Goal: Task Accomplishment & Management: Manage account settings

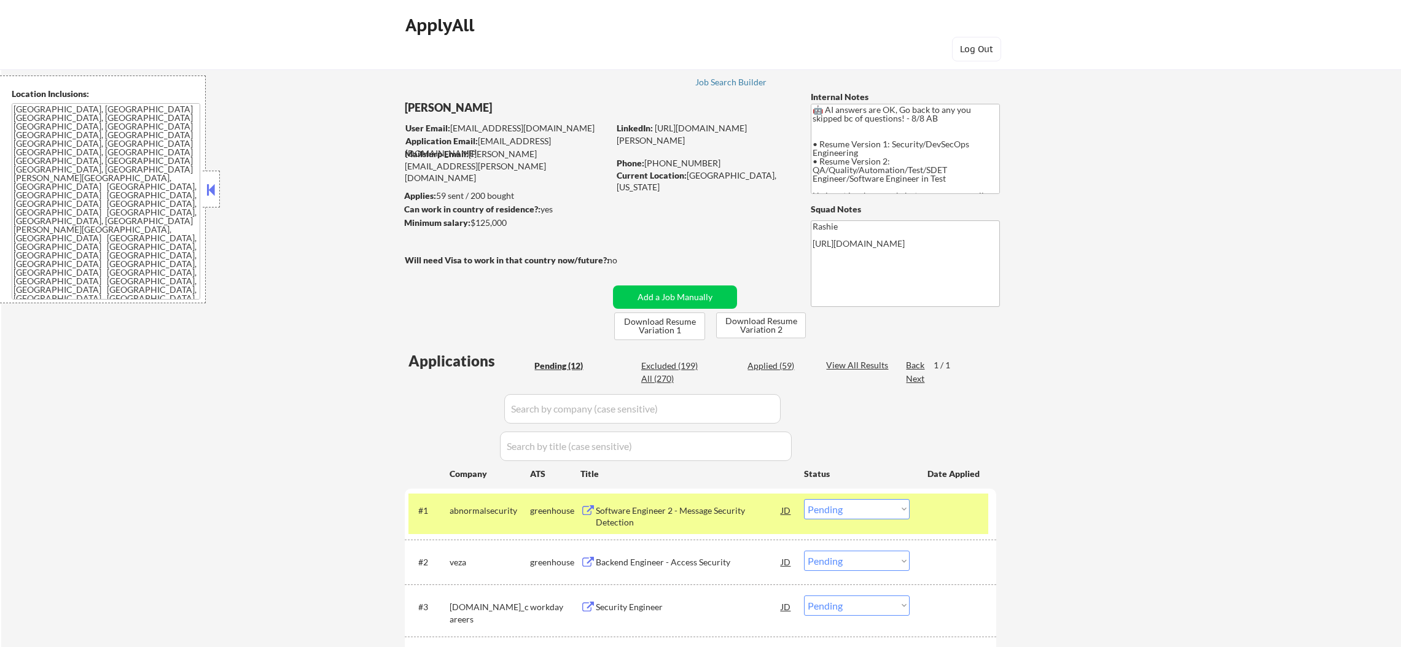
select select ""pending""
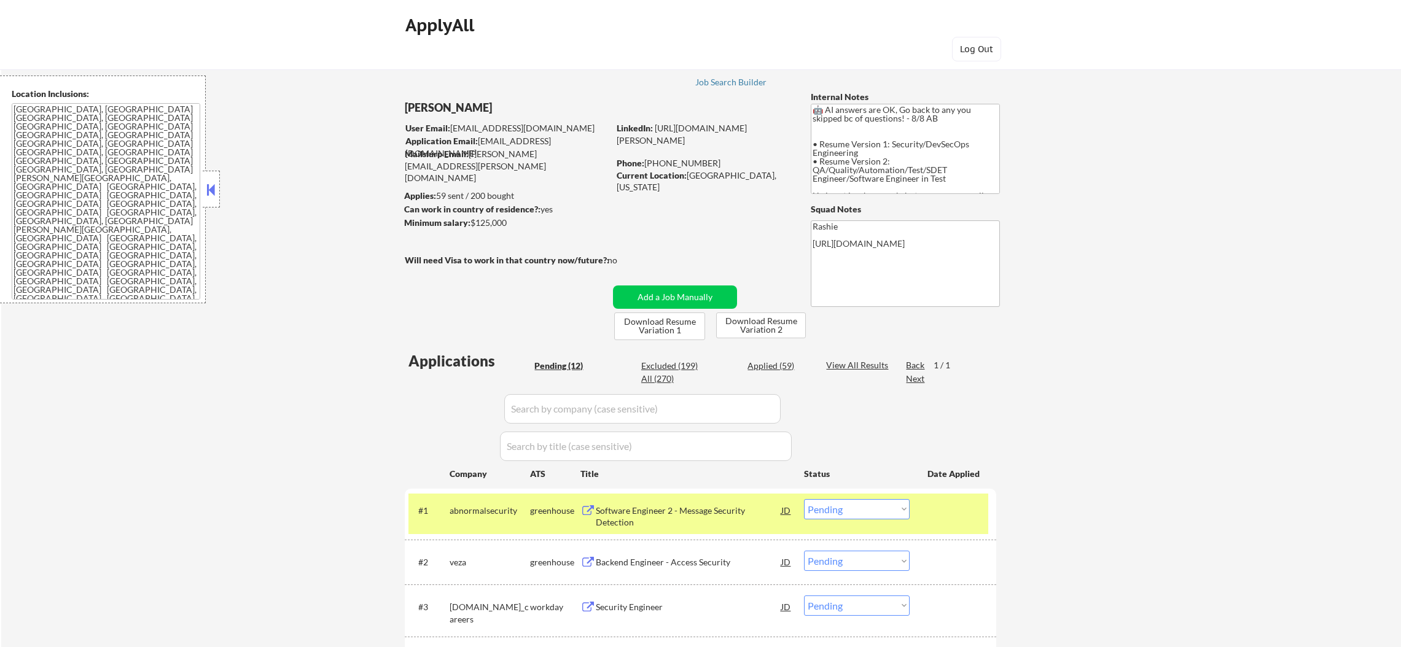
select select ""pending""
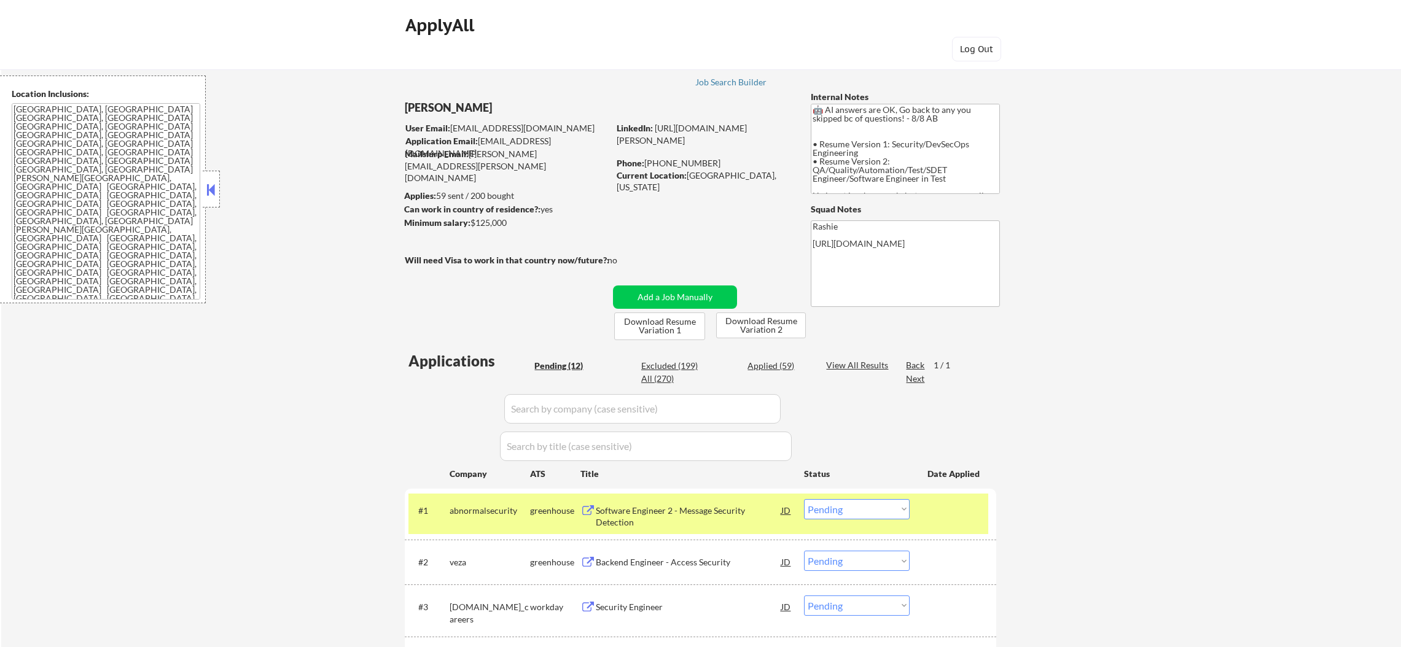
select select ""pending""
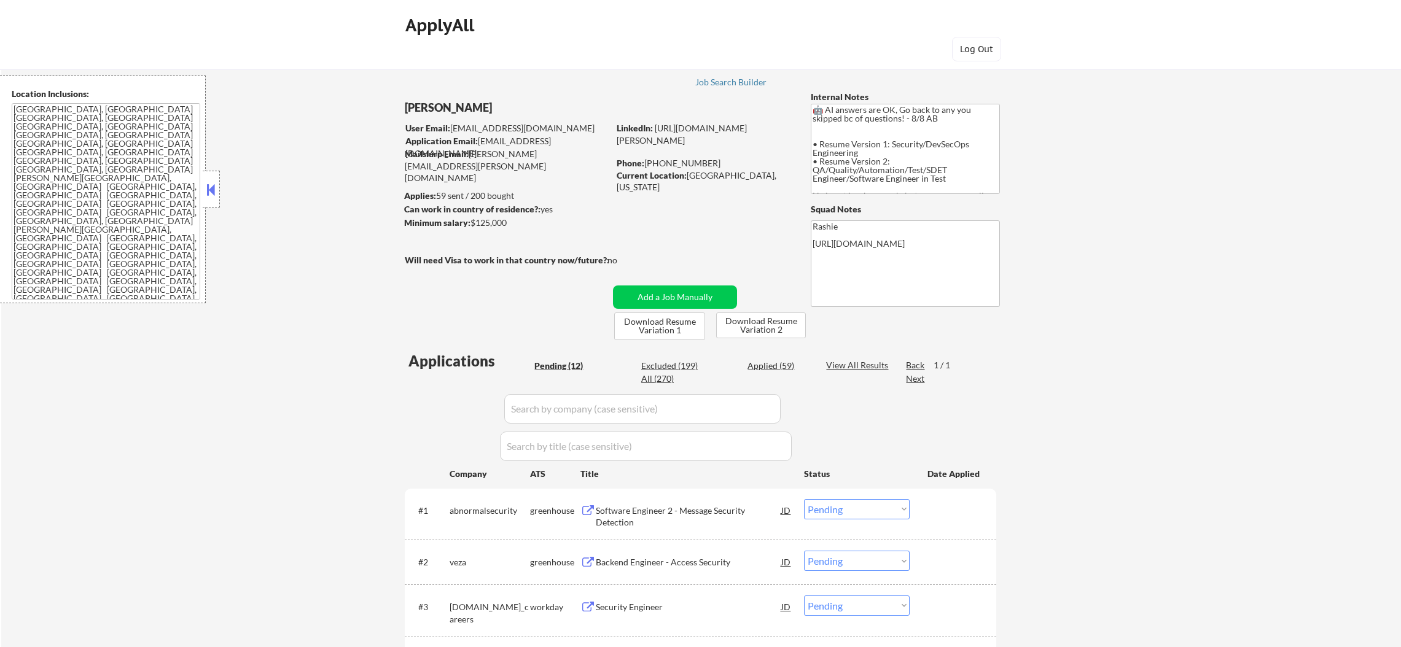
select select ""pending""
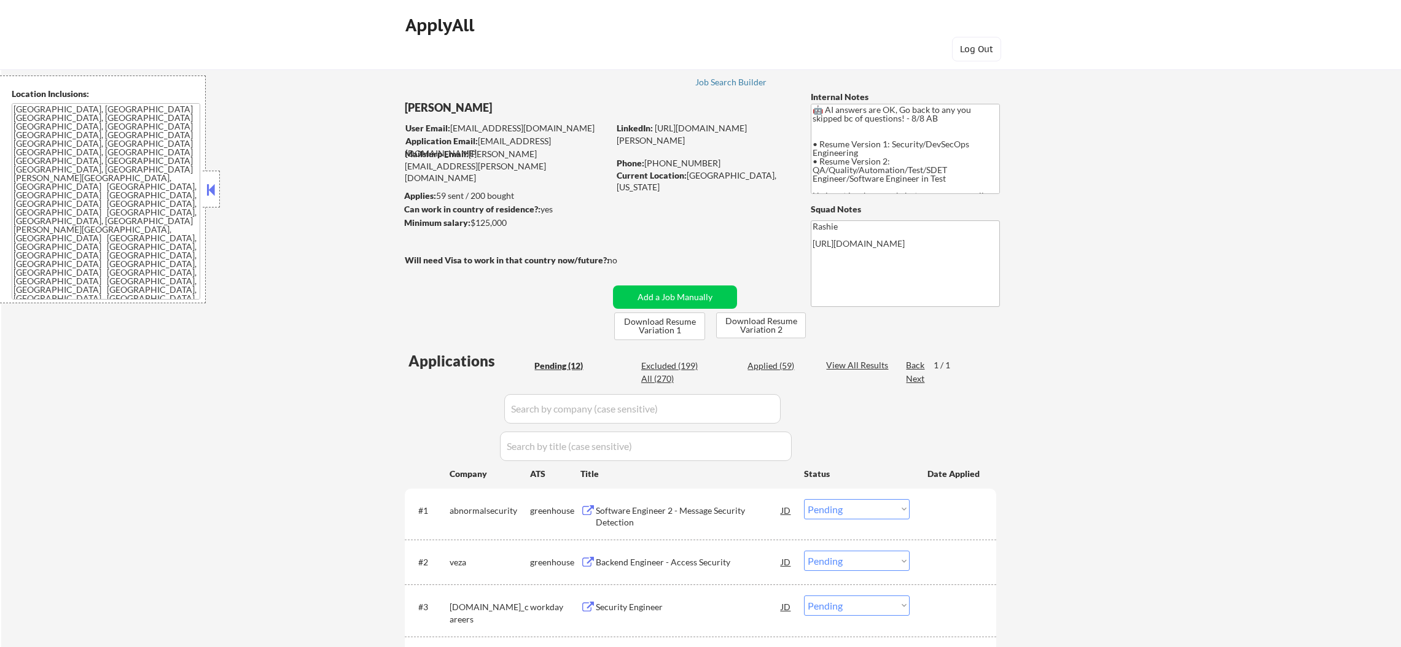
select select ""pending""
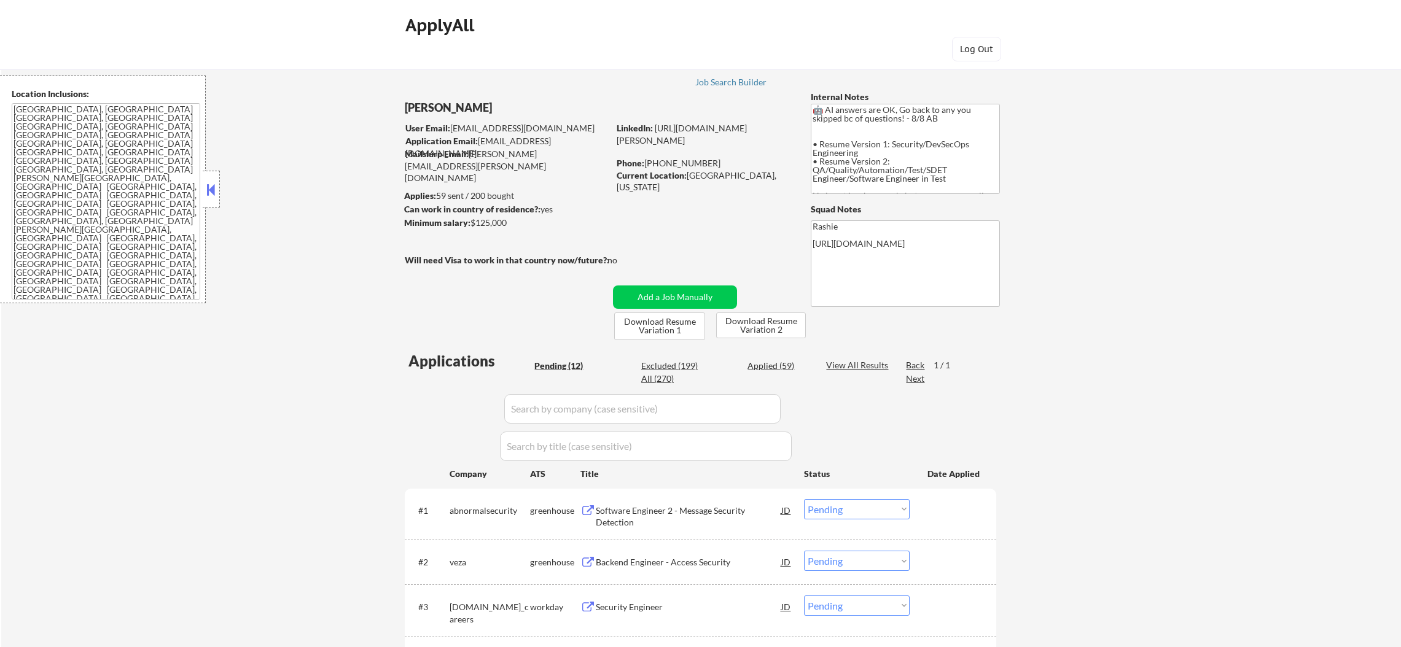
select select ""pending""
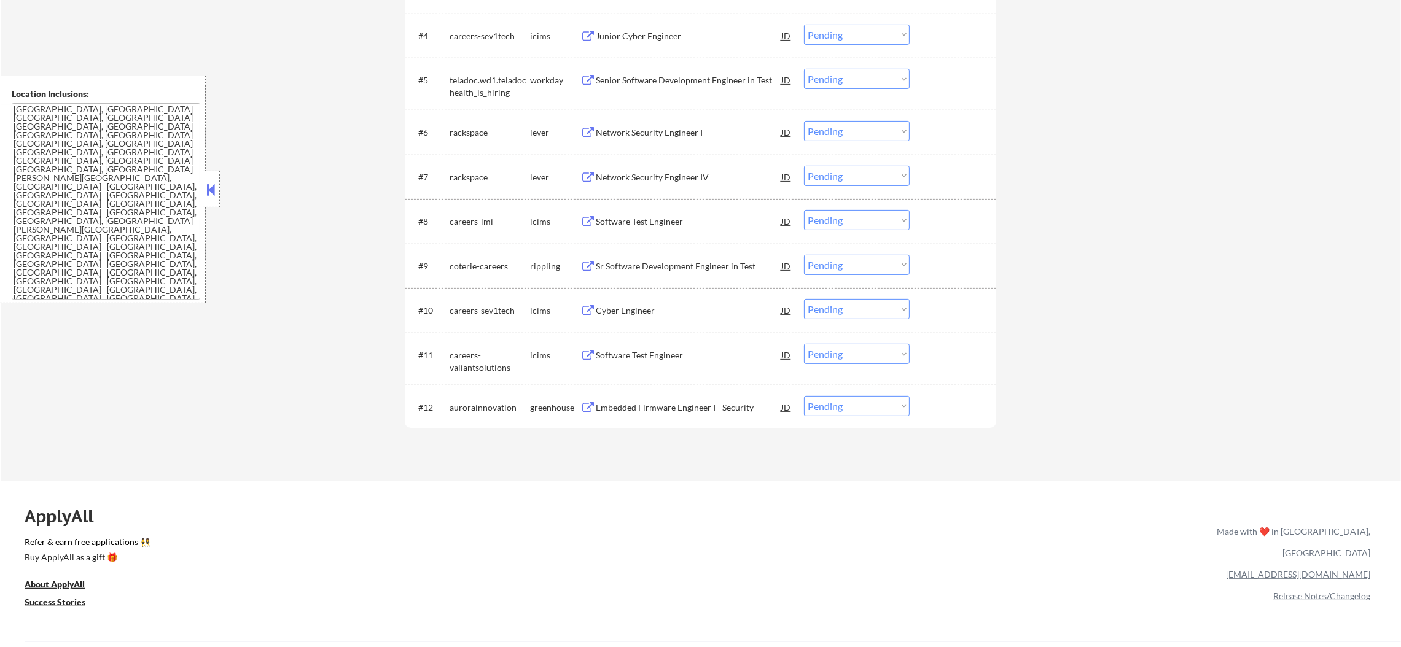
scroll to position [630, 0]
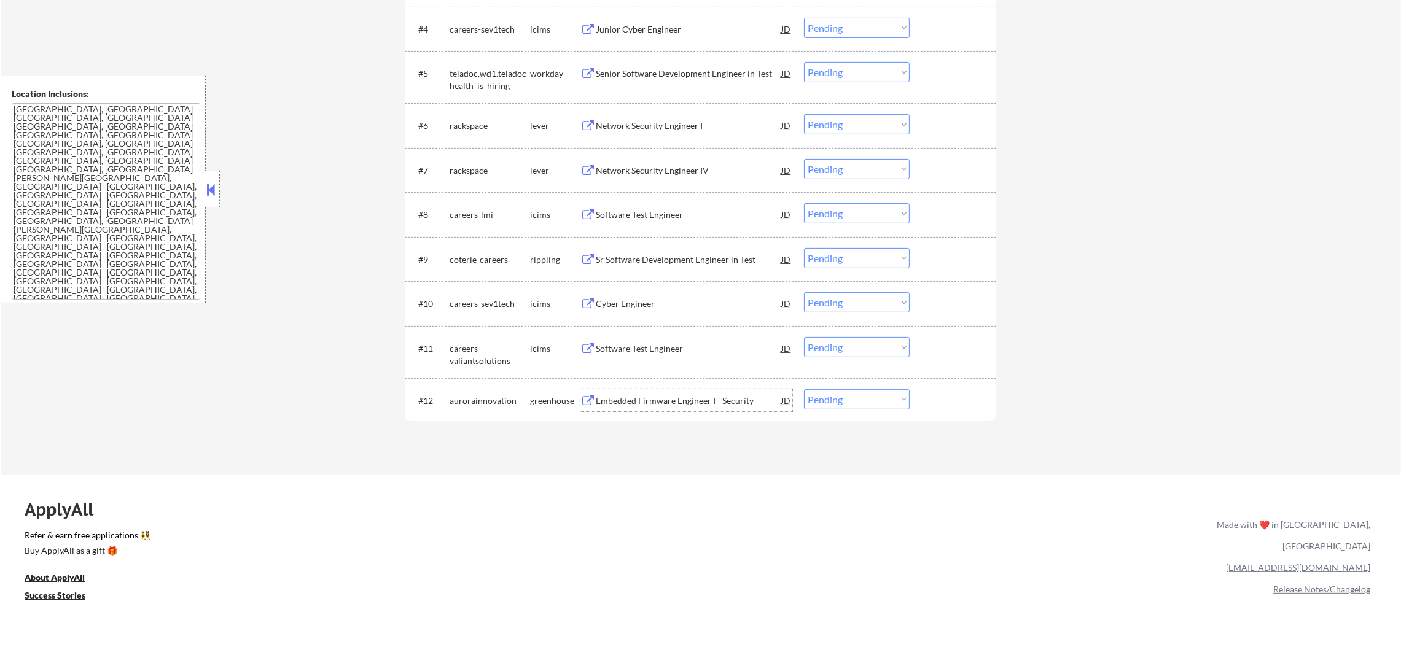
click at [717, 405] on div "Embedded Firmware Engineer I - Security" at bounding box center [689, 401] width 186 height 12
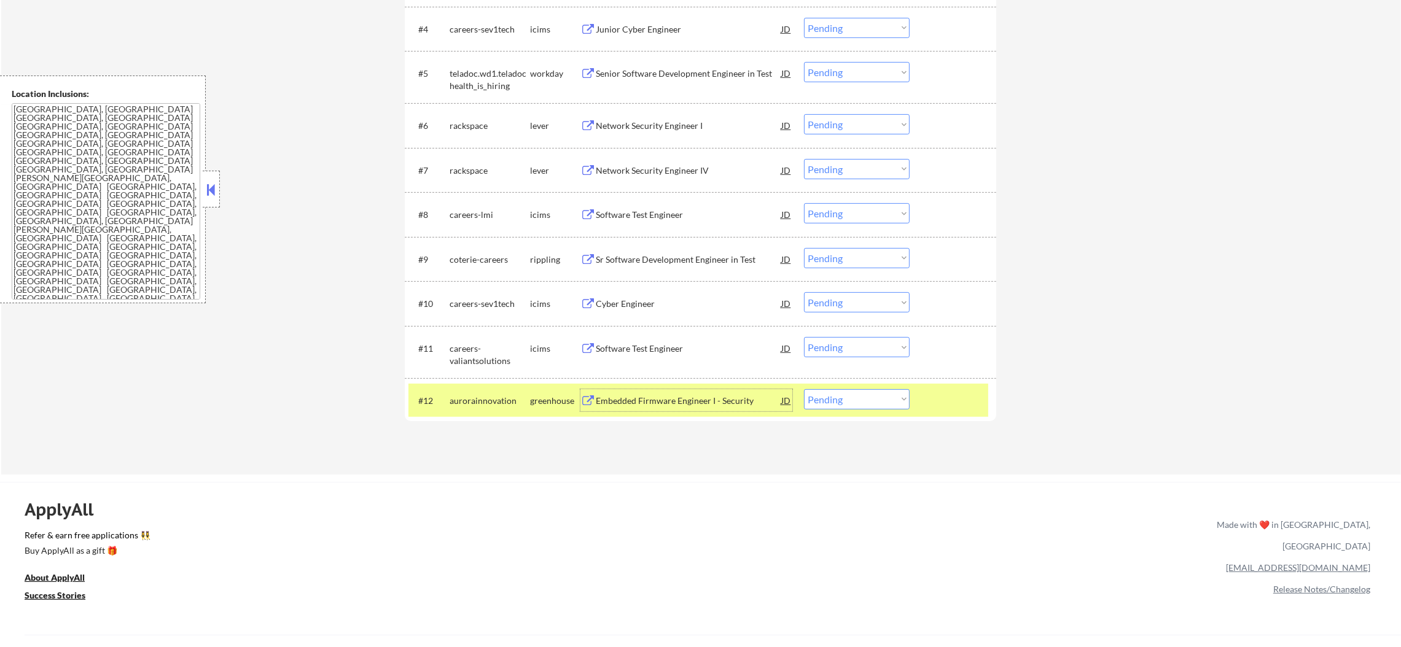
click at [824, 404] on select "Choose an option... Pending Applied Excluded (Questions) Excluded (Expired) Exc…" at bounding box center [857, 399] width 106 height 20
select select ""excluded__location_""
click at [804, 389] on select "Choose an option... Pending Applied Excluded (Questions) Excluded (Expired) Exc…" at bounding box center [857, 399] width 106 height 20
click at [491, 399] on div "aurorainnovation" at bounding box center [490, 401] width 80 height 12
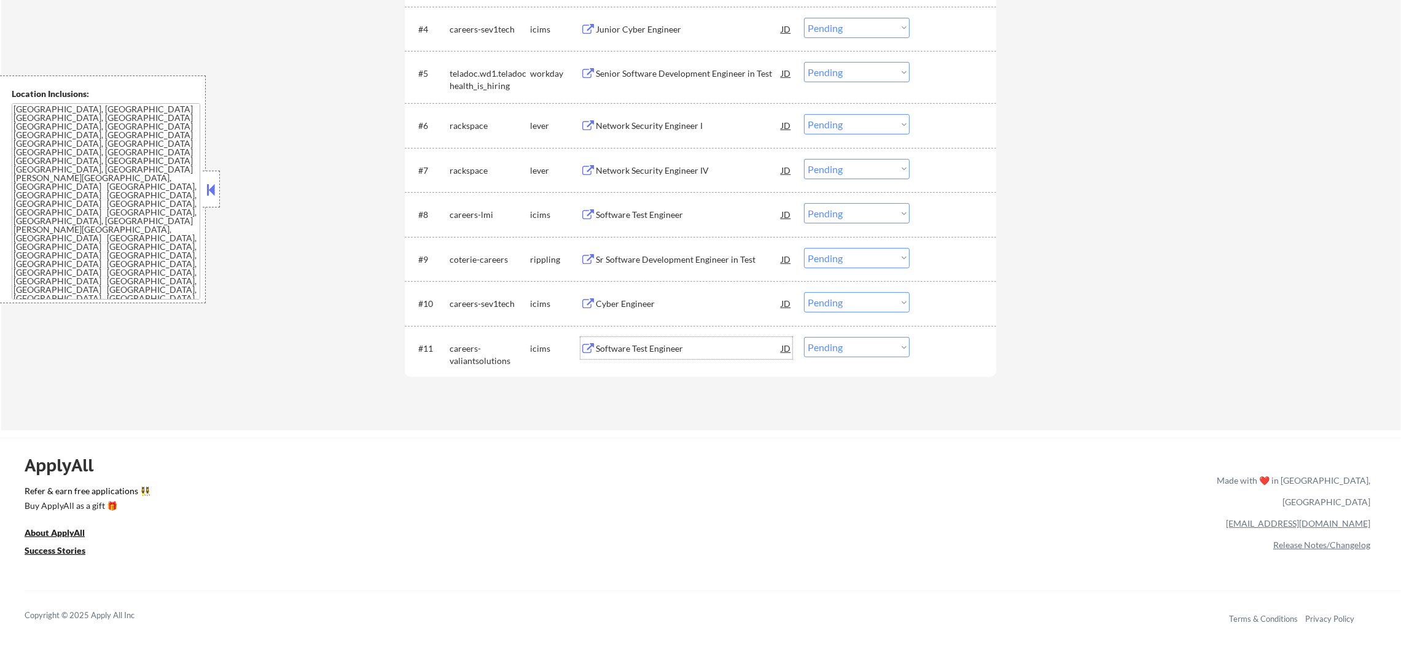
click at [631, 351] on div "Software Test Engineer" at bounding box center [689, 349] width 186 height 12
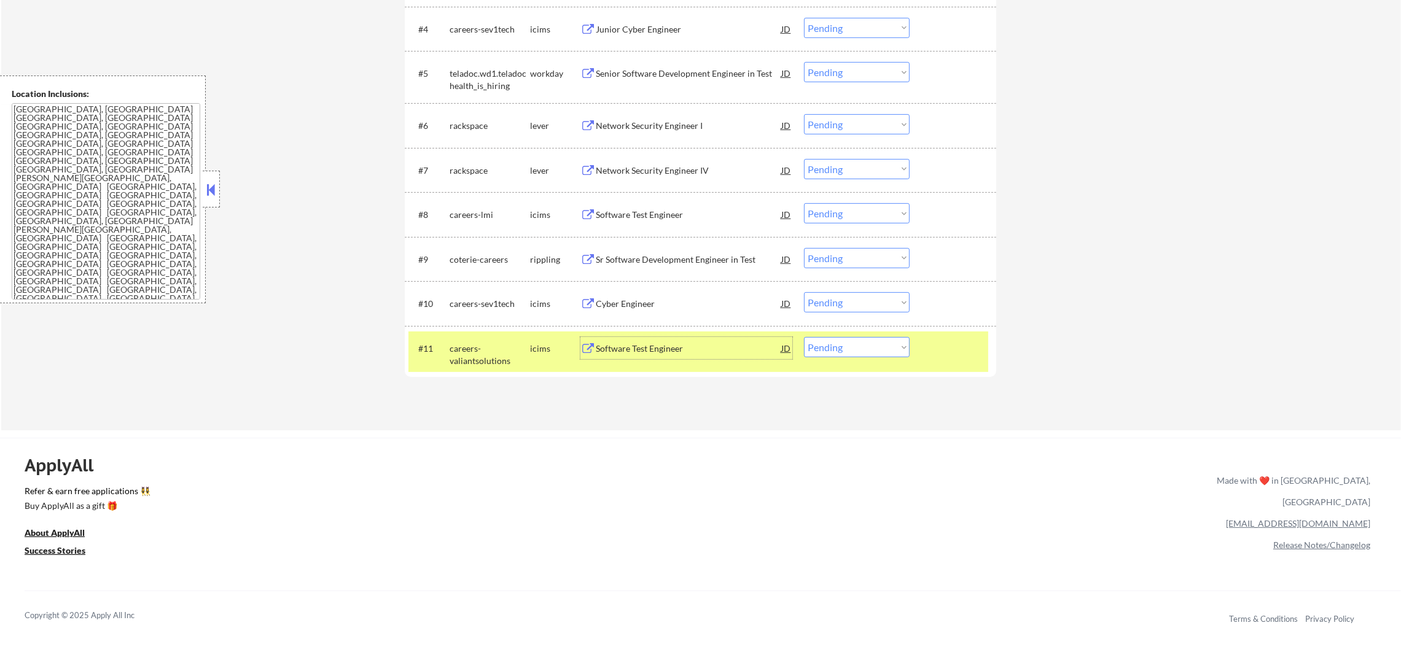
click at [824, 341] on select "Choose an option... Pending Applied Excluded (Questions) Excluded (Expired) Exc…" at bounding box center [857, 347] width 106 height 20
select select ""excluded__other_""
click at [804, 337] on select "Choose an option... Pending Applied Excluded (Questions) Excluded (Expired) Exc…" at bounding box center [857, 347] width 106 height 20
click at [479, 357] on div "careers-valiantsolutions" at bounding box center [490, 355] width 80 height 24
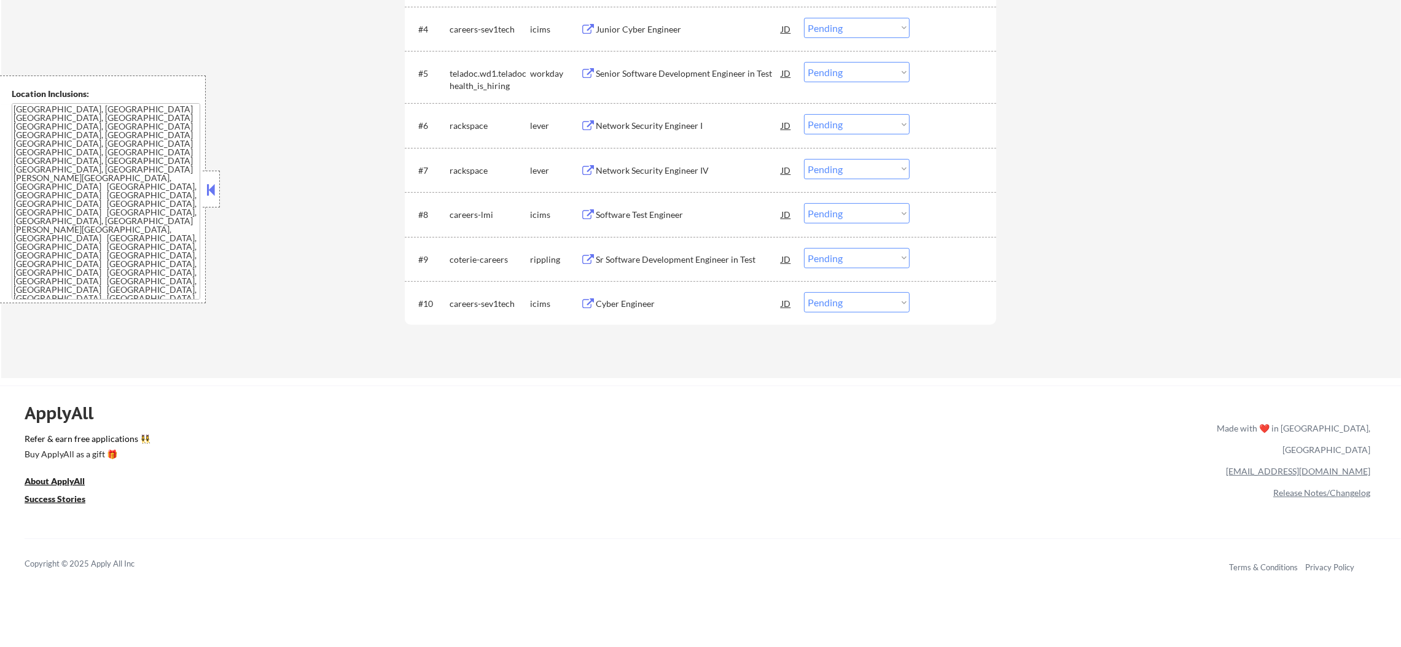
click at [648, 305] on div "Cyber Engineer" at bounding box center [689, 304] width 186 height 12
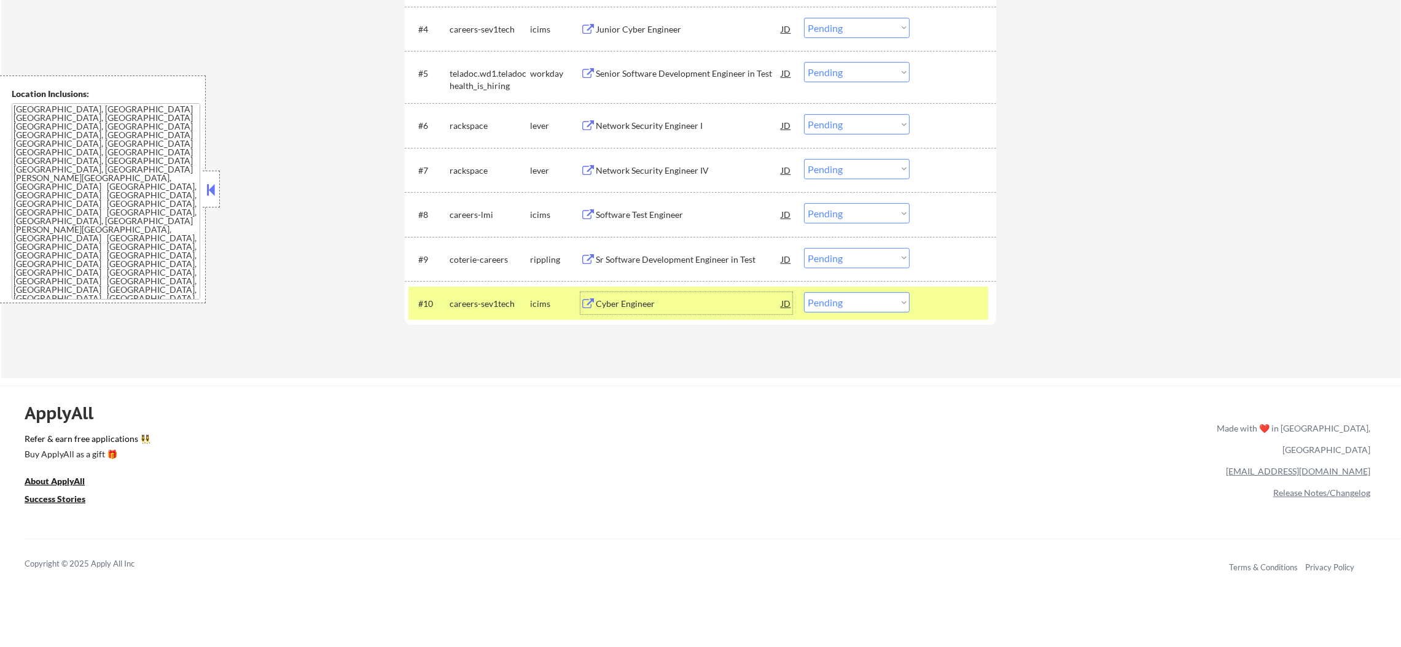
click at [865, 308] on select "Choose an option... Pending Applied Excluded (Questions) Excluded (Expired) Exc…" at bounding box center [857, 302] width 106 height 20
select select ""excluded__location_""
click at [804, 292] on select "Choose an option... Pending Applied Excluded (Questions) Excluded (Expired) Exc…" at bounding box center [857, 302] width 106 height 20
click at [511, 316] on div "#10 careers-sev1tech icims Cyber Engineer JD Choose an option... Pending Applie…" at bounding box center [698, 303] width 580 height 33
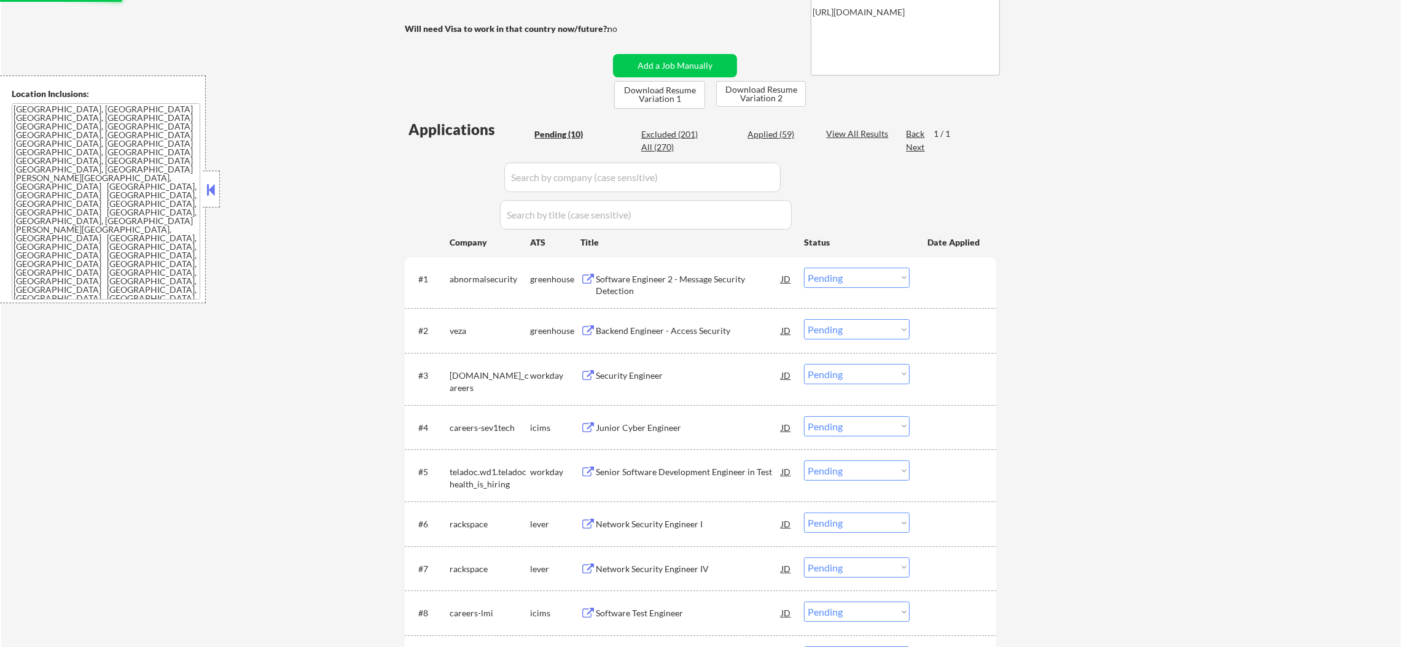
scroll to position [230, 0]
click at [671, 283] on div "Software Engineer 2 - Message Security Detection" at bounding box center [689, 287] width 186 height 24
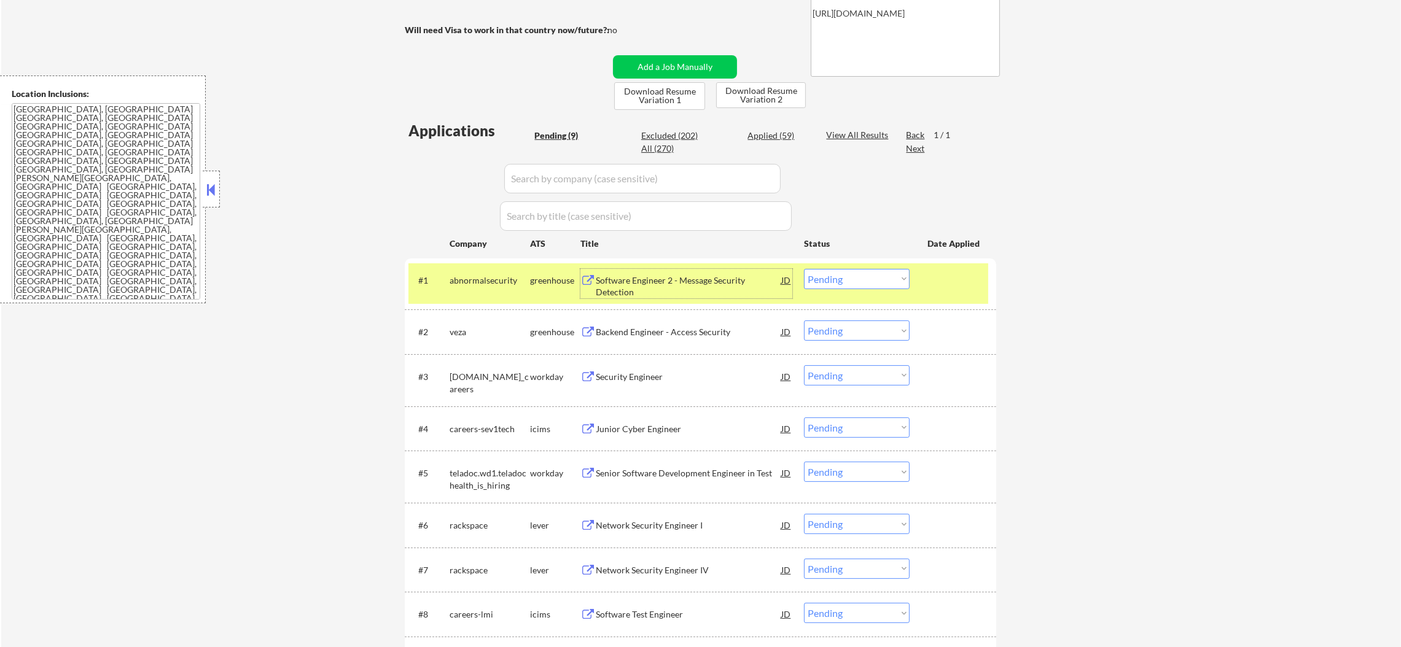
drag, startPoint x: 835, startPoint y: 280, endPoint x: 838, endPoint y: 287, distance: 7.4
click at [835, 280] on select "Choose an option... Pending Applied Excluded (Questions) Excluded (Expired) Exc…" at bounding box center [857, 279] width 106 height 20
click at [804, 269] on select "Choose an option... Pending Applied Excluded (Questions) Excluded (Expired) Exc…" at bounding box center [857, 279] width 106 height 20
click at [477, 289] on div "abnormalsecurity" at bounding box center [490, 280] width 80 height 22
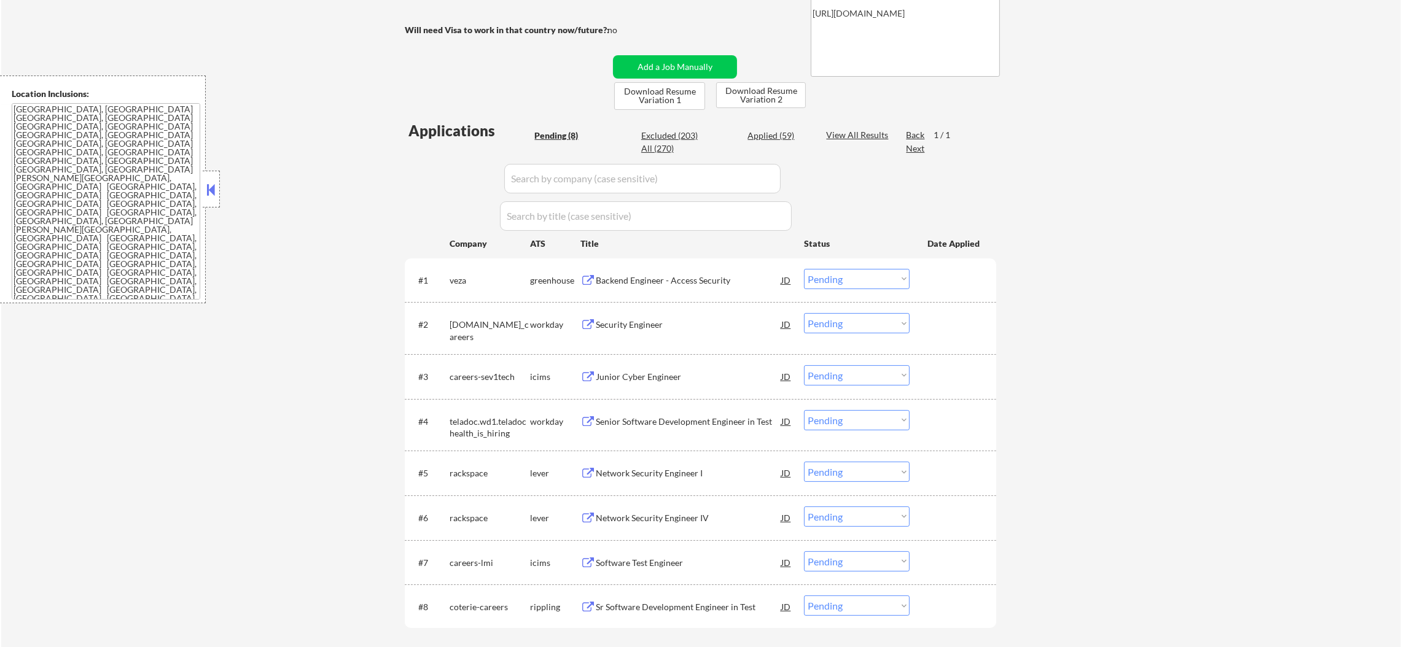
scroll to position [261, 0]
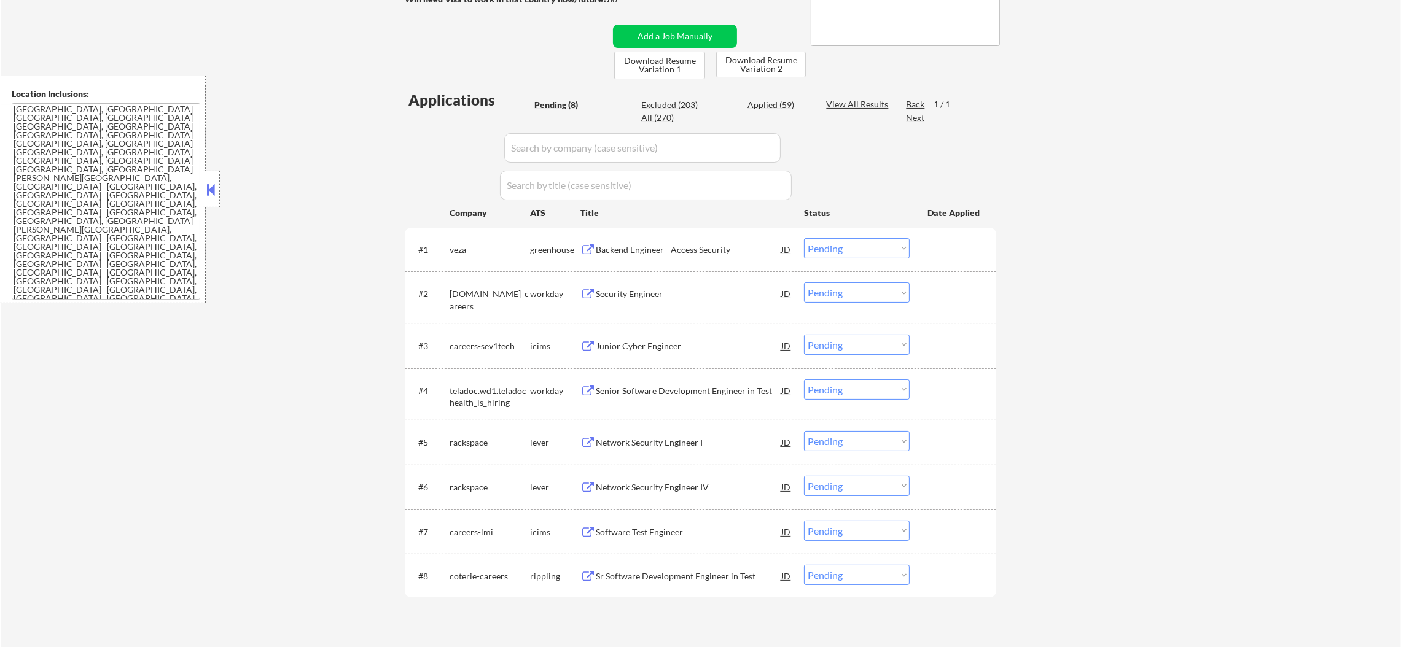
click at [672, 252] on div "Backend Engineer - Access Security" at bounding box center [689, 250] width 186 height 12
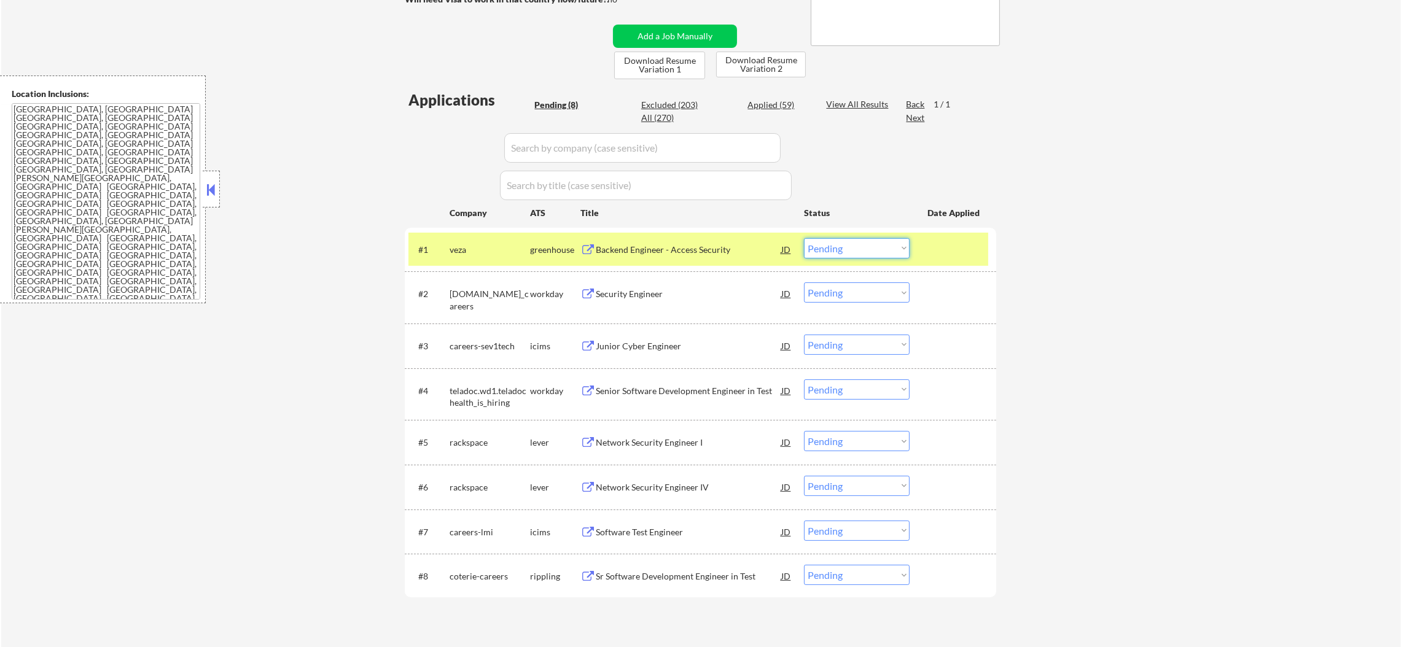
click at [846, 250] on select "Choose an option... Pending Applied Excluded (Questions) Excluded (Expired) Exc…" at bounding box center [857, 248] width 106 height 20
click at [804, 238] on select "Choose an option... Pending Applied Excluded (Questions) Excluded (Expired) Exc…" at bounding box center [857, 248] width 106 height 20
click at [481, 249] on div "veza" at bounding box center [490, 250] width 80 height 12
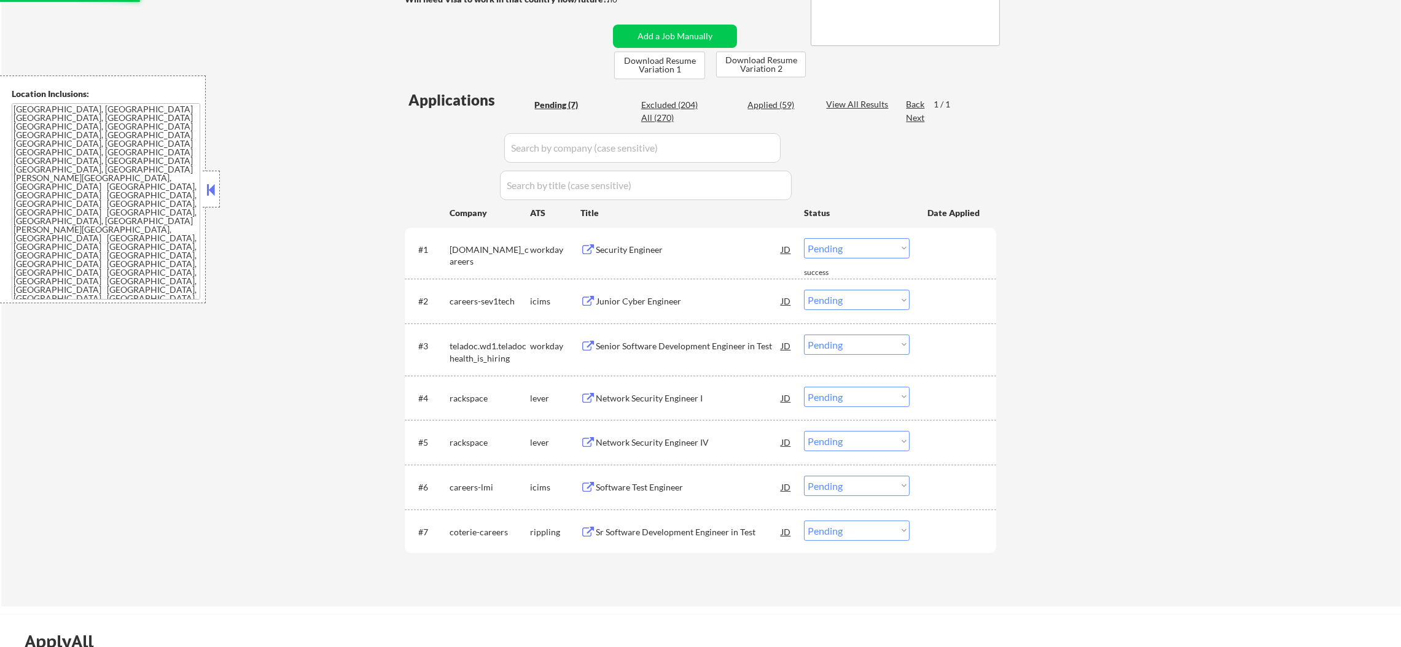
click at [648, 250] on div "Security Engineer" at bounding box center [689, 250] width 186 height 12
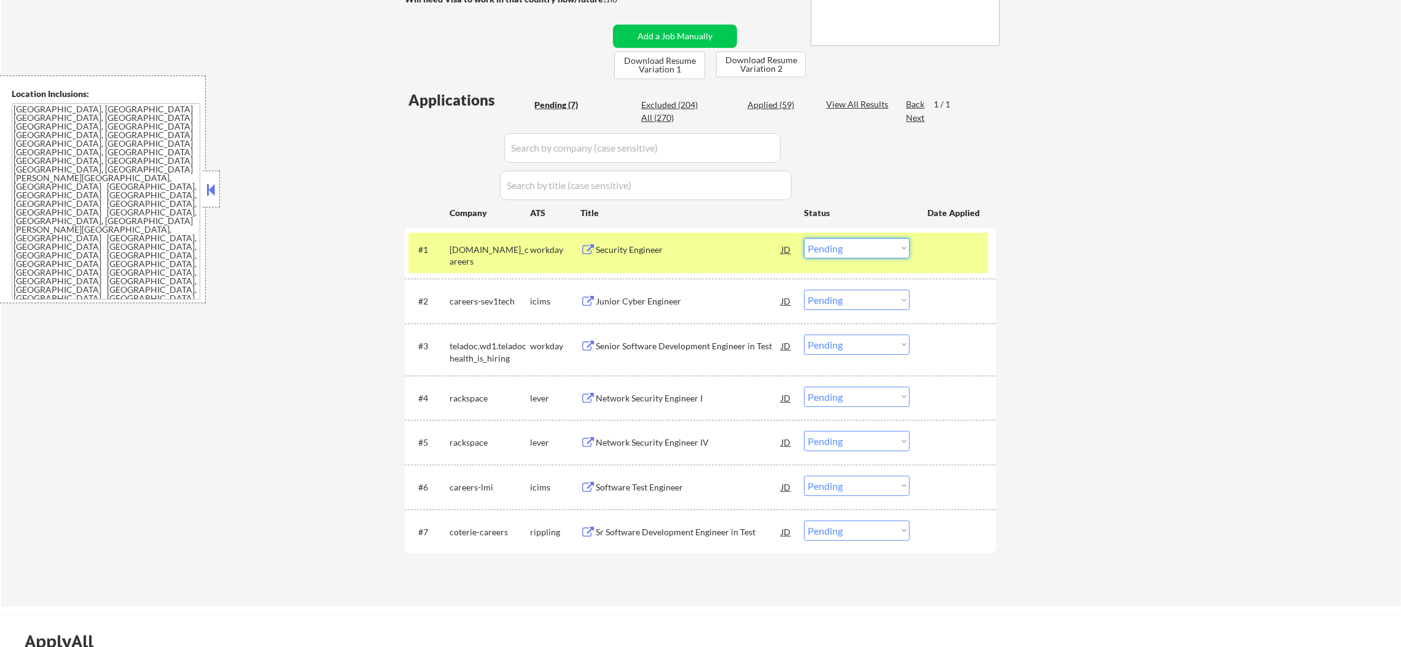
click at [834, 246] on select "Choose an option... Pending Applied Excluded (Questions) Excluded (Expired) Exc…" at bounding box center [857, 248] width 106 height 20
click at [804, 238] on select "Choose an option... Pending Applied Excluded (Questions) Excluded (Expired) Exc…" at bounding box center [857, 248] width 106 height 20
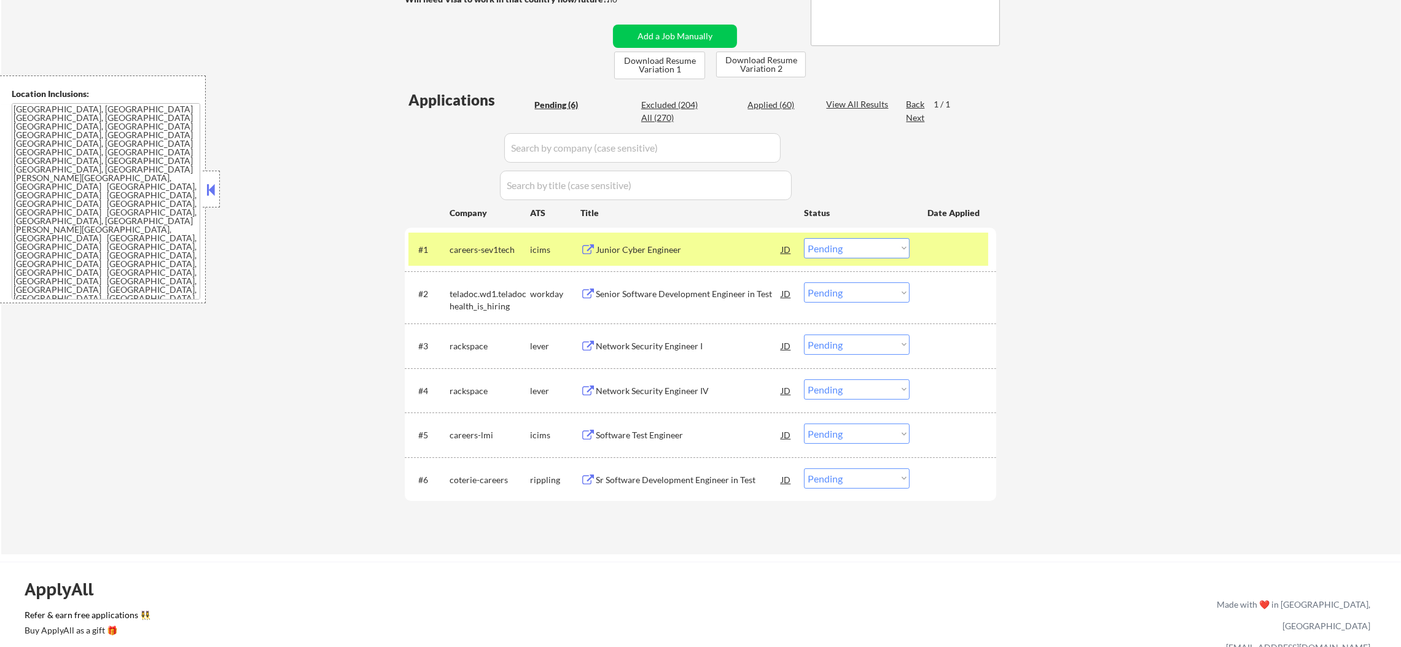
click at [491, 246] on div "careers-sev1tech" at bounding box center [490, 250] width 80 height 12
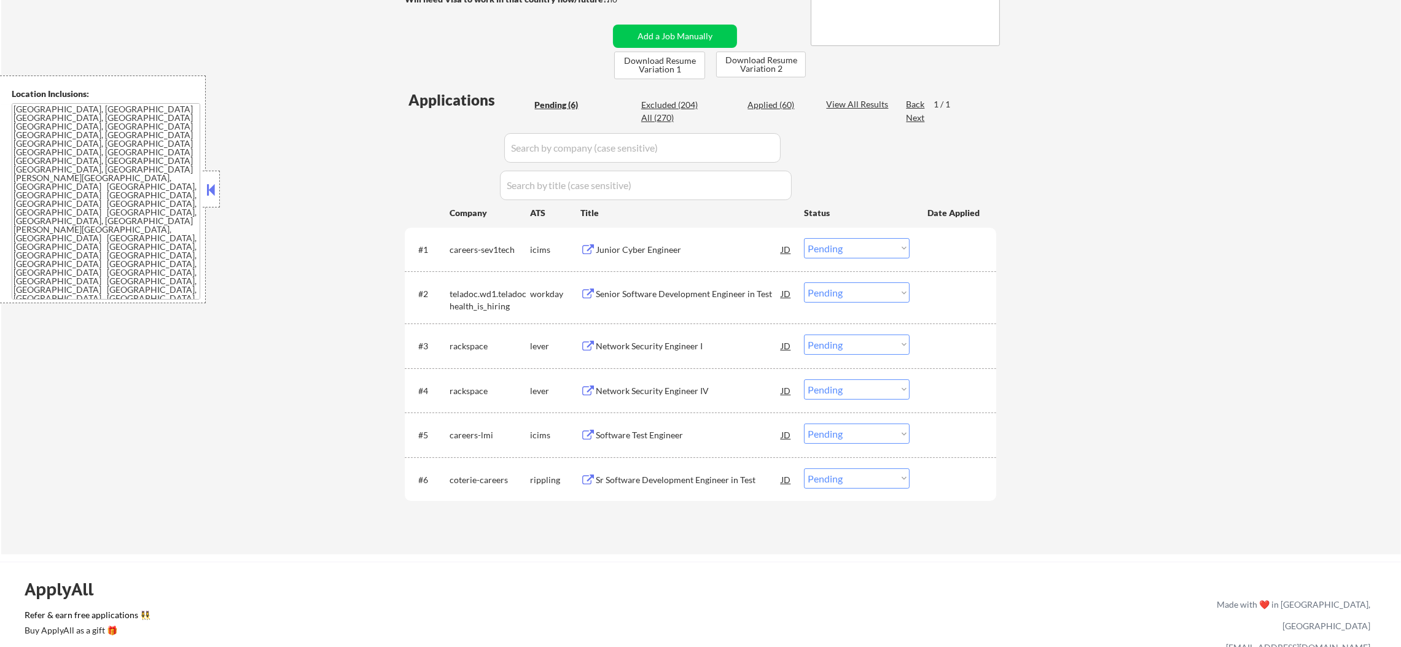
click at [660, 238] on div "Junior Cyber Engineer" at bounding box center [689, 249] width 186 height 22
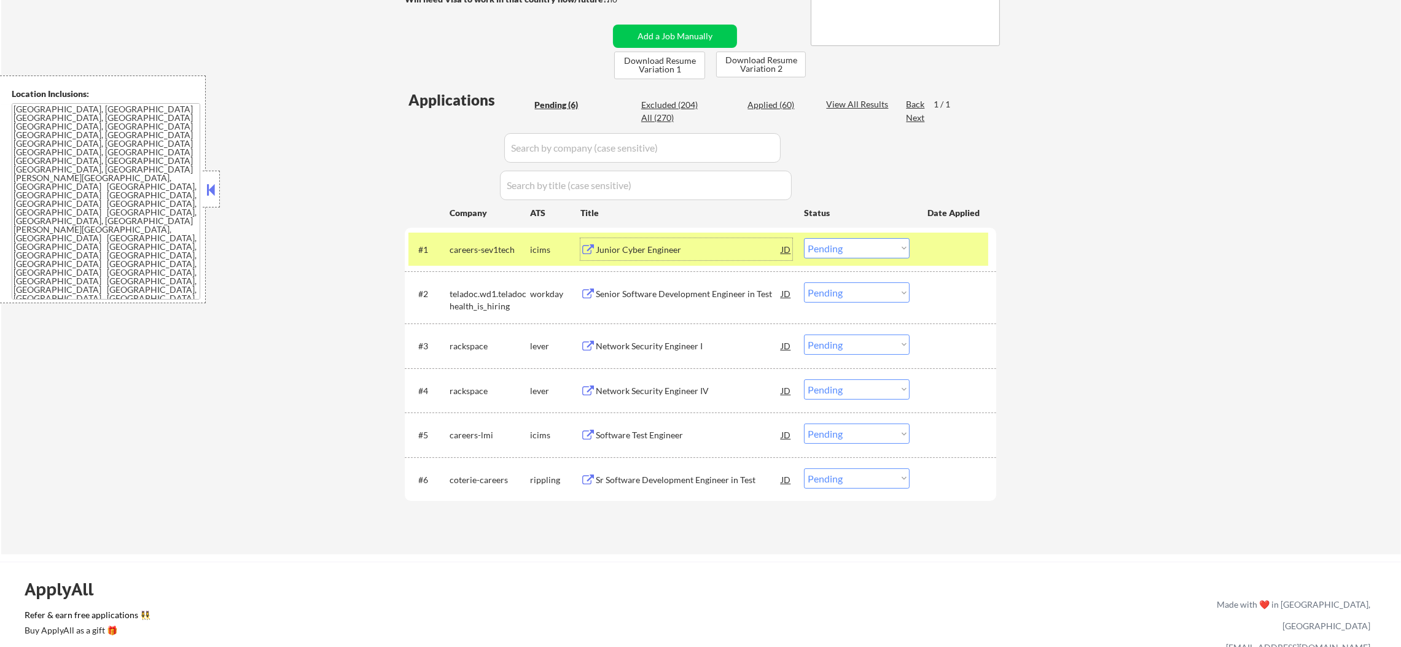
click at [813, 245] on select "Choose an option... Pending Applied Excluded (Questions) Excluded (Expired) Exc…" at bounding box center [857, 248] width 106 height 20
click at [804, 238] on select "Choose an option... Pending Applied Excluded (Questions) Excluded (Expired) Exc…" at bounding box center [857, 248] width 106 height 20
click at [488, 244] on div "careers-sev1tech" at bounding box center [490, 250] width 80 height 12
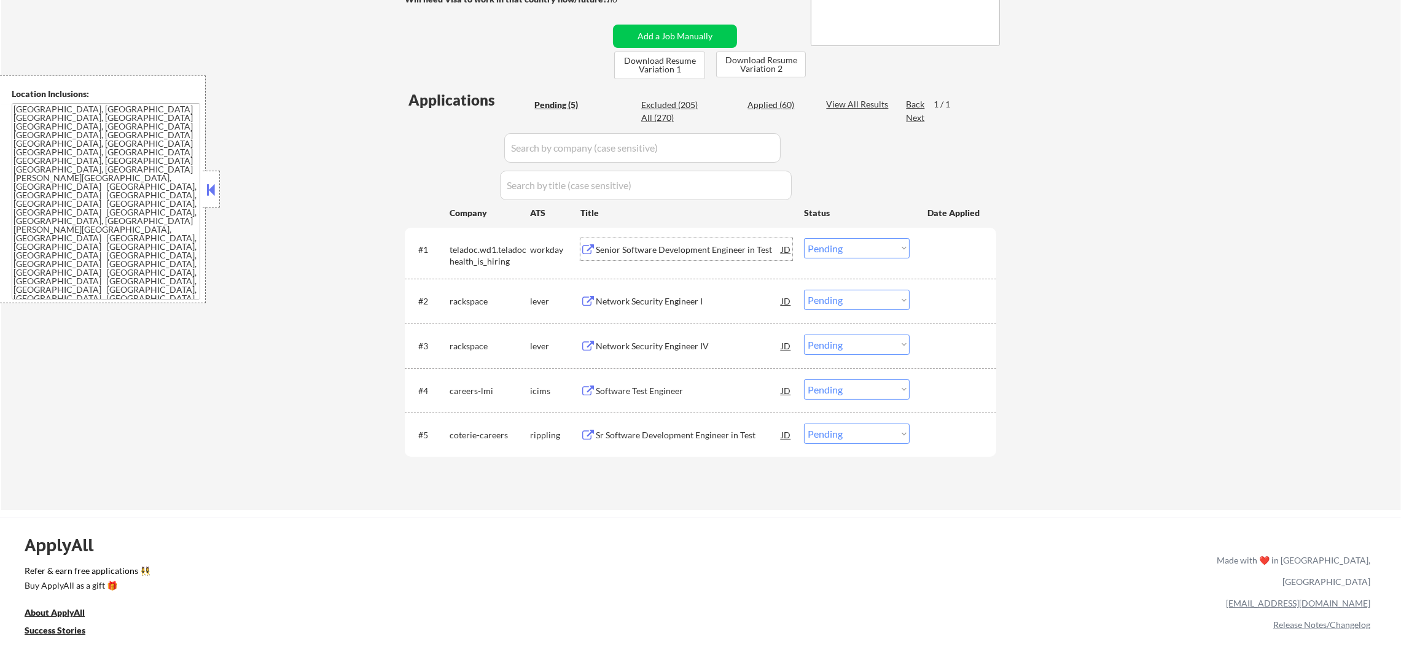
click at [653, 248] on div "Senior Software Development Engineer in Test" at bounding box center [689, 250] width 186 height 12
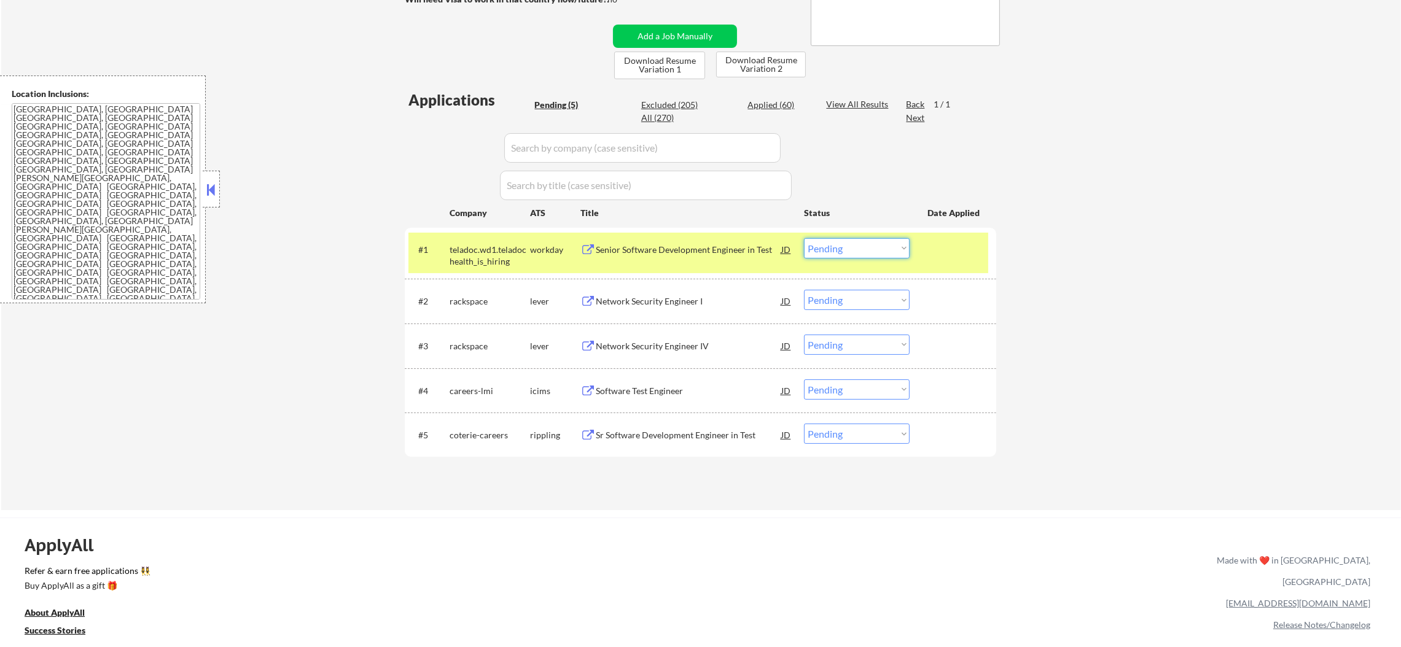
click at [835, 238] on select "Choose an option... Pending Applied Excluded (Questions) Excluded (Expired) Exc…" at bounding box center [857, 248] width 106 height 20
click at [804, 238] on select "Choose an option... Pending Applied Excluded (Questions) Excluded (Expired) Exc…" at bounding box center [857, 248] width 106 height 20
click at [506, 241] on div "teladoc.wd1.teladochealth_is_hiring" at bounding box center [490, 252] width 80 height 29
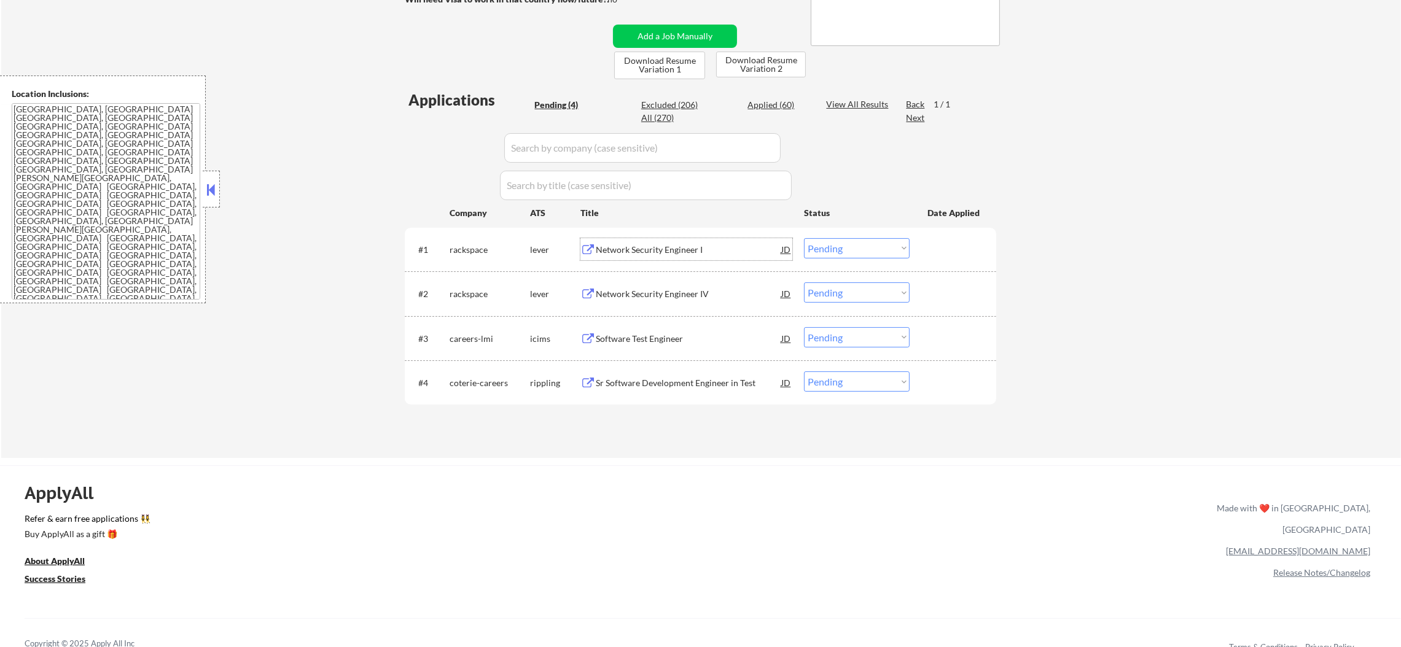
click at [653, 256] on div "Network Security Engineer I" at bounding box center [689, 249] width 186 height 22
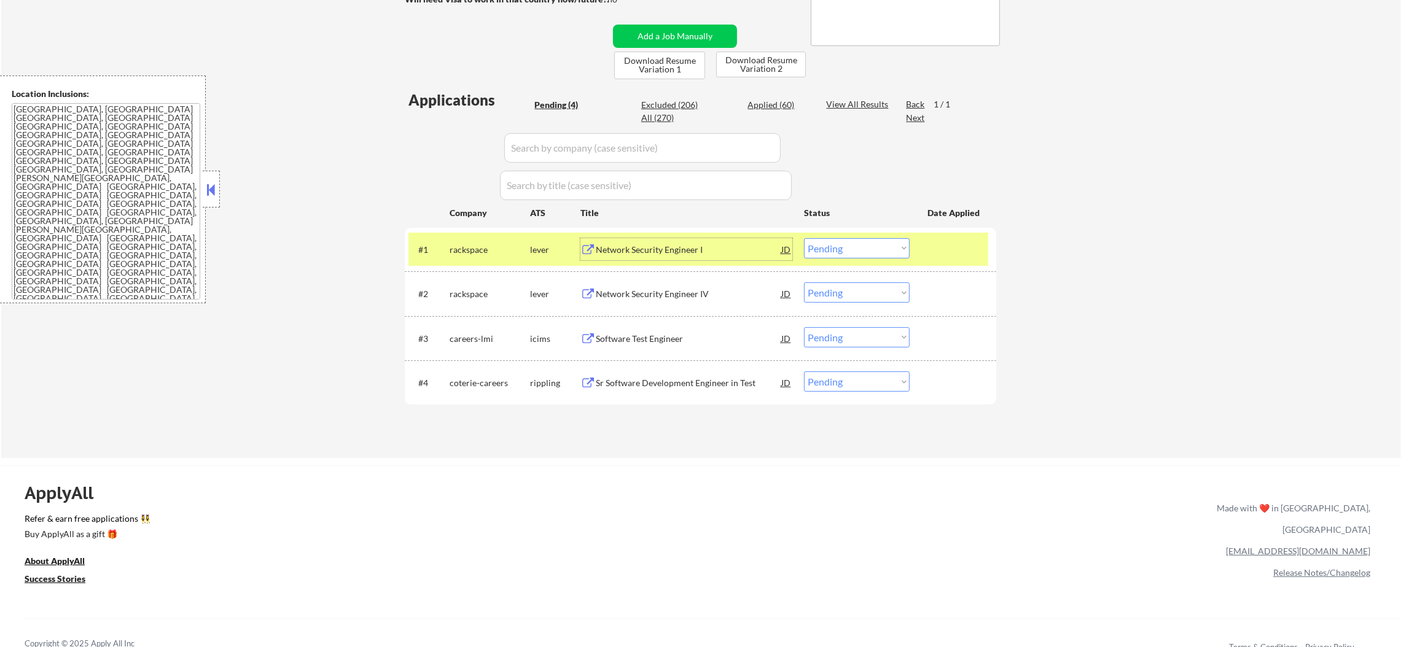
click at [827, 246] on select "Choose an option... Pending Applied Excluded (Questions) Excluded (Expired) Exc…" at bounding box center [857, 248] width 106 height 20
click at [804, 238] on select "Choose an option... Pending Applied Excluded (Questions) Excluded (Expired) Exc…" at bounding box center [857, 248] width 106 height 20
click at [472, 249] on div "rackspace" at bounding box center [490, 250] width 80 height 12
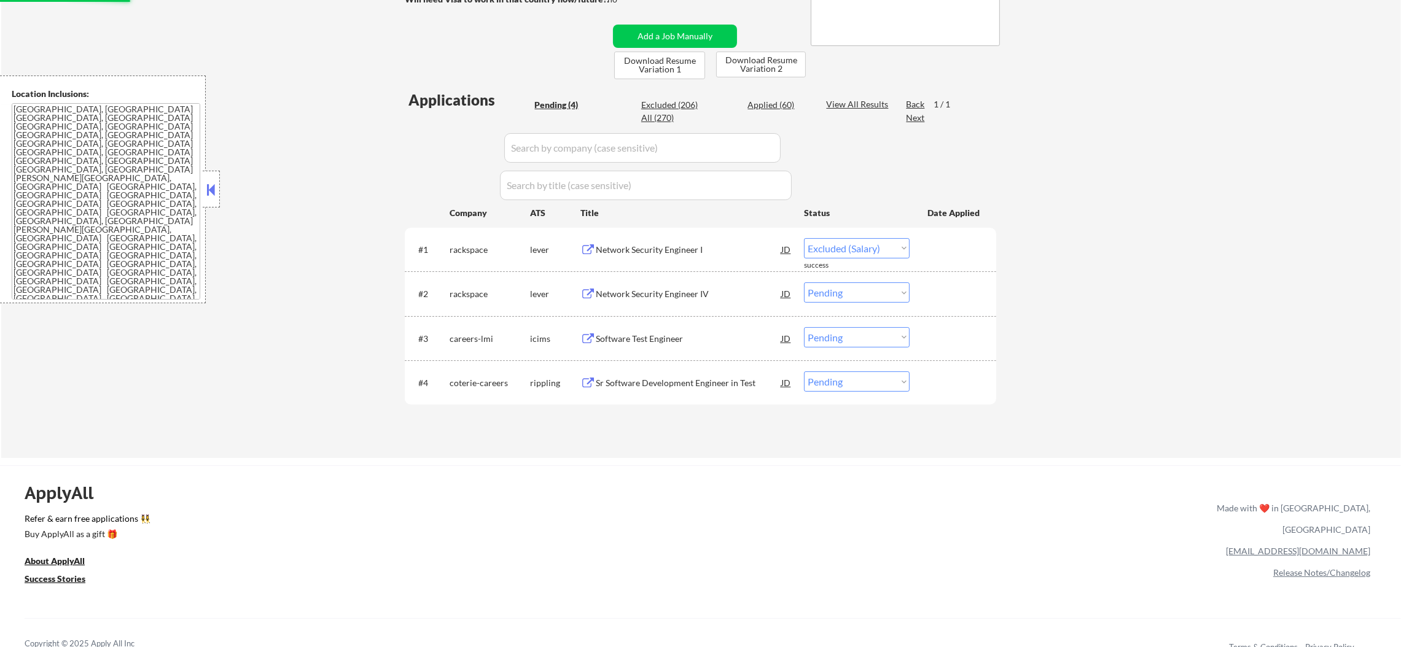
select select ""pending""
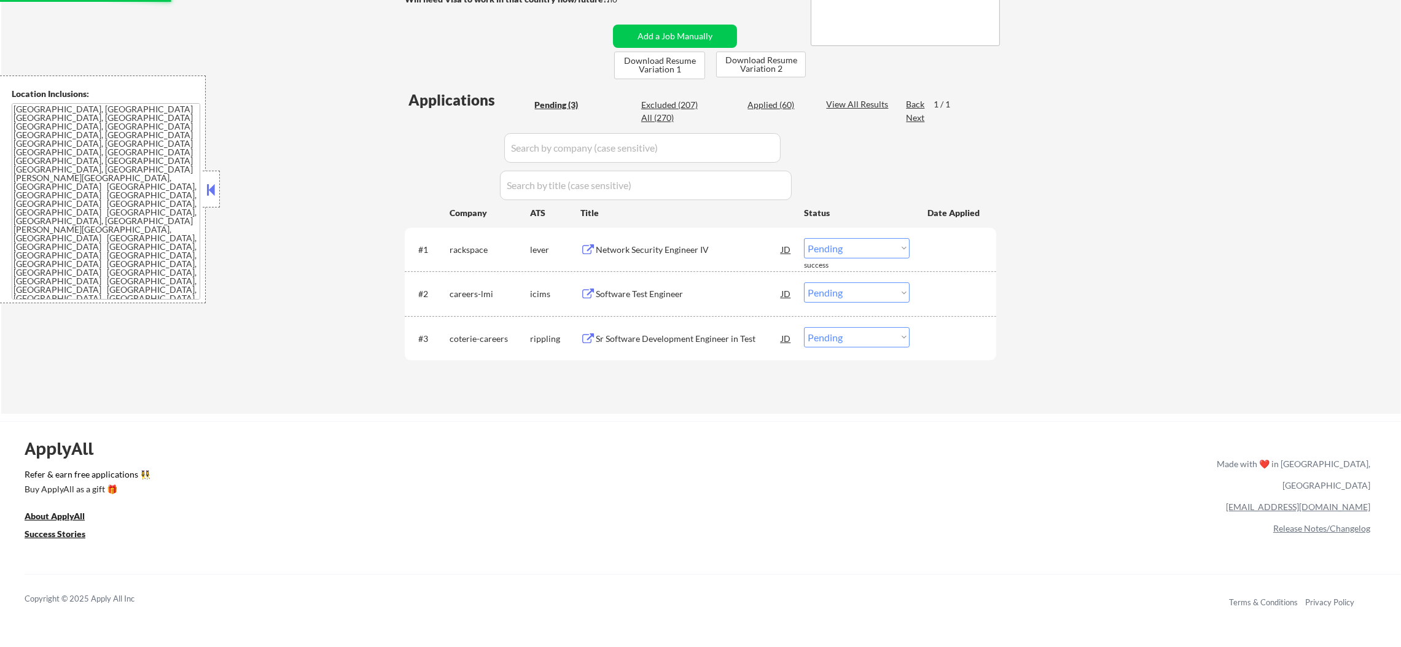
click at [776, 99] on div "Applied (60)" at bounding box center [778, 105] width 61 height 12
click at [776, 103] on div "Applied (60)" at bounding box center [778, 105] width 61 height 12
select select ""applied""
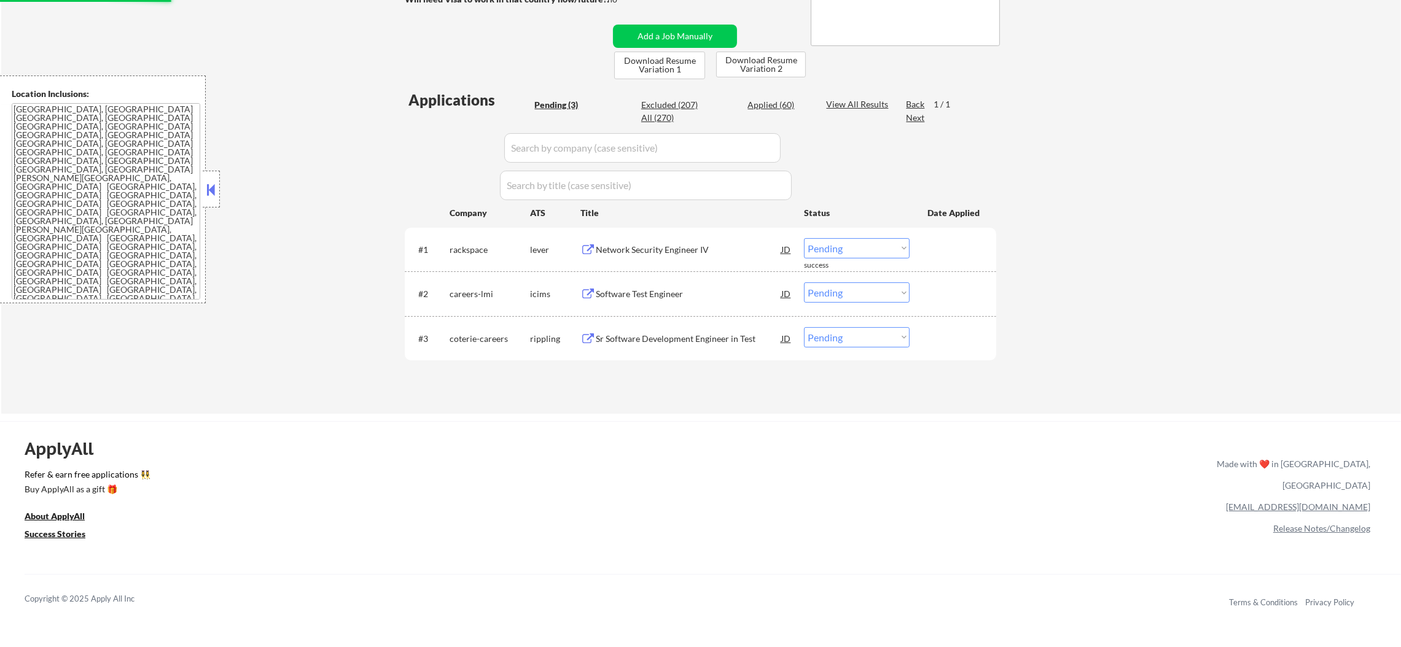
select select ""applied""
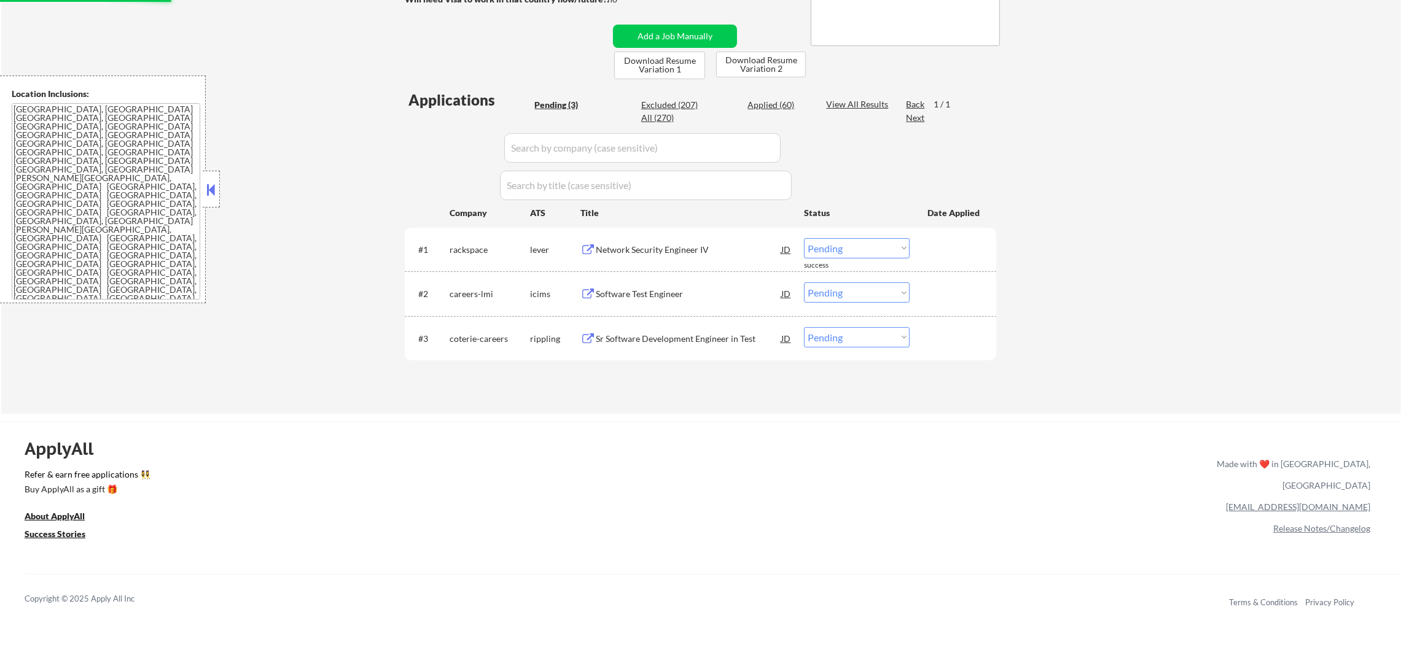
select select ""applied""
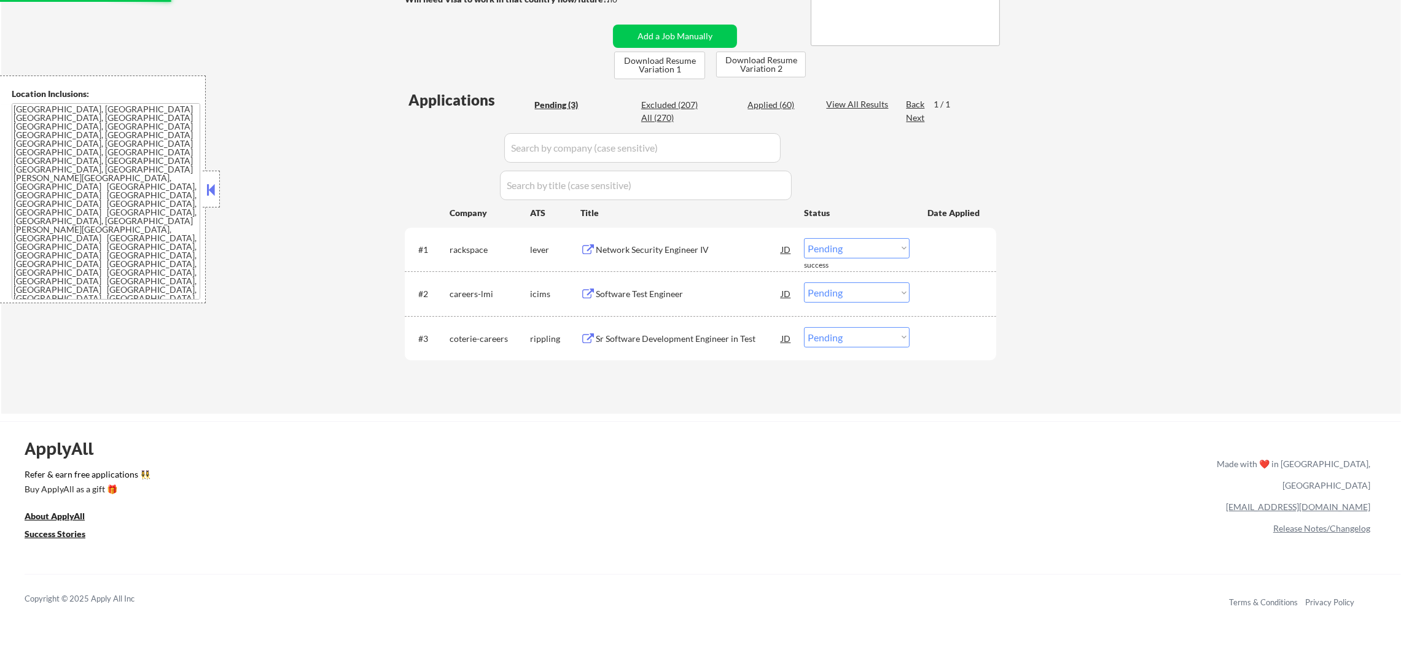
select select ""applied""
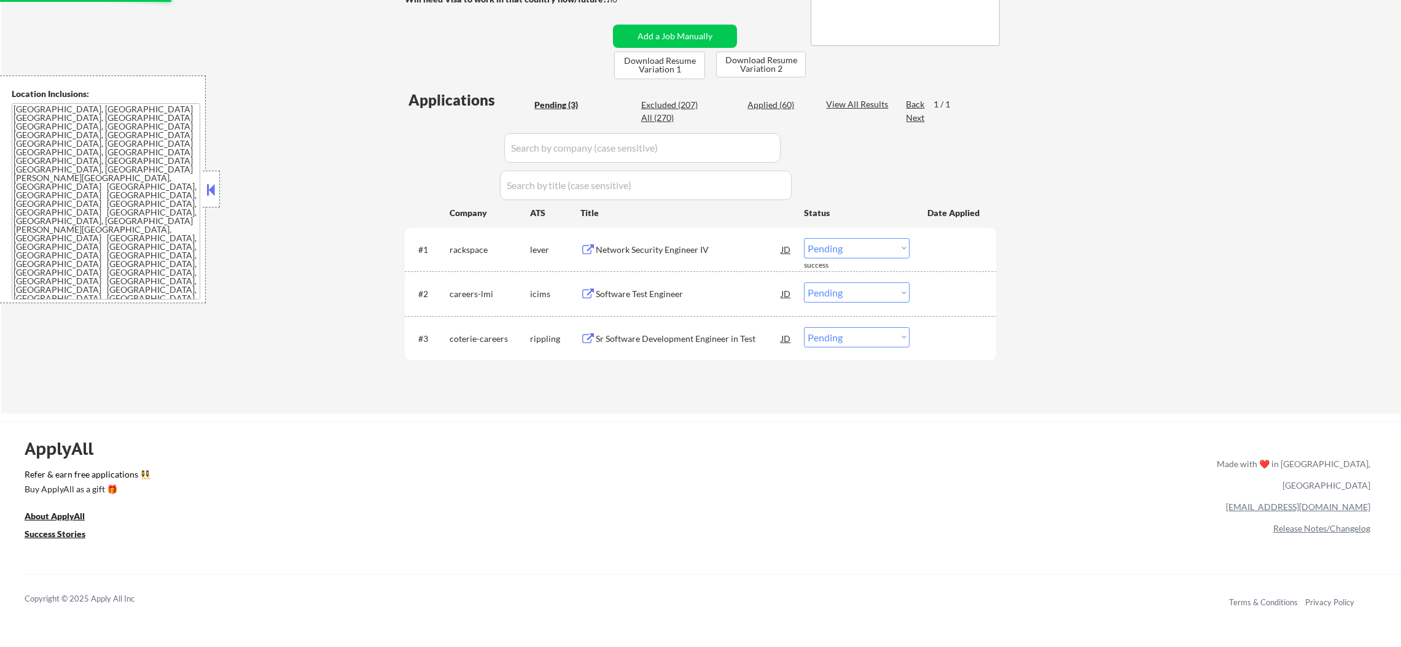
select select ""applied""
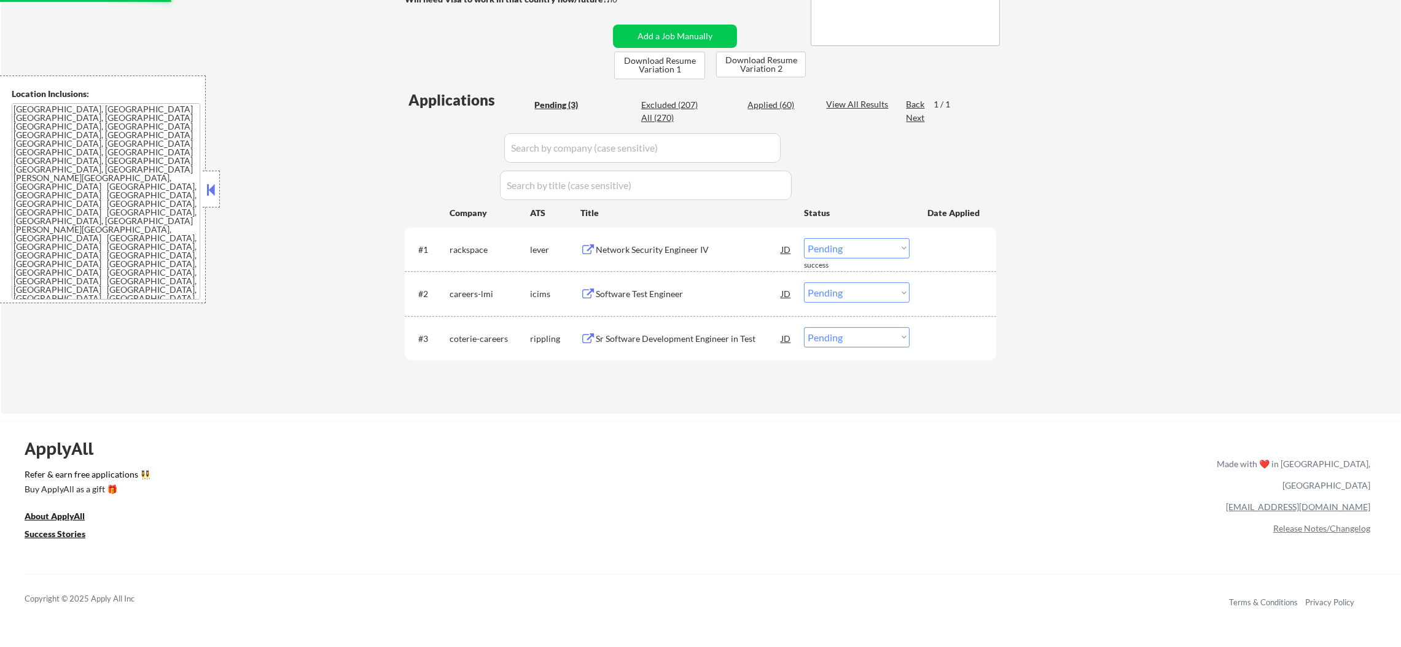
select select ""applied""
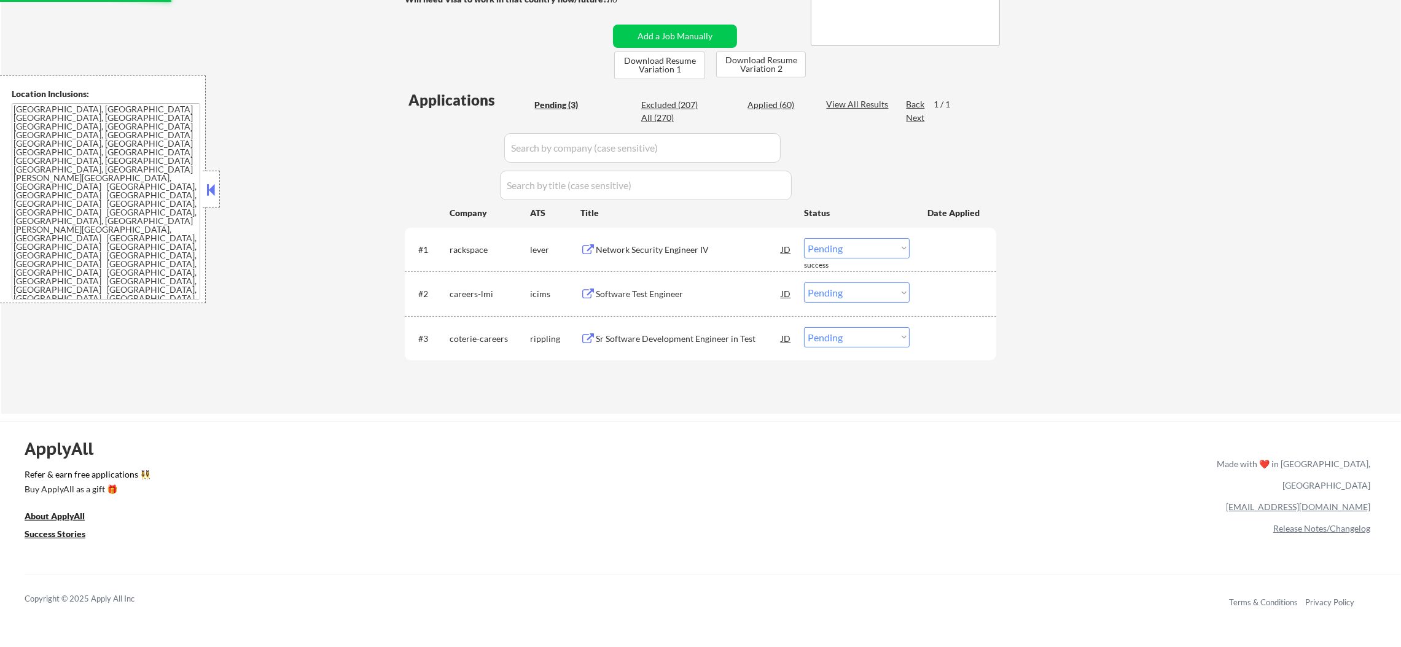
select select ""applied""
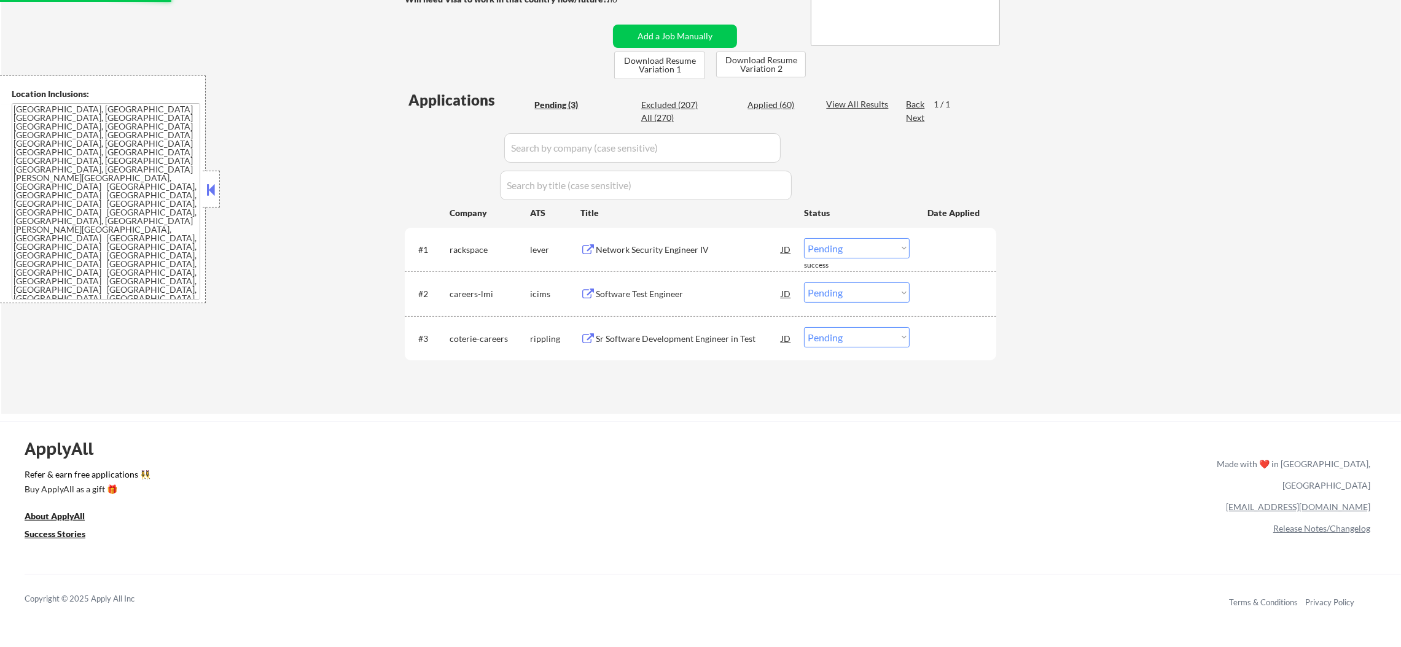
select select ""applied""
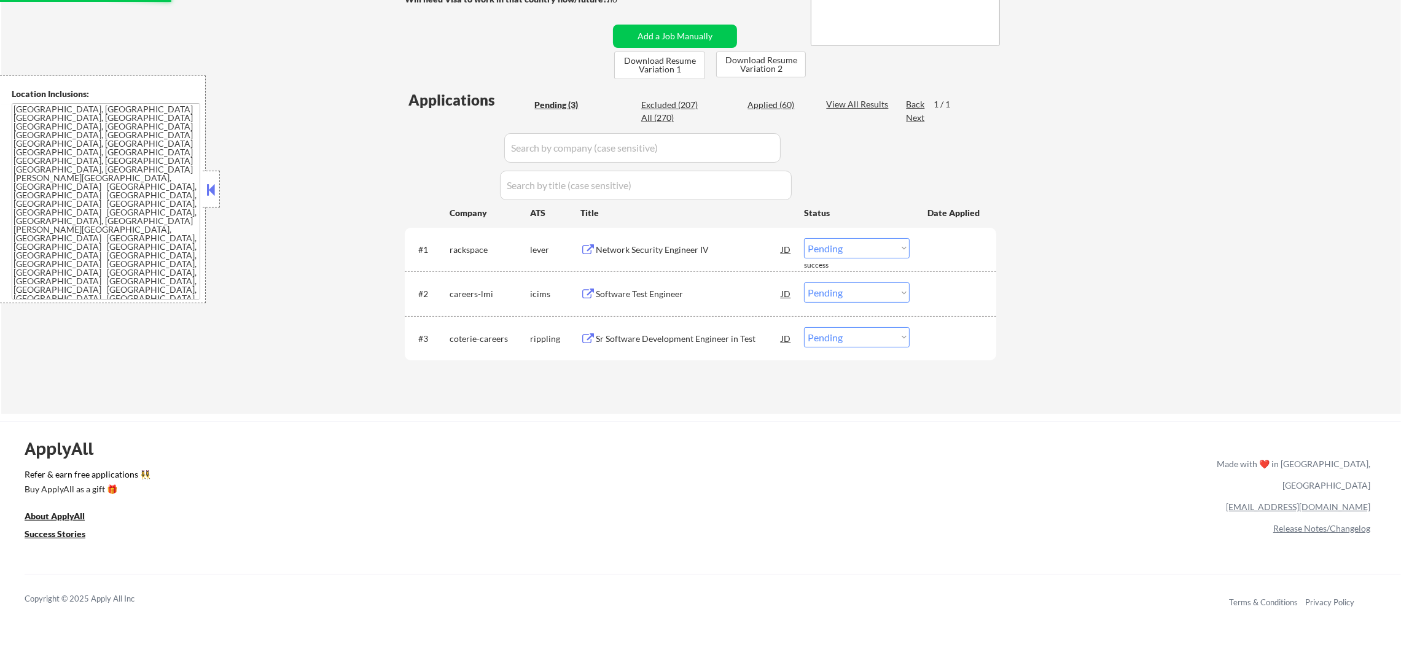
select select ""applied""
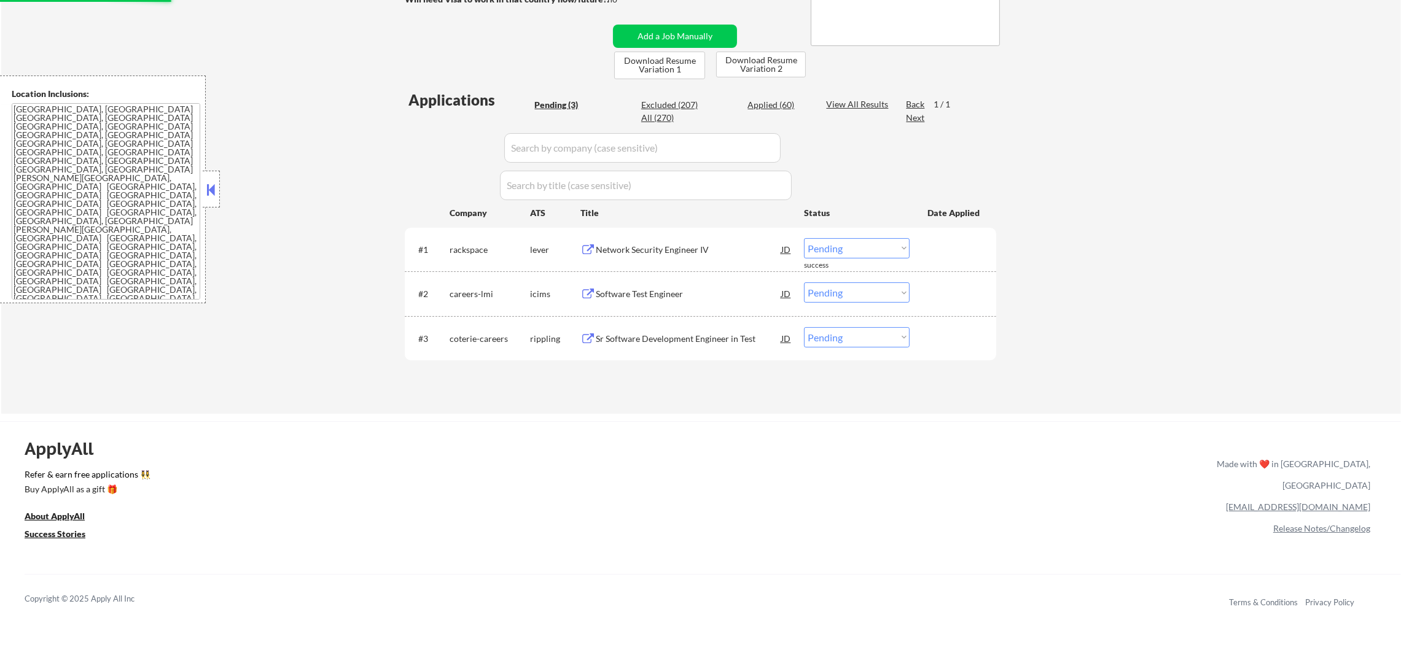
select select ""applied""
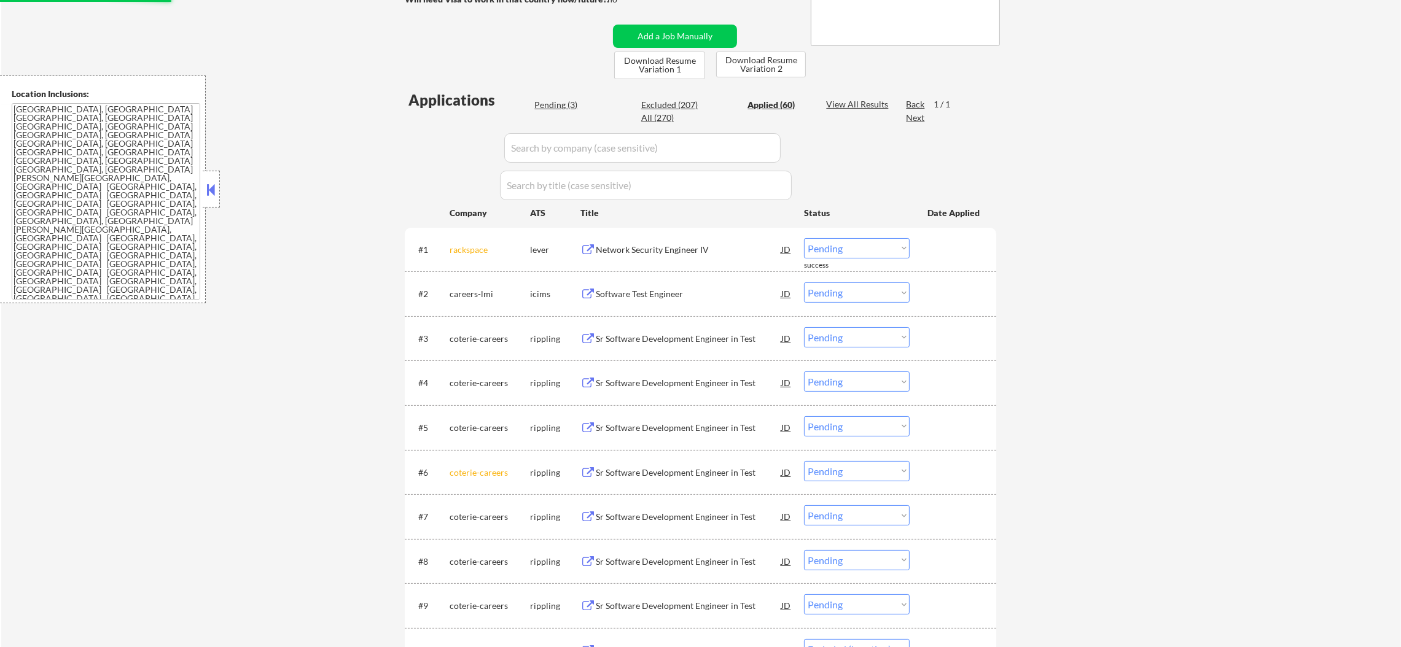
select select ""applied""
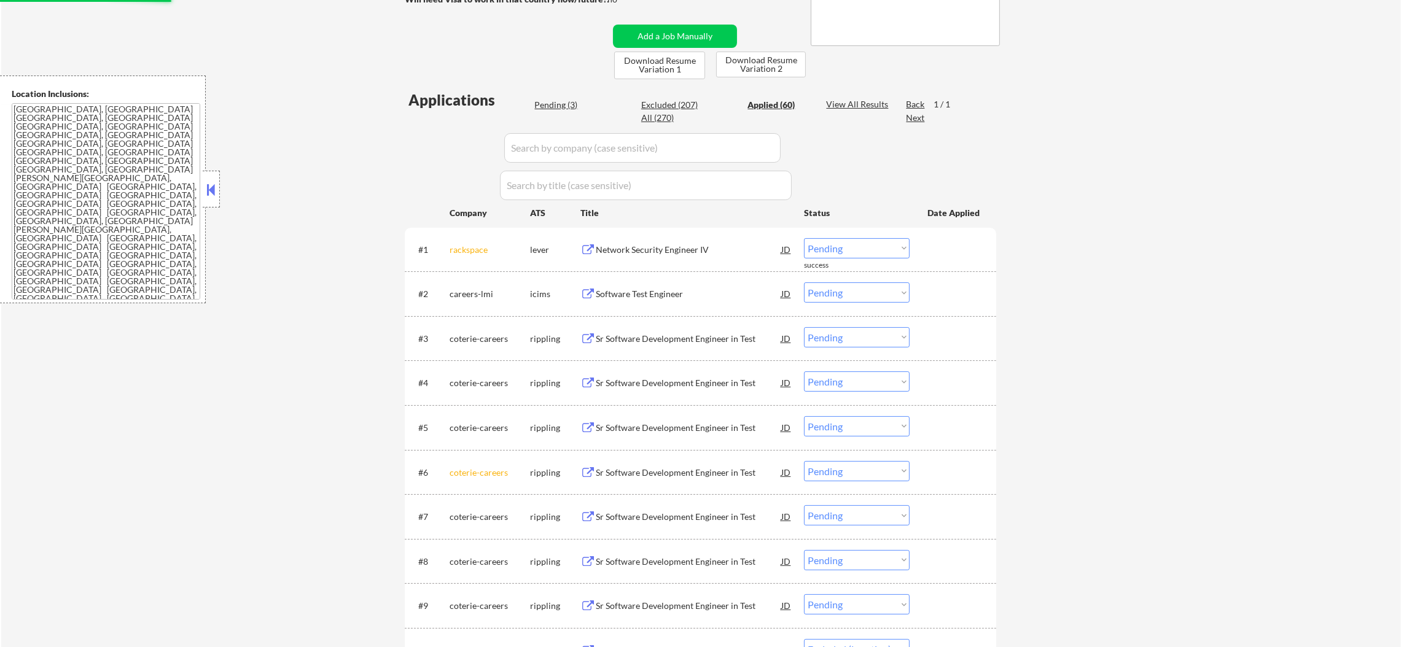
select select ""applied""
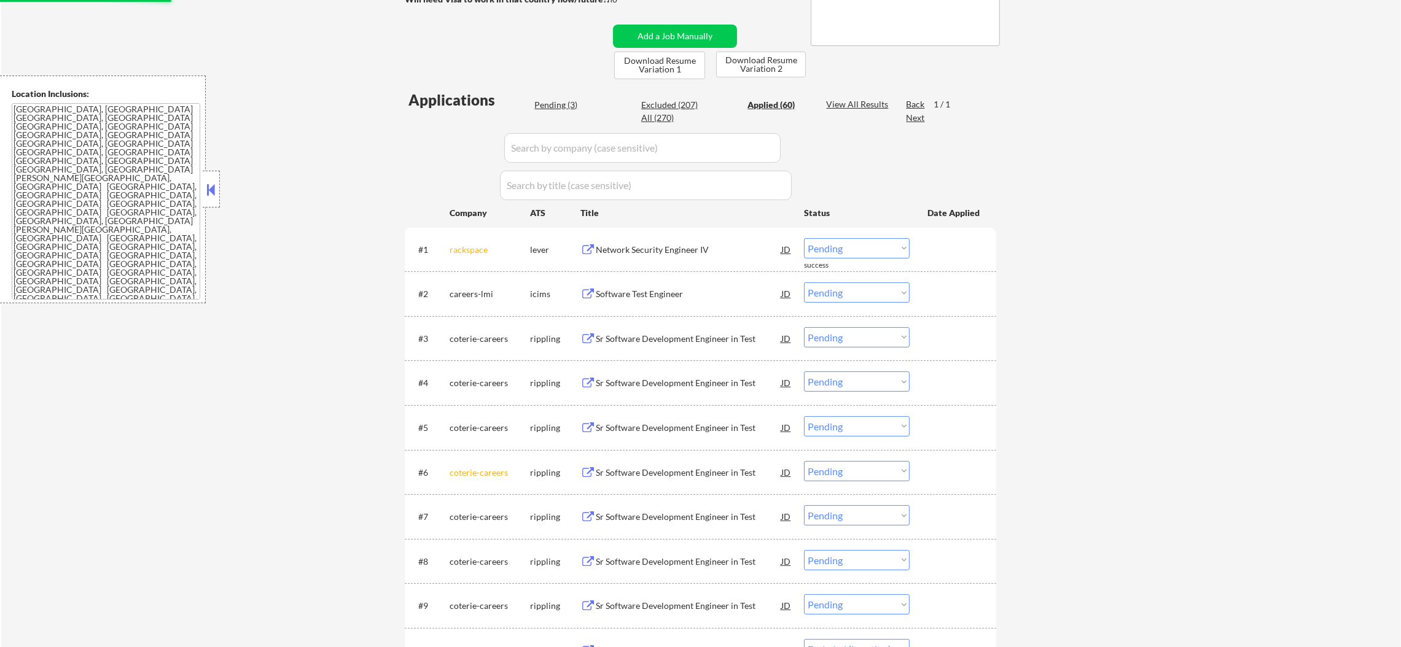
select select ""applied""
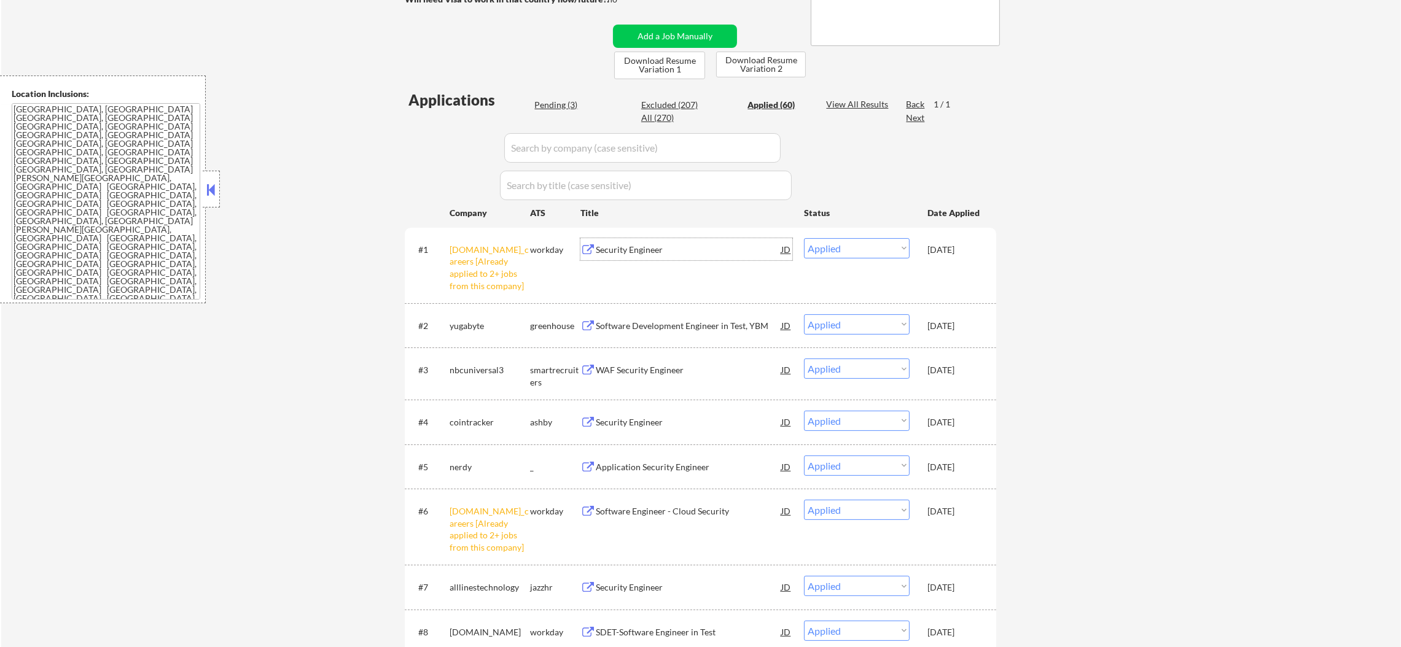
click at [665, 250] on div "Security Engineer" at bounding box center [689, 250] width 186 height 12
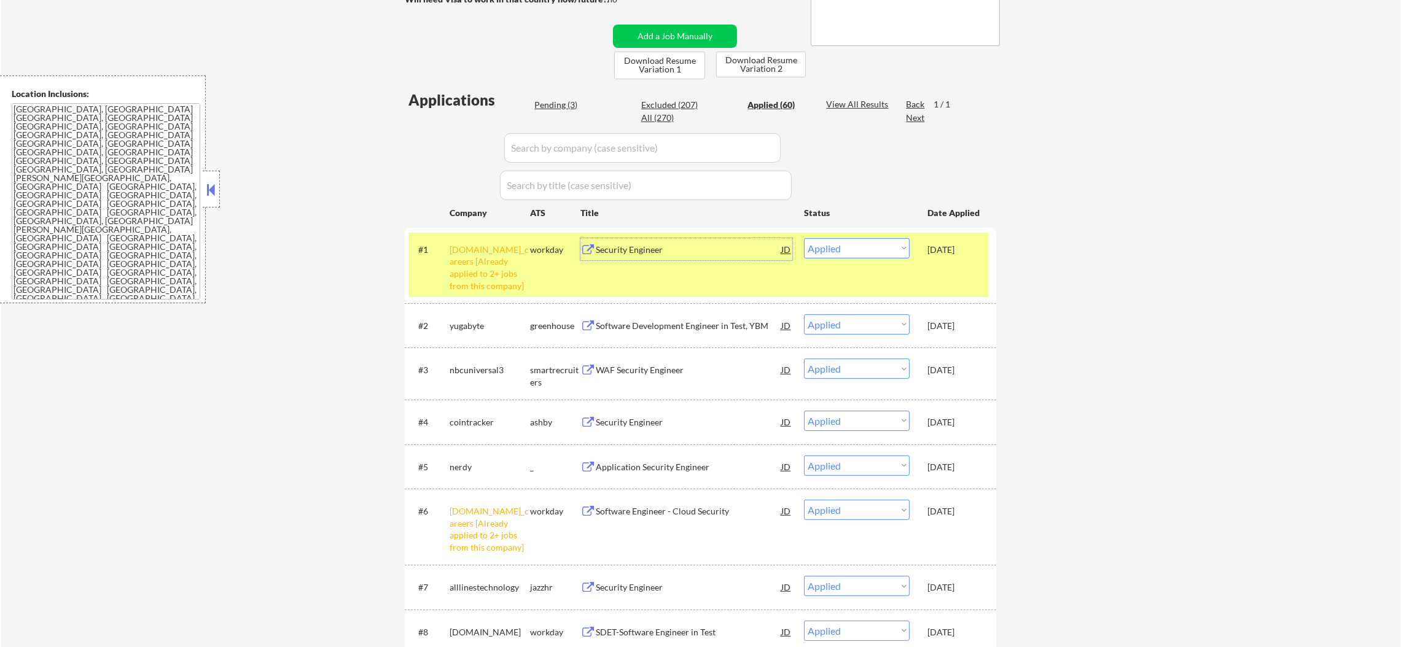
click at [828, 250] on select "Choose an option... Pending Applied Excluded (Questions) Excluded (Expired) Exc…" at bounding box center [857, 248] width 106 height 20
click at [804, 238] on select "Choose an option... Pending Applied Excluded (Questions) Excluded (Expired) Exc…" at bounding box center [857, 248] width 106 height 20
click at [462, 259] on div "allstate.wd5.allstate_careers [Already applied to 2+ jobs from this company]" at bounding box center [490, 268] width 80 height 48
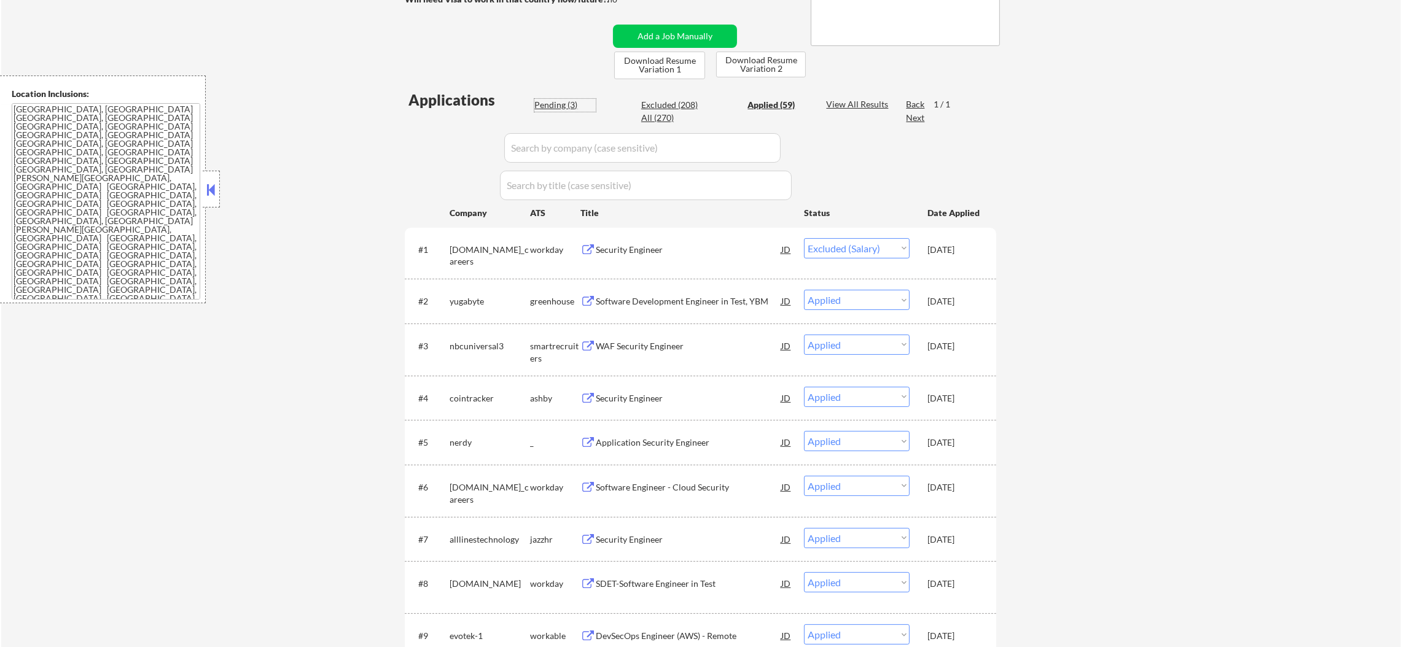
click at [562, 99] on div "Pending (3)" at bounding box center [564, 105] width 61 height 12
select select ""pending""
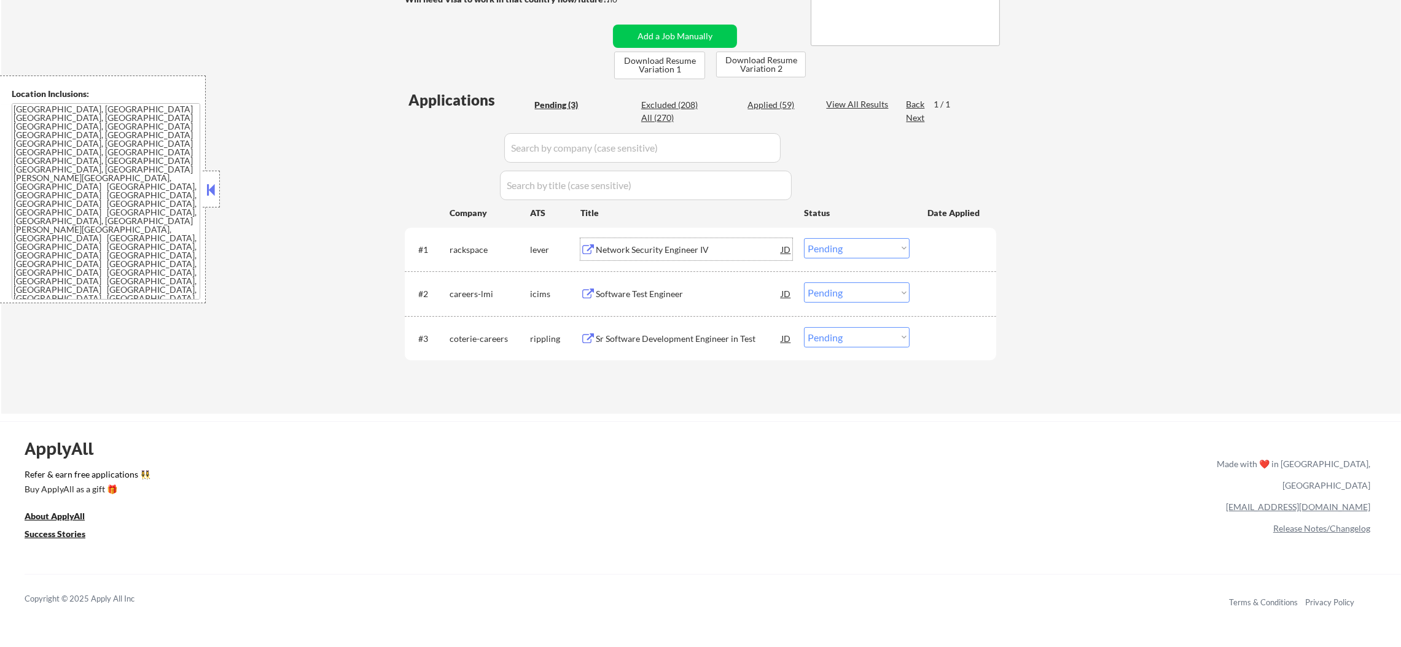
click at [679, 248] on div "Network Security Engineer IV" at bounding box center [689, 250] width 186 height 12
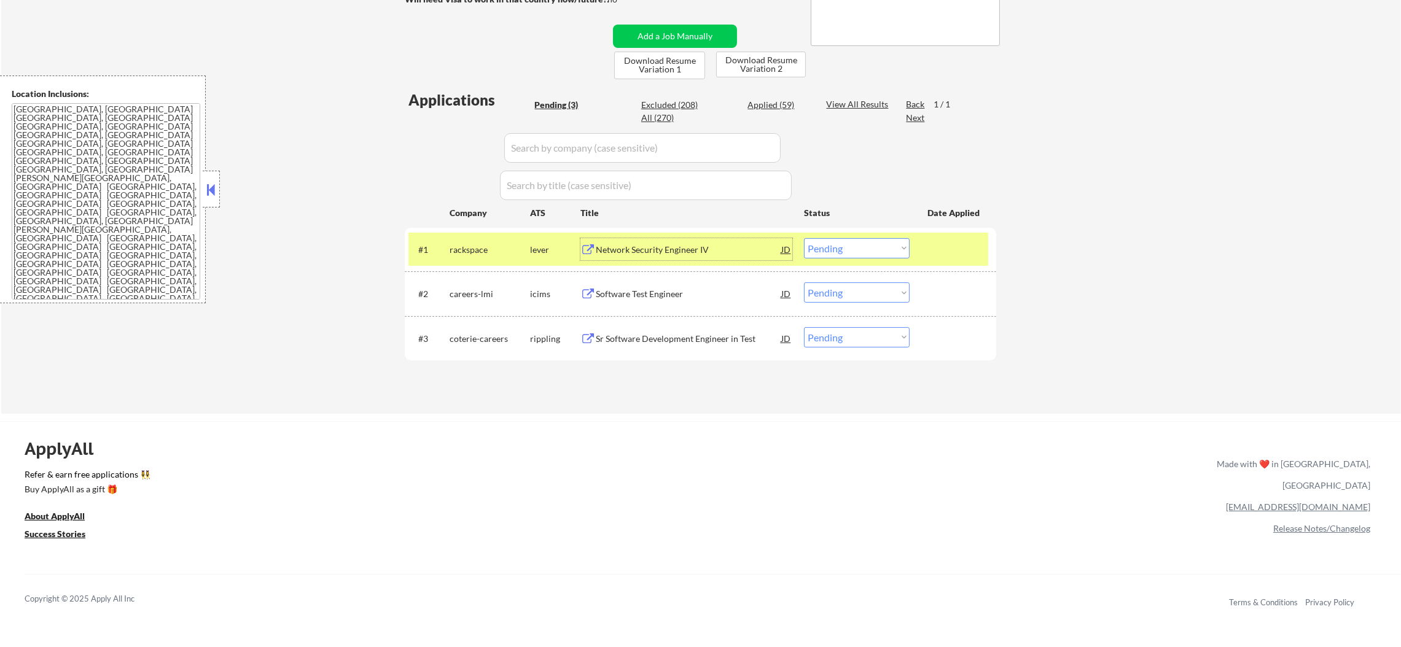
click at [670, 254] on div "Network Security Engineer IV" at bounding box center [689, 250] width 186 height 12
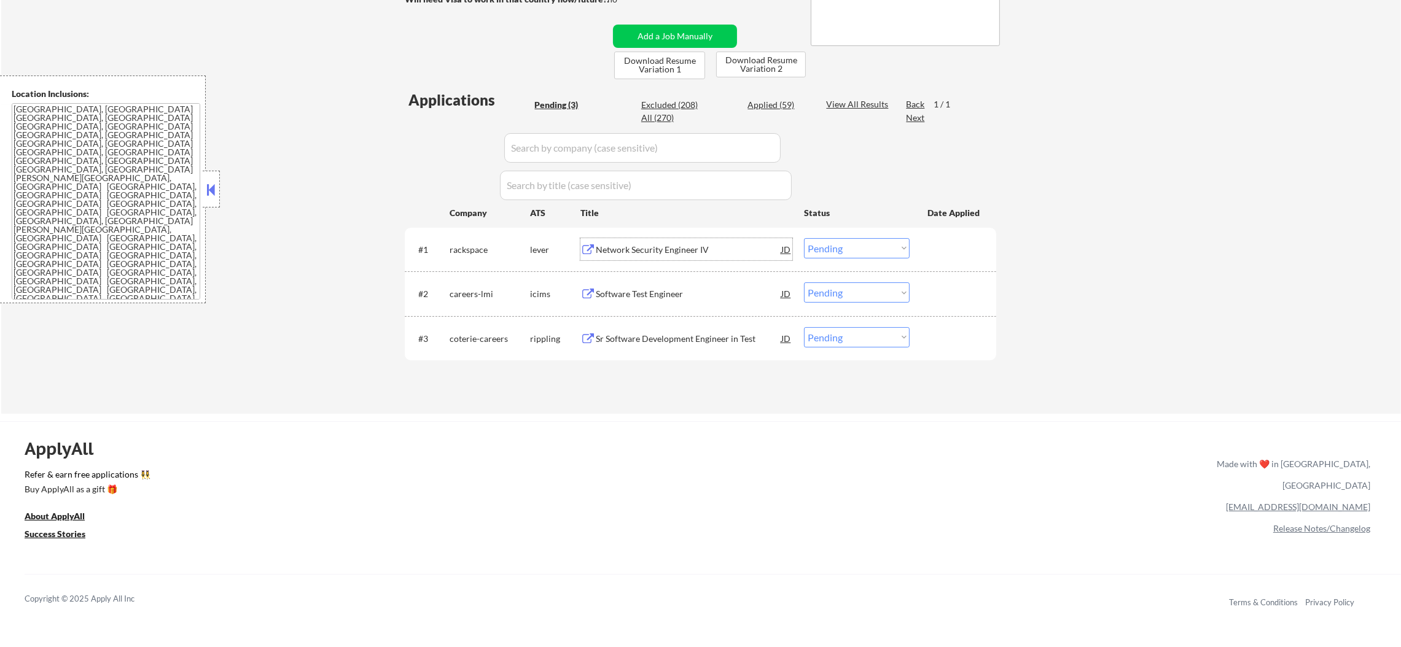
click at [834, 243] on select "Choose an option... Pending Applied Excluded (Questions) Excluded (Expired) Exc…" at bounding box center [857, 248] width 106 height 20
click at [804, 238] on select "Choose an option... Pending Applied Excluded (Questions) Excluded (Expired) Exc…" at bounding box center [857, 248] width 106 height 20
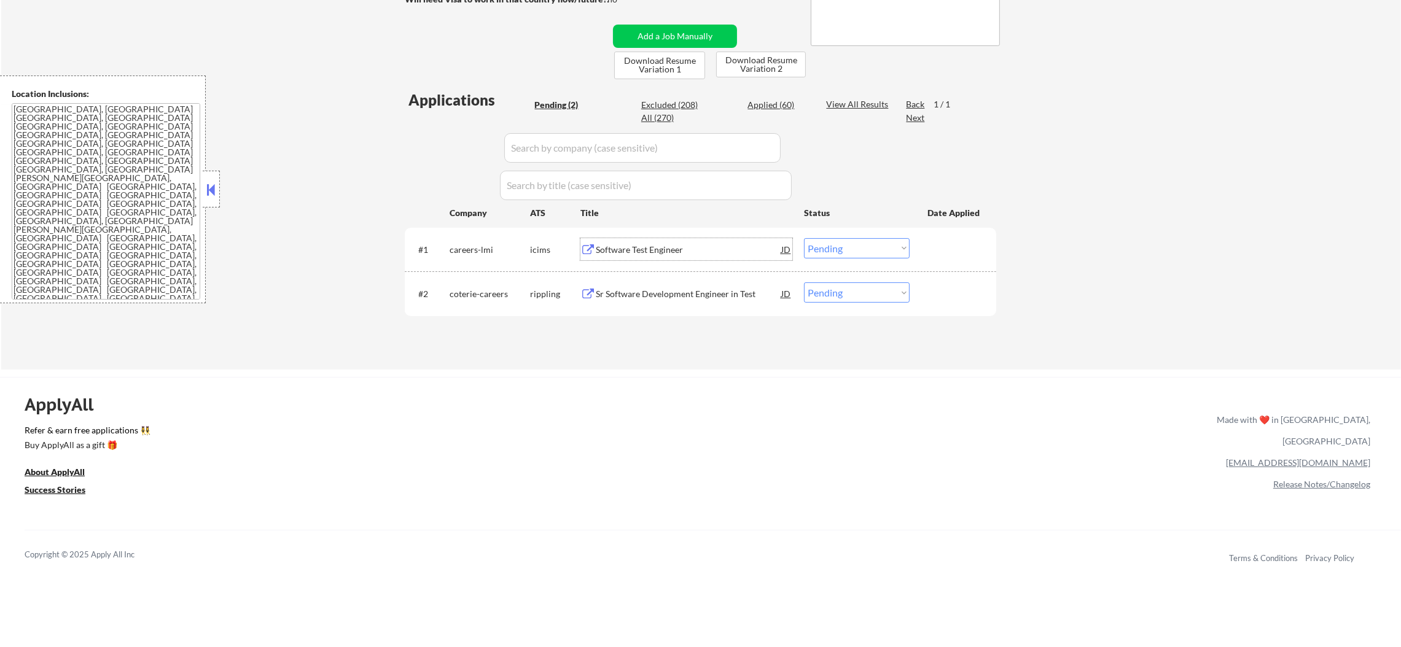
click at [695, 247] on div "Software Test Engineer" at bounding box center [689, 250] width 186 height 12
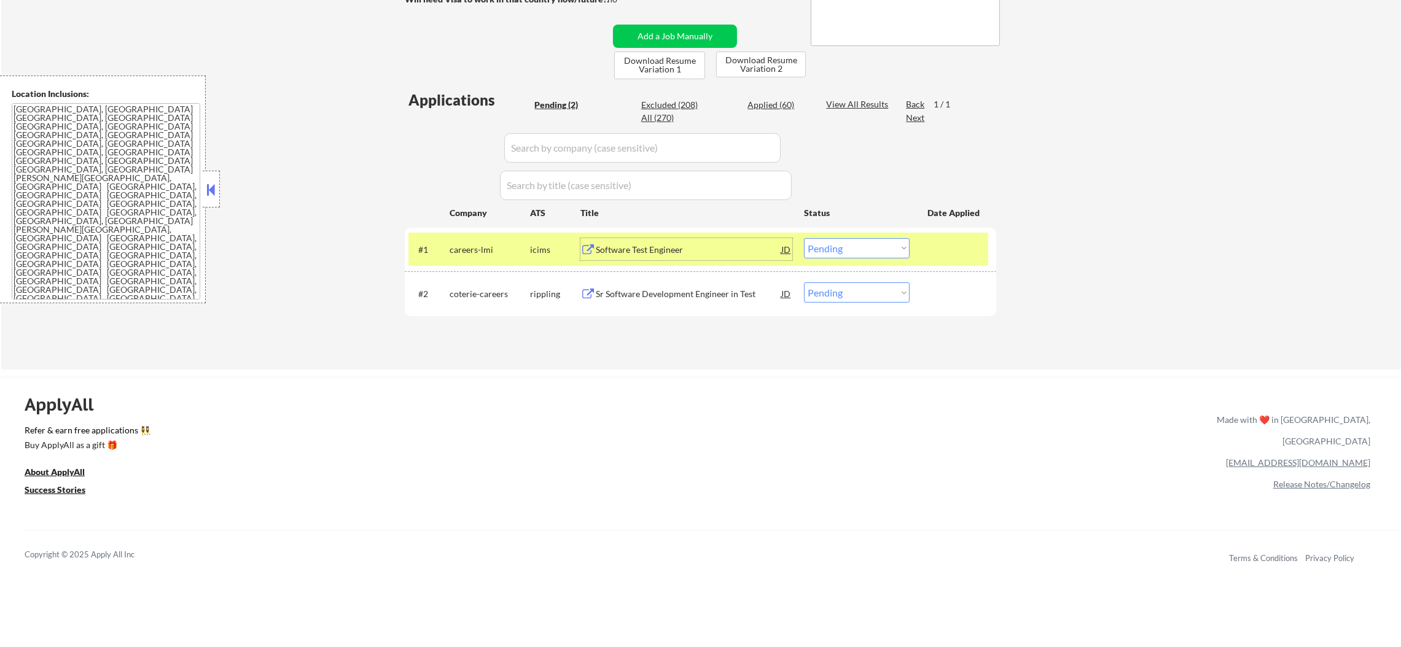
click at [666, 252] on div "Software Test Engineer" at bounding box center [689, 250] width 186 height 12
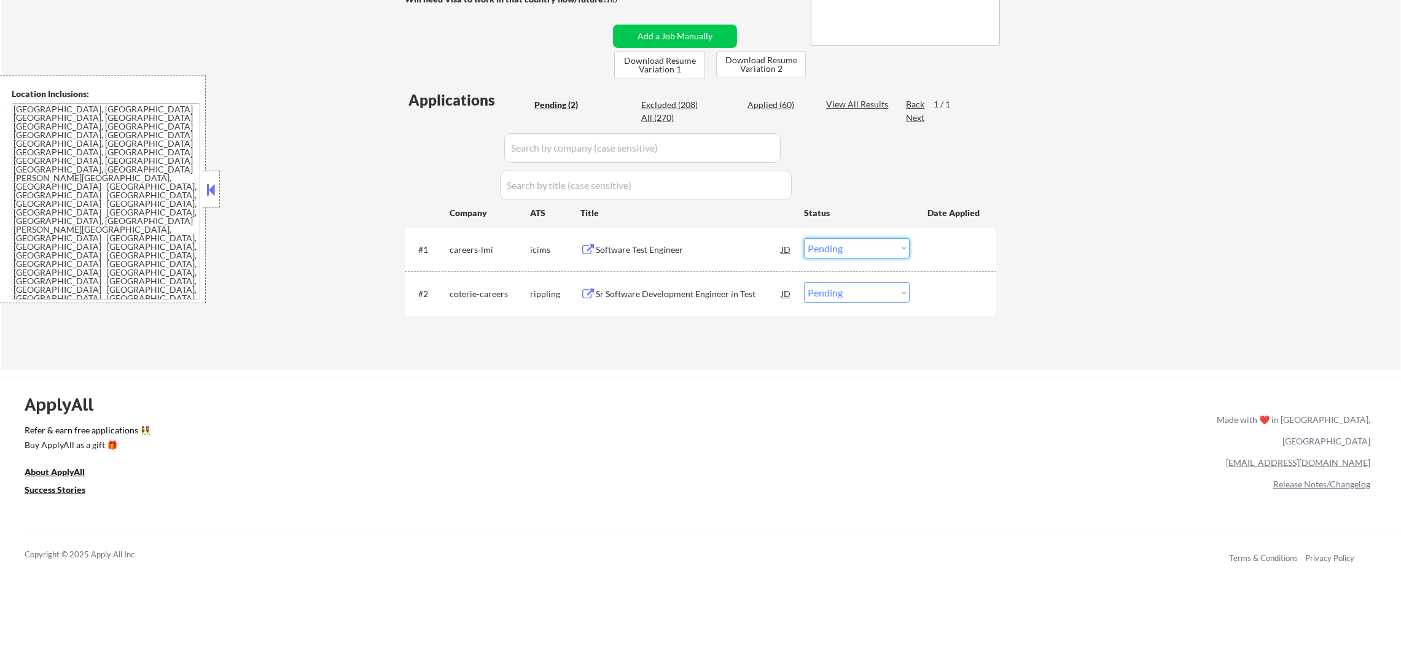
click at [846, 244] on select "Choose an option... Pending Applied Excluded (Questions) Excluded (Expired) Exc…" at bounding box center [857, 248] width 106 height 20
click at [804, 238] on select "Choose an option... Pending Applied Excluded (Questions) Excluded (Expired) Exc…" at bounding box center [857, 248] width 106 height 20
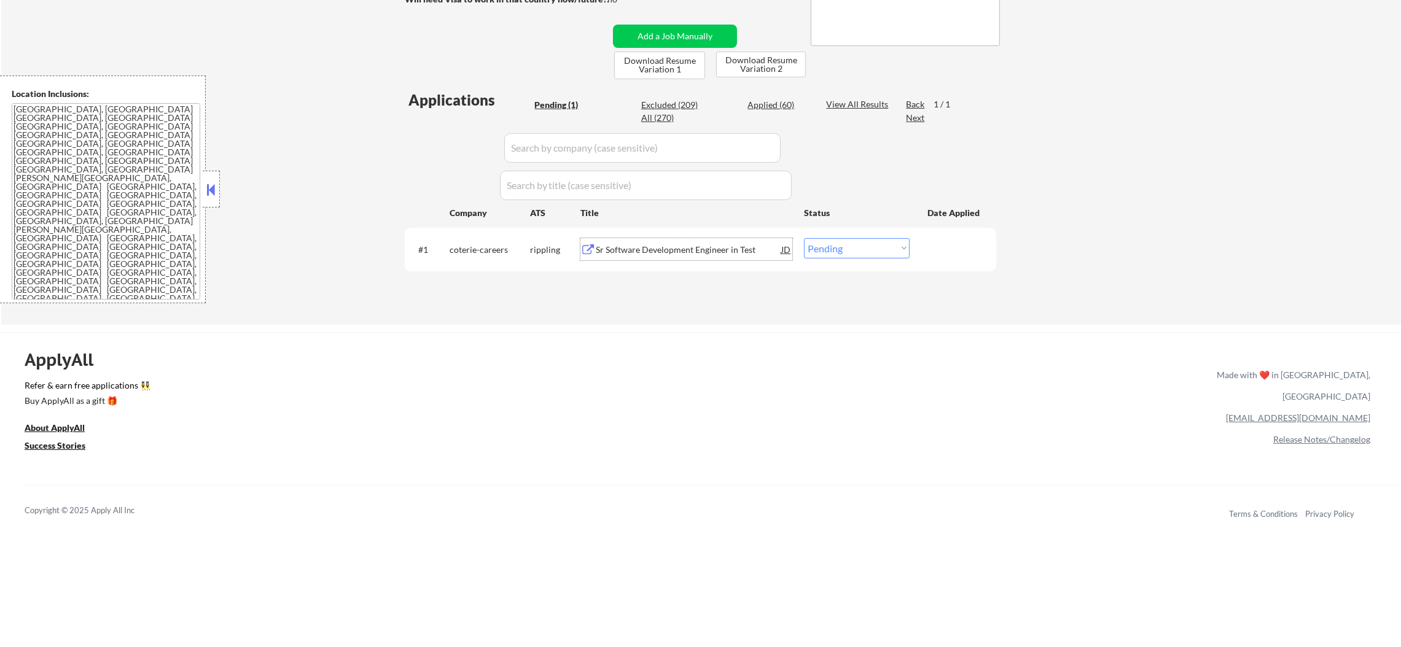
click at [736, 249] on div "Sr Software Development Engineer in Test" at bounding box center [689, 250] width 186 height 12
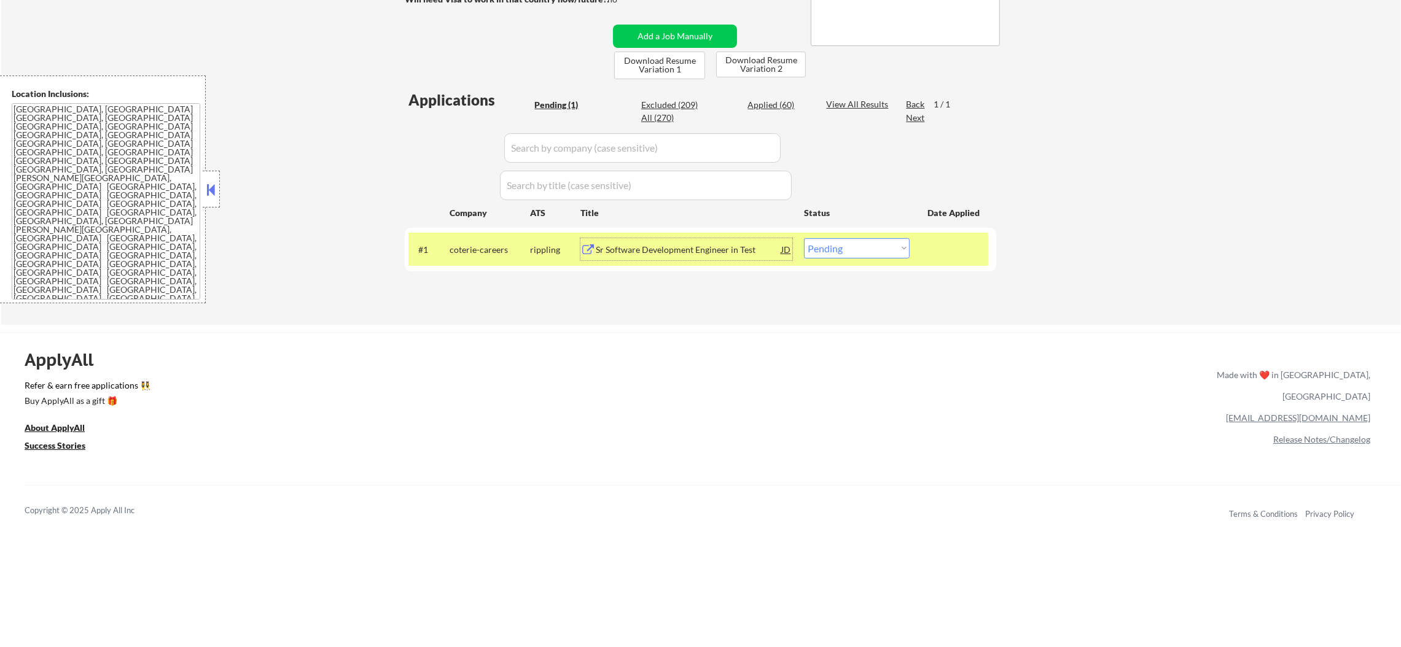
click at [842, 252] on select "Choose an option... Pending Applied Excluded (Questions) Excluded (Expired) Exc…" at bounding box center [857, 248] width 106 height 20
select select ""excluded__expired_""
click at [804, 238] on select "Choose an option... Pending Applied Excluded (Questions) Excluded (Expired) Exc…" at bounding box center [857, 248] width 106 height 20
click at [482, 249] on div "coterie-careers" at bounding box center [490, 250] width 80 height 12
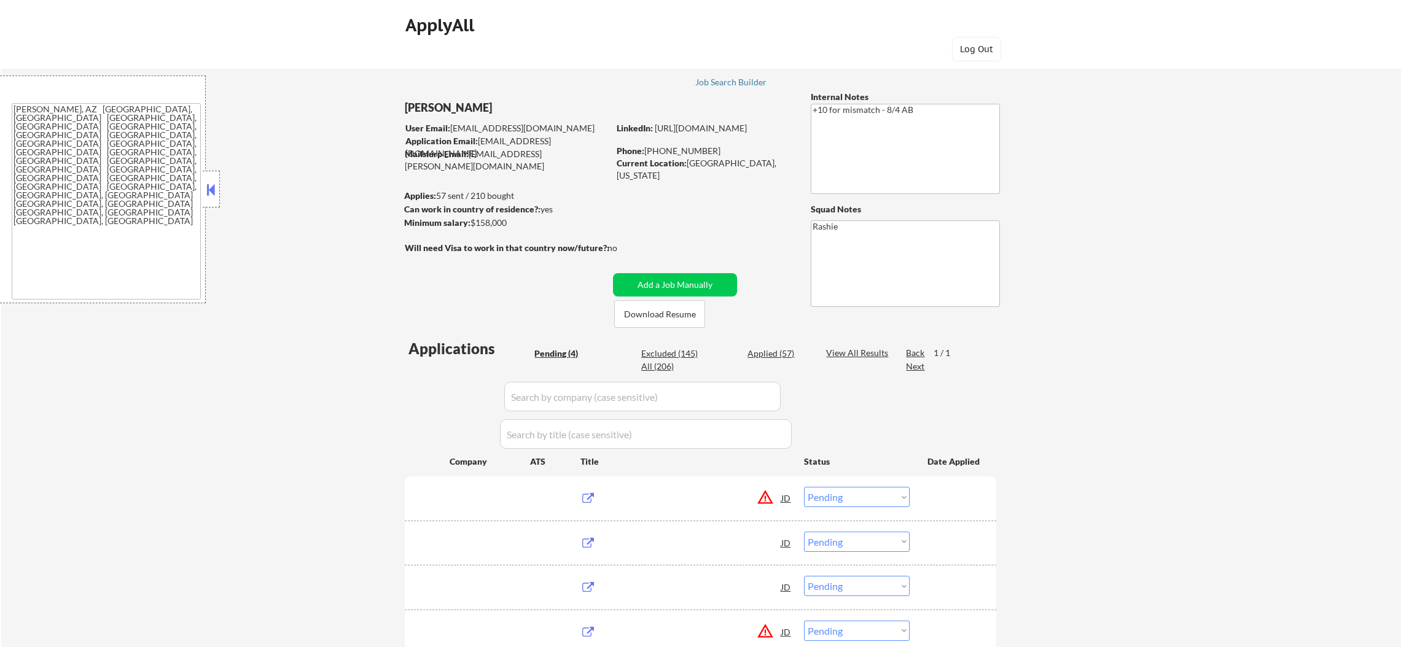
select select ""pending""
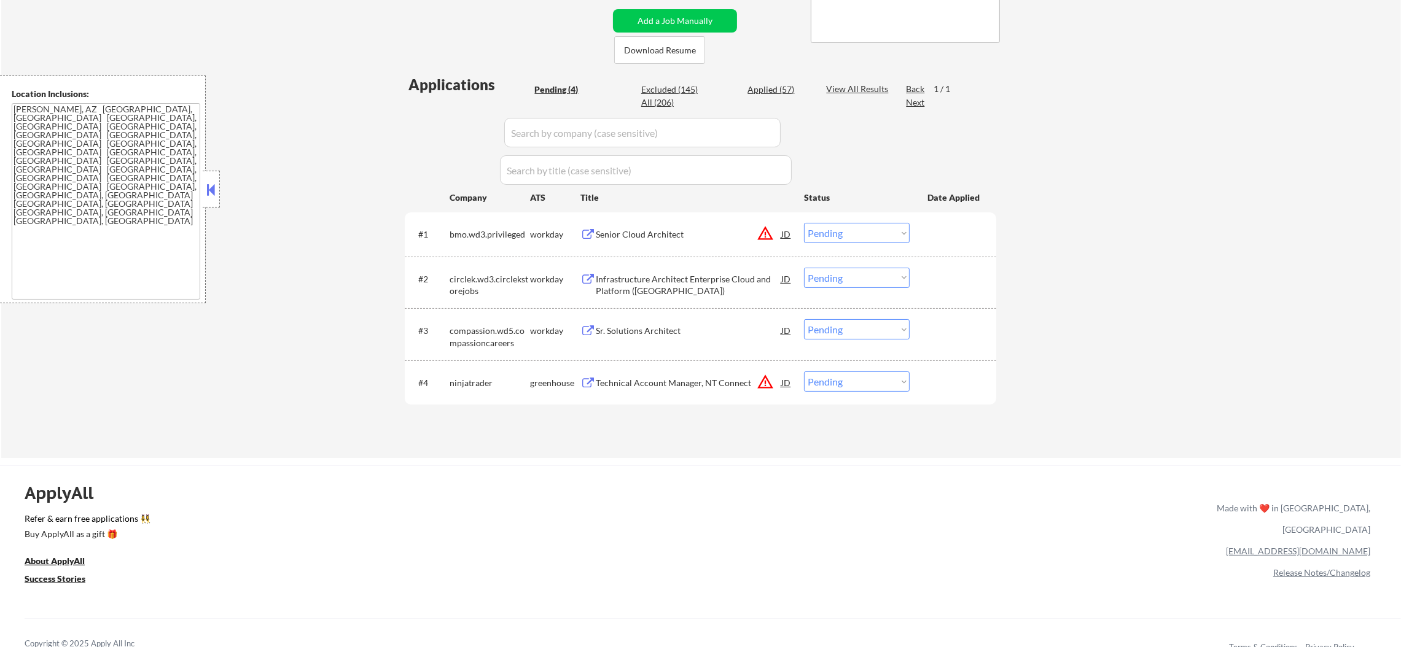
scroll to position [276, 0]
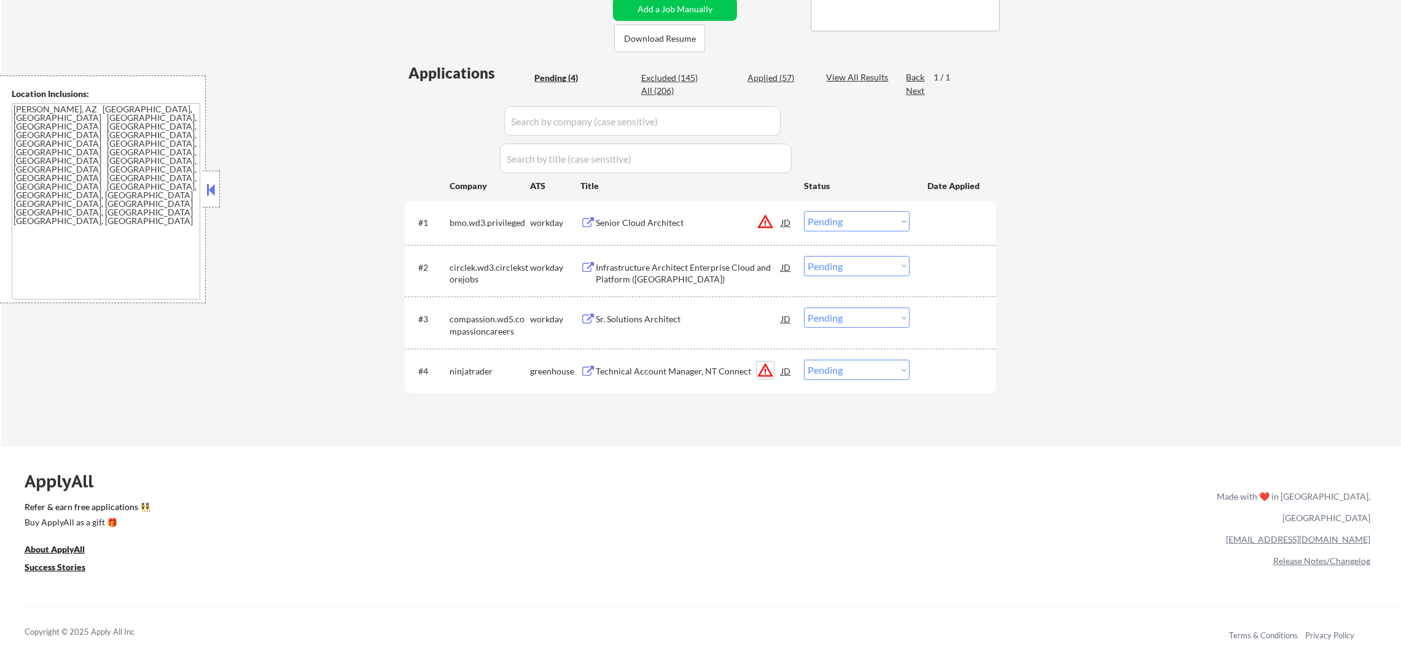
click at [764, 364] on button "warning_amber" at bounding box center [765, 370] width 17 height 17
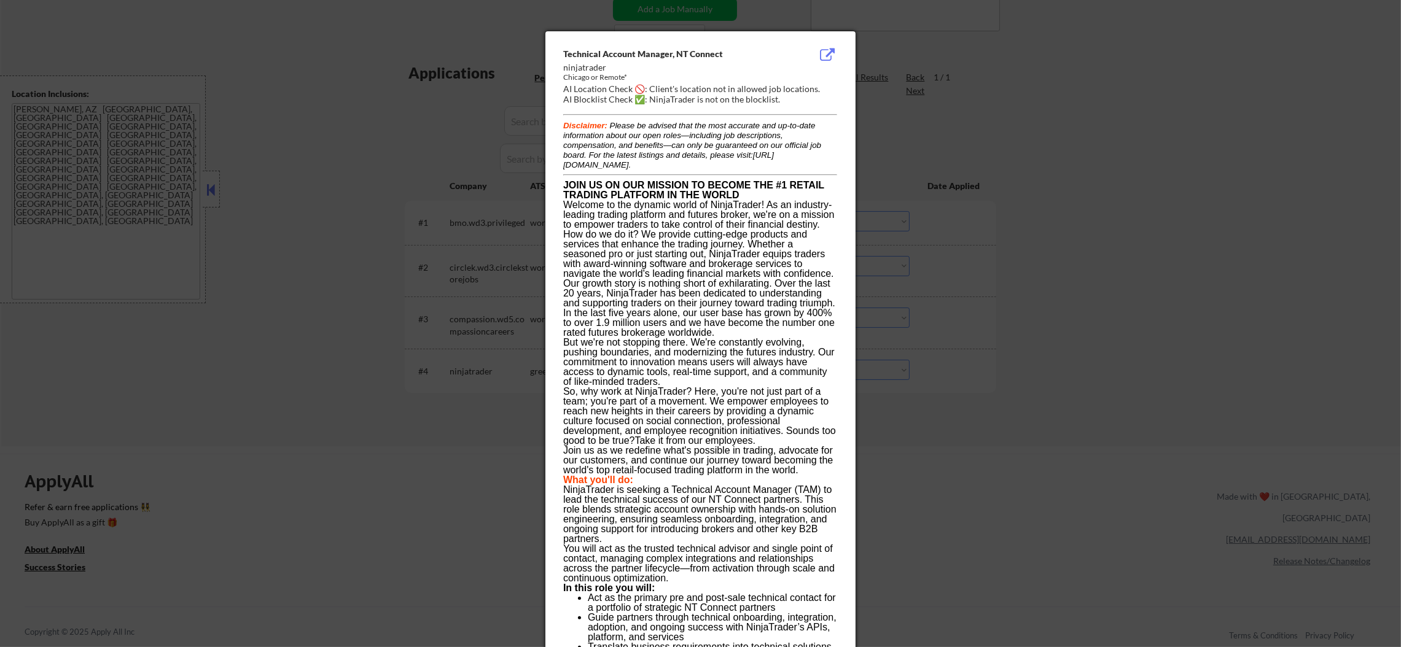
click at [949, 387] on div at bounding box center [700, 323] width 1401 height 647
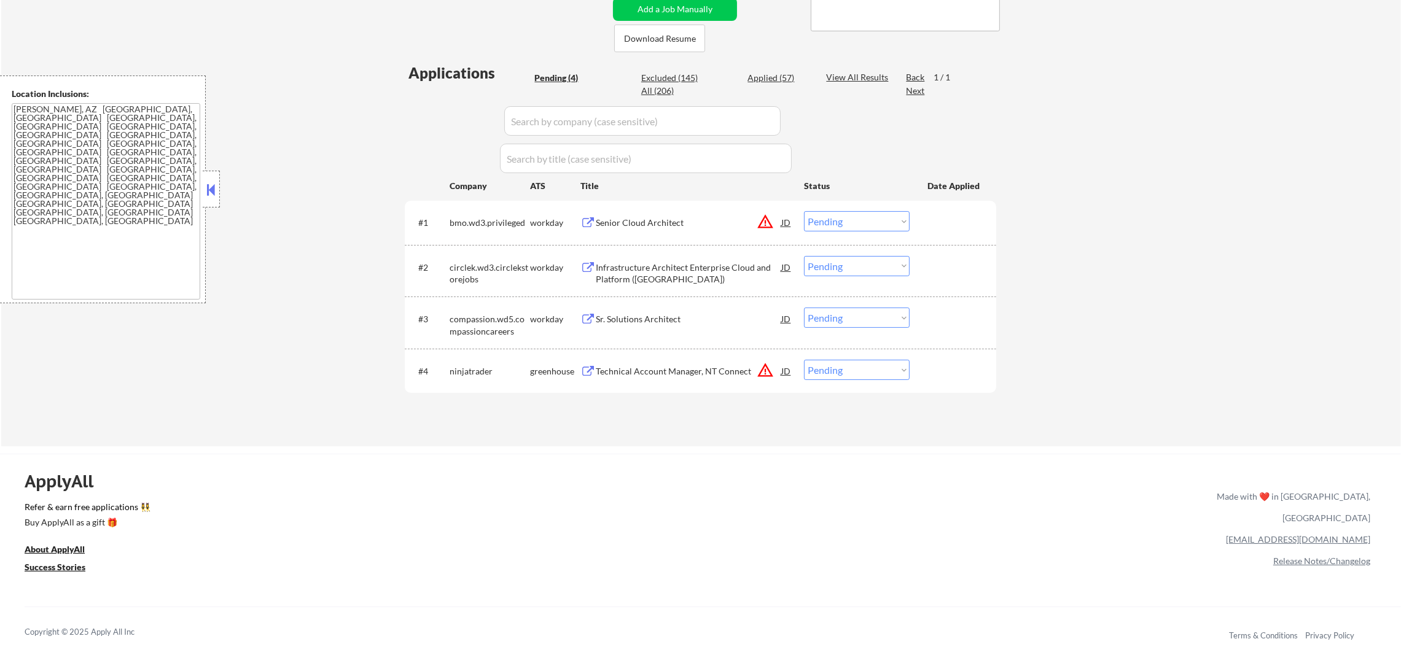
click at [832, 371] on select "Choose an option... Pending Applied Excluded (Questions) Excluded (Expired) Exc…" at bounding box center [857, 370] width 106 height 20
select select ""excluded__location_""
click at [804, 360] on select "Choose an option... Pending Applied Excluded (Questions) Excluded (Expired) Exc…" at bounding box center [857, 370] width 106 height 20
click at [765, 224] on button "warning_amber" at bounding box center [765, 221] width 17 height 17
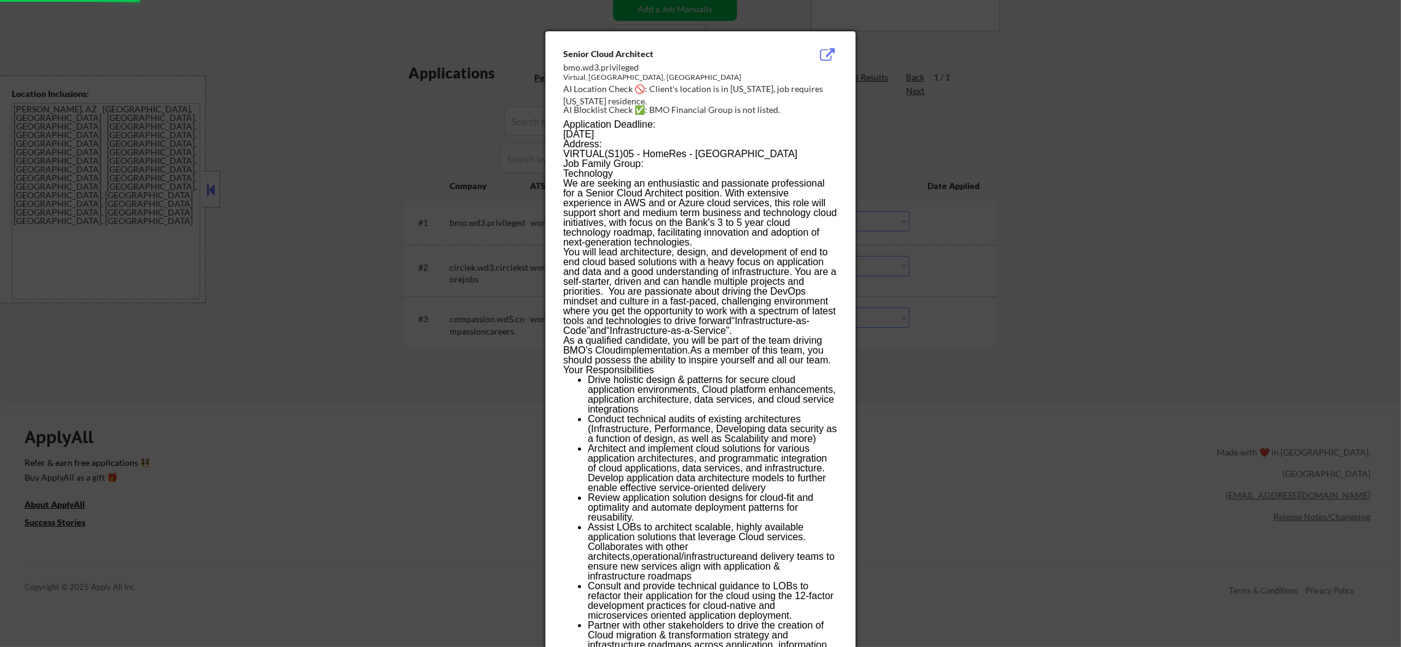
click at [990, 238] on div at bounding box center [700, 323] width 1401 height 647
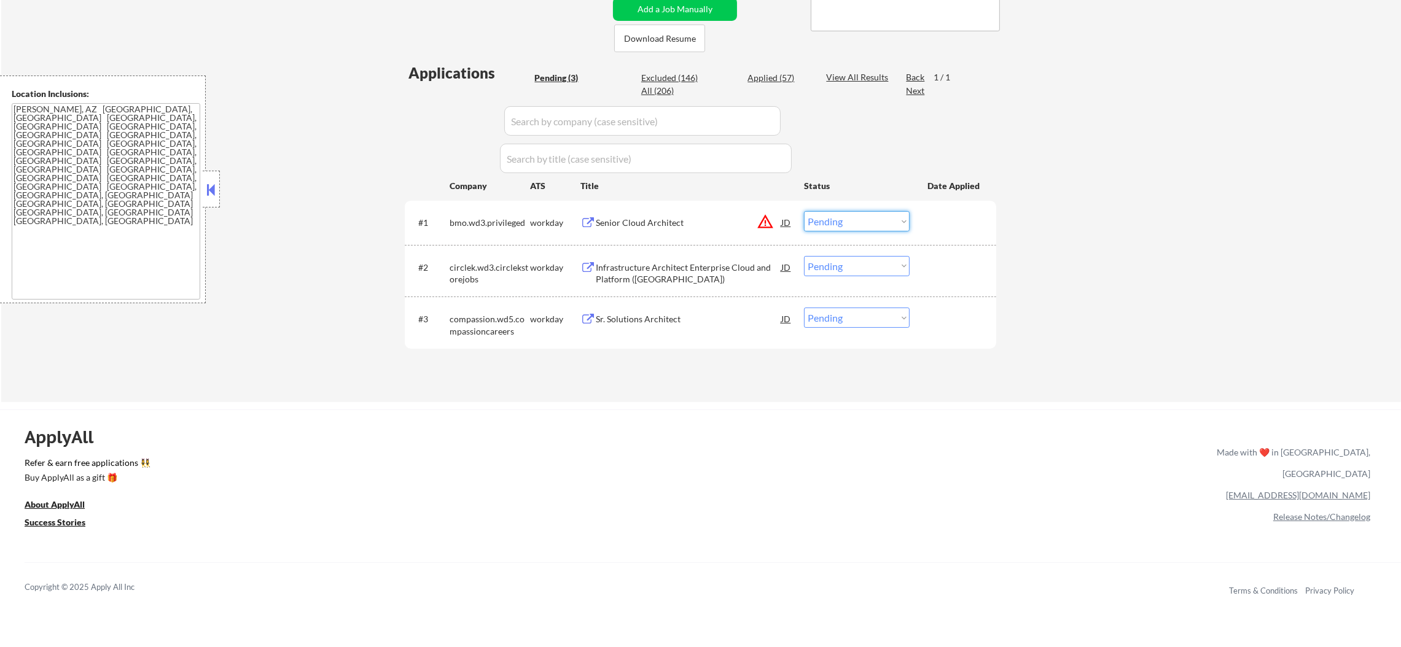
click at [875, 213] on select "Choose an option... Pending Applied Excluded (Questions) Excluded (Expired) Exc…" at bounding box center [857, 221] width 106 height 20
click at [804, 211] on select "Choose an option... Pending Applied Excluded (Questions) Excluded (Expired) Exc…" at bounding box center [857, 221] width 106 height 20
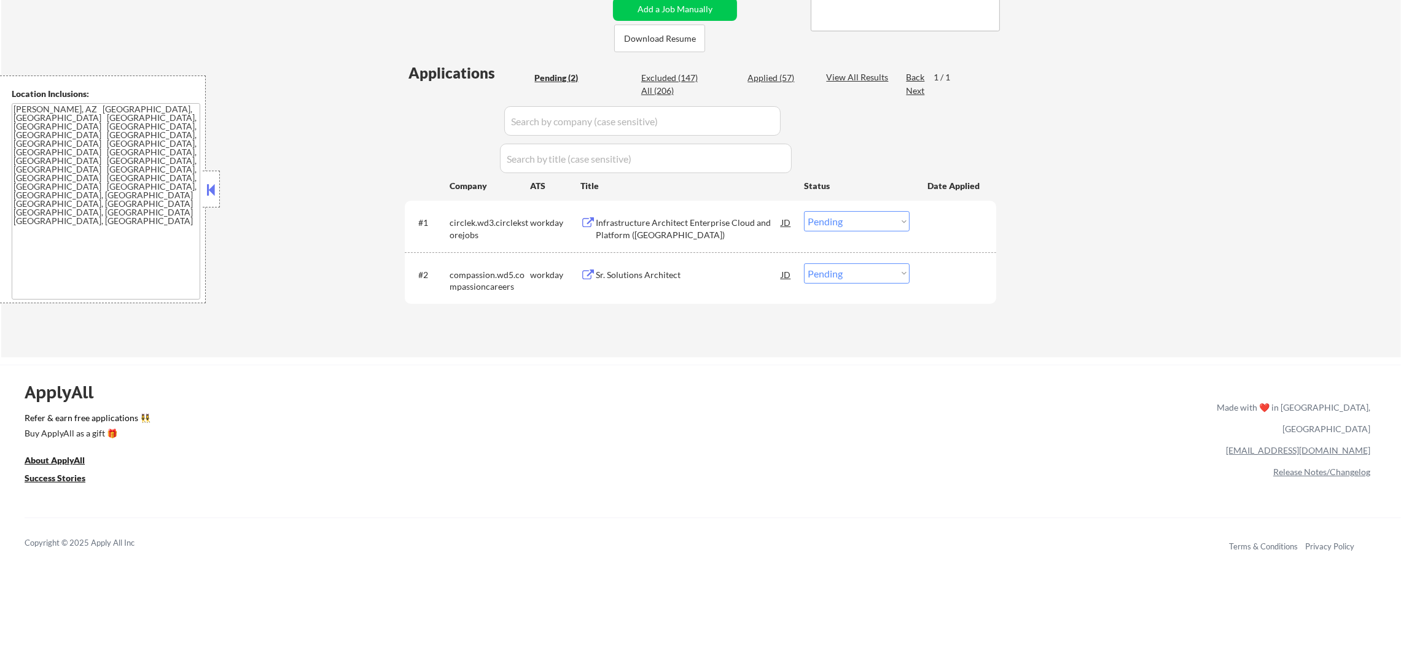
click at [639, 230] on div "Infrastructure Architect Enterprise Cloud and Platform (North America)" at bounding box center [689, 229] width 186 height 24
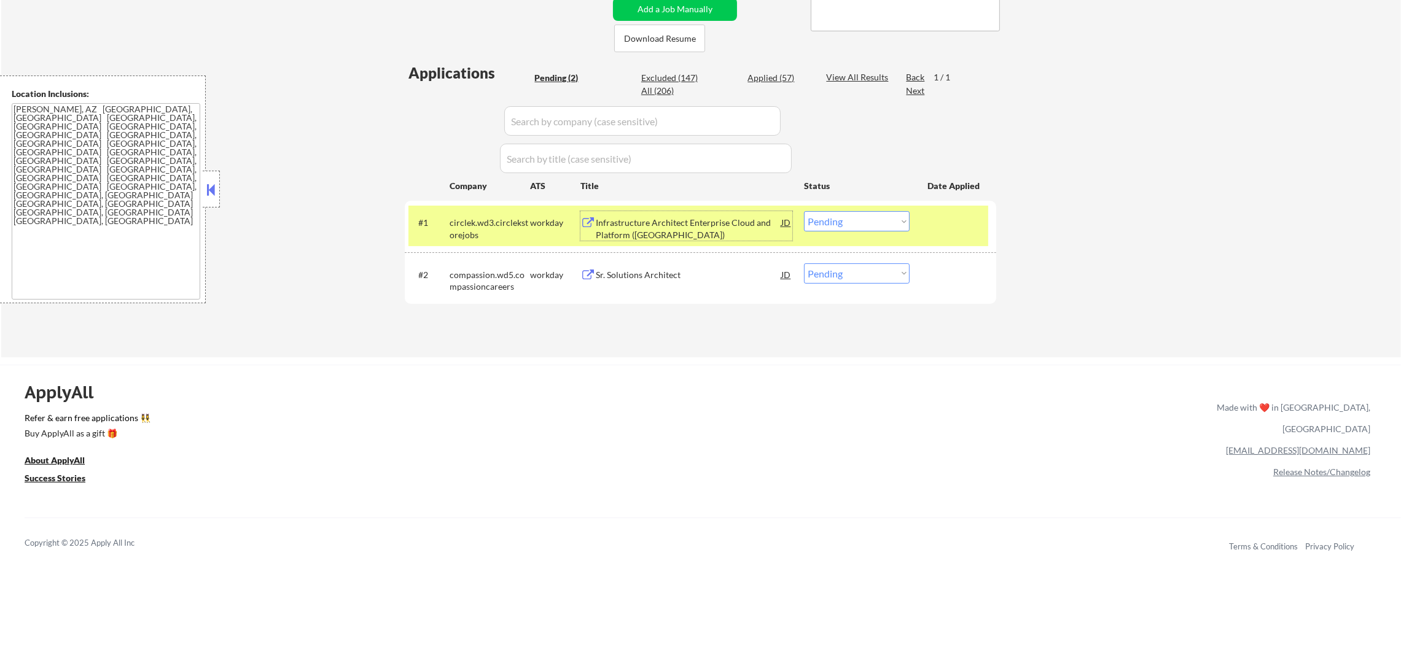
click at [714, 224] on div "Infrastructure Architect Enterprise Cloud and Platform (North America)" at bounding box center [689, 229] width 186 height 24
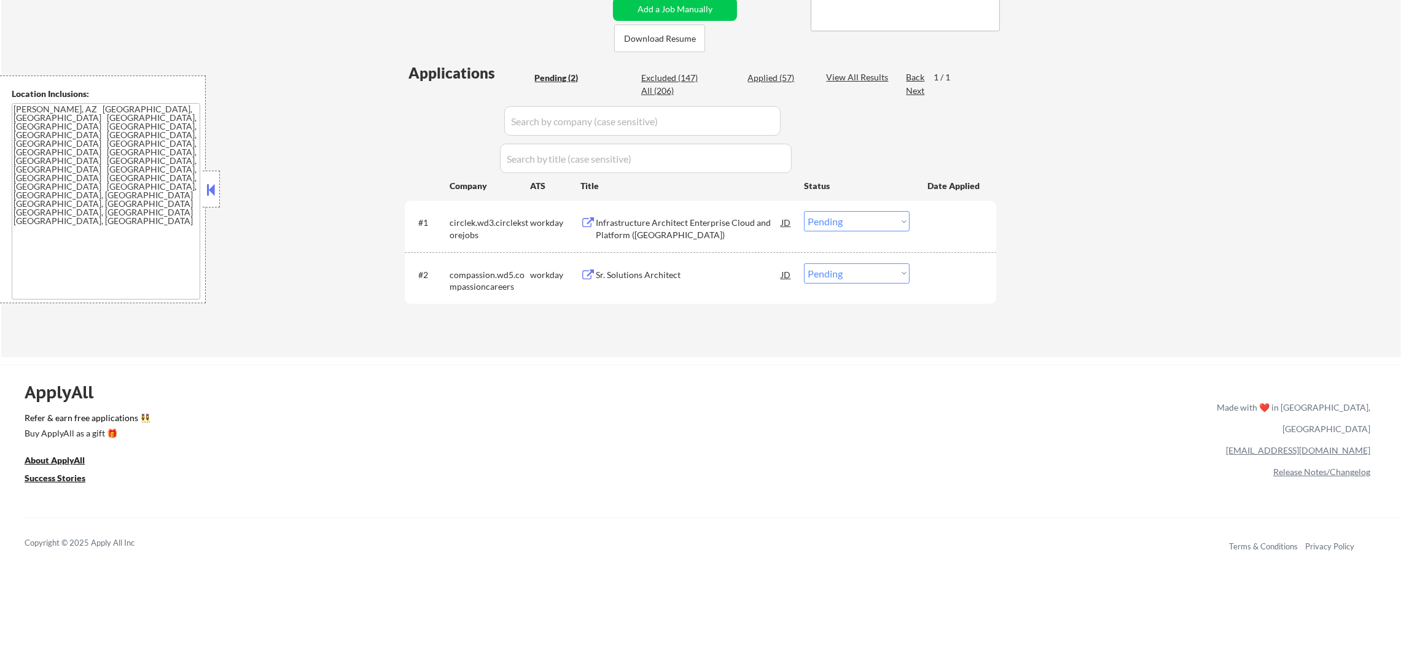
click at [838, 217] on select "Choose an option... Pending Applied Excluded (Questions) Excluded (Expired) Exc…" at bounding box center [857, 221] width 106 height 20
click at [804, 211] on select "Choose an option... Pending Applied Excluded (Questions) Excluded (Expired) Exc…" at bounding box center [857, 221] width 106 height 20
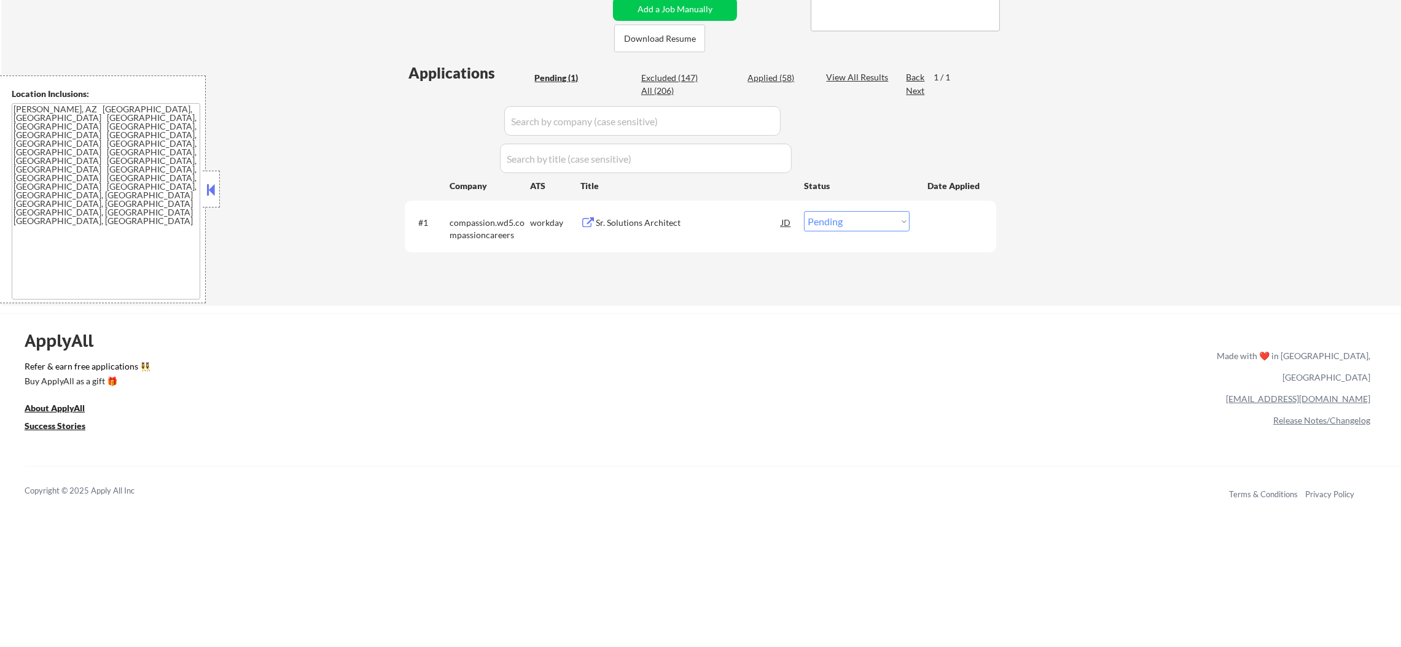
click at [661, 222] on div "Sr. Solutions Architect" at bounding box center [689, 223] width 186 height 12
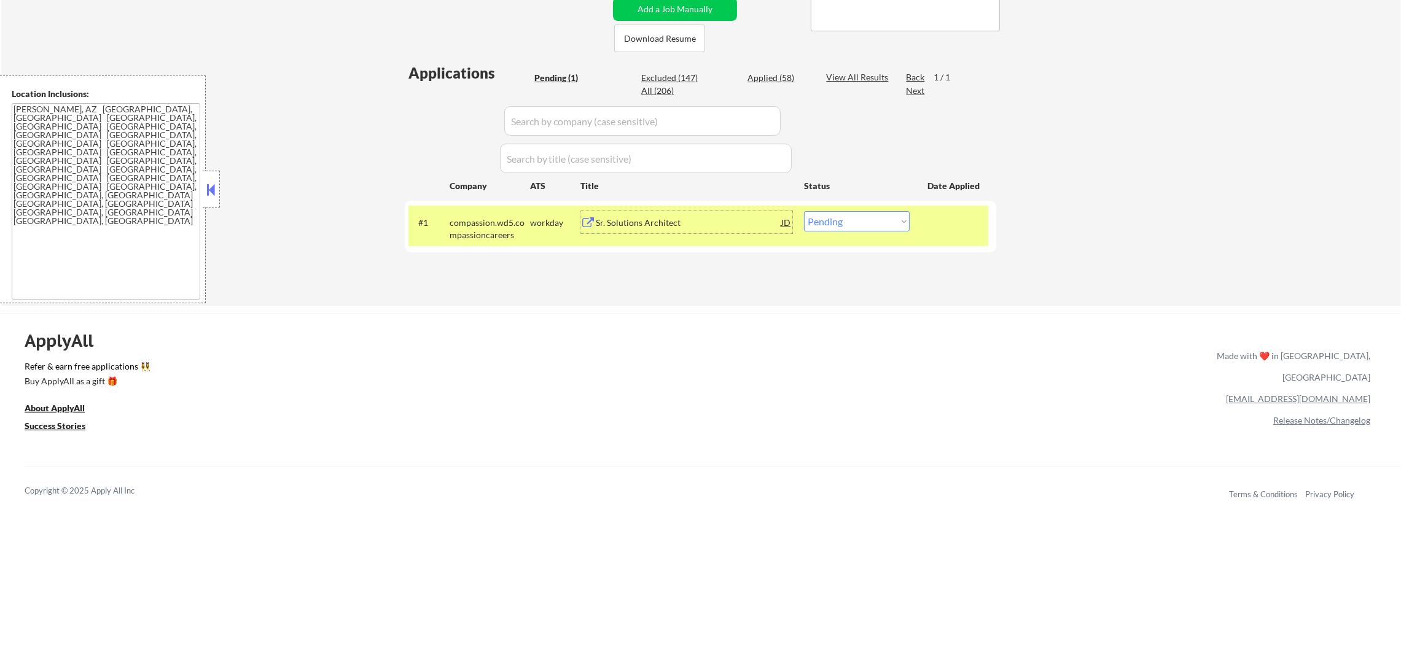
click at [860, 217] on select "Choose an option... Pending Applied Excluded (Questions) Excluded (Expired) Exc…" at bounding box center [857, 221] width 106 height 20
click at [804, 211] on select "Choose an option... Pending Applied Excluded (Questions) Excluded (Expired) Exc…" at bounding box center [857, 221] width 106 height 20
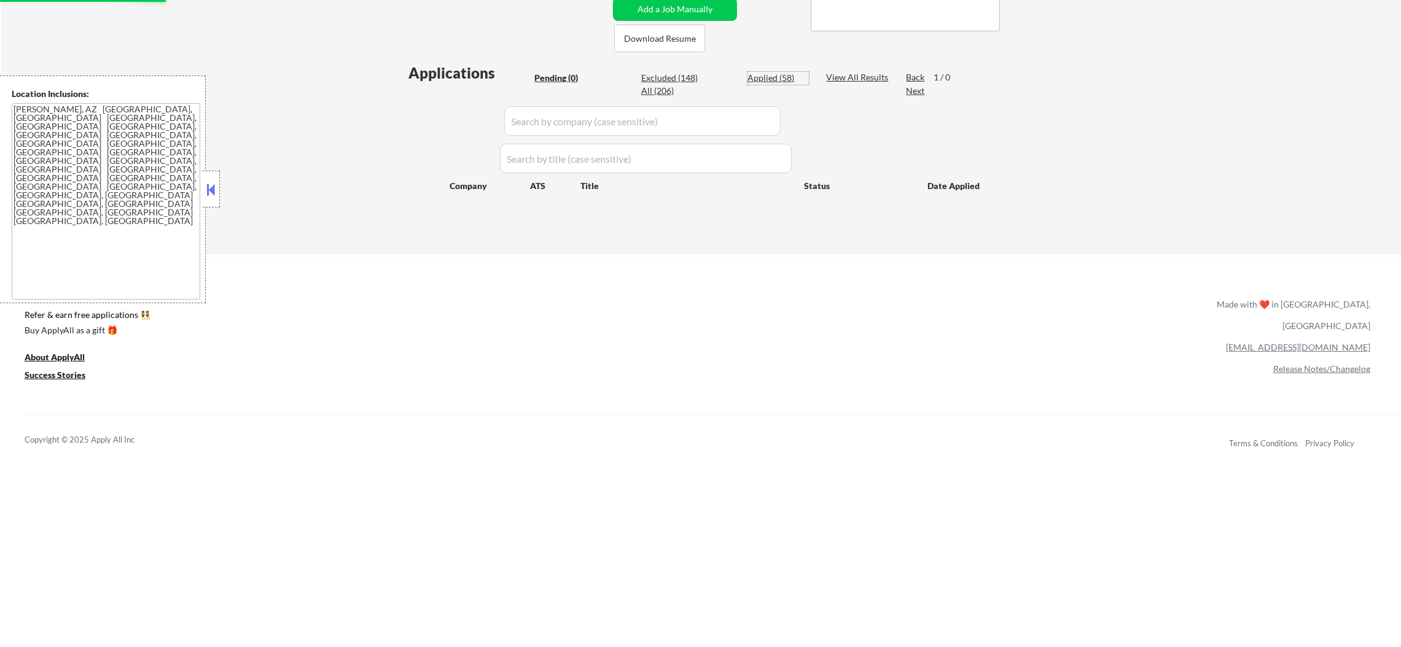
click at [782, 72] on div "Applied (58)" at bounding box center [778, 78] width 61 height 12
select select ""applied""
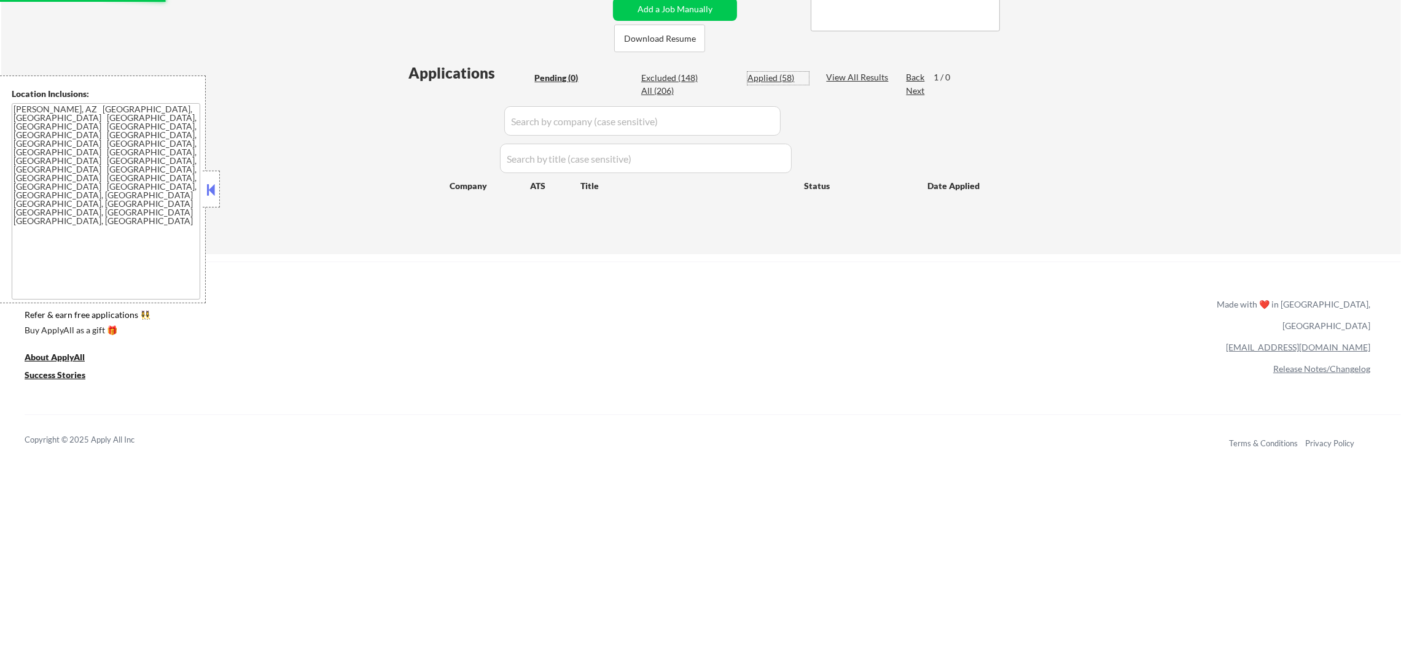
select select ""applied""
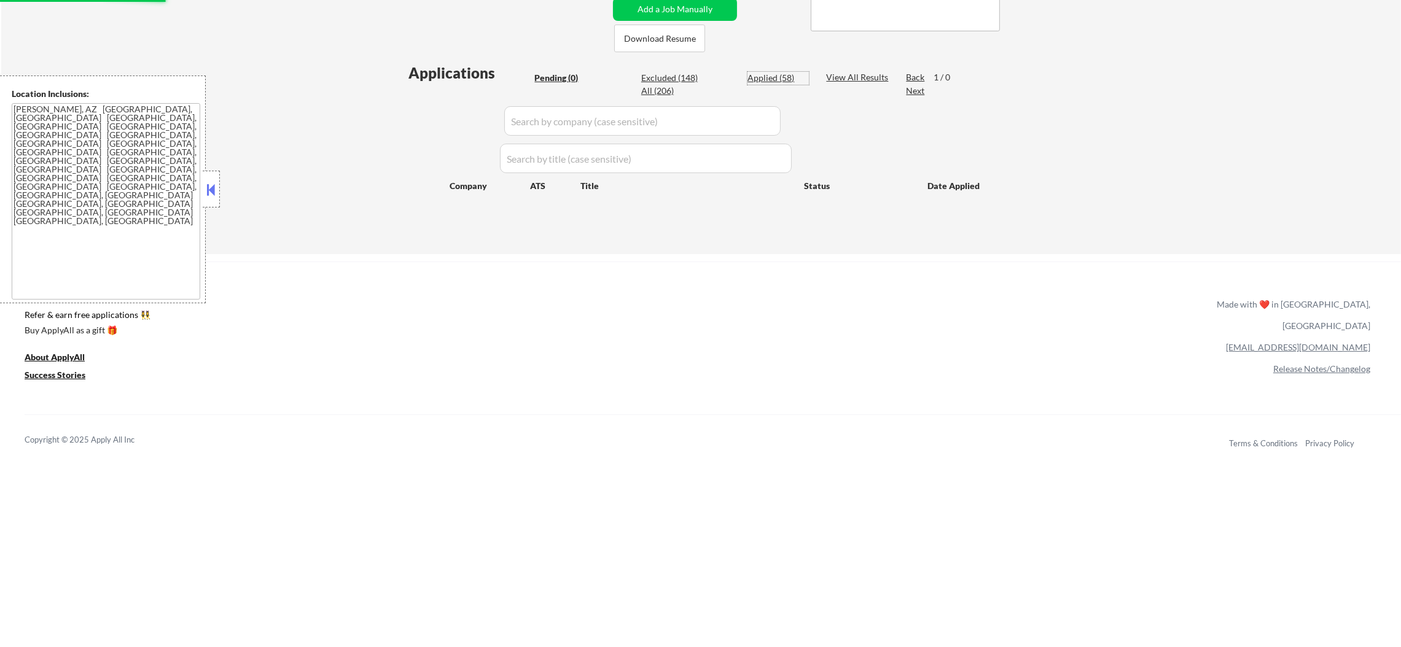
select select ""applied""
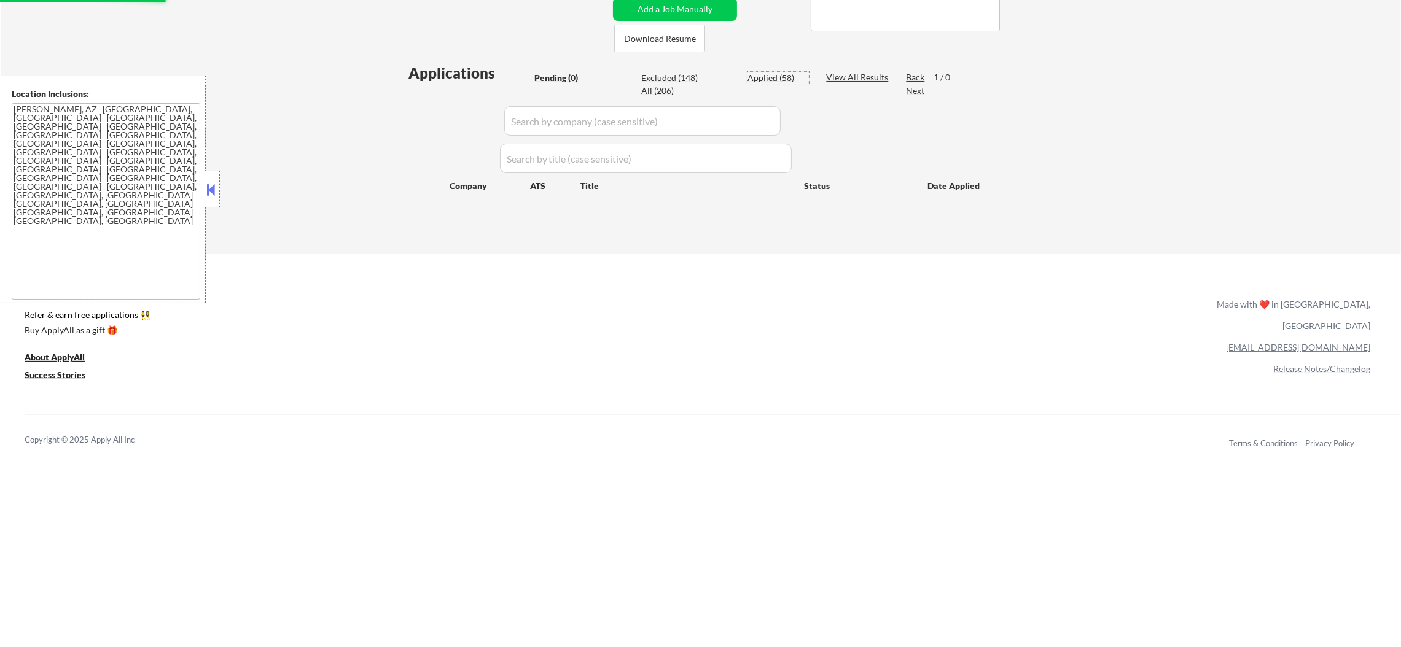
select select ""applied""
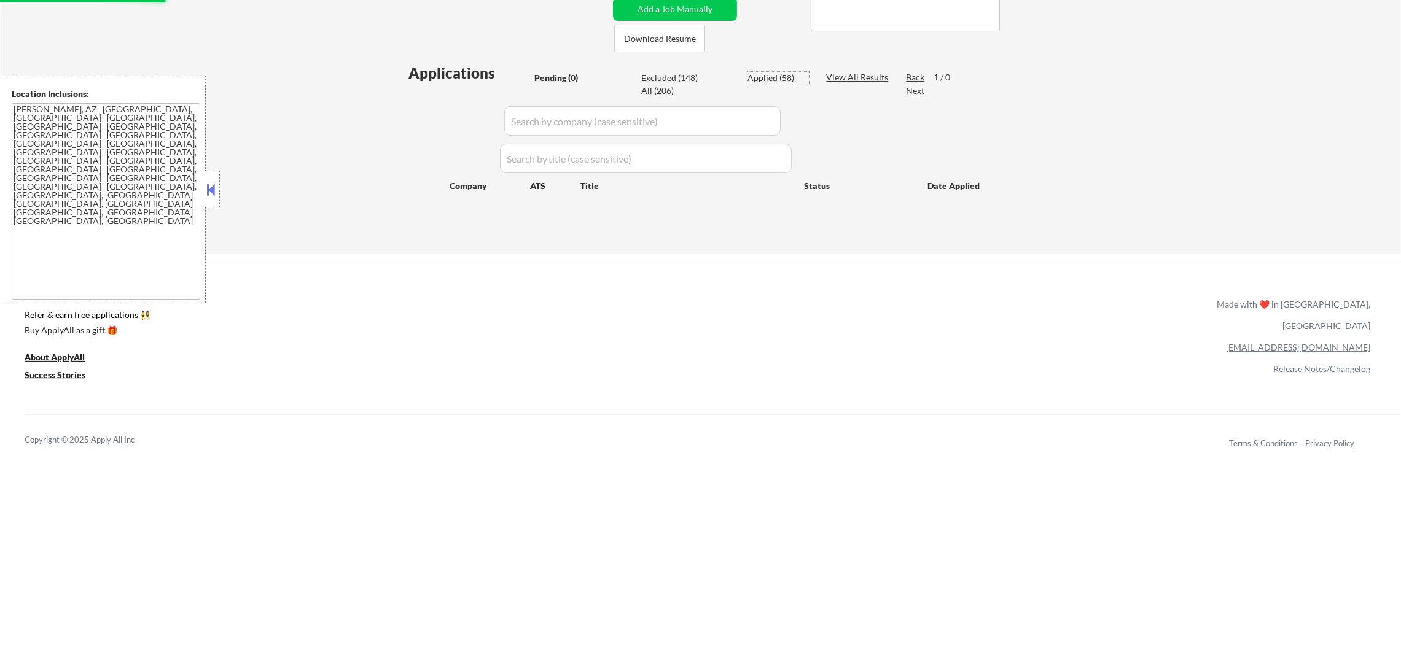
select select ""applied""
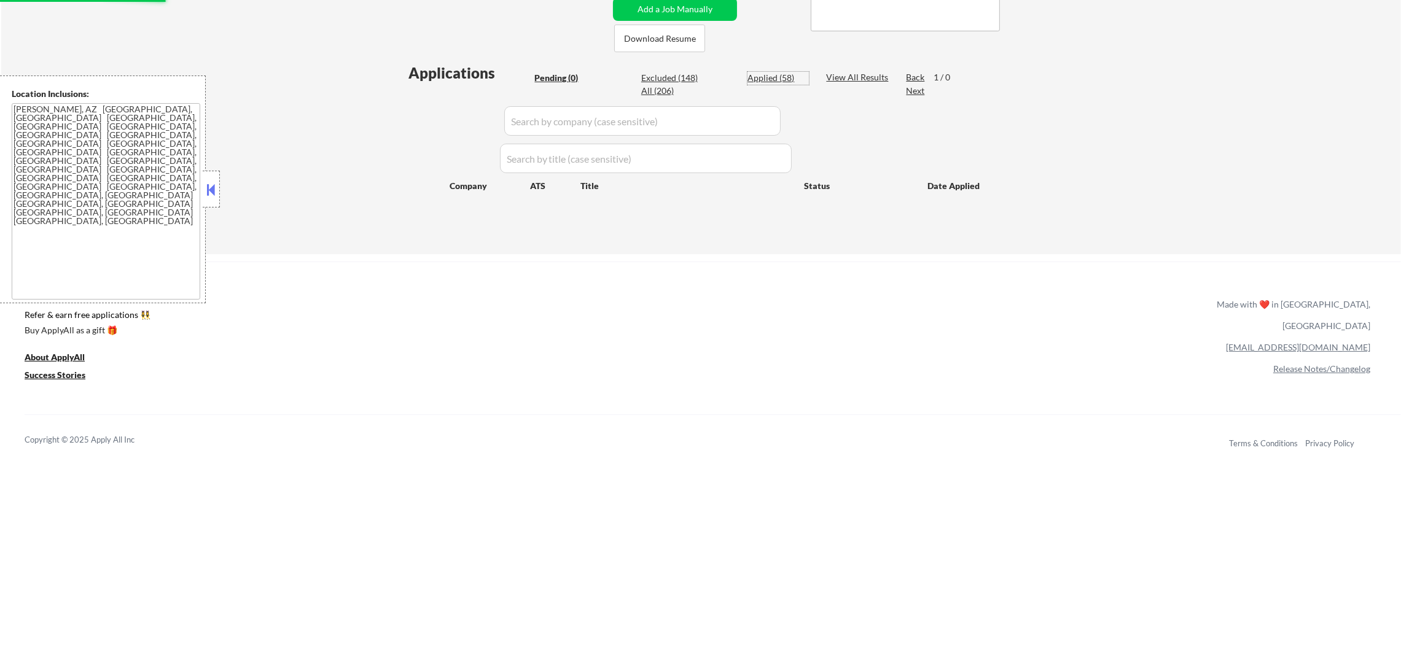
select select ""applied""
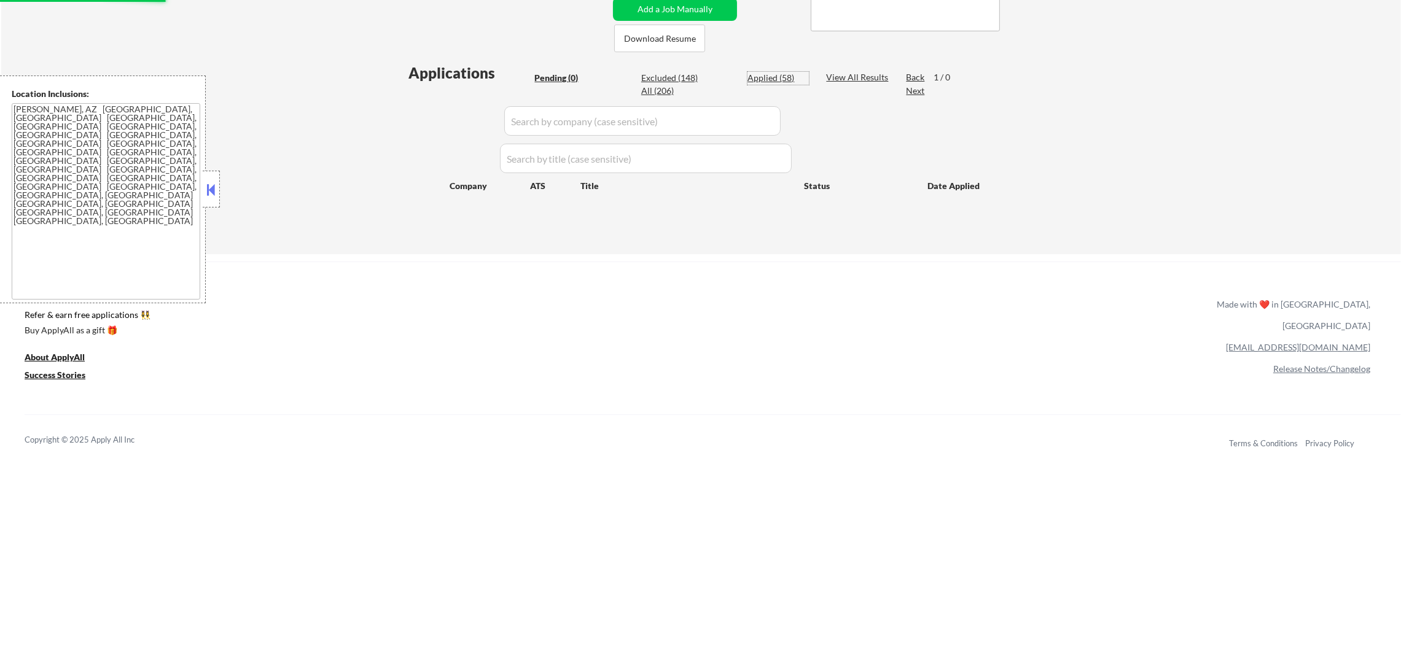
select select ""applied""
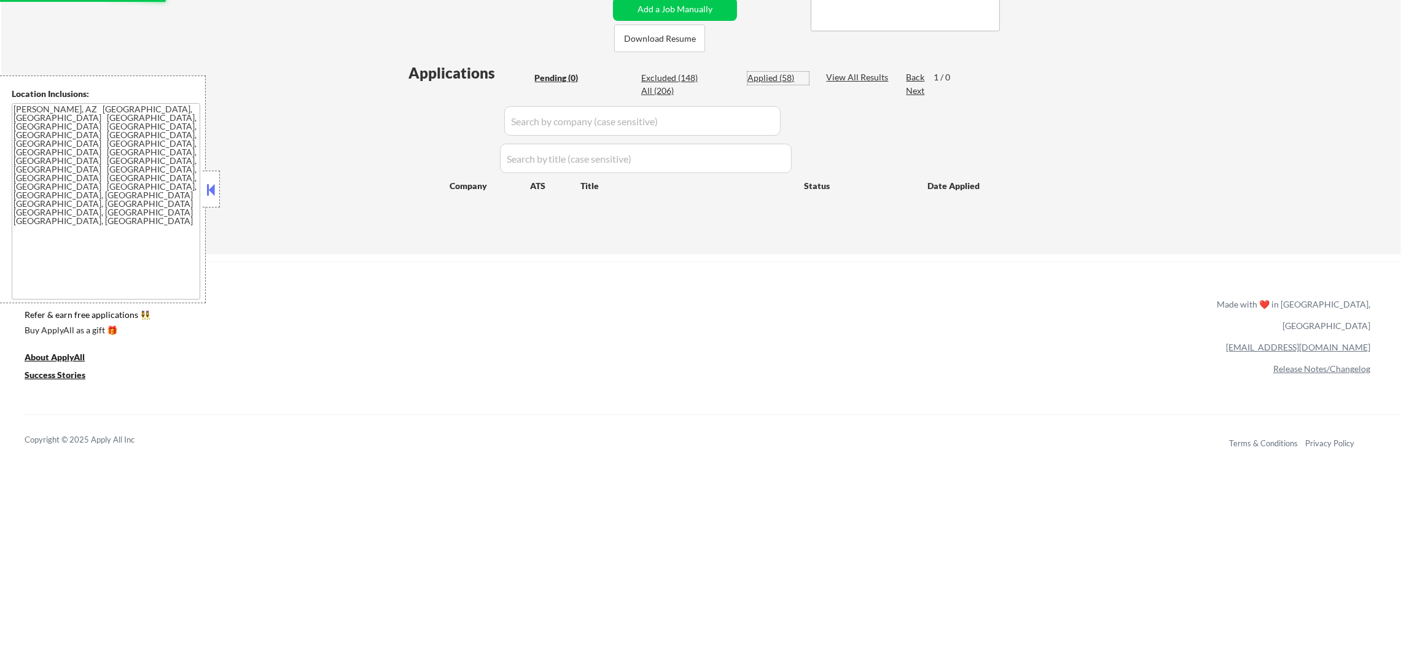
select select ""applied""
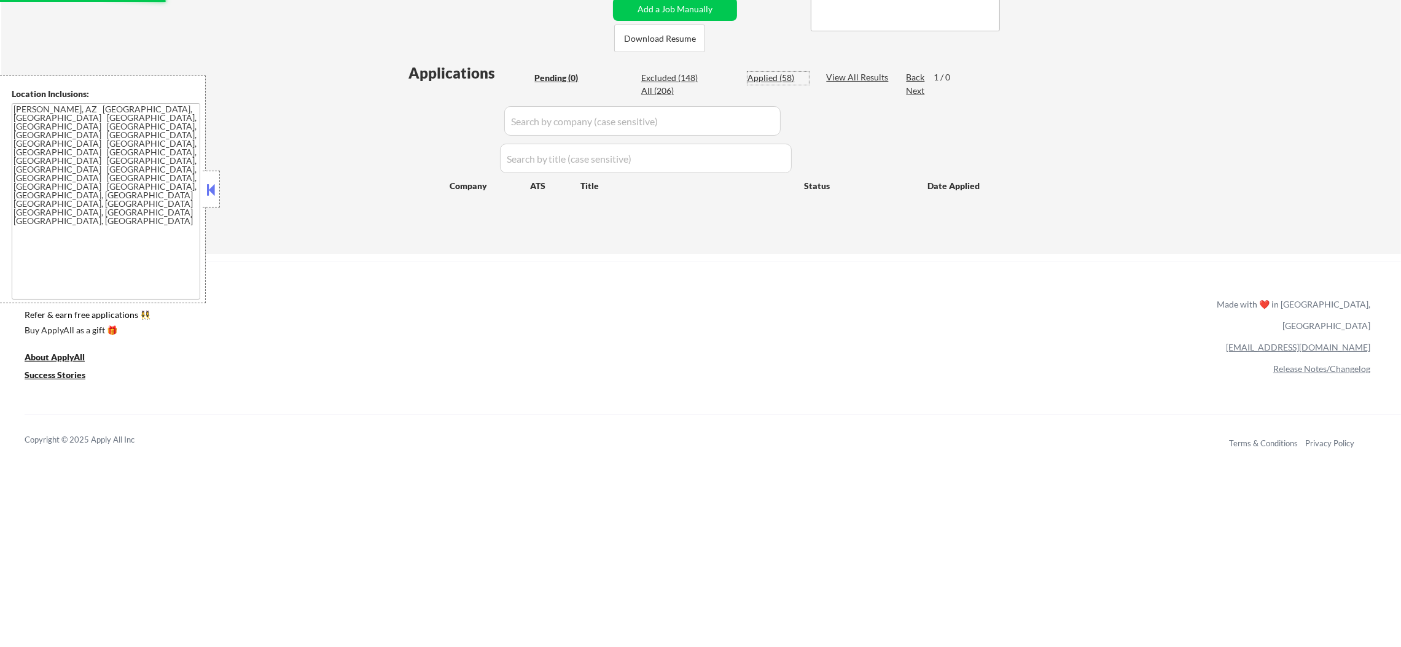
select select ""applied""
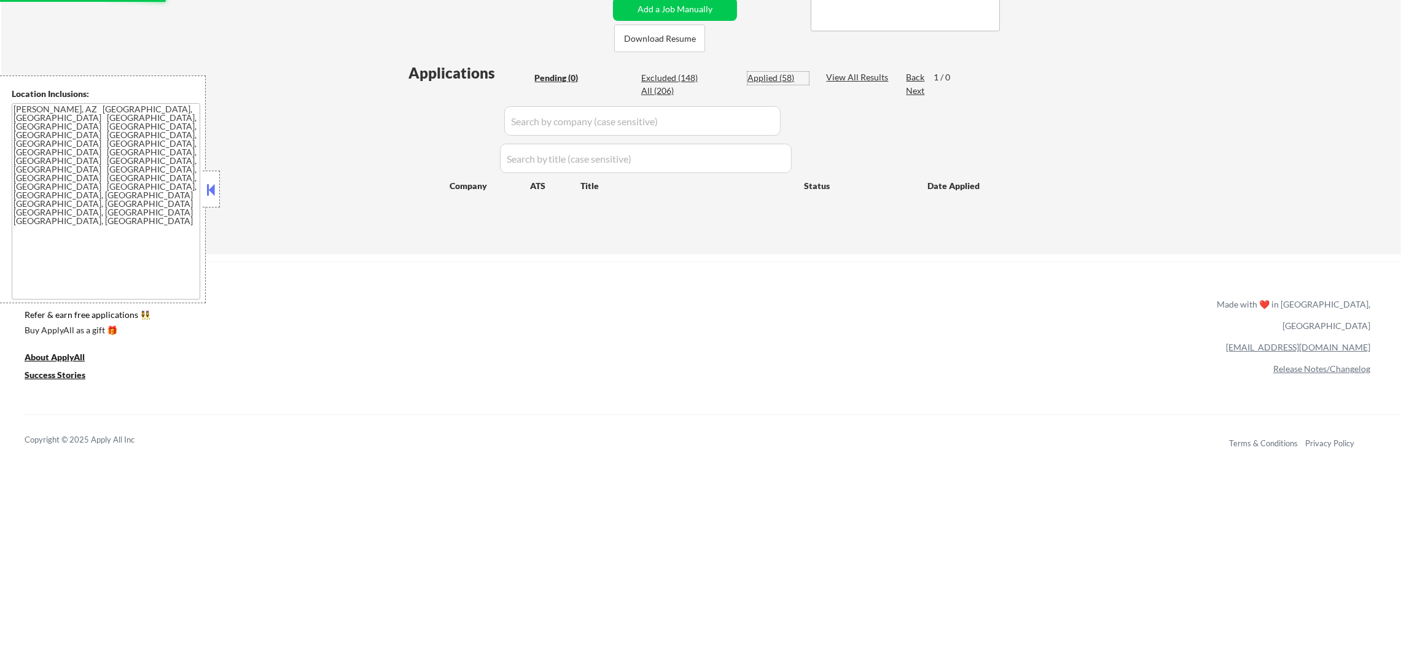
select select ""applied""
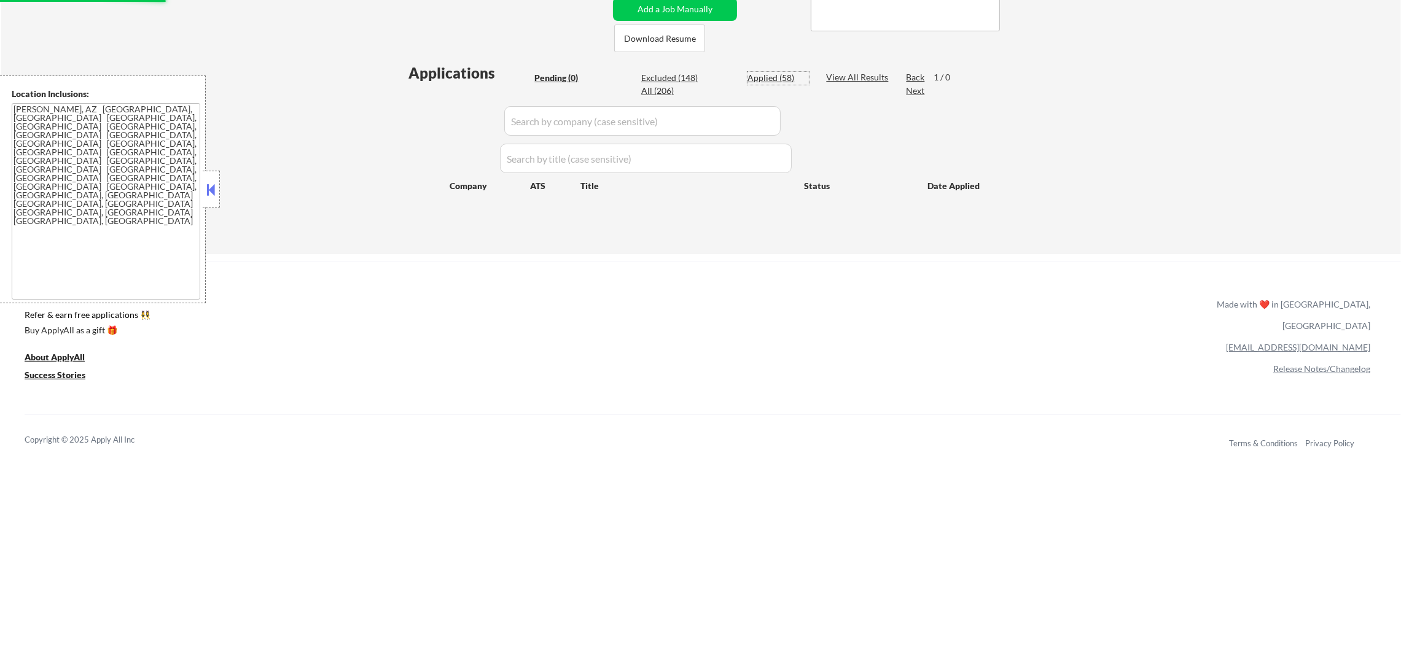
select select ""applied""
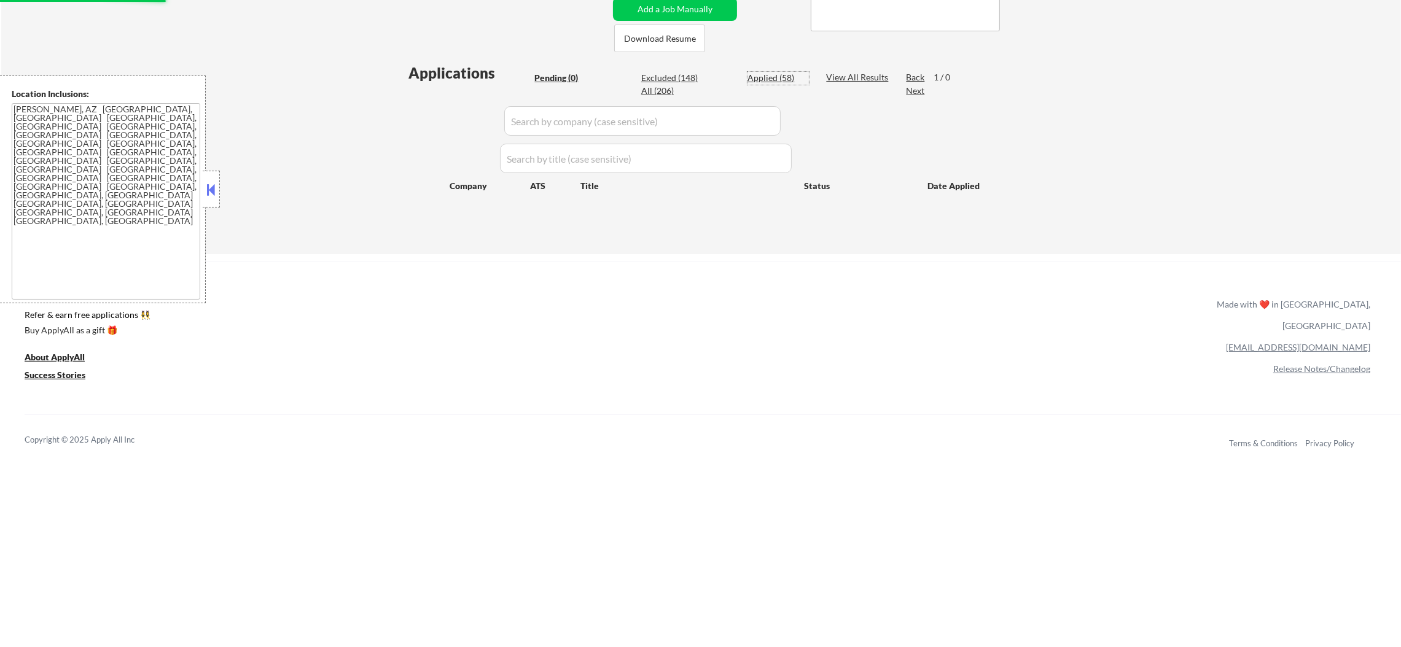
select select ""applied""
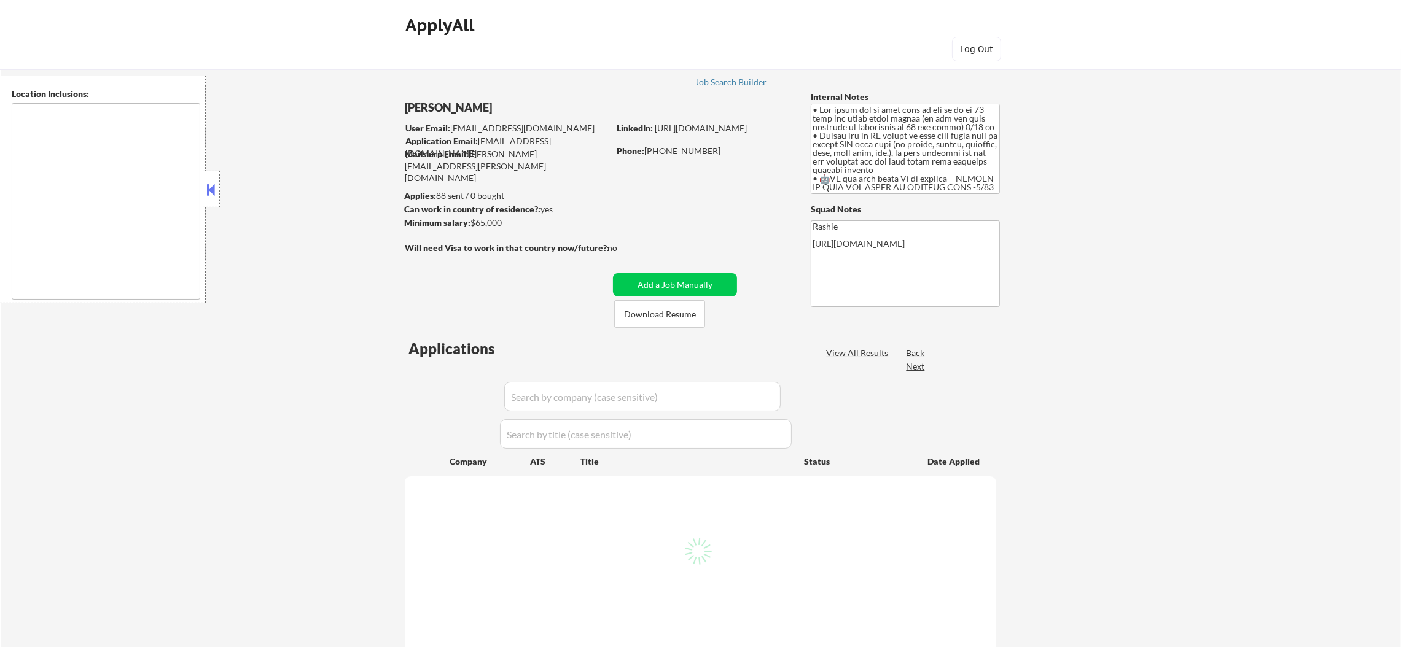
type textarea "remote"
select select ""pending""
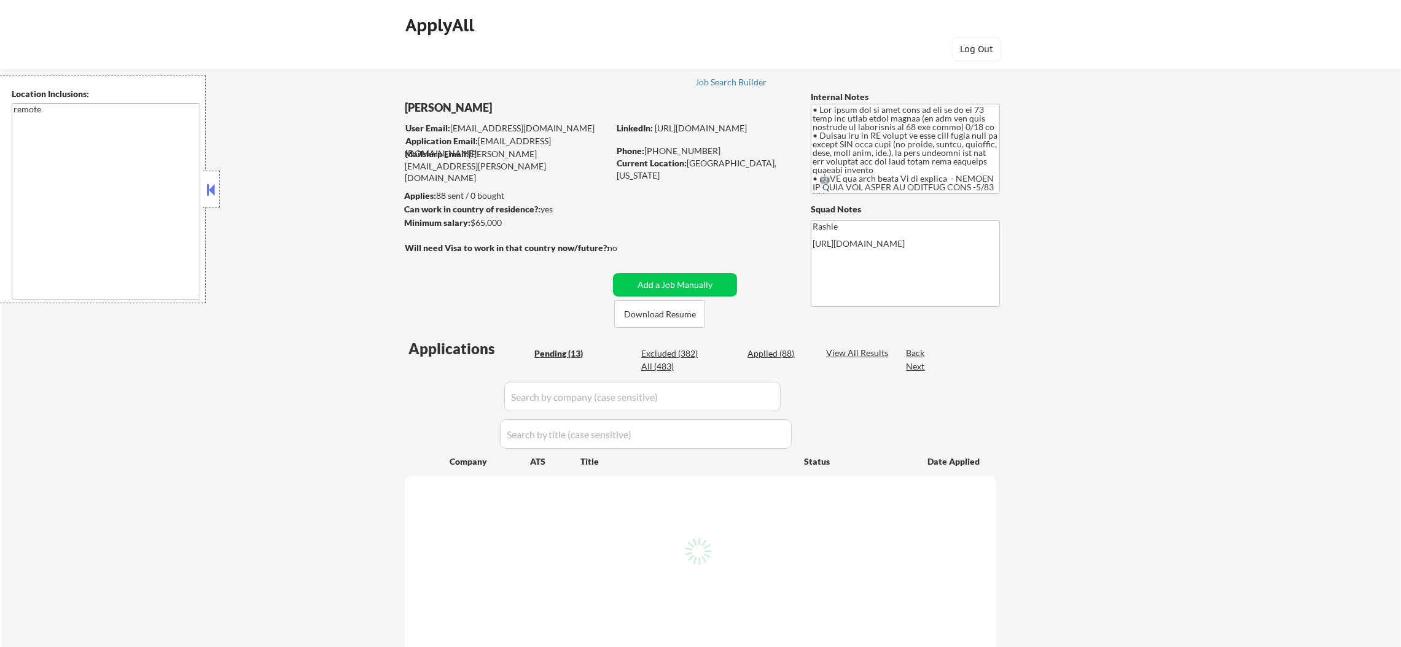
select select ""pending""
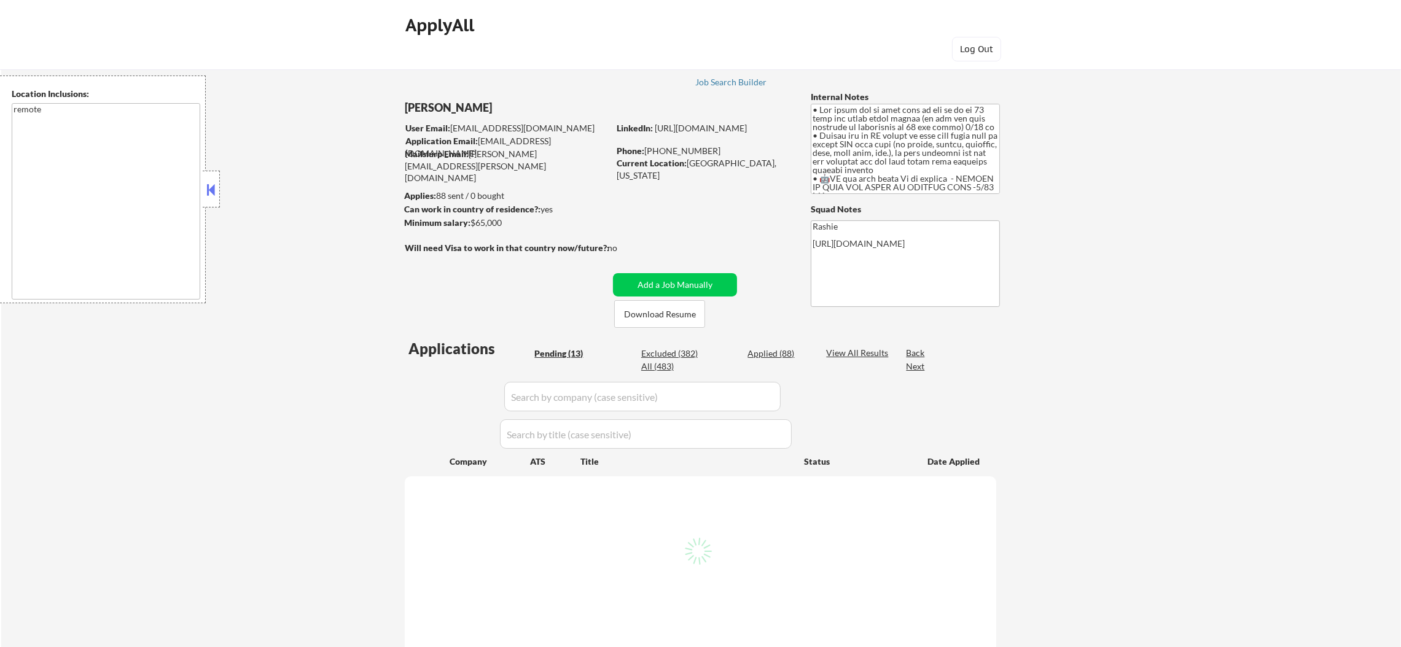
select select ""pending""
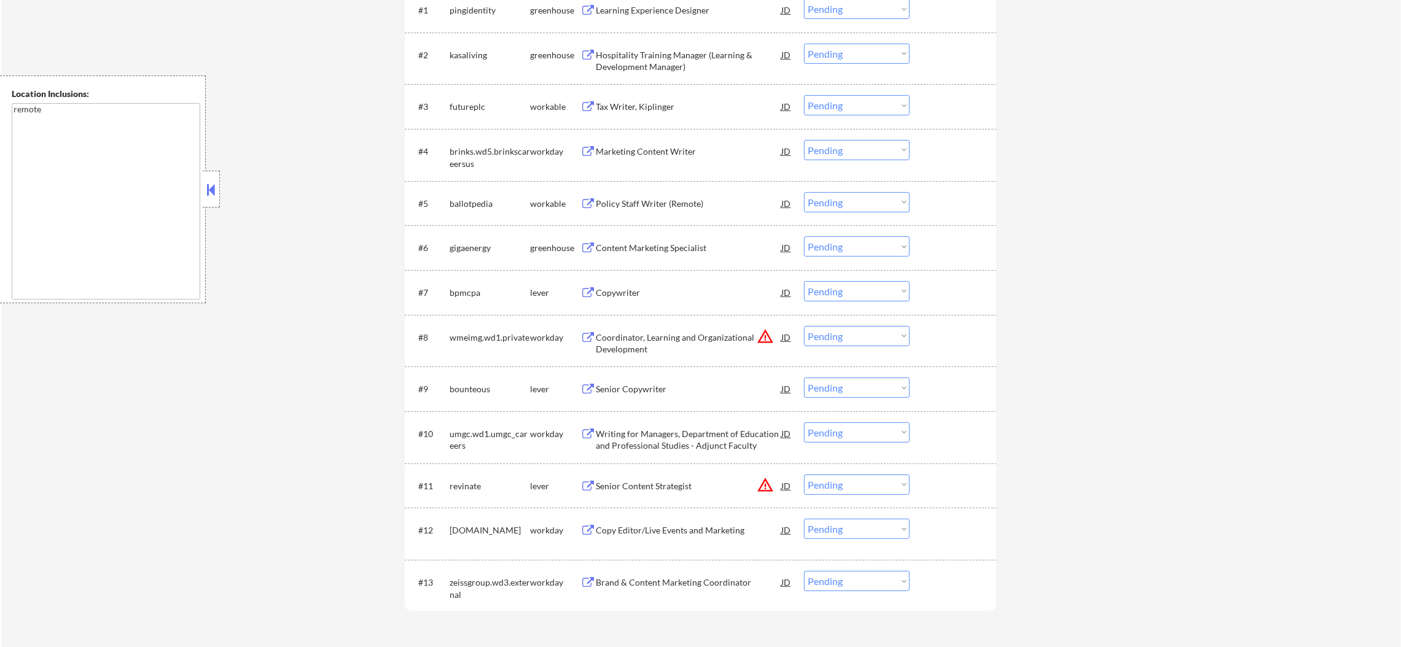
scroll to position [491, 0]
click at [762, 483] on button "warning_amber" at bounding box center [765, 482] width 17 height 17
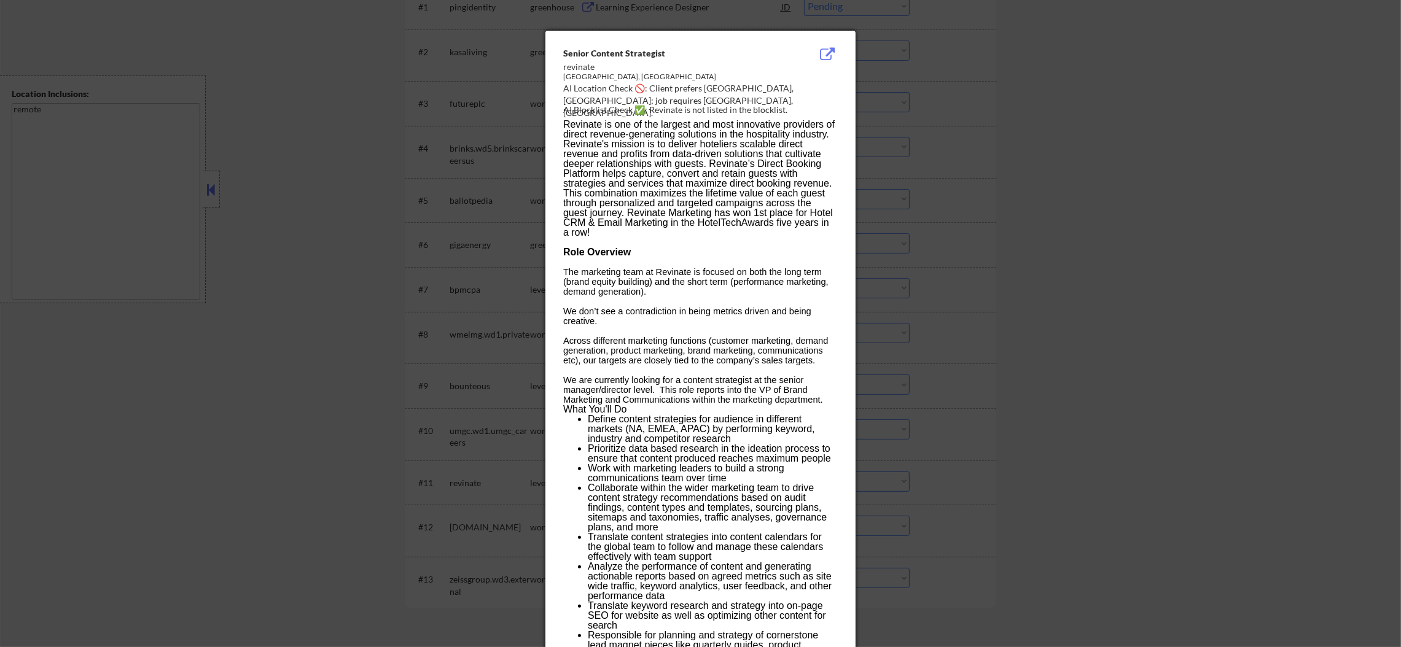
click at [1007, 427] on div at bounding box center [700, 323] width 1401 height 647
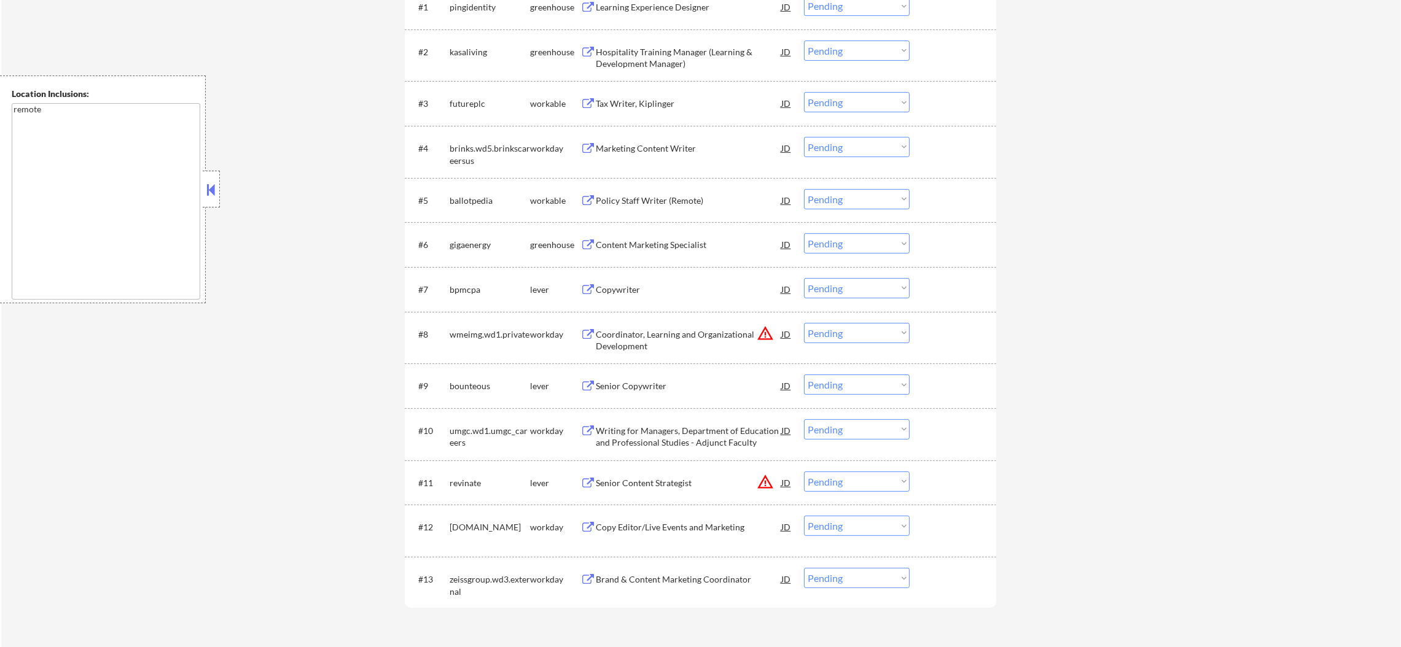
click at [876, 480] on select "Choose an option... Pending Applied Excluded (Questions) Excluded (Expired) Exc…" at bounding box center [857, 482] width 106 height 20
click at [804, 472] on select "Choose an option... Pending Applied Excluded (Questions) Excluded (Expired) Exc…" at bounding box center [857, 482] width 106 height 20
select select ""pending""
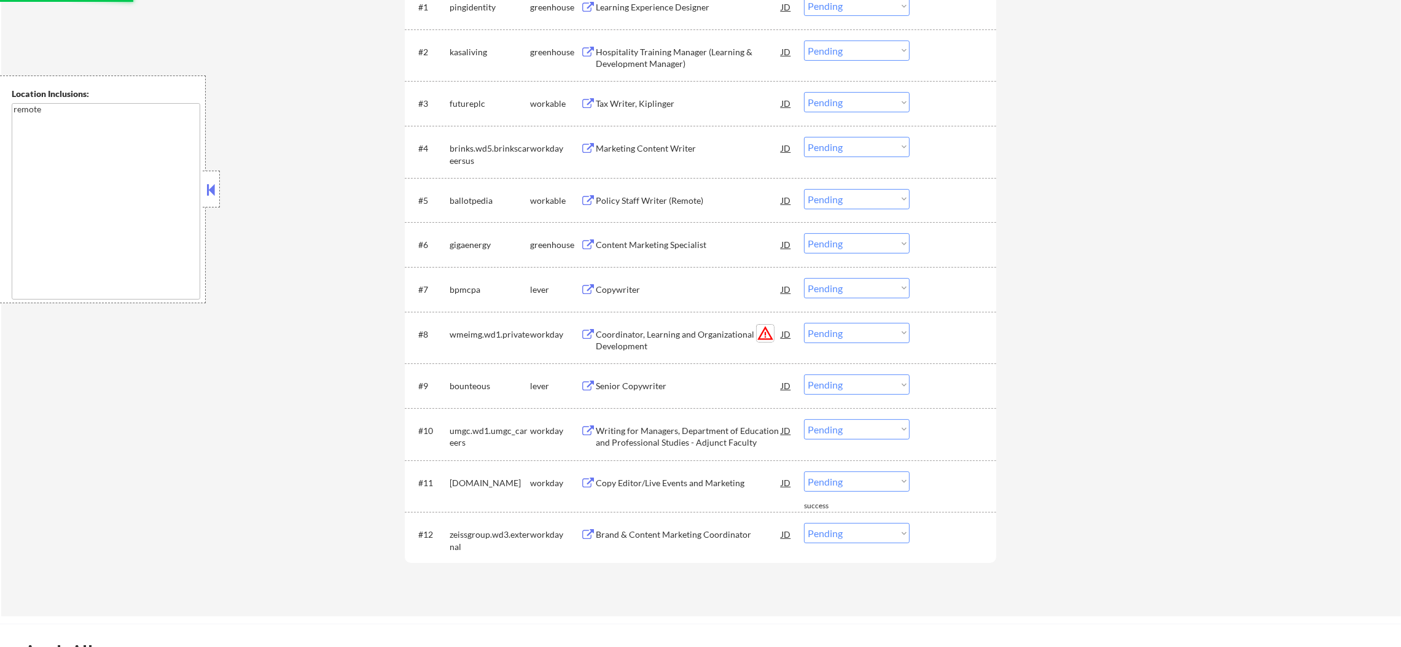
click at [758, 331] on button "warning_amber" at bounding box center [765, 333] width 17 height 17
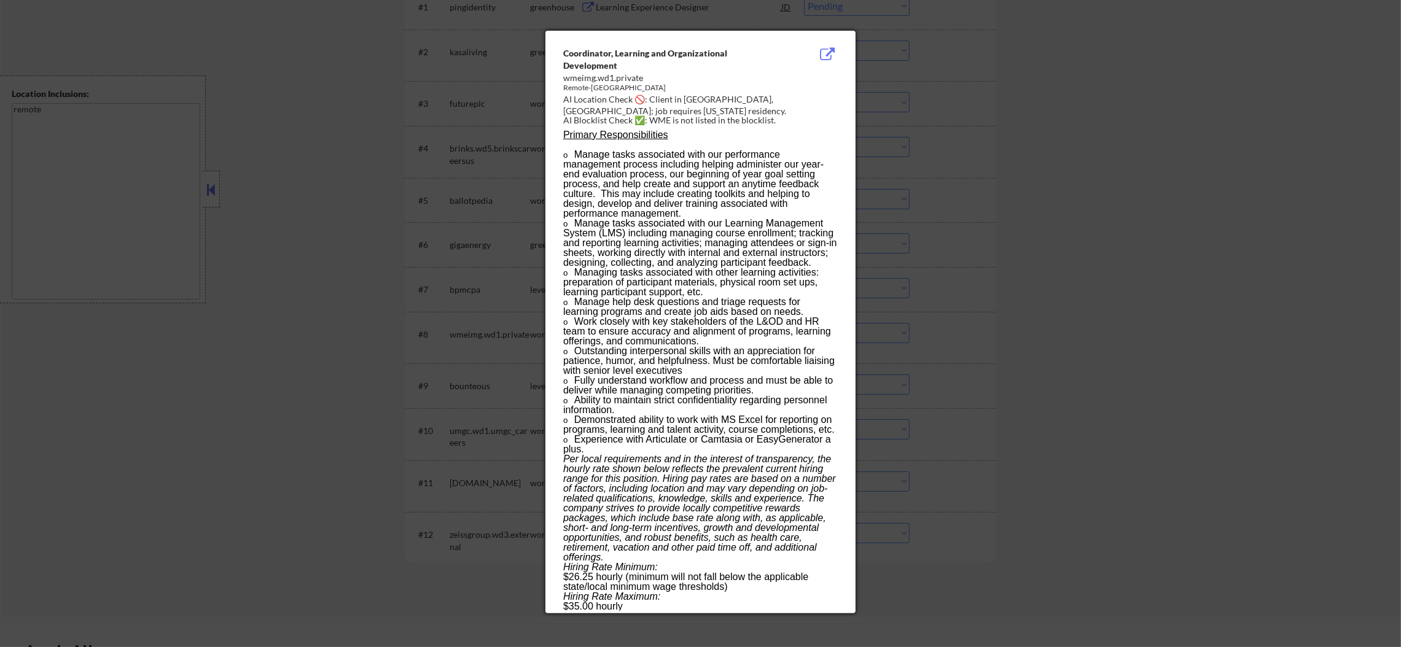
click at [934, 321] on div at bounding box center [700, 323] width 1401 height 647
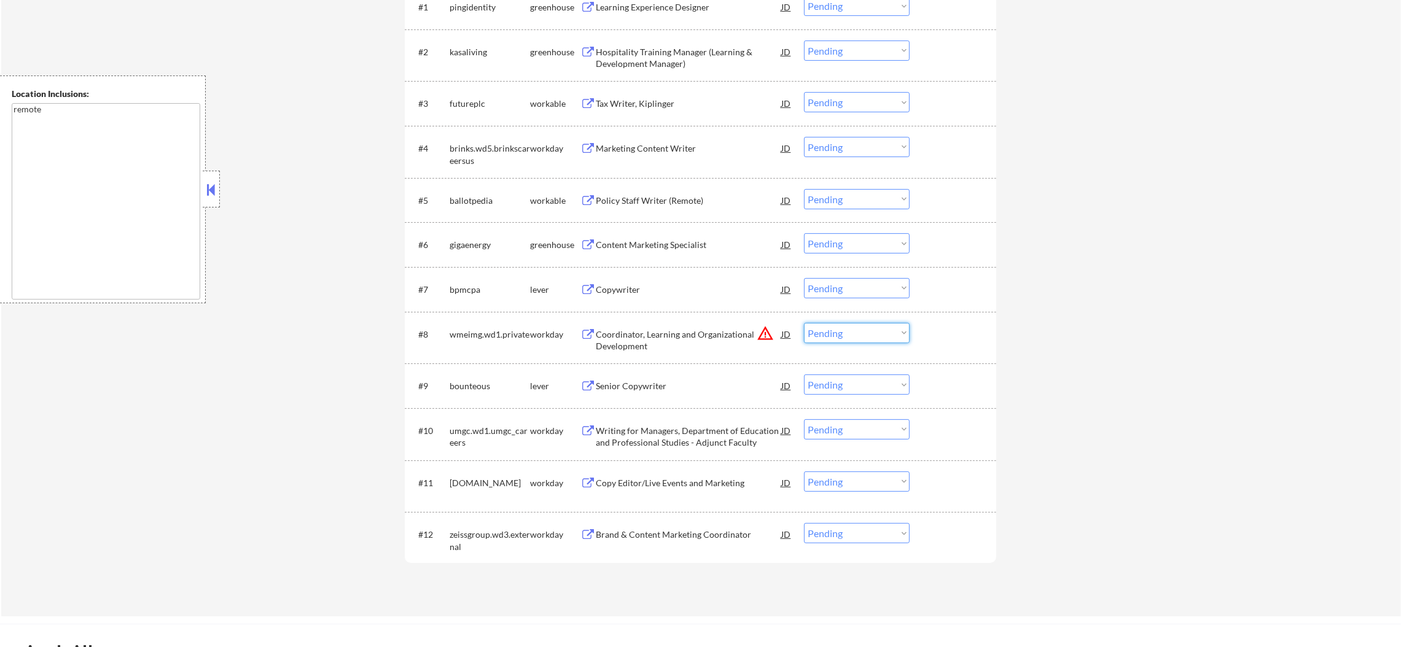
click at [851, 335] on select "Choose an option... Pending Applied Excluded (Questions) Excluded (Expired) Exc…" at bounding box center [857, 333] width 106 height 20
click at [804, 323] on select "Choose an option... Pending Applied Excluded (Questions) Excluded (Expired) Exc…" at bounding box center [857, 333] width 106 height 20
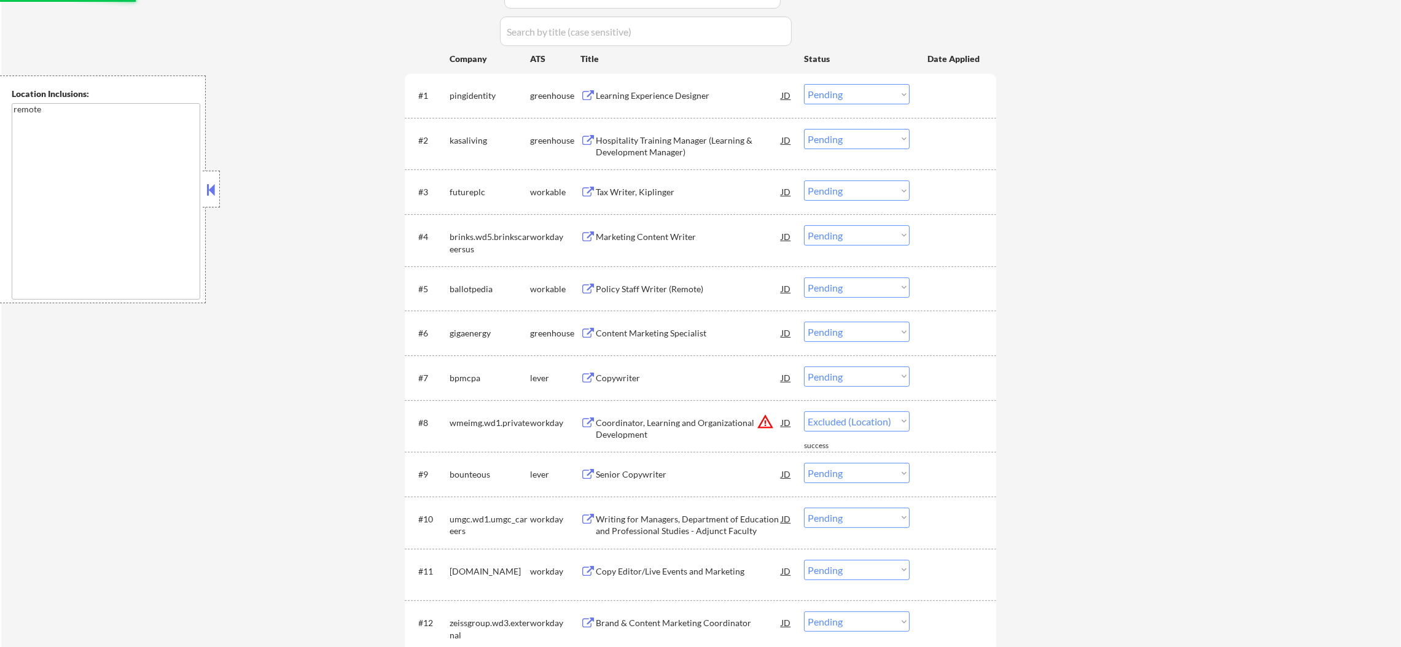
select select ""pending""
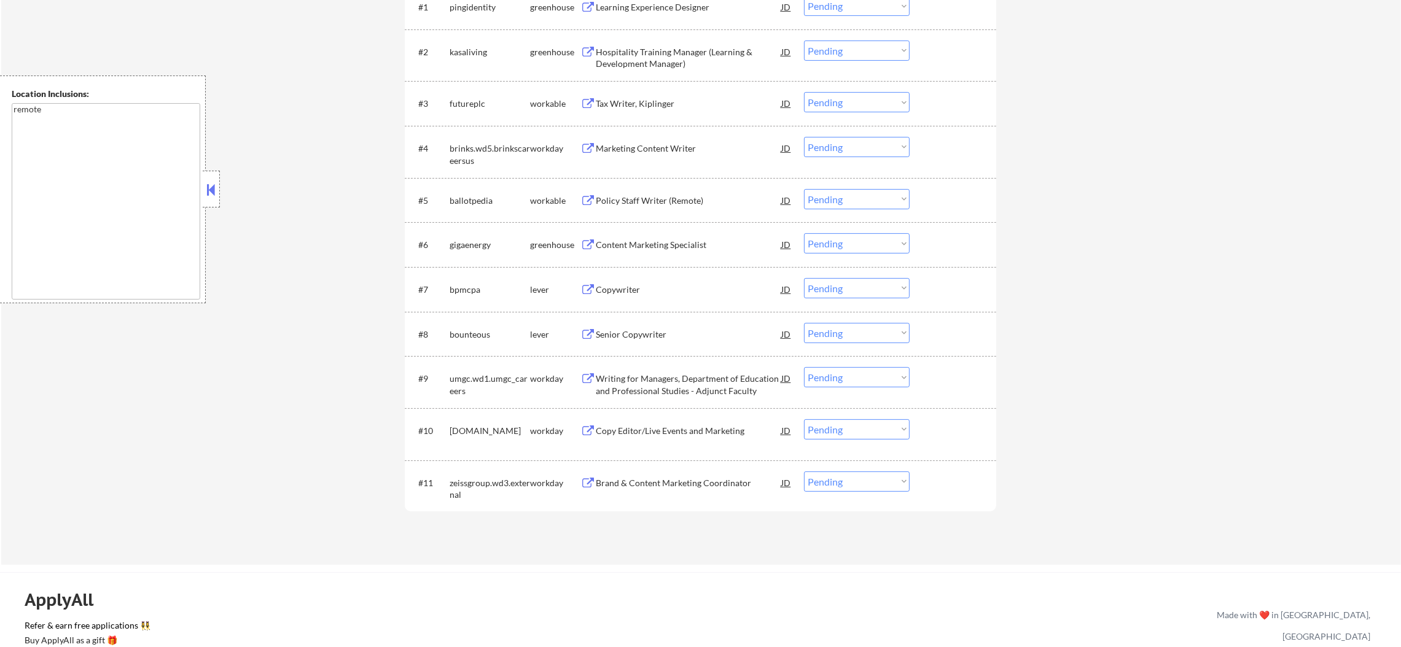
click at [643, 475] on div "Brand & Content Marketing Coordinator" at bounding box center [689, 483] width 186 height 22
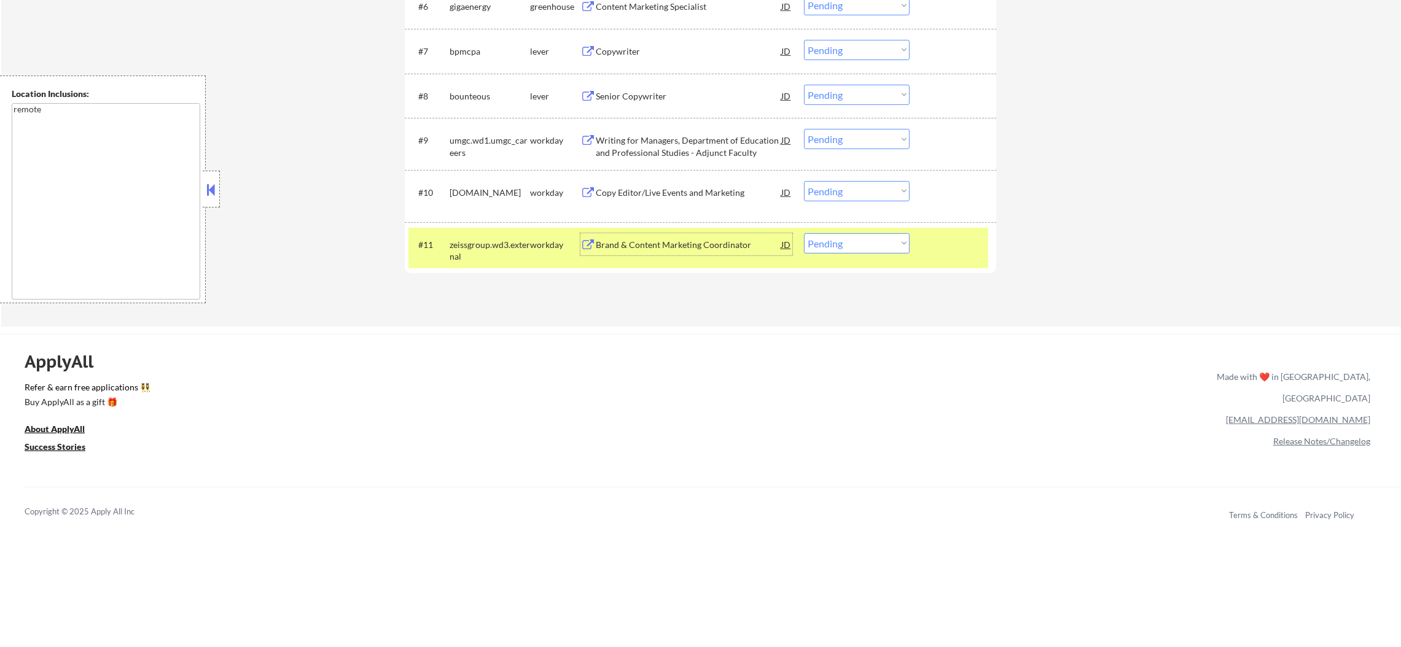
scroll to position [737, 0]
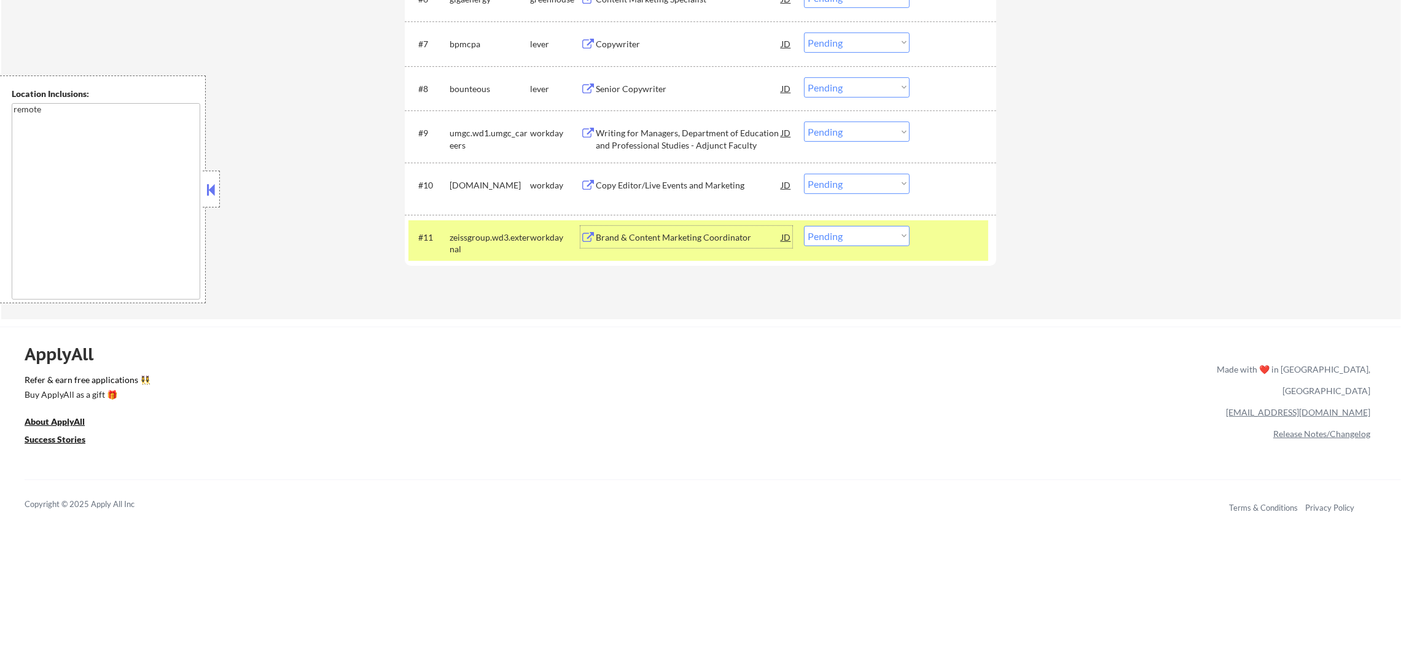
click at [822, 241] on select "Choose an option... Pending Applied Excluded (Questions) Excluded (Expired) Exc…" at bounding box center [857, 236] width 106 height 20
select select ""excluded__bad_match_""
click at [804, 226] on select "Choose an option... Pending Applied Excluded (Questions) Excluded (Expired) Exc…" at bounding box center [857, 236] width 106 height 20
click at [536, 239] on div "workday" at bounding box center [555, 238] width 50 height 12
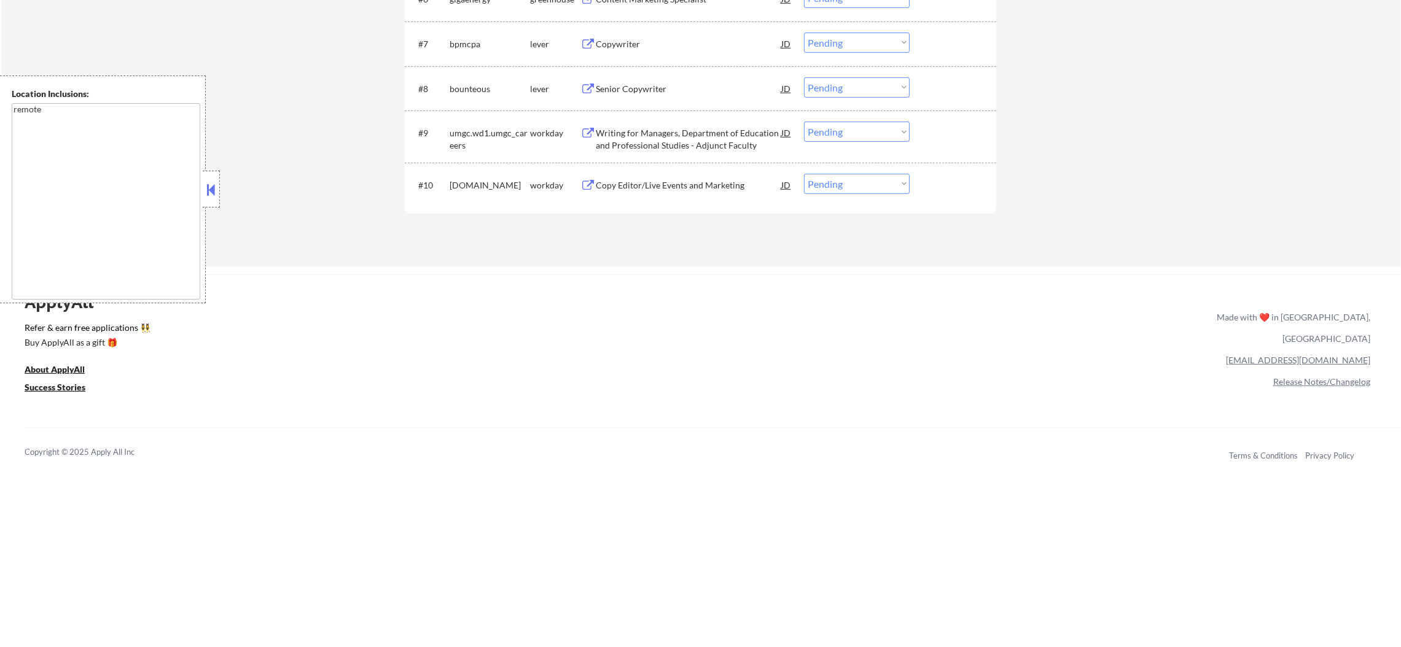
click at [681, 190] on div "Copy Editor/Live Events and Marketing" at bounding box center [689, 185] width 186 height 12
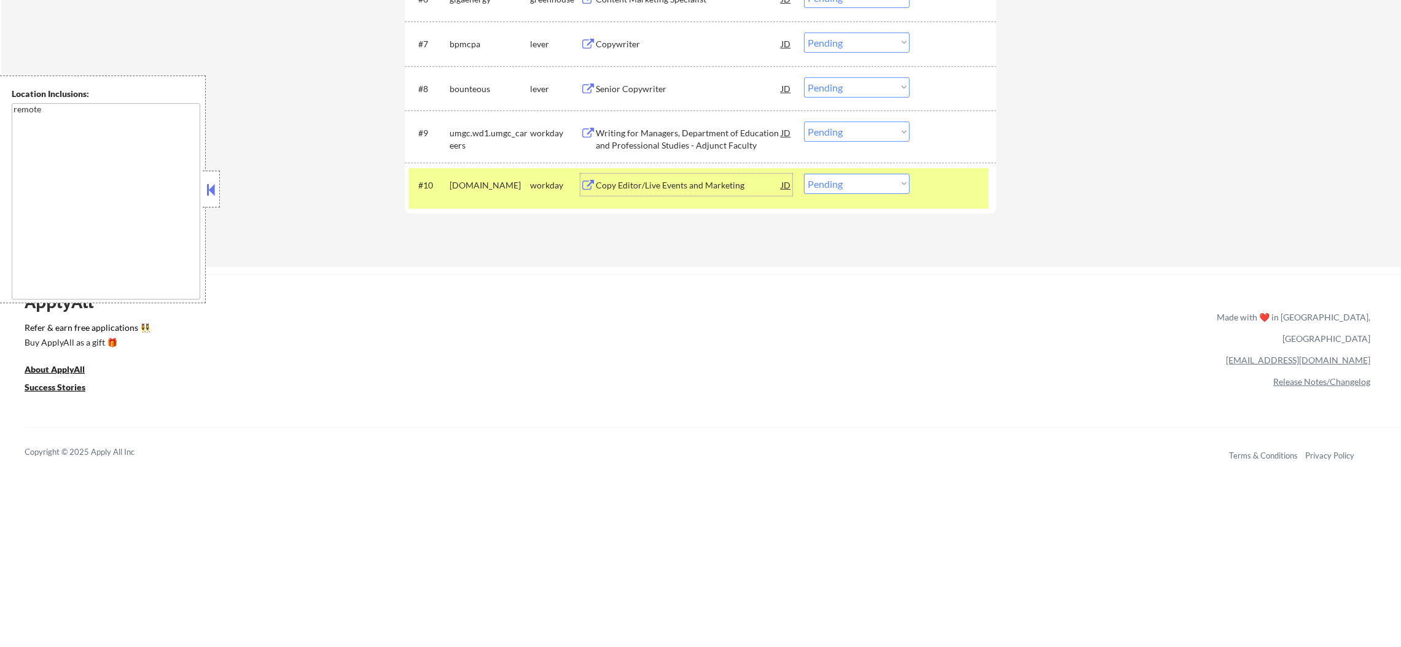
click at [827, 186] on select "Choose an option... Pending Applied Excluded (Questions) Excluded (Expired) Exc…" at bounding box center [857, 184] width 106 height 20
select select ""excluded__other_""
click at [804, 174] on select "Choose an option... Pending Applied Excluded (Questions) Excluded (Expired) Exc…" at bounding box center [857, 184] width 106 height 20
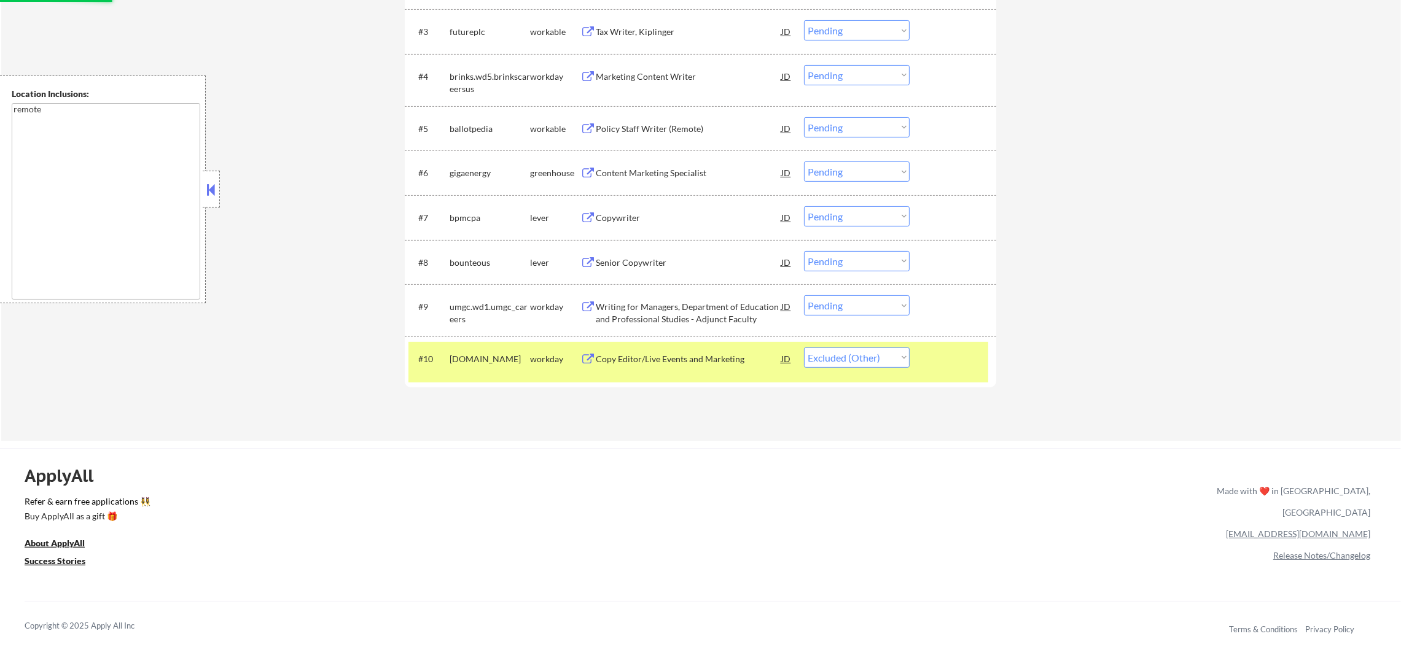
scroll to position [552, 0]
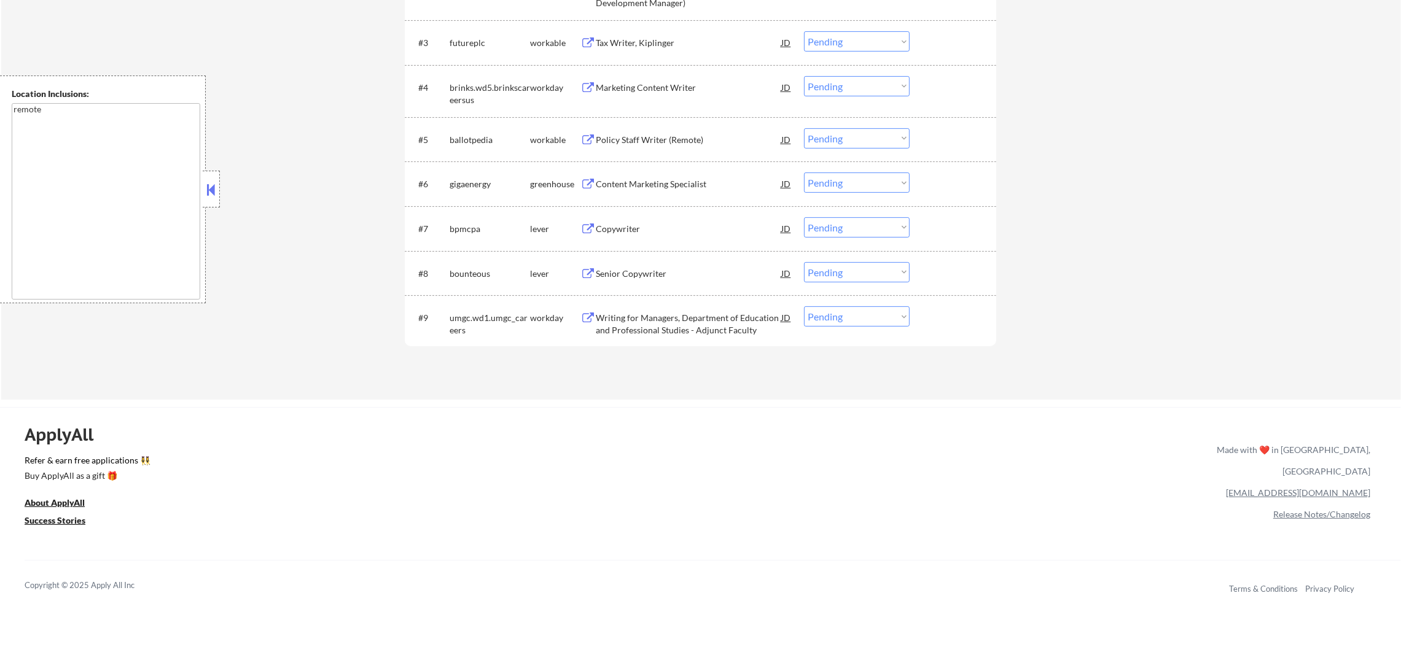
click at [651, 265] on div "Senior Copywriter" at bounding box center [689, 273] width 186 height 22
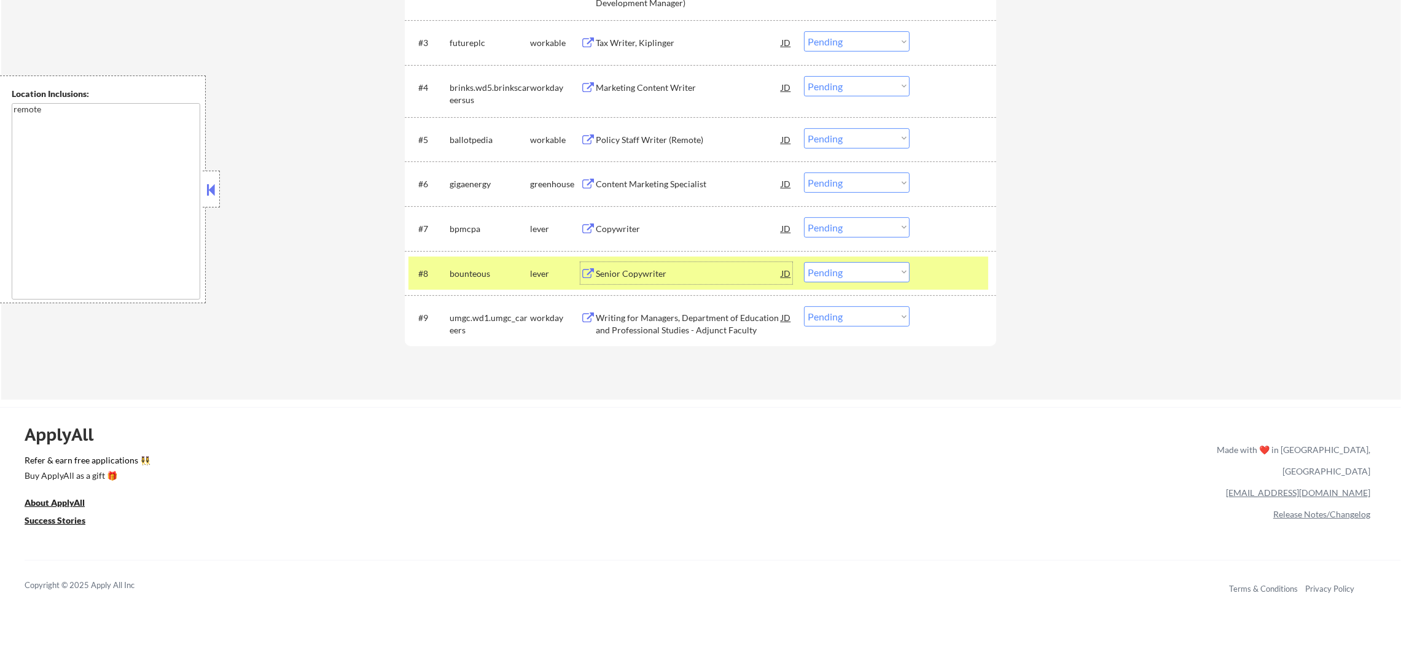
click at [889, 276] on select "Choose an option... Pending Applied Excluded (Questions) Excluded (Expired) Exc…" at bounding box center [857, 272] width 106 height 20
click at [804, 262] on select "Choose an option... Pending Applied Excluded (Questions) Excluded (Expired) Exc…" at bounding box center [857, 272] width 106 height 20
click at [445, 287] on div "#8 bounteous lever Senior Copywriter JD warning_amber Choose an option... Pendi…" at bounding box center [698, 273] width 580 height 33
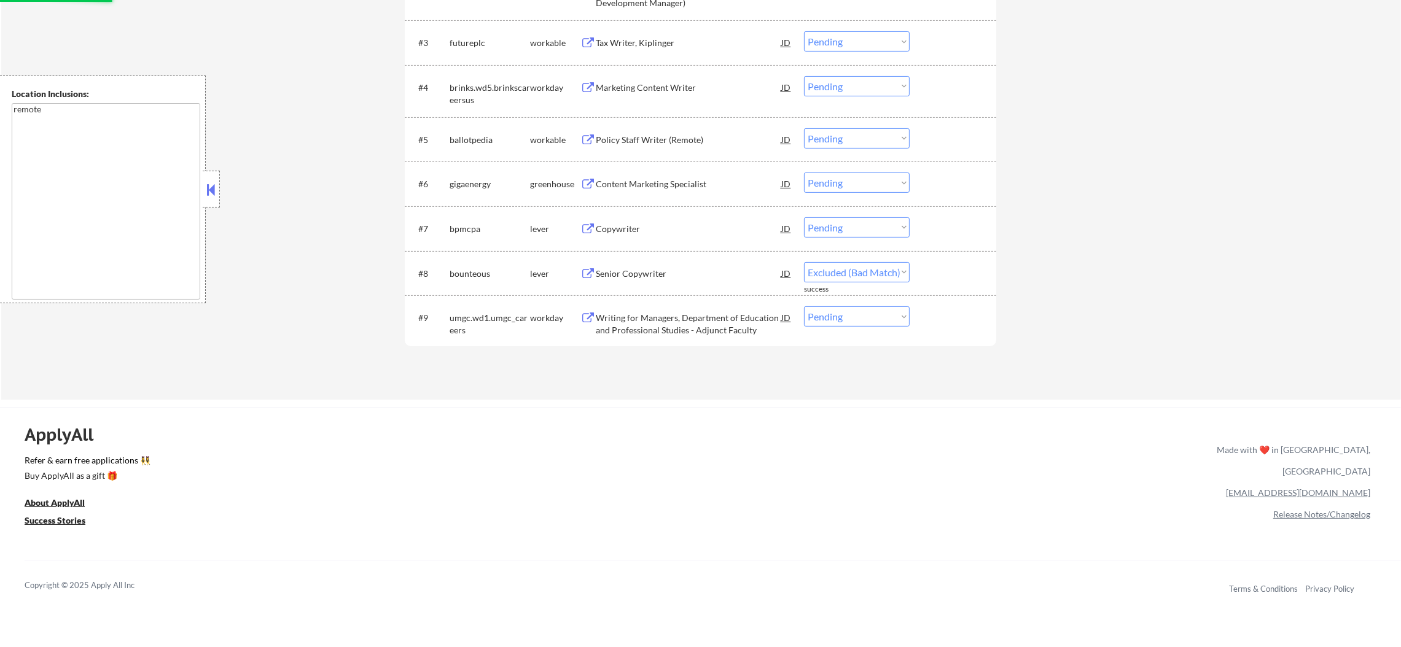
select select ""pending""
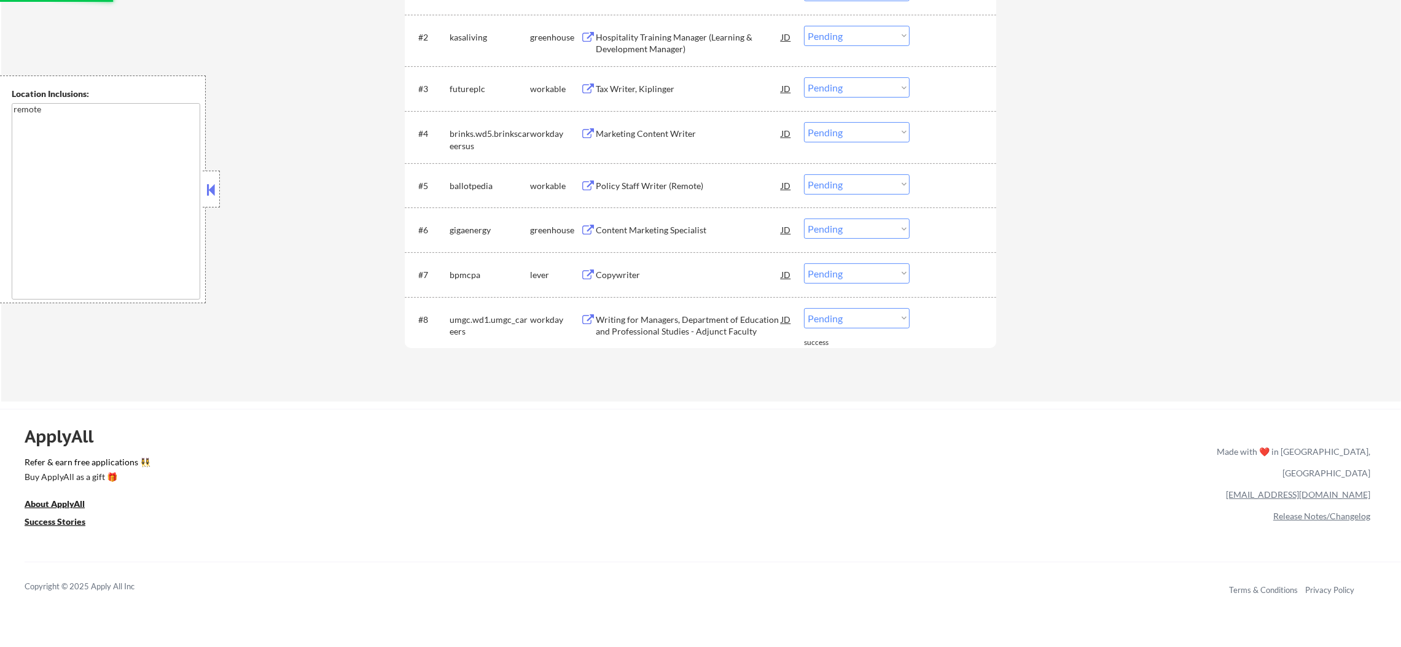
scroll to position [460, 0]
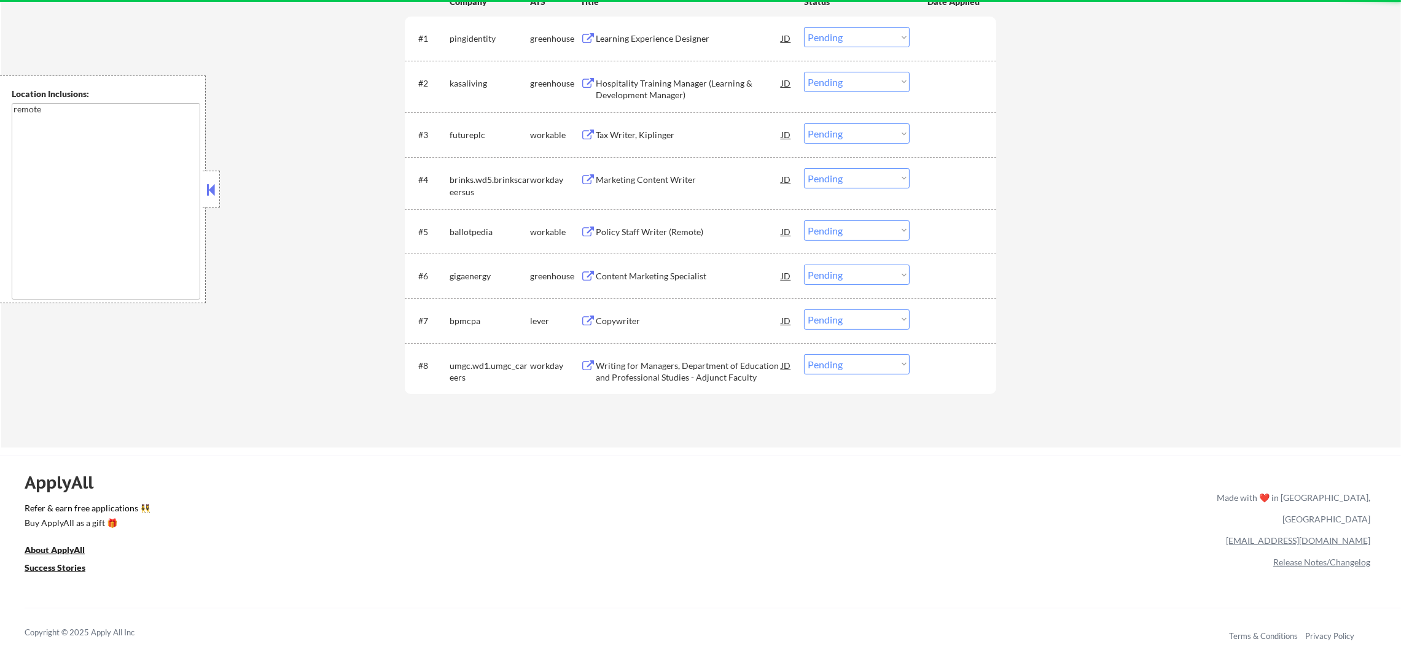
click at [677, 324] on div "Copywriter" at bounding box center [689, 321] width 186 height 12
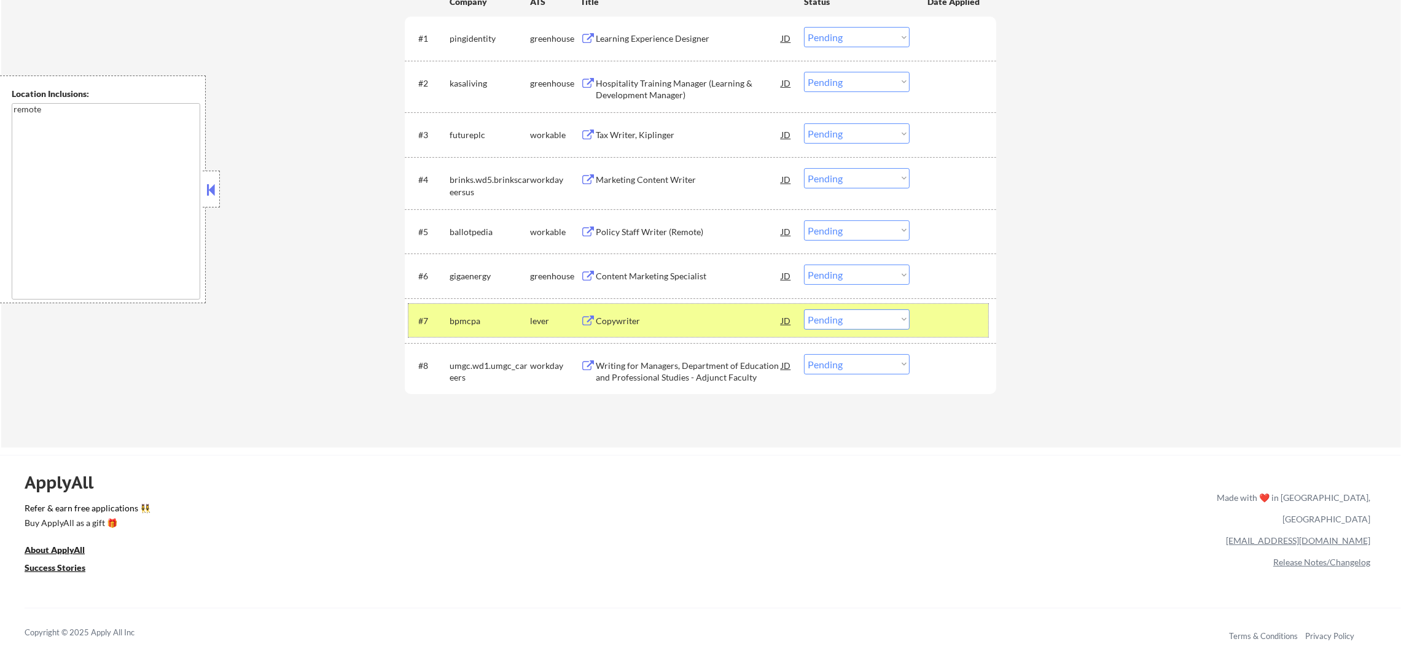
click at [698, 306] on div "#7 bpmcpa lever Copywriter JD Choose an option... Pending Applied Excluded (Que…" at bounding box center [698, 320] width 580 height 33
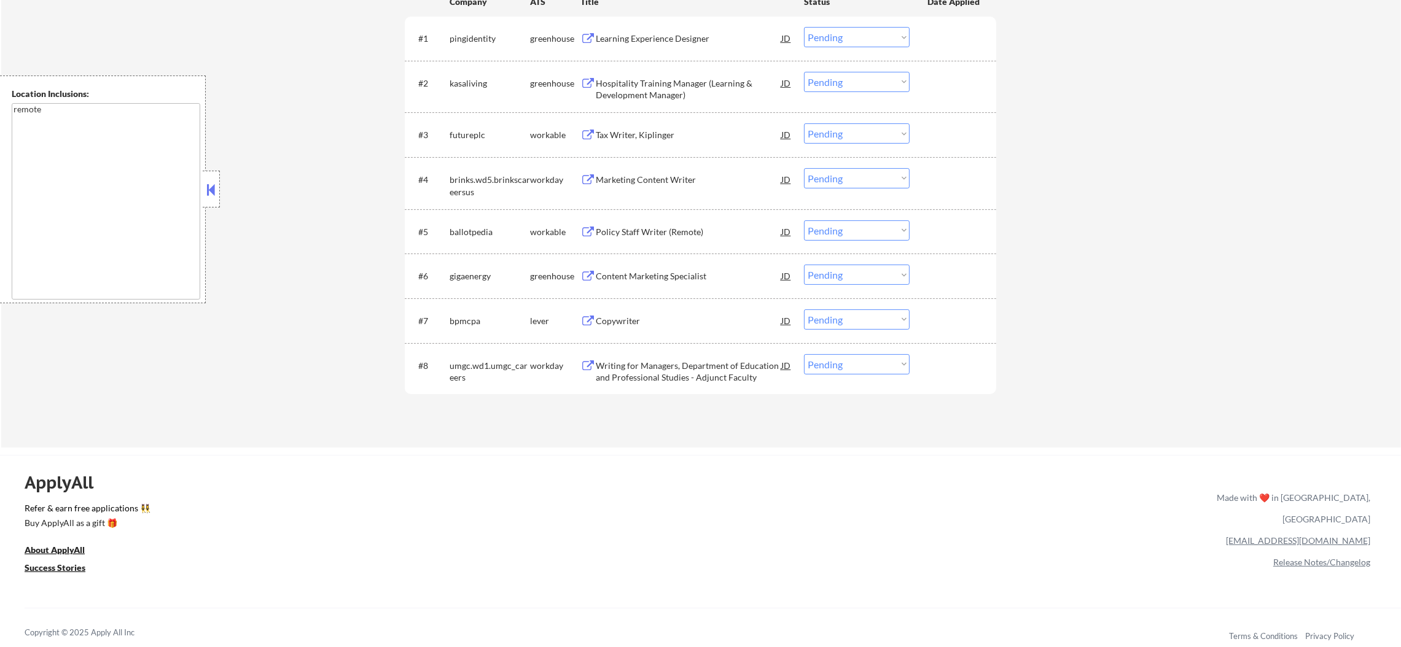
drag, startPoint x: 693, startPoint y: 346, endPoint x: 688, endPoint y: 351, distance: 7.4
click at [688, 351] on div "#1 pingidentity greenhouse Learning Experience Designer JD Choose an option... …" at bounding box center [701, 206] width 592 height 378
click at [698, 322] on div "Copywriter" at bounding box center [689, 321] width 186 height 12
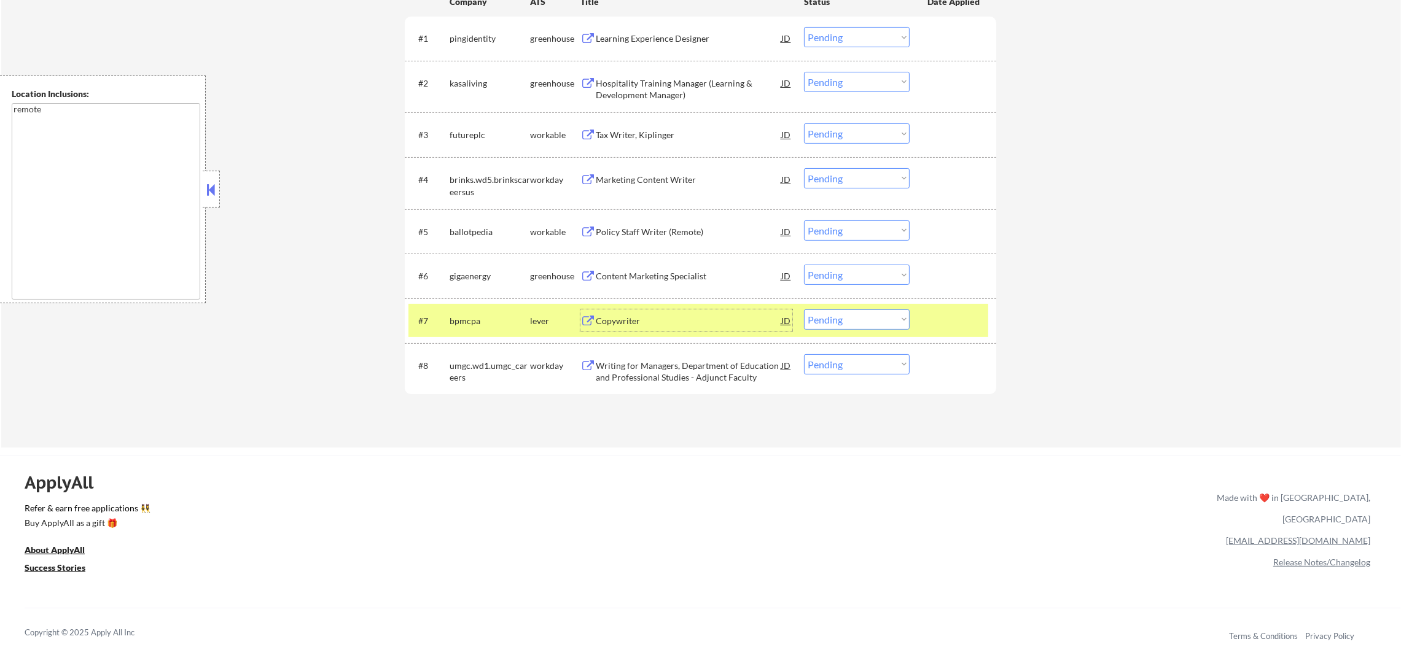
click at [868, 324] on select "Choose an option... Pending Applied Excluded (Questions) Excluded (Expired) Exc…" at bounding box center [857, 320] width 106 height 20
click at [804, 310] on select "Choose an option... Pending Applied Excluded (Questions) Excluded (Expired) Exc…" at bounding box center [857, 320] width 106 height 20
click at [482, 316] on div "bpmcpa" at bounding box center [490, 321] width 80 height 12
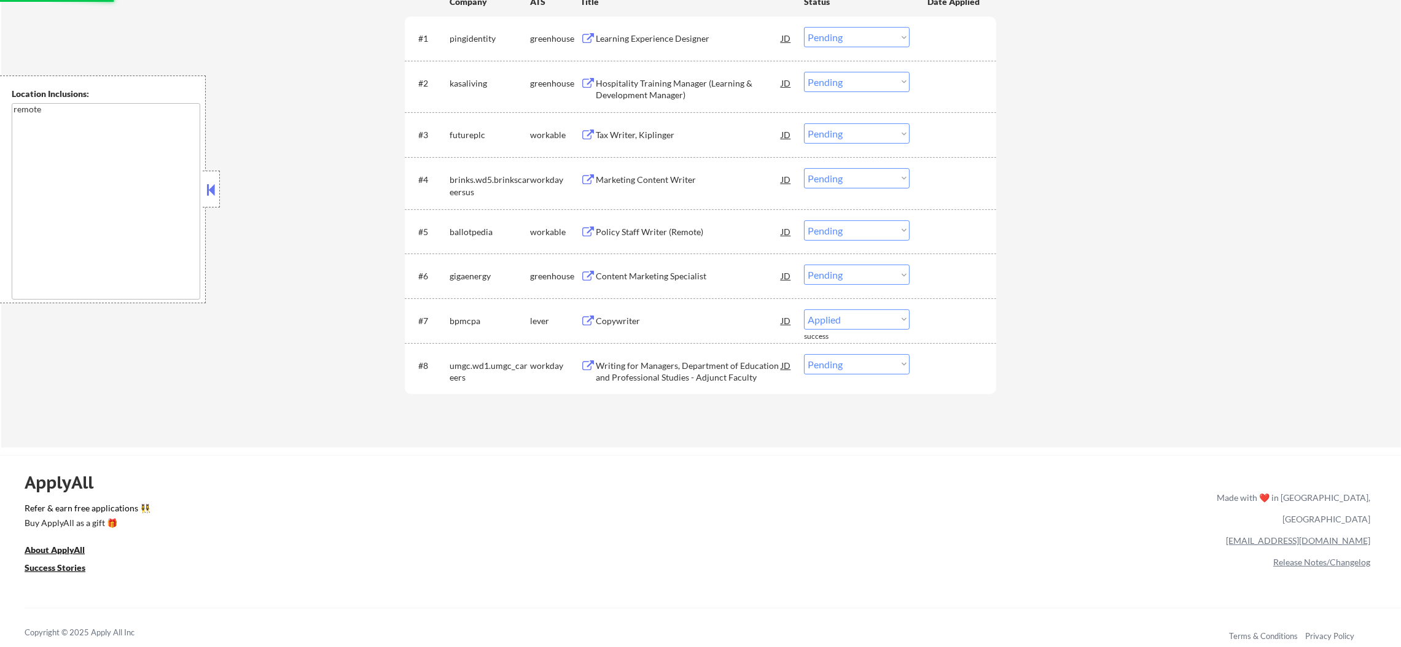
select select ""pending""
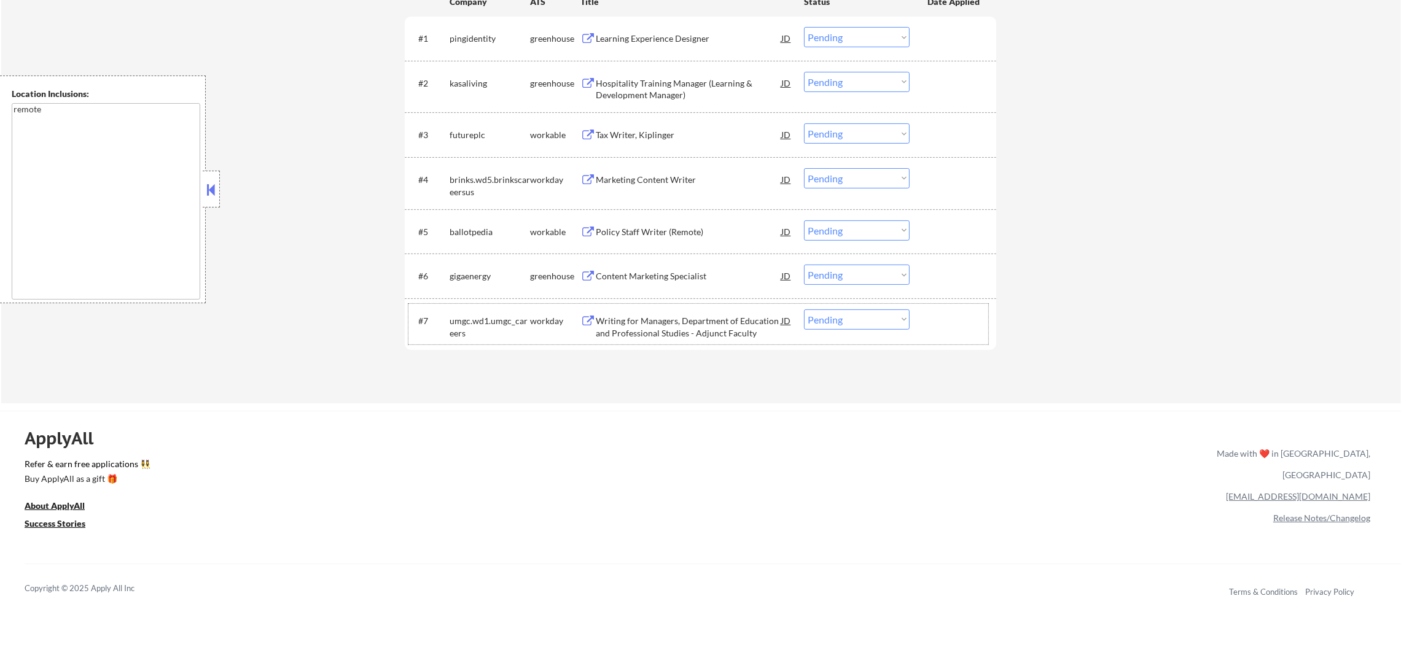
click at [678, 274] on div "Content Marketing Specialist" at bounding box center [689, 276] width 186 height 12
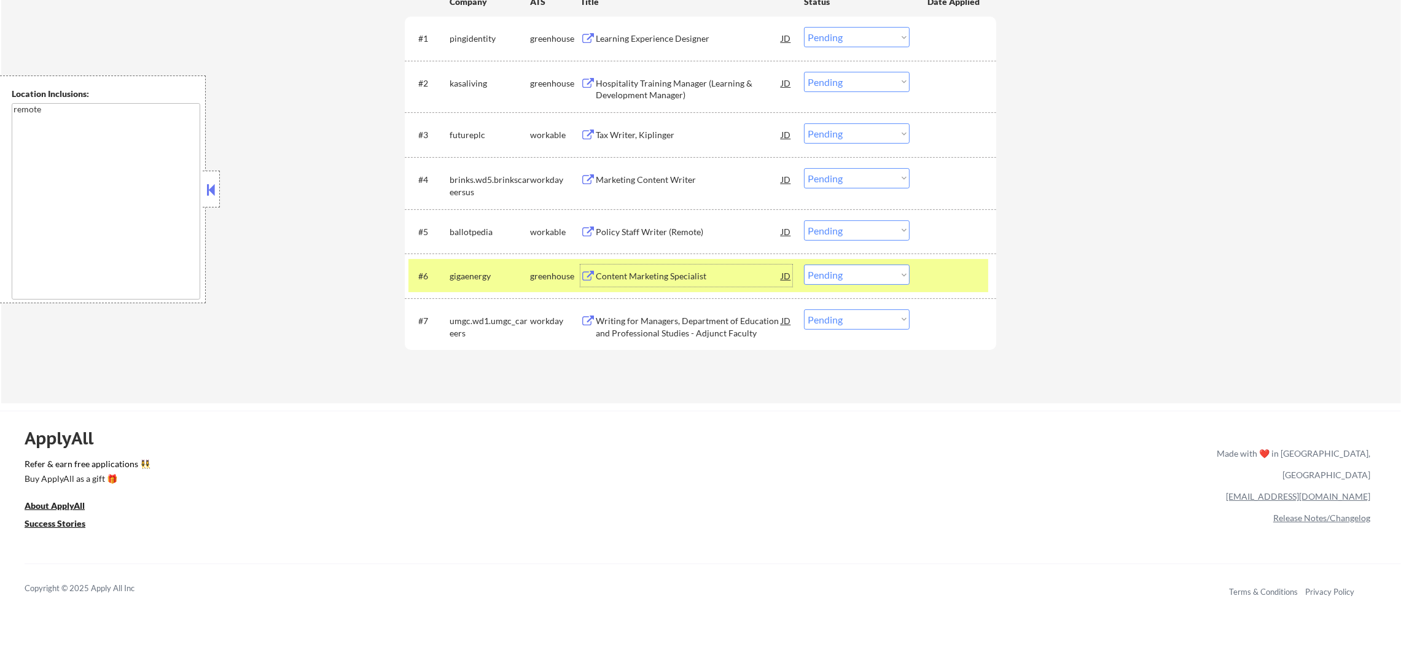
click at [858, 280] on select "Choose an option... Pending Applied Excluded (Questions) Excluded (Expired) Exc…" at bounding box center [857, 275] width 106 height 20
click at [804, 265] on select "Choose an option... Pending Applied Excluded (Questions) Excluded (Expired) Exc…" at bounding box center [857, 275] width 106 height 20
click at [500, 276] on div "gigaenergy" at bounding box center [490, 276] width 80 height 12
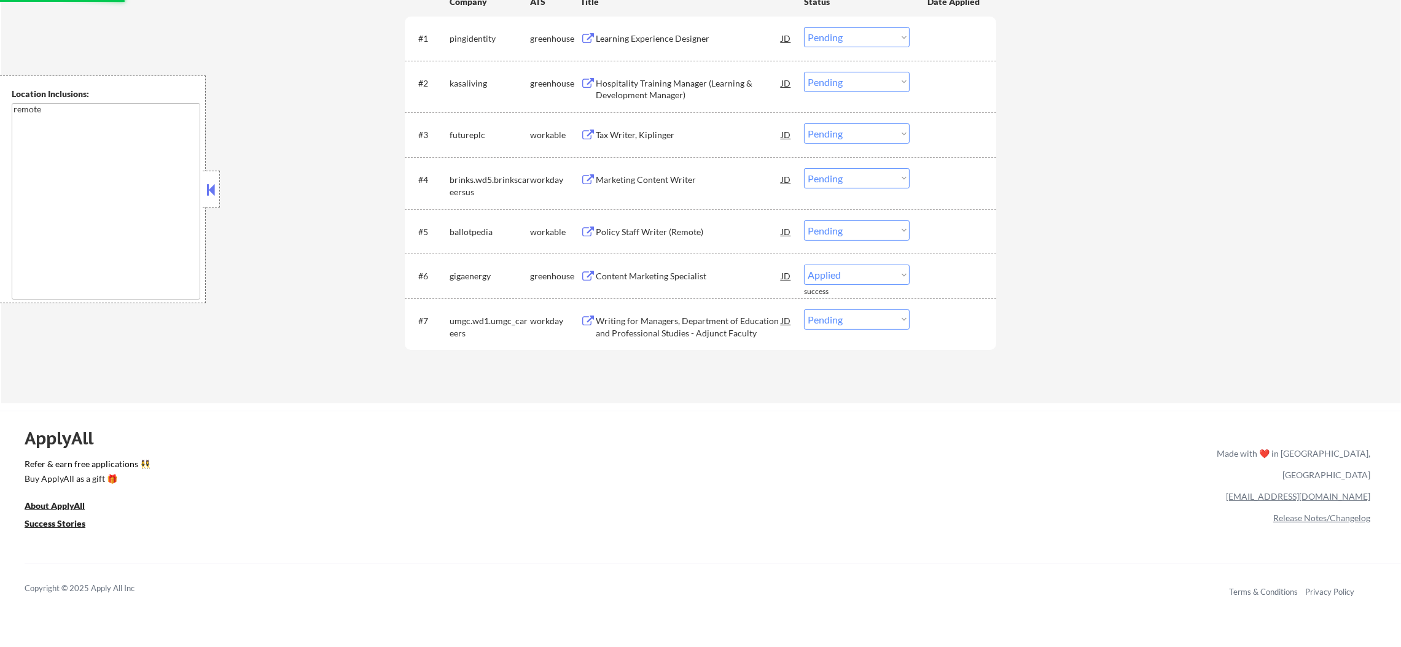
select select ""pending""
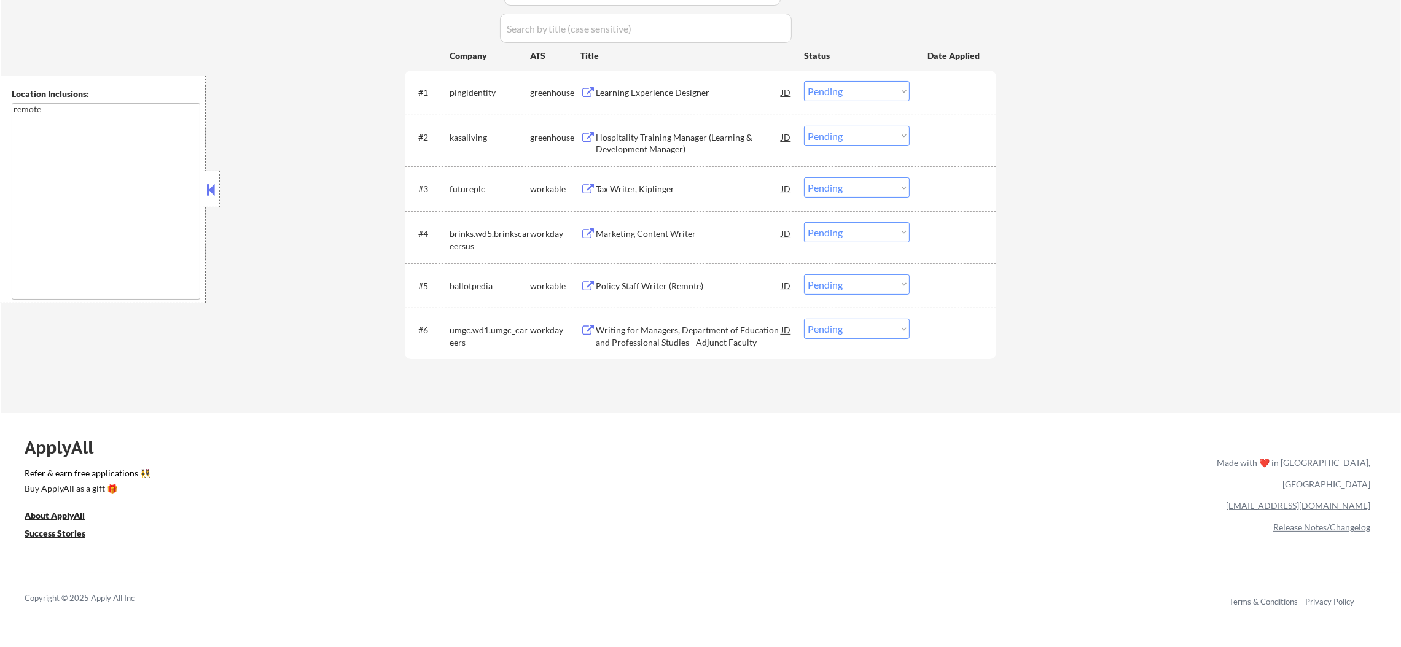
scroll to position [399, 0]
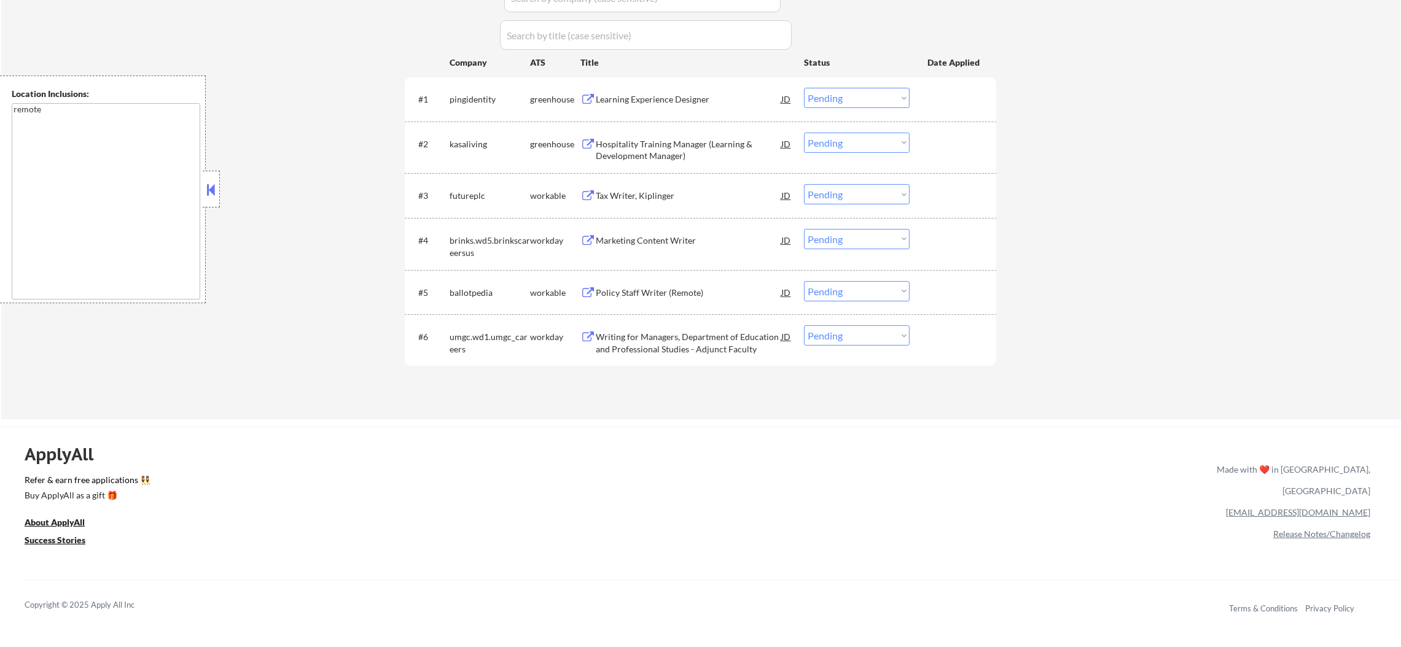
click at [676, 252] on div "#4 brinks.wd5.brinkscareersus workday Marketing Content Writer JD Choose an opt…" at bounding box center [698, 244] width 580 height 41
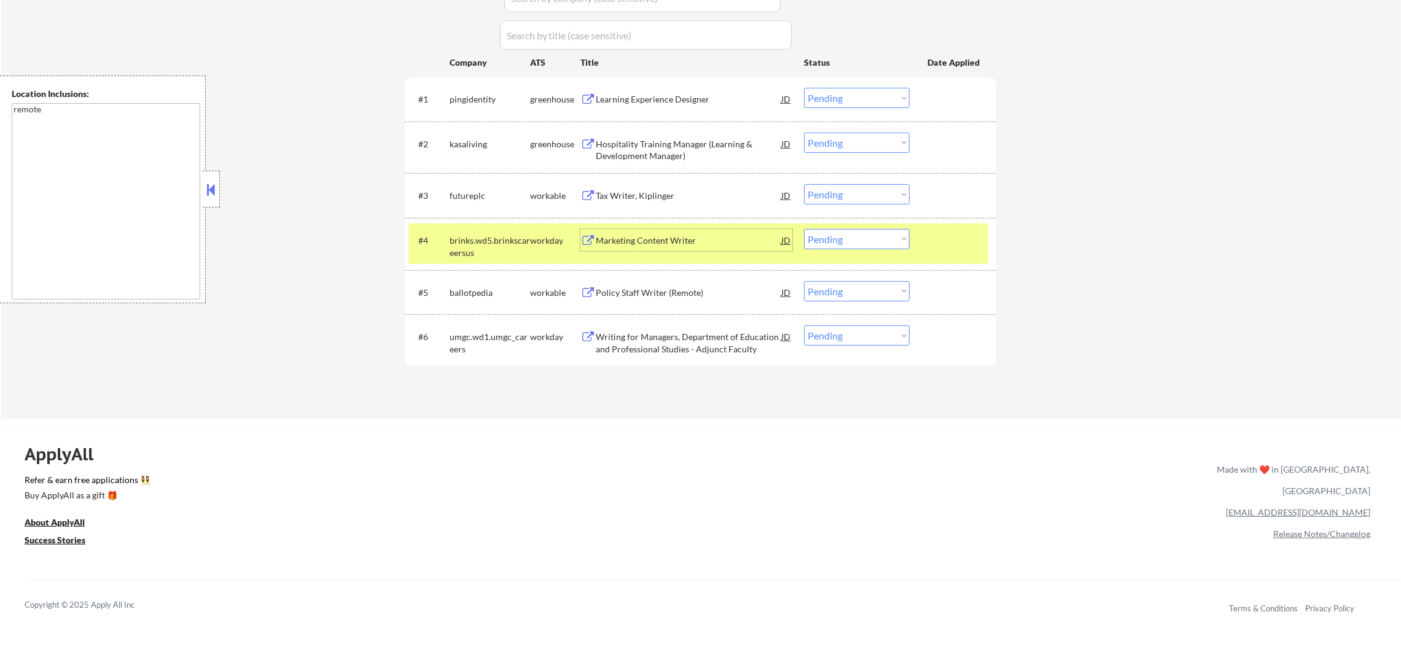
click at [680, 244] on div "Marketing Content Writer" at bounding box center [689, 241] width 186 height 12
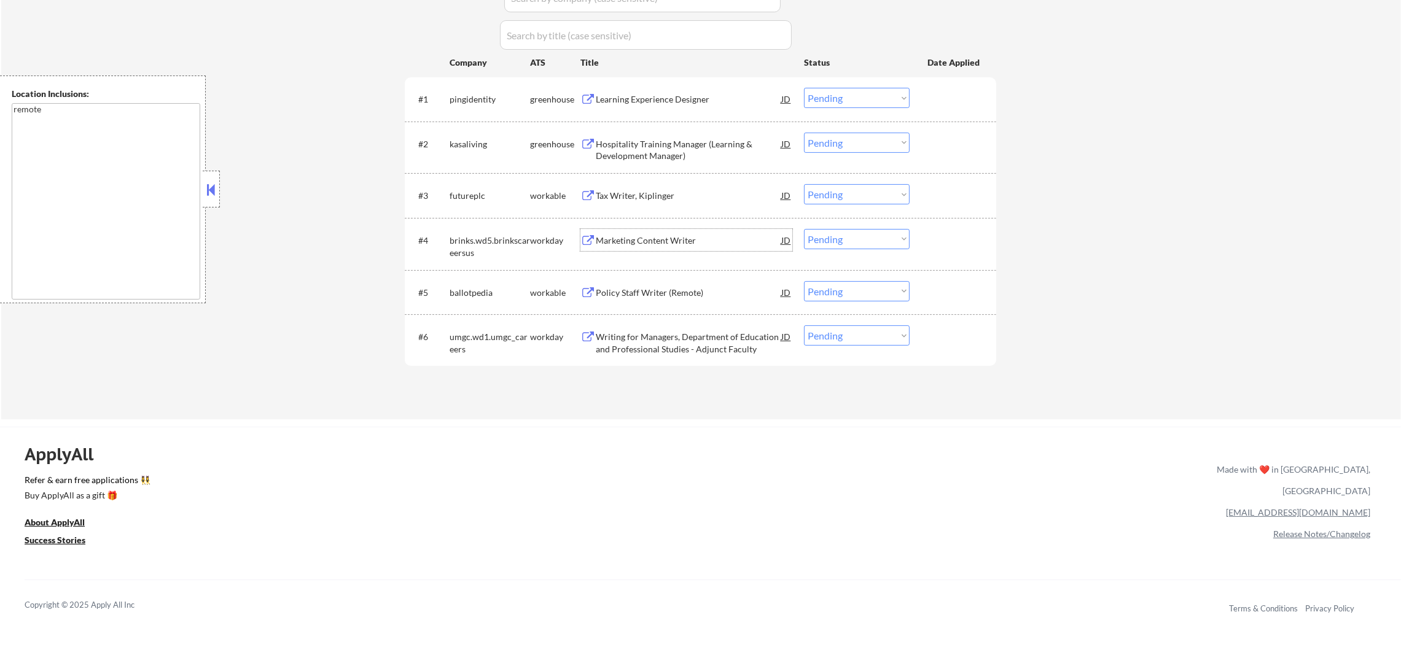
click at [692, 287] on div "Policy Staff Writer (Remote)" at bounding box center [689, 293] width 186 height 12
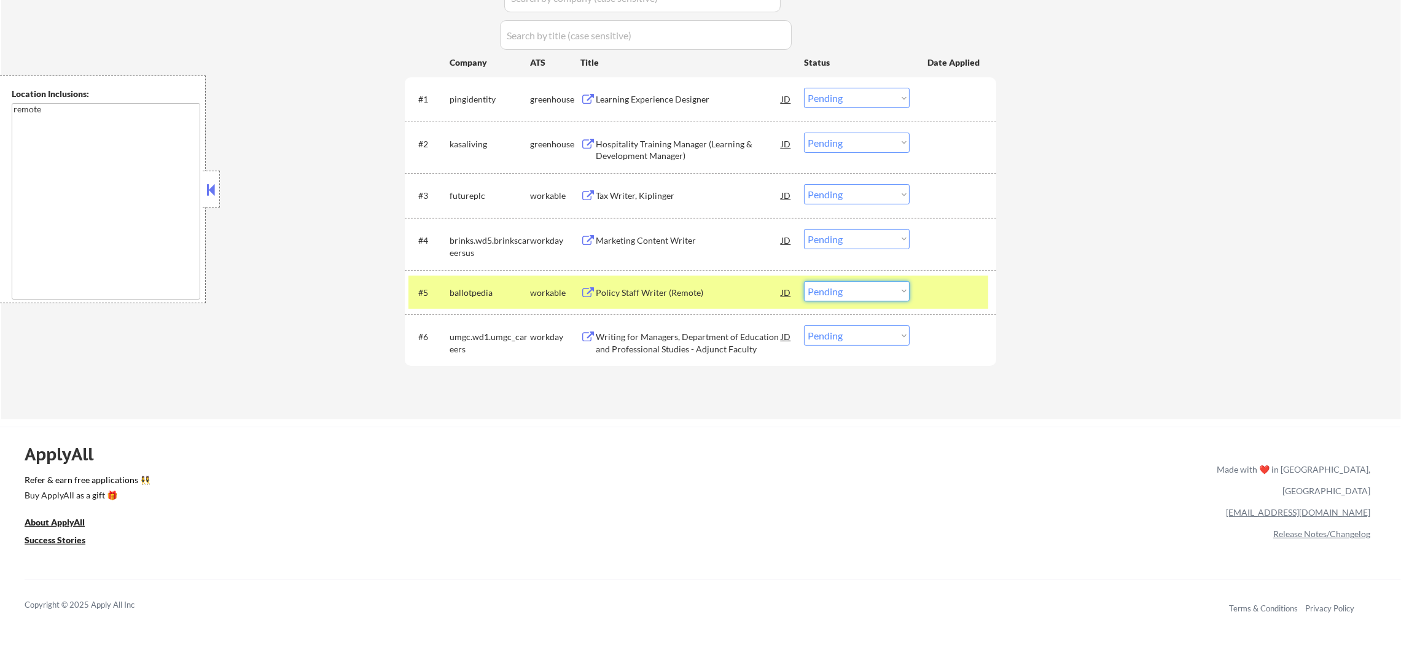
click at [819, 292] on select "Choose an option... Pending Applied Excluded (Questions) Excluded (Expired) Exc…" at bounding box center [857, 291] width 106 height 20
click at [804, 281] on select "Choose an option... Pending Applied Excluded (Questions) Excluded (Expired) Exc…" at bounding box center [857, 291] width 106 height 20
click at [489, 291] on div "ballotpedia" at bounding box center [490, 293] width 80 height 12
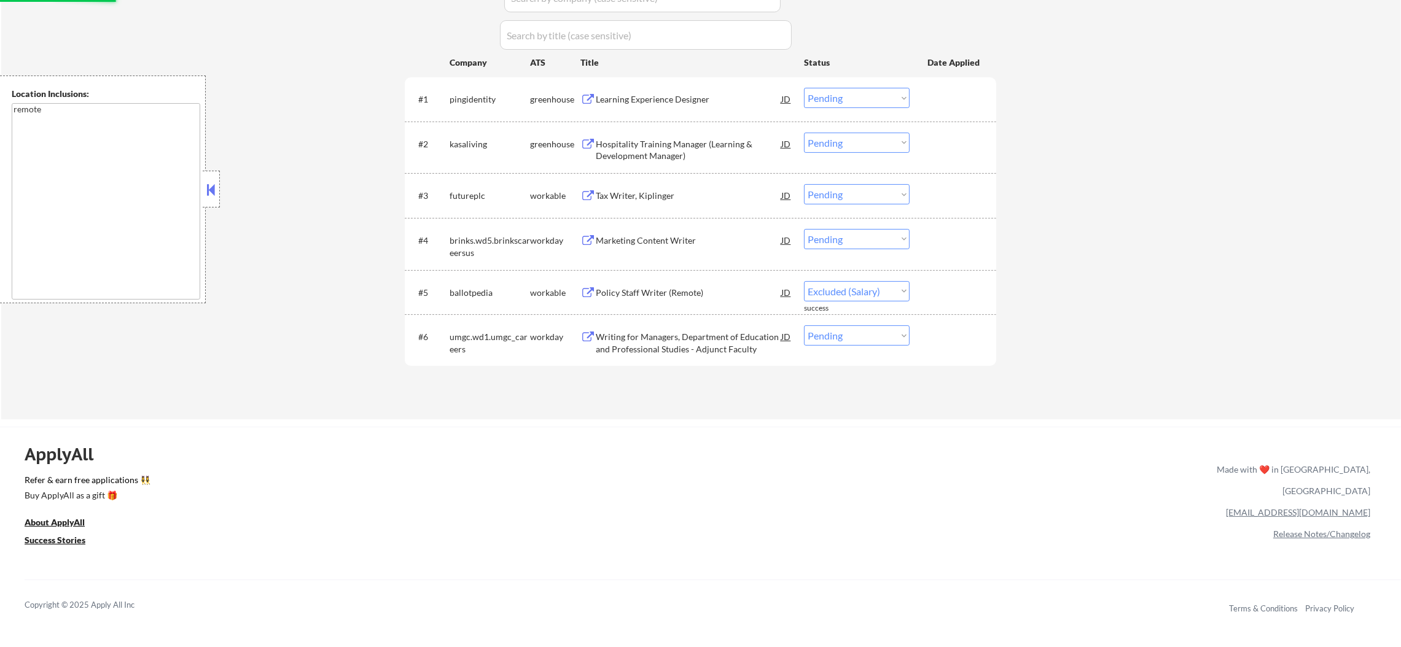
select select ""pending""
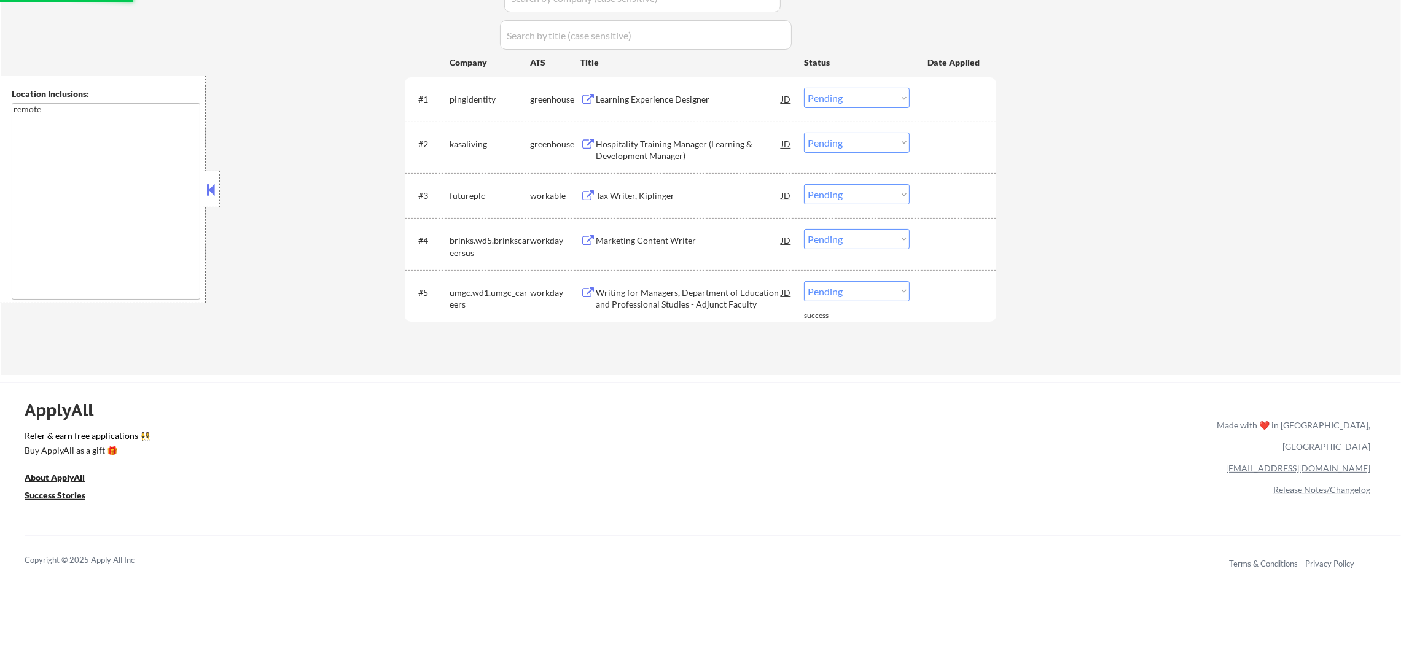
scroll to position [369, 0]
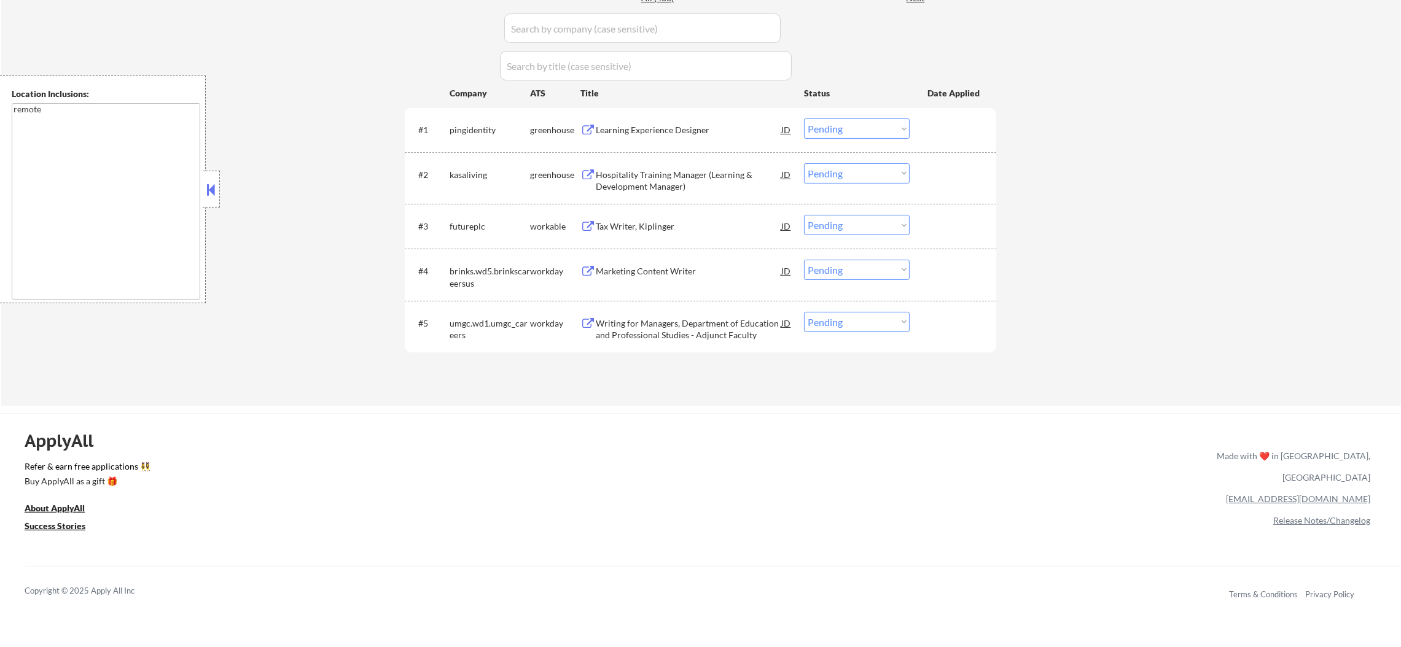
click at [666, 131] on div "Learning Experience Designer" at bounding box center [689, 130] width 186 height 12
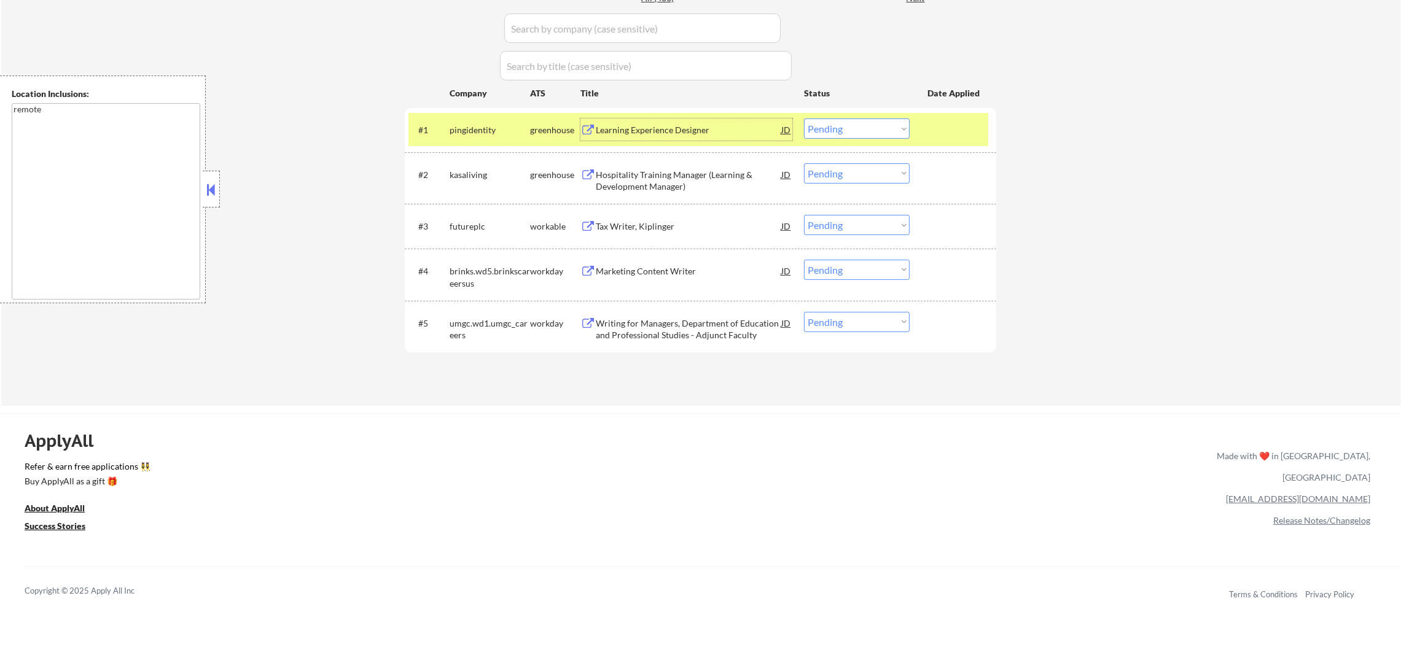
click at [869, 120] on select "Choose an option... Pending Applied Excluded (Questions) Excluded (Expired) Exc…" at bounding box center [857, 129] width 106 height 20
click at [804, 119] on select "Choose an option... Pending Applied Excluded (Questions) Excluded (Expired) Exc…" at bounding box center [857, 129] width 106 height 20
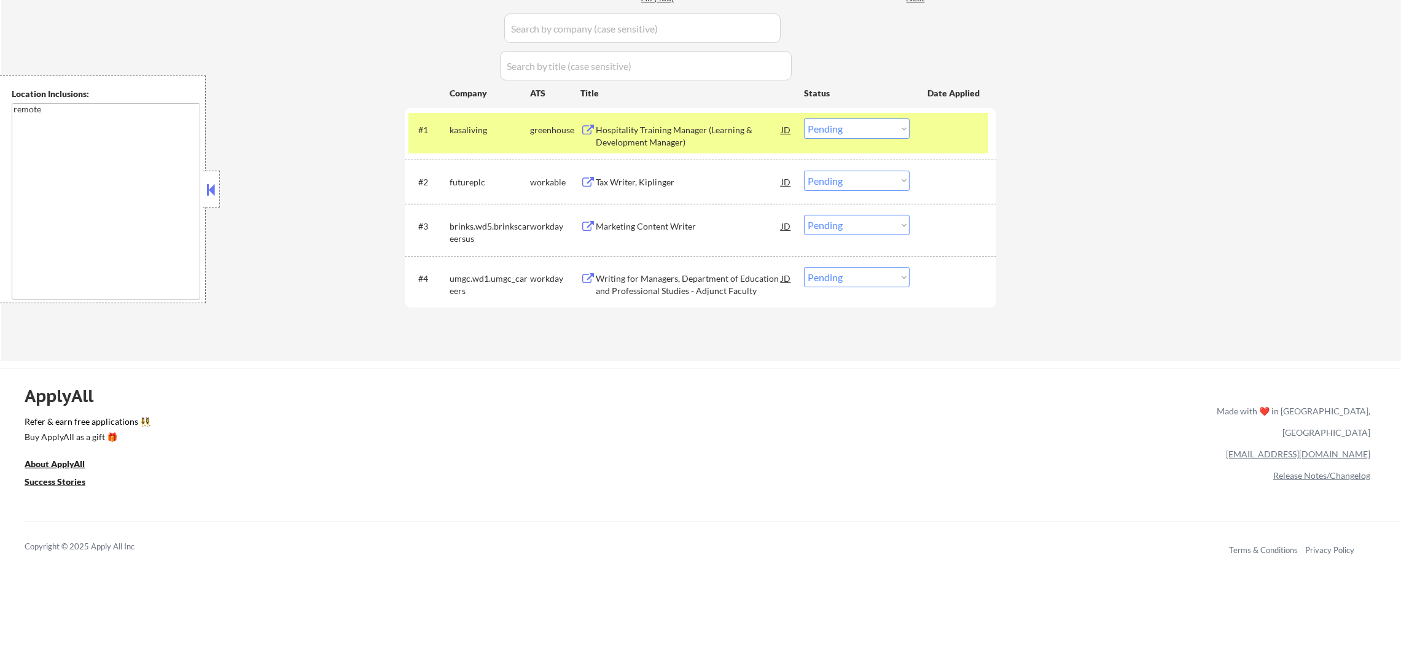
click at [499, 146] on div "#1 kasaliving greenhouse Hospitality Training Manager (Learning & Development M…" at bounding box center [698, 133] width 580 height 41
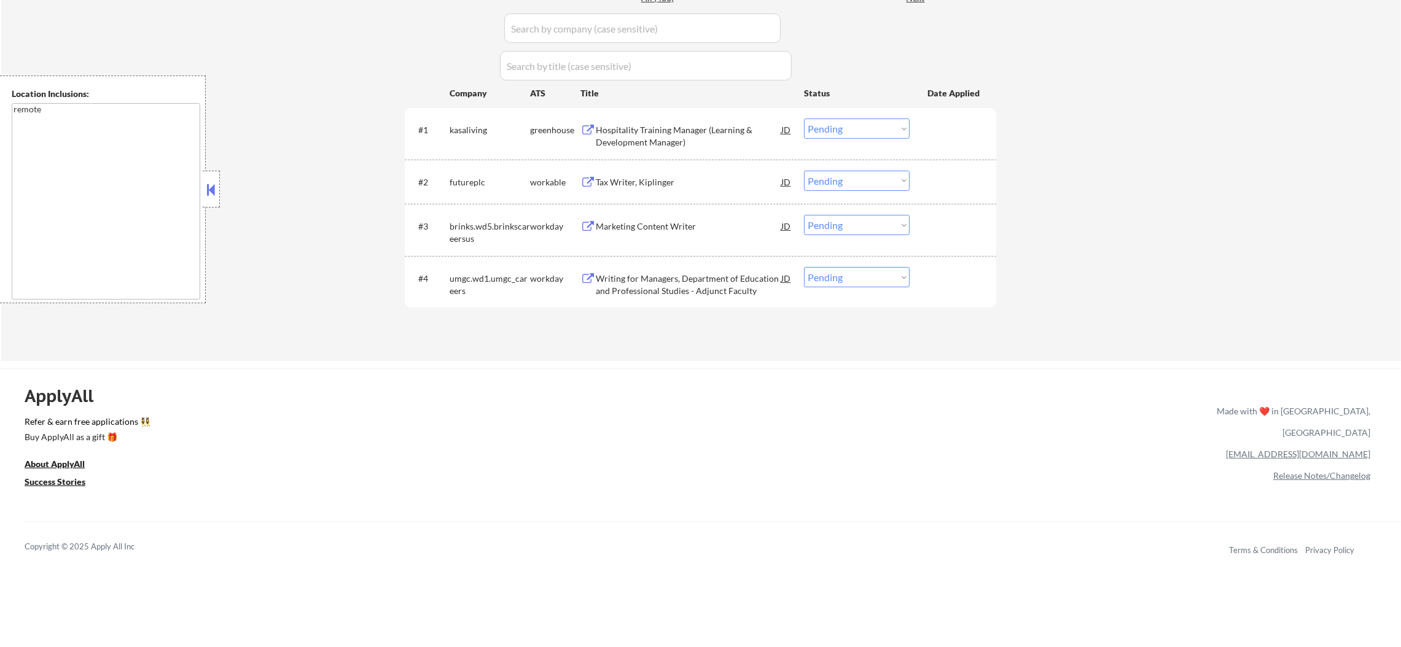
click at [711, 123] on div "Hospitality Training Manager (Learning & Development Manager)" at bounding box center [689, 133] width 186 height 29
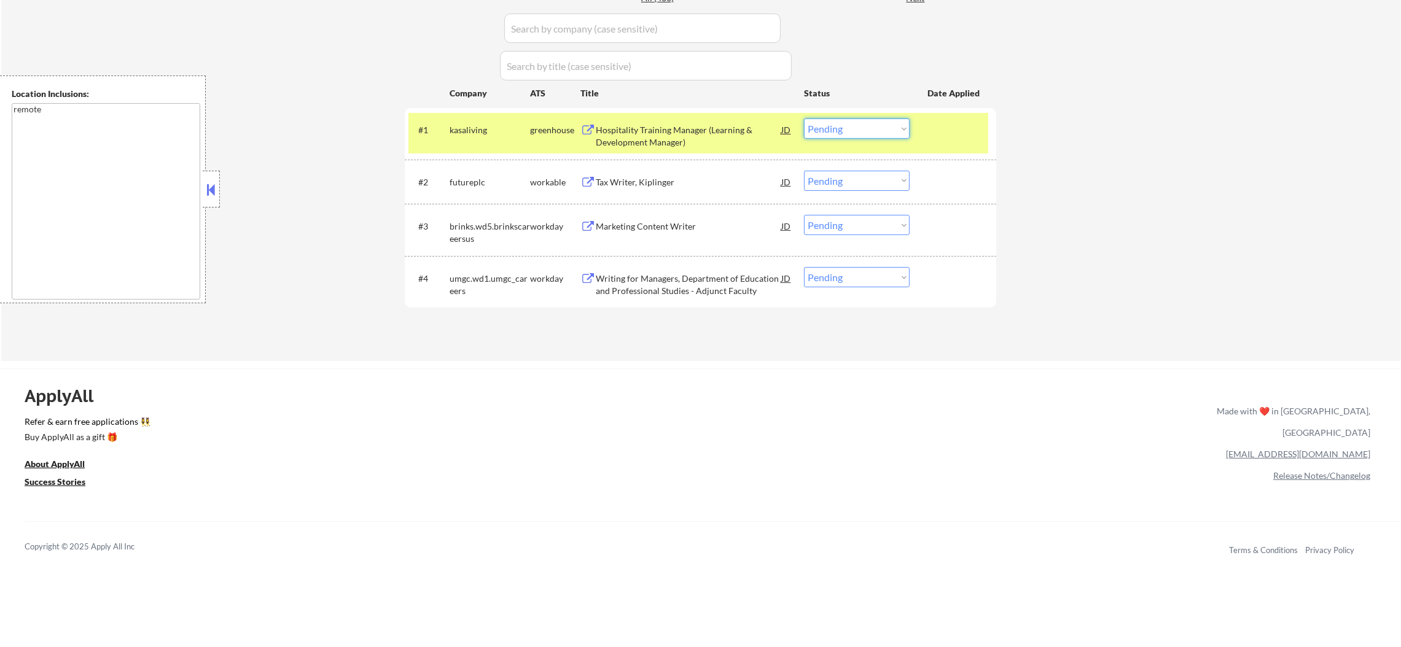
click at [813, 124] on select "Choose an option... Pending Applied Excluded (Questions) Excluded (Expired) Exc…" at bounding box center [857, 129] width 106 height 20
click at [804, 119] on select "Choose an option... Pending Applied Excluded (Questions) Excluded (Expired) Exc…" at bounding box center [857, 129] width 106 height 20
click at [470, 131] on div "kasaliving" at bounding box center [490, 130] width 80 height 12
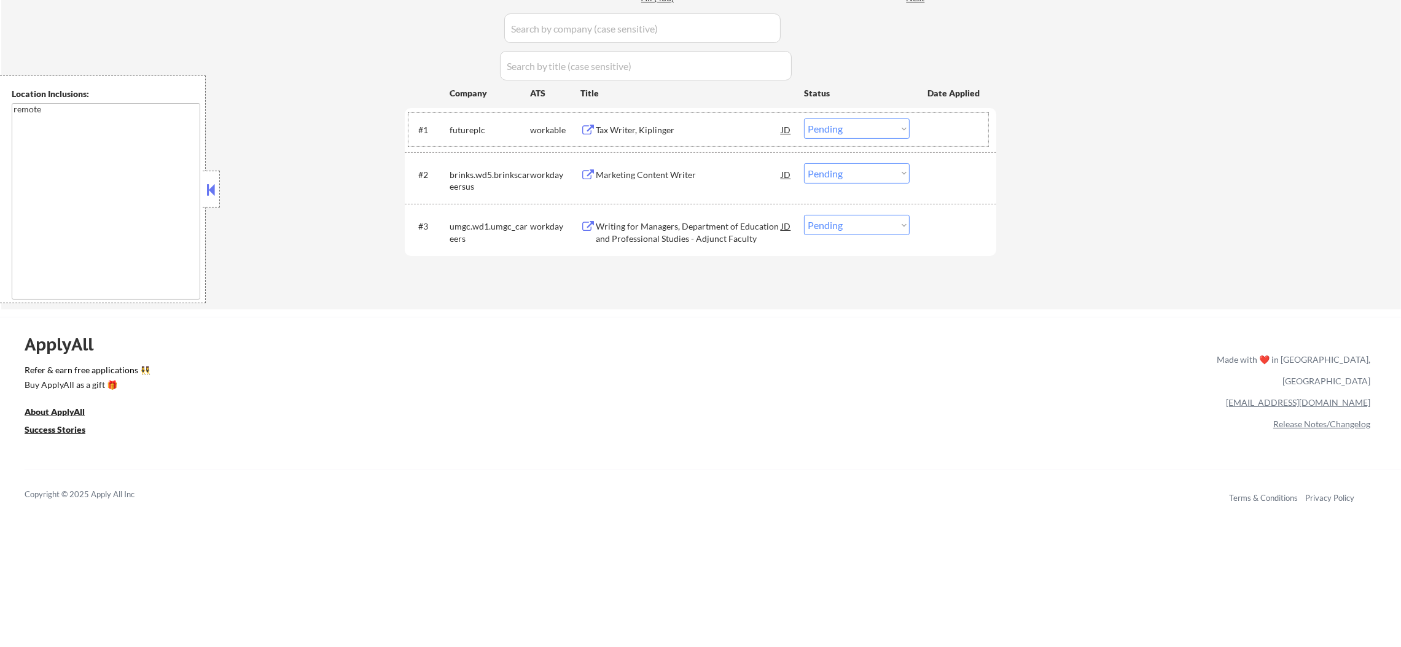
click at [643, 131] on div "Tax Writer, Kiplinger" at bounding box center [689, 130] width 186 height 12
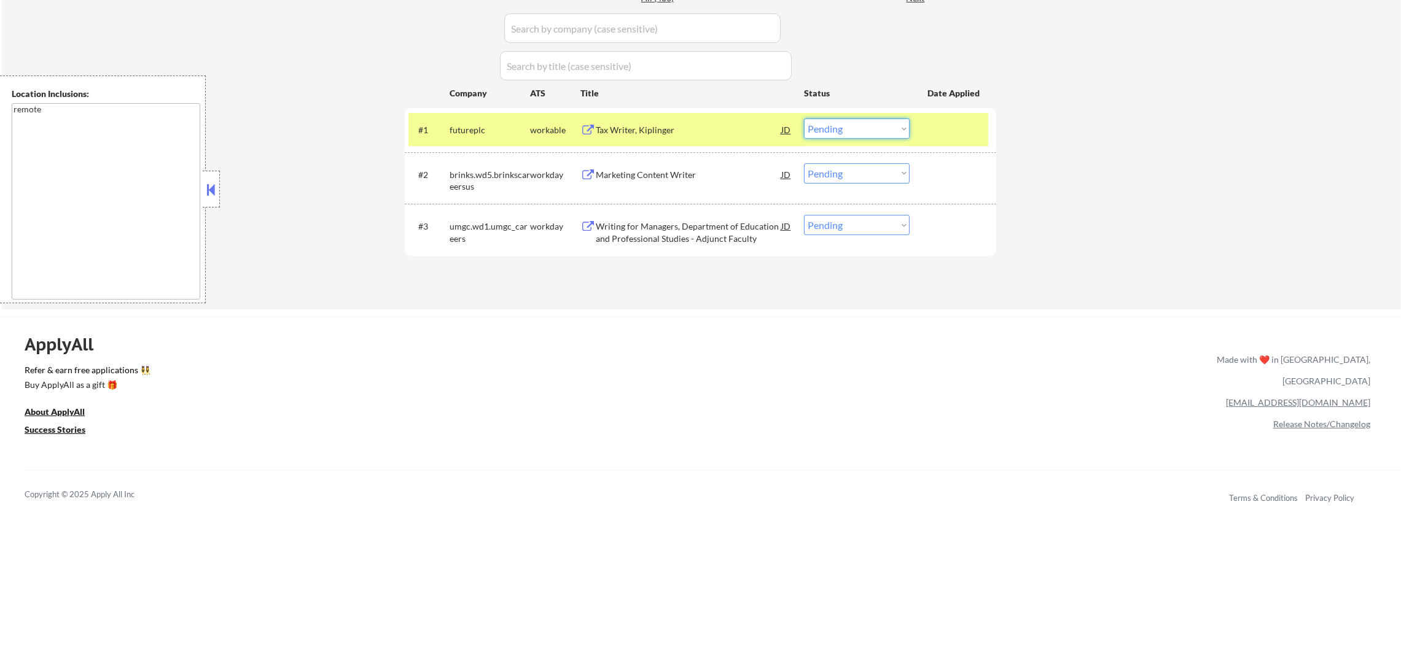
click at [835, 123] on select "Choose an option... Pending Applied Excluded (Questions) Excluded (Expired) Exc…" at bounding box center [857, 129] width 106 height 20
click at [804, 119] on select "Choose an option... Pending Applied Excluded (Questions) Excluded (Expired) Exc…" at bounding box center [857, 129] width 106 height 20
click at [479, 121] on div "futureplc" at bounding box center [490, 130] width 80 height 22
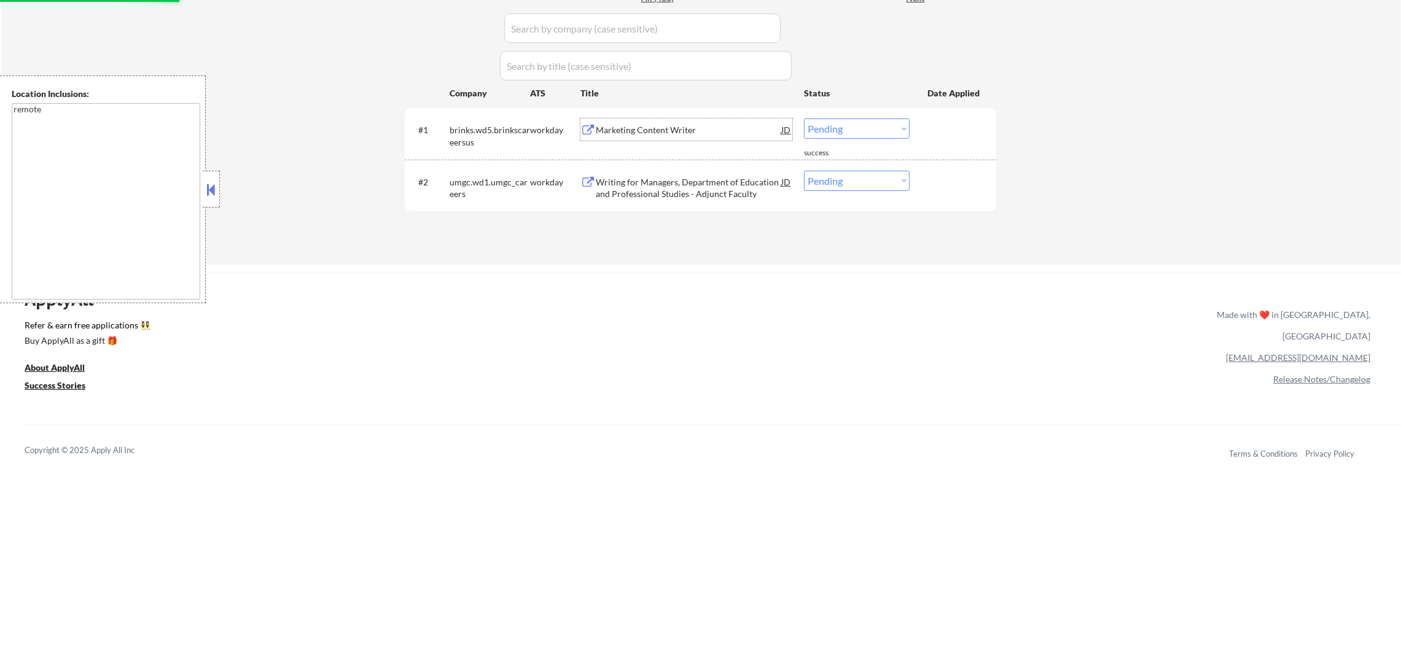
click at [641, 136] on div "Marketing Content Writer" at bounding box center [689, 130] width 186 height 22
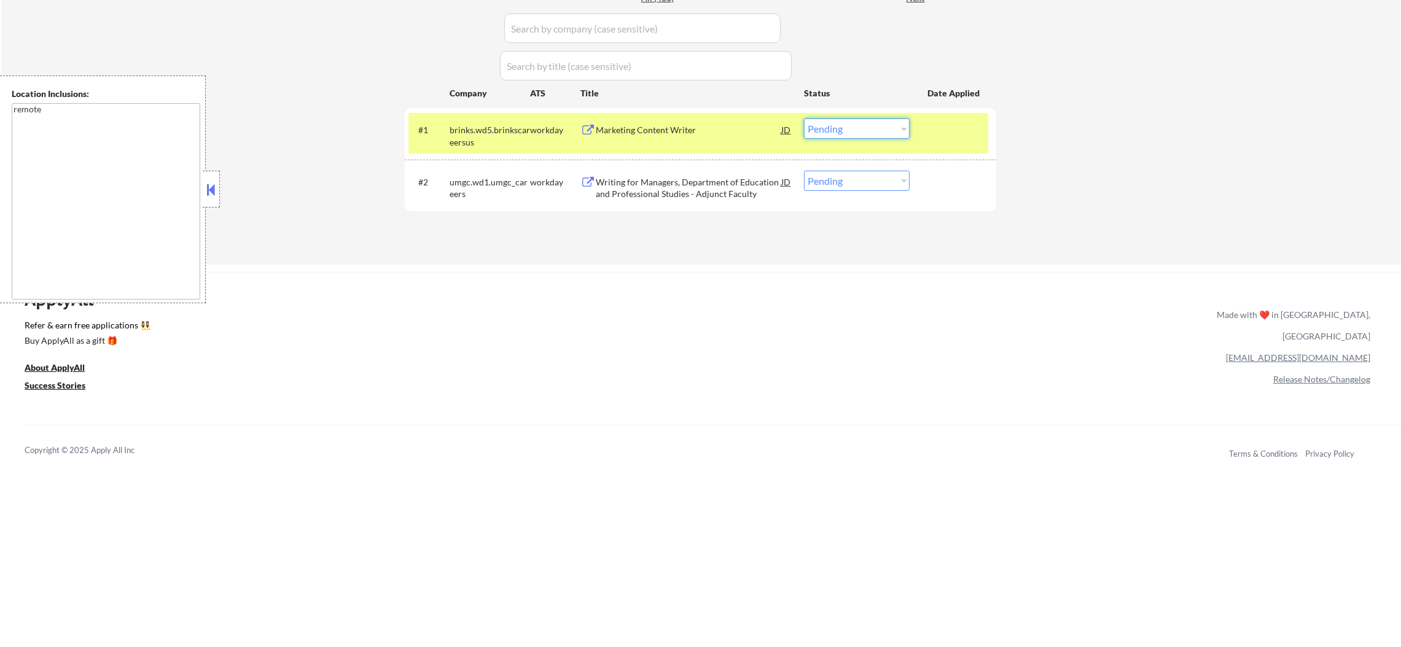
click at [818, 130] on select "Choose an option... Pending Applied Excluded (Questions) Excluded (Expired) Exc…" at bounding box center [857, 129] width 106 height 20
click at [804, 119] on select "Choose an option... Pending Applied Excluded (Questions) Excluded (Expired) Exc…" at bounding box center [857, 129] width 106 height 20
click at [462, 136] on div "brinks.wd5.brinkscareersus" at bounding box center [490, 136] width 80 height 24
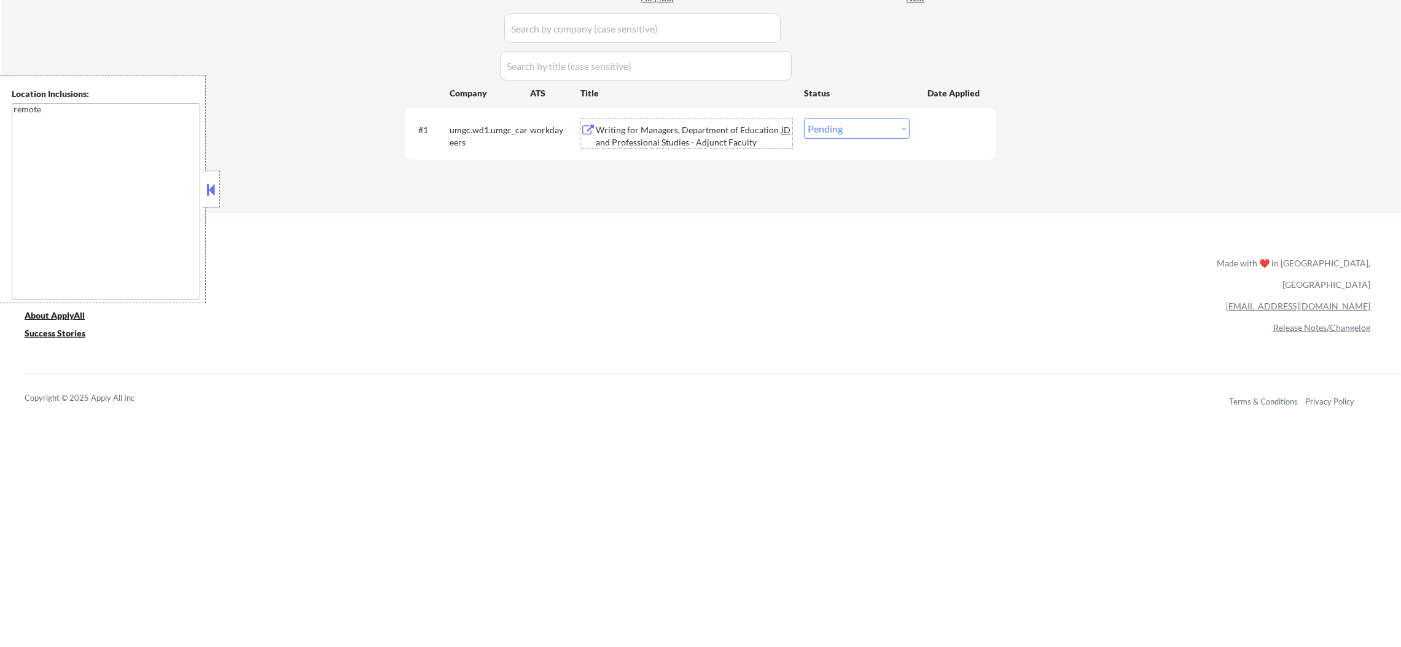
click at [644, 127] on div "Writing for Managers, Department of Education and Professional Studies - Adjunc…" at bounding box center [689, 136] width 186 height 24
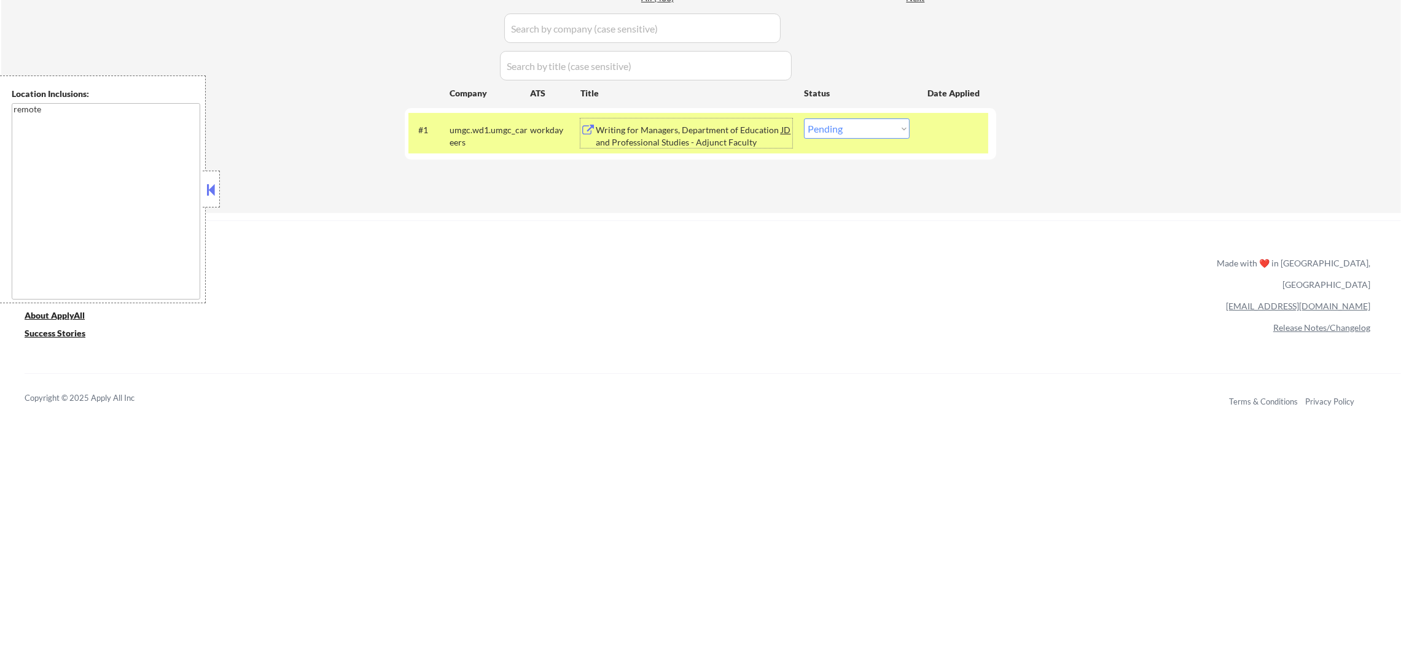
click at [819, 135] on select "Choose an option... Pending Applied Excluded (Questions) Excluded (Expired) Exc…" at bounding box center [857, 129] width 106 height 20
select select ""excluded__location_""
click at [804, 119] on select "Choose an option... Pending Applied Excluded (Questions) Excluded (Expired) Exc…" at bounding box center [857, 129] width 106 height 20
click at [504, 113] on div "#1 umgc.wd1.umgc_careers workday Writing for Managers, Department of Education …" at bounding box center [698, 133] width 580 height 41
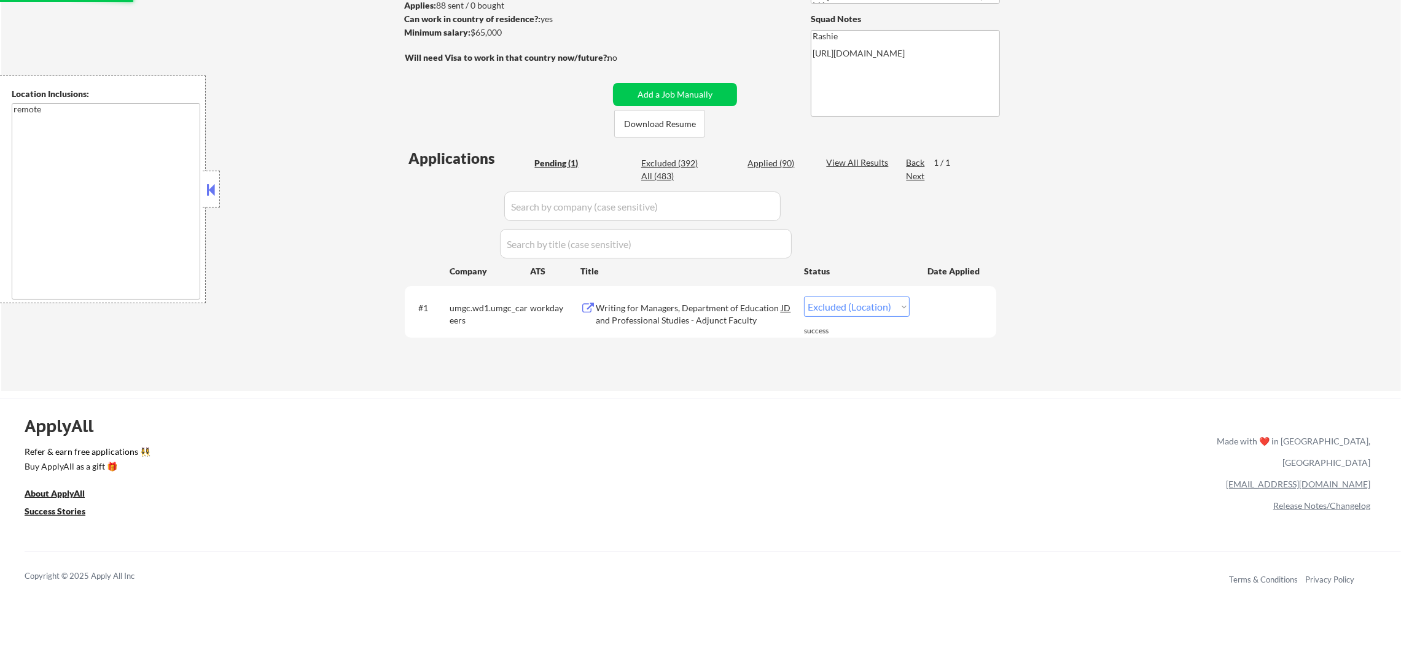
scroll to position [184, 0]
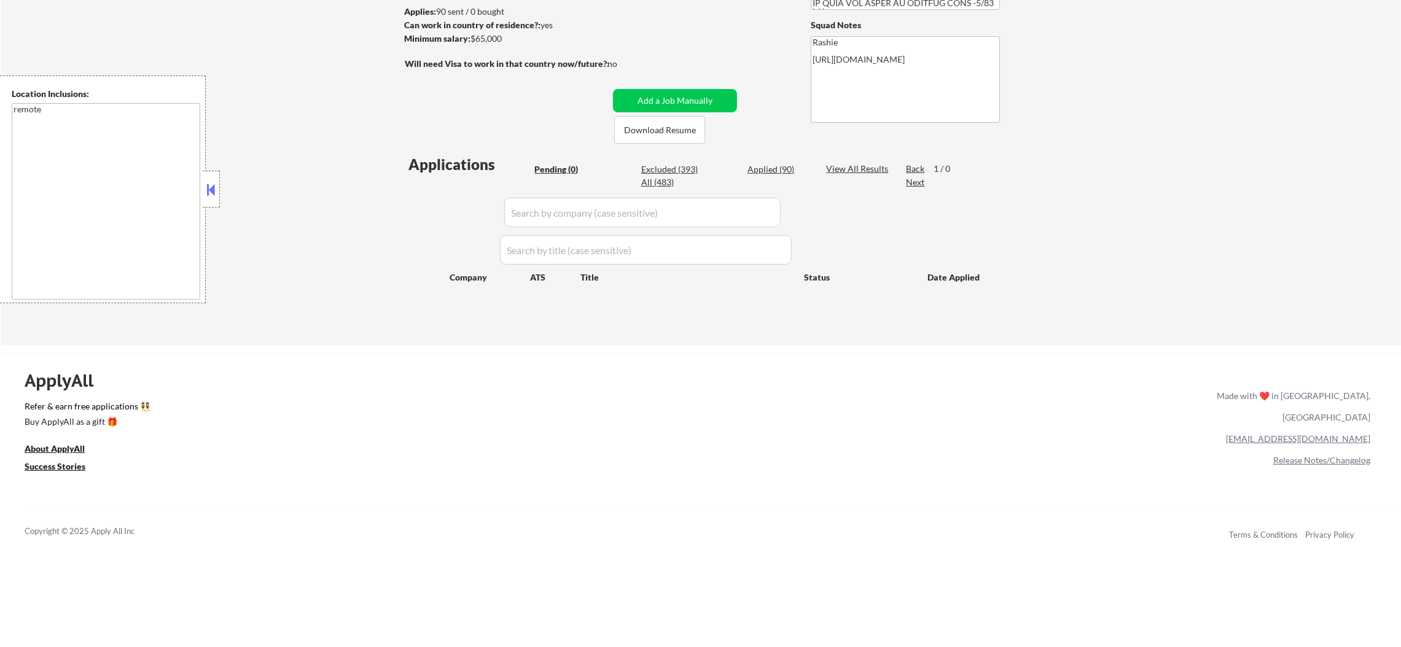
click at [772, 173] on div "Applied (90)" at bounding box center [778, 169] width 61 height 12
select select ""applied""
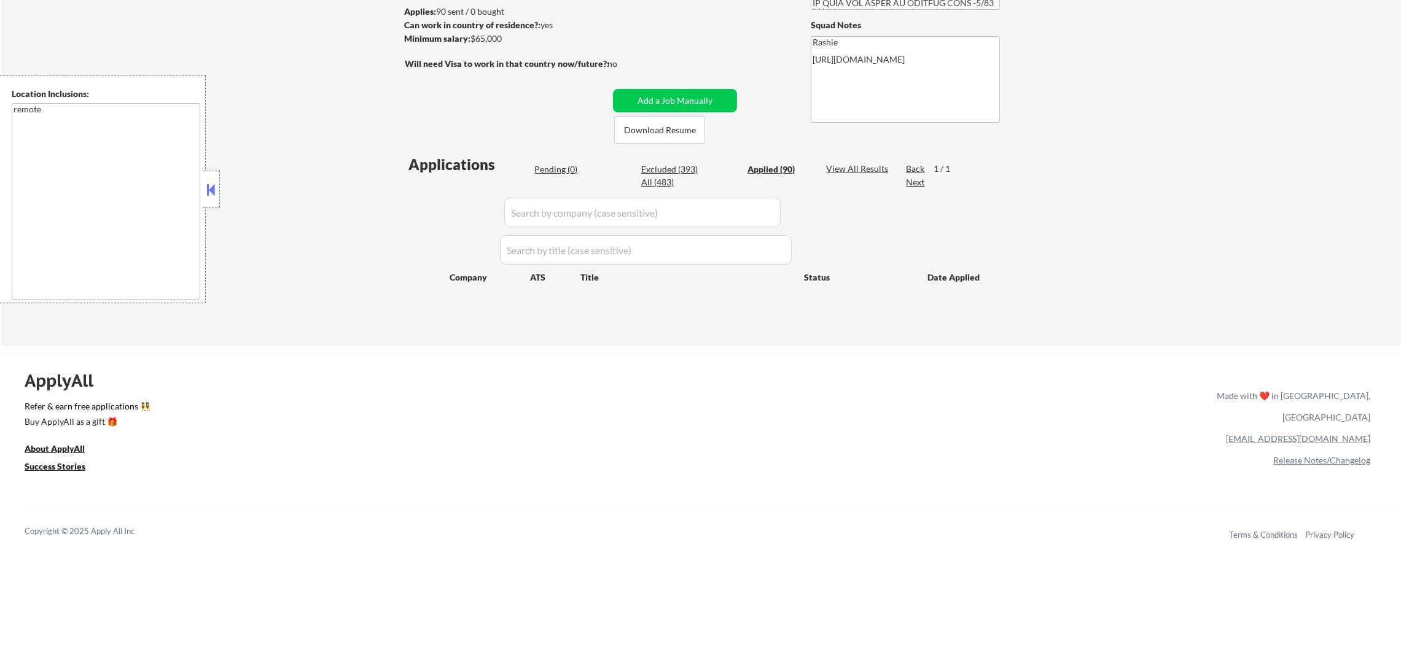
select select ""applied""
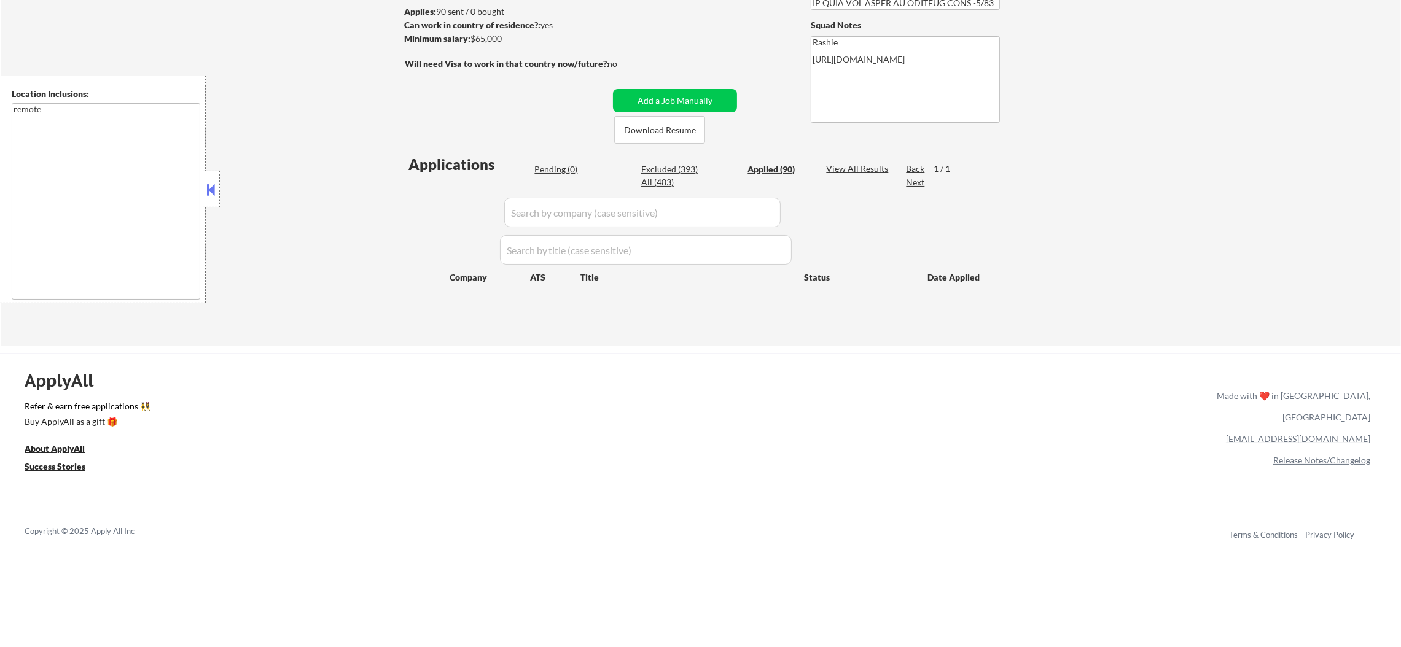
select select ""applied""
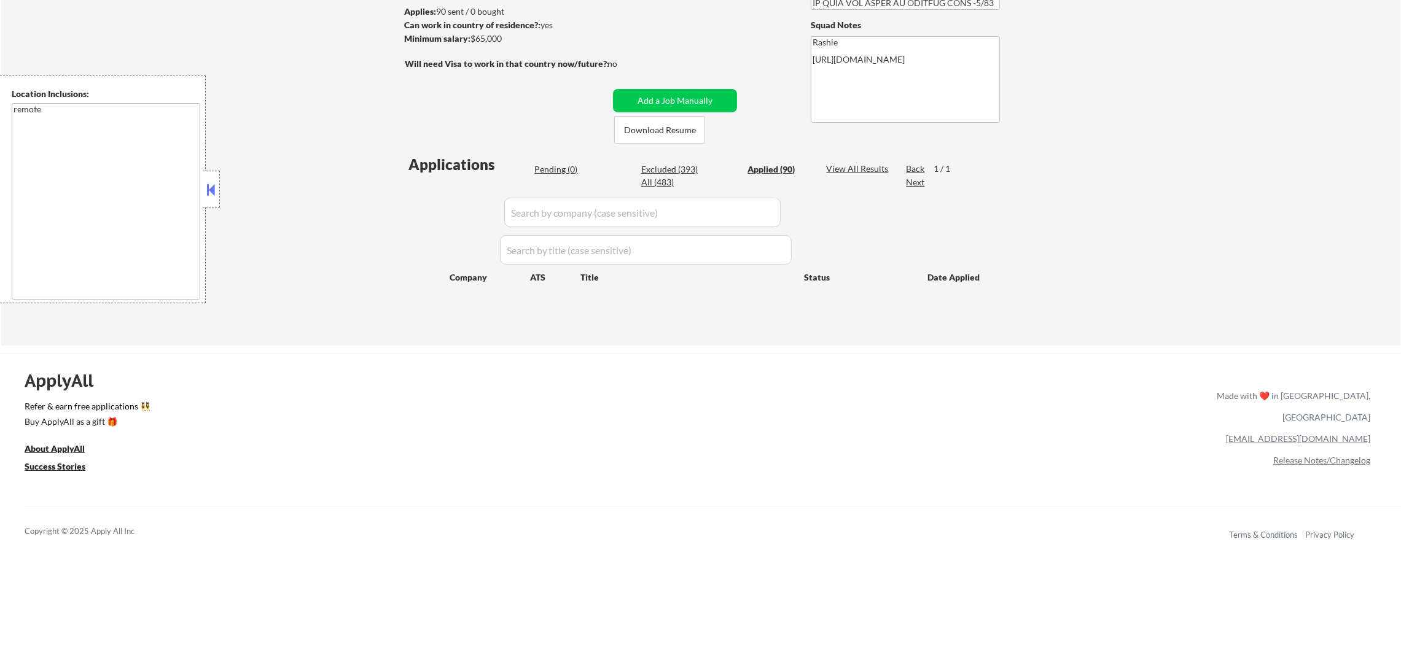
select select ""applied""
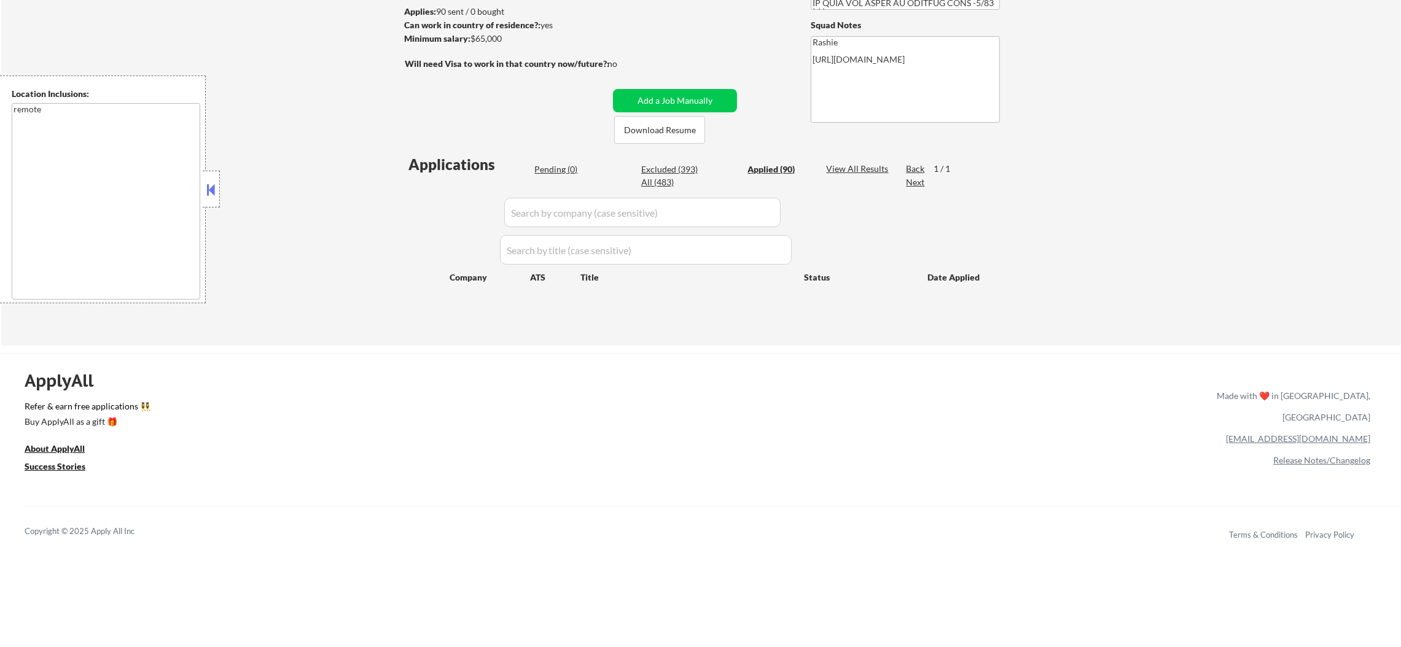
select select ""applied""
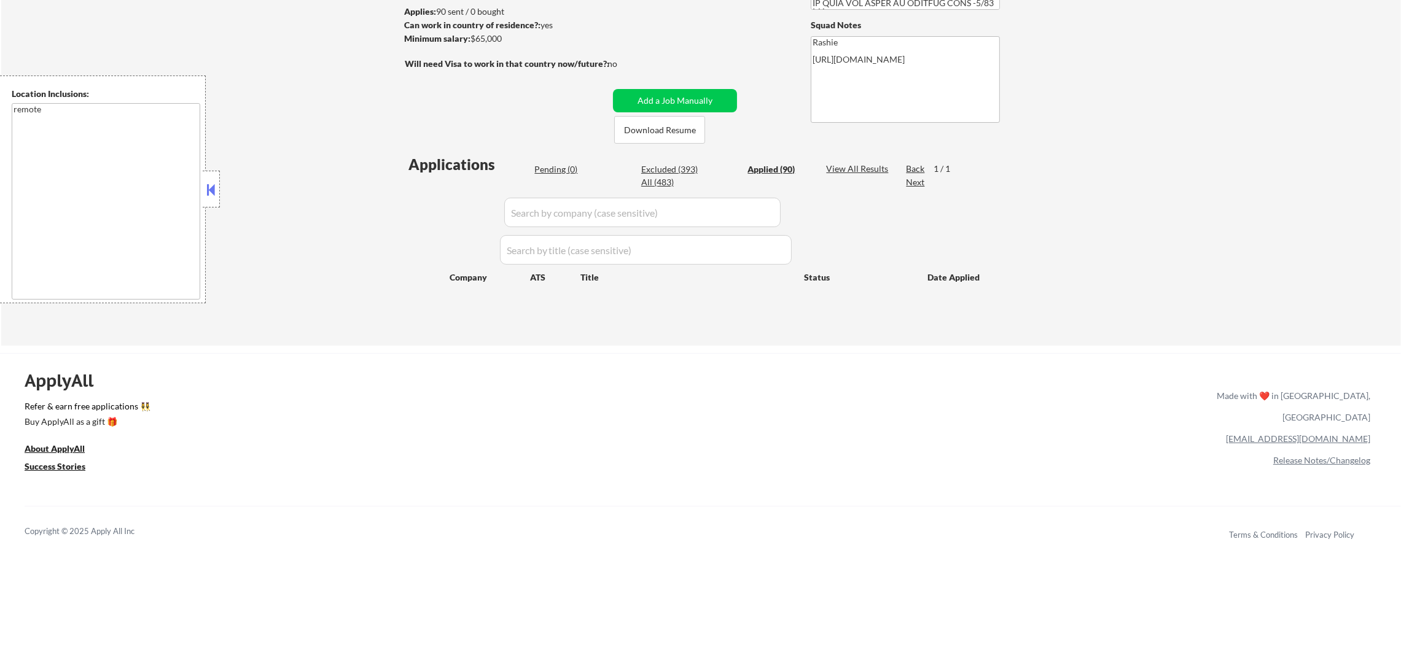
select select ""applied""
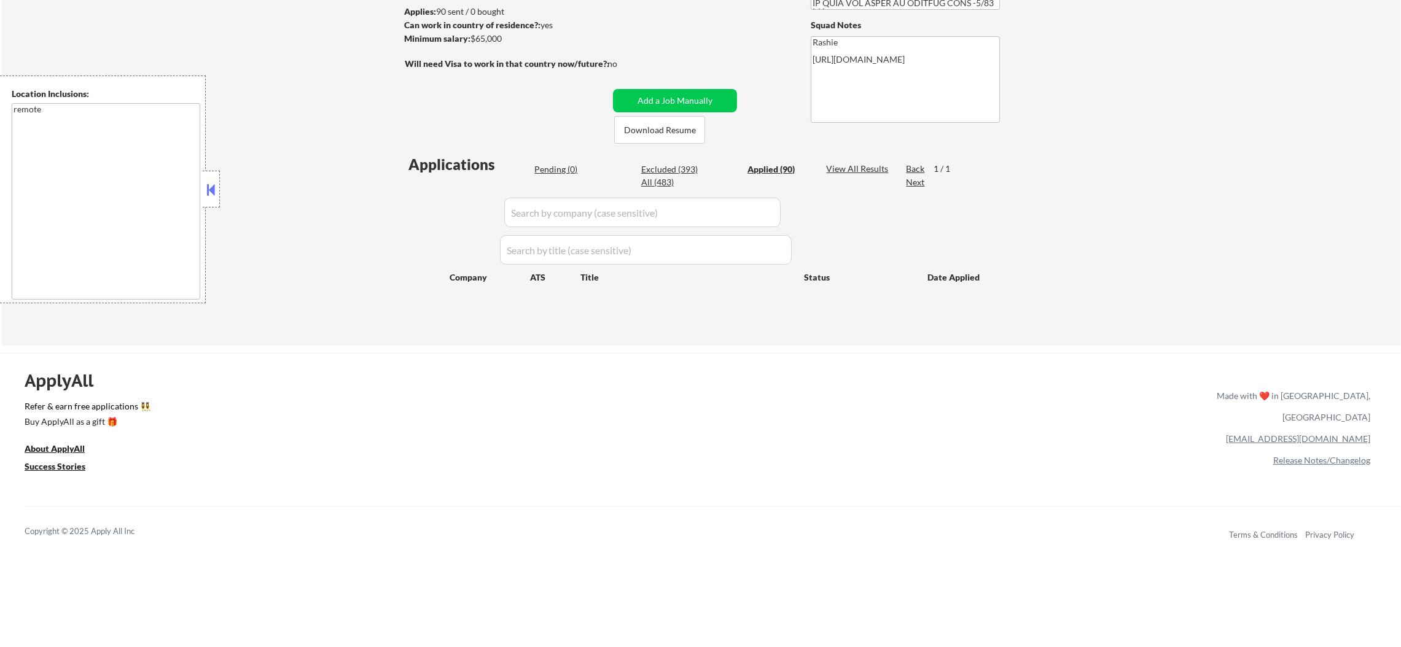
select select ""applied""
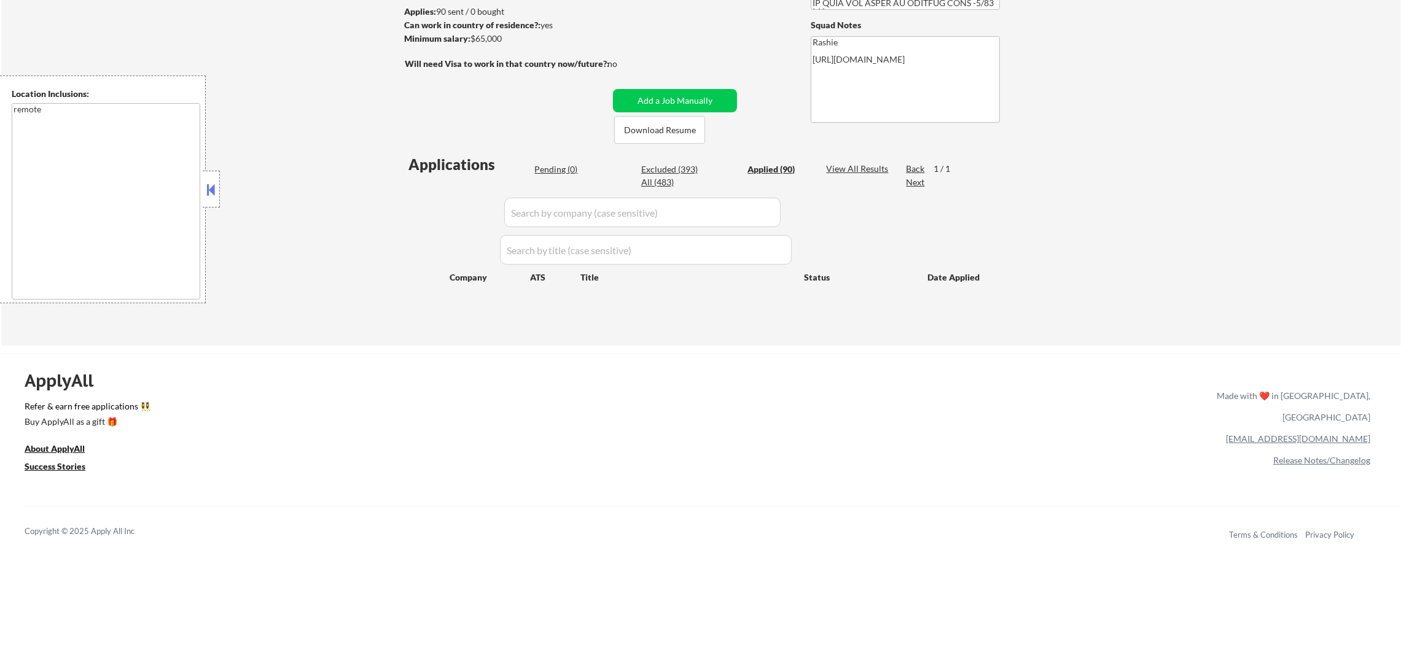
select select ""applied""
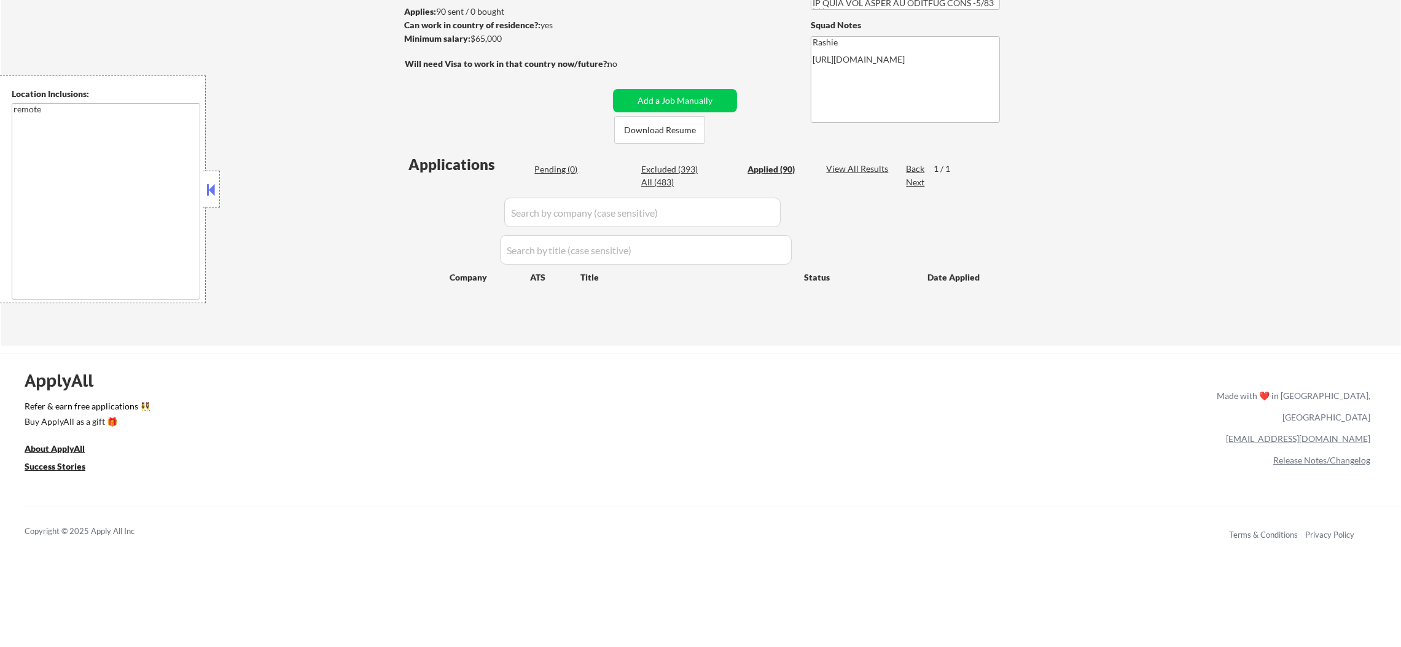
select select ""applied""
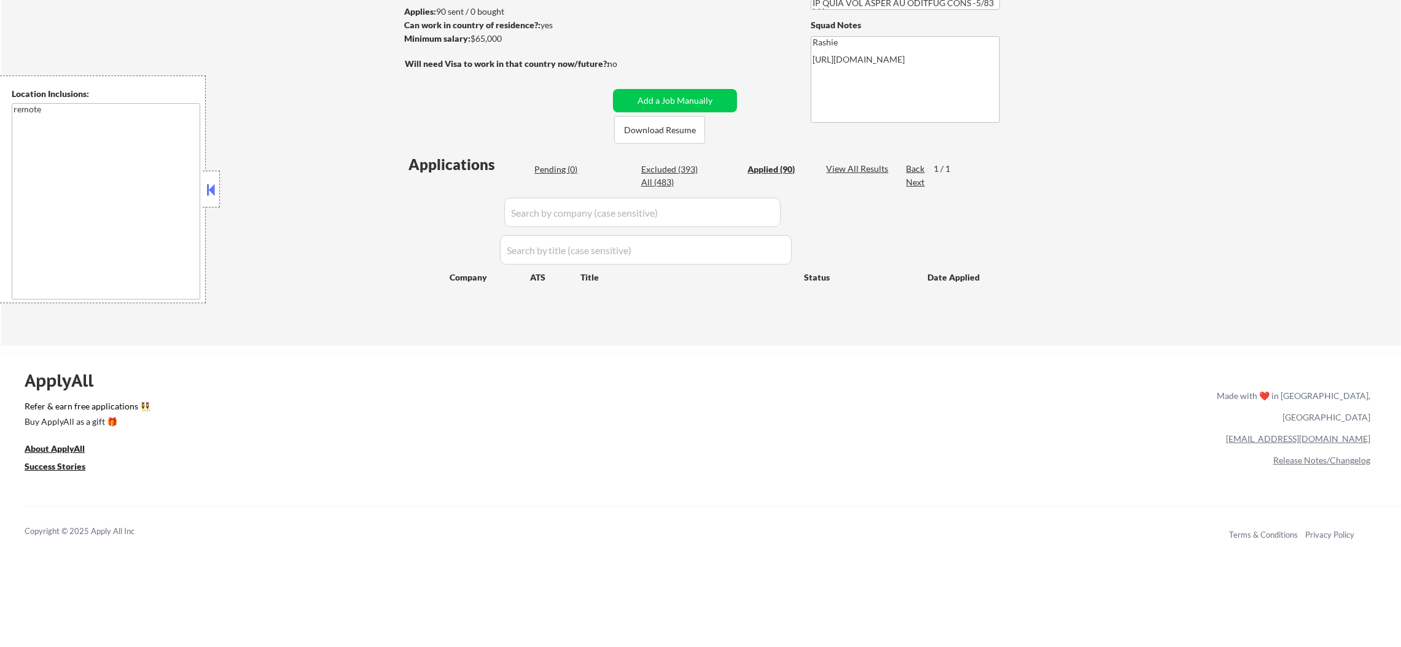
select select ""applied""
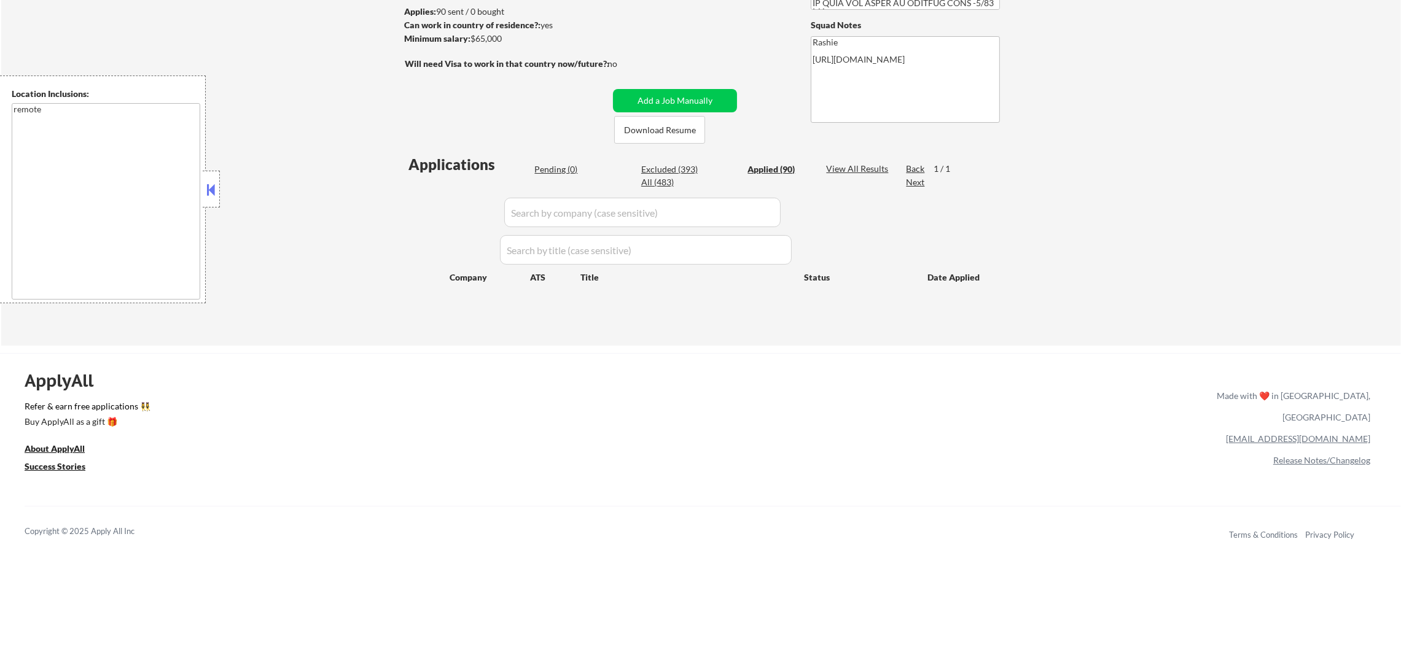
select select ""applied""
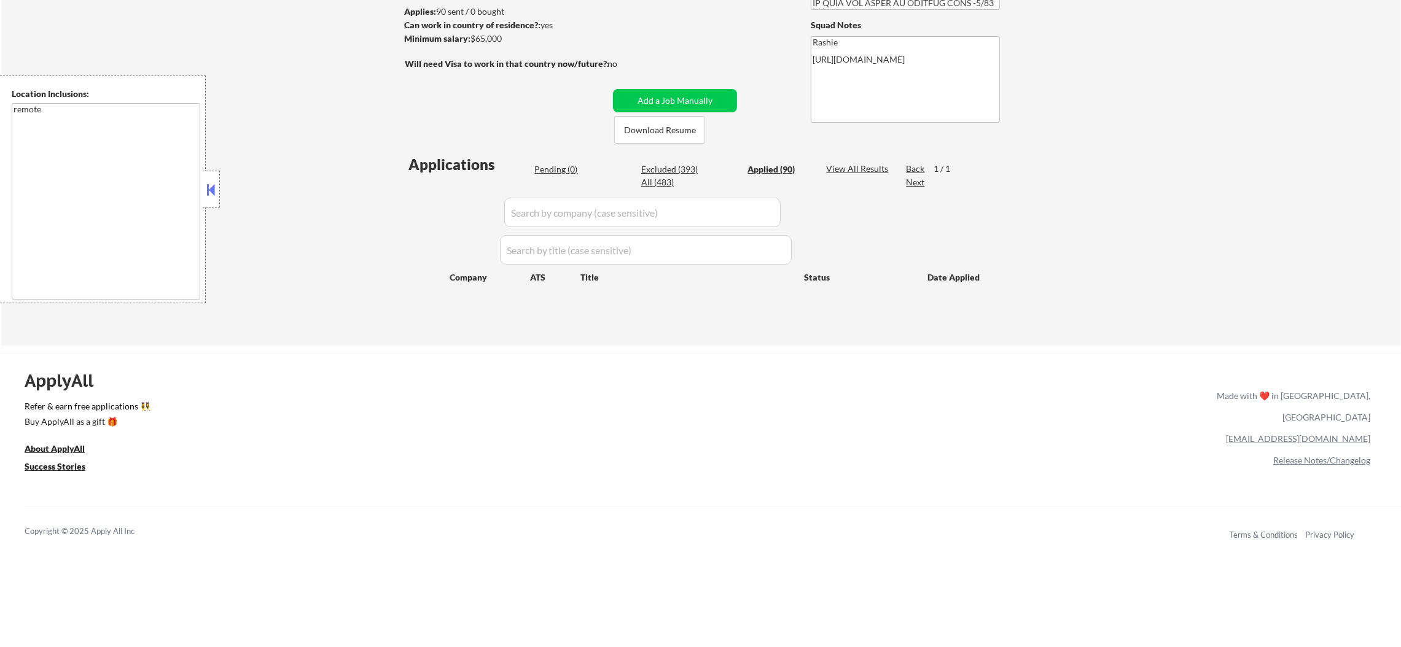
select select ""applied""
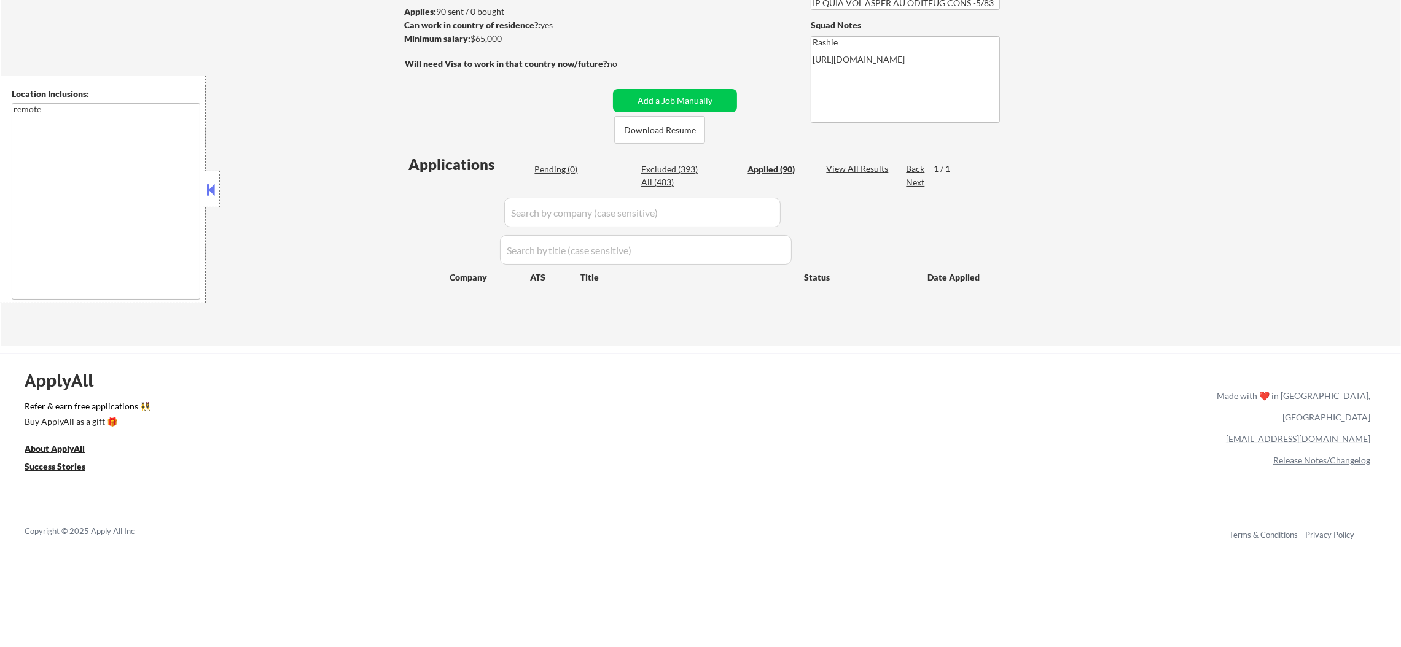
select select ""applied""
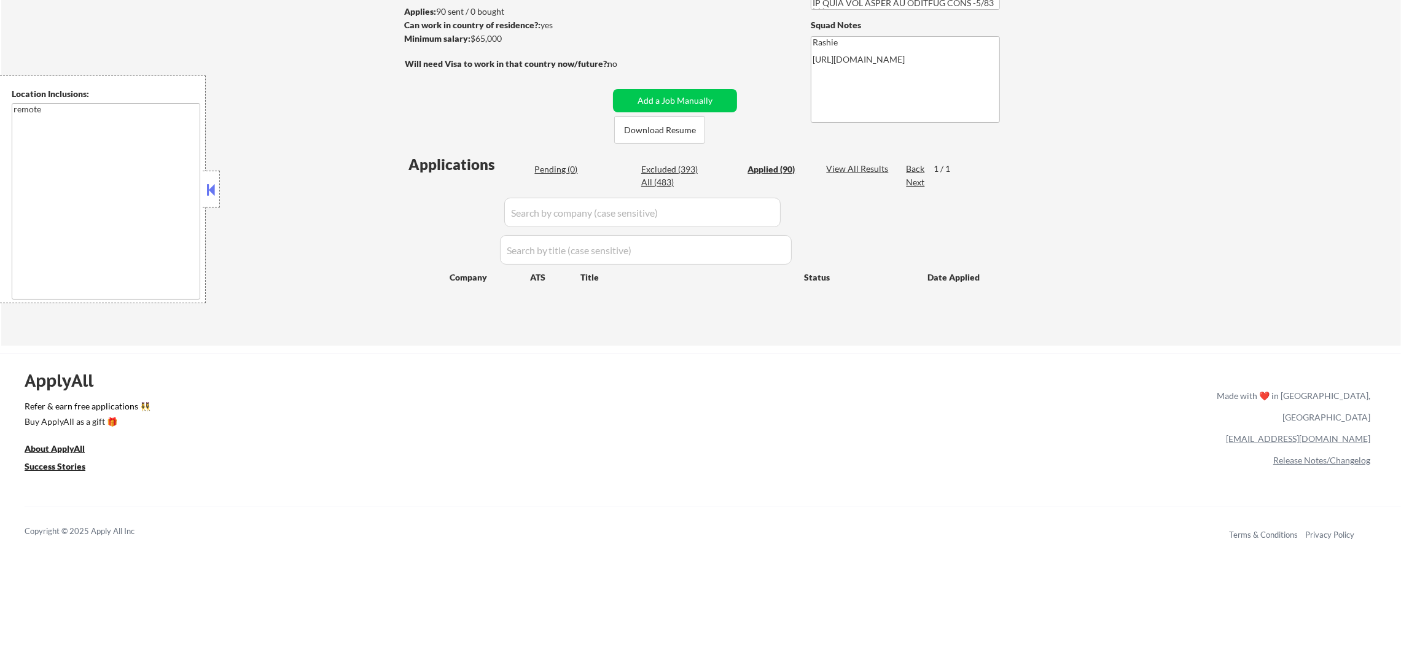
select select ""applied""
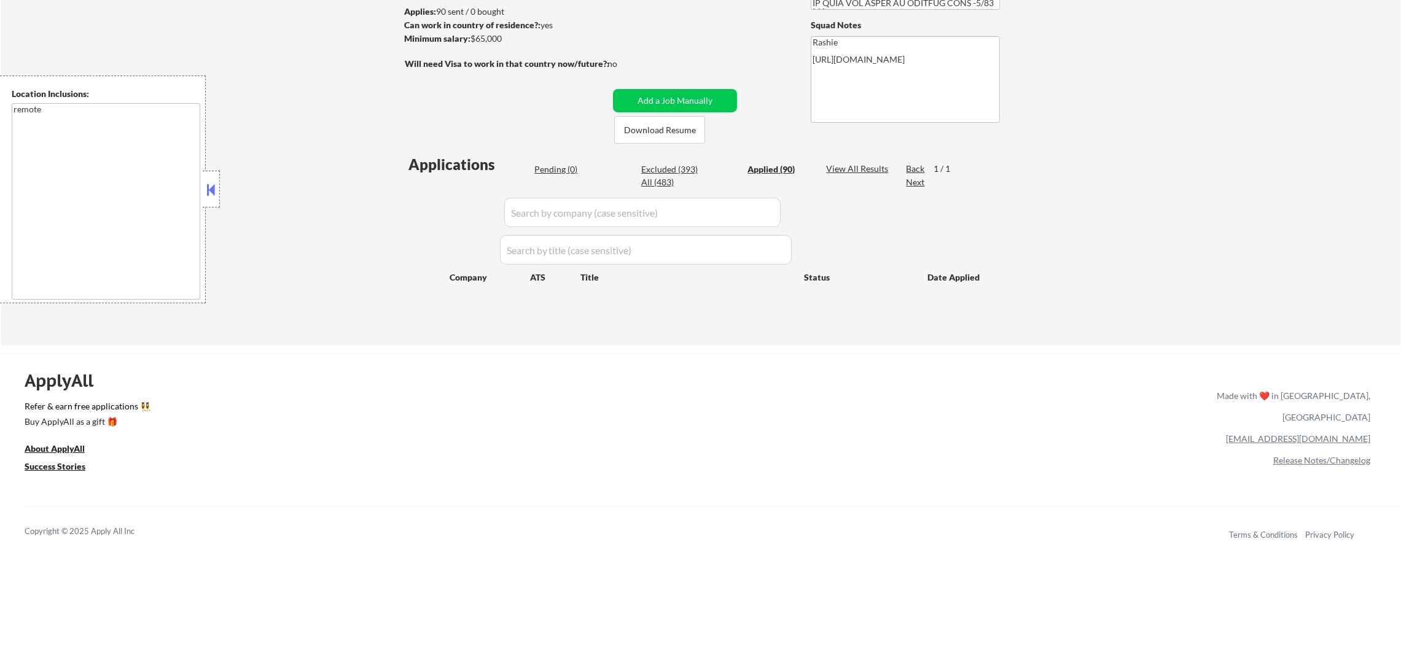
select select ""applied""
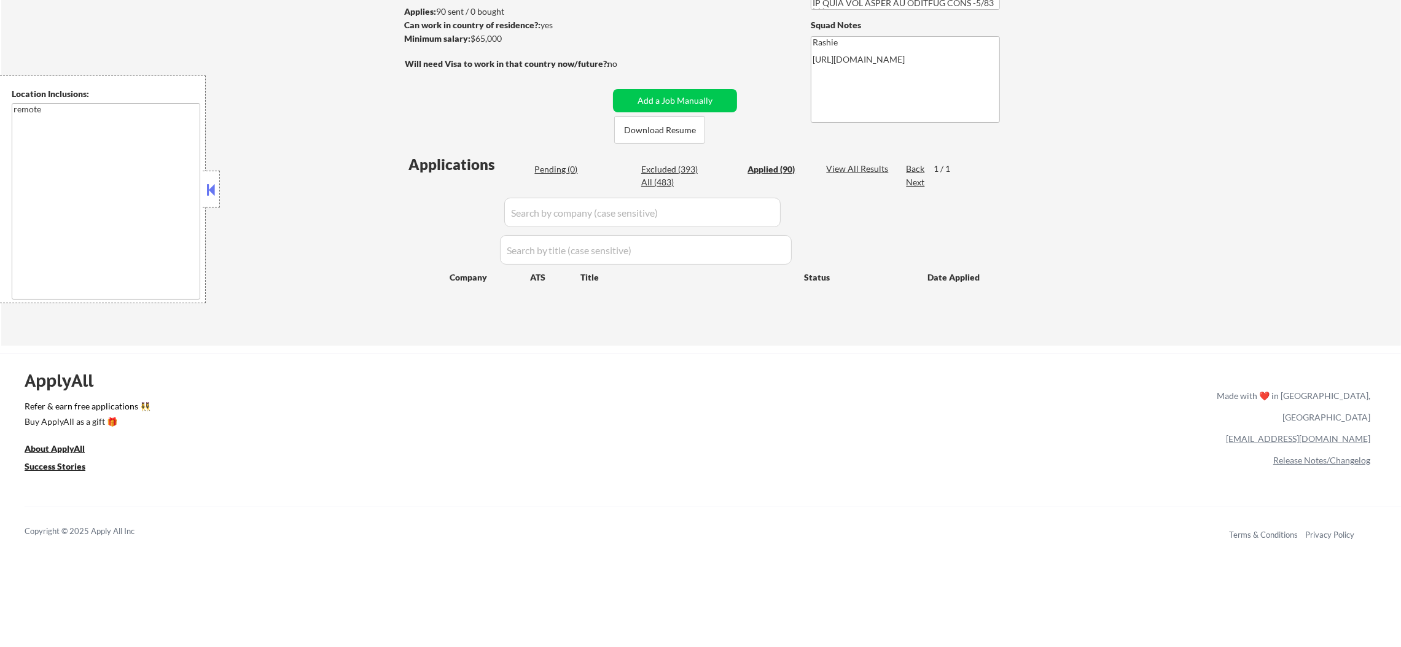
select select ""applied""
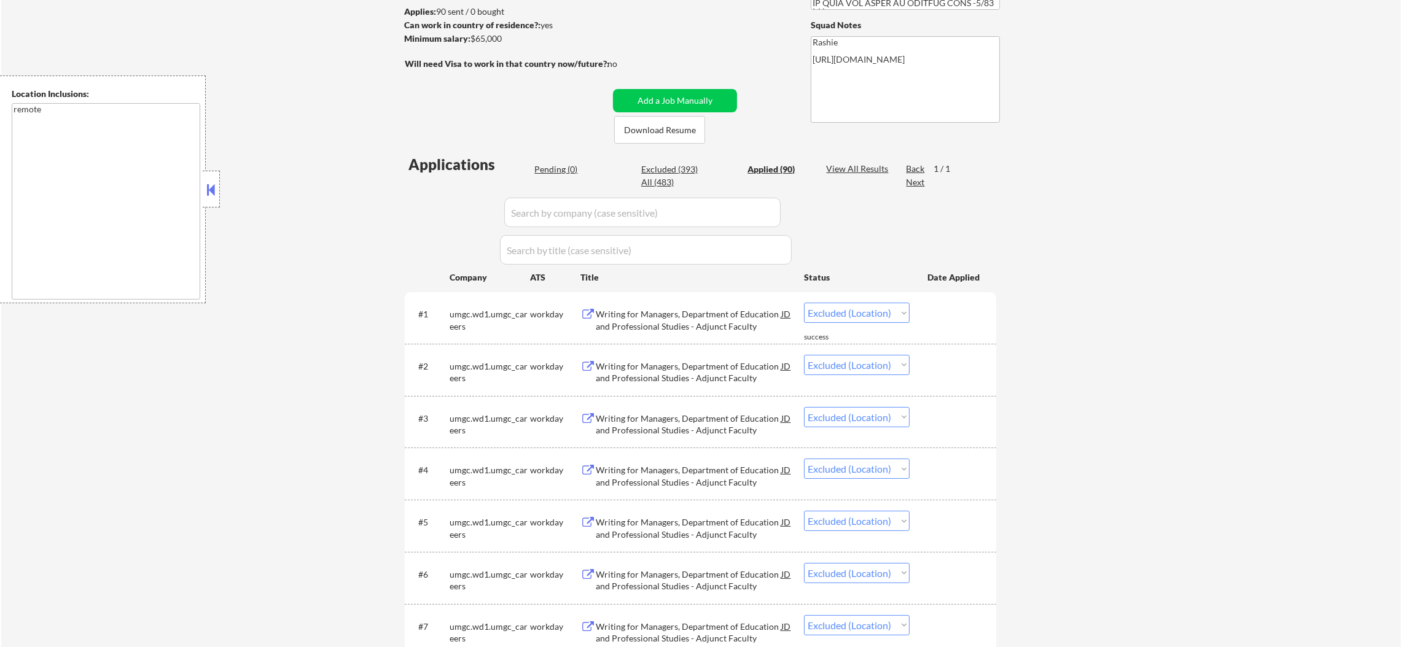
select select ""applied""
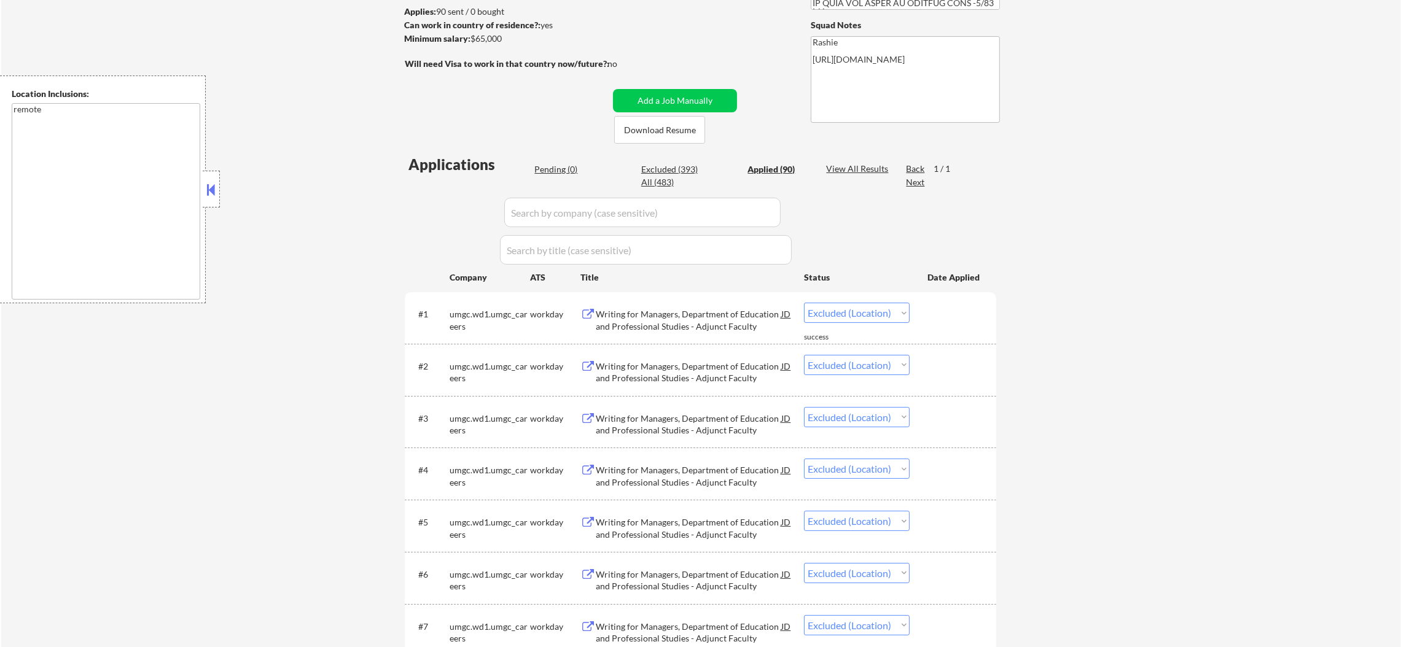
select select ""applied""
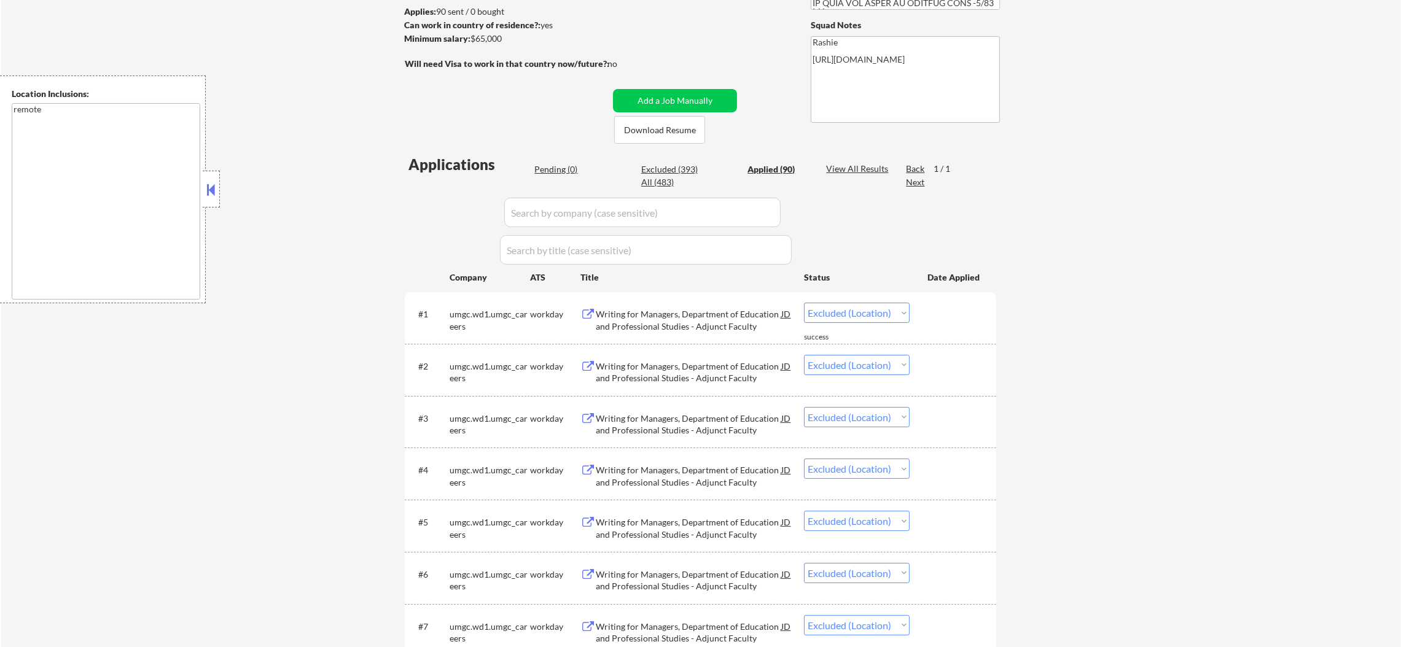
select select ""applied""
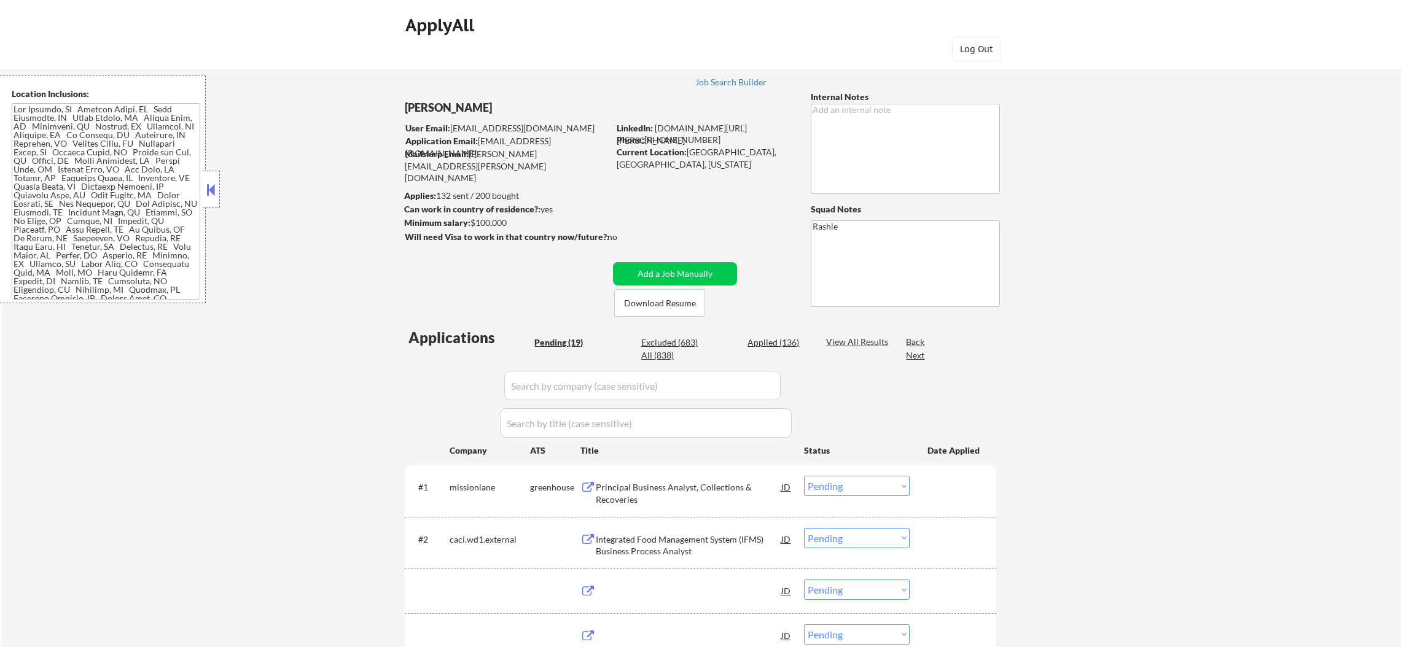
select select ""pending""
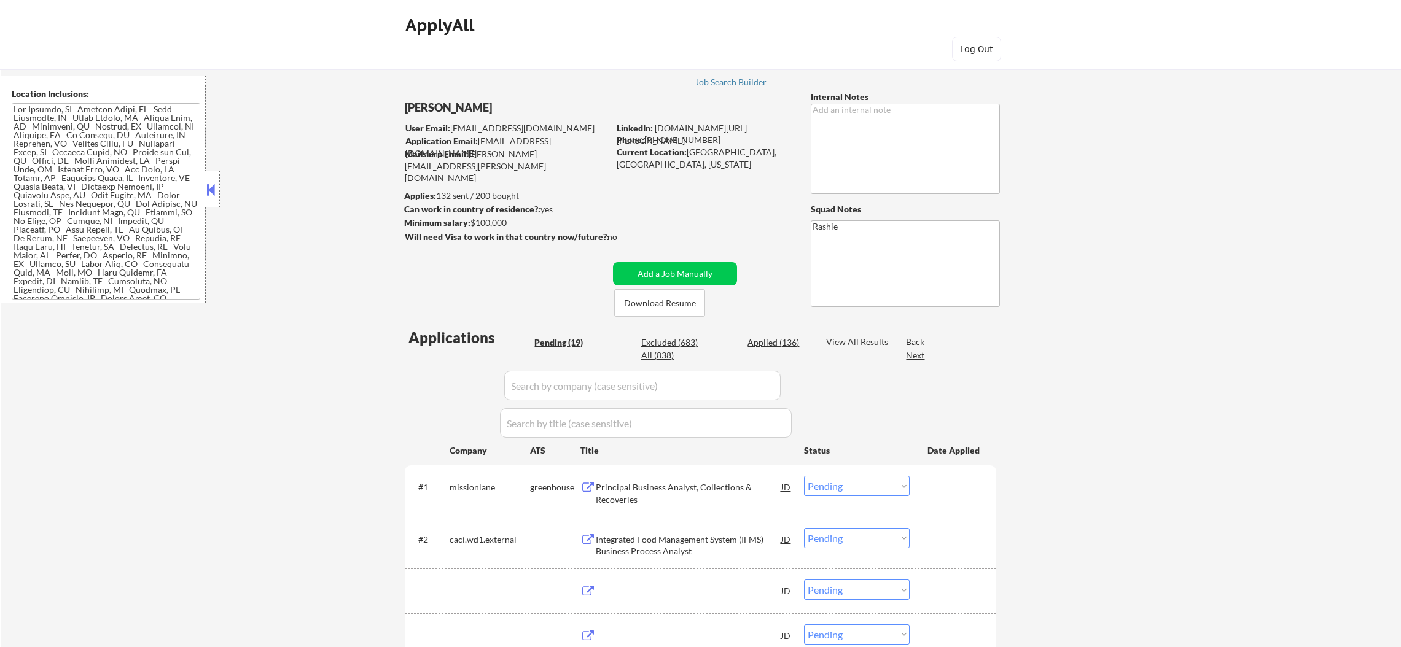
select select ""pending""
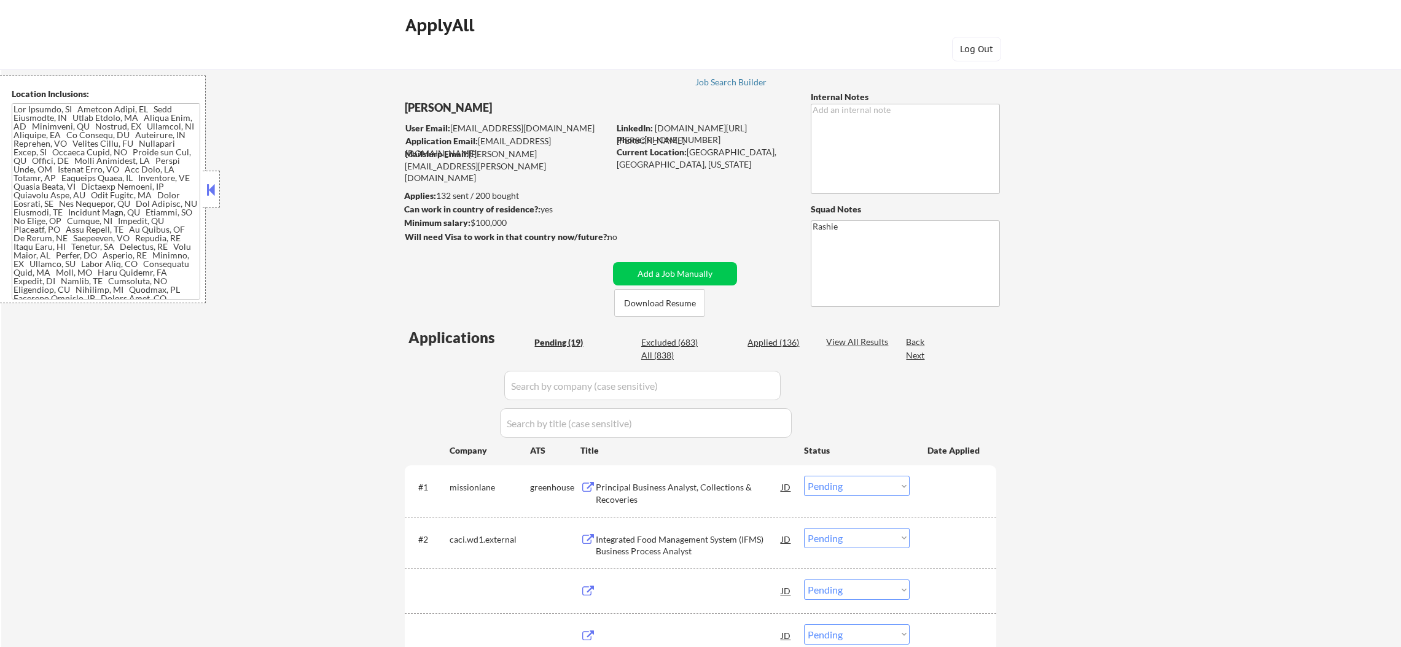
select select ""pending""
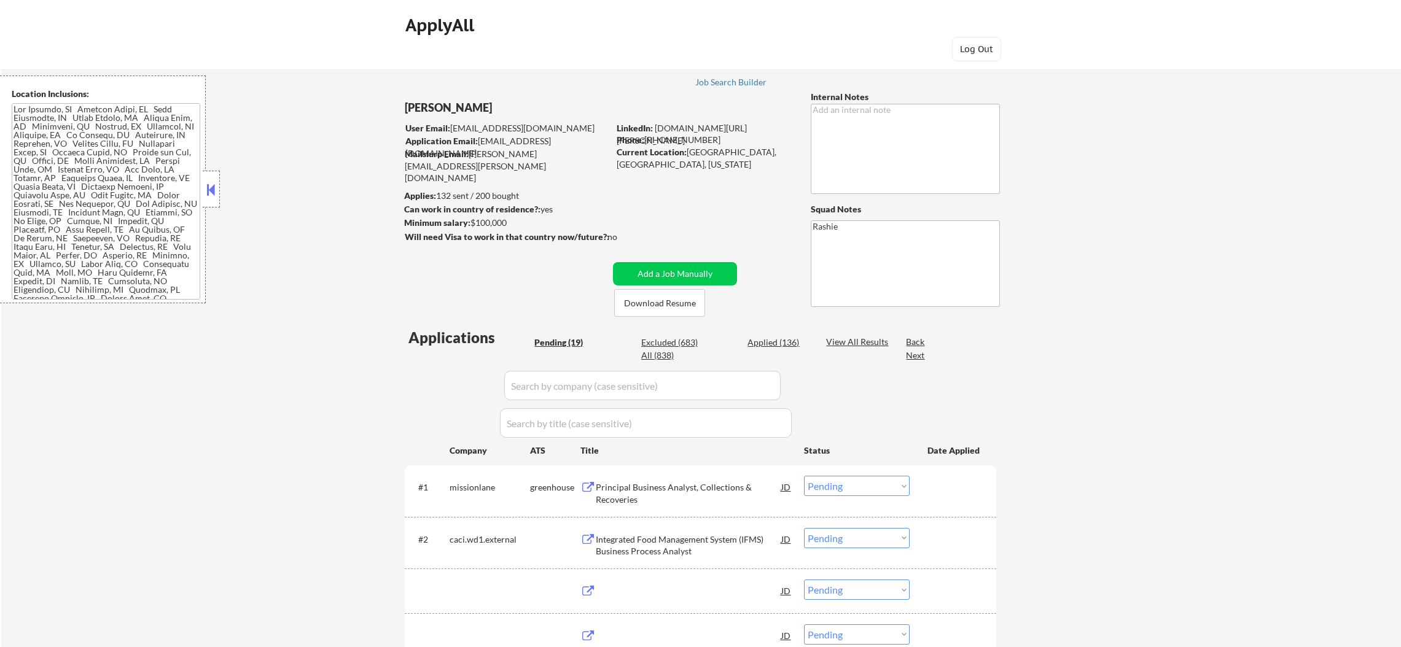
select select ""pending""
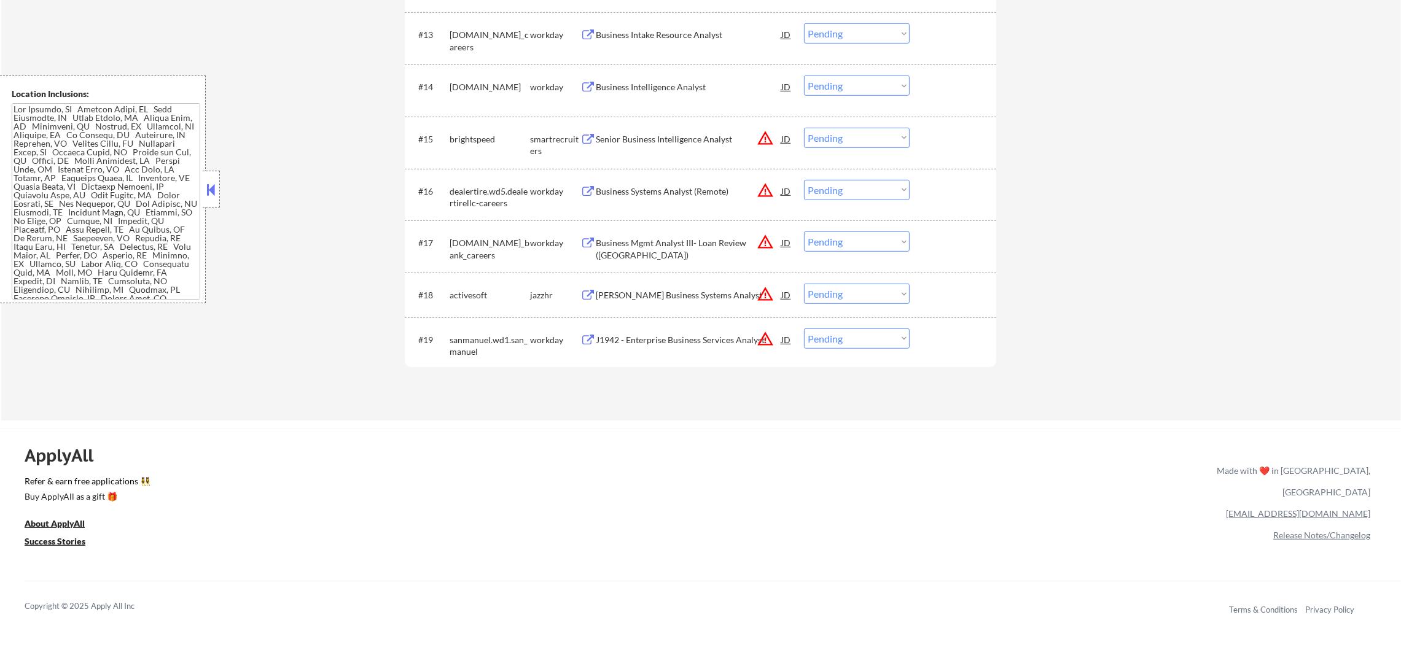
scroll to position [1044, 0]
click at [757, 334] on button "warning_amber" at bounding box center [765, 334] width 17 height 17
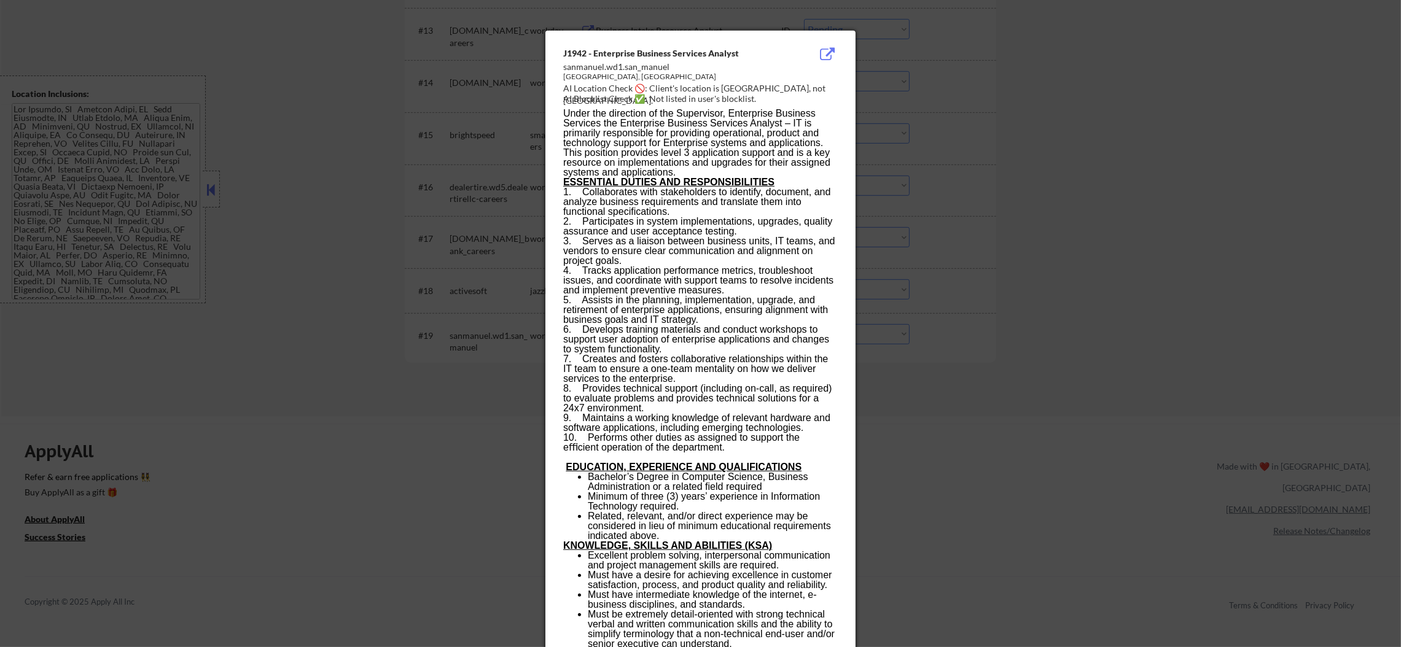
click at [736, 91] on div "AI Location Check 🚫: Client's location is [GEOGRAPHIC_DATA], not [GEOGRAPHIC_DA…" at bounding box center [702, 94] width 279 height 24
copy div "[PERSON_NAME] H"
click at [922, 112] on div at bounding box center [700, 323] width 1401 height 647
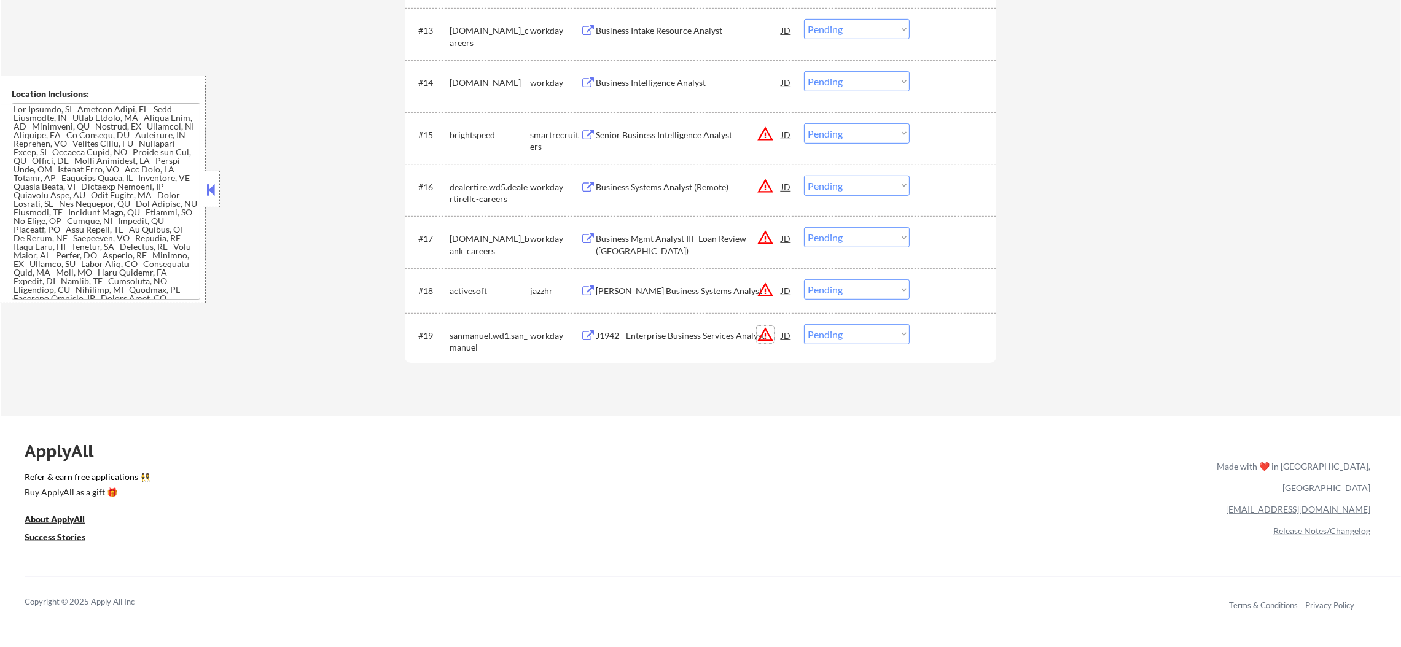
click at [762, 334] on button "warning_amber" at bounding box center [765, 334] width 17 height 17
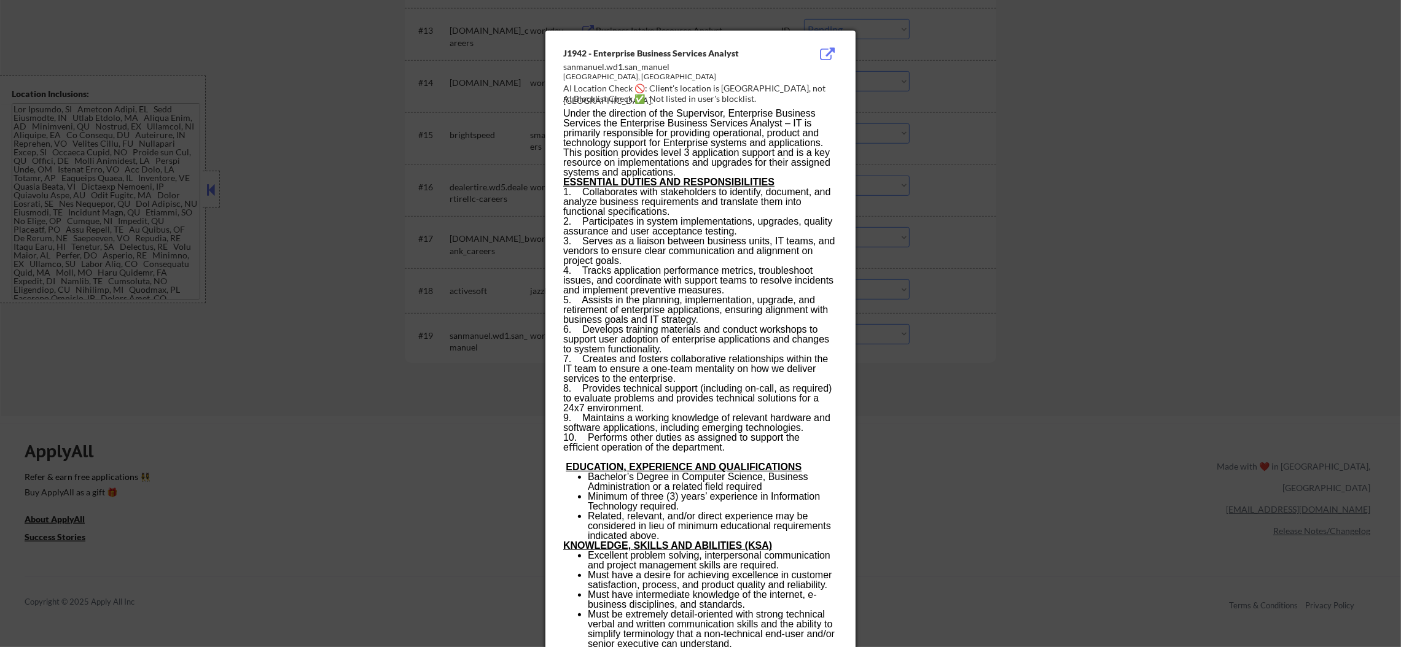
click at [579, 79] on div "[GEOGRAPHIC_DATA], [GEOGRAPHIC_DATA]" at bounding box center [669, 77] width 213 height 10
copy div "Highland"
click at [868, 152] on div at bounding box center [700, 323] width 1401 height 647
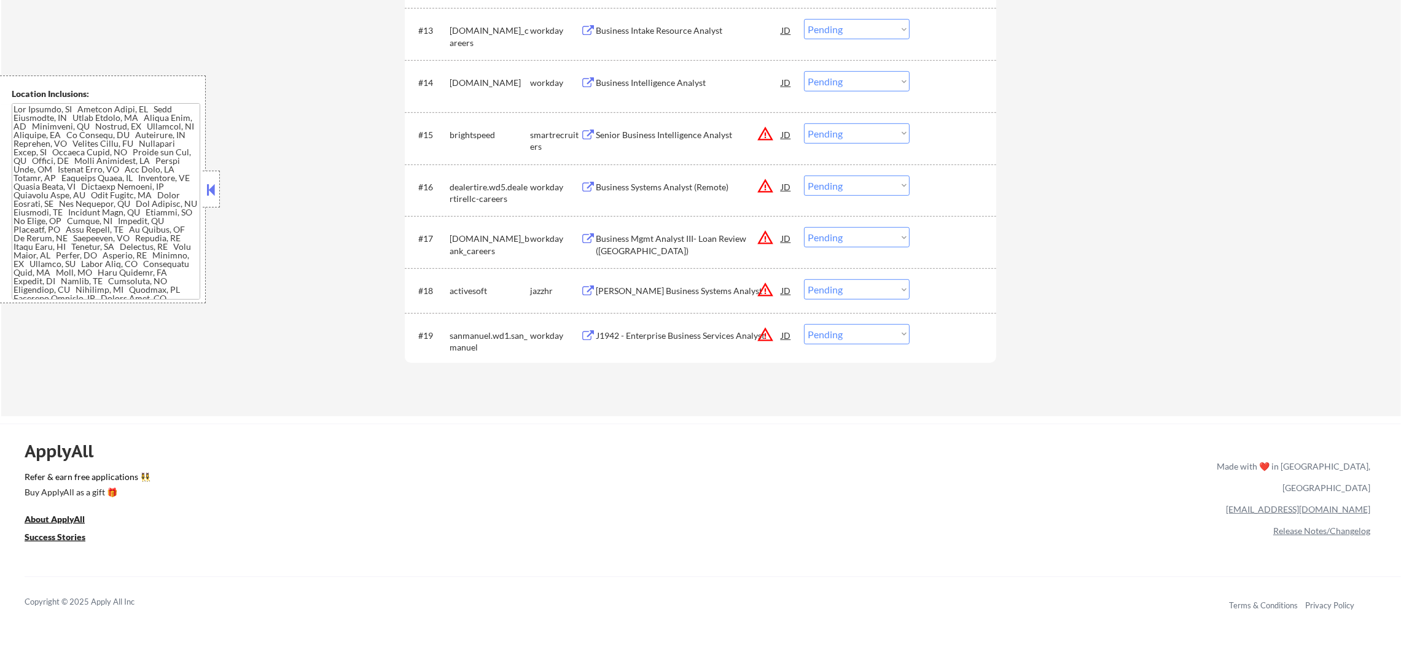
scroll to position [260, 0]
click at [727, 337] on div "J1942 - Enterprise Business Services Analyst" at bounding box center [689, 336] width 186 height 12
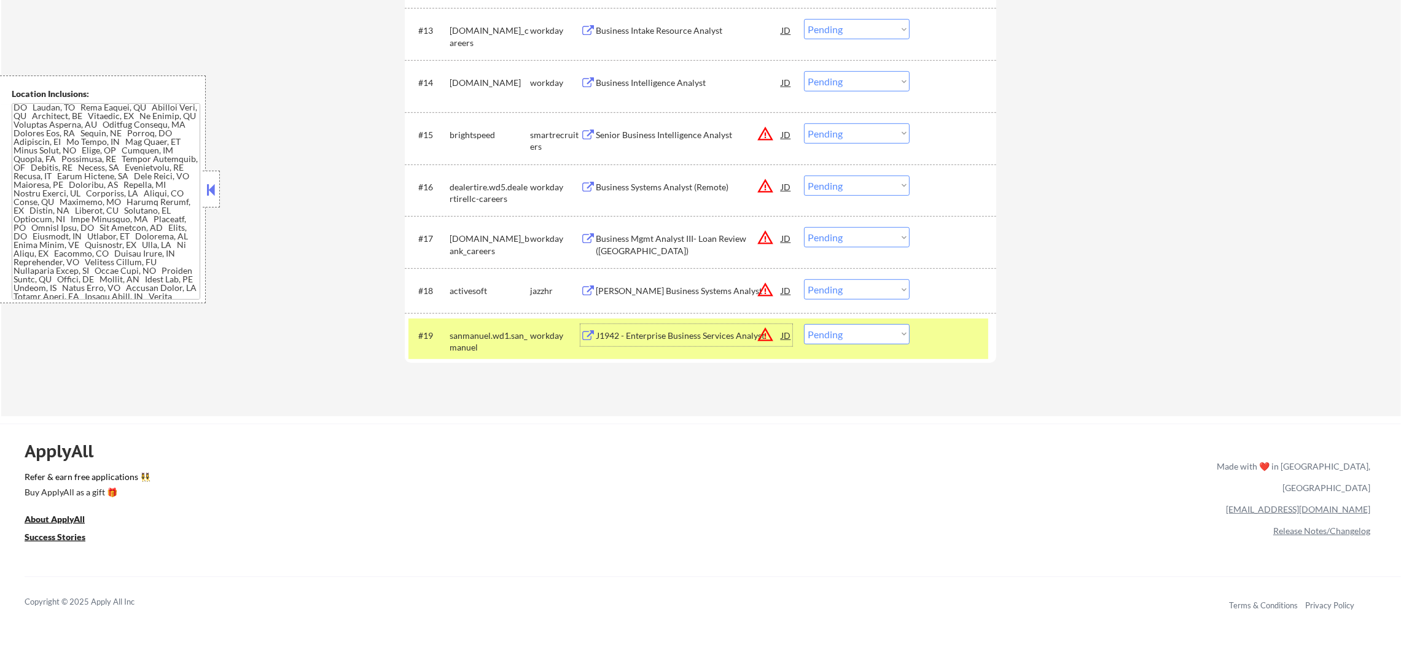
click at [840, 322] on div "#19 sanmanuel.wd1.san_manuel workday J1942 - Enterprise Business Services Analy…" at bounding box center [698, 339] width 580 height 41
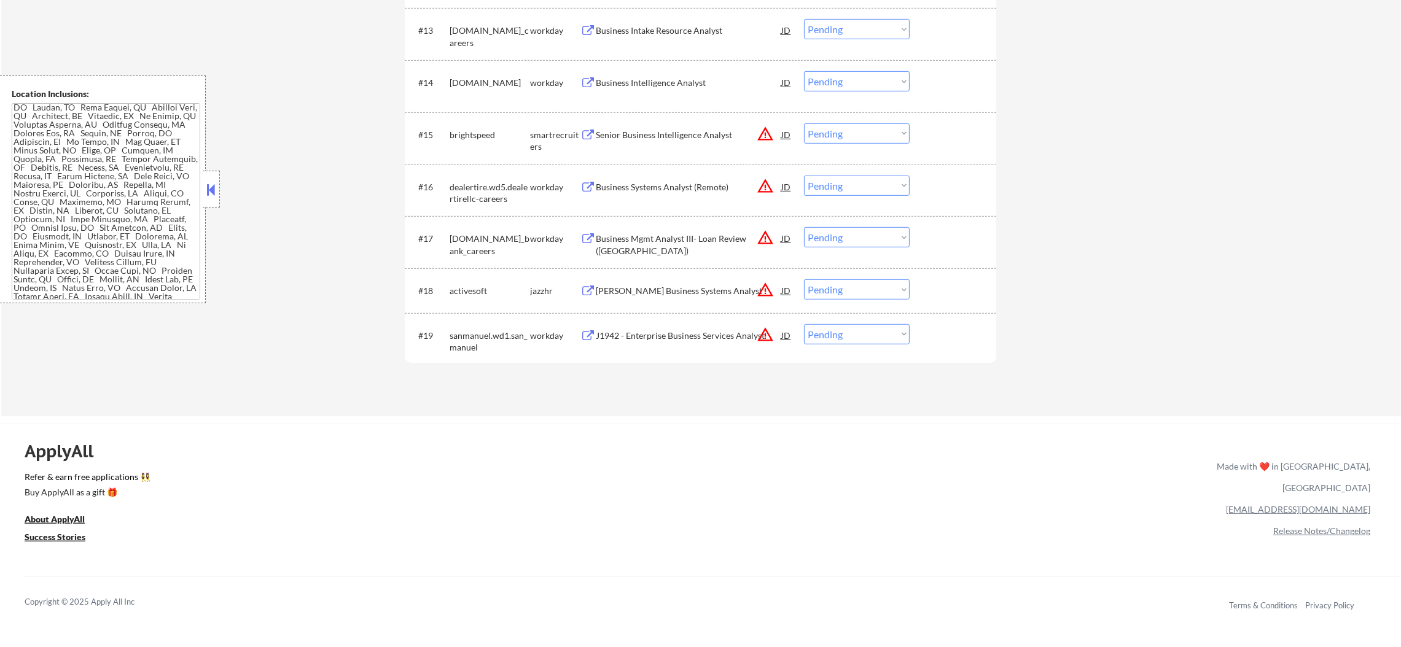
click at [838, 335] on select "Choose an option... Pending Applied Excluded (Questions) Excluded (Expired) Exc…" at bounding box center [857, 334] width 106 height 20
select select ""excluded__bad_match_""
click at [804, 324] on select "Choose an option... Pending Applied Excluded (Questions) Excluded (Expired) Exc…" at bounding box center [857, 334] width 106 height 20
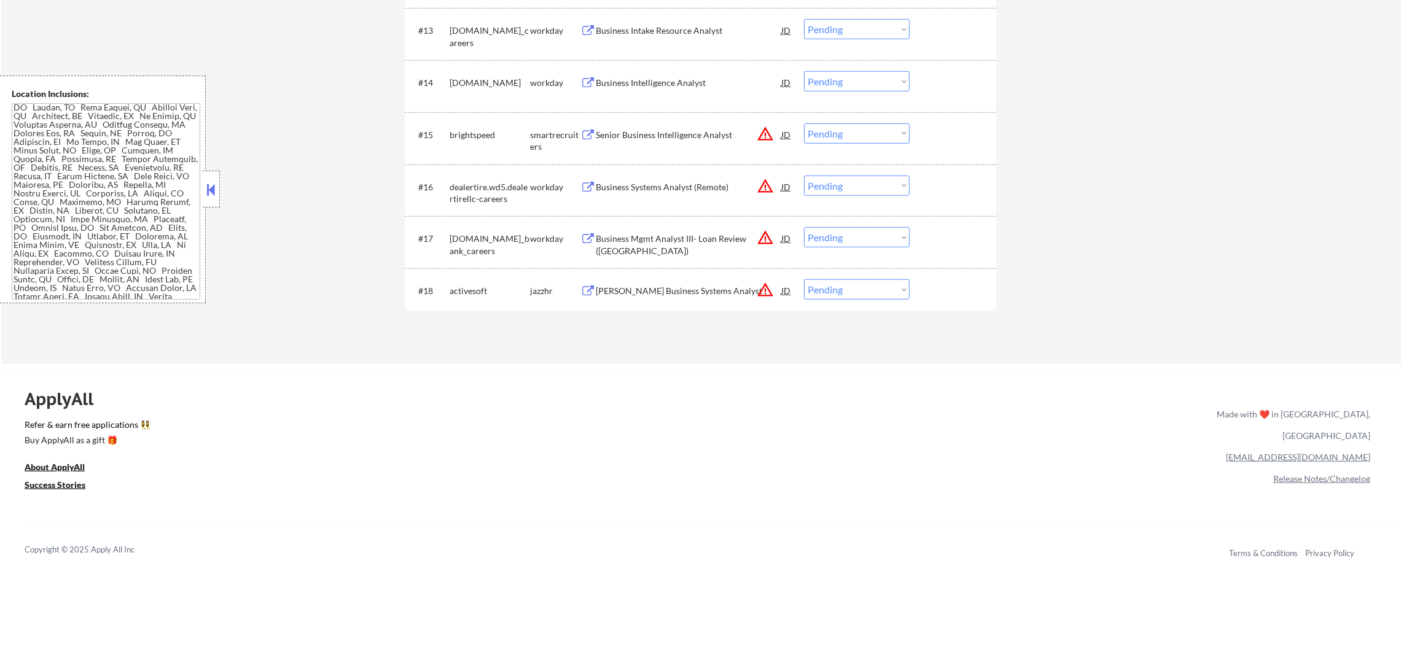
click at [677, 294] on div "JD Edwards Business Systems Analyst" at bounding box center [689, 291] width 186 height 12
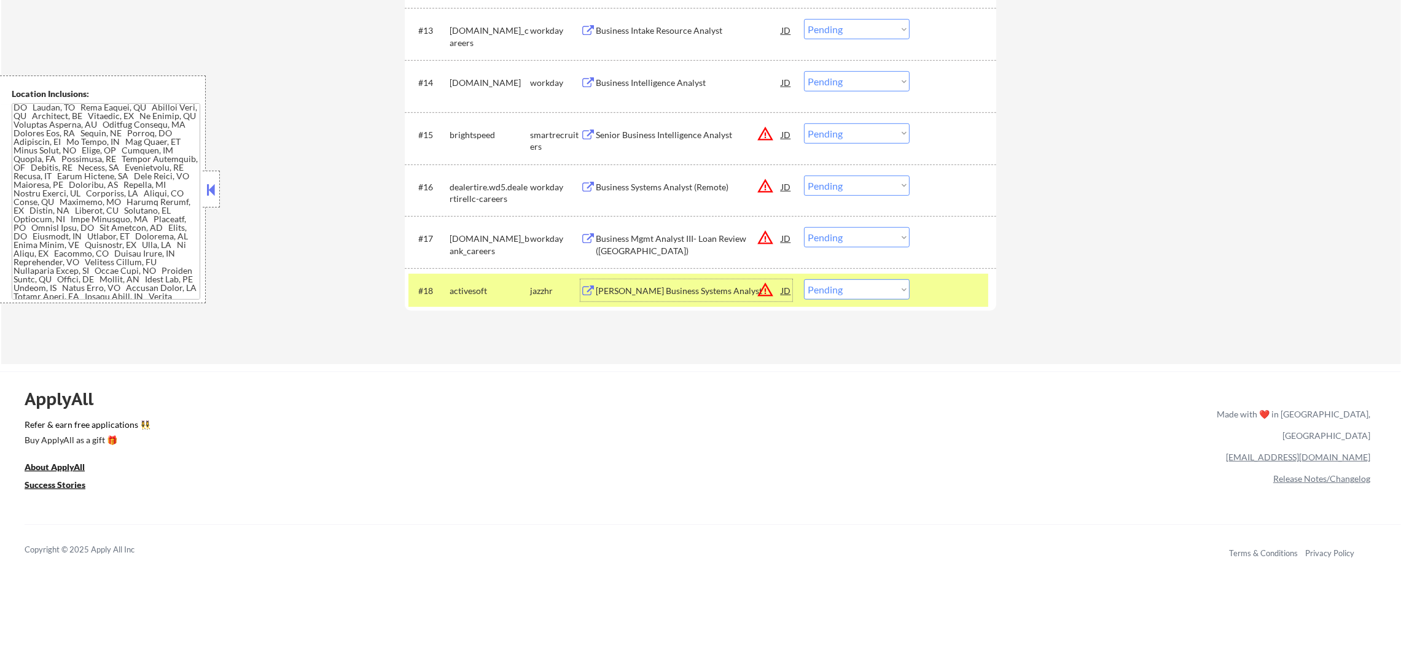
drag, startPoint x: 829, startPoint y: 290, endPoint x: 831, endPoint y: 297, distance: 7.8
click at [830, 294] on select "Choose an option... Pending Applied Excluded (Questions) Excluded (Expired) Exc…" at bounding box center [857, 289] width 106 height 20
select select ""excluded__bad_match_""
click at [804, 279] on select "Choose an option... Pending Applied Excluded (Questions) Excluded (Expired) Exc…" at bounding box center [857, 289] width 106 height 20
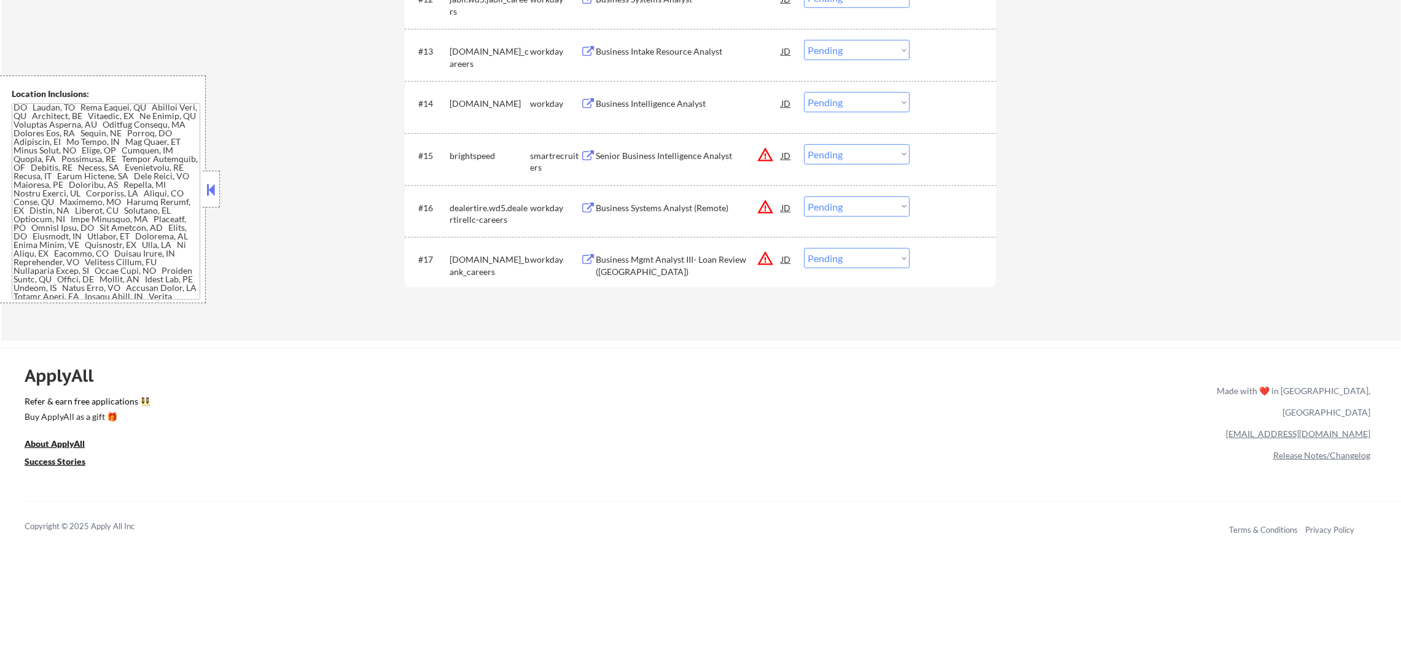
scroll to position [1013, 0]
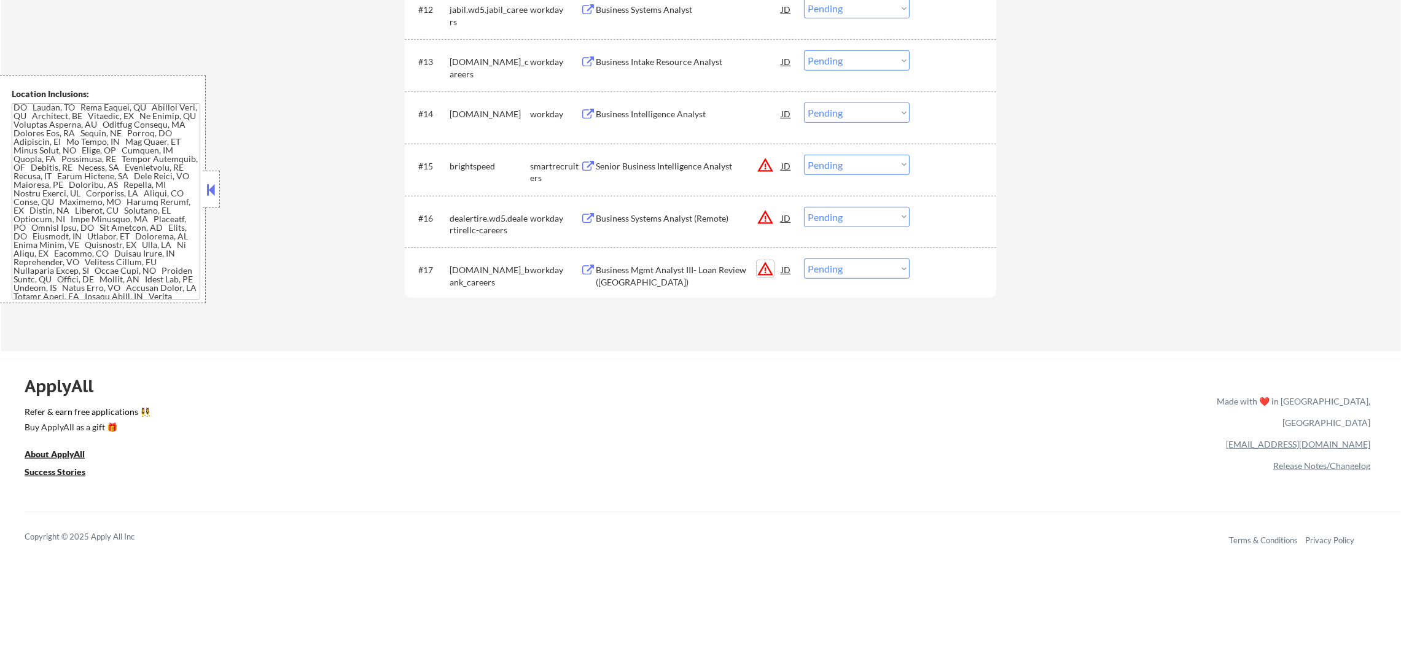
click at [762, 268] on button "warning_amber" at bounding box center [765, 268] width 17 height 17
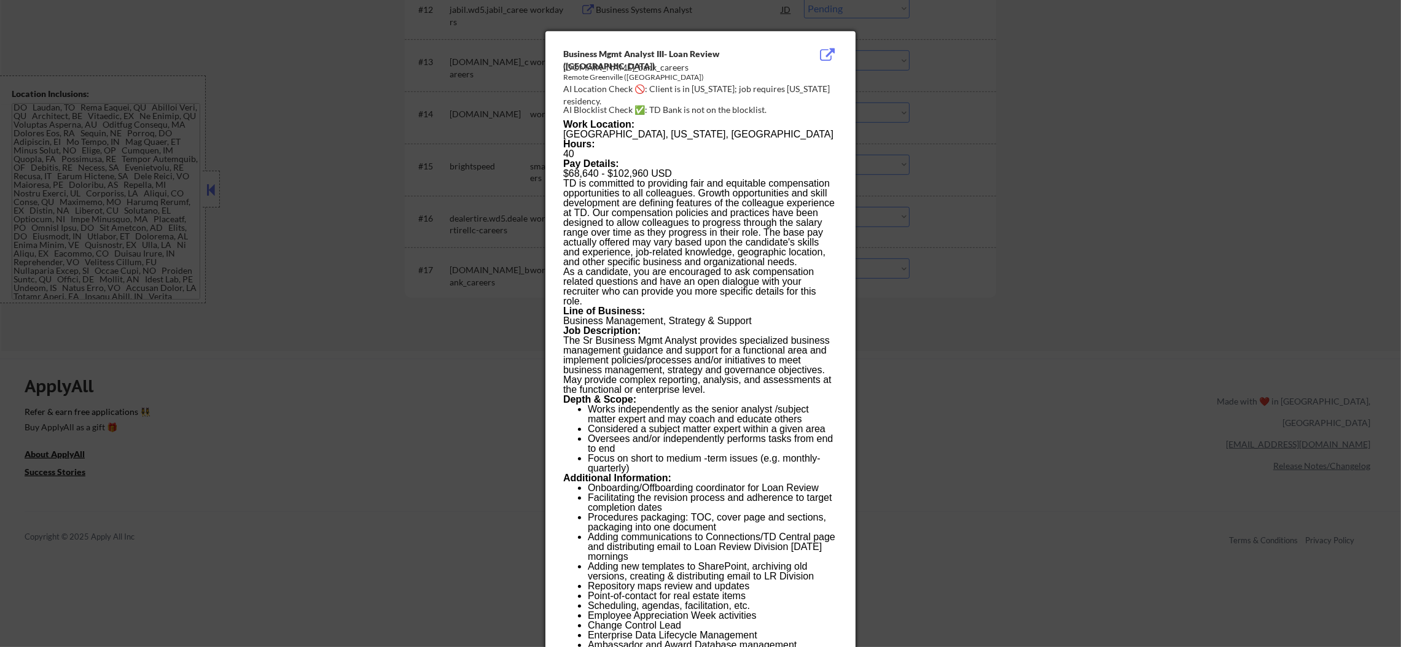
click at [967, 305] on div at bounding box center [700, 323] width 1401 height 647
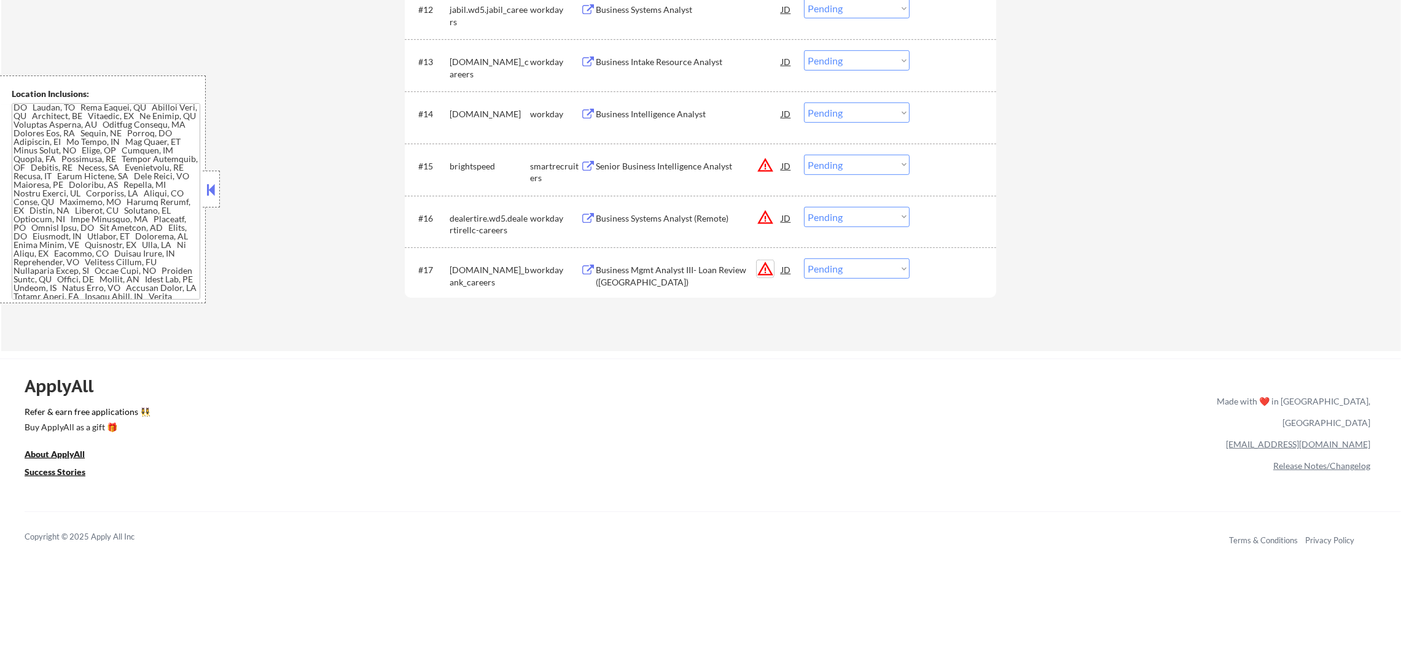
click at [768, 267] on button "warning_amber" at bounding box center [765, 268] width 17 height 17
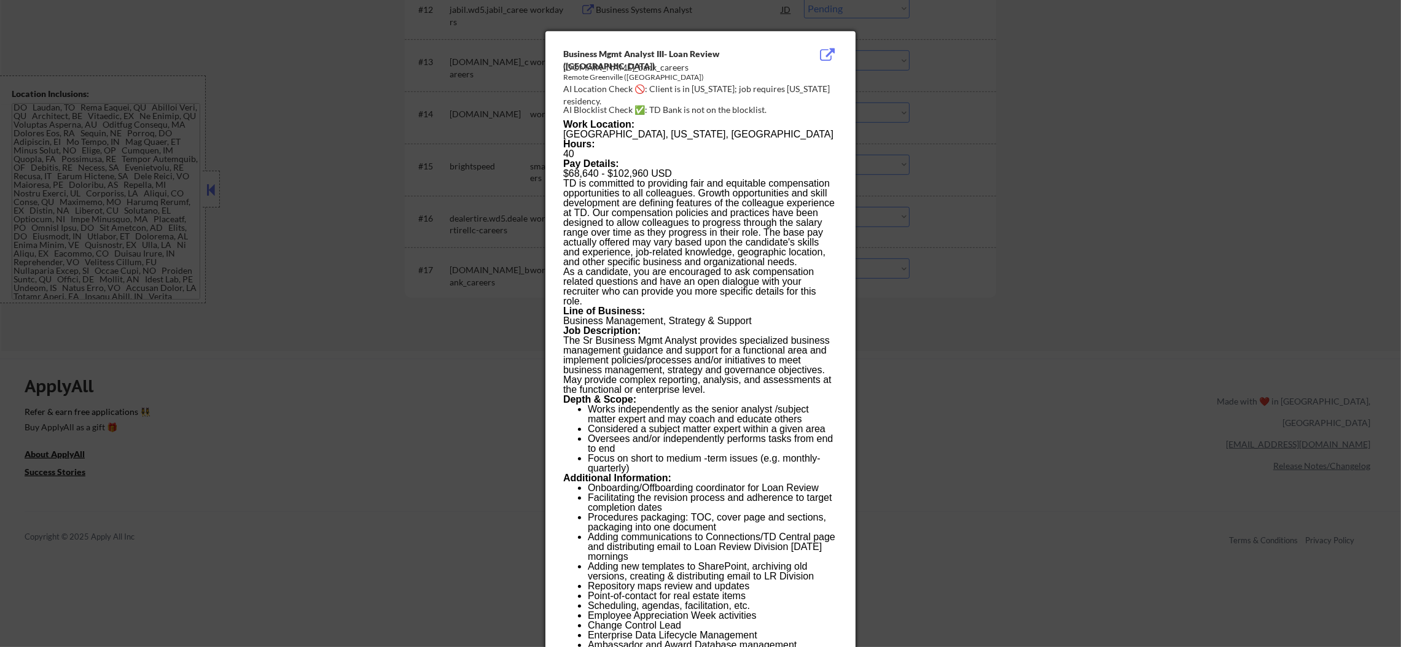
click at [595, 77] on div "Remote Greenville (SC)" at bounding box center [669, 77] width 213 height 10
copy div "Greenville"
click at [1020, 176] on div at bounding box center [700, 323] width 1401 height 647
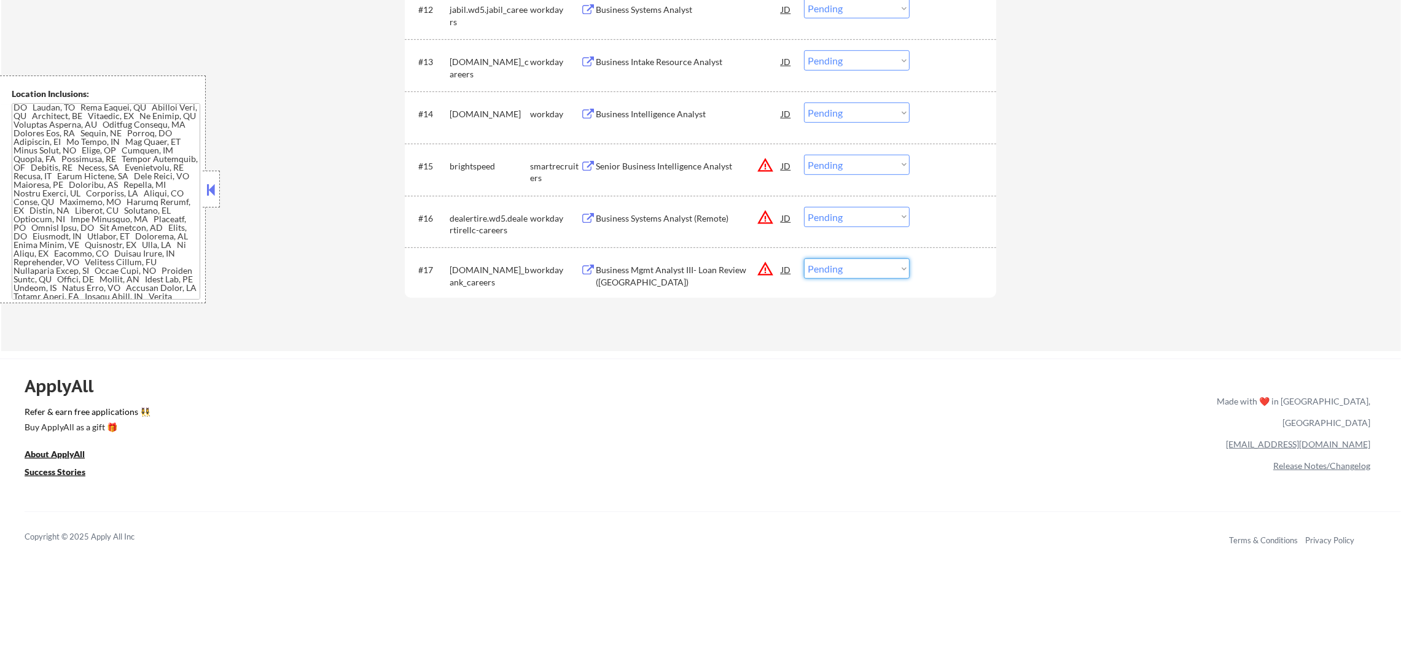
drag, startPoint x: 824, startPoint y: 268, endPoint x: 827, endPoint y: 274, distance: 6.9
click at [824, 268] on select "Choose an option... Pending Applied Excluded (Questions) Excluded (Expired) Exc…" at bounding box center [857, 269] width 106 height 20
select select ""excluded__location_""
click at [804, 259] on select "Choose an option... Pending Applied Excluded (Questions) Excluded (Expired) Exc…" at bounding box center [857, 269] width 106 height 20
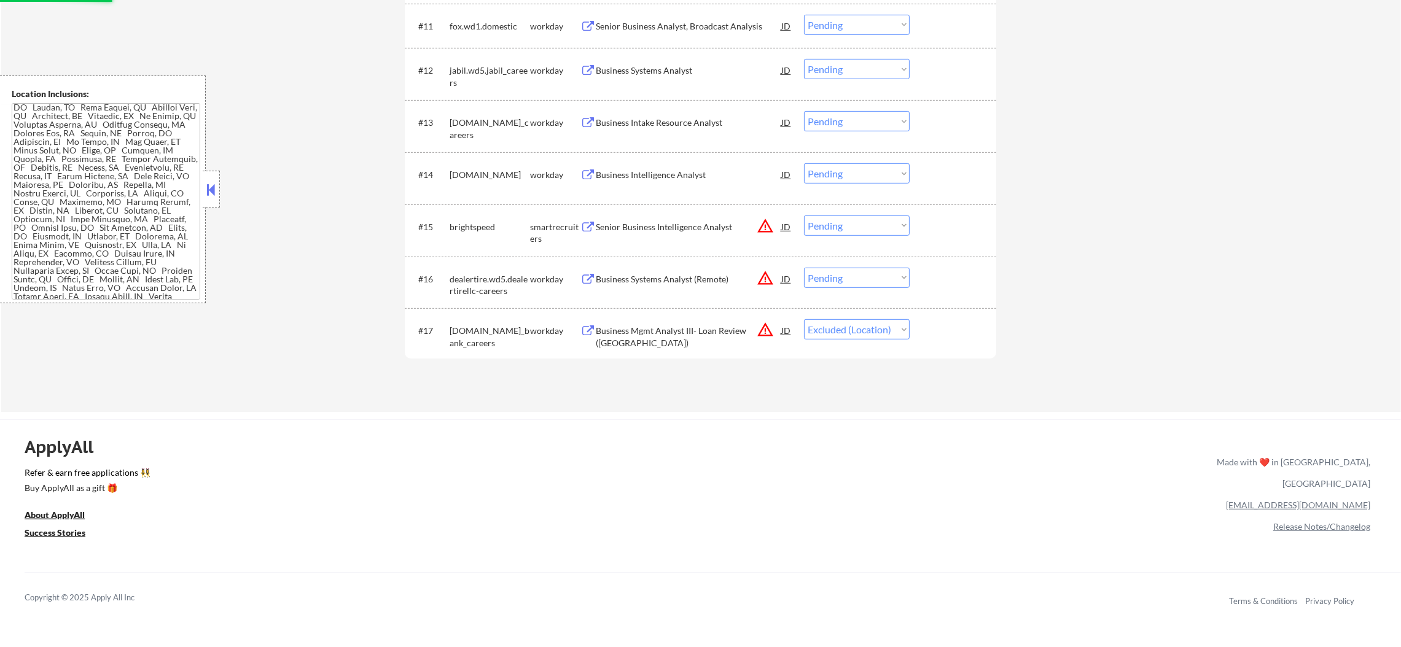
scroll to position [921, 0]
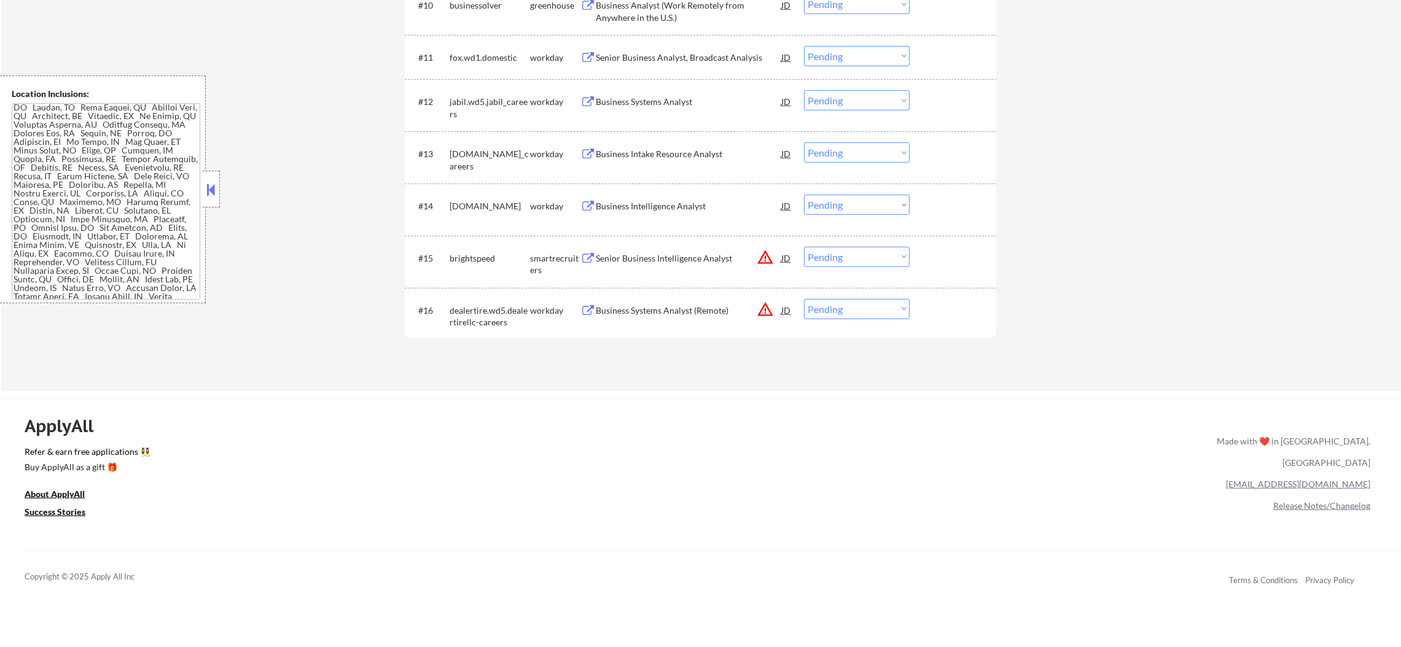
click at [765, 308] on button "warning_amber" at bounding box center [765, 309] width 17 height 17
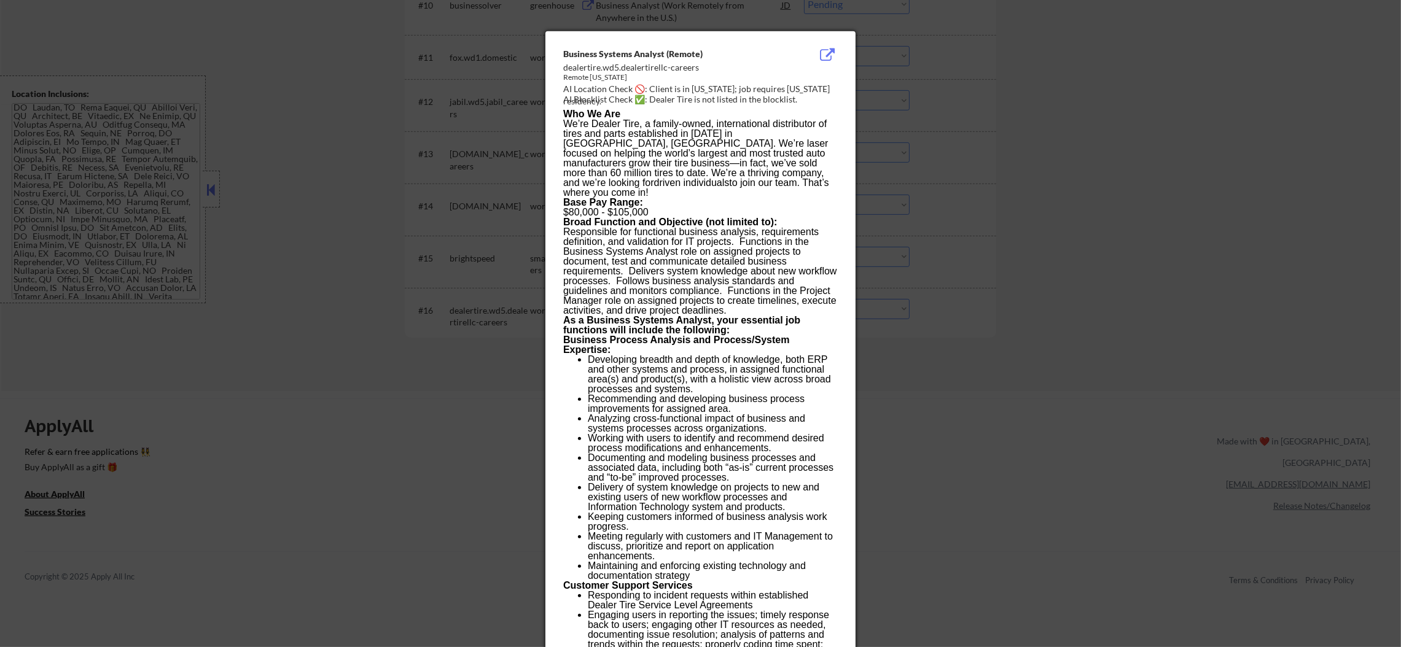
click at [971, 143] on div at bounding box center [700, 323] width 1401 height 647
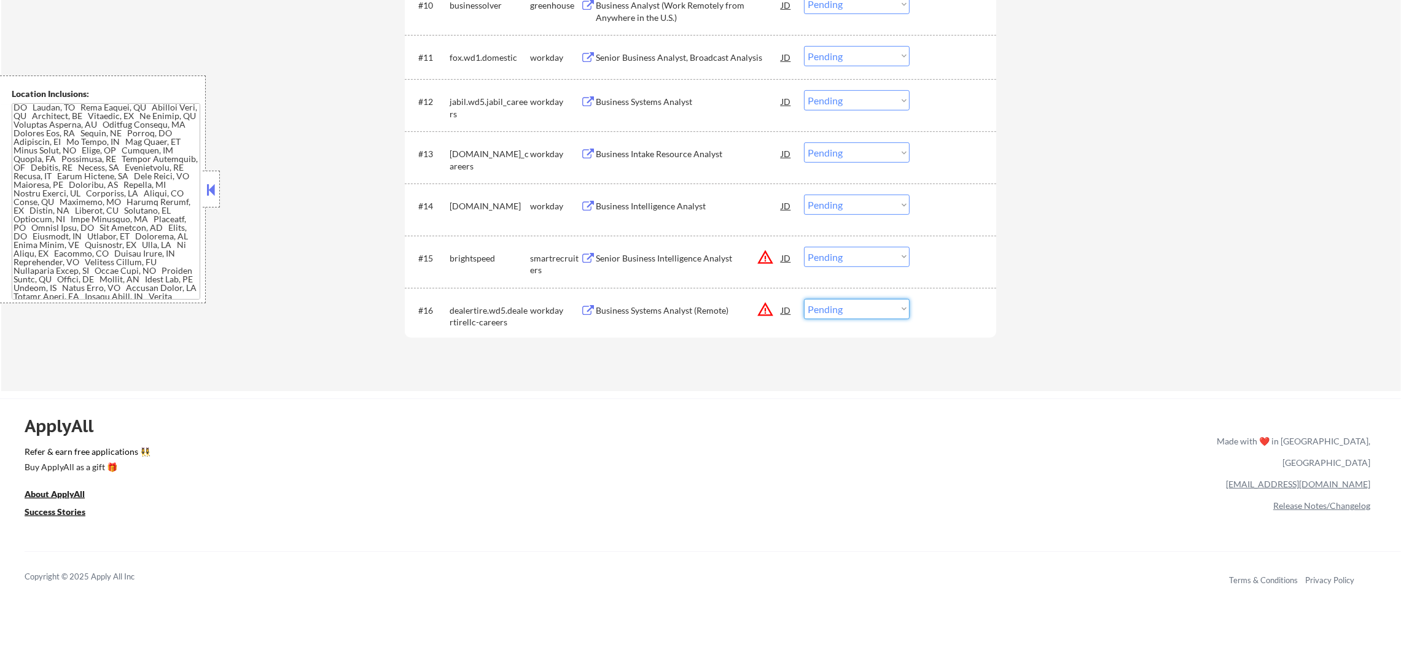
click at [816, 308] on select "Choose an option... Pending Applied Excluded (Questions) Excluded (Expired) Exc…" at bounding box center [857, 309] width 106 height 20
select select ""excluded__location_""
click at [804, 299] on select "Choose an option... Pending Applied Excluded (Questions) Excluded (Expired) Exc…" at bounding box center [857, 309] width 106 height 20
click at [770, 252] on button "warning_amber" at bounding box center [765, 257] width 17 height 17
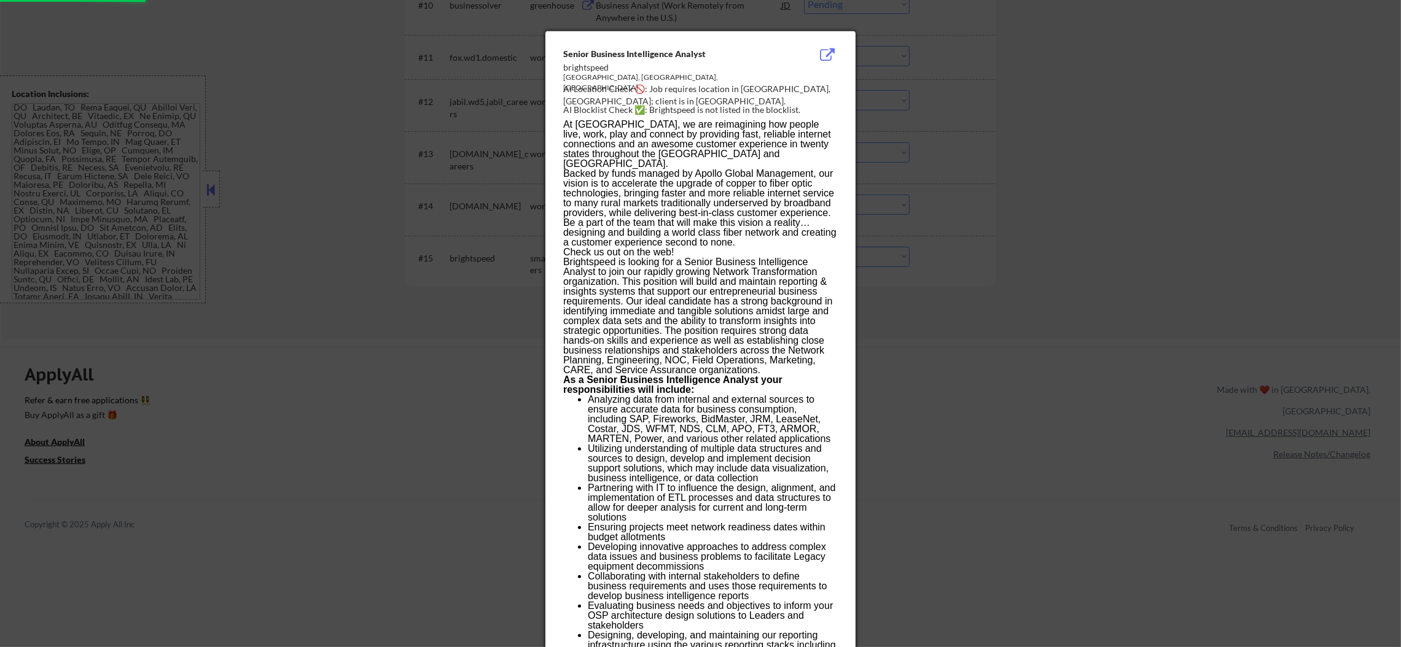
click at [1086, 187] on div at bounding box center [700, 323] width 1401 height 647
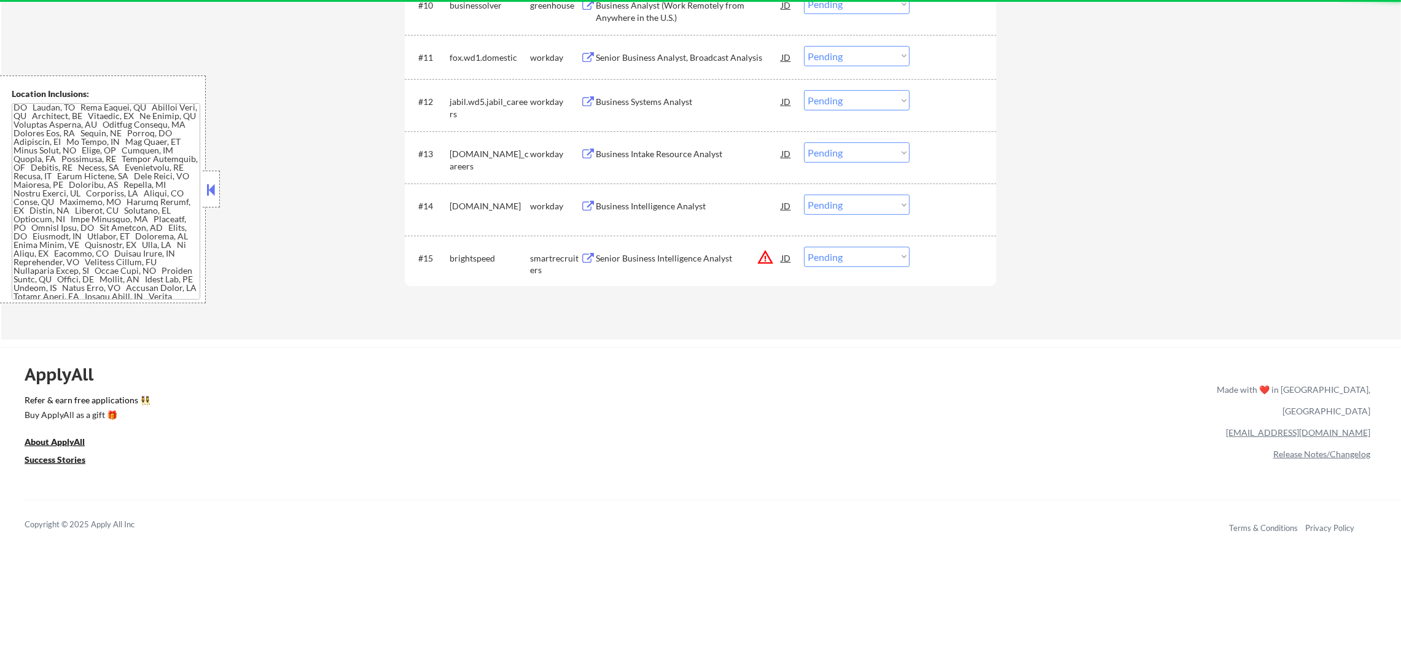
click at [760, 259] on button "warning_amber" at bounding box center [765, 257] width 17 height 17
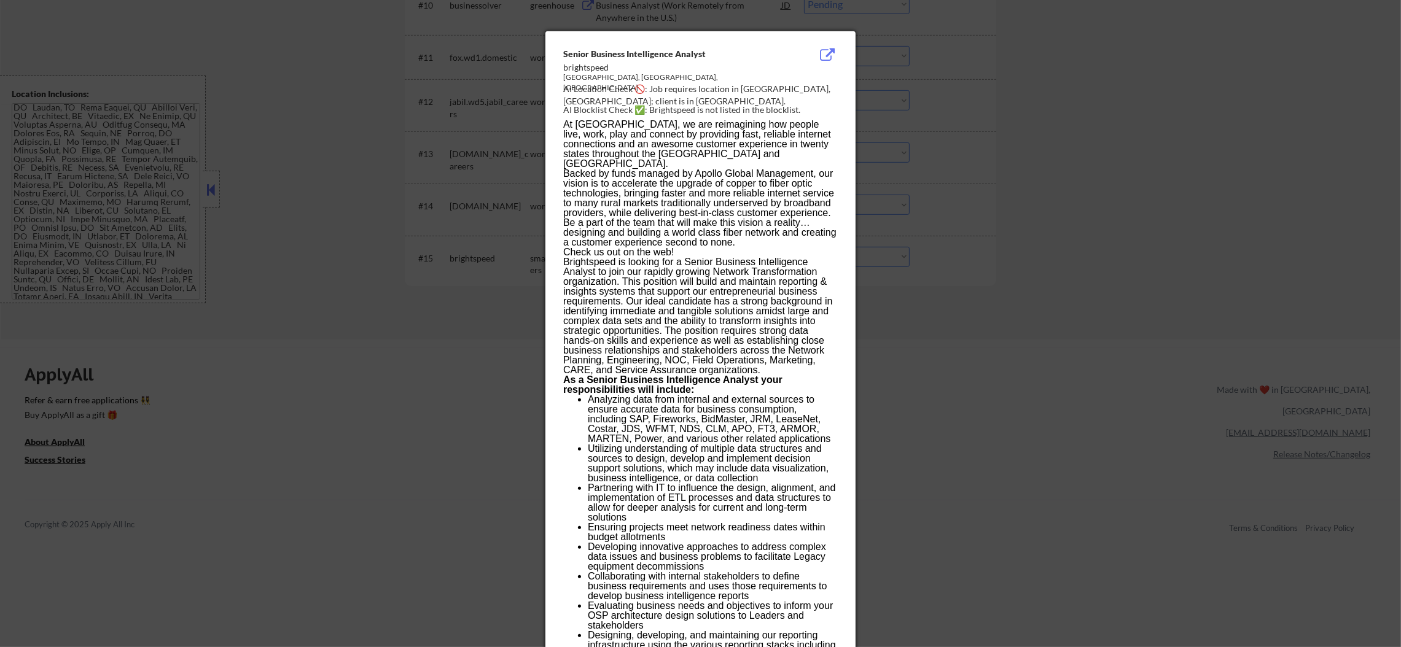
click at [569, 76] on div "Charlotte, NC, us" at bounding box center [669, 82] width 213 height 21
copy div "Charlotte"
click at [974, 117] on div at bounding box center [700, 323] width 1401 height 647
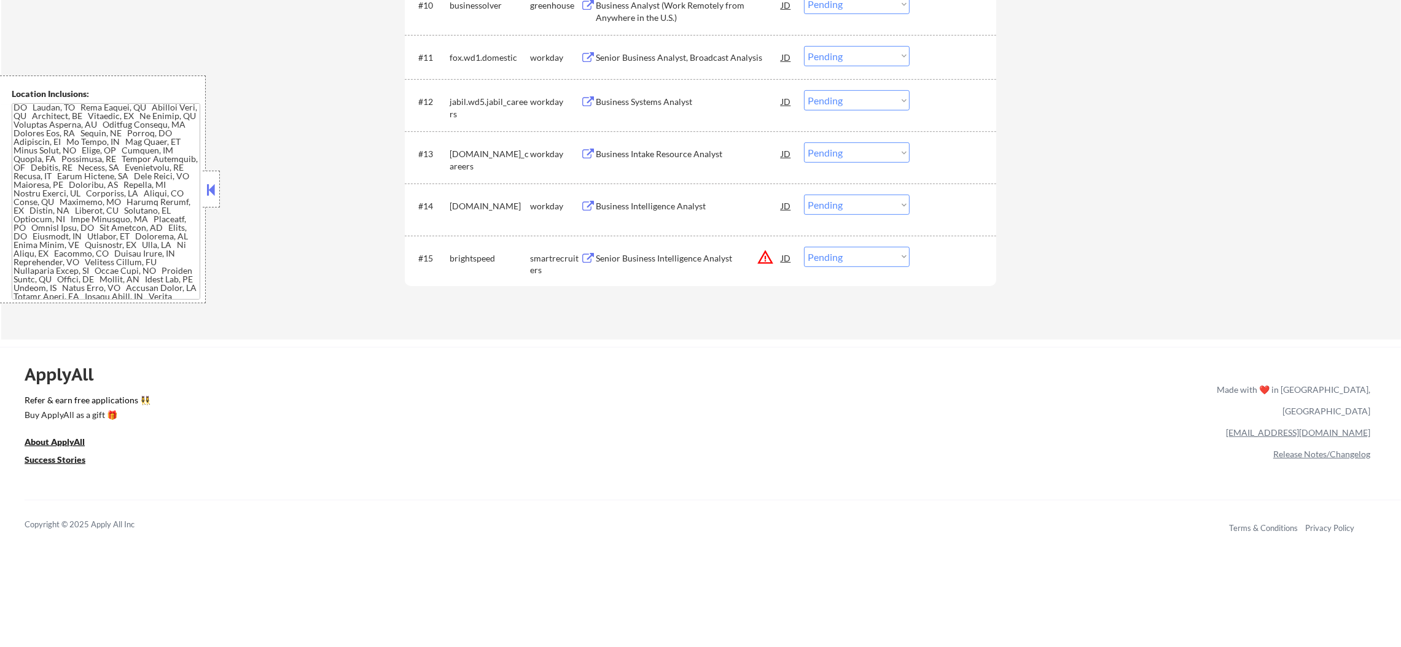
click at [835, 258] on select "Choose an option... Pending Applied Excluded (Questions) Excluded (Expired) Exc…" at bounding box center [857, 257] width 106 height 20
select select ""excluded__expired_""
click at [804, 247] on select "Choose an option... Pending Applied Excluded (Questions) Excluded (Expired) Exc…" at bounding box center [857, 257] width 106 height 20
click at [904, 252] on select "Choose an option... Pending Applied Excluded (Questions) Excluded (Expired) Exc…" at bounding box center [857, 257] width 106 height 20
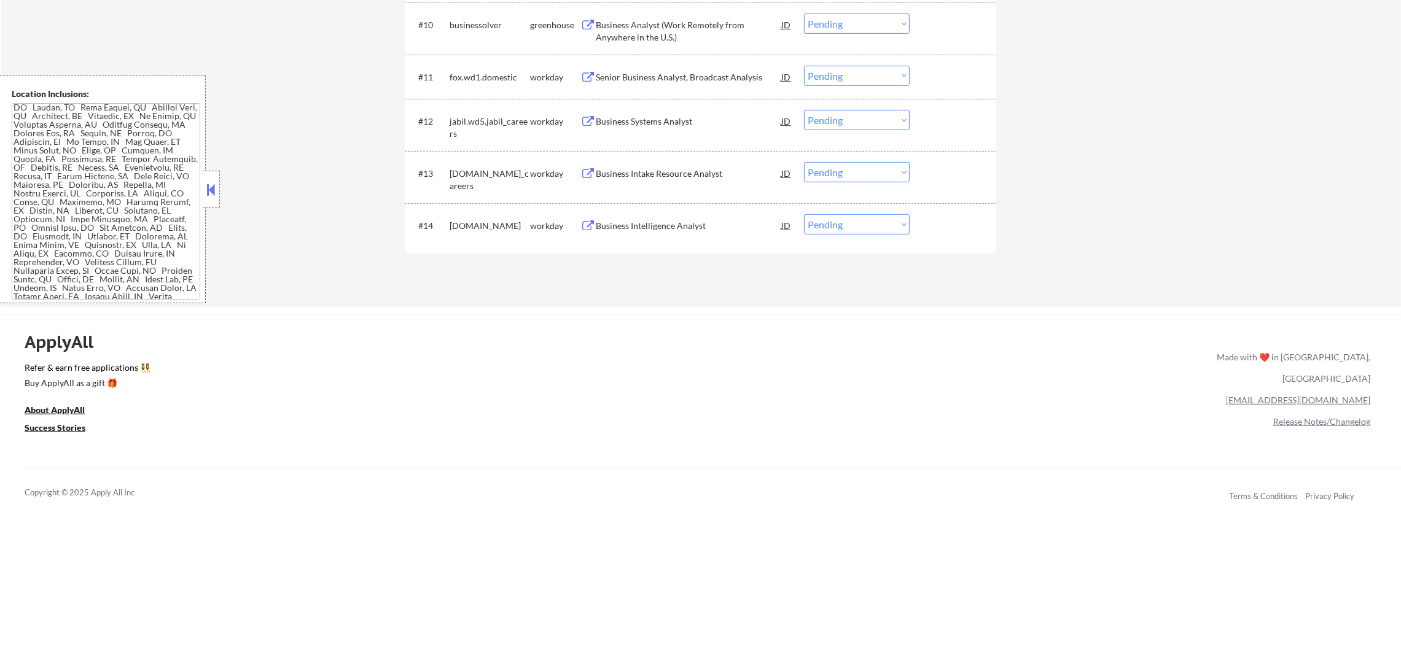
scroll to position [890, 0]
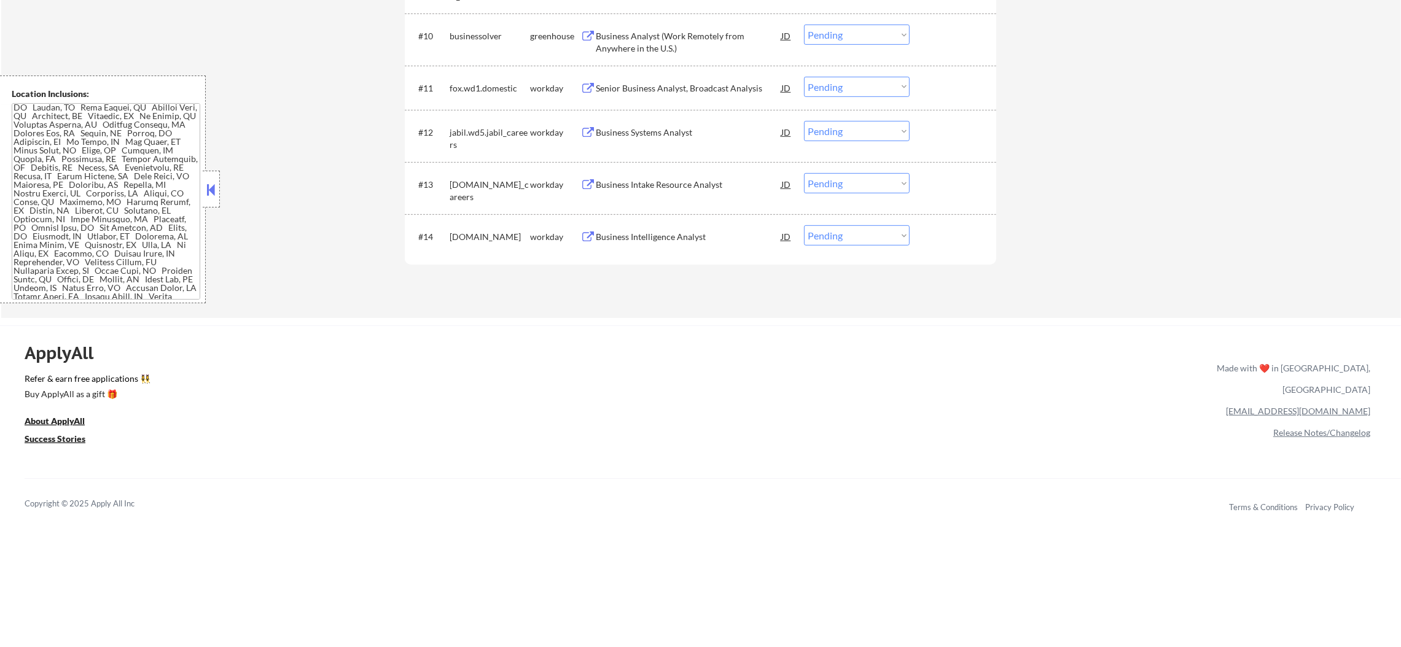
click at [666, 223] on div "#14 bbinsurance.wd1.careers workday Business Intelligence Analyst JD Choose an …" at bounding box center [698, 240] width 580 height 41
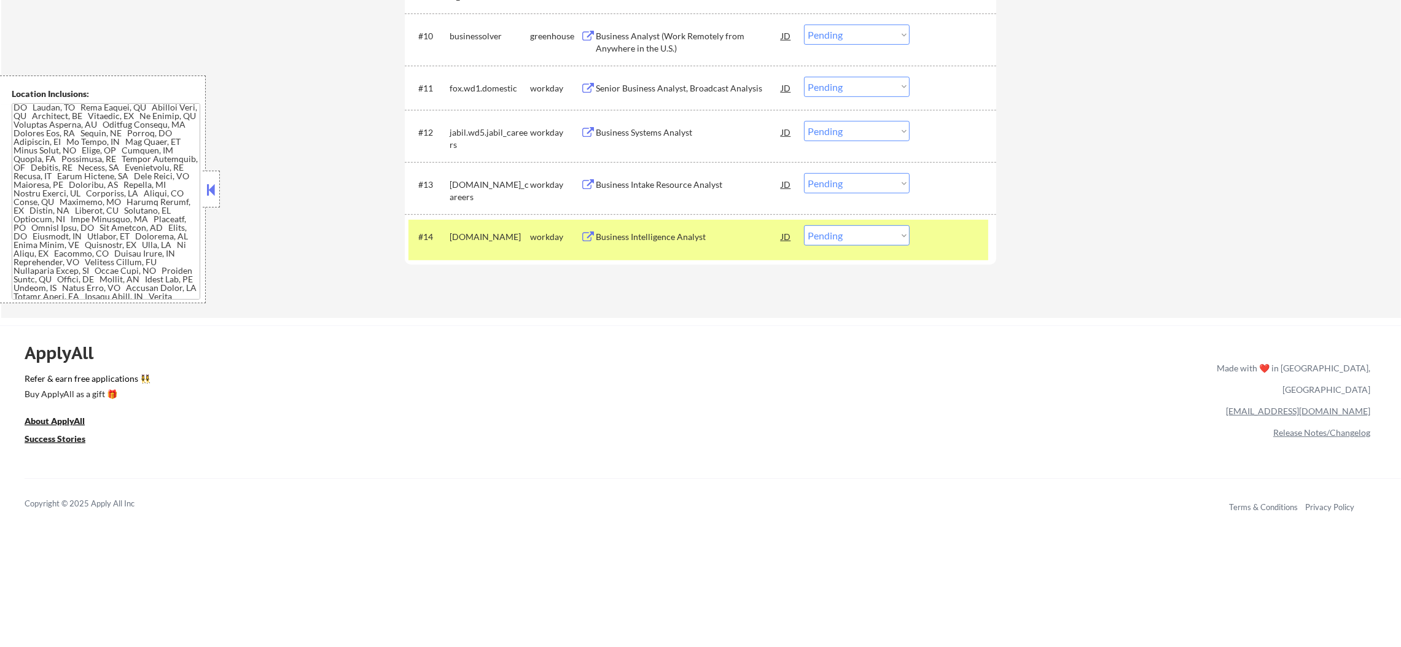
click at [658, 232] on div "Business Intelligence Analyst" at bounding box center [689, 237] width 186 height 12
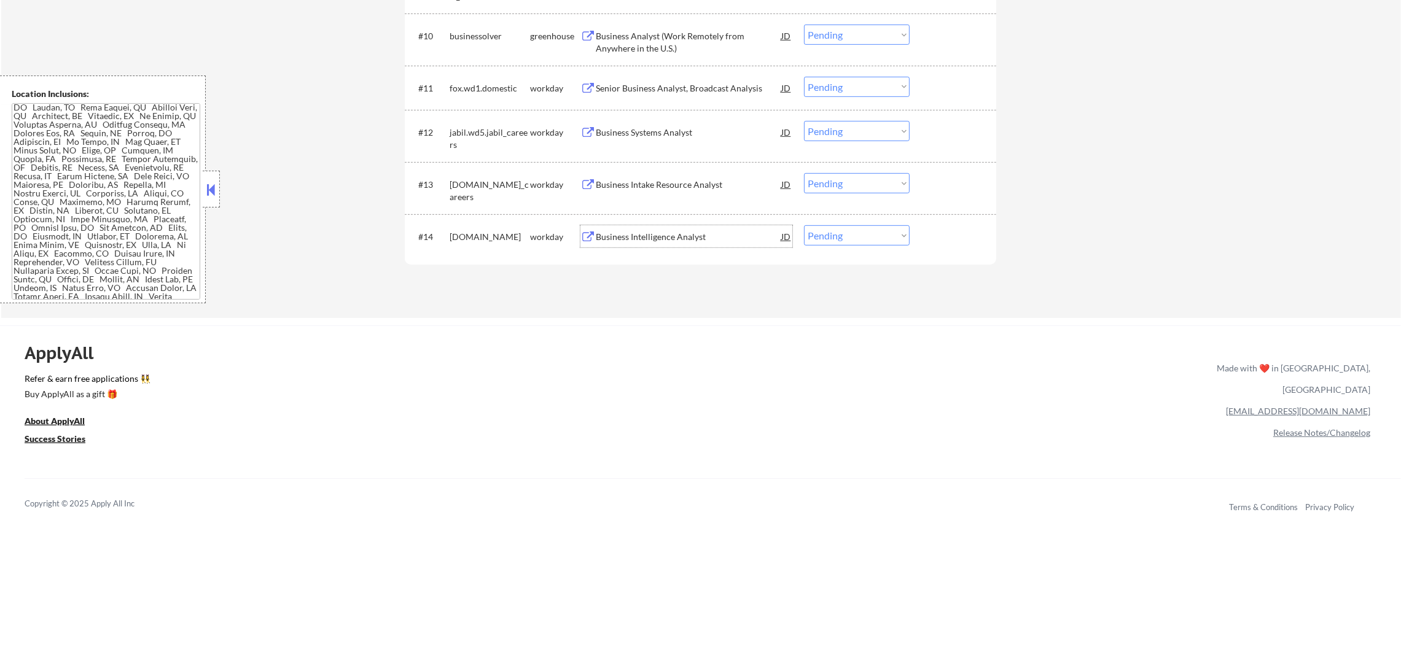
click at [831, 243] on select "Choose an option... Pending Applied Excluded (Questions) Excluded (Expired) Exc…" at bounding box center [857, 235] width 106 height 20
select select ""excluded__bad_match_""
click at [804, 225] on select "Choose an option... Pending Applied Excluded (Questions) Excluded (Expired) Exc…" at bounding box center [857, 235] width 106 height 20
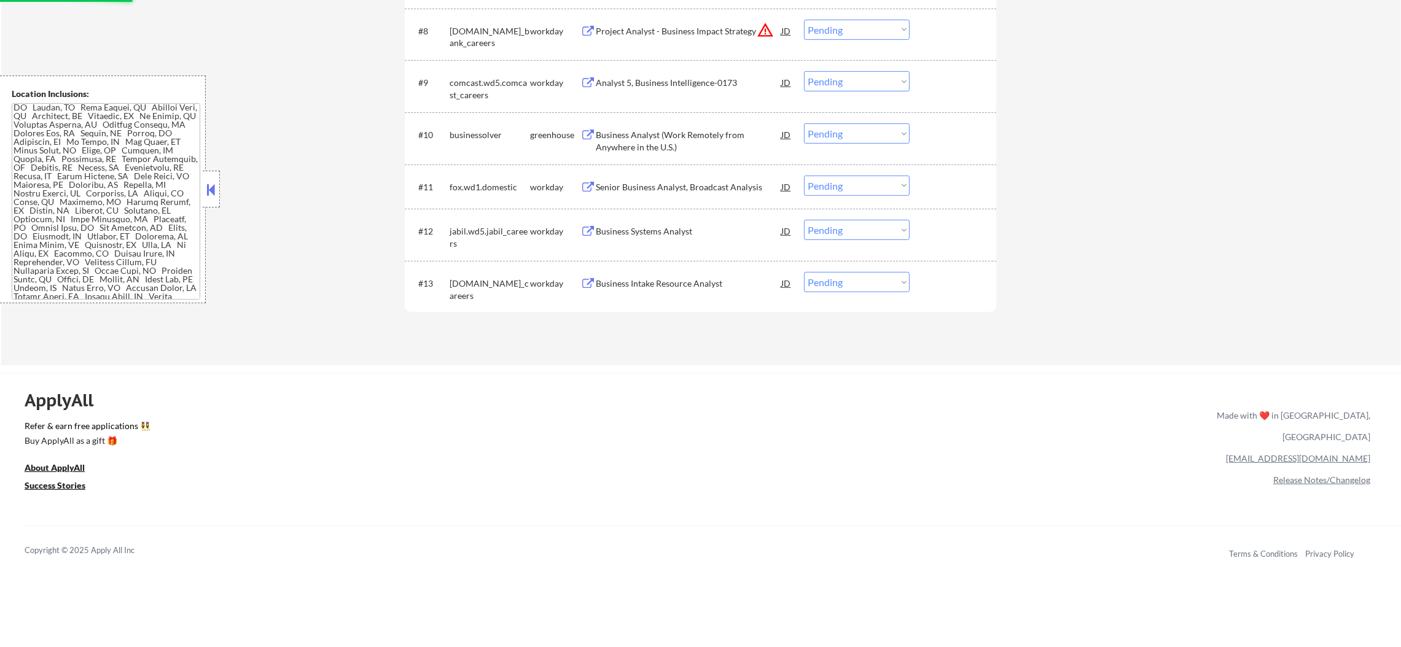
scroll to position [798, 0]
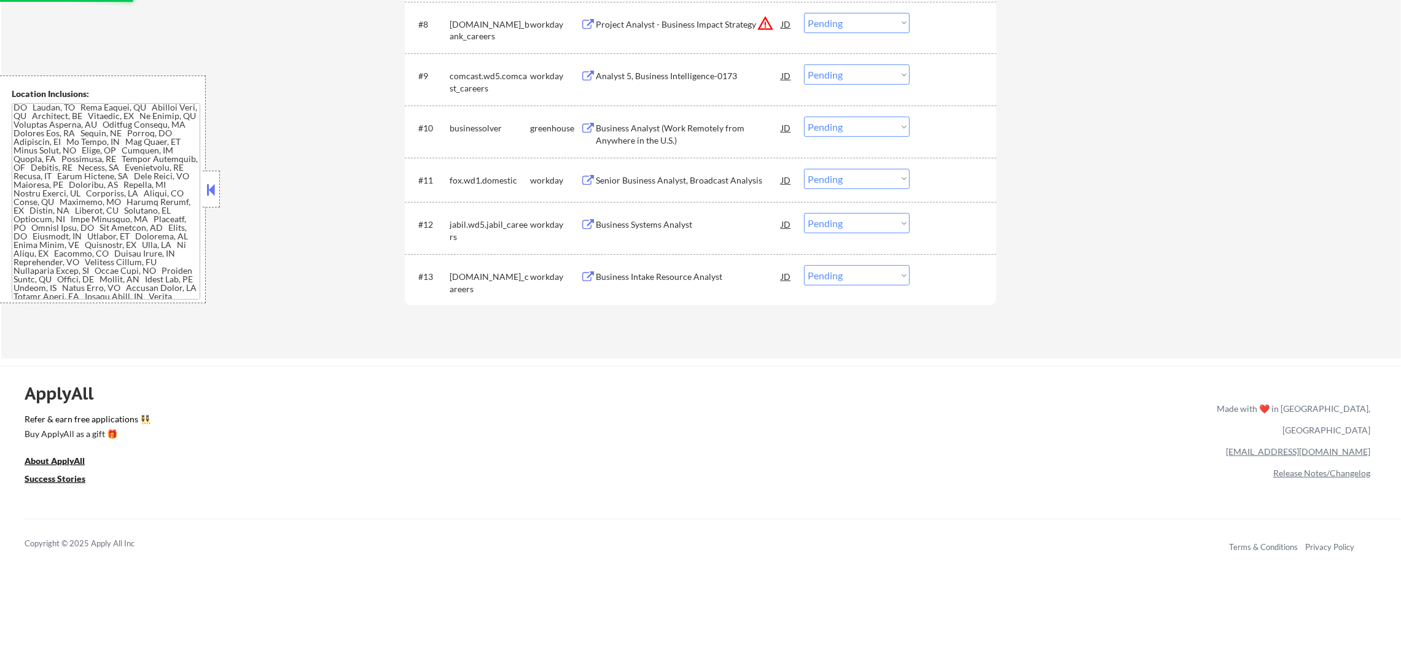
click at [690, 271] on div "Business Intake Resource Analyst" at bounding box center [689, 277] width 186 height 12
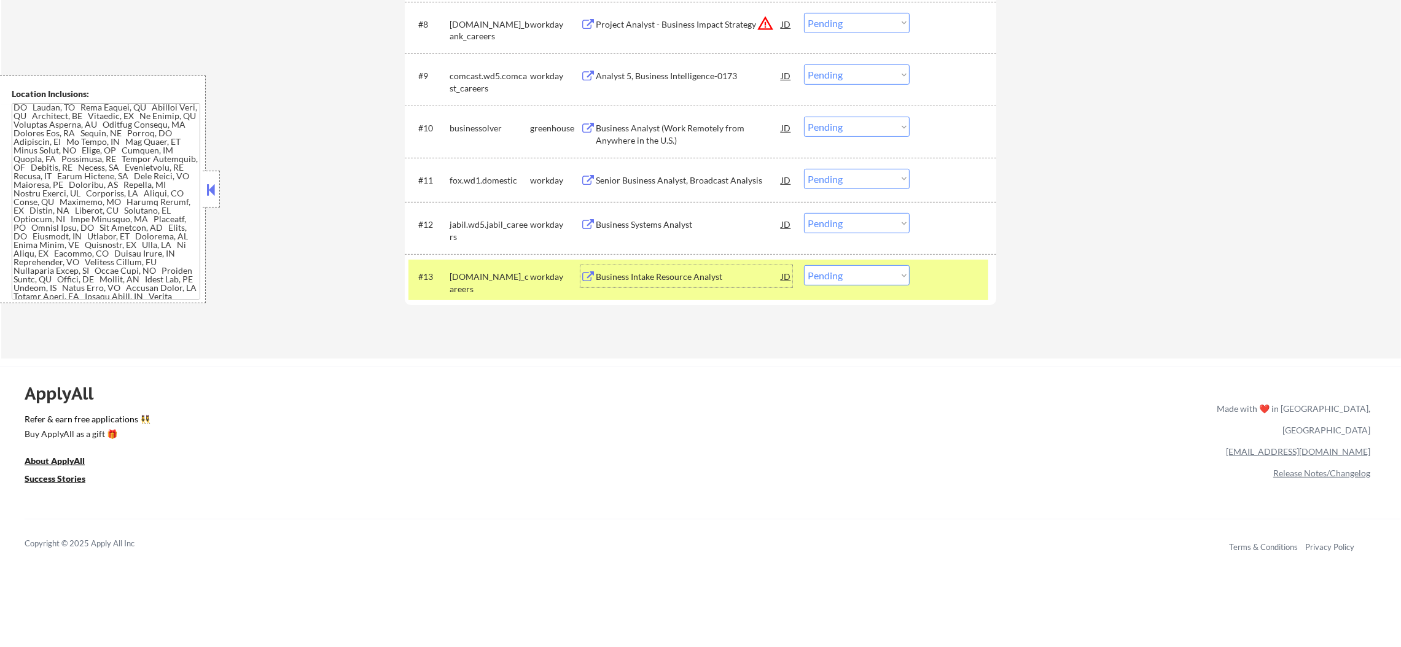
drag, startPoint x: 850, startPoint y: 272, endPoint x: 850, endPoint y: 282, distance: 10.4
click at [850, 272] on select "Choose an option... Pending Applied Excluded (Questions) Excluded (Expired) Exc…" at bounding box center [857, 275] width 106 height 20
select select ""excluded__salary_""
click at [804, 265] on select "Choose an option... Pending Applied Excluded (Questions) Excluded (Expired) Exc…" at bounding box center [857, 275] width 106 height 20
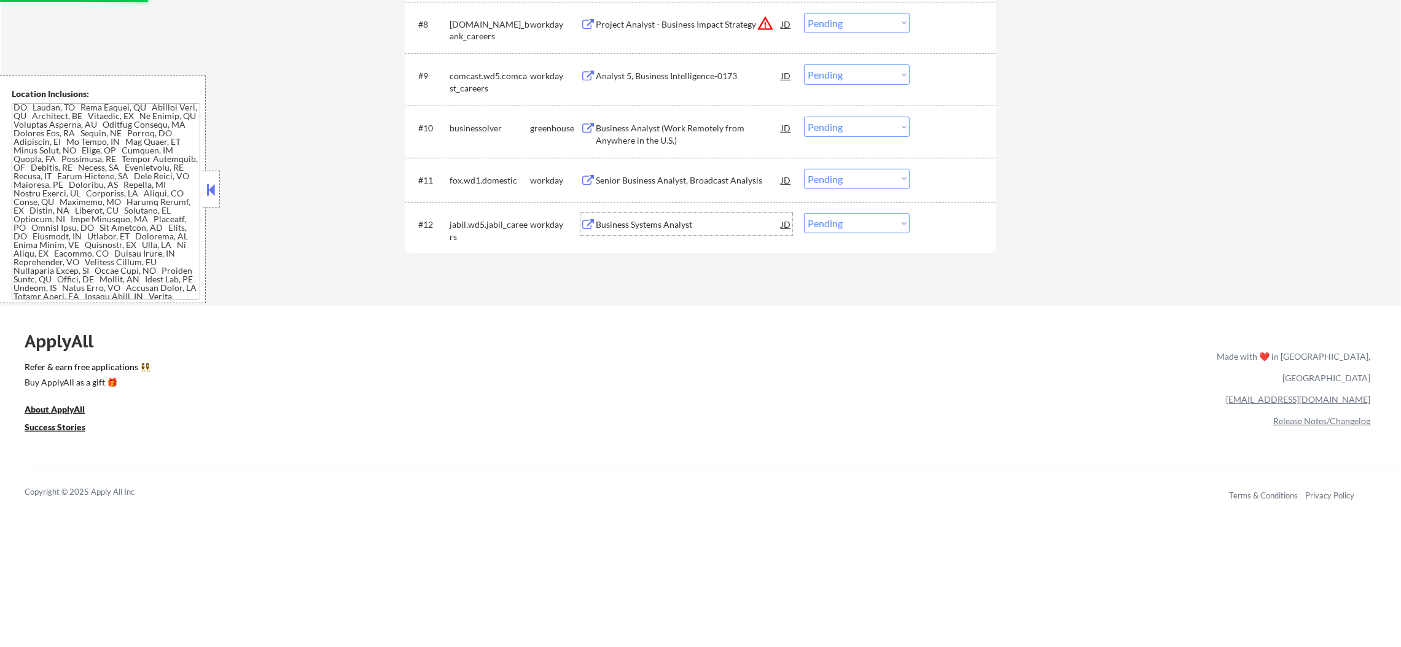
click at [690, 221] on div "Business Systems Analyst" at bounding box center [689, 225] width 186 height 12
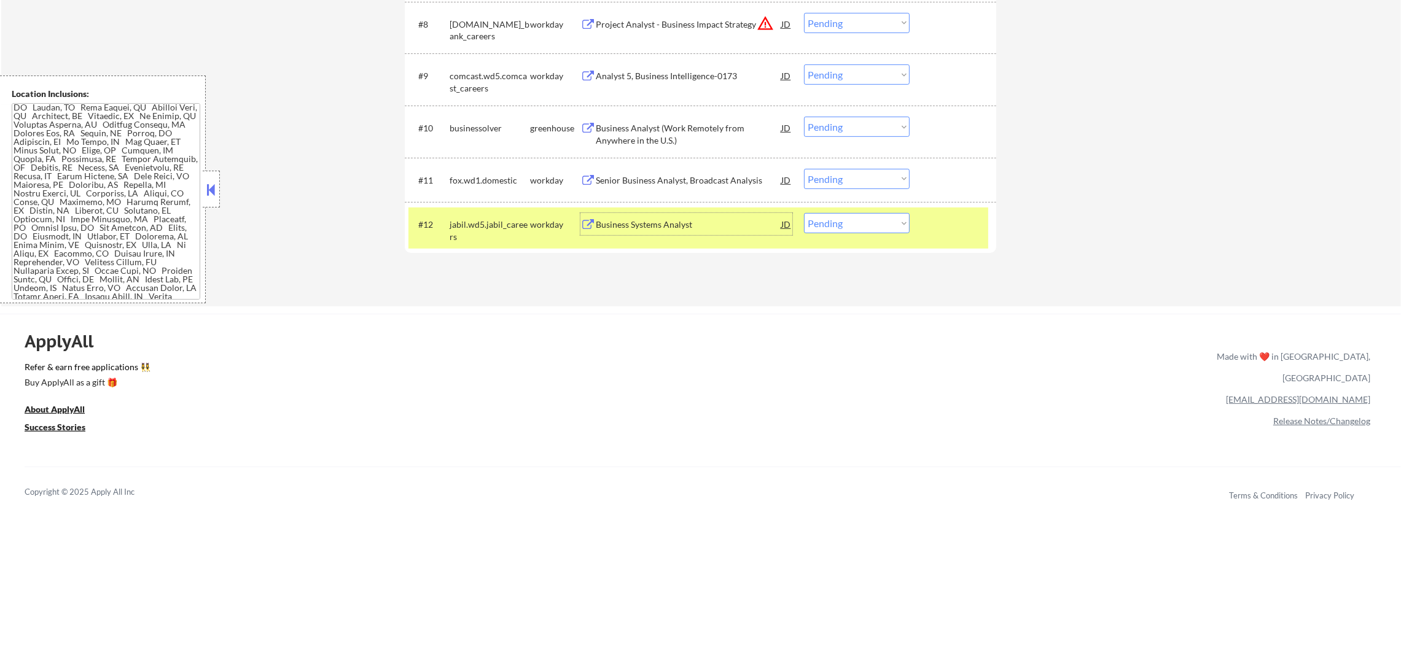
click at [896, 220] on select "Choose an option... Pending Applied Excluded (Questions) Excluded (Expired) Exc…" at bounding box center [857, 223] width 106 height 20
select select ""excluded__bad_match_""
click at [804, 213] on select "Choose an option... Pending Applied Excluded (Questions) Excluded (Expired) Exc…" at bounding box center [857, 223] width 106 height 20
click at [504, 216] on div "jabil.wd5.jabil_careers" at bounding box center [490, 227] width 80 height 29
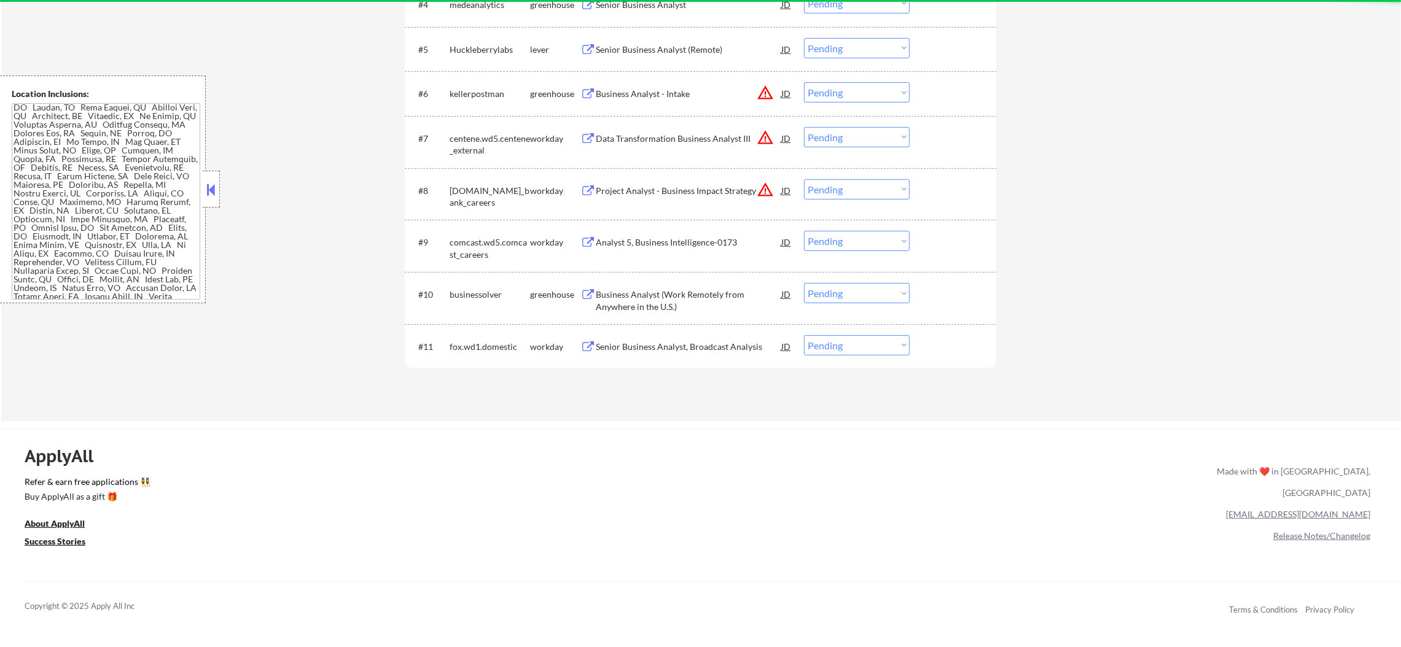
scroll to position [737, 0]
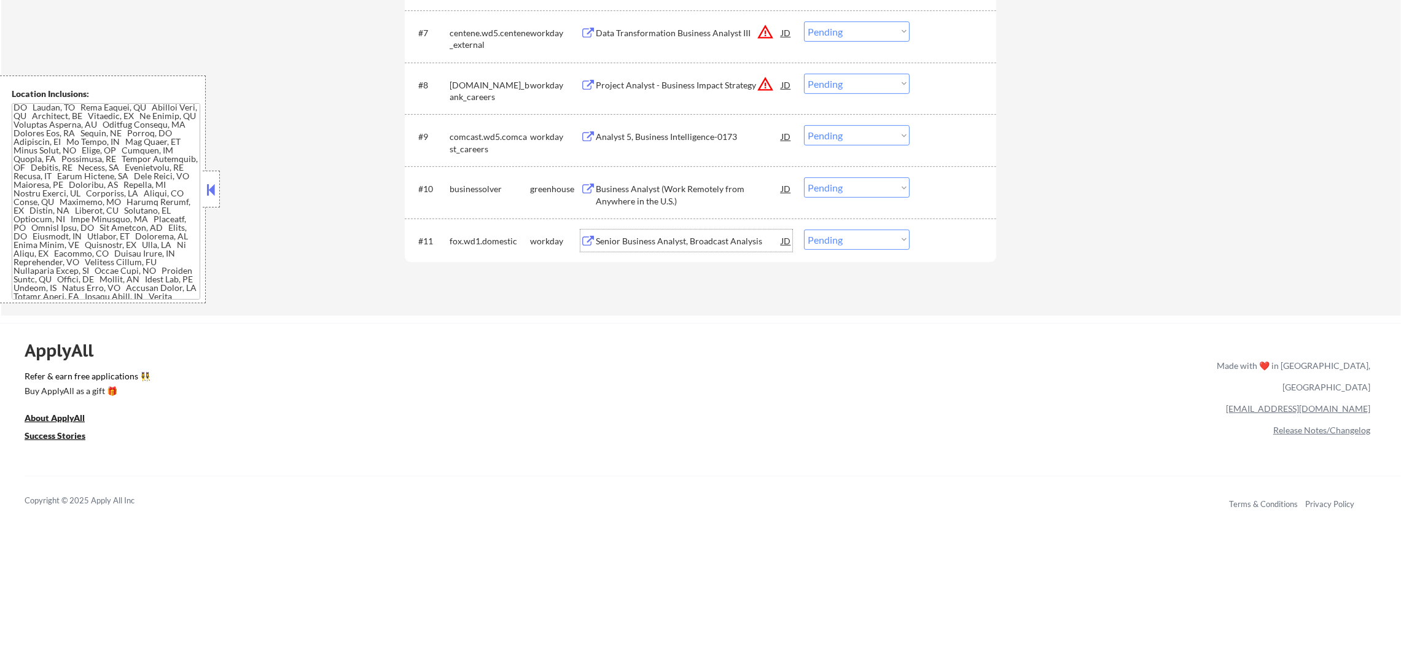
click at [679, 231] on div "Senior Business Analyst, Broadcast Analysis" at bounding box center [689, 241] width 186 height 22
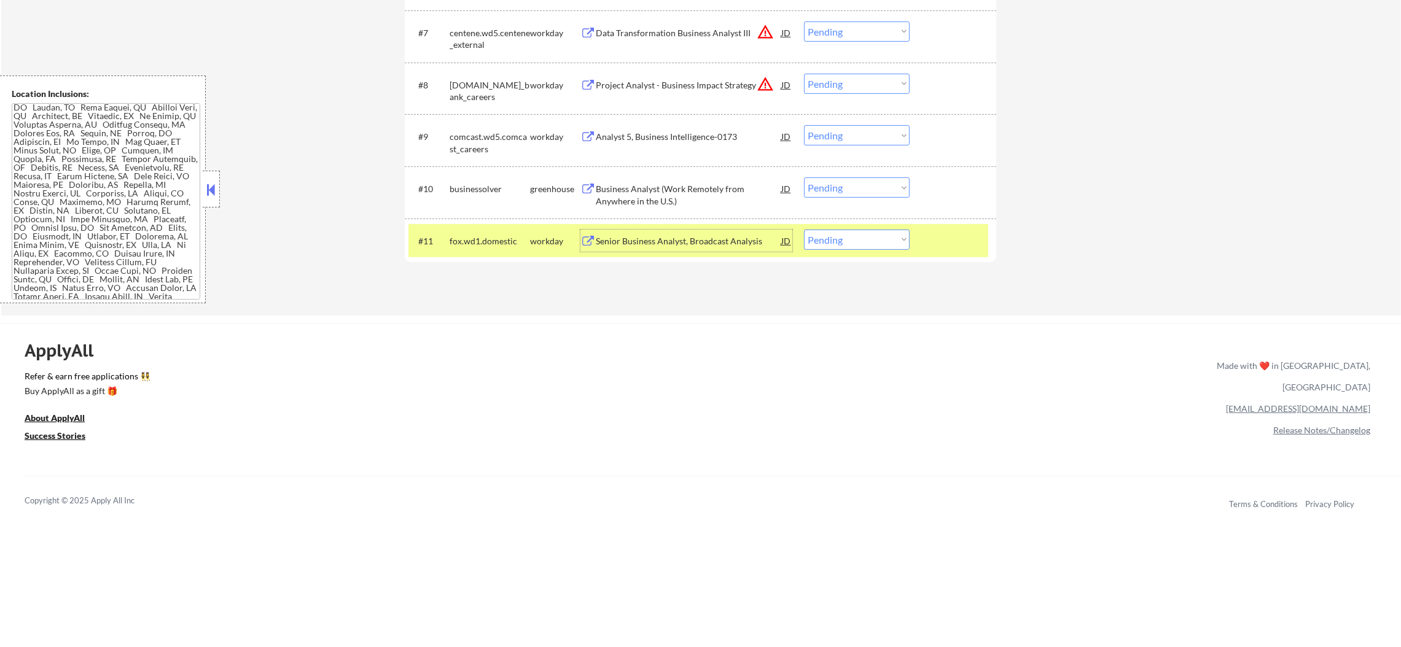
drag, startPoint x: 823, startPoint y: 238, endPoint x: 822, endPoint y: 246, distance: 7.4
click at [823, 239] on select "Choose an option... Pending Applied Excluded (Questions) Excluded (Expired) Exc…" at bounding box center [857, 240] width 106 height 20
select select ""applied""
click at [804, 230] on select "Choose an option... Pending Applied Excluded (Questions) Excluded (Expired) Exc…" at bounding box center [857, 240] width 106 height 20
click at [458, 233] on div "fox.wd1.domestic" at bounding box center [490, 241] width 80 height 22
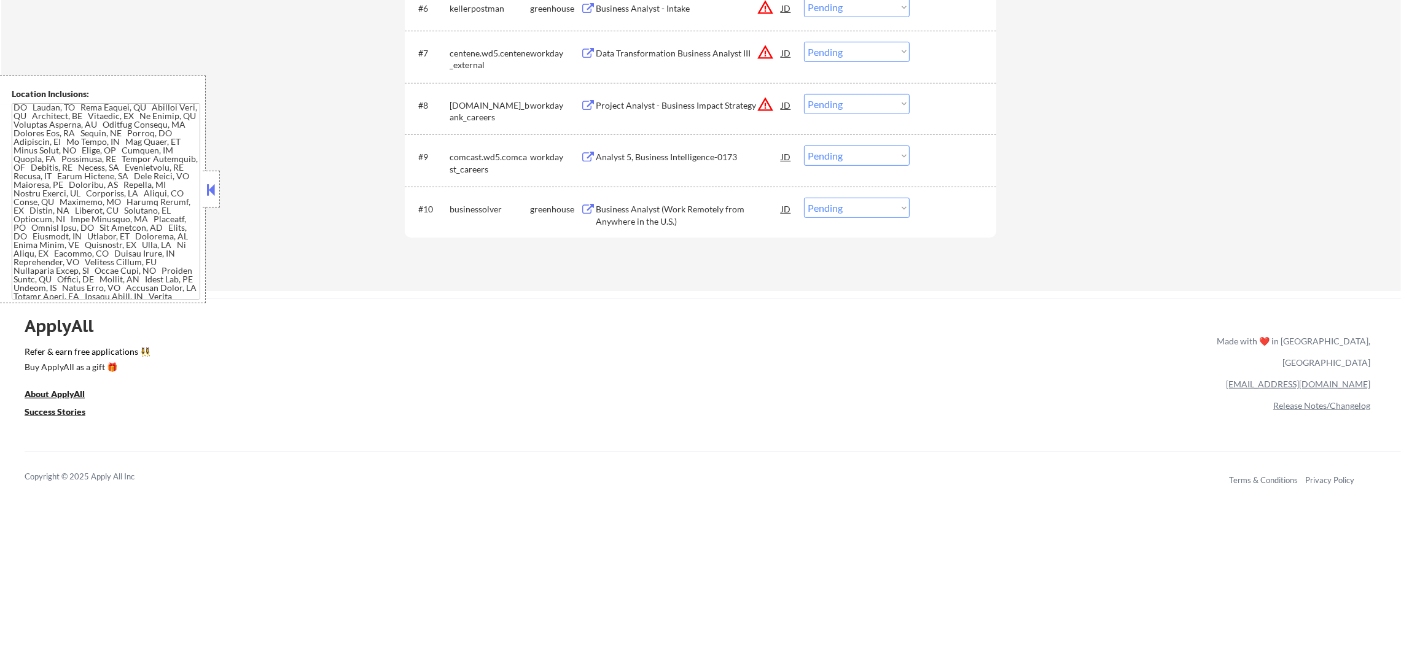
scroll to position [645, 0]
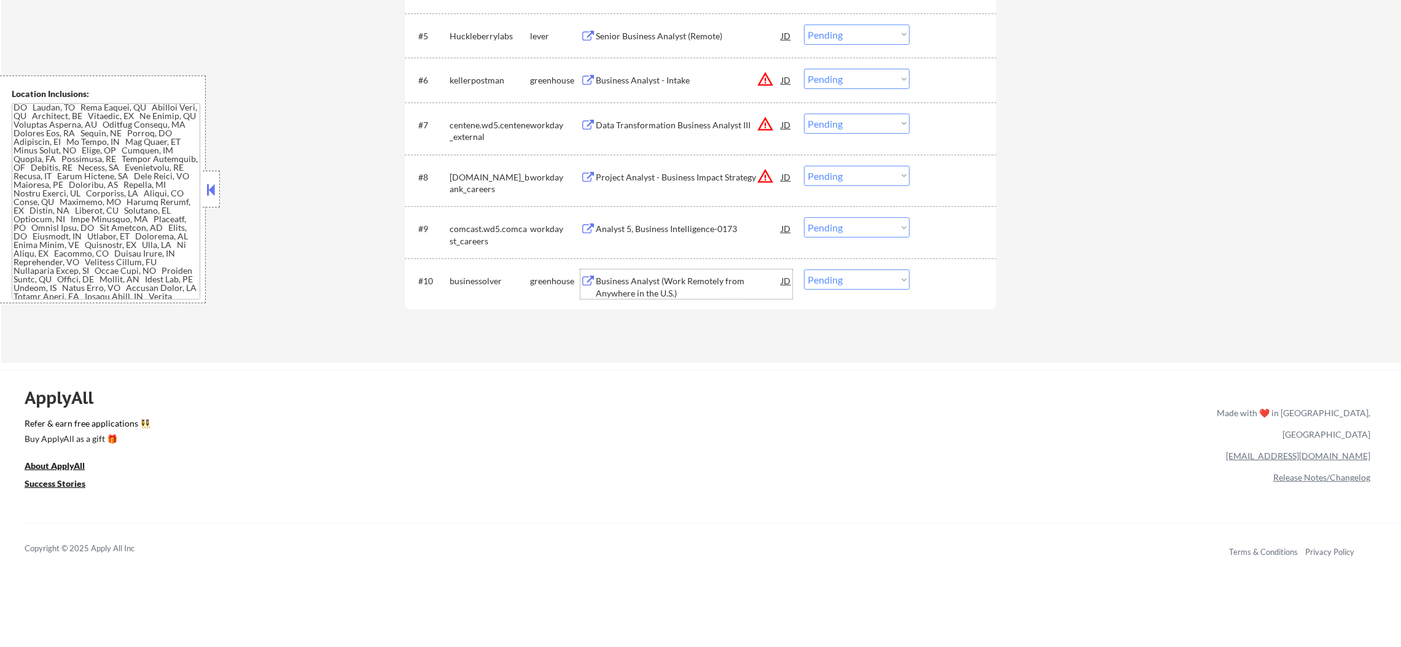
click at [701, 282] on div "Business Analyst (Work Remotely from Anywhere in the U.S.)" at bounding box center [689, 287] width 186 height 24
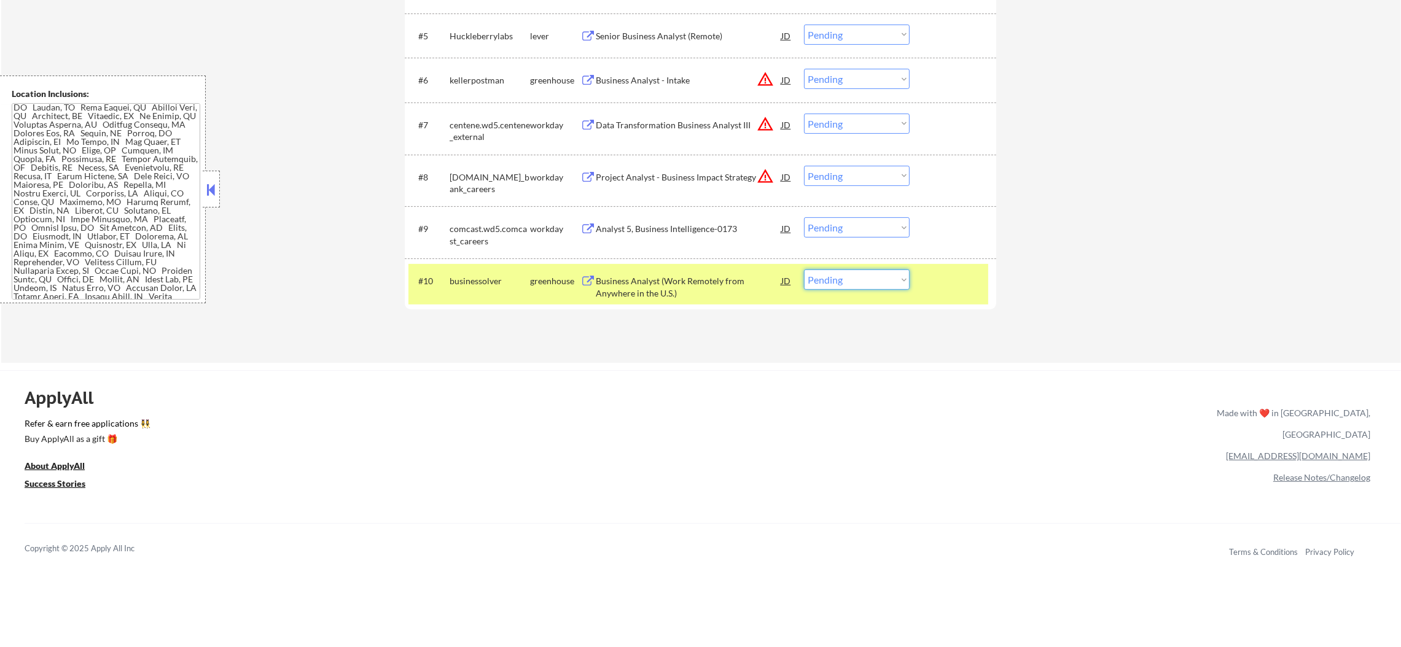
click at [864, 279] on select "Choose an option... Pending Applied Excluded (Questions) Excluded (Expired) Exc…" at bounding box center [857, 280] width 106 height 20
select select ""excluded""
click at [804, 270] on select "Choose an option... Pending Applied Excluded (Questions) Excluded (Expired) Exc…" at bounding box center [857, 280] width 106 height 20
click at [508, 278] on div "businessolver" at bounding box center [490, 281] width 80 height 12
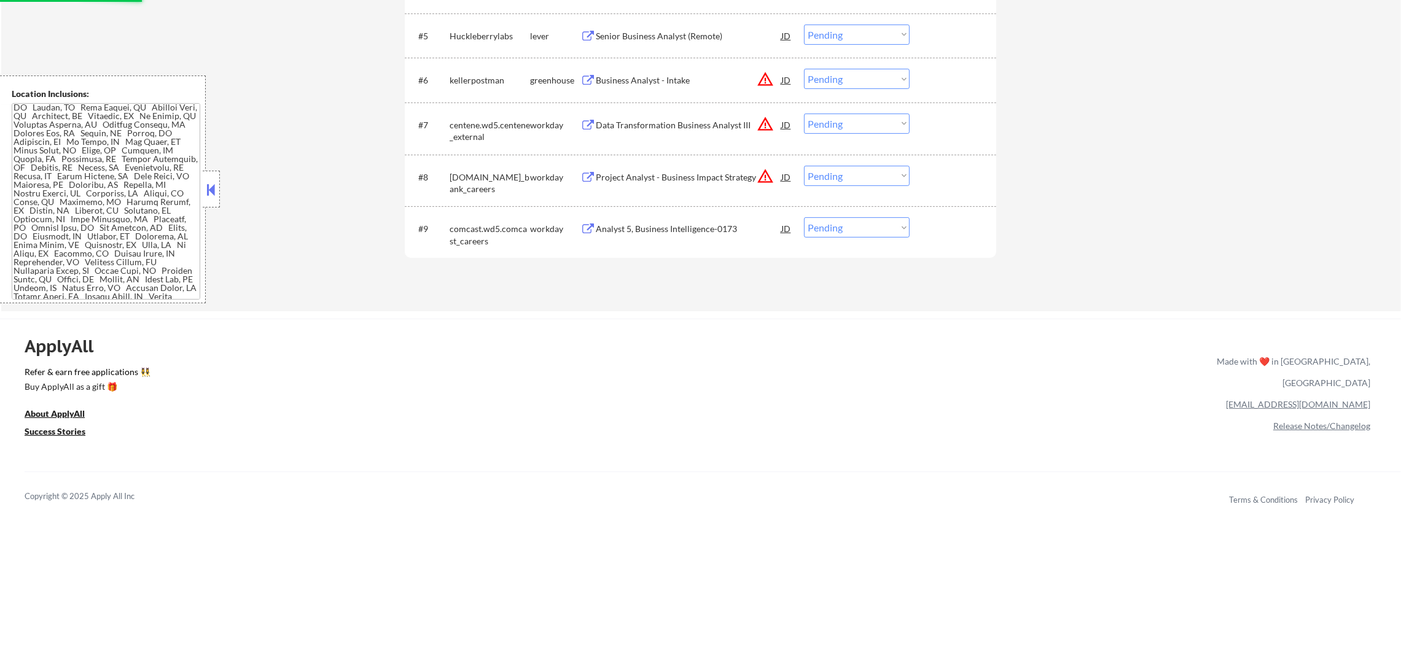
click at [708, 230] on div "Analyst 5, Business Intelligence-0173" at bounding box center [689, 229] width 186 height 12
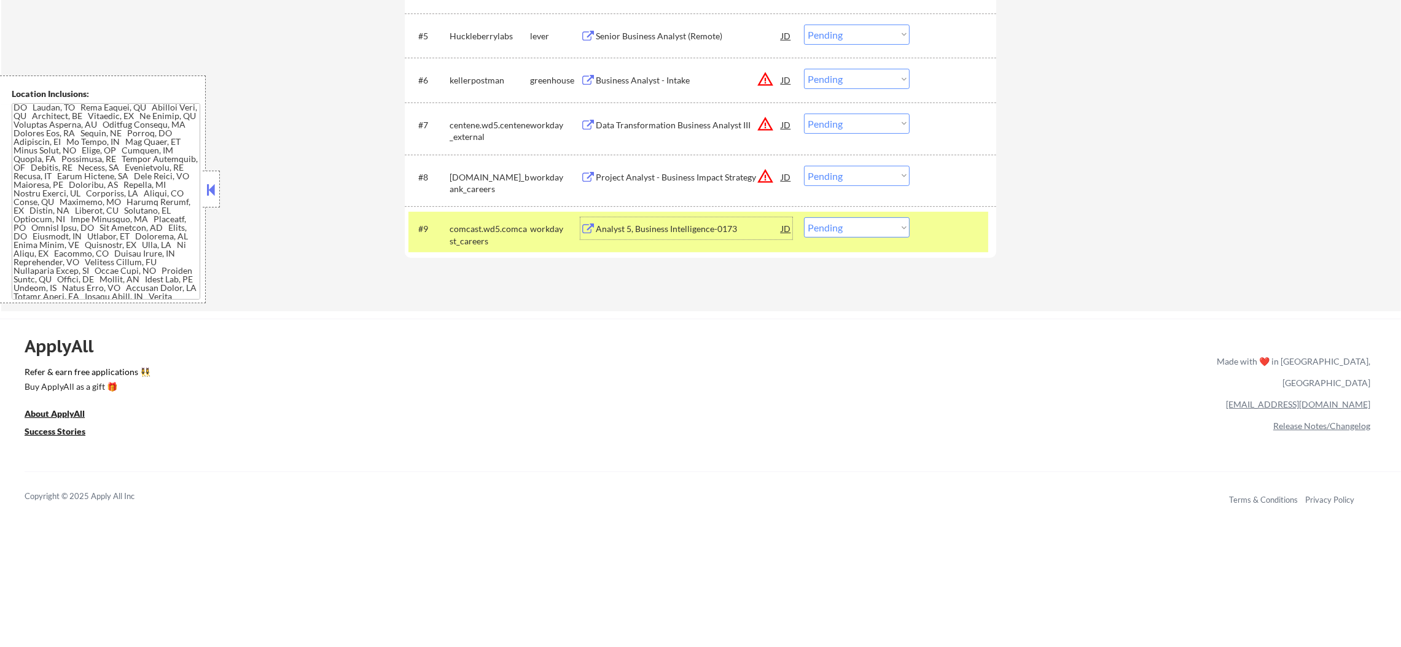
click at [819, 235] on select "Choose an option... Pending Applied Excluded (Questions) Excluded (Expired) Exc…" at bounding box center [857, 227] width 106 height 20
select select ""excluded__bad_match_""
click at [804, 217] on select "Choose an option... Pending Applied Excluded (Questions) Excluded (Expired) Exc…" at bounding box center [857, 227] width 106 height 20
click at [506, 225] on div "comcast.wd5.comcast_careers" at bounding box center [490, 235] width 80 height 24
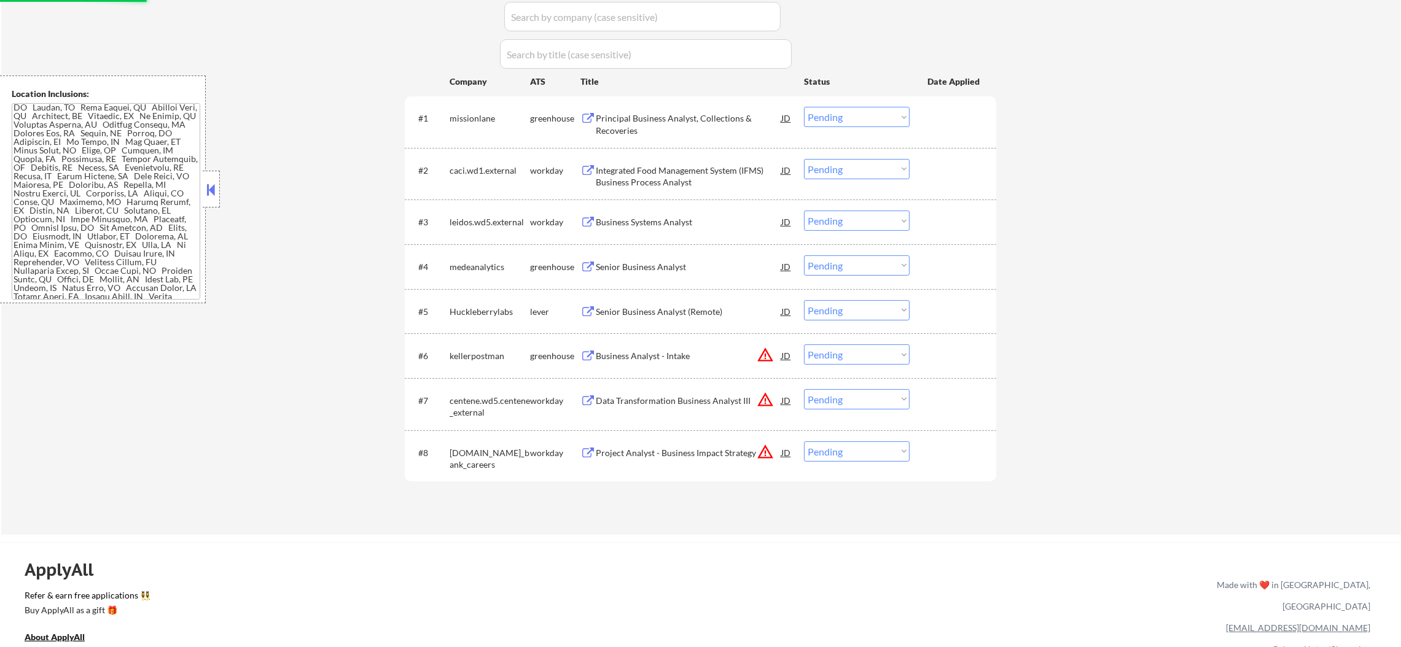
scroll to position [369, 0]
click at [762, 452] on button "warning_amber" at bounding box center [765, 452] width 17 height 17
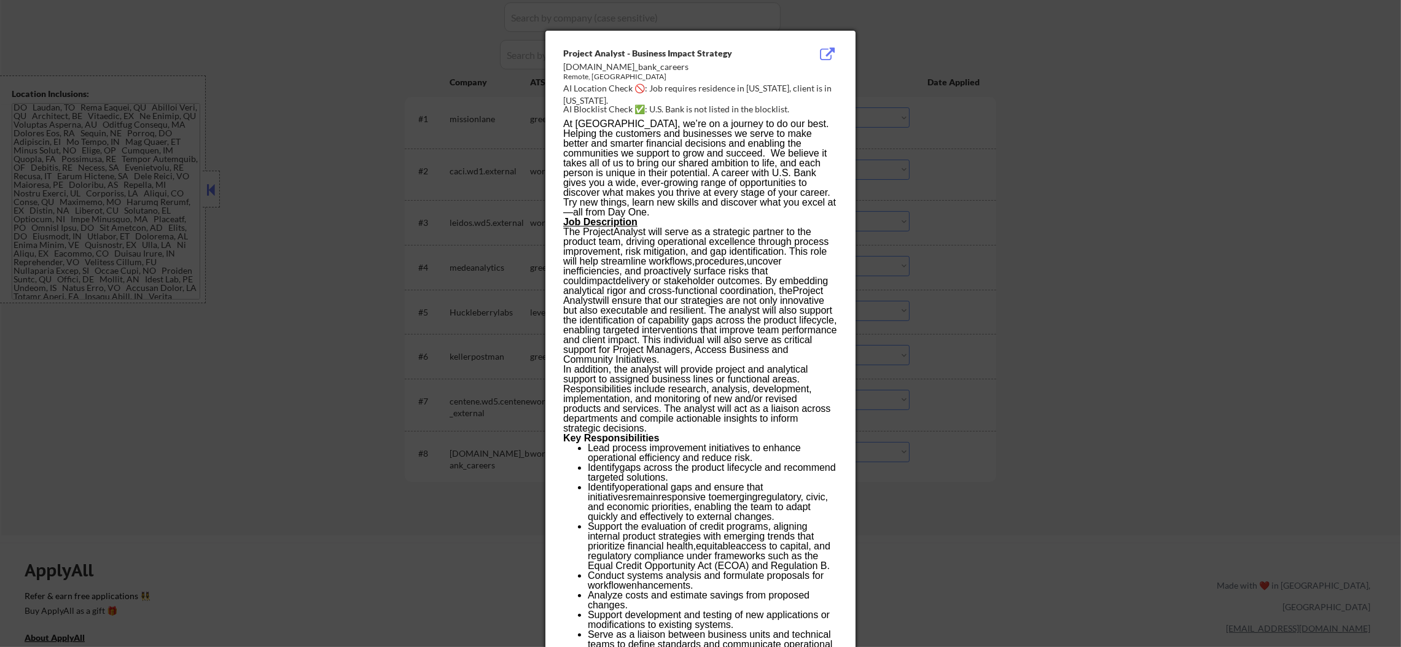
click at [577, 73] on div "Remote, VA" at bounding box center [669, 77] width 213 height 10
copy div "Remote"
click at [985, 139] on div at bounding box center [700, 323] width 1401 height 647
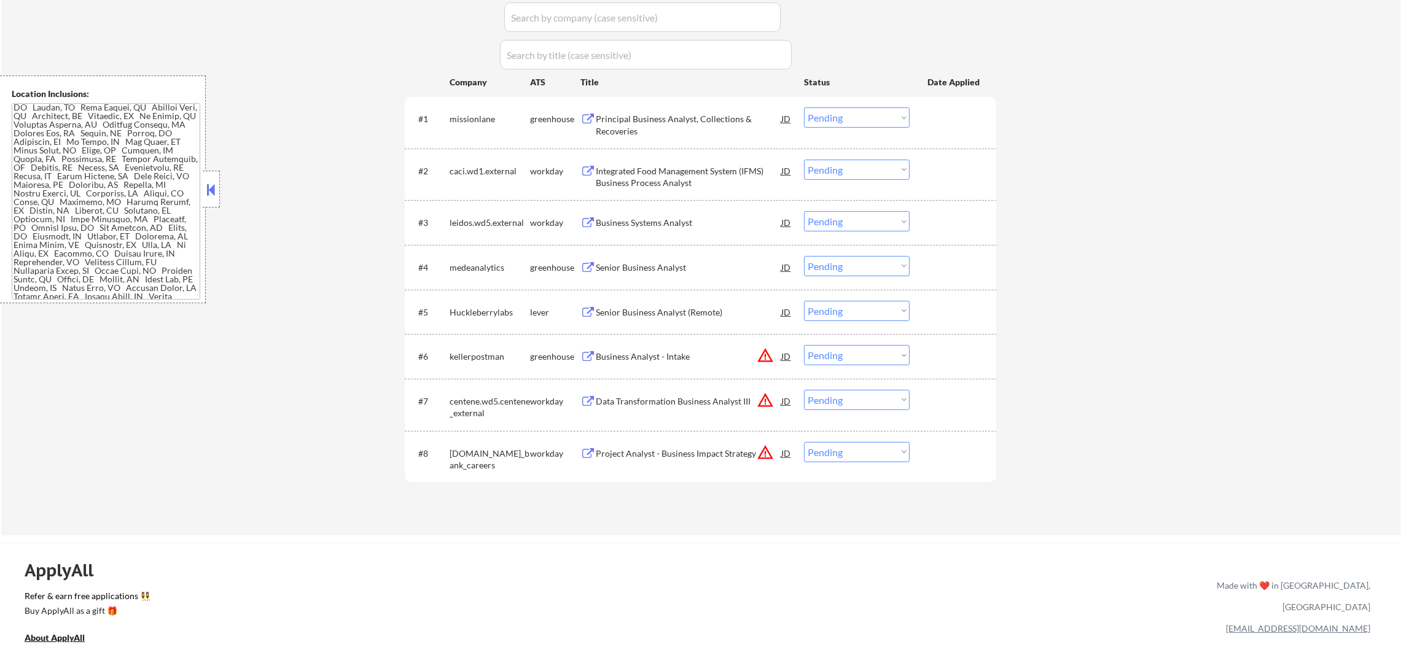
click at [874, 450] on select "Choose an option... Pending Applied Excluded (Questions) Excluded (Expired) Exc…" at bounding box center [857, 452] width 106 height 20
select select ""excluded__location_""
click at [804, 442] on select "Choose an option... Pending Applied Excluded (Questions) Excluded (Expired) Exc…" at bounding box center [857, 452] width 106 height 20
click at [764, 398] on button "warning_amber" at bounding box center [765, 400] width 17 height 17
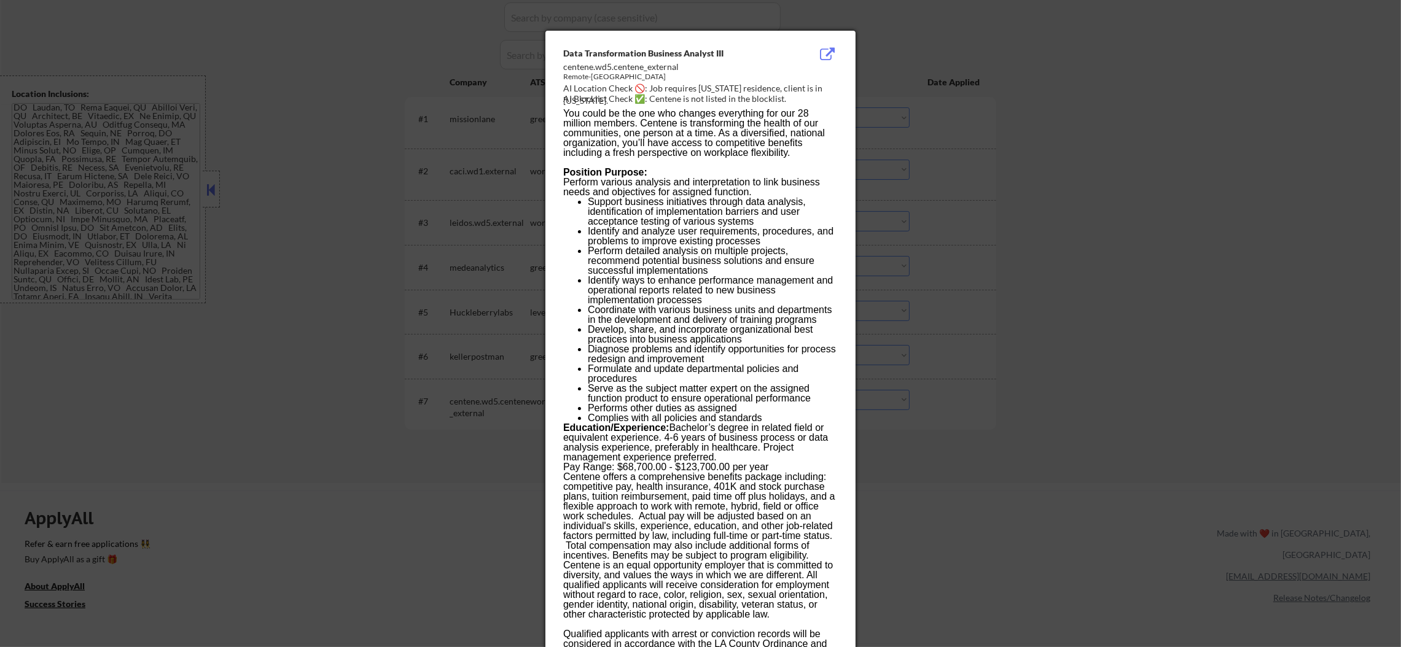
click at [1065, 157] on div at bounding box center [700, 323] width 1401 height 647
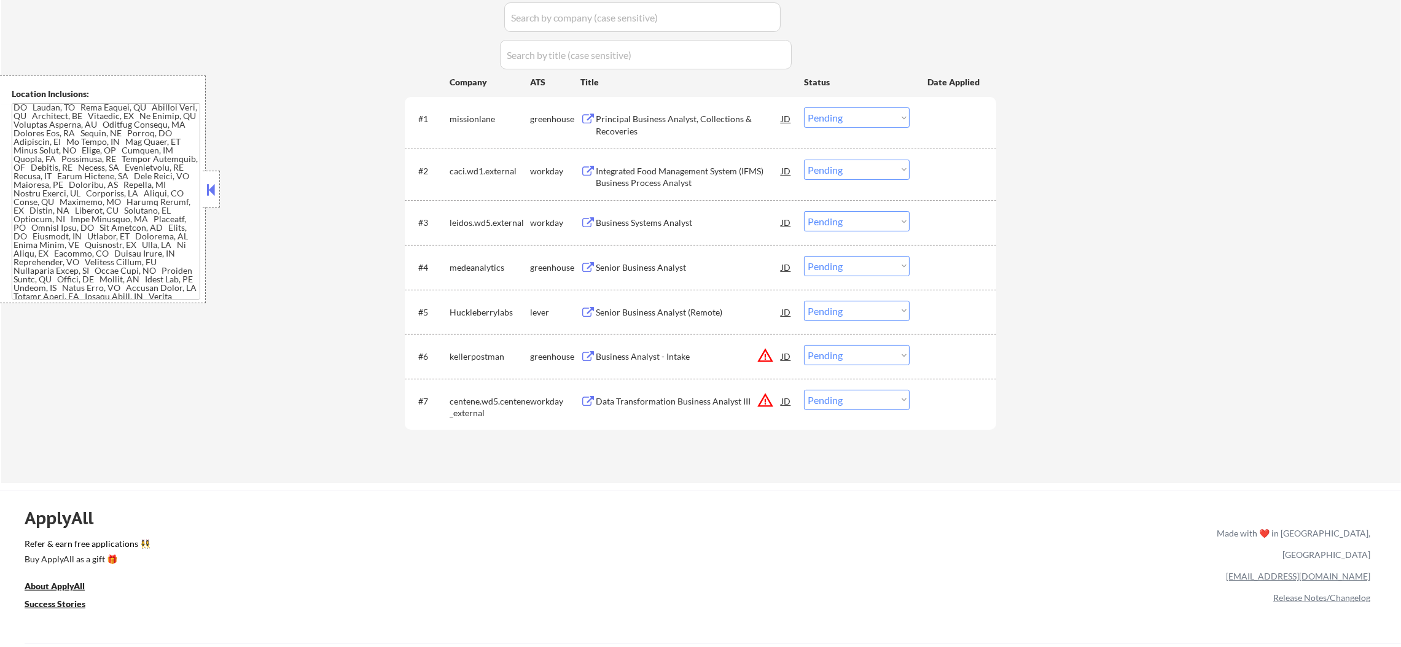
drag, startPoint x: 819, startPoint y: 396, endPoint x: 824, endPoint y: 408, distance: 13.6
click at [820, 399] on select "Choose an option... Pending Applied Excluded (Questions) Excluded (Expired) Exc…" at bounding box center [857, 400] width 106 height 20
select select ""excluded__expired_""
click at [804, 390] on select "Choose an option... Pending Applied Excluded (Questions) Excluded (Expired) Exc…" at bounding box center [857, 400] width 106 height 20
click at [762, 348] on button "warning_amber" at bounding box center [765, 355] width 17 height 17
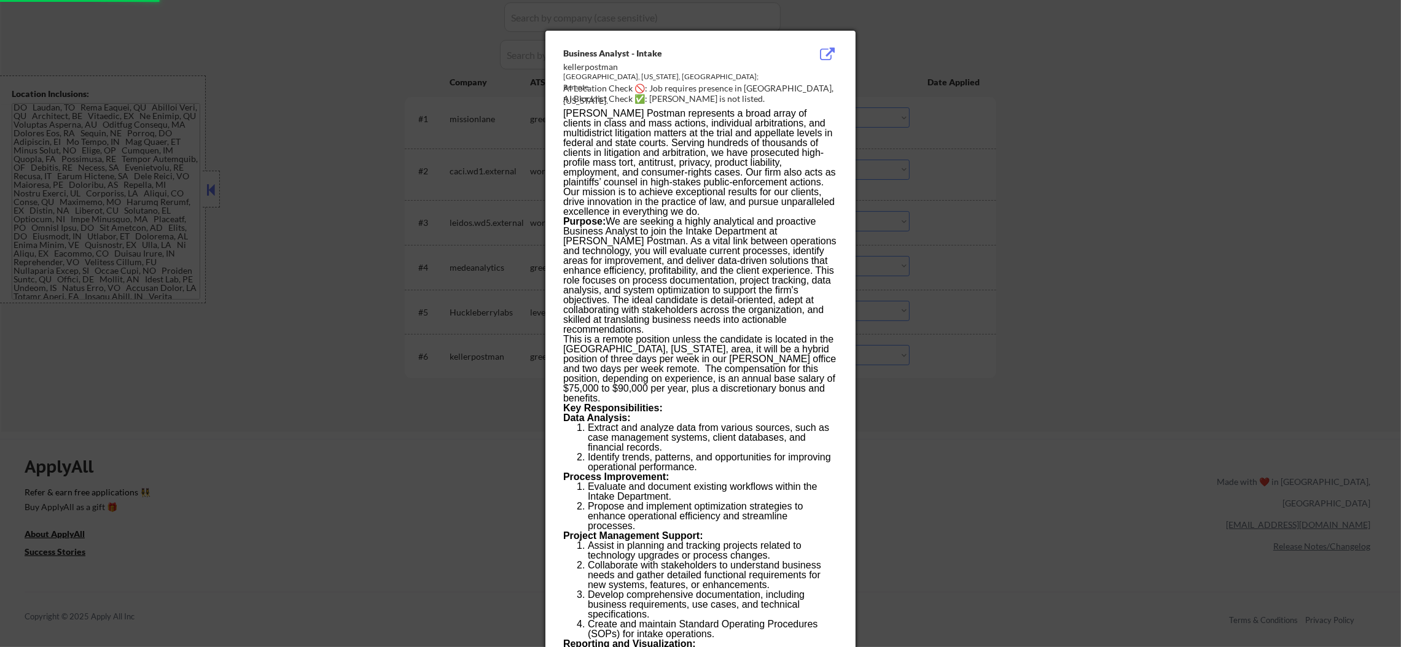
click at [1023, 276] on div at bounding box center [700, 323] width 1401 height 647
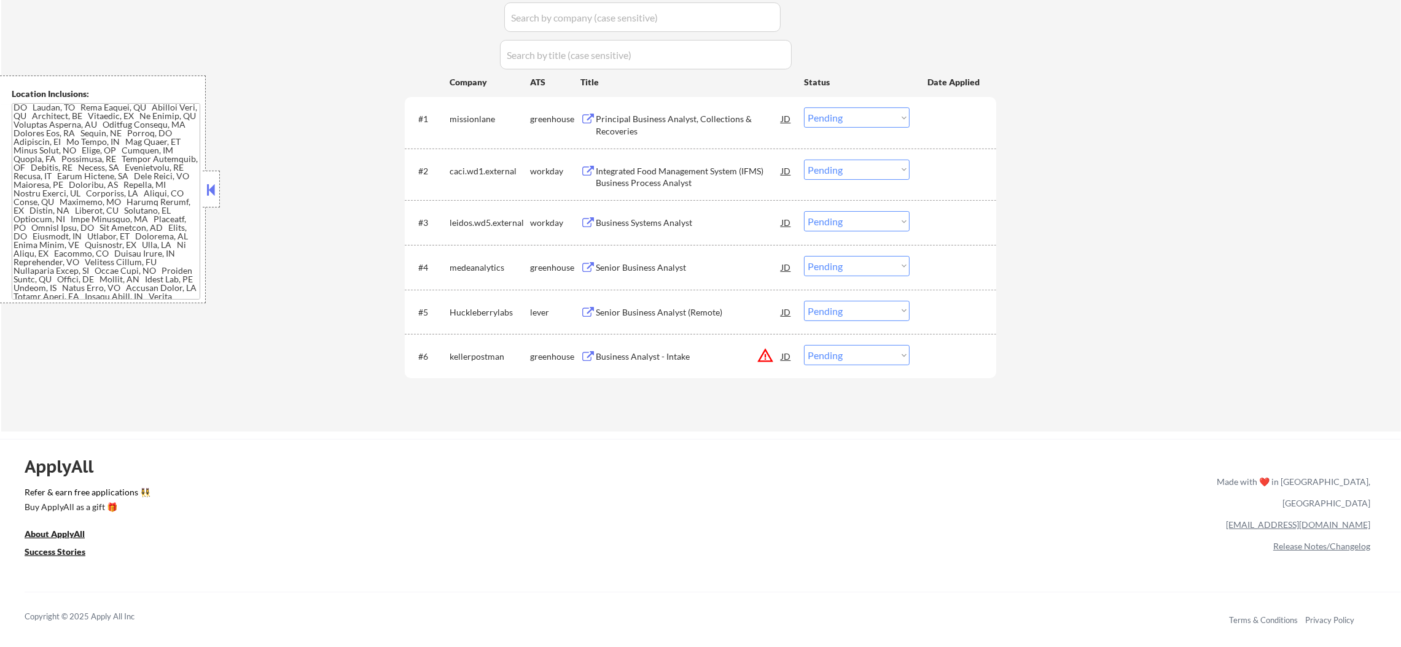
click at [768, 355] on button "warning_amber" at bounding box center [765, 355] width 17 height 17
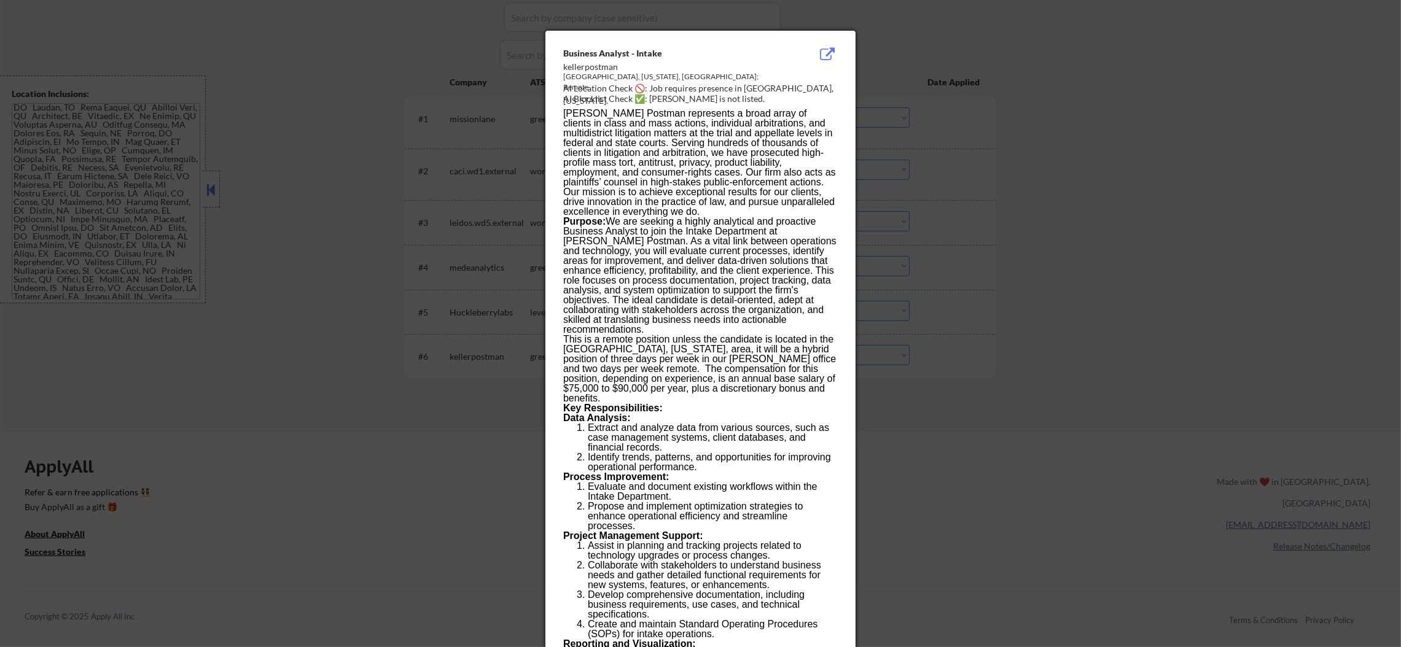
click at [589, 72] on div "Lake Mary, Florida, United States; Remote" at bounding box center [669, 82] width 213 height 21
copy div "Mary"
click at [1092, 138] on div at bounding box center [700, 323] width 1401 height 647
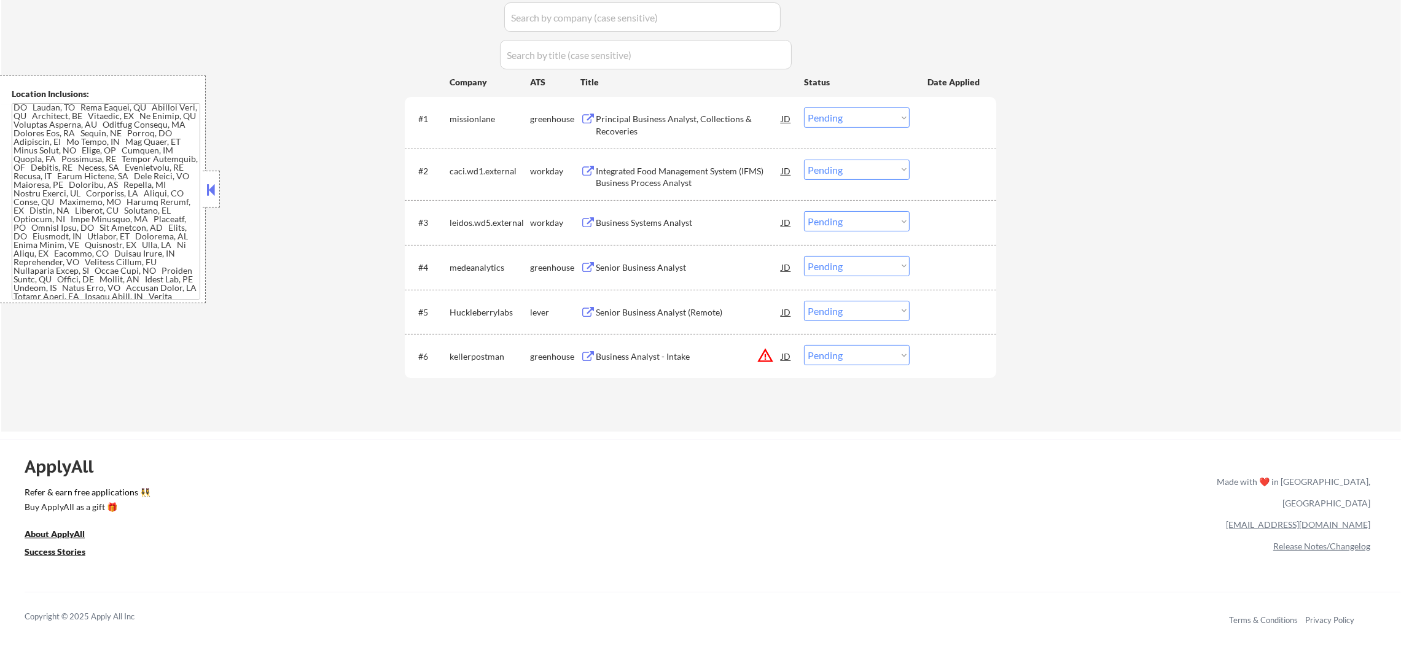
click at [880, 354] on select "Choose an option... Pending Applied Excluded (Questions) Excluded (Expired) Exc…" at bounding box center [857, 355] width 106 height 20
select select ""excluded__location_""
click at [804, 345] on select "Choose an option... Pending Applied Excluded (Questions) Excluded (Expired) Exc…" at bounding box center [857, 355] width 106 height 20
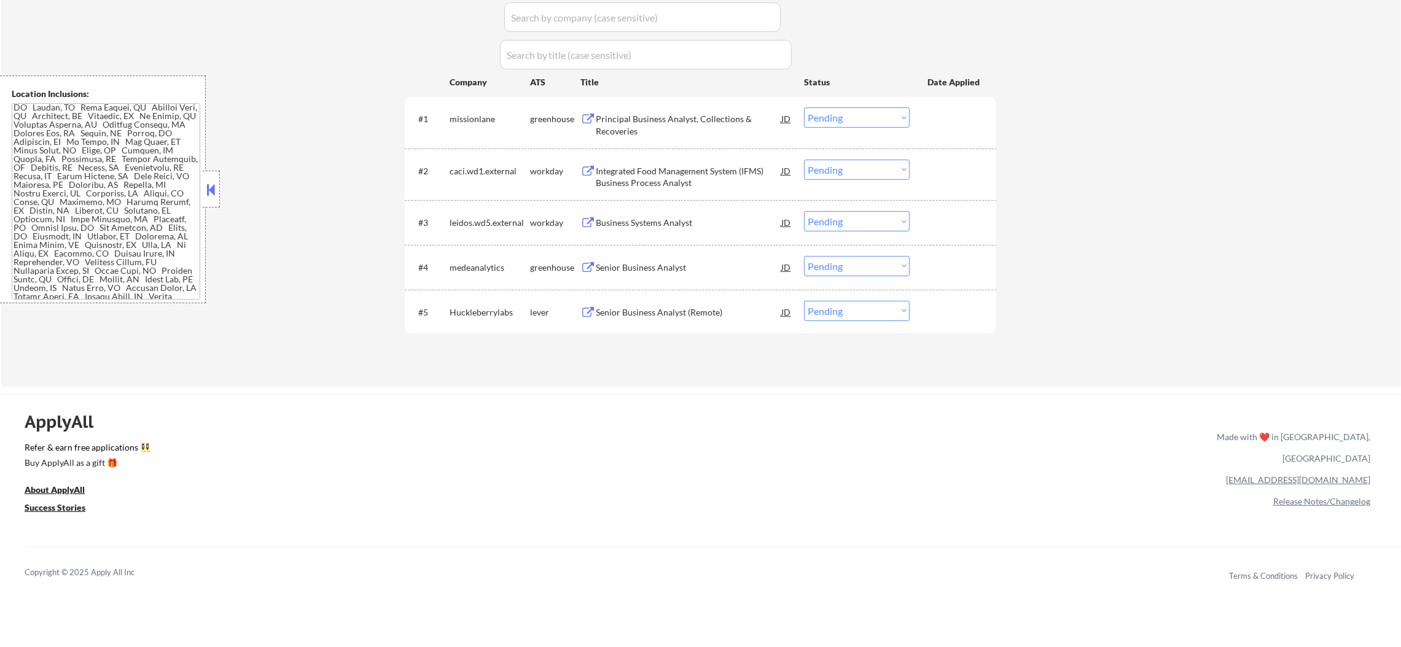
click at [710, 312] on div "Senior Business Analyst (Remote)" at bounding box center [689, 313] width 186 height 12
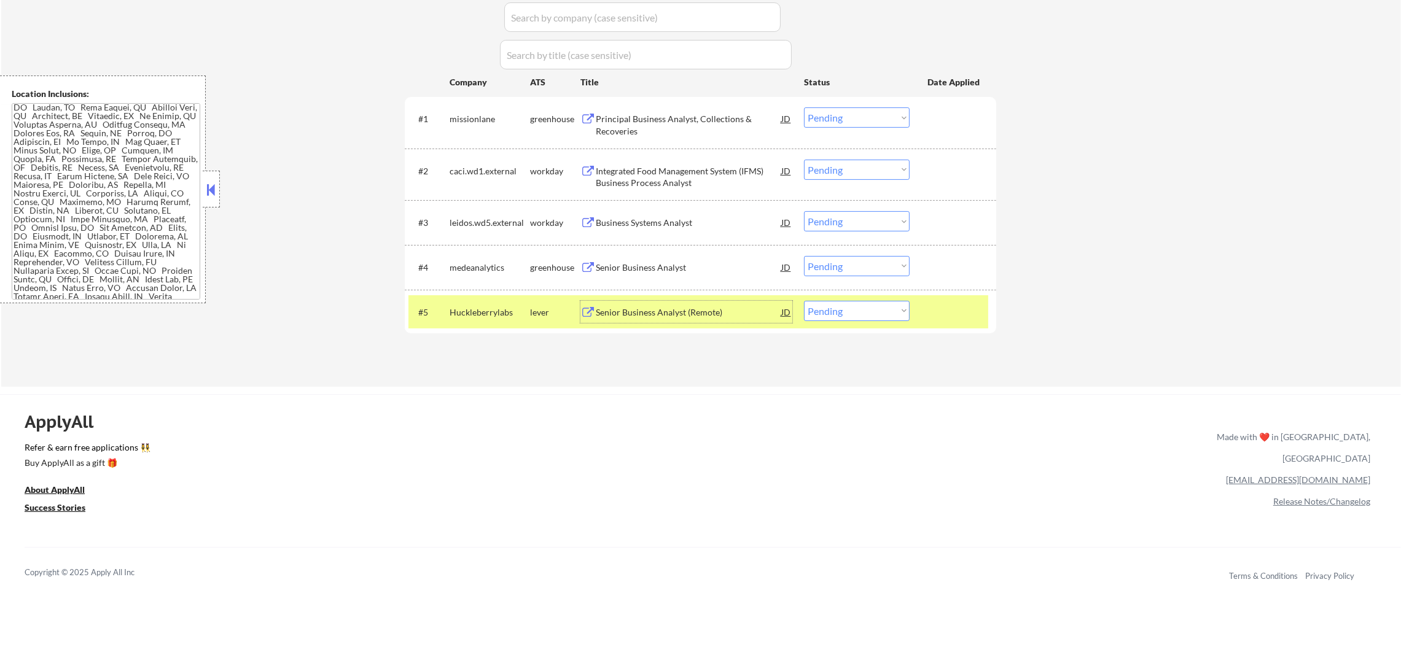
click at [1028, 400] on div "ApplyAll Refer & earn free applications 👯‍♀️ Buy ApplyAll as a gift 🎁 About App…" at bounding box center [700, 489] width 1401 height 191
click at [850, 310] on select "Choose an option... Pending Applied Excluded (Questions) Excluded (Expired) Exc…" at bounding box center [857, 311] width 106 height 20
select select ""excluded__bad_match_""
click at [804, 301] on select "Choose an option... Pending Applied Excluded (Questions) Excluded (Expired) Exc…" at bounding box center [857, 311] width 106 height 20
click at [484, 314] on div "Huckleberrylabs" at bounding box center [490, 313] width 80 height 12
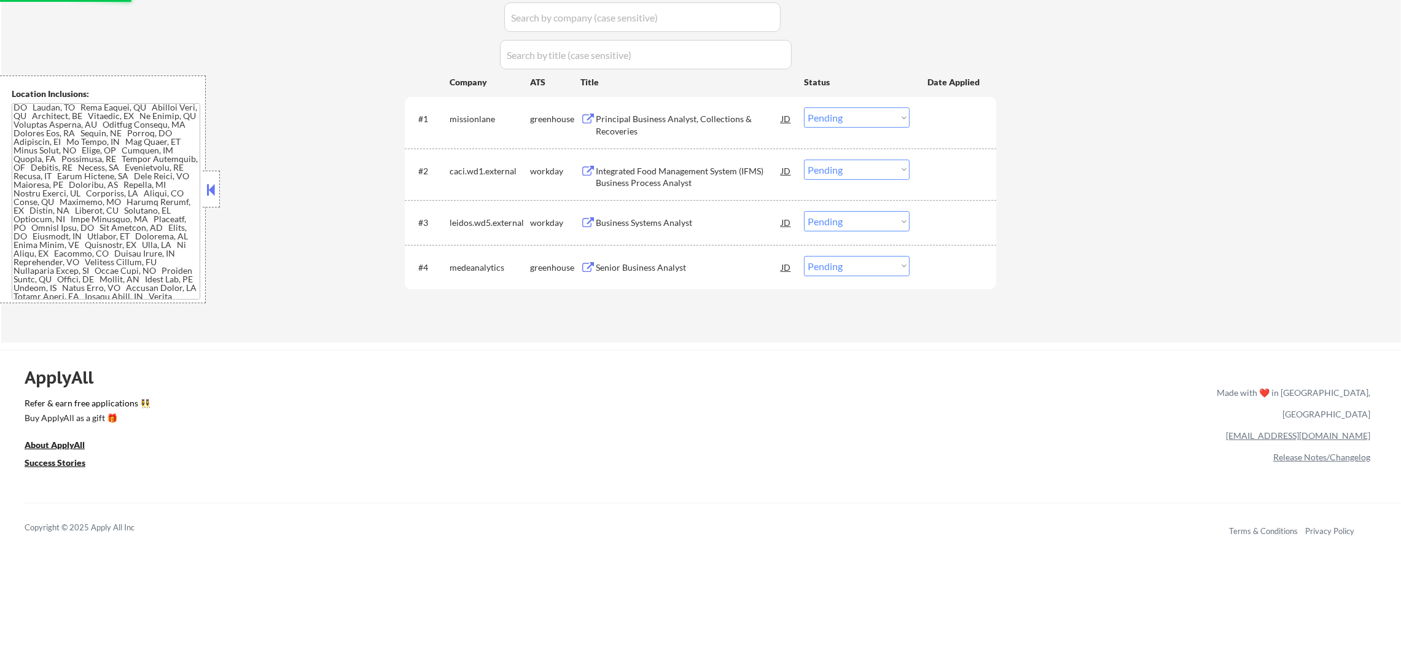
click at [678, 166] on div "Integrated Food Management System (IFMS) Business Process Analyst" at bounding box center [689, 177] width 186 height 24
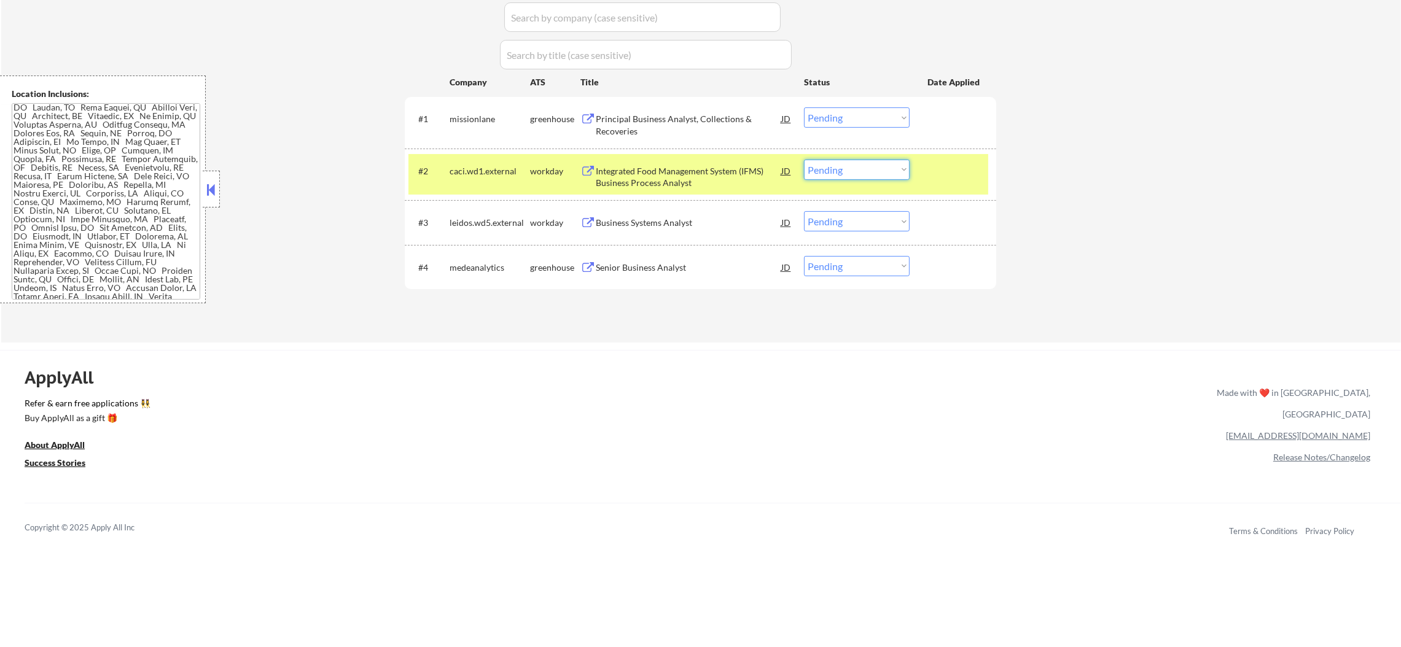
click at [846, 169] on select "Choose an option... Pending Applied Excluded (Questions) Excluded (Expired) Exc…" at bounding box center [857, 170] width 106 height 20
click at [804, 160] on select "Choose an option... Pending Applied Excluded (Questions) Excluded (Expired) Exc…" at bounding box center [857, 170] width 106 height 20
click at [492, 178] on div "caci.wd1.external" at bounding box center [490, 171] width 80 height 22
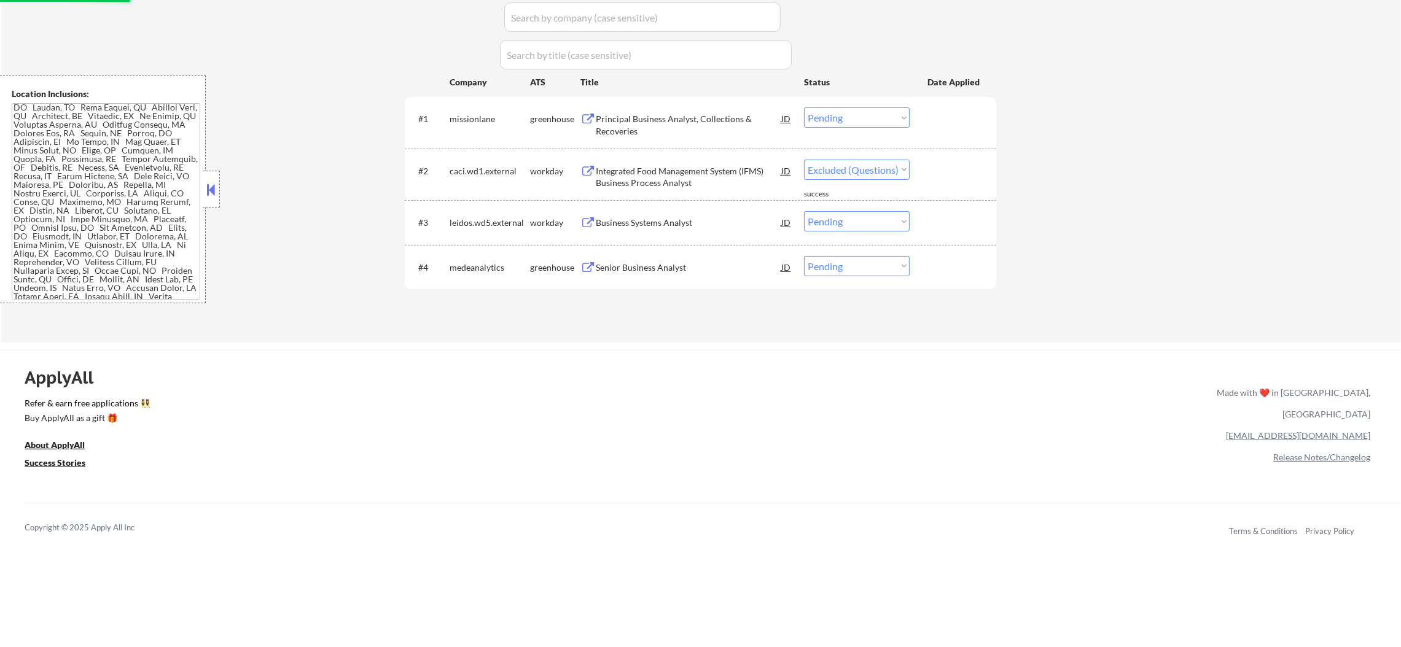
select select ""pending""
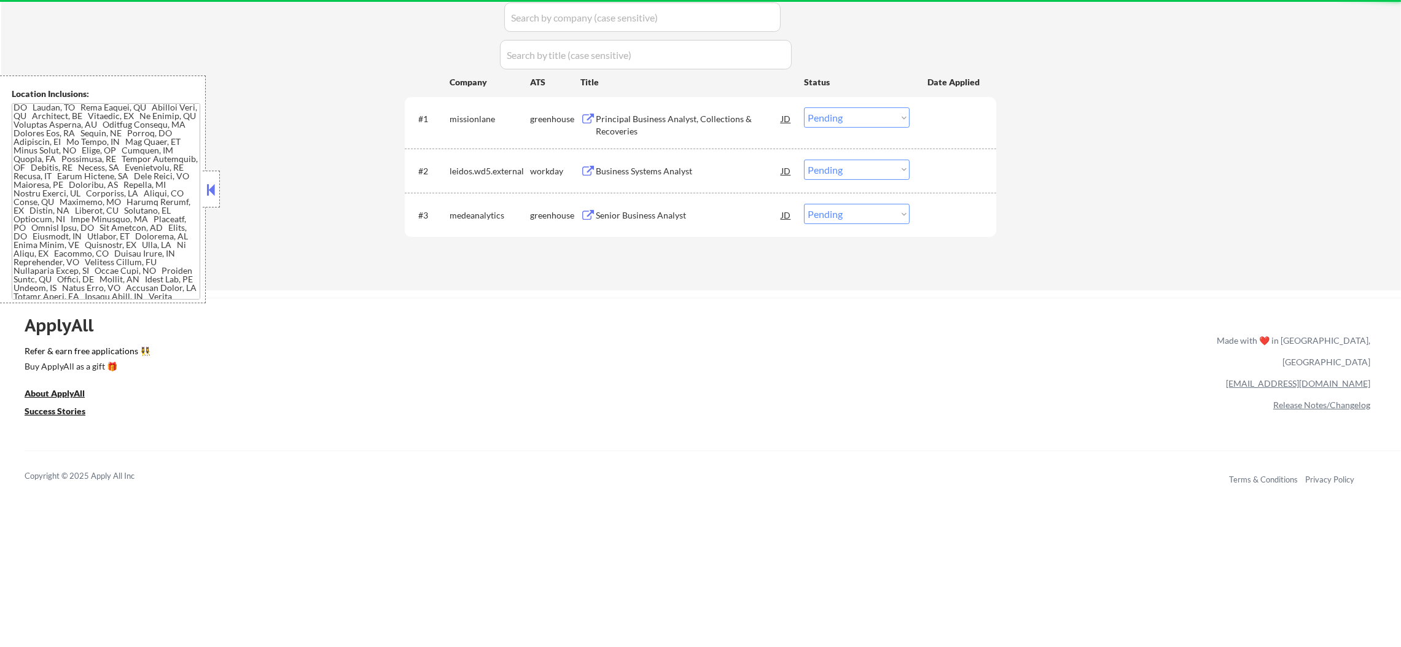
click at [643, 220] on div "Senior Business Analyst" at bounding box center [689, 215] width 186 height 12
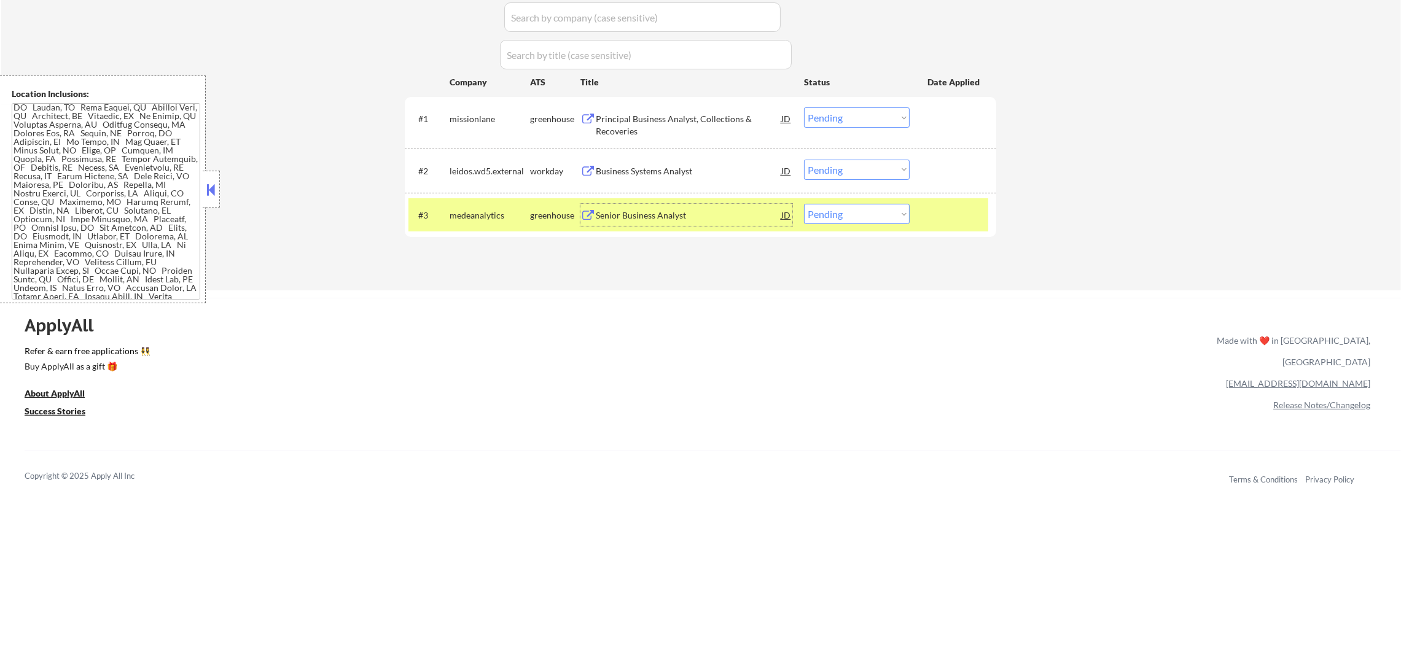
click at [814, 206] on select "Choose an option... Pending Applied Excluded (Questions) Excluded (Expired) Exc…" at bounding box center [857, 214] width 106 height 20
select select ""excluded__blocklist_""
click at [804, 204] on select "Choose an option... Pending Applied Excluded (Questions) Excluded (Expired) Exc…" at bounding box center [857, 214] width 106 height 20
click at [470, 200] on div "#3 medeanalytics greenhouse Senior Business Analyst JD Choose an option... Pend…" at bounding box center [698, 214] width 580 height 33
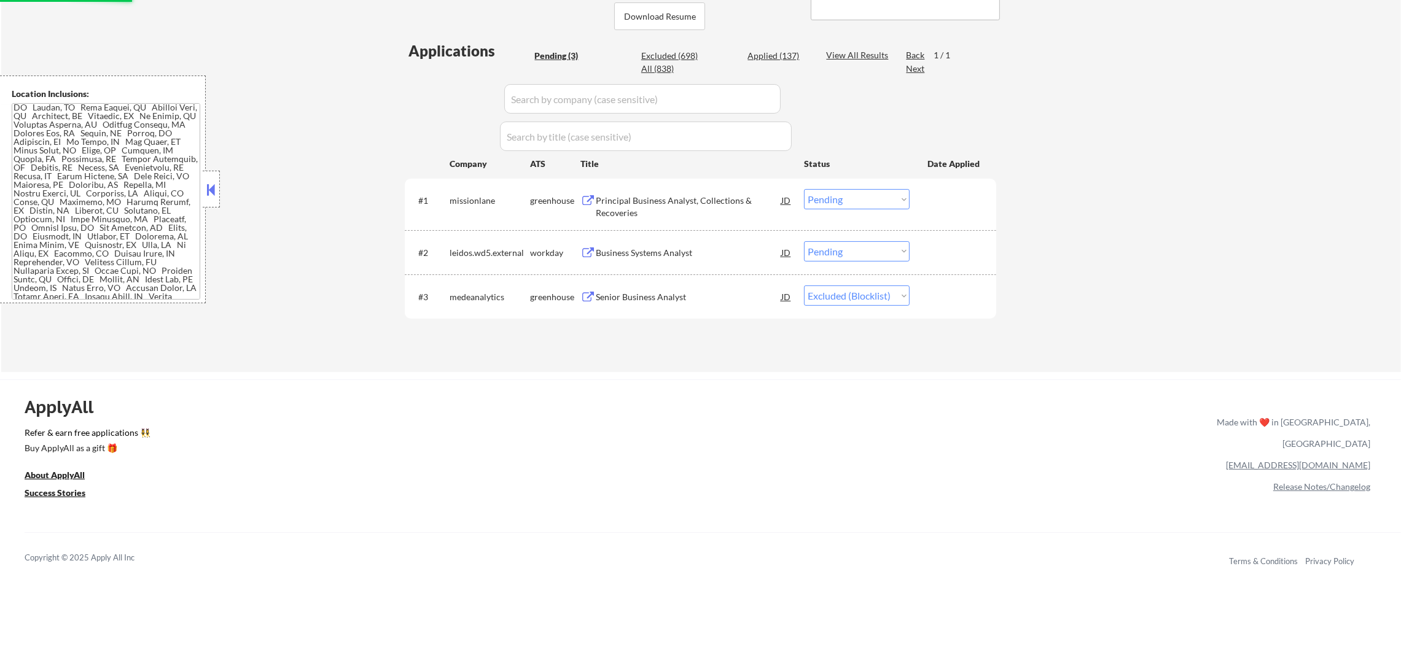
scroll to position [276, 0]
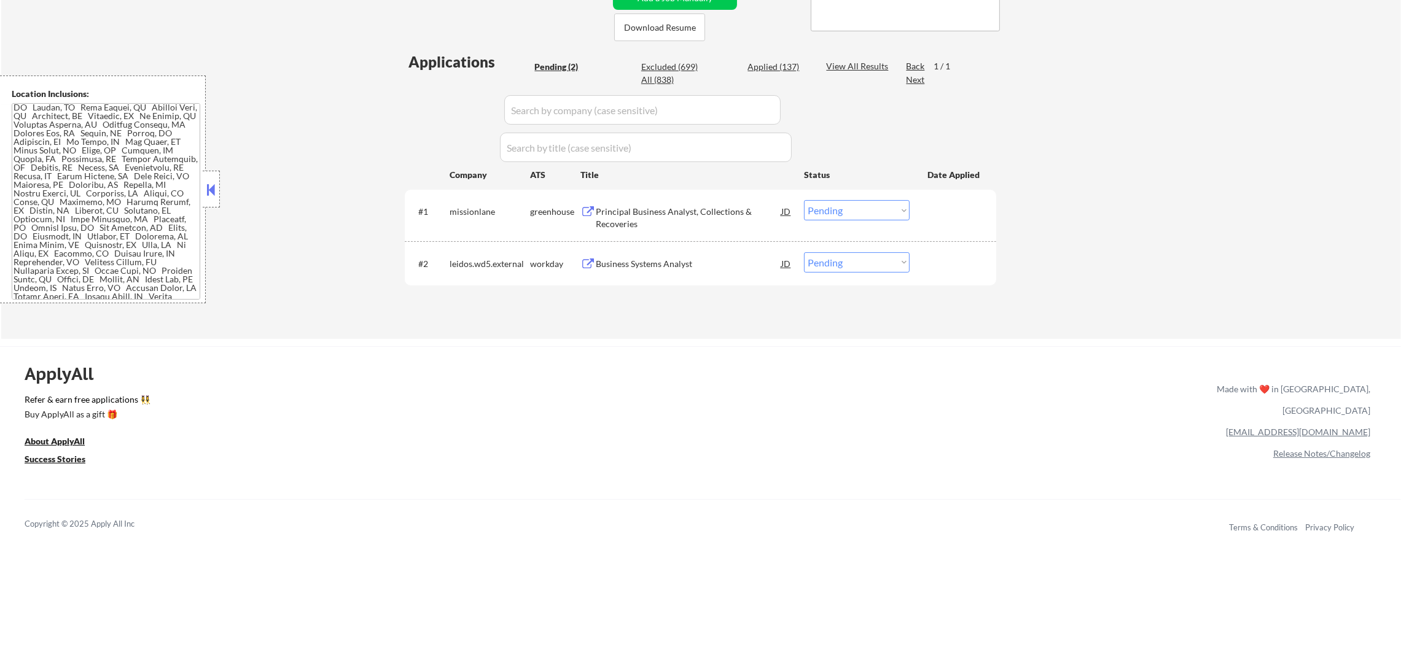
click at [676, 210] on div "Principal Business Analyst, Collections & Recoveries" at bounding box center [689, 218] width 186 height 24
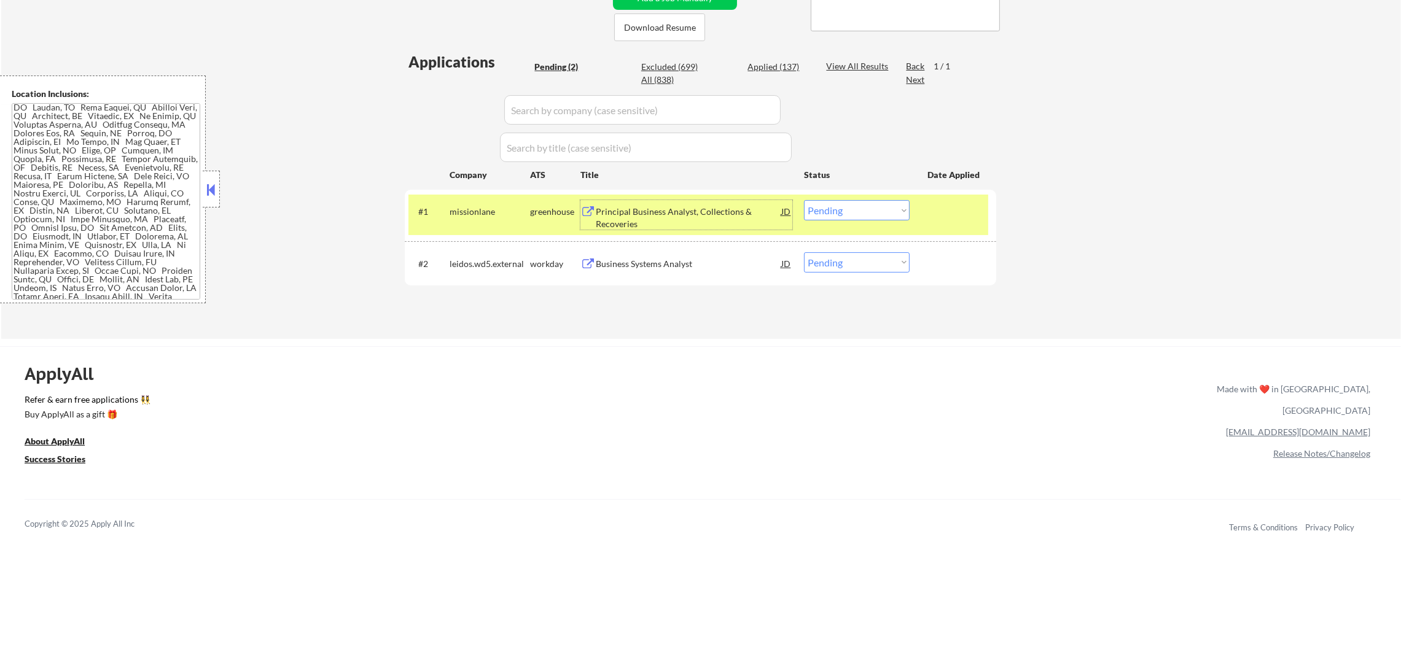
click at [857, 216] on select "Choose an option... Pending Applied Excluded (Questions) Excluded (Expired) Exc…" at bounding box center [857, 210] width 106 height 20
click at [804, 200] on select "Choose an option... Pending Applied Excluded (Questions) Excluded (Expired) Exc…" at bounding box center [857, 210] width 106 height 20
click at [491, 216] on div "missionlane" at bounding box center [490, 212] width 80 height 12
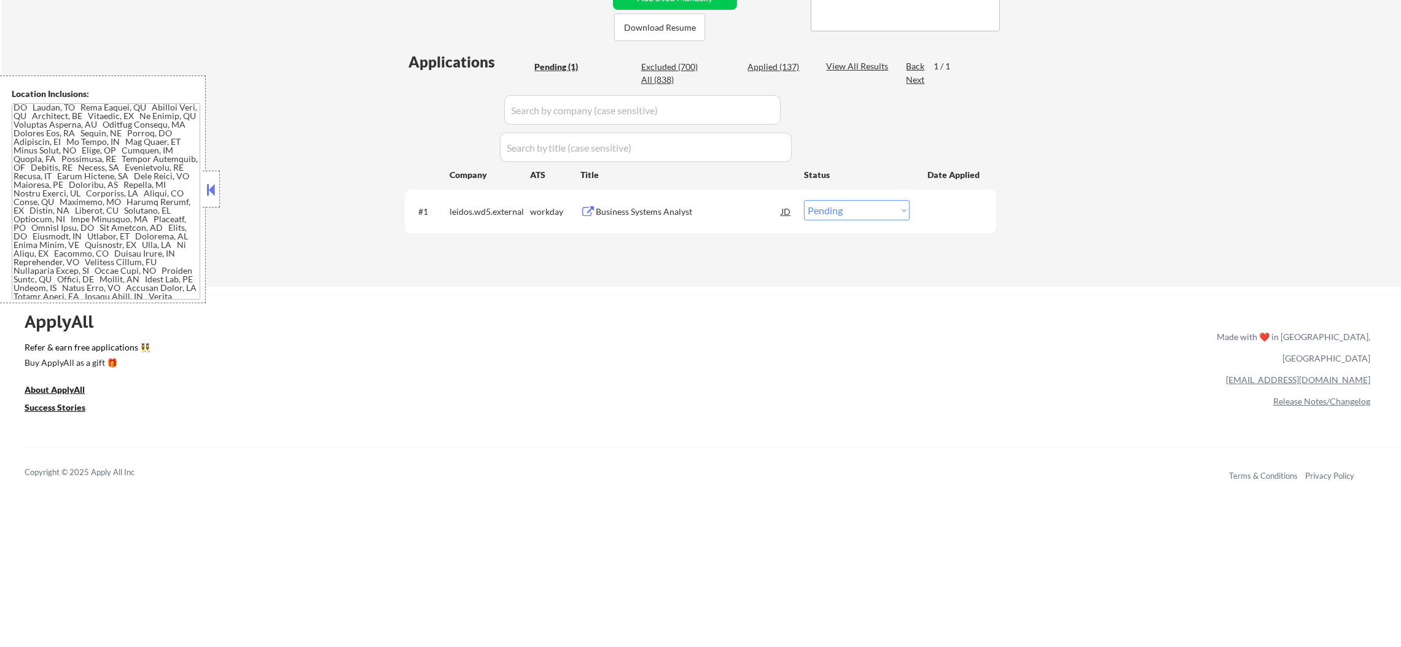
click at [729, 217] on div "Business Systems Analyst" at bounding box center [689, 211] width 186 height 22
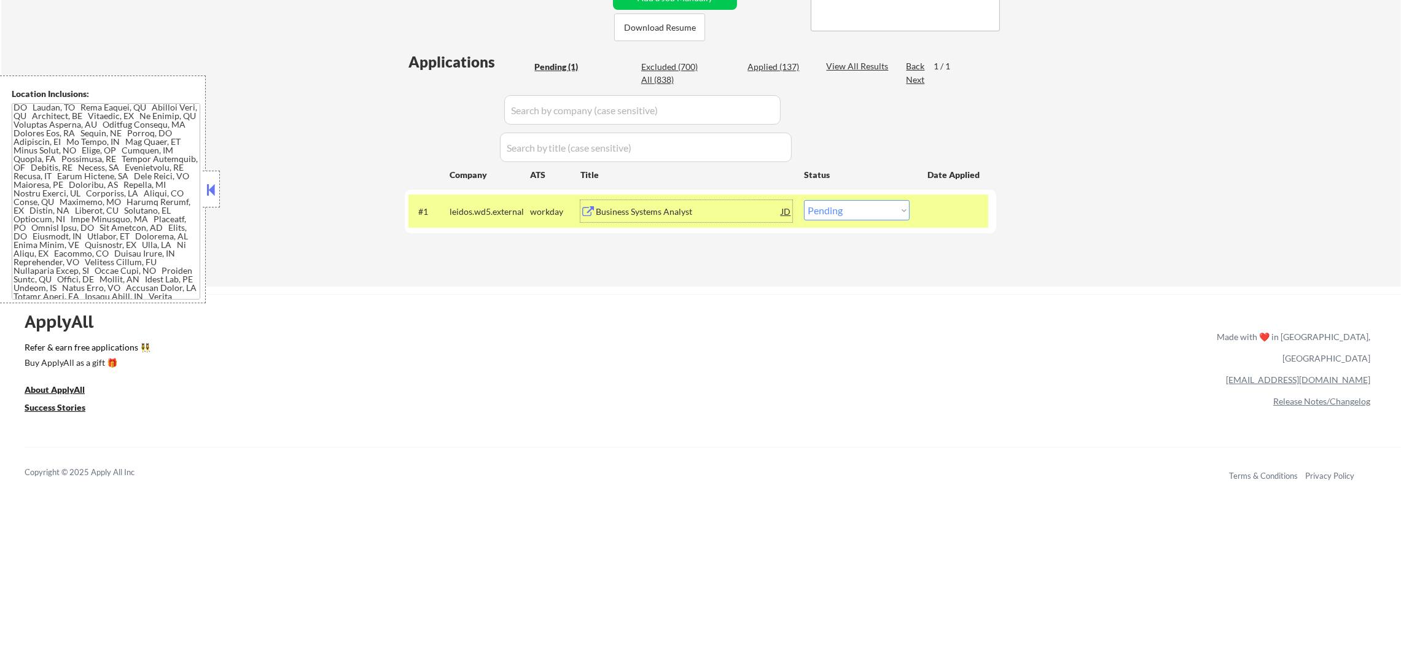
click at [840, 212] on select "Choose an option... Pending Applied Excluded (Questions) Excluded (Expired) Exc…" at bounding box center [857, 210] width 106 height 20
select select ""excluded__bad_match_""
click at [804, 200] on select "Choose an option... Pending Applied Excluded (Questions) Excluded (Expired) Exc…" at bounding box center [857, 210] width 106 height 20
click at [478, 198] on div "#1 leidos.wd5.external workday Business Systems Analyst JD Choose an option... …" at bounding box center [698, 211] width 580 height 33
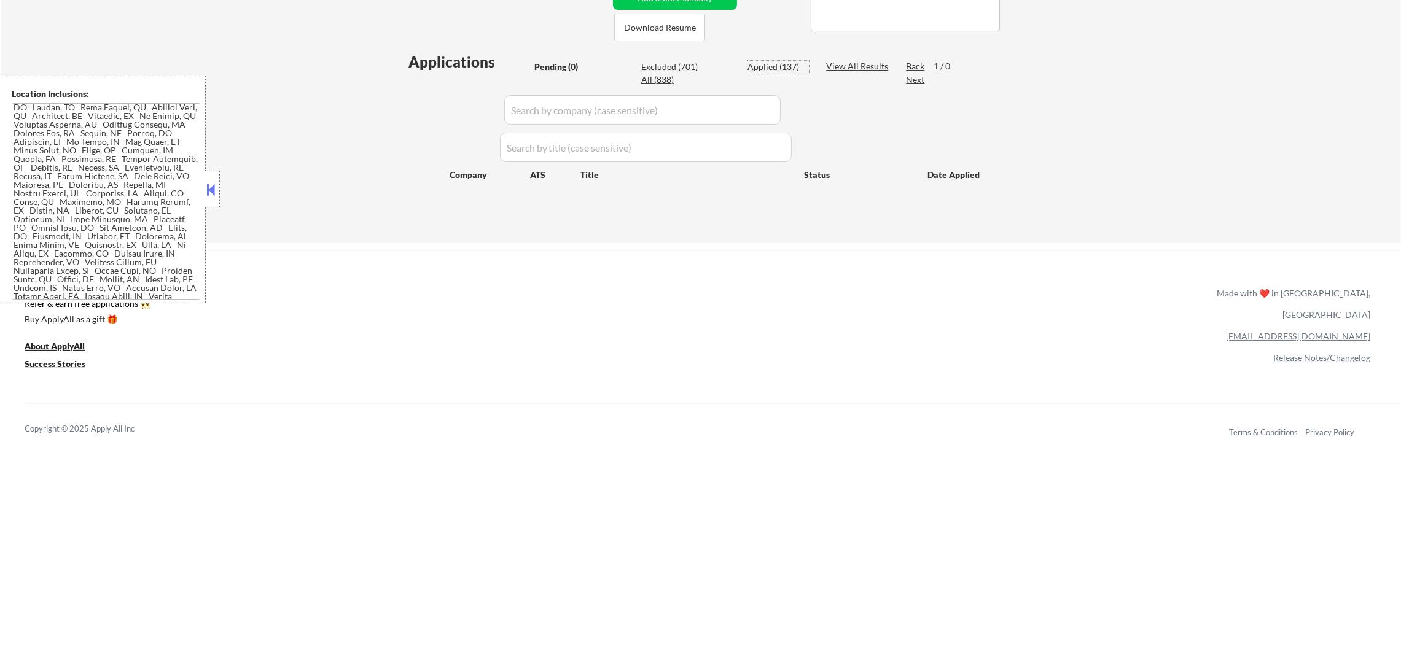
click at [765, 64] on div "Applied (137)" at bounding box center [778, 67] width 61 height 12
select select ""applied""
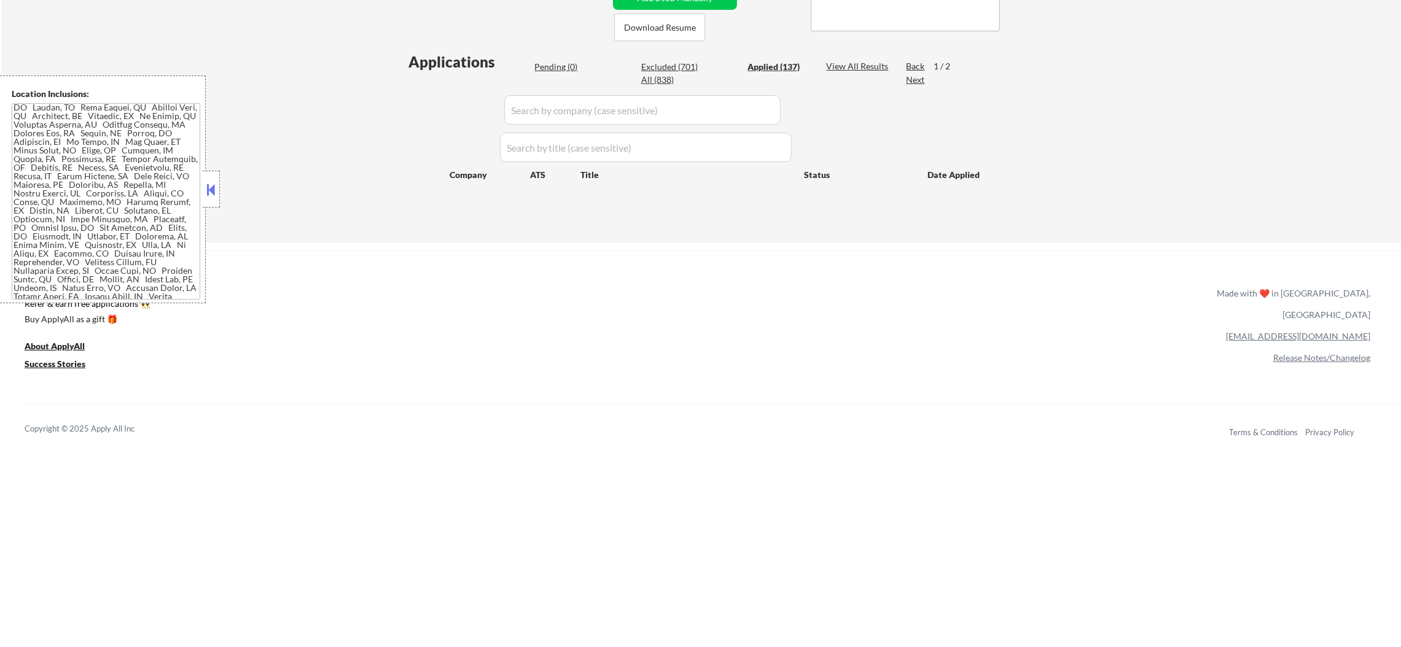
select select ""applied""
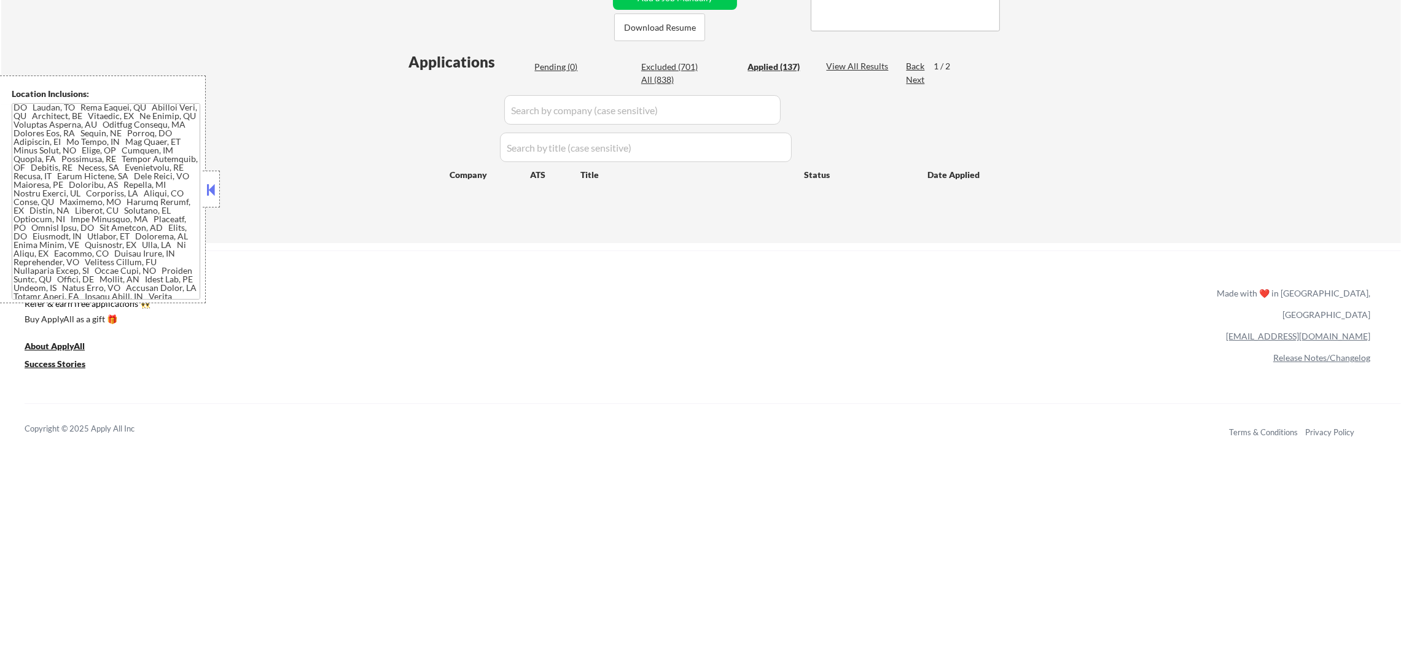
select select ""applied""
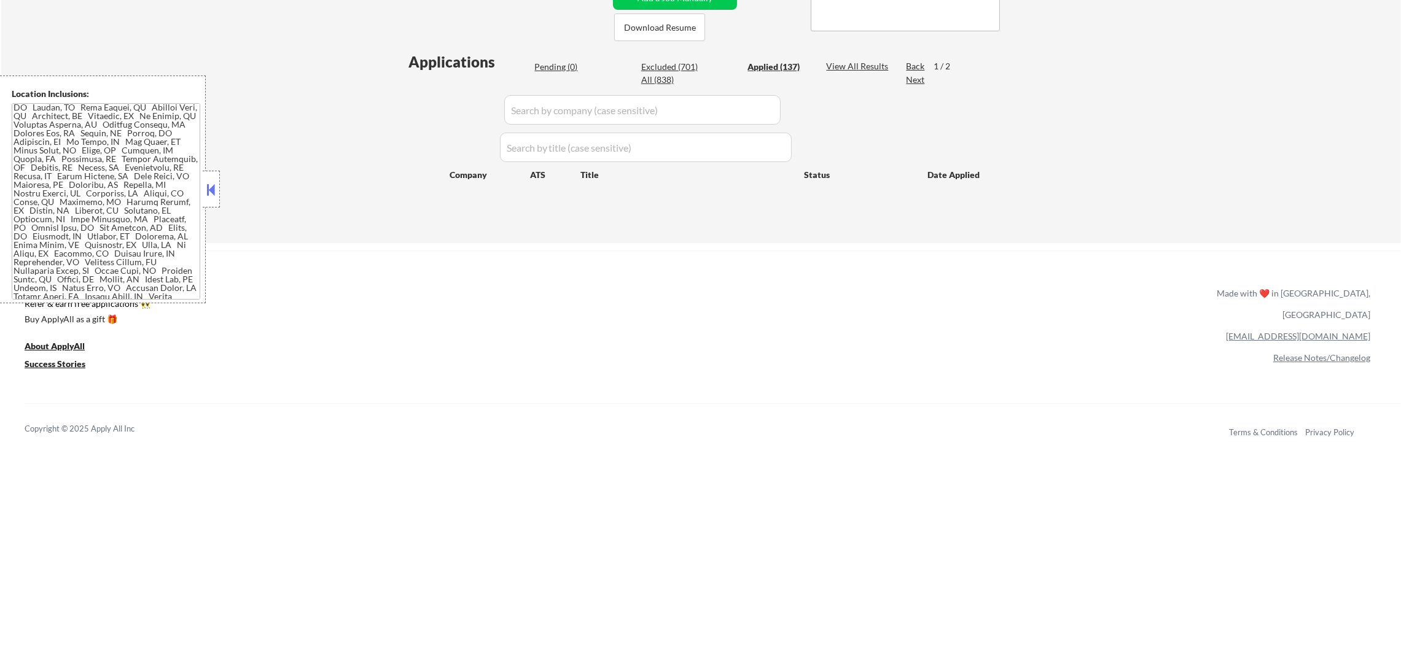
select select ""applied""
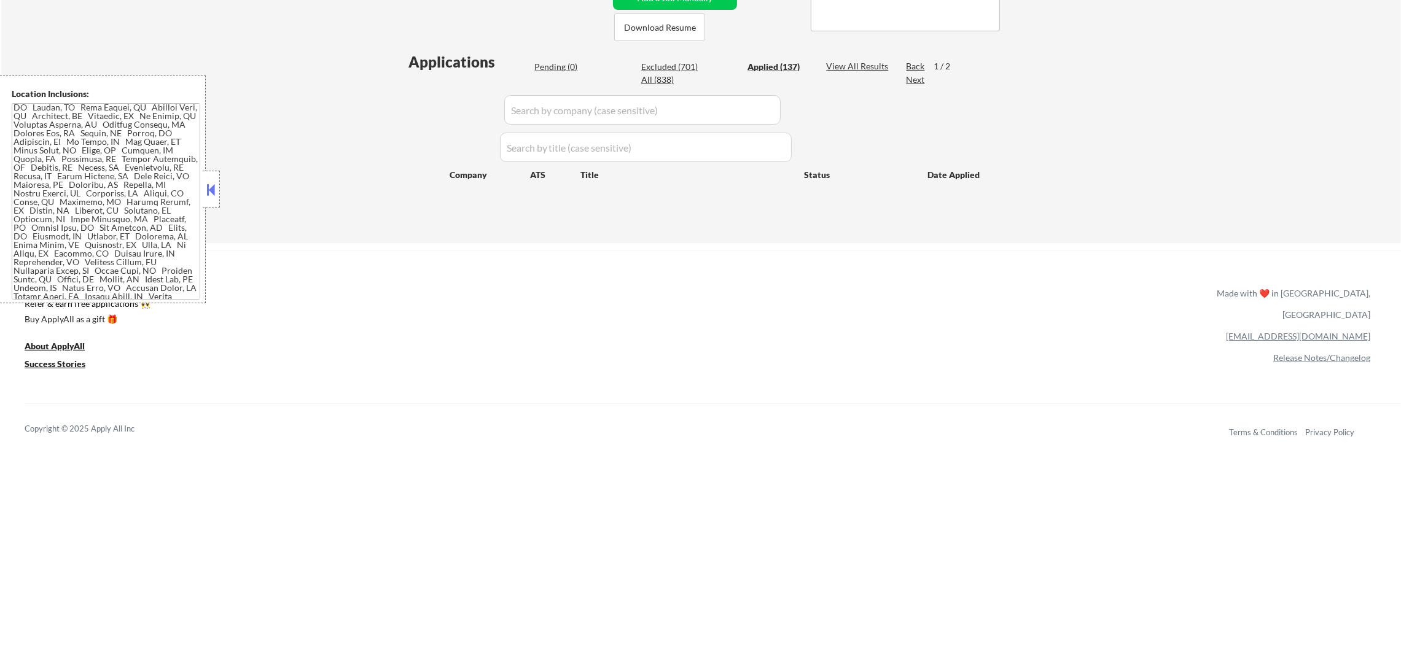
select select ""applied""
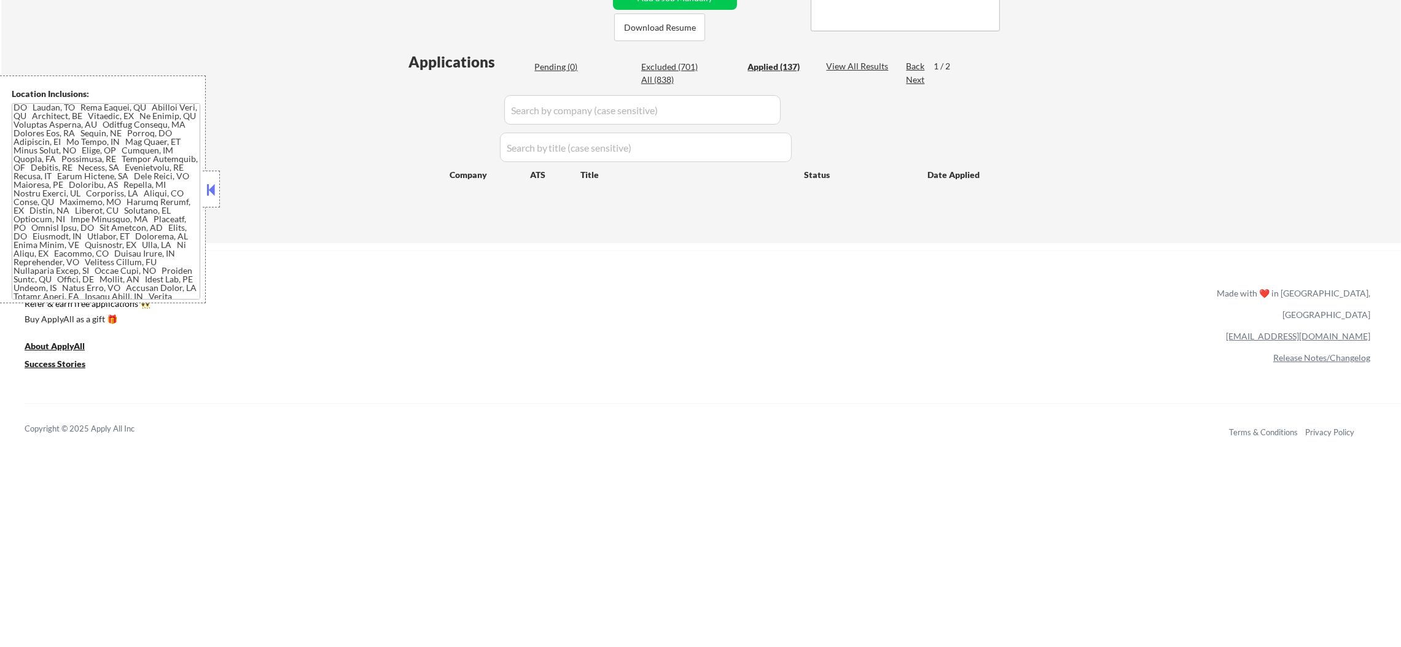
select select ""applied""
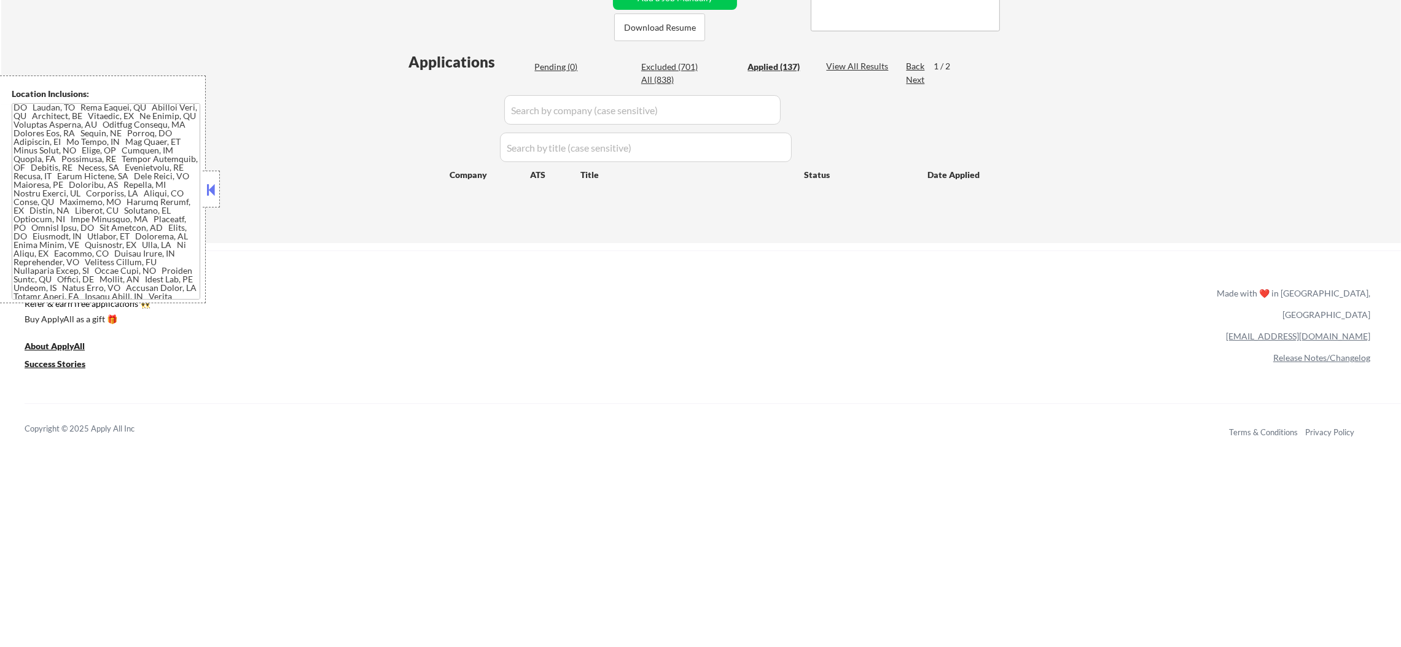
select select ""applied""
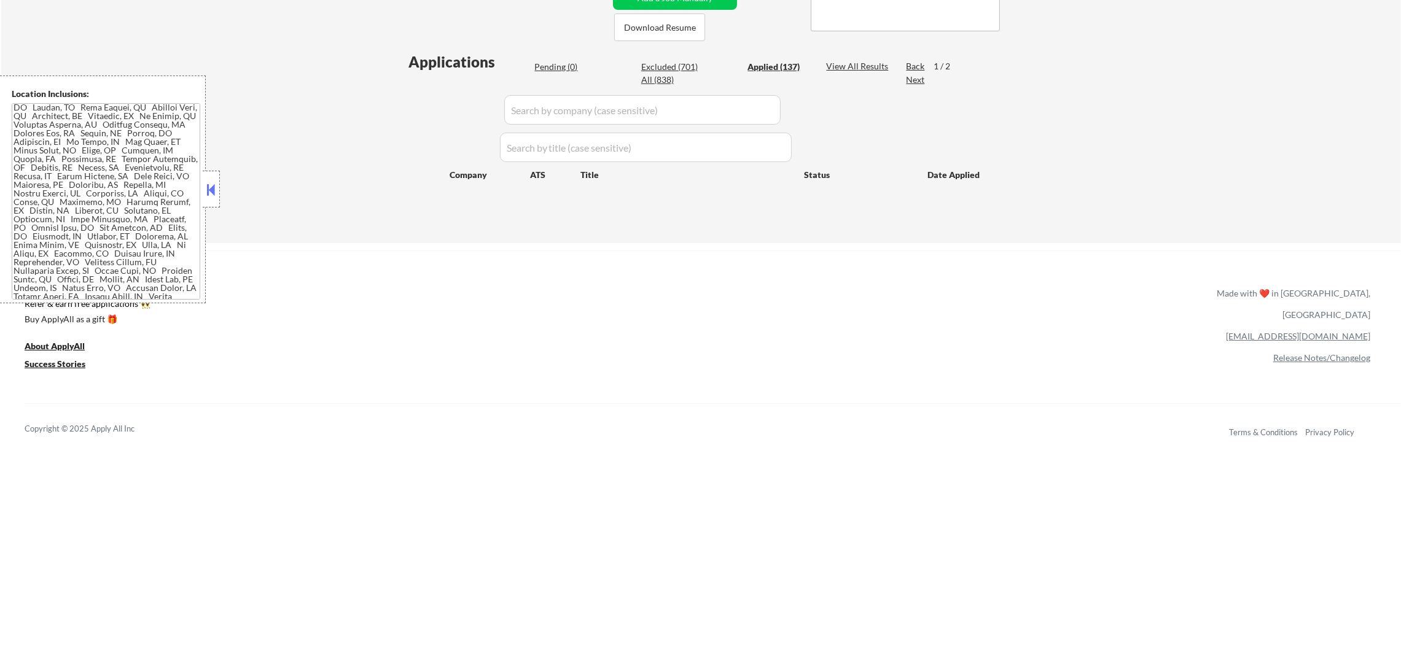
select select ""applied""
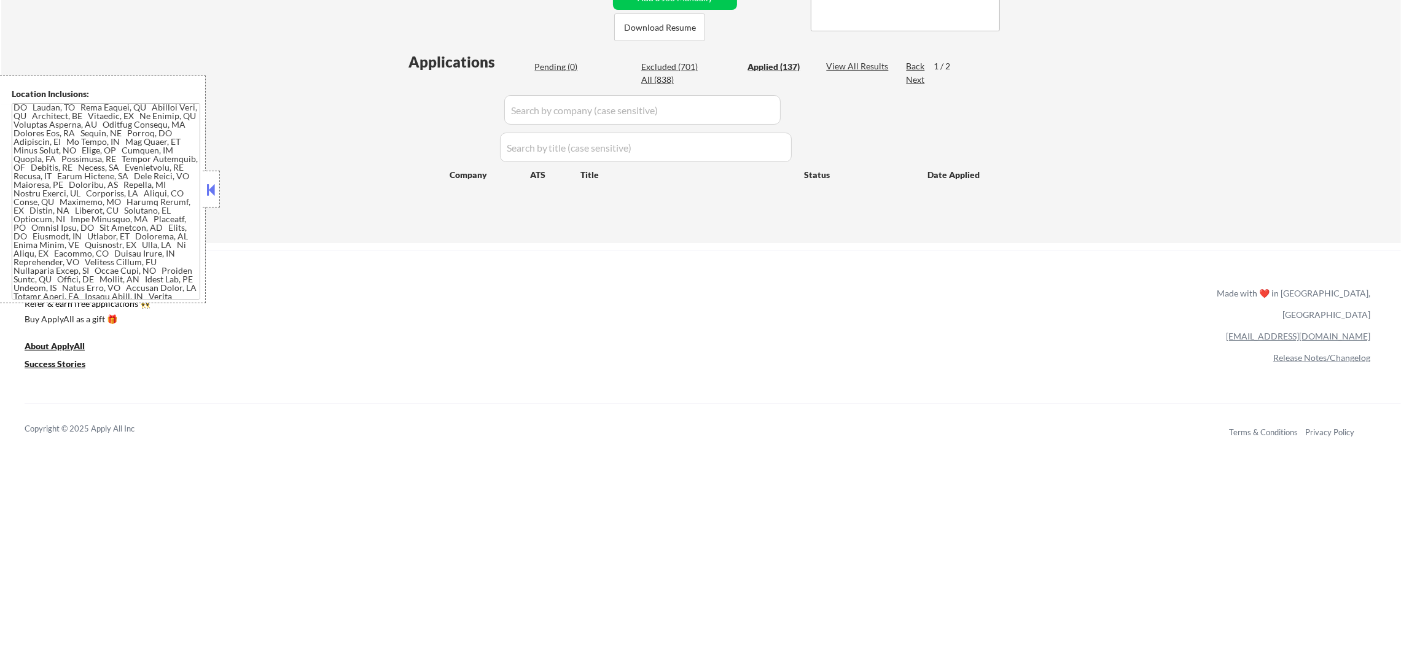
select select ""applied""
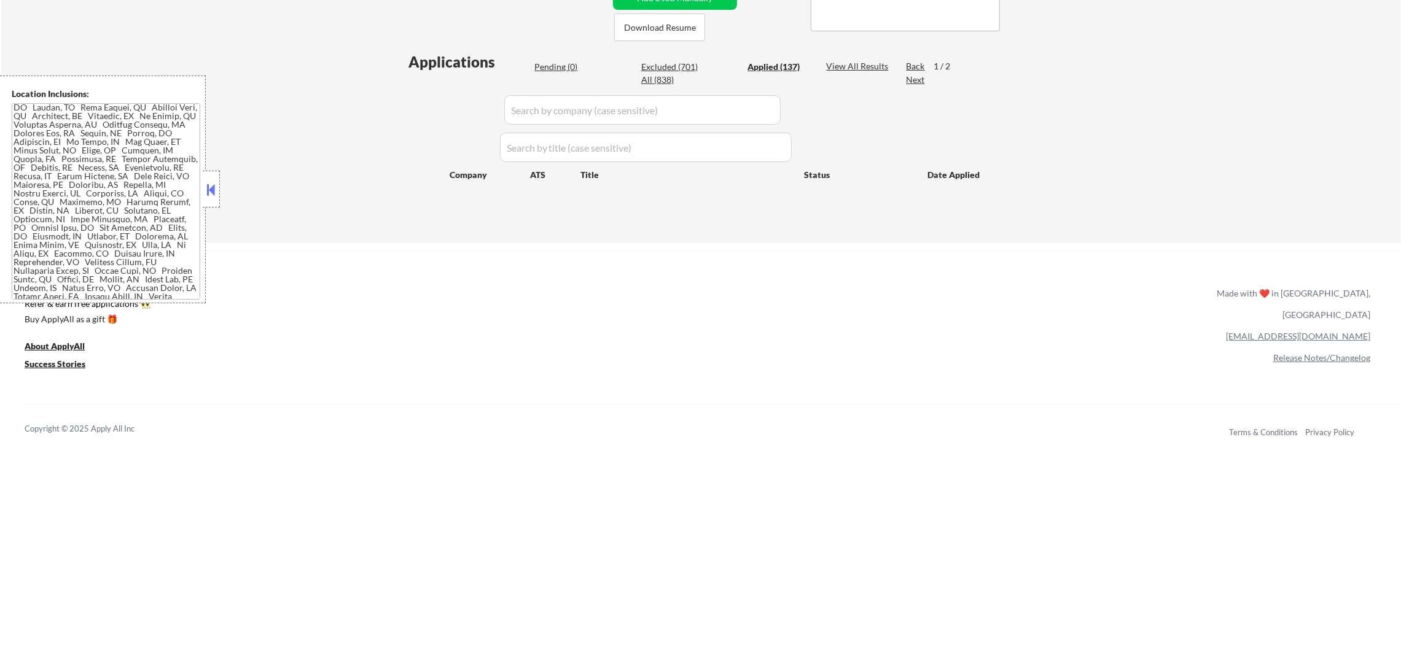
select select ""applied""
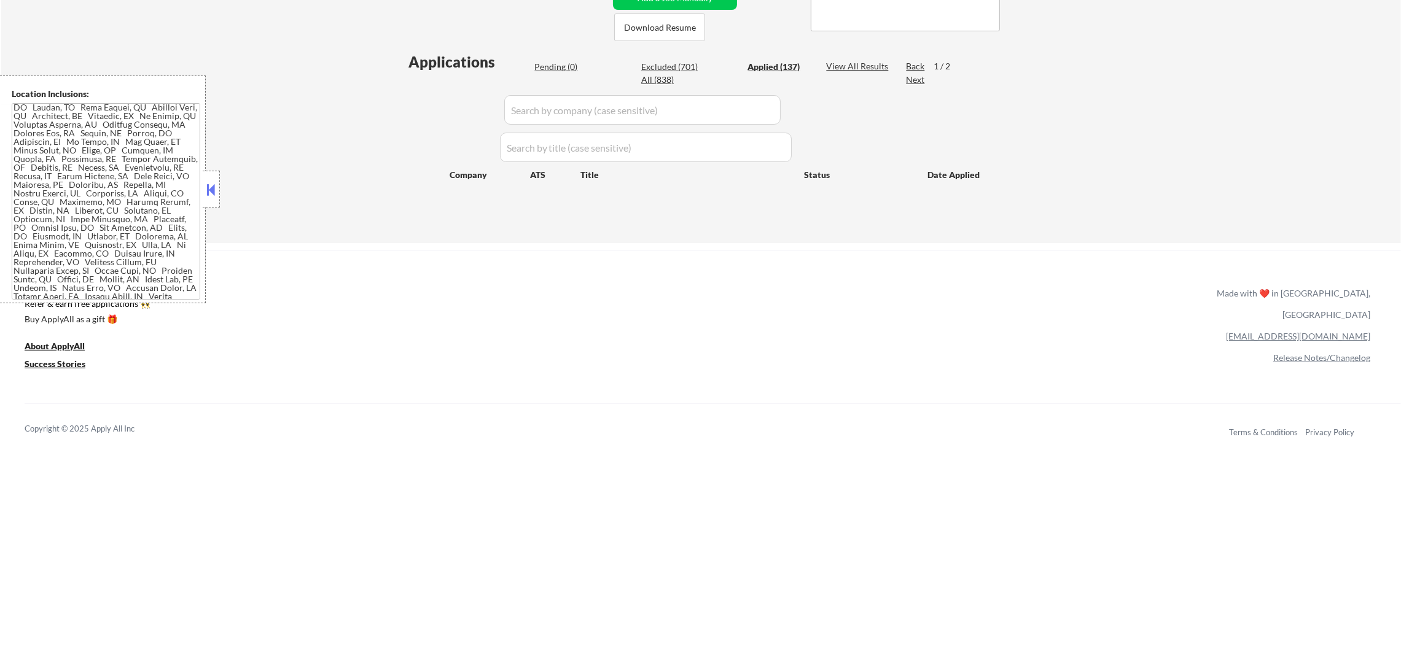
select select ""applied""
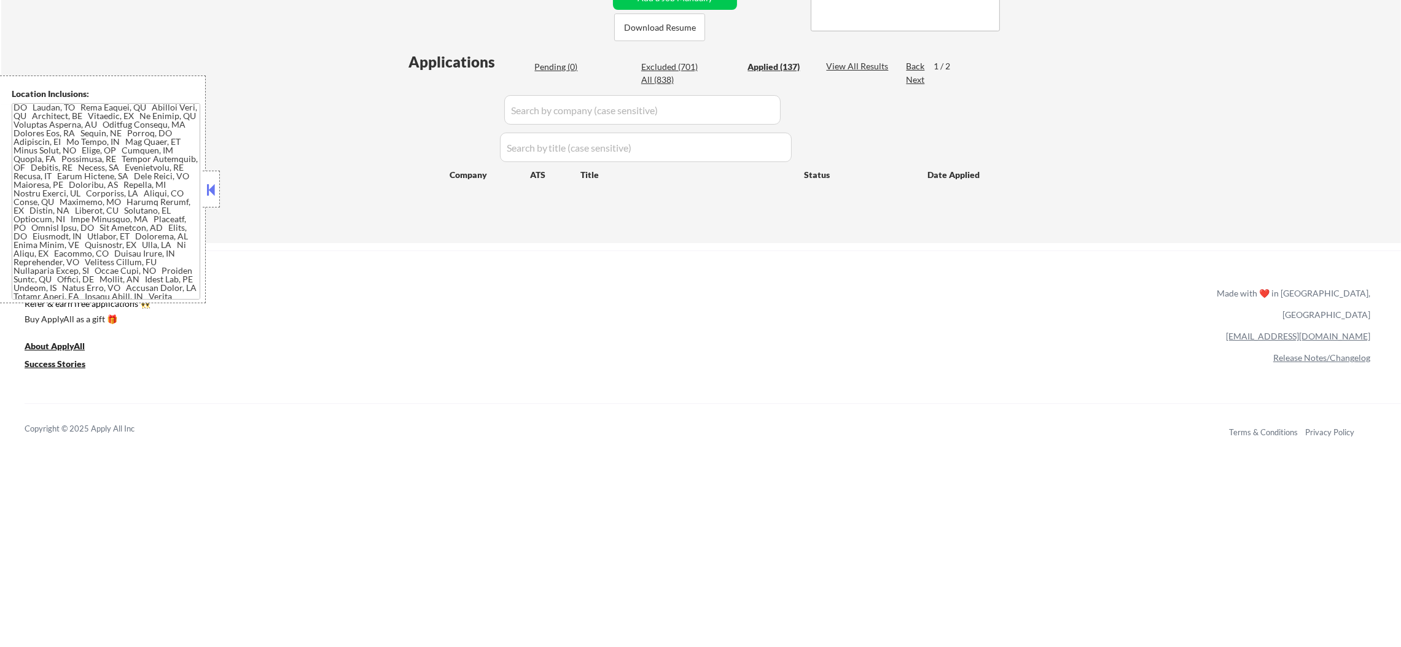
select select ""applied""
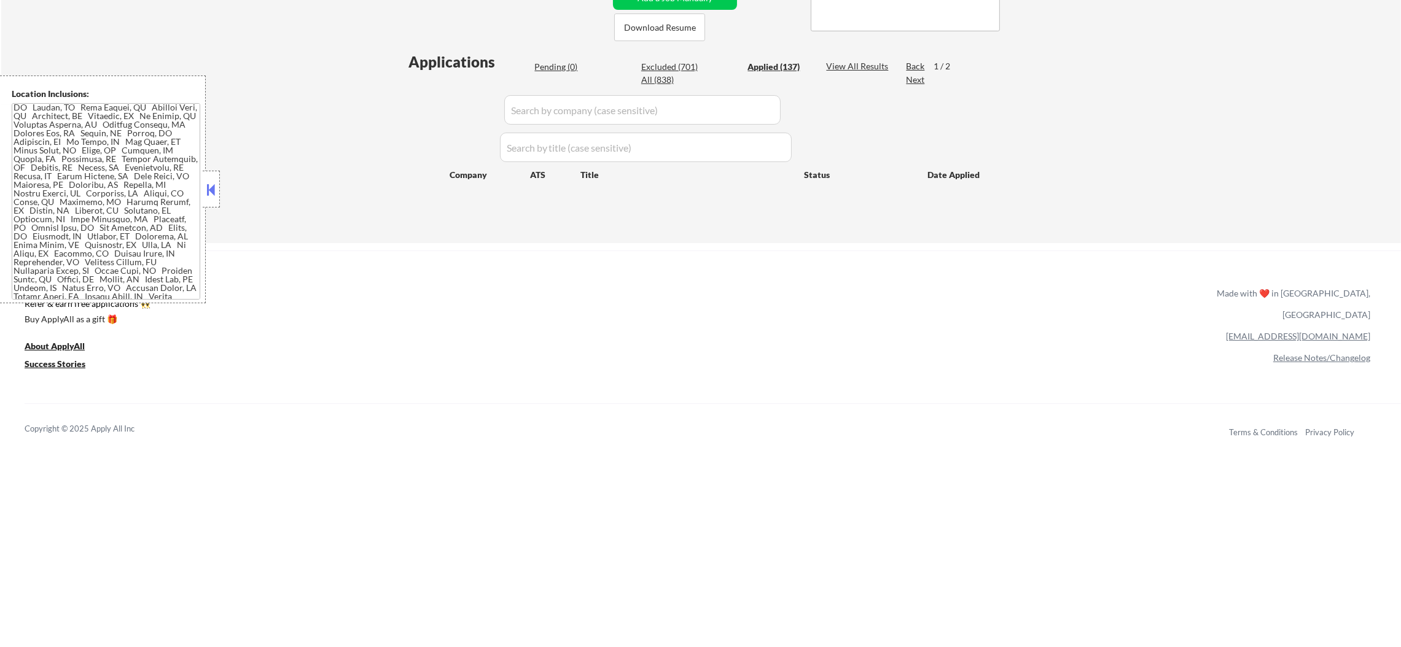
select select ""applied""
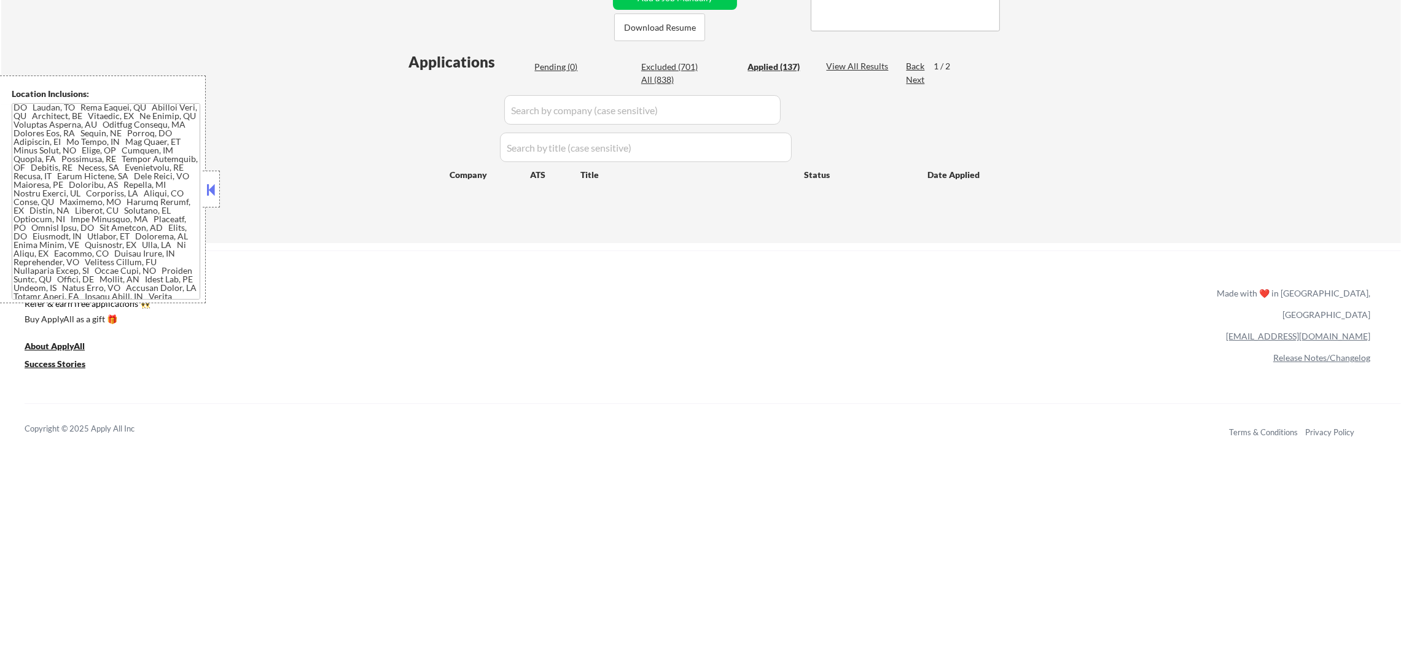
select select ""applied""
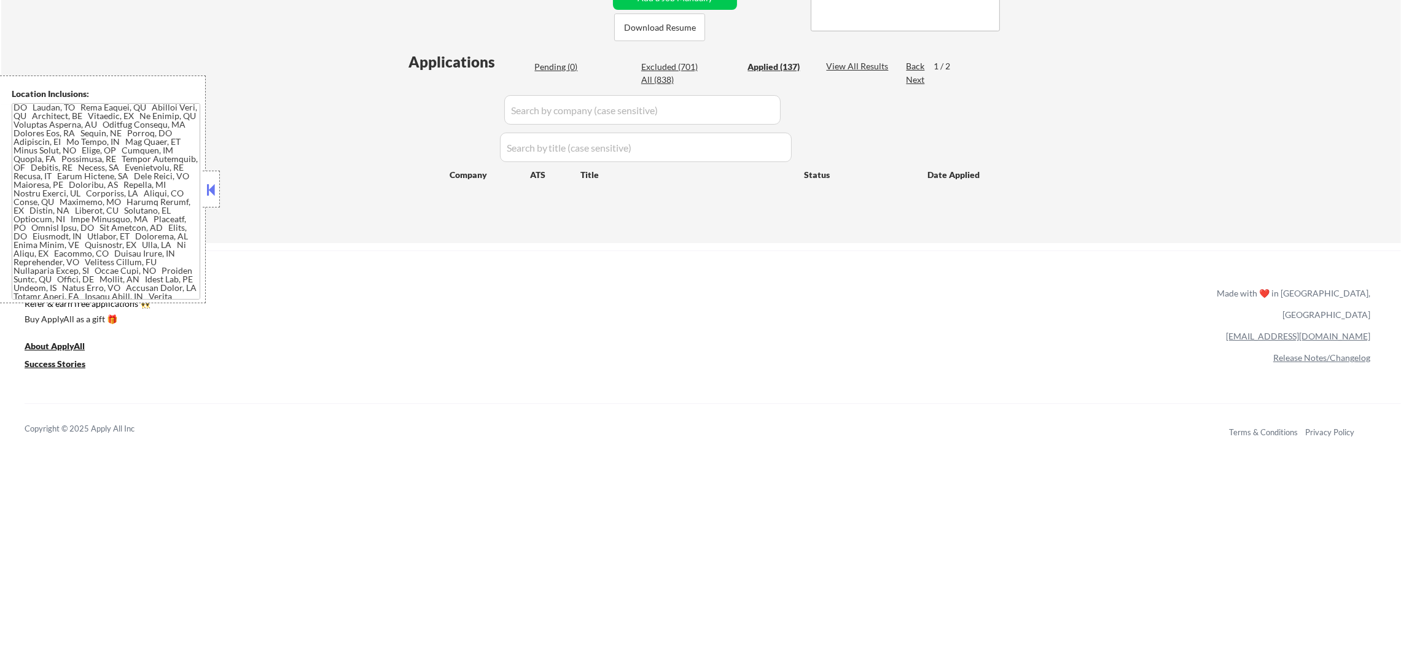
select select ""applied""
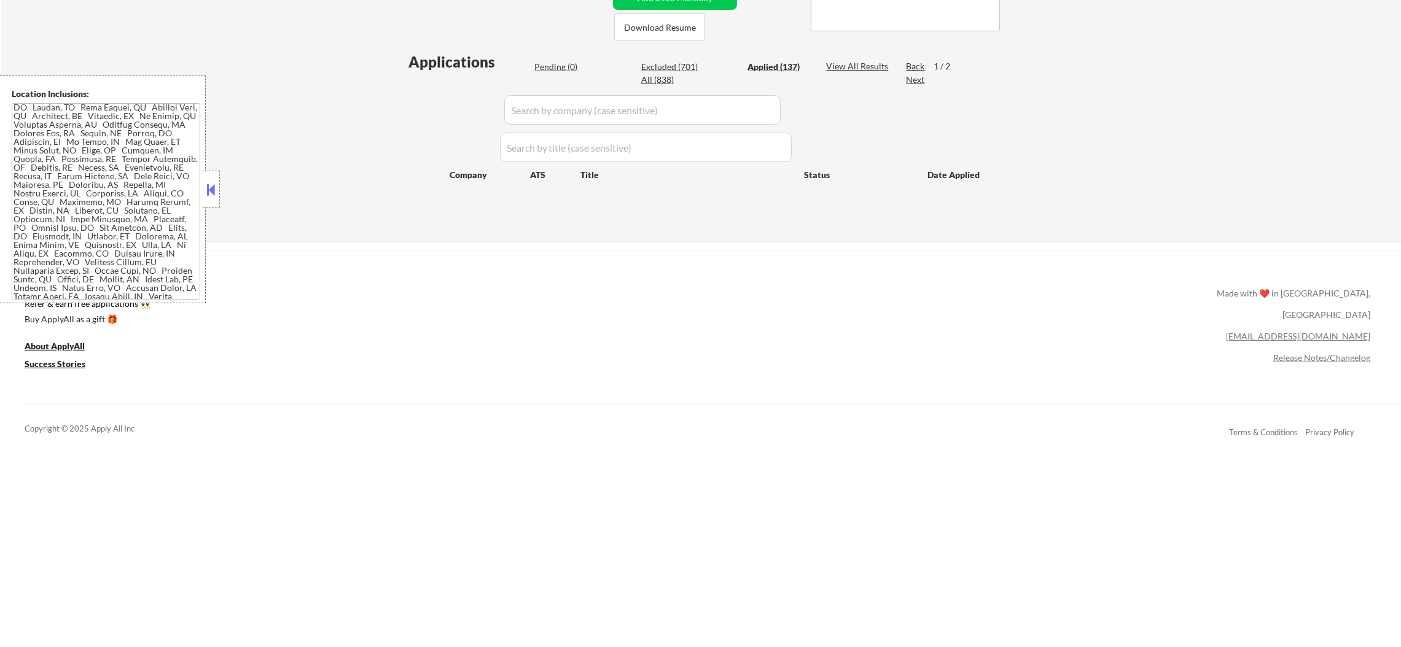
select select ""applied""
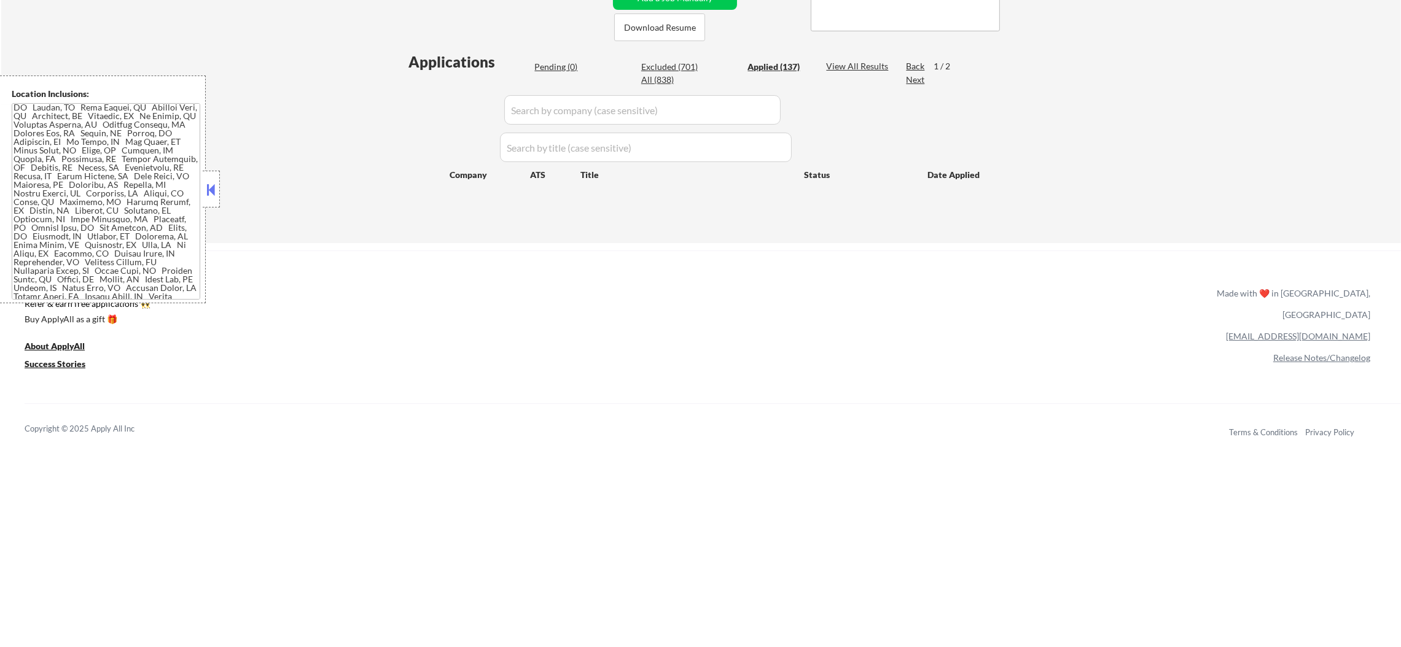
select select ""applied""
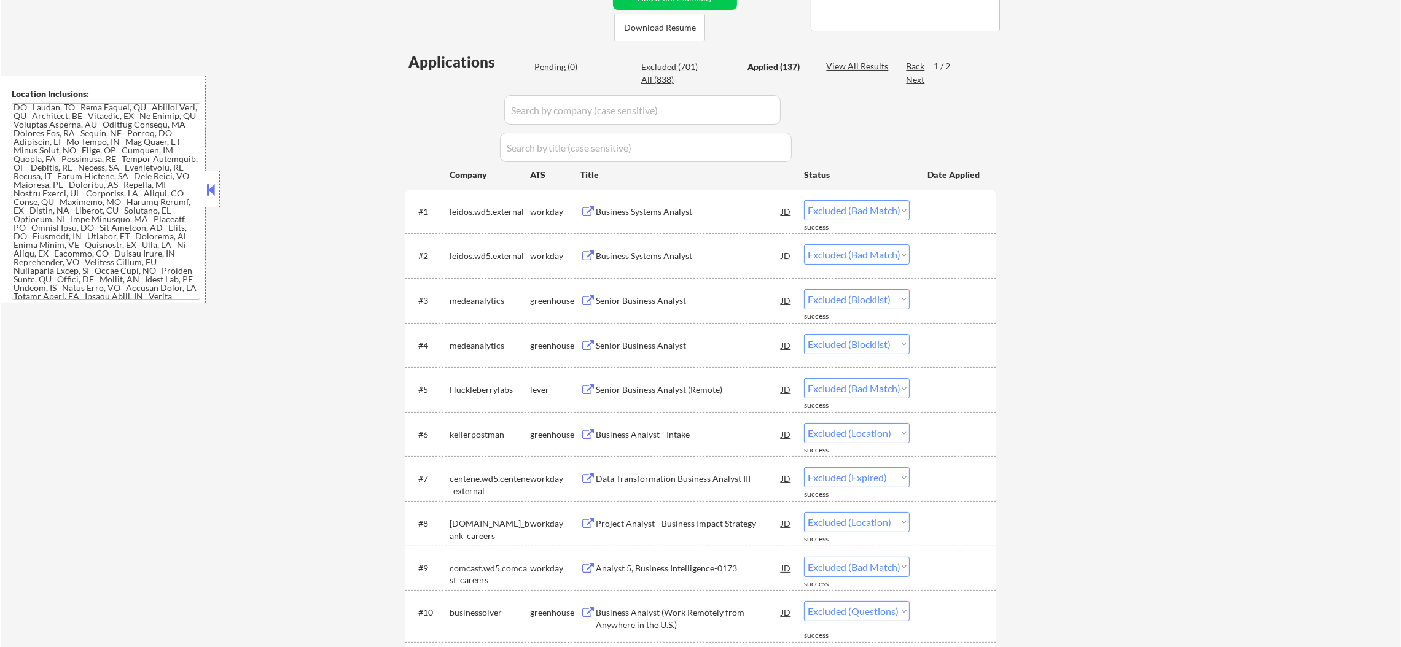
select select ""applied""
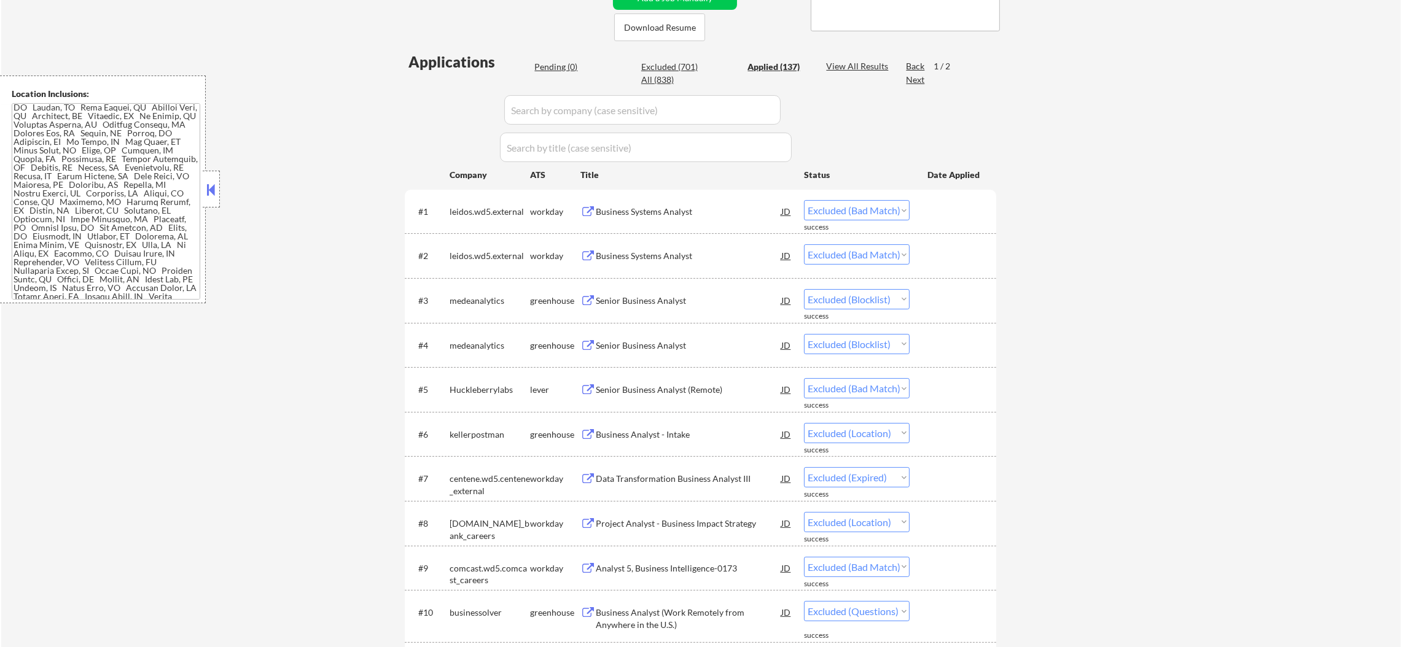
select select ""applied""
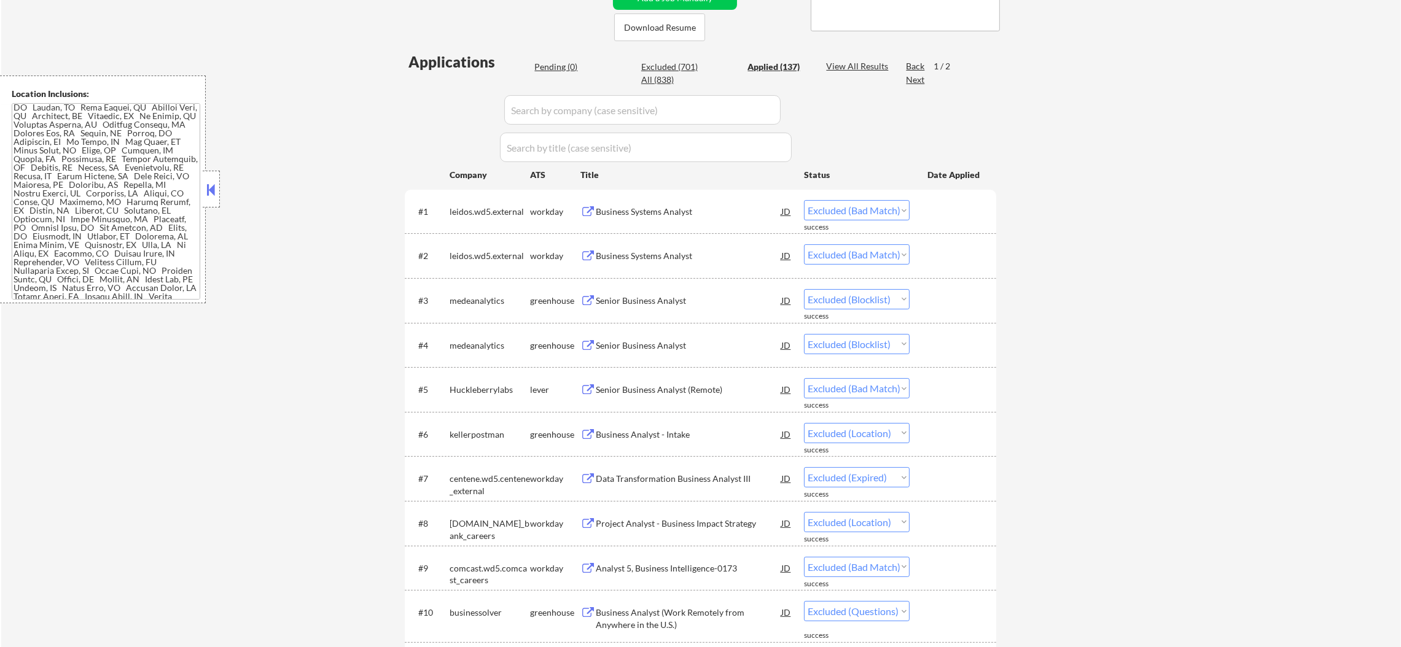
select select ""applied""
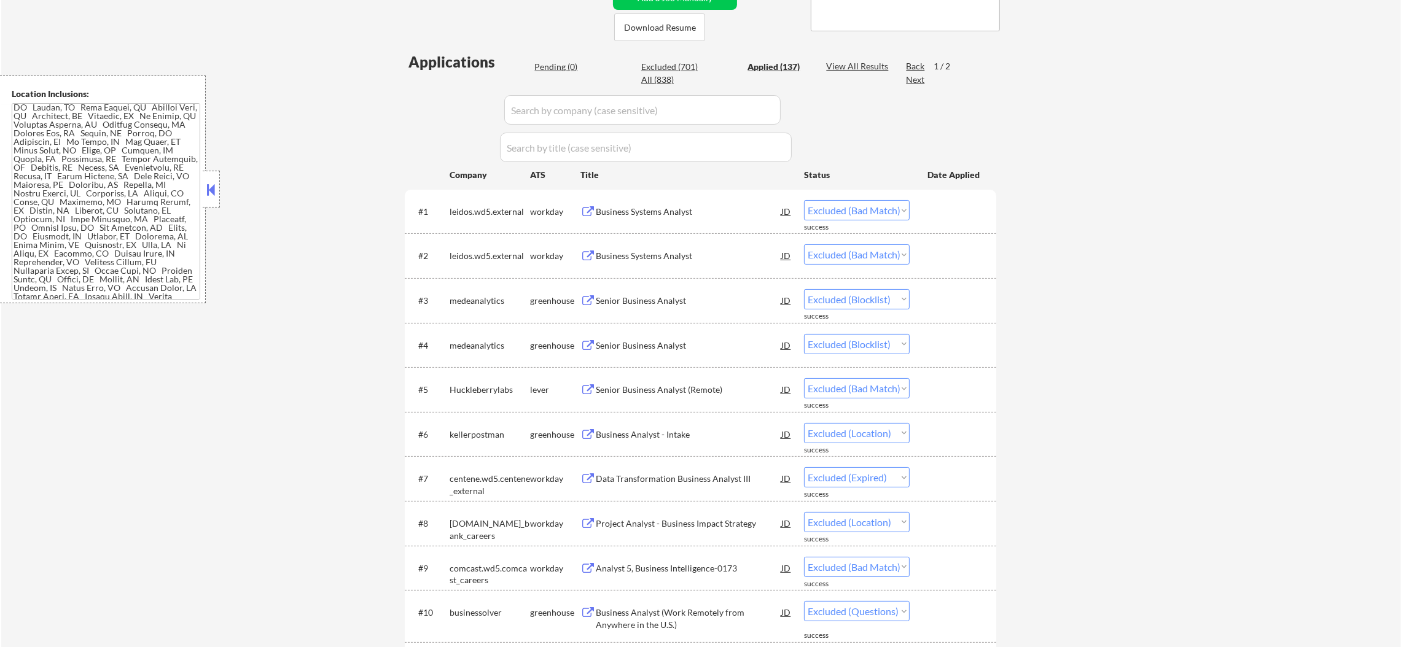
select select ""applied""
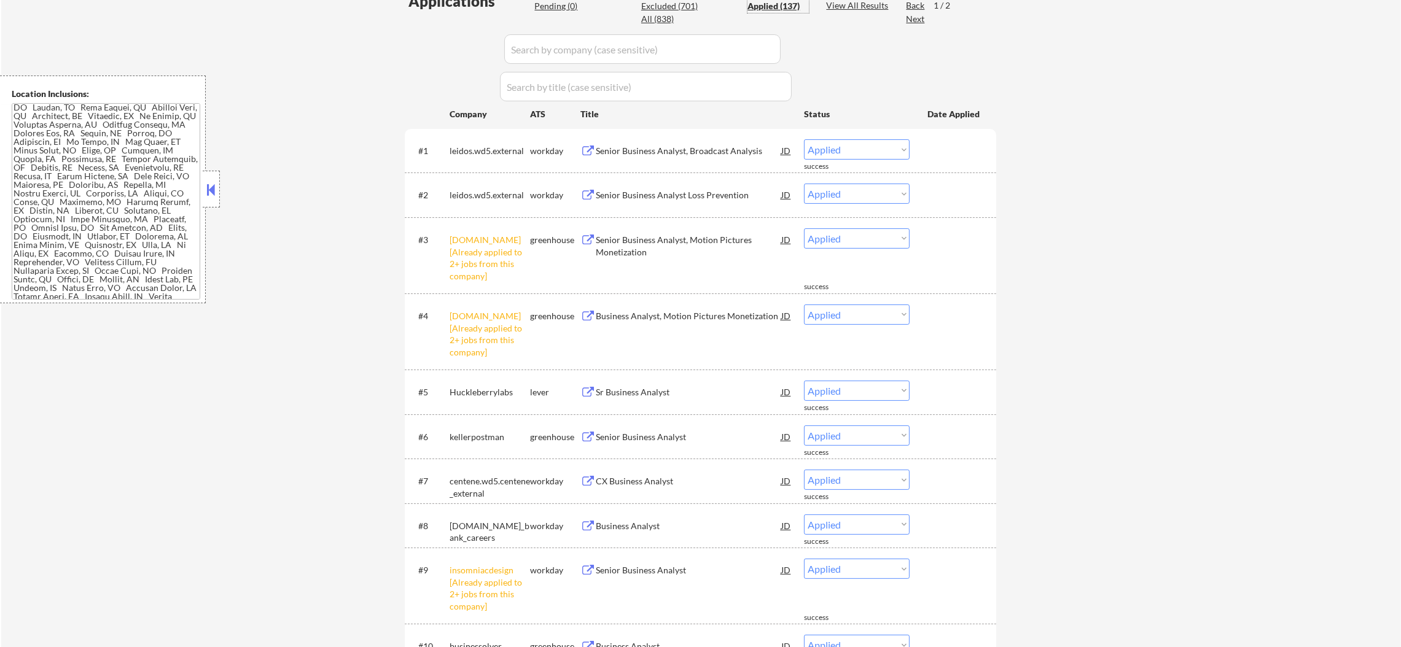
scroll to position [337, 0]
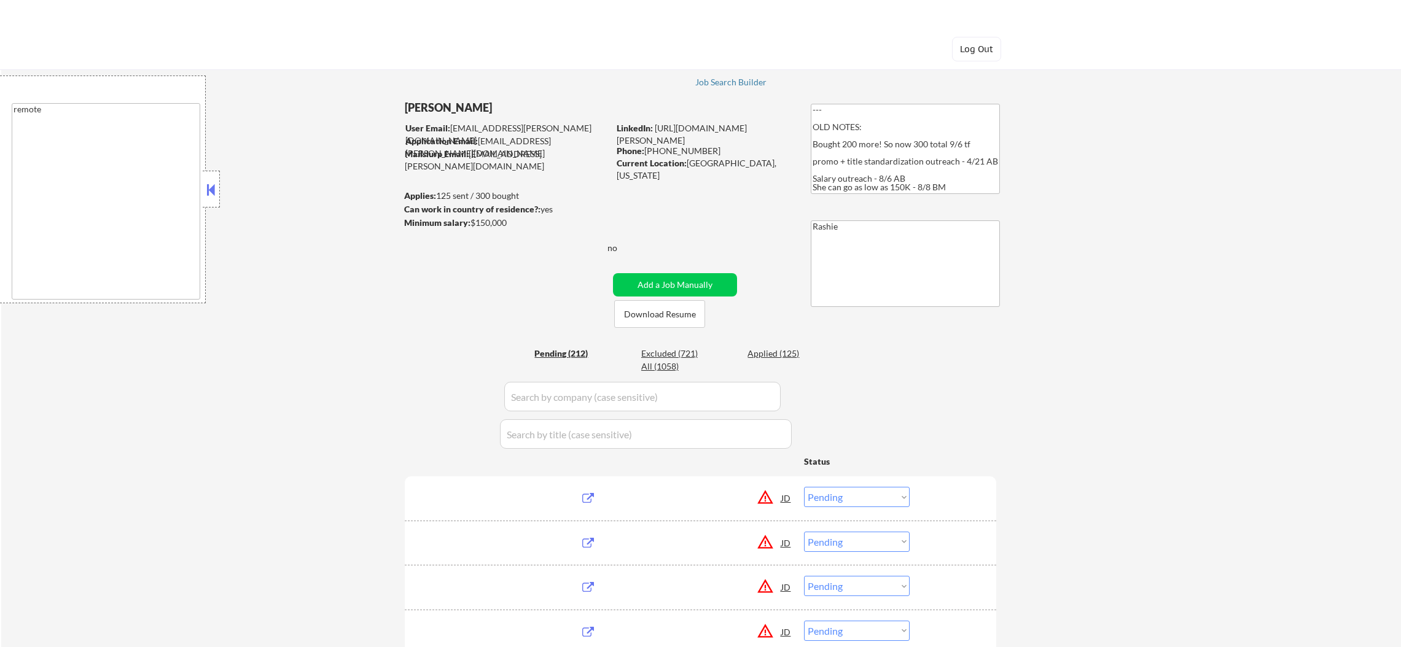
select select ""pending""
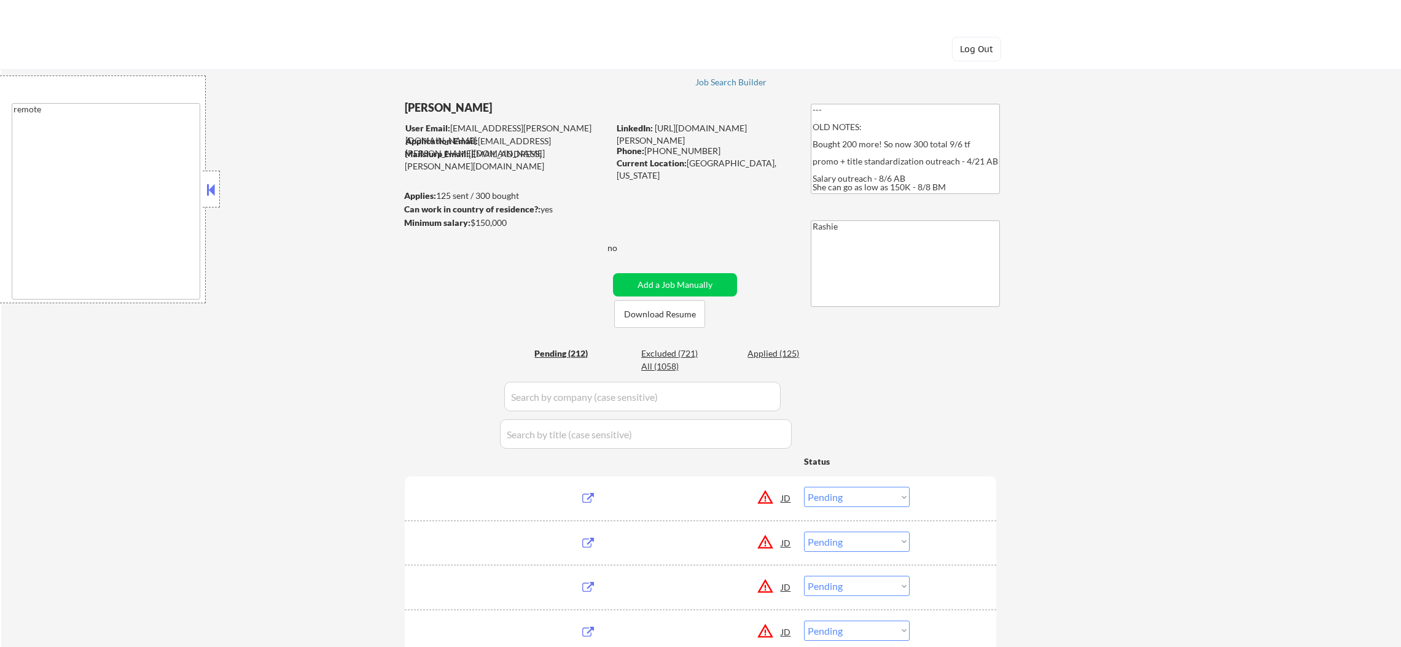
select select ""pending""
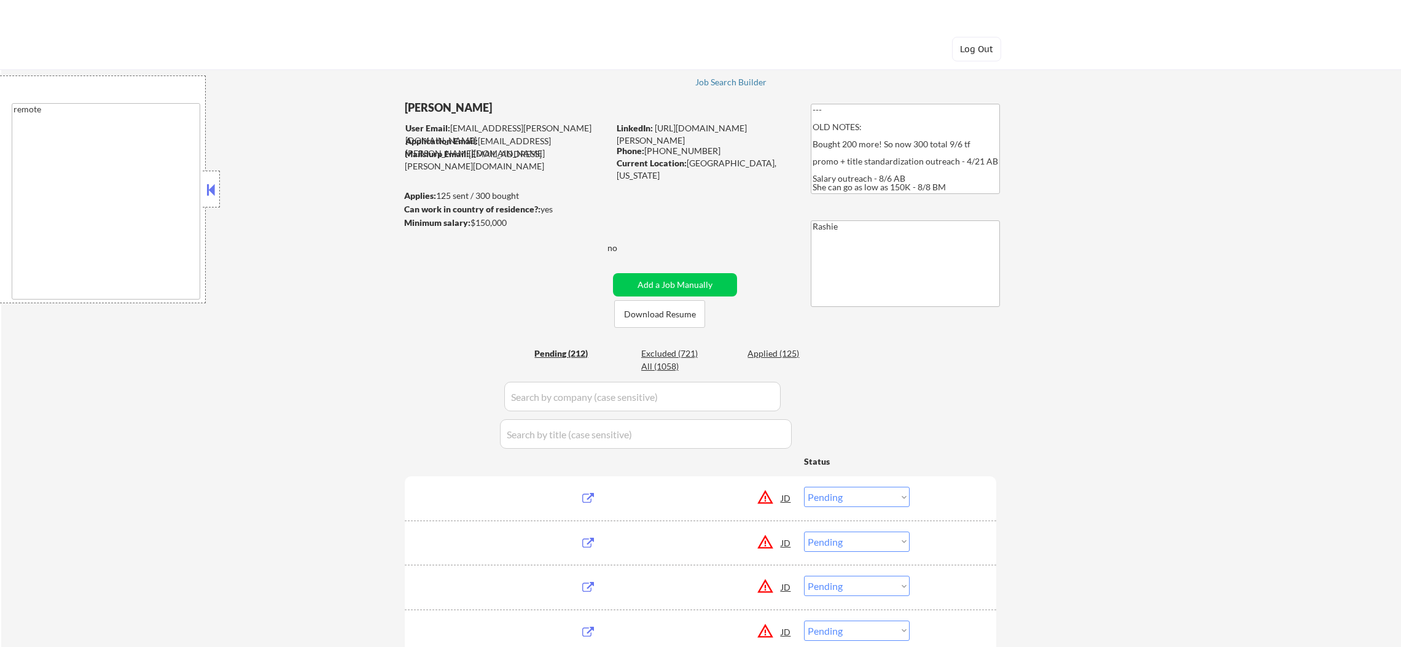
select select ""pending""
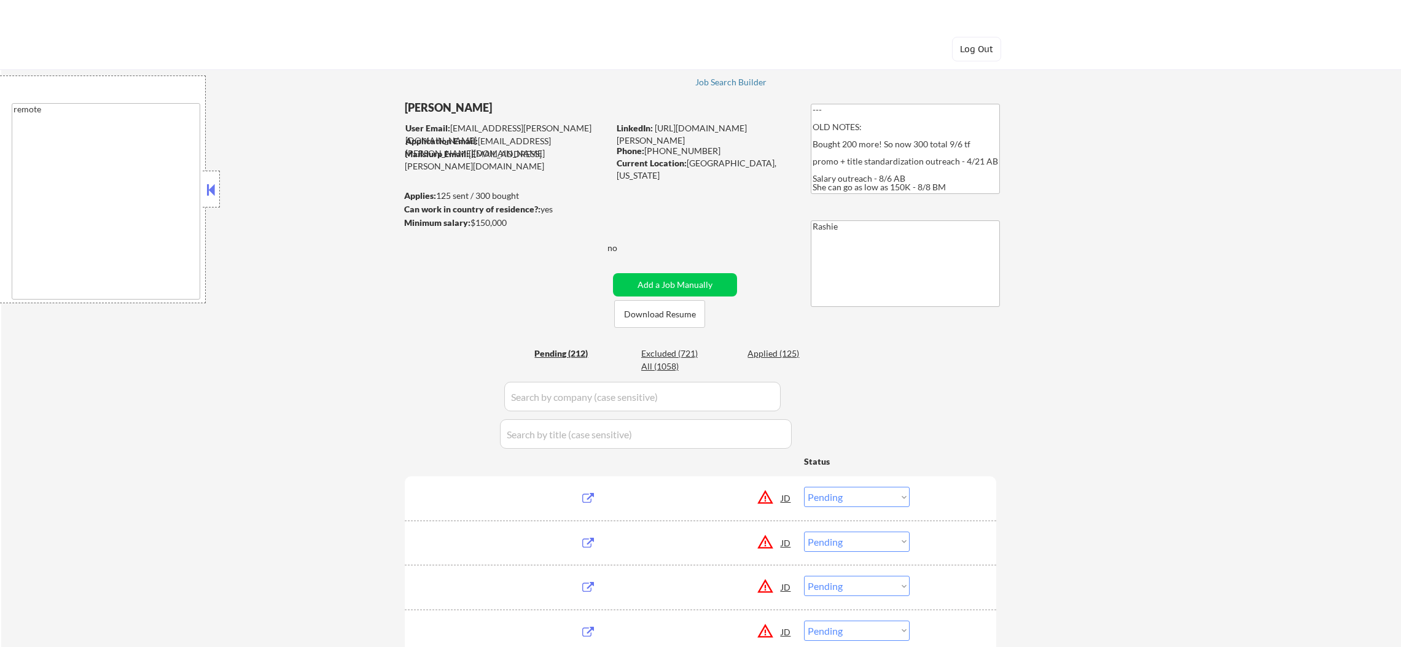
select select ""pending""
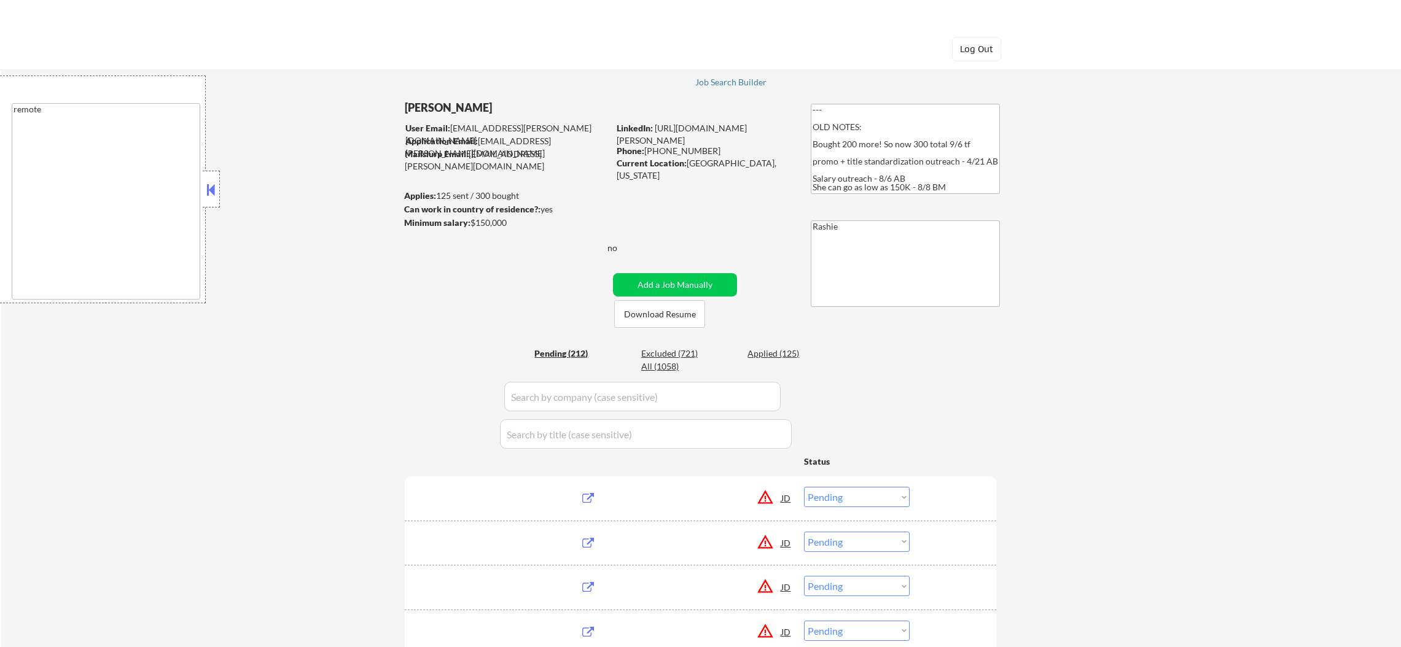
select select ""pending""
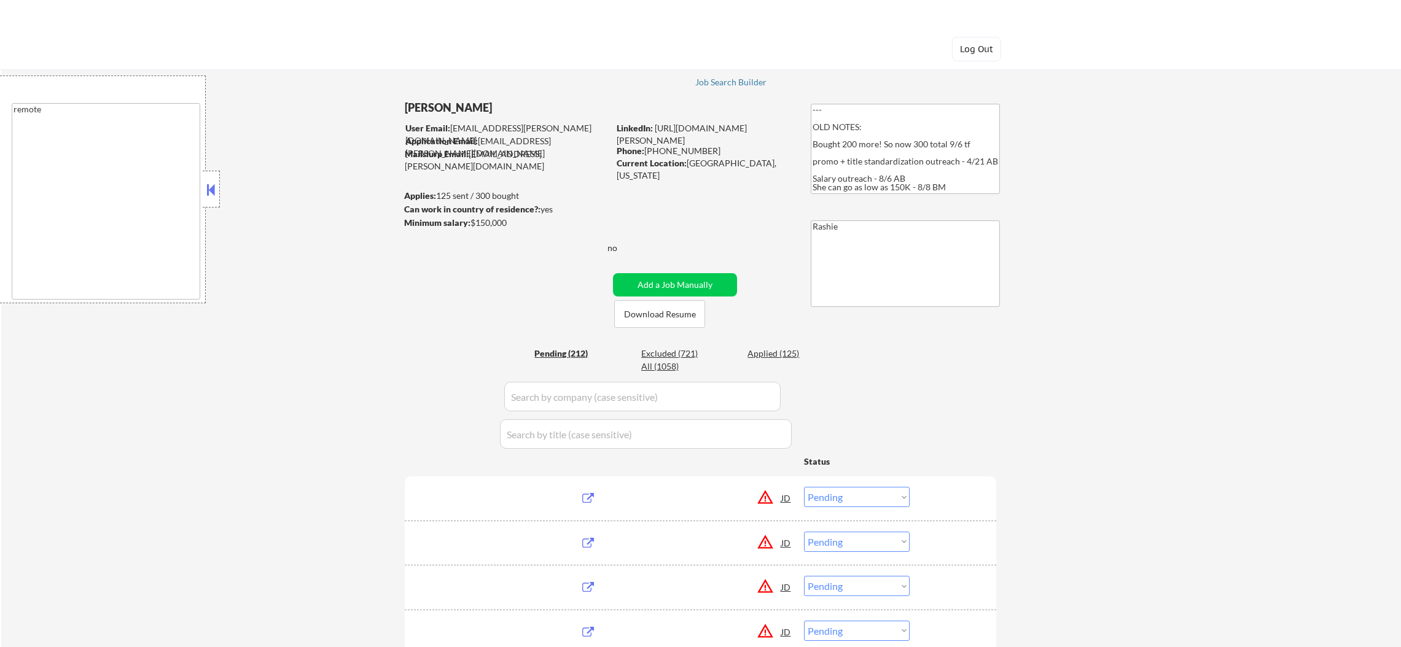
select select ""pending""
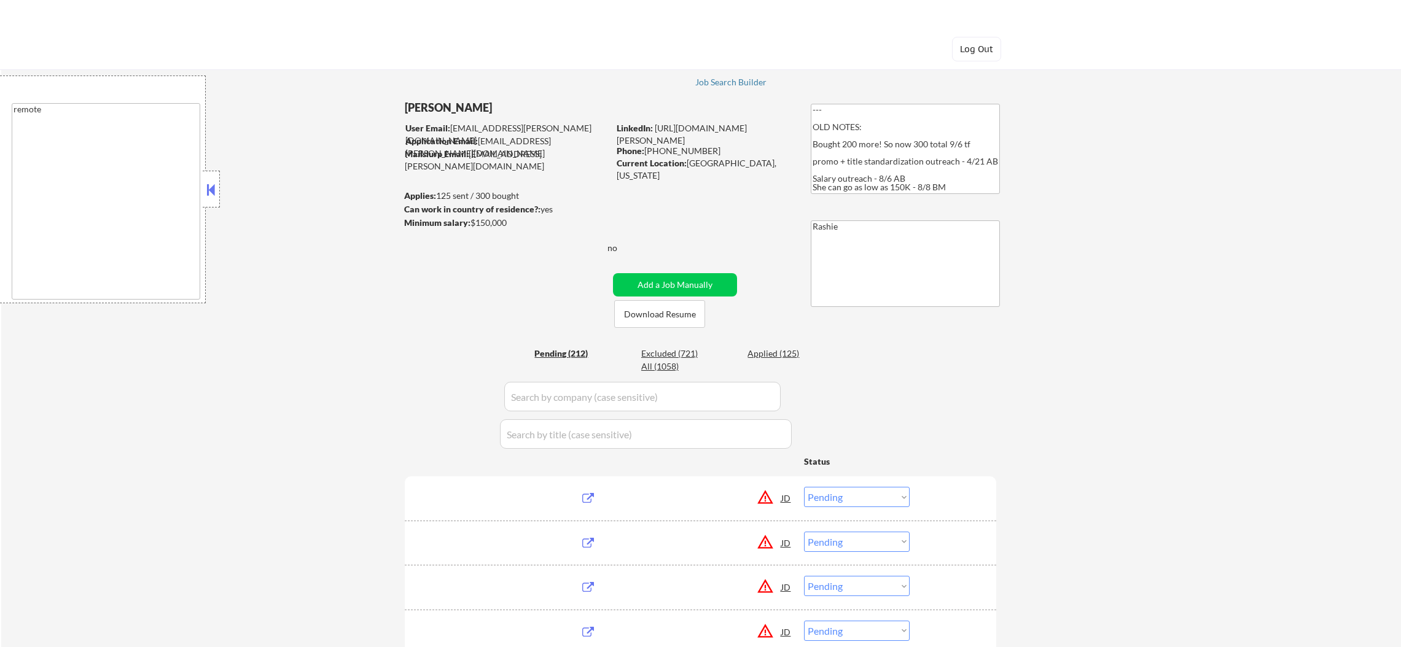
select select ""pending""
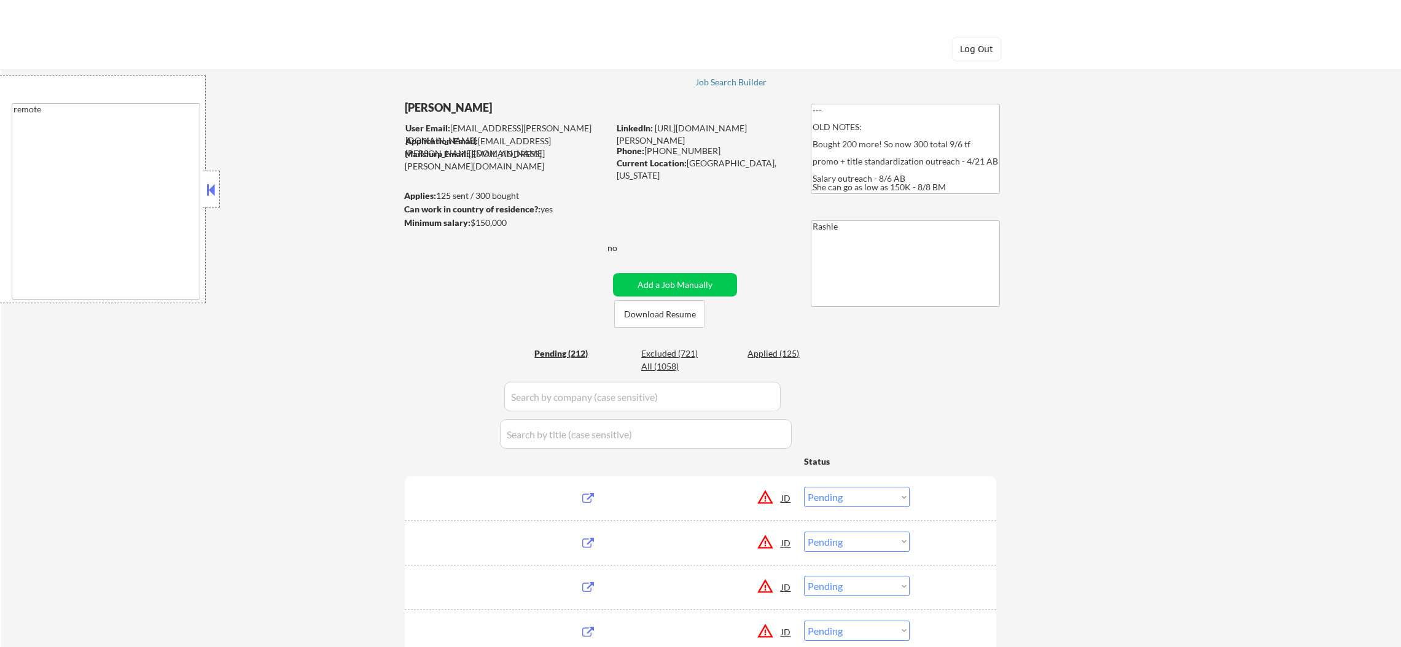
select select ""pending""
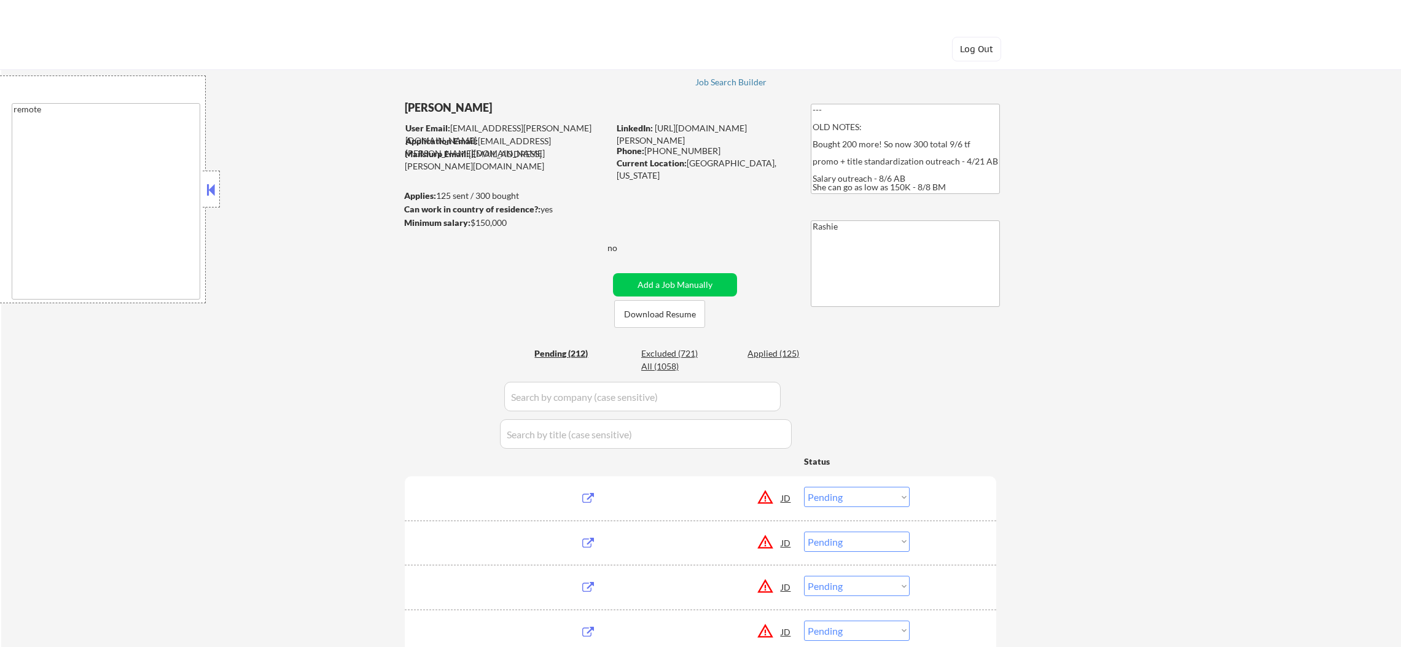
select select ""pending""
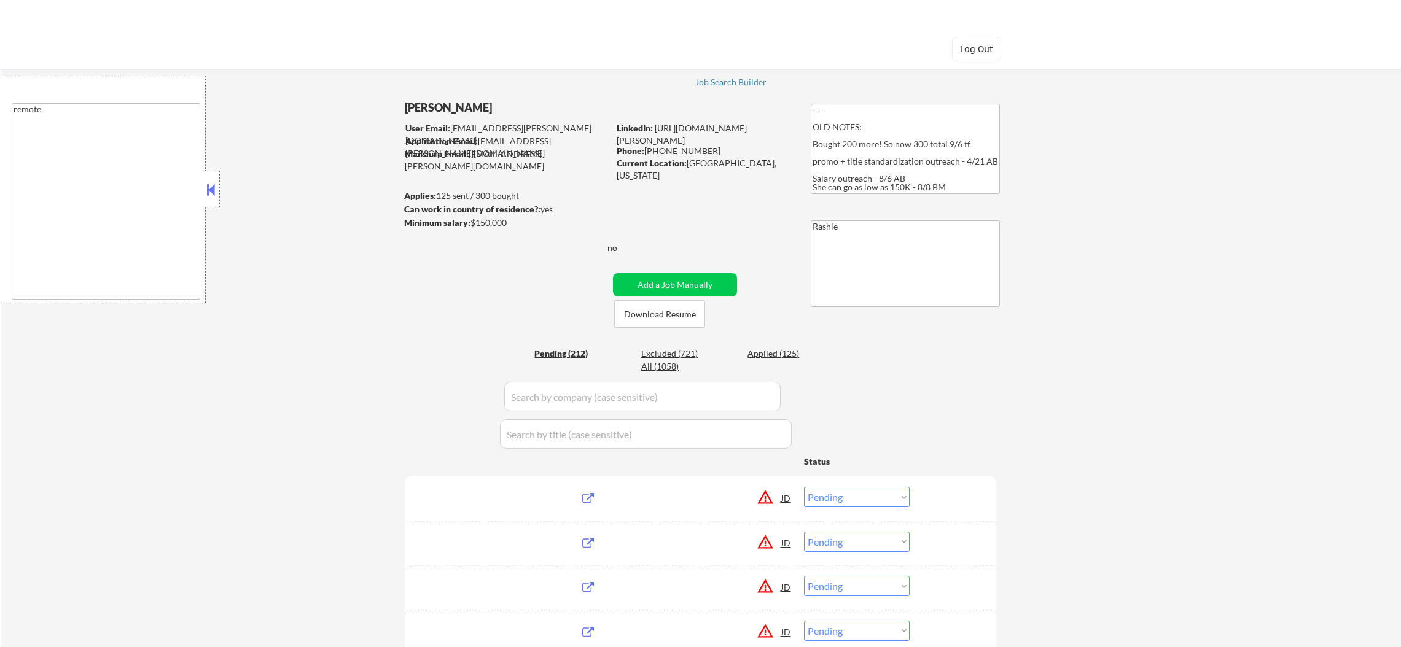
select select ""pending""
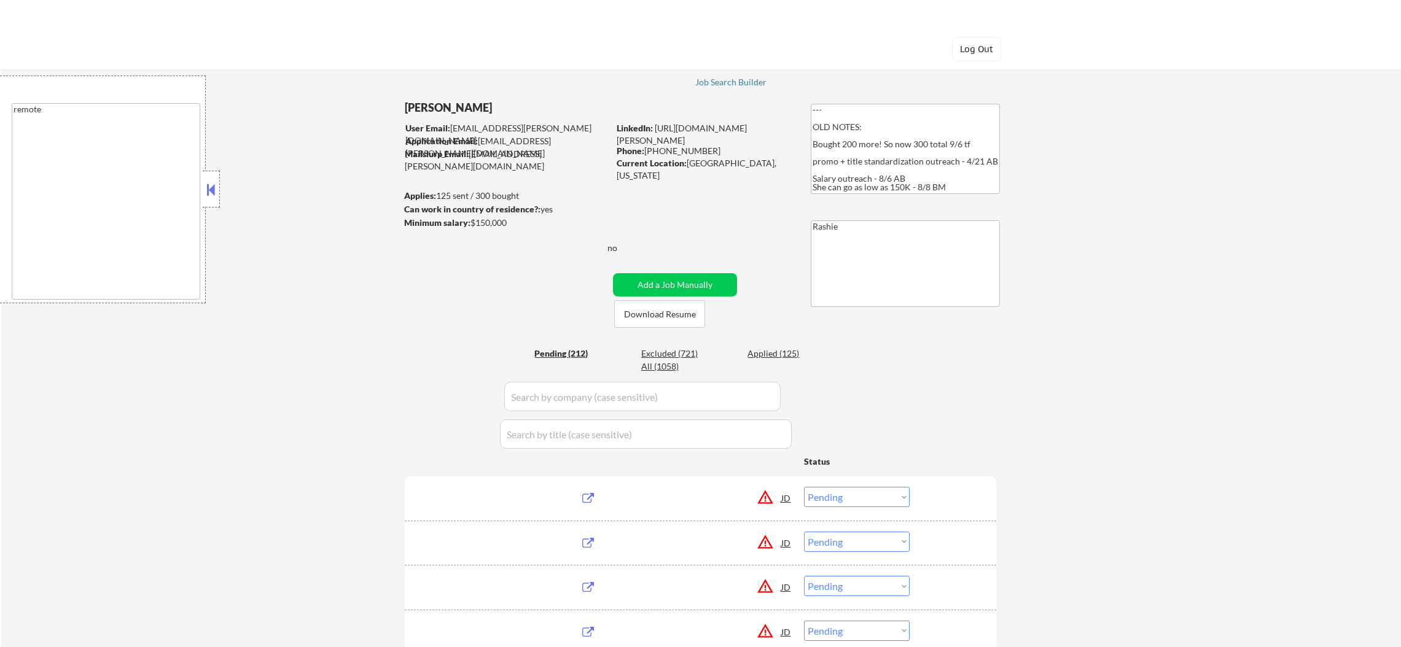
select select ""pending""
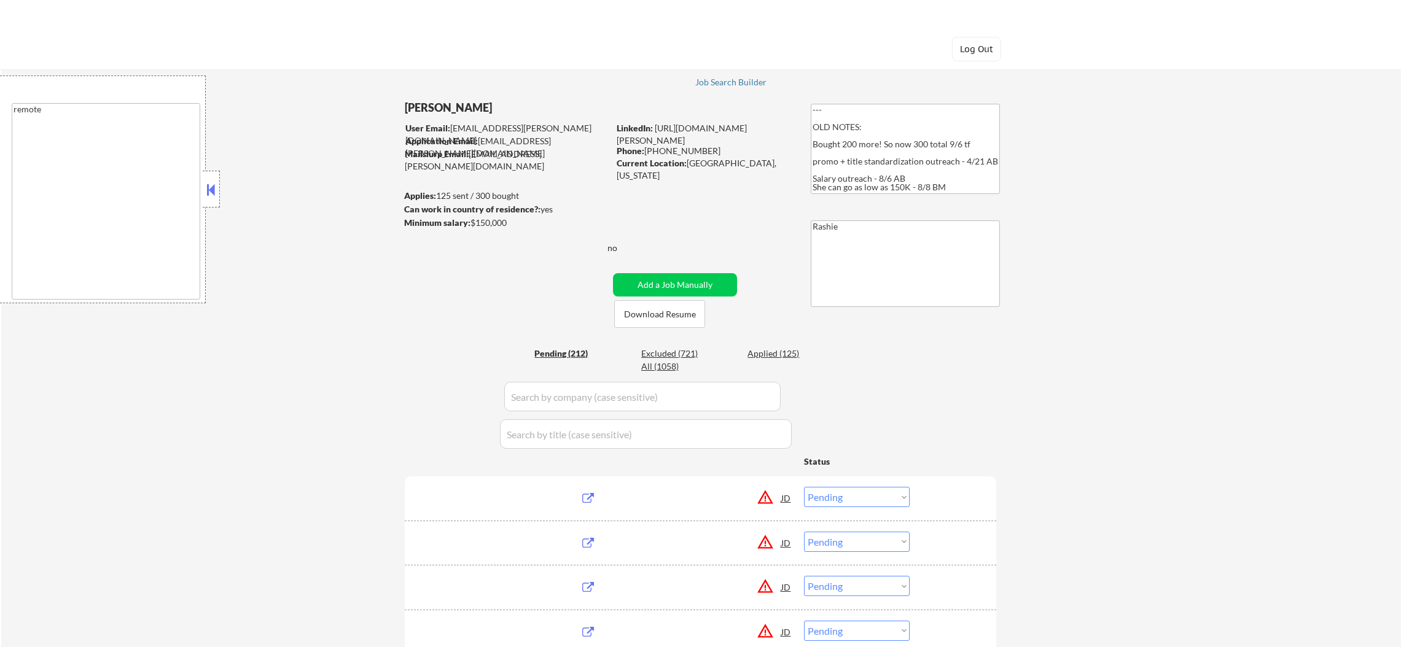
select select ""pending""
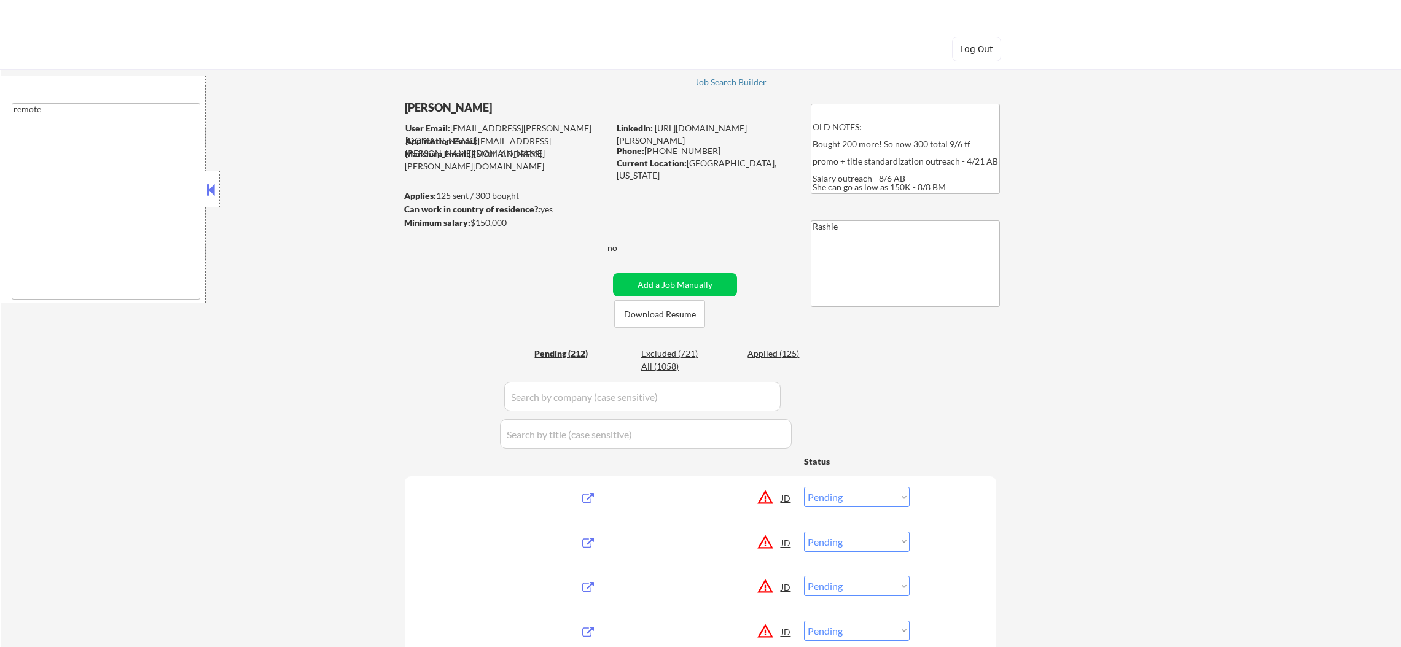
select select ""pending""
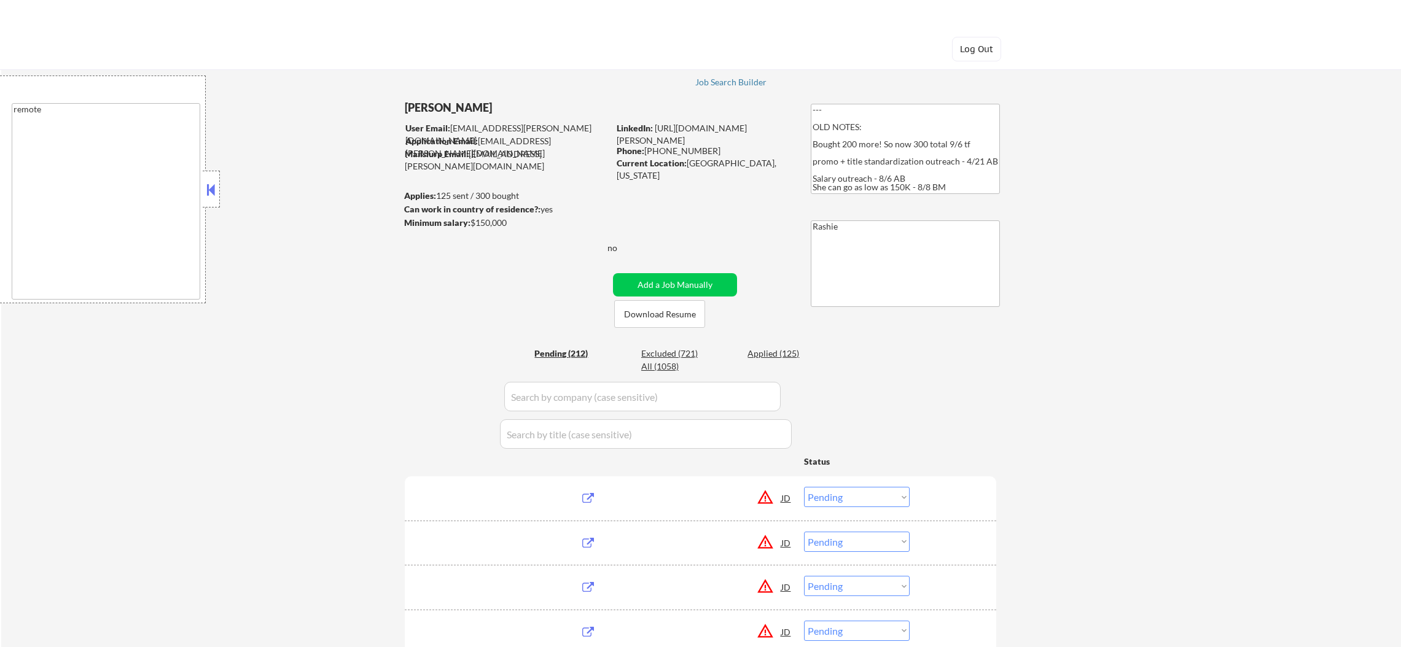
select select ""pending""
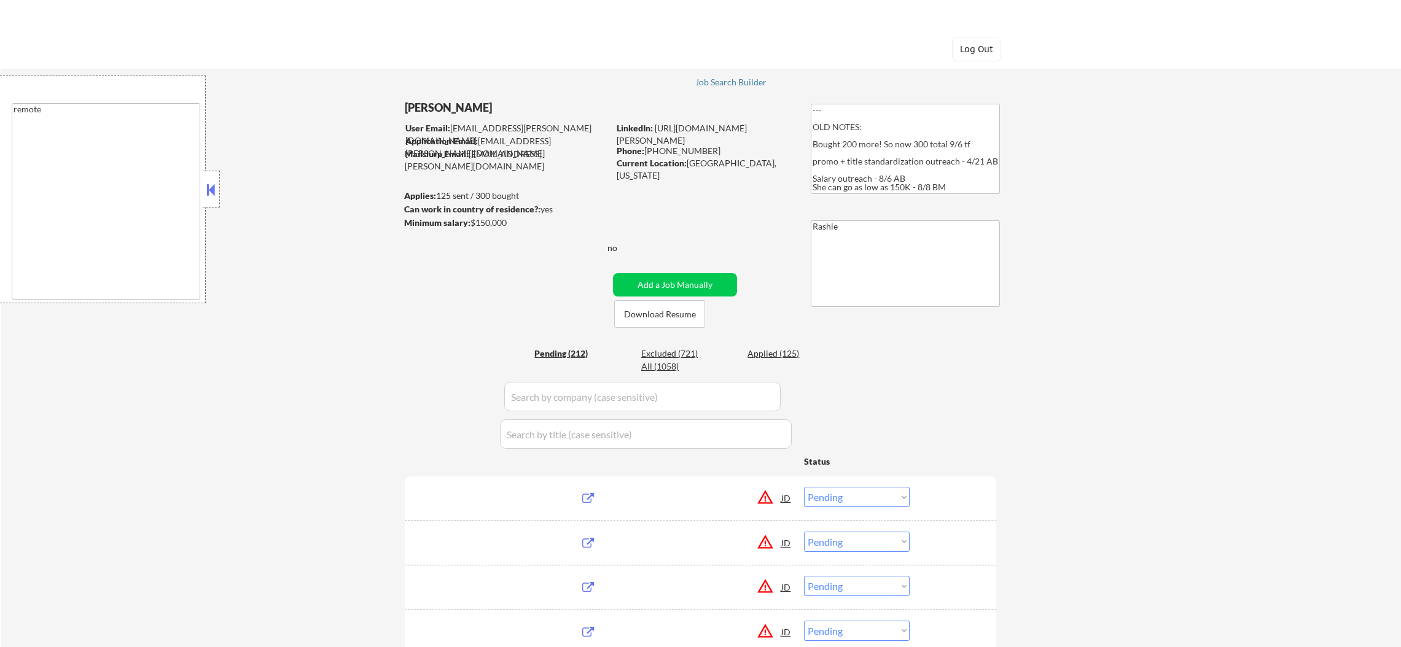
select select ""pending""
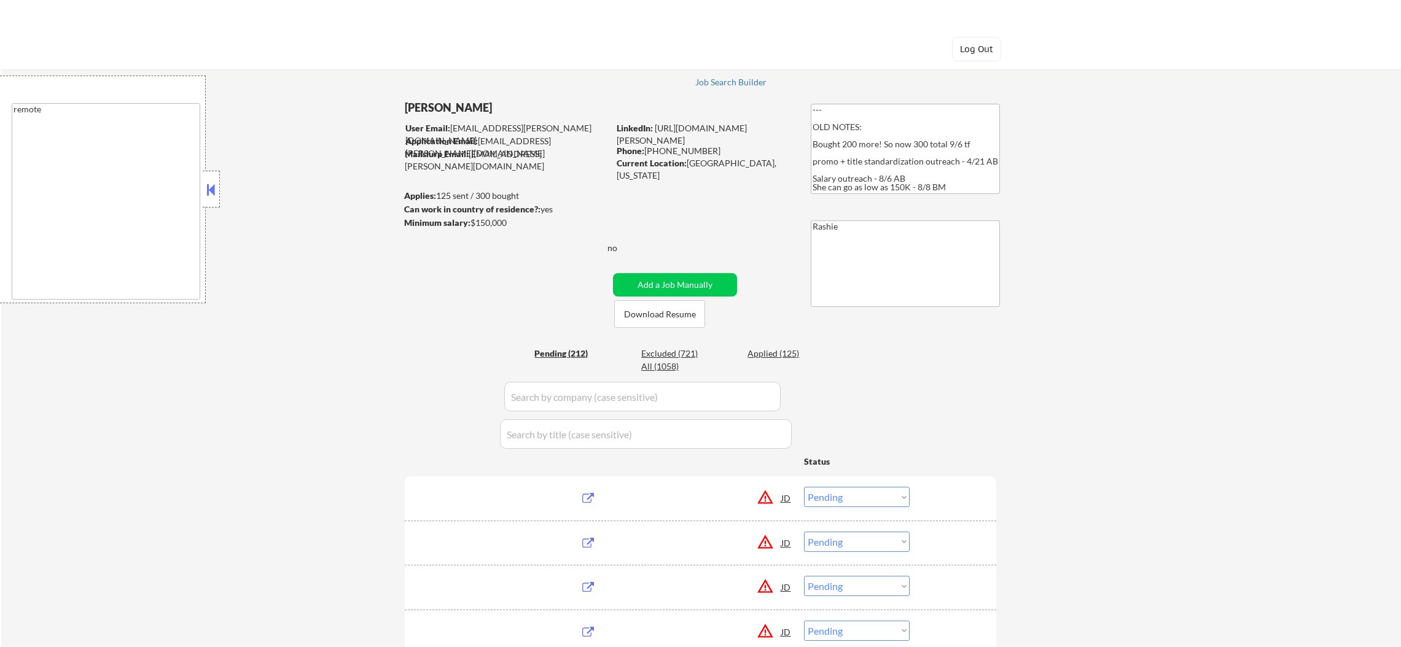
select select ""pending""
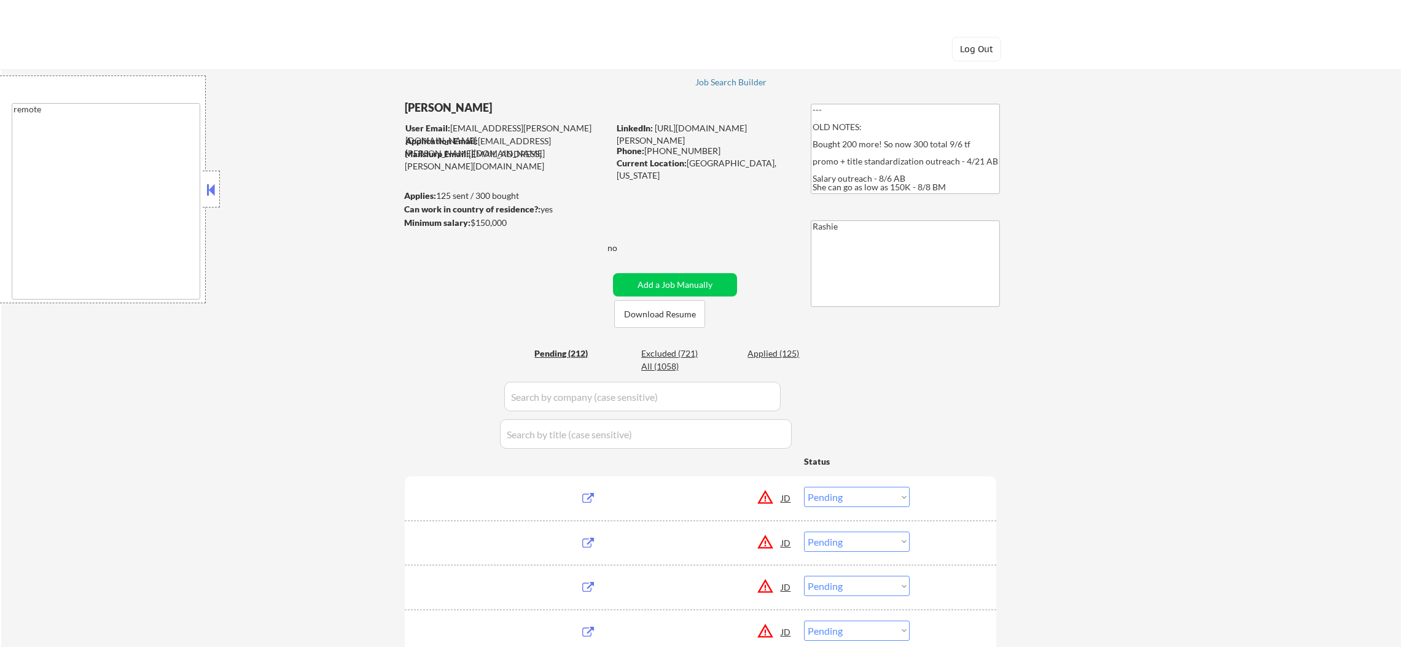
select select ""pending""
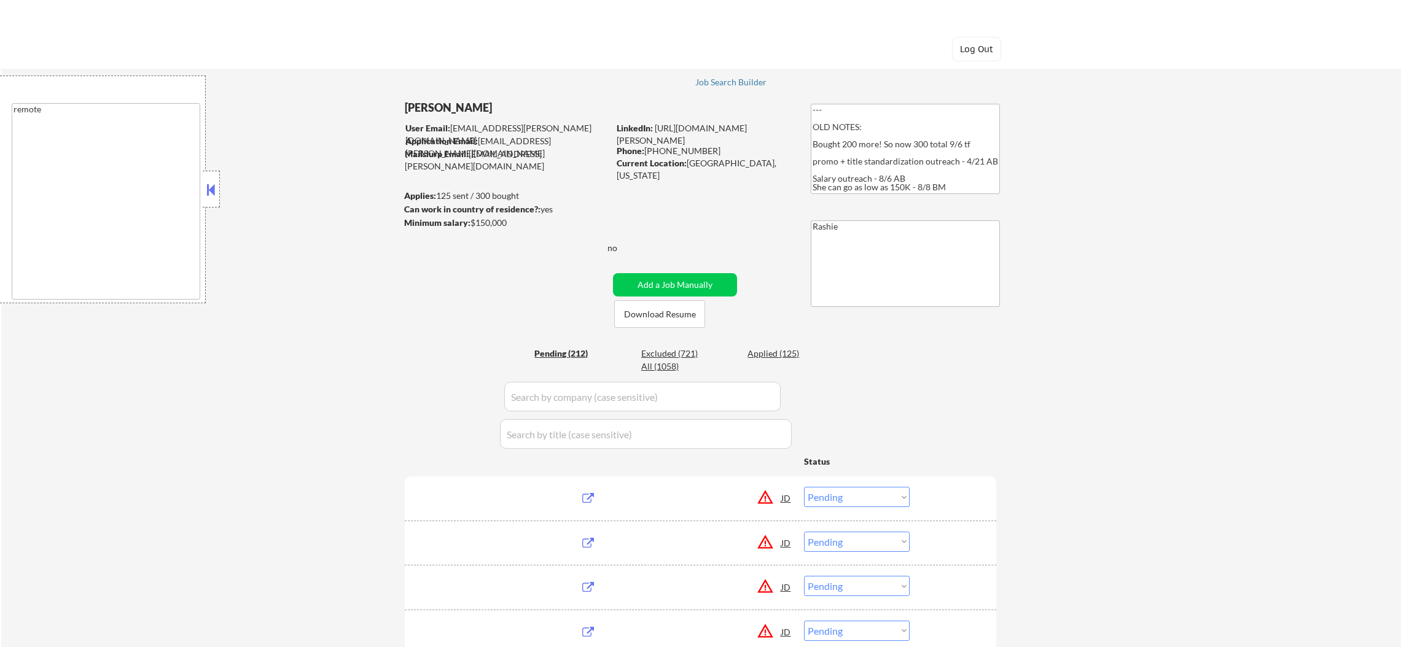
select select ""pending""
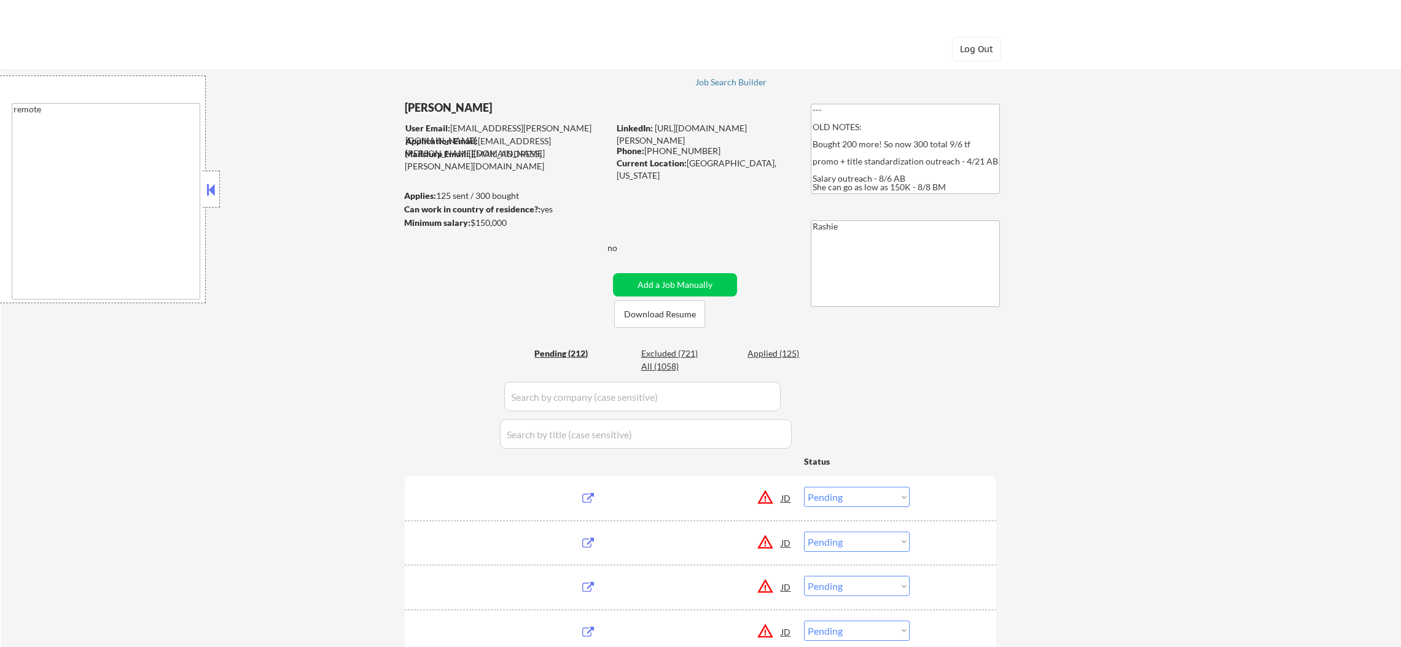
select select ""pending""
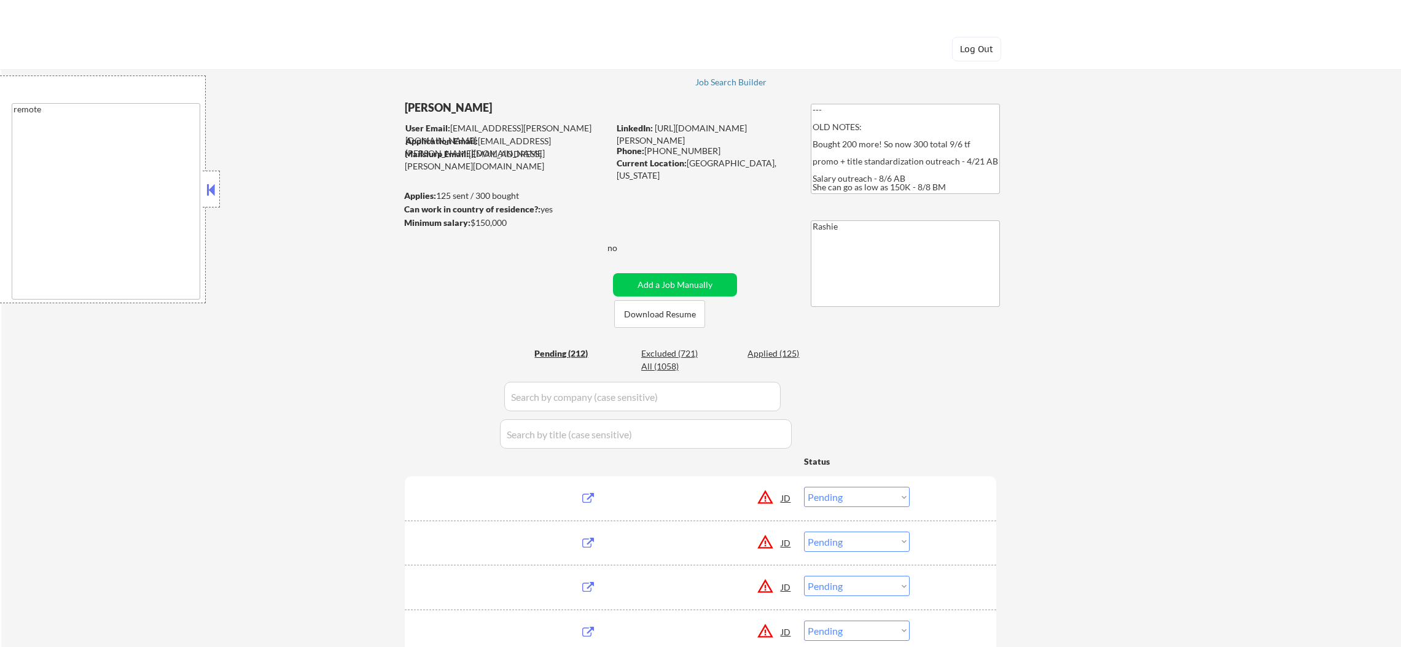
select select ""pending""
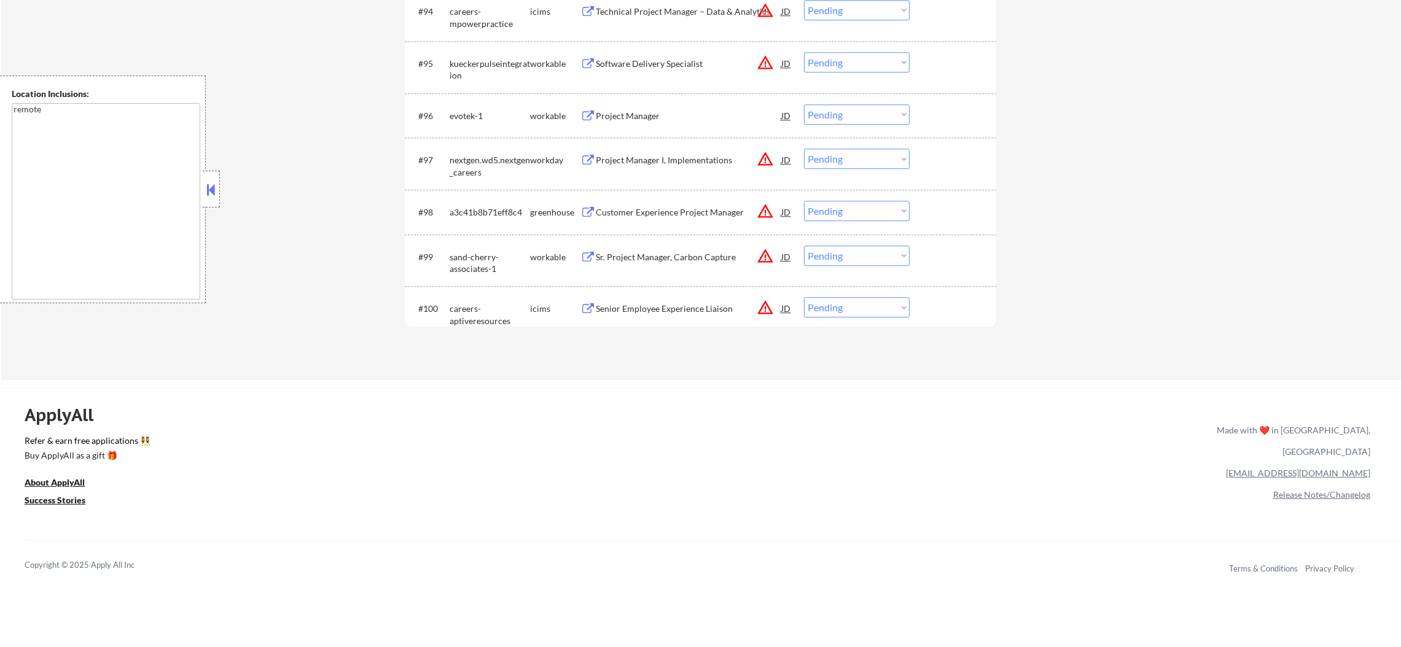
scroll to position [4999, 0]
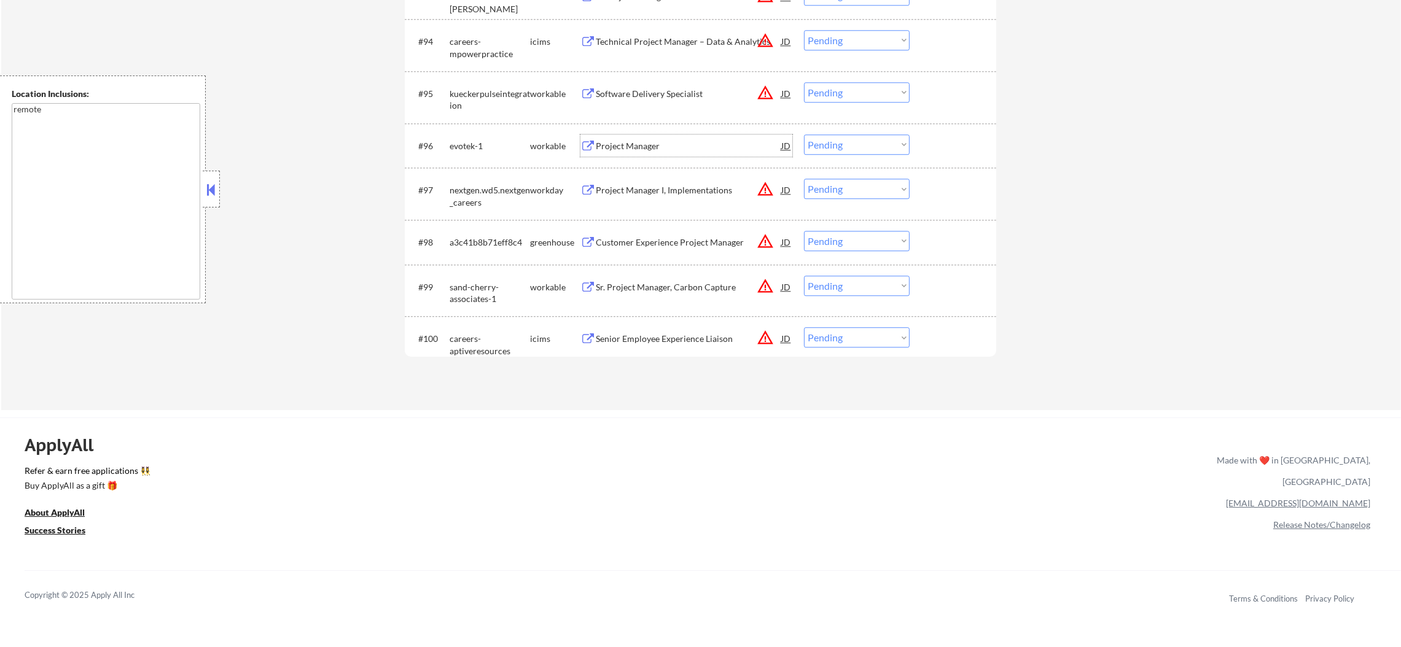
click at [662, 135] on div "Project Manager" at bounding box center [689, 146] width 186 height 22
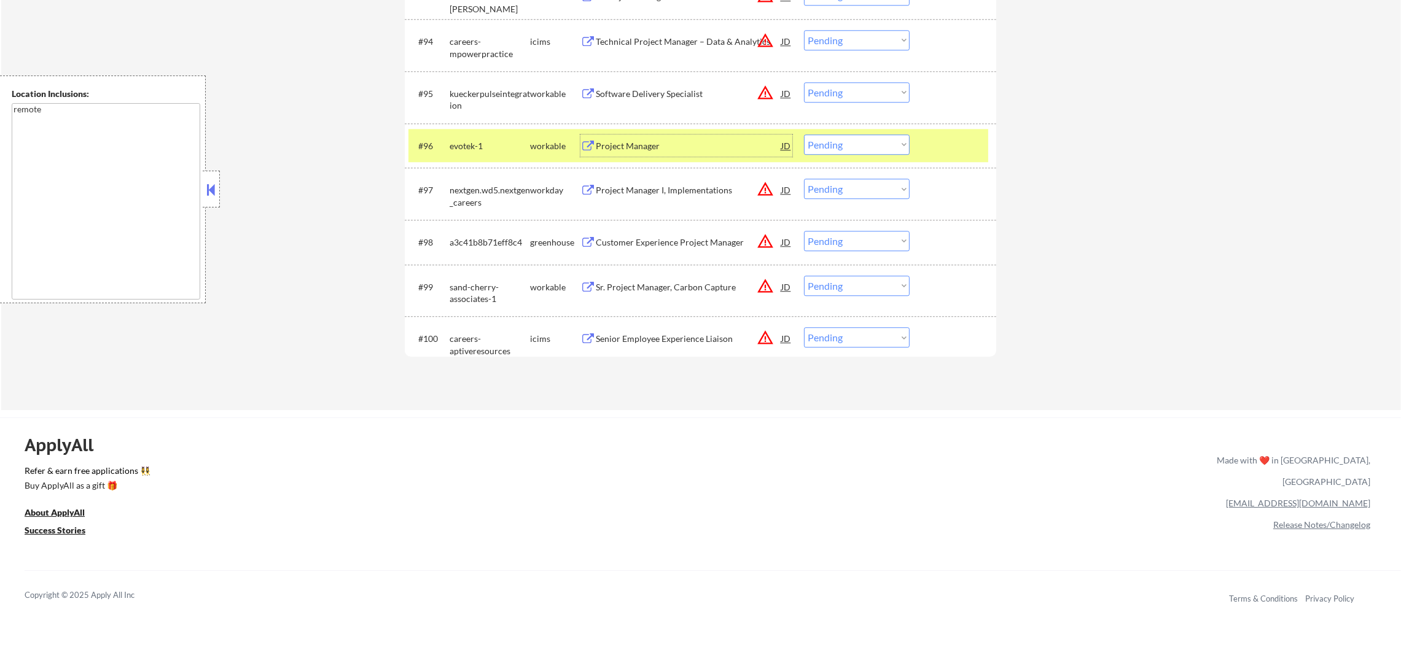
click at [823, 147] on select "Choose an option... Pending Applied Excluded (Questions) Excluded (Expired) Exc…" at bounding box center [857, 145] width 106 height 20
click at [804, 135] on select "Choose an option... Pending Applied Excluded (Questions) Excluded (Expired) Exc…" at bounding box center [857, 145] width 106 height 20
click at [425, 136] on div "#96 evotek-1 workable Project Manager JD Choose an option... Pending Applied Ex…" at bounding box center [698, 145] width 580 height 33
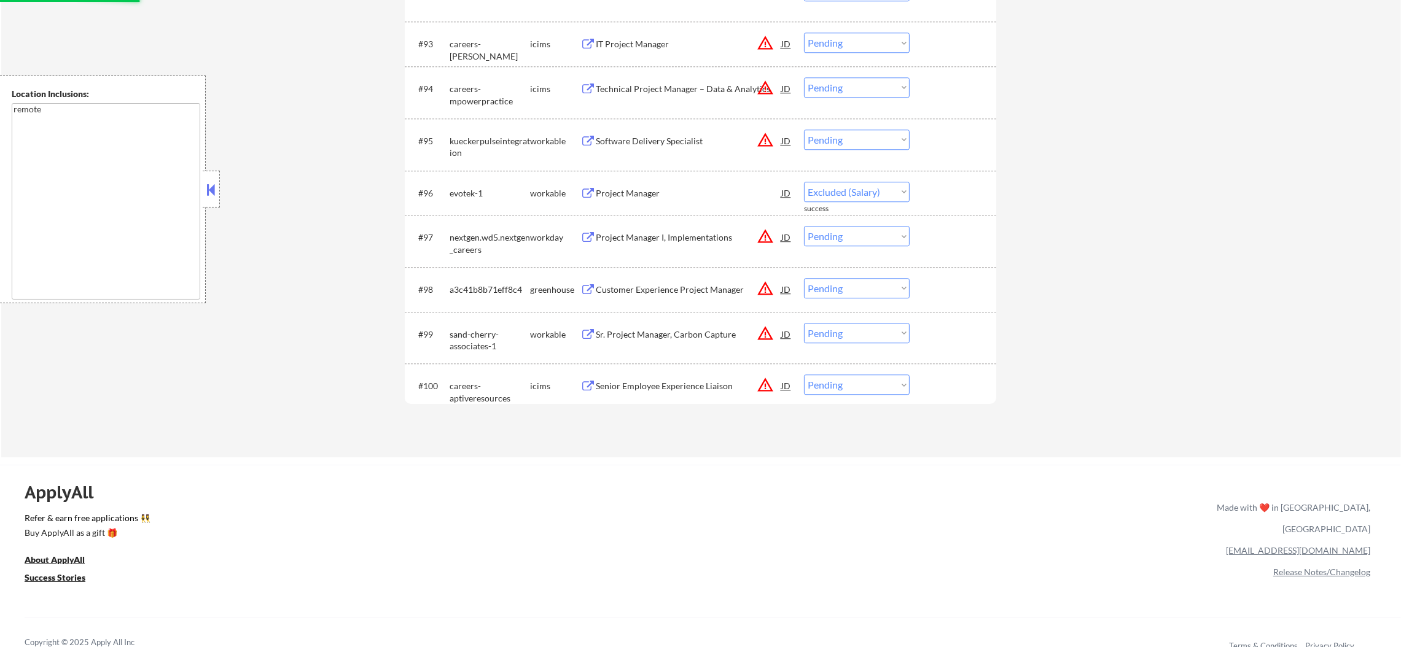
scroll to position [4937, 0]
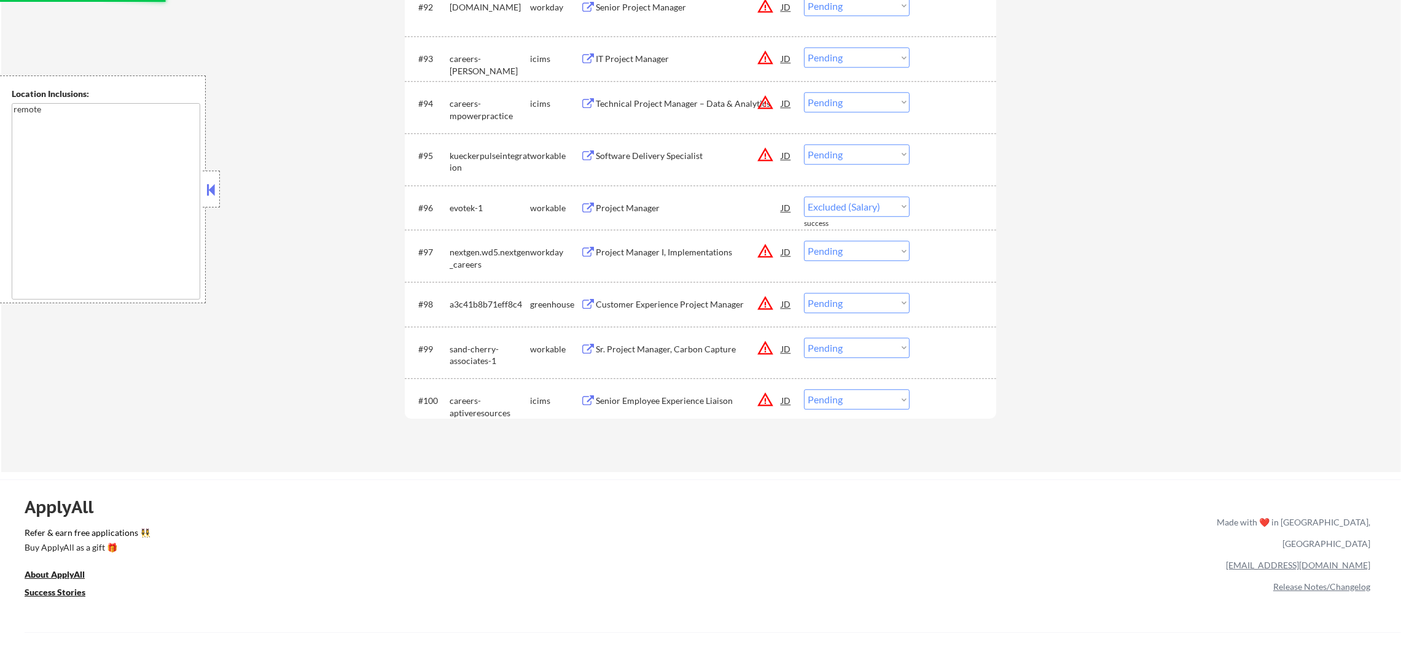
select select ""pending""
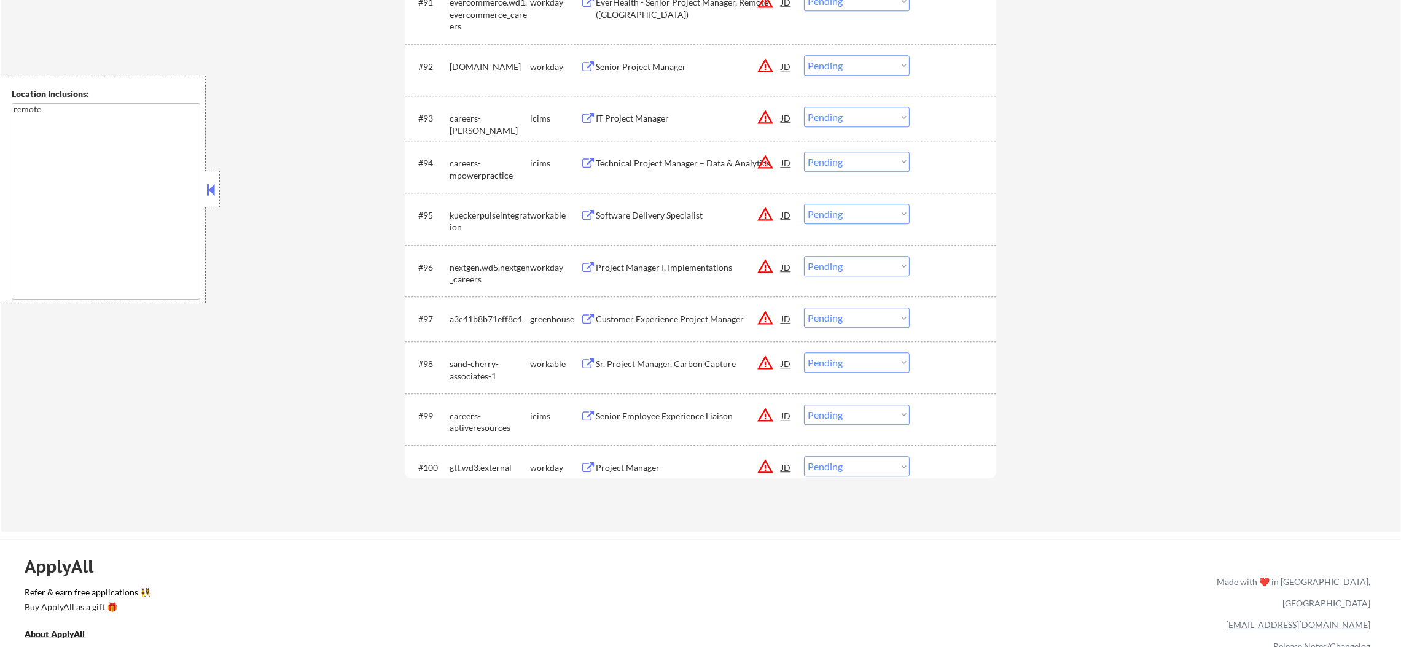
scroll to position [4877, 0]
click at [762, 364] on button "warning_amber" at bounding box center [765, 364] width 17 height 17
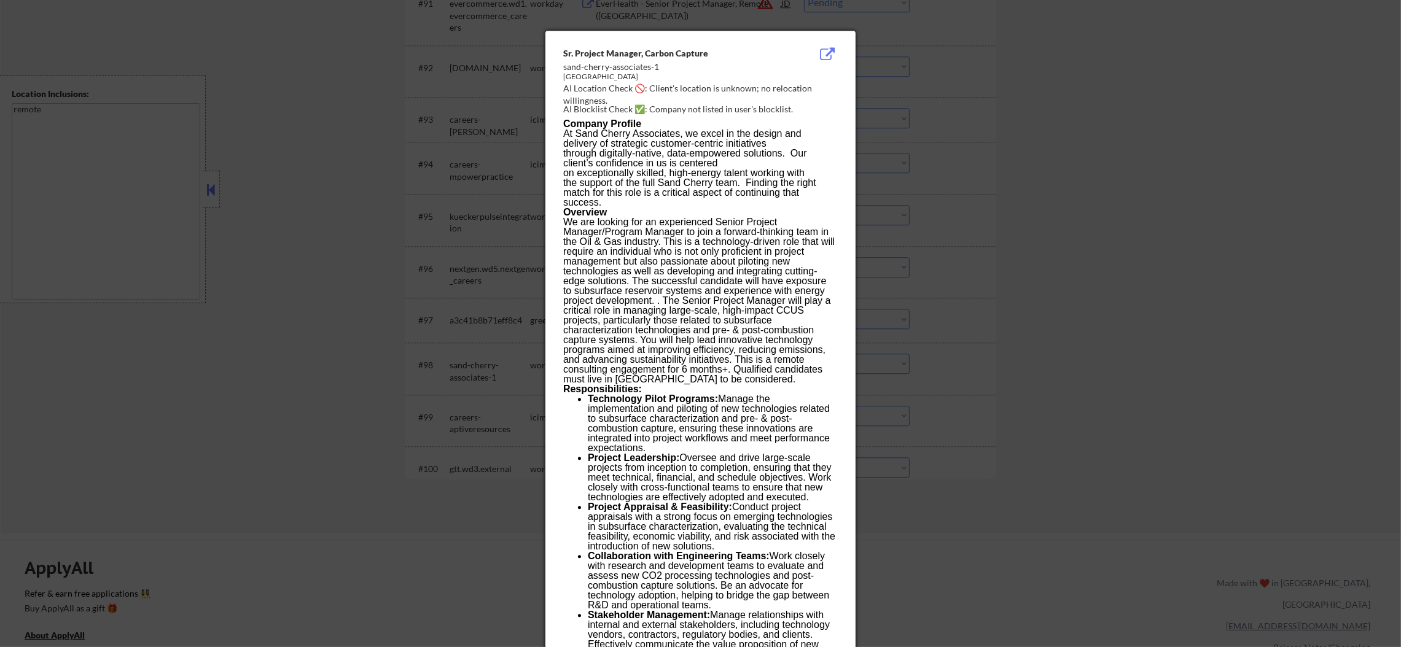
click at [945, 313] on div at bounding box center [700, 323] width 1401 height 647
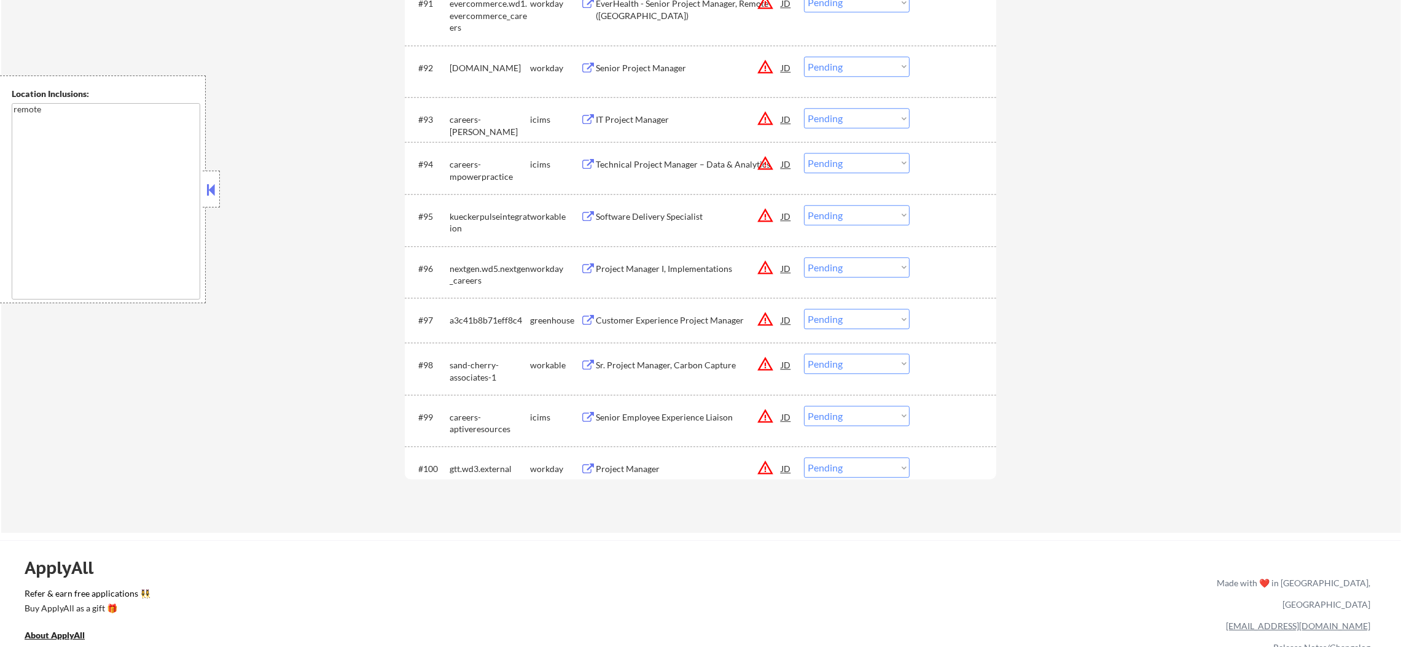
click at [681, 367] on div "Sr. Project Manager, Carbon Capture" at bounding box center [689, 365] width 186 height 12
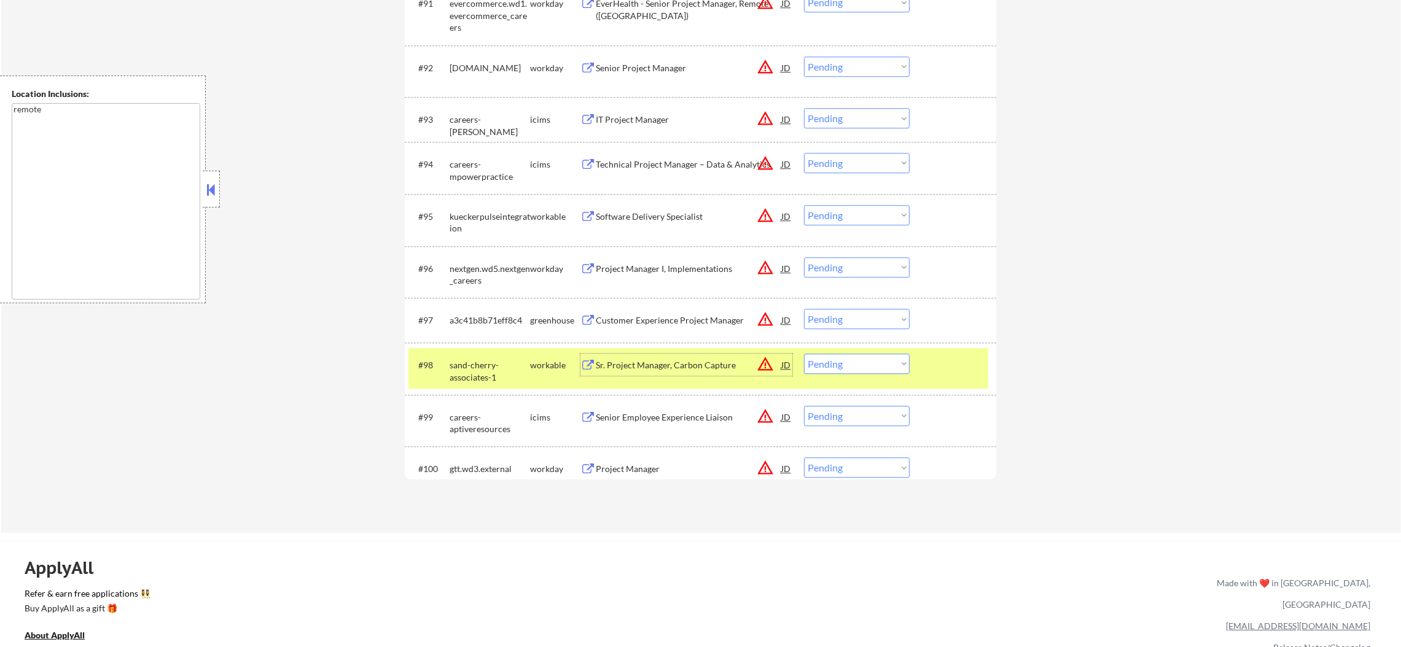
click at [835, 368] on select "Choose an option... Pending Applied Excluded (Questions) Excluded (Expired) Exc…" at bounding box center [857, 364] width 106 height 20
click at [804, 354] on select "Choose an option... Pending Applied Excluded (Questions) Excluded (Expired) Exc…" at bounding box center [857, 364] width 106 height 20
click at [451, 365] on div "sand-cherry-associates-1" at bounding box center [490, 371] width 80 height 24
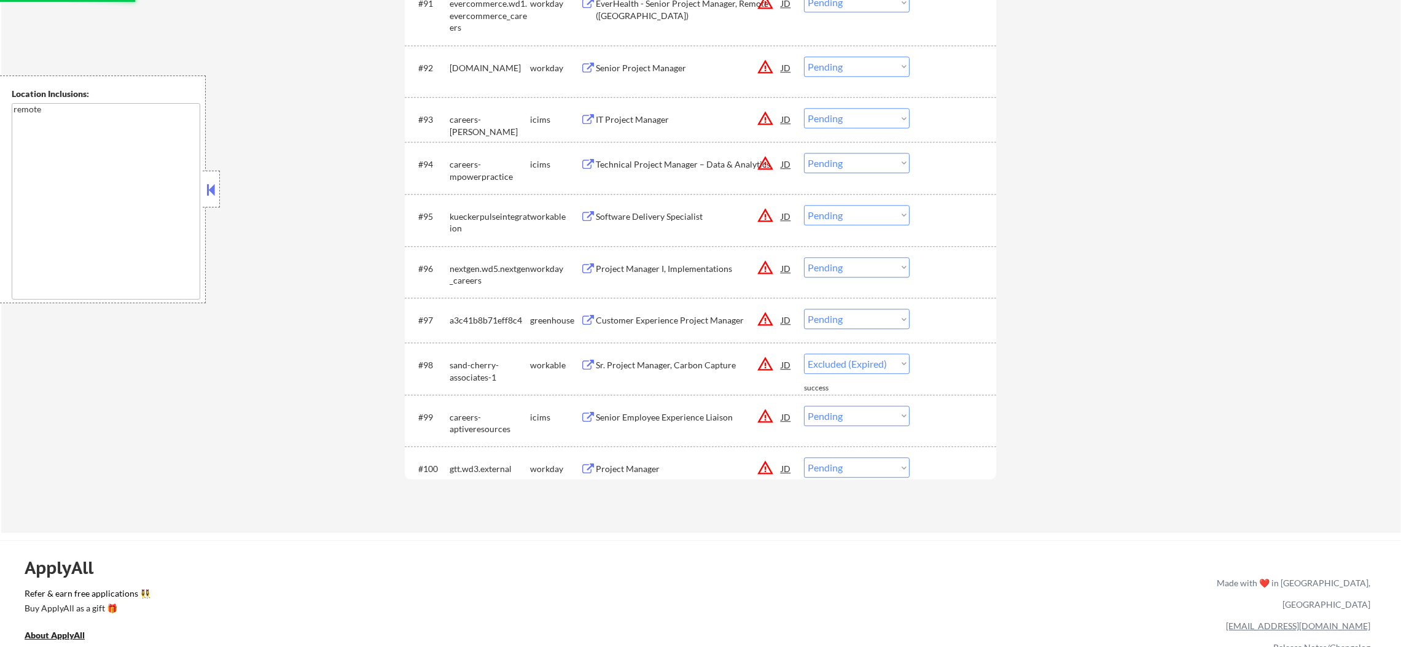
select select ""pending""
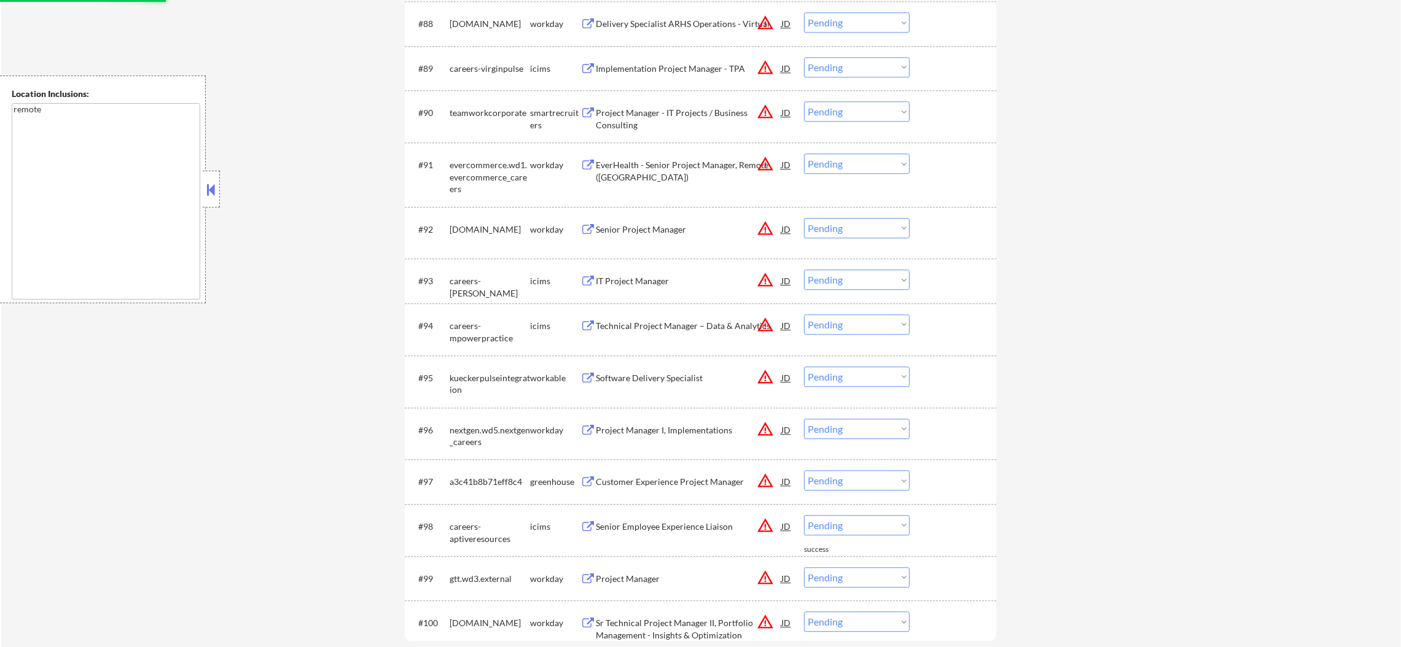
scroll to position [4692, 0]
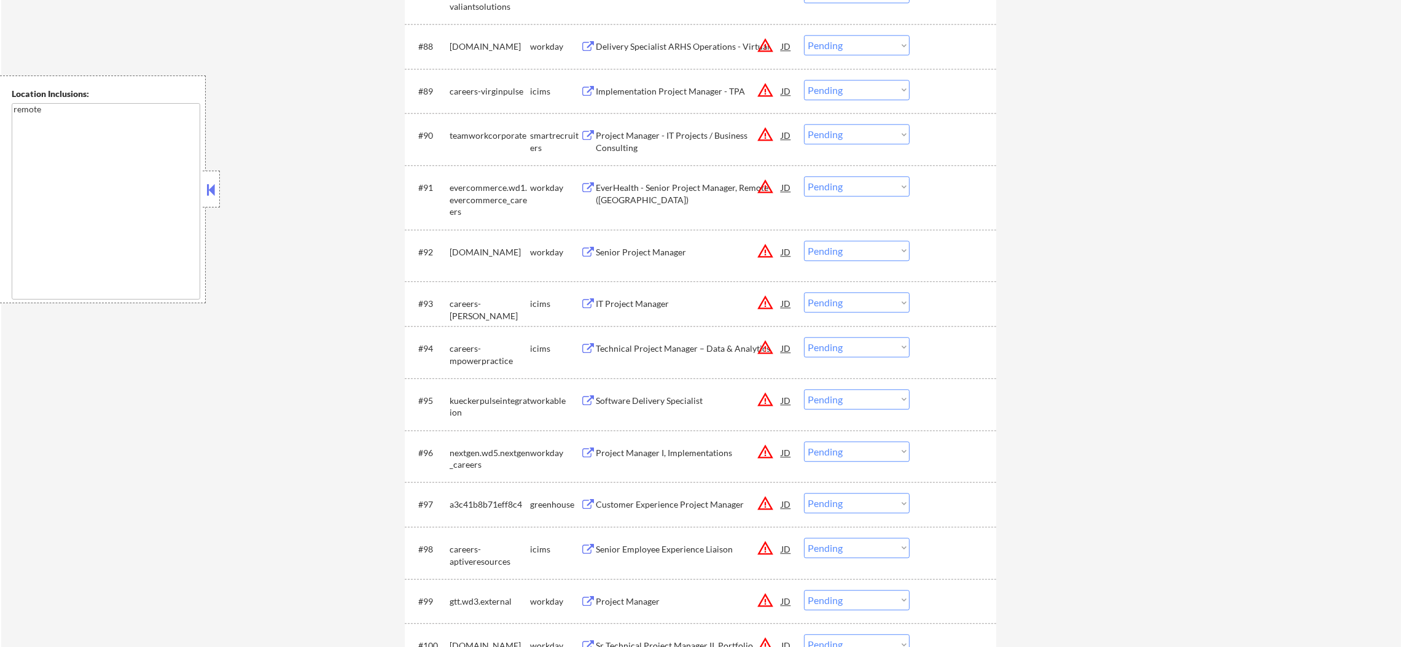
click at [765, 130] on button "warning_amber" at bounding box center [765, 134] width 17 height 17
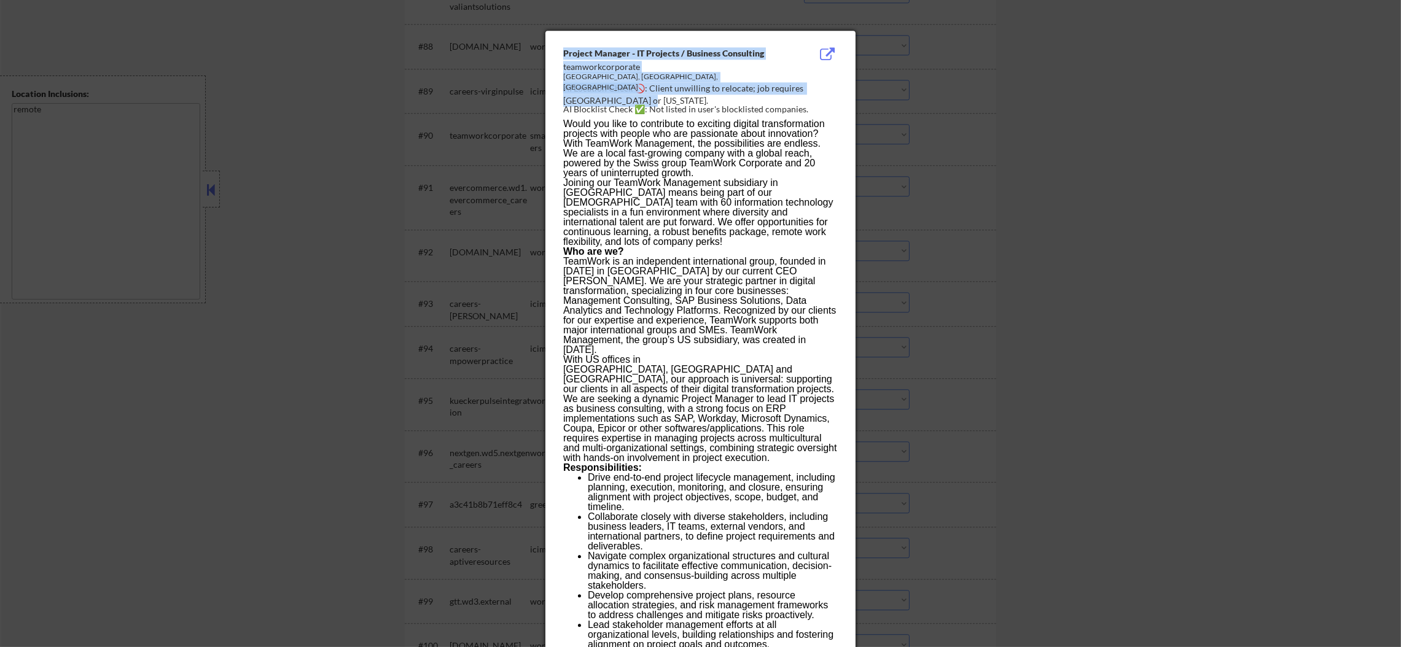
drag, startPoint x: 886, startPoint y: 147, endPoint x: 826, endPoint y: 92, distance: 81.7
click at [813, 88] on div "AI Location Check 🚫: Client unwilling to relocate; job requires [GEOGRAPHIC_DAT…" at bounding box center [702, 94] width 279 height 24
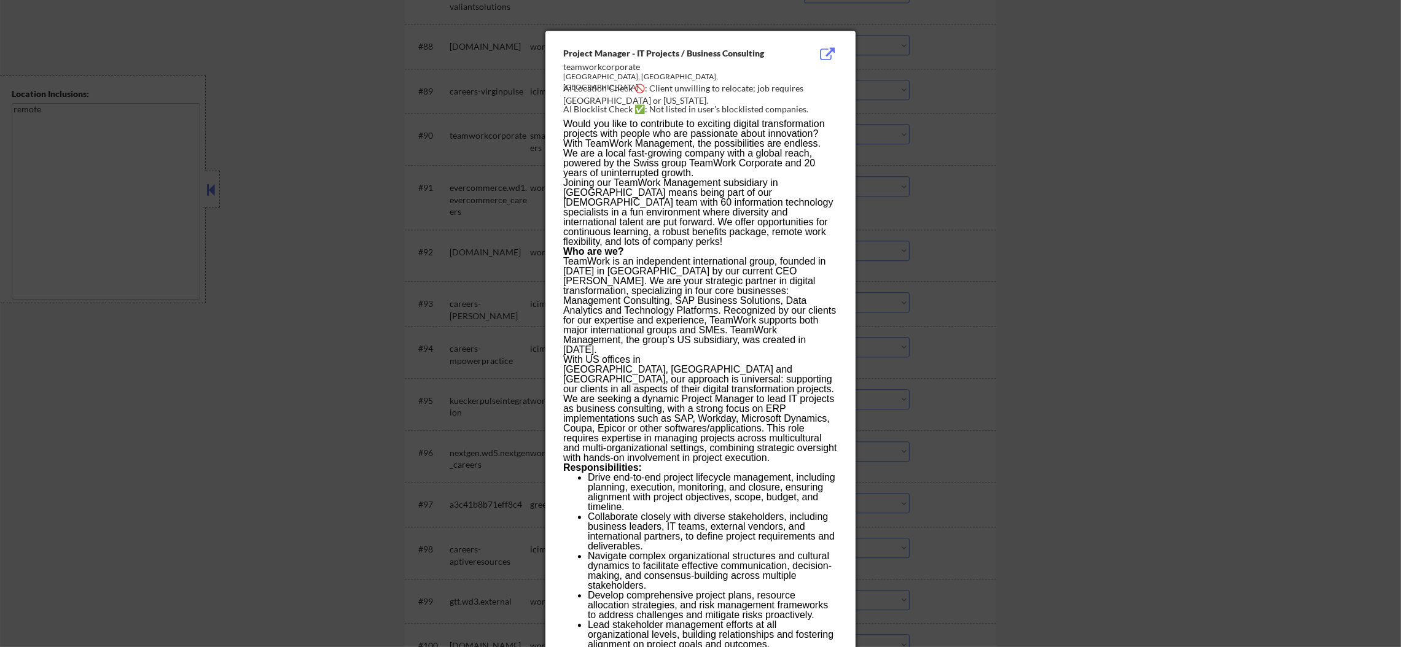
click at [902, 120] on div at bounding box center [700, 323] width 1401 height 647
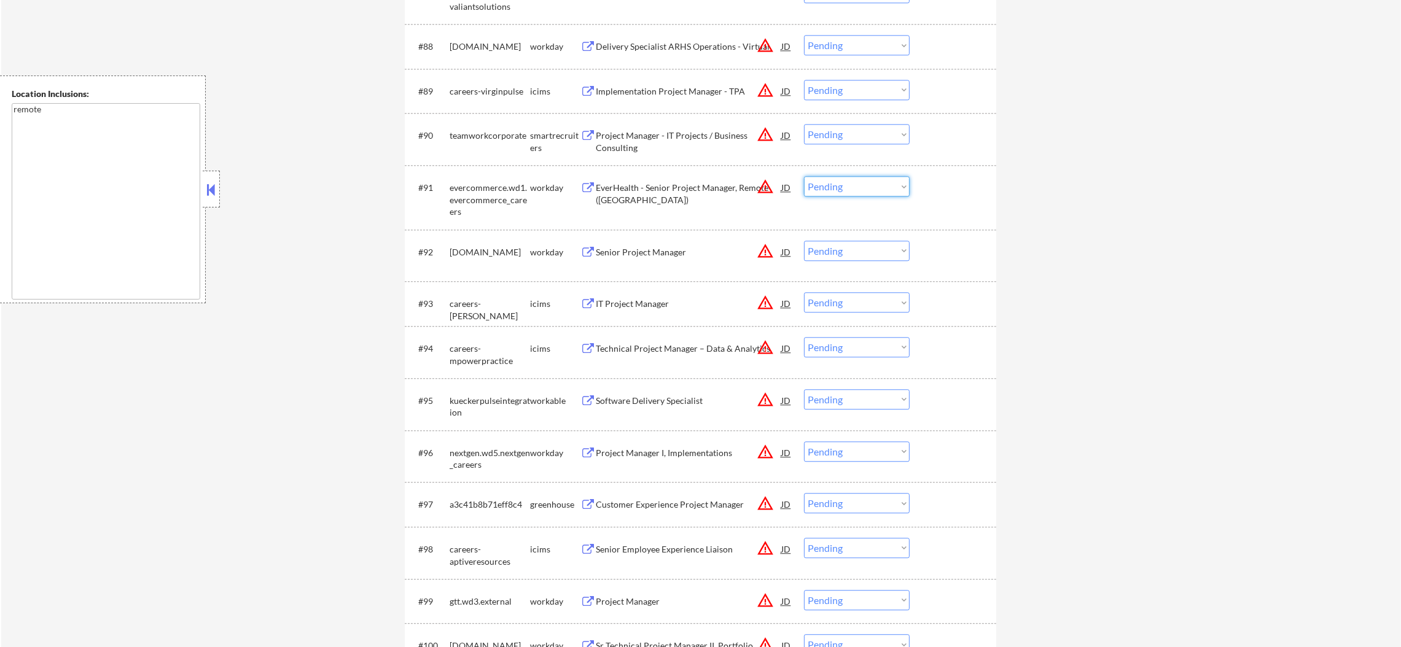
click at [831, 187] on select "Choose an option... Pending Applied Excluded (Questions) Excluded (Expired) Exc…" at bounding box center [857, 186] width 106 height 20
click at [832, 135] on select "Choose an option... Pending Applied Excluded (Questions) Excluded (Expired) Exc…" at bounding box center [857, 134] width 106 height 20
click at [762, 130] on button "warning_amber" at bounding box center [765, 134] width 17 height 17
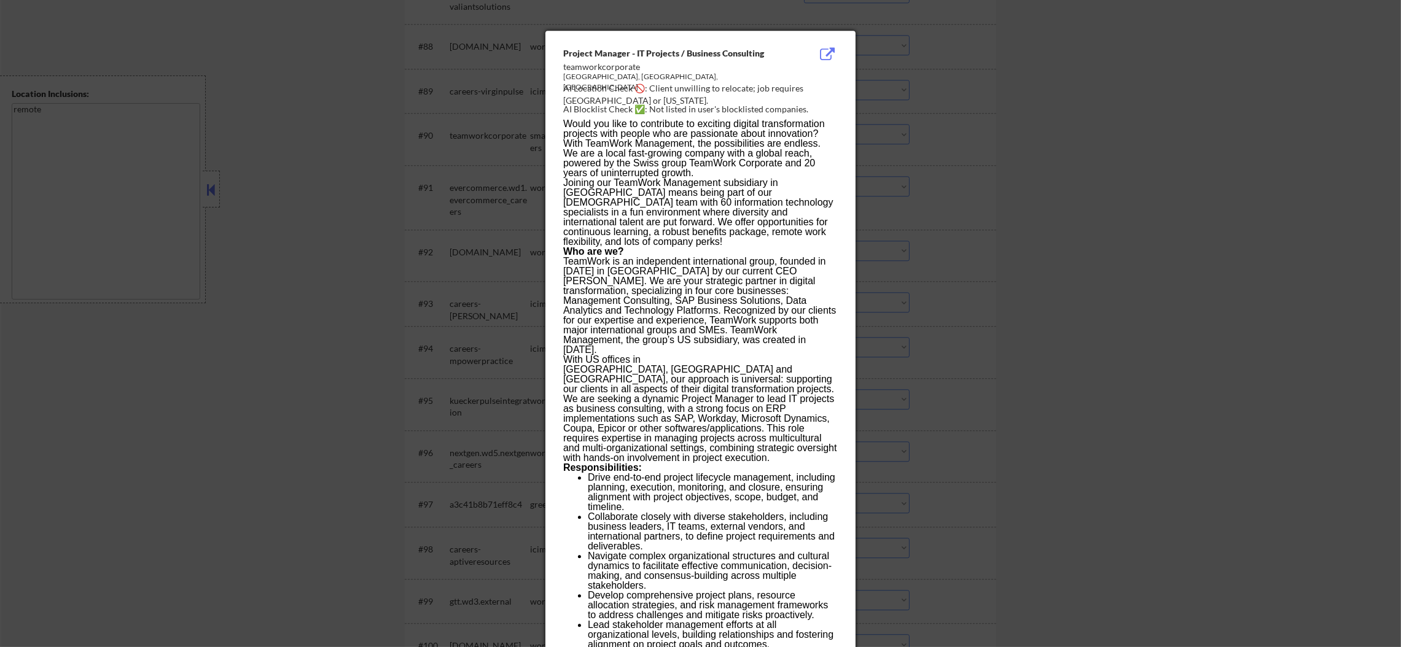
click at [966, 122] on div at bounding box center [700, 323] width 1401 height 647
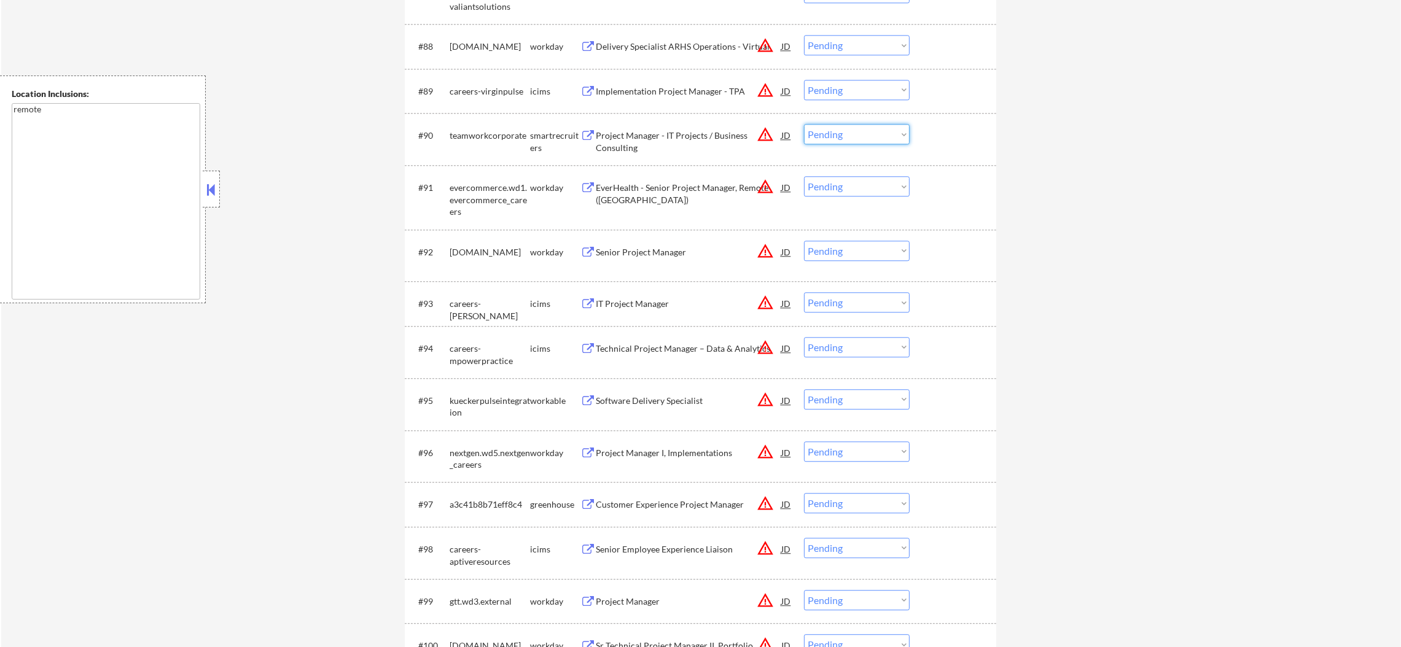
click at [808, 138] on select "Choose an option... Pending Applied Excluded (Questions) Excluded (Expired) Exc…" at bounding box center [857, 134] width 106 height 20
click at [804, 124] on select "Choose an option... Pending Applied Excluded (Questions) Excluded (Expired) Exc…" at bounding box center [857, 134] width 106 height 20
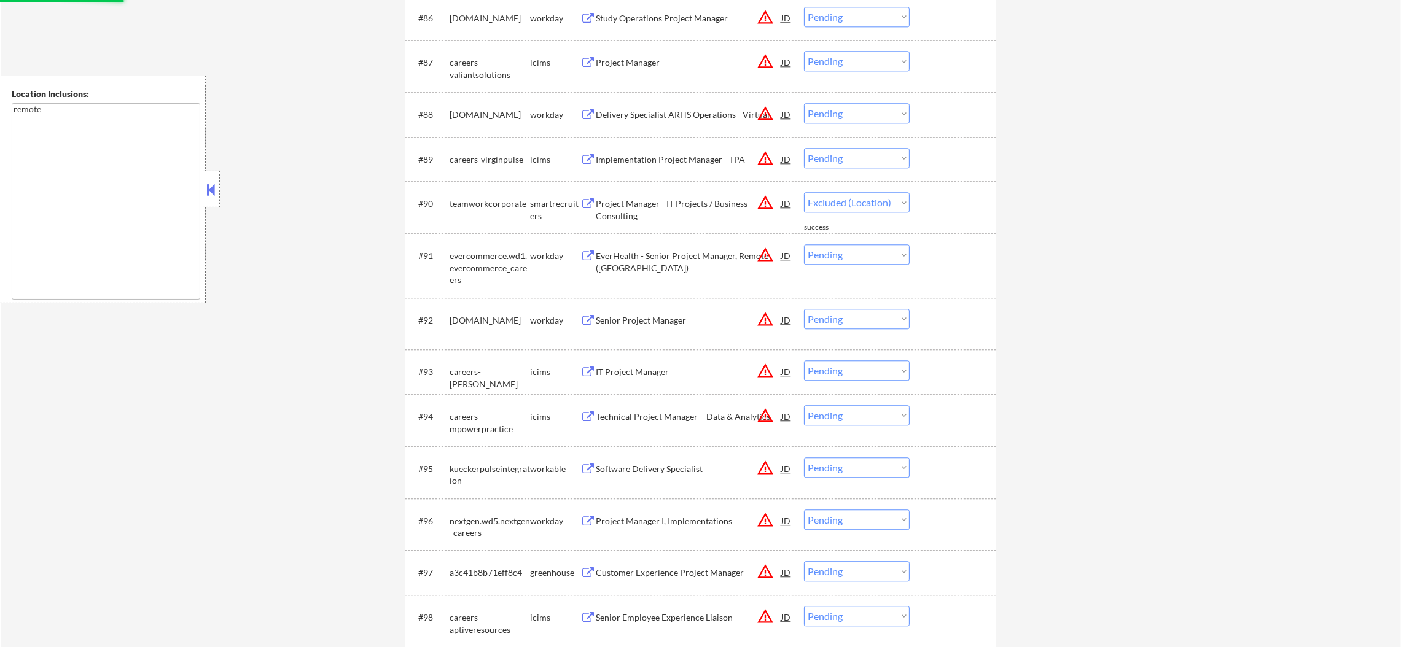
select select ""pending""
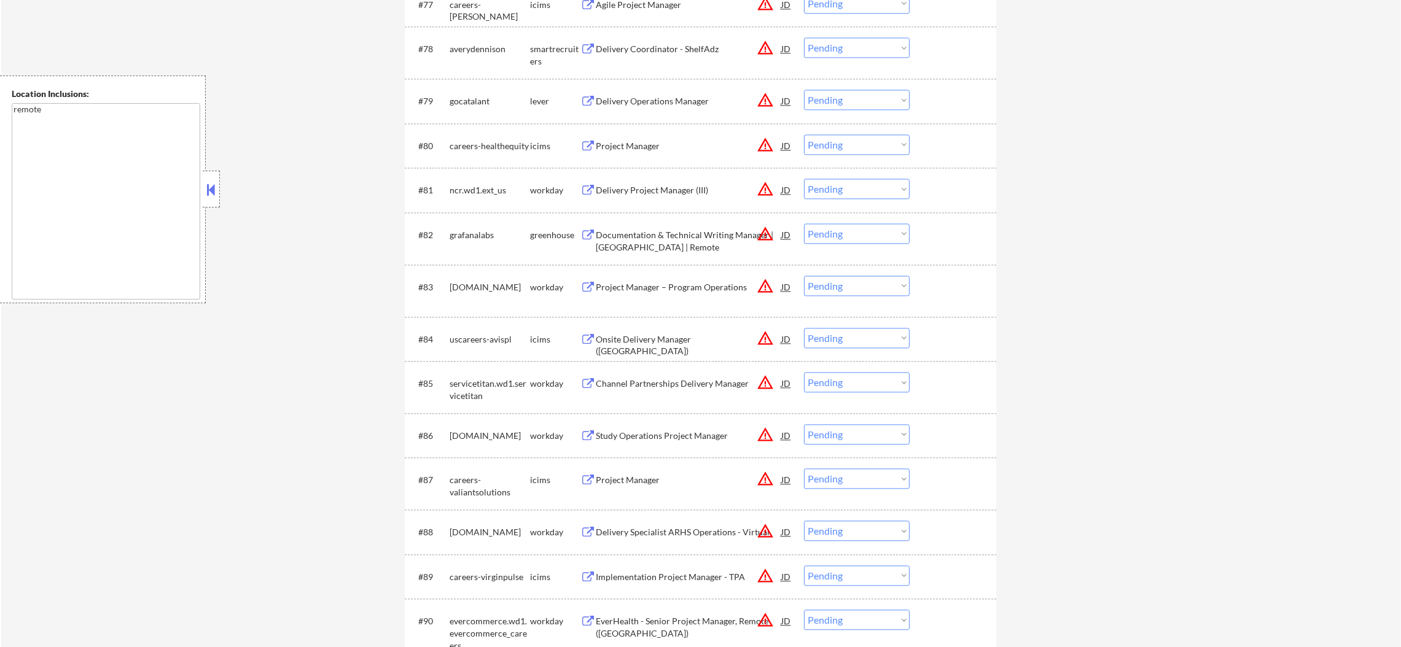
scroll to position [4200, 0]
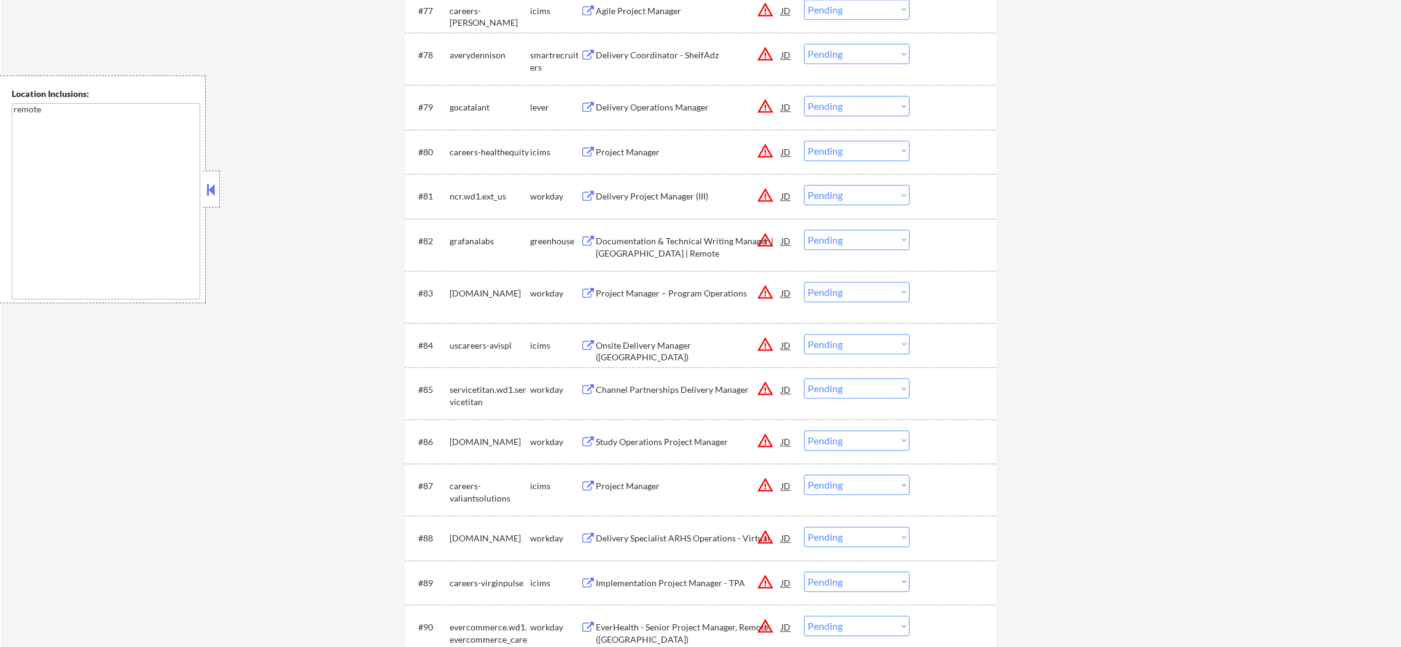
click at [762, 236] on button "warning_amber" at bounding box center [765, 240] width 17 height 17
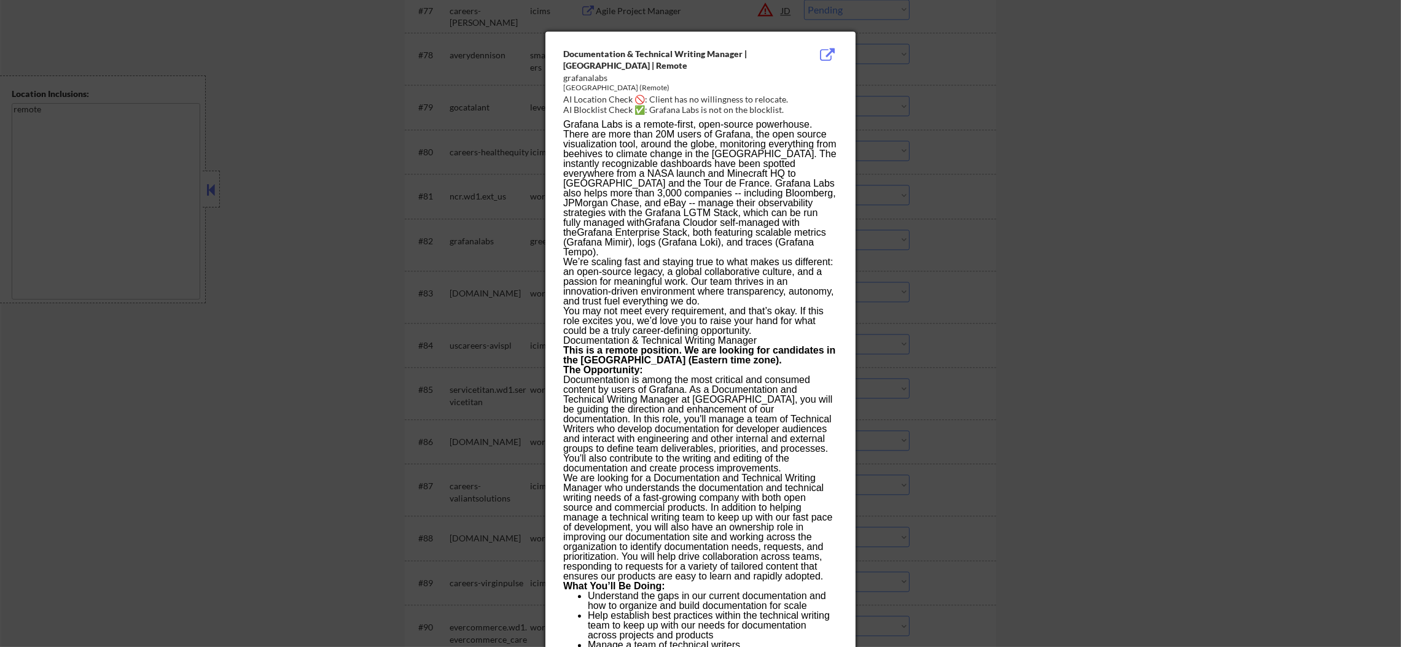
click at [912, 227] on div at bounding box center [700, 323] width 1401 height 647
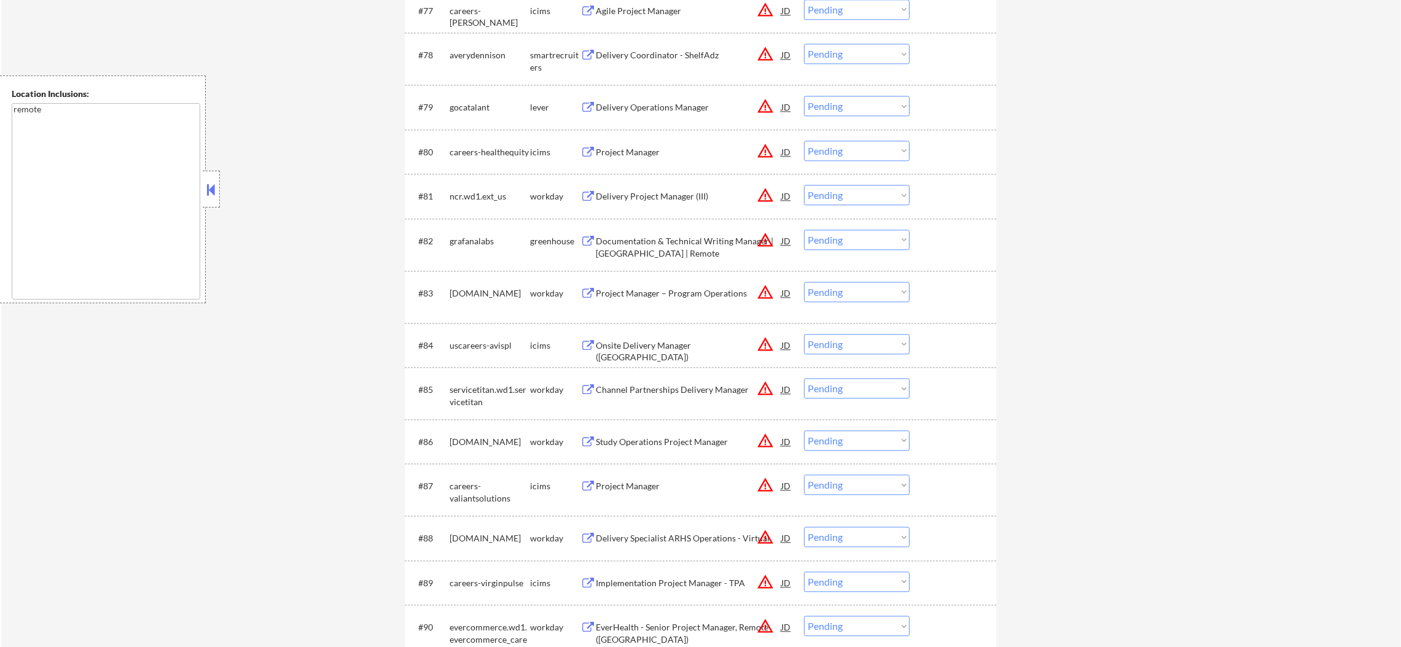
click at [673, 241] on div "Documentation & Technical Writing Manager | [GEOGRAPHIC_DATA] | Remote" at bounding box center [689, 247] width 186 height 24
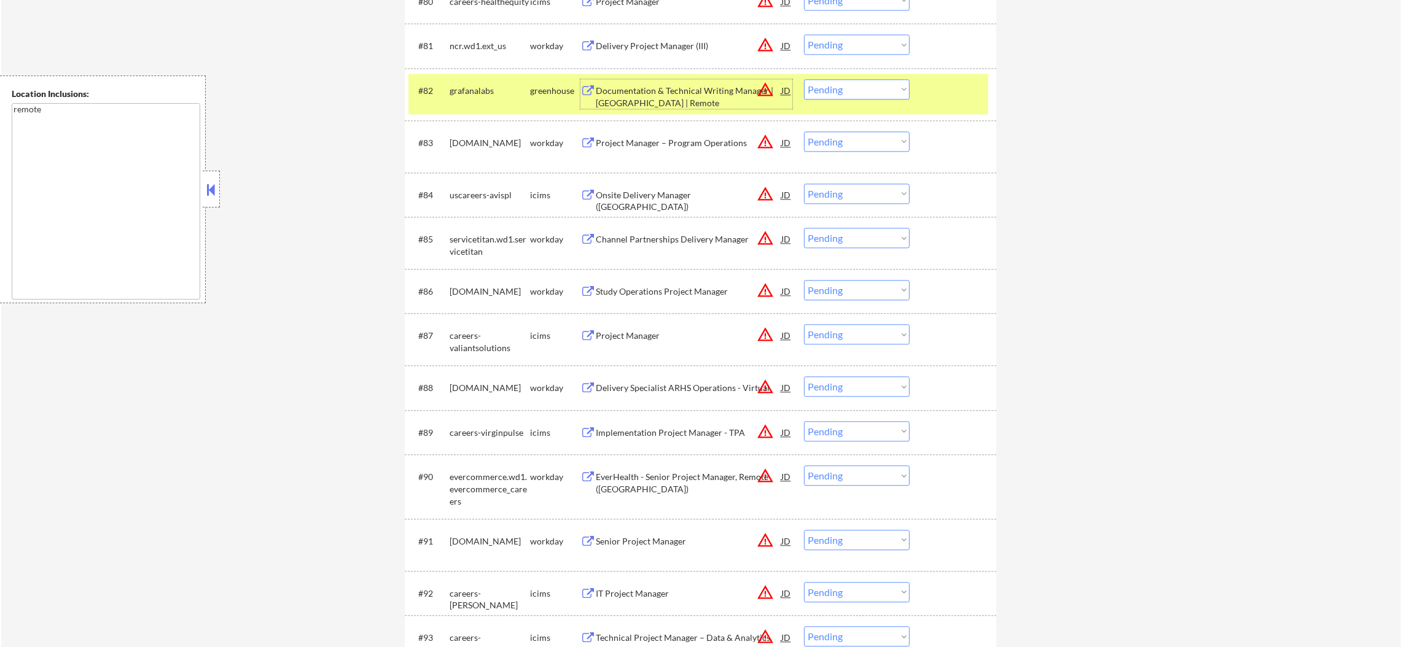
scroll to position [4354, 0]
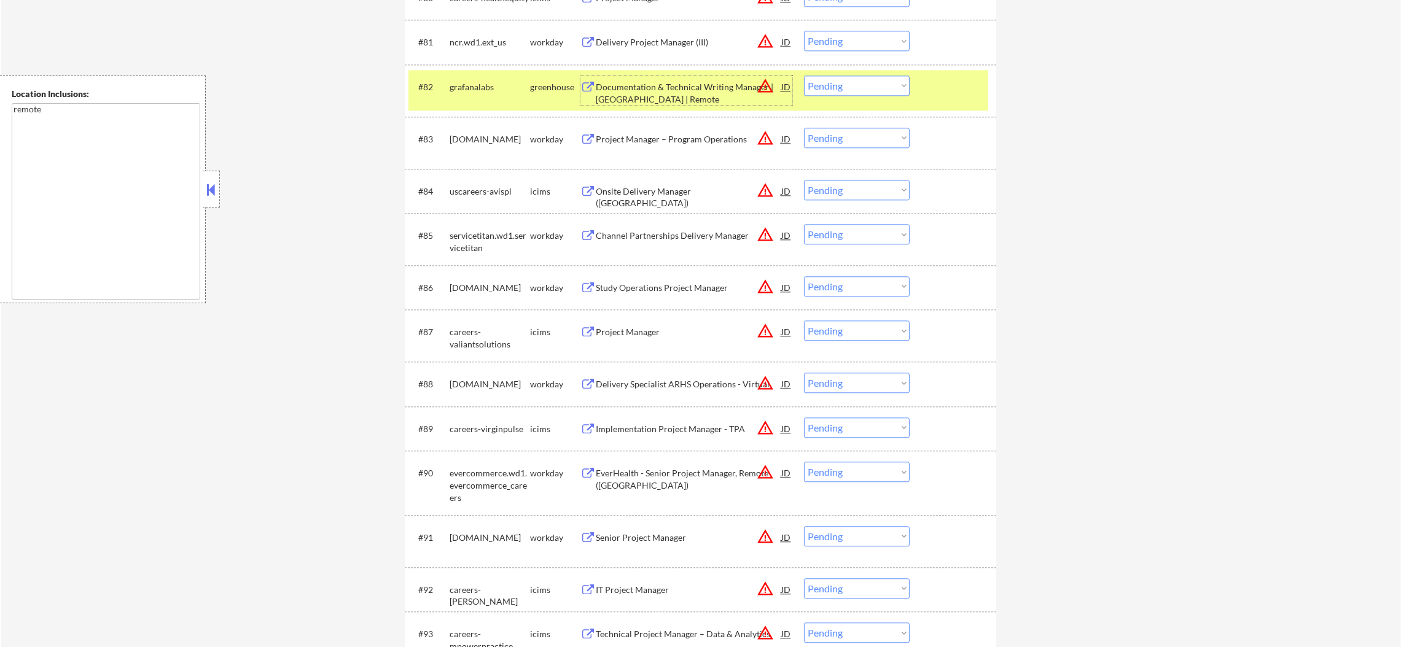
click at [827, 87] on select "Choose an option... Pending Applied Excluded (Questions) Excluded (Expired) Exc…" at bounding box center [857, 86] width 106 height 20
click at [804, 76] on select "Choose an option... Pending Applied Excluded (Questions) Excluded (Expired) Exc…" at bounding box center [857, 86] width 106 height 20
select select ""pending""
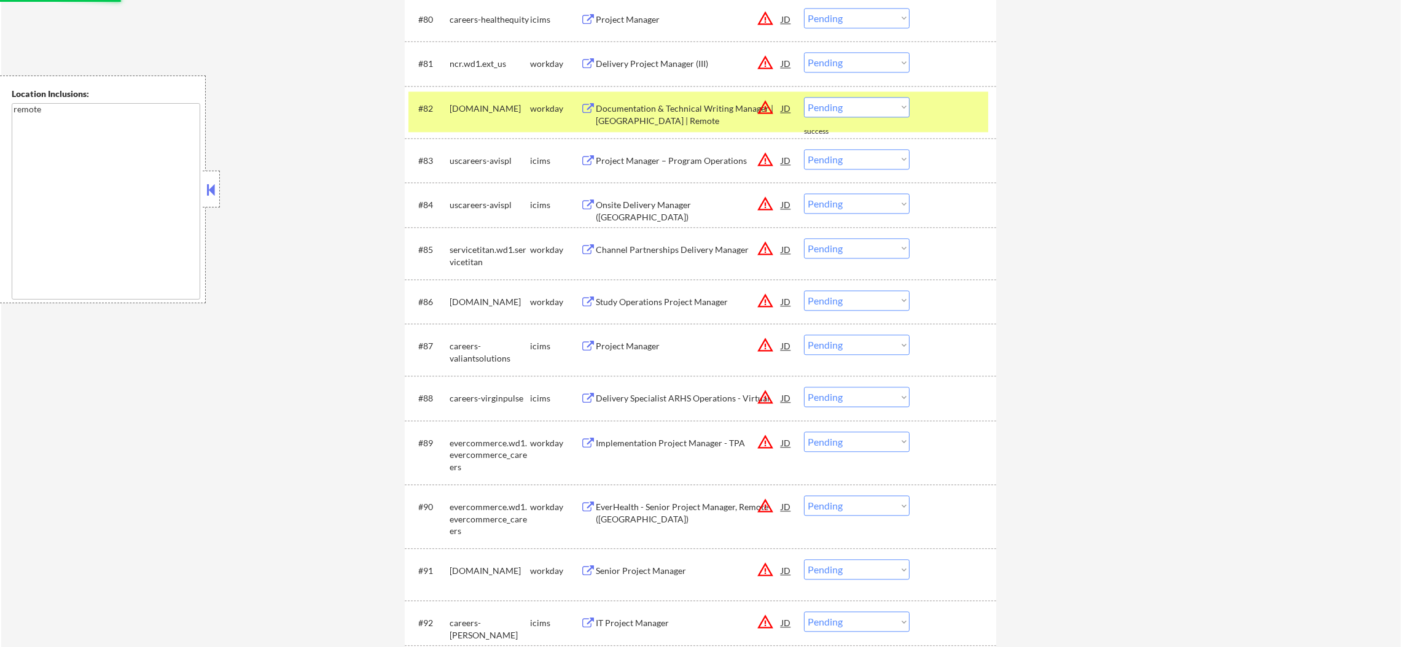
scroll to position [4324, 0]
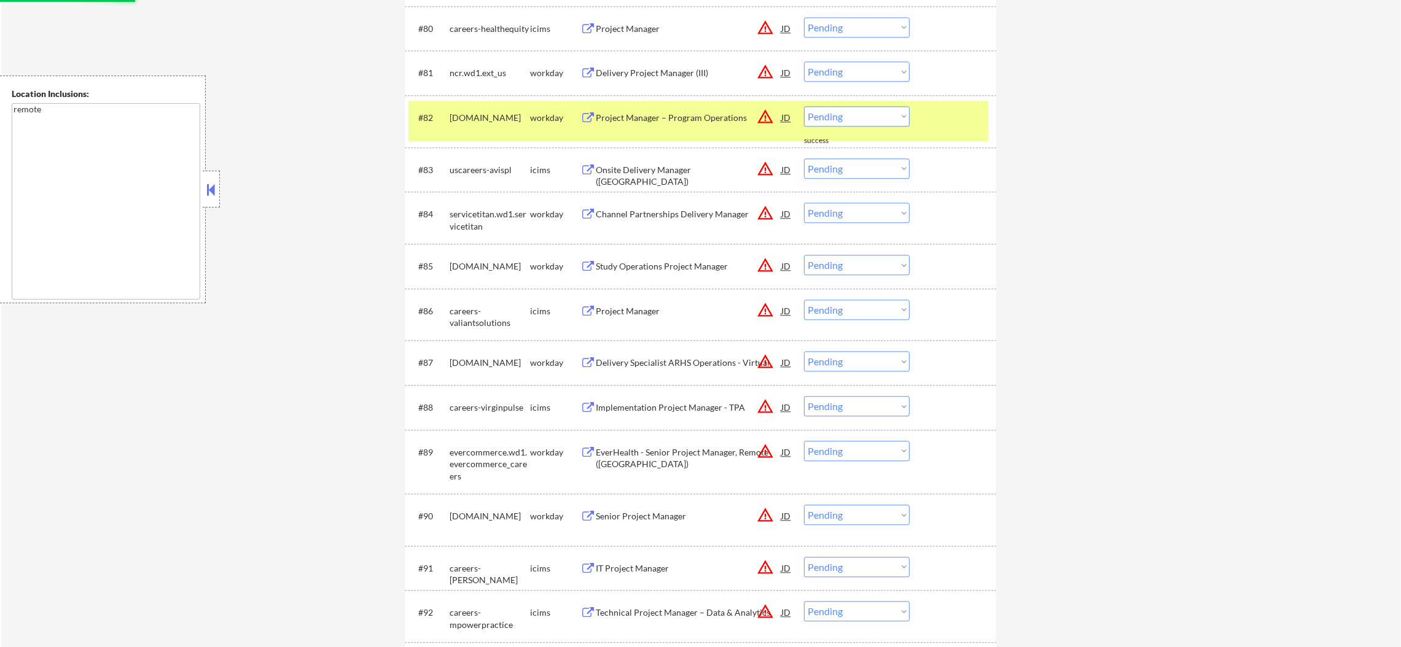
click at [473, 112] on div "[DOMAIN_NAME]" at bounding box center [490, 118] width 80 height 12
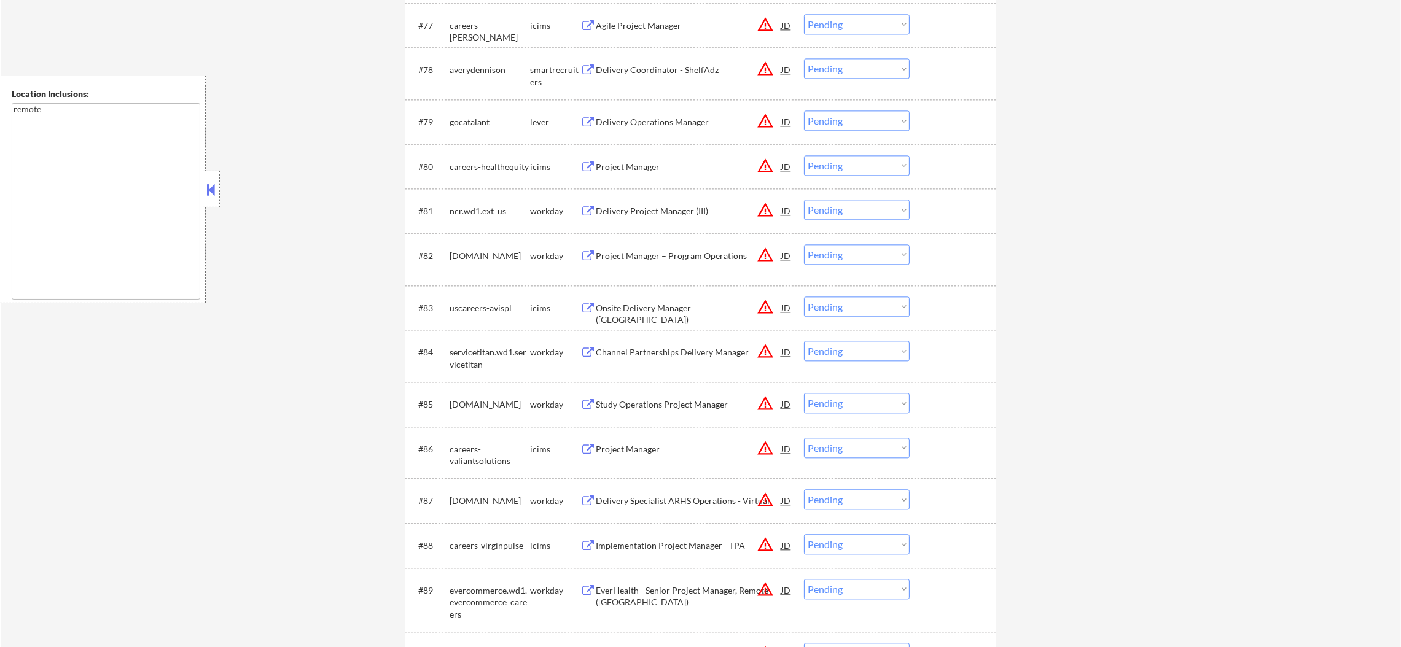
scroll to position [4170, 0]
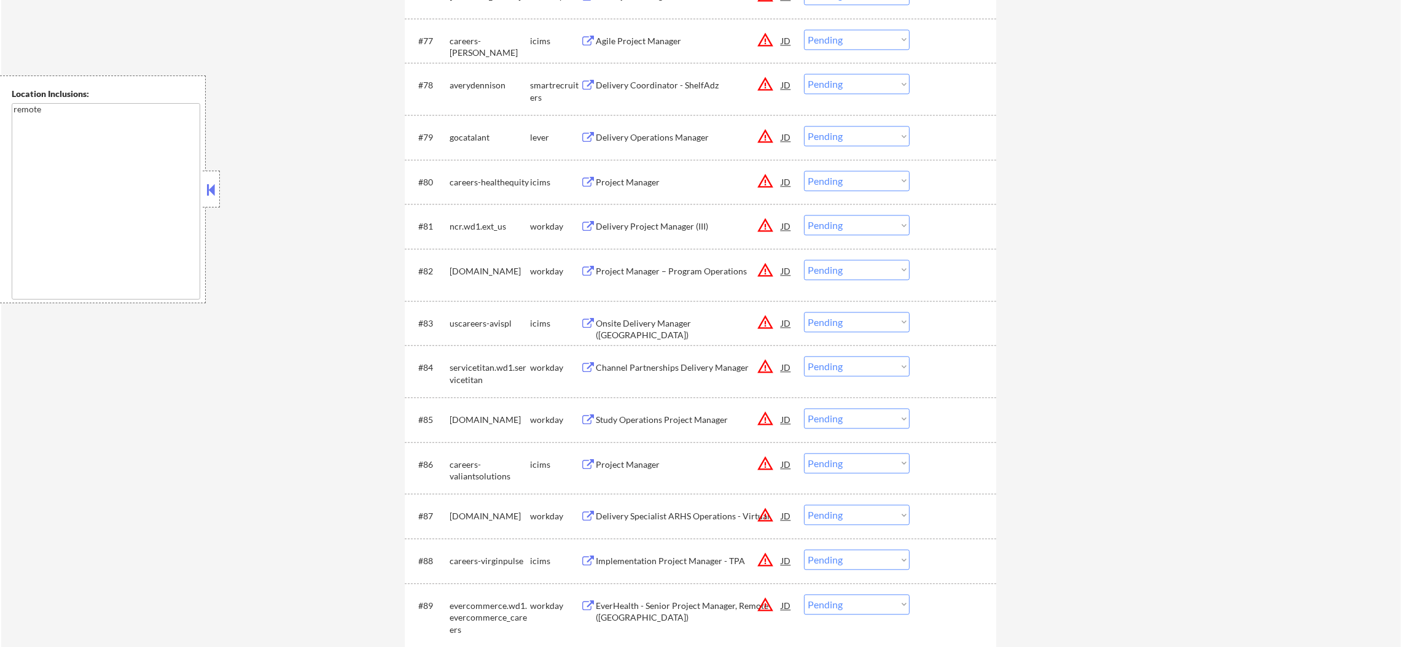
click at [766, 79] on button "warning_amber" at bounding box center [765, 84] width 17 height 17
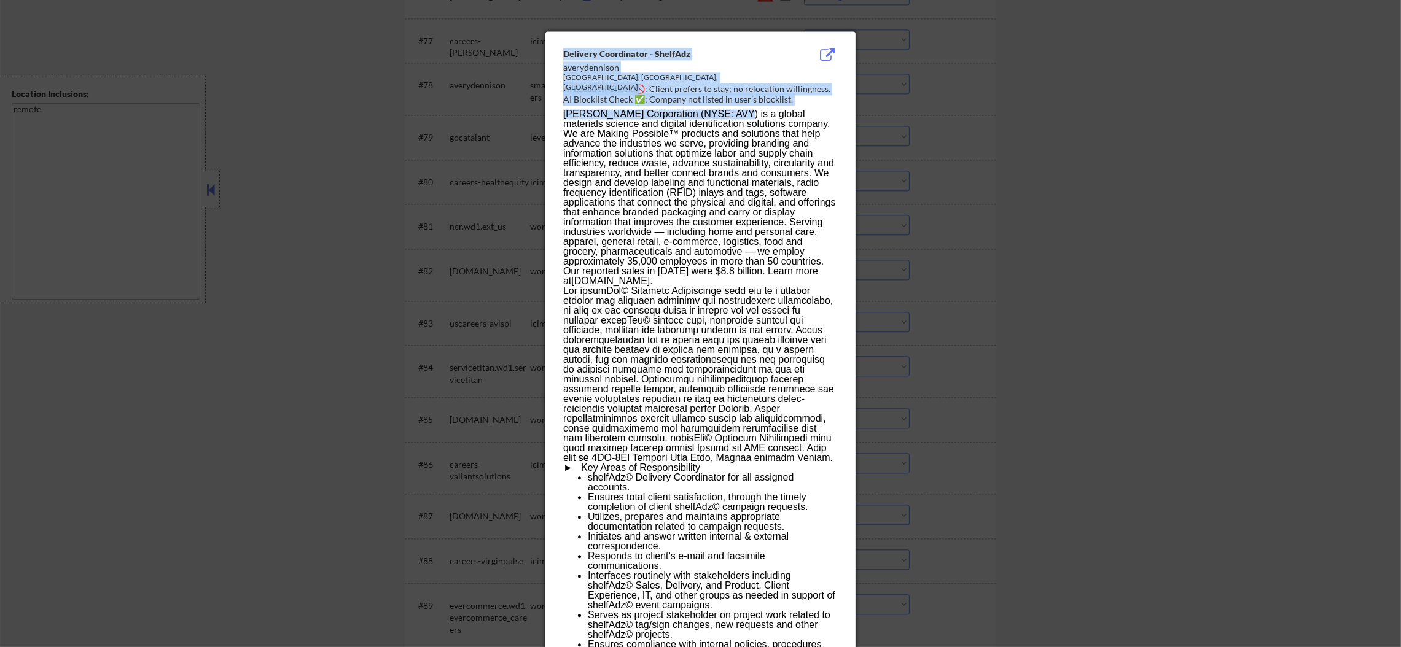
drag, startPoint x: 1011, startPoint y: 123, endPoint x: 682, endPoint y: 115, distance: 328.7
click at [588, 80] on div "[GEOGRAPHIC_DATA], [GEOGRAPHIC_DATA], [GEOGRAPHIC_DATA]" at bounding box center [669, 82] width 213 height 21
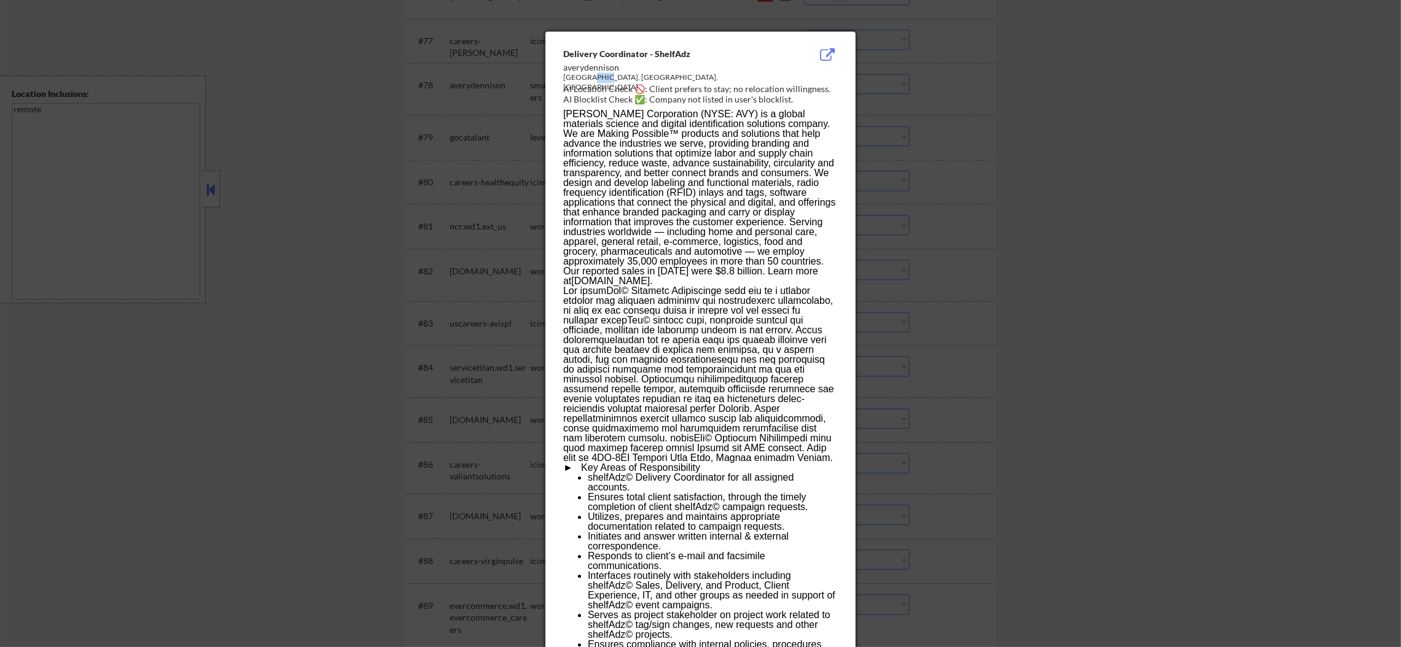
click at [588, 80] on div "[GEOGRAPHIC_DATA], [GEOGRAPHIC_DATA], [GEOGRAPHIC_DATA]" at bounding box center [669, 82] width 213 height 21
click at [896, 101] on div at bounding box center [700, 323] width 1401 height 647
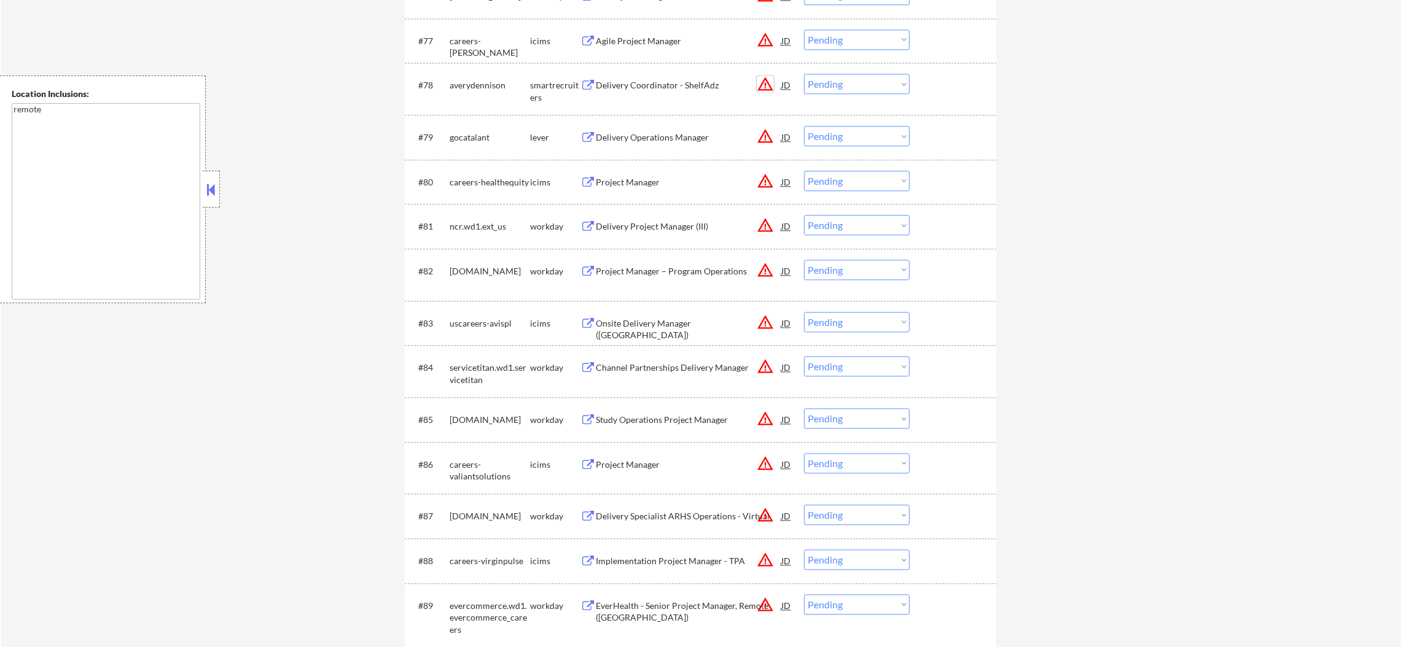
click at [764, 86] on button "warning_amber" at bounding box center [765, 84] width 17 height 17
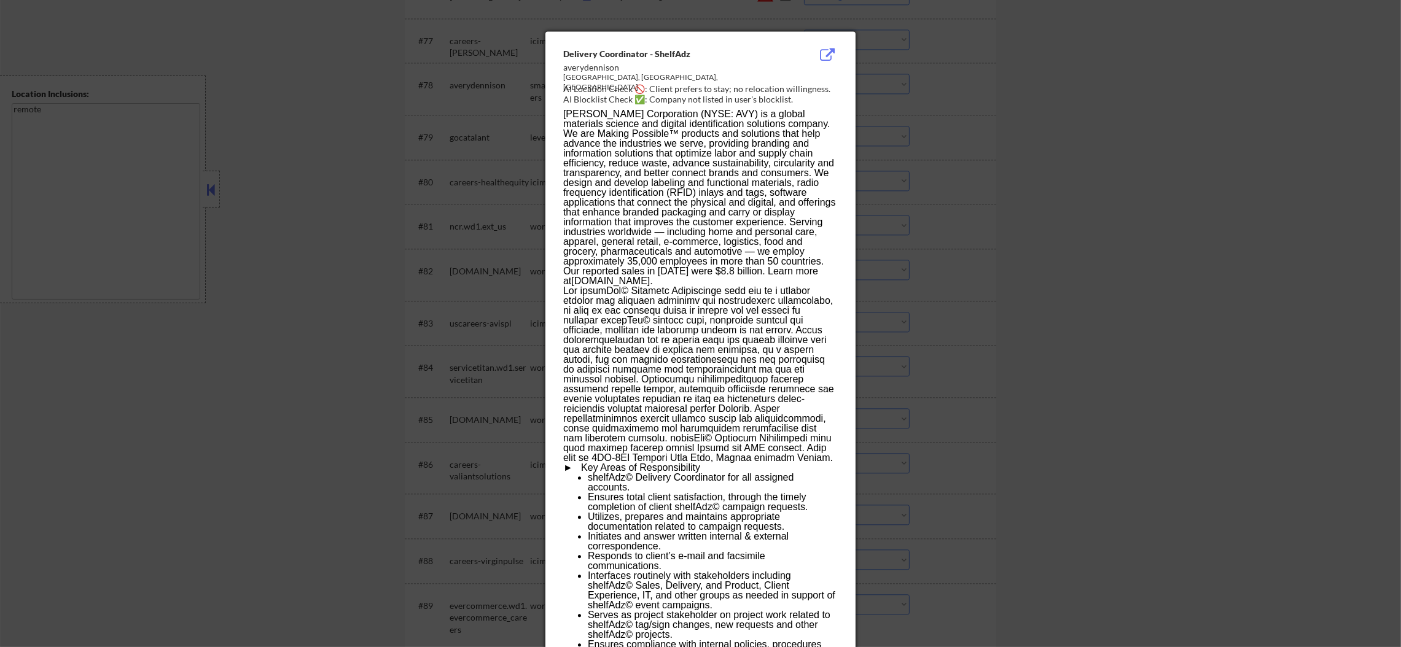
click at [927, 115] on div at bounding box center [700, 323] width 1401 height 647
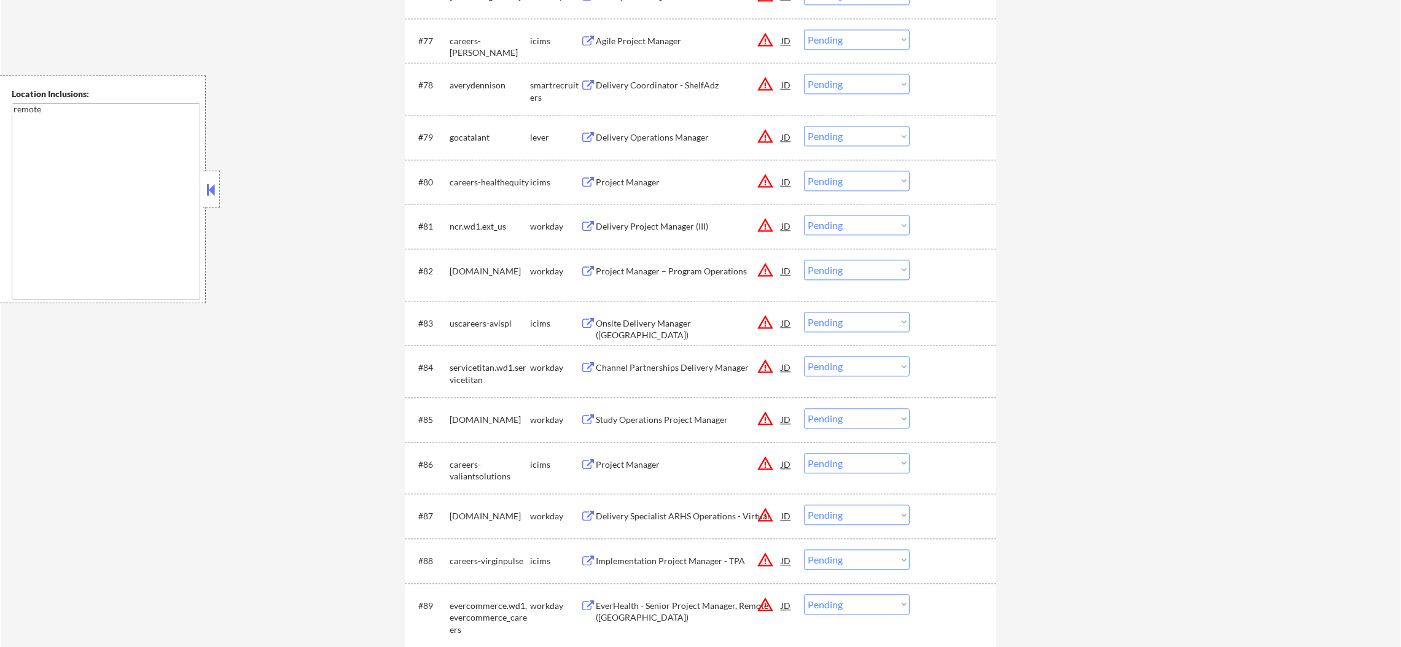
click at [861, 84] on select "Choose an option... Pending Applied Excluded (Questions) Excluded (Expired) Exc…" at bounding box center [857, 84] width 106 height 20
click at [804, 74] on select "Choose an option... Pending Applied Excluded (Questions) Excluded (Expired) Exc…" at bounding box center [857, 84] width 106 height 20
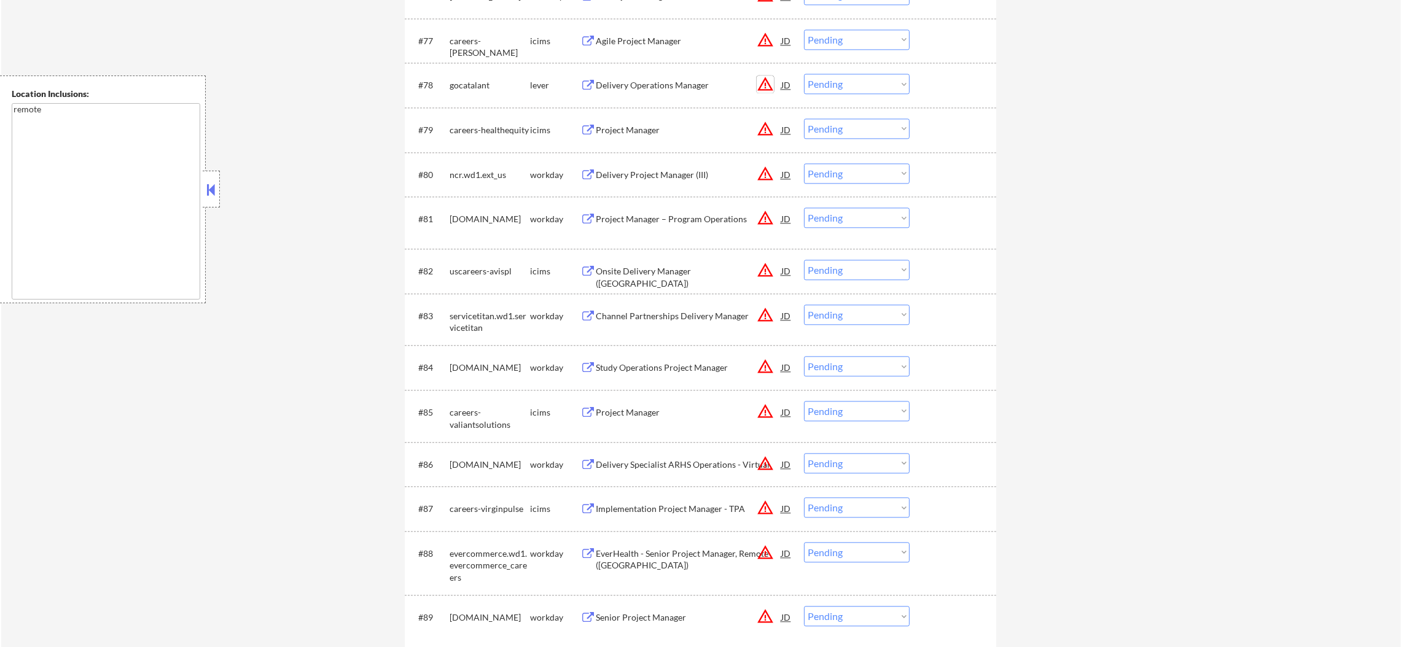
click at [767, 80] on button "warning_amber" at bounding box center [765, 84] width 17 height 17
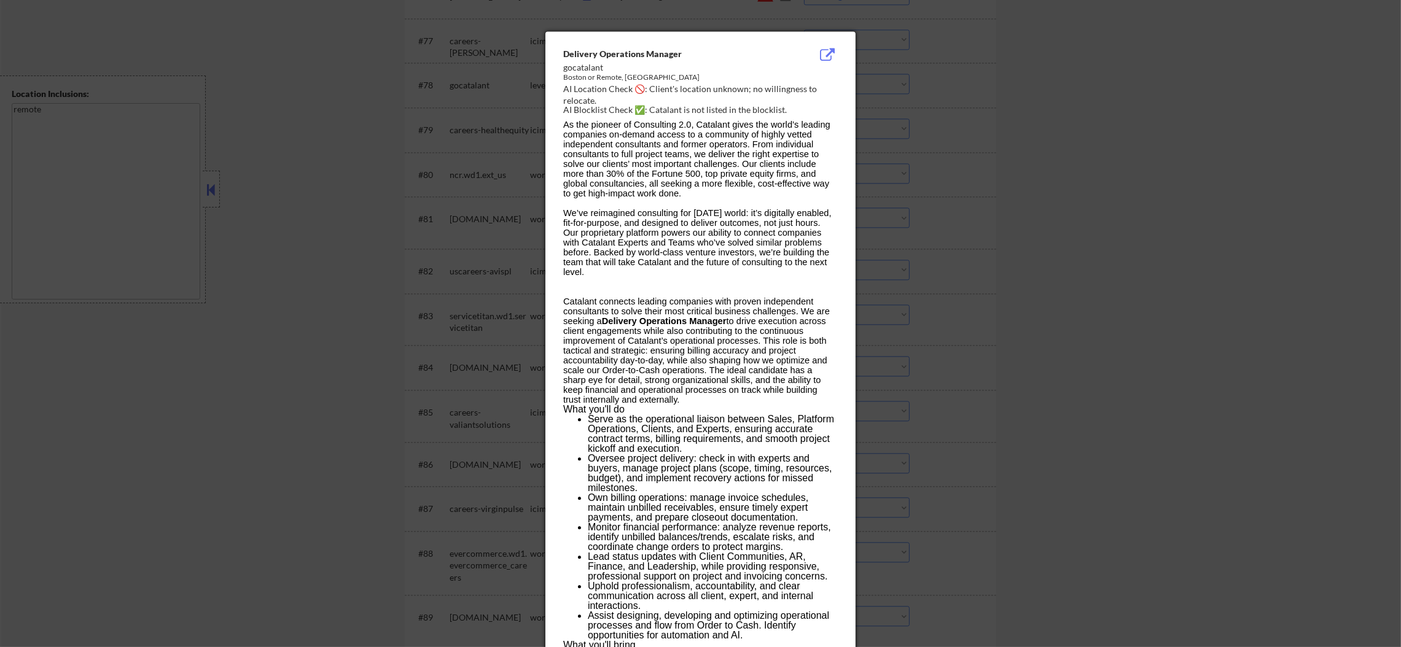
click at [916, 123] on div at bounding box center [700, 323] width 1401 height 647
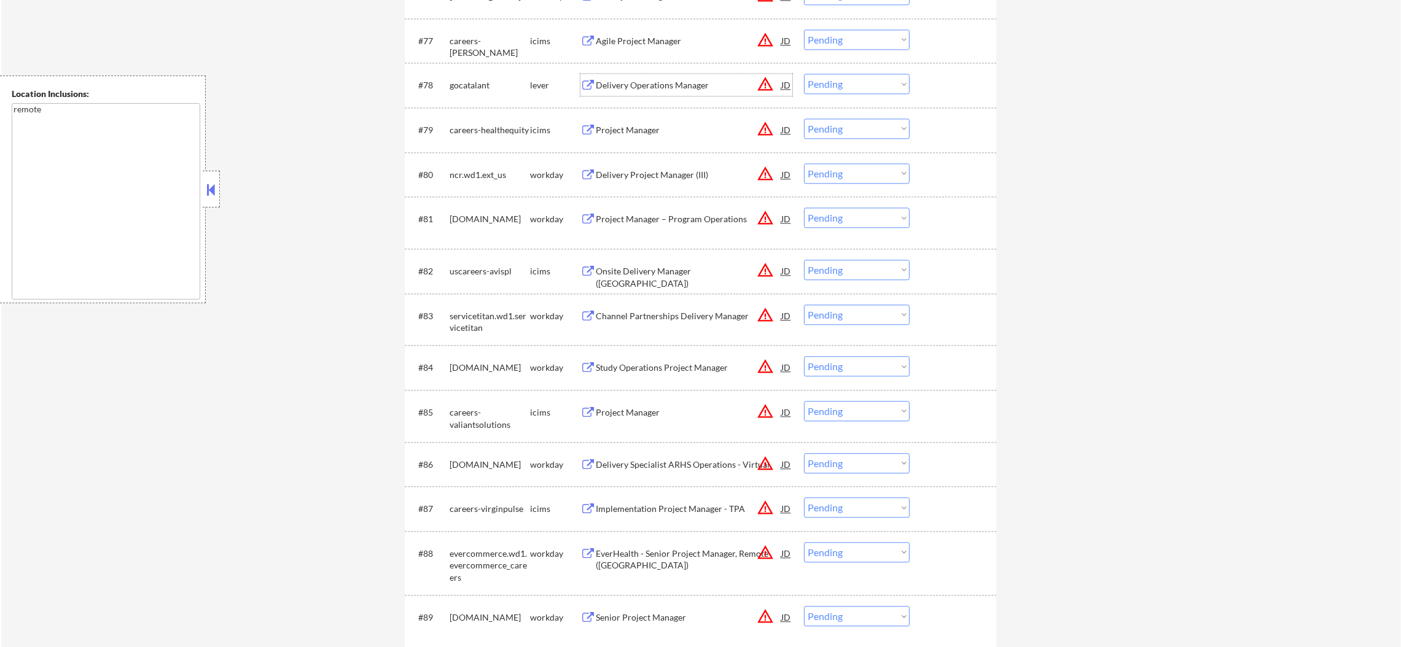
click at [728, 93] on div "Delivery Operations Manager" at bounding box center [689, 85] width 186 height 22
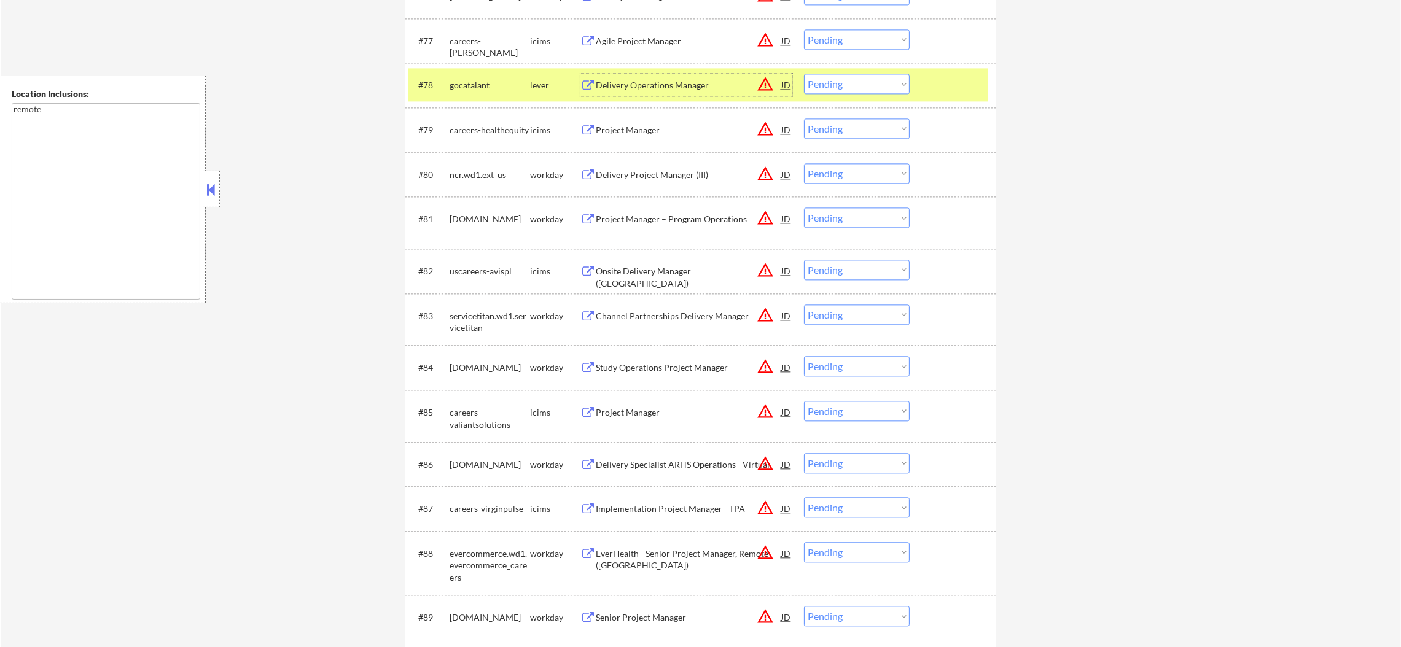
click at [806, 86] on select "Choose an option... Pending Applied Excluded (Questions) Excluded (Expired) Exc…" at bounding box center [857, 84] width 106 height 20
click at [804, 74] on select "Choose an option... Pending Applied Excluded (Questions) Excluded (Expired) Exc…" at bounding box center [857, 84] width 106 height 20
click at [510, 88] on div "gocatalant" at bounding box center [490, 85] width 80 height 12
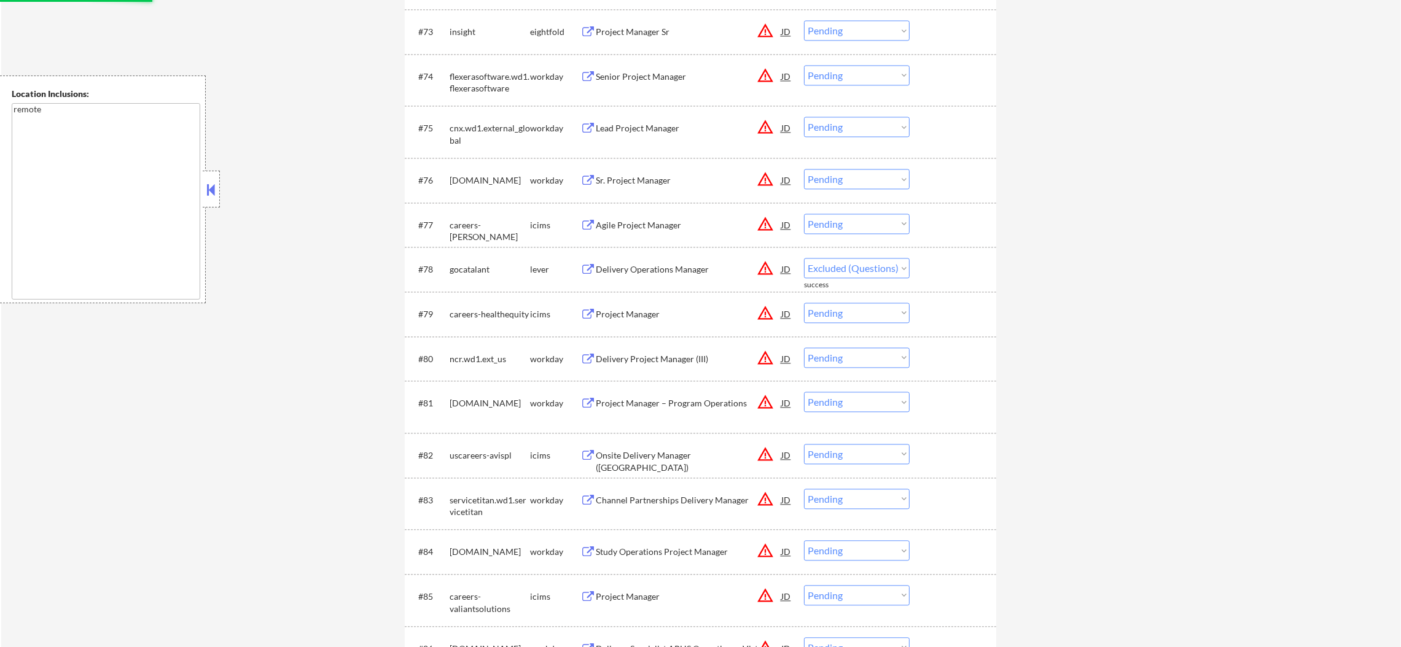
select select ""pending""
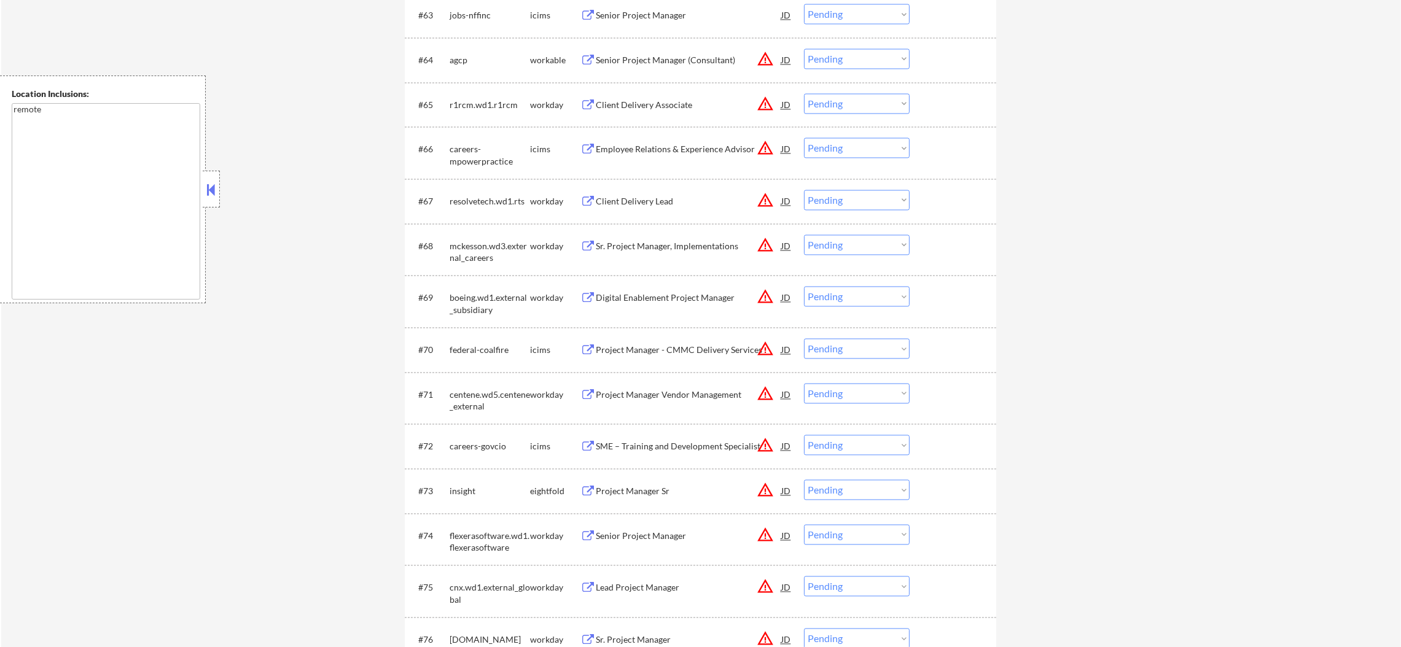
scroll to position [3433, 0]
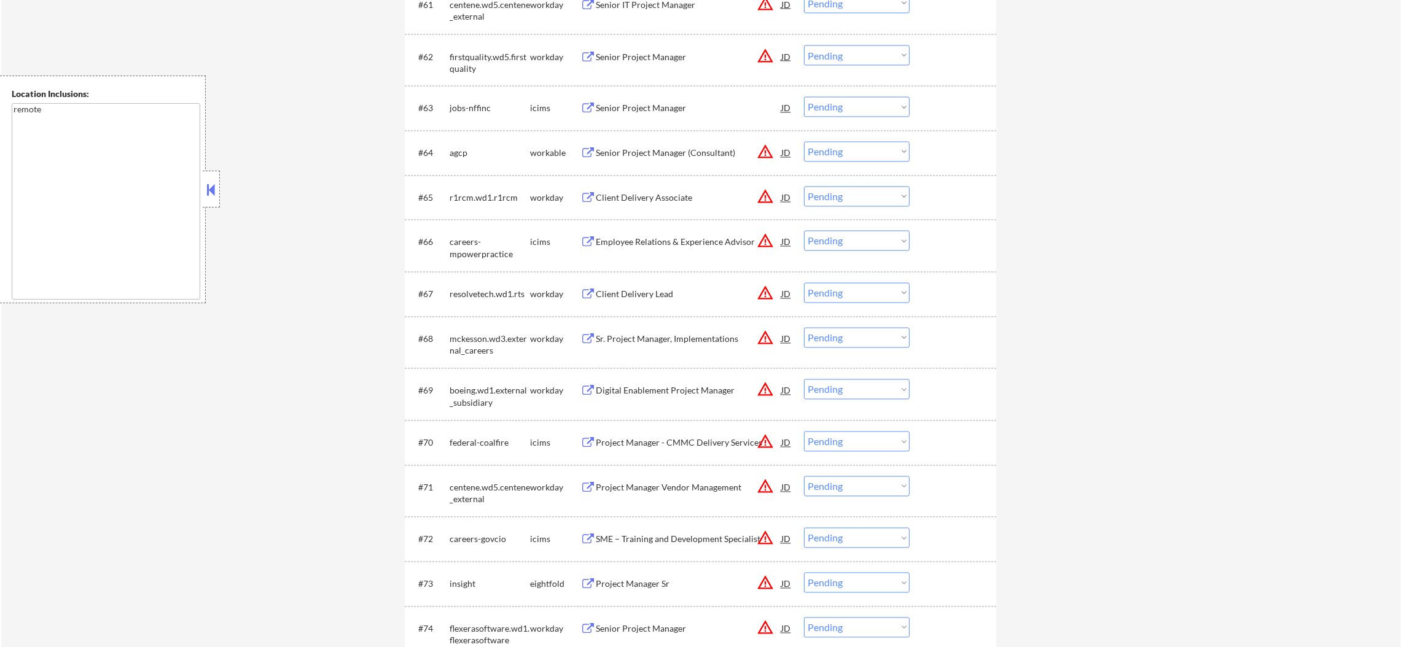
click at [765, 147] on button "warning_amber" at bounding box center [765, 152] width 17 height 17
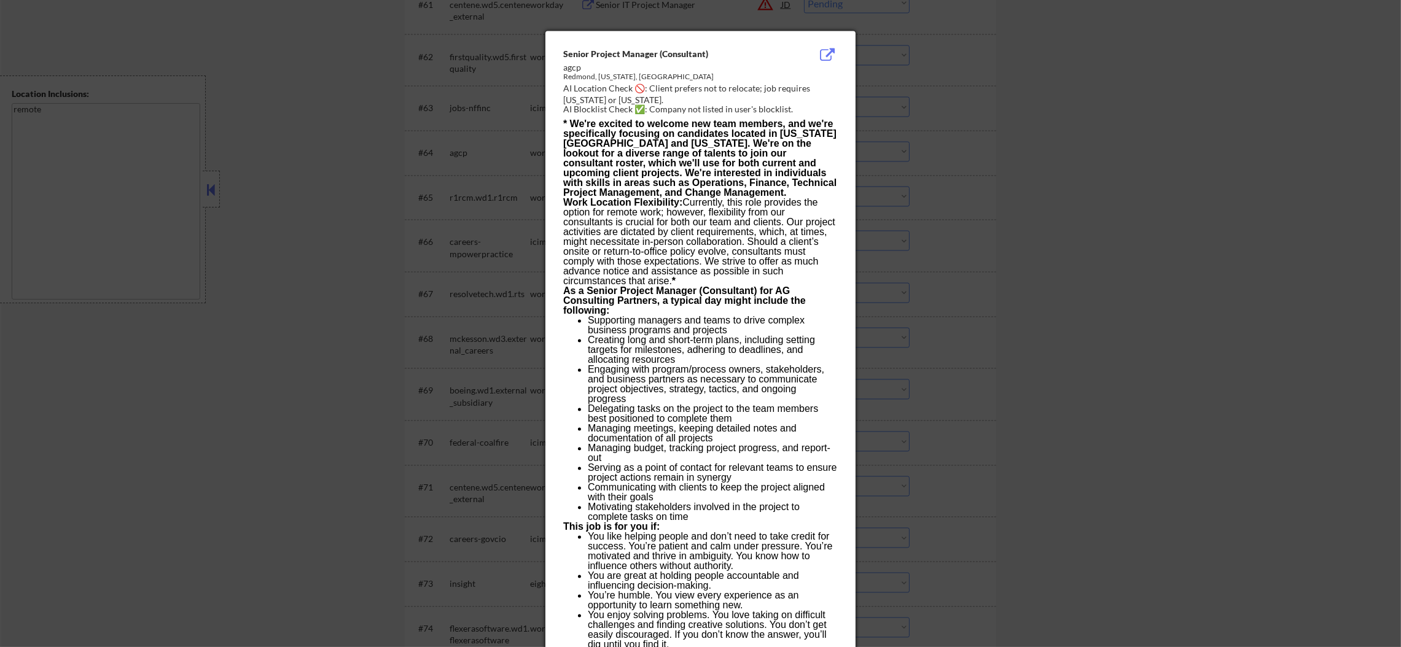
click at [873, 146] on div at bounding box center [700, 323] width 1401 height 647
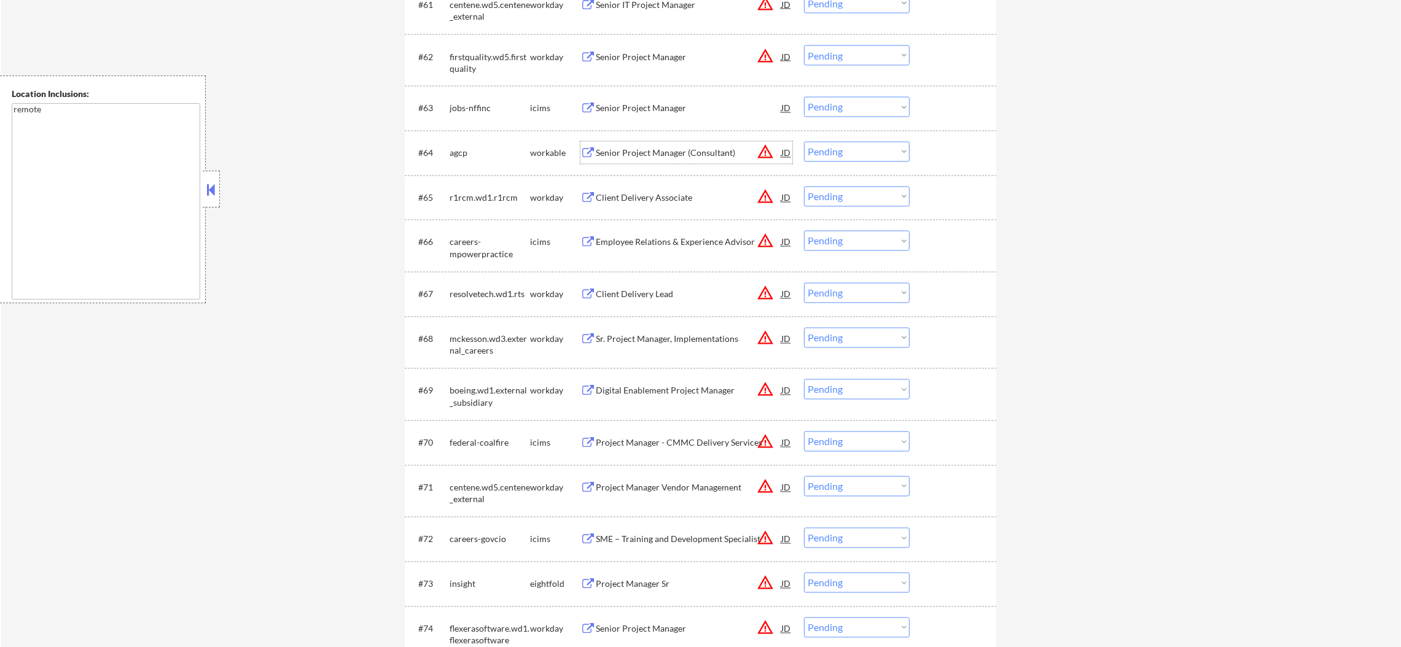
click at [724, 151] on div "Senior Project Manager (Consultant)" at bounding box center [689, 153] width 186 height 12
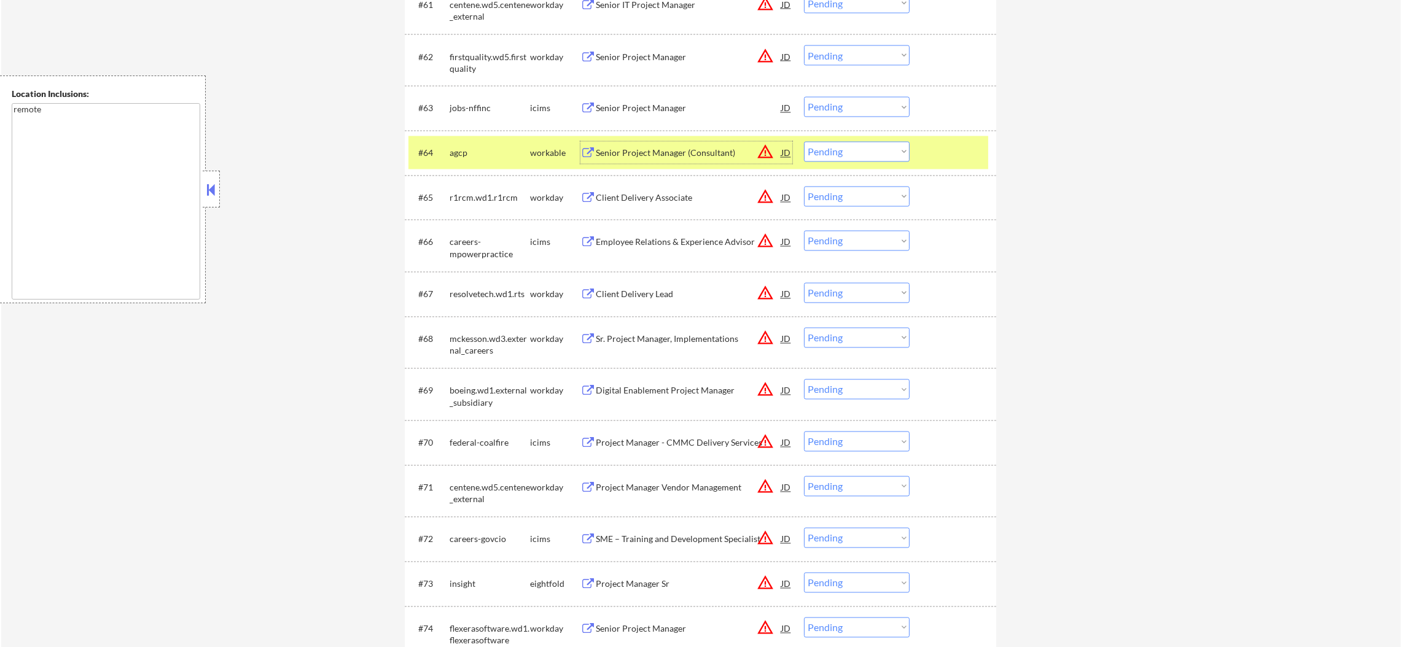
drag, startPoint x: 824, startPoint y: 152, endPoint x: 823, endPoint y: 160, distance: 8.0
click at [824, 152] on select "Choose an option... Pending Applied Excluded (Questions) Excluded (Expired) Exc…" at bounding box center [857, 152] width 106 height 20
click at [804, 142] on select "Choose an option... Pending Applied Excluded (Questions) Excluded (Expired) Exc…" at bounding box center [857, 152] width 106 height 20
click at [469, 136] on div "#64 agcp workable Senior Project Manager (Consultant) JD warning_amber Choose a…" at bounding box center [698, 152] width 580 height 33
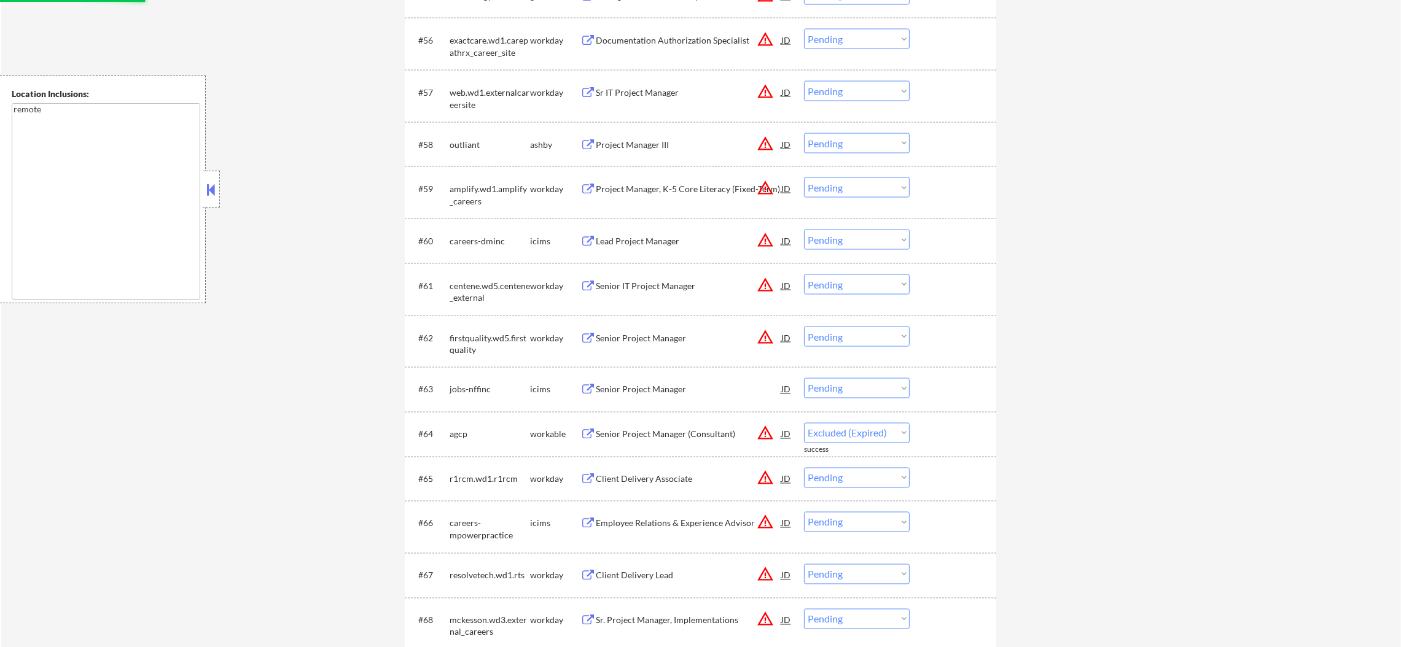
scroll to position [3126, 0]
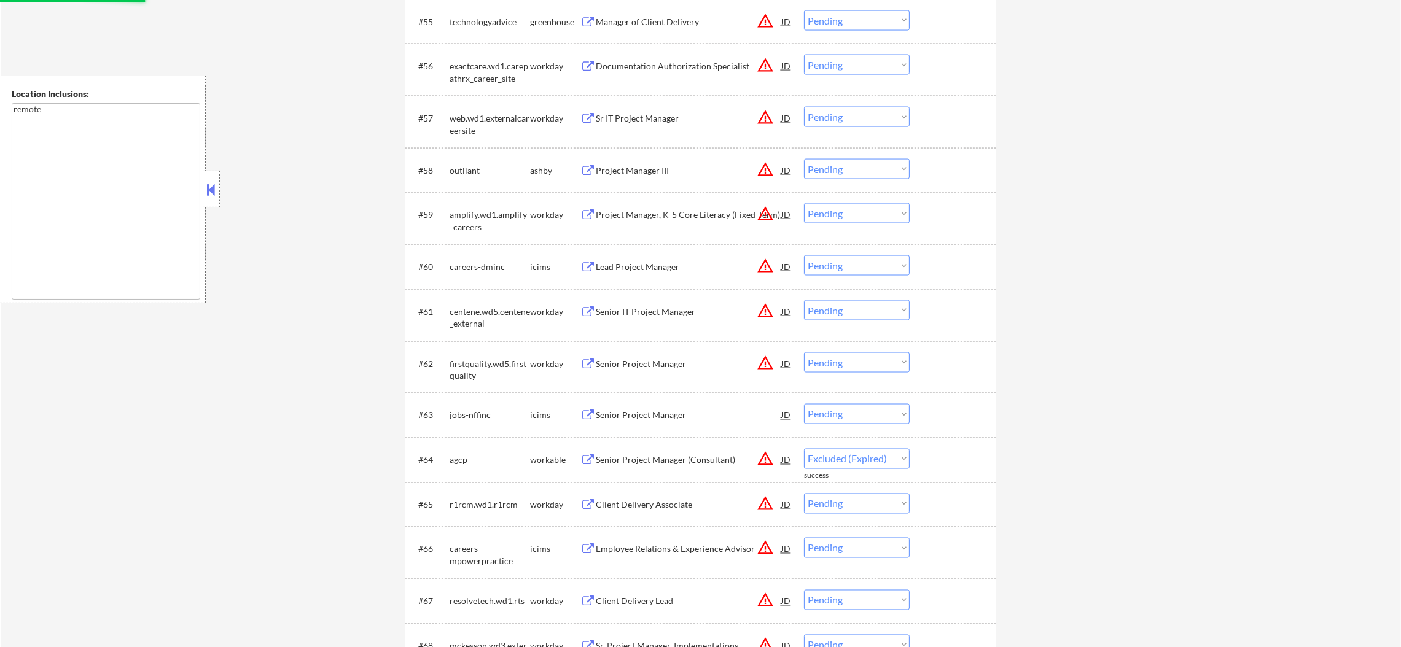
select select ""pending""
click at [764, 165] on button "warning_amber" at bounding box center [765, 169] width 17 height 17
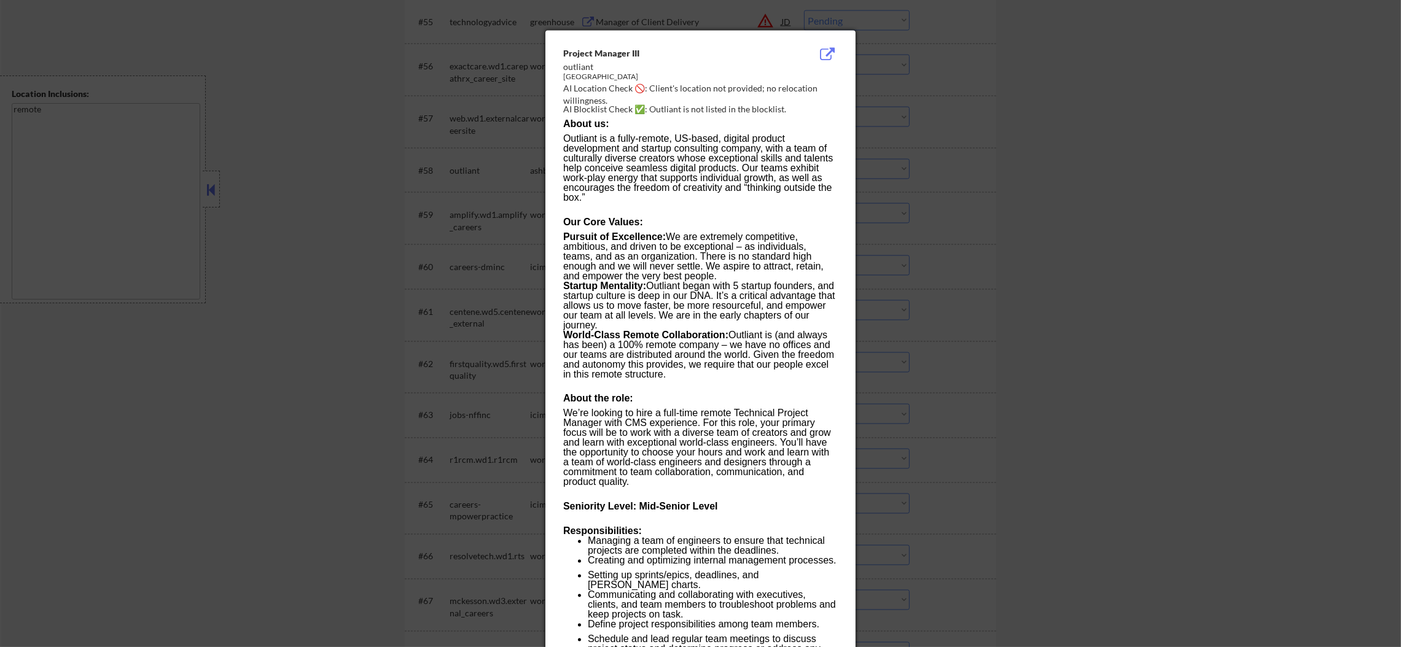
click at [868, 167] on div at bounding box center [700, 323] width 1401 height 647
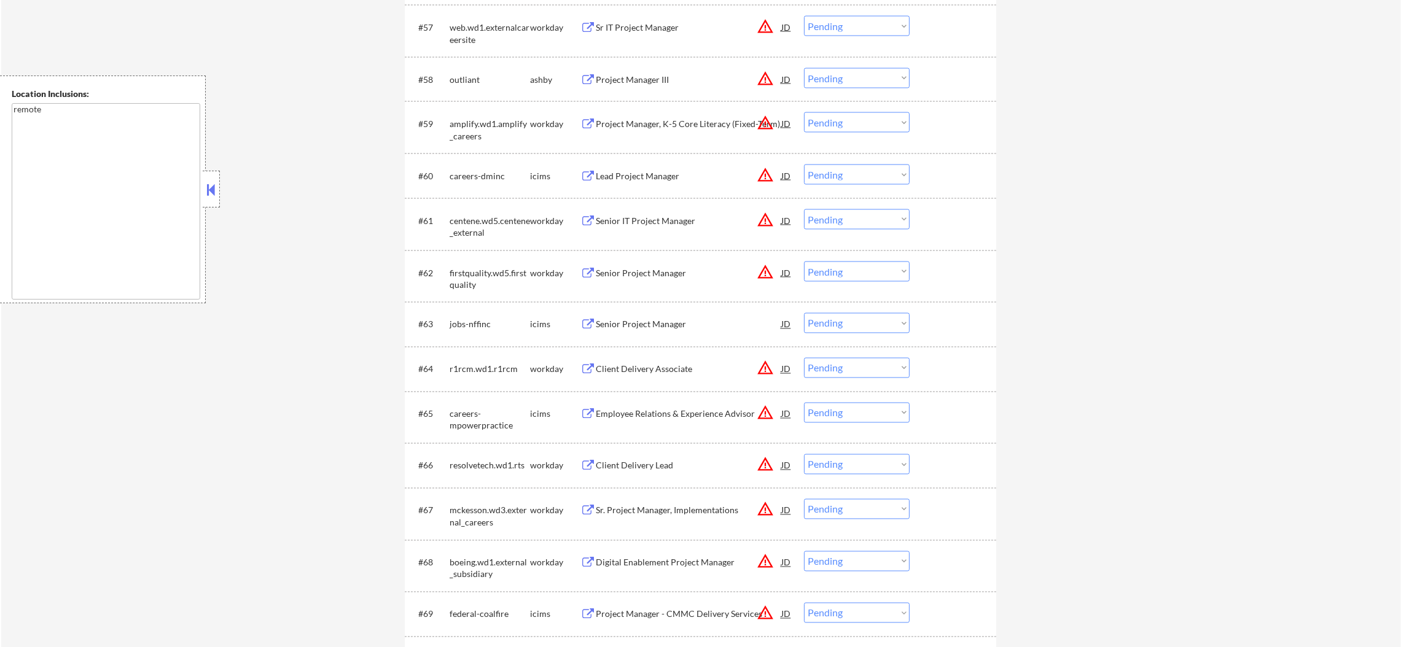
scroll to position [3249, 0]
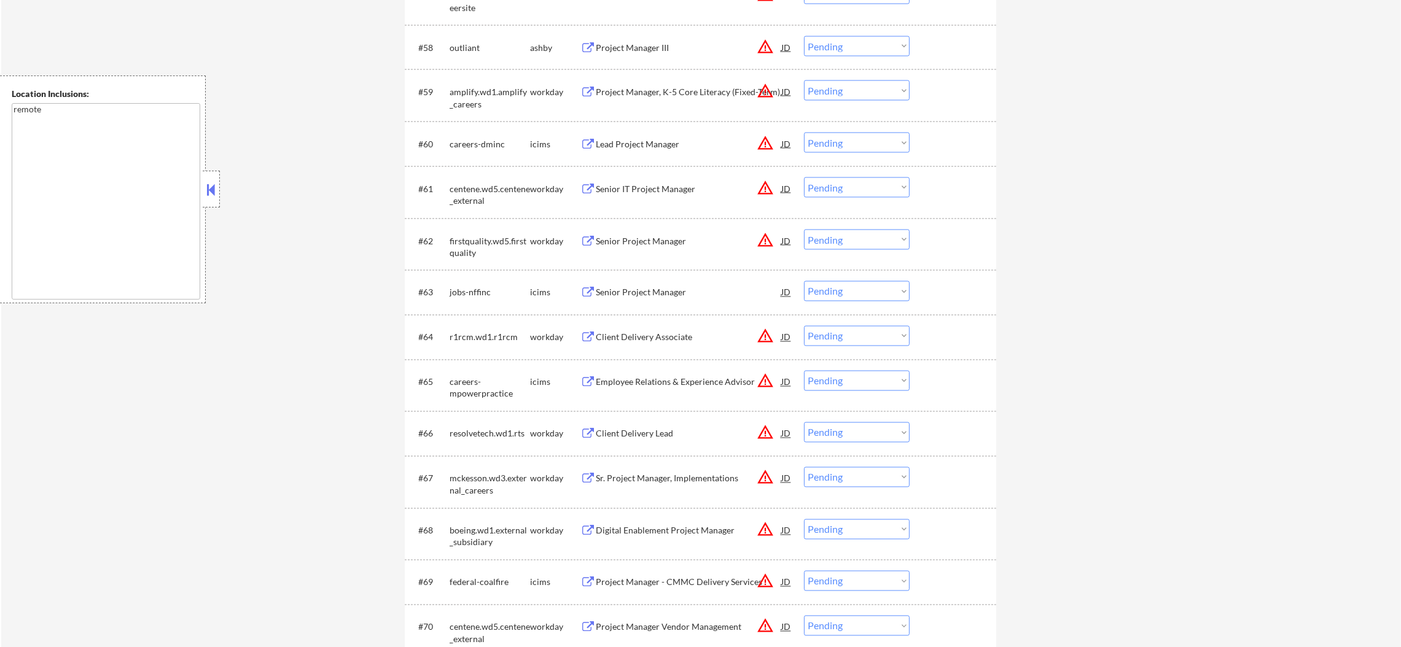
click at [692, 48] on div "Project Manager III" at bounding box center [689, 48] width 186 height 12
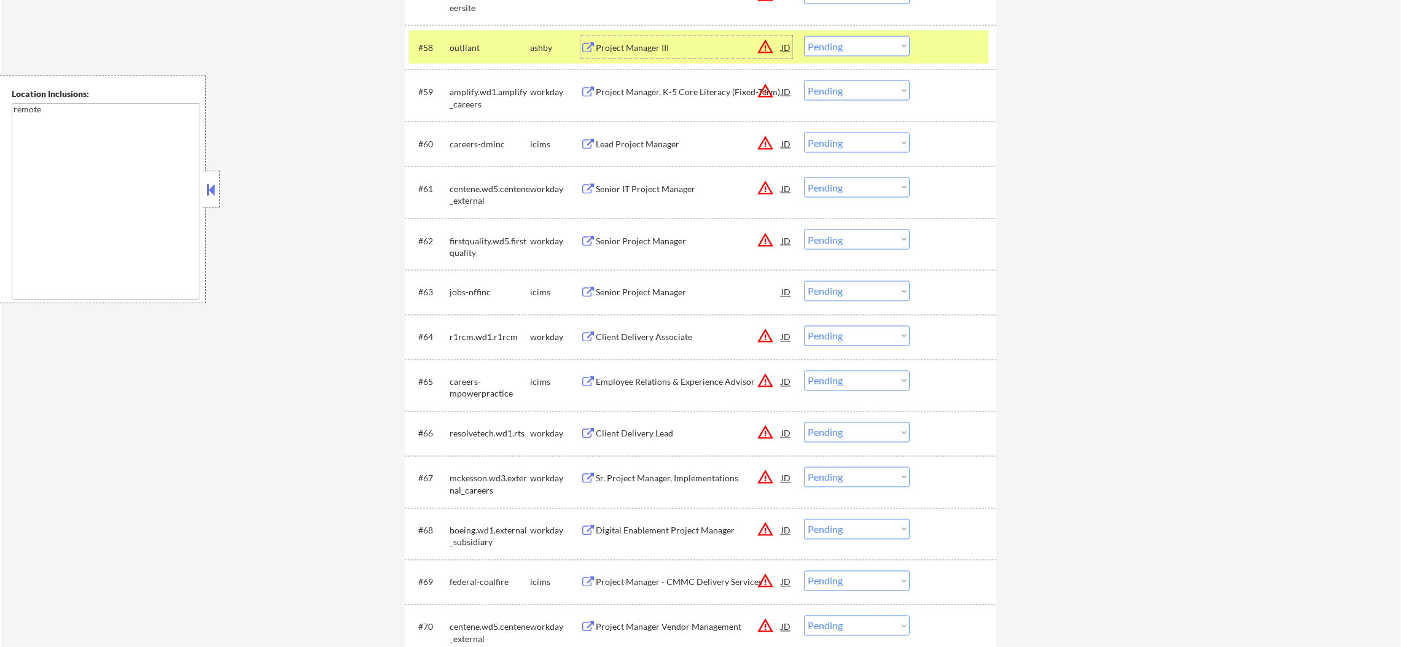
click at [857, 41] on select "Choose an option... Pending Applied Excluded (Questions) Excluded (Expired) Exc…" at bounding box center [857, 46] width 106 height 20
click at [804, 36] on select "Choose an option... Pending Applied Excluded (Questions) Excluded (Expired) Exc…" at bounding box center [857, 46] width 106 height 20
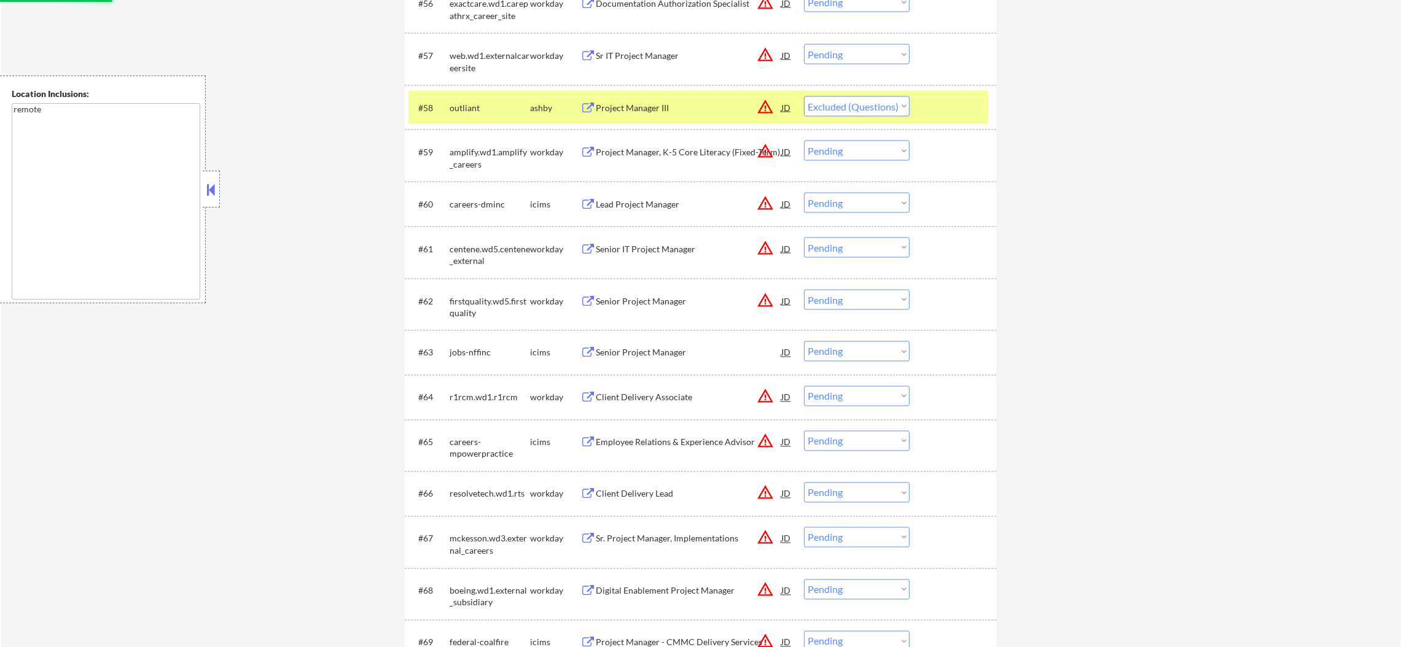
scroll to position [3187, 0]
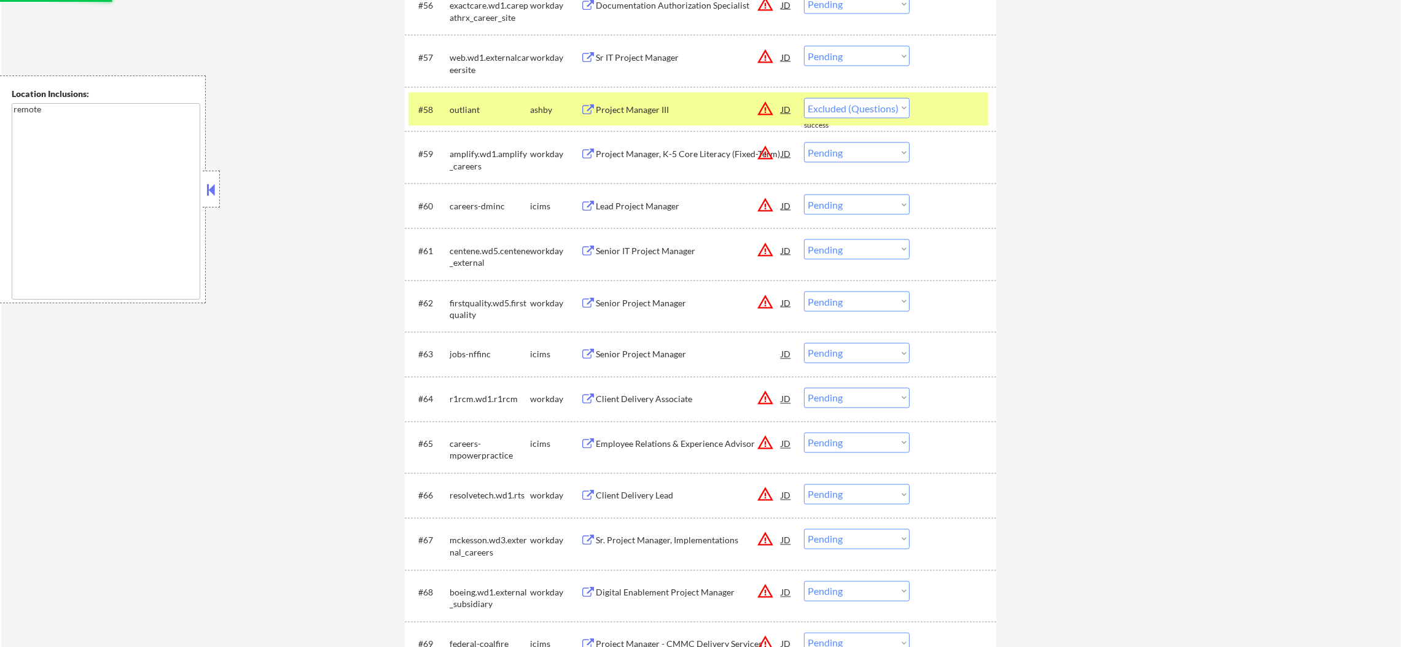
click at [467, 88] on div "#58 outliant [PERSON_NAME] Project Manager III JD warning_amber Choose an optio…" at bounding box center [701, 109] width 592 height 45
select select ""pending""
click at [469, 104] on div "outliant" at bounding box center [490, 110] width 80 height 12
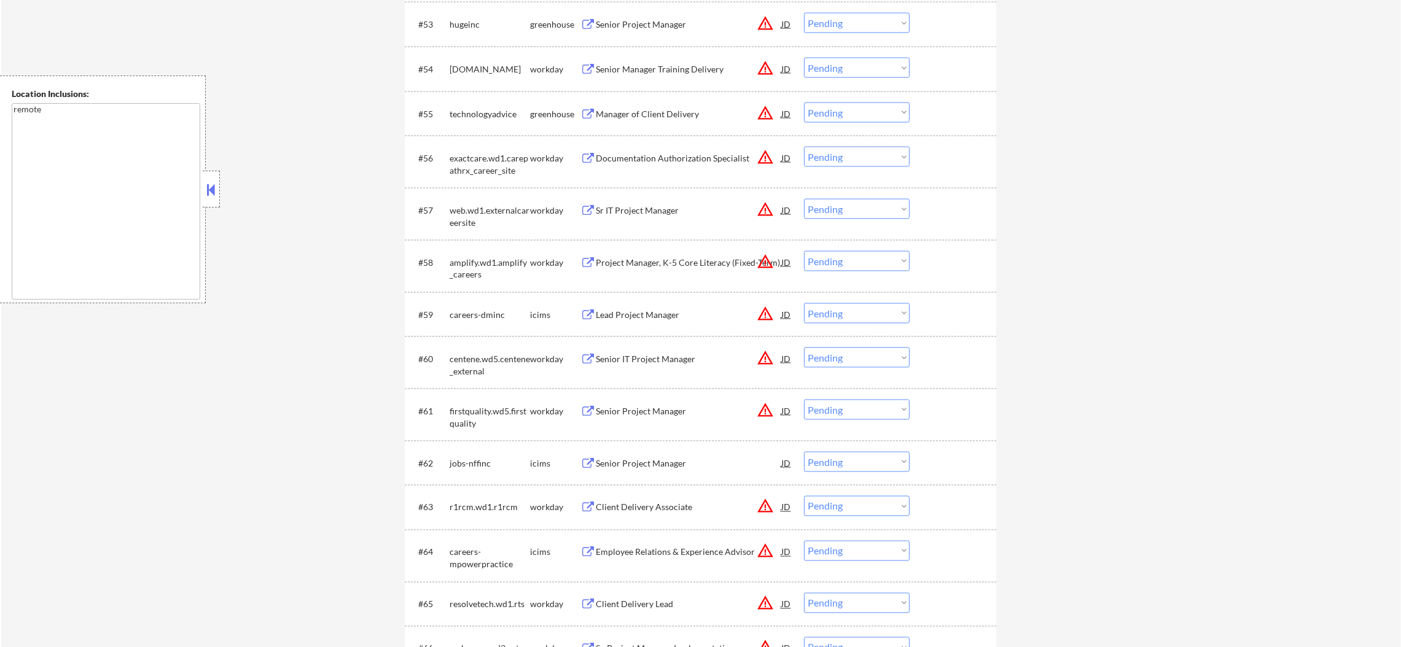
scroll to position [2972, 0]
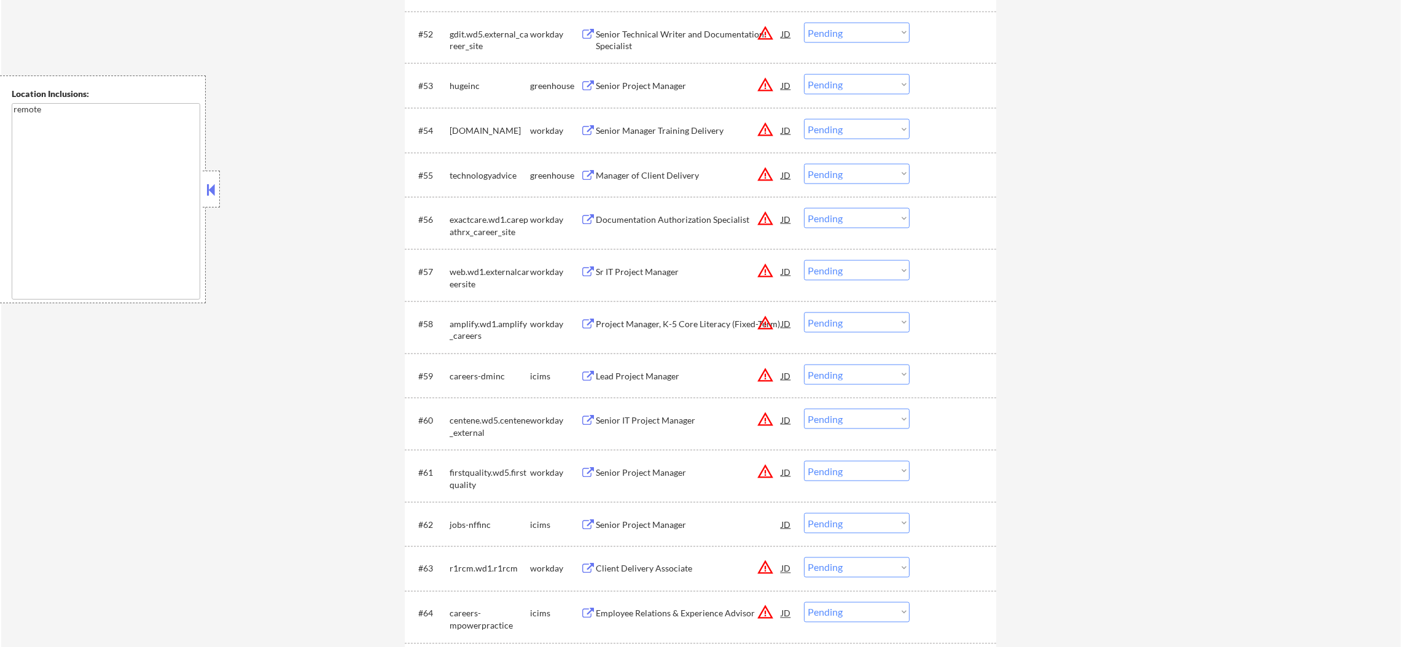
click at [764, 173] on button "warning_amber" at bounding box center [765, 174] width 17 height 17
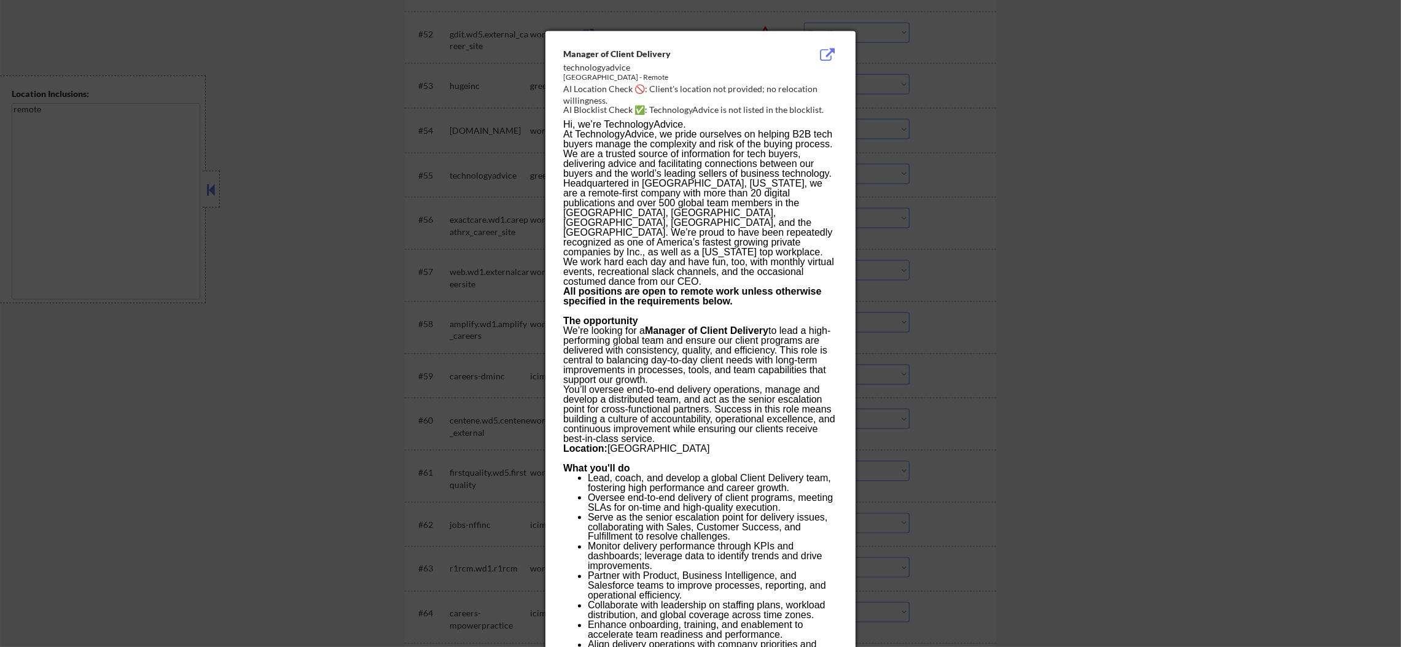
click at [902, 187] on div at bounding box center [700, 323] width 1401 height 647
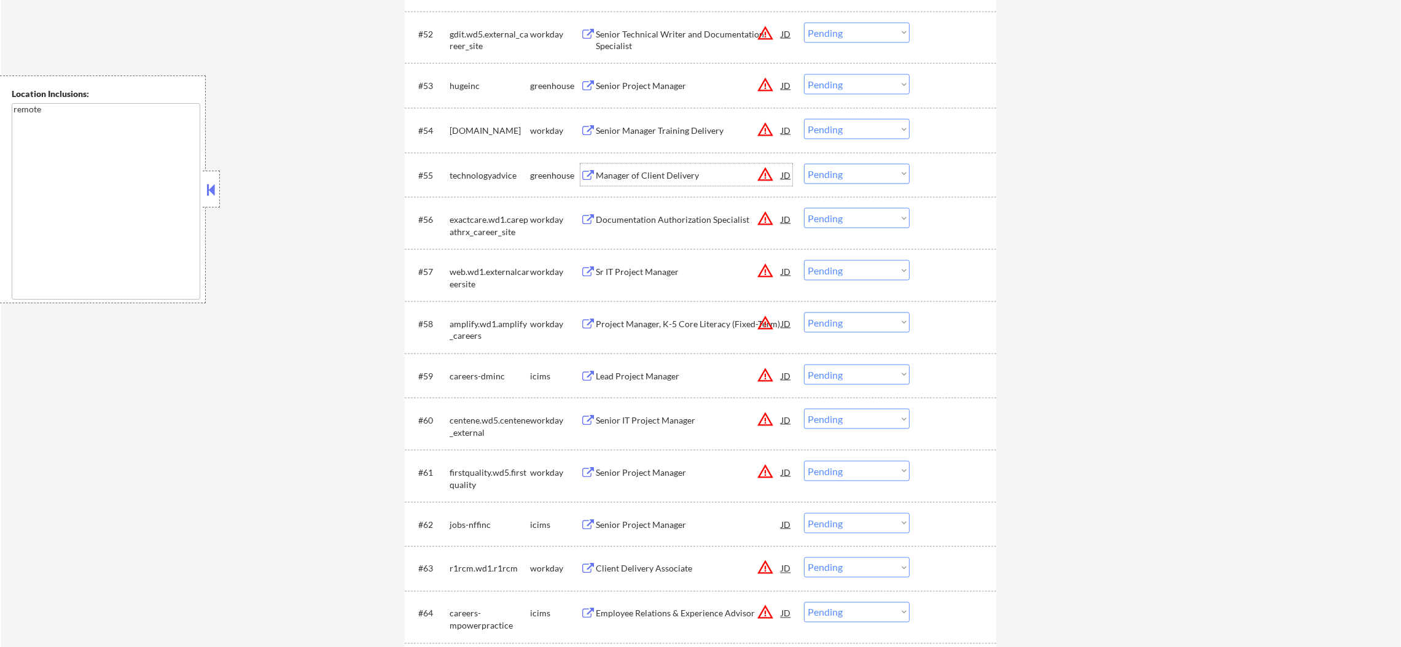
click at [679, 170] on div "Manager of Client Delivery" at bounding box center [689, 176] width 186 height 12
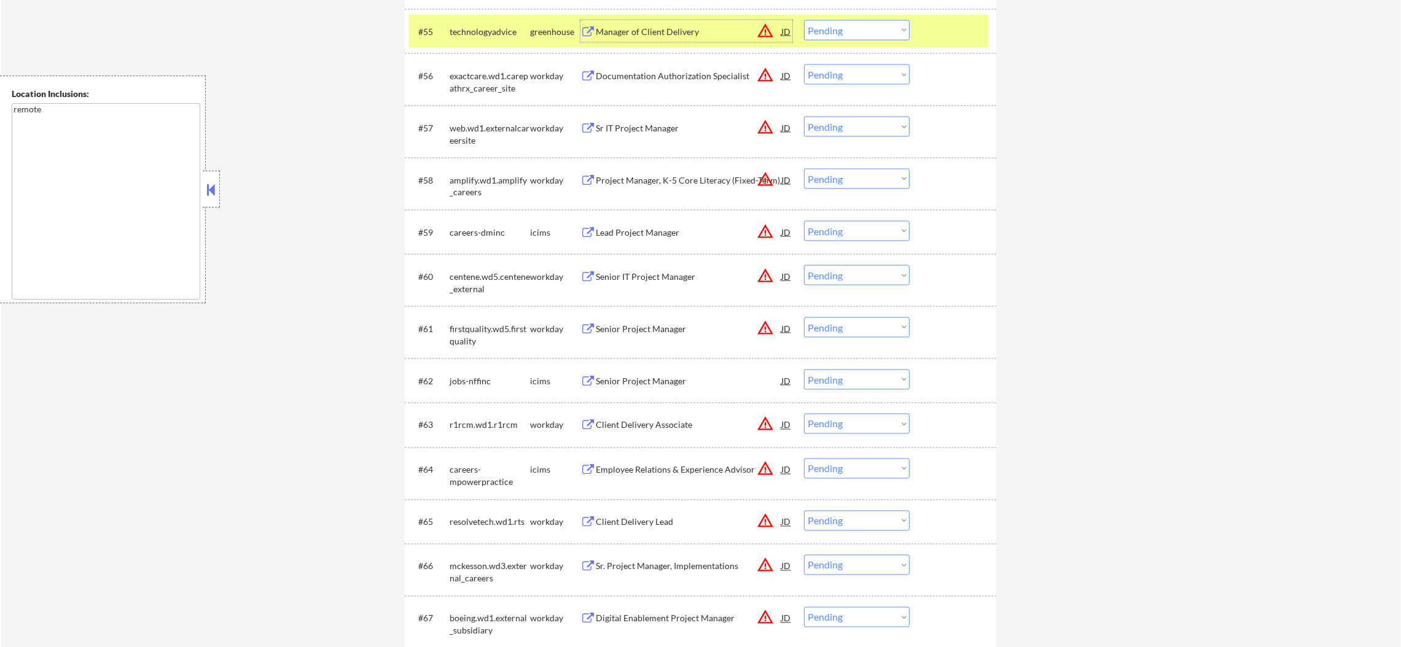
scroll to position [3126, 0]
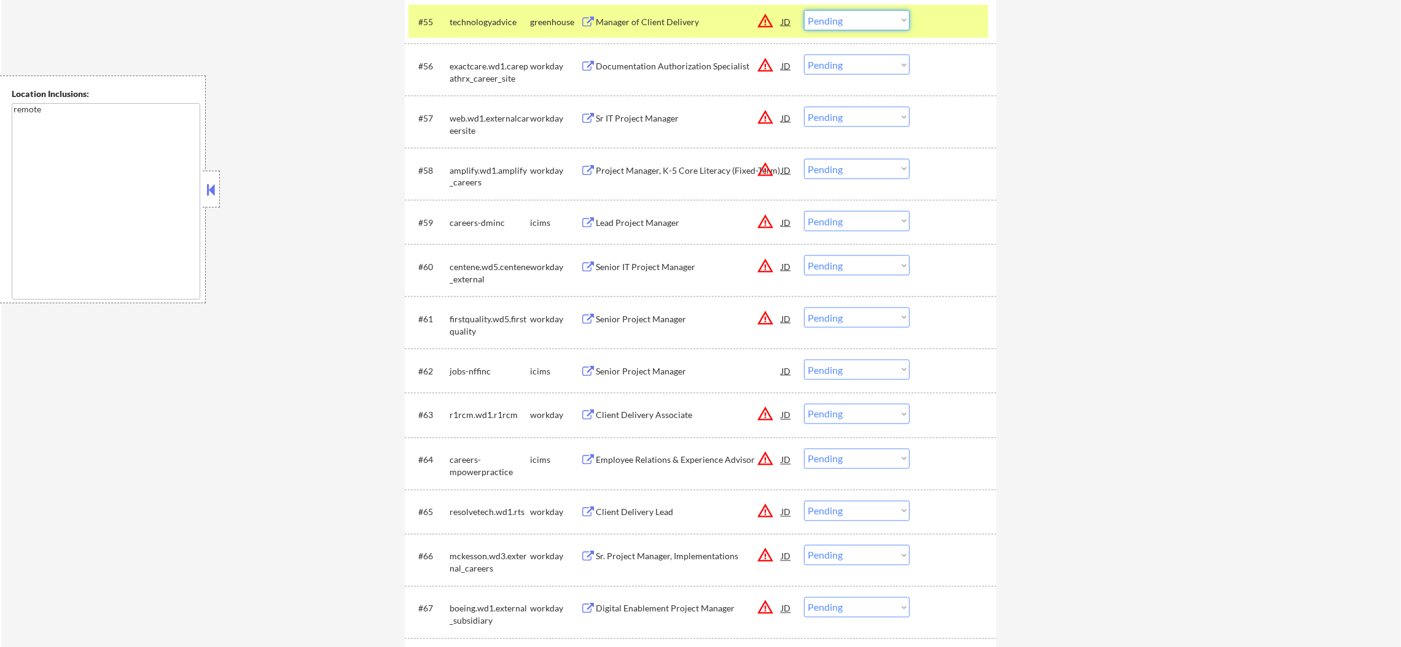
drag, startPoint x: 852, startPoint y: 20, endPoint x: 852, endPoint y: 28, distance: 8.0
click at [852, 20] on select "Choose an option... Pending Applied Excluded (Questions) Excluded (Expired) Exc…" at bounding box center [857, 20] width 106 height 20
click at [804, 10] on select "Choose an option... Pending Applied Excluded (Questions) Excluded (Expired) Exc…" at bounding box center [857, 20] width 106 height 20
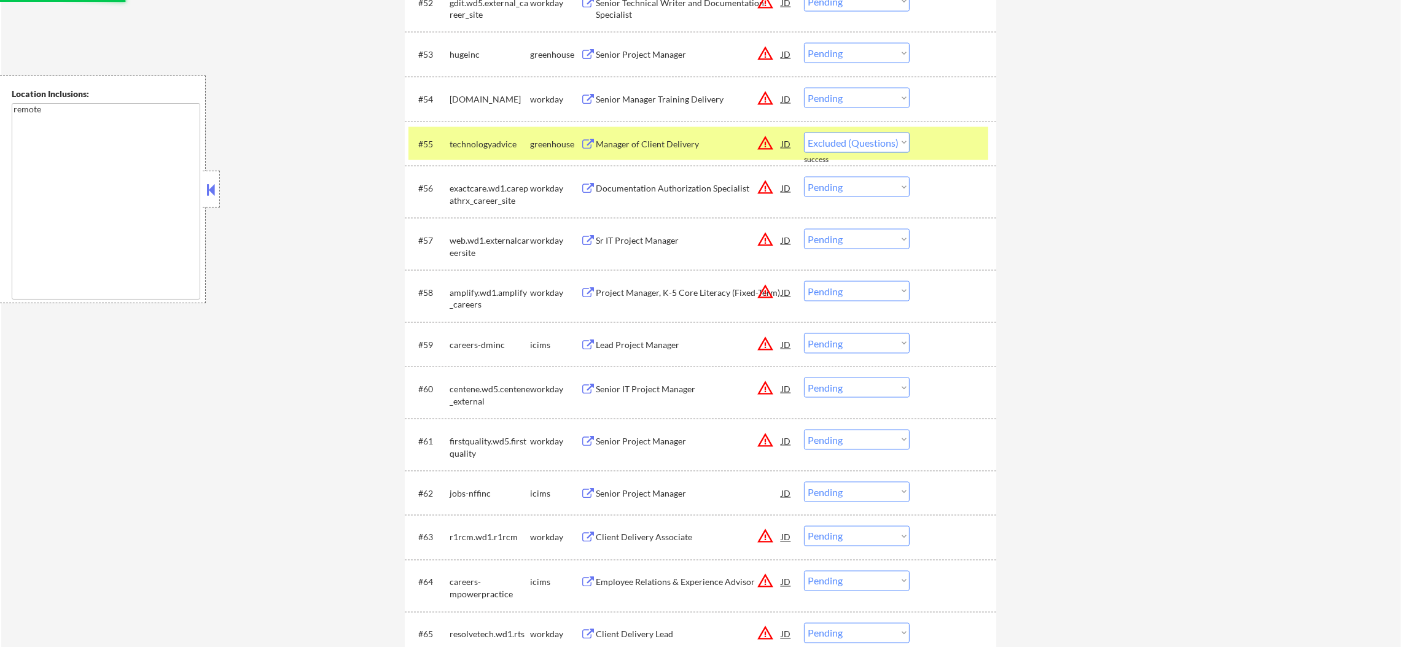
scroll to position [3002, 0]
select select ""pending""
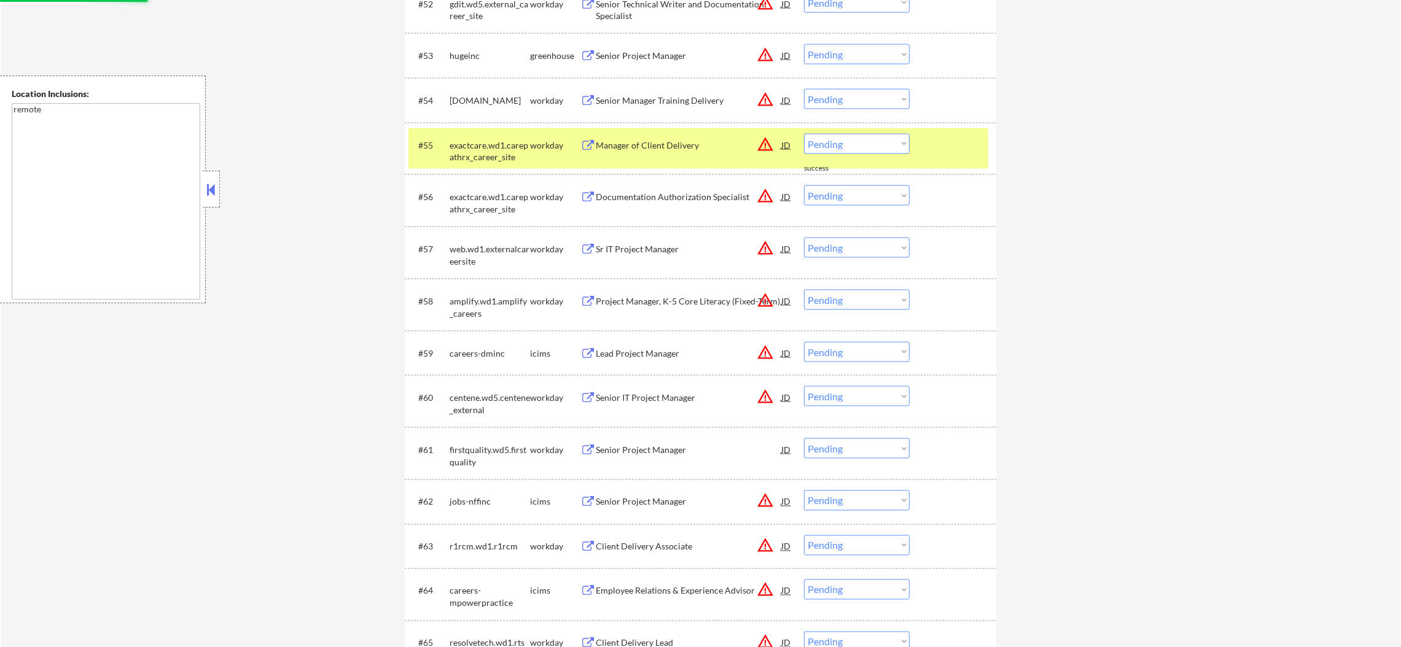
click at [469, 154] on div "exactcare.wd1.carepathrx_career_site" at bounding box center [490, 151] width 80 height 24
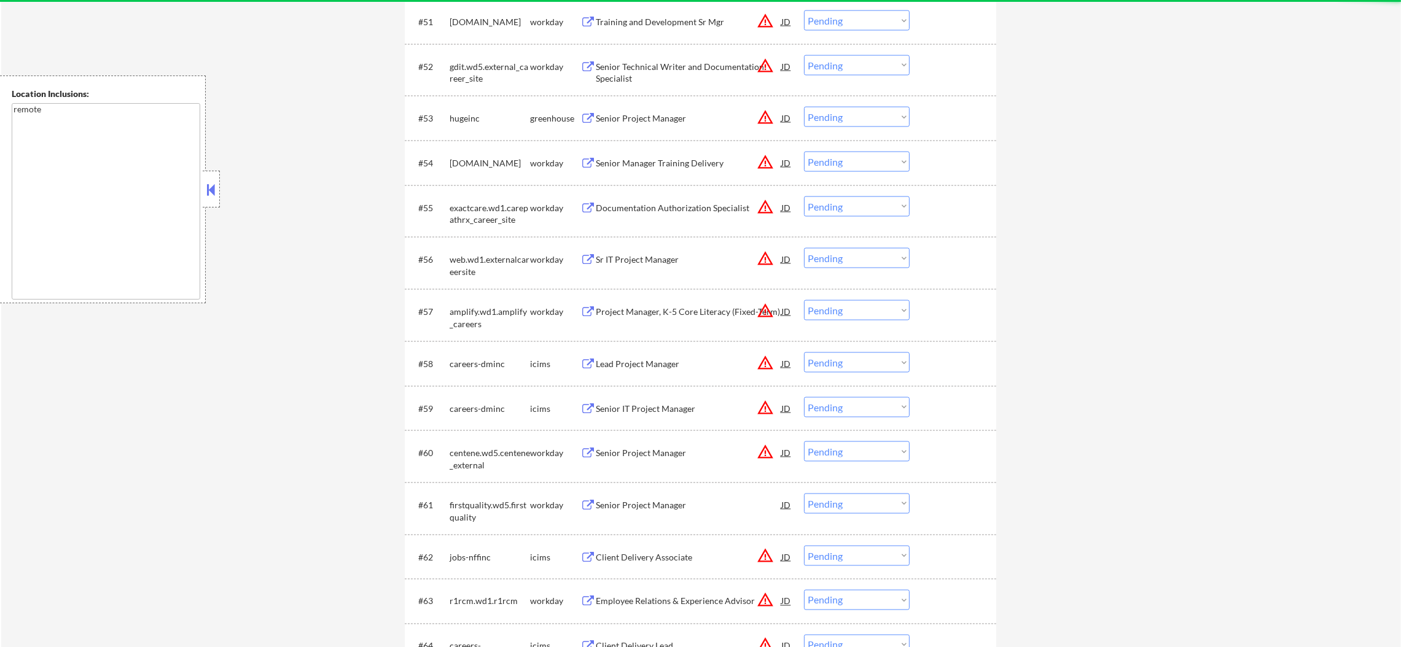
scroll to position [2880, 0]
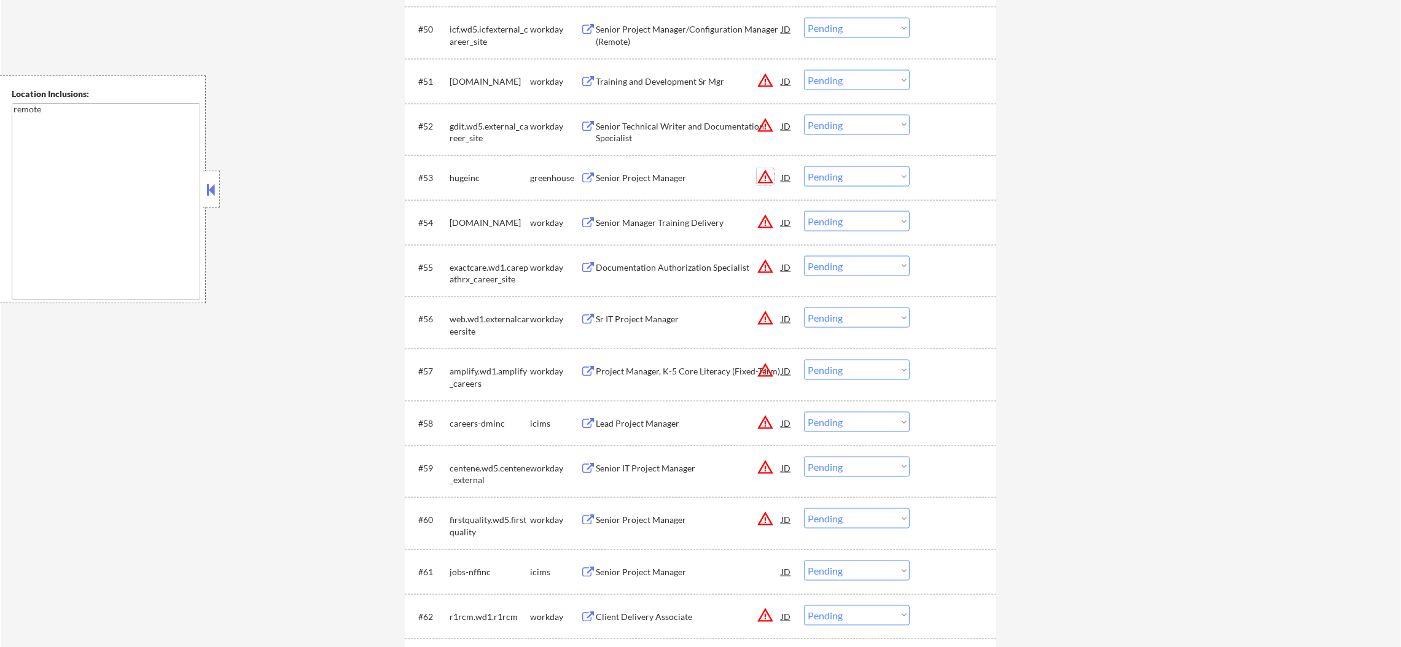
click at [762, 179] on button "warning_amber" at bounding box center [765, 176] width 17 height 17
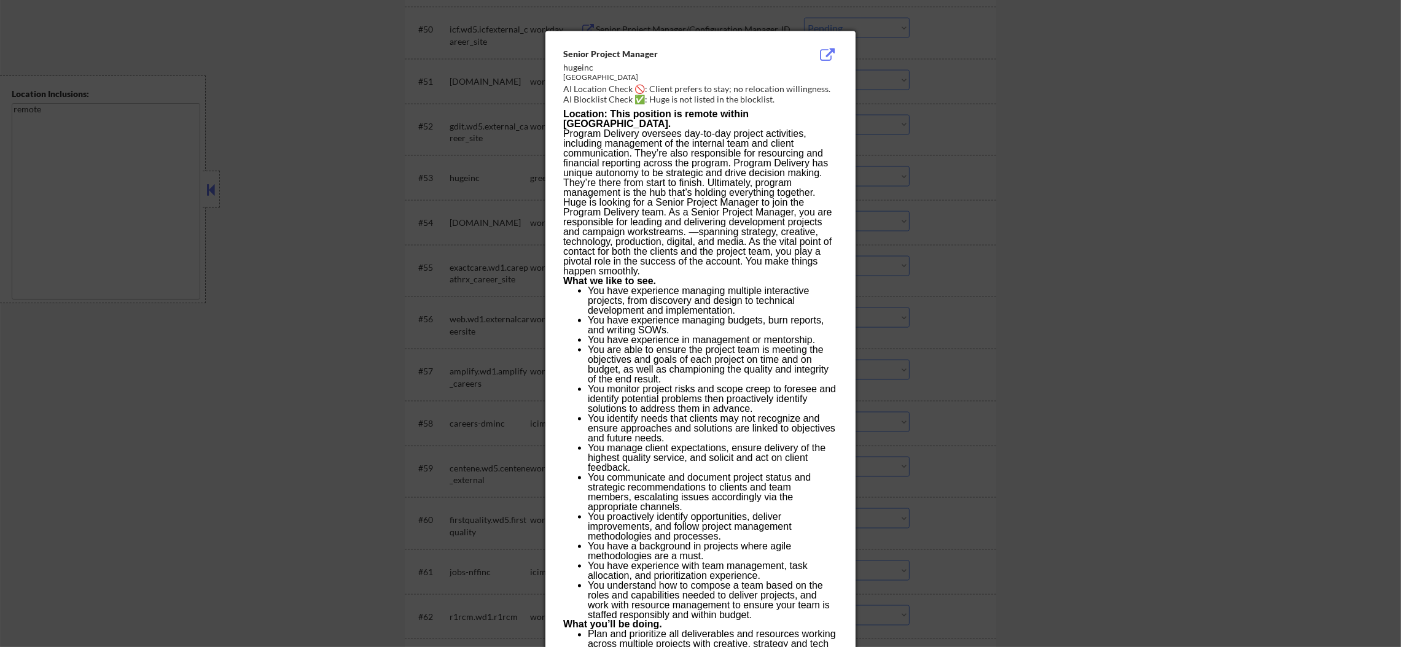
click at [949, 177] on div at bounding box center [700, 323] width 1401 height 647
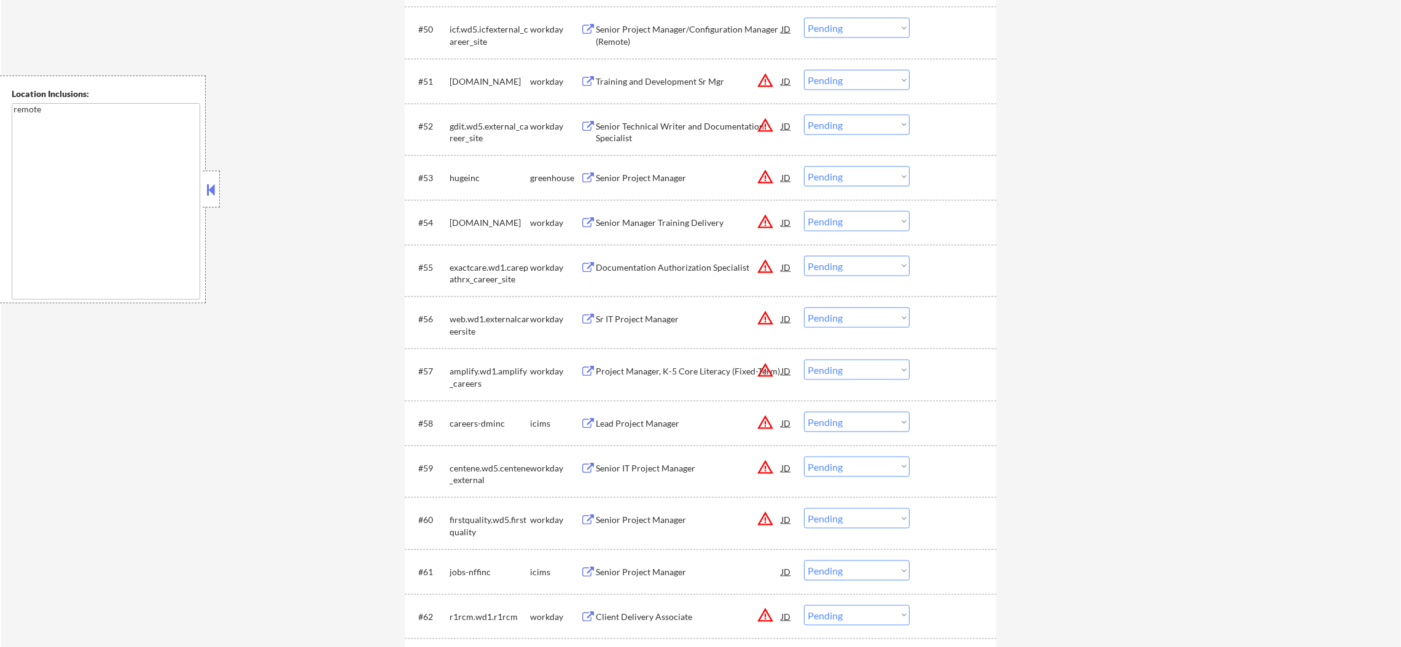
click at [650, 186] on div "Senior Project Manager" at bounding box center [689, 177] width 186 height 22
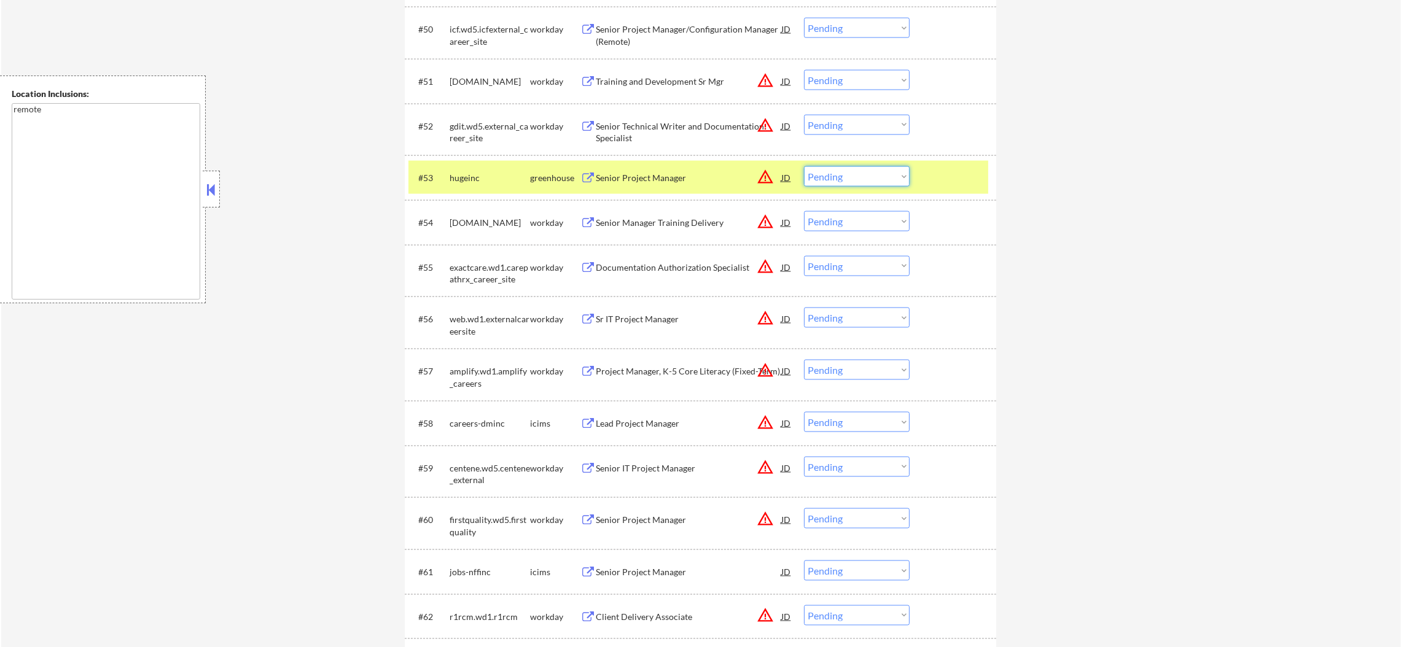
drag, startPoint x: 821, startPoint y: 173, endPoint x: 824, endPoint y: 183, distance: 11.1
click at [823, 177] on select "Choose an option... Pending Applied Excluded (Questions) Excluded (Expired) Exc…" at bounding box center [857, 176] width 106 height 20
click at [804, 166] on select "Choose an option... Pending Applied Excluded (Questions) Excluded (Expired) Exc…" at bounding box center [857, 176] width 106 height 20
click at [453, 163] on div "#53 hugeinc greenhouse Senior Project Manager JD warning_amber Choose an option…" at bounding box center [698, 177] width 580 height 33
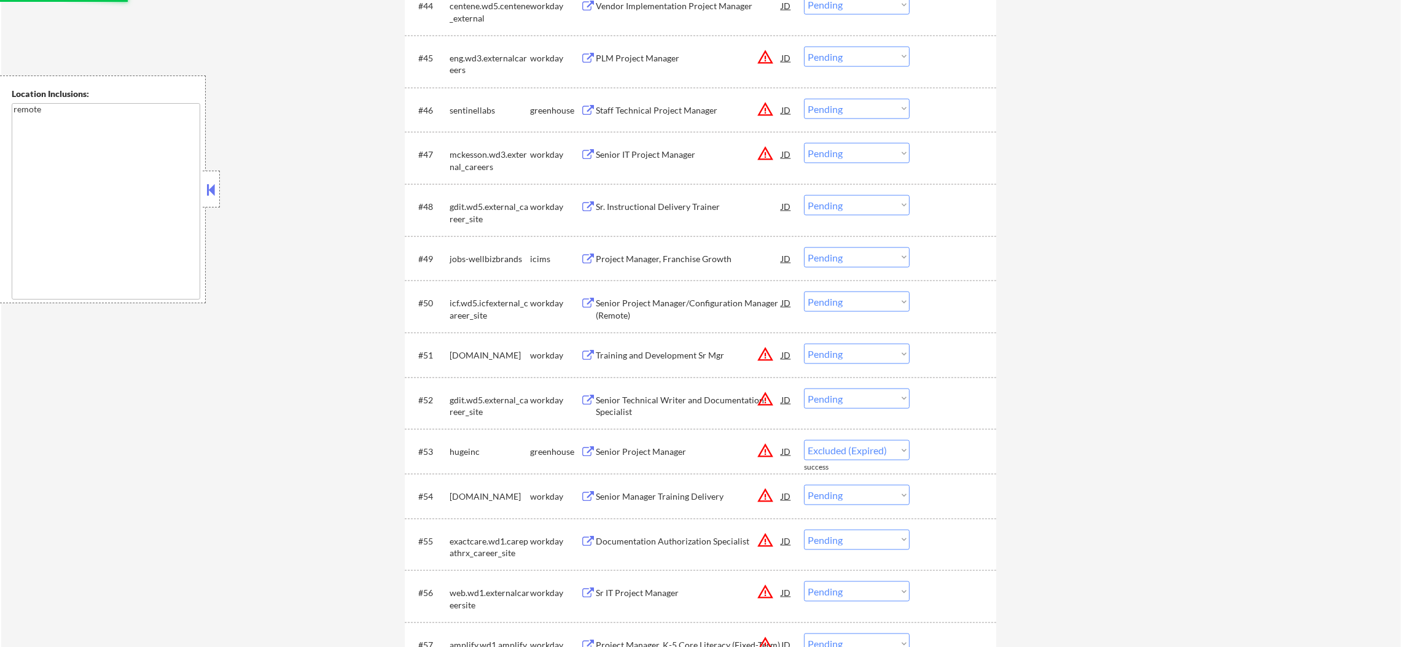
scroll to position [2604, 0]
select select ""pending""
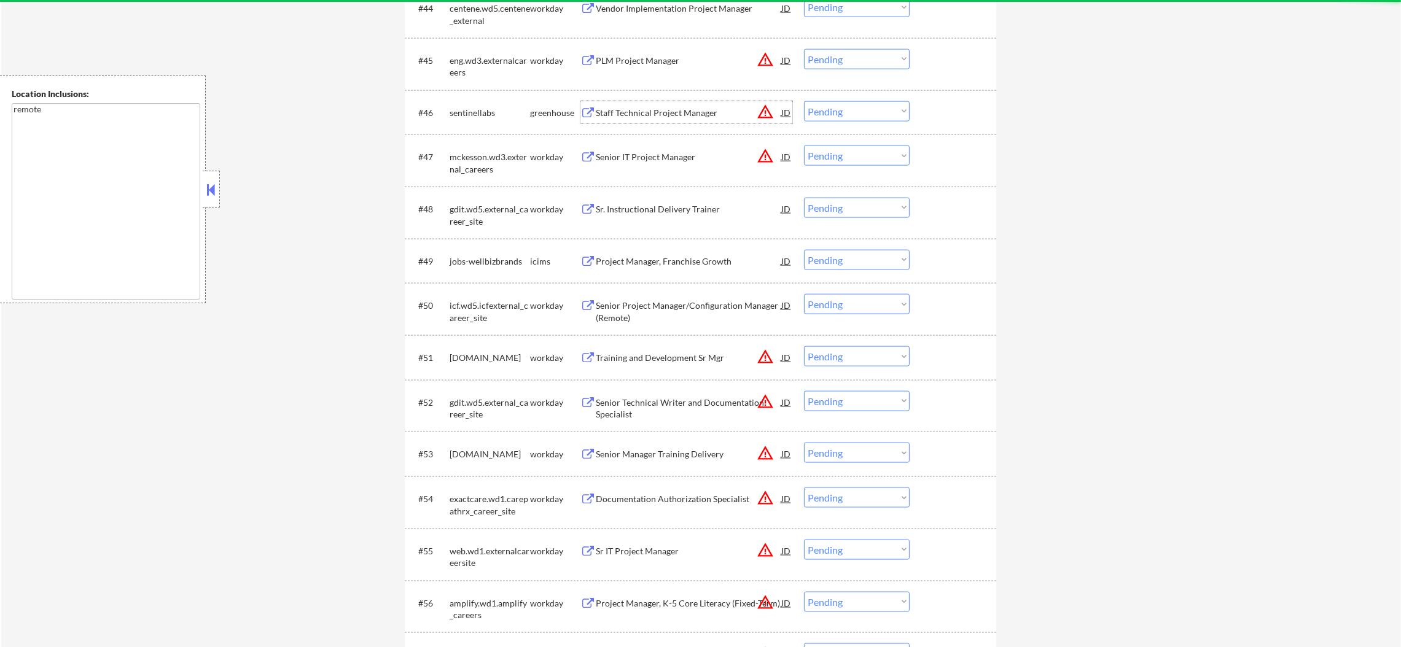
click at [765, 101] on div "Staff Technical Project Manager" at bounding box center [689, 112] width 186 height 22
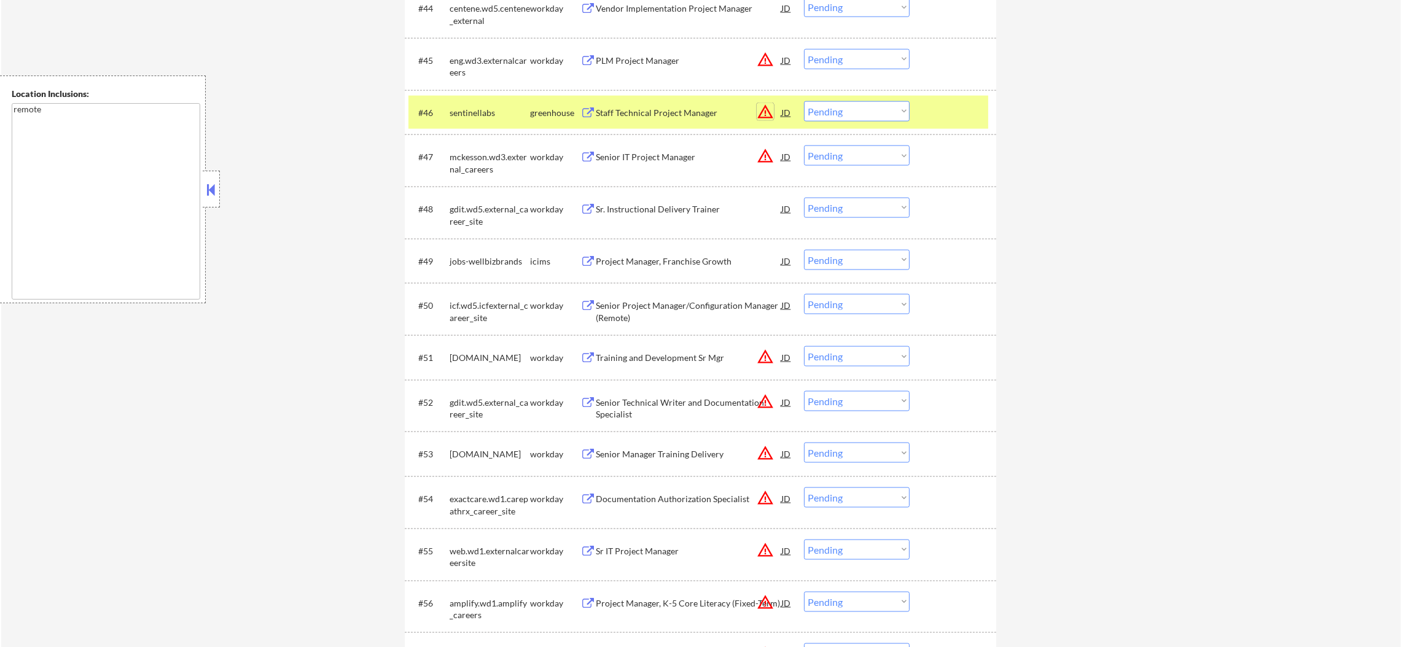
click at [765, 107] on button "warning_amber" at bounding box center [765, 111] width 17 height 17
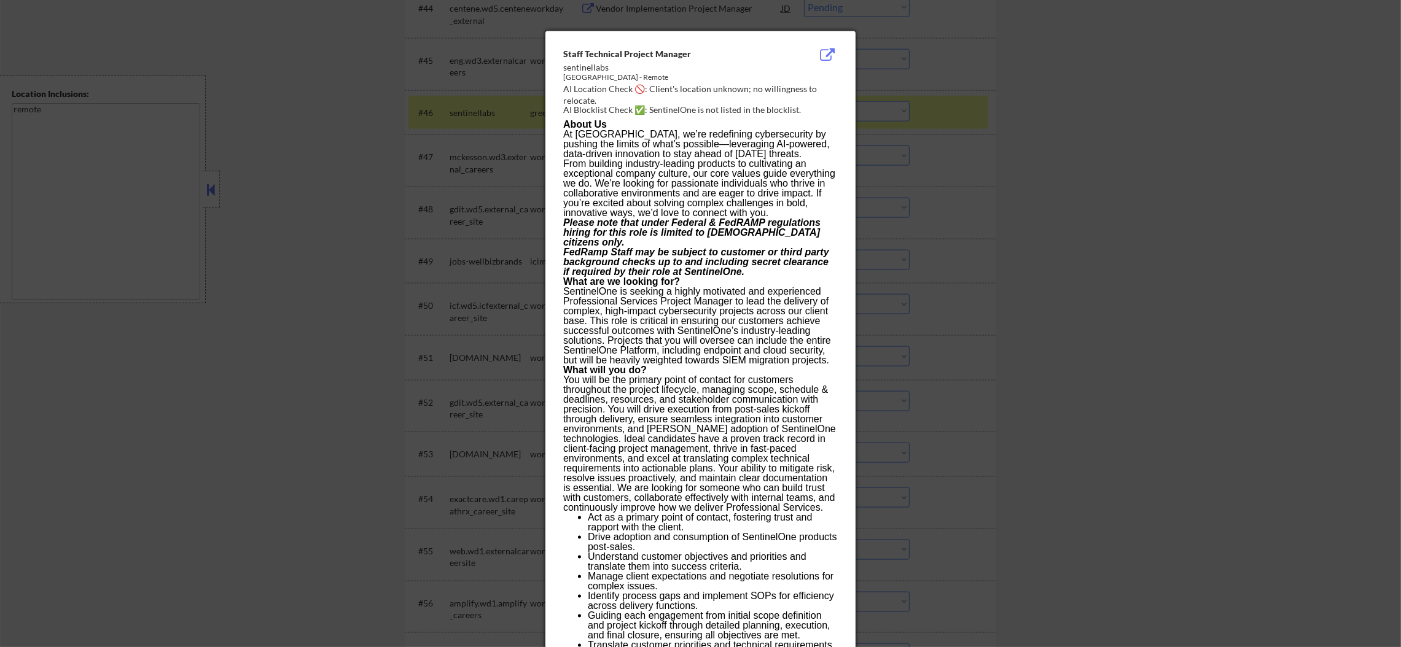
click at [931, 123] on div at bounding box center [700, 323] width 1401 height 647
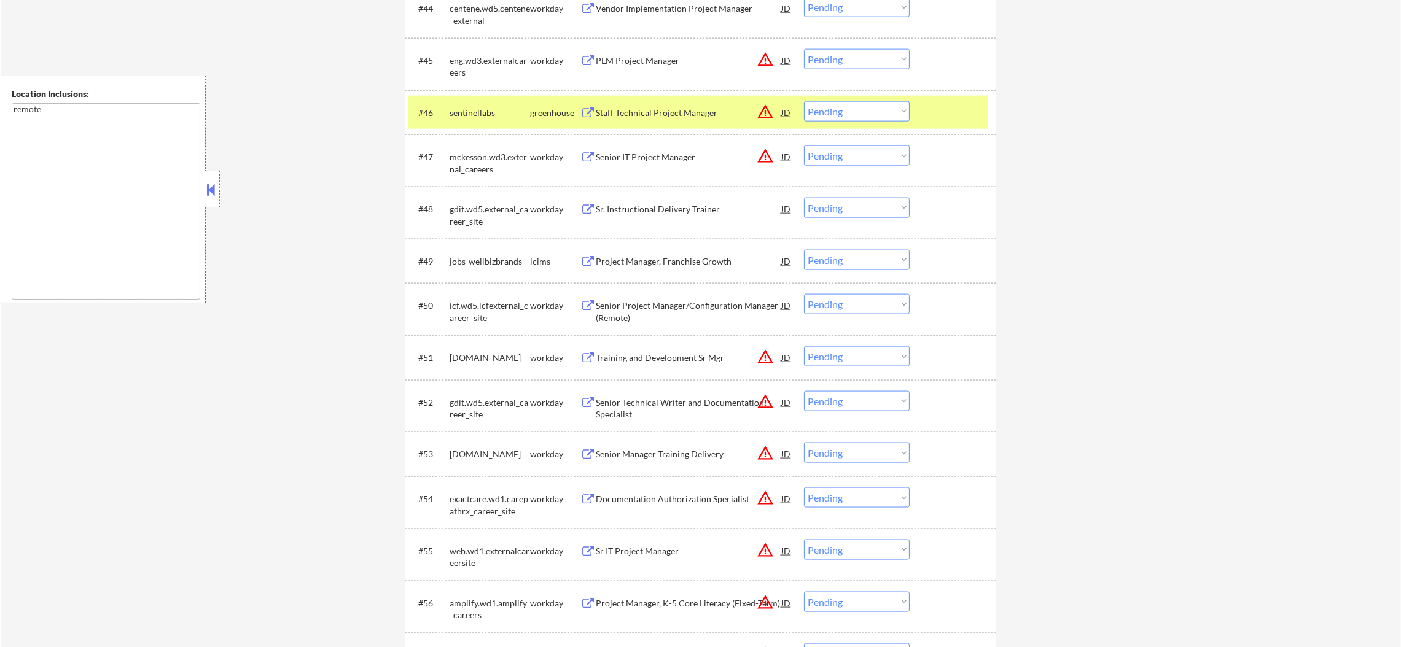
click at [689, 118] on div "Staff Technical Project Manager" at bounding box center [689, 112] width 186 height 22
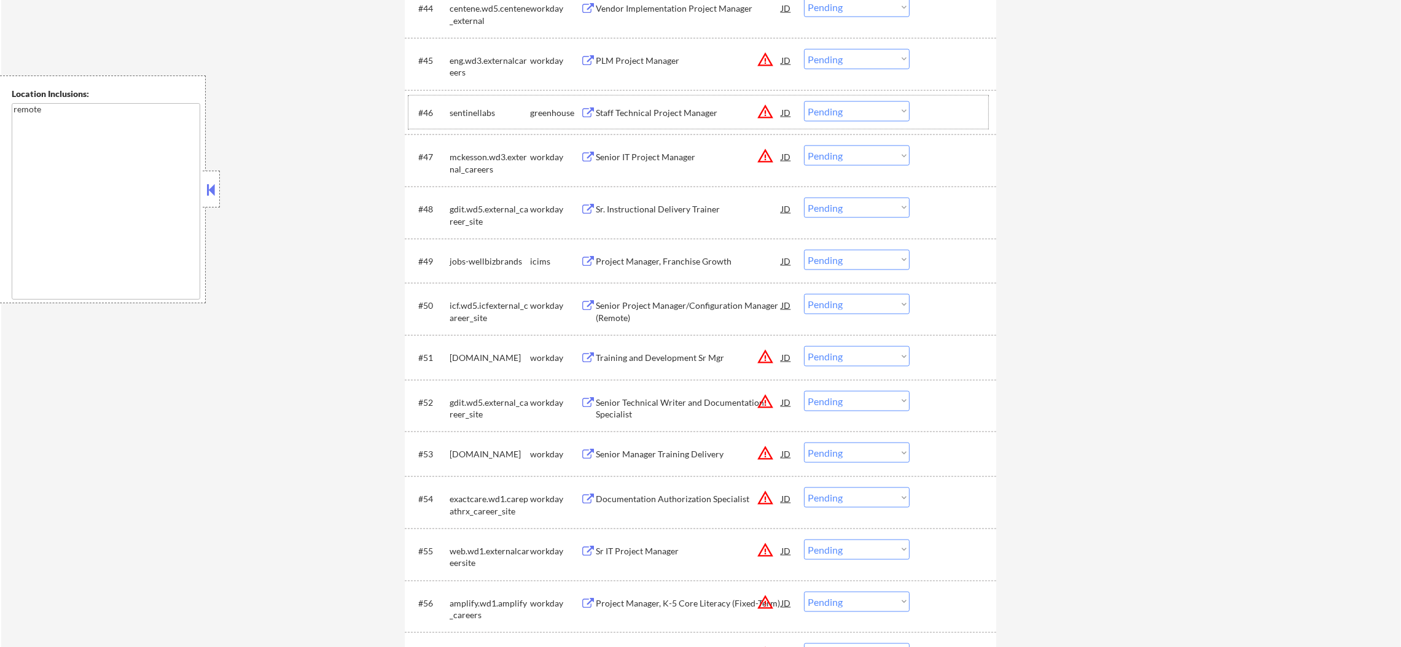
click at [507, 118] on div "sentinellabs" at bounding box center [490, 112] width 80 height 22
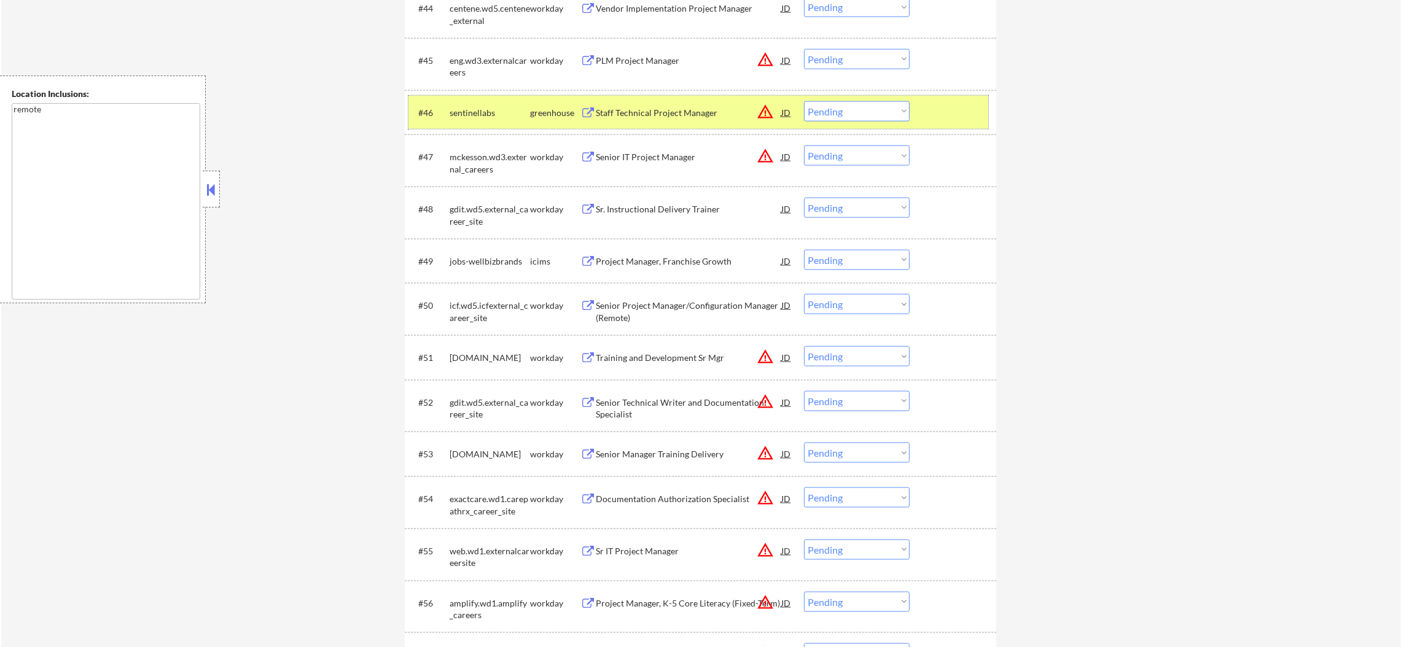
click at [829, 106] on select "Choose an option... Pending Applied Excluded (Questions) Excluded (Expired) Exc…" at bounding box center [857, 111] width 106 height 20
click at [804, 101] on select "Choose an option... Pending Applied Excluded (Questions) Excluded (Expired) Exc…" at bounding box center [857, 111] width 106 height 20
click at [467, 120] on div "sentinellabs" at bounding box center [490, 112] width 80 height 22
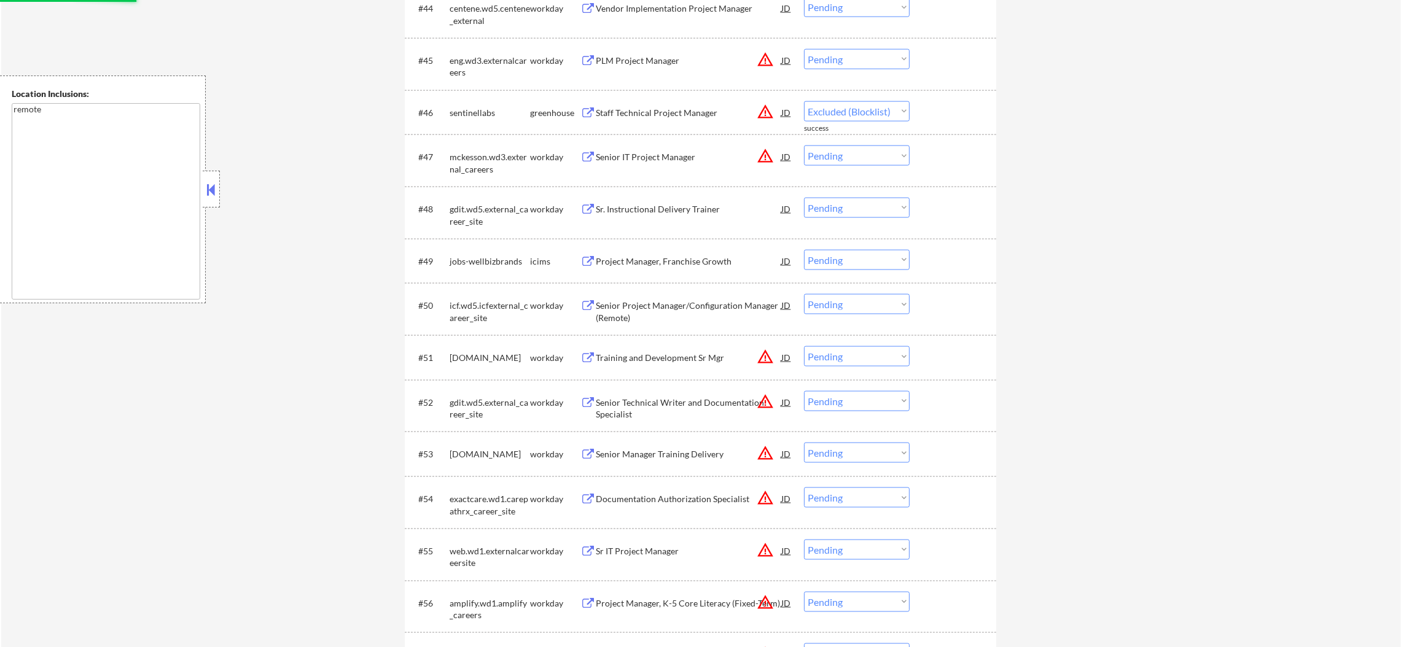
select select ""pending""
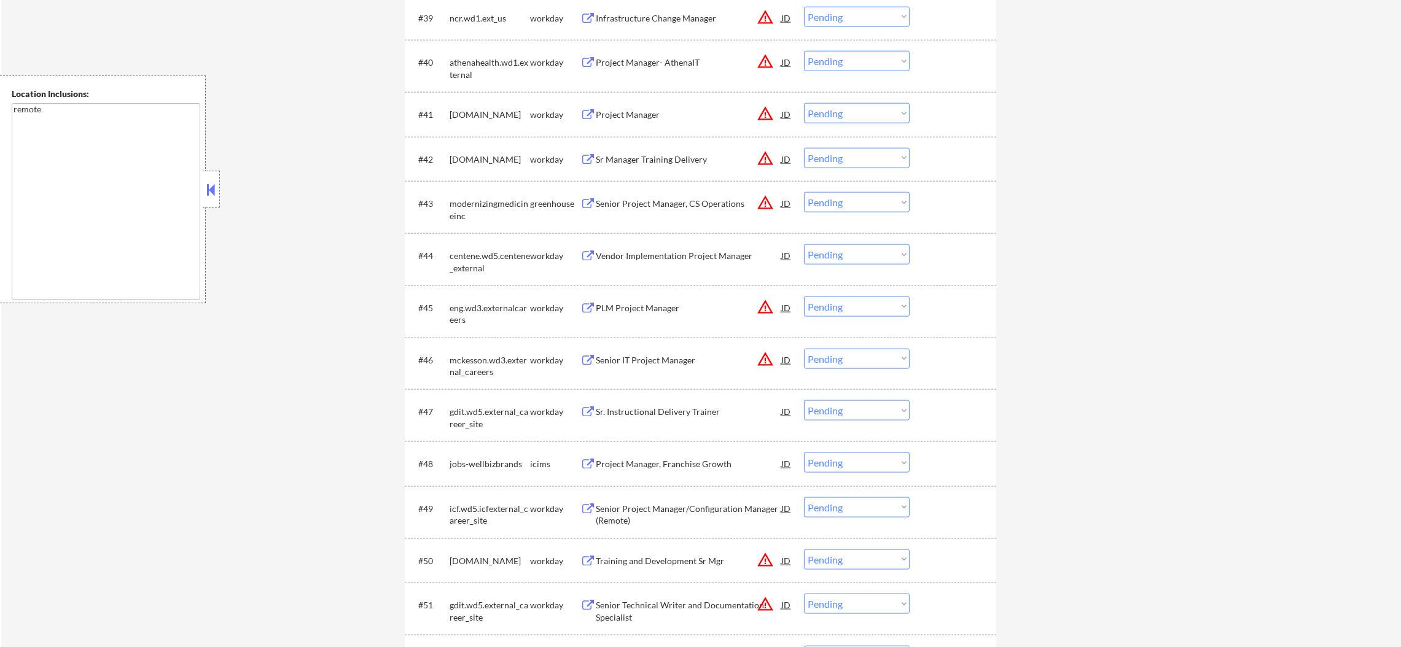
scroll to position [2297, 0]
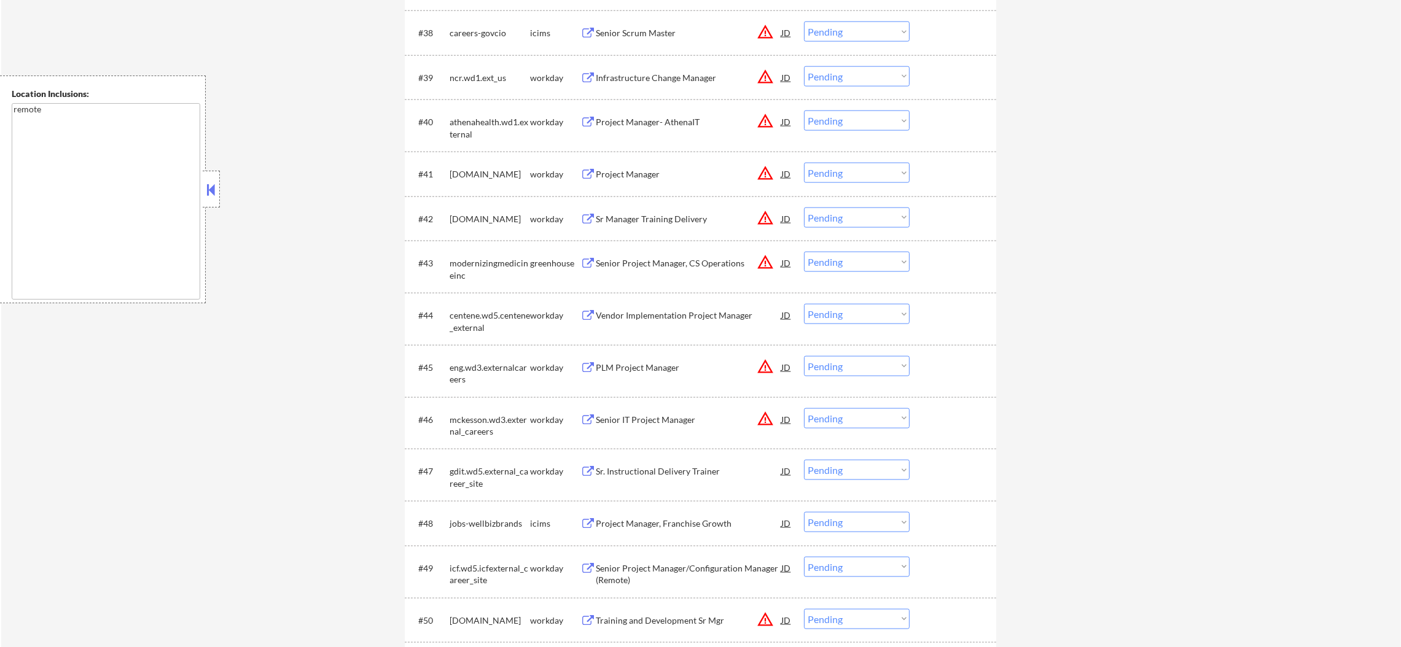
click at [765, 259] on button "warning_amber" at bounding box center [765, 262] width 17 height 17
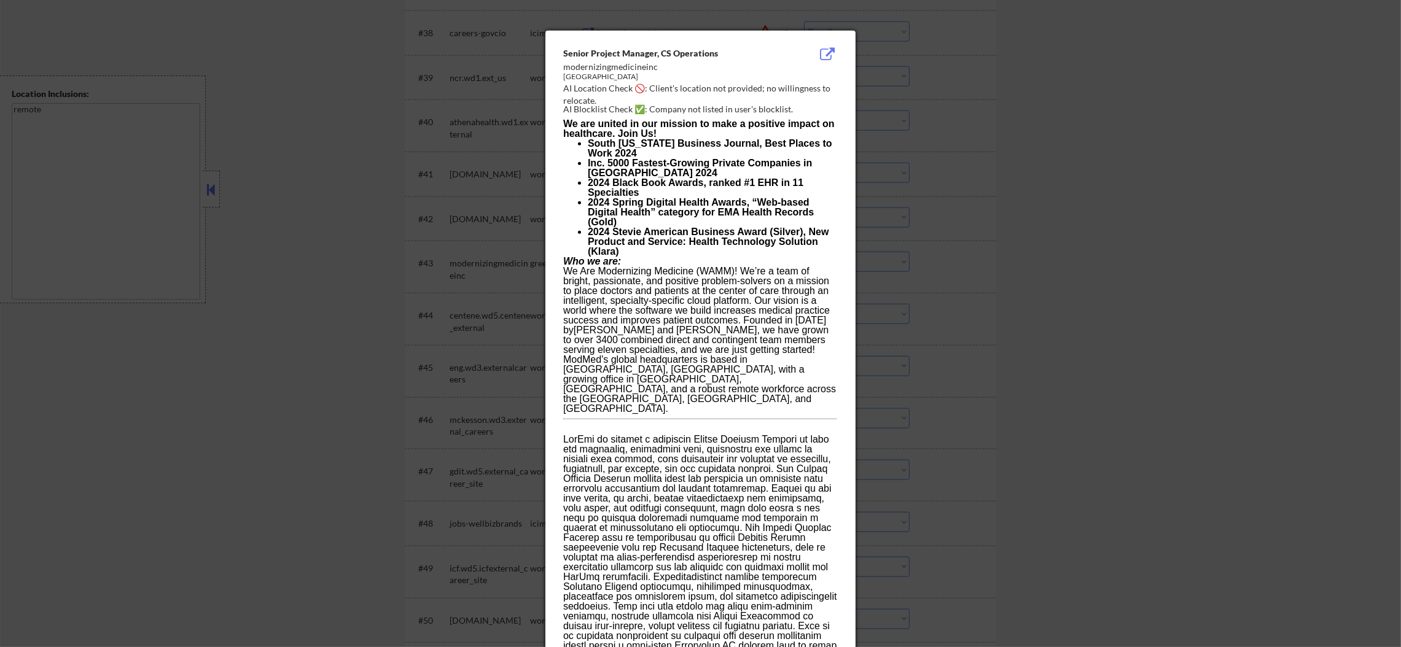
click at [953, 258] on div at bounding box center [700, 323] width 1401 height 647
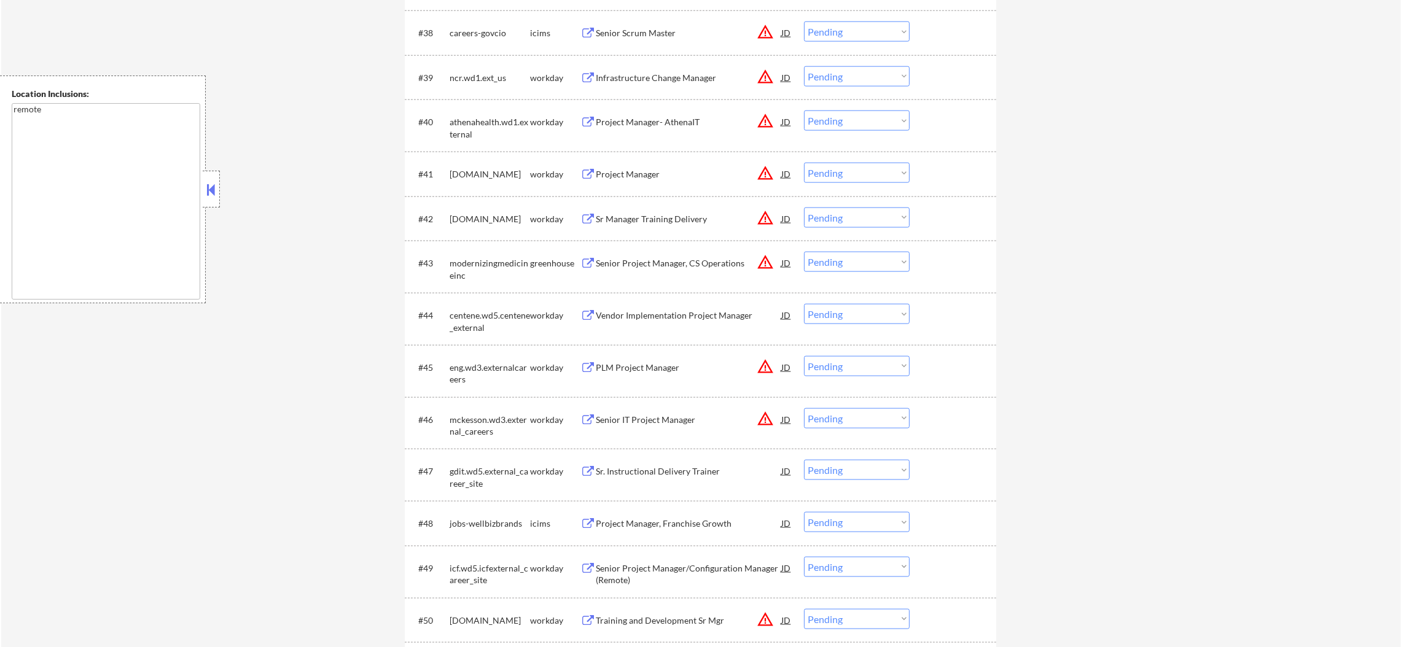
click at [706, 257] on div "Senior Project Manager, CS Operations" at bounding box center [689, 263] width 186 height 12
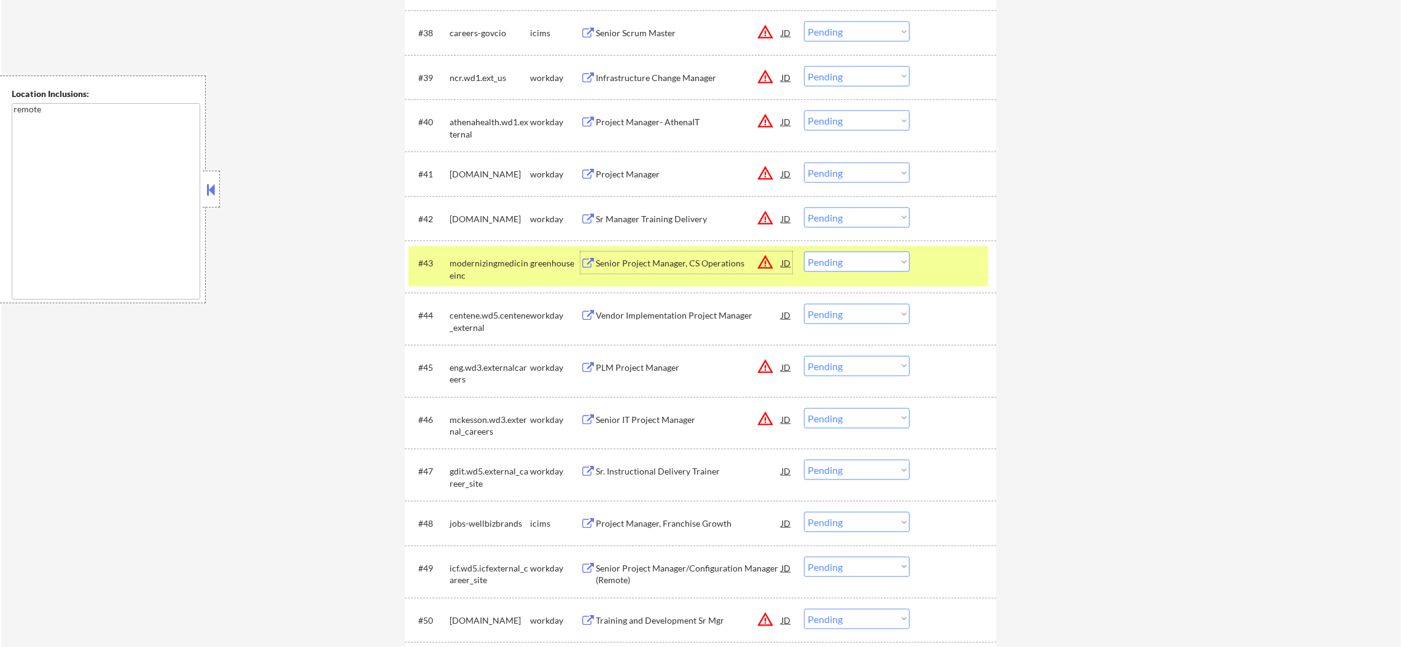
click at [838, 269] on select "Choose an option... Pending Applied Excluded (Questions) Excluded (Expired) Exc…" at bounding box center [857, 262] width 106 height 20
click at [804, 252] on select "Choose an option... Pending Applied Excluded (Questions) Excluded (Expired) Exc…" at bounding box center [857, 262] width 106 height 20
click at [503, 256] on div "modernizingmedicineinc" at bounding box center [490, 266] width 80 height 29
select select ""pending""
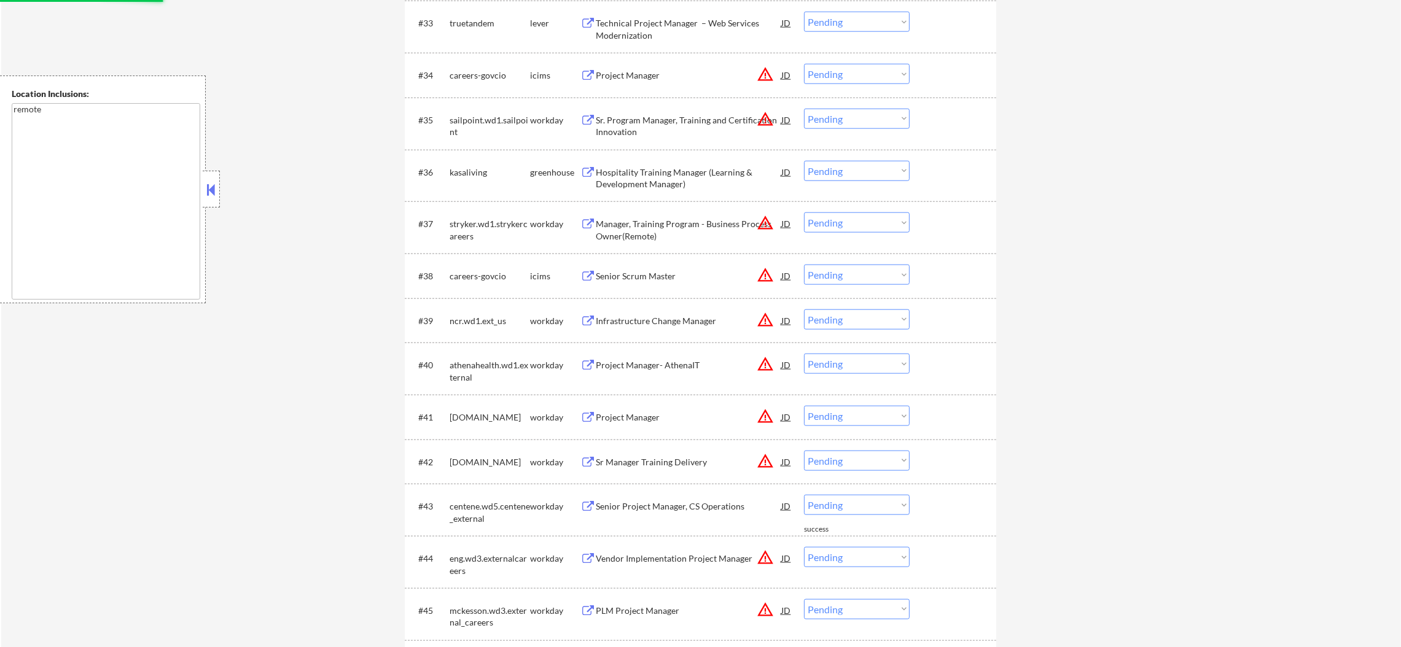
scroll to position [2051, 0]
click at [711, 172] on div "Hospitality Training Manager (Learning & Development Manager)" at bounding box center [689, 181] width 186 height 24
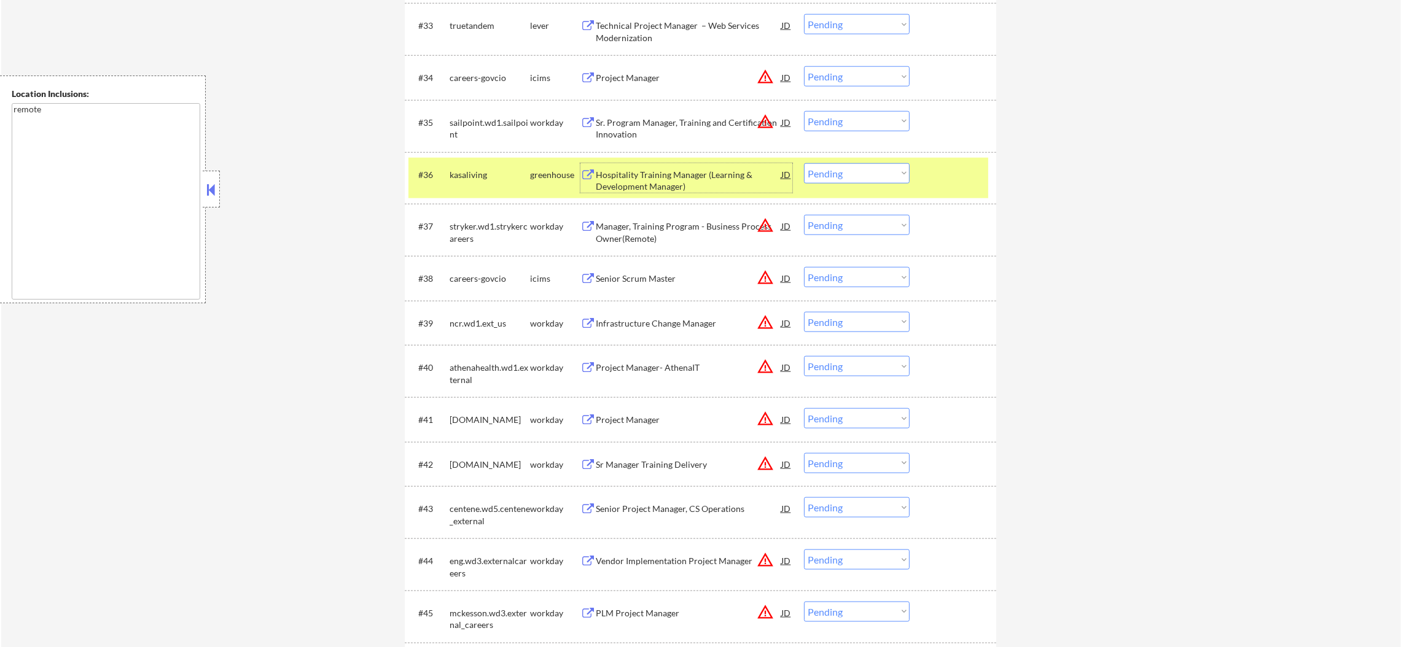
click at [850, 181] on select "Choose an option... Pending Applied Excluded (Questions) Excluded (Expired) Exc…" at bounding box center [857, 173] width 106 height 20
click at [804, 163] on select "Choose an option... Pending Applied Excluded (Questions) Excluded (Expired) Exc…" at bounding box center [857, 173] width 106 height 20
select select ""pending""
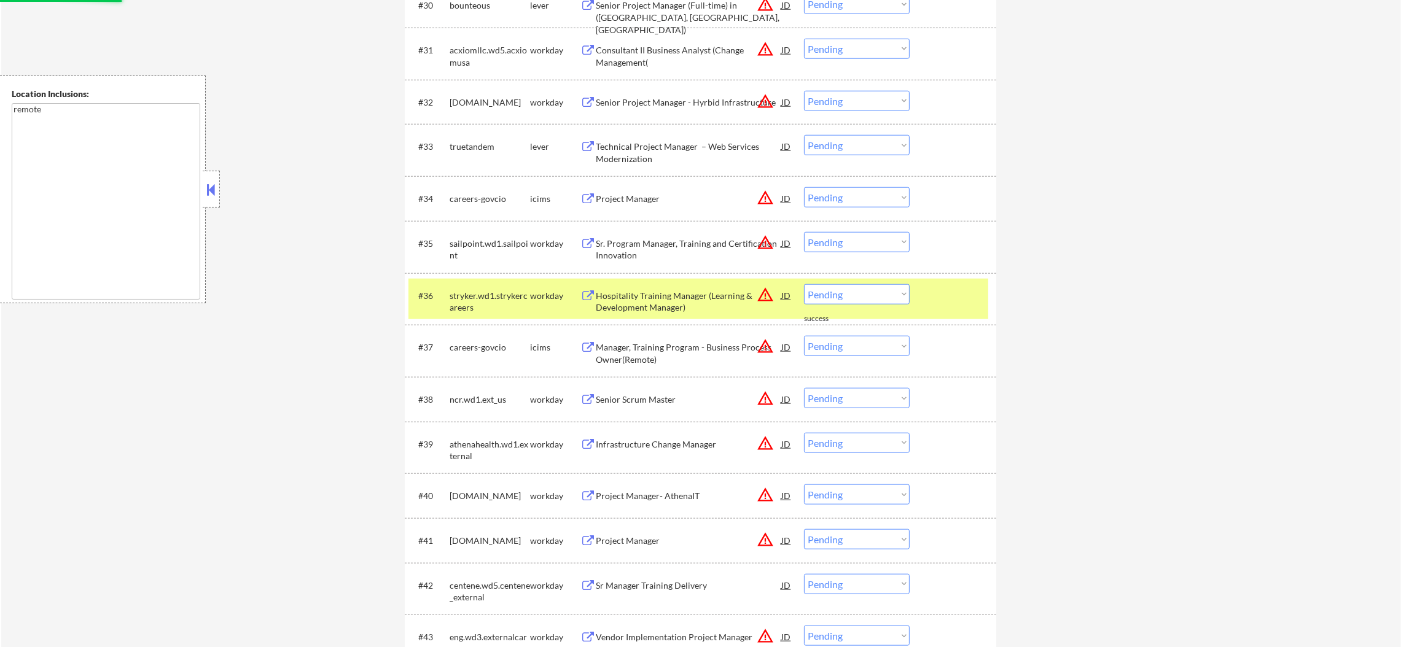
scroll to position [1928, 0]
click at [499, 308] on div "stryker.wd1.strykercareers" at bounding box center [490, 304] width 80 height 24
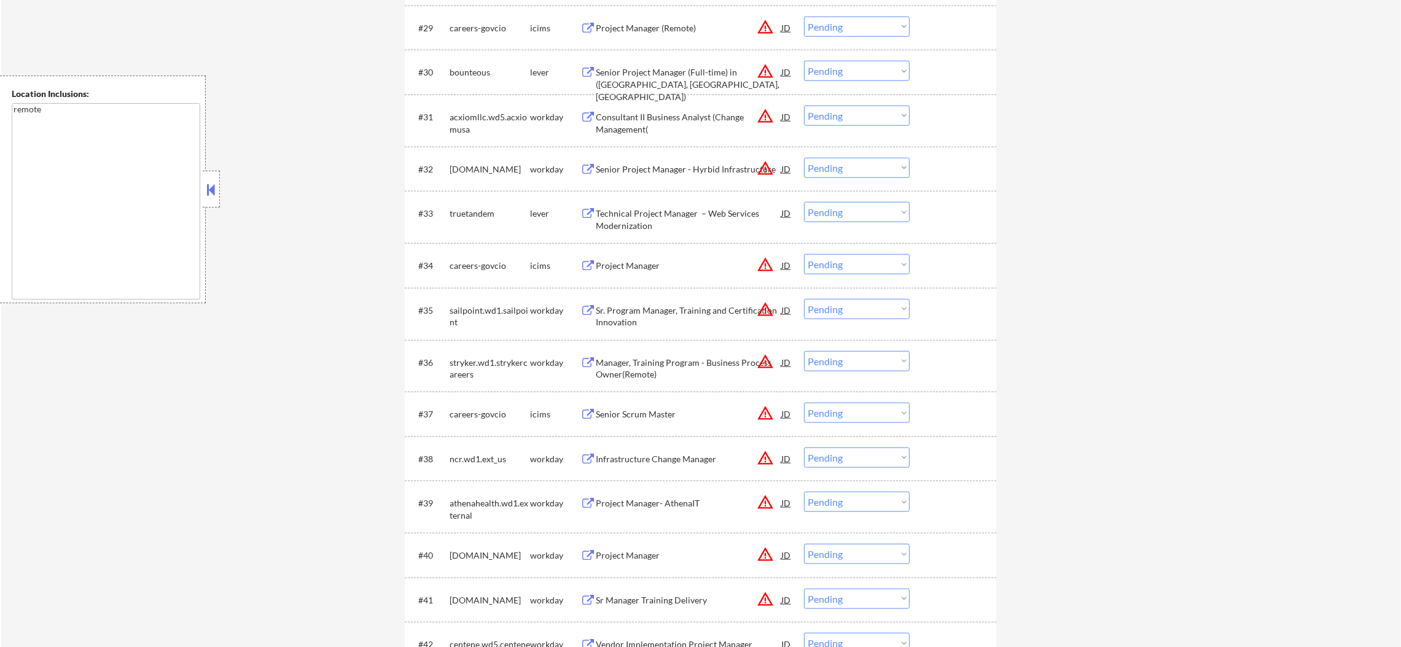
scroll to position [1775, 0]
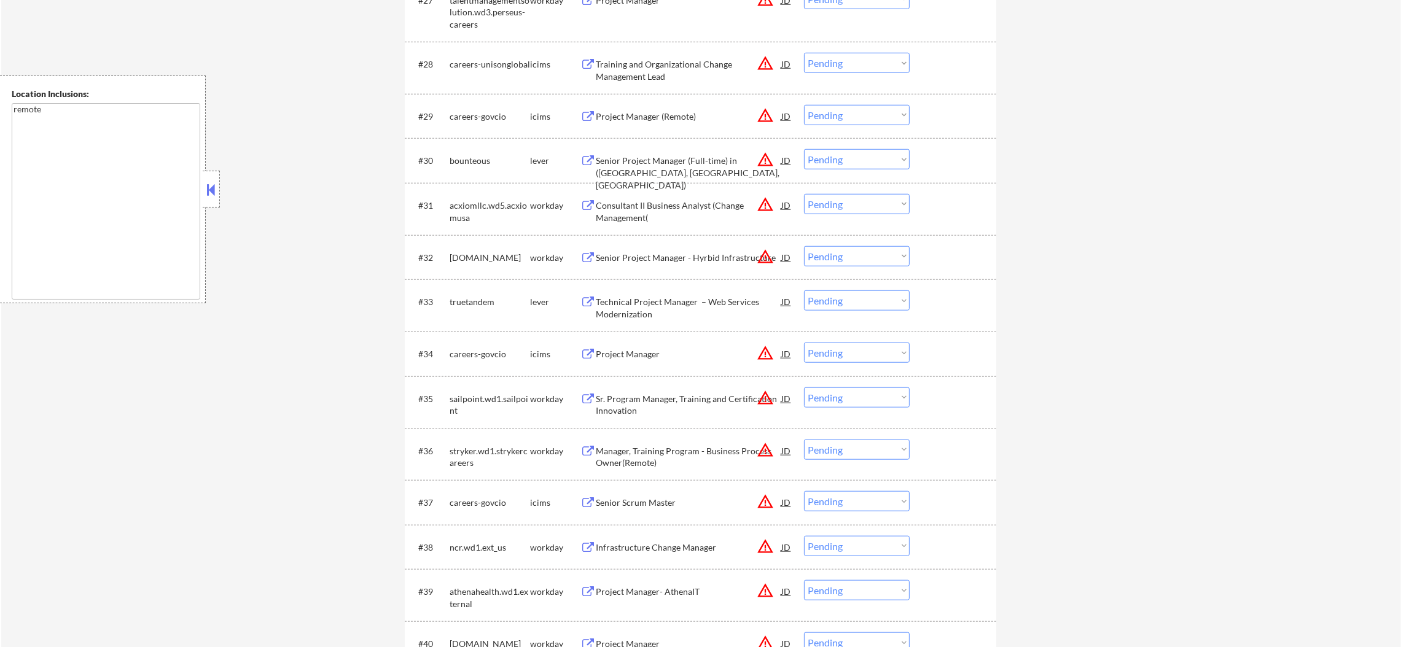
click at [754, 305] on div "Technical Project Manager – Web Services Modernization" at bounding box center [689, 308] width 186 height 24
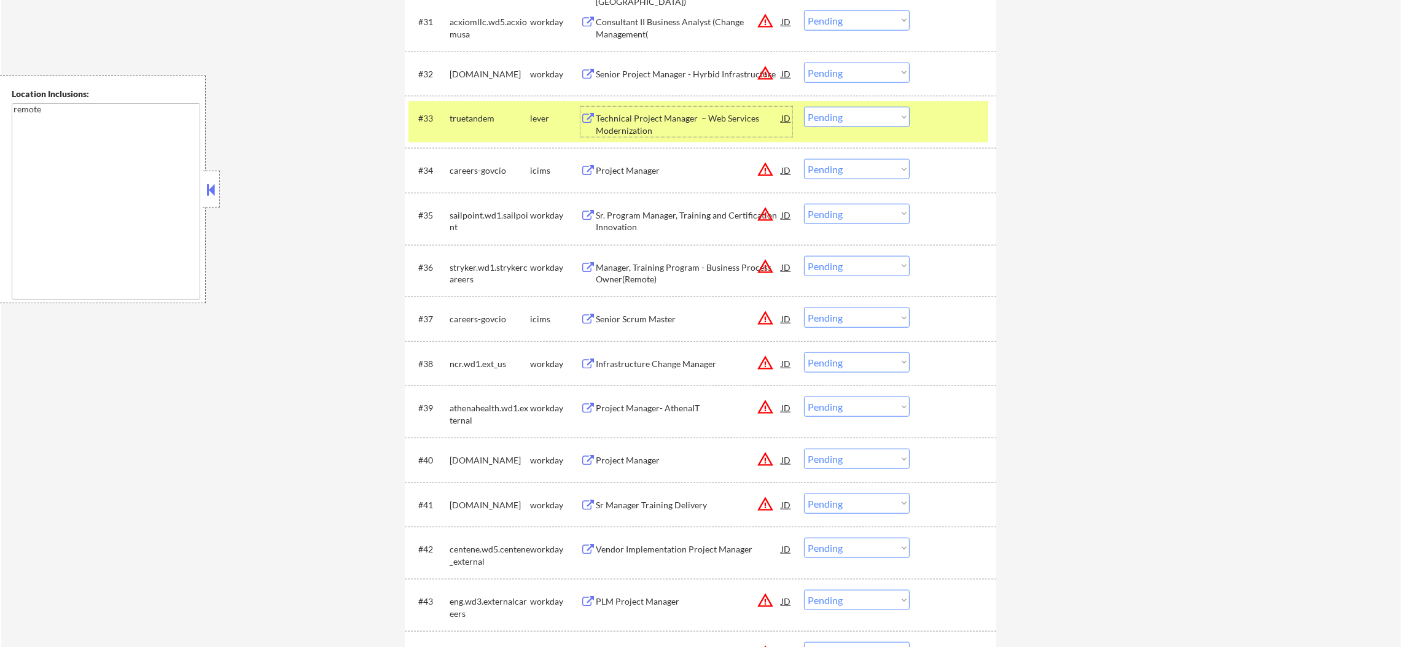
scroll to position [1959, 0]
click at [811, 117] on select "Choose an option... Pending Applied Excluded (Questions) Excluded (Expired) Exc…" at bounding box center [857, 116] width 106 height 20
click at [804, 106] on select "Choose an option... Pending Applied Excluded (Questions) Excluded (Expired) Exc…" at bounding box center [857, 116] width 106 height 20
click at [483, 109] on div "truetandem" at bounding box center [490, 117] width 80 height 22
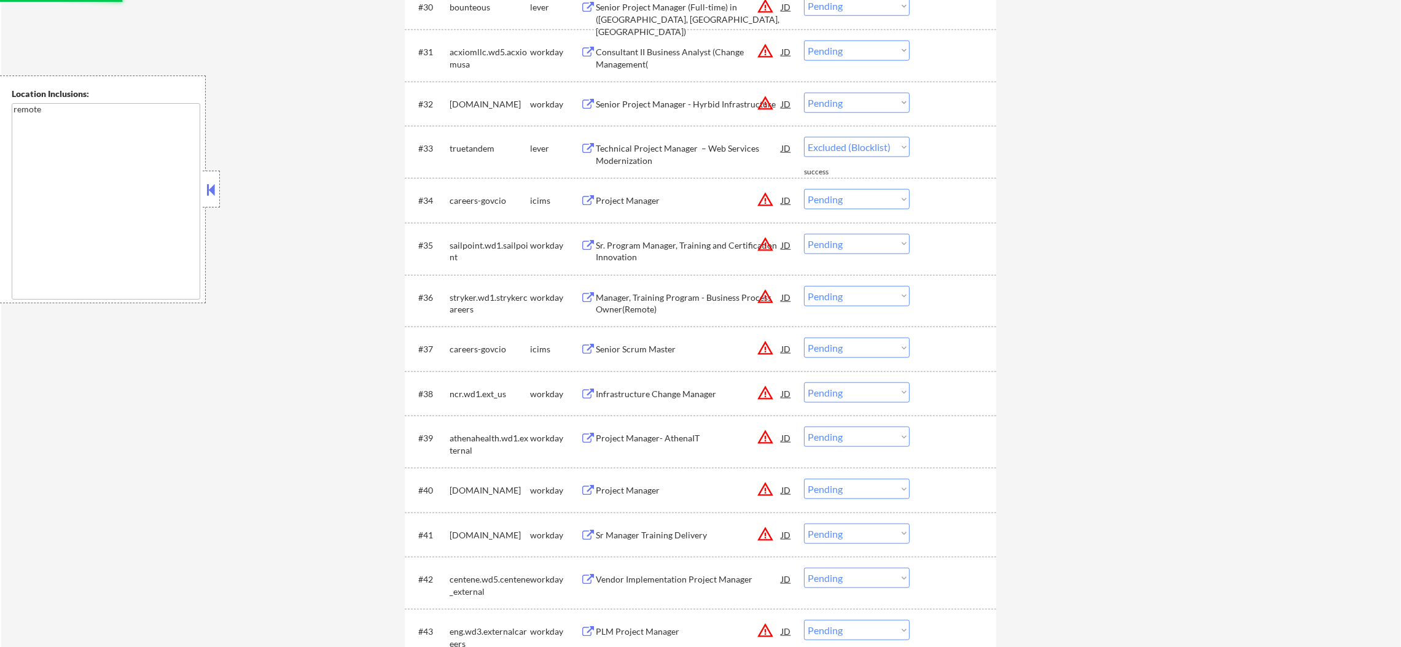
scroll to position [1897, 0]
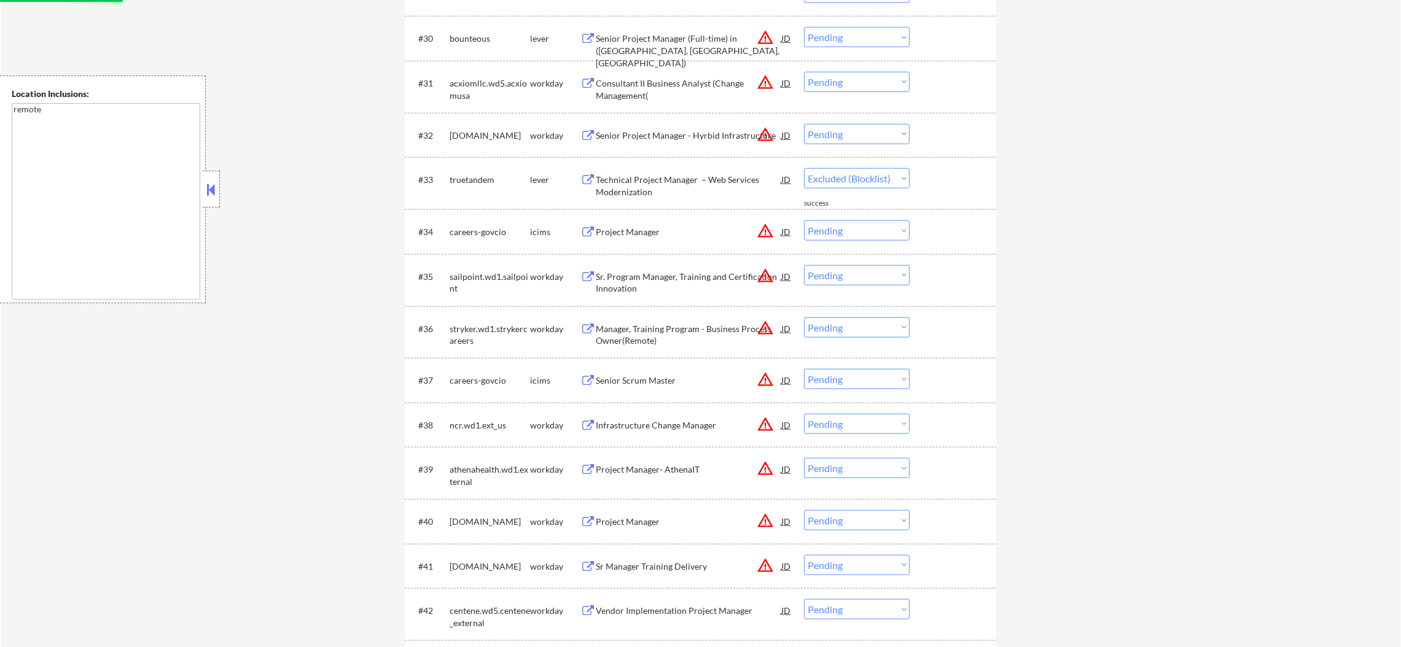
select select ""pending""
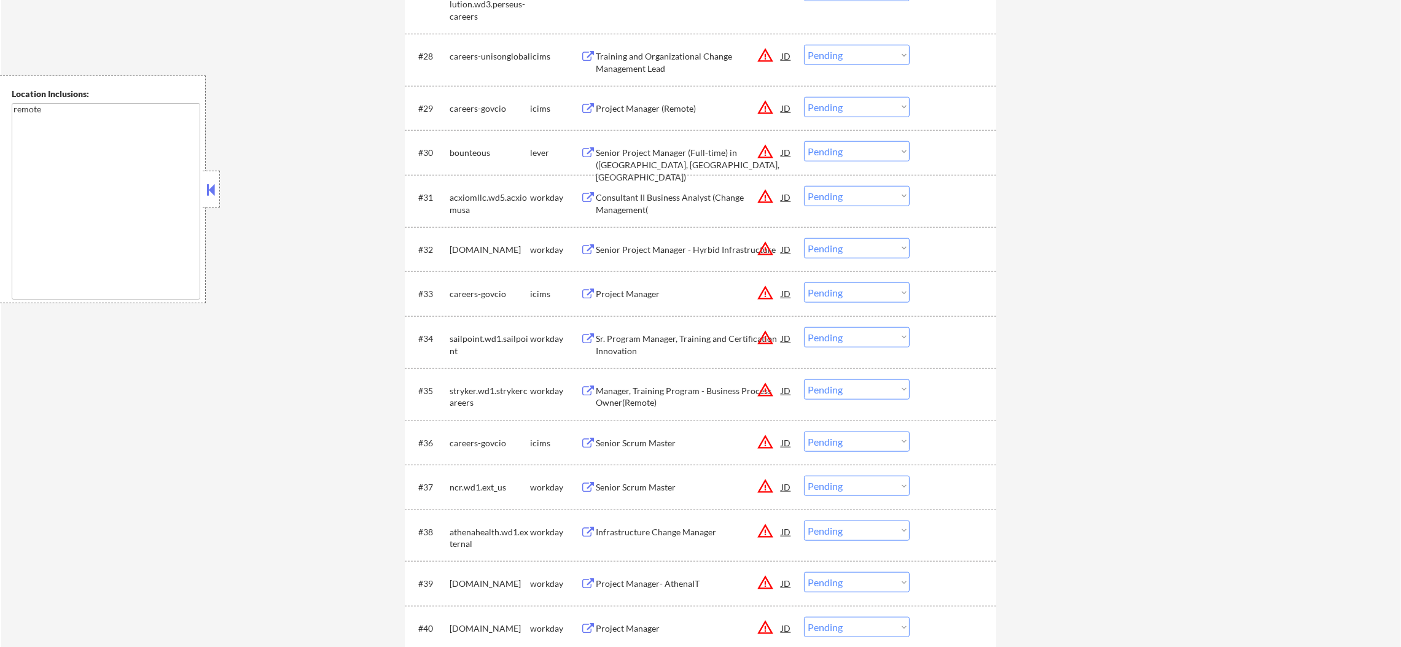
scroll to position [1775, 0]
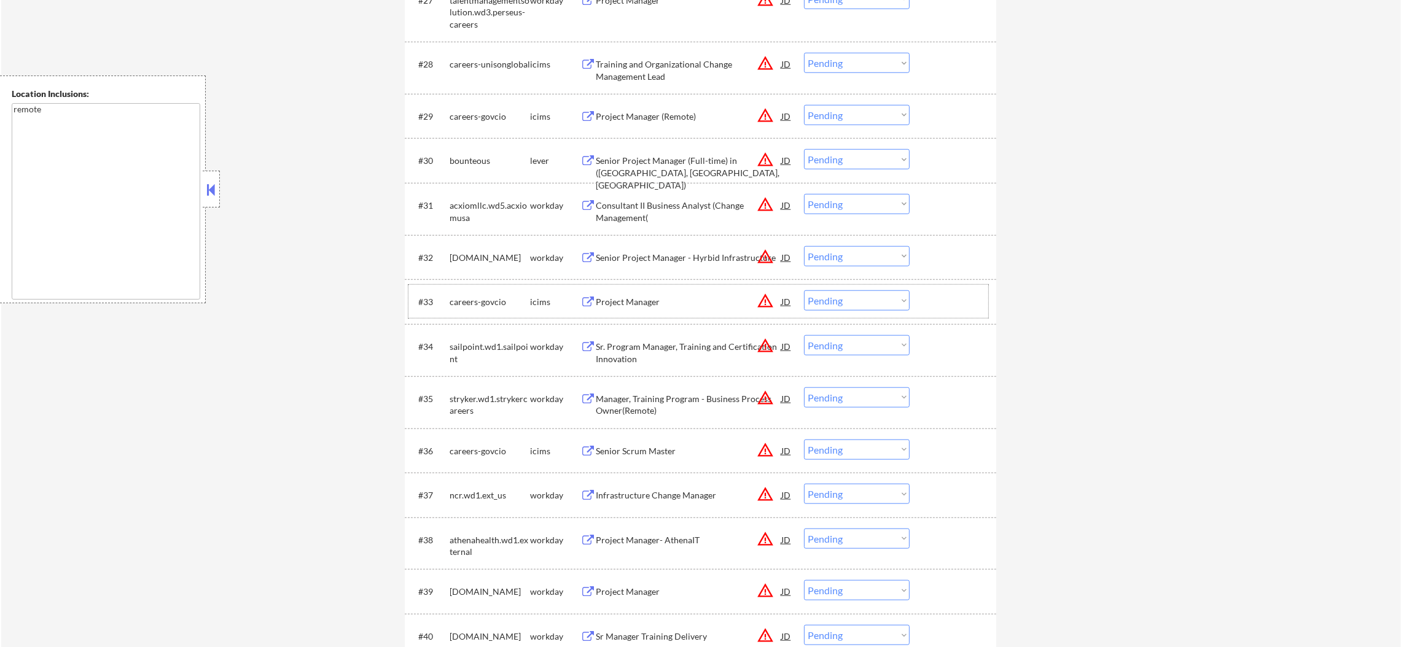
click at [827, 166] on select "Choose an option... Pending Applied Excluded (Questions) Excluded (Expired) Exc…" at bounding box center [857, 159] width 106 height 20
click at [804, 149] on select "Choose an option... Pending Applied Excluded (Questions) Excluded (Expired) Exc…" at bounding box center [857, 159] width 106 height 20
select select ""pending""
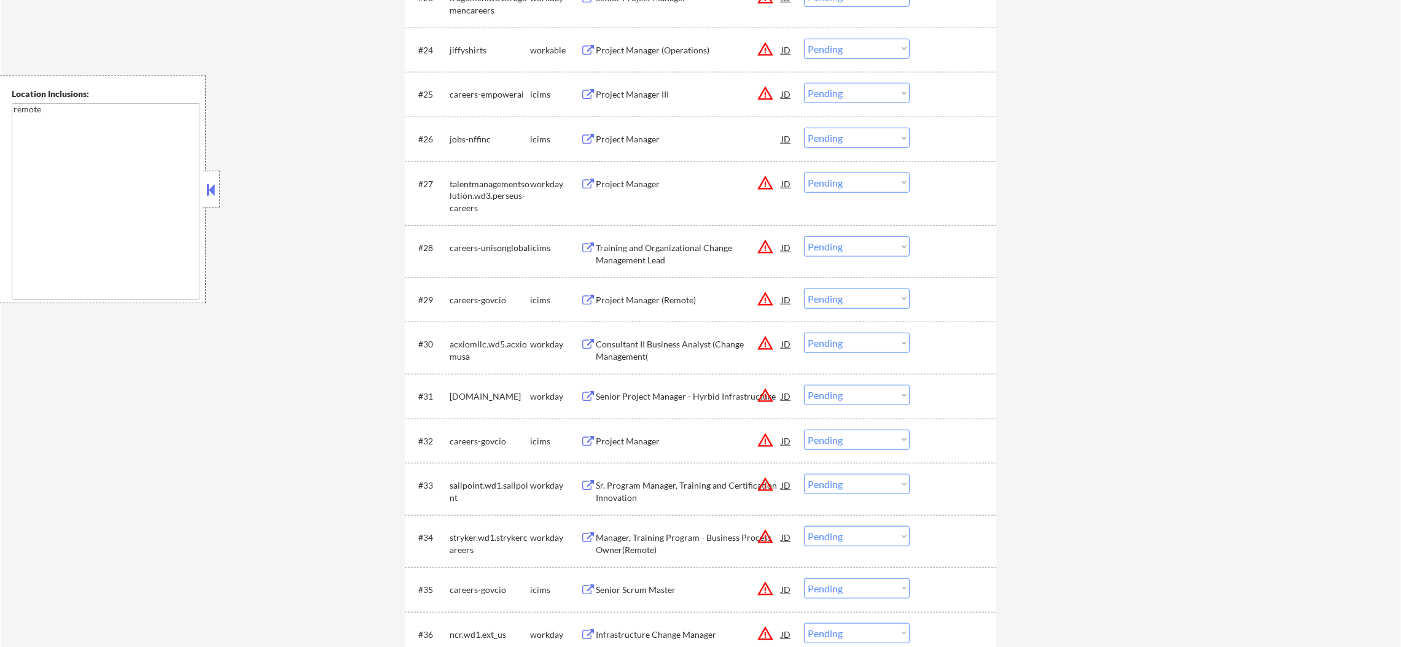
scroll to position [1590, 0]
click at [765, 51] on button "warning_amber" at bounding box center [765, 49] width 17 height 17
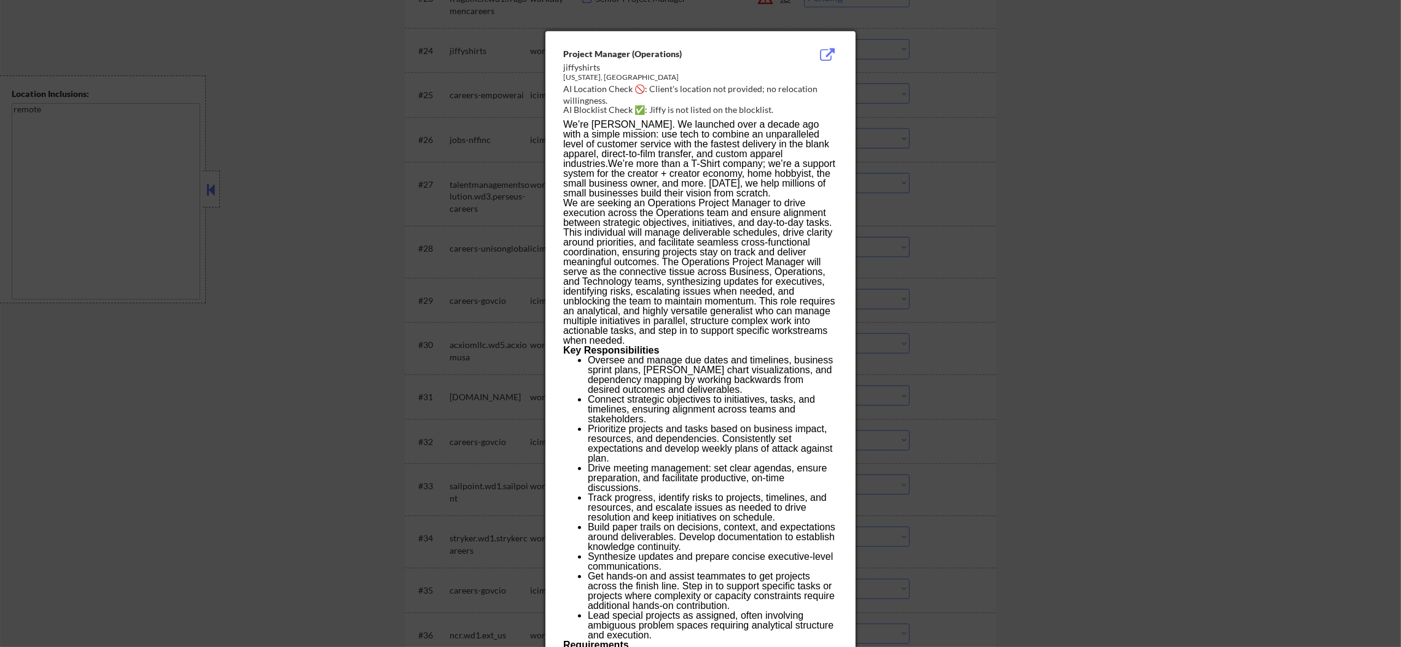
click at [942, 79] on div at bounding box center [700, 323] width 1401 height 647
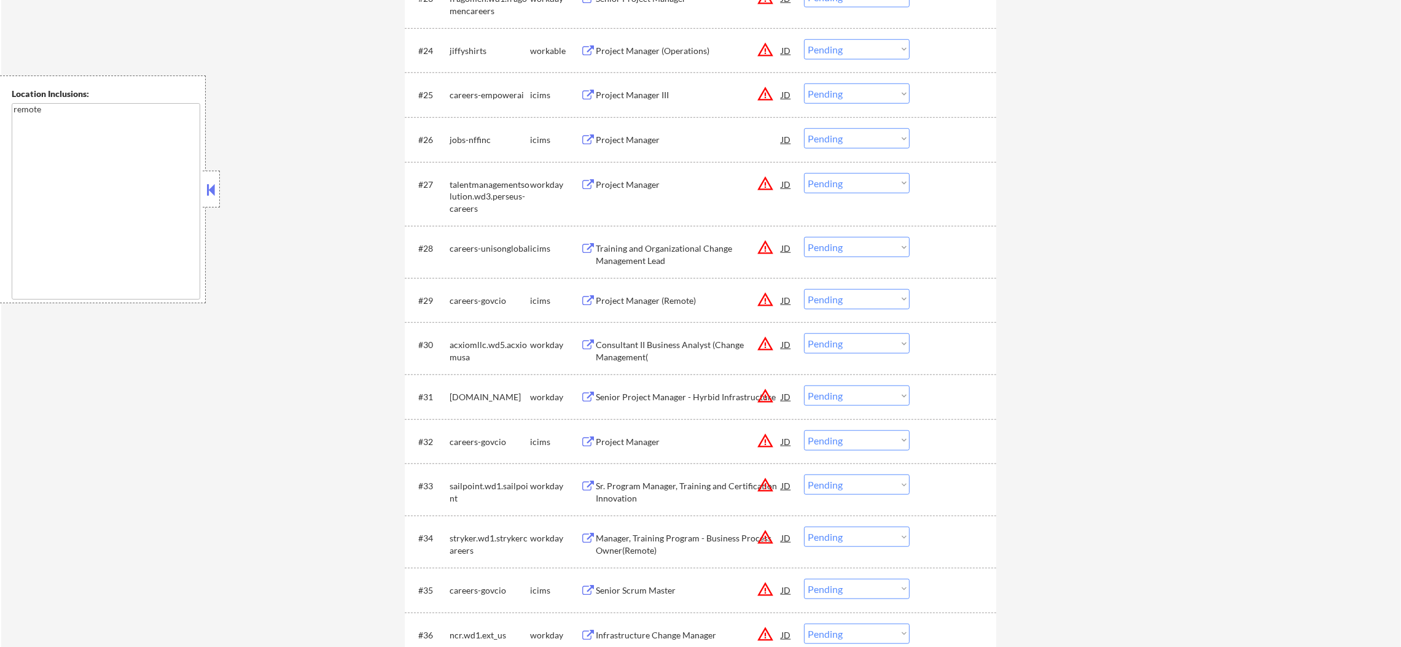
click at [840, 46] on select "Choose an option... Pending Applied Excluded (Questions) Excluded (Expired) Exc…" at bounding box center [857, 49] width 106 height 20
click at [804, 39] on select "Choose an option... Pending Applied Excluded (Questions) Excluded (Expired) Exc…" at bounding box center [857, 49] width 106 height 20
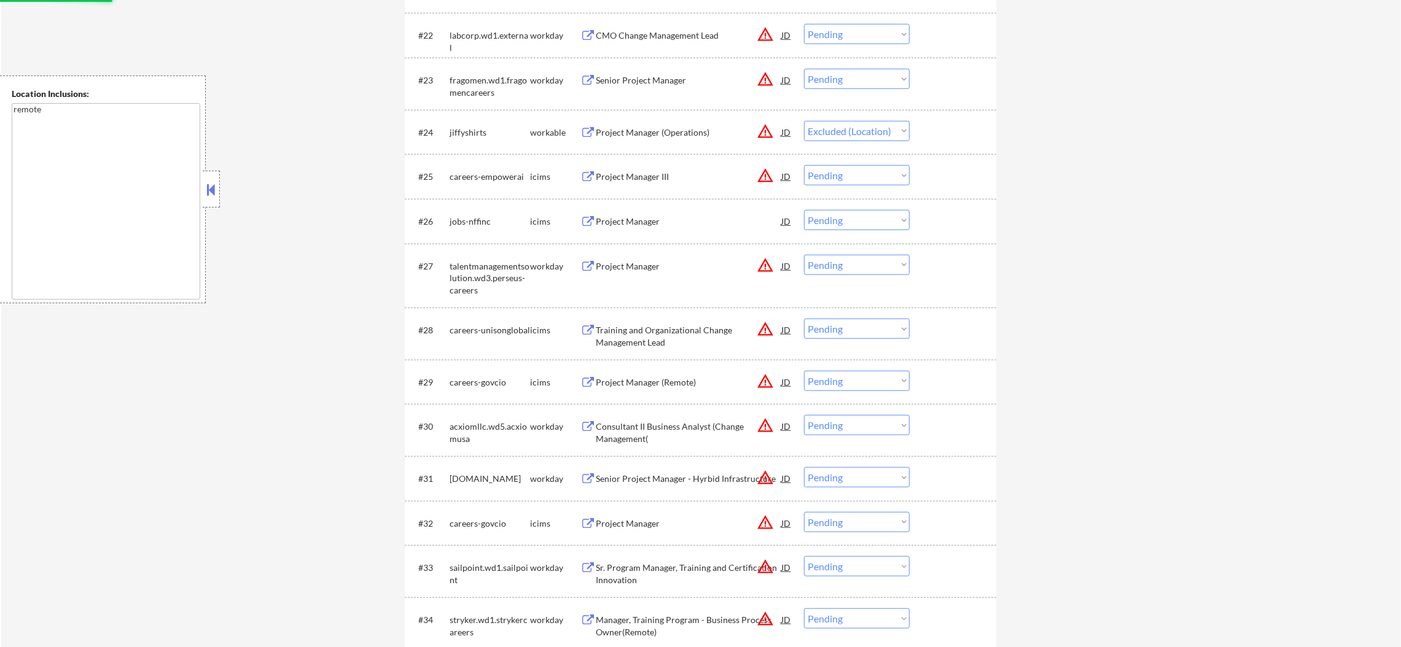
scroll to position [1498, 0]
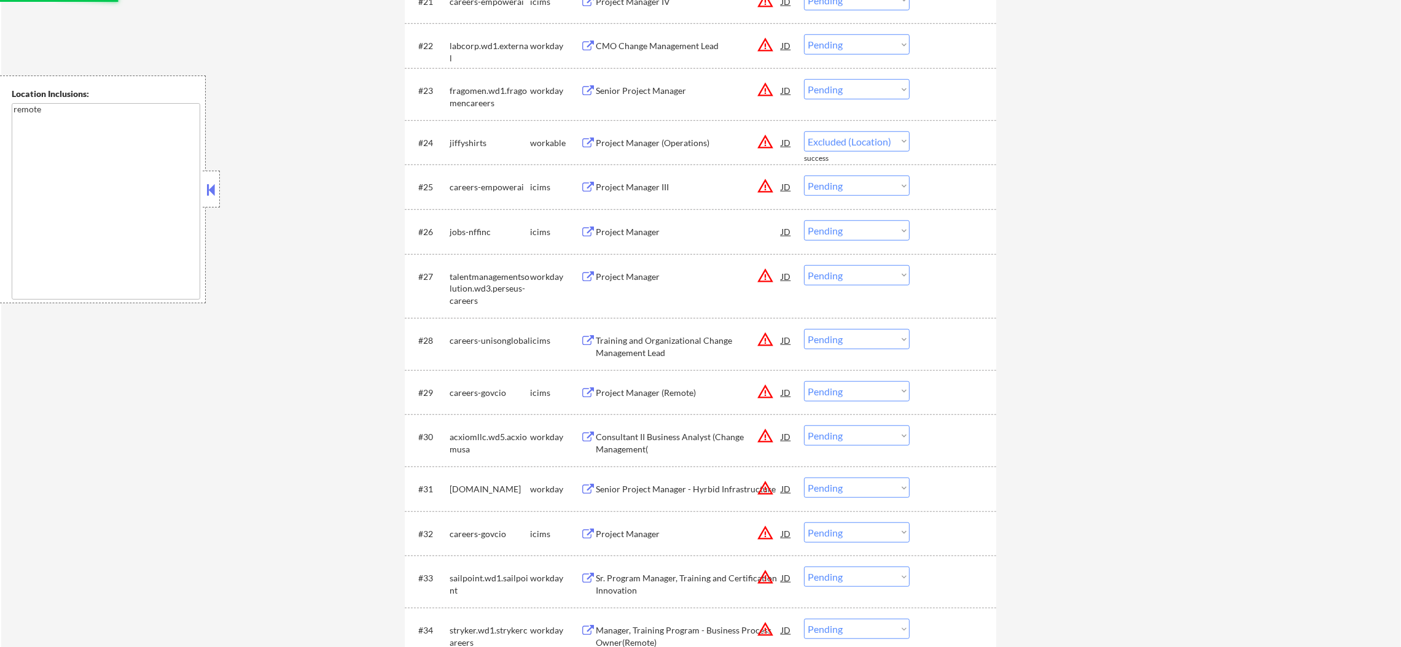
select select ""pending""
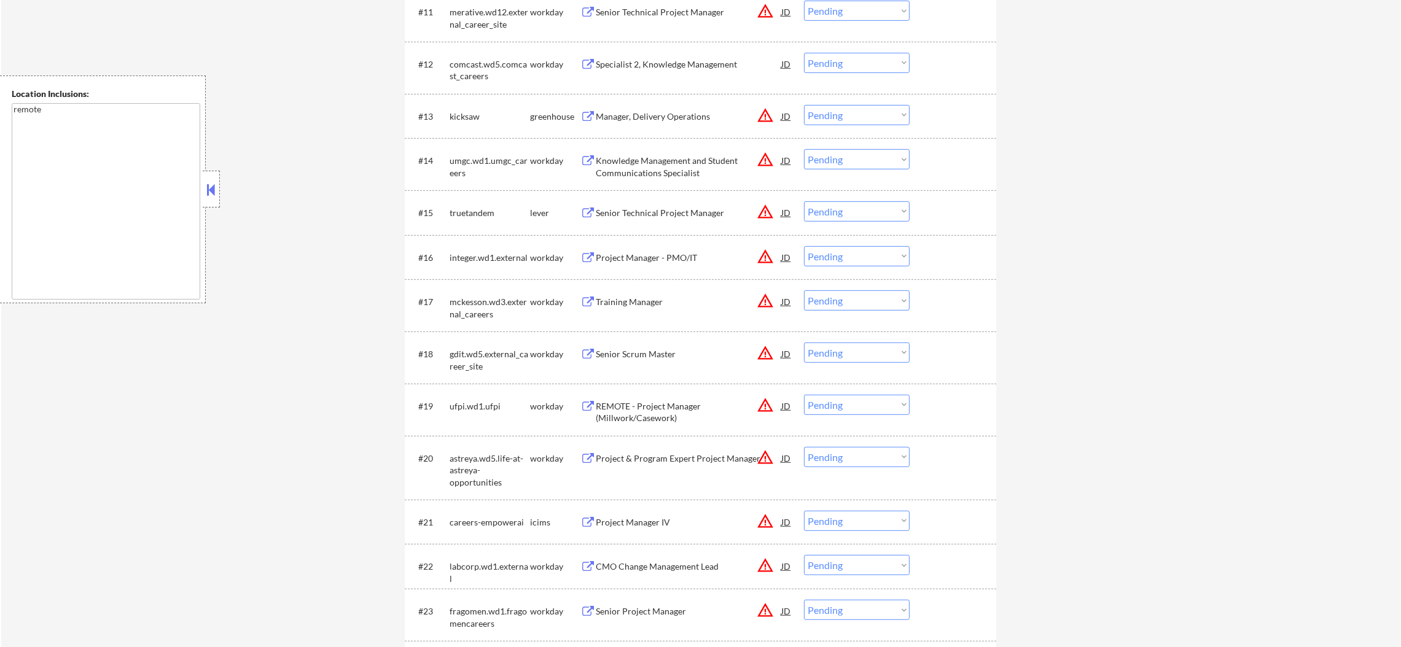
scroll to position [975, 0]
click at [766, 212] on button "warning_amber" at bounding box center [765, 213] width 17 height 17
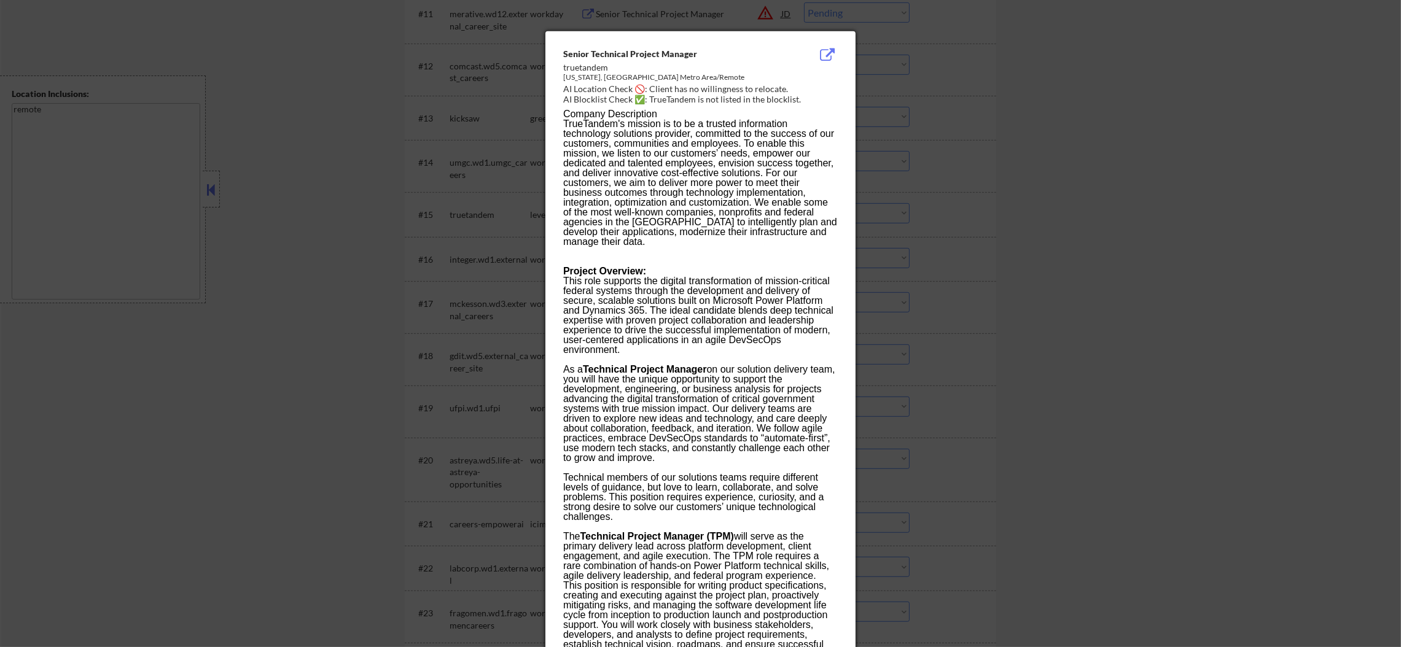
click at [945, 172] on div at bounding box center [700, 323] width 1401 height 647
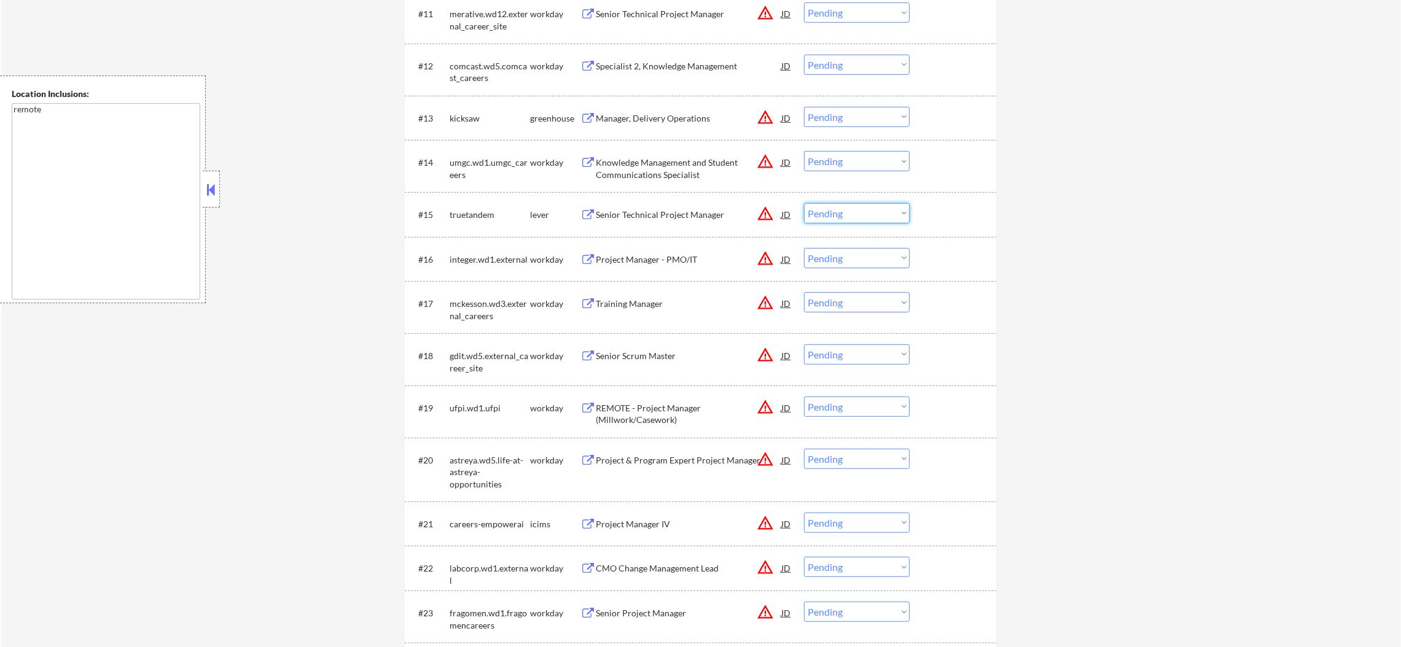
click at [858, 214] on select "Choose an option... Pending Applied Excluded (Questions) Excluded (Expired) Exc…" at bounding box center [857, 213] width 106 height 20
click at [673, 213] on div "Senior Technical Project Manager" at bounding box center [689, 215] width 186 height 12
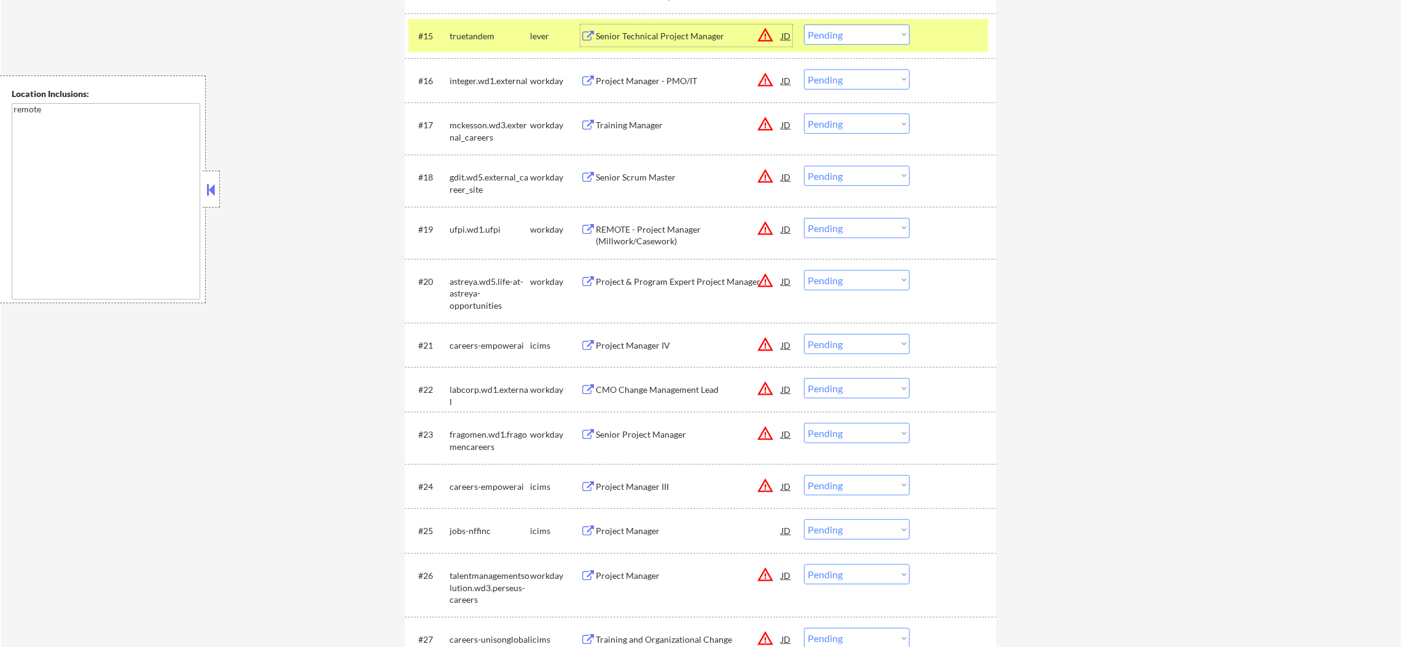
scroll to position [1160, 0]
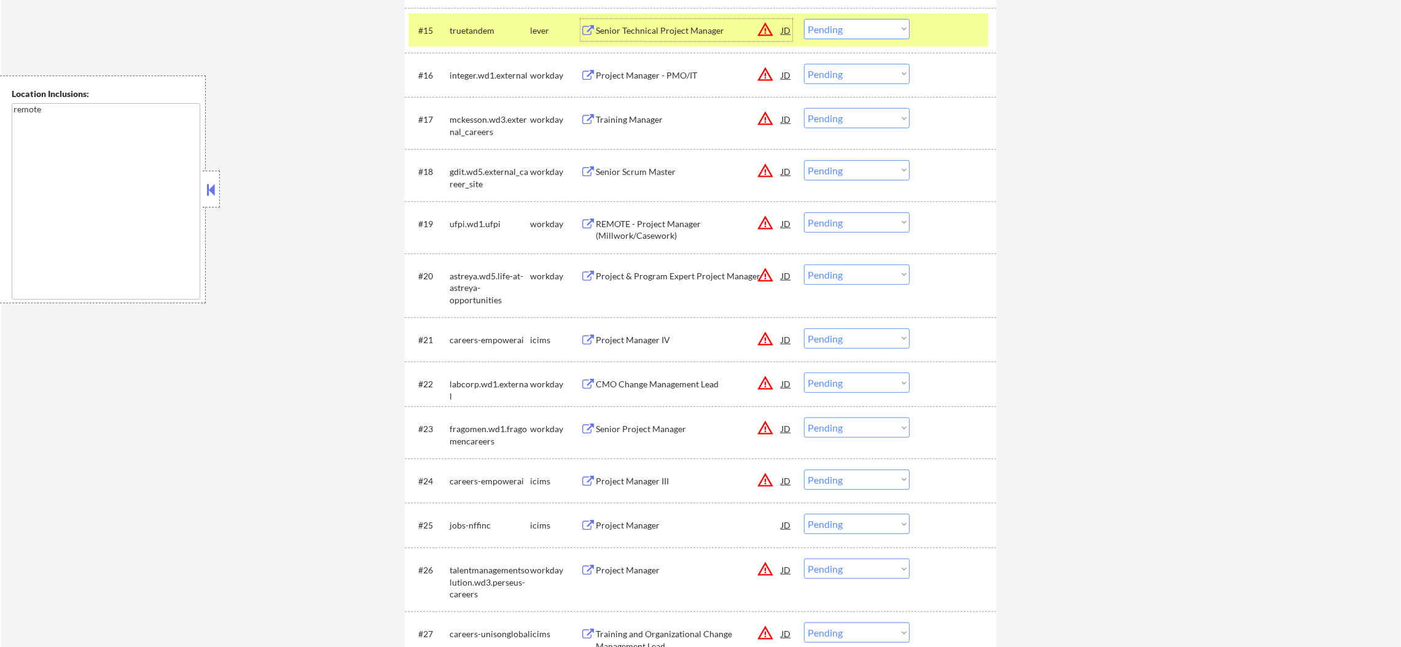
click at [832, 29] on select "Choose an option... Pending Applied Excluded (Questions) Excluded (Expired) Exc…" at bounding box center [857, 29] width 106 height 20
click at [804, 19] on select "Choose an option... Pending Applied Excluded (Questions) Excluded (Expired) Exc…" at bounding box center [857, 29] width 106 height 20
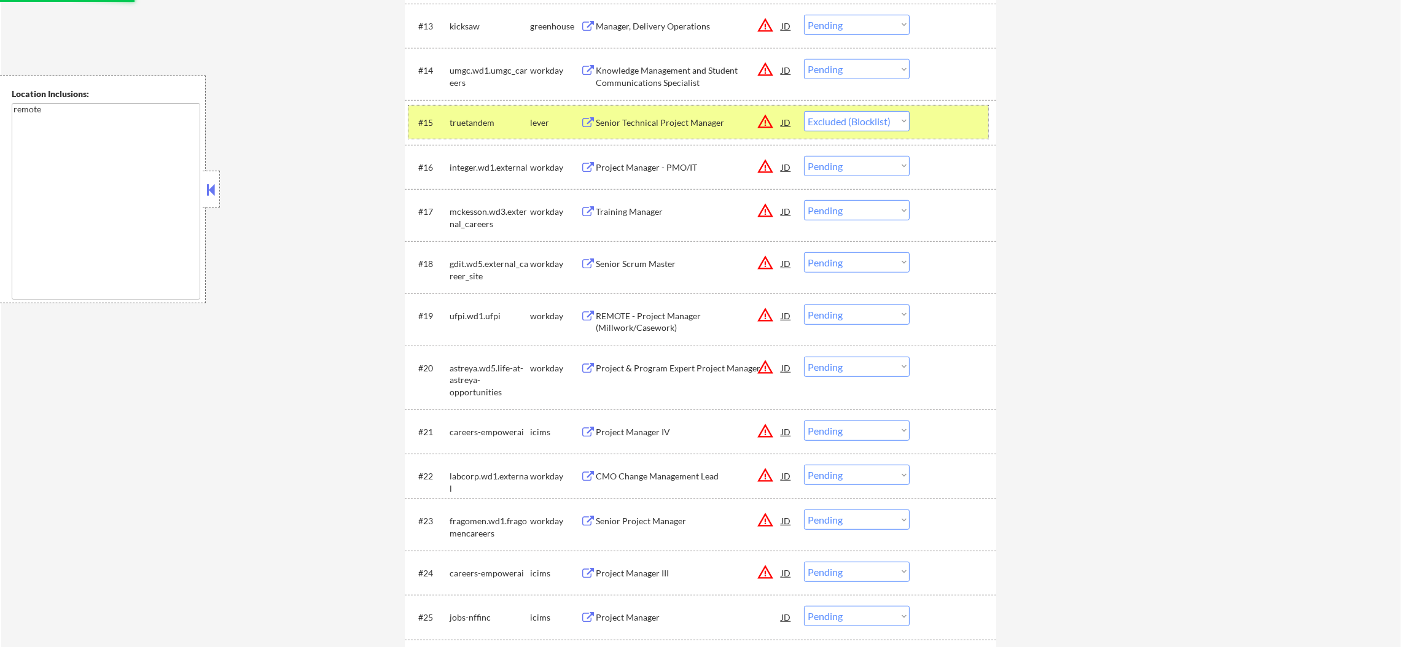
click at [494, 129] on div "truetandem" at bounding box center [490, 122] width 80 height 22
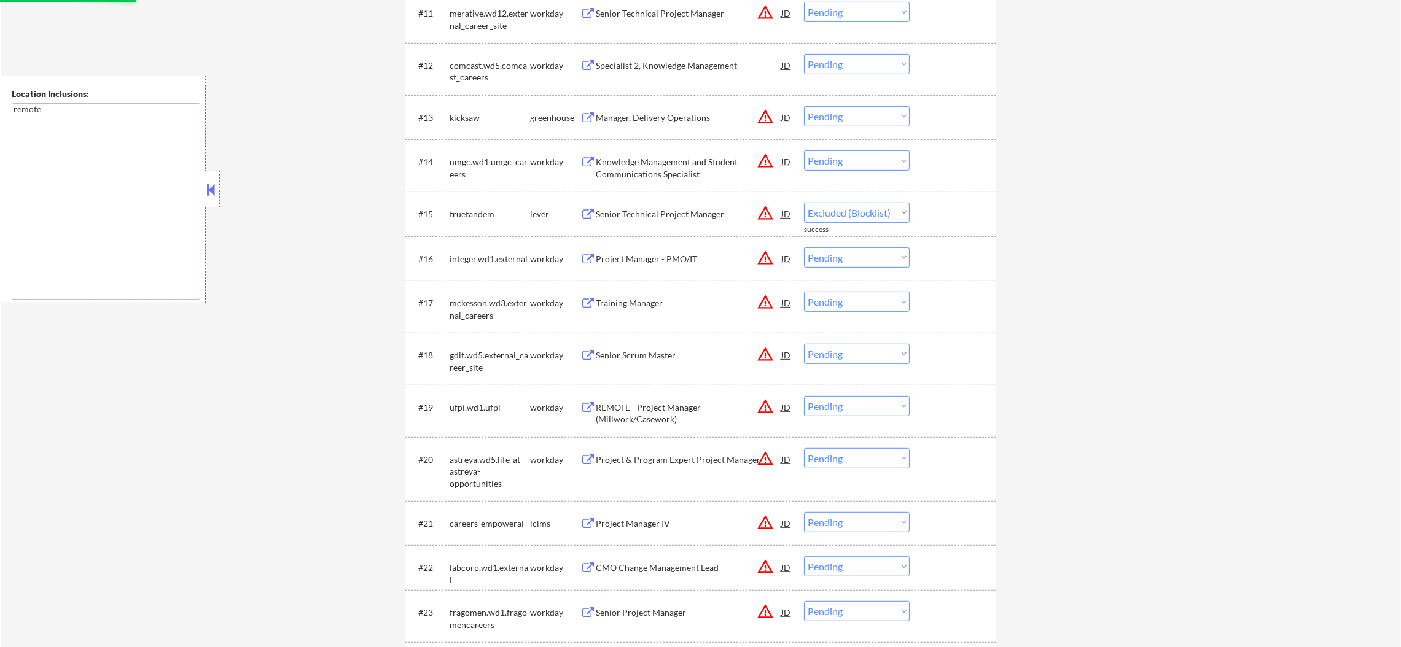
select select ""pending""
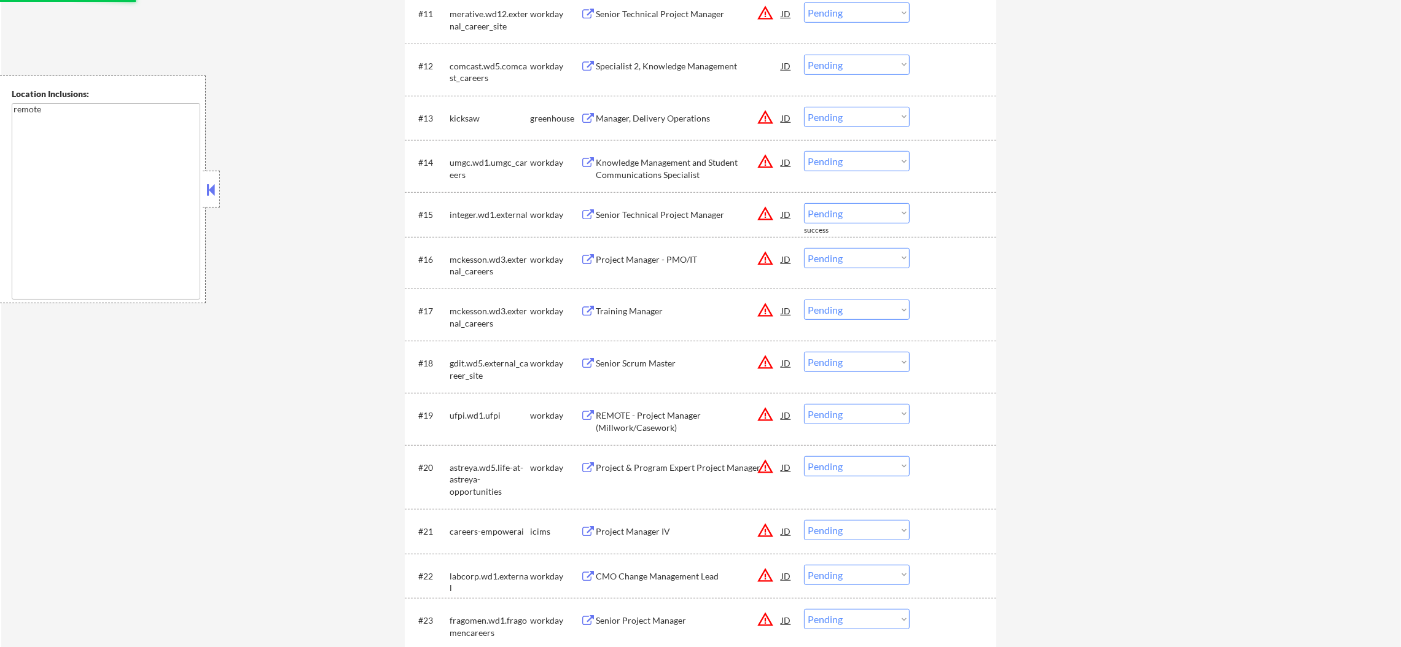
click at [764, 120] on button "warning_amber" at bounding box center [765, 117] width 17 height 17
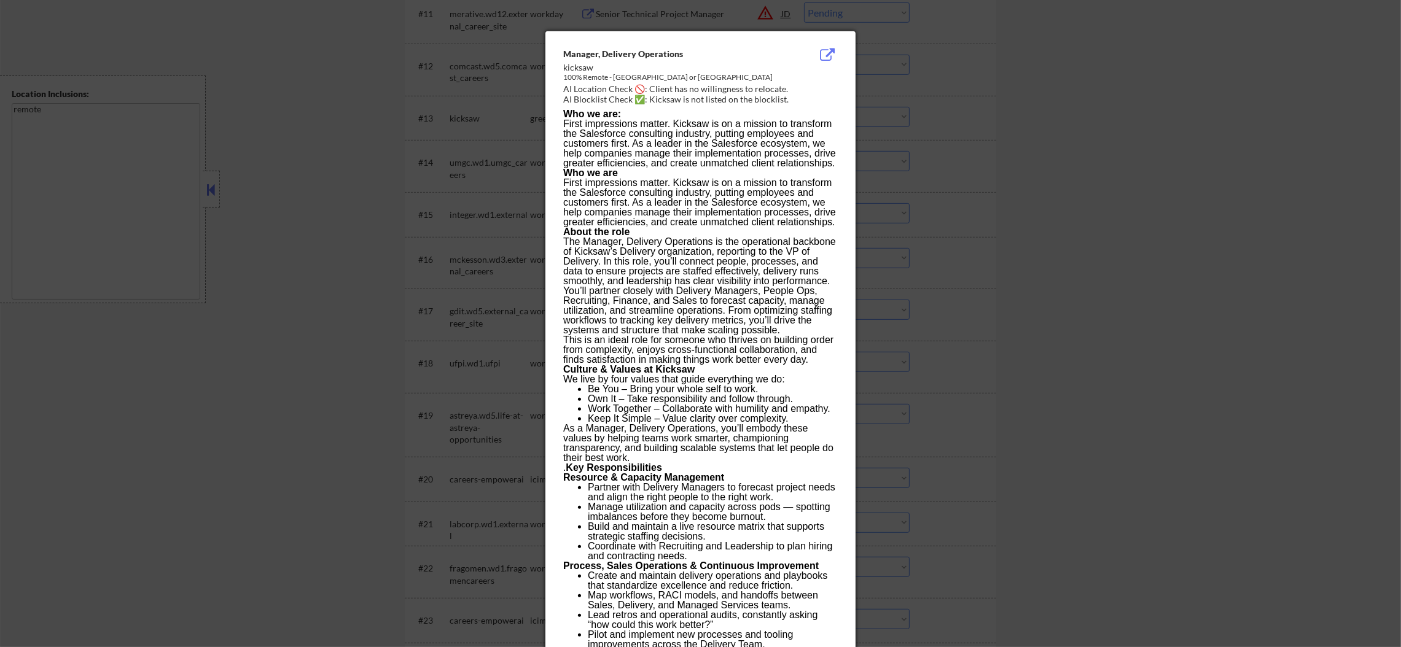
click at [990, 121] on div at bounding box center [700, 323] width 1401 height 647
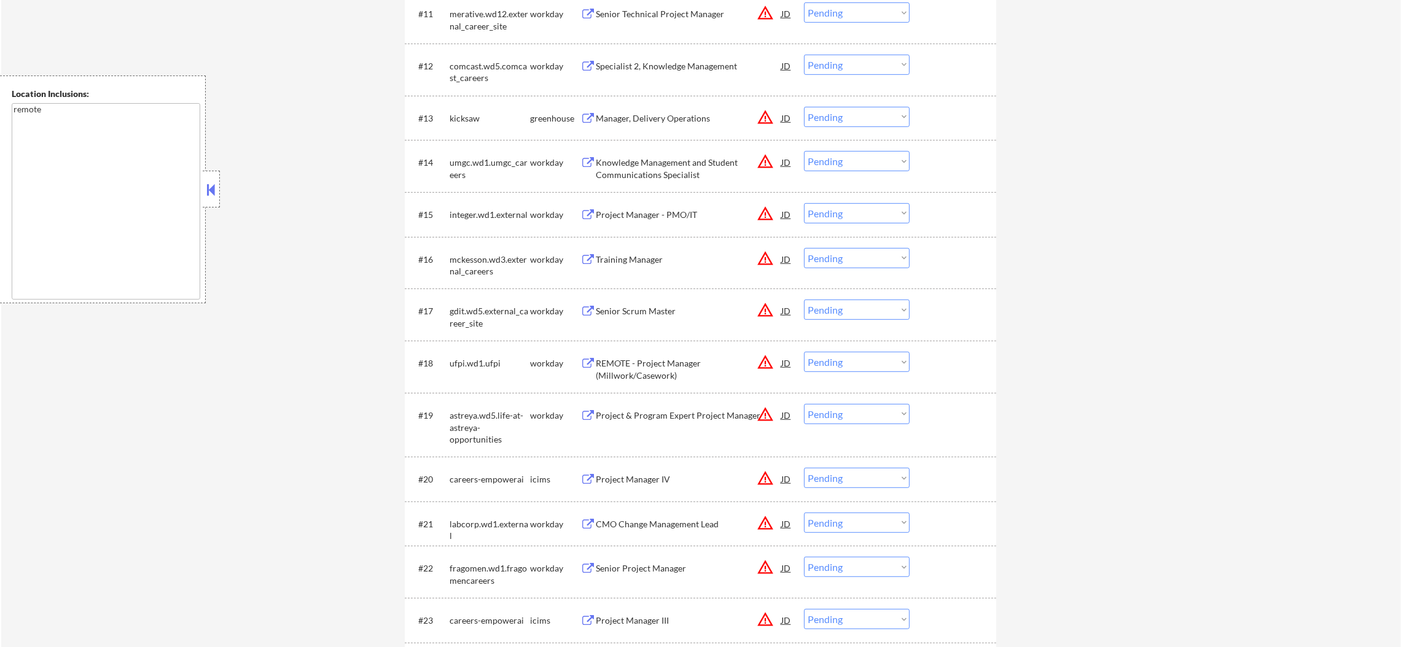
click at [635, 120] on div "Manager, Delivery Operations" at bounding box center [689, 118] width 186 height 12
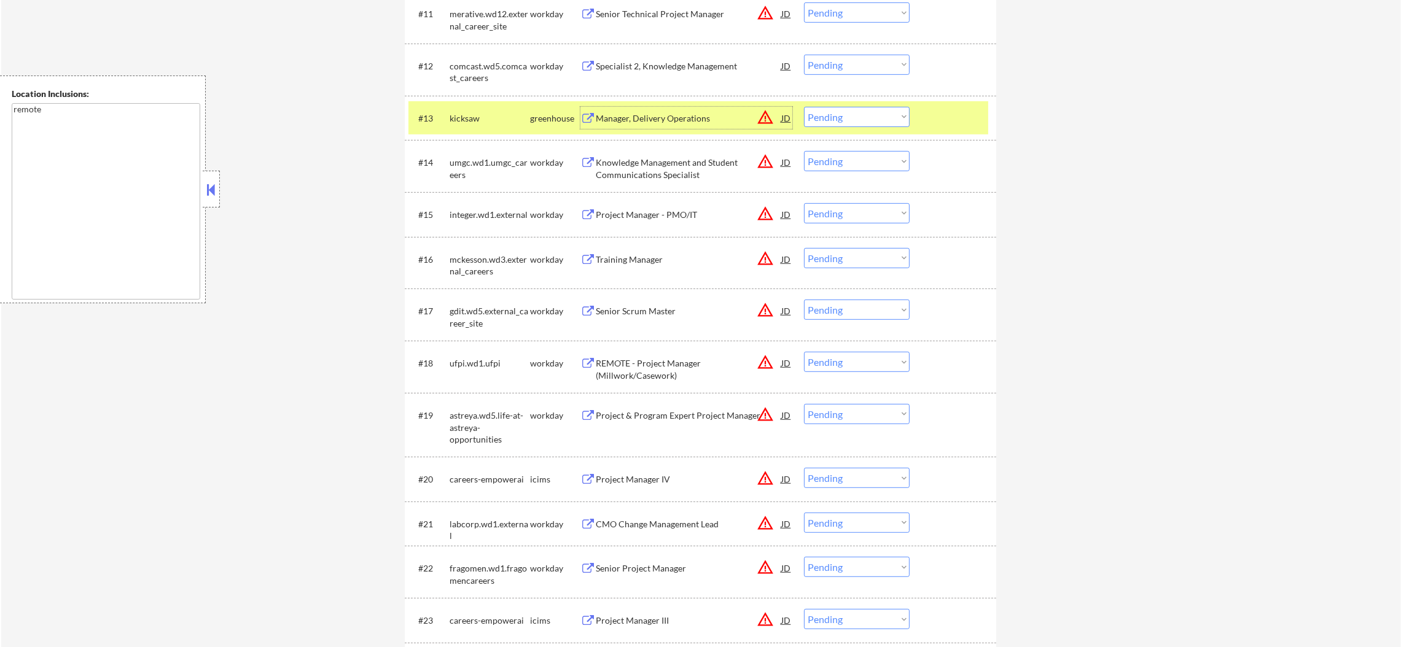
click at [827, 117] on select "Choose an option... Pending Applied Excluded (Questions) Excluded (Expired) Exc…" at bounding box center [857, 117] width 106 height 20
click at [804, 107] on select "Choose an option... Pending Applied Excluded (Questions) Excluded (Expired) Exc…" at bounding box center [857, 117] width 106 height 20
click at [500, 117] on div "kicksaw" at bounding box center [490, 118] width 80 height 12
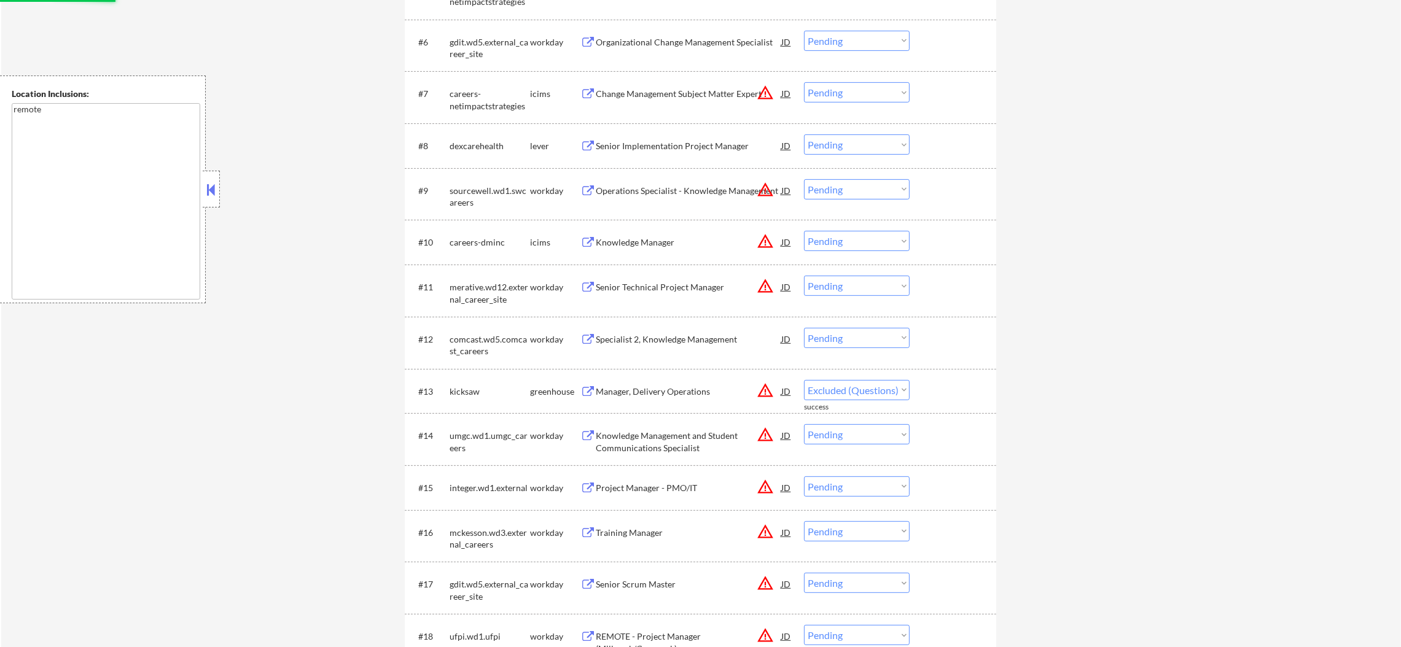
scroll to position [699, 0]
select select ""pending""
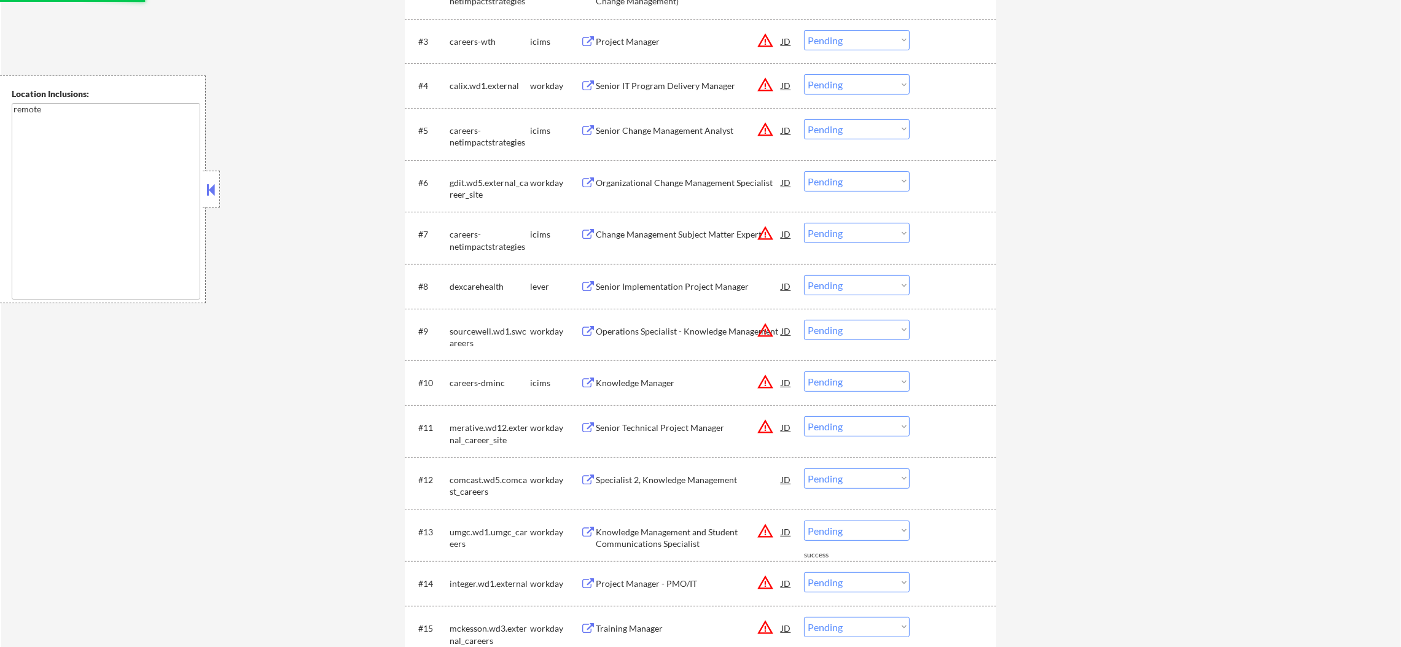
scroll to position [546, 0]
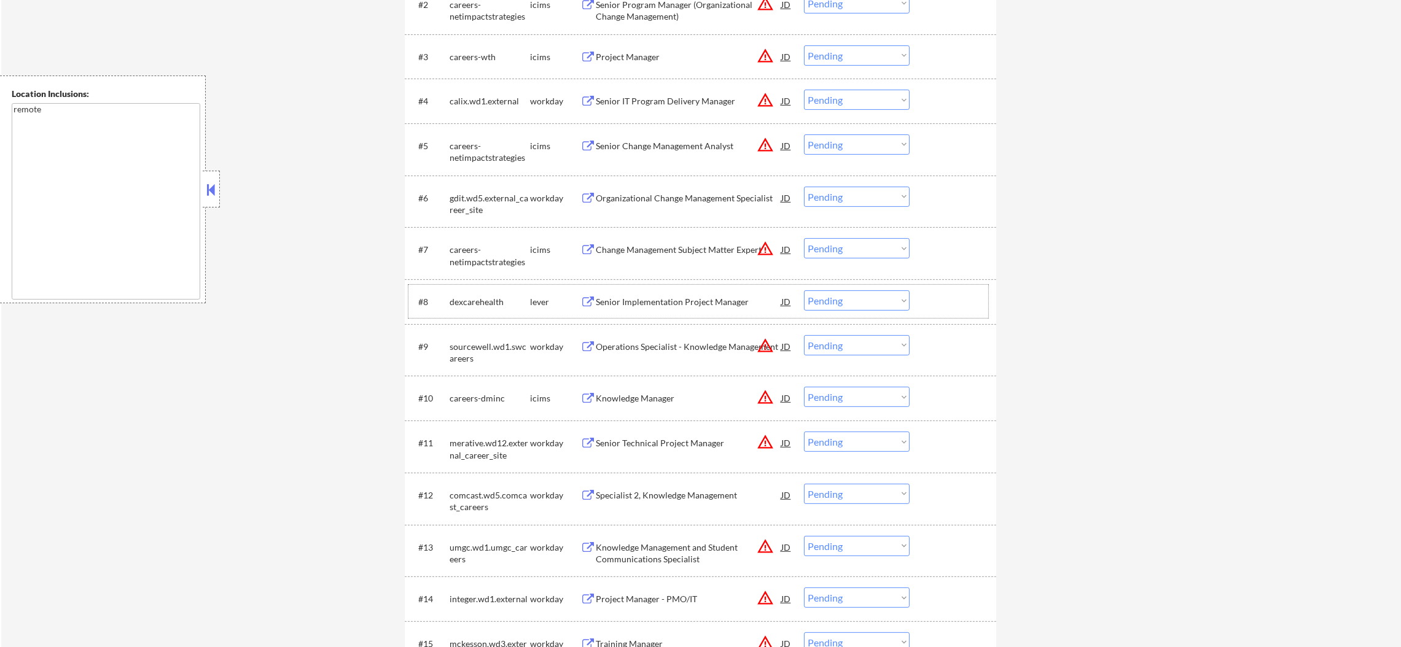
click at [720, 289] on div "#8 dexcarehealth lever Senior Implementation Project Manager JD Choose an optio…" at bounding box center [698, 301] width 580 height 33
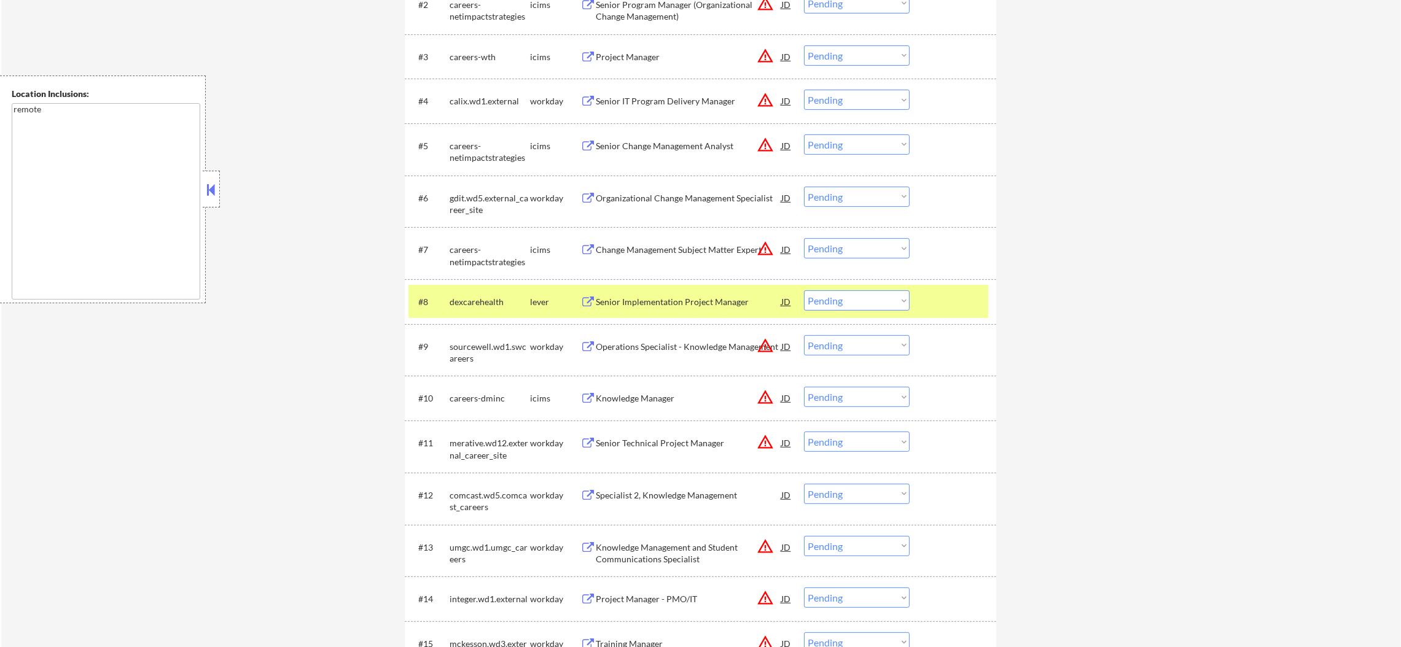
click at [697, 307] on div "Senior Implementation Project Manager" at bounding box center [689, 302] width 186 height 12
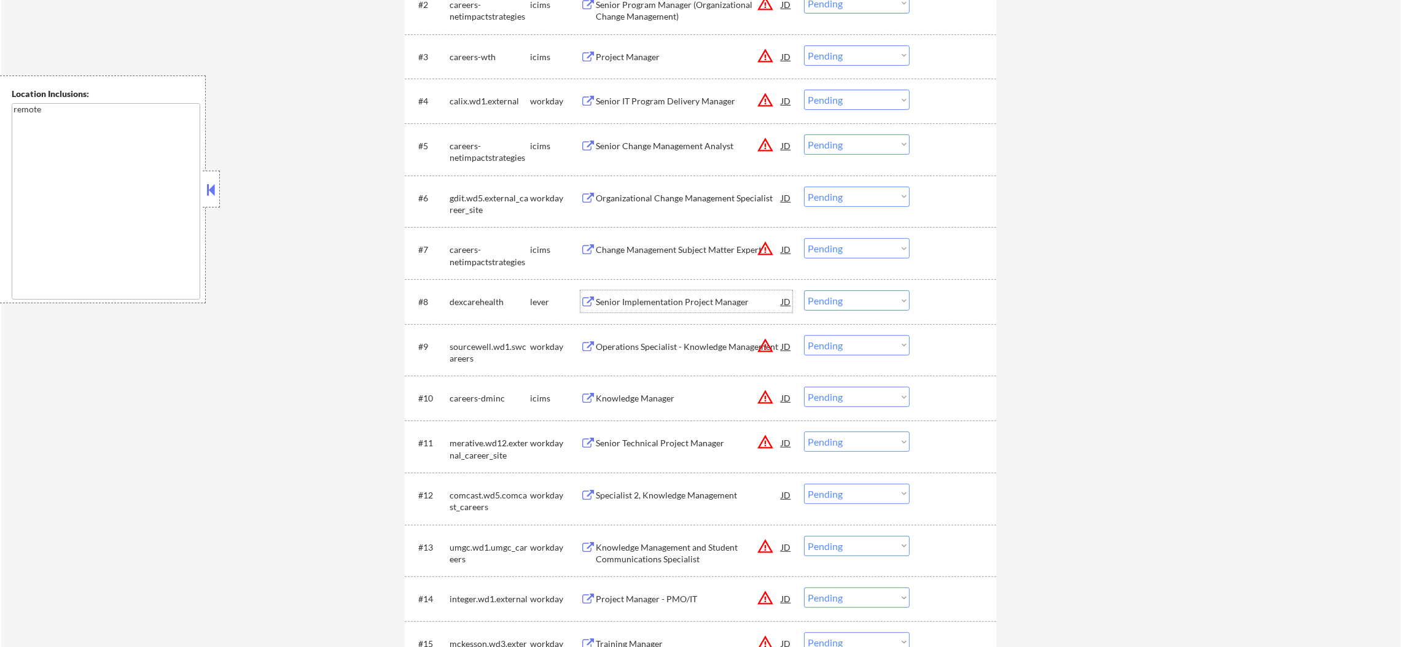
click at [491, 296] on div "dexcarehealth" at bounding box center [490, 302] width 80 height 12
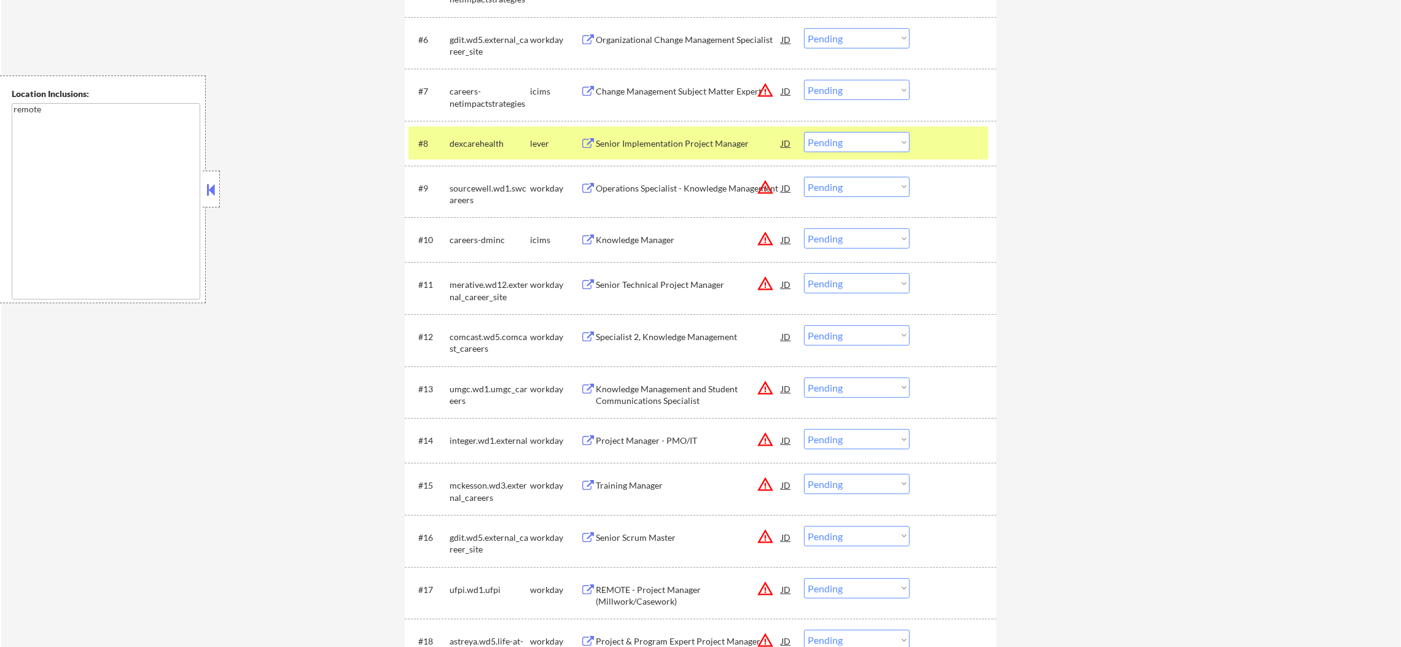
scroll to position [730, 0]
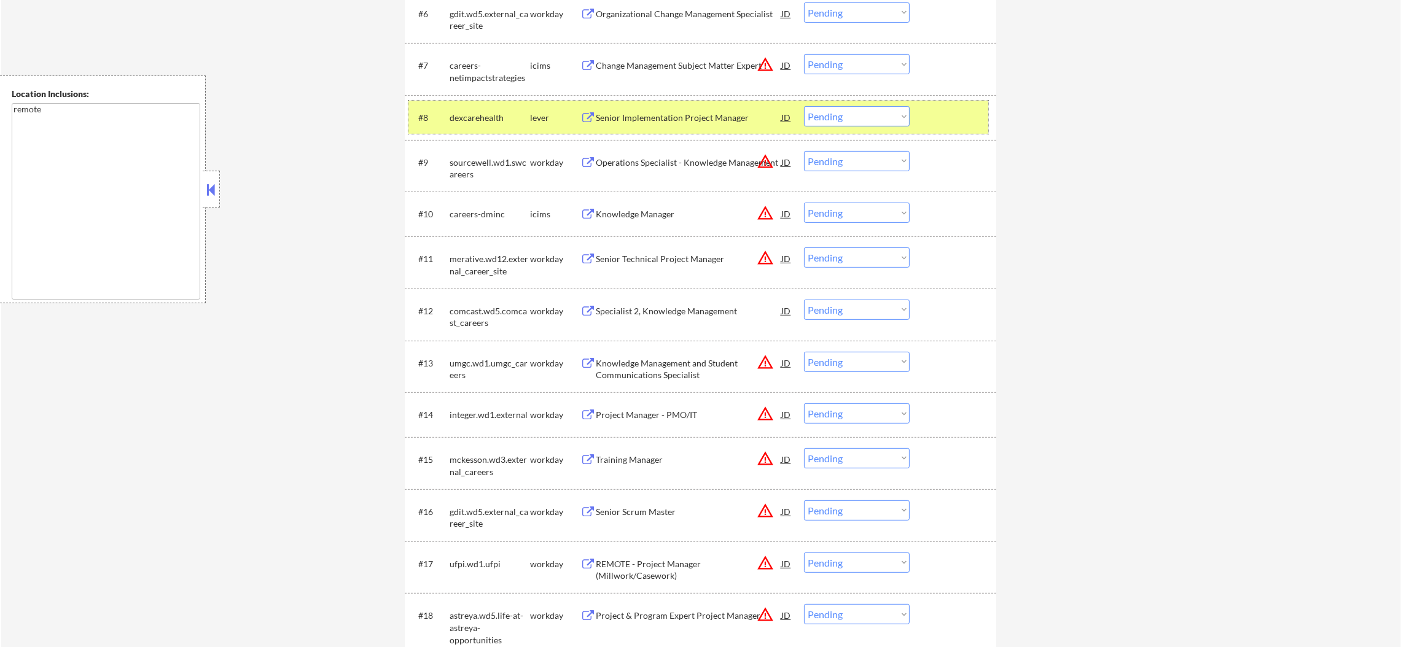
click at [856, 106] on select "Choose an option... Pending Applied Excluded (Questions) Excluded (Expired) Exc…" at bounding box center [857, 116] width 106 height 20
click at [804, 106] on select "Choose an option... Pending Applied Excluded (Questions) Excluded (Expired) Exc…" at bounding box center [857, 116] width 106 height 20
click at [469, 112] on div "dexcarehealth" at bounding box center [490, 118] width 80 height 12
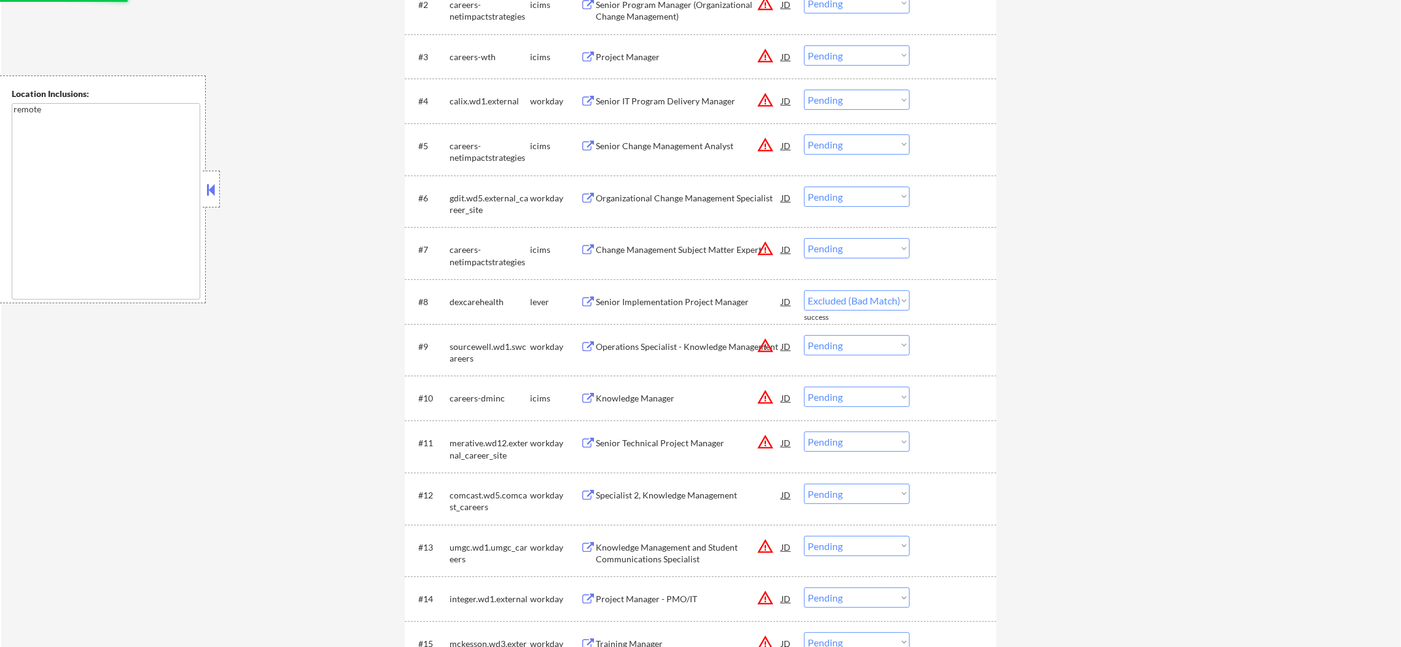
select select ""pending""
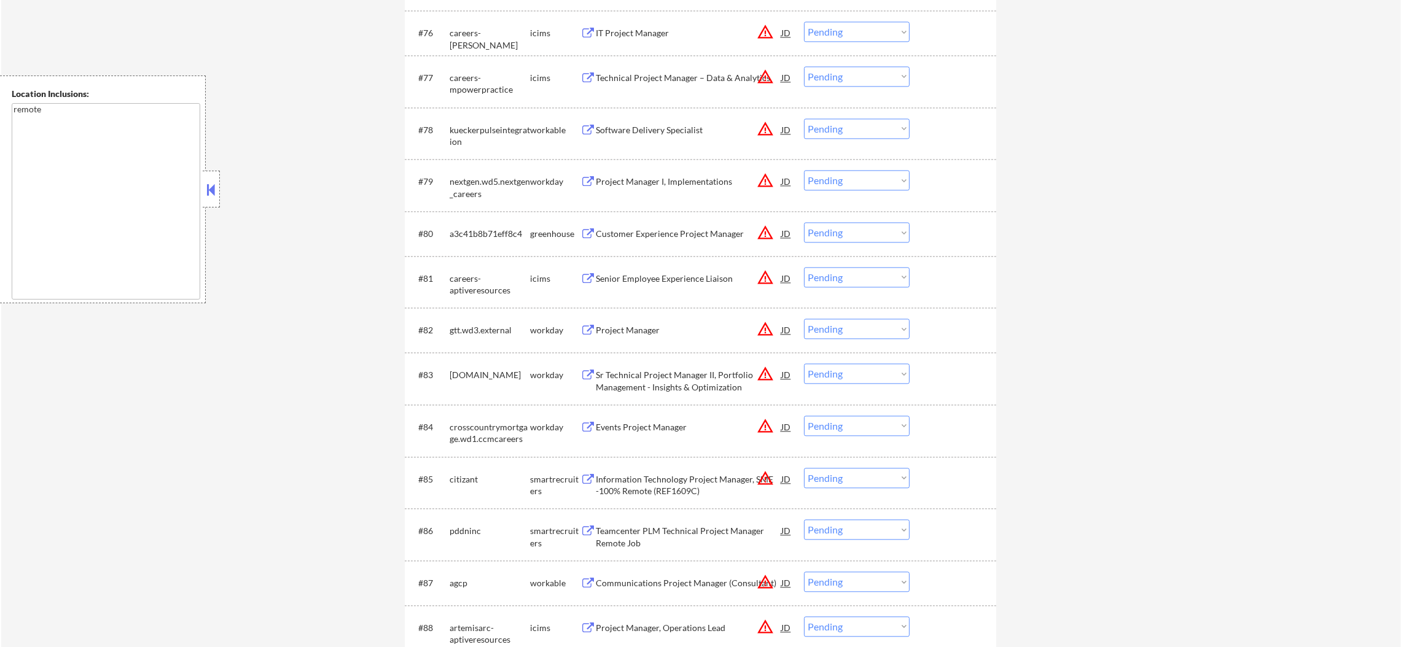
scroll to position [4221, 0]
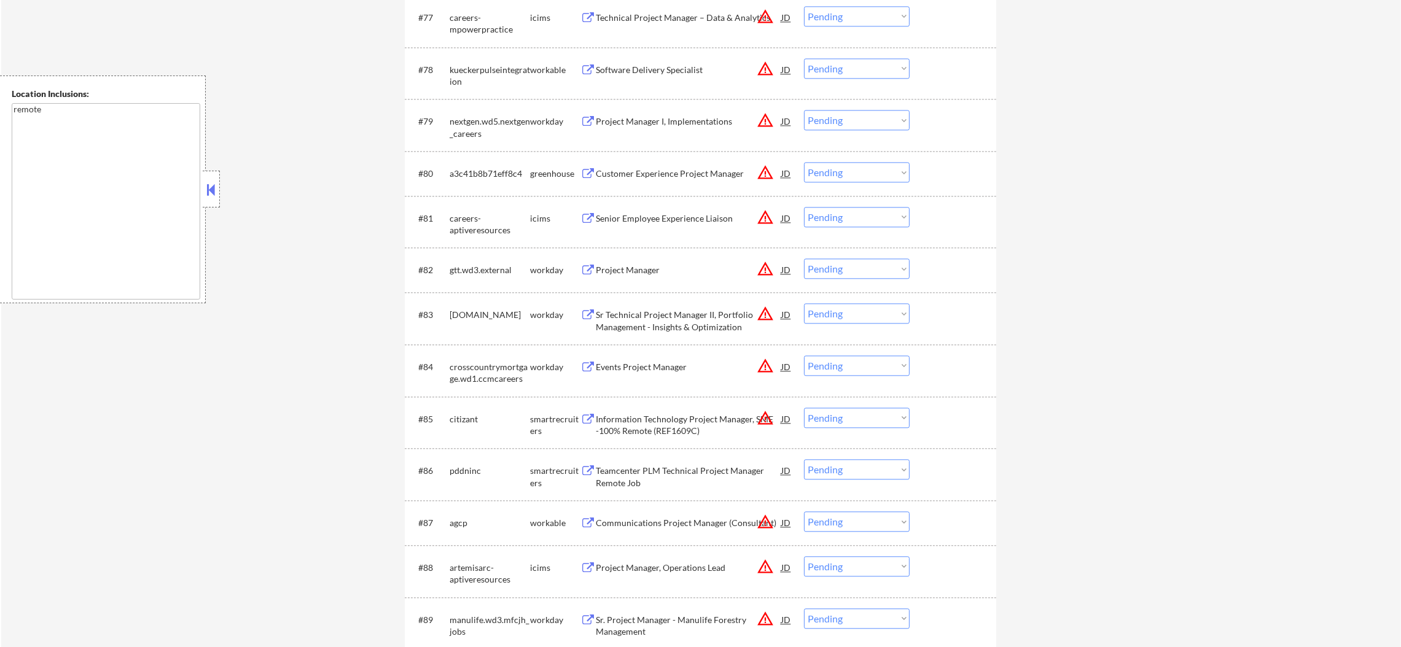
click at [757, 166] on button "warning_amber" at bounding box center [765, 172] width 17 height 17
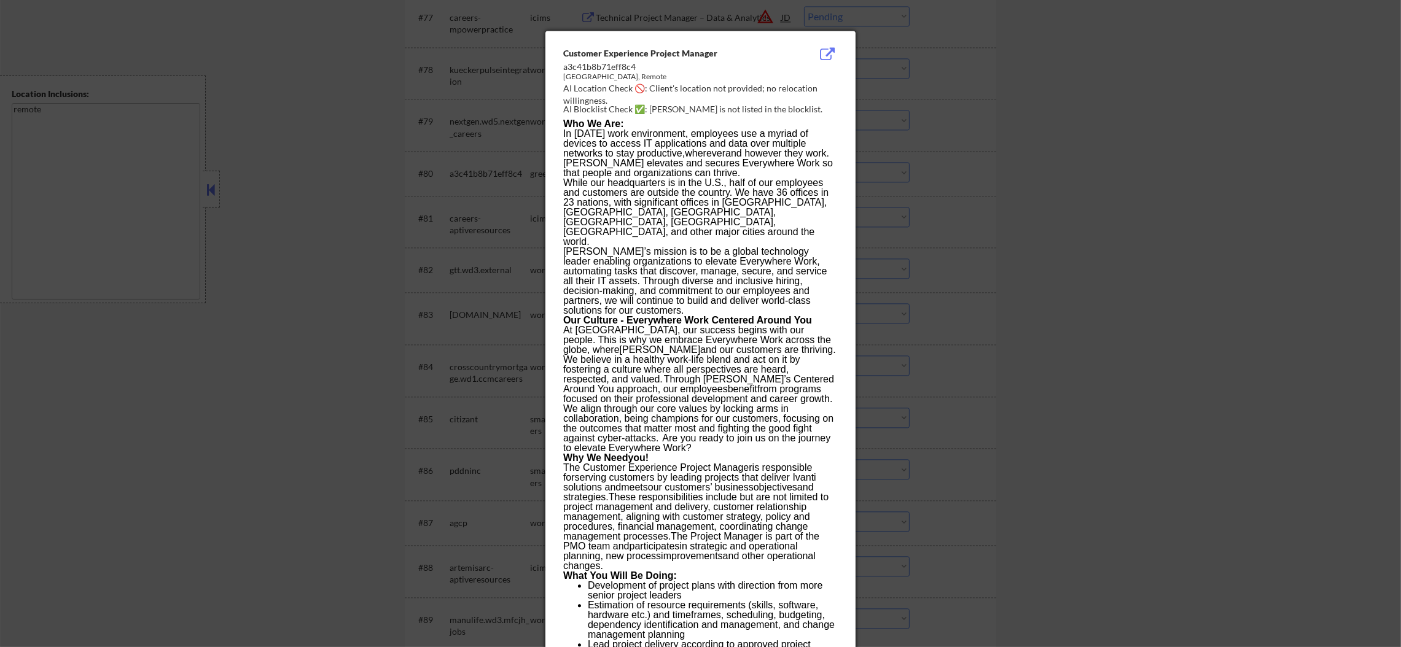
click at [960, 150] on div at bounding box center [700, 323] width 1401 height 647
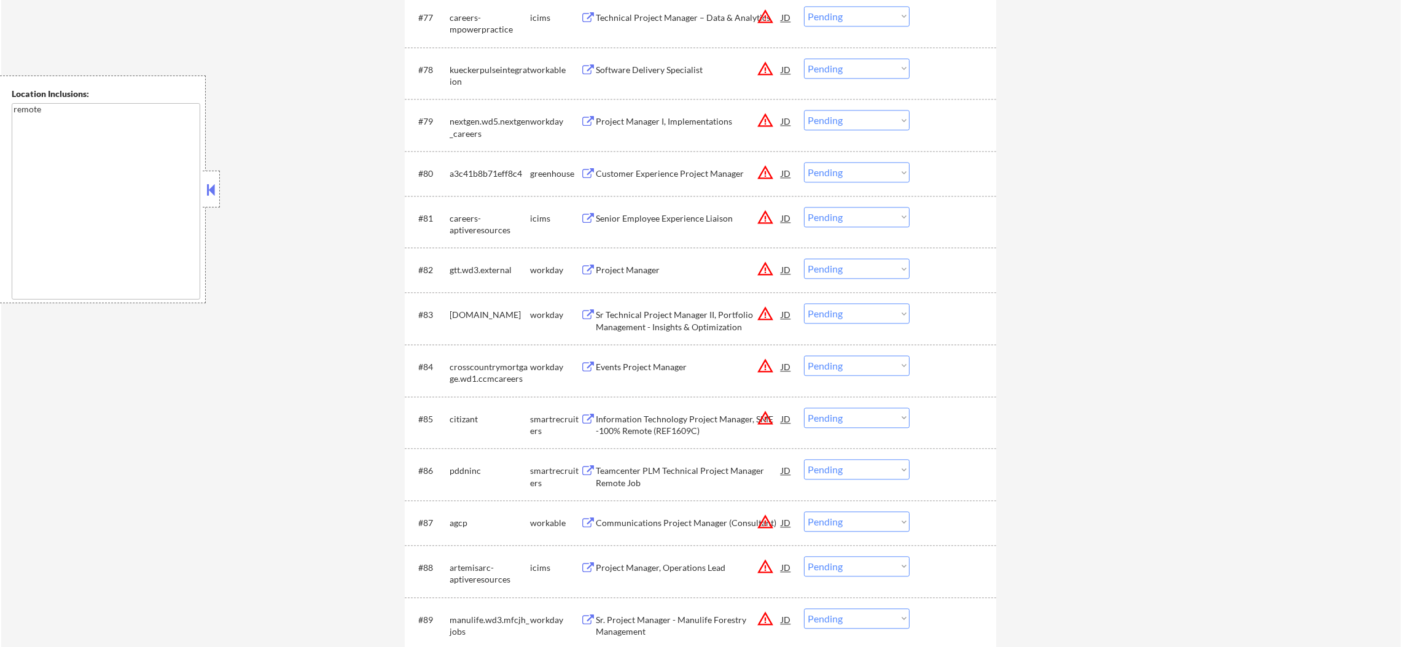
click at [696, 169] on div "Customer Experience Project Manager" at bounding box center [689, 174] width 186 height 12
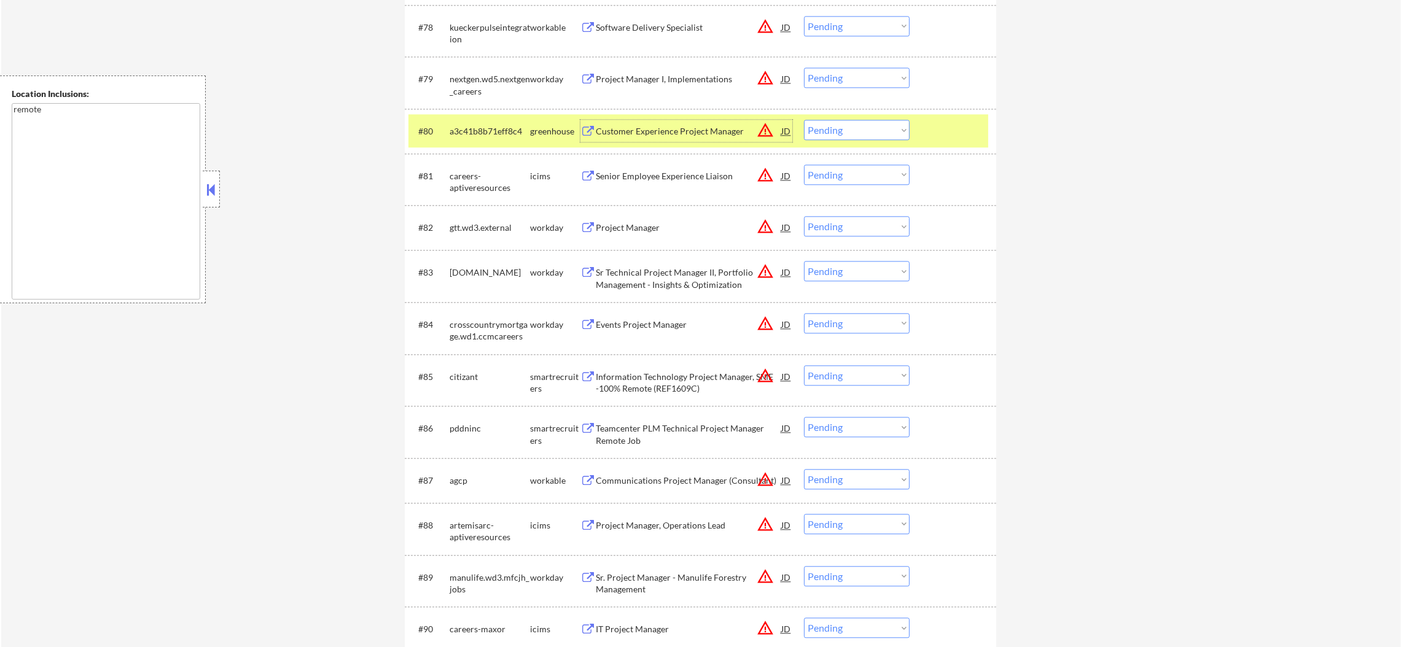
scroll to position [4343, 0]
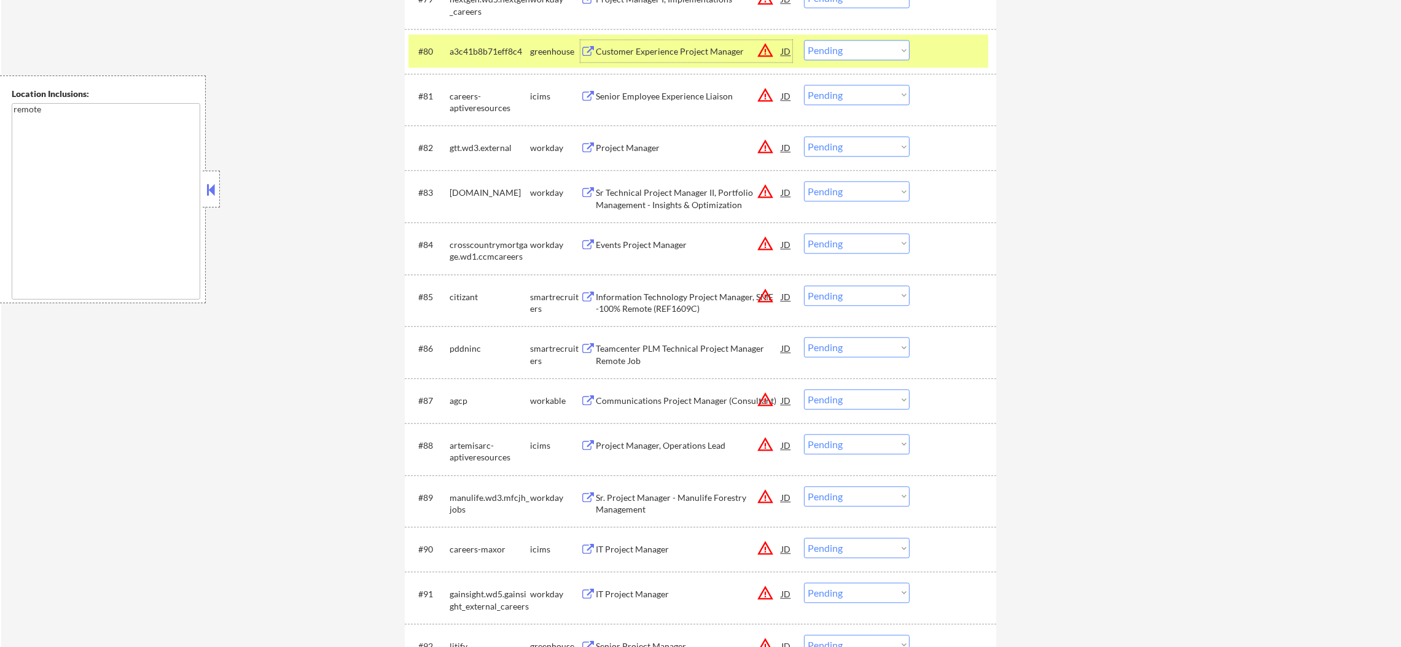
drag, startPoint x: 853, startPoint y: 46, endPoint x: 853, endPoint y: 53, distance: 6.8
click at [853, 46] on select "Choose an option... Pending Applied Excluded (Questions) Excluded (Expired) Exc…" at bounding box center [857, 50] width 106 height 20
click at [804, 40] on select "Choose an option... Pending Applied Excluded (Questions) Excluded (Expired) Exc…" at bounding box center [857, 50] width 106 height 20
click at [492, 43] on div "a3c41b8b71eff8c4" at bounding box center [490, 51] width 80 height 22
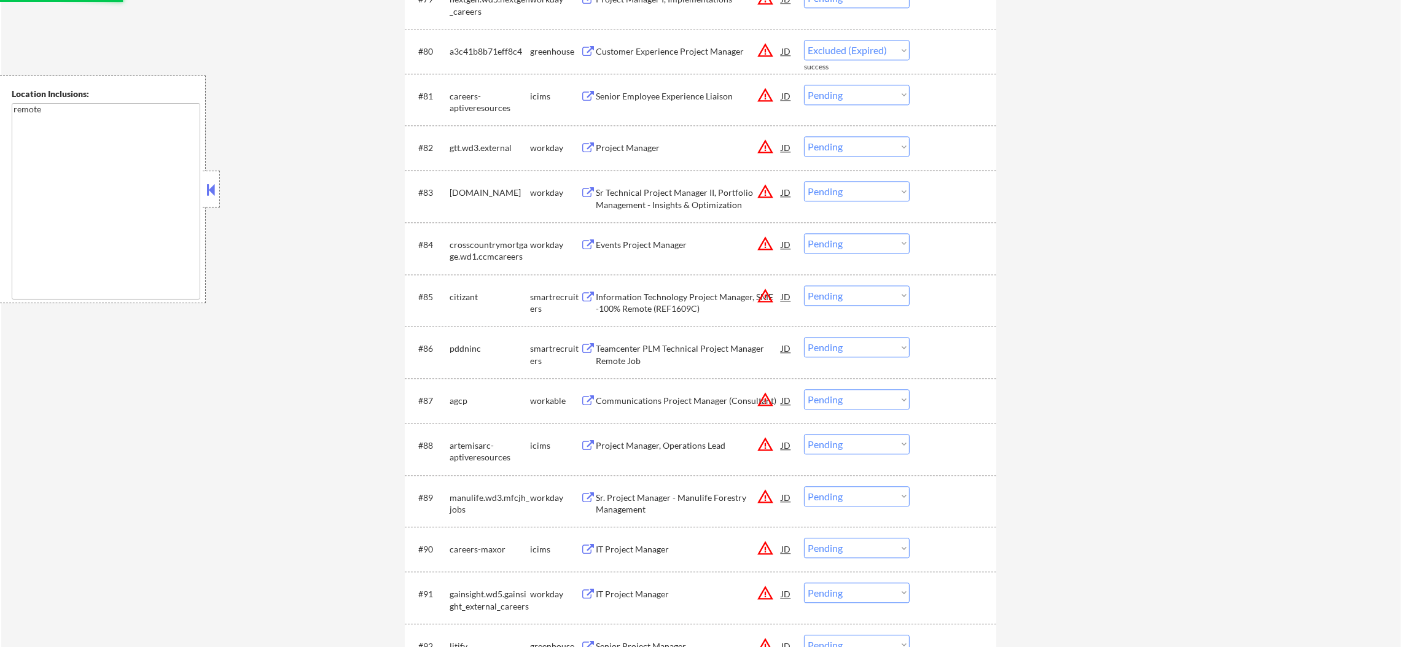
select select ""pending""
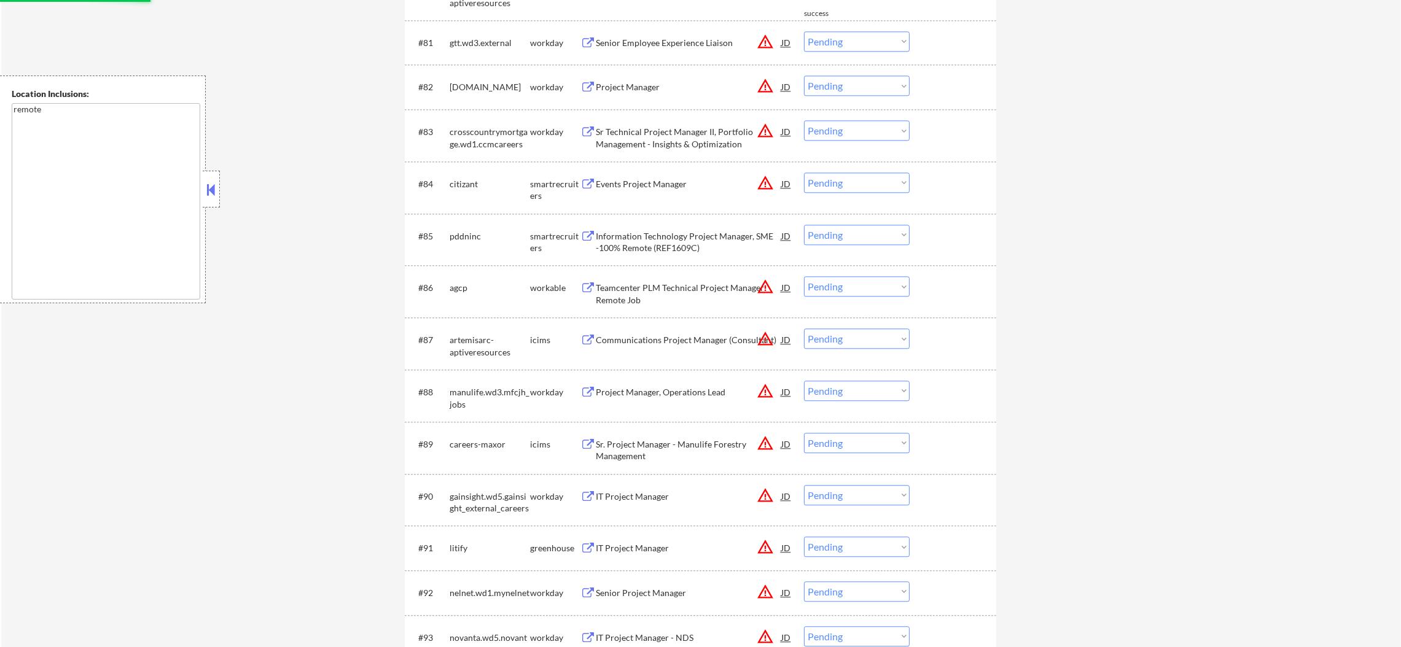
scroll to position [4405, 0]
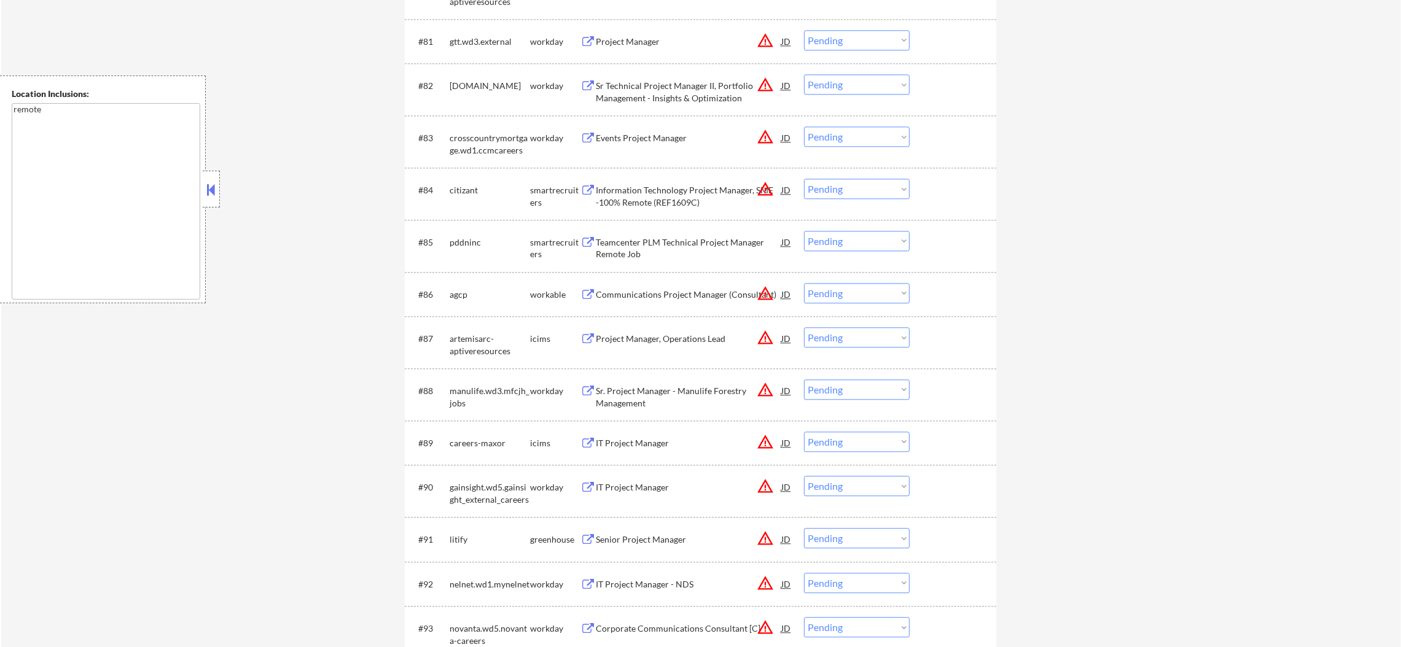
click at [659, 195] on div "Information Technology Project Manager, SME -100% Remote (REF1609C)" at bounding box center [689, 196] width 186 height 24
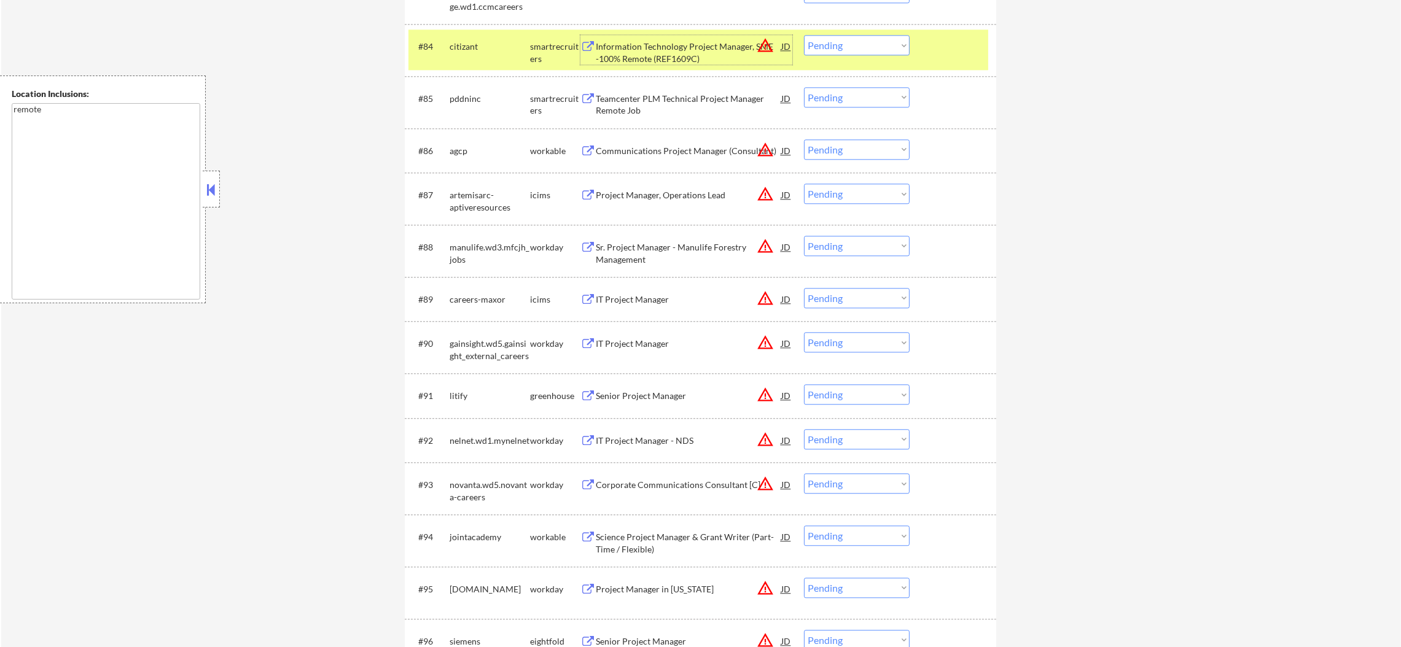
scroll to position [4558, 0]
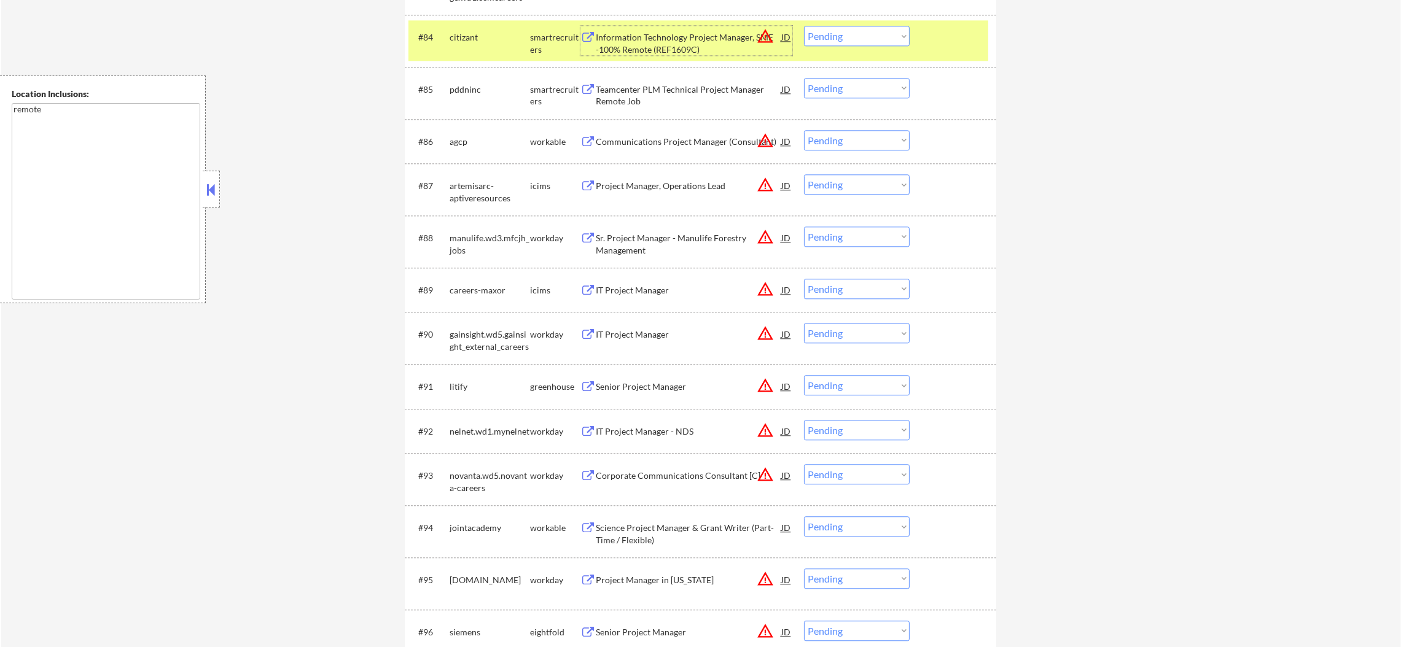
click at [849, 34] on select "Choose an option... Pending Applied Excluded (Questions) Excluded (Expired) Exc…" at bounding box center [857, 36] width 106 height 20
click at [804, 26] on select "Choose an option... Pending Applied Excluded (Questions) Excluded (Expired) Exc…" at bounding box center [857, 36] width 106 height 20
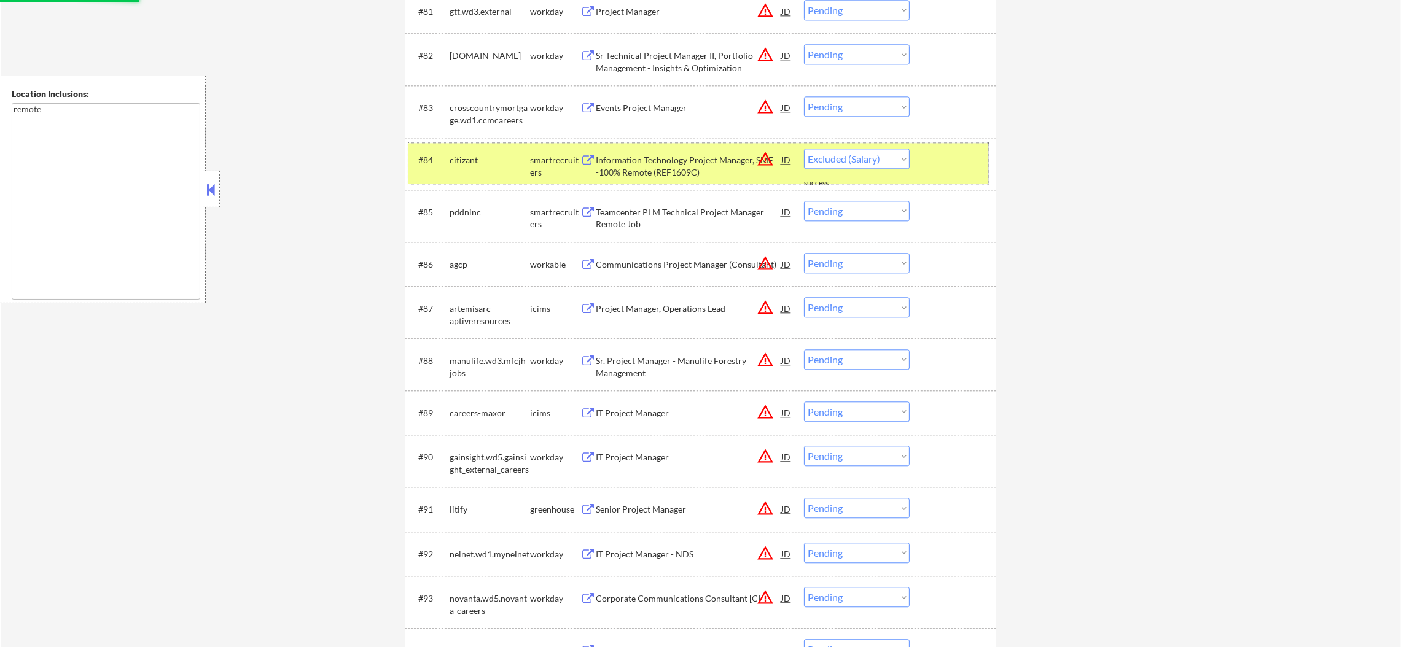
click at [497, 156] on div "citizant" at bounding box center [490, 160] width 80 height 12
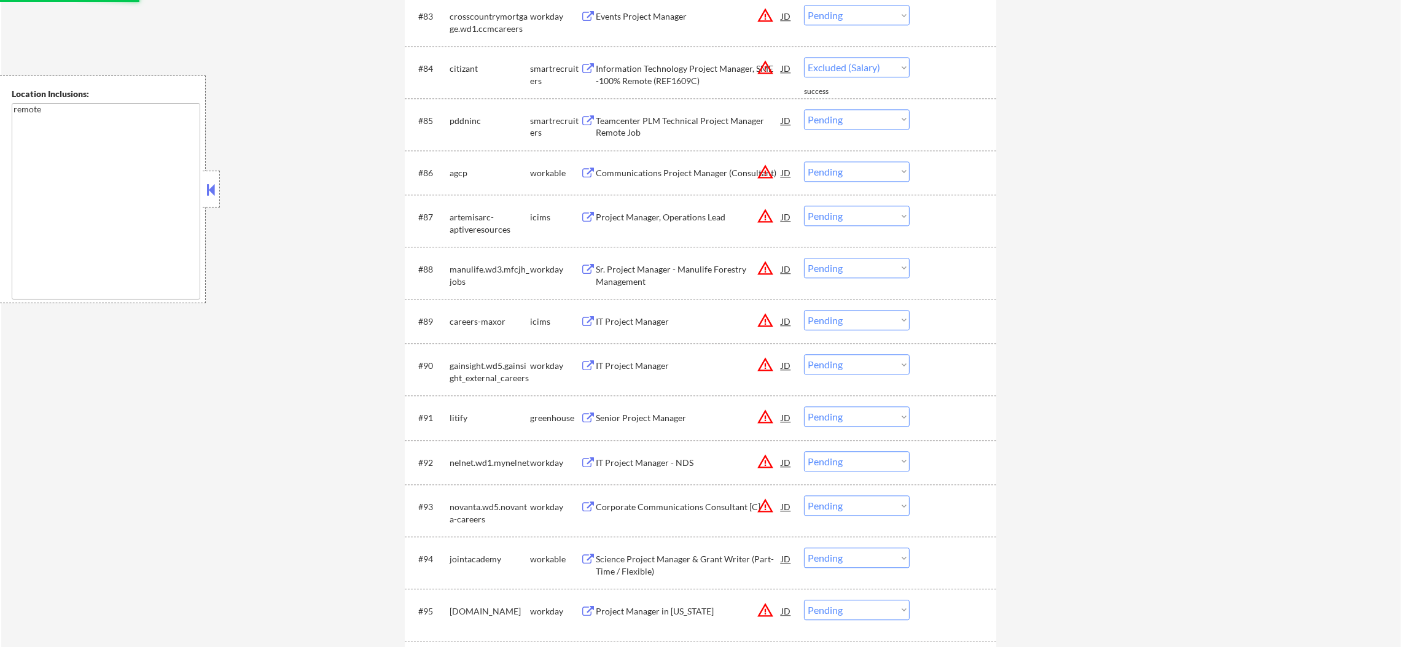
scroll to position [4527, 0]
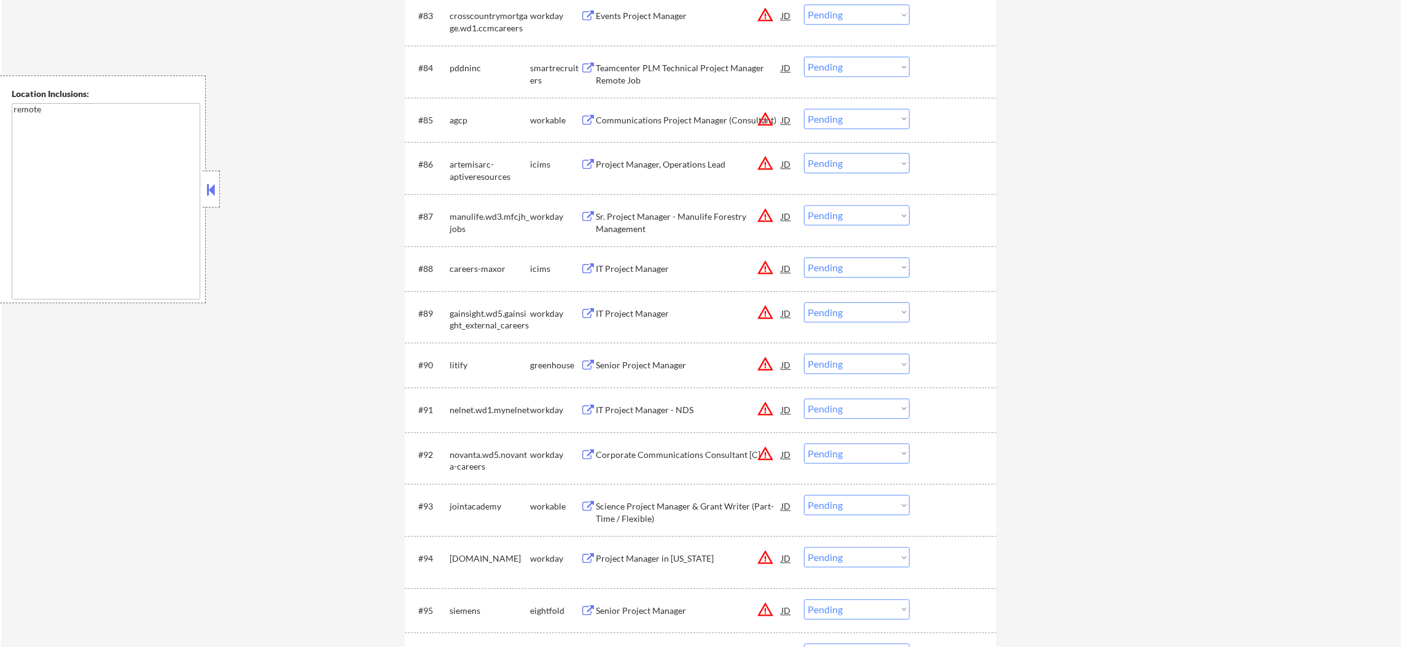
click at [696, 62] on div "Teamcenter PLM Technical Project Manager Remote Job" at bounding box center [689, 74] width 186 height 24
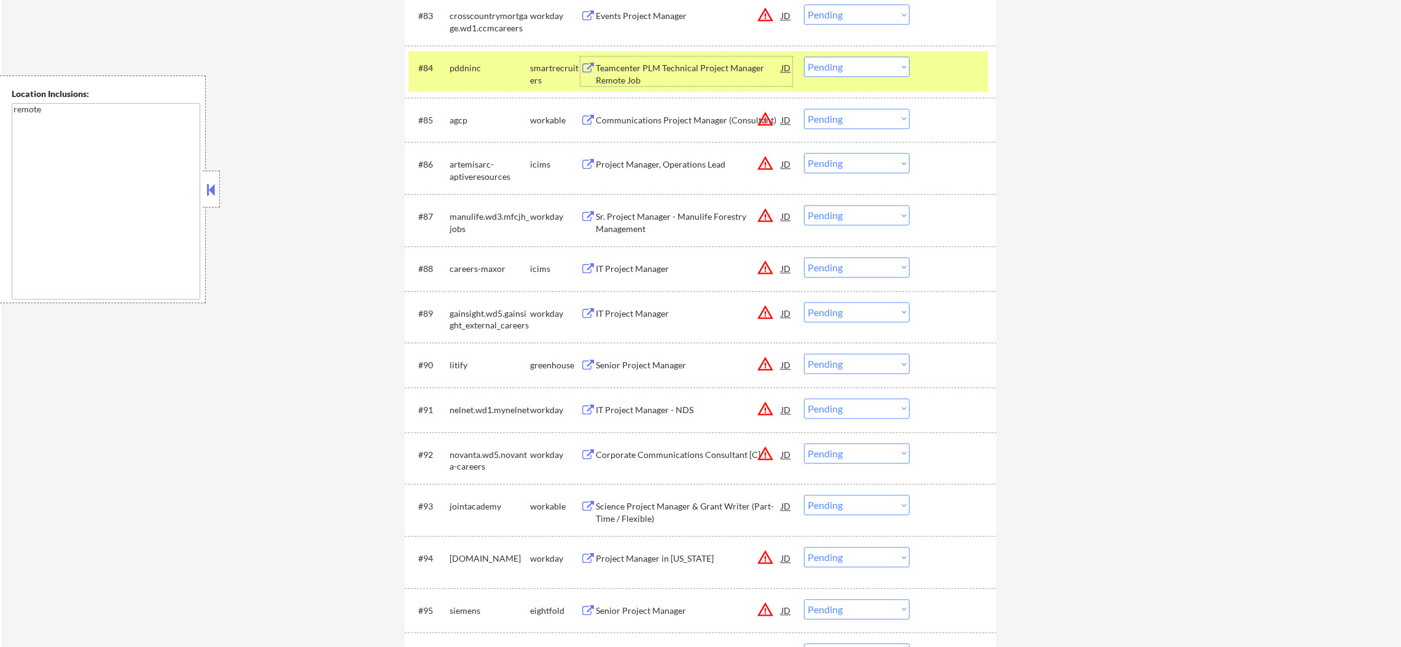
click at [836, 72] on select "Choose an option... Pending Applied Excluded (Questions) Excluded (Expired) Exc…" at bounding box center [857, 67] width 106 height 20
click at [804, 57] on select "Choose an option... Pending Applied Excluded (Questions) Excluded (Expired) Exc…" at bounding box center [857, 67] width 106 height 20
click at [466, 79] on div "#84 pddninc smartrecruiters Teamcenter PLM Technical Project Manager Remote Job…" at bounding box center [698, 71] width 580 height 41
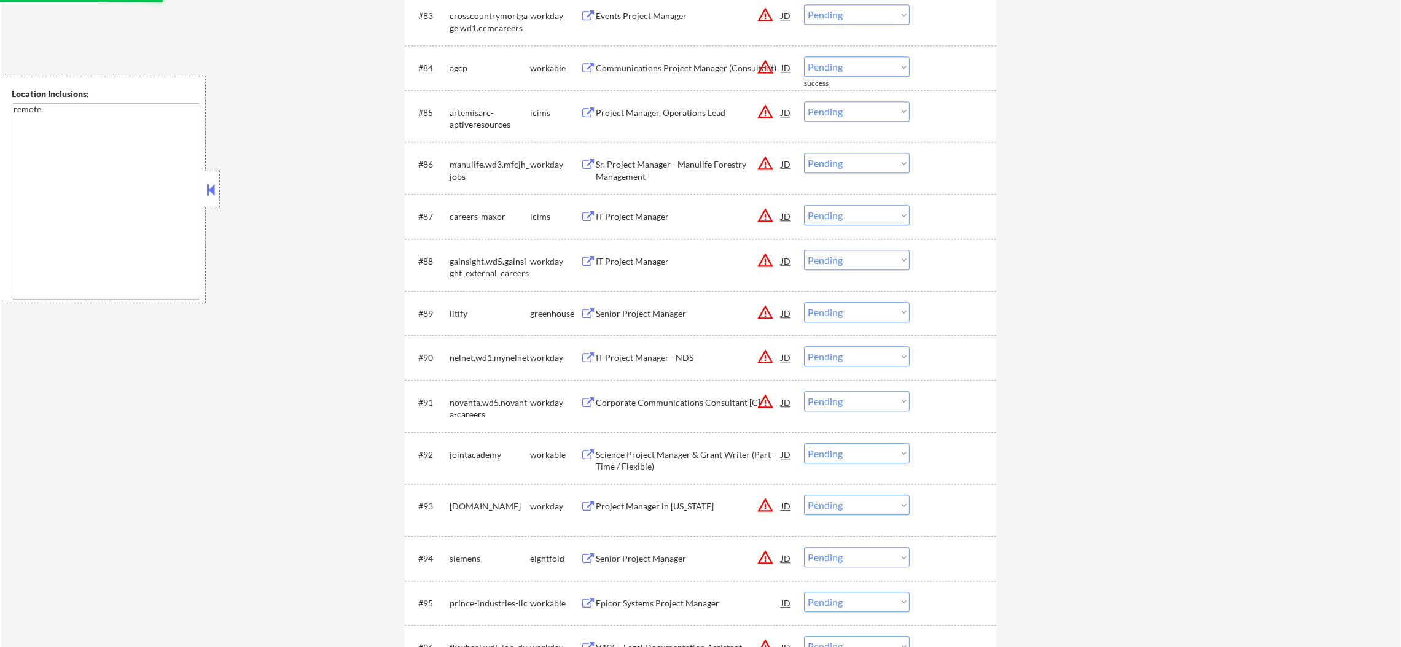
click at [767, 64] on button "warning_amber" at bounding box center [765, 66] width 17 height 17
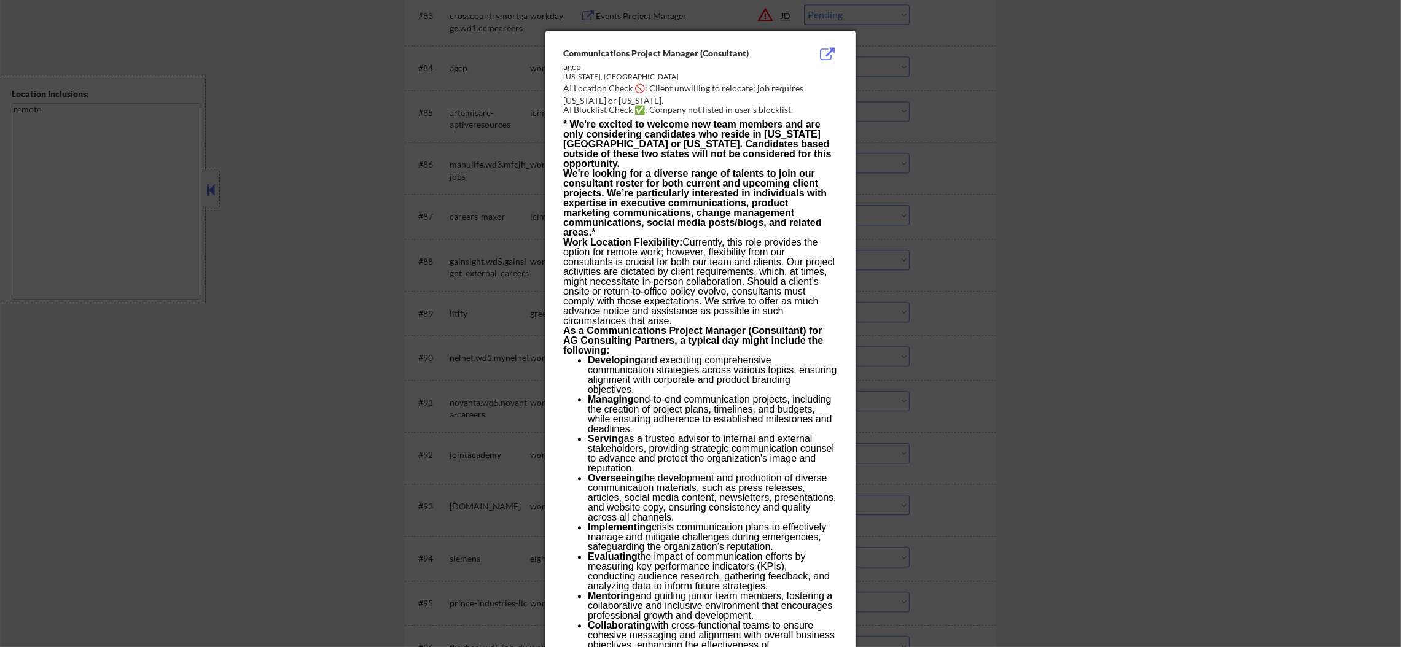
click at [927, 75] on div at bounding box center [700, 323] width 1401 height 647
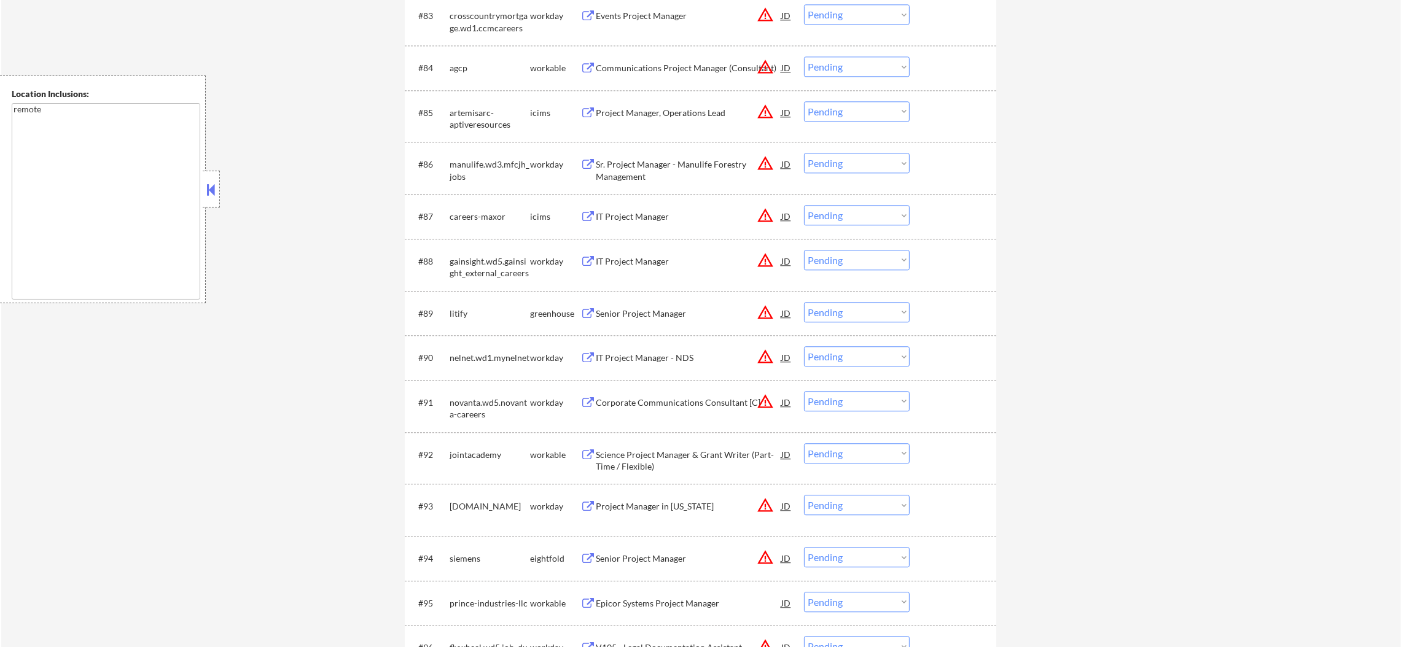
drag, startPoint x: 842, startPoint y: 59, endPoint x: 842, endPoint y: 66, distance: 7.4
click at [842, 59] on select "Choose an option... Pending Applied Excluded (Questions) Excluded (Expired) Exc…" at bounding box center [857, 67] width 106 height 20
click at [804, 57] on select "Choose an option... Pending Applied Excluded (Questions) Excluded (Expired) Exc…" at bounding box center [857, 67] width 106 height 20
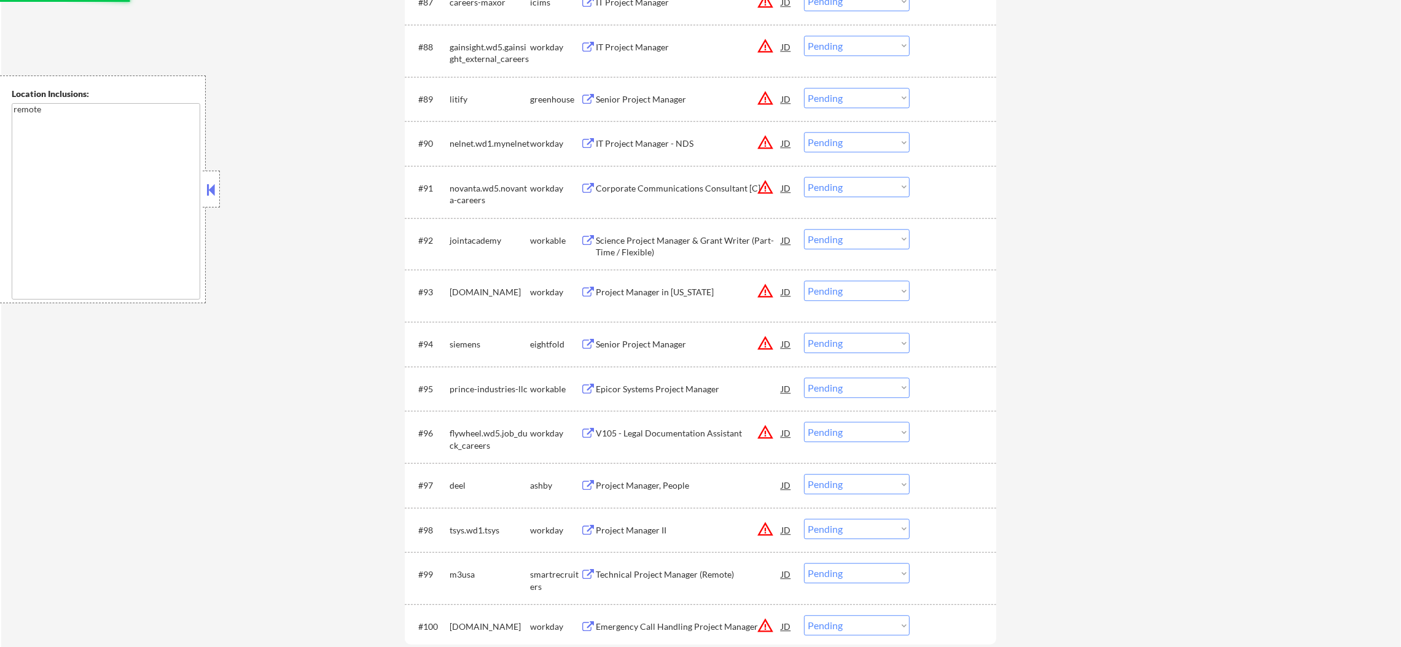
select select ""pending""
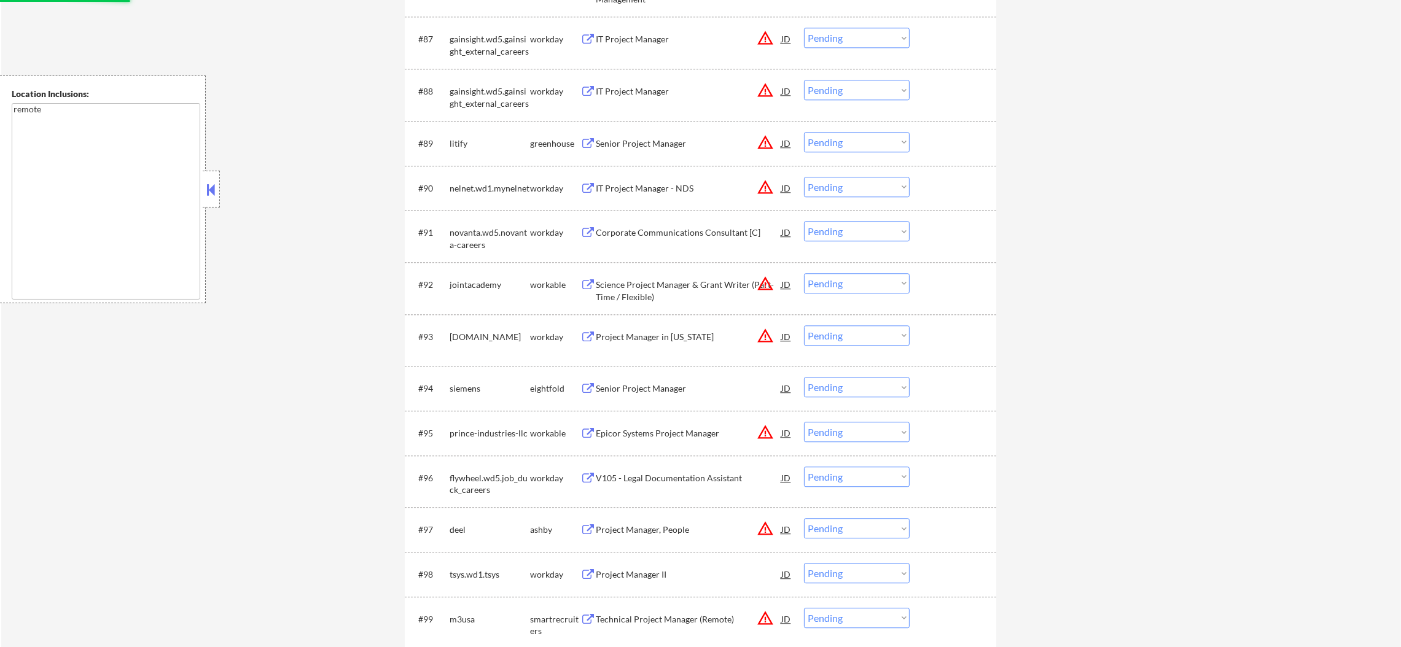
scroll to position [4711, 0]
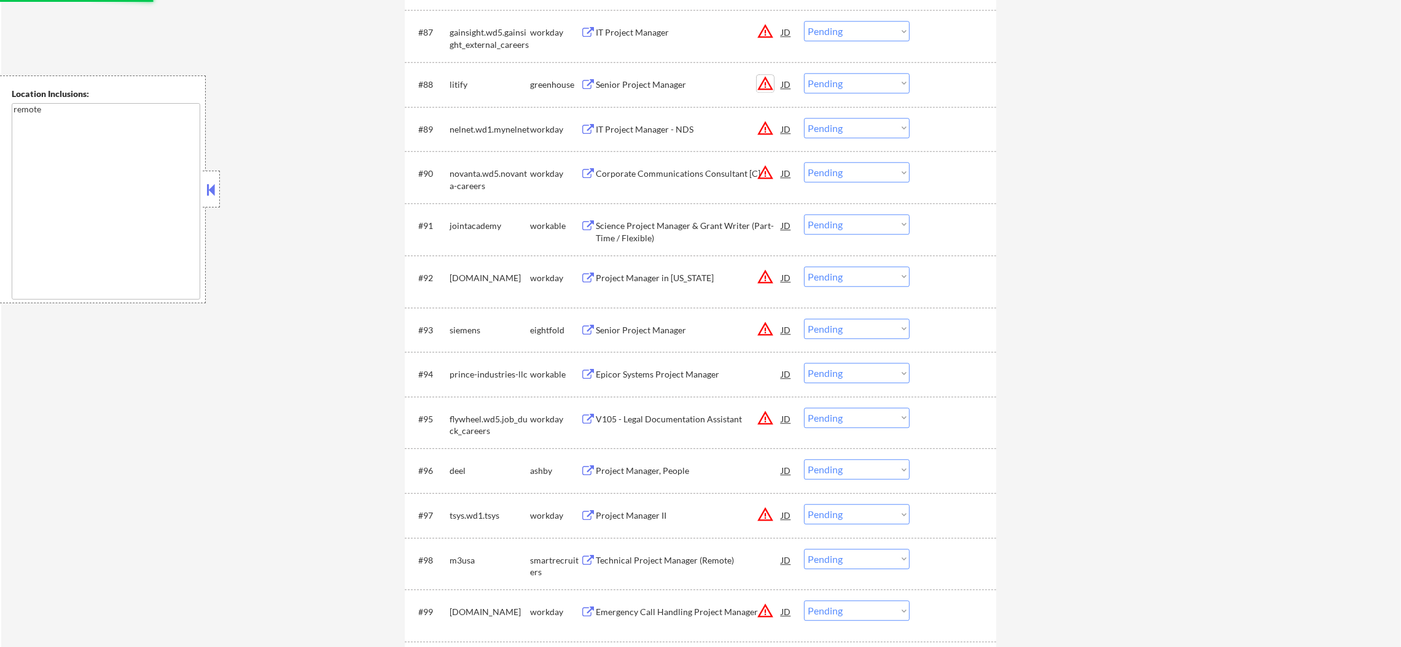
click at [764, 84] on button "warning_amber" at bounding box center [765, 83] width 17 height 17
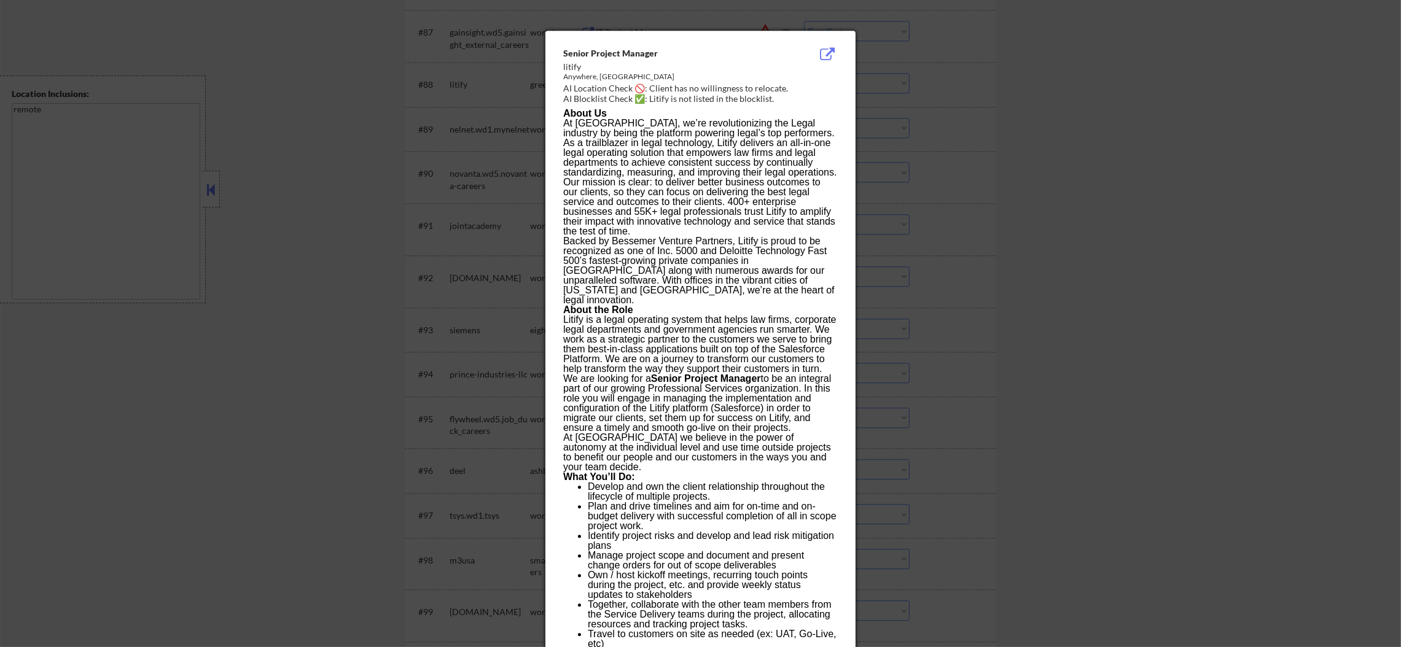
click at [889, 122] on div at bounding box center [700, 323] width 1401 height 647
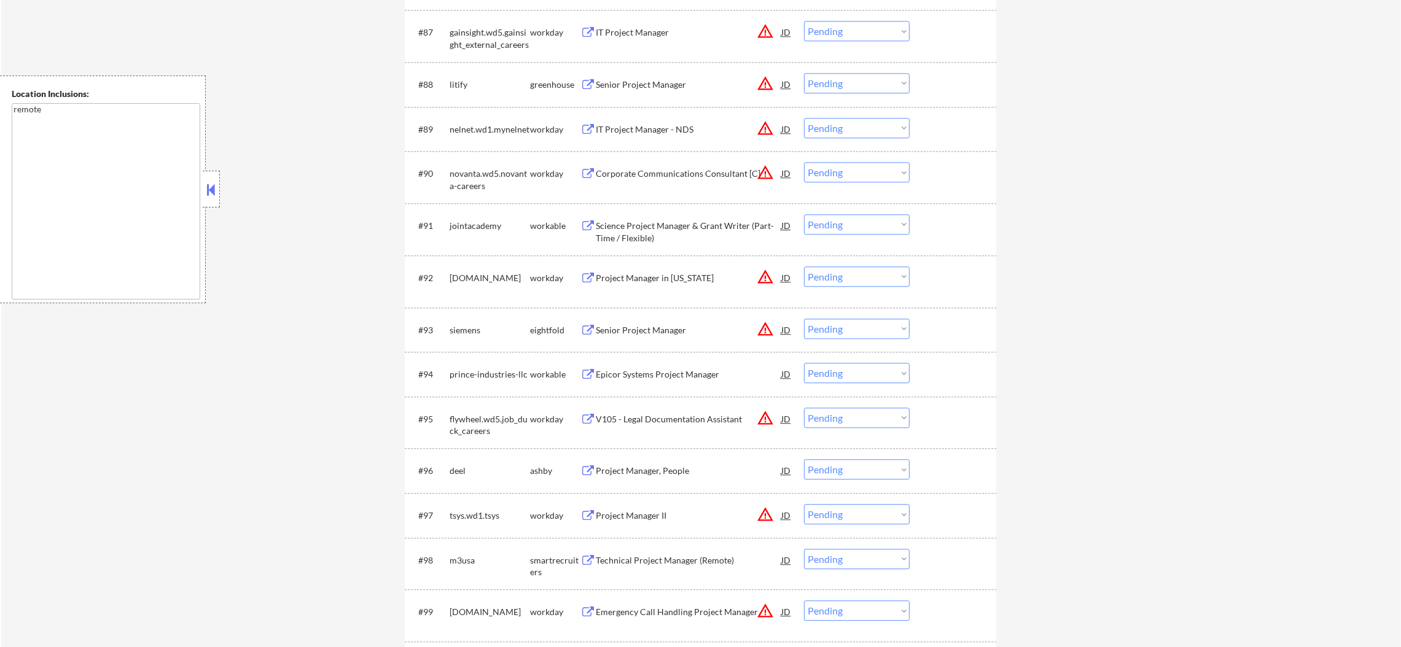
click at [680, 88] on div "Senior Project Manager" at bounding box center [689, 85] width 186 height 12
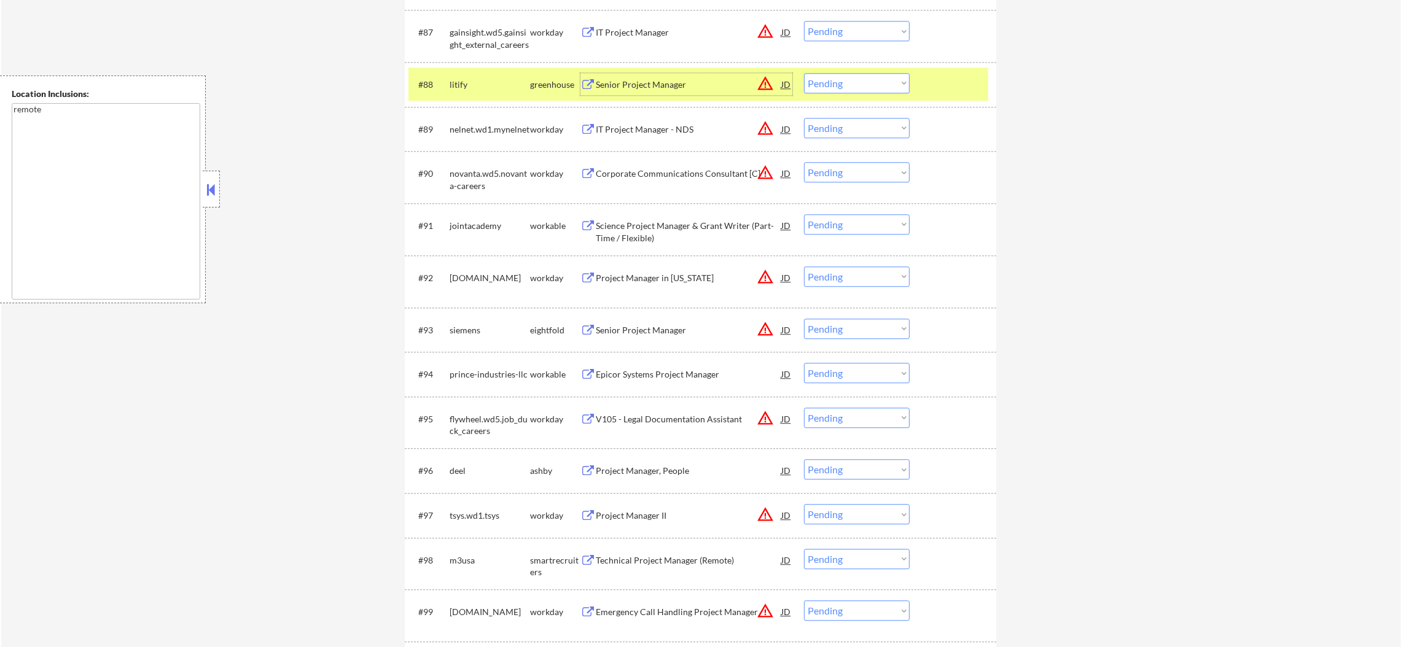
scroll to position [4742, 0]
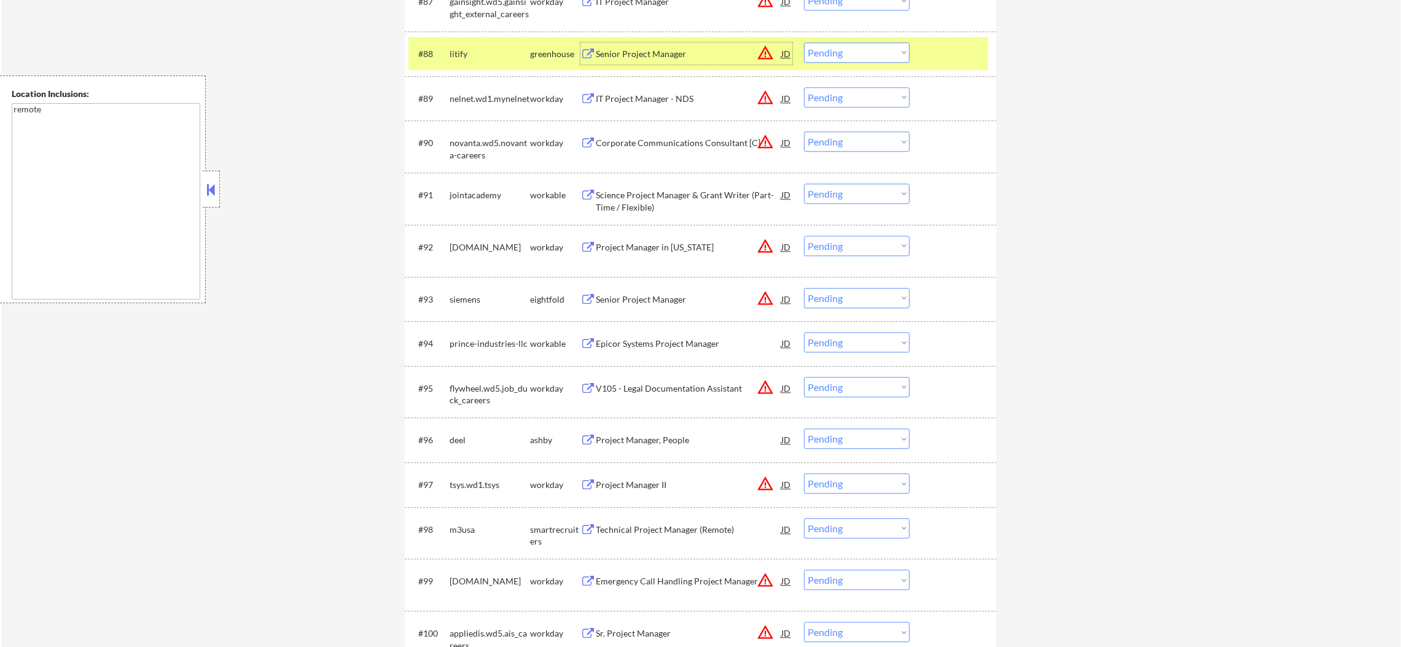
click at [836, 52] on select "Choose an option... Pending Applied Excluded (Questions) Excluded (Expired) Exc…" at bounding box center [857, 52] width 106 height 20
click at [804, 42] on select "Choose an option... Pending Applied Excluded (Questions) Excluded (Expired) Exc…" at bounding box center [857, 52] width 106 height 20
click at [480, 53] on div "litify" at bounding box center [490, 54] width 80 height 12
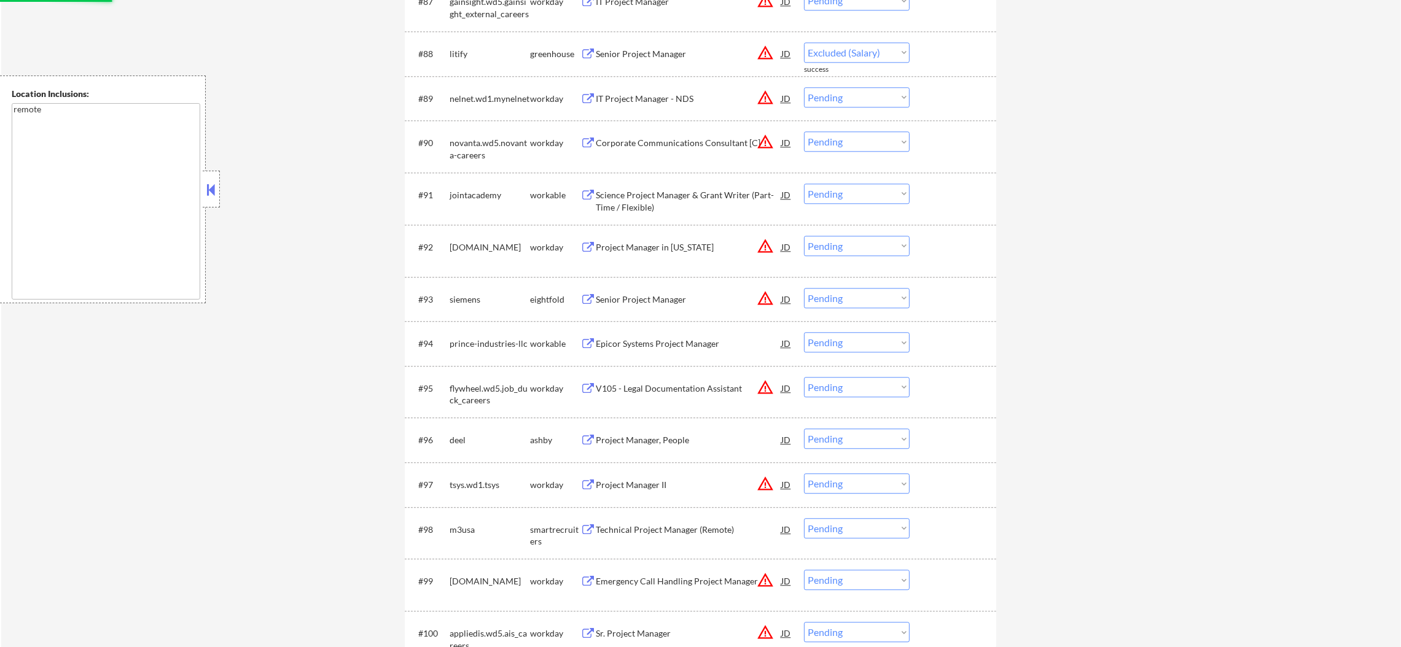
select select ""pending""
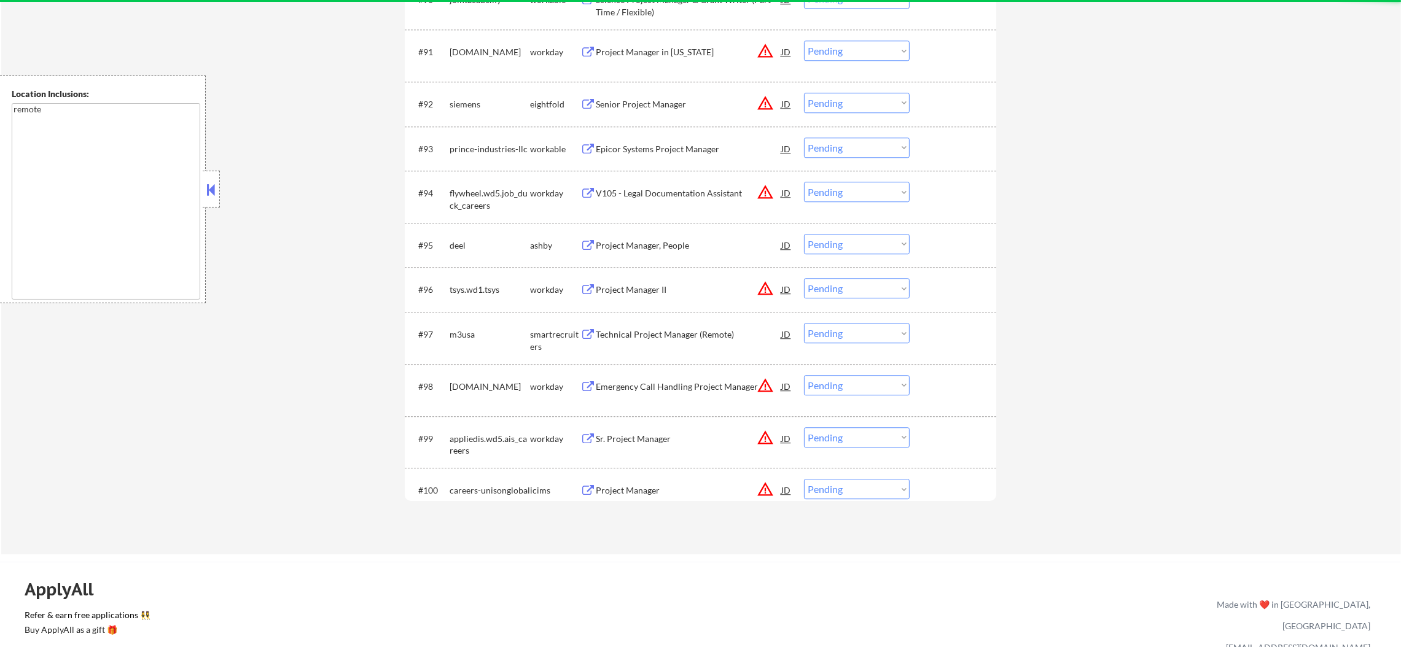
scroll to position [4896, 0]
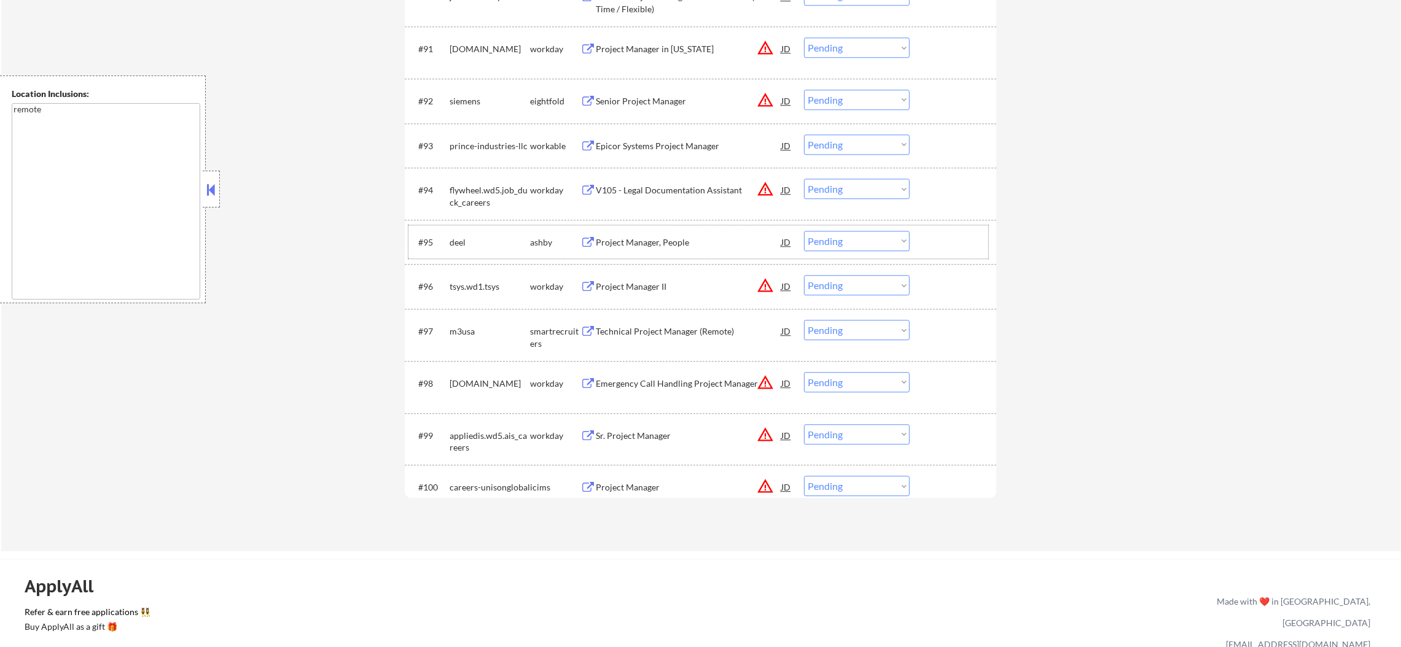
click at [708, 230] on div "#95 [PERSON_NAME] Project Manager, People JD warning_amber Choose an option... …" at bounding box center [698, 241] width 580 height 33
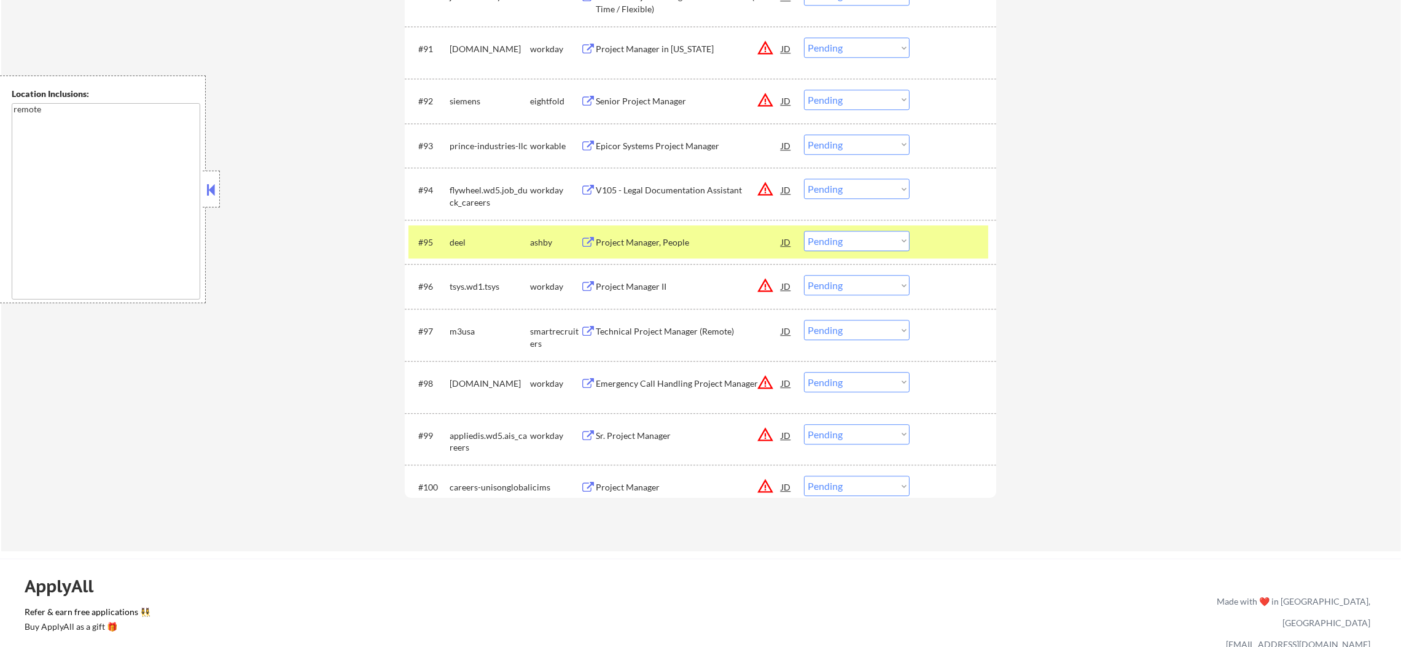
click at [705, 234] on div "Project Manager, People" at bounding box center [689, 242] width 186 height 22
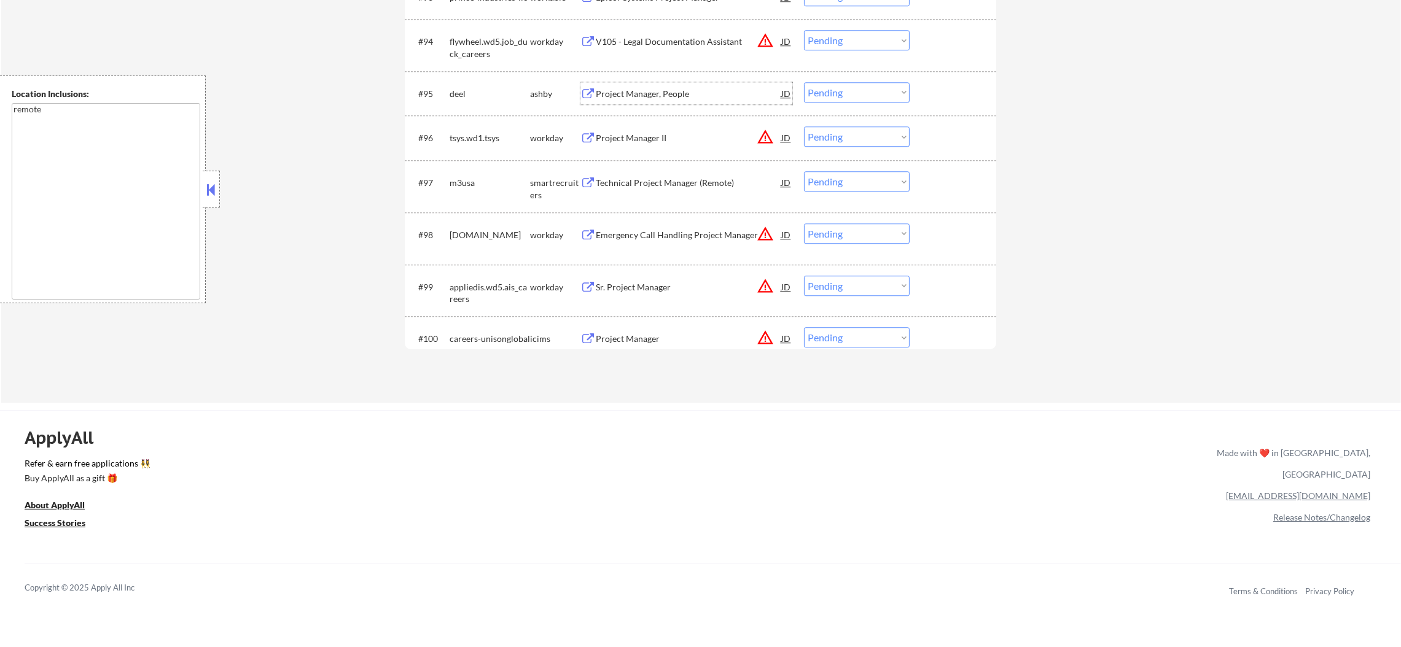
scroll to position [5050, 0]
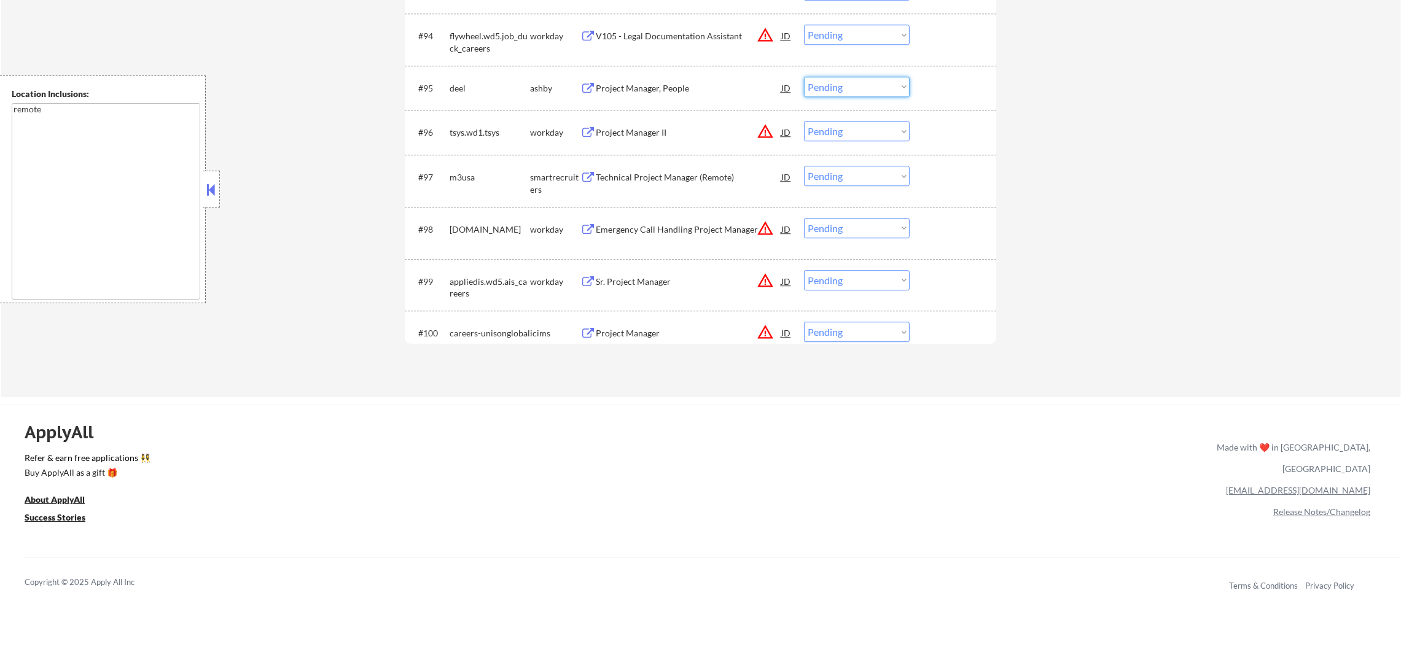
click at [843, 84] on select "Choose an option... Pending Applied Excluded (Questions) Excluded (Expired) Exc…" at bounding box center [857, 87] width 106 height 20
click at [804, 77] on select "Choose an option... Pending Applied Excluded (Questions) Excluded (Expired) Exc…" at bounding box center [857, 87] width 106 height 20
select select ""pending""
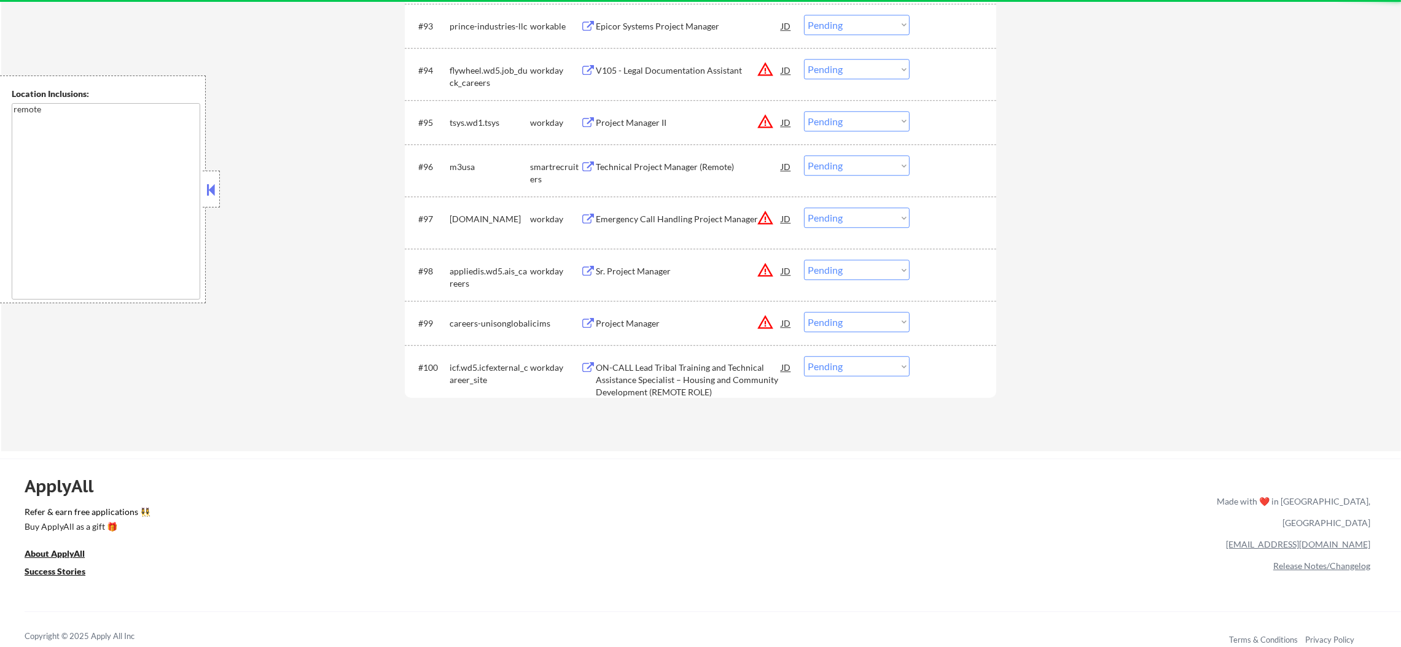
scroll to position [4896, 0]
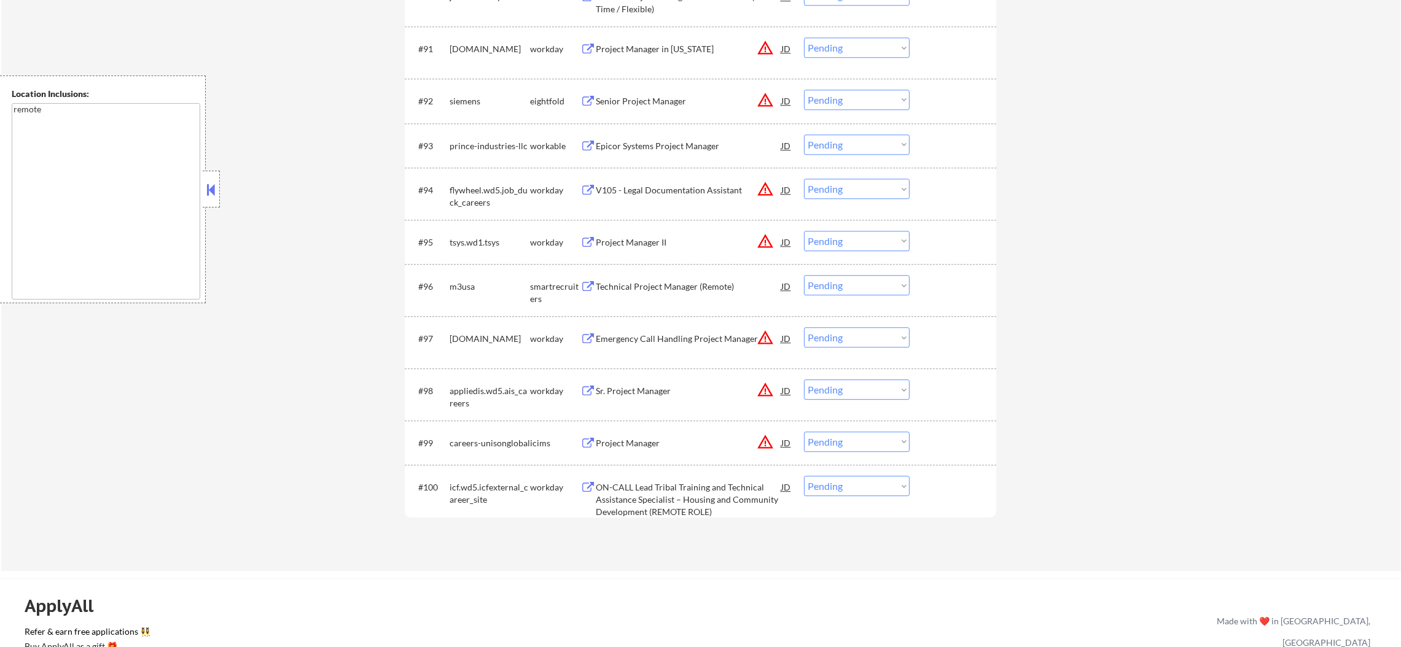
click at [688, 133] on div "#93 prince-industries-llc workable Epicor Systems Project Manager JD warning_am…" at bounding box center [698, 145] width 580 height 33
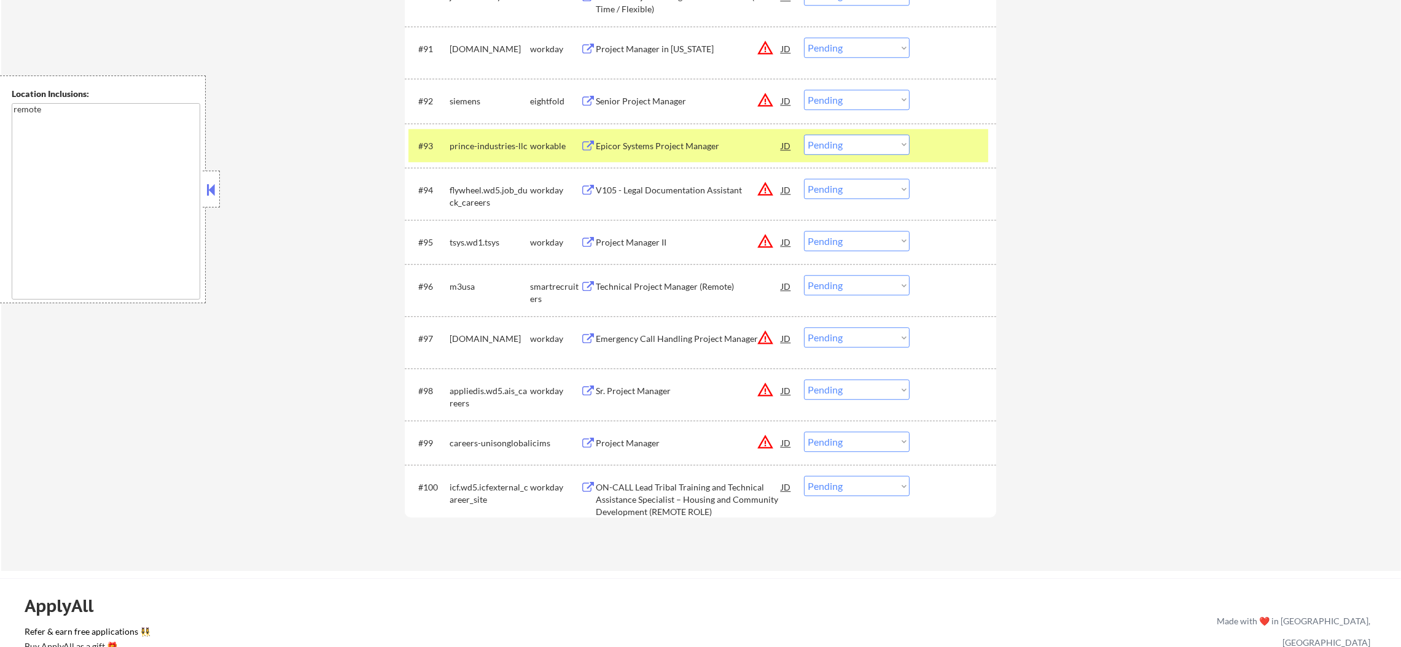
click at [688, 147] on div "Epicor Systems Project Manager" at bounding box center [689, 146] width 186 height 12
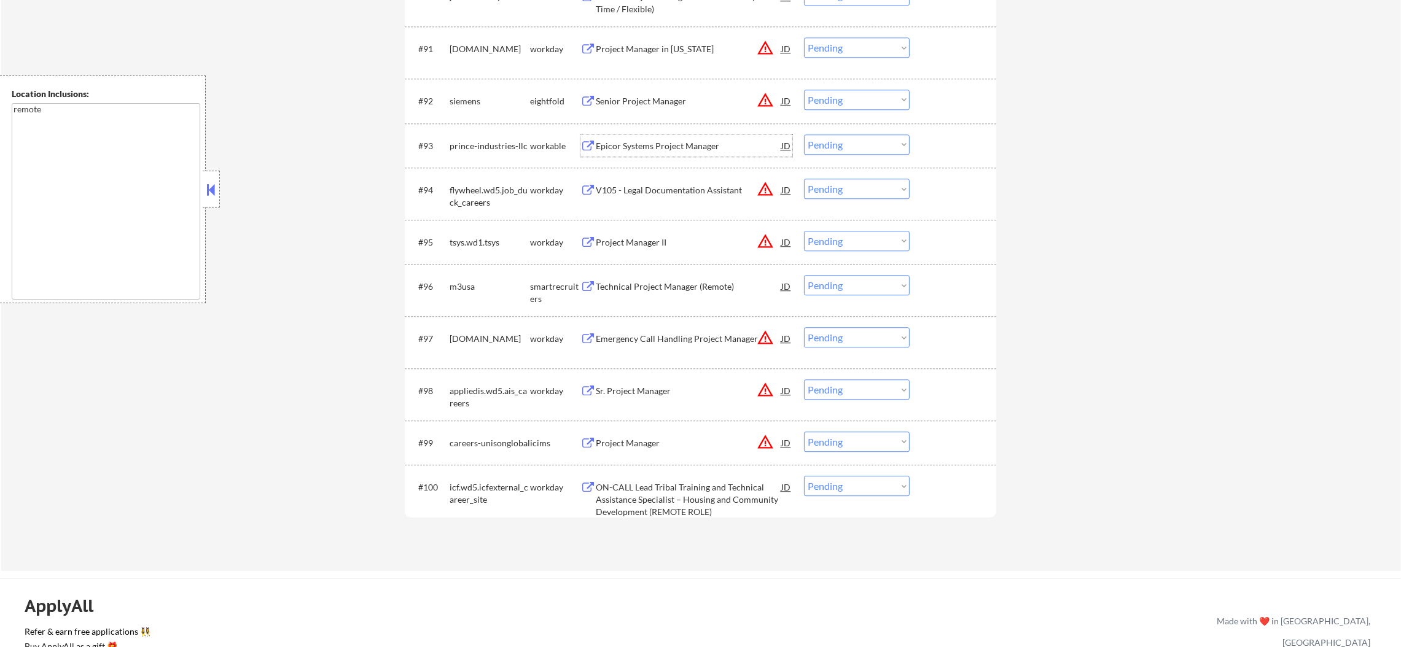
click at [514, 147] on div "prince-industries-llc" at bounding box center [490, 146] width 80 height 12
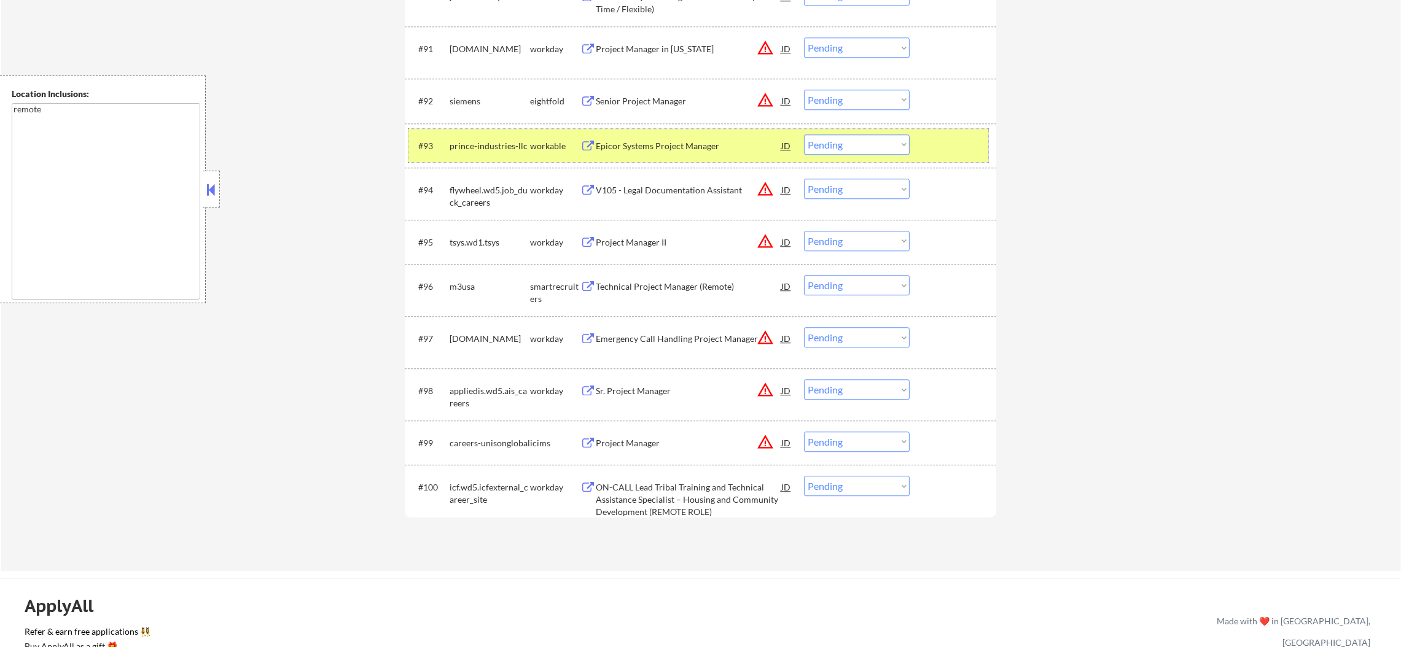
click at [816, 147] on select "Choose an option... Pending Applied Excluded (Questions) Excluded (Expired) Exc…" at bounding box center [857, 145] width 106 height 20
click at [804, 135] on select "Choose an option... Pending Applied Excluded (Questions) Excluded (Expired) Exc…" at bounding box center [857, 145] width 106 height 20
click at [472, 143] on div "prince-industries-llc" at bounding box center [490, 146] width 80 height 12
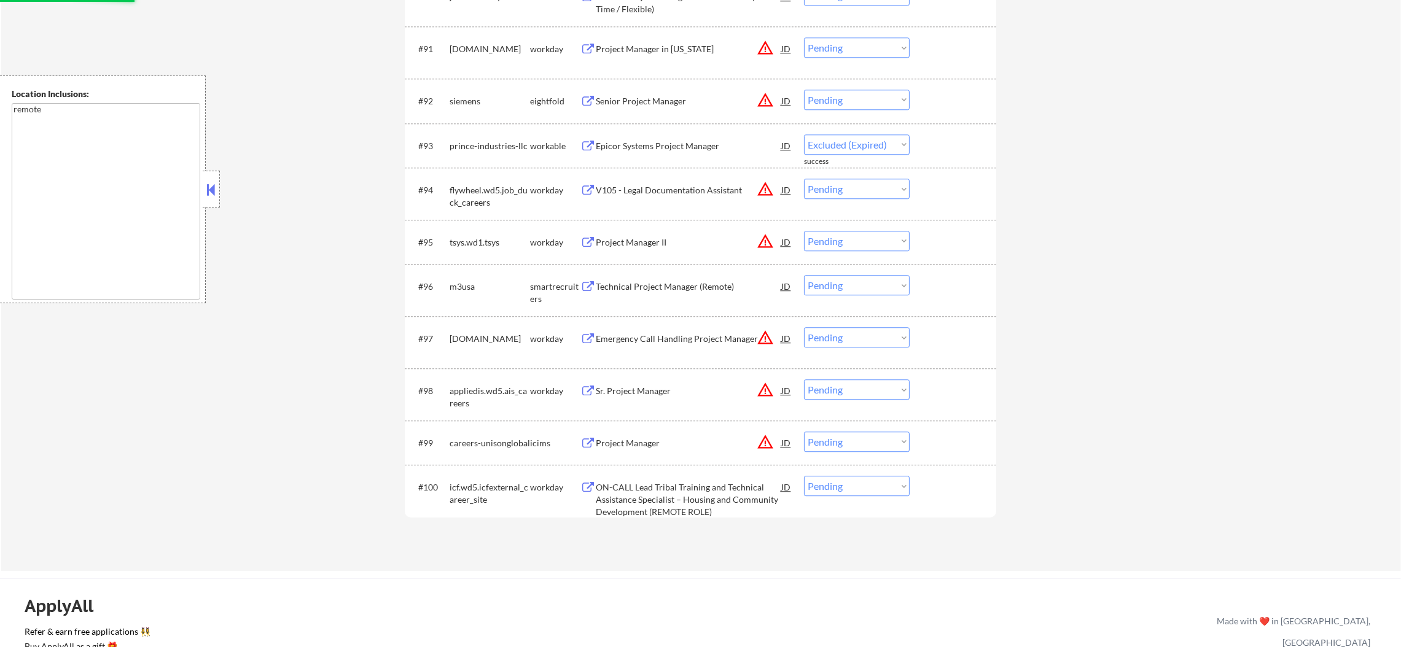
select select ""pending""
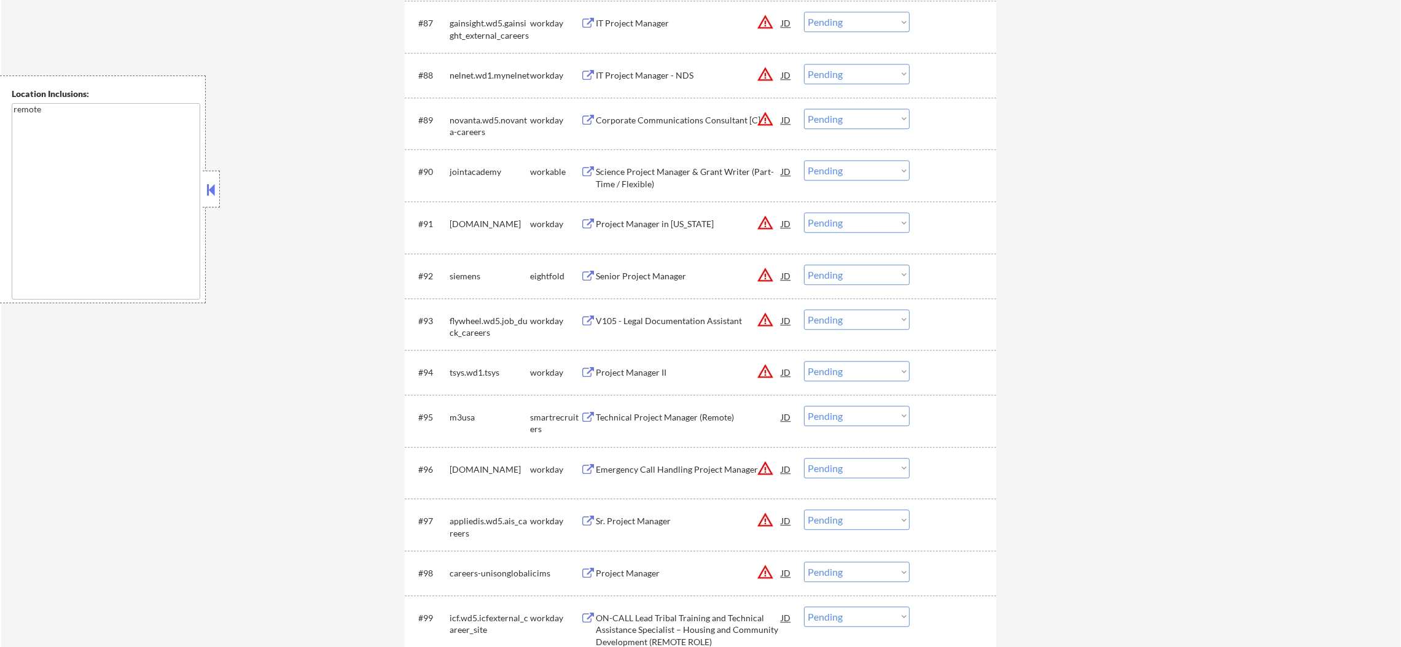
scroll to position [4681, 0]
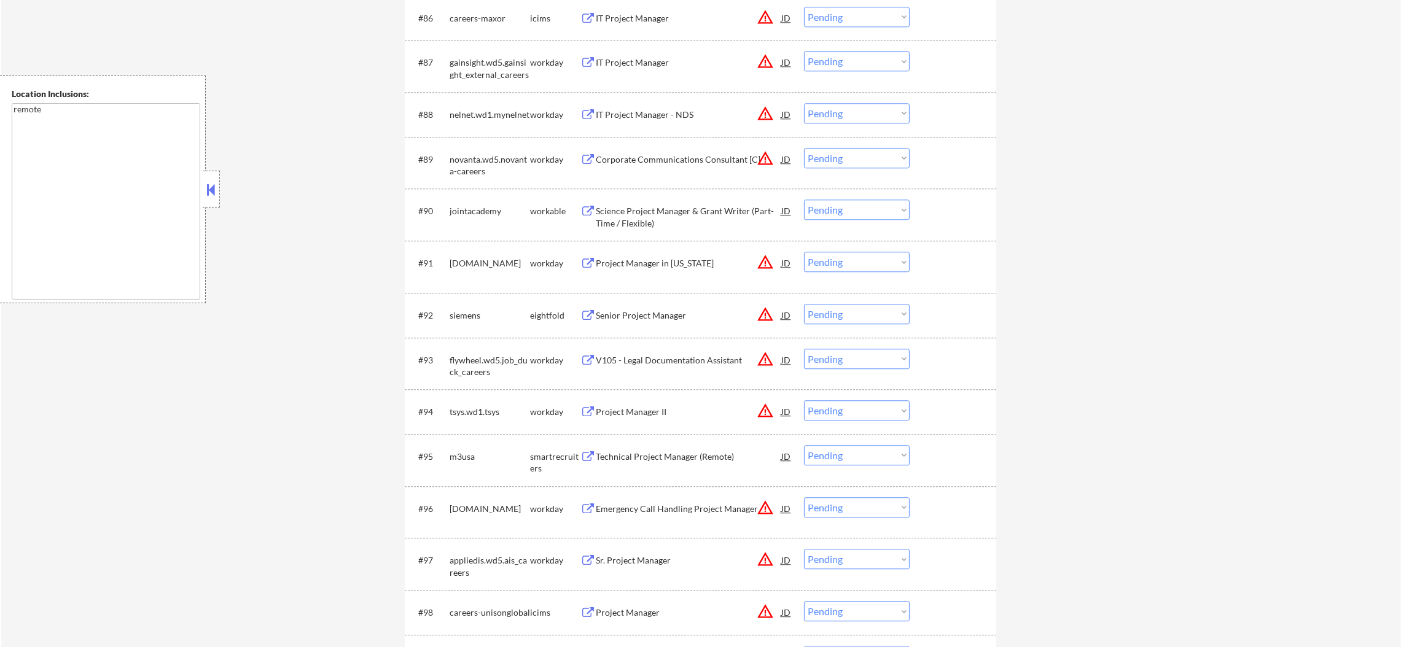
click at [690, 203] on div "Science Project Manager & Grant Writer (Part-Time / Flexible)" at bounding box center [689, 214] width 186 height 29
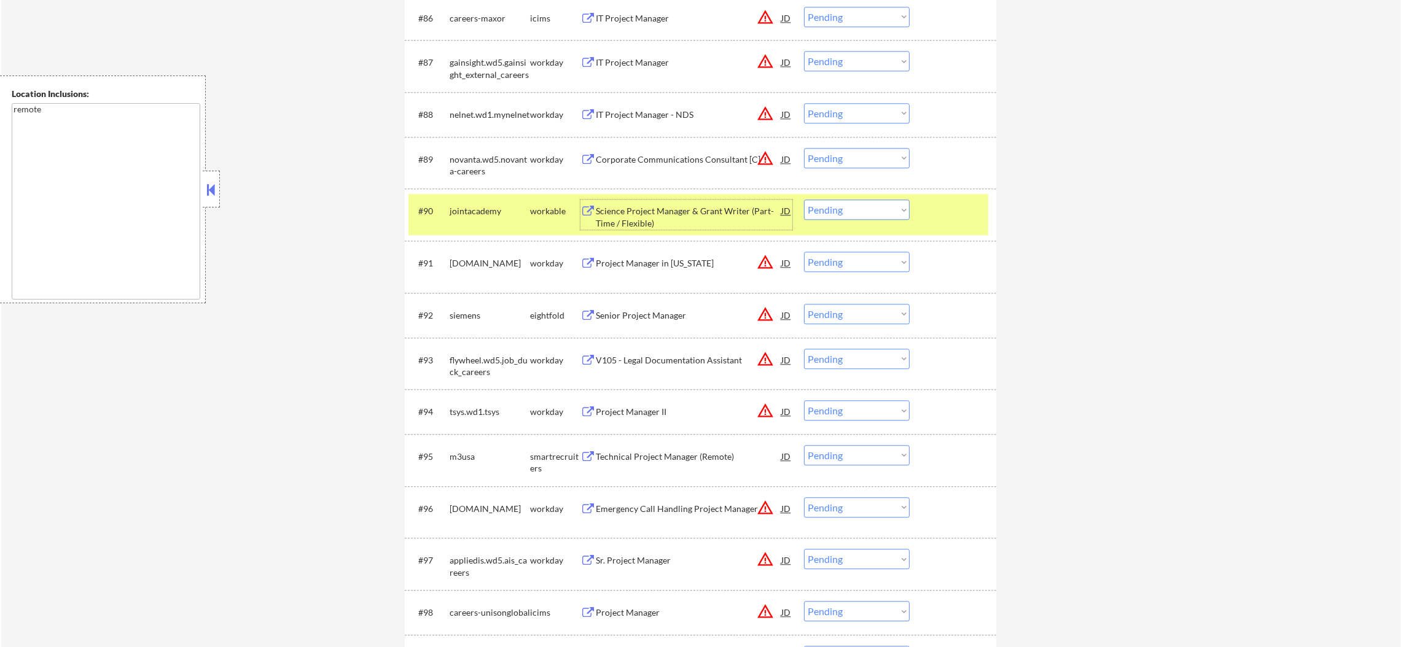
click at [830, 221] on div "#90 jointacademy workable Science Project Manager & Grant Writer (Part-Time / F…" at bounding box center [698, 214] width 580 height 41
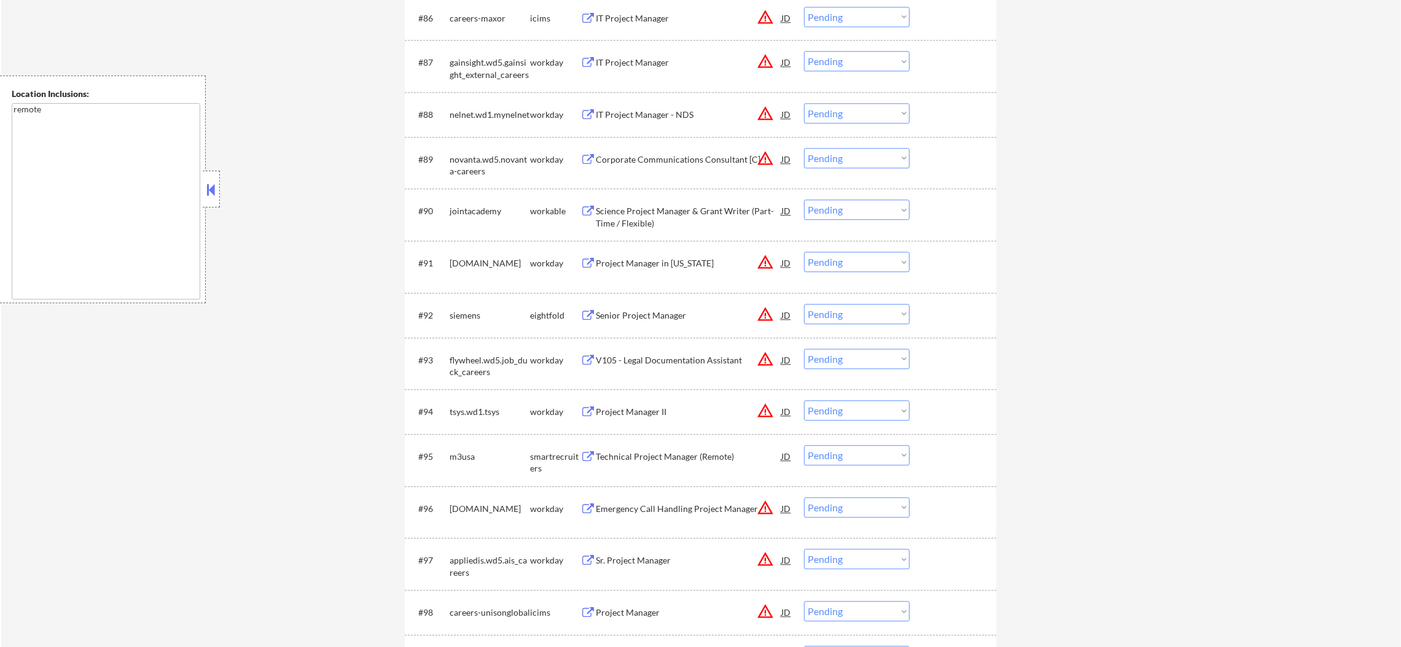
click at [834, 214] on select "Choose an option... Pending Applied Excluded (Questions) Excluded (Expired) Exc…" at bounding box center [857, 210] width 106 height 20
click at [804, 200] on select "Choose an option... Pending Applied Excluded (Questions) Excluded (Expired) Exc…" at bounding box center [857, 210] width 106 height 20
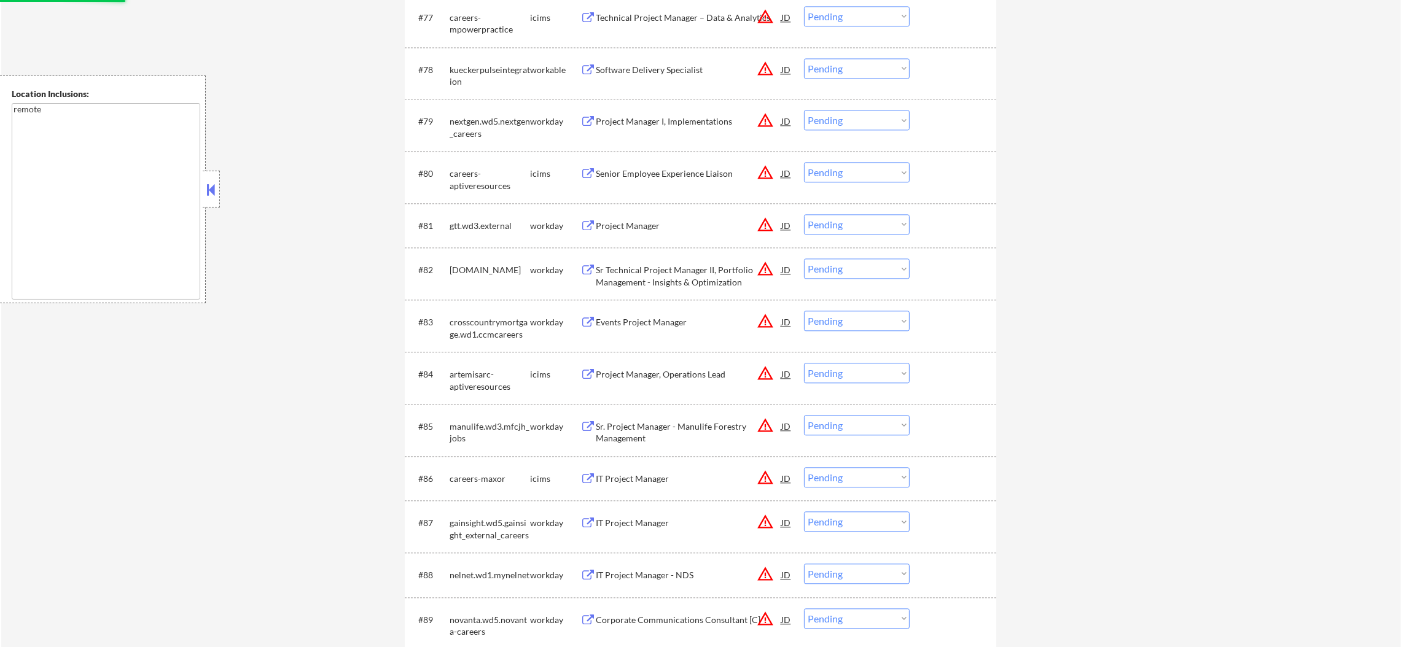
select select ""pending""
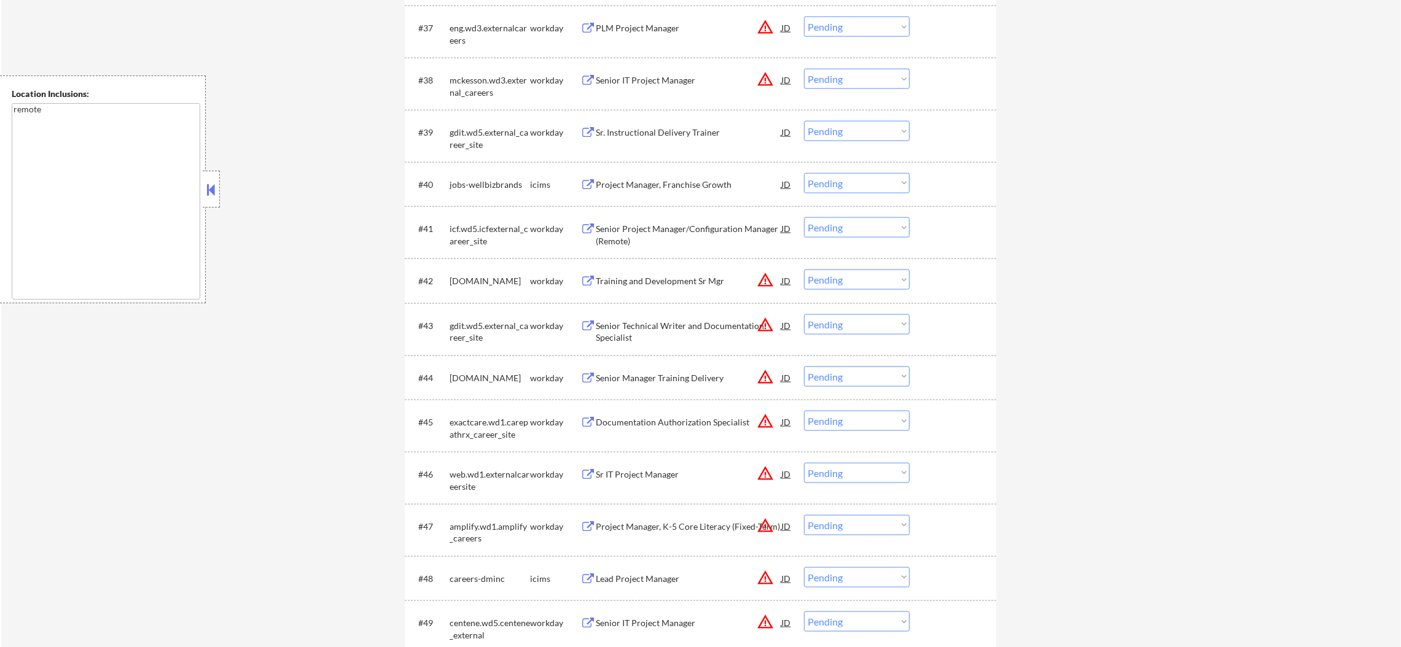
scroll to position [2254, 0]
click at [758, 278] on button "warning_amber" at bounding box center [765, 282] width 17 height 17
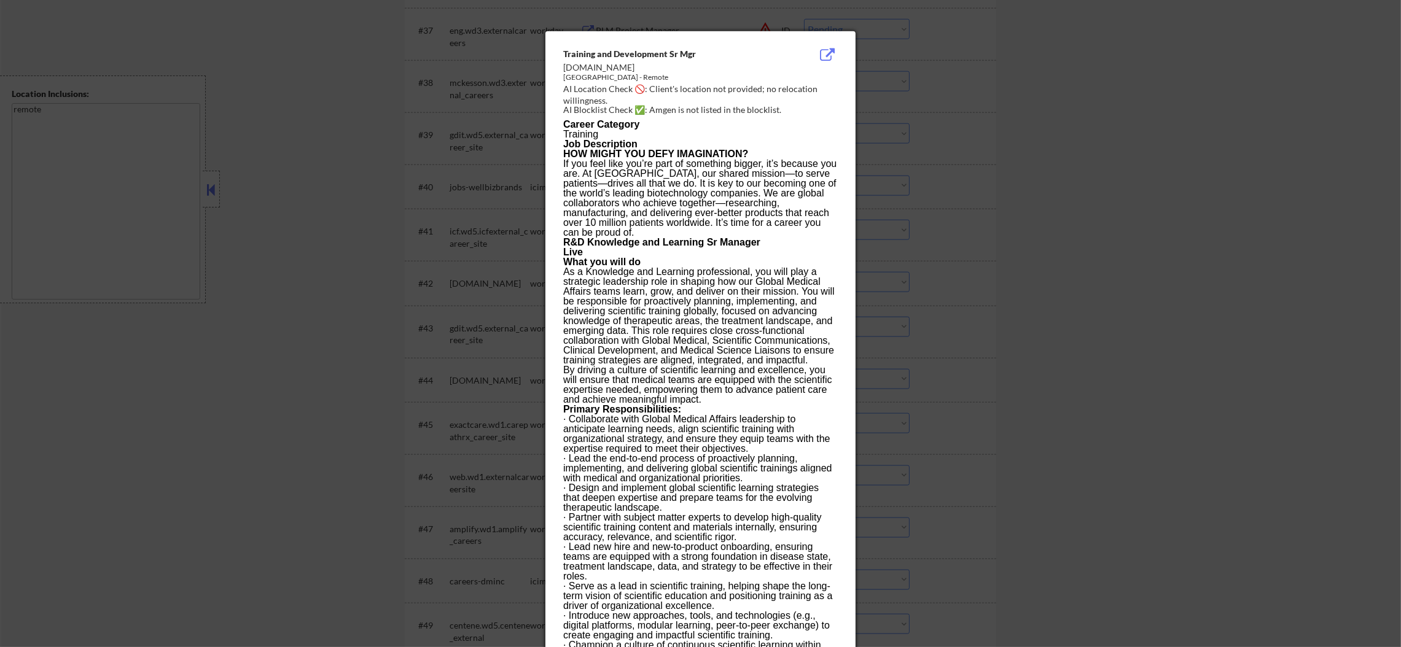
click at [871, 278] on div at bounding box center [700, 323] width 1401 height 647
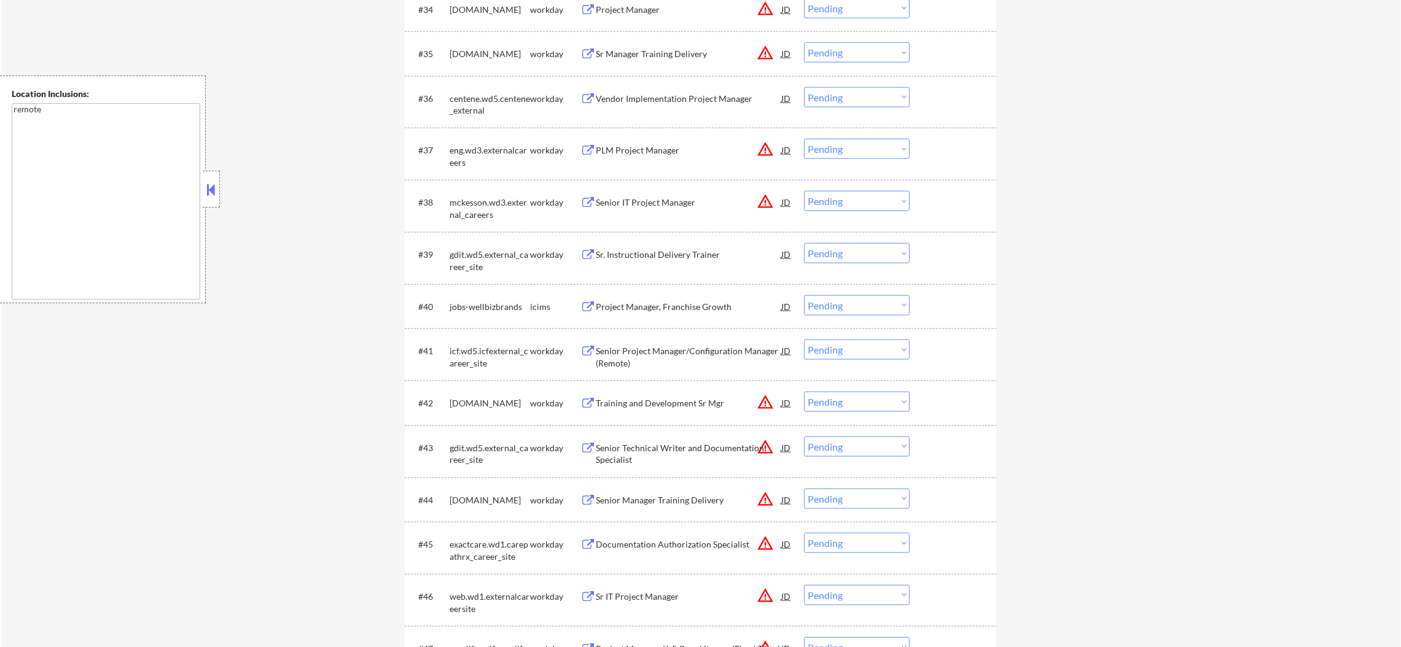
scroll to position [2101, 0]
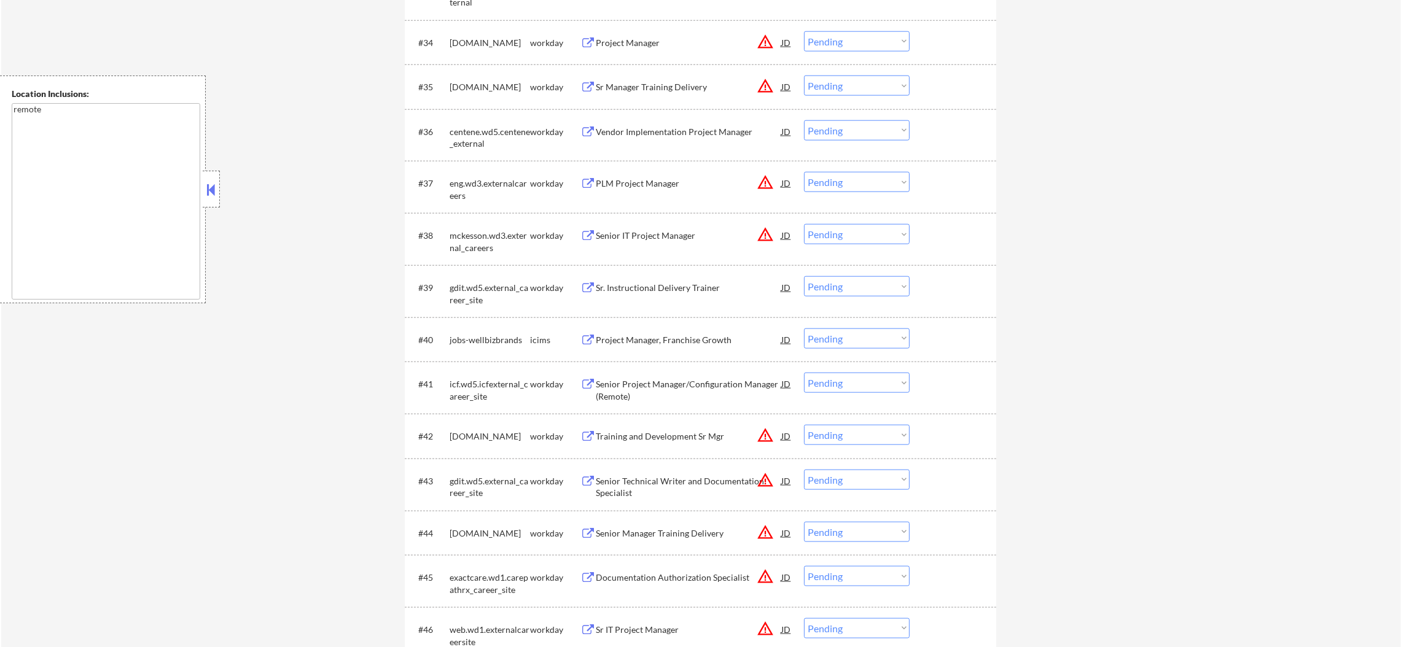
click at [765, 232] on button "warning_amber" at bounding box center [765, 234] width 17 height 17
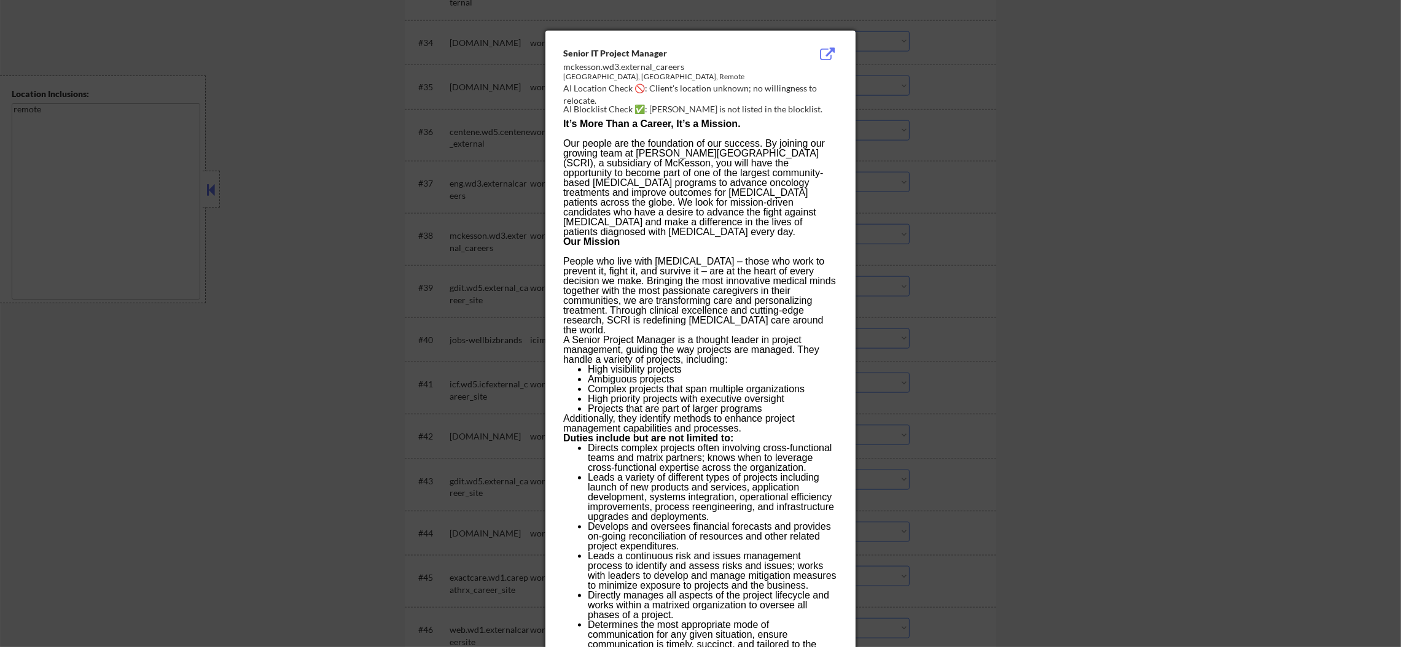
click at [865, 231] on div at bounding box center [700, 323] width 1401 height 647
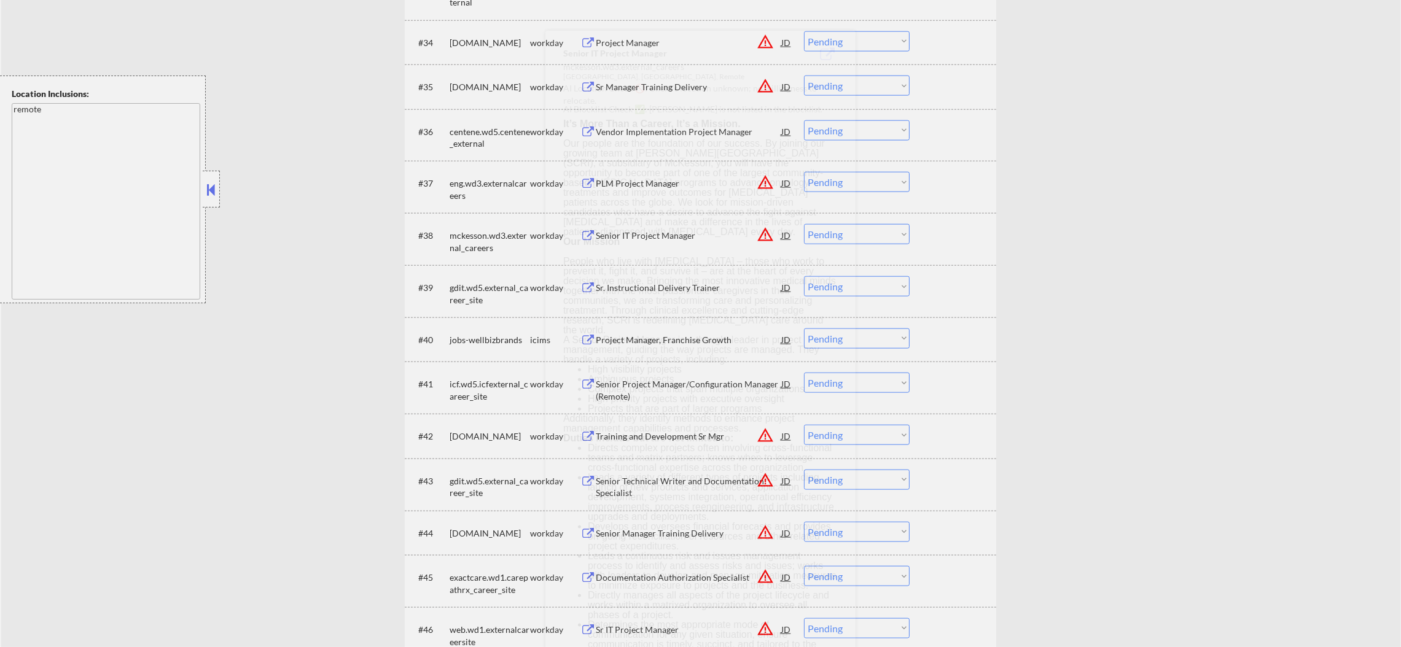
click at [846, 227] on select "Choose an option... Pending Applied Excluded (Questions) Excluded (Expired) Exc…" at bounding box center [857, 234] width 106 height 20
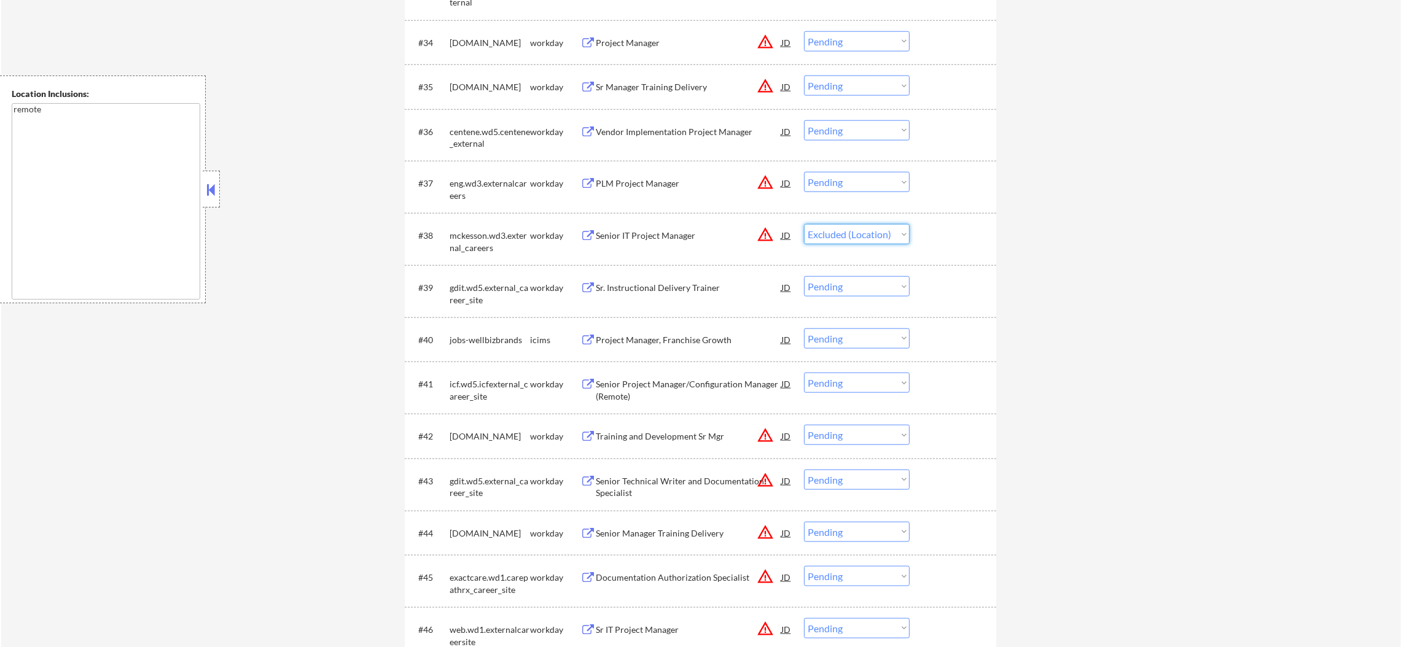
click at [804, 224] on select "Choose an option... Pending Applied Excluded (Questions) Excluded (Expired) Exc…" at bounding box center [857, 234] width 106 height 20
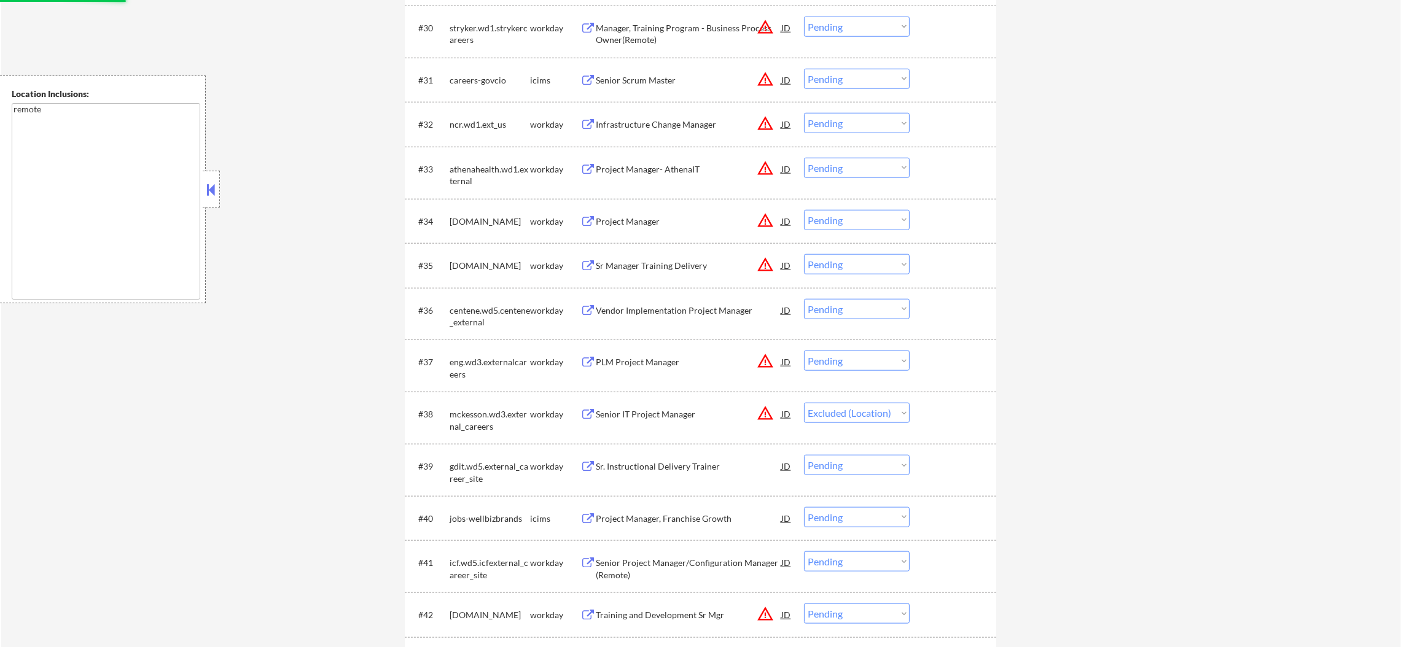
scroll to position [1886, 0]
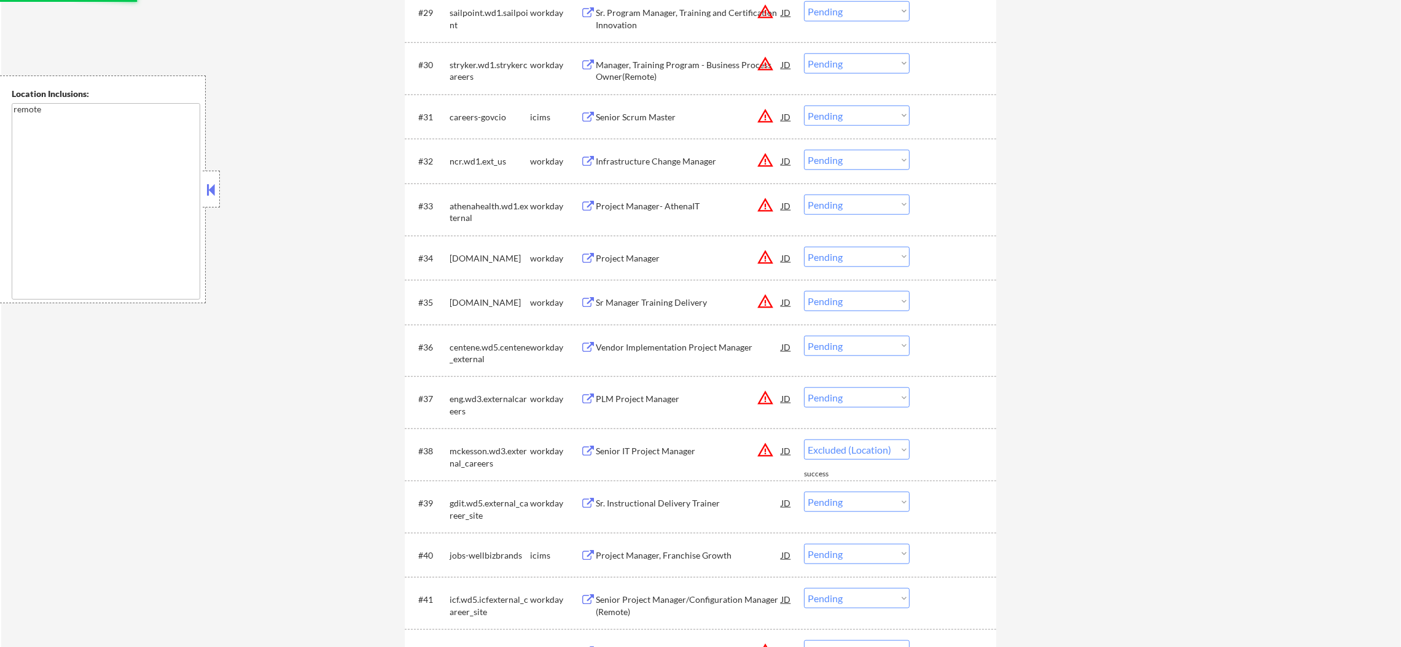
click at [772, 283] on div "#35 [DOMAIN_NAME] workday Sr Manager Training Delivery JD warning_amber Choose …" at bounding box center [701, 302] width 592 height 45
click at [769, 297] on button "warning_amber" at bounding box center [765, 301] width 17 height 17
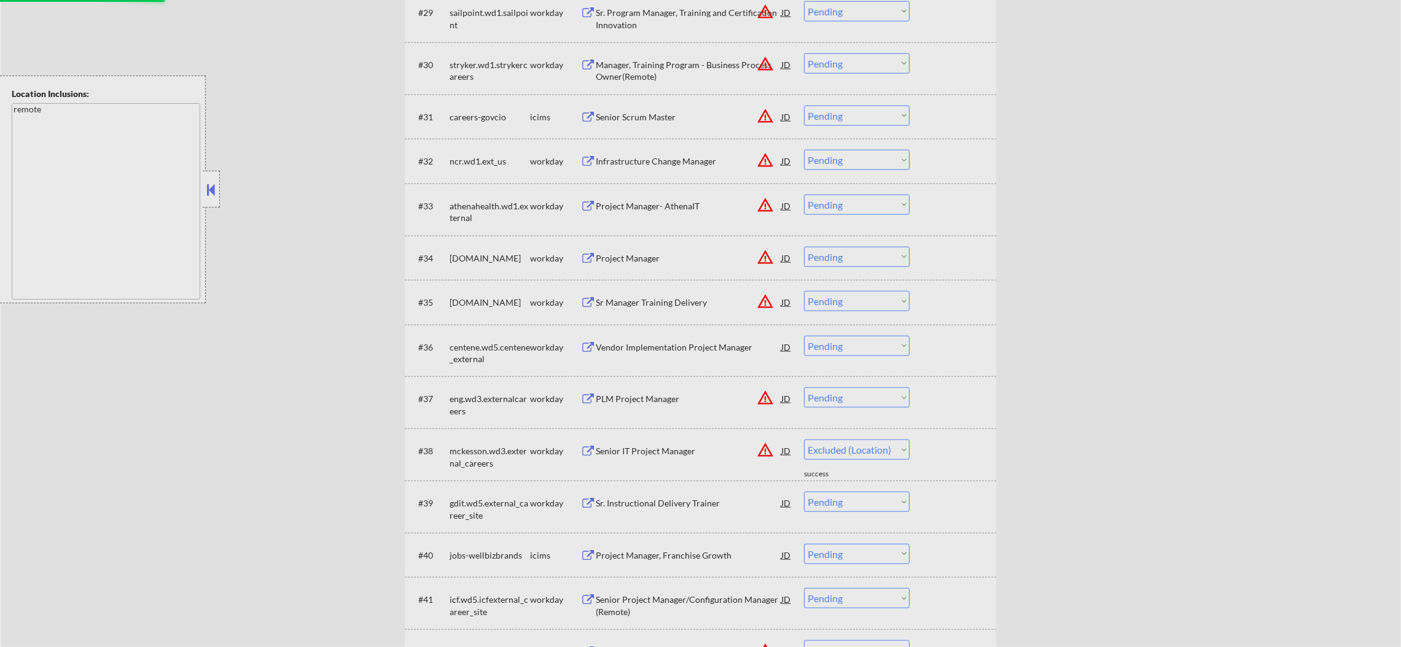
select select ""pending""
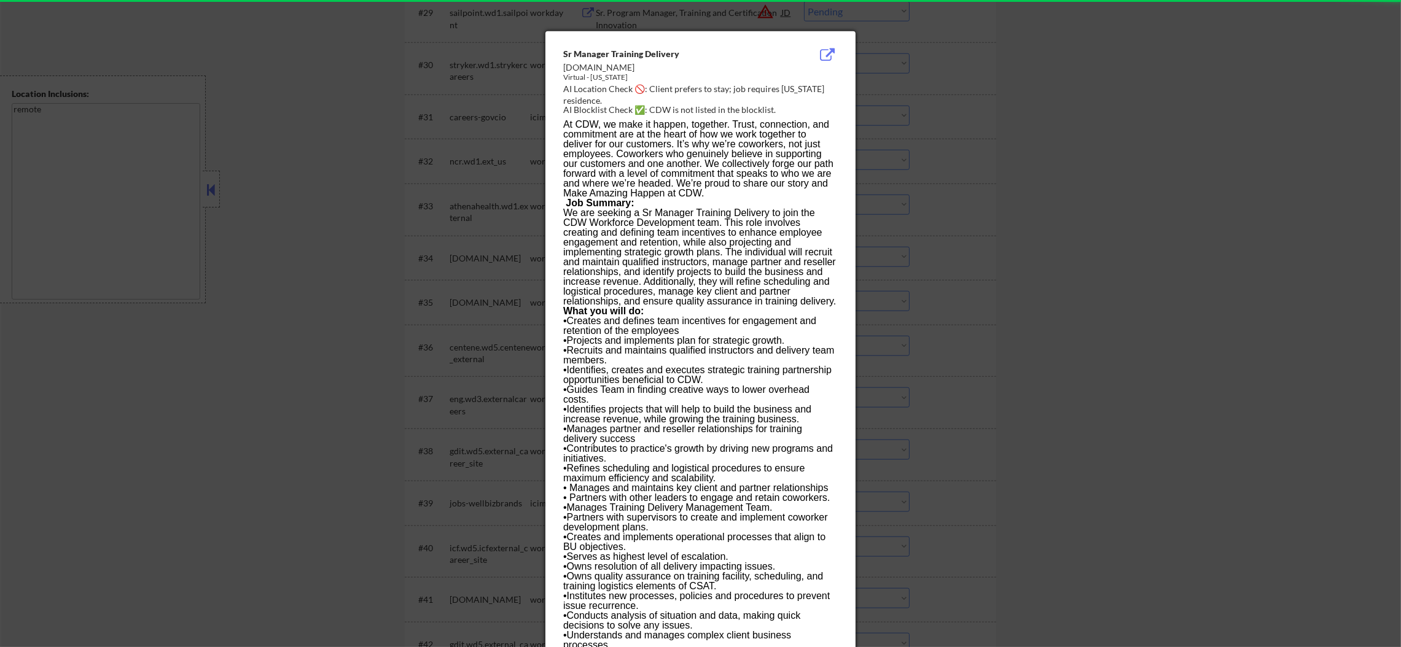
click at [907, 296] on div at bounding box center [700, 323] width 1401 height 647
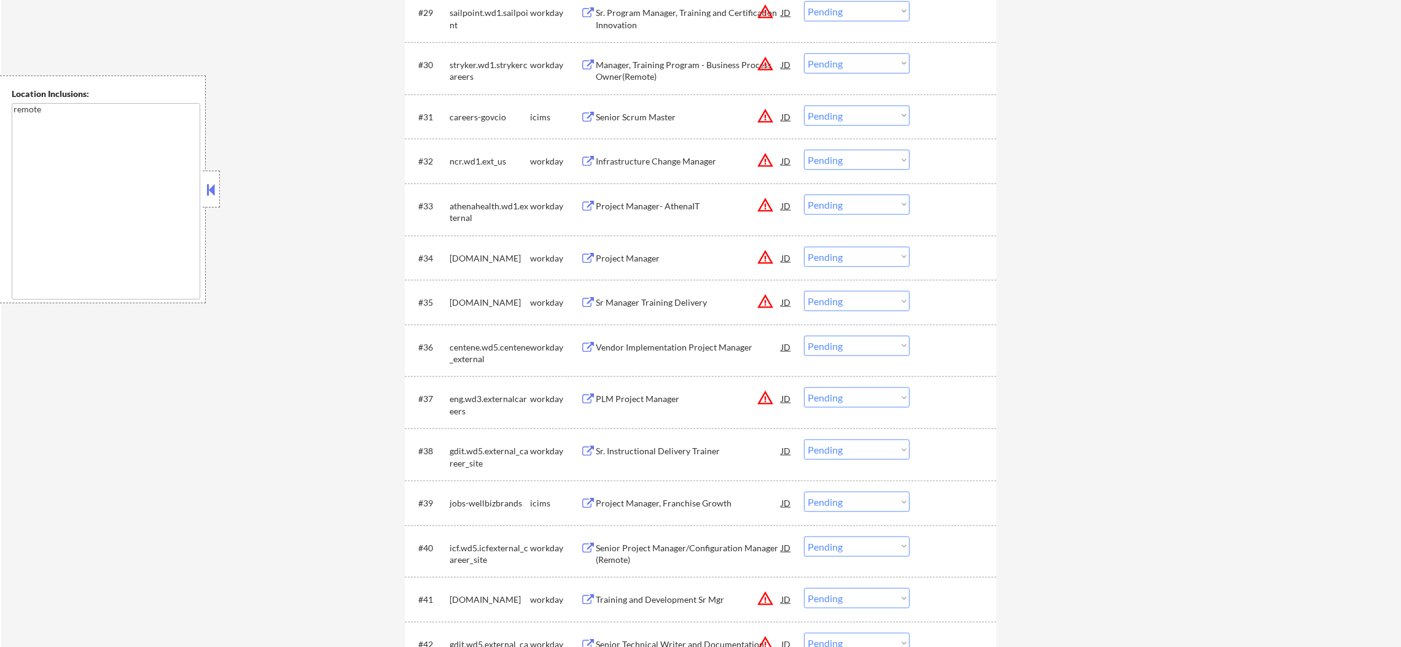
click at [846, 306] on select "Choose an option... Pending Applied Excluded (Questions) Excluded (Expired) Exc…" at bounding box center [857, 301] width 106 height 20
click at [804, 291] on select "Choose an option... Pending Applied Excluded (Questions) Excluded (Expired) Exc…" at bounding box center [857, 301] width 106 height 20
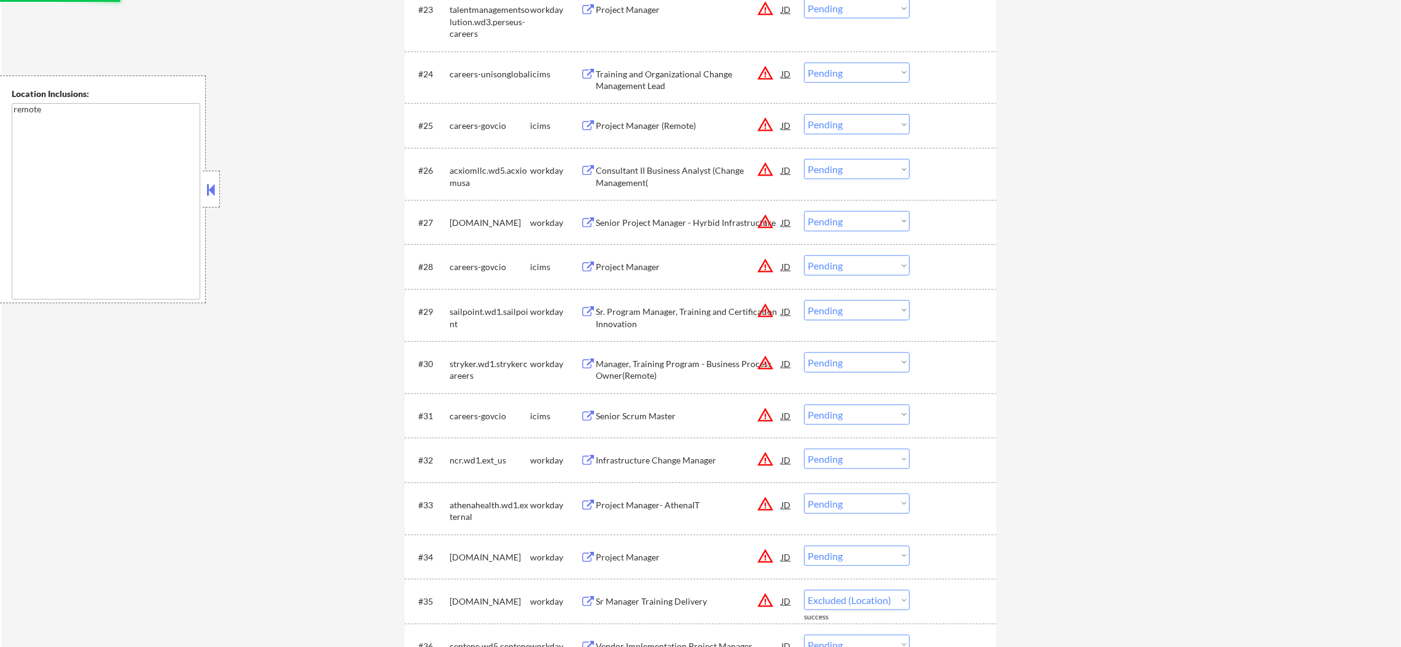
select select ""pending""
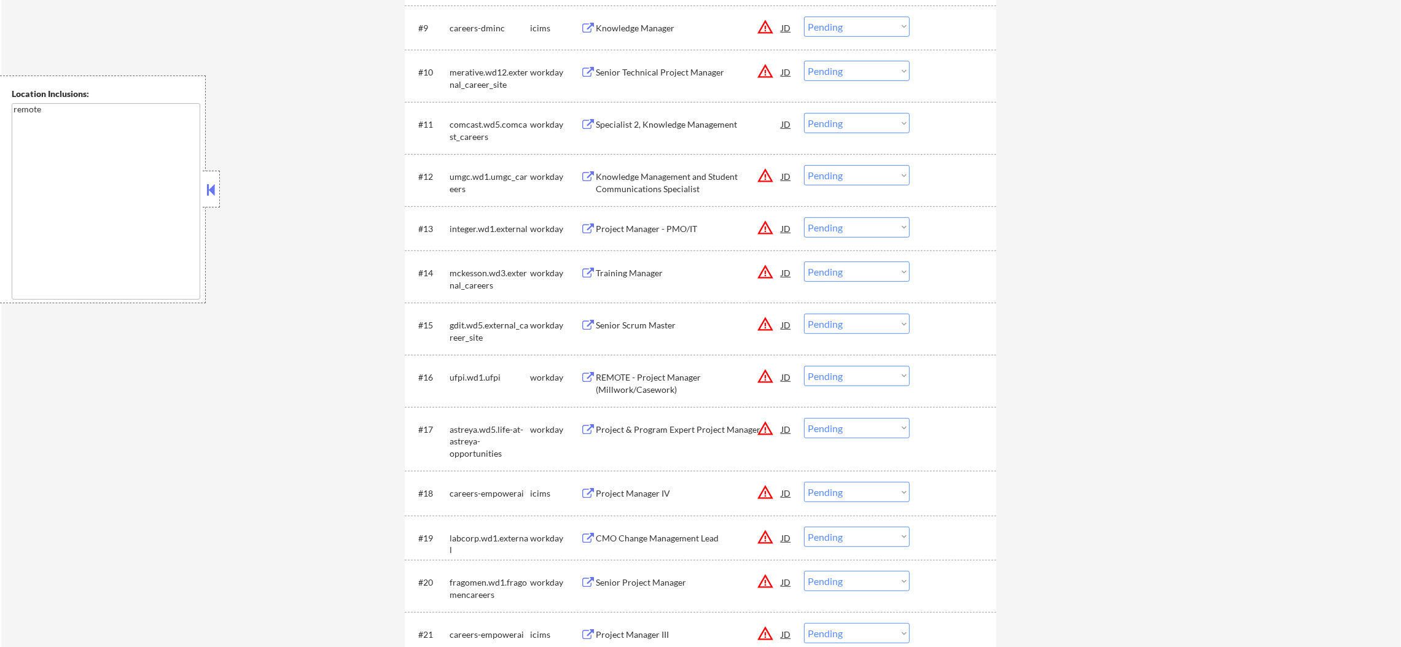
scroll to position [719, 0]
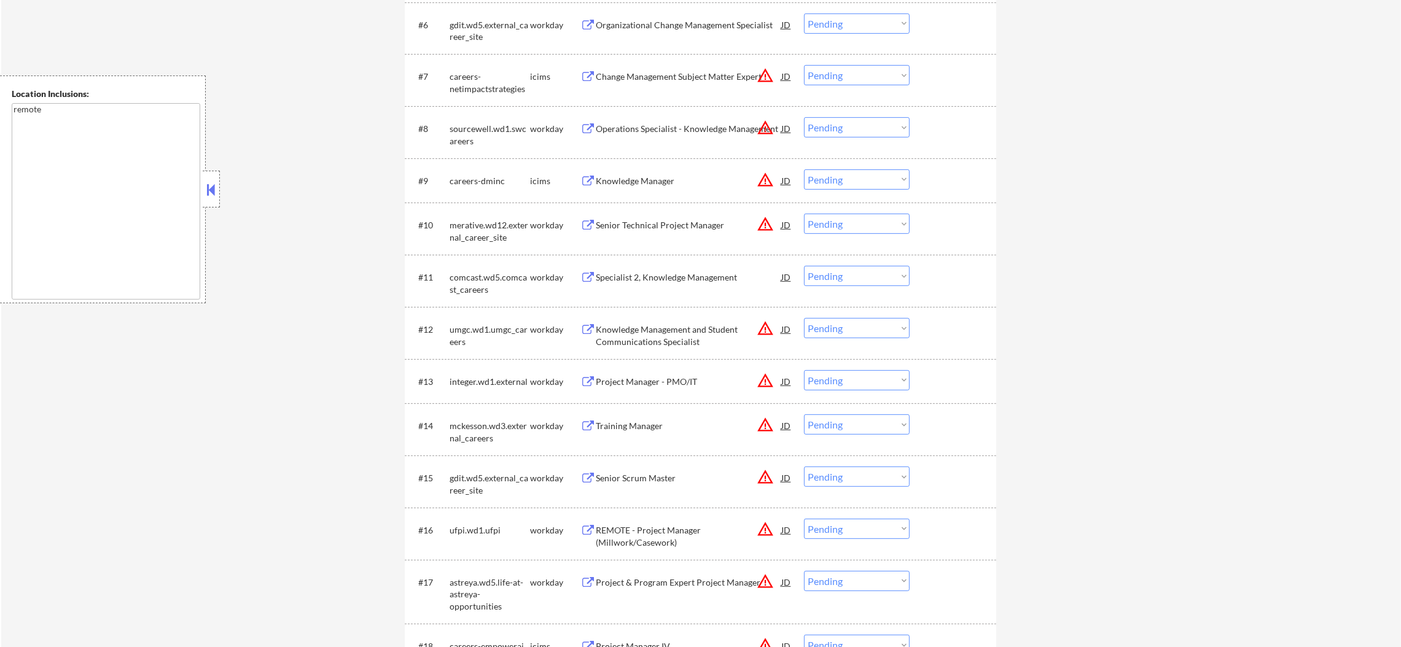
click at [768, 221] on button "warning_amber" at bounding box center [765, 224] width 17 height 17
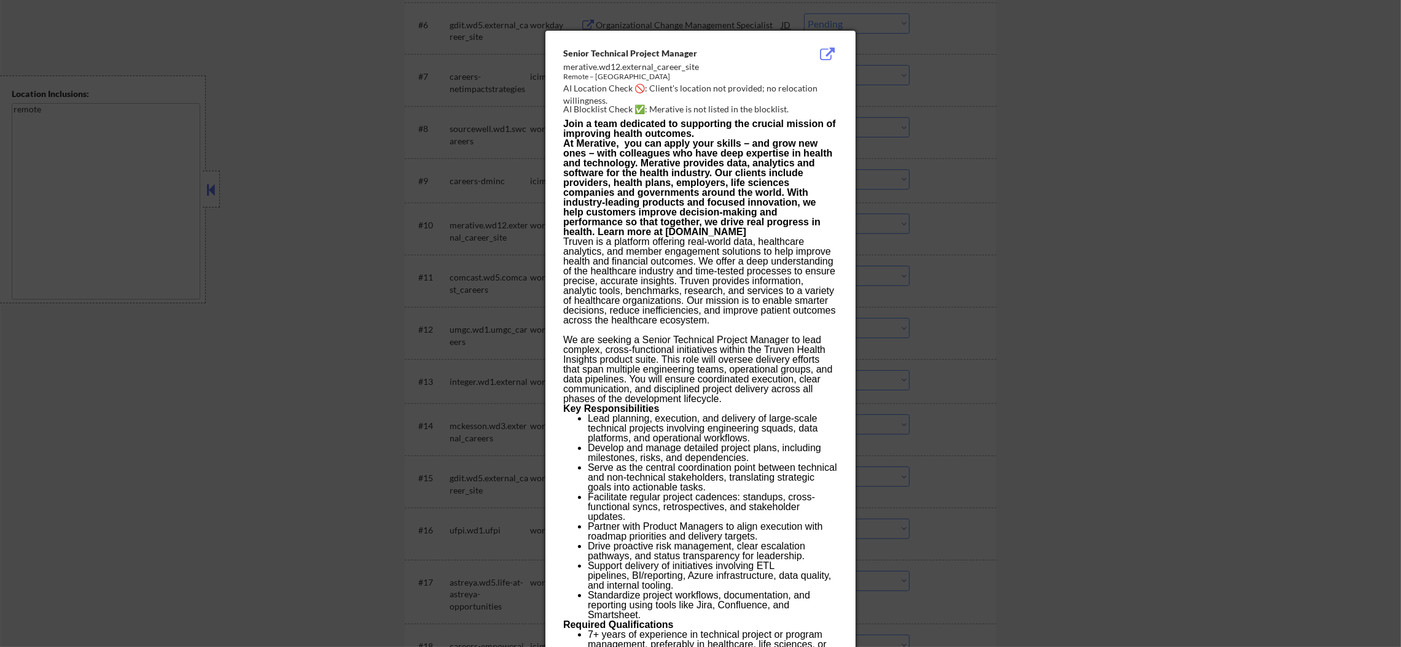
click at [965, 221] on div at bounding box center [700, 323] width 1401 height 647
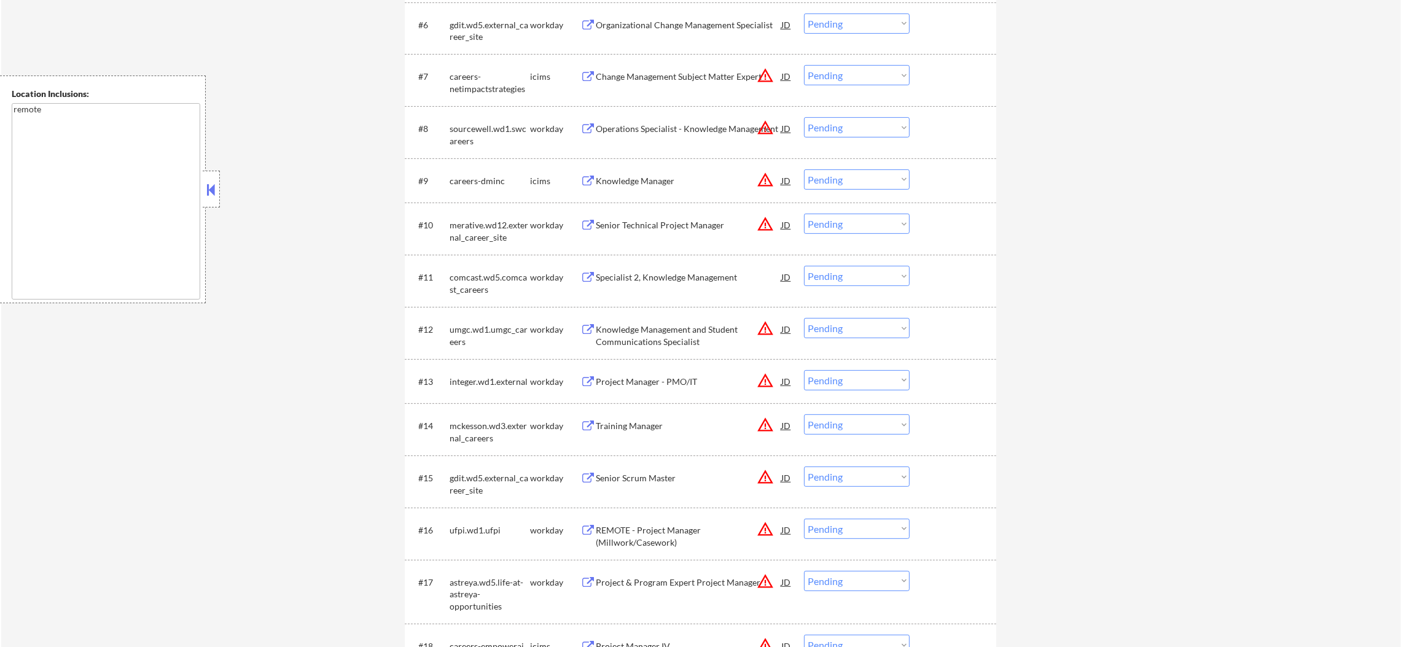
click at [761, 179] on button "warning_amber" at bounding box center [765, 179] width 17 height 17
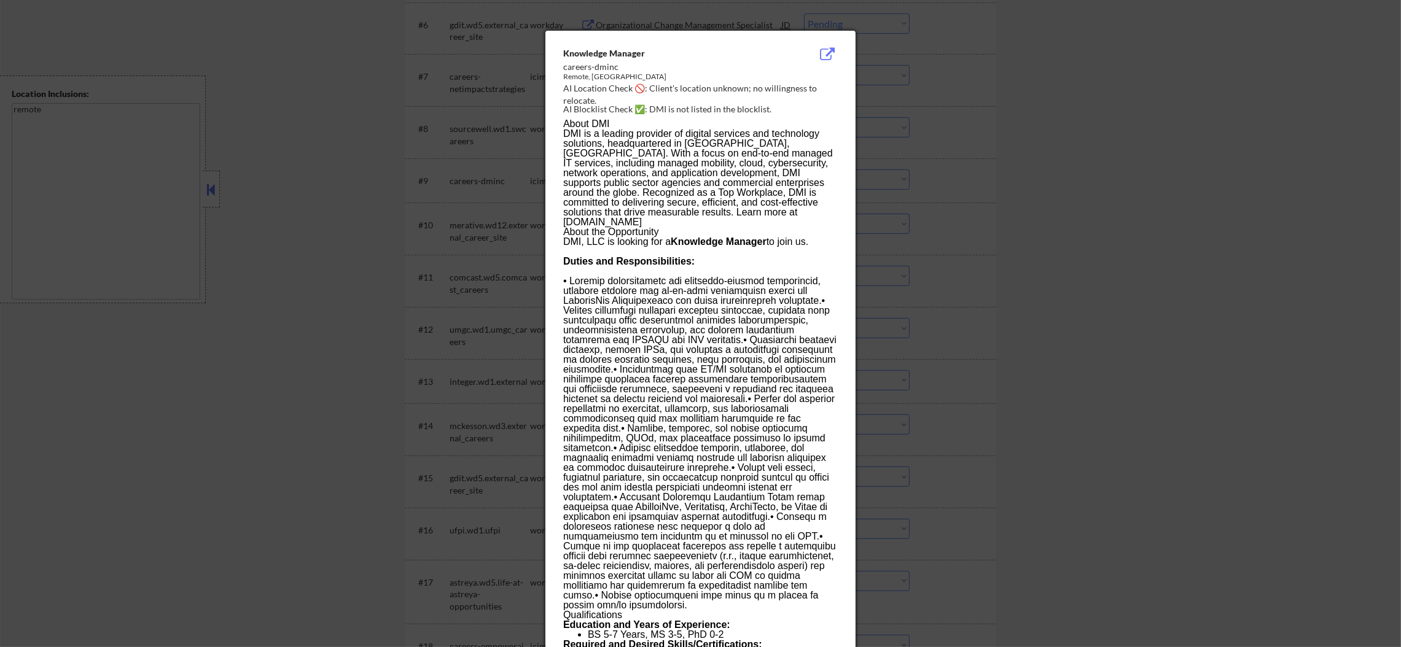
click at [887, 191] on div at bounding box center [700, 323] width 1401 height 647
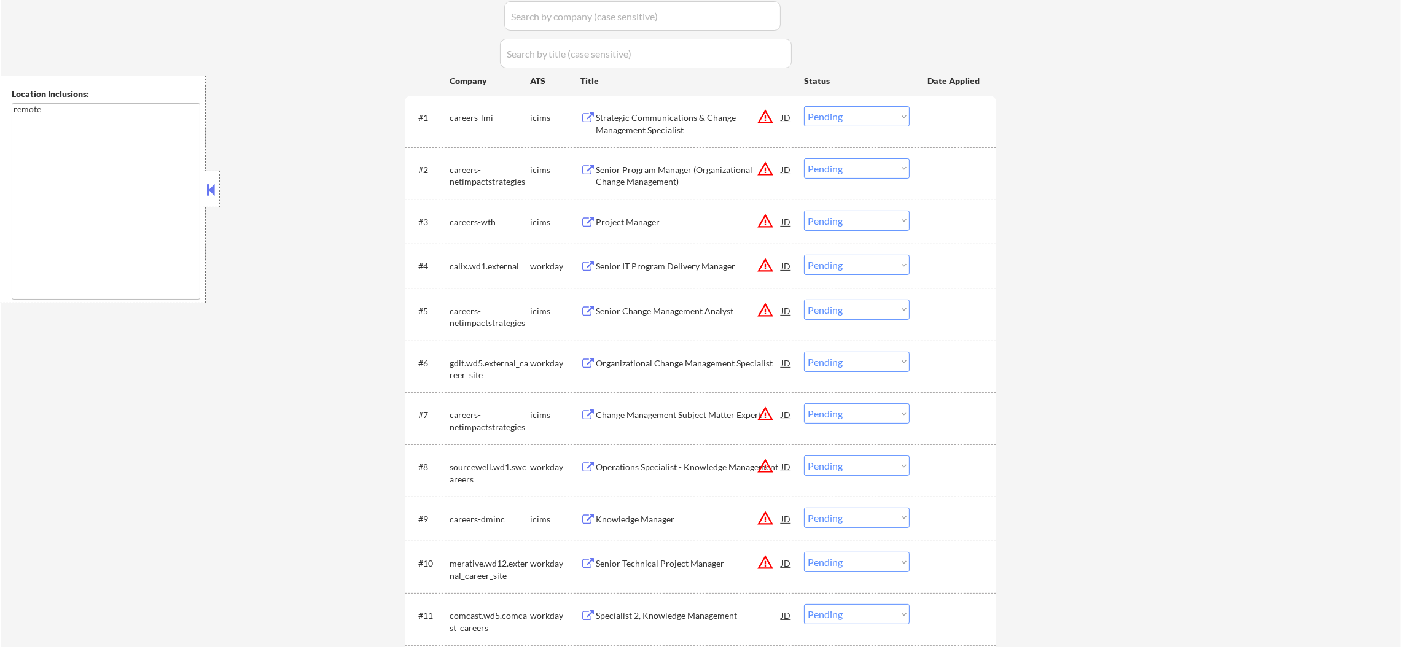
scroll to position [171, 0]
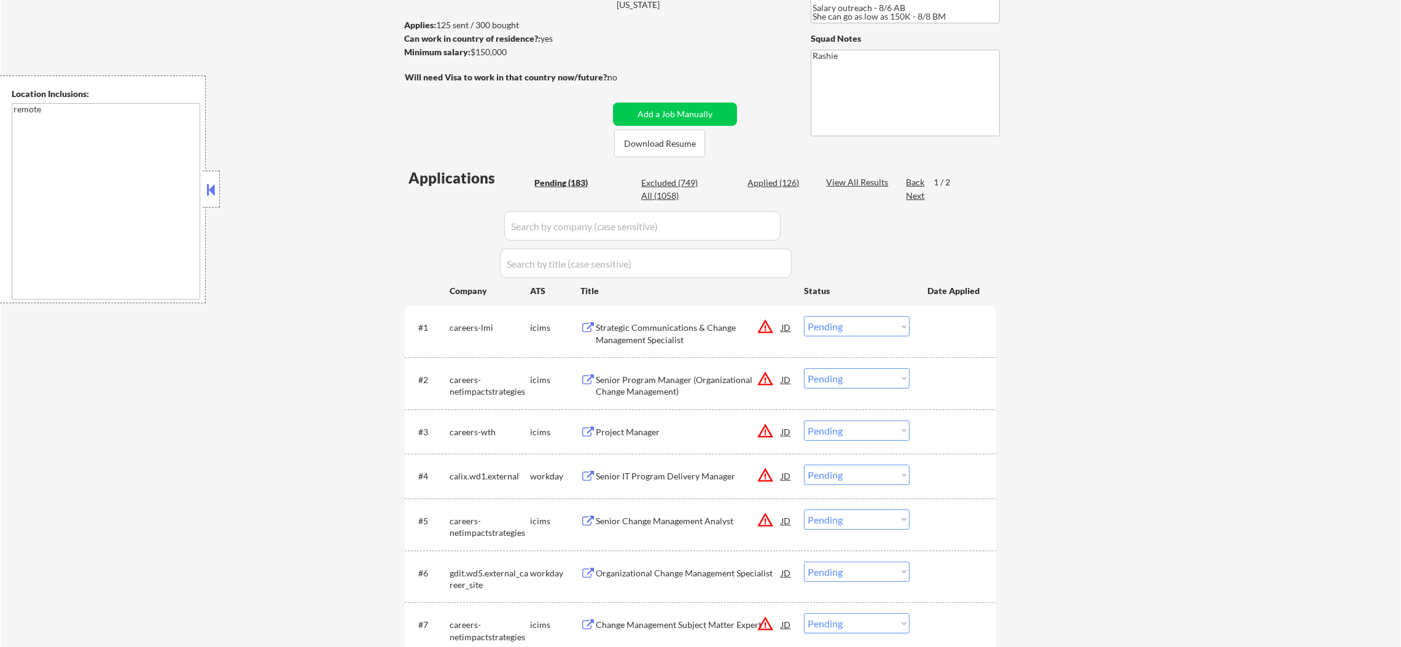
click at [912, 195] on div "Next" at bounding box center [916, 196] width 20 height 12
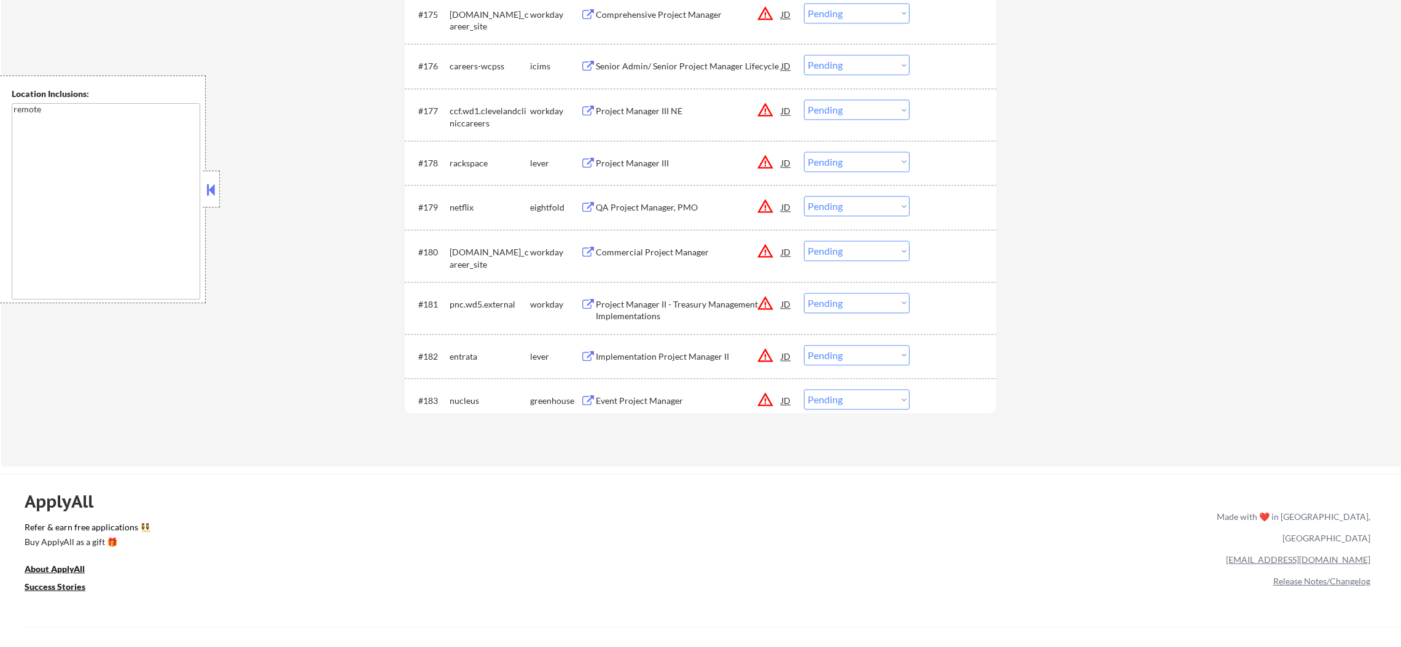
scroll to position [4072, 0]
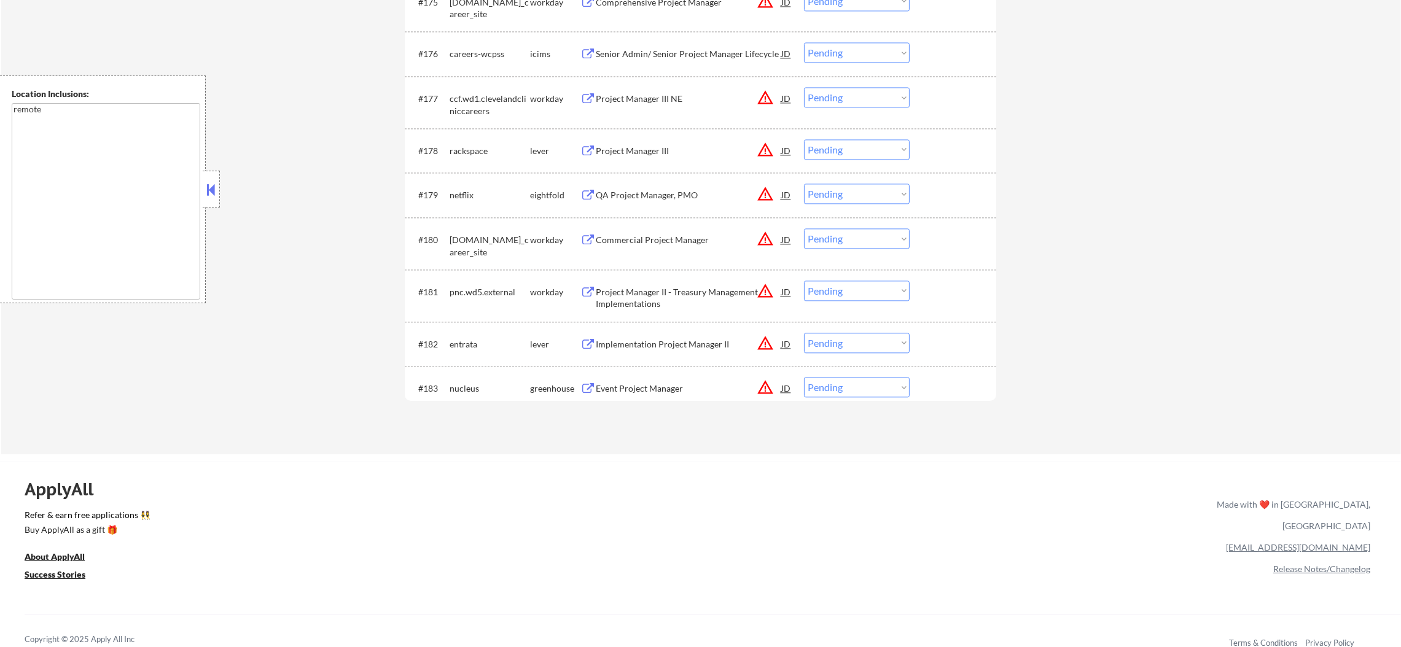
click at [661, 381] on div "Event Project Manager" at bounding box center [689, 388] width 186 height 22
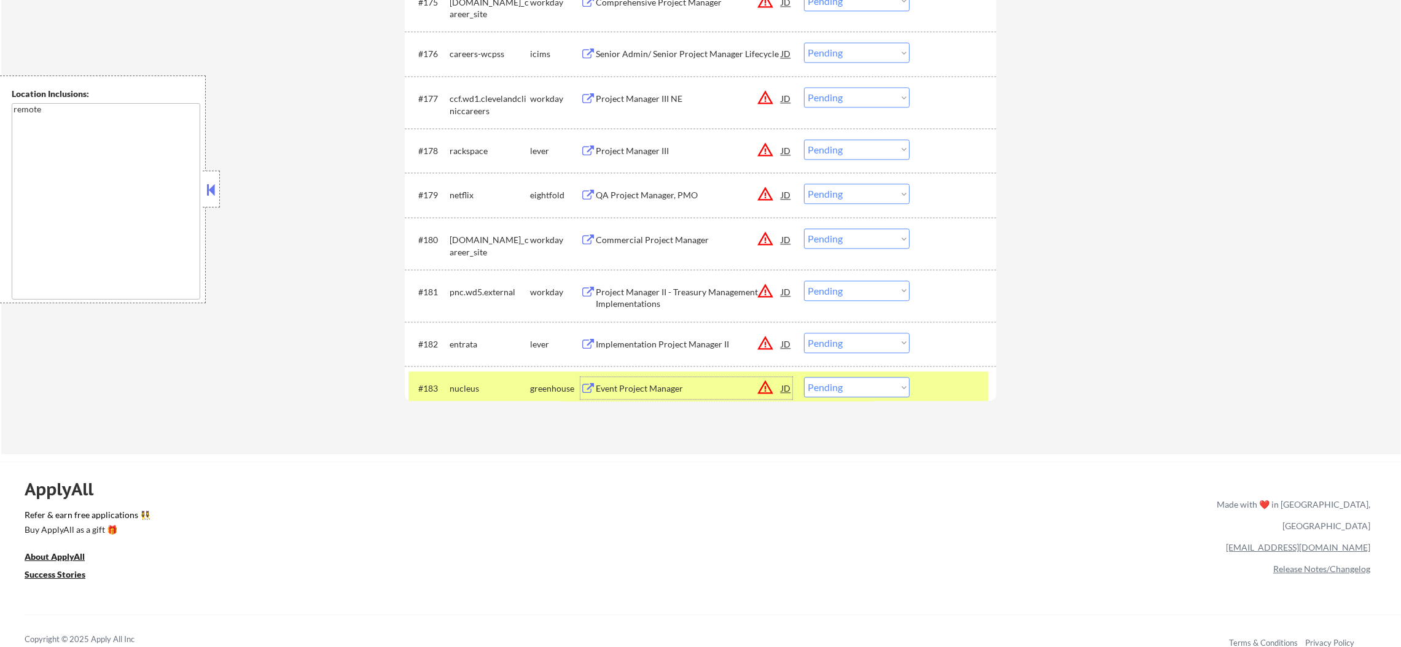
click at [816, 381] on select "Choose an option... Pending Applied Excluded (Questions) Excluded (Expired) Exc…" at bounding box center [857, 387] width 106 height 20
select select ""excluded__expired_""
click at [804, 377] on select "Choose an option... Pending Applied Excluded (Questions) Excluded (Expired) Exc…" at bounding box center [857, 387] width 106 height 20
click at [474, 381] on div "nucleus" at bounding box center [490, 388] width 80 height 22
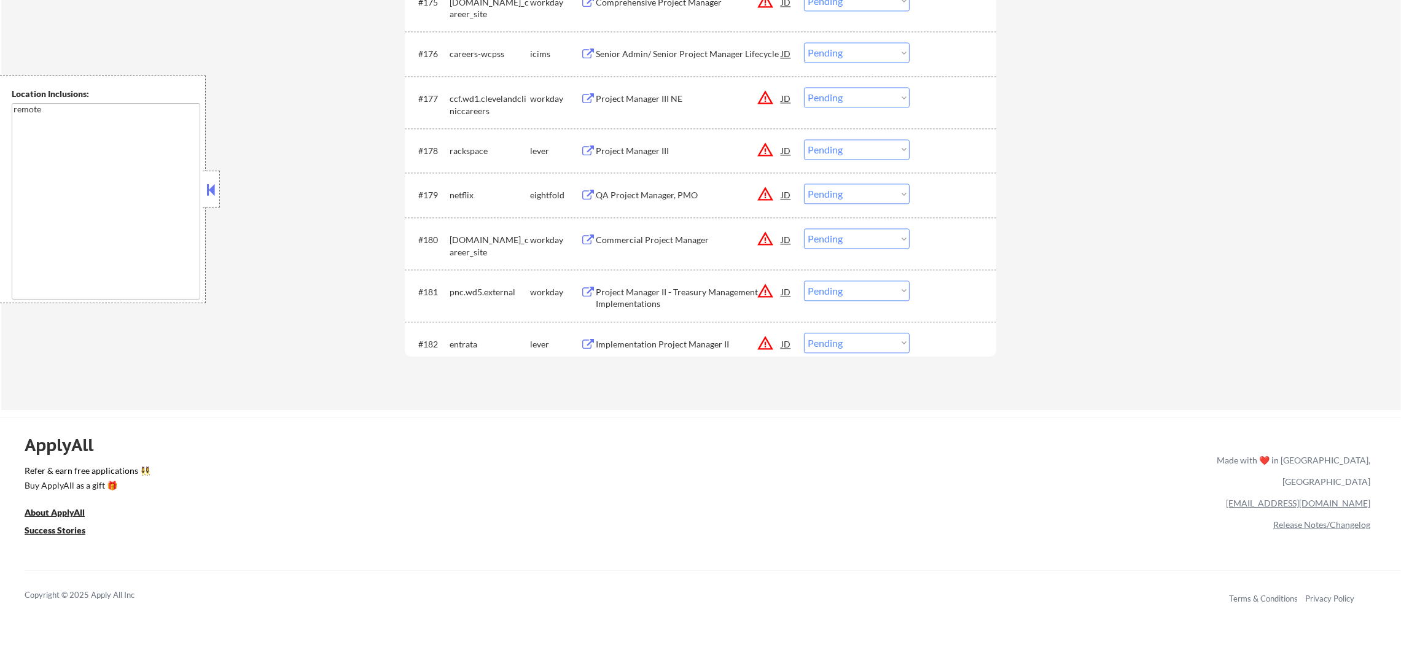
click at [768, 337] on button "warning_amber" at bounding box center [765, 343] width 17 height 17
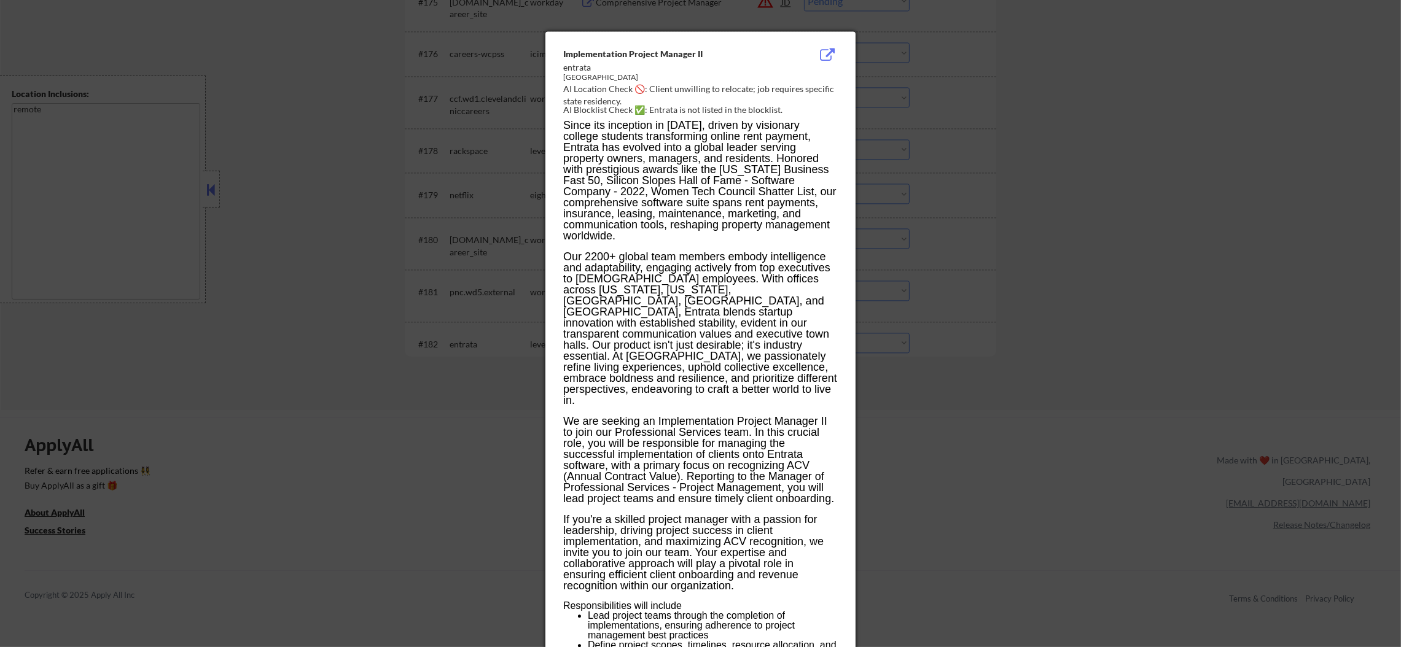
click at [967, 326] on div at bounding box center [700, 323] width 1401 height 647
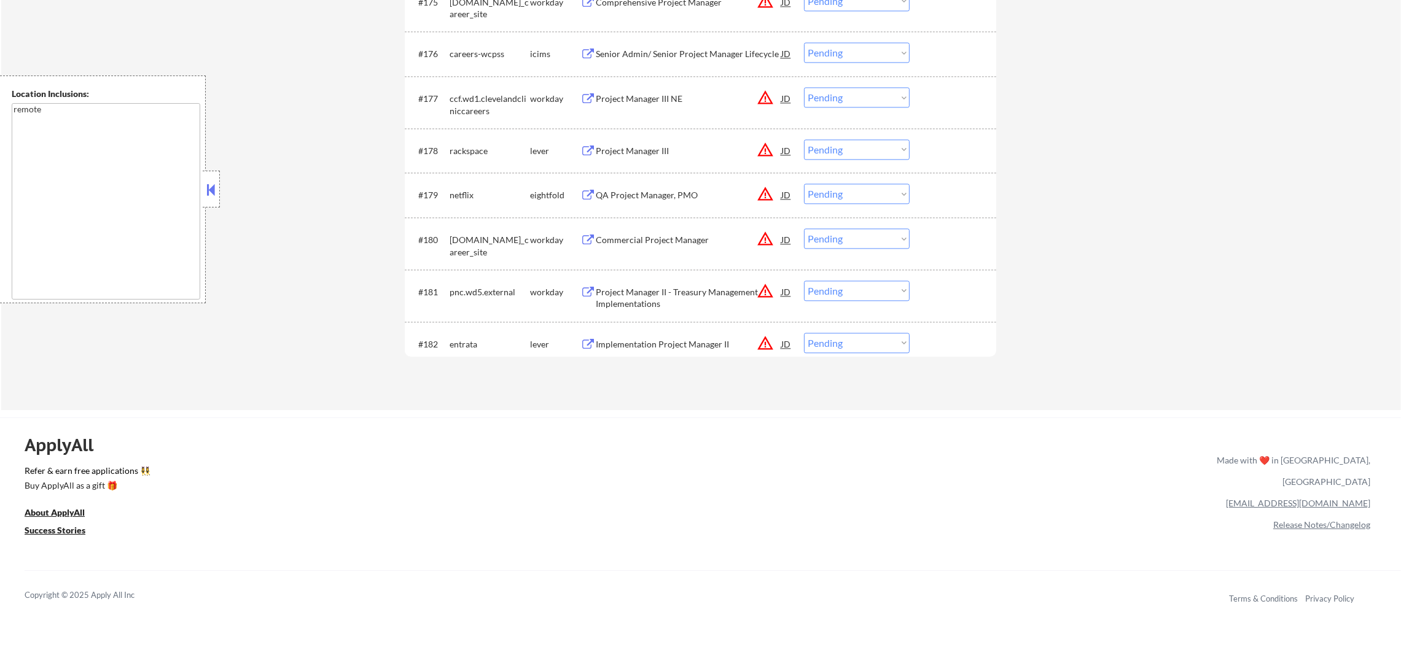
click at [639, 338] on div "Implementation Project Manager II" at bounding box center [689, 344] width 186 height 12
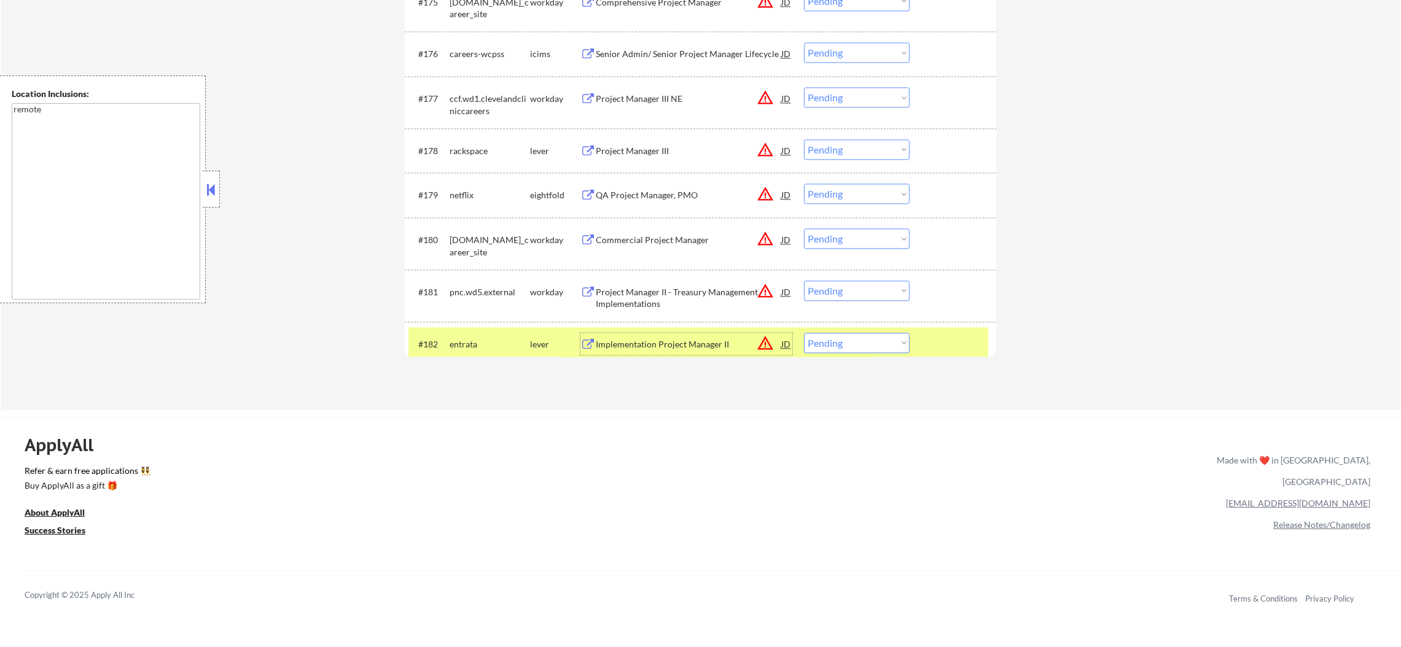
click at [835, 344] on select "Choose an option... Pending Applied Excluded (Questions) Excluded (Expired) Exc…" at bounding box center [857, 343] width 106 height 20
select select ""excluded__salary_""
click at [804, 333] on select "Choose an option... Pending Applied Excluded (Questions) Excluded (Expired) Exc…" at bounding box center [857, 343] width 106 height 20
click at [474, 334] on div "entrata" at bounding box center [490, 344] width 80 height 22
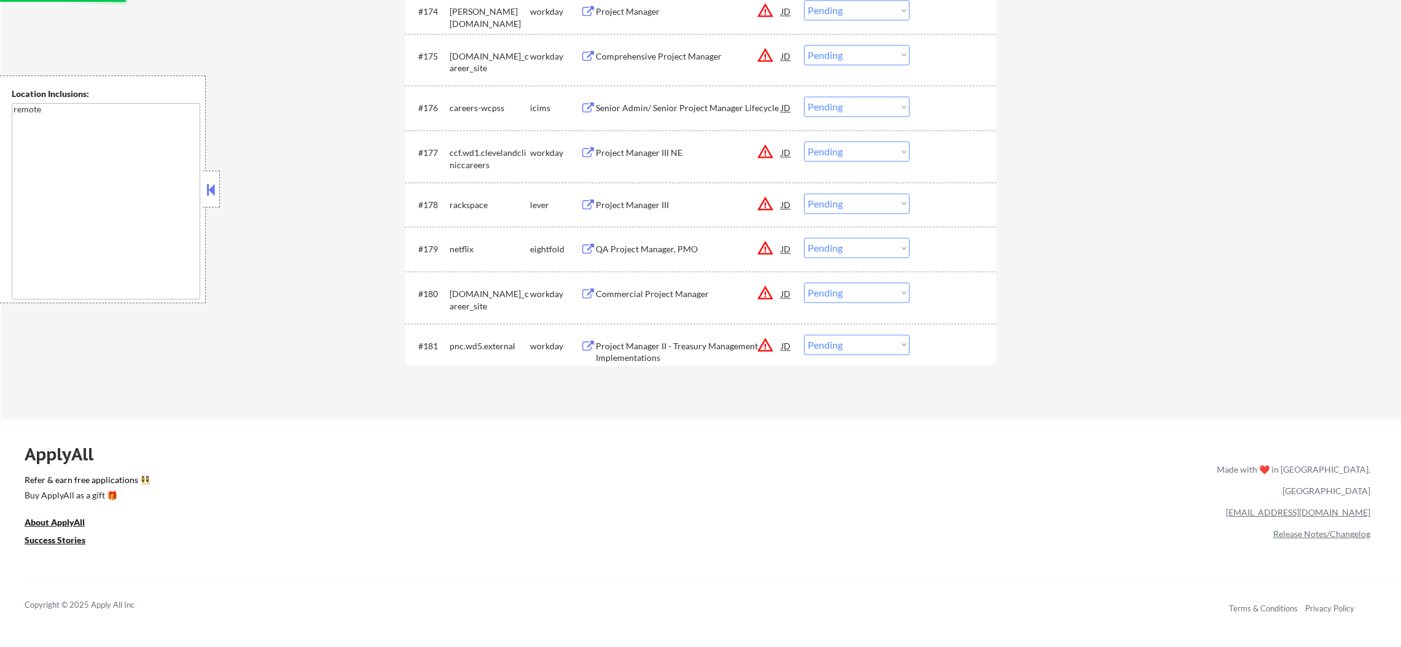
scroll to position [3980, 0]
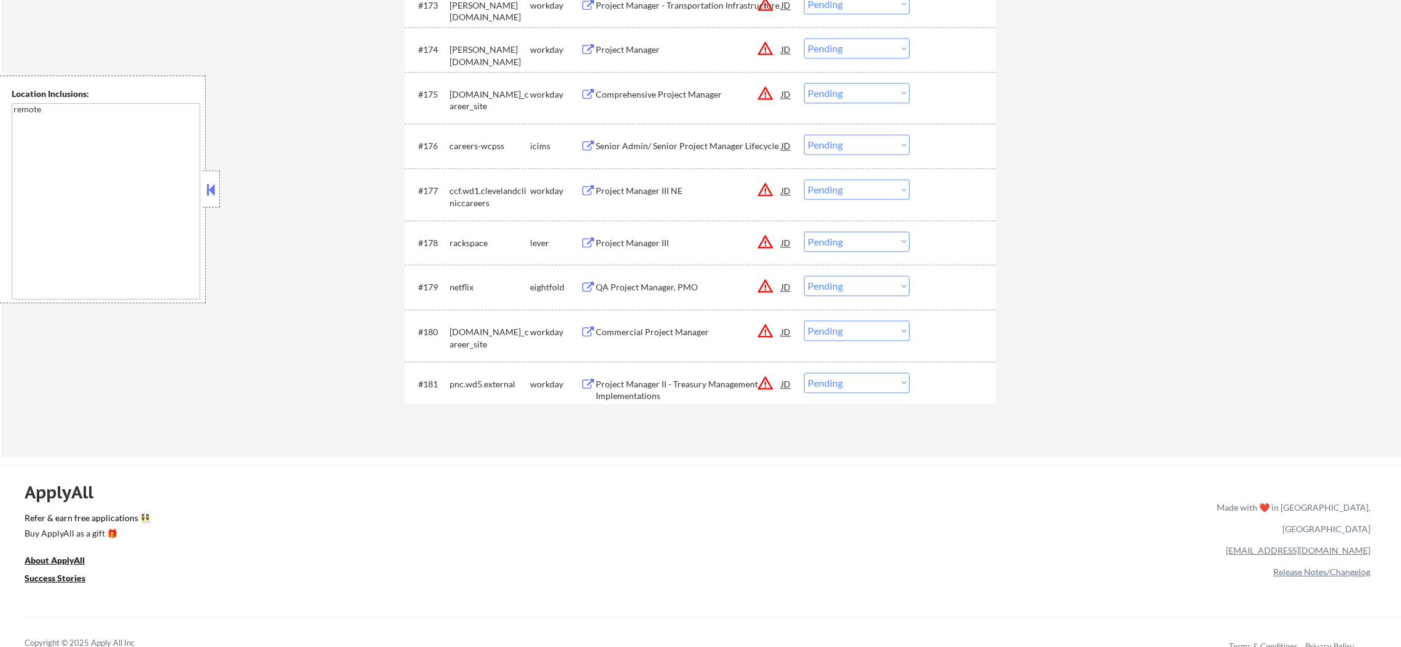
click at [766, 381] on button "warning_amber" at bounding box center [765, 383] width 17 height 17
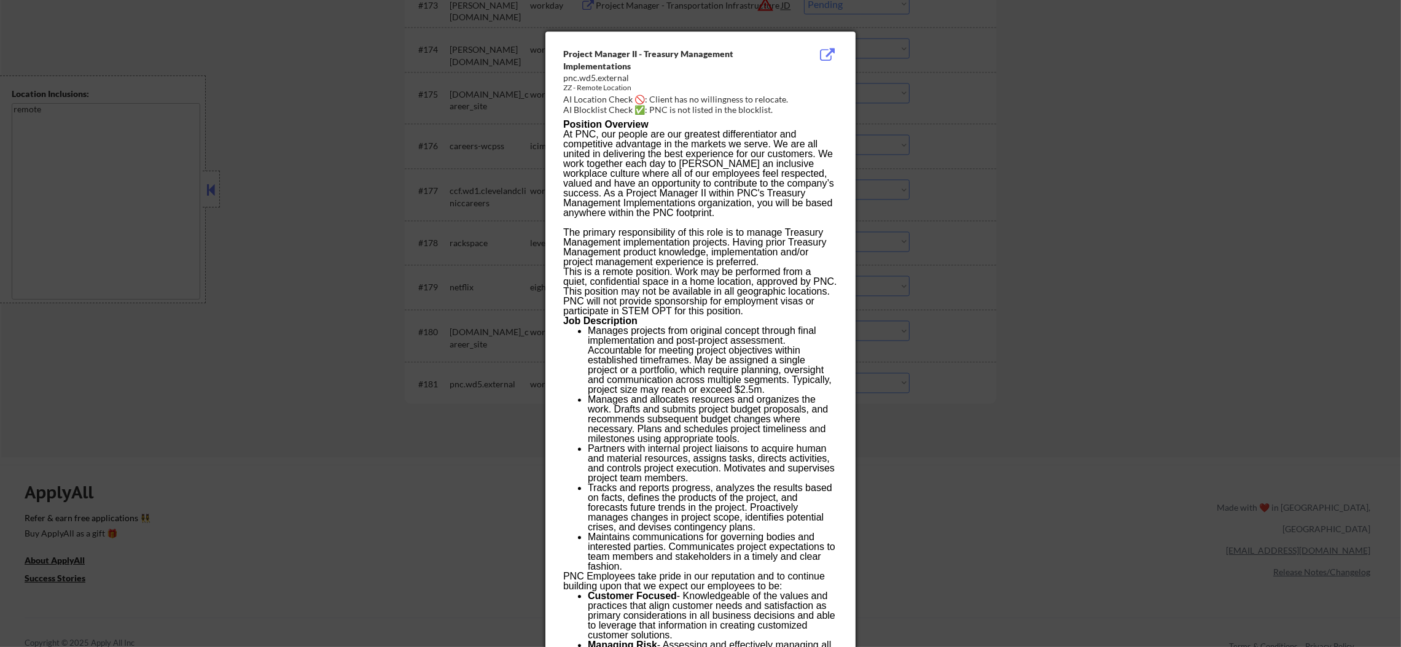
click at [1028, 346] on div at bounding box center [700, 323] width 1401 height 647
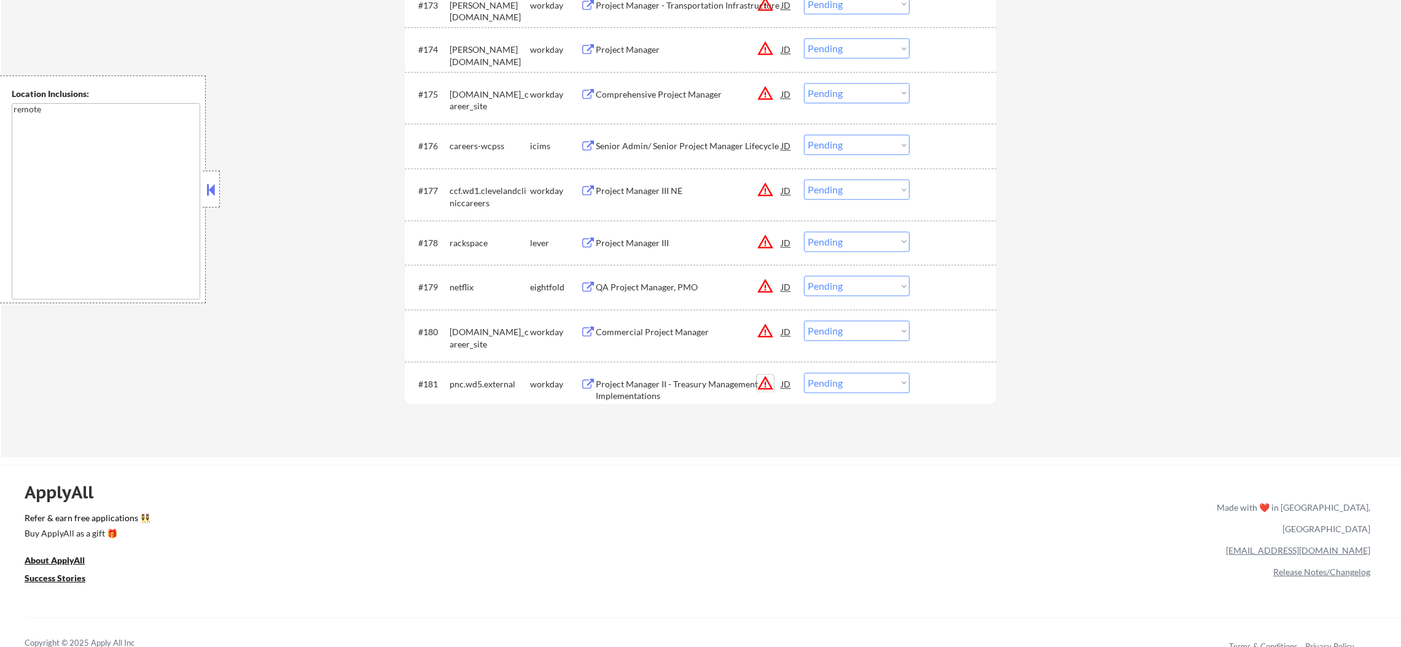
click at [765, 385] on button "warning_amber" at bounding box center [765, 383] width 17 height 17
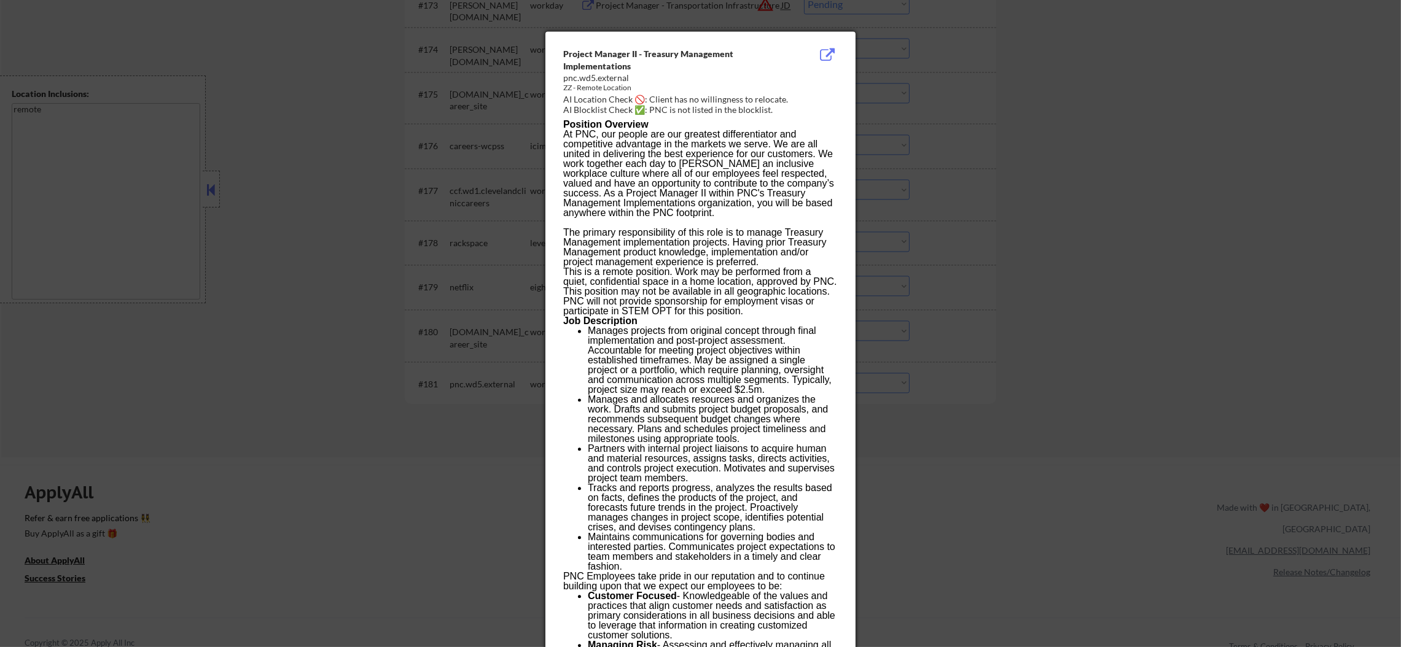
click at [950, 396] on div at bounding box center [700, 323] width 1401 height 647
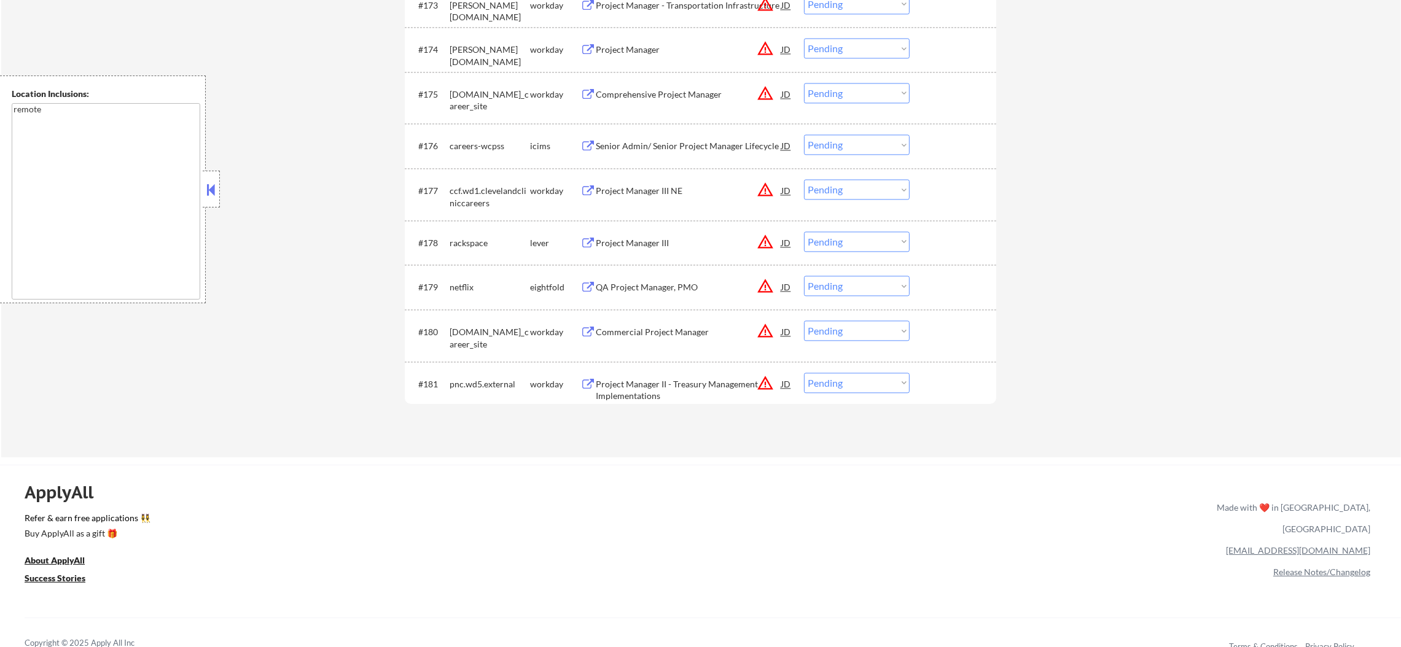
click at [647, 388] on div "Project Manager II - Treasury Management Implementations" at bounding box center [689, 390] width 186 height 24
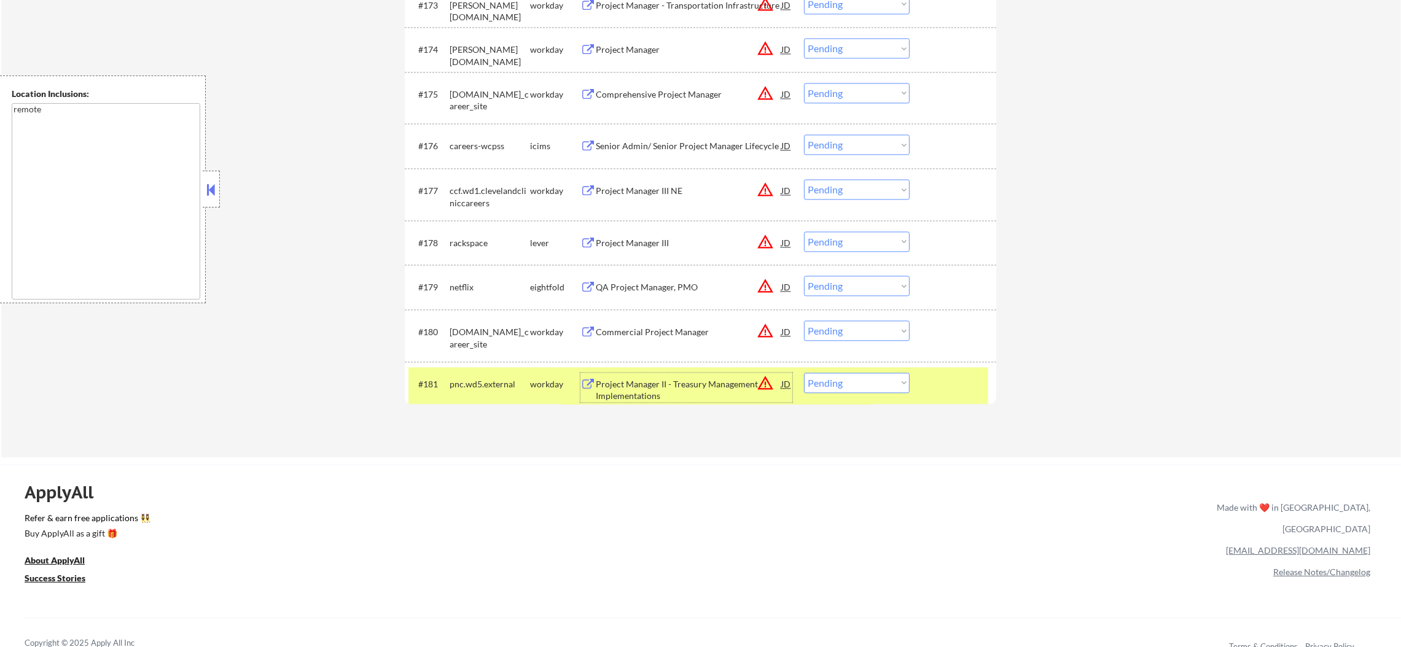
click at [827, 378] on select "Choose an option... Pending Applied Excluded (Questions) Excluded (Expired) Exc…" at bounding box center [857, 383] width 106 height 20
select select ""excluded__salary_""
click at [804, 373] on select "Choose an option... Pending Applied Excluded (Questions) Excluded (Expired) Exc…" at bounding box center [857, 383] width 106 height 20
click at [518, 396] on div "#181 pnc.wd5.external workday Project Manager II - Treasury Management Implemen…" at bounding box center [698, 387] width 580 height 41
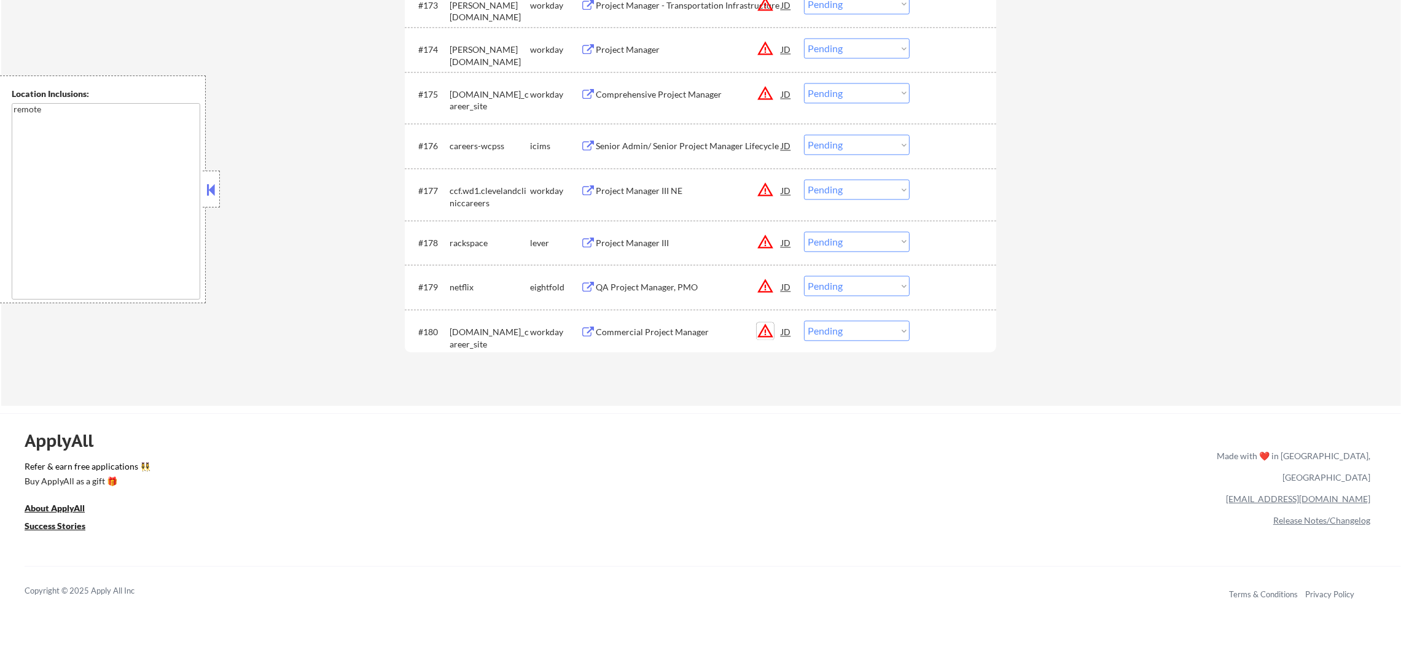
click at [761, 332] on button "warning_amber" at bounding box center [765, 330] width 17 height 17
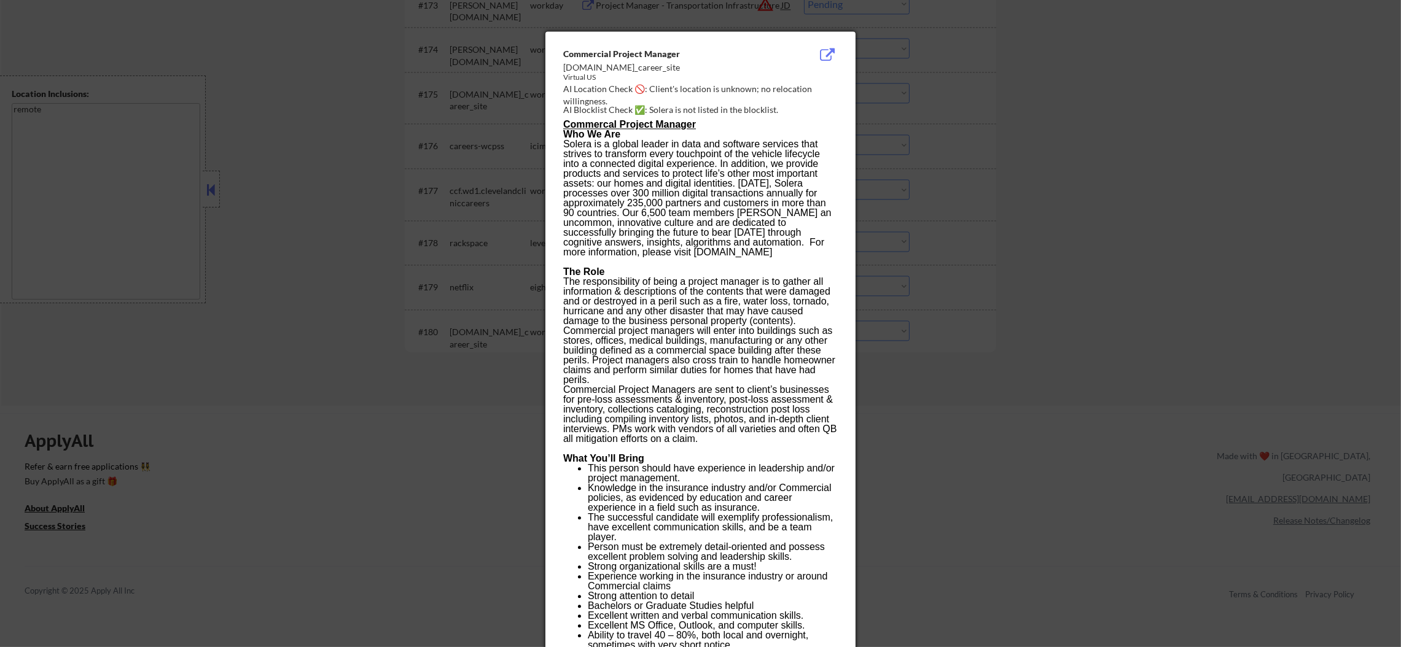
click at [1001, 332] on div at bounding box center [700, 323] width 1401 height 647
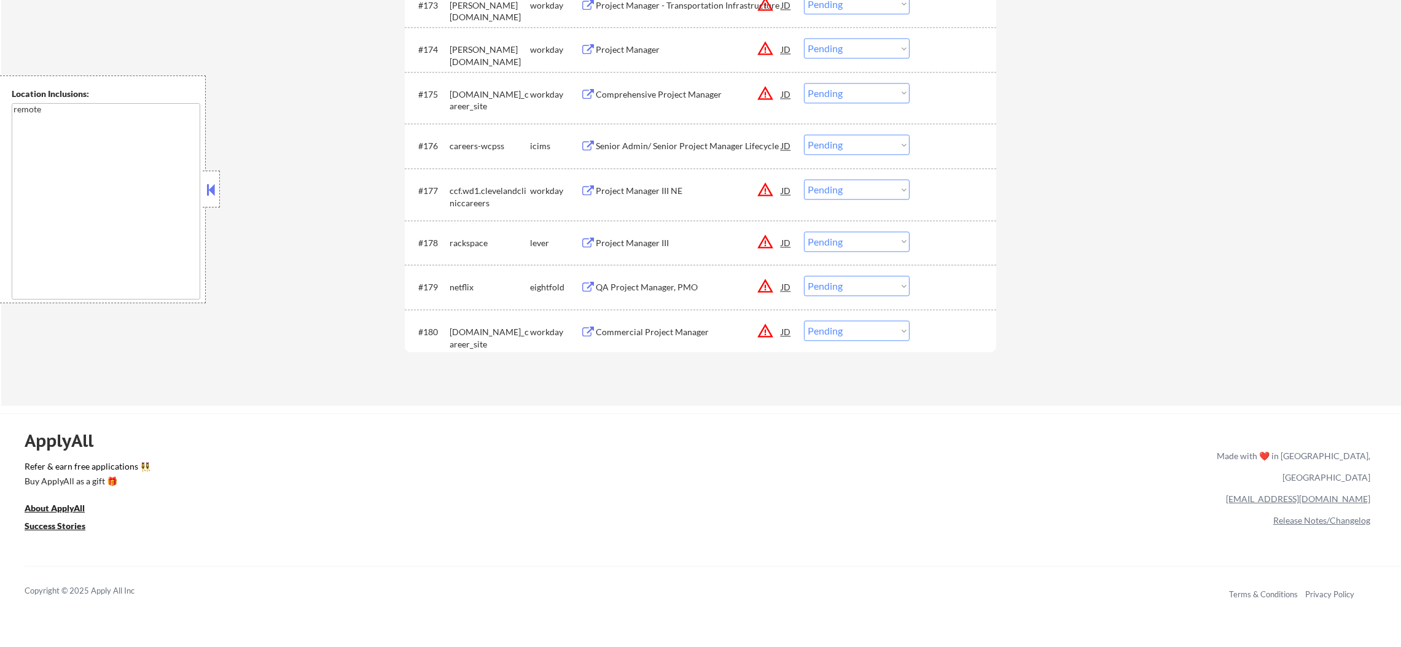
click at [681, 331] on div "Commercial Project Manager" at bounding box center [689, 332] width 186 height 12
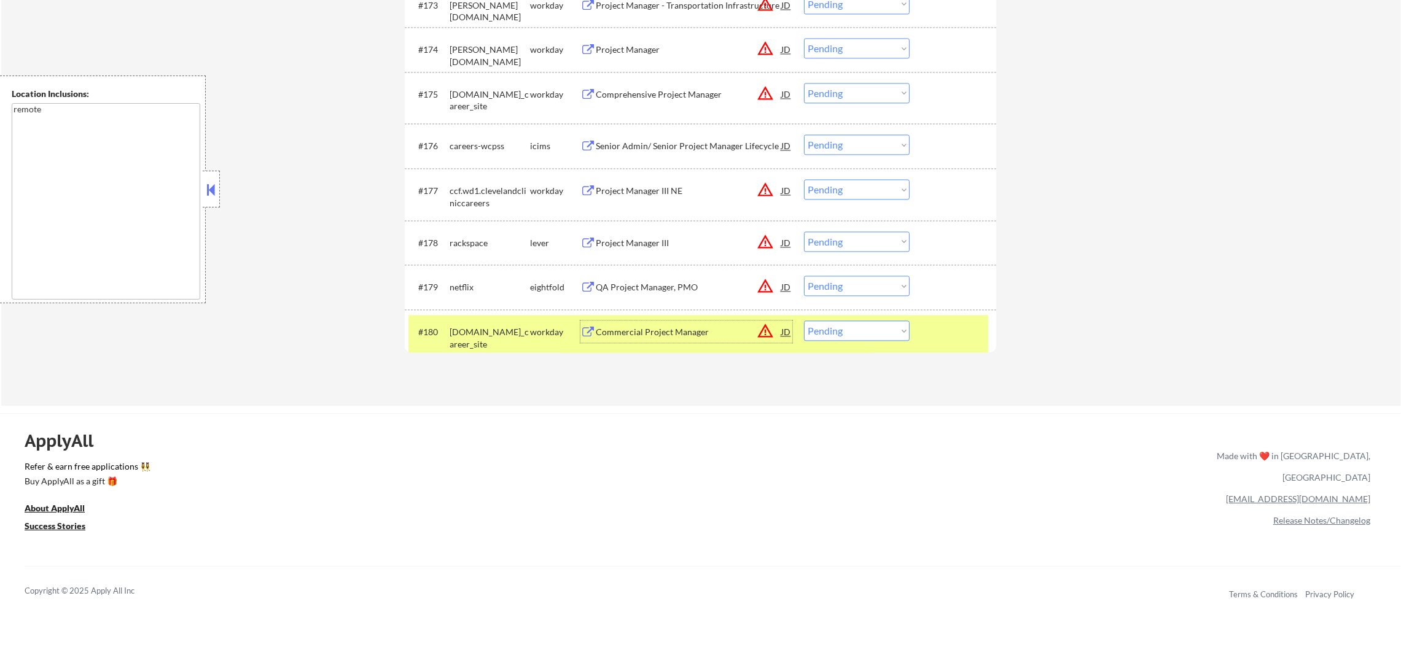
click at [824, 334] on select "Choose an option... Pending Applied Excluded (Questions) Excluded (Expired) Exc…" at bounding box center [857, 331] width 106 height 20
select select ""excluded__bad_match_""
click at [804, 321] on select "Choose an option... Pending Applied Excluded (Questions) Excluded (Expired) Exc…" at bounding box center [857, 331] width 106 height 20
click at [521, 342] on div "[DOMAIN_NAME]_career_site" at bounding box center [490, 338] width 80 height 24
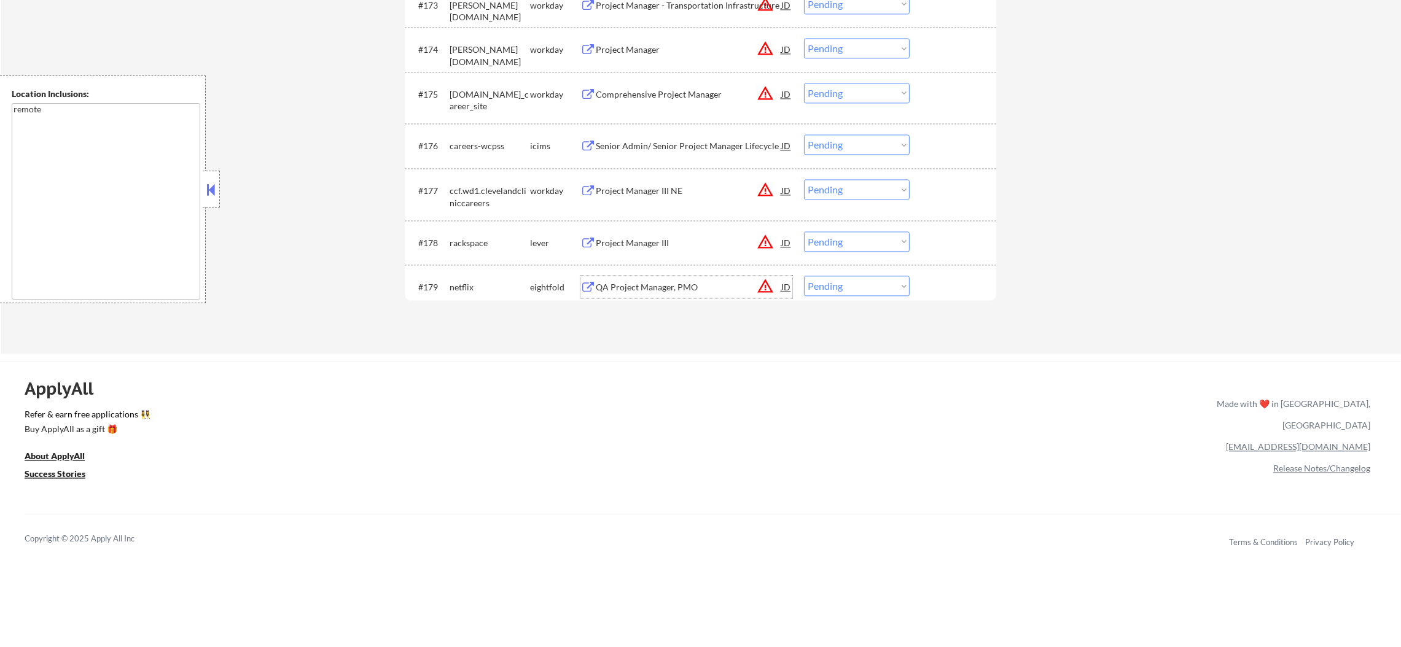
click at [666, 289] on div "QA Project Manager, PMO" at bounding box center [689, 287] width 186 height 12
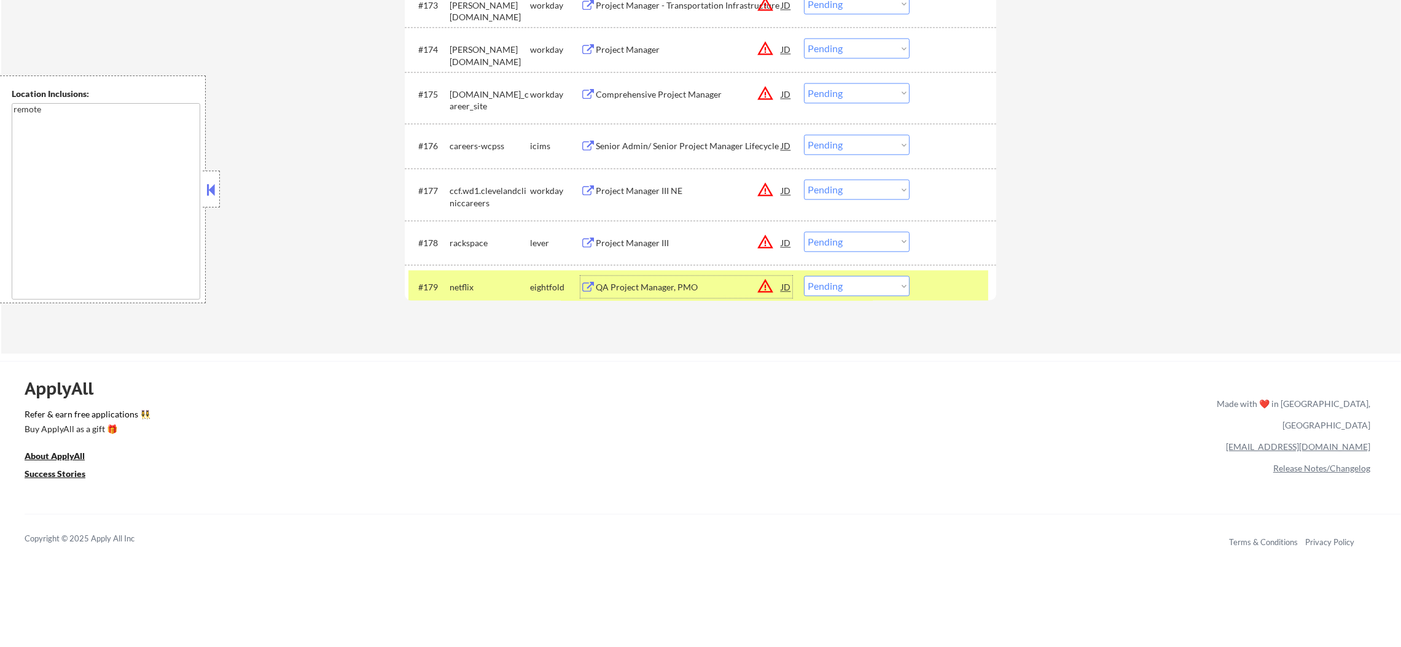
drag, startPoint x: 872, startPoint y: 280, endPoint x: 869, endPoint y: 294, distance: 13.9
click at [871, 283] on select "Choose an option... Pending Applied Excluded (Questions) Excluded (Expired) Exc…" at bounding box center [857, 286] width 106 height 20
select select ""excluded__expired_""
click at [804, 276] on select "Choose an option... Pending Applied Excluded (Questions) Excluded (Expired) Exc…" at bounding box center [857, 286] width 106 height 20
click at [464, 294] on div "netflix" at bounding box center [490, 287] width 80 height 22
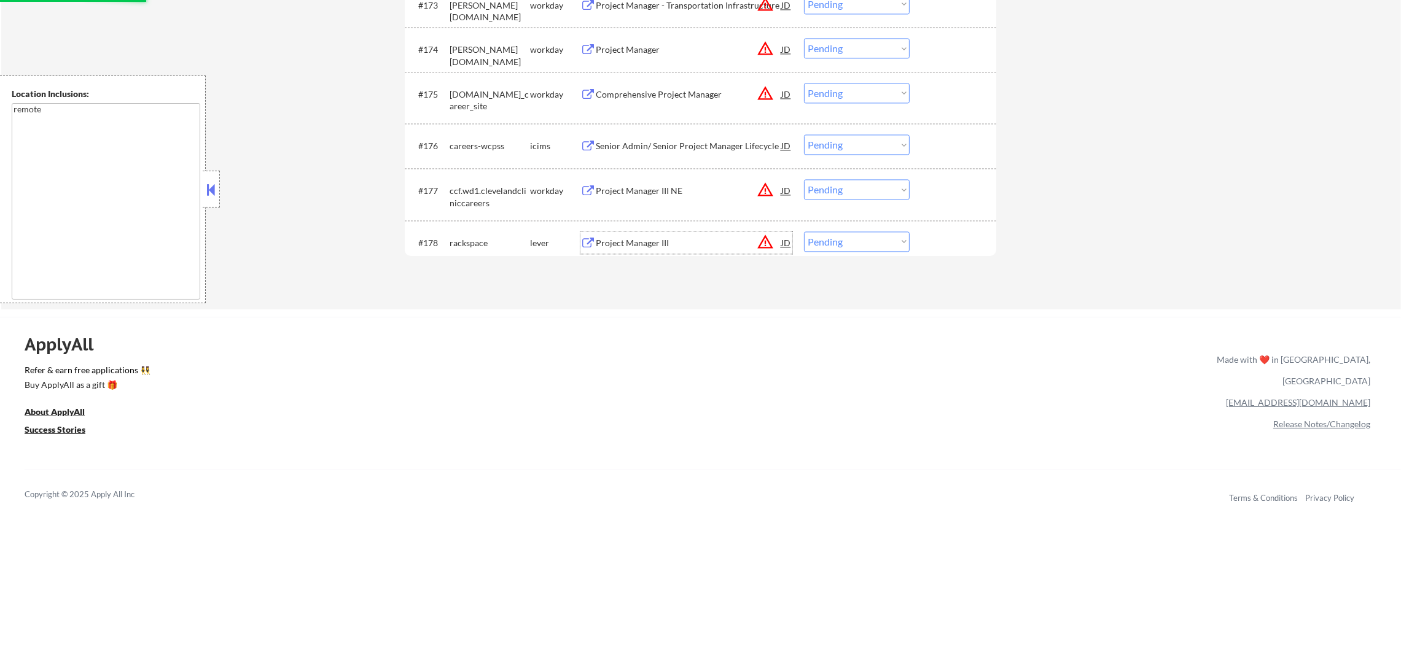
click at [687, 240] on div "Project Manager III" at bounding box center [689, 243] width 186 height 12
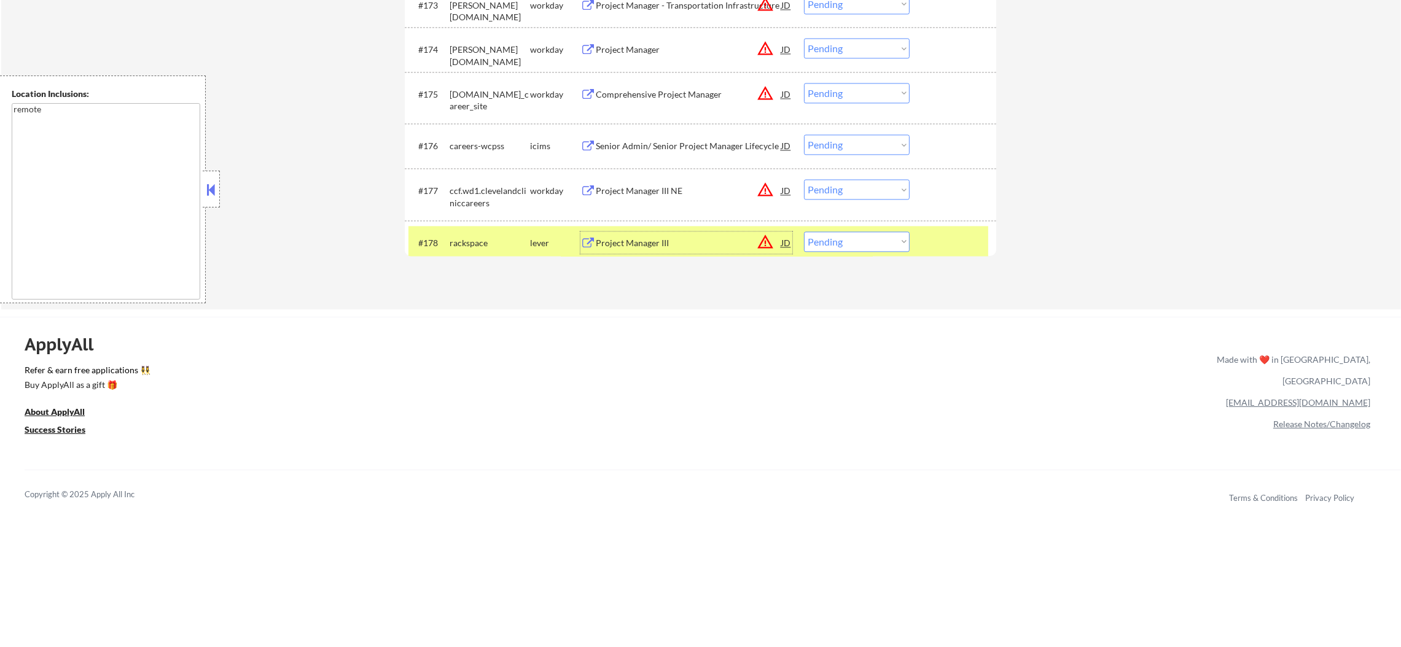
drag, startPoint x: 829, startPoint y: 238, endPoint x: 829, endPoint y: 249, distance: 10.4
click at [829, 243] on select "Choose an option... Pending Applied Excluded (Questions) Excluded (Expired) Exc…" at bounding box center [857, 242] width 106 height 20
select select ""excluded__salary_""
click at [804, 232] on select "Choose an option... Pending Applied Excluded (Questions) Excluded (Expired) Exc…" at bounding box center [857, 242] width 106 height 20
click at [530, 240] on div "lever" at bounding box center [555, 243] width 50 height 12
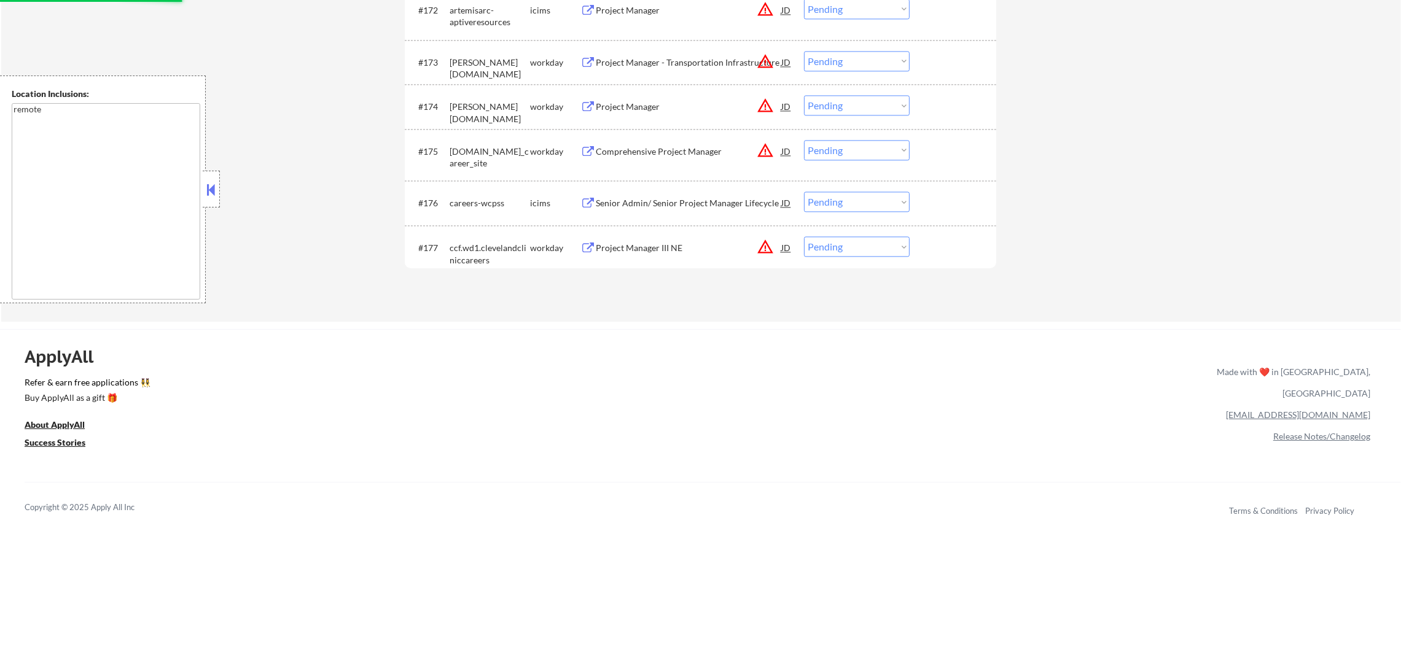
scroll to position [3919, 0]
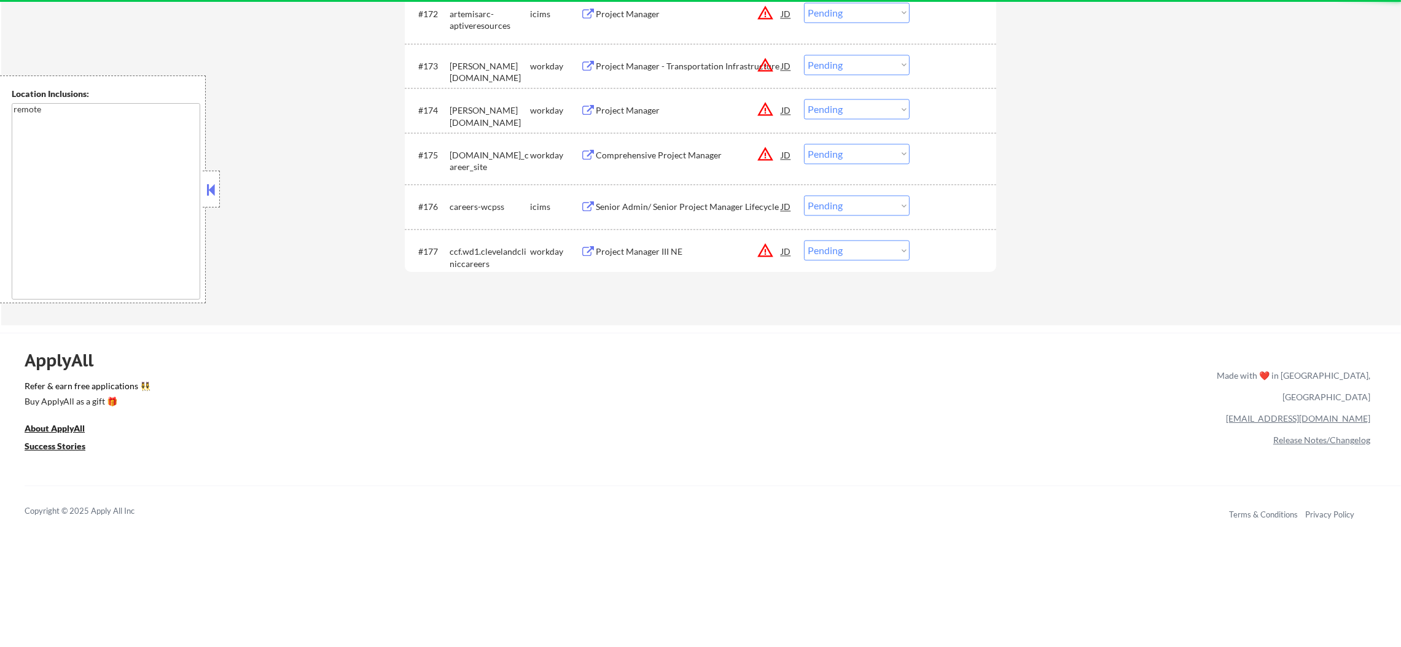
click at [765, 249] on button "warning_amber" at bounding box center [765, 250] width 17 height 17
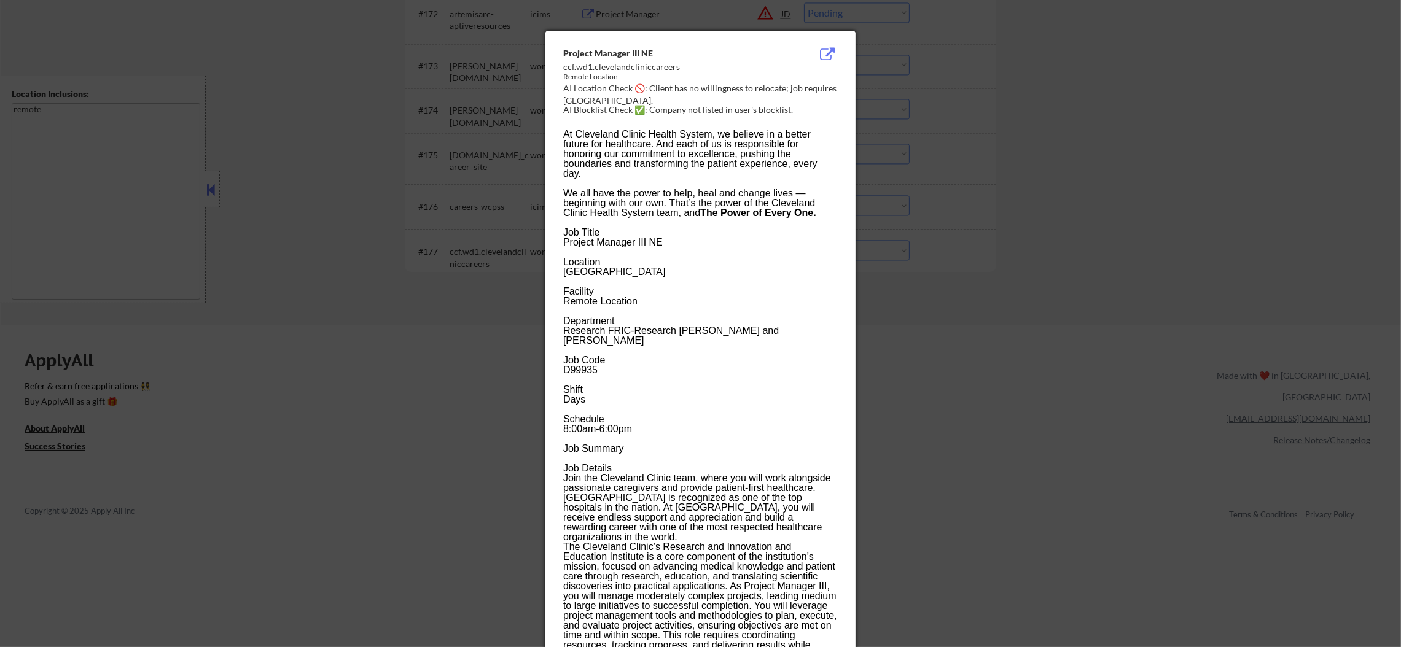
click at [936, 268] on div at bounding box center [700, 323] width 1401 height 647
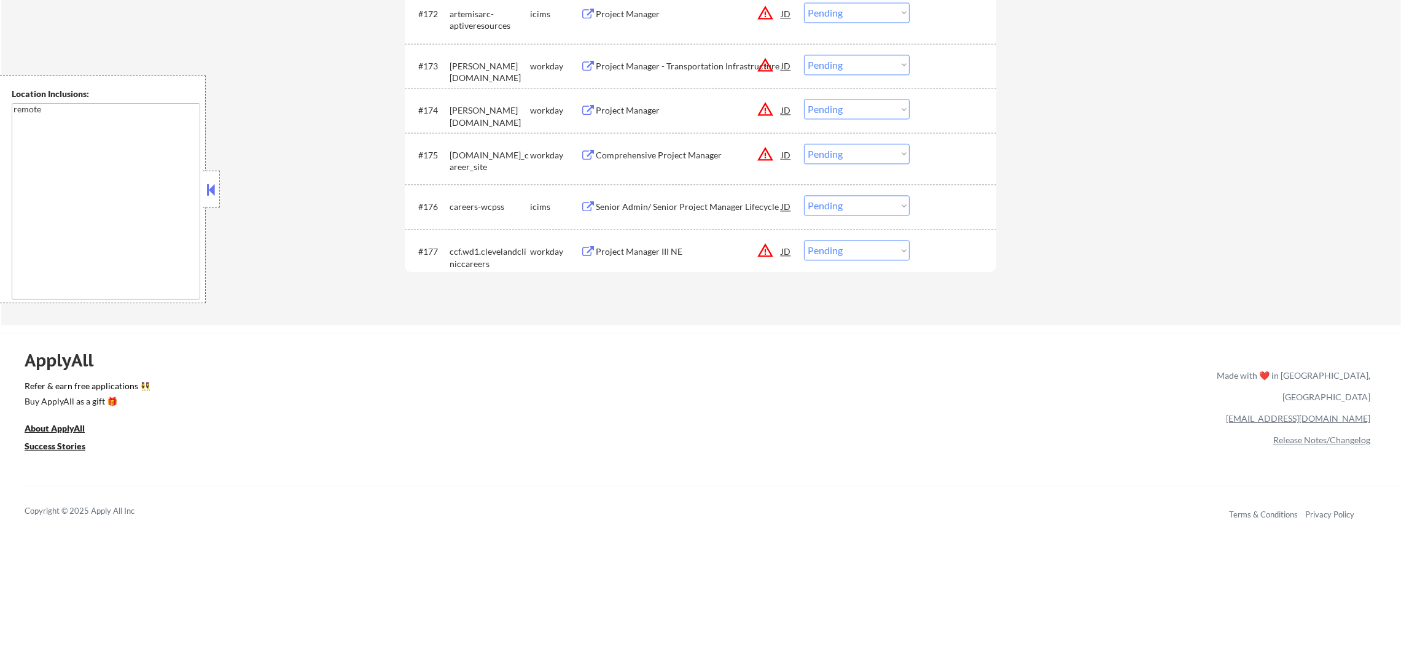
click at [828, 254] on select "Choose an option... Pending Applied Excluded (Questions) Excluded (Expired) Exc…" at bounding box center [857, 250] width 106 height 20
select select ""excluded__location_""
click at [804, 240] on select "Choose an option... Pending Applied Excluded (Questions) Excluded (Expired) Exc…" at bounding box center [857, 250] width 106 height 20
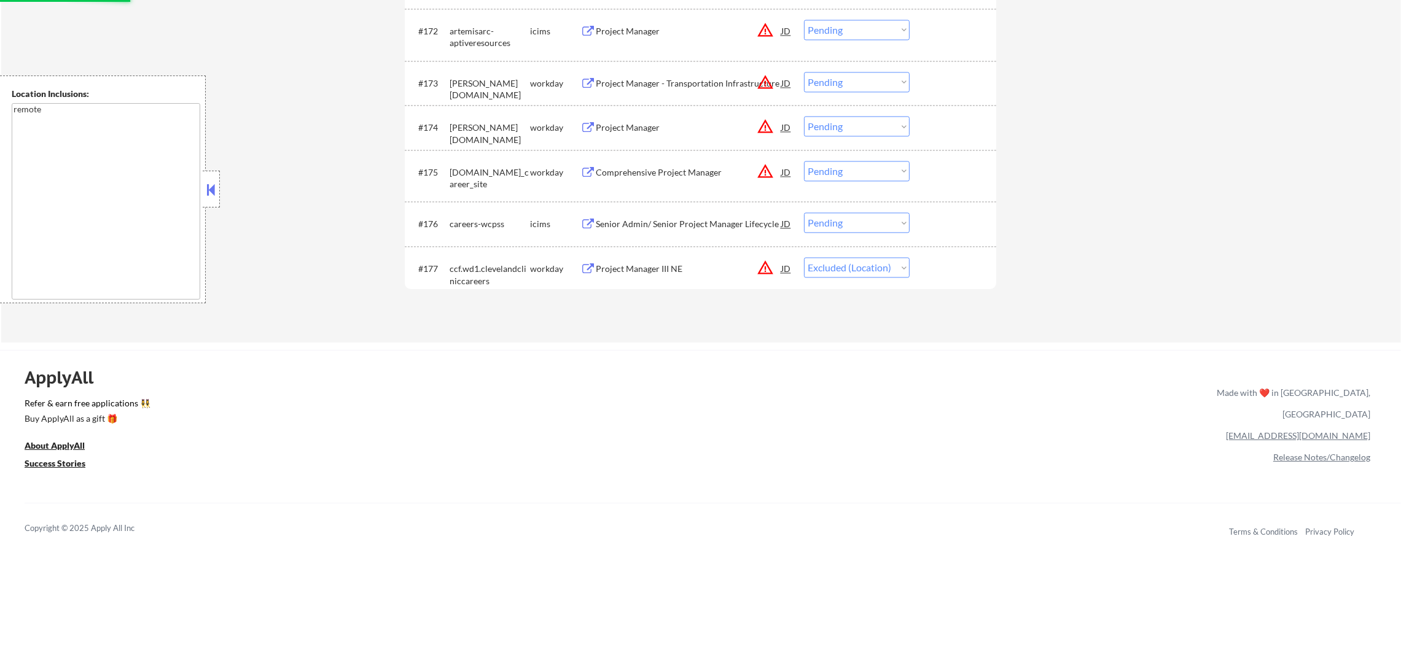
scroll to position [3888, 0]
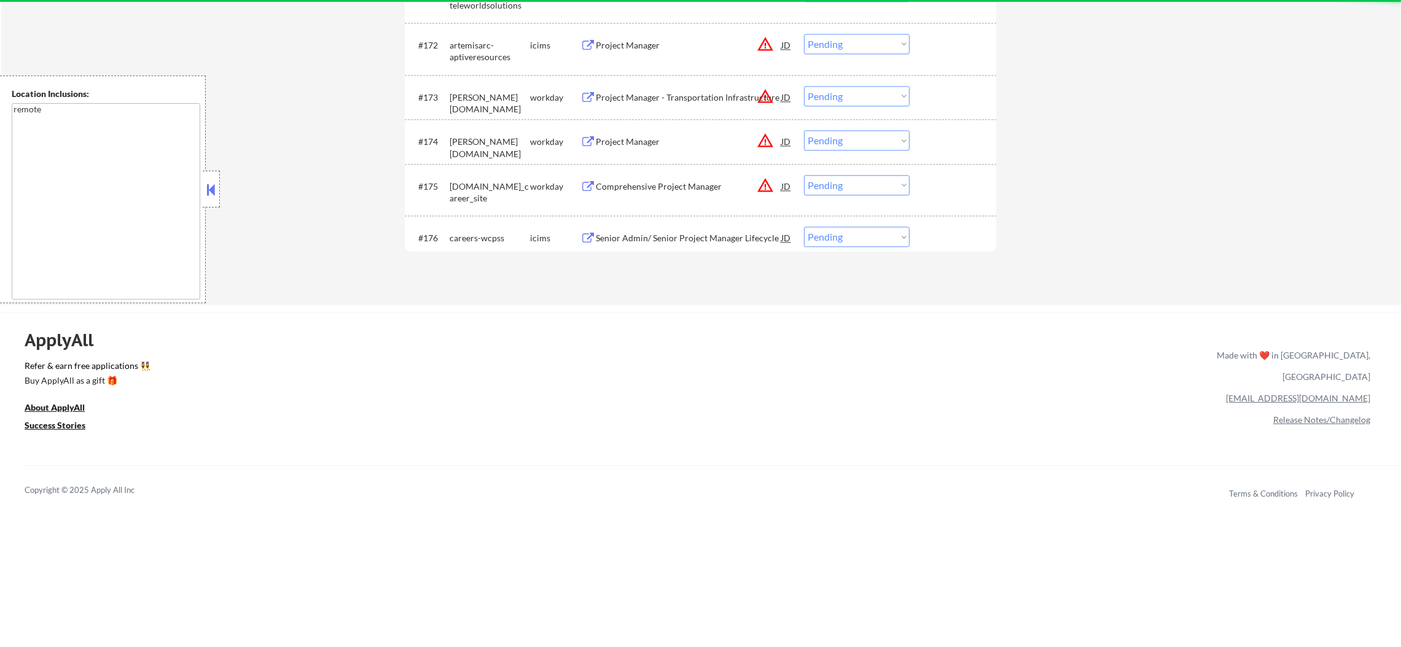
click at [701, 233] on div "Senior Admin/ Senior Project Manager Lifecycle" at bounding box center [689, 238] width 186 height 12
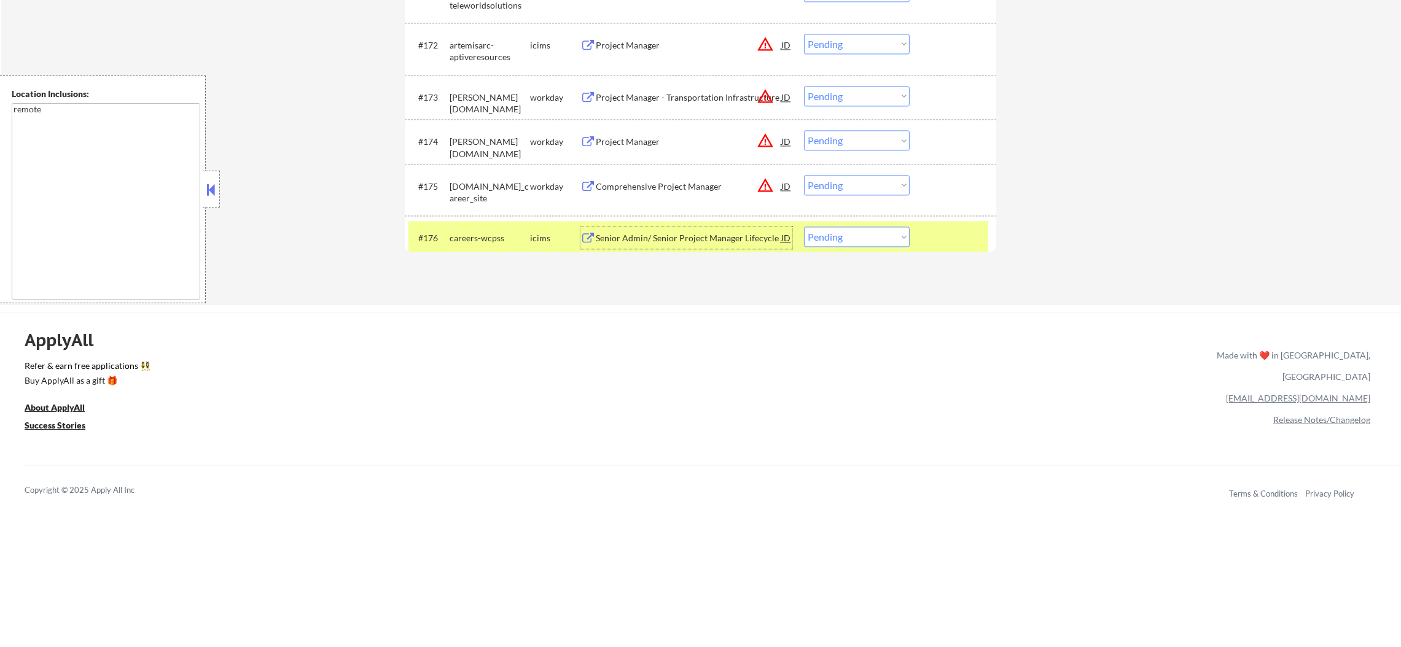
drag, startPoint x: 802, startPoint y: 227, endPoint x: 808, endPoint y: 232, distance: 7.9
click at [803, 229] on div "#176 careers-wcpss icims Senior Admin/ Senior Project Manager Lifecycle JD warn…" at bounding box center [698, 237] width 580 height 33
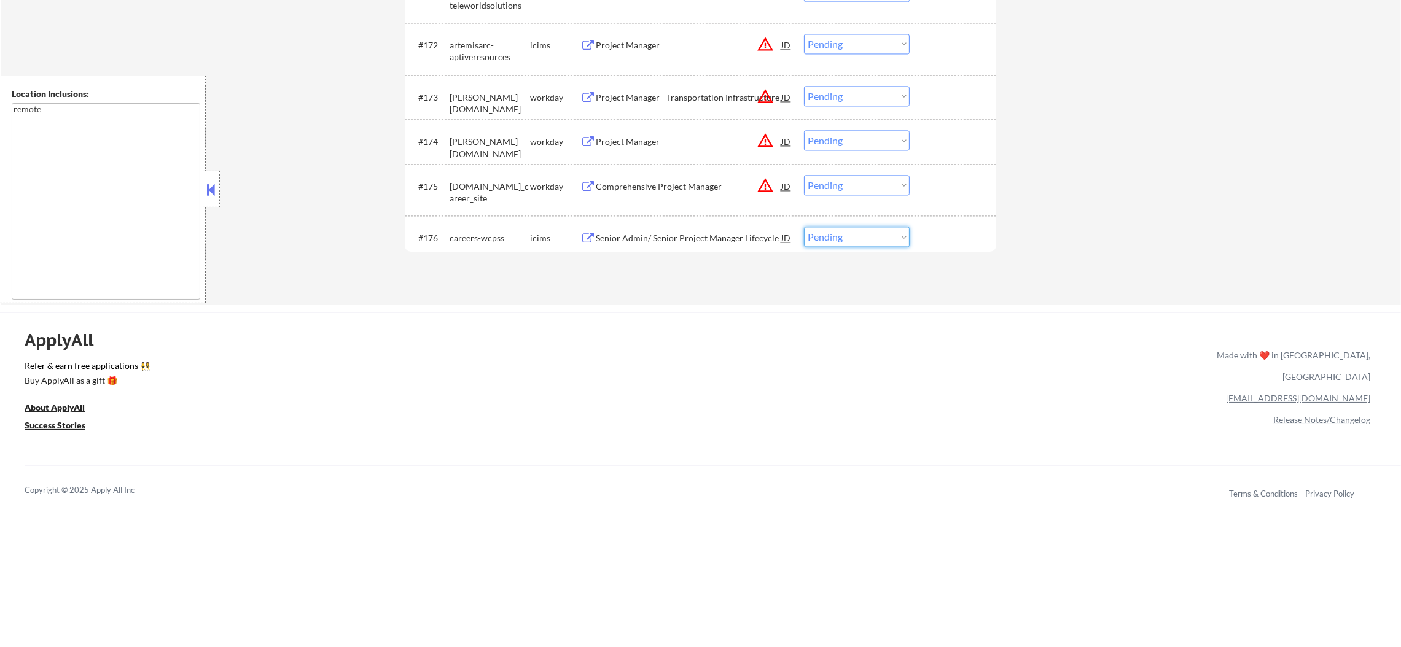
click at [825, 238] on select "Choose an option... Pending Applied Excluded (Questions) Excluded (Expired) Exc…" at bounding box center [857, 237] width 106 height 20
select select ""excluded__location_""
click at [804, 227] on select "Choose an option... Pending Applied Excluded (Questions) Excluded (Expired) Exc…" at bounding box center [857, 237] width 106 height 20
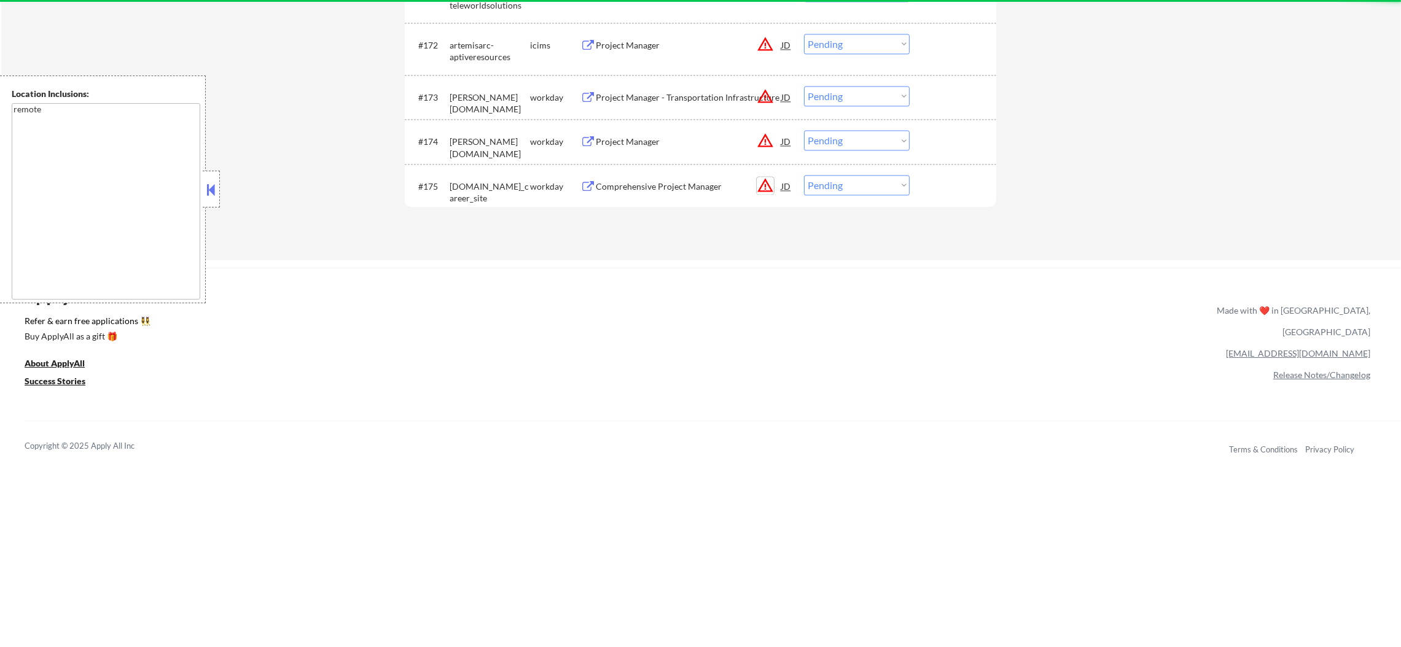
click at [760, 184] on button "warning_amber" at bounding box center [765, 185] width 17 height 17
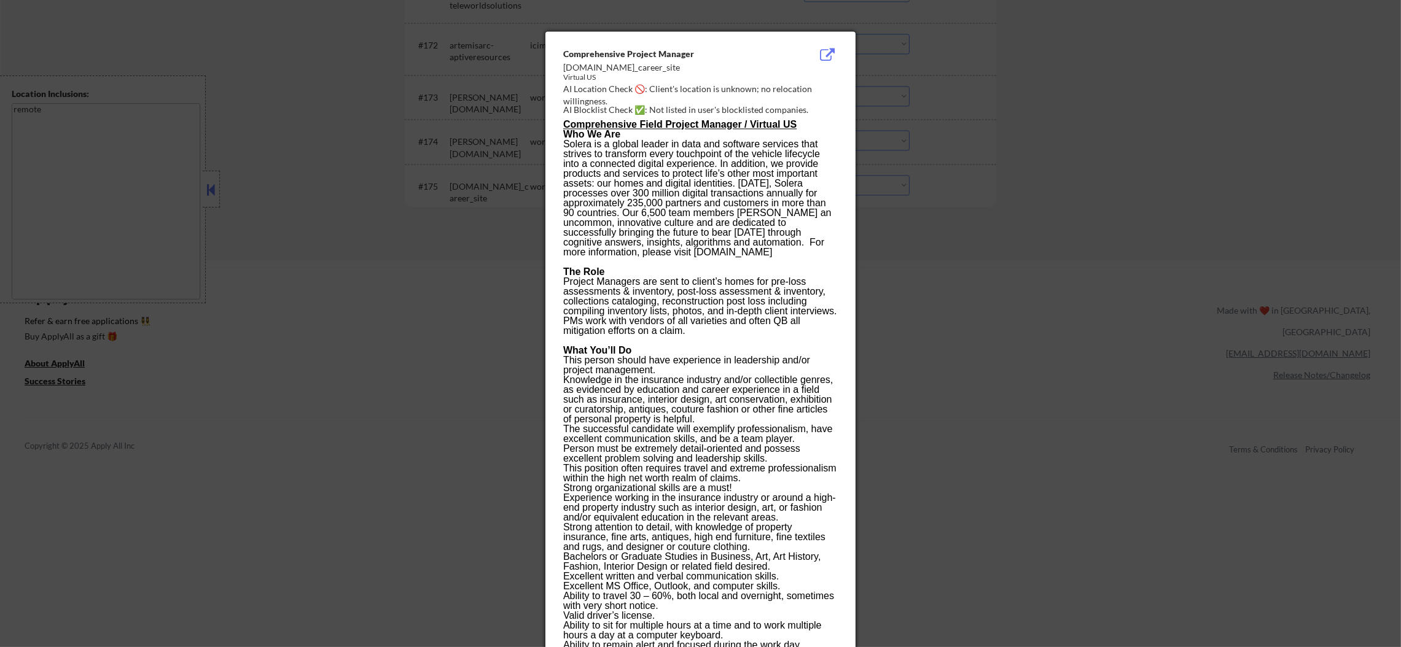
click at [957, 182] on div at bounding box center [700, 323] width 1401 height 647
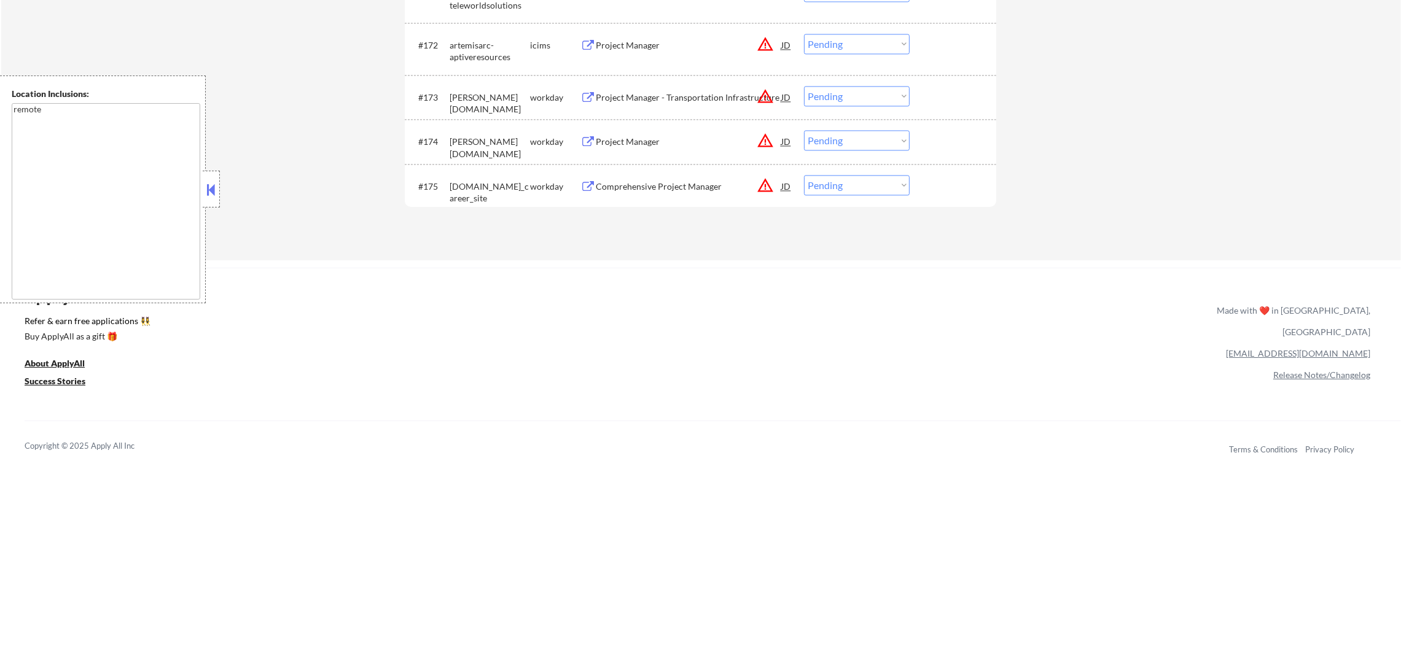
click at [654, 187] on div "Comprehensive Project Manager" at bounding box center [689, 187] width 186 height 12
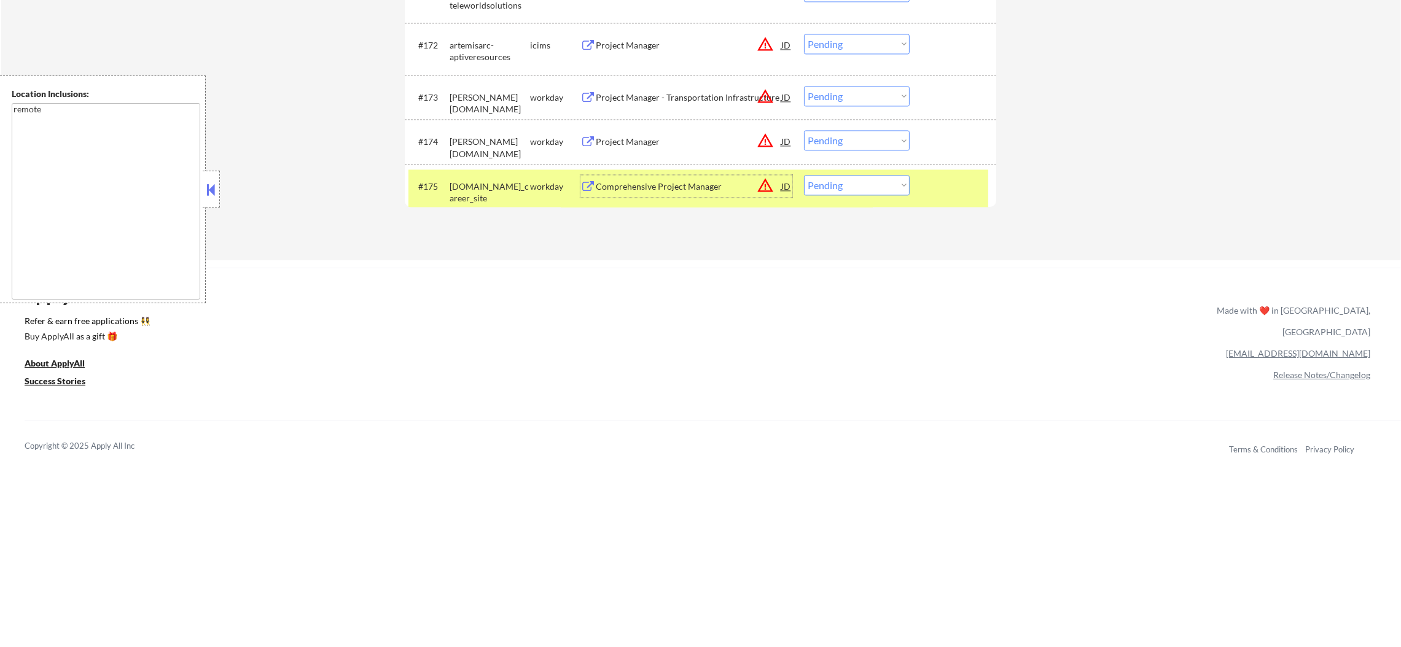
click at [865, 193] on select "Choose an option... Pending Applied Excluded (Questions) Excluded (Expired) Exc…" at bounding box center [857, 185] width 106 height 20
select select ""excluded__blocklist_""
click at [804, 175] on select "Choose an option... Pending Applied Excluded (Questions) Excluded (Expired) Exc…" at bounding box center [857, 185] width 106 height 20
click at [508, 173] on div "#175 [DOMAIN_NAME]_career_site workday Comprehensive Project Manager JD warning…" at bounding box center [698, 190] width 580 height 41
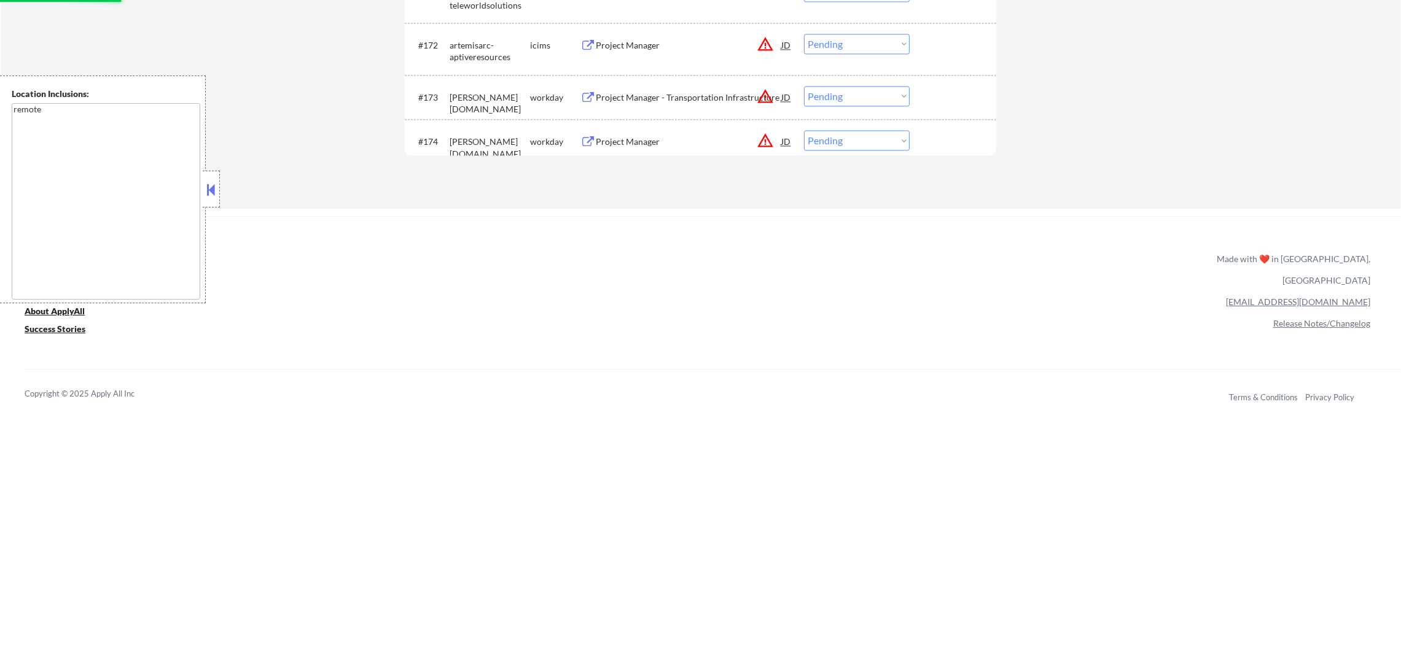
scroll to position [3795, 0]
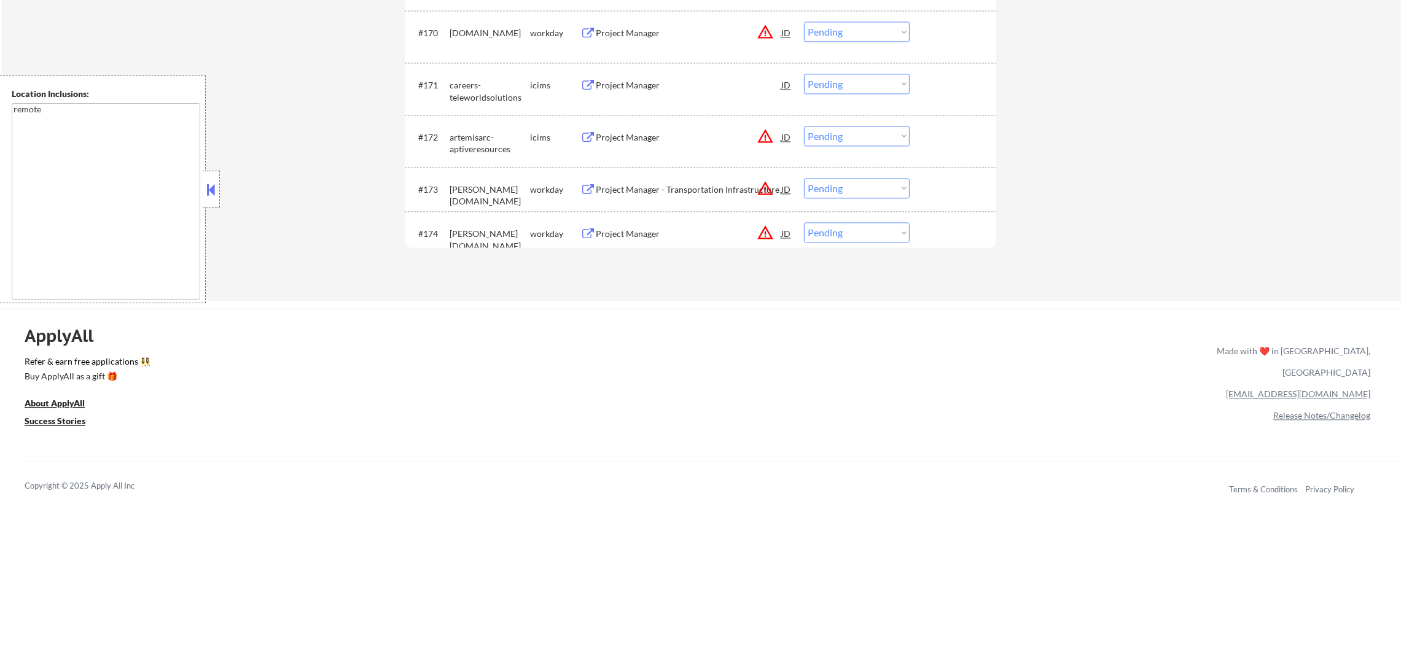
click at [712, 217] on div "#174 [PERSON_NAME][DOMAIN_NAME] workday Project Manager JD warning_amber Choose…" at bounding box center [698, 233] width 580 height 33
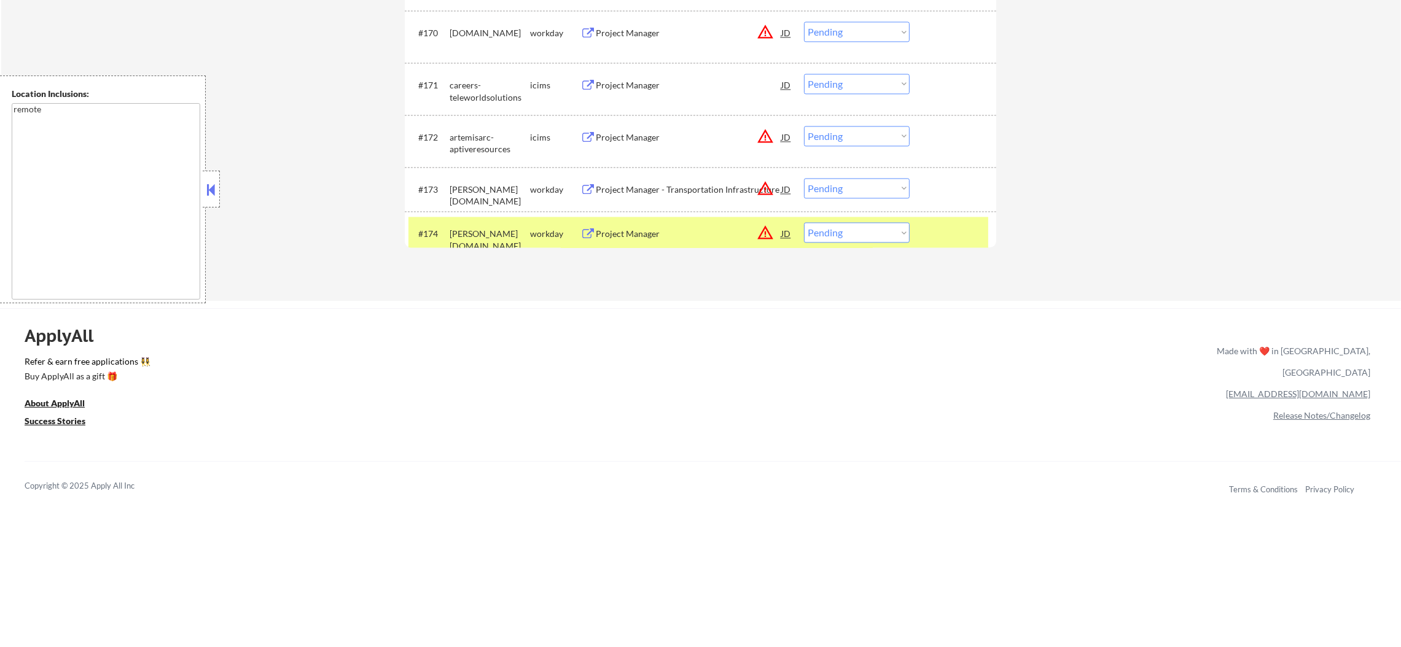
click at [712, 217] on div "#174 [PERSON_NAME][DOMAIN_NAME] workday Project Manager JD warning_amber Choose…" at bounding box center [698, 233] width 580 height 33
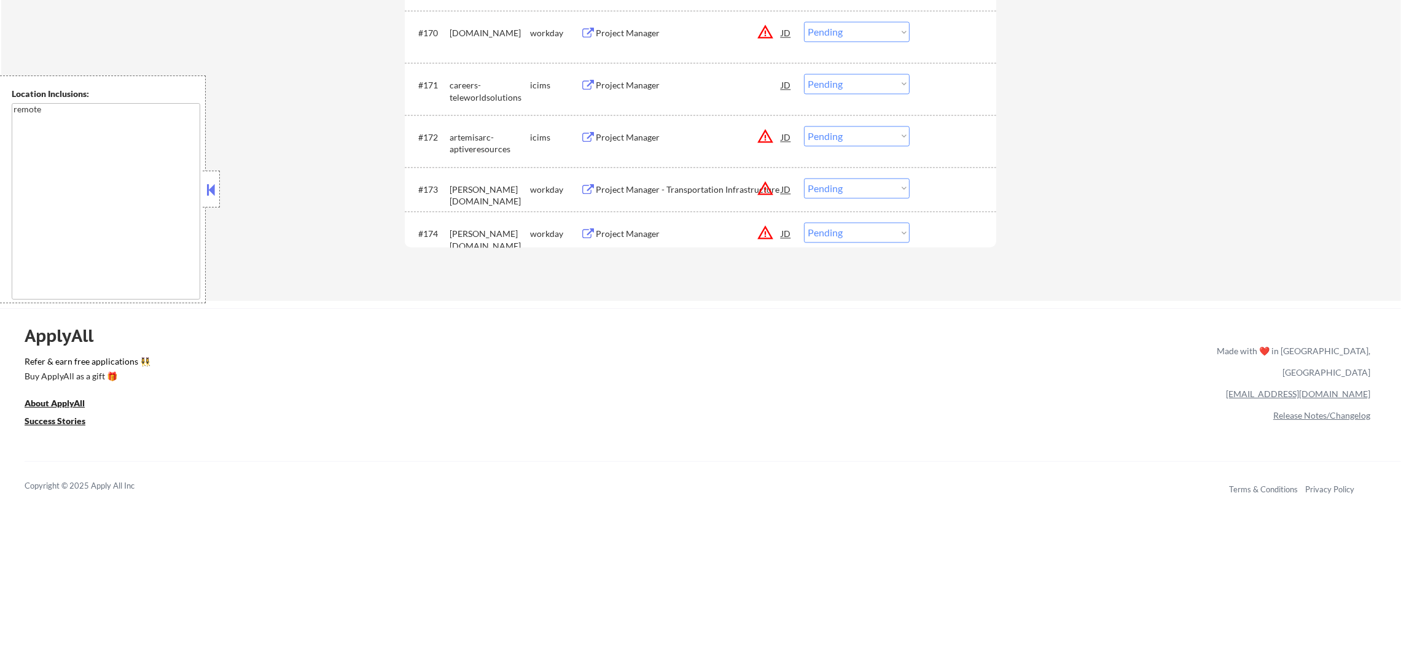
click at [713, 219] on div "#174 [PERSON_NAME][DOMAIN_NAME] workday Project Manager JD warning_amber Choose…" at bounding box center [698, 233] width 580 height 33
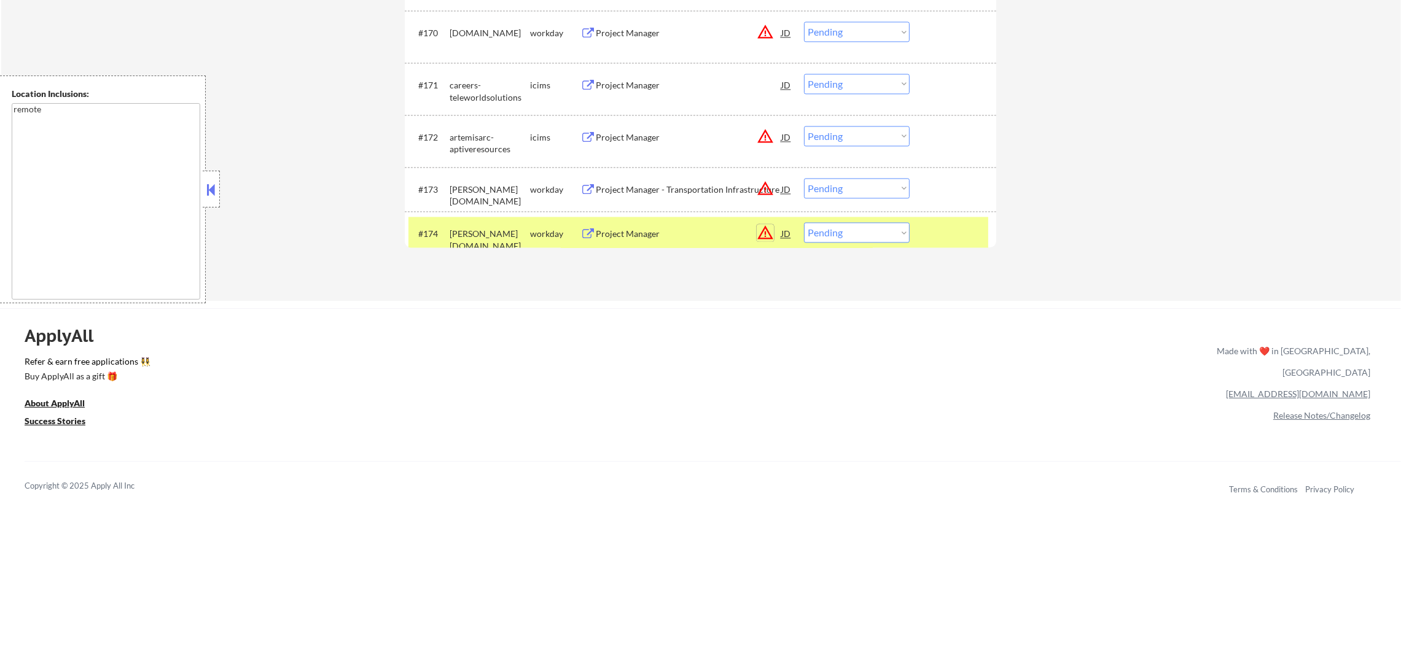
click at [764, 233] on button "warning_amber" at bounding box center [765, 232] width 17 height 17
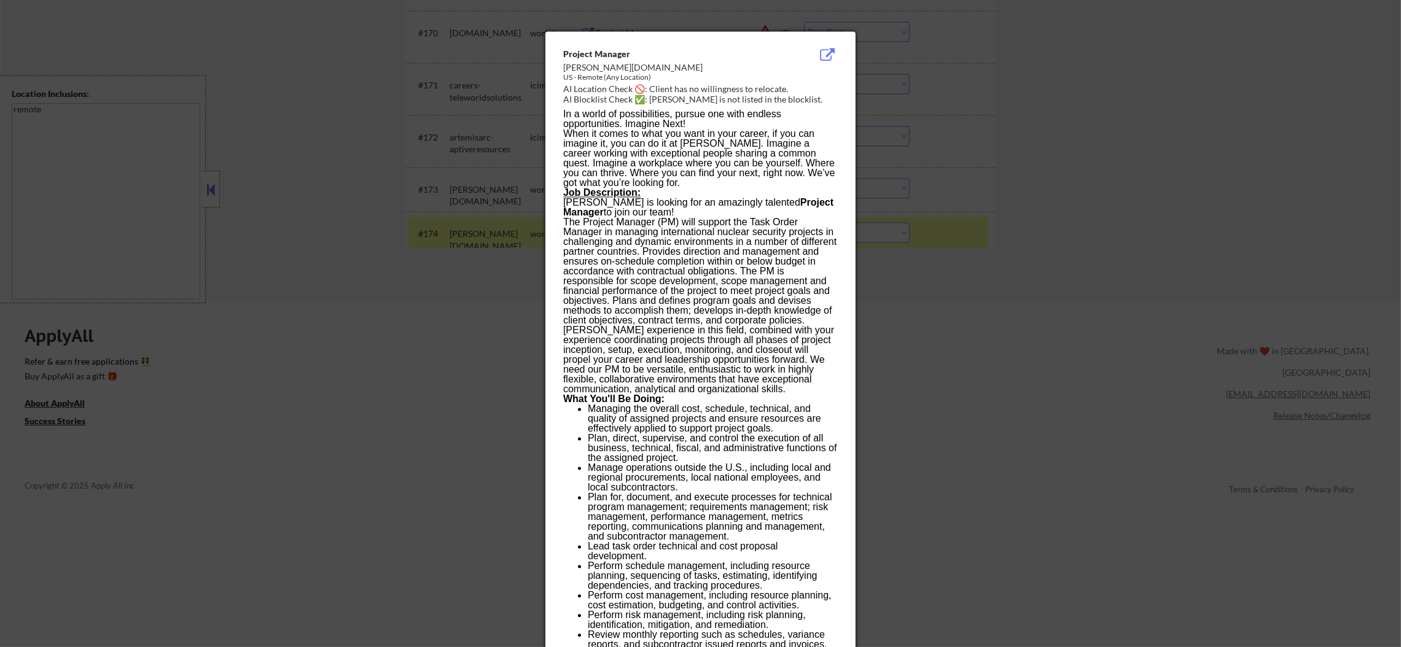
click at [971, 248] on div at bounding box center [700, 323] width 1401 height 647
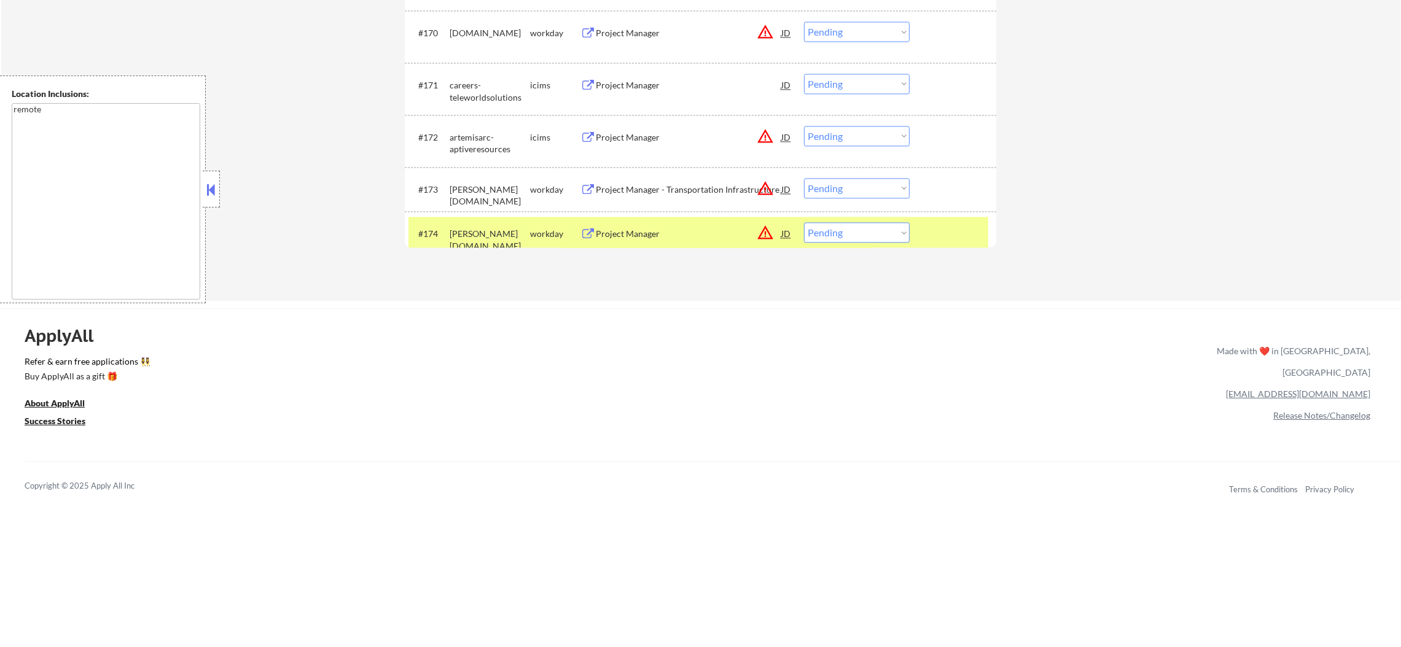
click at [745, 226] on div "Project Manager" at bounding box center [689, 233] width 186 height 22
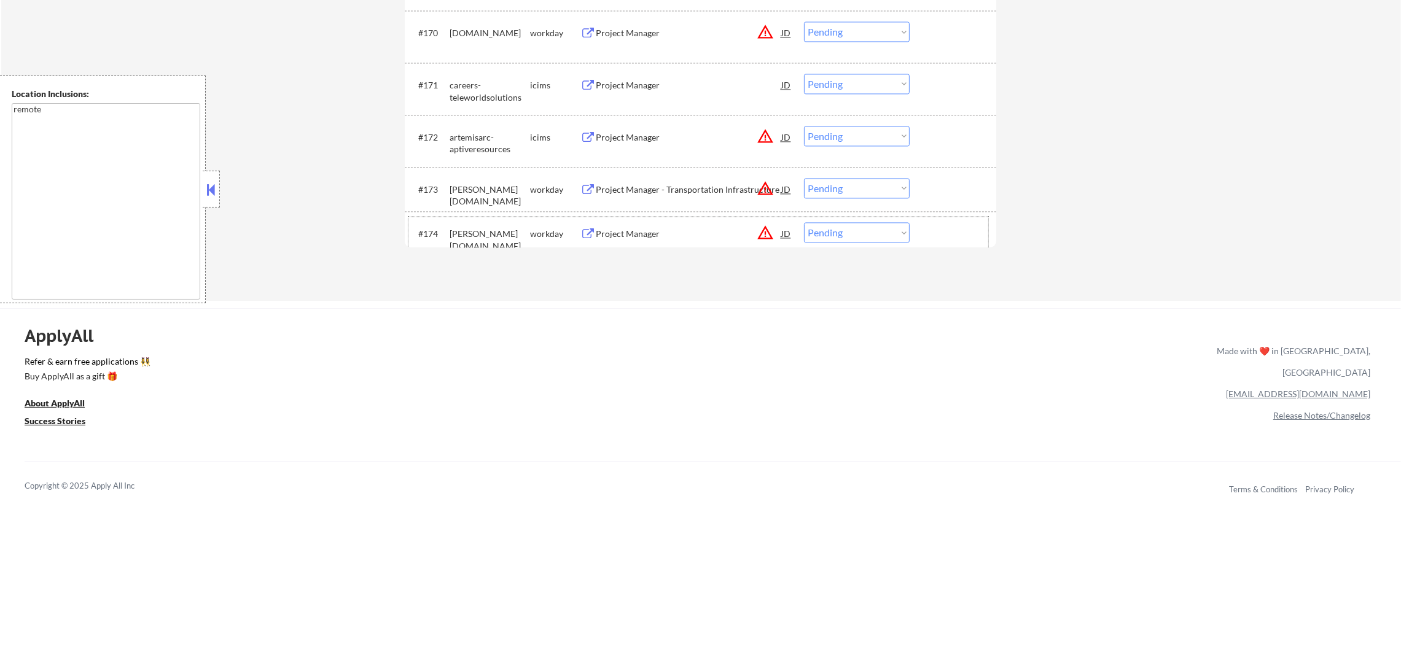
click at [507, 241] on div "[PERSON_NAME][DOMAIN_NAME]" at bounding box center [490, 233] width 80 height 22
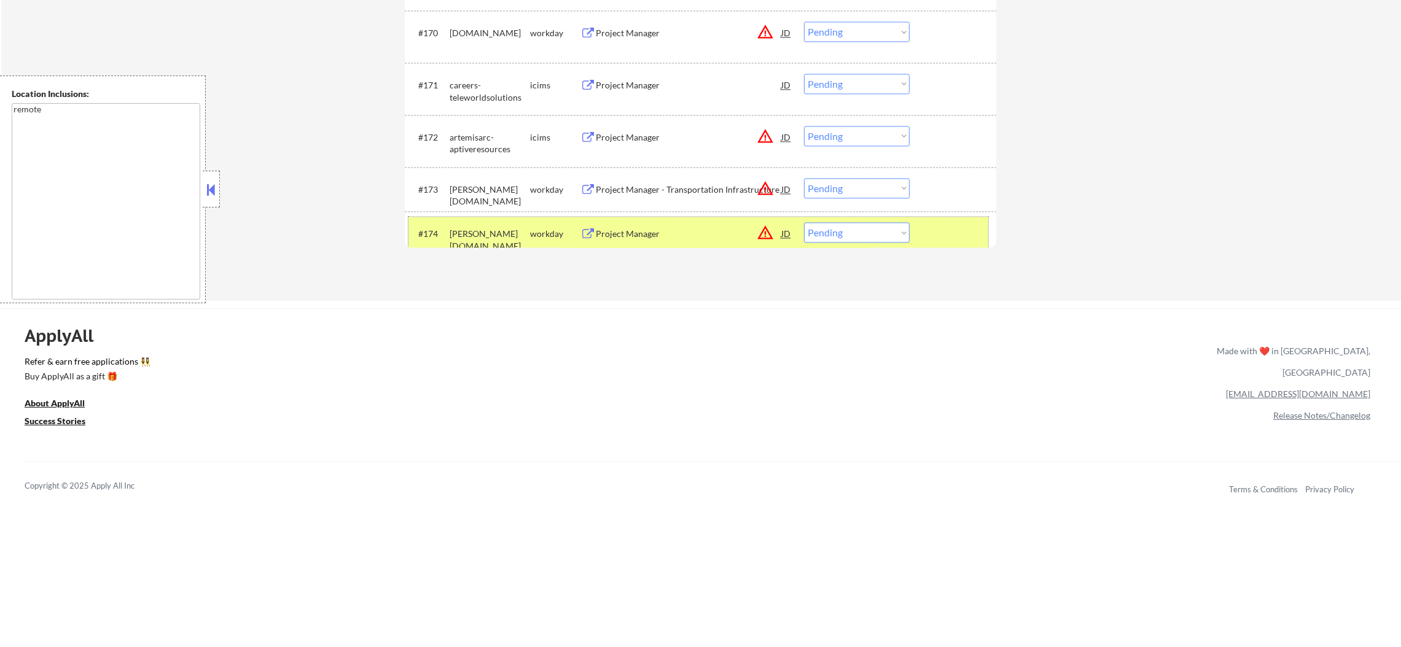
click at [854, 230] on select "Choose an option... Pending Applied Excluded (Questions) Excluded (Expired) Exc…" at bounding box center [857, 232] width 106 height 20
select select ""excluded__expired_""
click at [804, 222] on select "Choose an option... Pending Applied Excluded (Questions) Excluded (Expired) Exc…" at bounding box center [857, 232] width 106 height 20
click at [488, 208] on div "#173 [PERSON_NAME][DOMAIN_NAME] workday Project Manager - Transportation Infras…" at bounding box center [701, 189] width 592 height 45
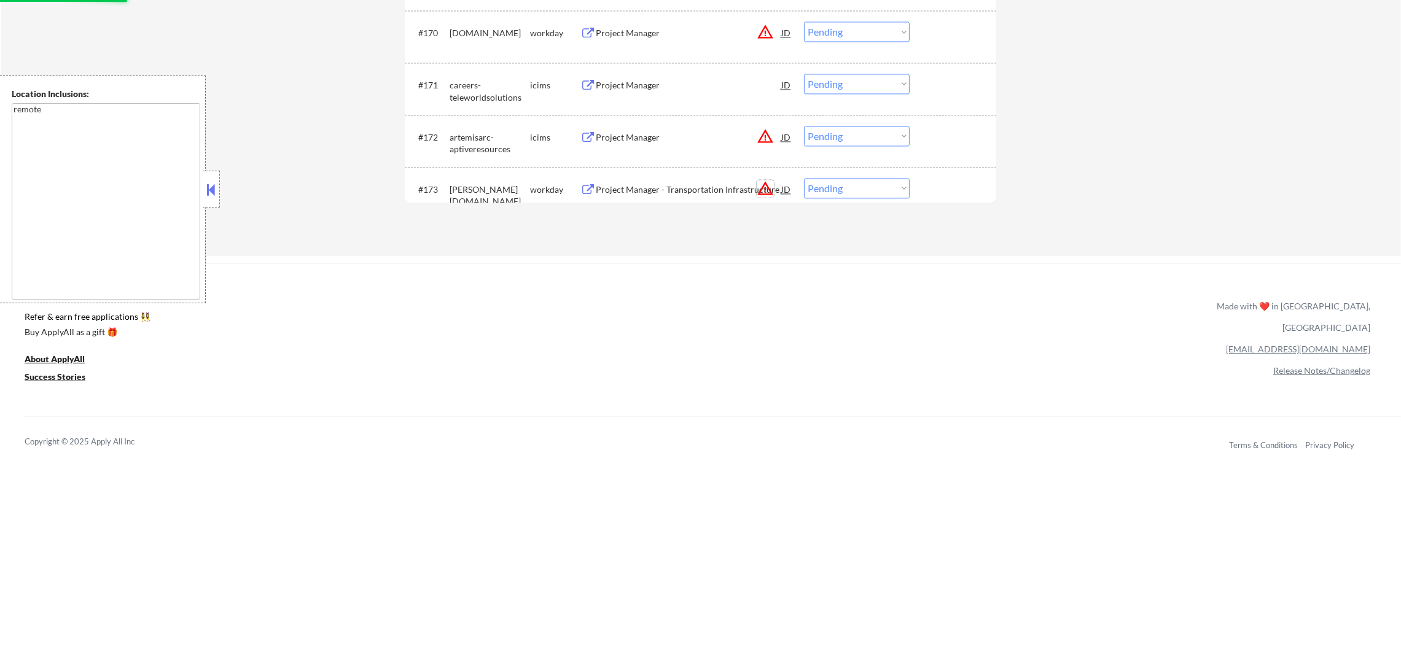
click at [767, 189] on button "warning_amber" at bounding box center [765, 188] width 17 height 17
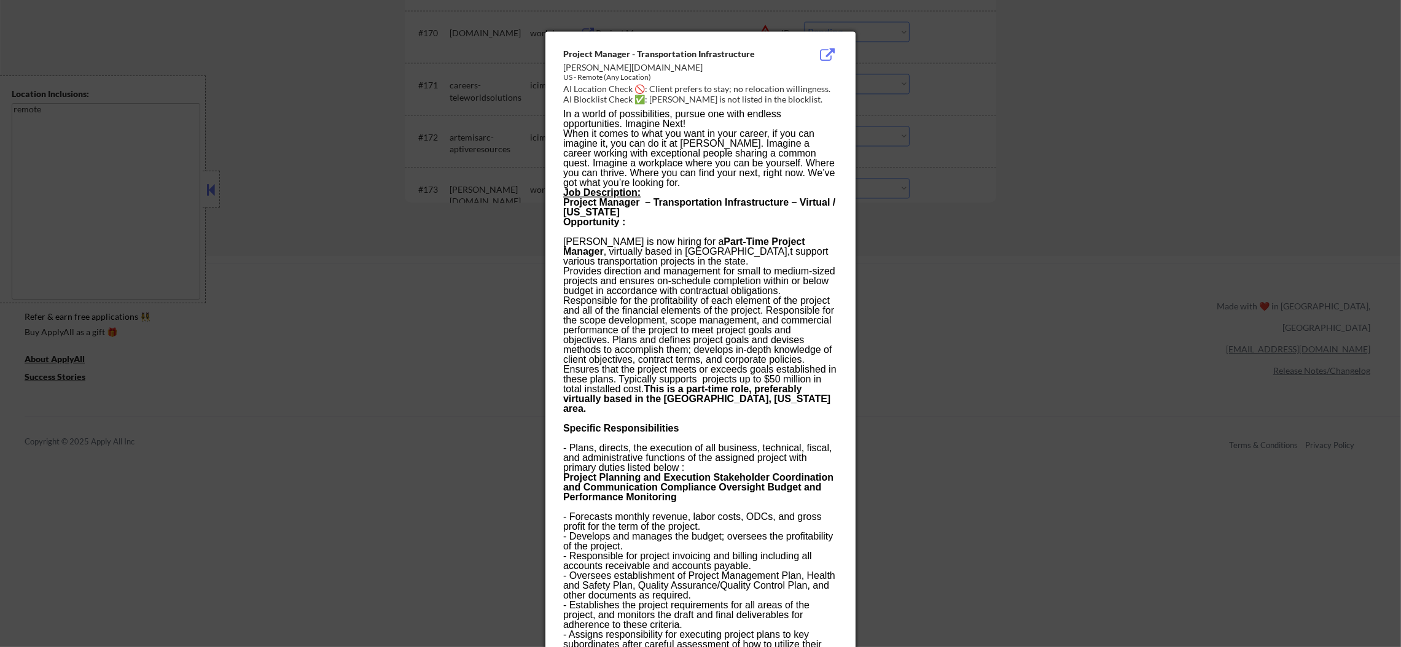
click at [1009, 123] on div at bounding box center [700, 323] width 1401 height 647
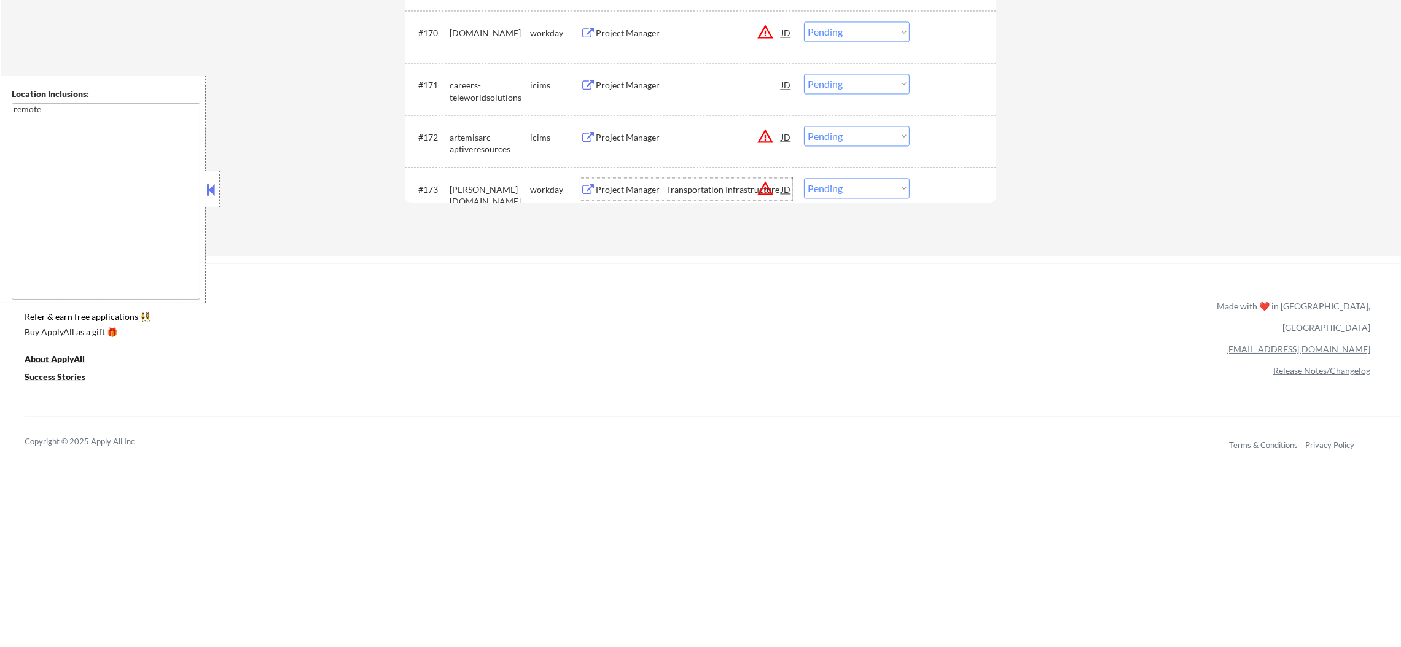
click at [698, 188] on div "Project Manager - Transportation Infrastructure" at bounding box center [689, 190] width 186 height 12
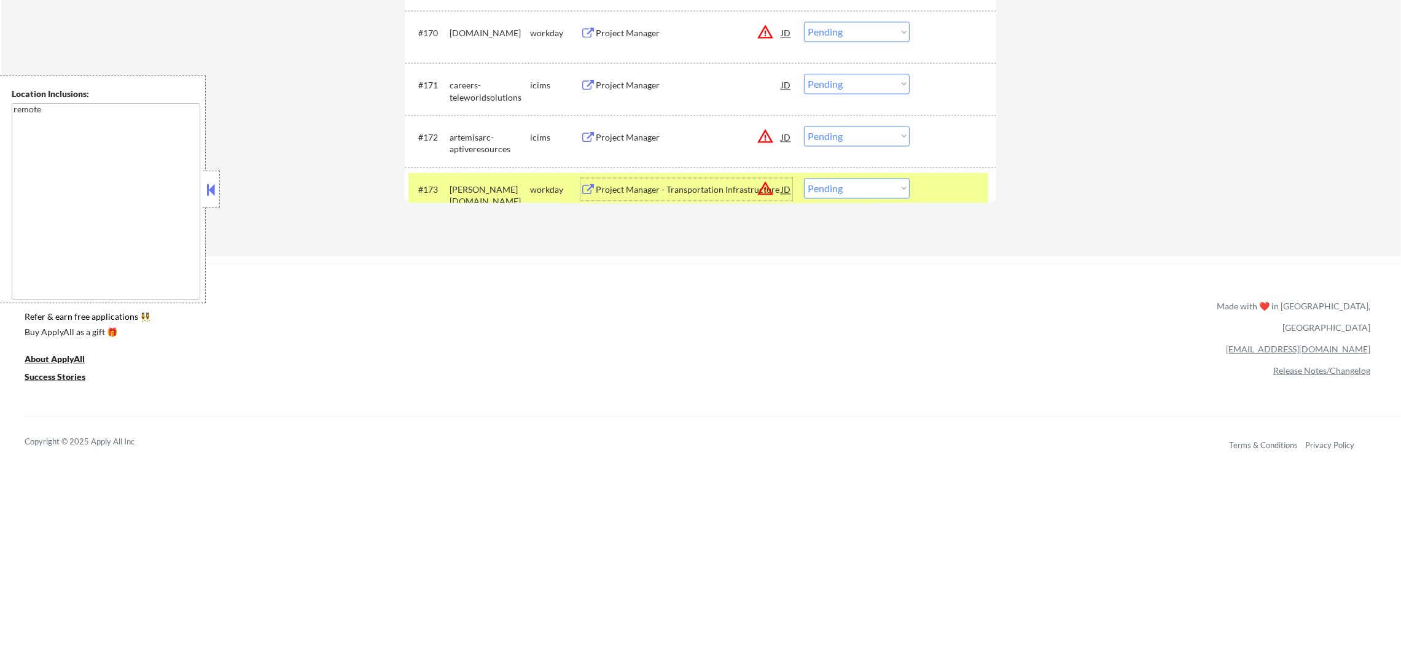
click at [851, 183] on select "Choose an option... Pending Applied Excluded (Questions) Excluded (Expired) Exc…" at bounding box center [857, 188] width 106 height 20
select select ""excluded__bad_match_""
click at [804, 178] on select "Choose an option... Pending Applied Excluded (Questions) Excluded (Expired) Exc…" at bounding box center [857, 188] width 106 height 20
click at [489, 181] on div "[PERSON_NAME][DOMAIN_NAME]" at bounding box center [490, 189] width 80 height 22
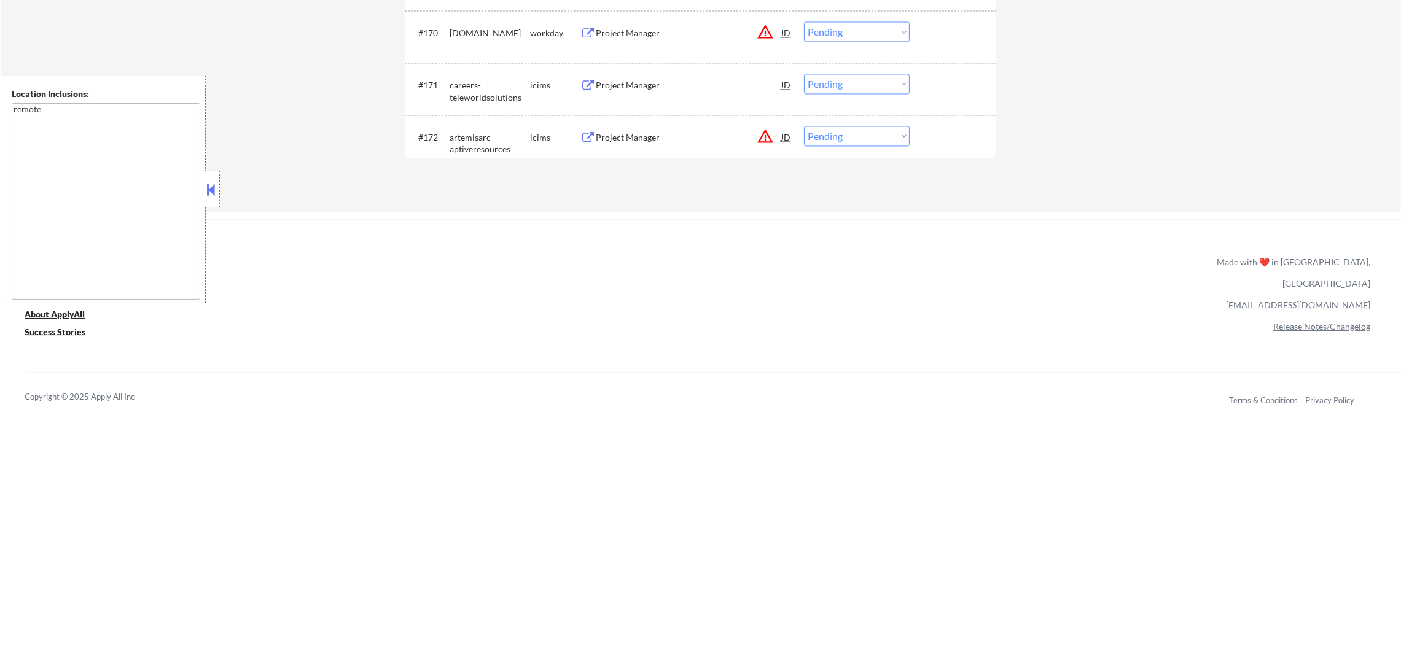
scroll to position [3765, 0]
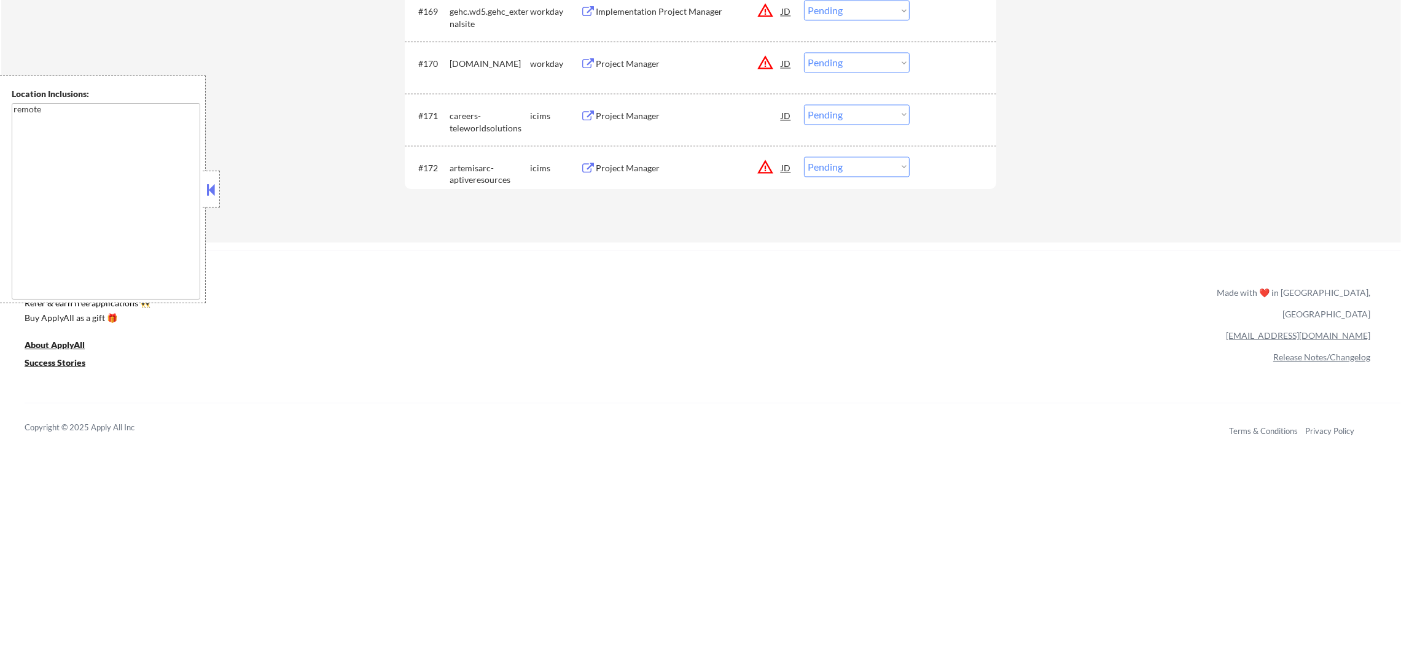
click at [761, 162] on button "warning_amber" at bounding box center [765, 166] width 17 height 17
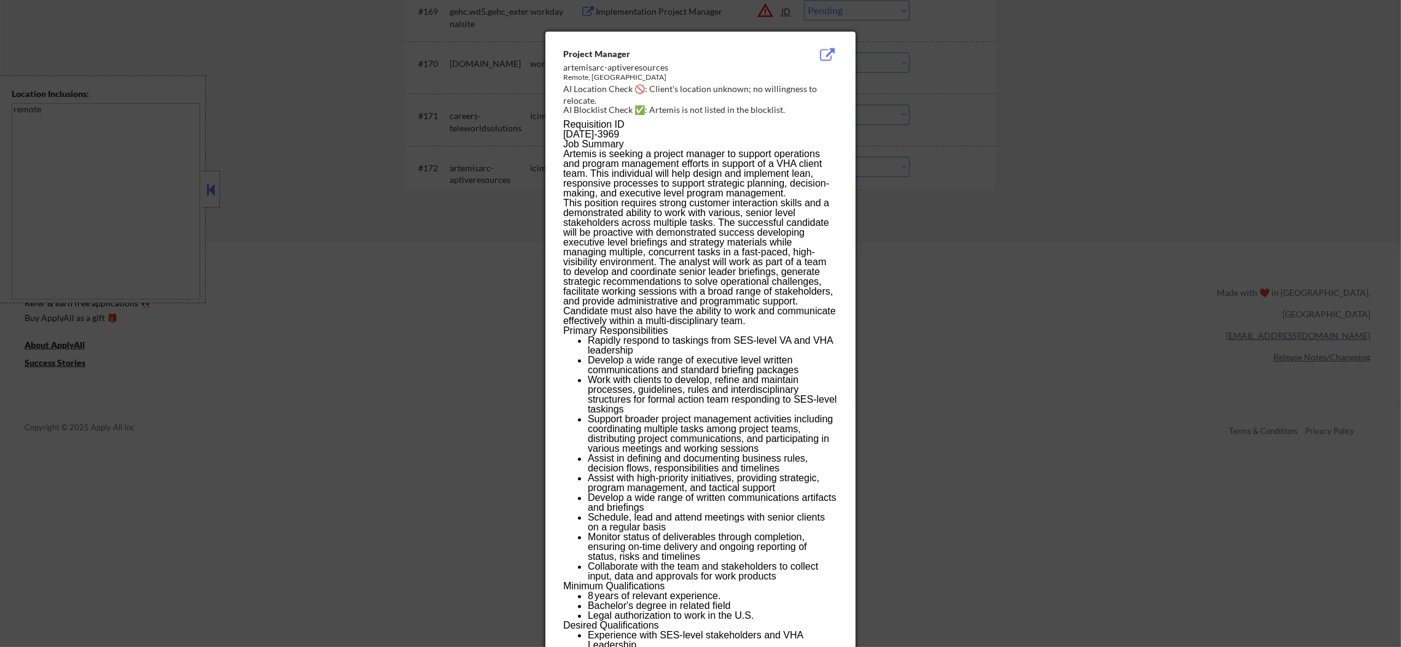
click at [967, 208] on div at bounding box center [700, 323] width 1401 height 647
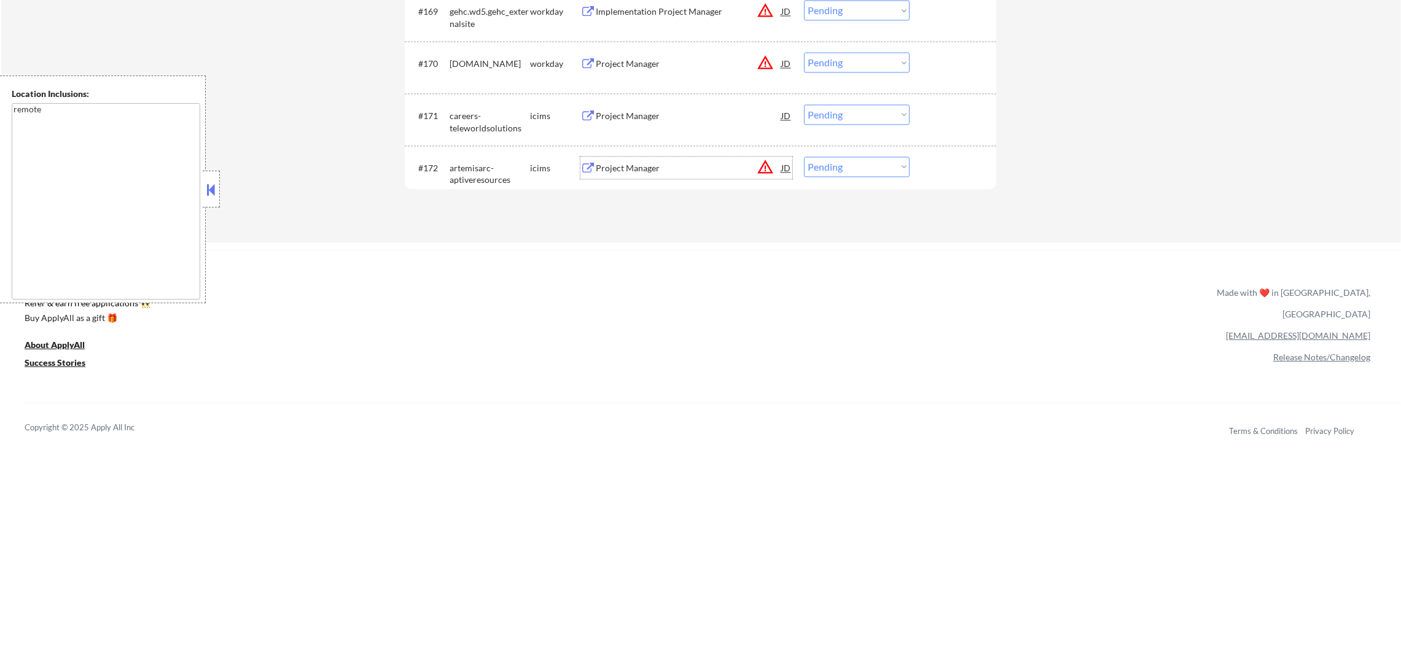
click at [677, 167] on div "Project Manager" at bounding box center [689, 168] width 186 height 12
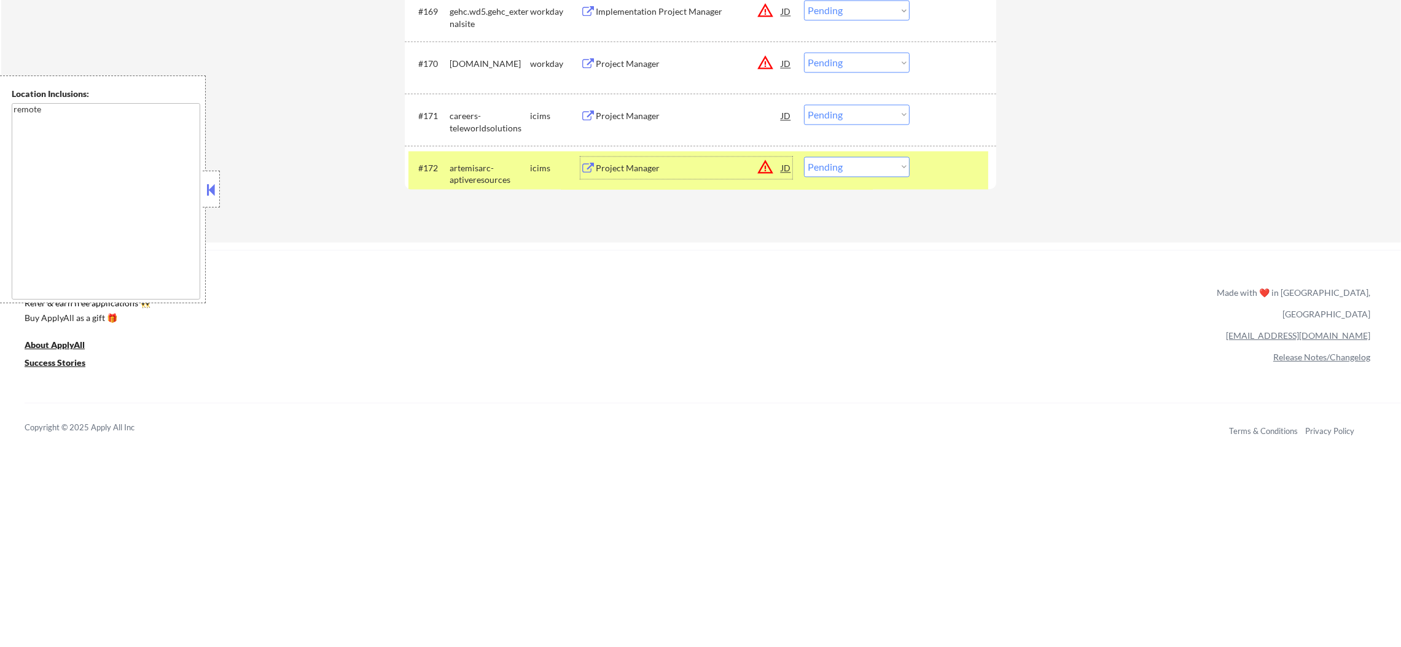
click at [826, 162] on select "Choose an option... Pending Applied Excluded (Questions) Excluded (Expired) Exc…" at bounding box center [857, 167] width 106 height 20
select select ""excluded__expired_""
click at [804, 157] on select "Choose an option... Pending Applied Excluded (Questions) Excluded (Expired) Exc…" at bounding box center [857, 167] width 106 height 20
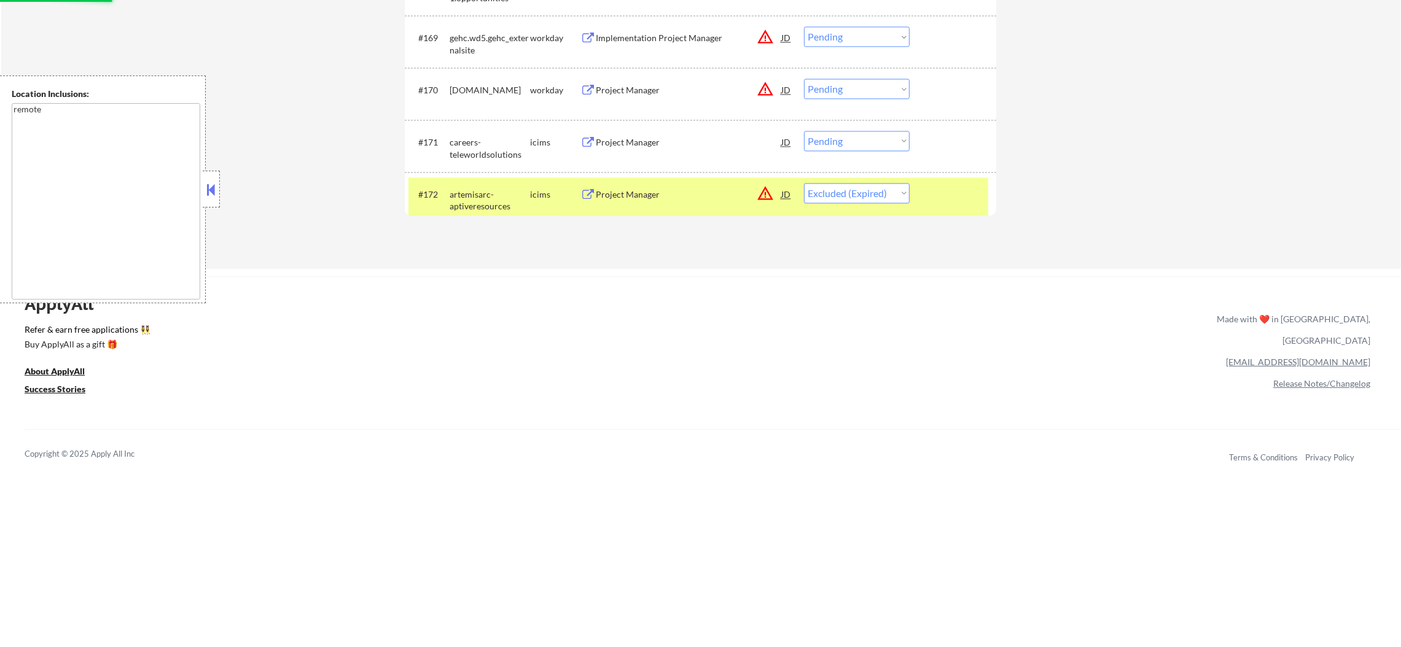
scroll to position [3735, 0]
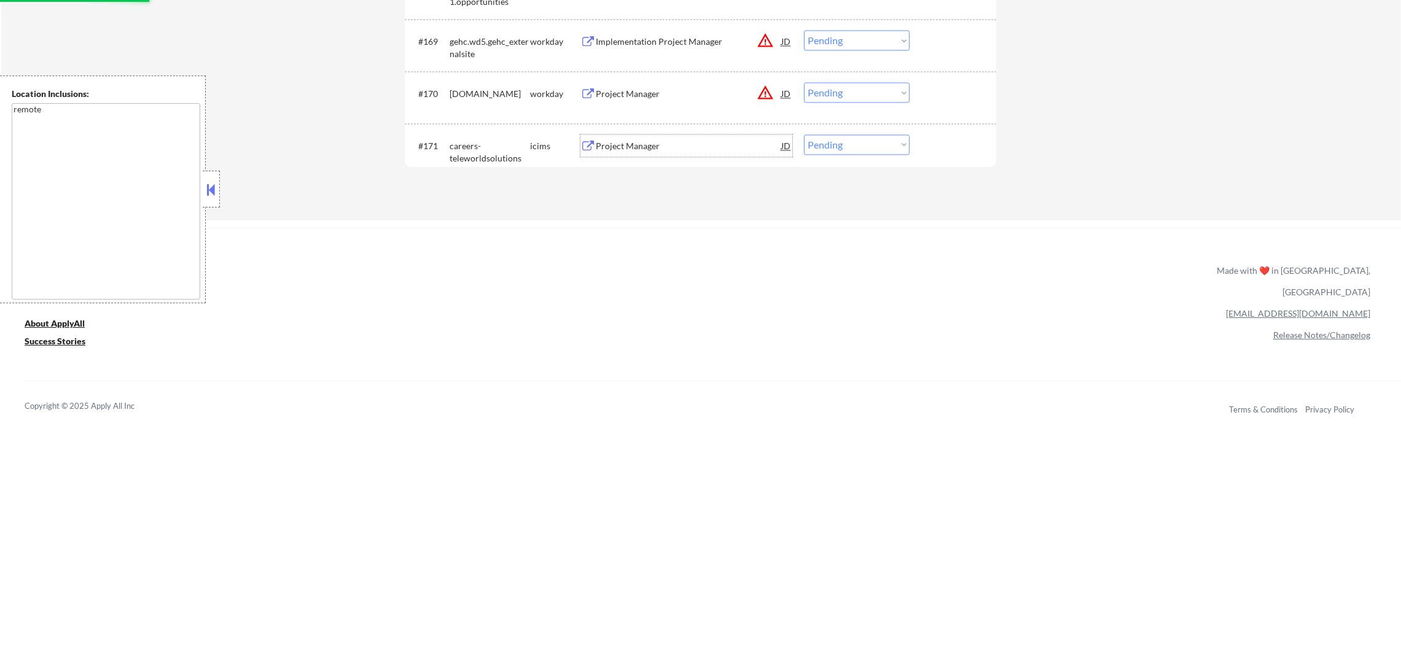
click at [741, 142] on div "Project Manager" at bounding box center [689, 146] width 186 height 12
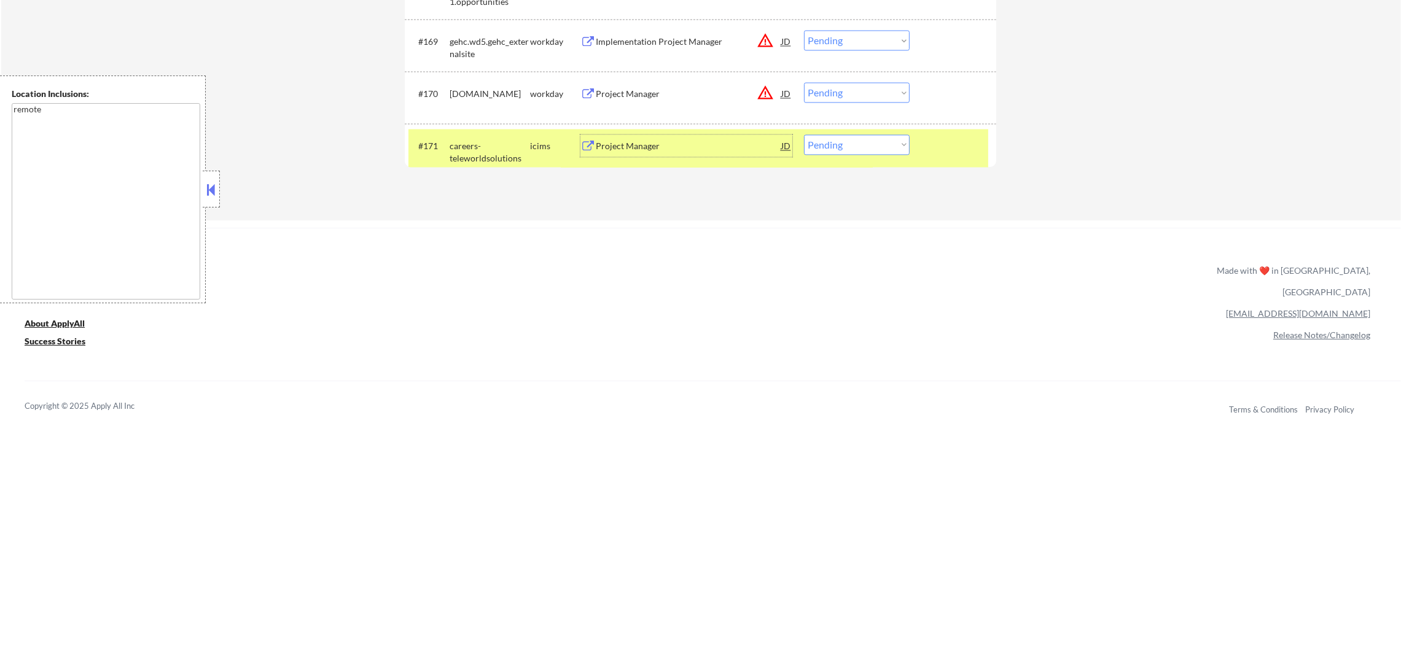
click at [843, 143] on select "Choose an option... Pending Applied Excluded (Questions) Excluded (Expired) Exc…" at bounding box center [857, 145] width 106 height 20
select select ""excluded__location_""
click at [804, 135] on select "Choose an option... Pending Applied Excluded (Questions) Excluded (Expired) Exc…" at bounding box center [857, 145] width 106 height 20
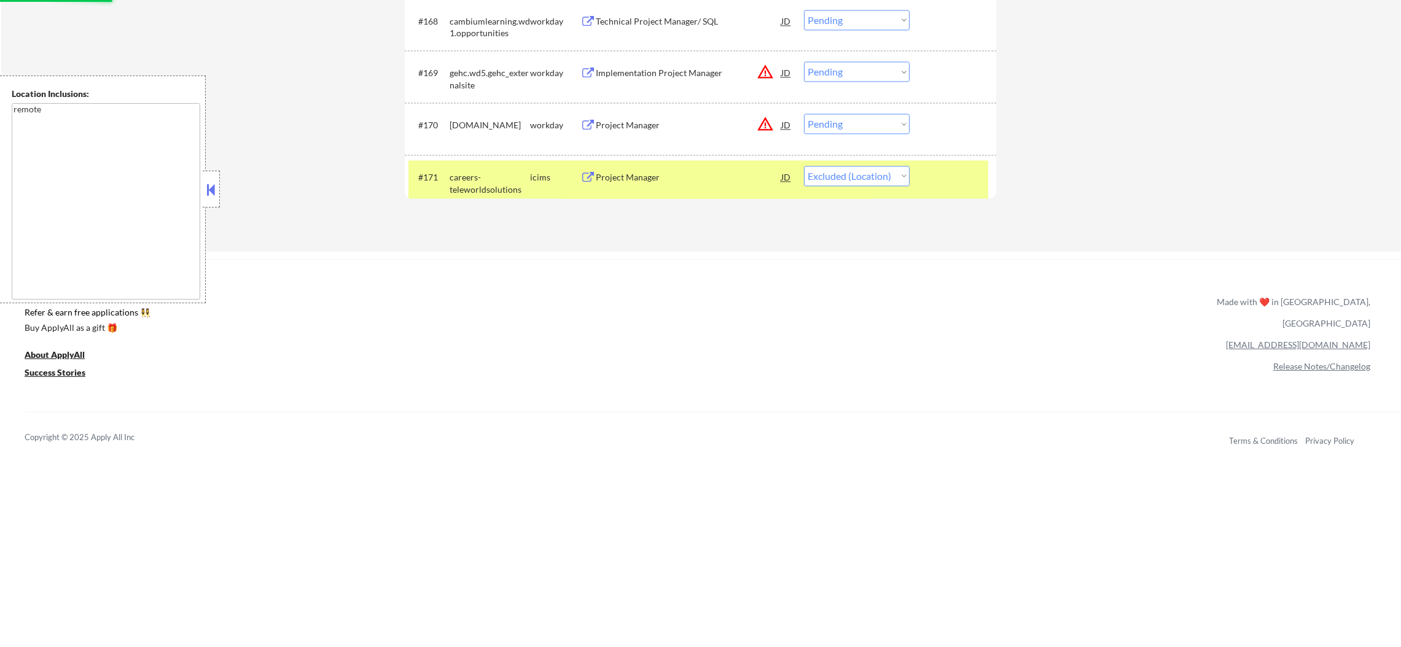
click at [511, 186] on div "careers-teleworldsolutions" at bounding box center [490, 183] width 80 height 24
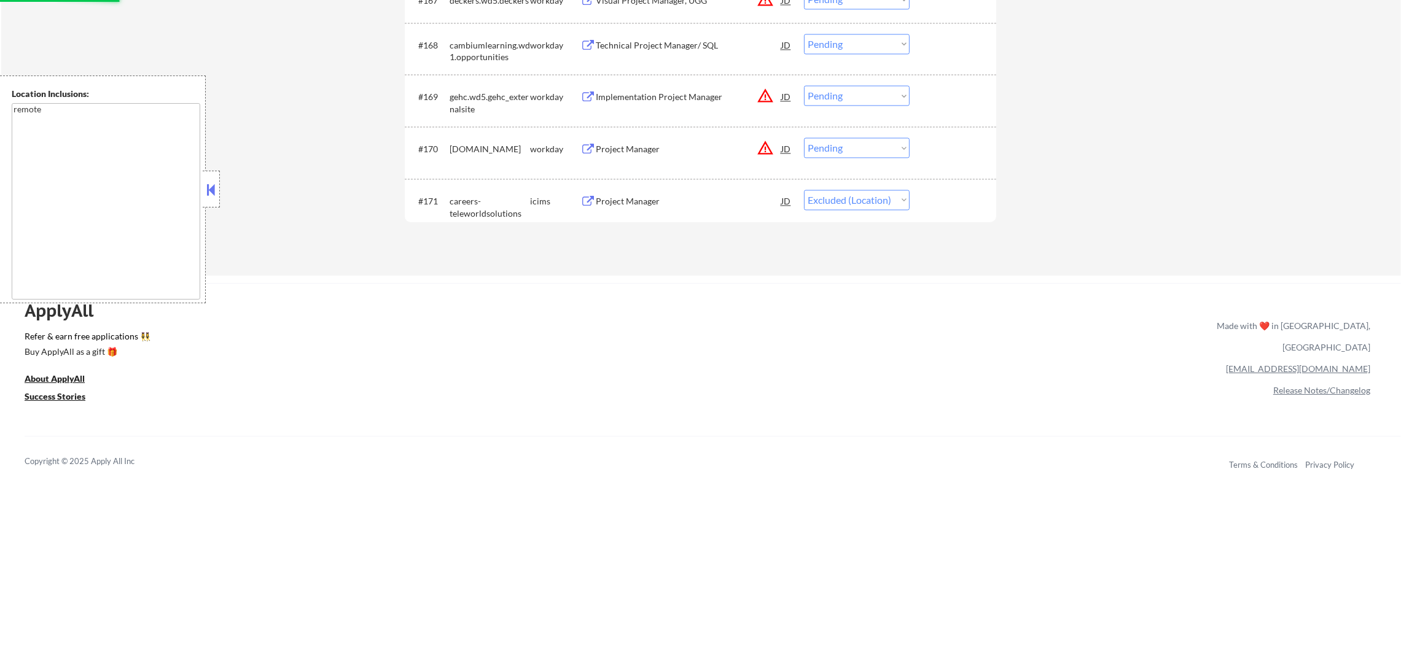
scroll to position [3643, 0]
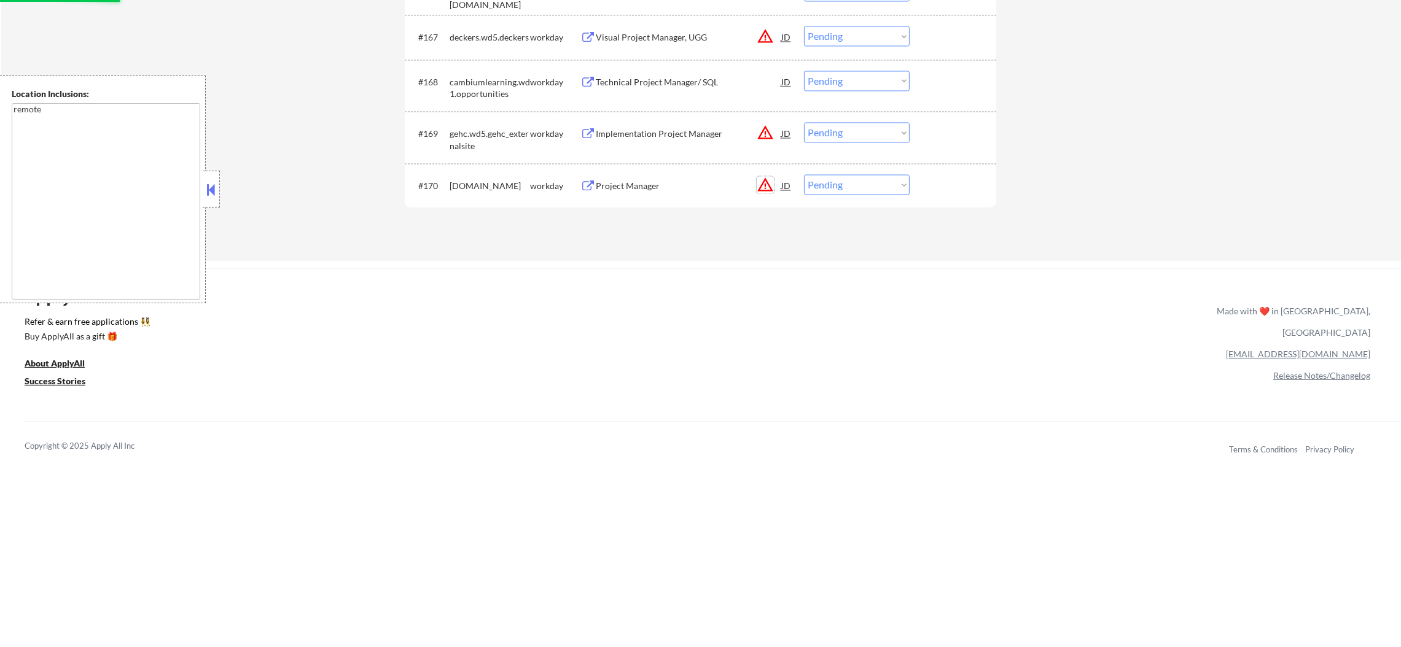
click at [766, 187] on button "warning_amber" at bounding box center [765, 184] width 17 height 17
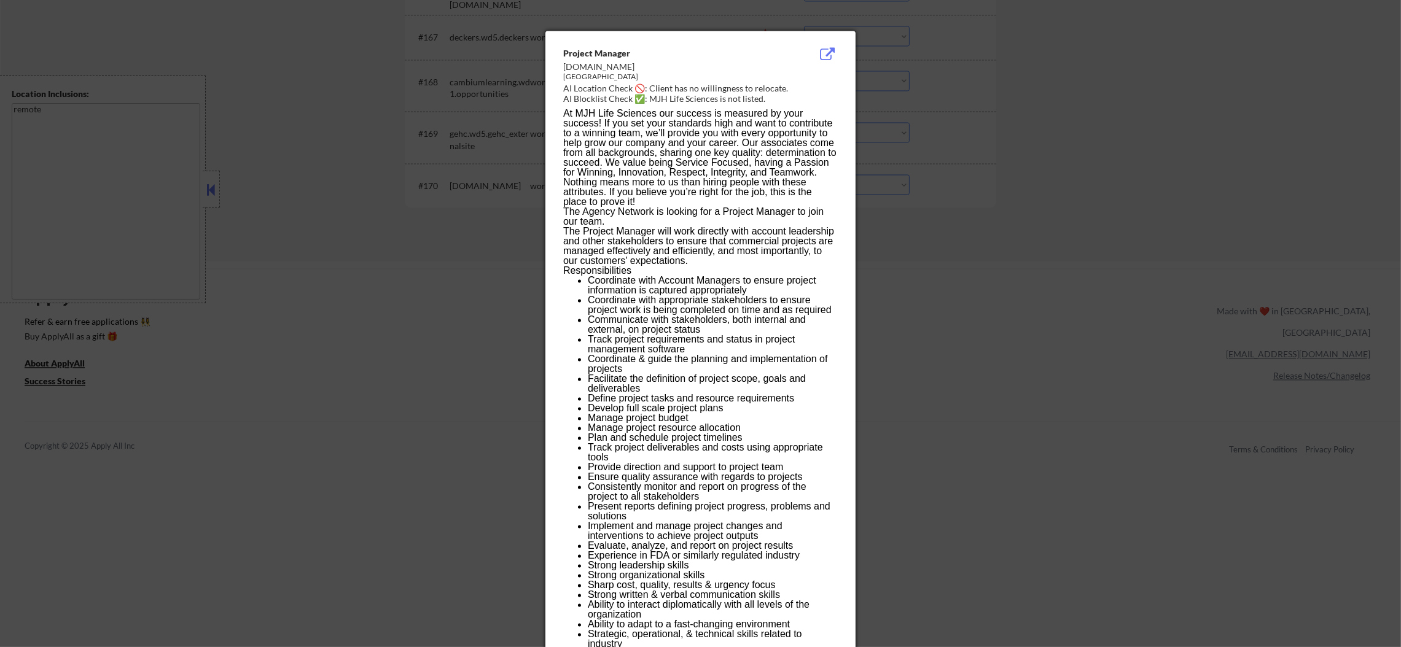
click at [1034, 173] on div at bounding box center [700, 323] width 1401 height 647
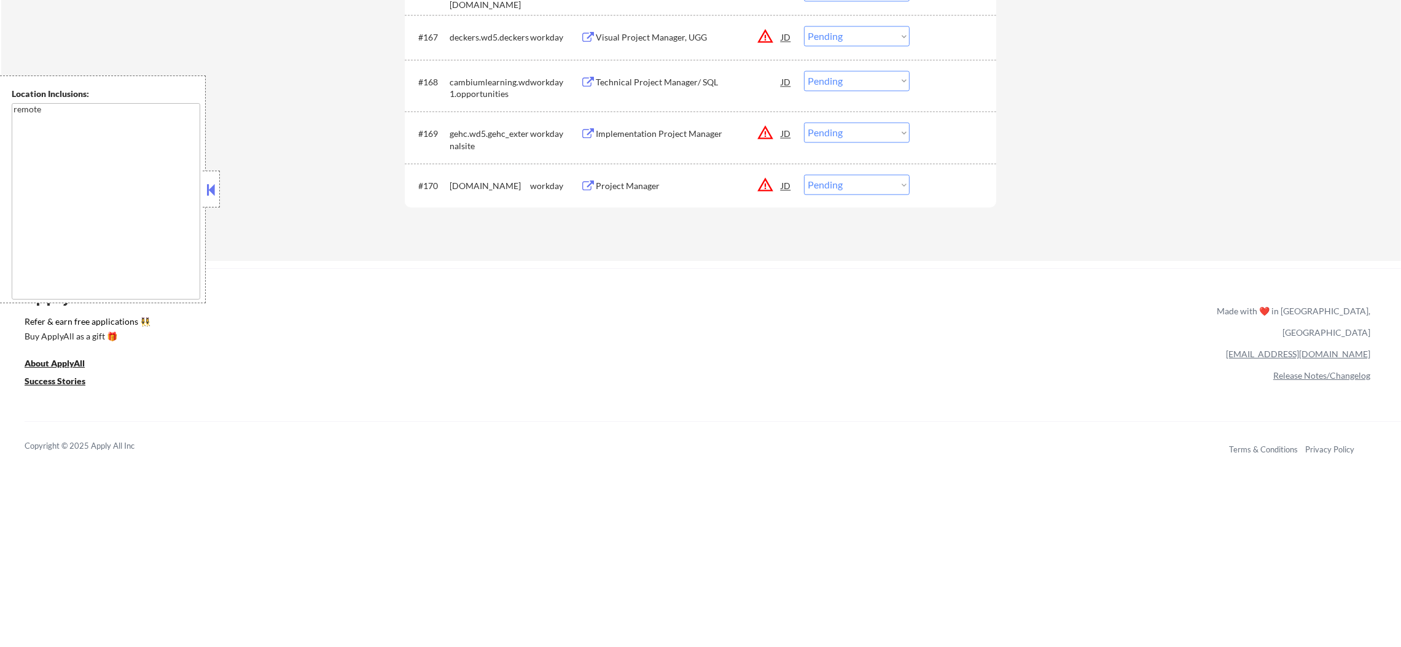
click at [705, 178] on div "Project Manager" at bounding box center [689, 185] width 186 height 22
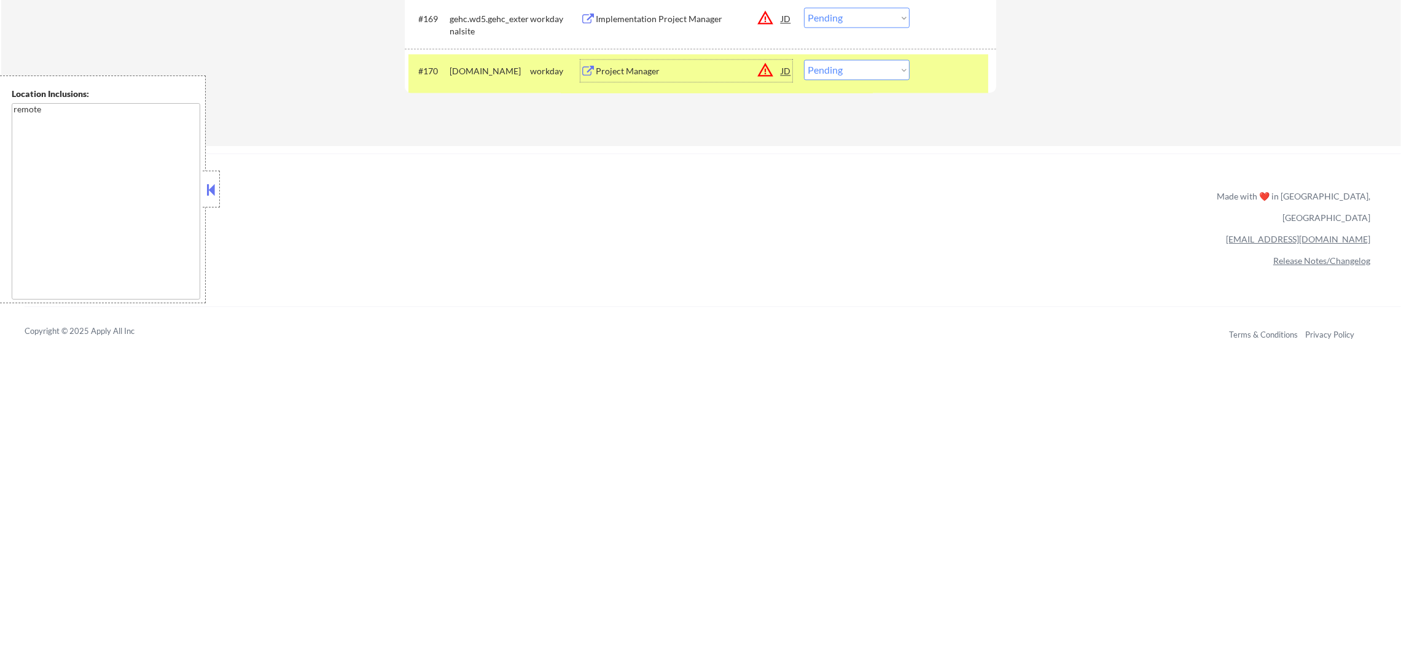
scroll to position [3765, 0]
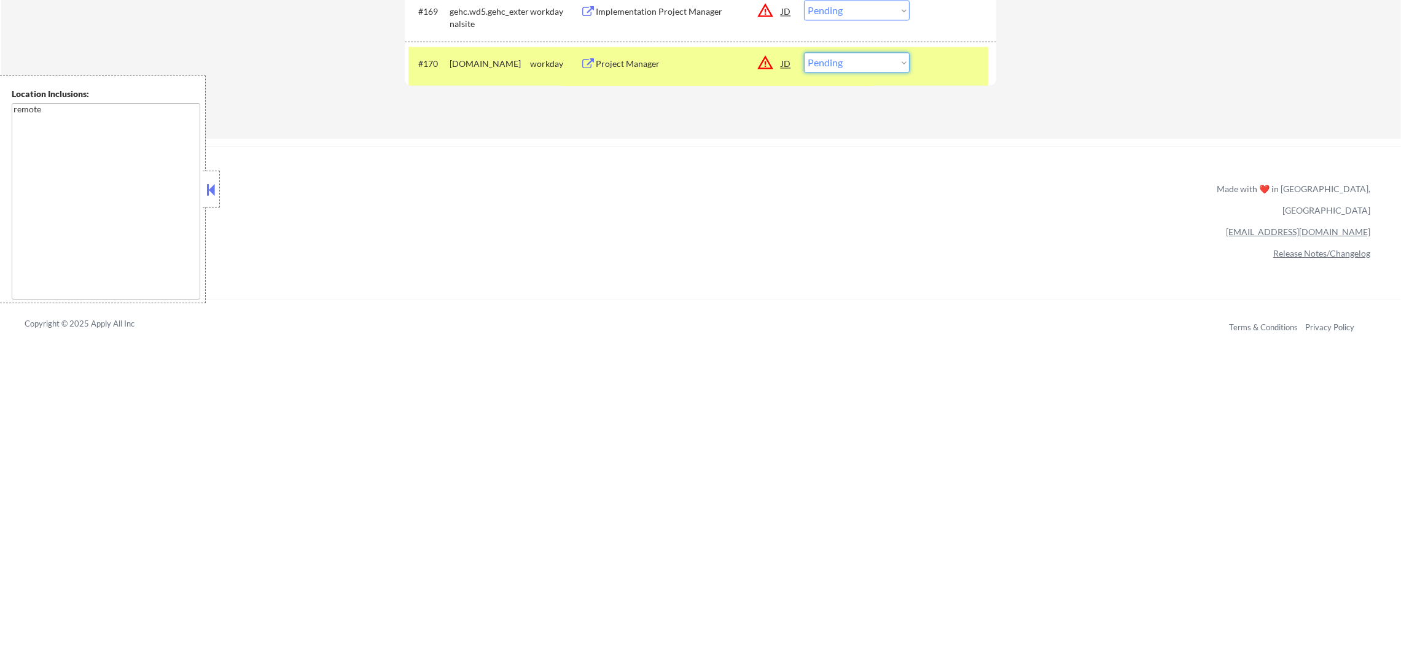
click at [831, 65] on select "Choose an option... Pending Applied Excluded (Questions) Excluded (Expired) Exc…" at bounding box center [857, 62] width 106 height 20
select select ""excluded__location_""
click at [804, 52] on select "Choose an option... Pending Applied Excluded (Questions) Excluded (Expired) Exc…" at bounding box center [857, 62] width 106 height 20
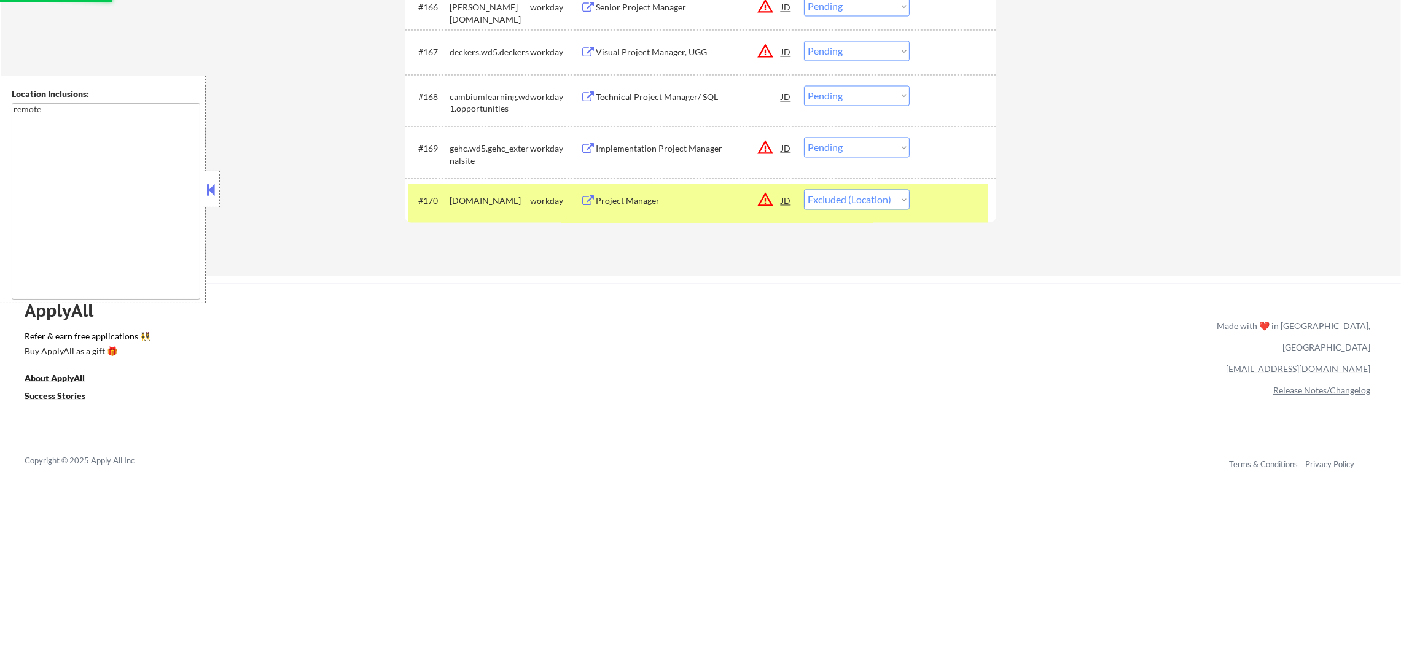
scroll to position [3611, 0]
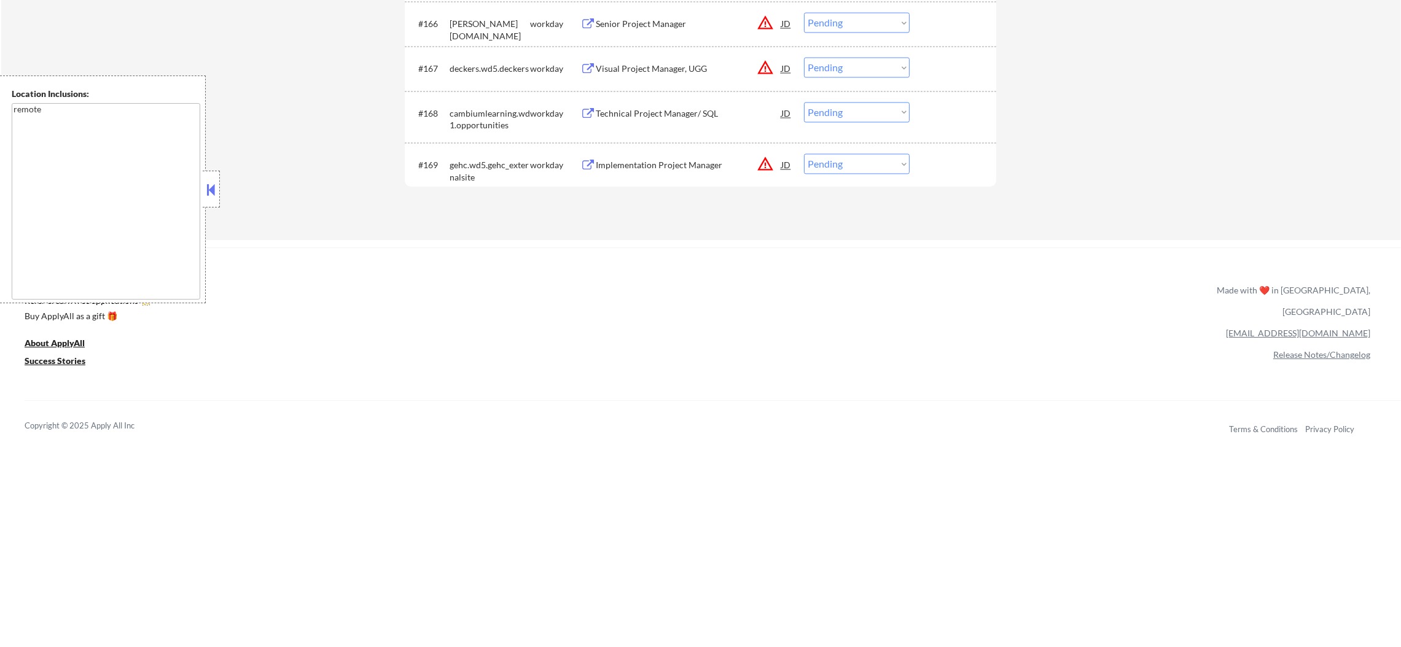
click at [662, 160] on div "Implementation Project Manager" at bounding box center [689, 165] width 186 height 12
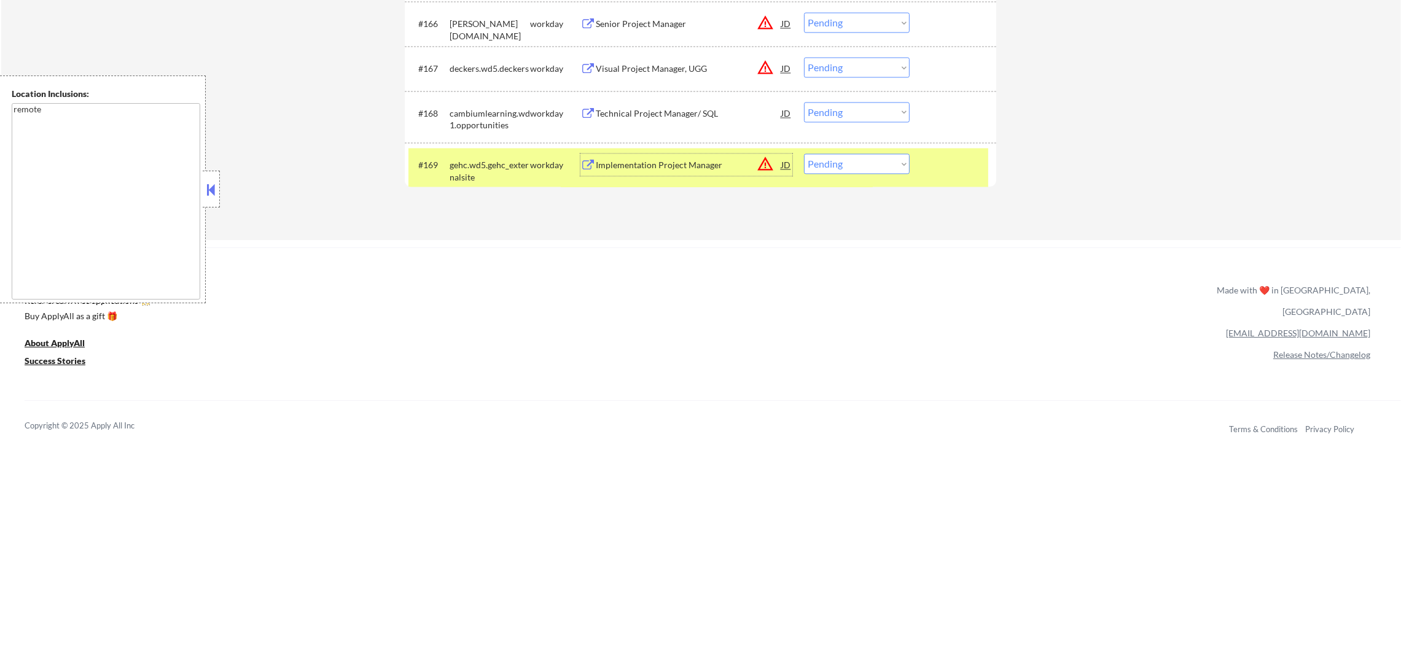
click at [845, 173] on div "#169 gehc.wd5.gehc_externalsite workday Implementation Project Manager JD warni…" at bounding box center [698, 168] width 580 height 41
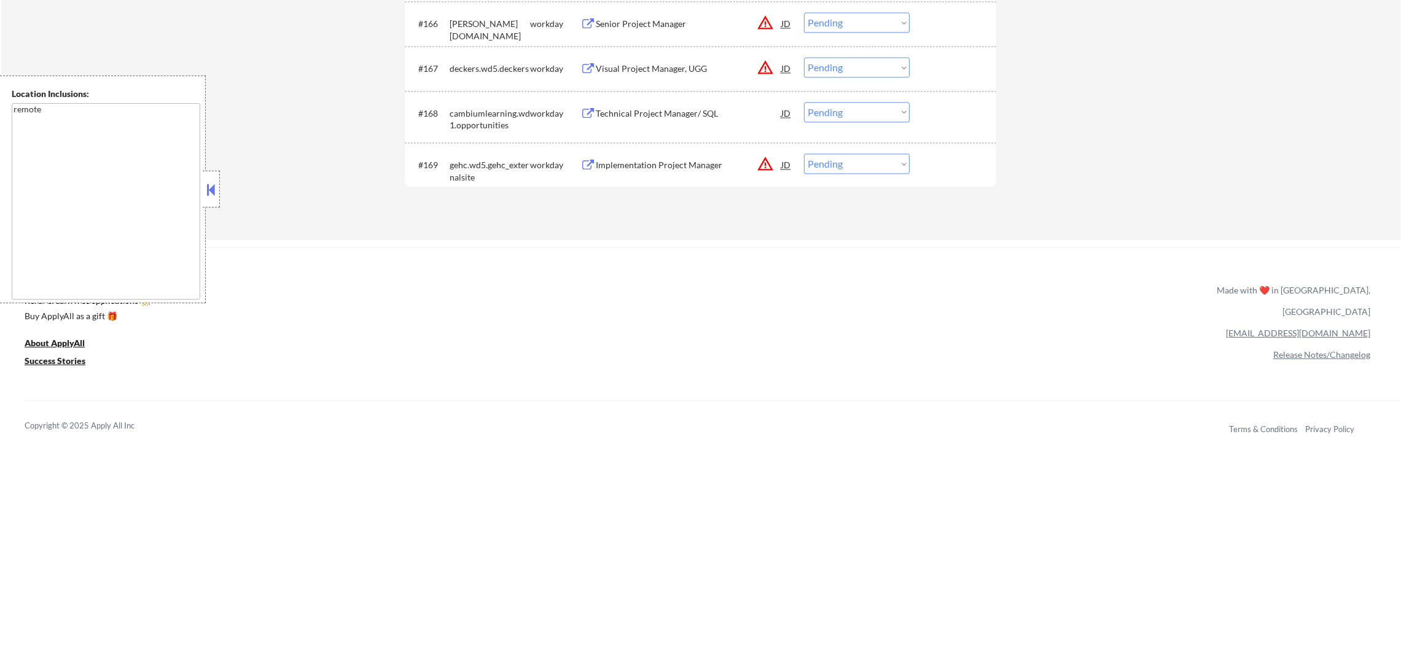
click at [852, 168] on select "Choose an option... Pending Applied Excluded (Questions) Excluded (Expired) Exc…" at bounding box center [857, 164] width 106 height 20
select select ""excluded__salary_""
click at [804, 154] on select "Choose an option... Pending Applied Excluded (Questions) Excluded (Expired) Exc…" at bounding box center [857, 164] width 106 height 20
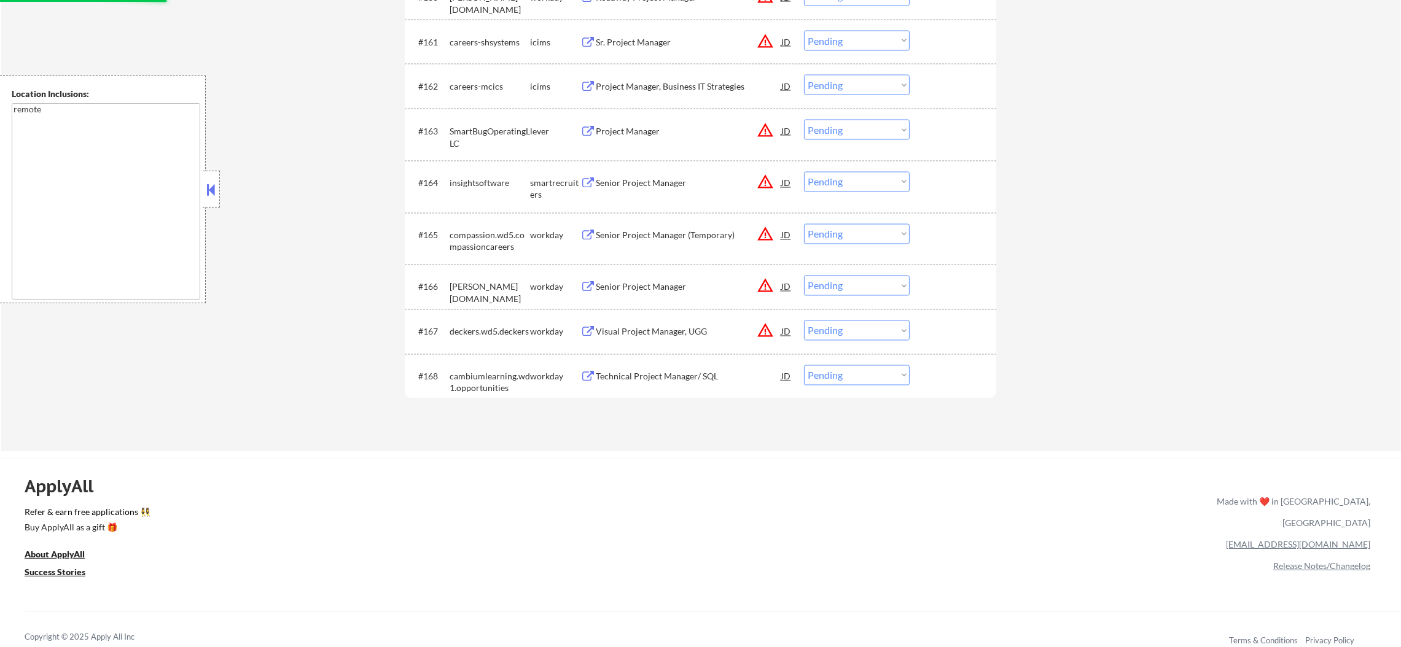
scroll to position [3366, 0]
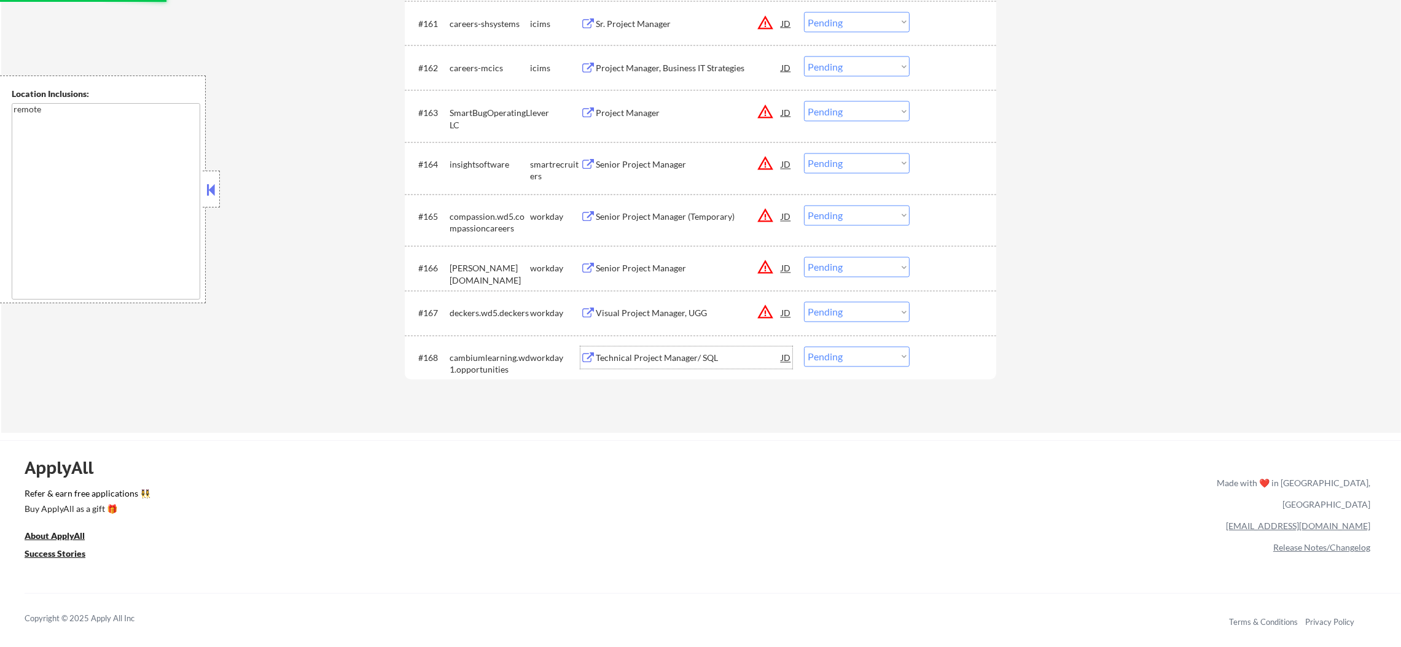
click at [673, 350] on div "Technical Project Manager/ SQL" at bounding box center [689, 358] width 186 height 22
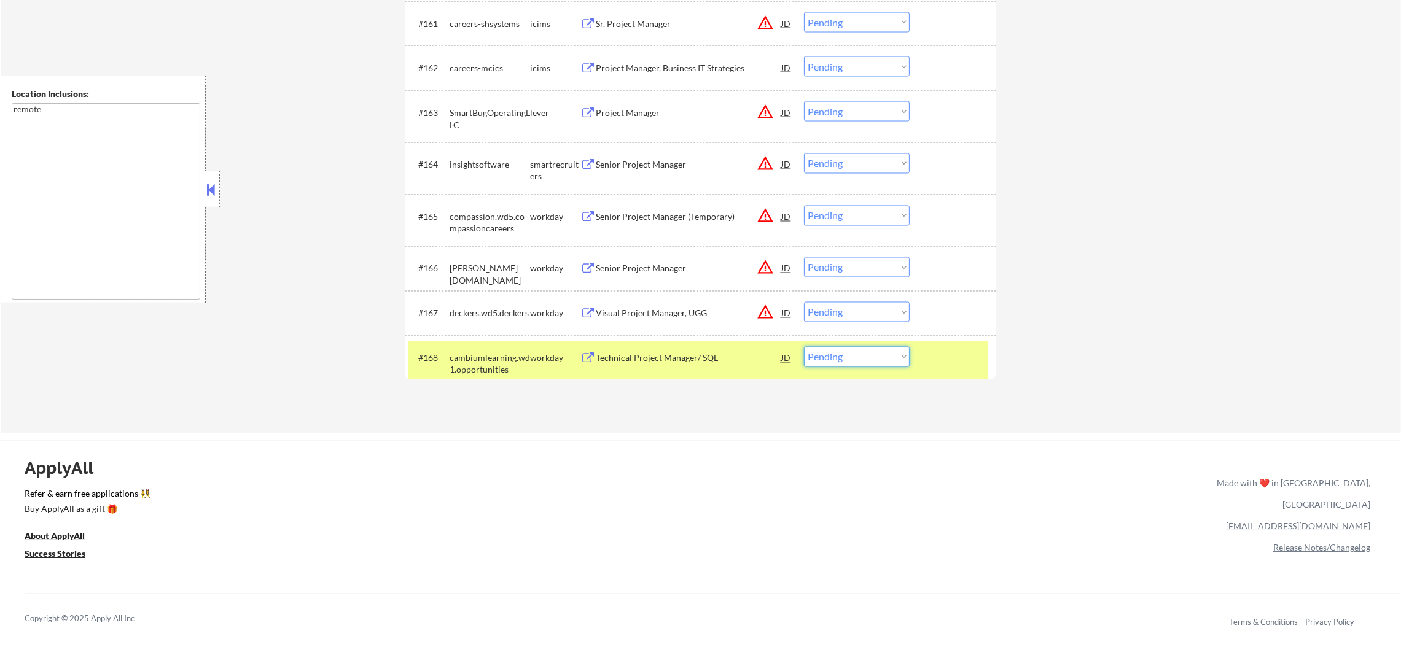
click at [834, 362] on select "Choose an option... Pending Applied Excluded (Questions) Excluded (Expired) Exc…" at bounding box center [857, 357] width 106 height 20
select select ""applied""
click at [804, 347] on select "Choose an option... Pending Applied Excluded (Questions) Excluded (Expired) Exc…" at bounding box center [857, 357] width 106 height 20
click at [480, 363] on div "cambiumlearning.wd1.opportunities" at bounding box center [490, 365] width 80 height 24
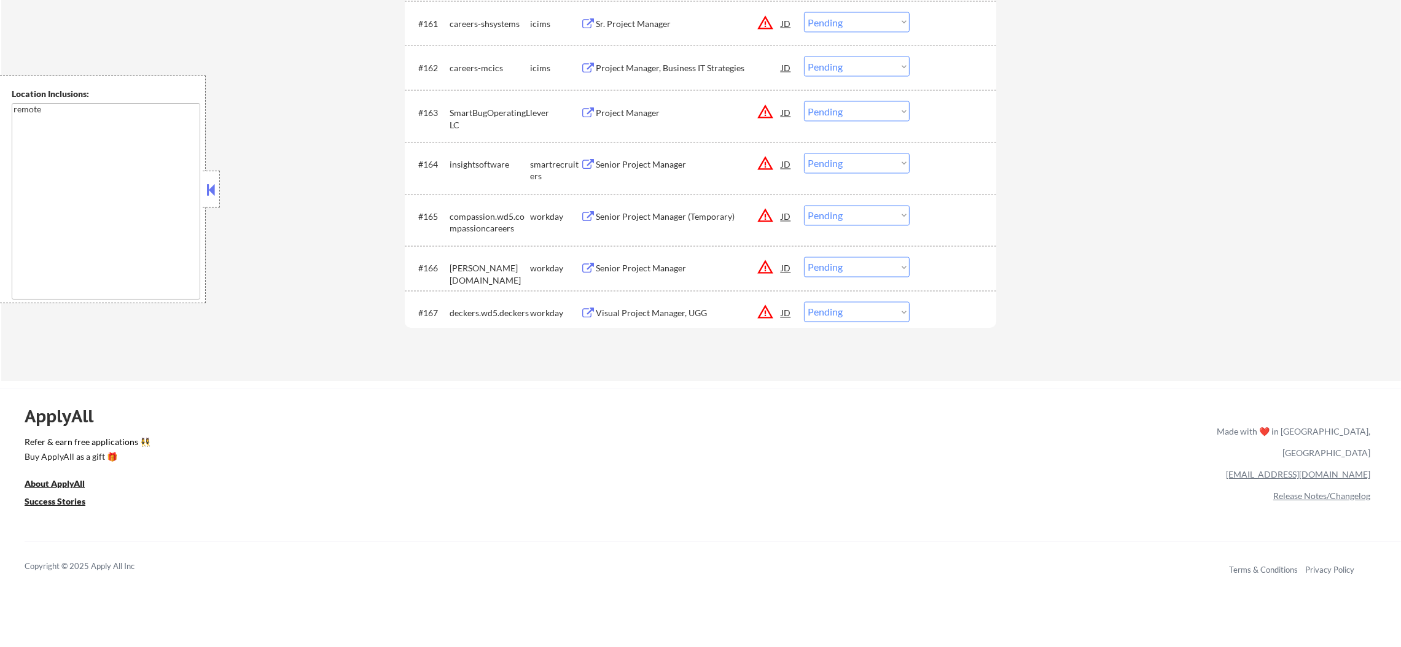
click at [762, 169] on button "warning_amber" at bounding box center [765, 163] width 17 height 17
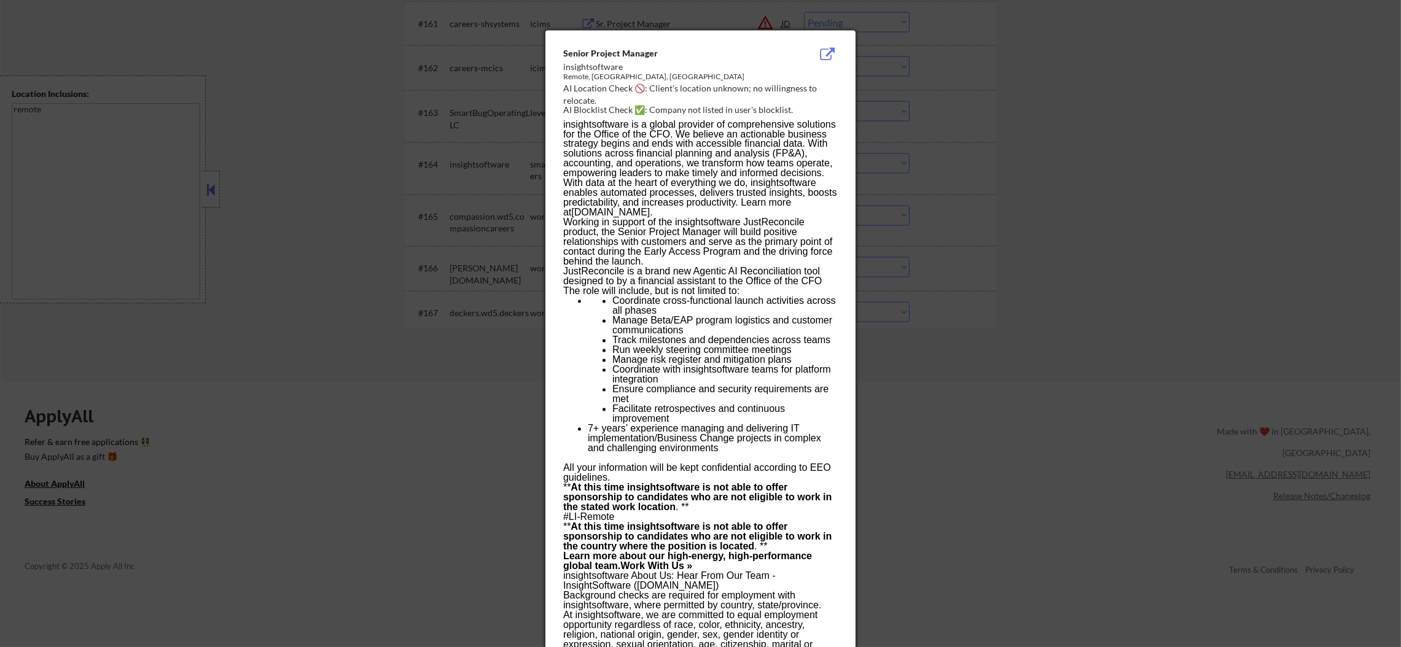
click at [927, 149] on div at bounding box center [700, 323] width 1401 height 647
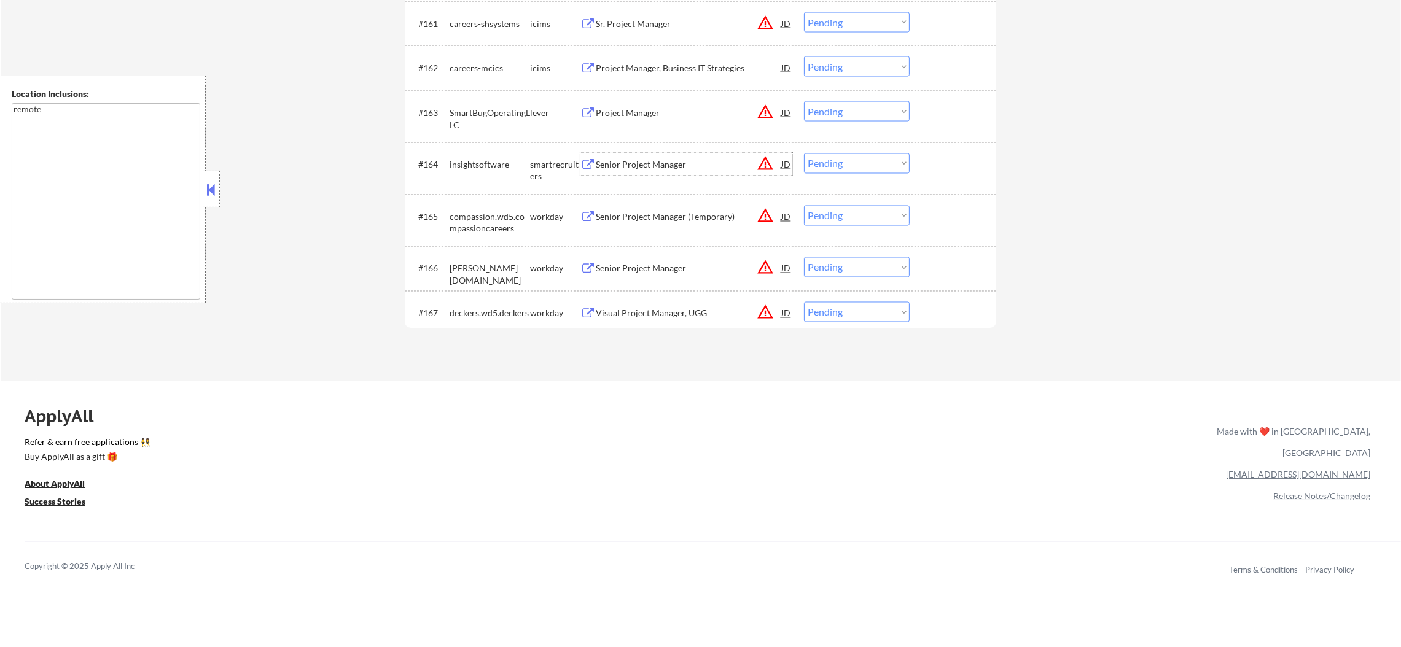
click at [648, 160] on div "Senior Project Manager" at bounding box center [689, 165] width 186 height 12
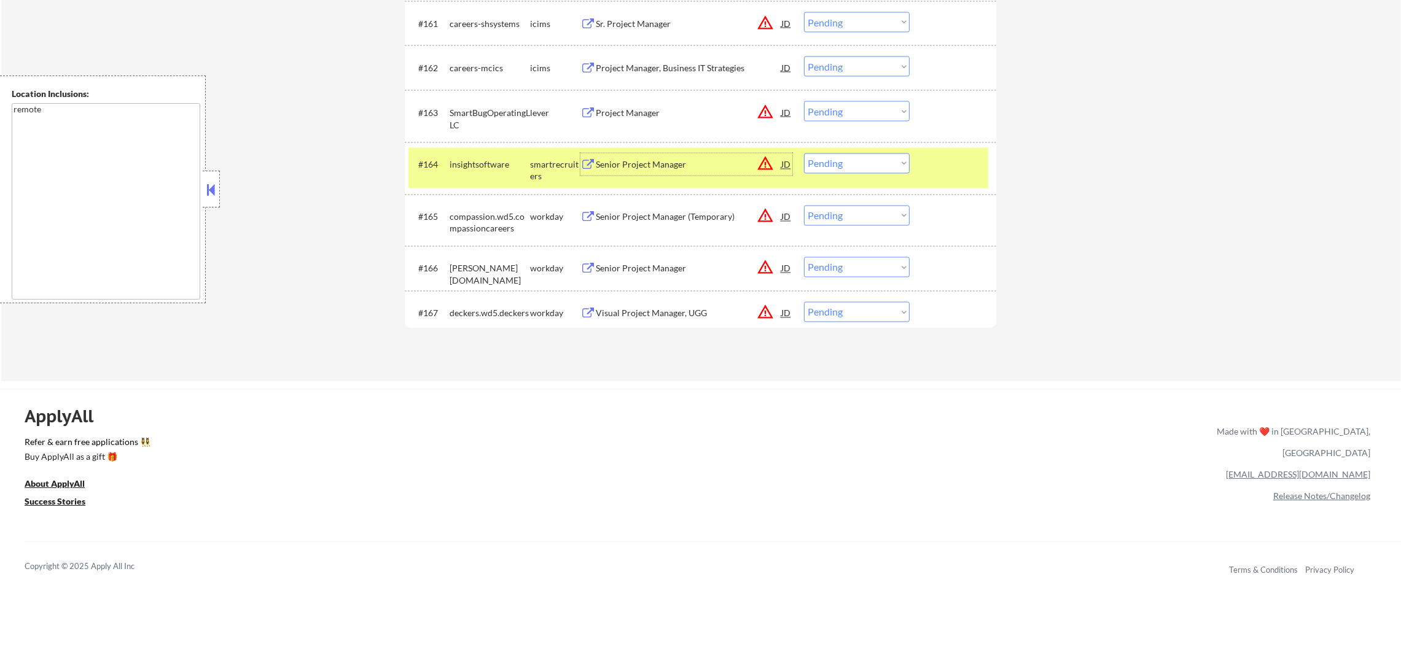
click at [872, 157] on select "Choose an option... Pending Applied Excluded (Questions) Excluded (Expired) Exc…" at bounding box center [857, 164] width 106 height 20
click at [804, 154] on select "Choose an option... Pending Applied Excluded (Questions) Excluded (Expired) Exc…" at bounding box center [857, 164] width 106 height 20
click at [463, 169] on div "insightsoftware" at bounding box center [490, 165] width 80 height 12
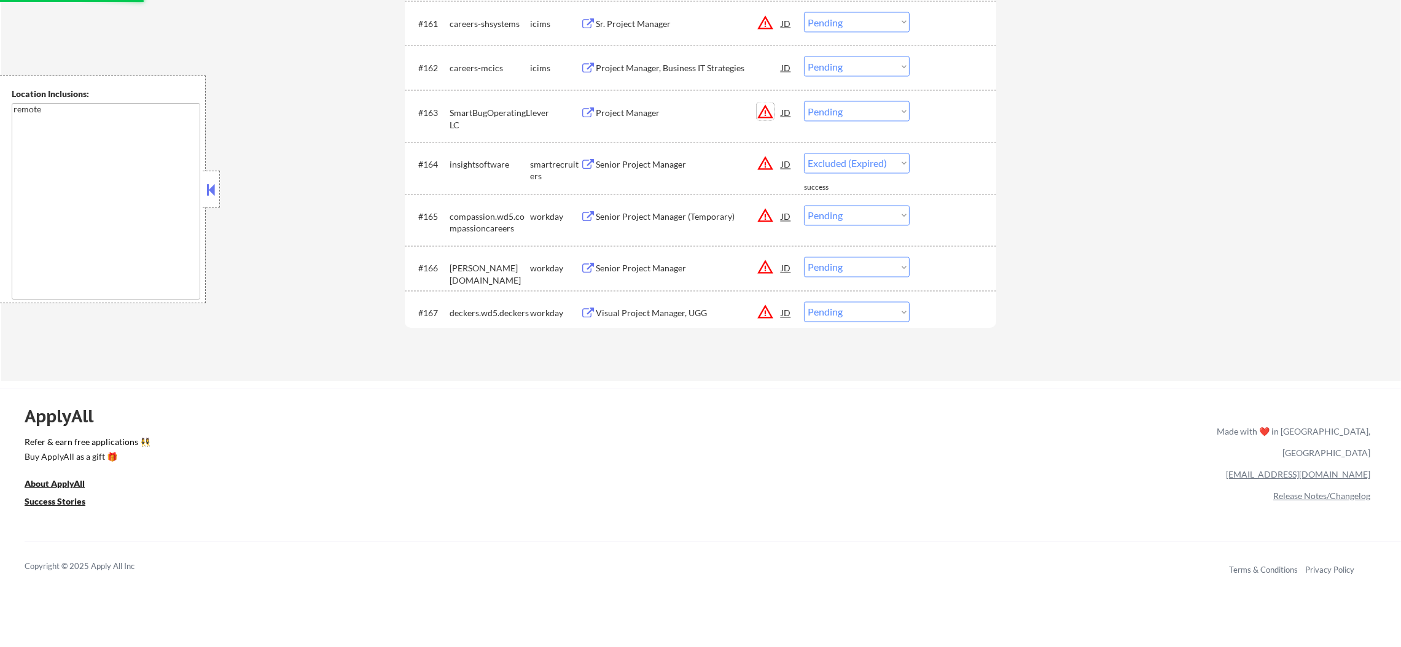
click at [761, 104] on button "warning_amber" at bounding box center [765, 111] width 17 height 17
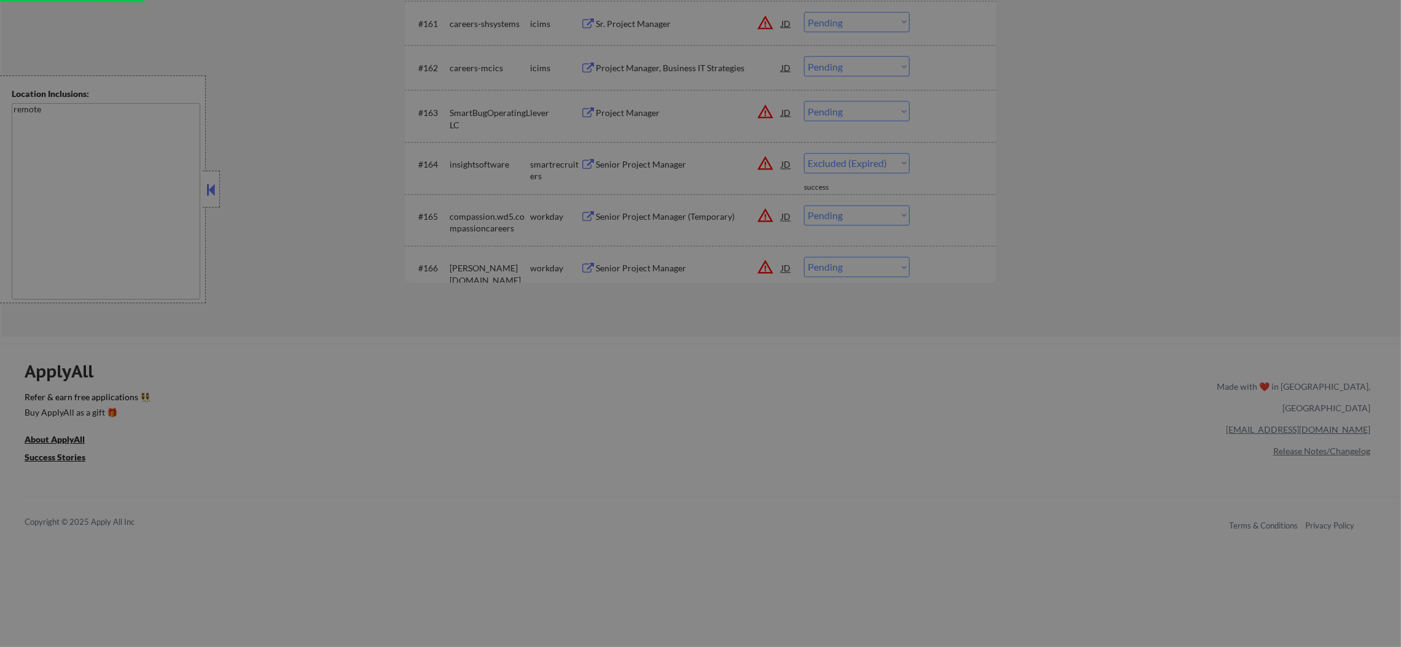
select select ""pending""
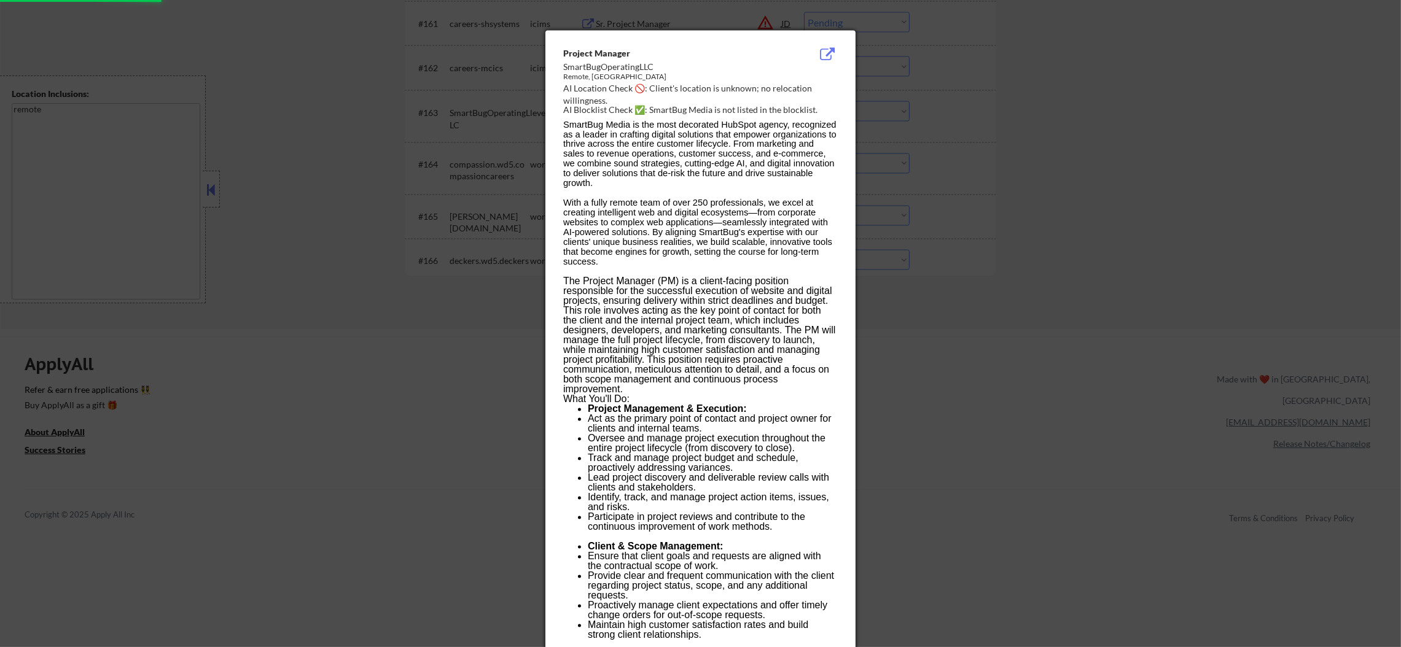
click at [921, 103] on div at bounding box center [700, 323] width 1401 height 647
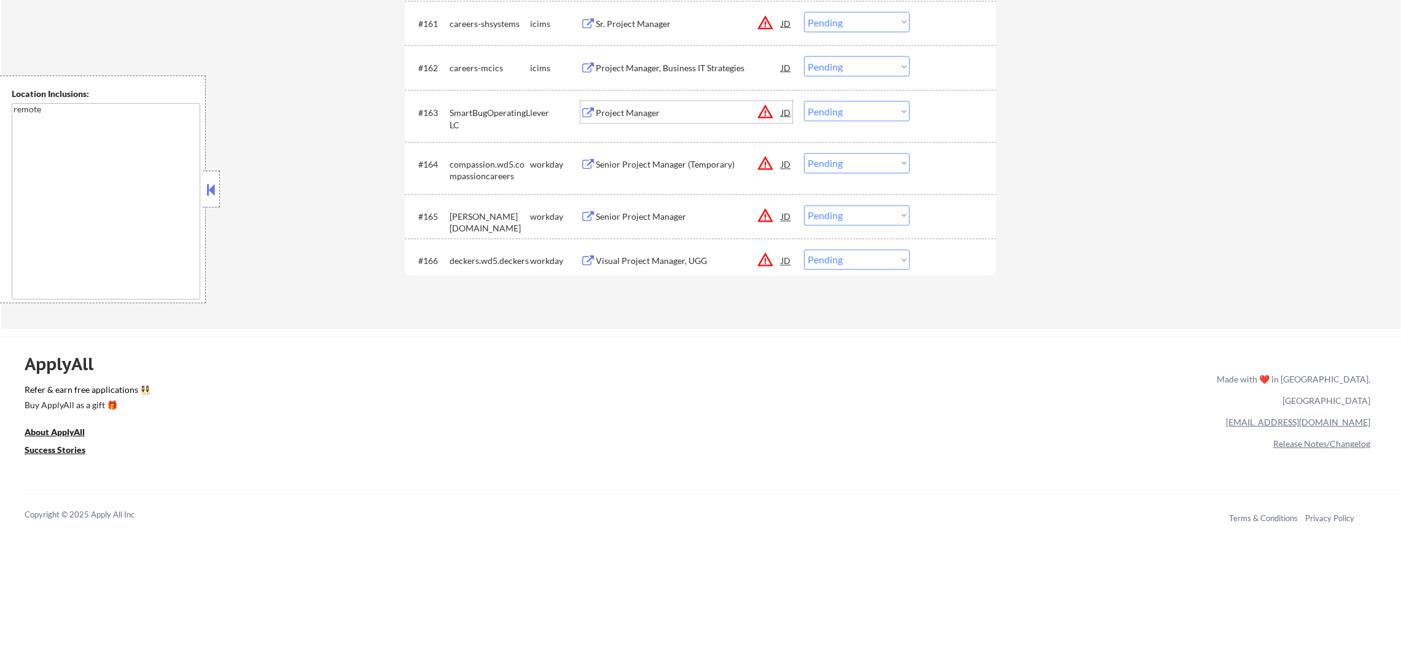
click at [666, 116] on div "Project Manager" at bounding box center [689, 113] width 186 height 12
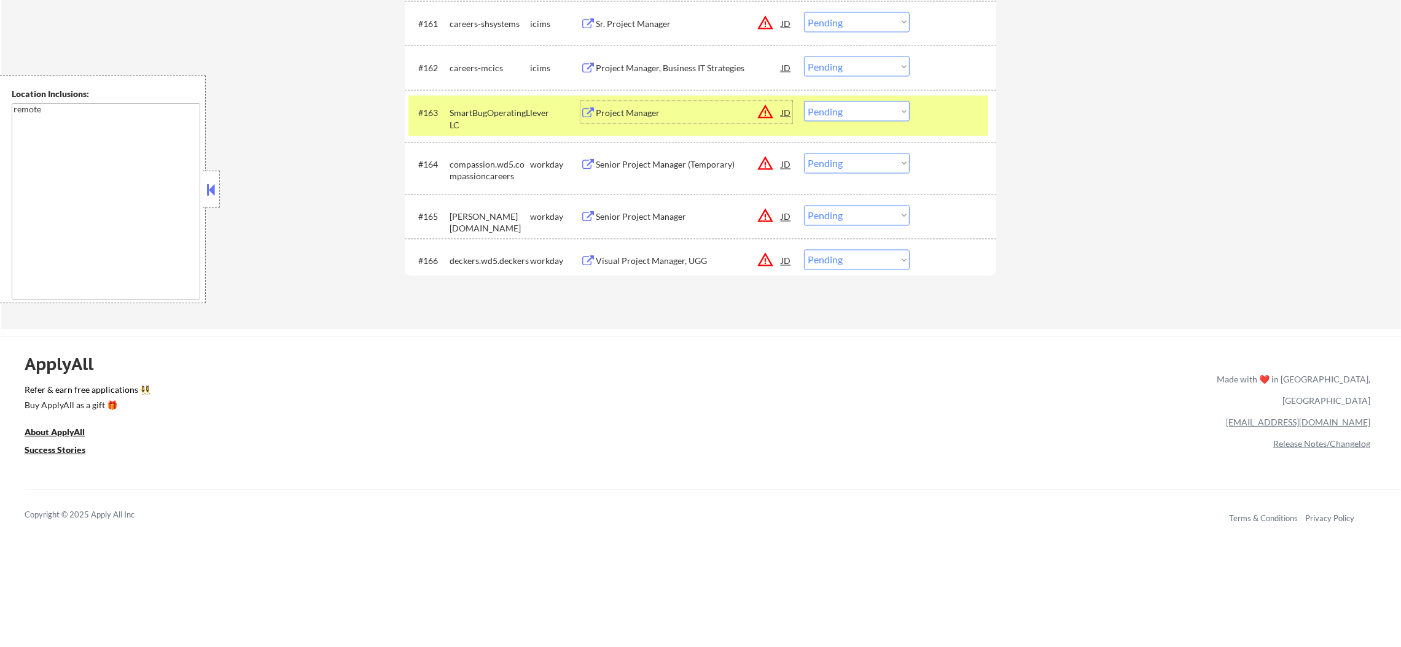
click at [869, 103] on select "Choose an option... Pending Applied Excluded (Questions) Excluded (Expired) Exc…" at bounding box center [857, 111] width 106 height 20
click at [804, 101] on select "Choose an option... Pending Applied Excluded (Questions) Excluded (Expired) Exc…" at bounding box center [857, 111] width 106 height 20
click at [466, 121] on div "SmartBugOperatingLLC" at bounding box center [490, 119] width 80 height 24
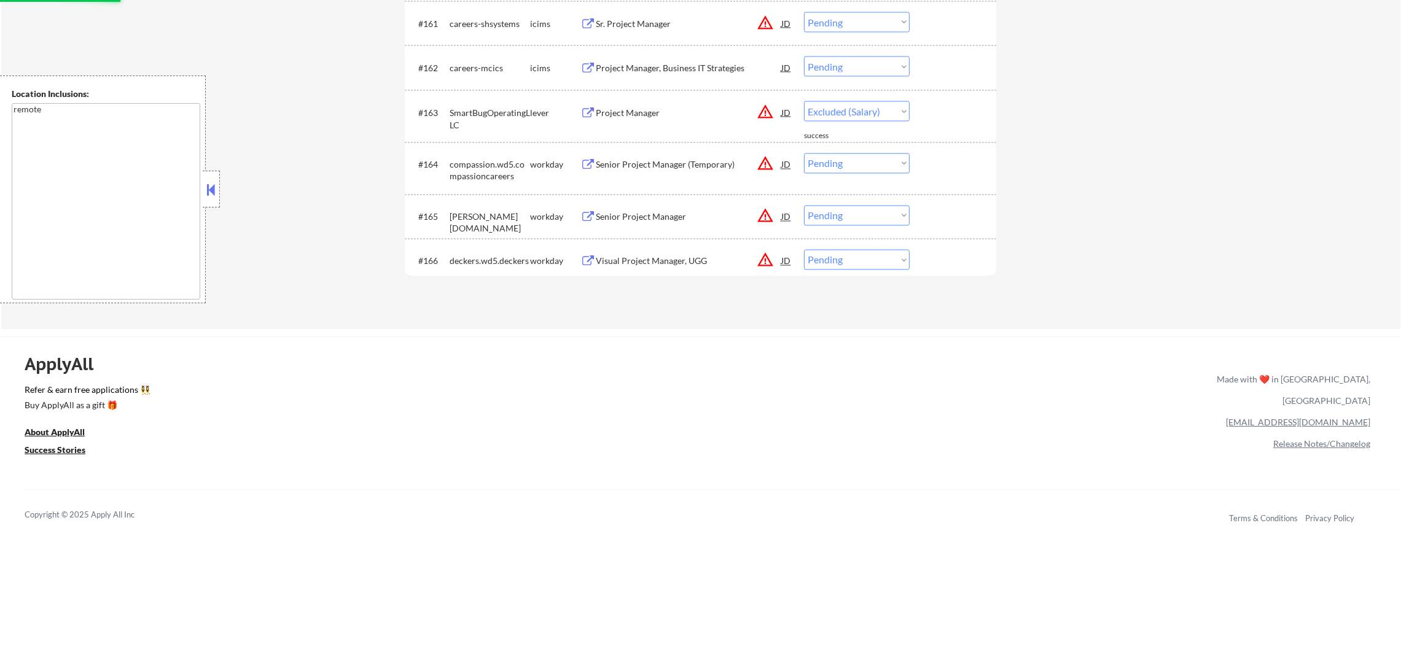
select select ""pending""
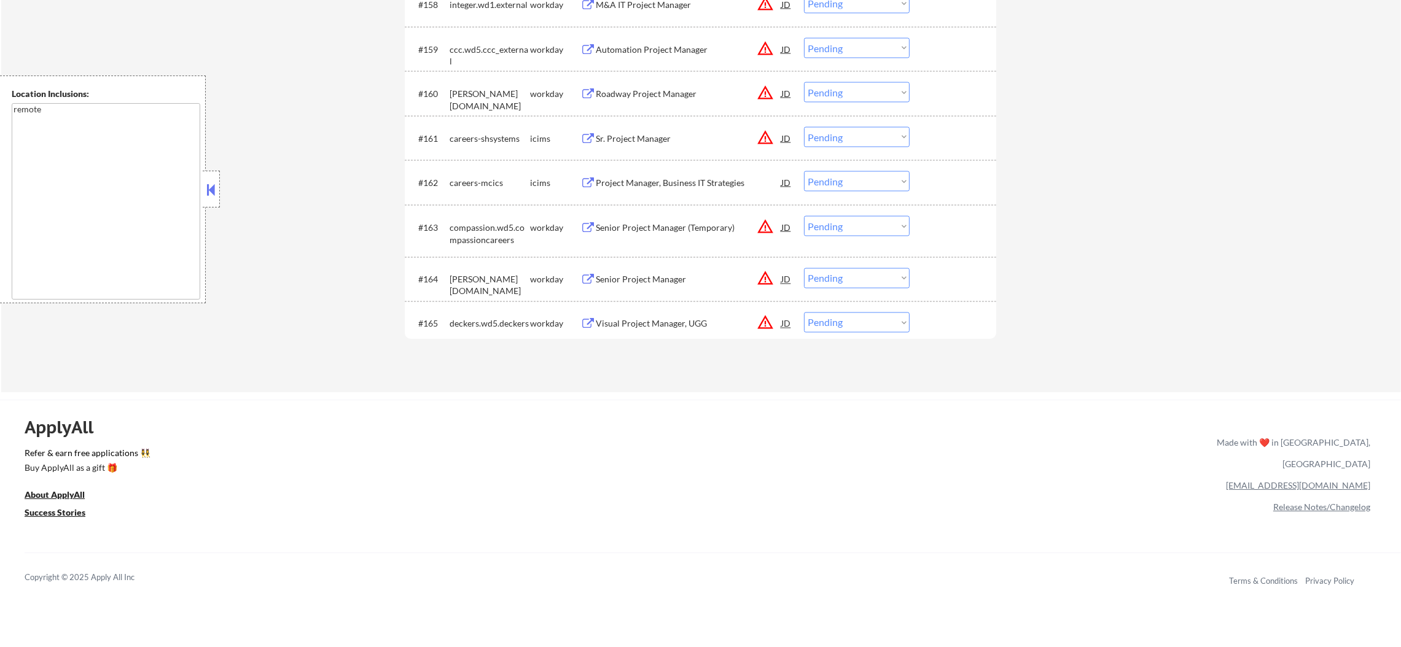
scroll to position [3212, 0]
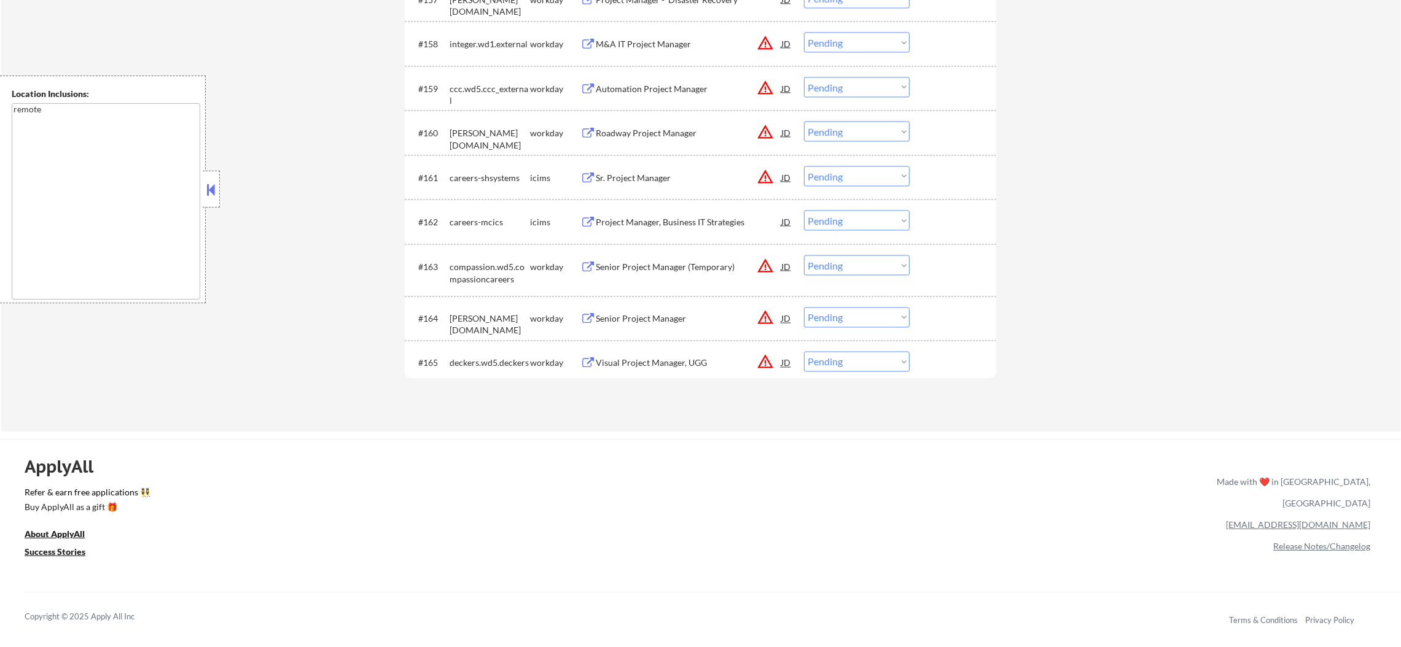
click at [770, 357] on button "warning_amber" at bounding box center [765, 362] width 17 height 17
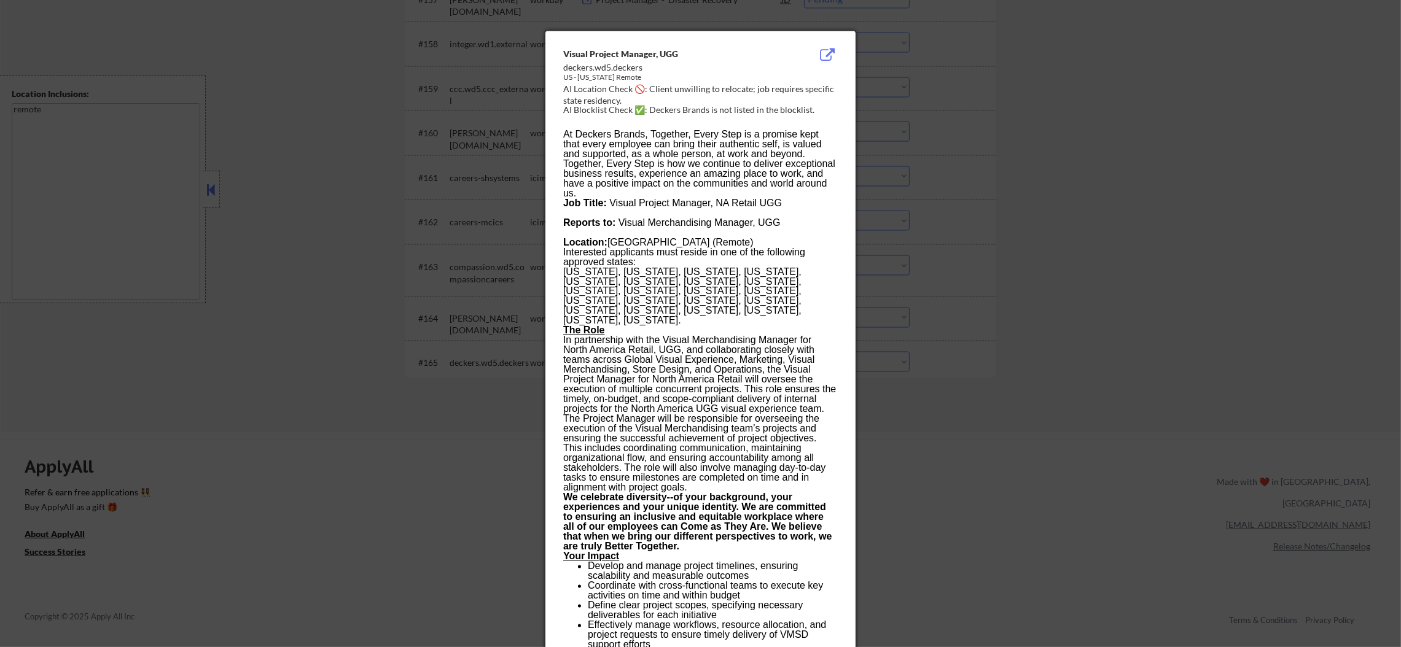
click at [902, 357] on div at bounding box center [700, 323] width 1401 height 647
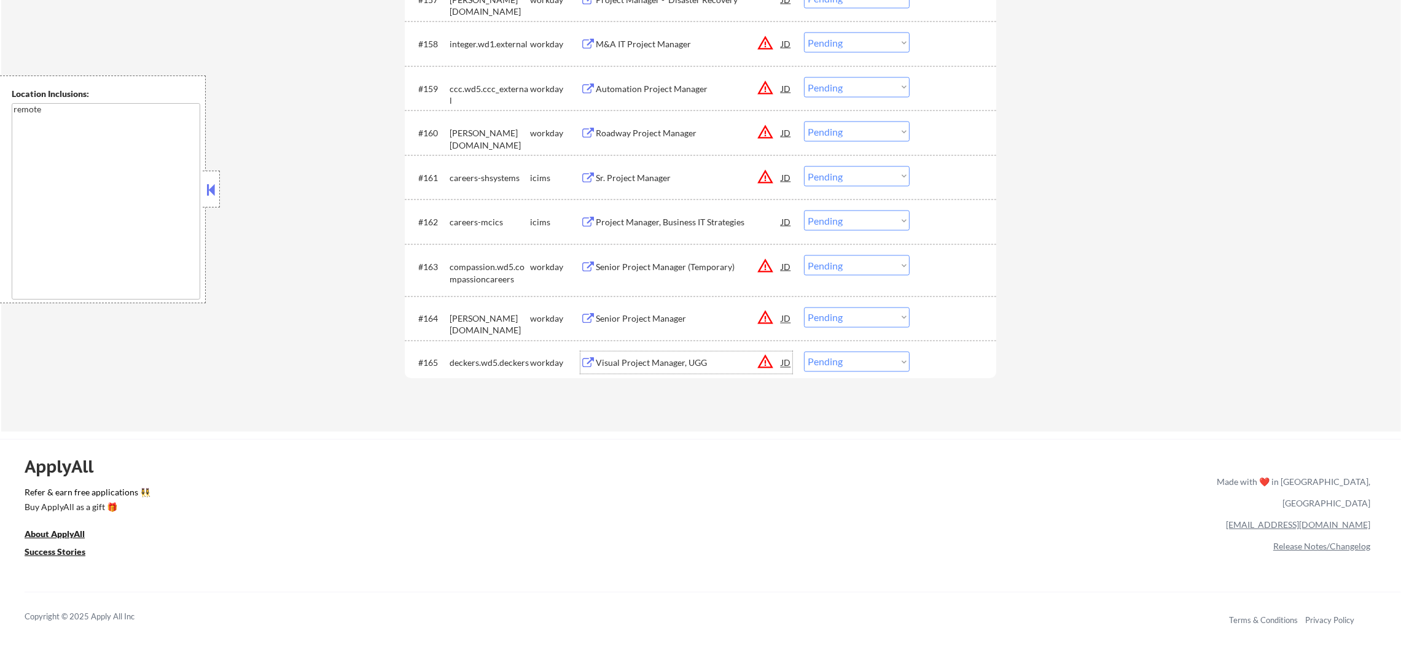
click at [662, 364] on div "Visual Project Manager, UGG" at bounding box center [689, 363] width 186 height 12
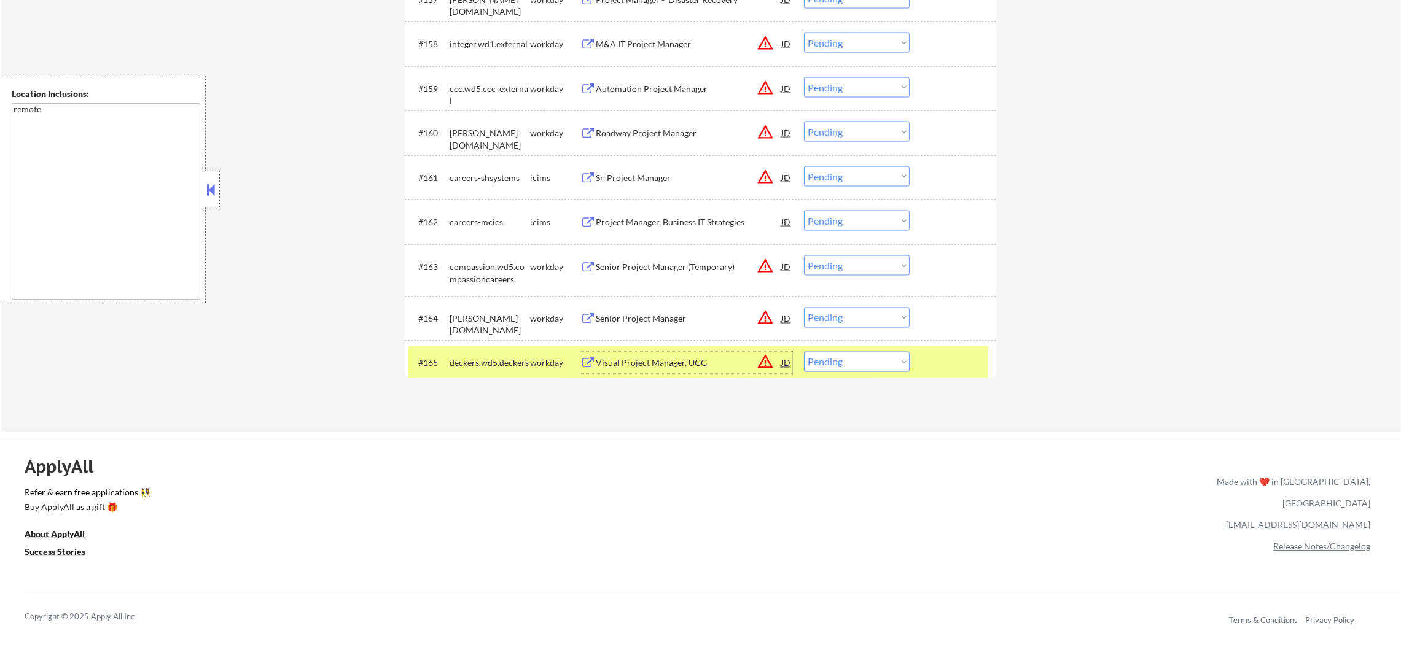
click at [831, 363] on select "Choose an option... Pending Applied Excluded (Questions) Excluded (Expired) Exc…" at bounding box center [857, 362] width 106 height 20
select select ""excluded__expired_""
click at [804, 352] on select "Choose an option... Pending Applied Excluded (Questions) Excluded (Expired) Exc…" at bounding box center [857, 362] width 106 height 20
drag, startPoint x: 482, startPoint y: 362, endPoint x: 523, endPoint y: 324, distance: 55.6
click at [482, 362] on div "deckers.wd5.deckers" at bounding box center [490, 363] width 80 height 12
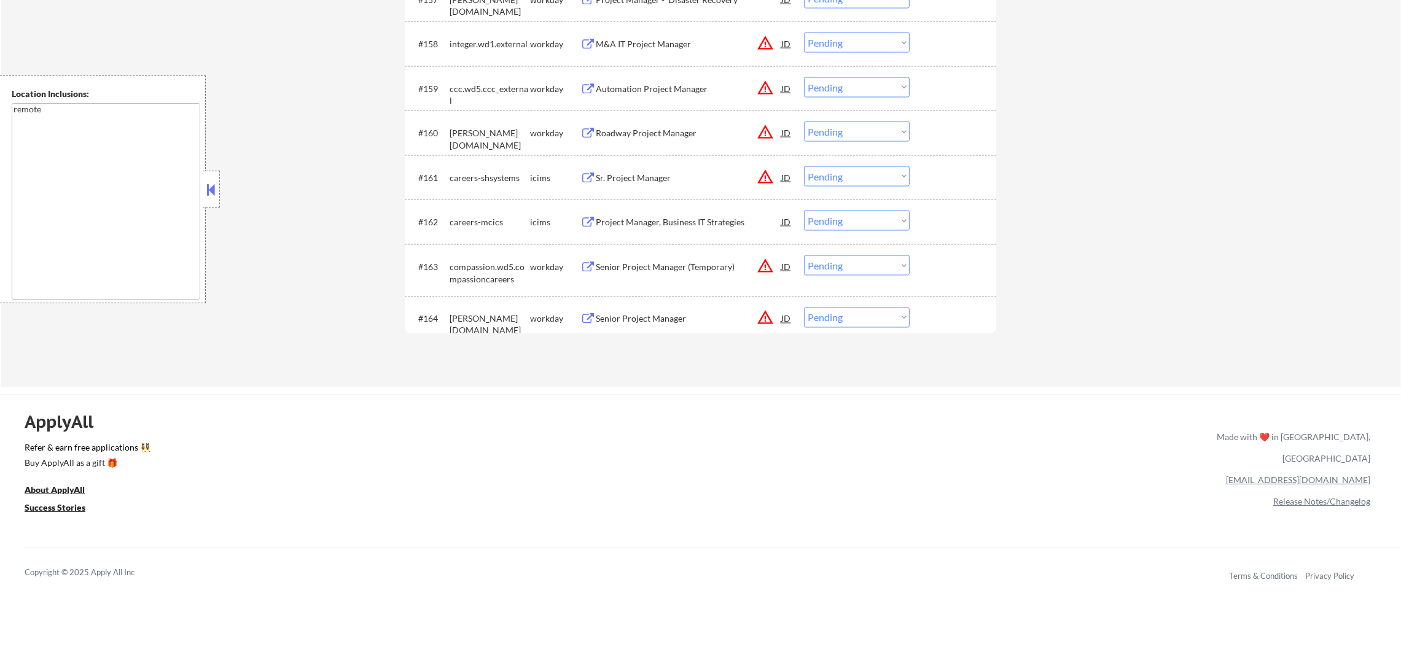
click at [770, 316] on button "warning_amber" at bounding box center [765, 318] width 17 height 17
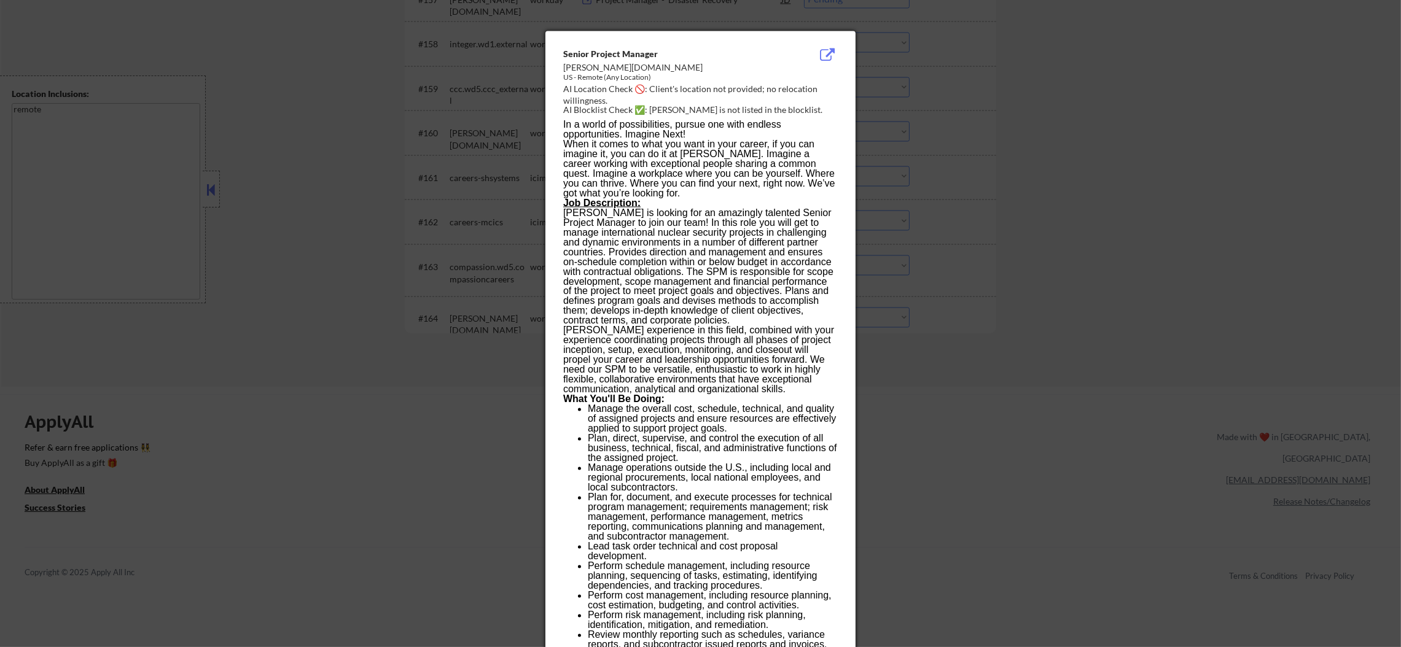
click at [977, 264] on div at bounding box center [700, 323] width 1401 height 647
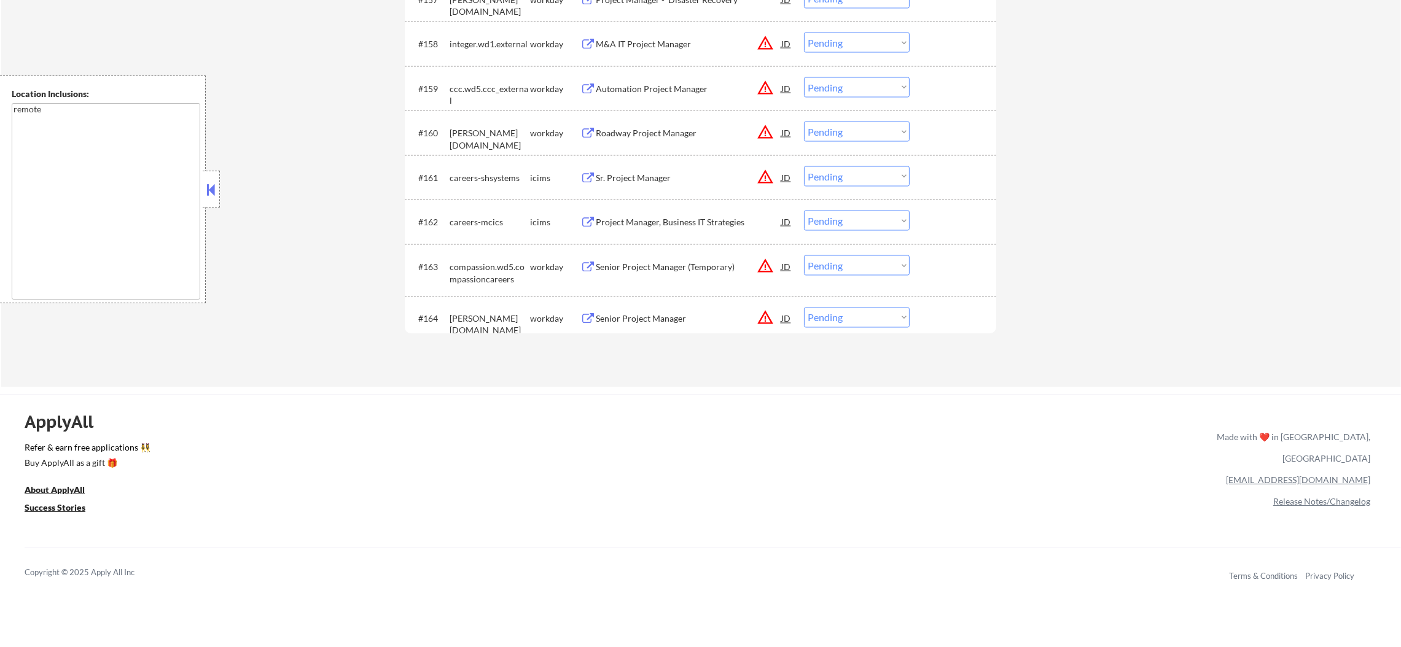
click at [669, 321] on div "Senior Project Manager" at bounding box center [689, 319] width 186 height 12
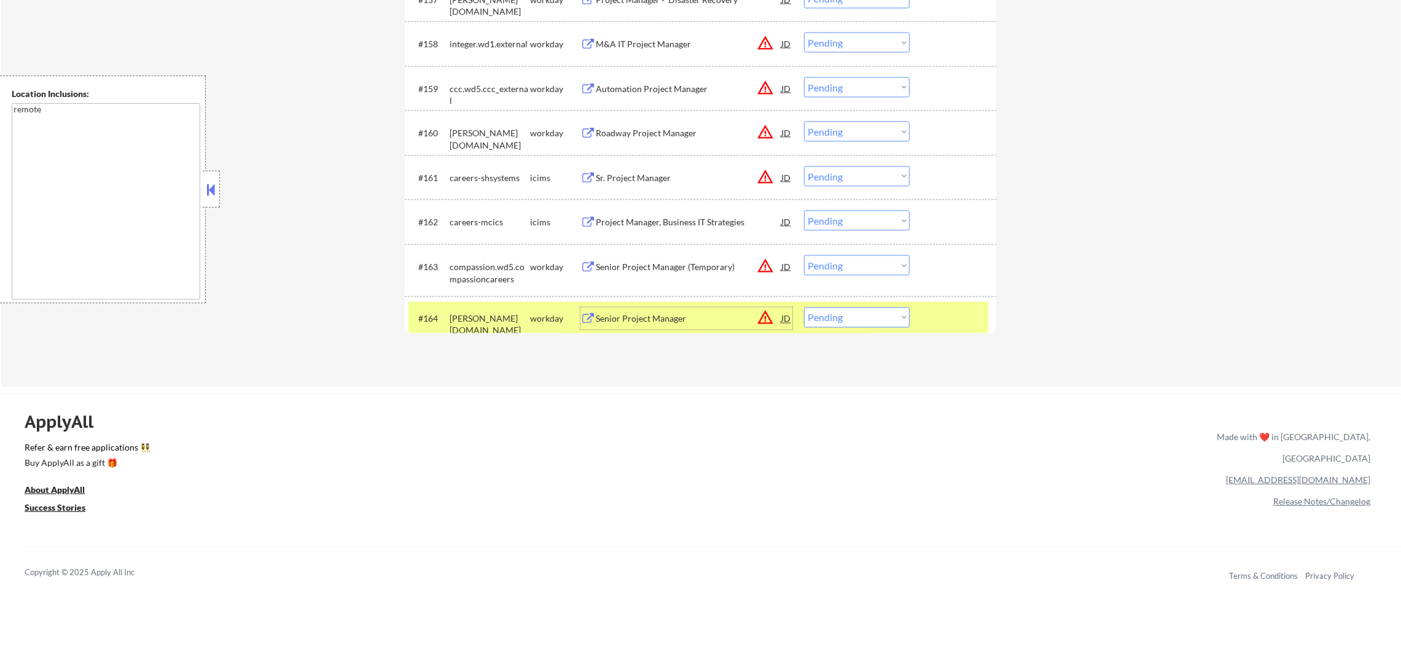
click at [819, 329] on div "#164 [PERSON_NAME][DOMAIN_NAME] workday Senior Project Manager JD warning_amber…" at bounding box center [698, 318] width 580 height 33
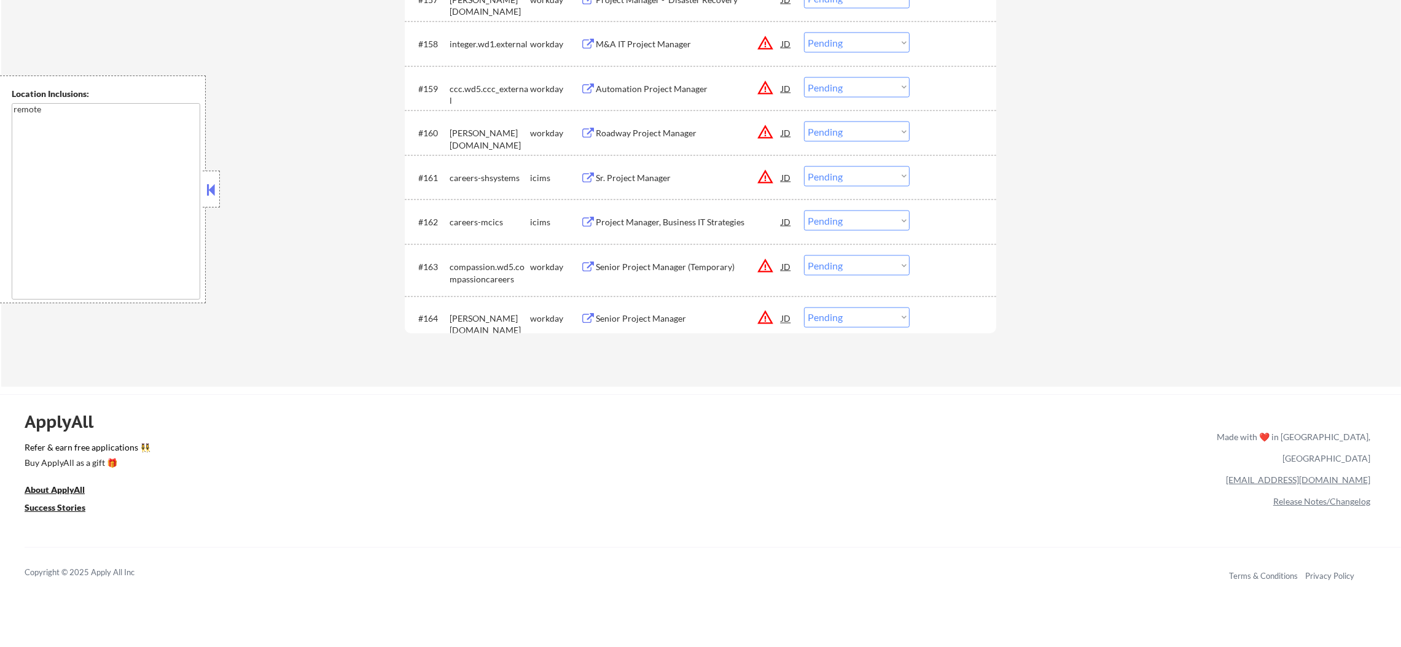
click at [841, 319] on select "Choose an option... Pending Applied Excluded (Questions) Excluded (Expired) Exc…" at bounding box center [857, 318] width 106 height 20
select select ""excluded__expired_""
click at [804, 308] on select "Choose an option... Pending Applied Excluded (Questions) Excluded (Expired) Exc…" at bounding box center [857, 318] width 106 height 20
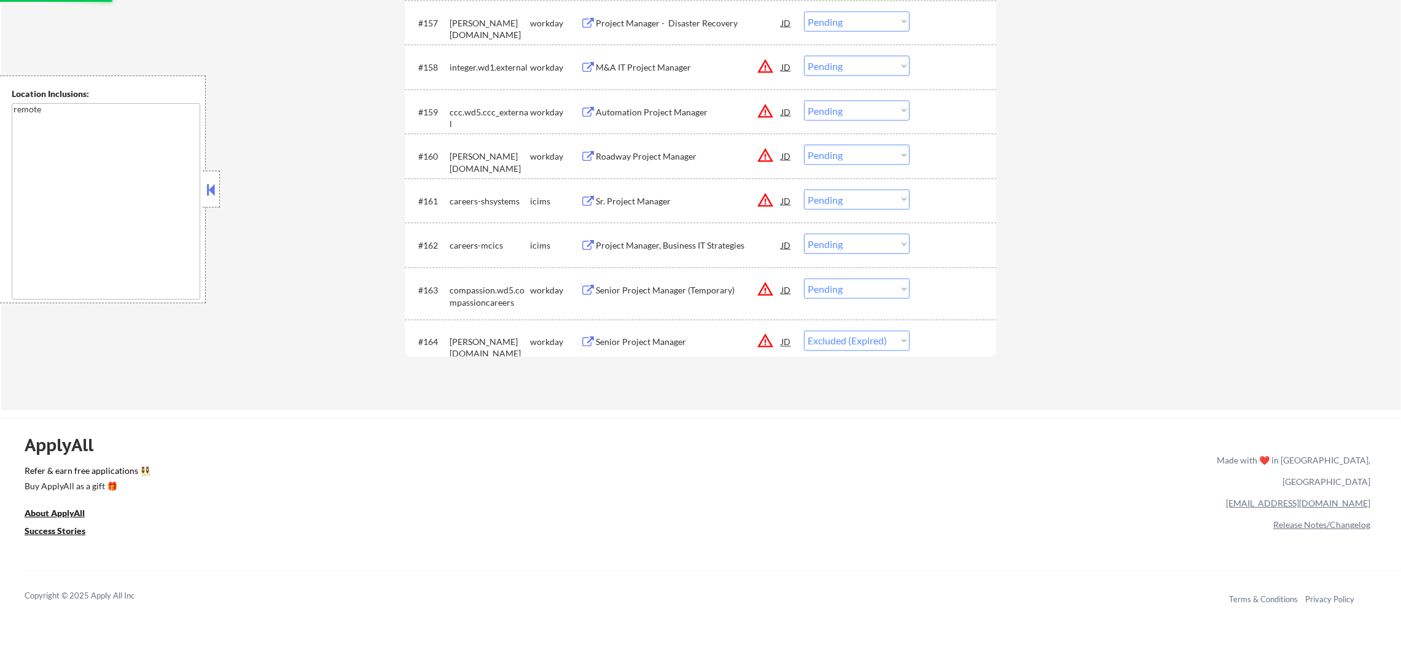
scroll to position [3182, 0]
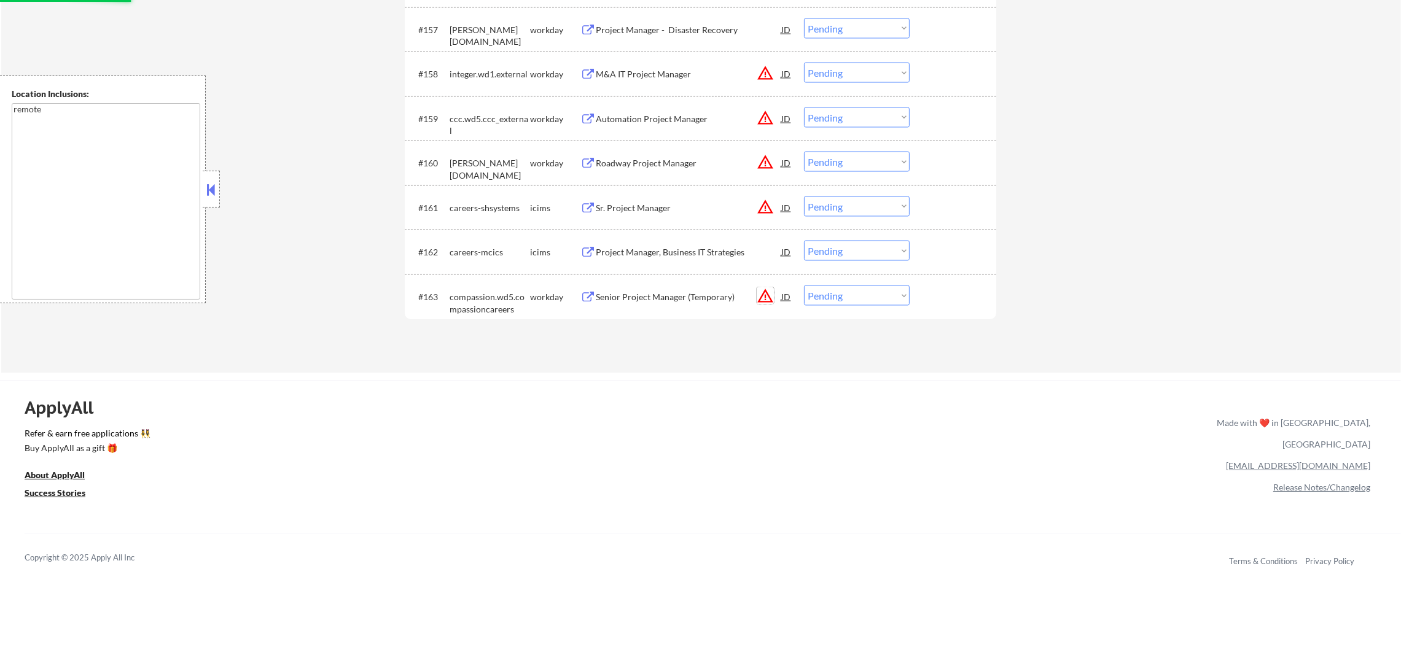
click at [760, 293] on button "warning_amber" at bounding box center [765, 295] width 17 height 17
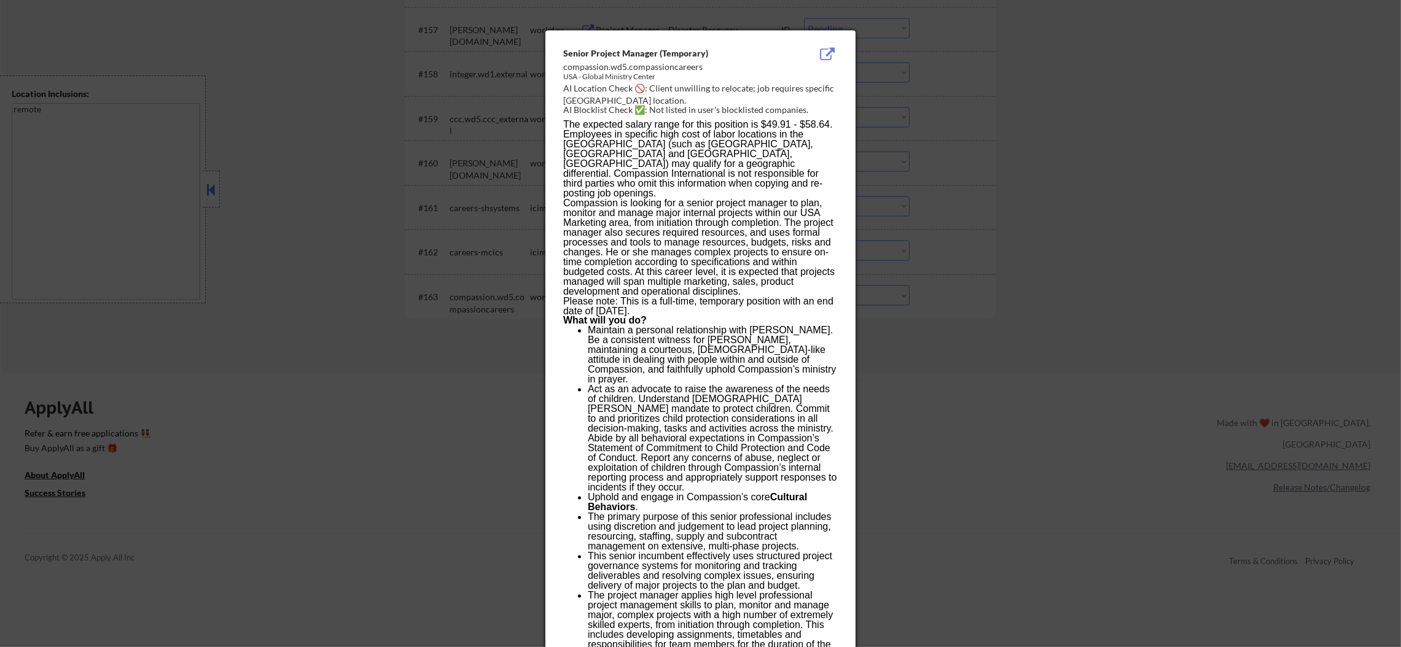
click at [856, 332] on div at bounding box center [700, 323] width 1401 height 647
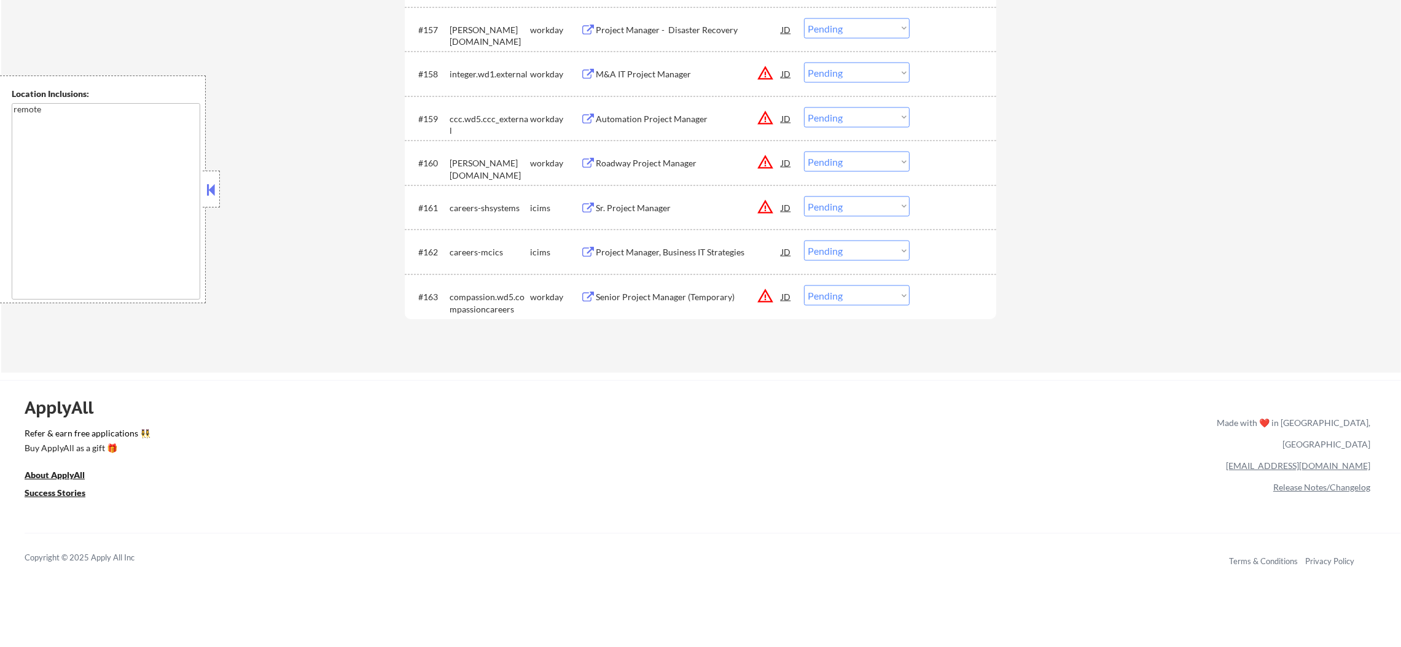
click at [765, 296] on button "warning_amber" at bounding box center [765, 295] width 17 height 17
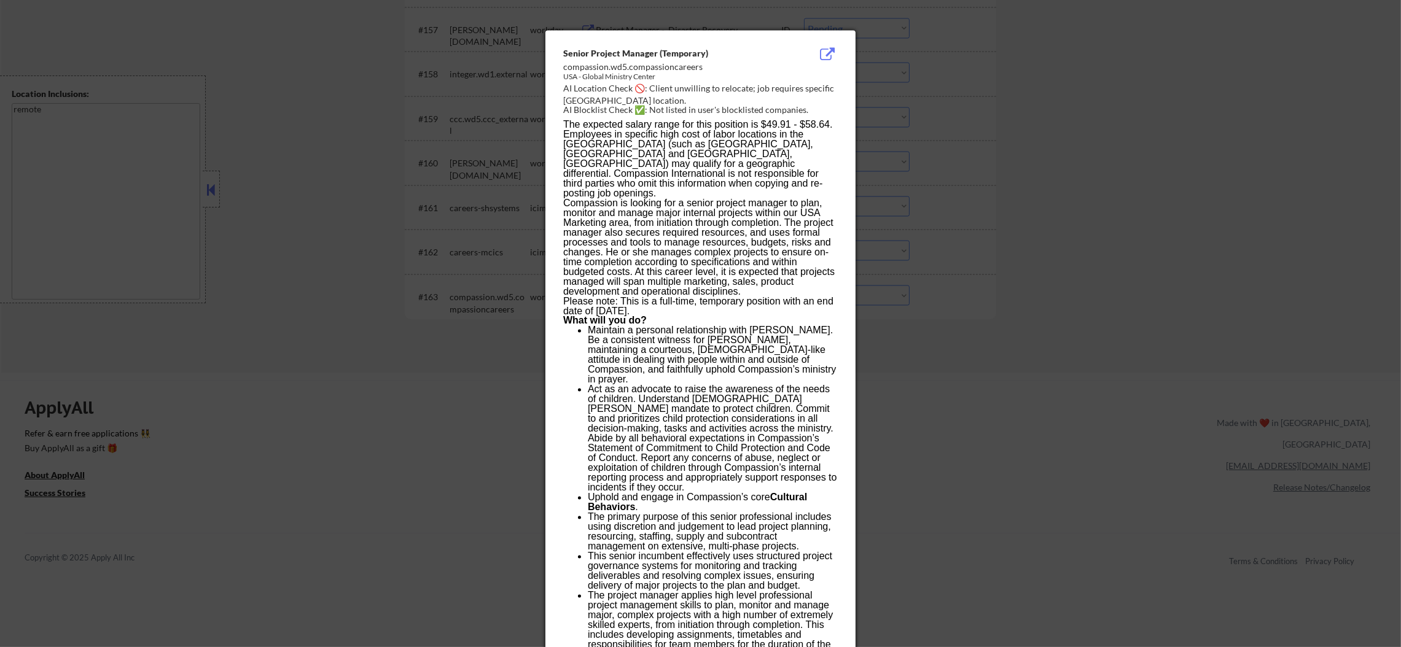
click at [889, 319] on div at bounding box center [700, 323] width 1401 height 647
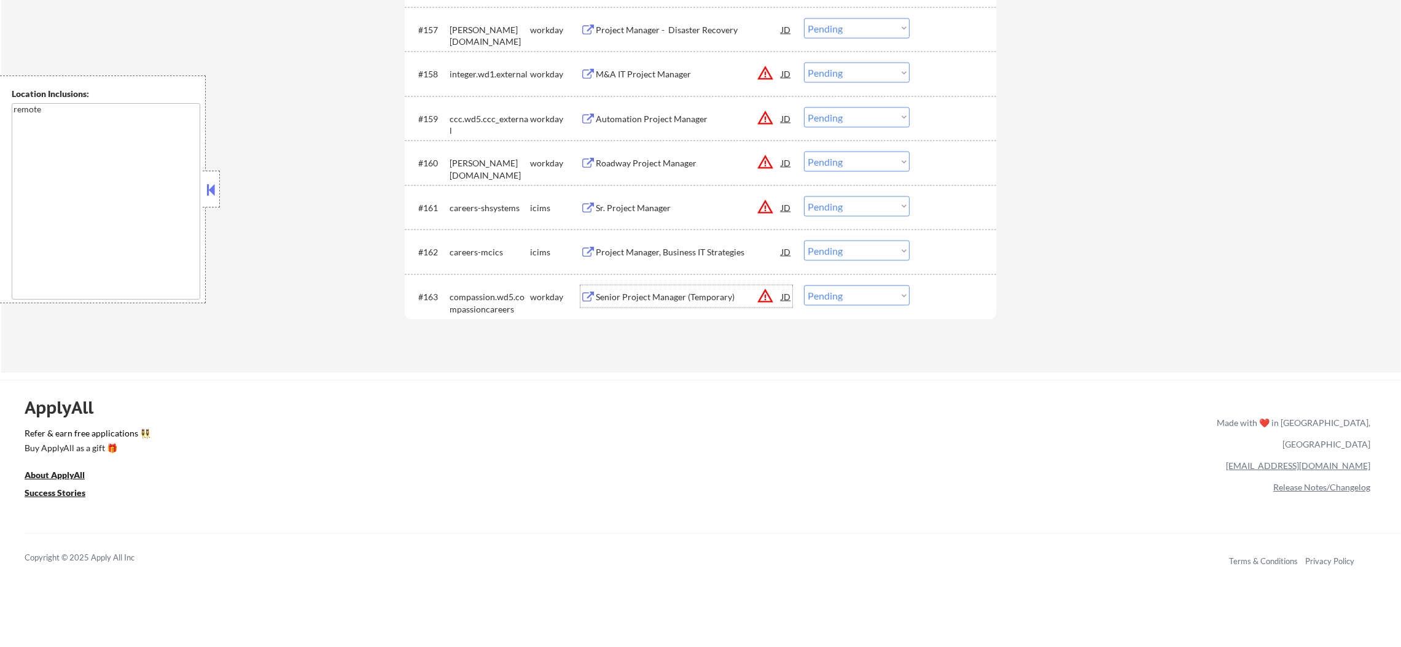
click at [643, 293] on div "Senior Project Manager (Temporary)" at bounding box center [689, 297] width 186 height 12
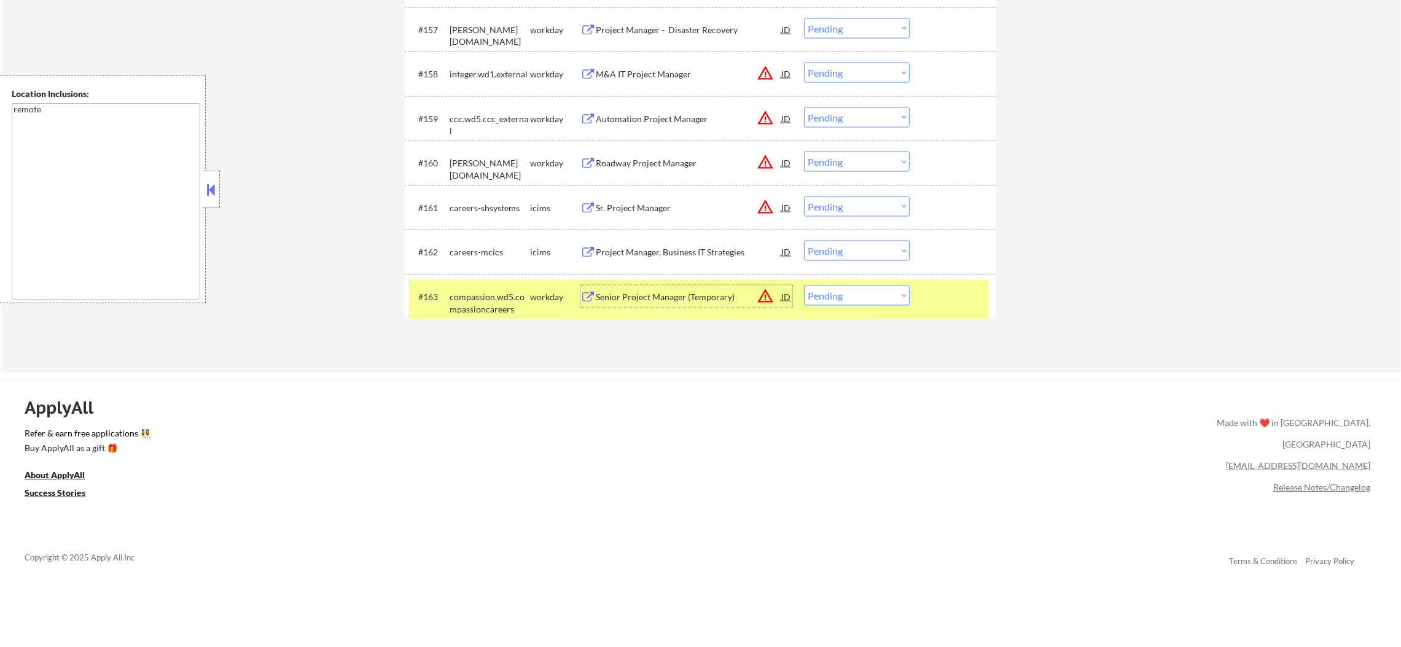
click at [820, 295] on select "Choose an option... Pending Applied Excluded (Questions) Excluded (Expired) Exc…" at bounding box center [857, 296] width 106 height 20
select select ""excluded__expired_""
click at [804, 286] on select "Choose an option... Pending Applied Excluded (Questions) Excluded (Expired) Exc…" at bounding box center [857, 296] width 106 height 20
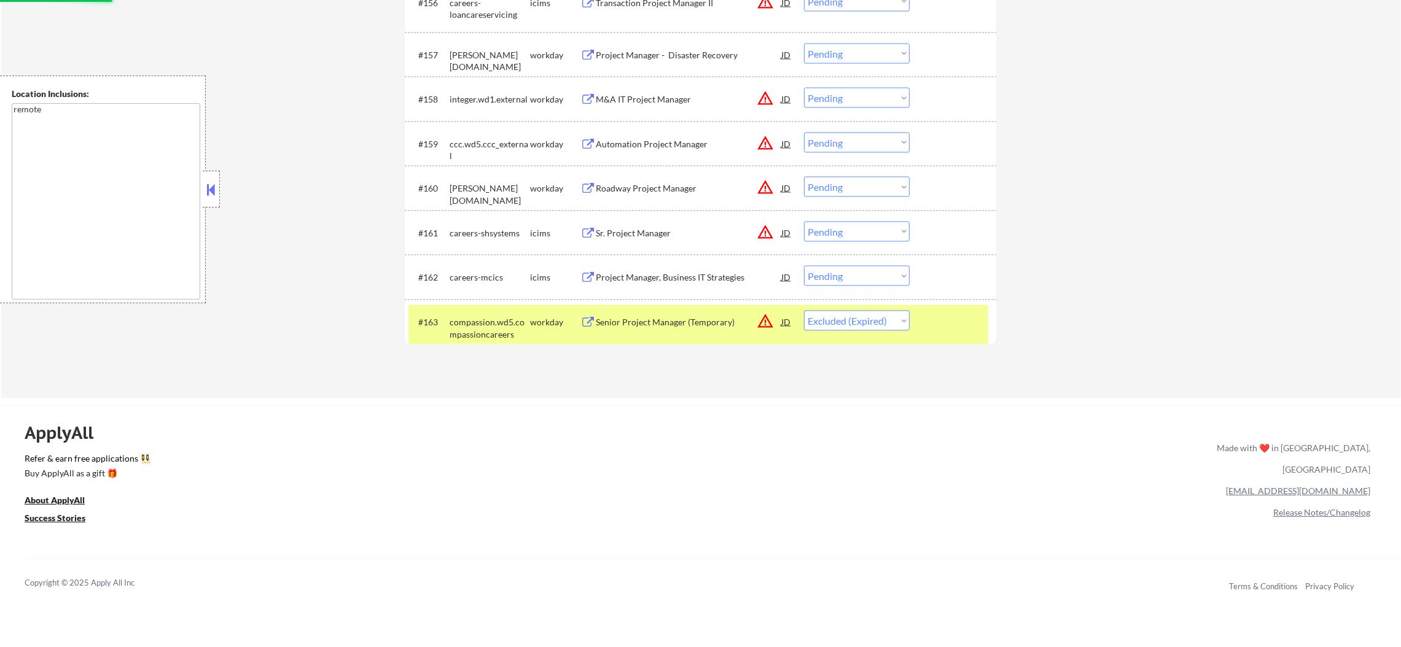
scroll to position [3151, 0]
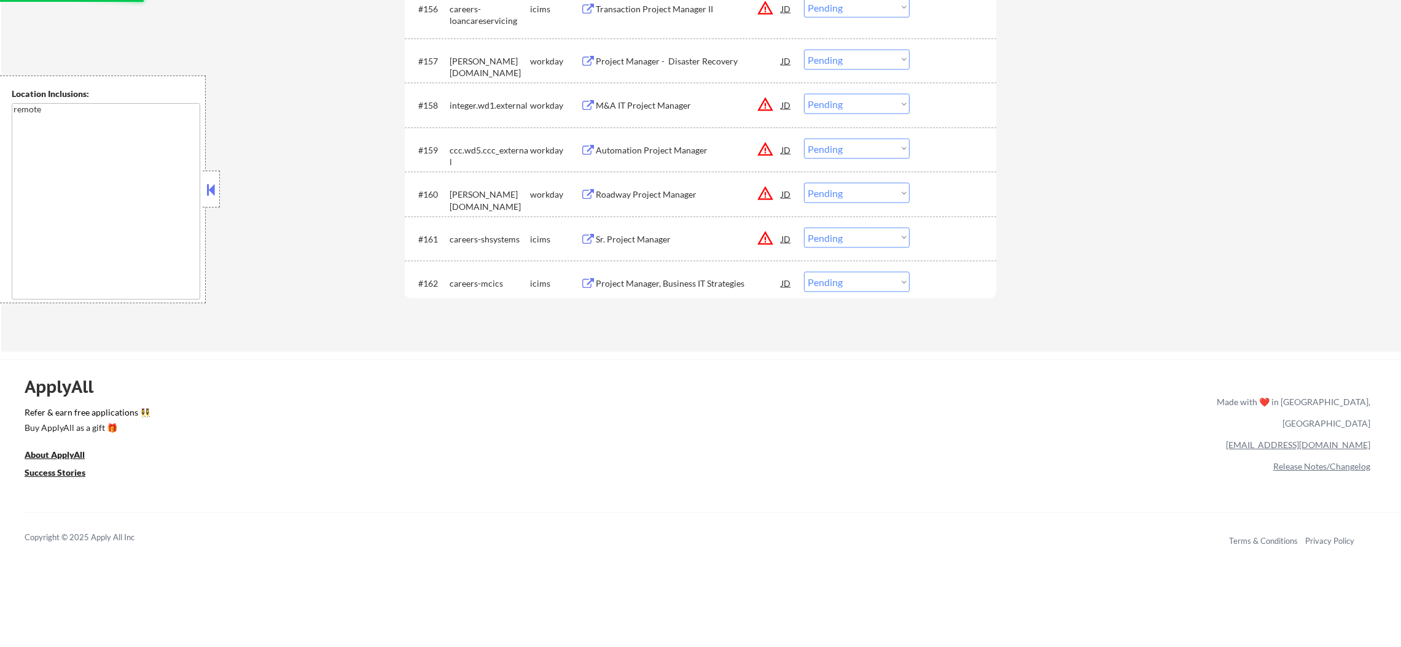
click at [679, 278] on div "Project Manager, Business IT Strategies" at bounding box center [689, 284] width 186 height 12
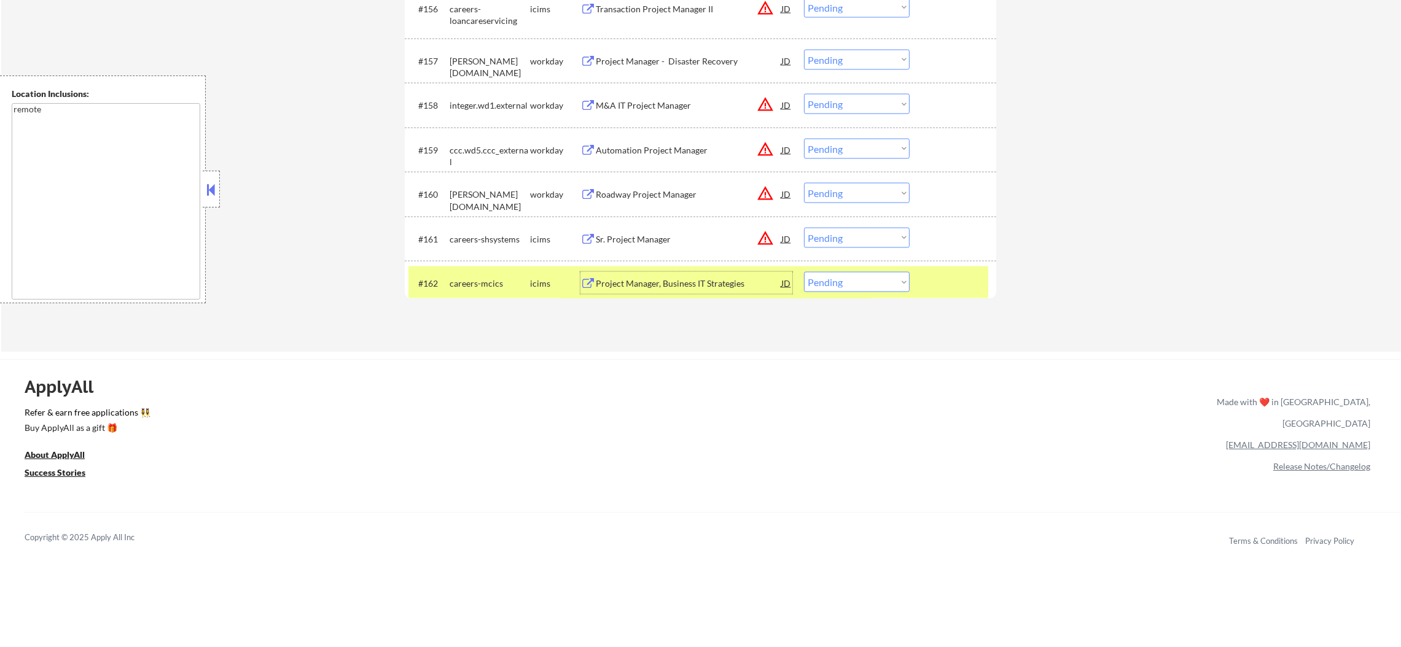
click at [676, 276] on div "Project Manager, Business IT Strategies" at bounding box center [689, 283] width 186 height 22
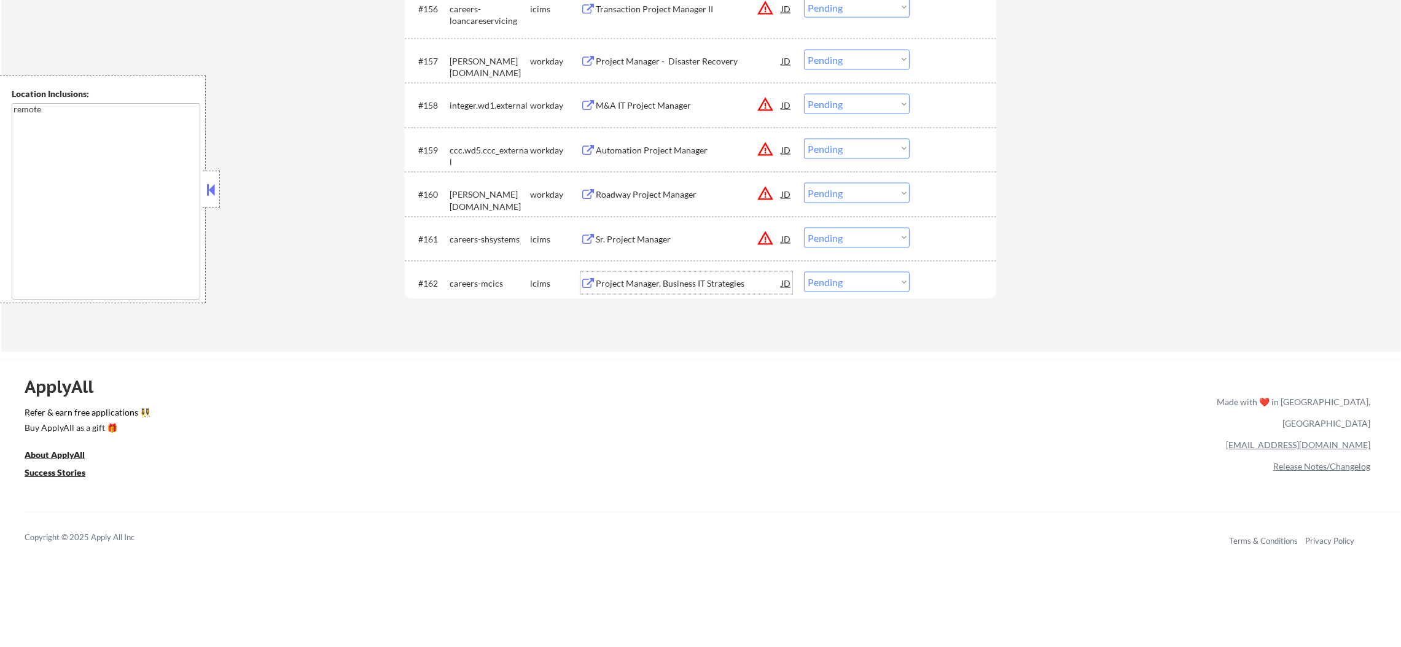
click at [830, 281] on select "Choose an option... Pending Applied Excluded (Questions) Excluded (Expired) Exc…" at bounding box center [857, 282] width 106 height 20
select select ""excluded__location_""
click at [804, 272] on select "Choose an option... Pending Applied Excluded (Questions) Excluded (Expired) Exc…" at bounding box center [857, 282] width 106 height 20
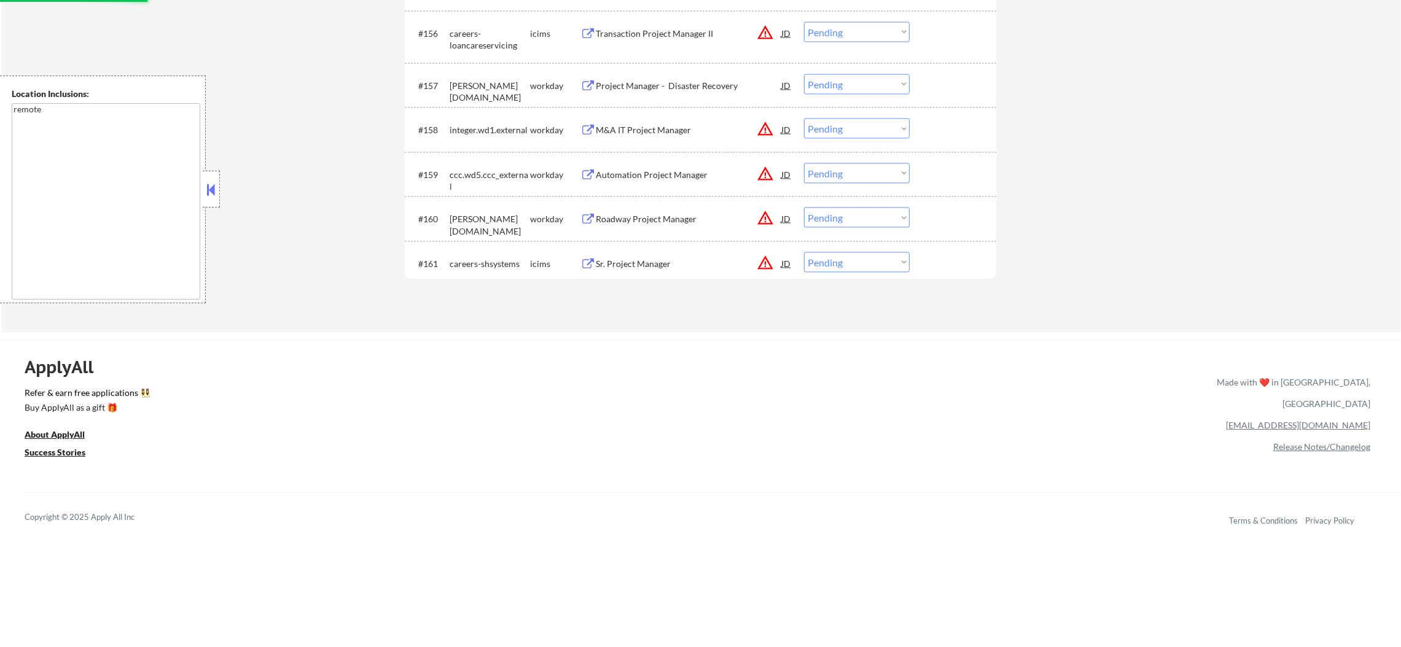
scroll to position [3120, 0]
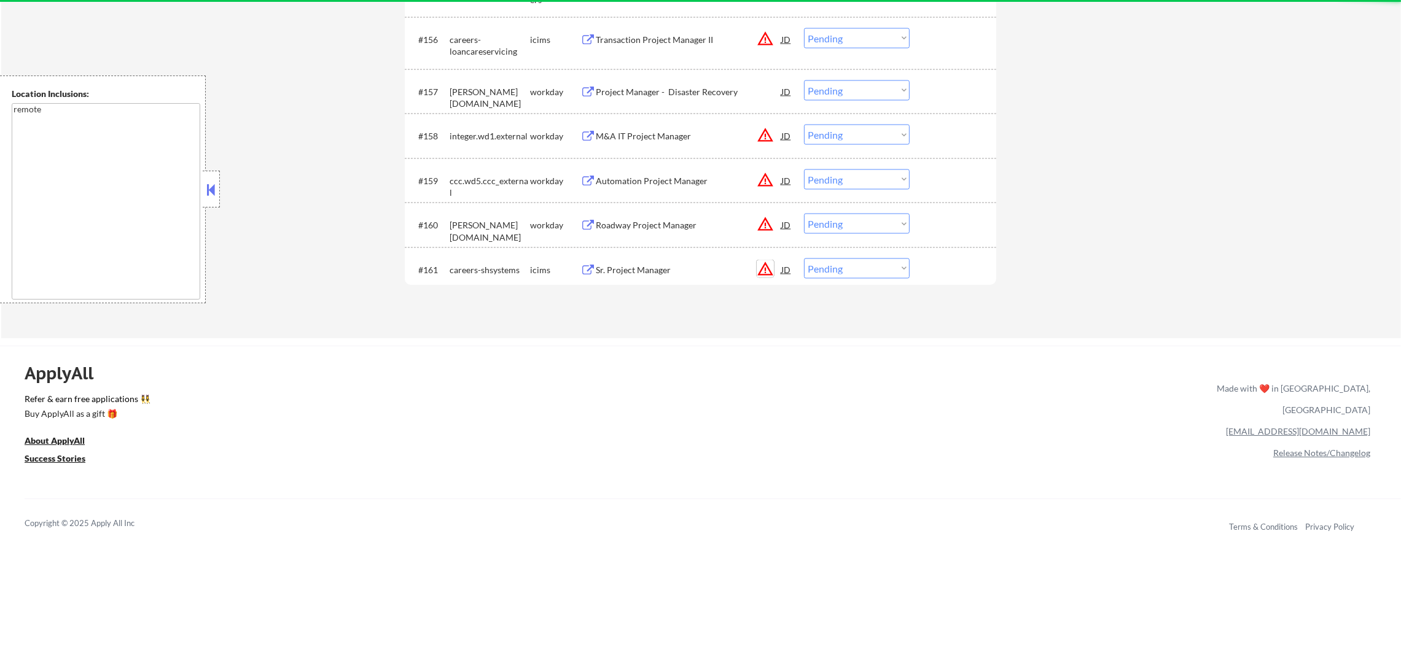
click at [768, 270] on button "warning_amber" at bounding box center [765, 268] width 17 height 17
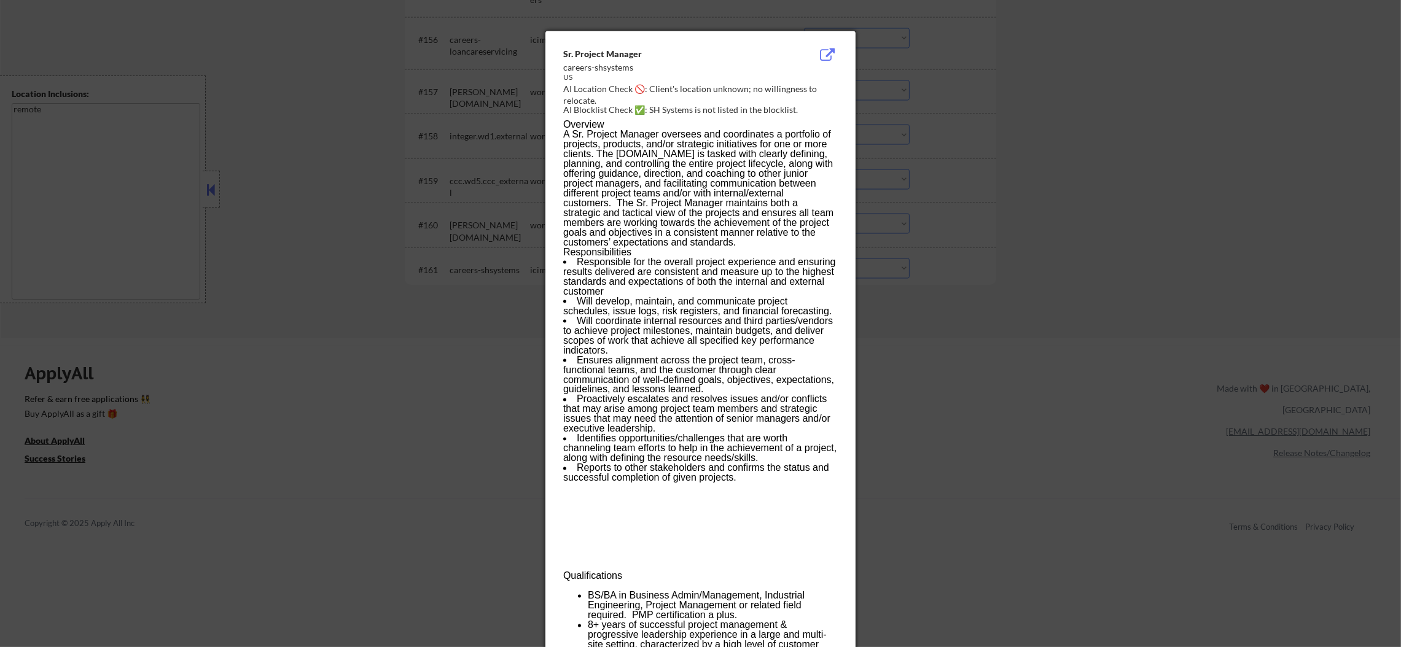
click at [770, 270] on li "Responsible for the overall project experience and ensuring results delivered a…" at bounding box center [700, 276] width 274 height 39
click at [871, 256] on div at bounding box center [700, 323] width 1401 height 647
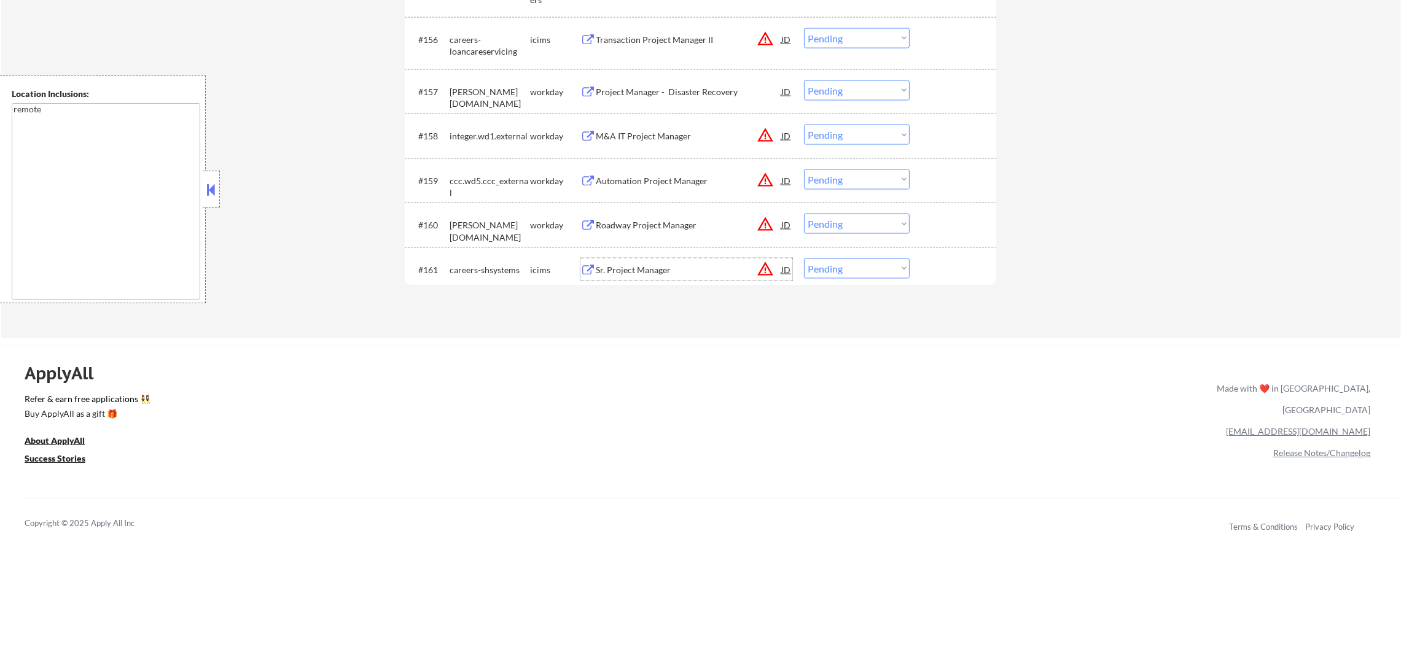
click at [683, 261] on div "Sr. Project Manager" at bounding box center [689, 270] width 186 height 22
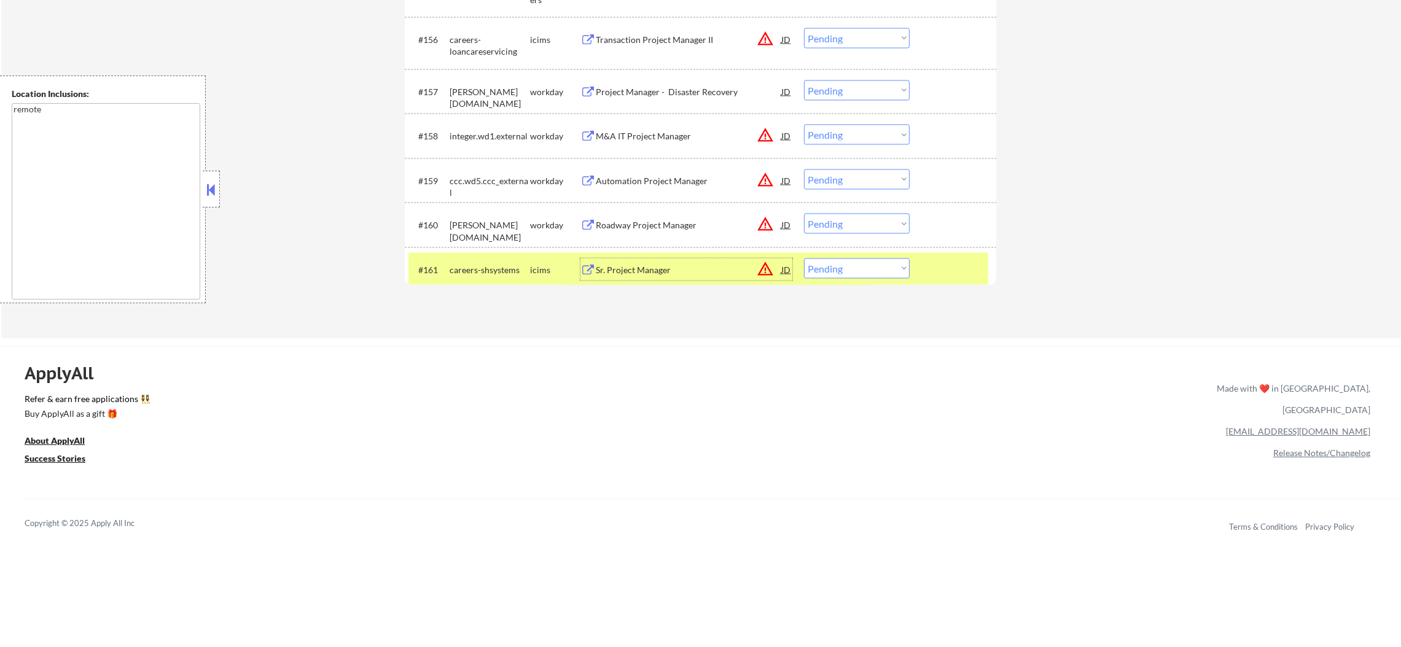
click at [850, 283] on div "#161 careers-shsystems icims Sr. Project Manager JD warning_amber Choose an opt…" at bounding box center [698, 269] width 580 height 33
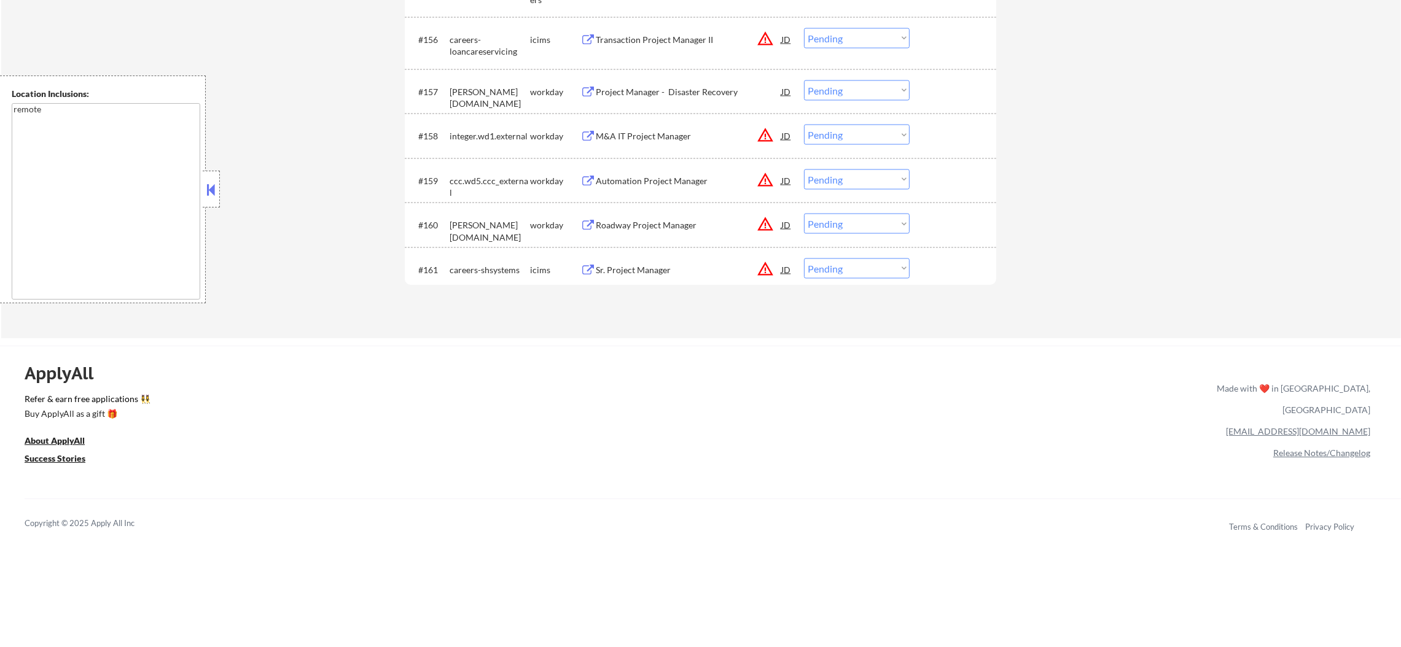
click at [858, 267] on select "Choose an option... Pending Applied Excluded (Questions) Excluded (Expired) Exc…" at bounding box center [857, 269] width 106 height 20
select select ""excluded__expired_""
click at [804, 259] on select "Choose an option... Pending Applied Excluded (Questions) Excluded (Expired) Exc…" at bounding box center [857, 269] width 106 height 20
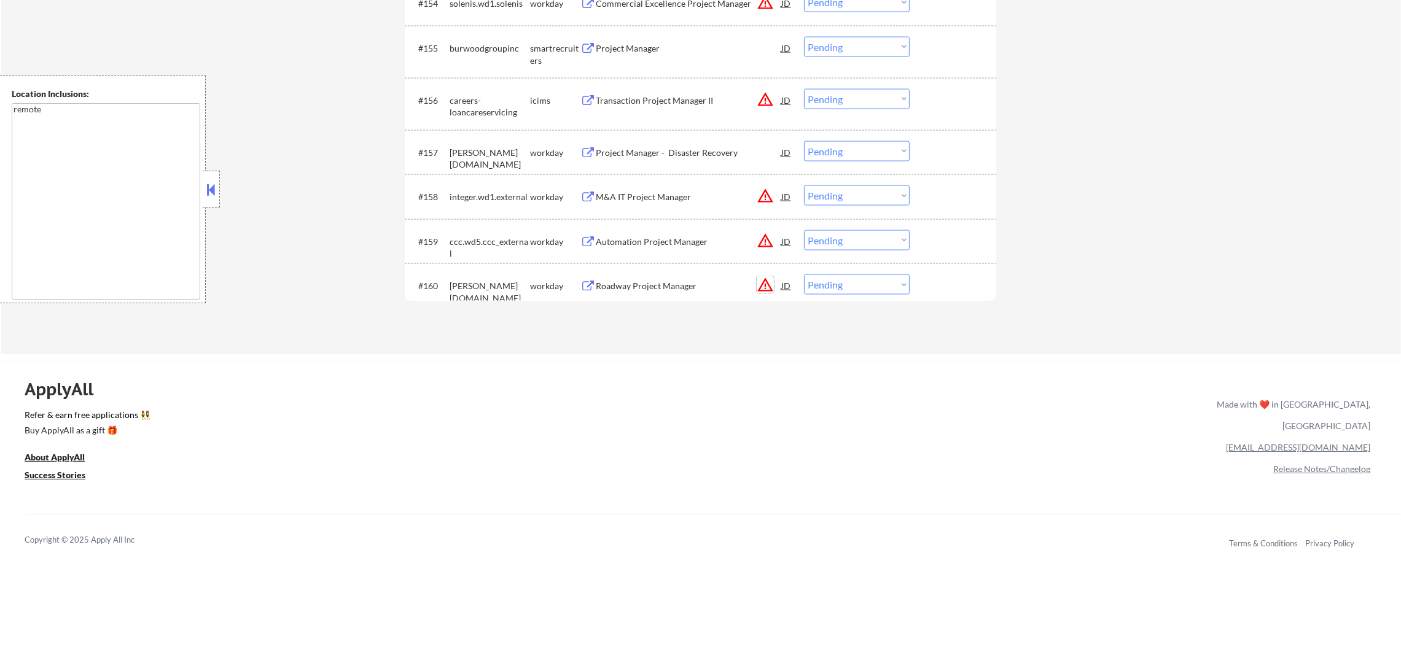
click at [768, 290] on button "warning_amber" at bounding box center [765, 284] width 17 height 17
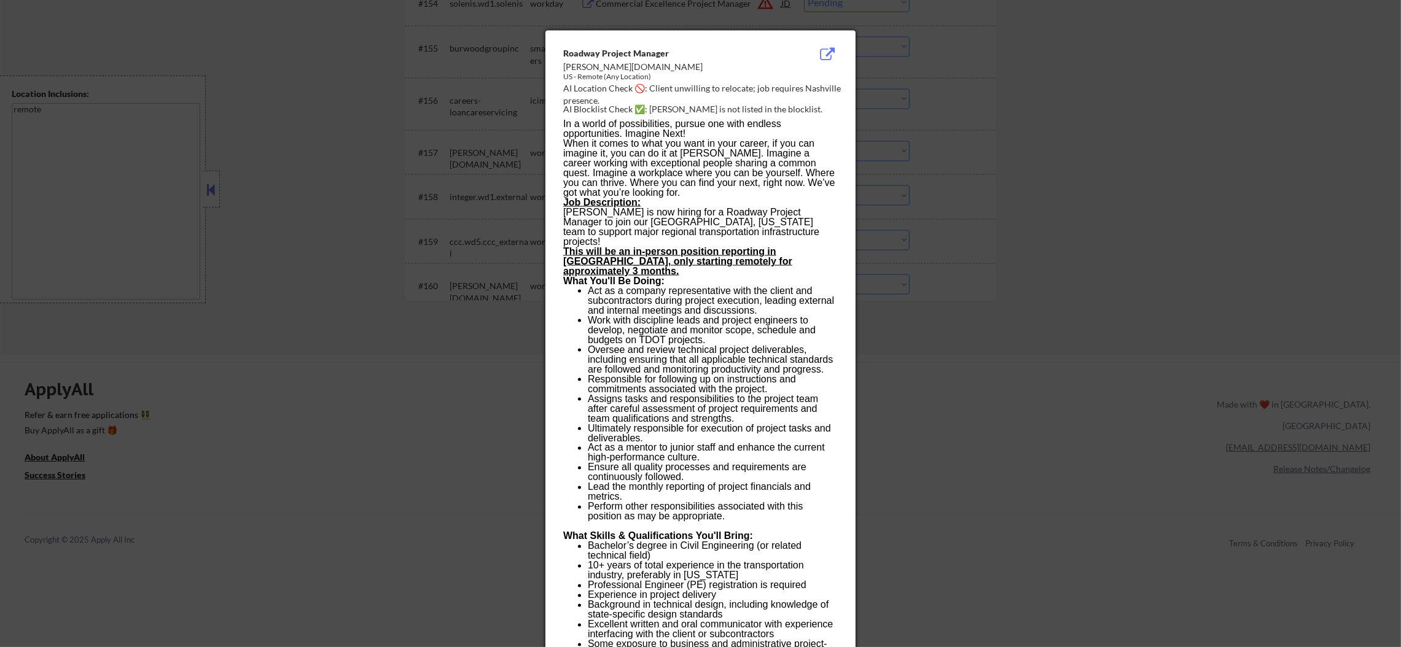
click at [916, 285] on div at bounding box center [700, 323] width 1401 height 647
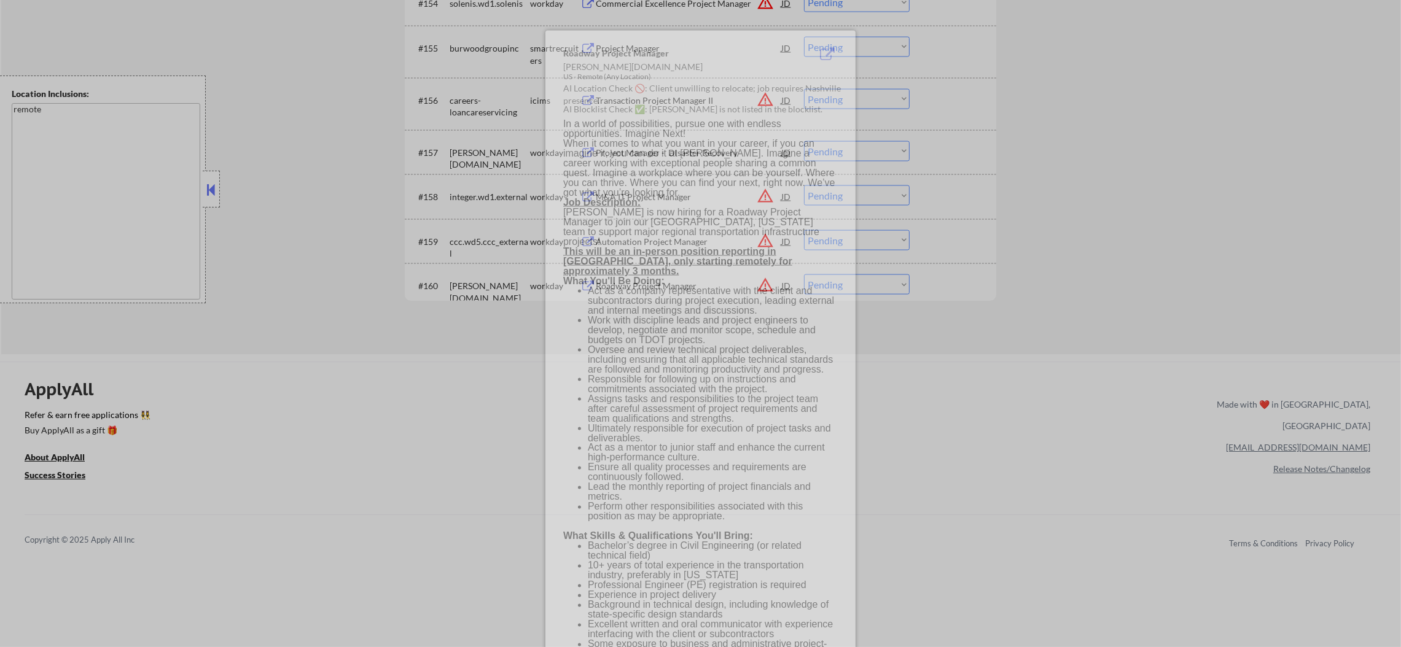
click at [916, 285] on div at bounding box center [700, 323] width 1401 height 647
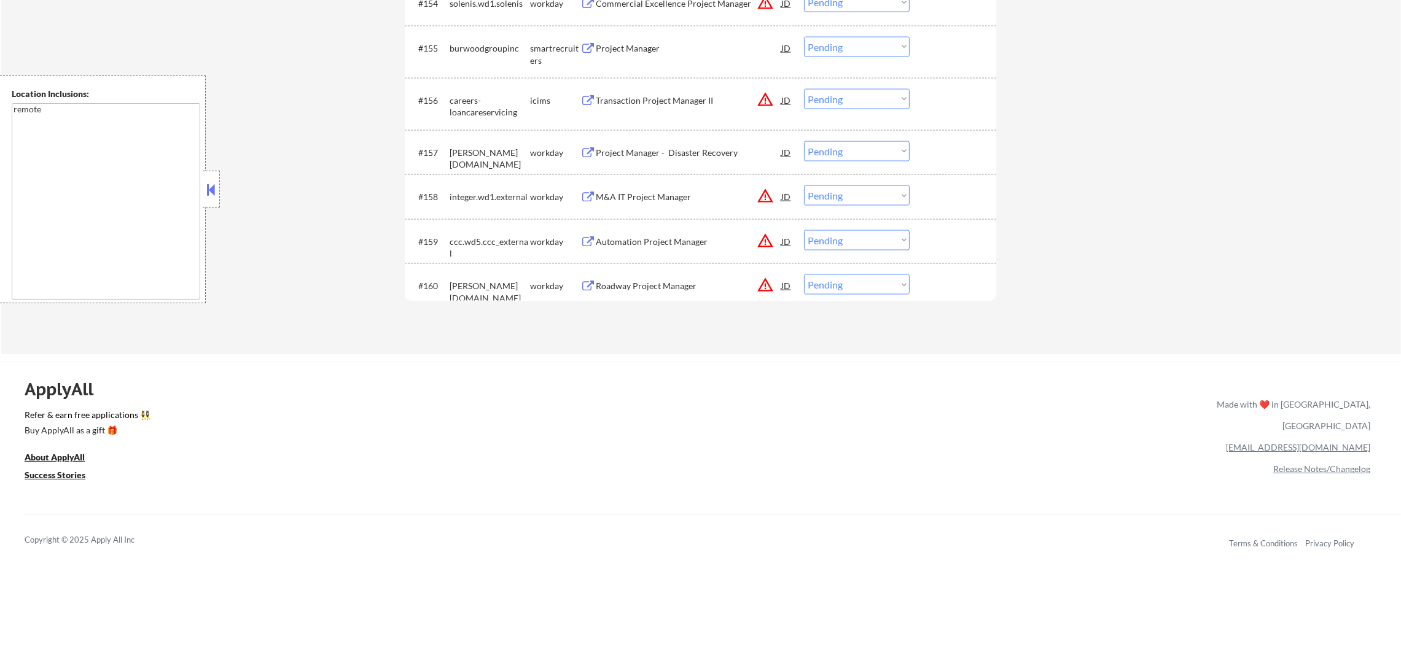
click at [845, 271] on div "#160 [PERSON_NAME][DOMAIN_NAME] workday Roadway Project Manager JD warning_ambe…" at bounding box center [698, 285] width 580 height 33
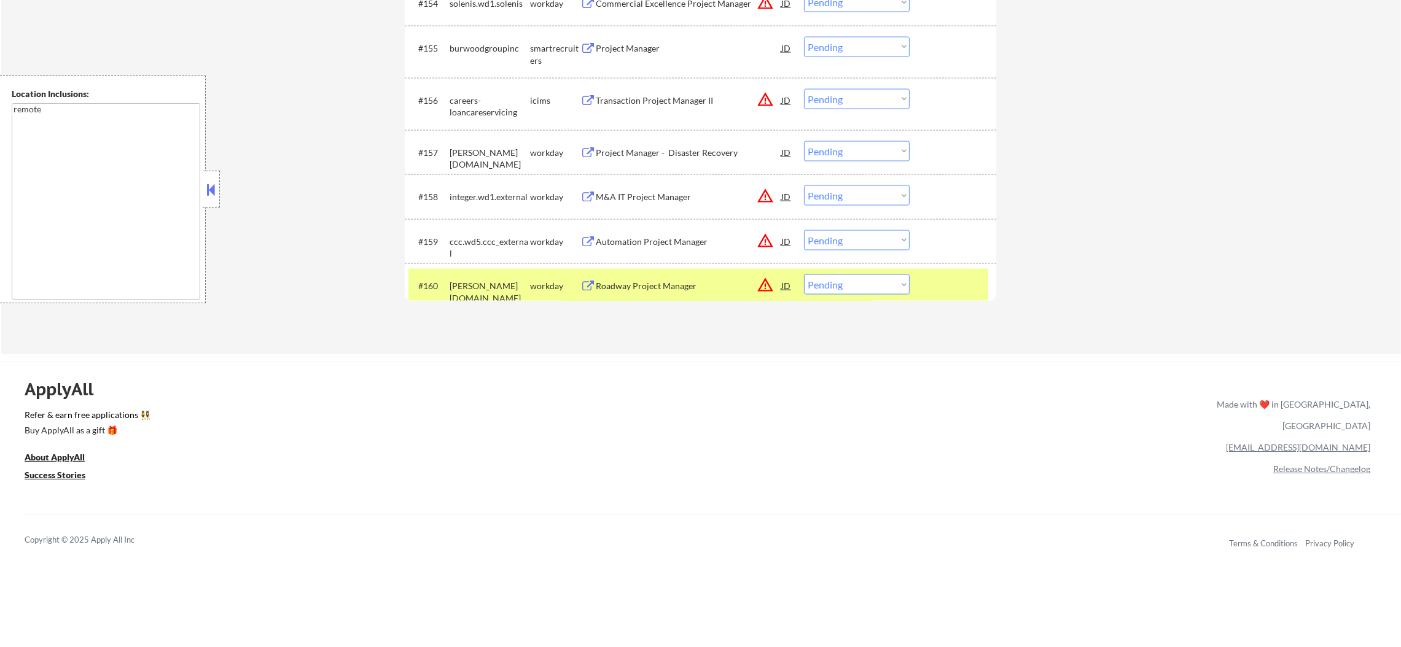
click at [845, 285] on select "Choose an option... Pending Applied Excluded (Questions) Excluded (Expired) Exc…" at bounding box center [857, 285] width 106 height 20
select select ""excluded__location_""
click at [804, 275] on select "Choose an option... Pending Applied Excluded (Questions) Excluded (Expired) Exc…" at bounding box center [857, 285] width 106 height 20
click at [482, 289] on div "[PERSON_NAME][DOMAIN_NAME]" at bounding box center [490, 292] width 80 height 24
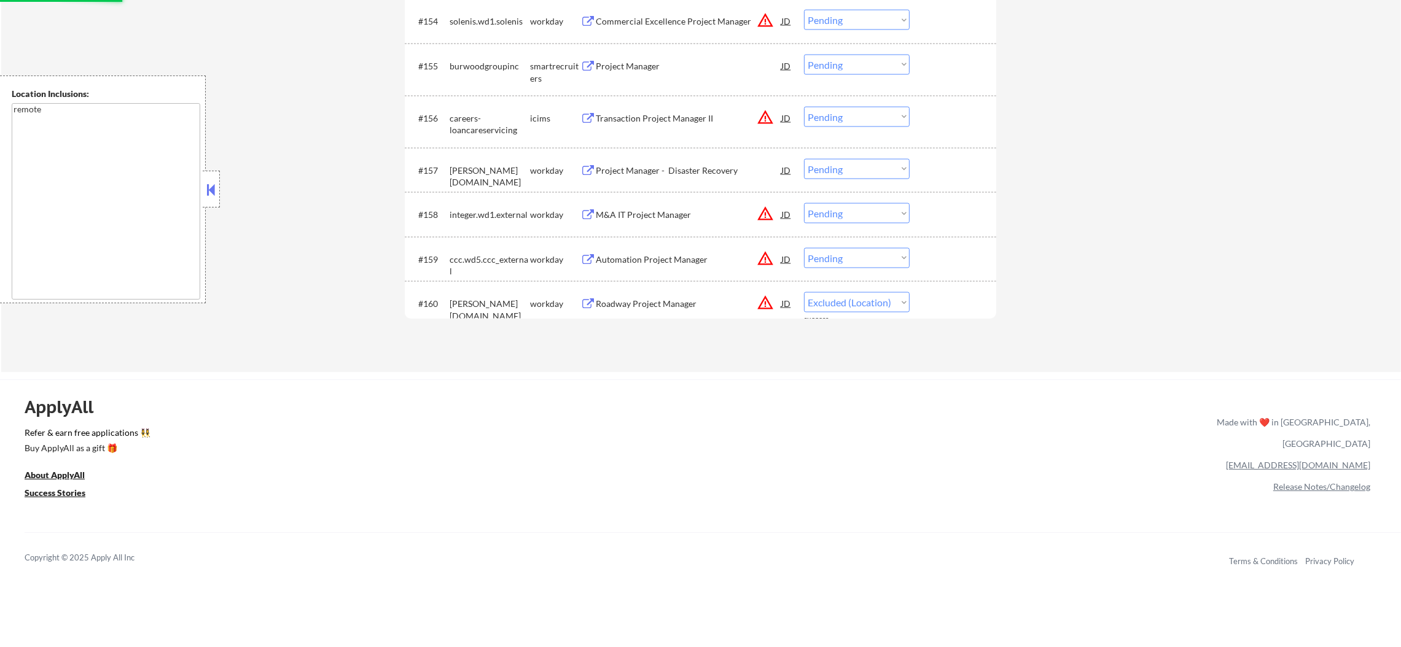
scroll to position [2967, 0]
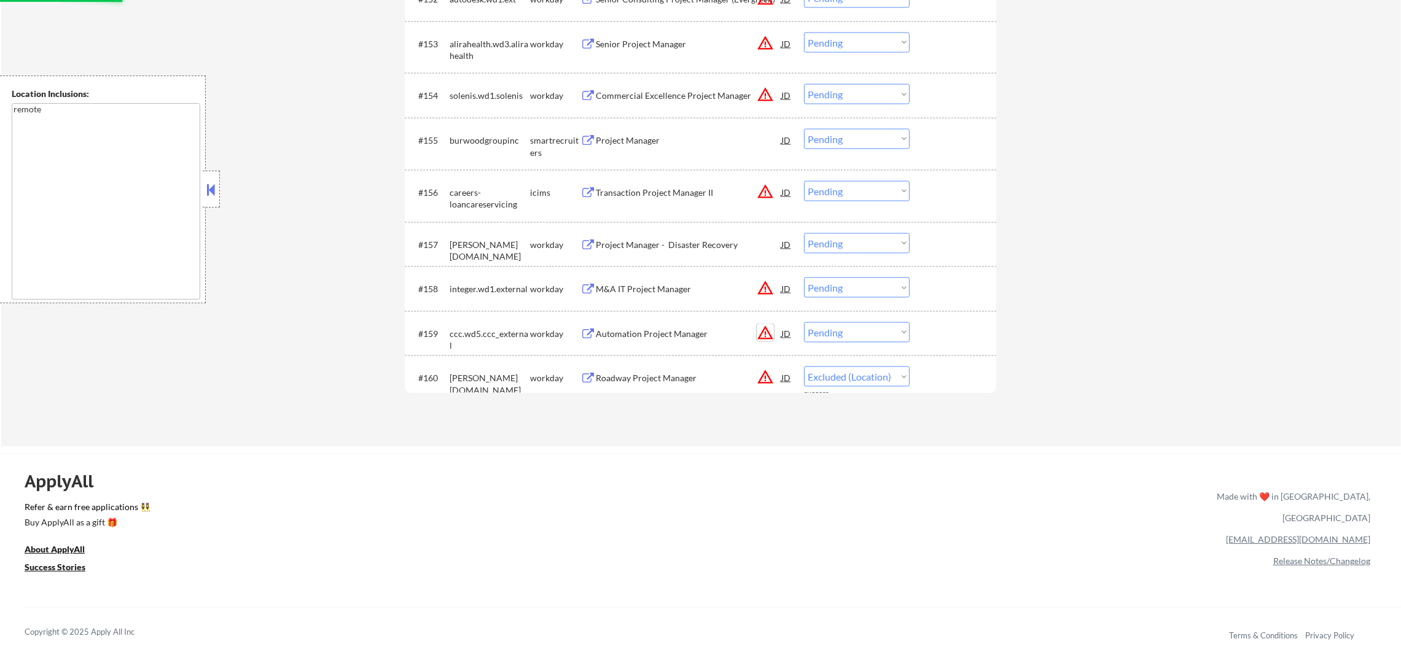
click at [765, 332] on button "warning_amber" at bounding box center [765, 332] width 17 height 17
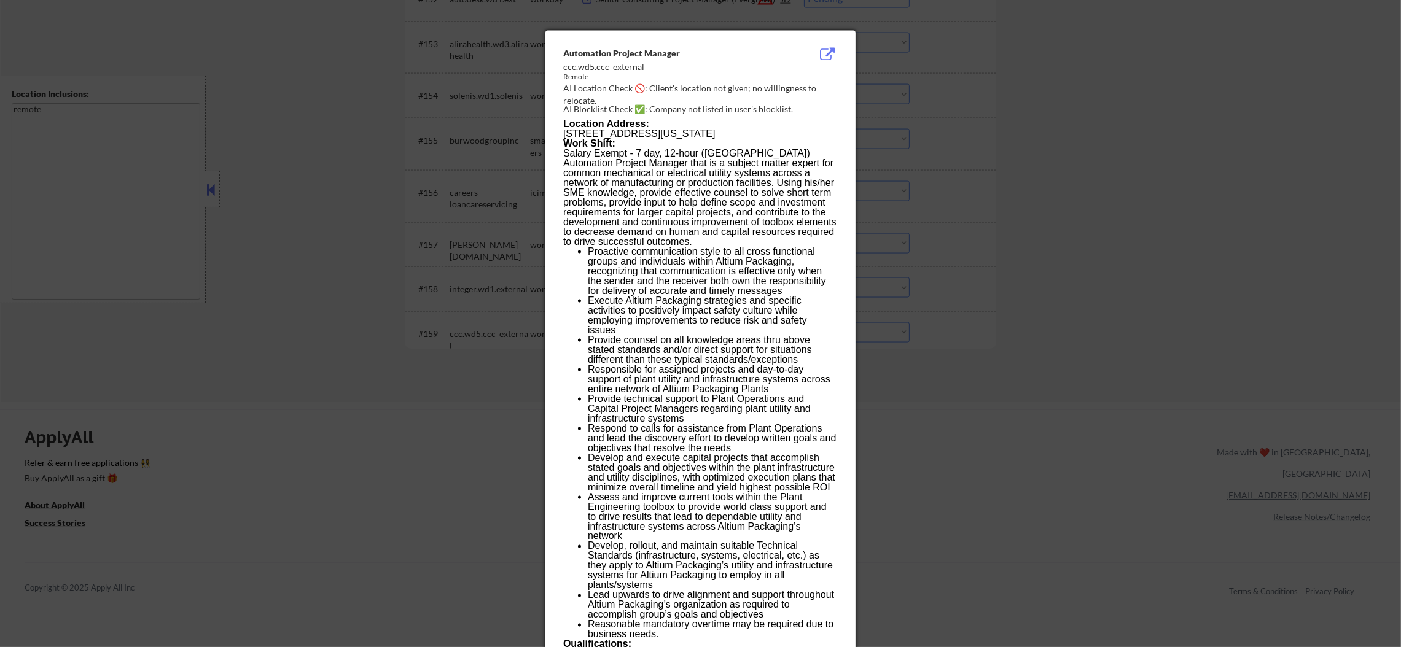
click at [993, 276] on div at bounding box center [700, 323] width 1401 height 647
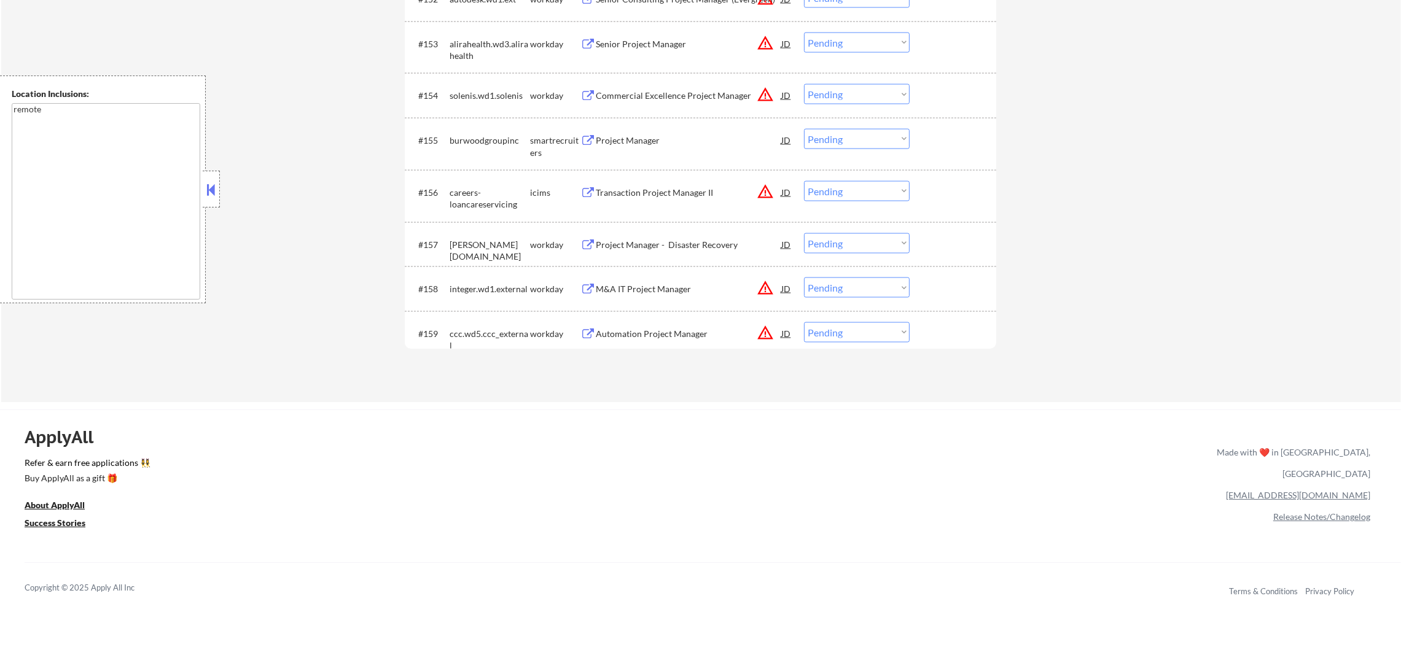
click at [673, 331] on div "Automation Project Manager" at bounding box center [689, 334] width 186 height 12
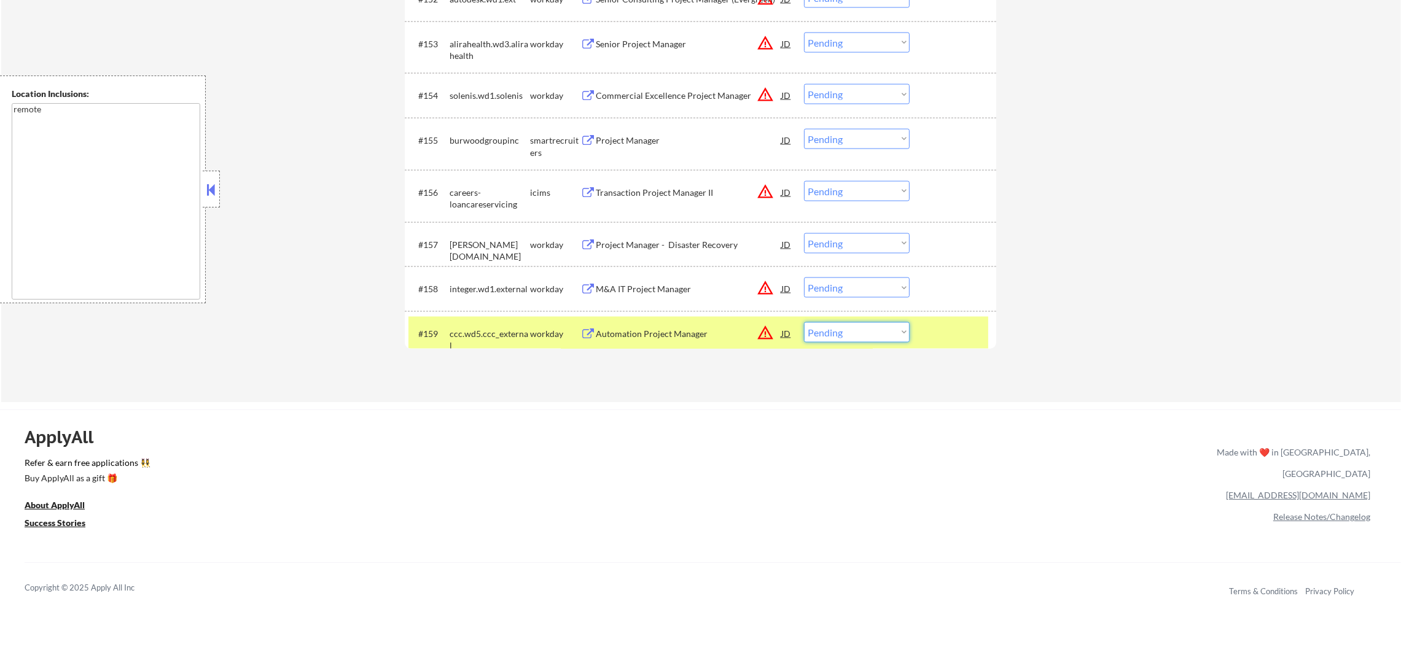
click at [835, 334] on select "Choose an option... Pending Applied Excluded (Questions) Excluded (Expired) Exc…" at bounding box center [857, 332] width 106 height 20
select select ""excluded__expired_""
click at [804, 322] on select "Choose an option... Pending Applied Excluded (Questions) Excluded (Expired) Exc…" at bounding box center [857, 332] width 106 height 20
drag, startPoint x: 465, startPoint y: 340, endPoint x: 465, endPoint y: 328, distance: 12.3
click at [465, 330] on div "ccc.wd5.ccc_external" at bounding box center [490, 333] width 80 height 22
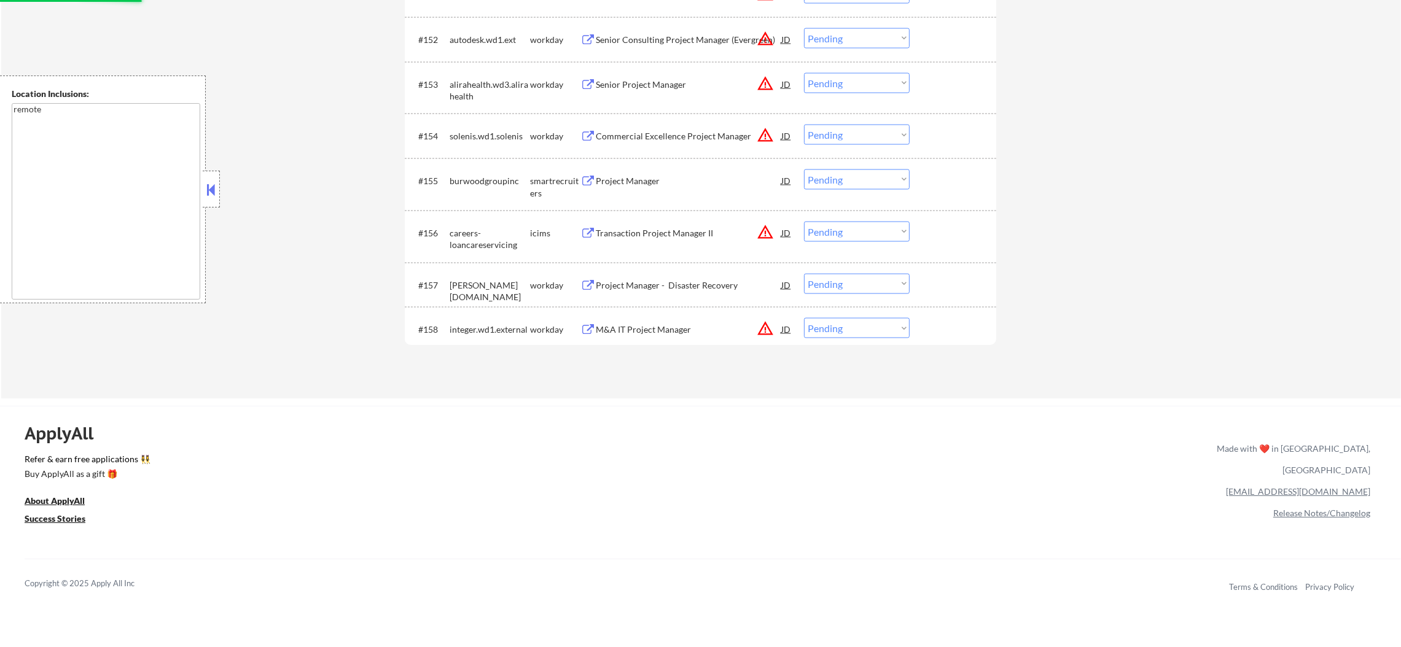
scroll to position [2905, 0]
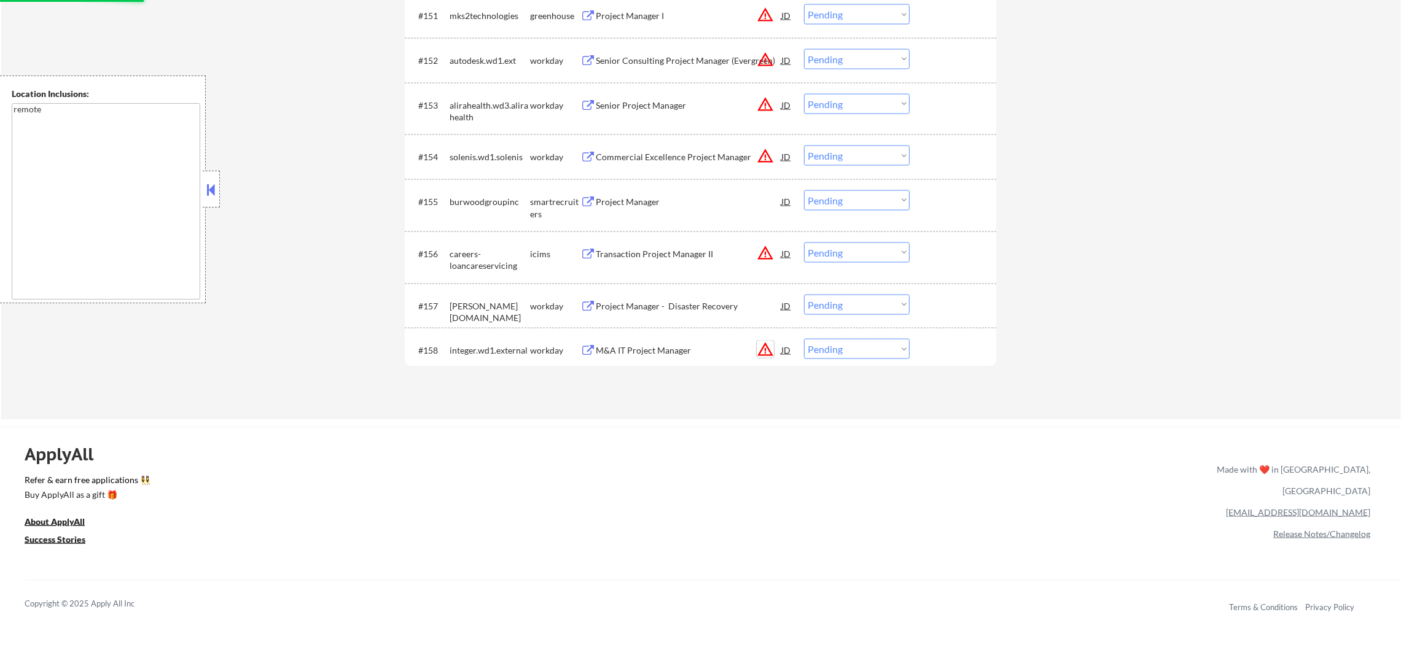
click at [768, 350] on button "warning_amber" at bounding box center [765, 349] width 17 height 17
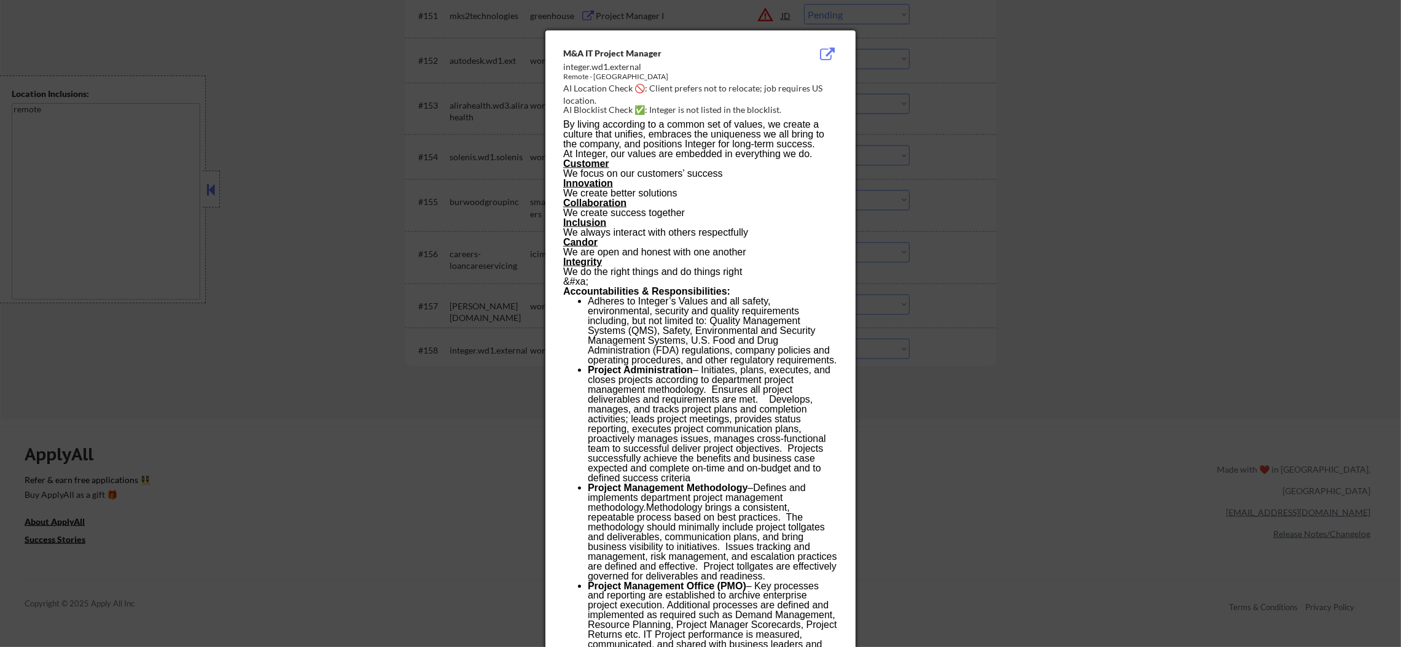
click at [939, 296] on div at bounding box center [700, 323] width 1401 height 647
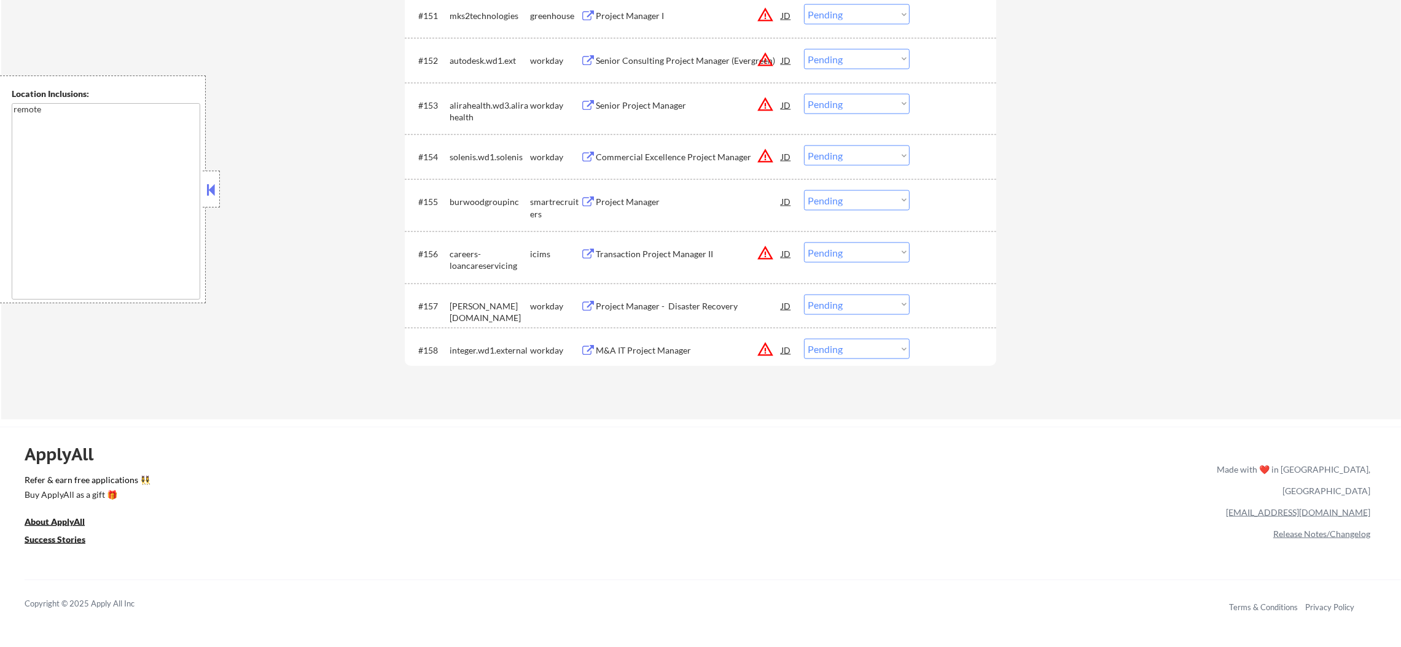
click at [676, 346] on div "M&A IT Project Manager" at bounding box center [689, 351] width 186 height 12
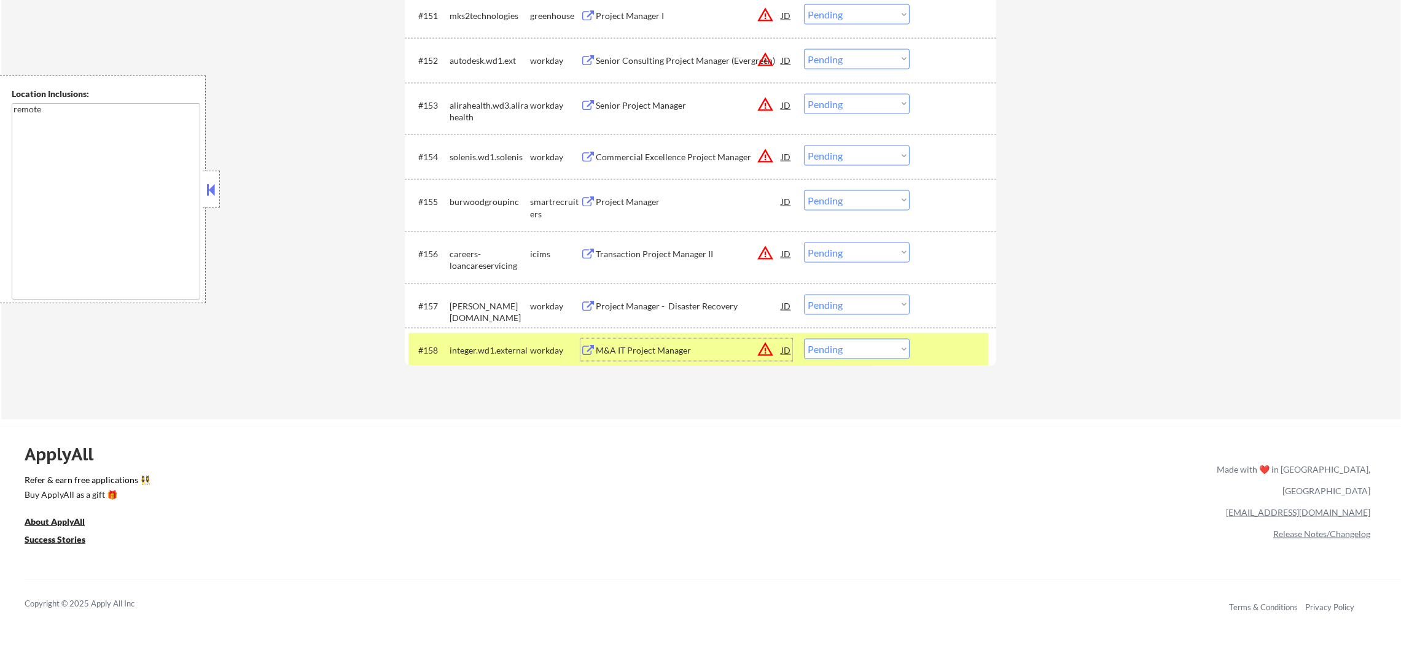
click at [823, 346] on select "Choose an option... Pending Applied Excluded (Questions) Excluded (Expired) Exc…" at bounding box center [857, 349] width 106 height 20
select select ""excluded__expired_""
click at [804, 339] on select "Choose an option... Pending Applied Excluded (Questions) Excluded (Expired) Exc…" at bounding box center [857, 349] width 106 height 20
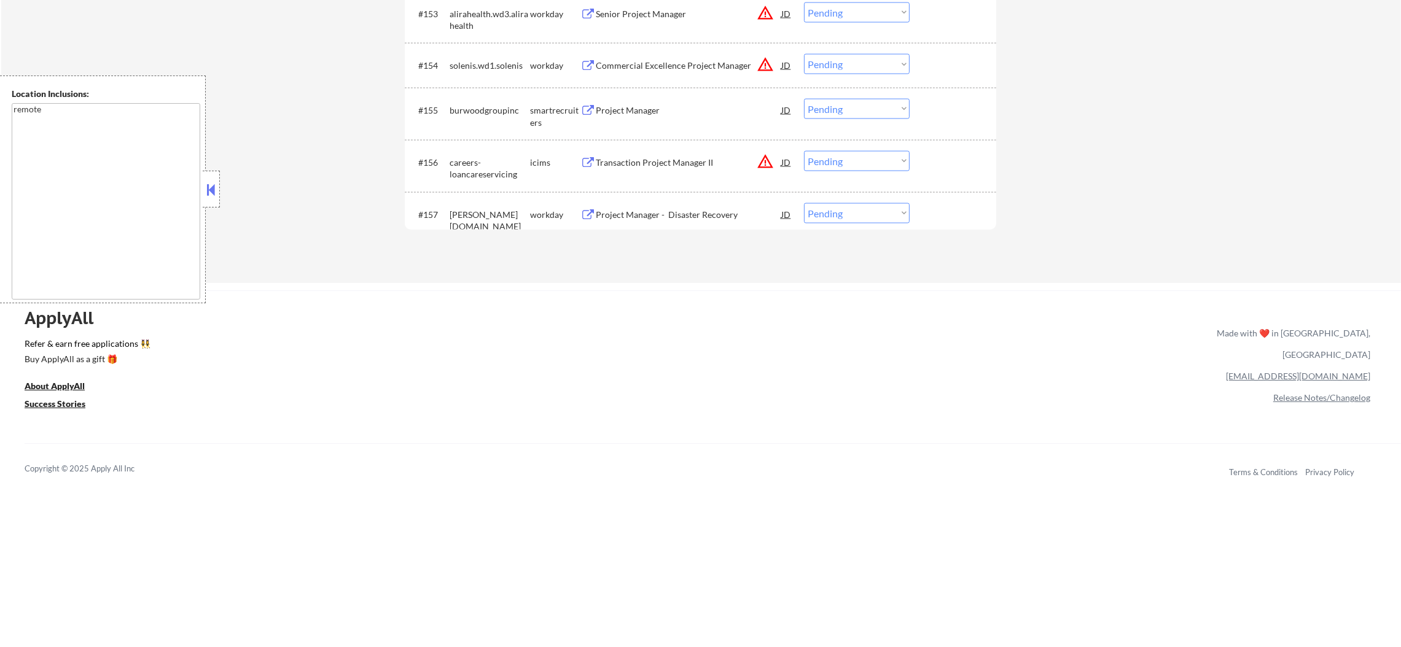
scroll to position [2998, 0]
click at [661, 206] on div "Project Manager - Disaster Recovery" at bounding box center [689, 214] width 186 height 22
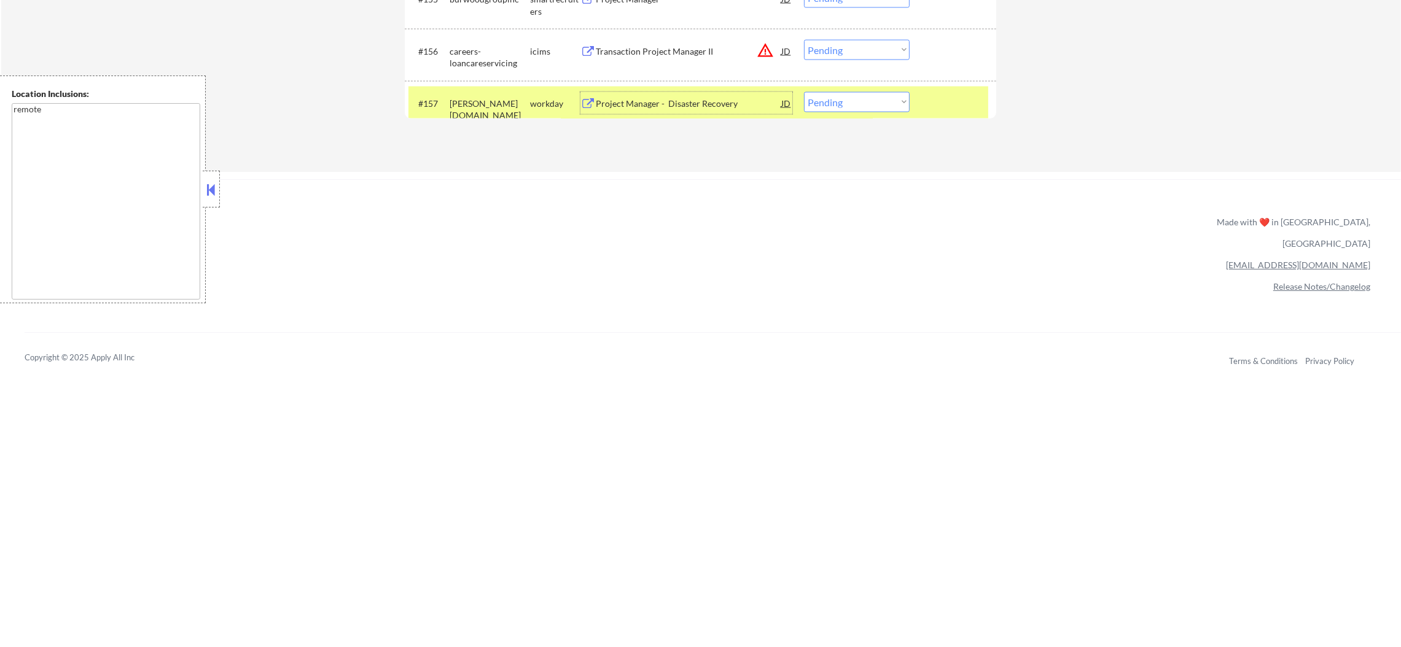
scroll to position [3151, 0]
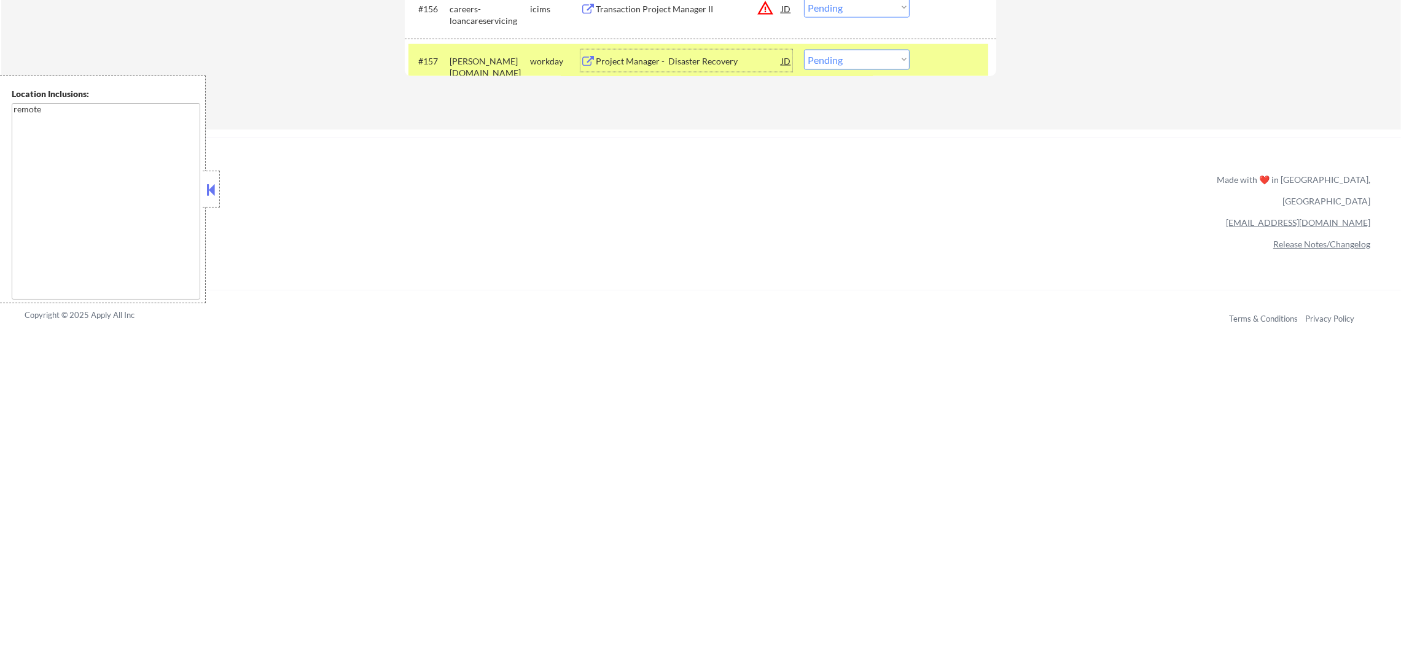
click at [680, 53] on div "Project Manager - Disaster Recovery" at bounding box center [689, 61] width 186 height 22
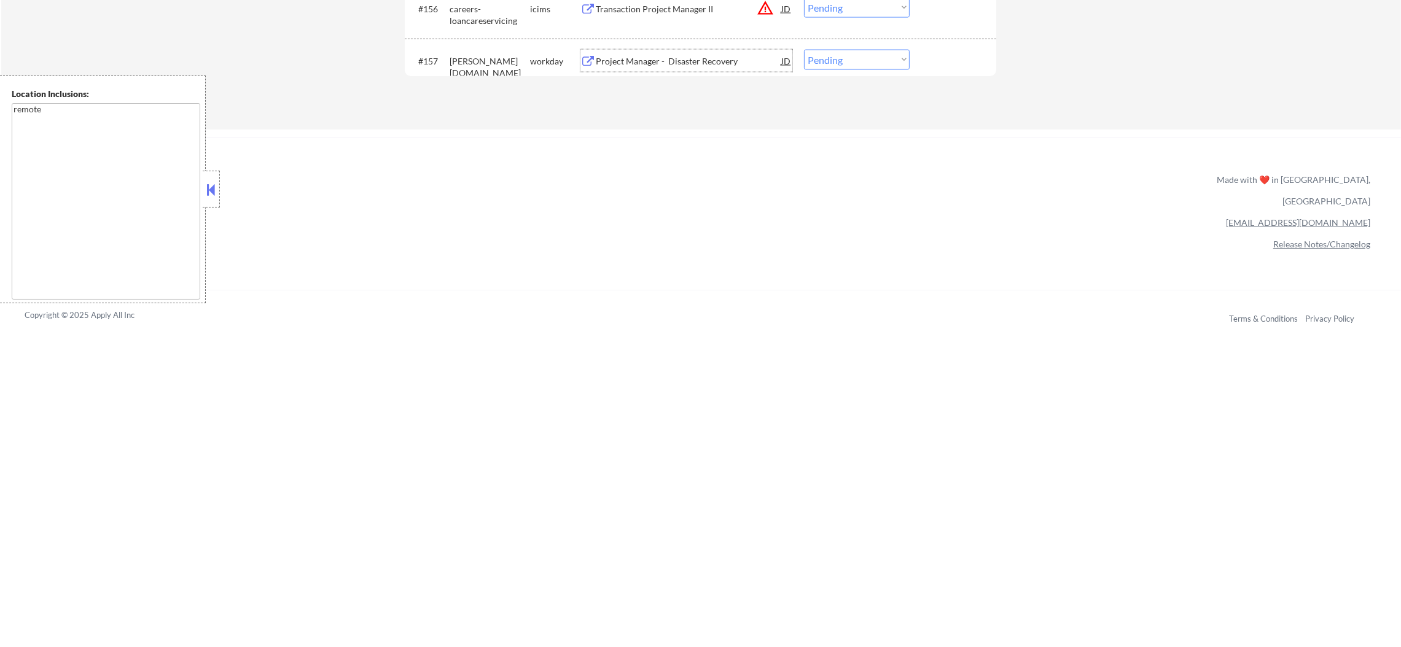
click at [810, 55] on select "Choose an option... Pending Applied Excluded (Questions) Excluded (Expired) Exc…" at bounding box center [857, 60] width 106 height 20
select select ""excluded""
click at [804, 50] on select "Choose an option... Pending Applied Excluded (Questions) Excluded (Expired) Exc…" at bounding box center [857, 60] width 106 height 20
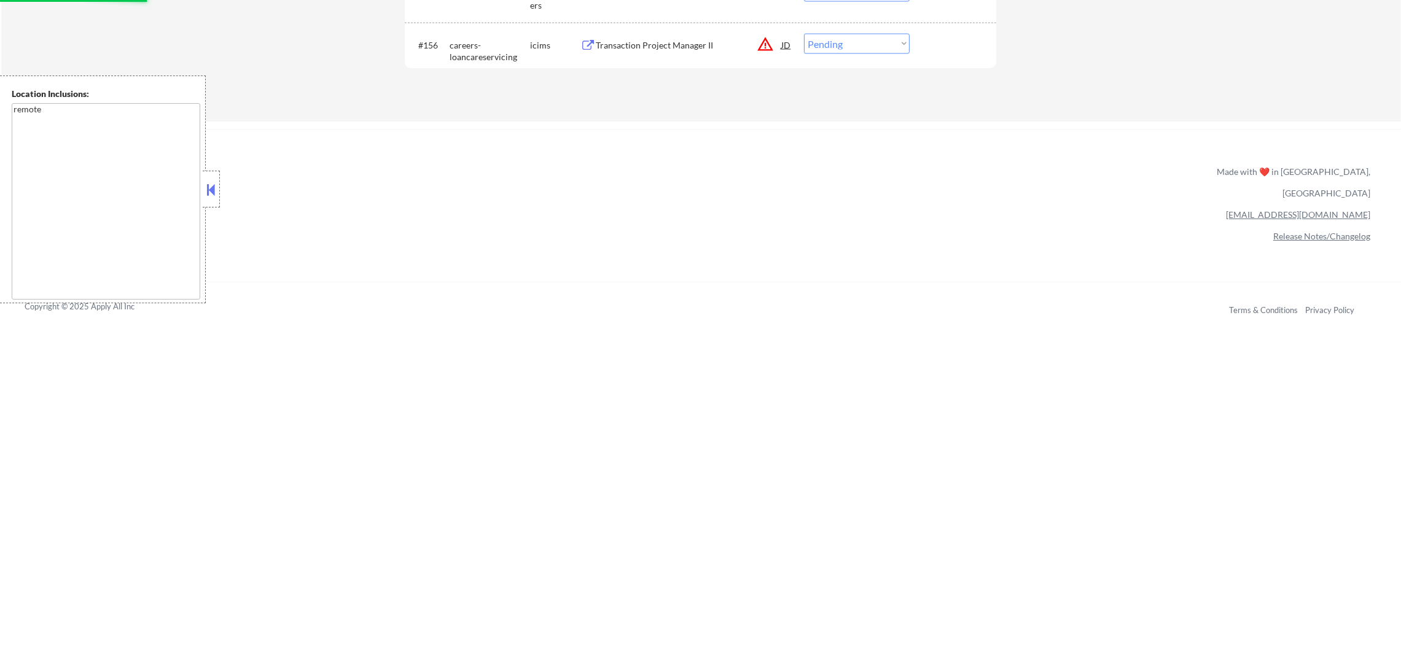
scroll to position [3028, 0]
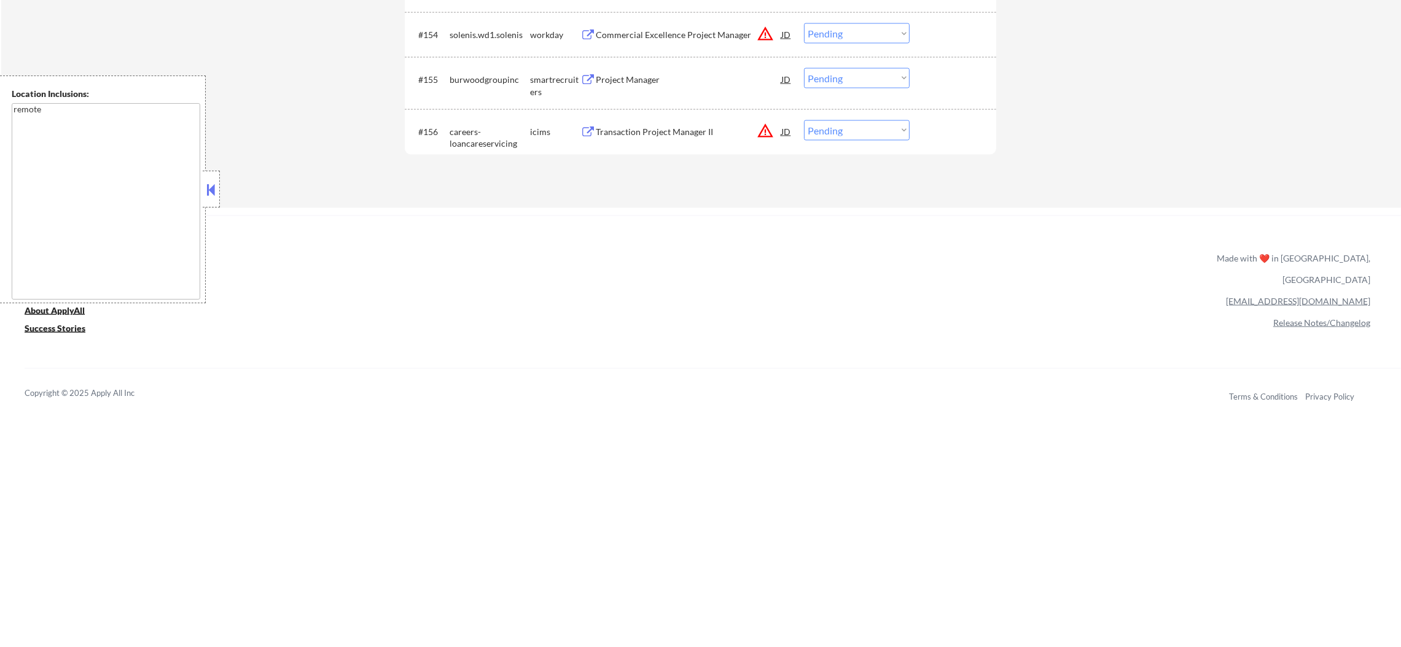
click at [765, 128] on button "warning_amber" at bounding box center [765, 130] width 17 height 17
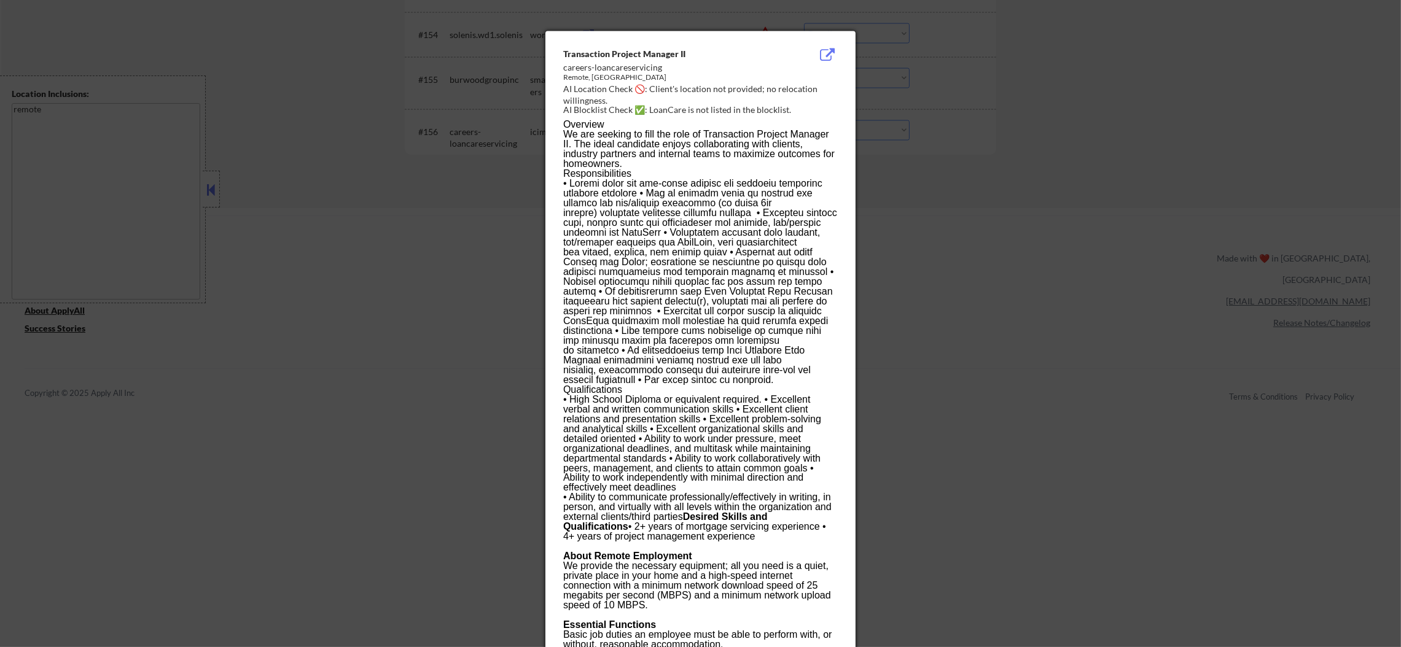
drag, startPoint x: 1026, startPoint y: 149, endPoint x: 963, endPoint y: 147, distance: 63.9
click at [1007, 147] on div at bounding box center [700, 323] width 1401 height 647
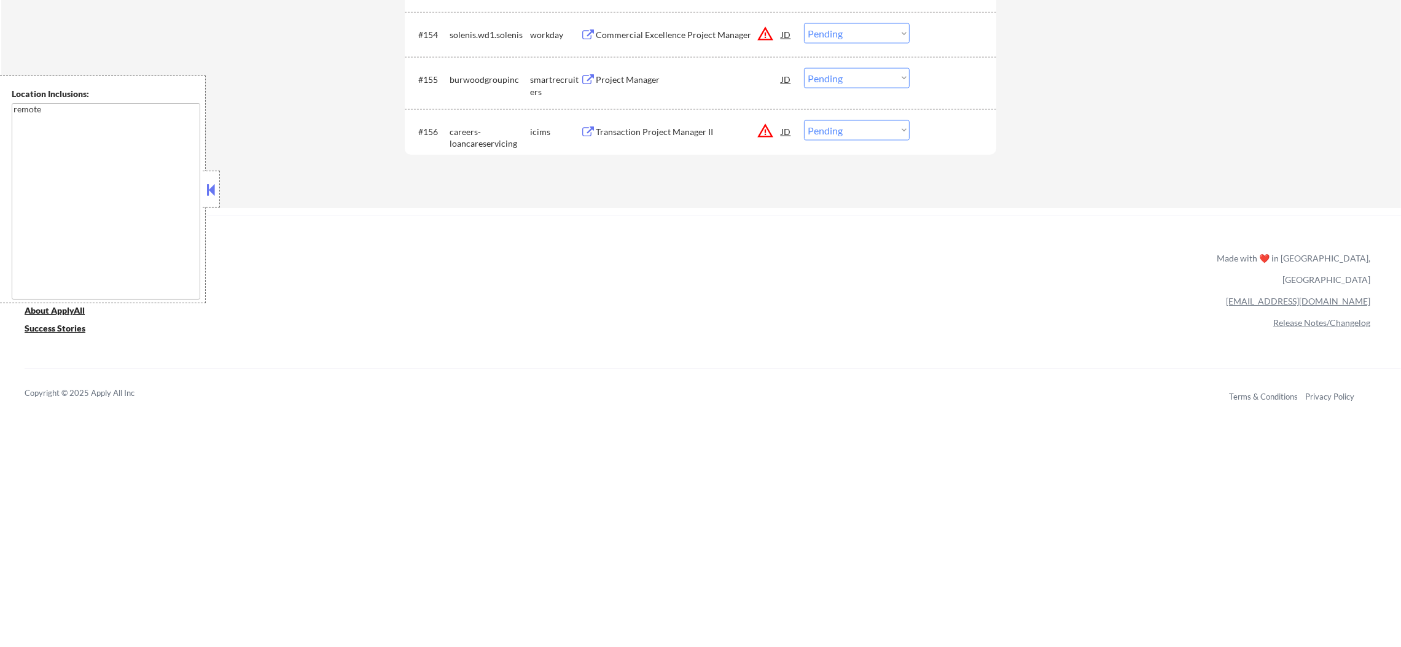
click at [730, 129] on div "Transaction Project Manager II" at bounding box center [689, 132] width 186 height 12
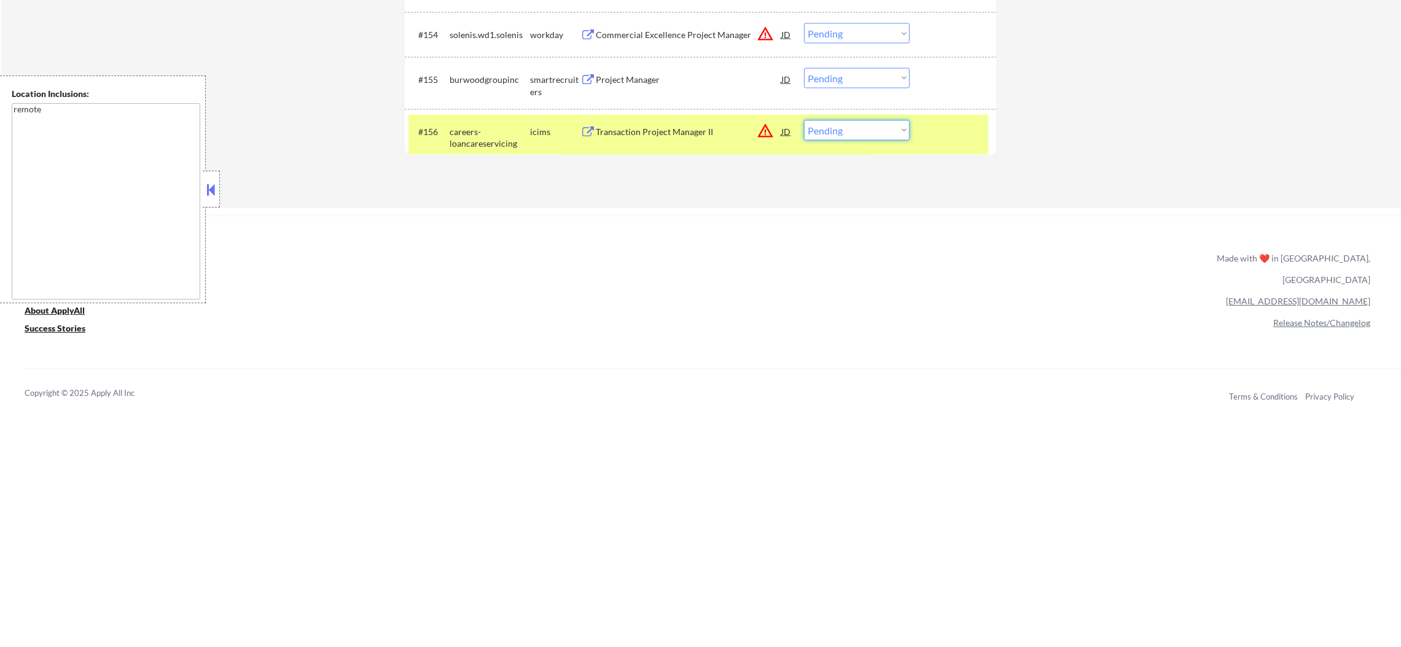
click at [849, 133] on select "Choose an option... Pending Applied Excluded (Questions) Excluded (Expired) Exc…" at bounding box center [857, 130] width 106 height 20
select select ""applied""
click at [804, 120] on select "Choose an option... Pending Applied Excluded (Questions) Excluded (Expired) Exc…" at bounding box center [857, 130] width 106 height 20
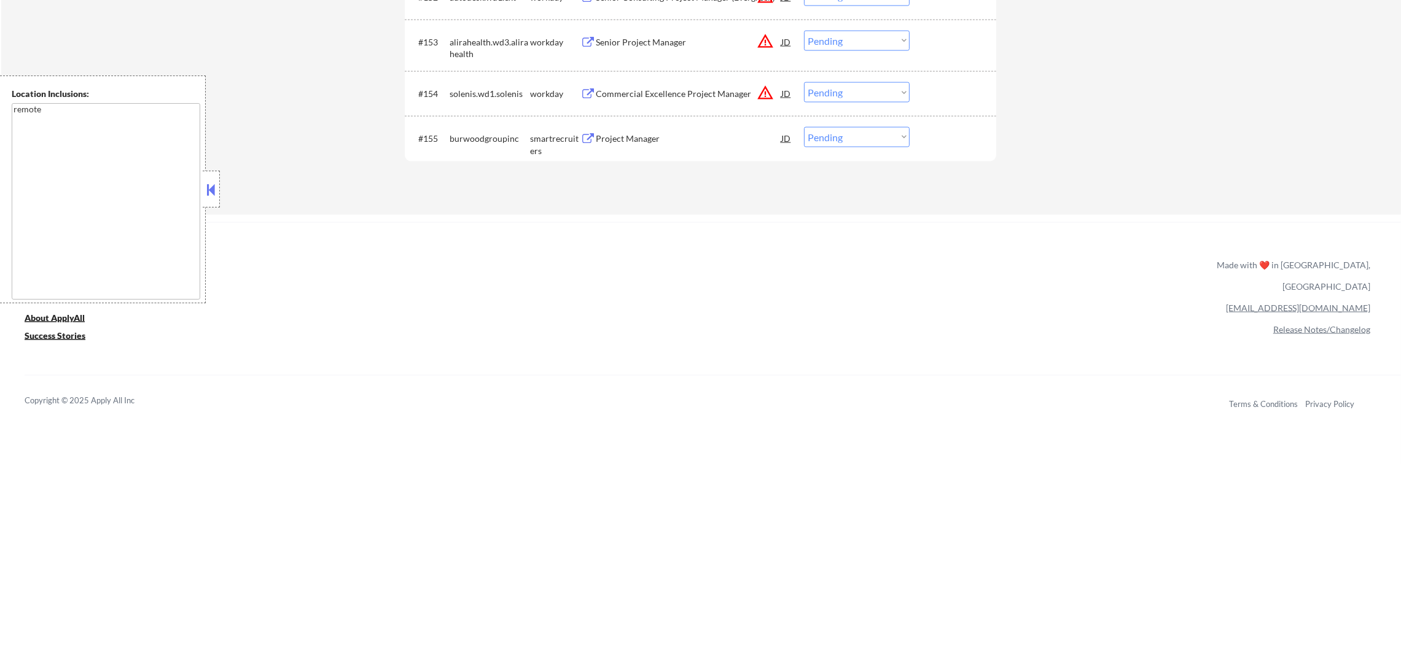
scroll to position [2967, 0]
click at [643, 139] on div "Project Manager" at bounding box center [689, 141] width 186 height 12
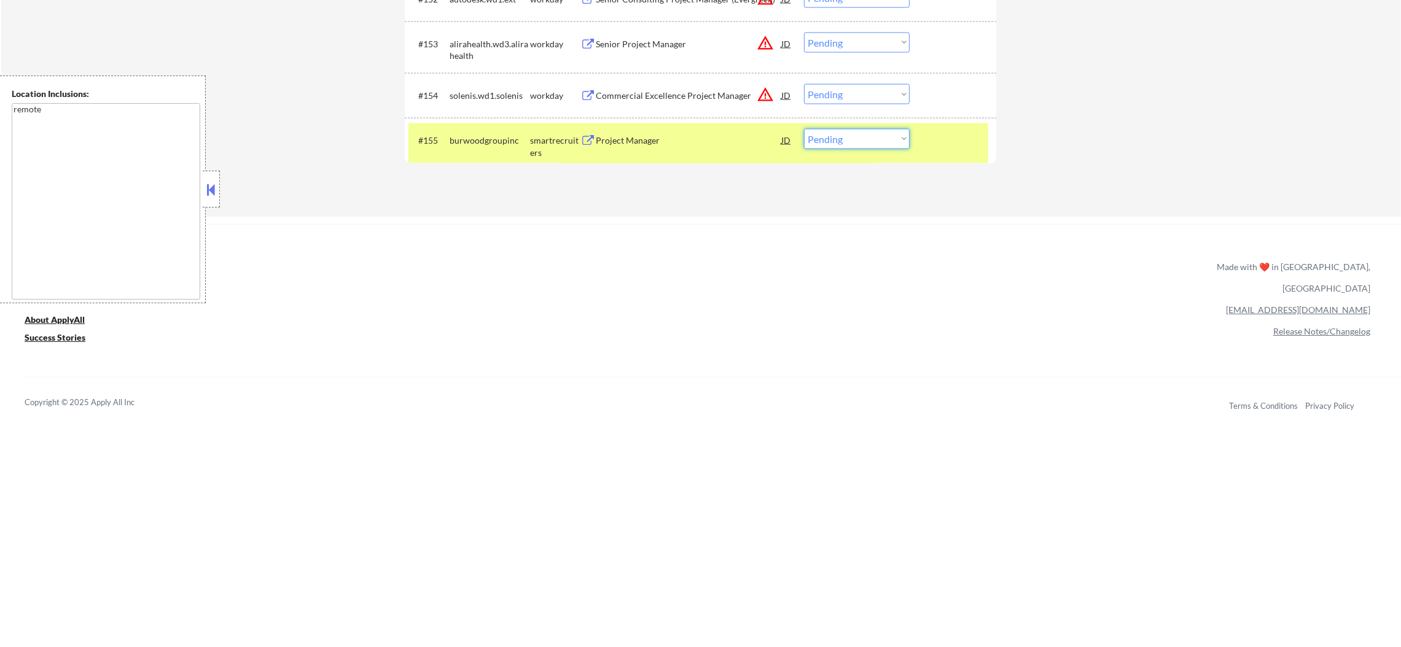
drag, startPoint x: 822, startPoint y: 131, endPoint x: 825, endPoint y: 146, distance: 15.6
click at [822, 131] on select "Choose an option... Pending Applied Excluded (Questions) Excluded (Expired) Exc…" at bounding box center [857, 139] width 106 height 20
select select ""excluded__expired_""
click at [804, 129] on select "Choose an option... Pending Applied Excluded (Questions) Excluded (Expired) Exc…" at bounding box center [857, 139] width 106 height 20
drag, startPoint x: 488, startPoint y: 143, endPoint x: 550, endPoint y: 171, distance: 67.6
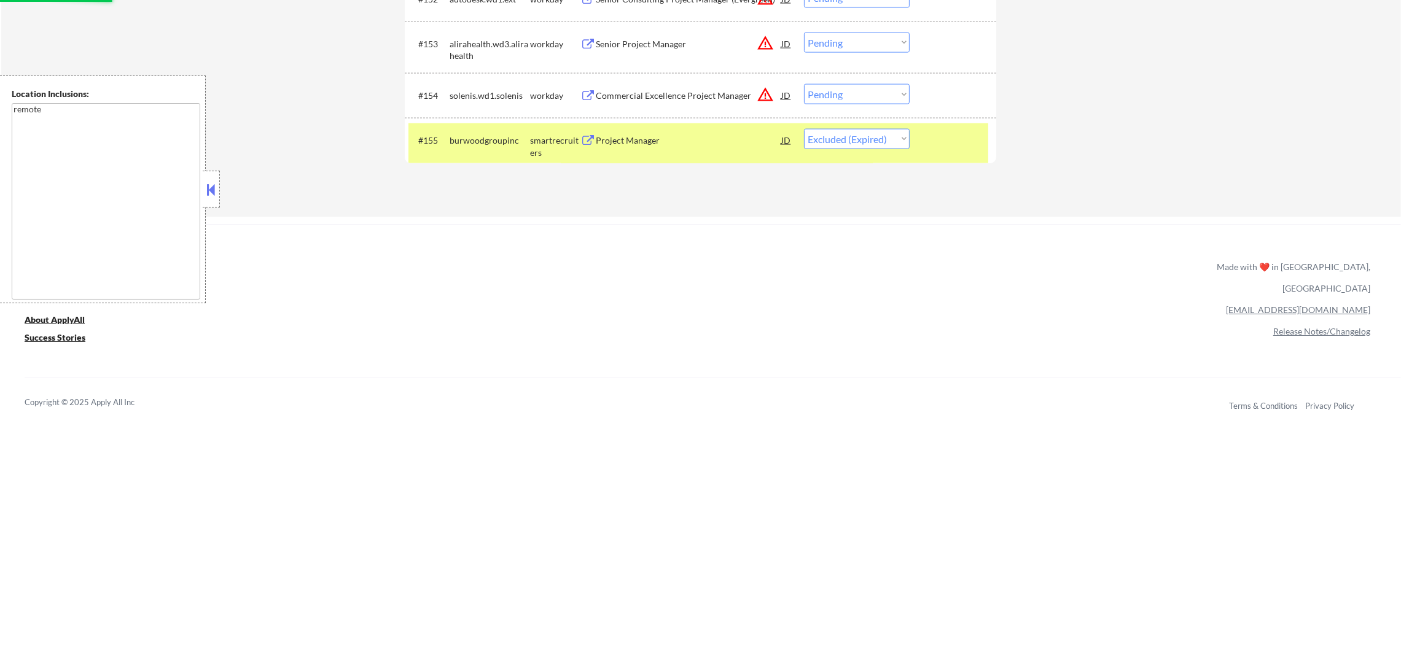
click at [487, 142] on div "burwoodgroupinc" at bounding box center [490, 141] width 80 height 12
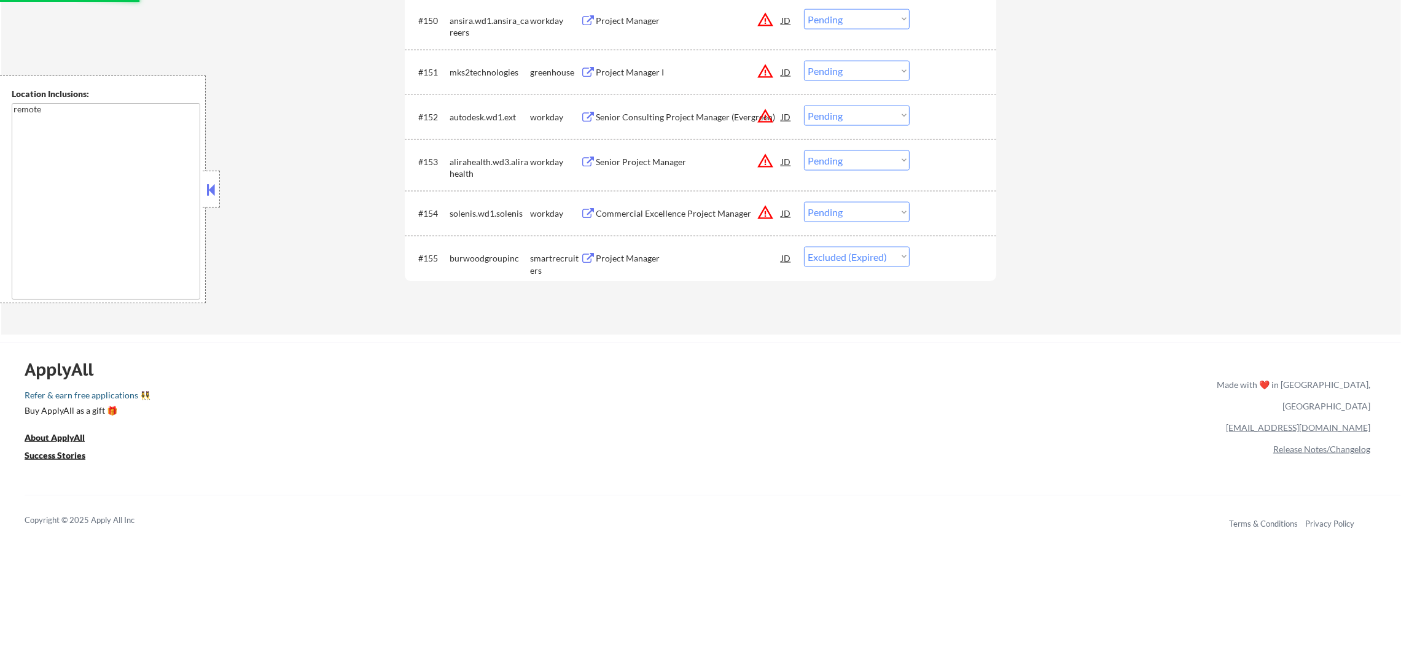
scroll to position [2843, 0]
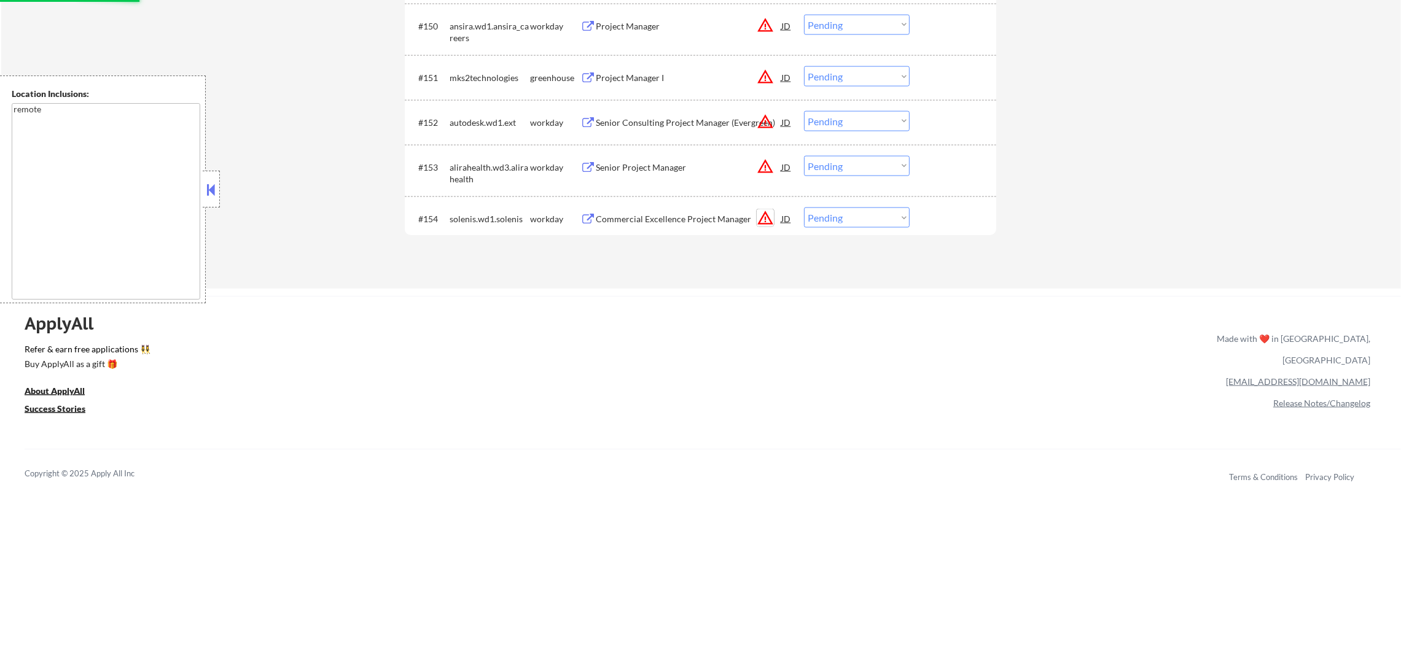
click at [768, 217] on button "warning_amber" at bounding box center [765, 217] width 17 height 17
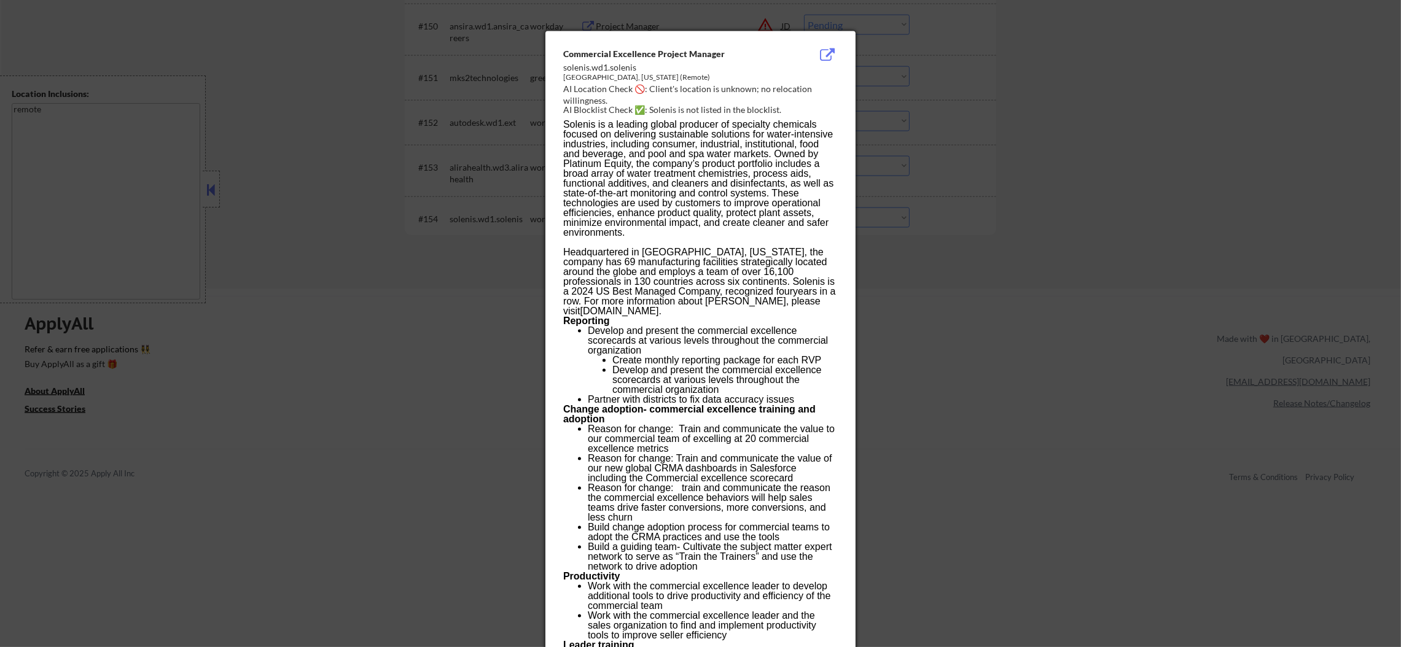
click at [935, 181] on div at bounding box center [700, 323] width 1401 height 647
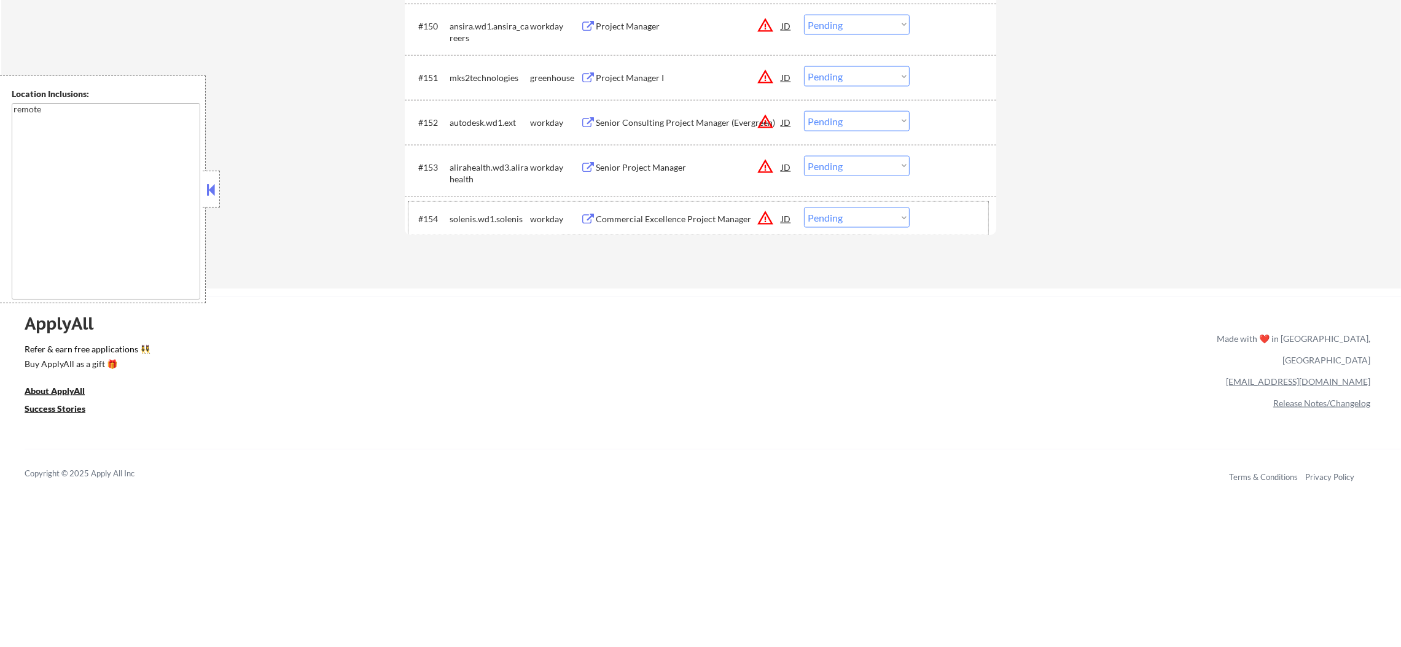
drag, startPoint x: 824, startPoint y: 206, endPoint x: 825, endPoint y: 224, distance: 17.8
click at [824, 215] on div "#154 solenis.wd1.solenis workday Commercial Excellence Project Manager JD warni…" at bounding box center [698, 218] width 580 height 33
click at [825, 224] on select "Choose an option... Pending Applied Excluded (Questions) Excluded (Expired) Exc…" at bounding box center [857, 218] width 106 height 20
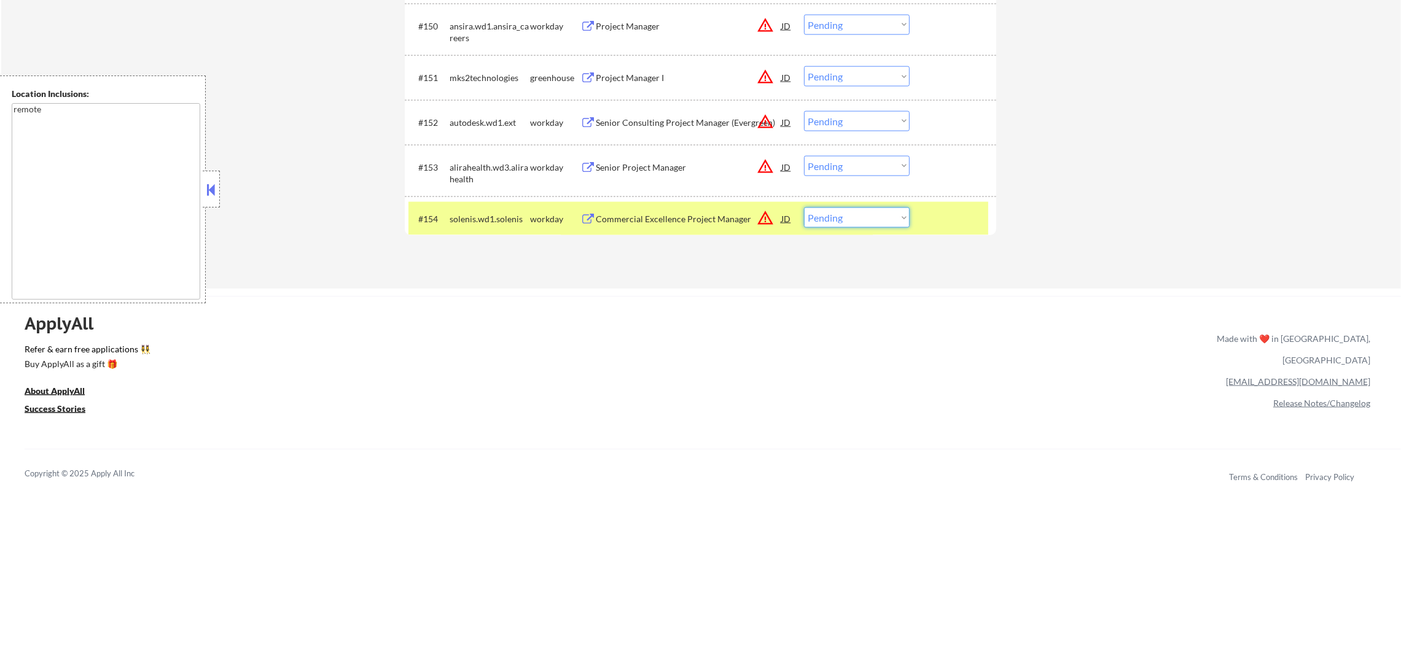
select select ""excluded__location_""
click at [804, 208] on select "Choose an option... Pending Applied Excluded (Questions) Excluded (Expired) Exc…" at bounding box center [857, 218] width 106 height 20
click at [444, 215] on div "#154 solenis.wd1.solenis workday Commercial Excellence Project Manager JD warni…" at bounding box center [698, 218] width 580 height 33
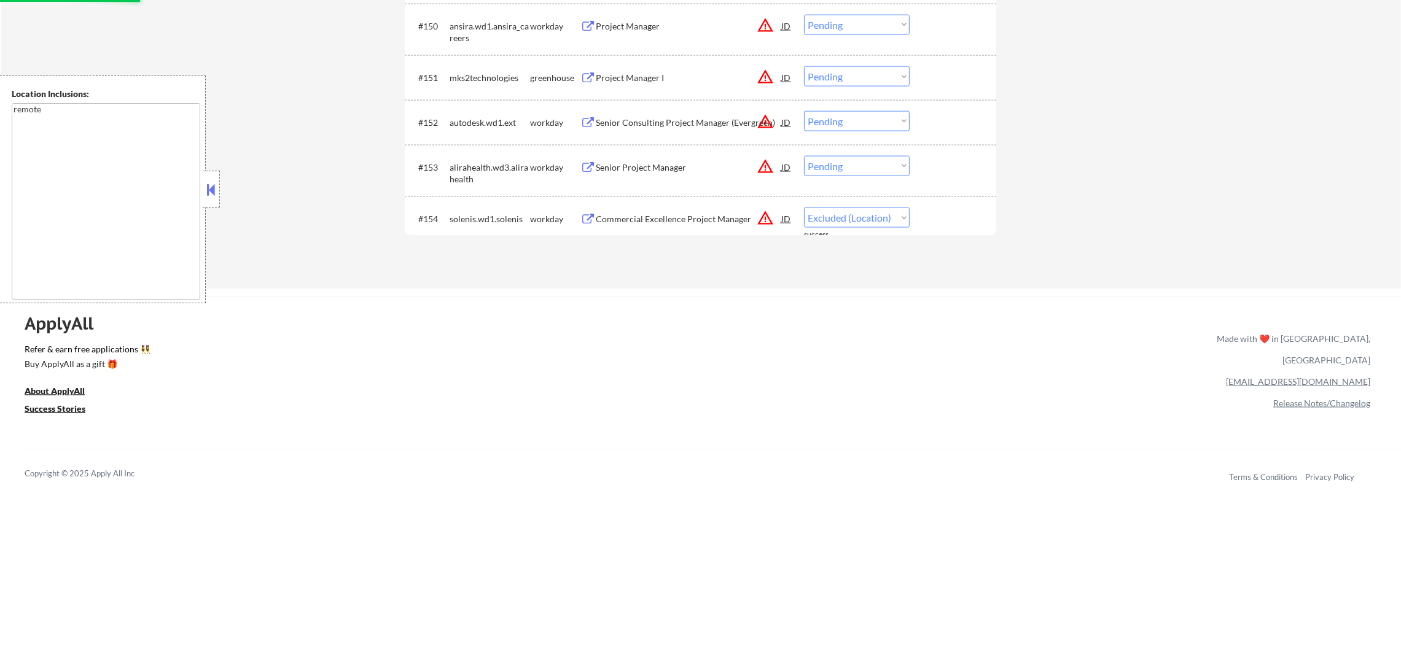
click at [769, 163] on button "warning_amber" at bounding box center [765, 166] width 17 height 17
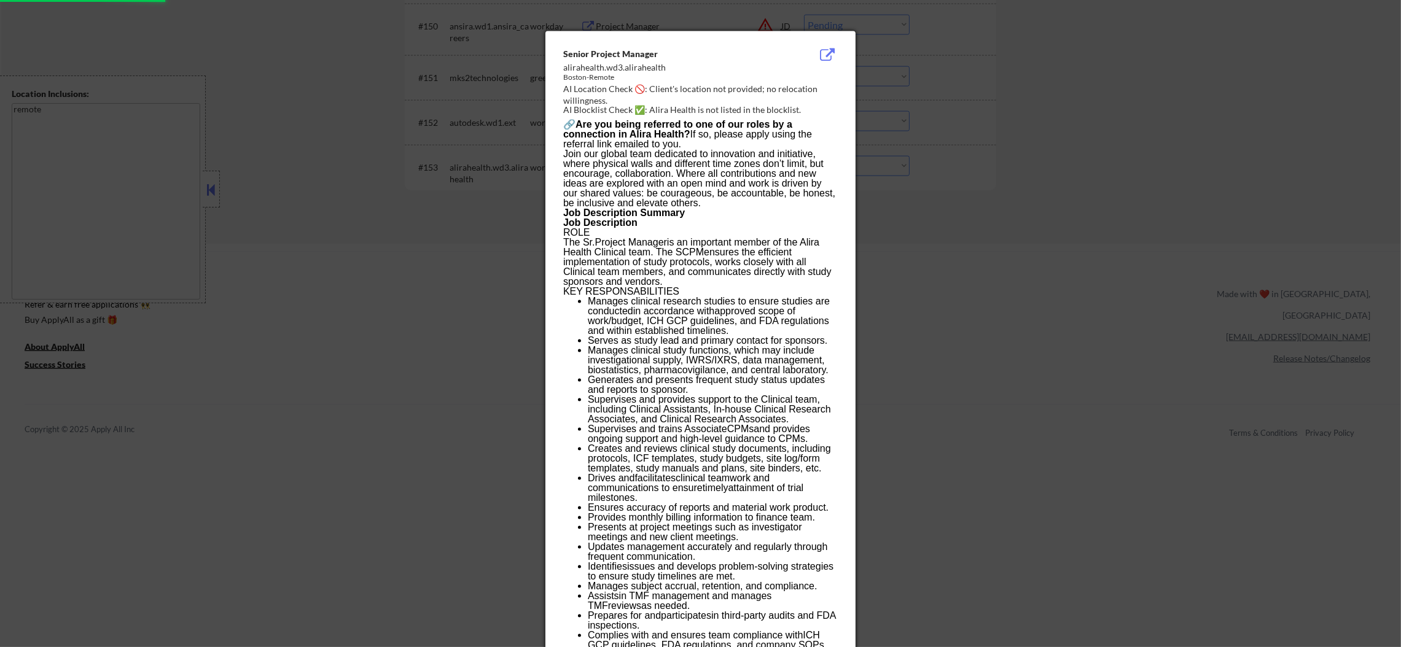
click at [982, 162] on div at bounding box center [700, 323] width 1401 height 647
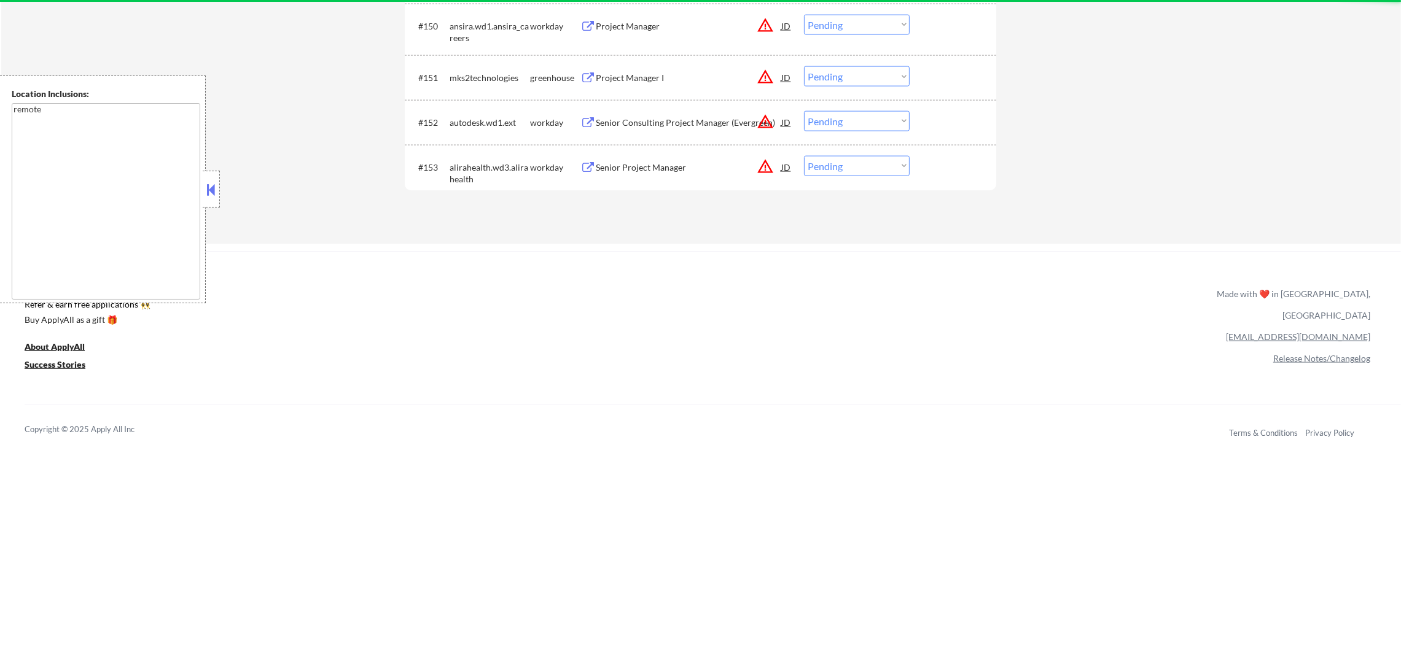
click at [871, 160] on select "Choose an option... Pending Applied Excluded (Questions) Excluded (Expired) Exc…" at bounding box center [857, 166] width 106 height 20
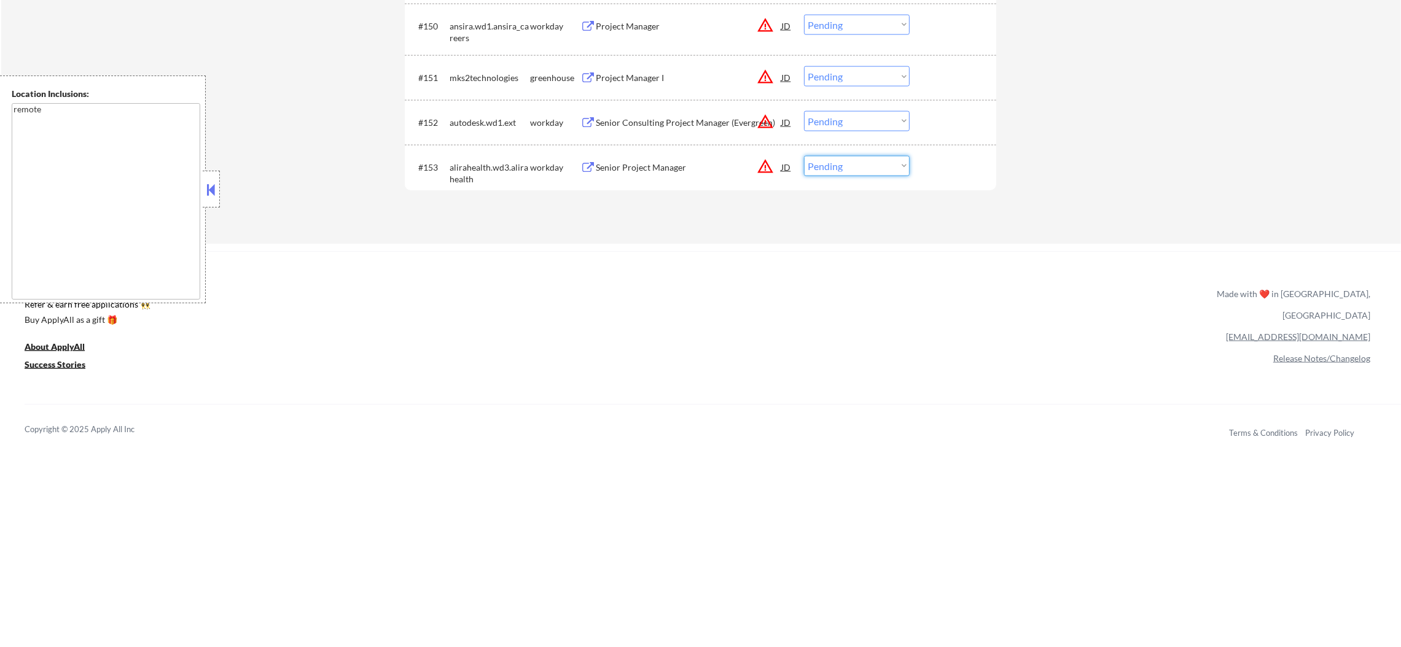
select select ""excluded__location_""
click at [804, 156] on select "Choose an option... Pending Applied Excluded (Questions) Excluded (Expired) Exc…" at bounding box center [857, 166] width 106 height 20
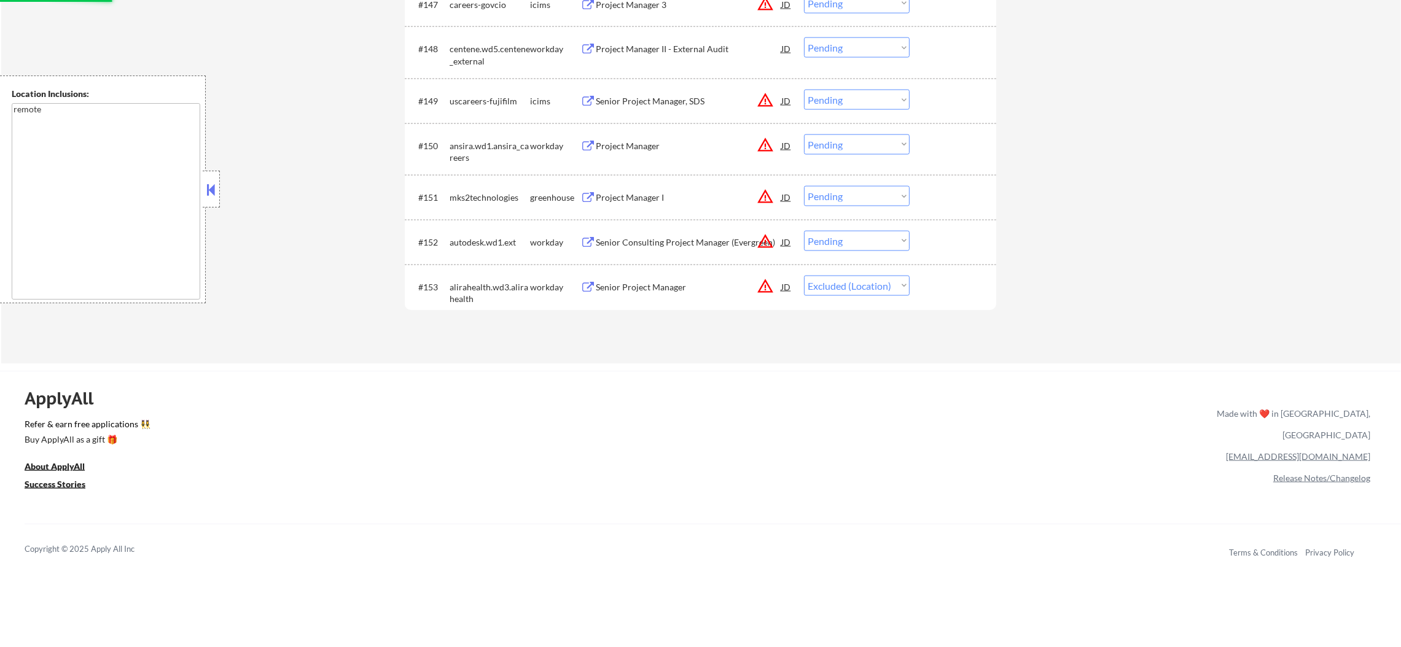
scroll to position [2721, 0]
click at [766, 238] on button "warning_amber" at bounding box center [765, 243] width 17 height 17
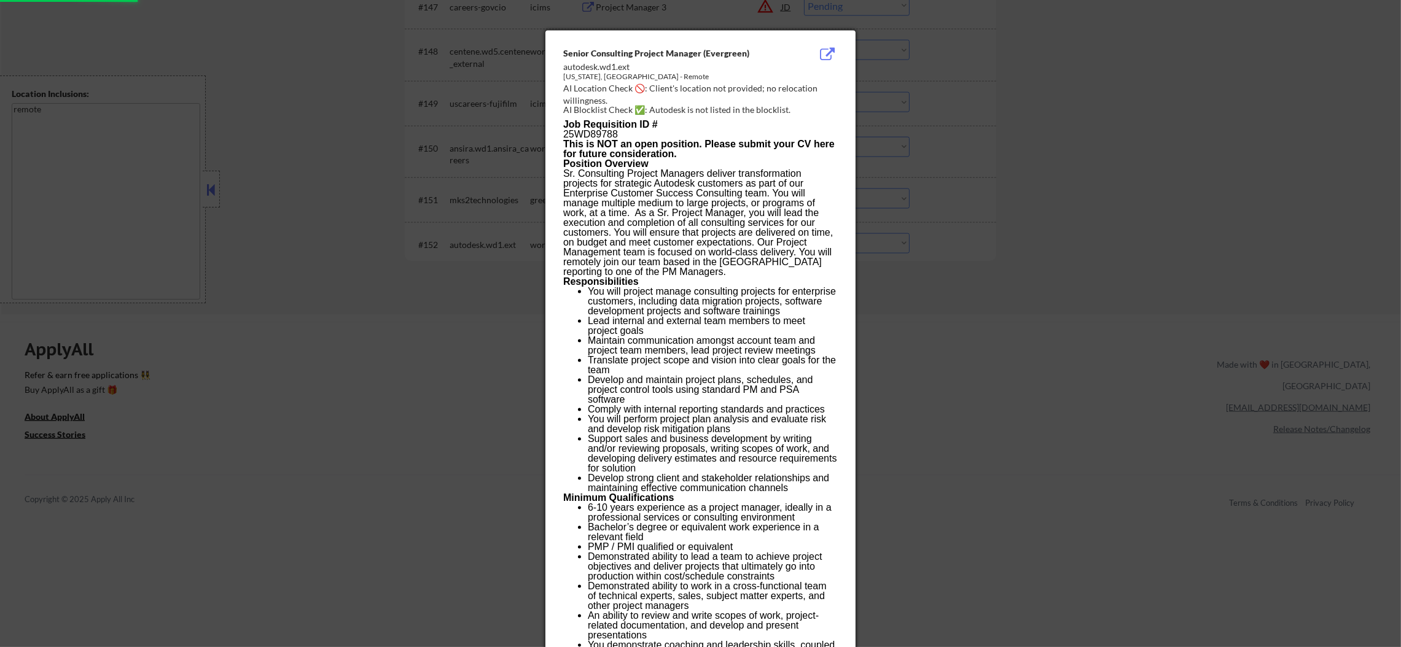
click at [985, 203] on div at bounding box center [700, 323] width 1401 height 647
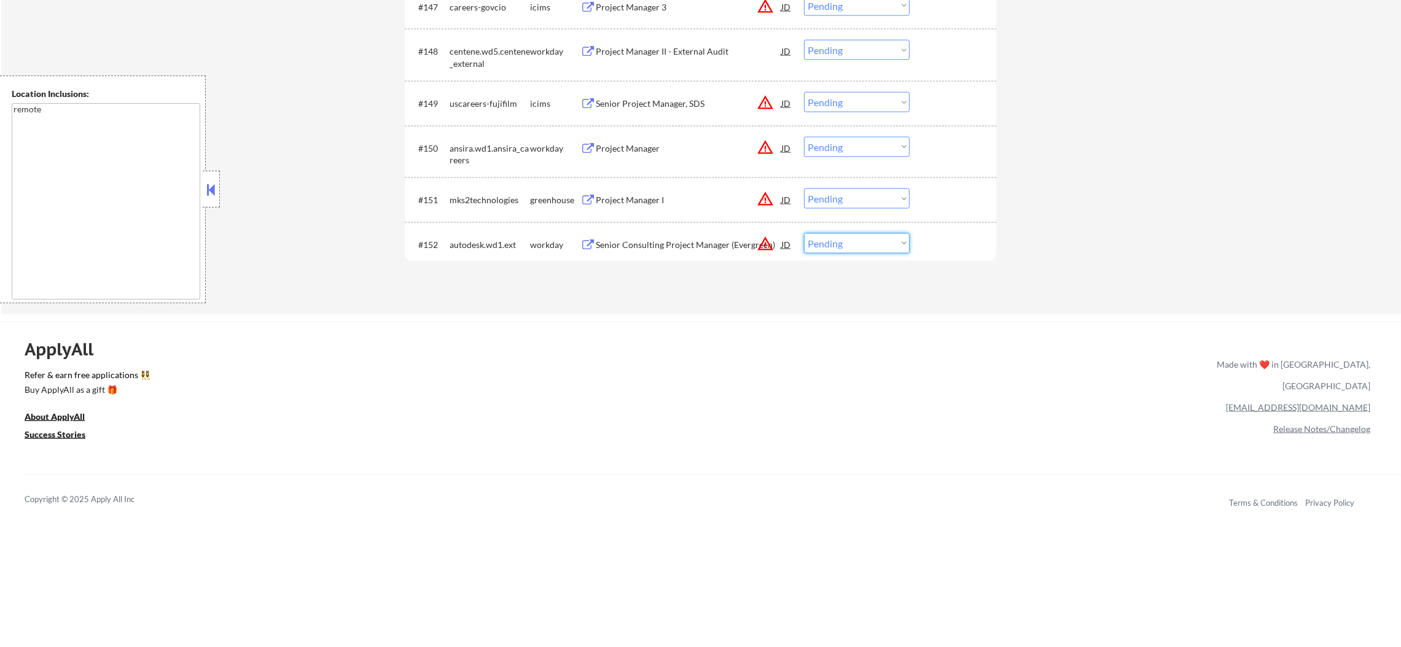
drag, startPoint x: 851, startPoint y: 243, endPoint x: 850, endPoint y: 249, distance: 6.8
click at [851, 243] on select "Choose an option... Pending Applied Excluded (Questions) Excluded (Expired) Exc…" at bounding box center [857, 243] width 106 height 20
select select ""excluded__location_""
click at [804, 233] on select "Choose an option... Pending Applied Excluded (Questions) Excluded (Expired) Exc…" at bounding box center [857, 243] width 106 height 20
click at [765, 199] on button "warning_amber" at bounding box center [765, 198] width 17 height 17
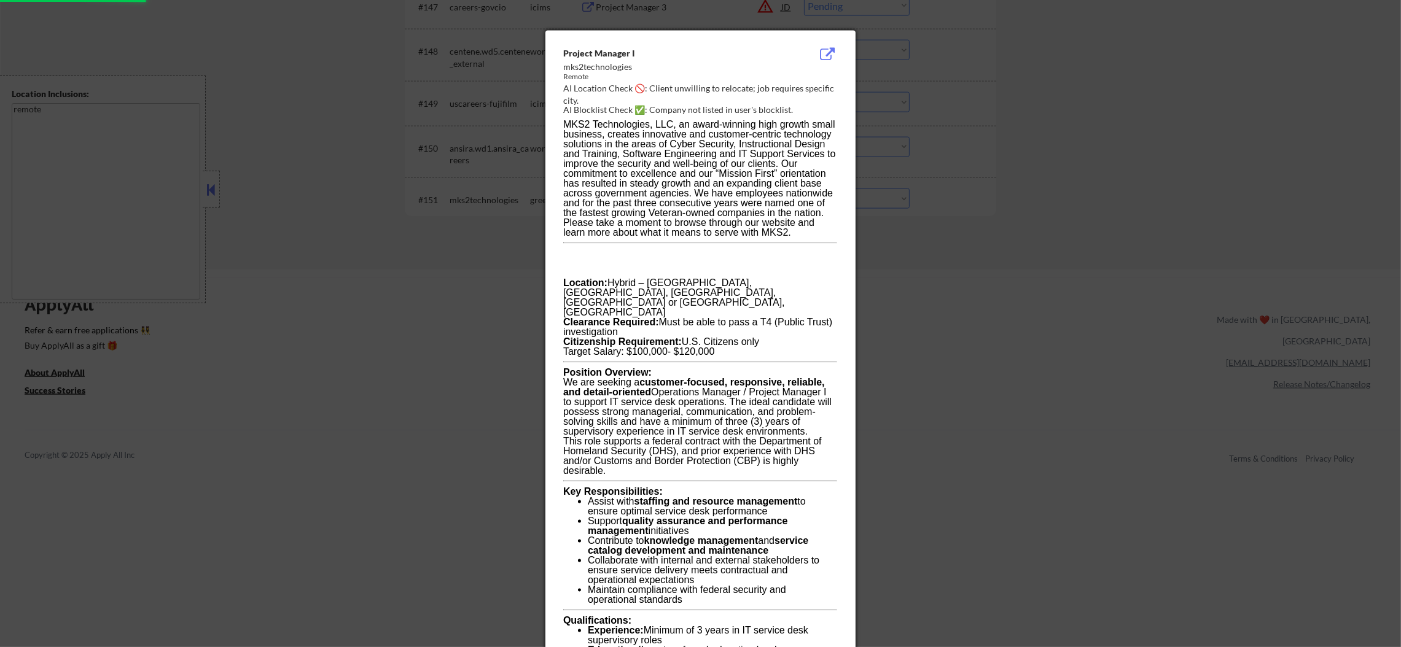
click at [934, 162] on div at bounding box center [700, 323] width 1401 height 647
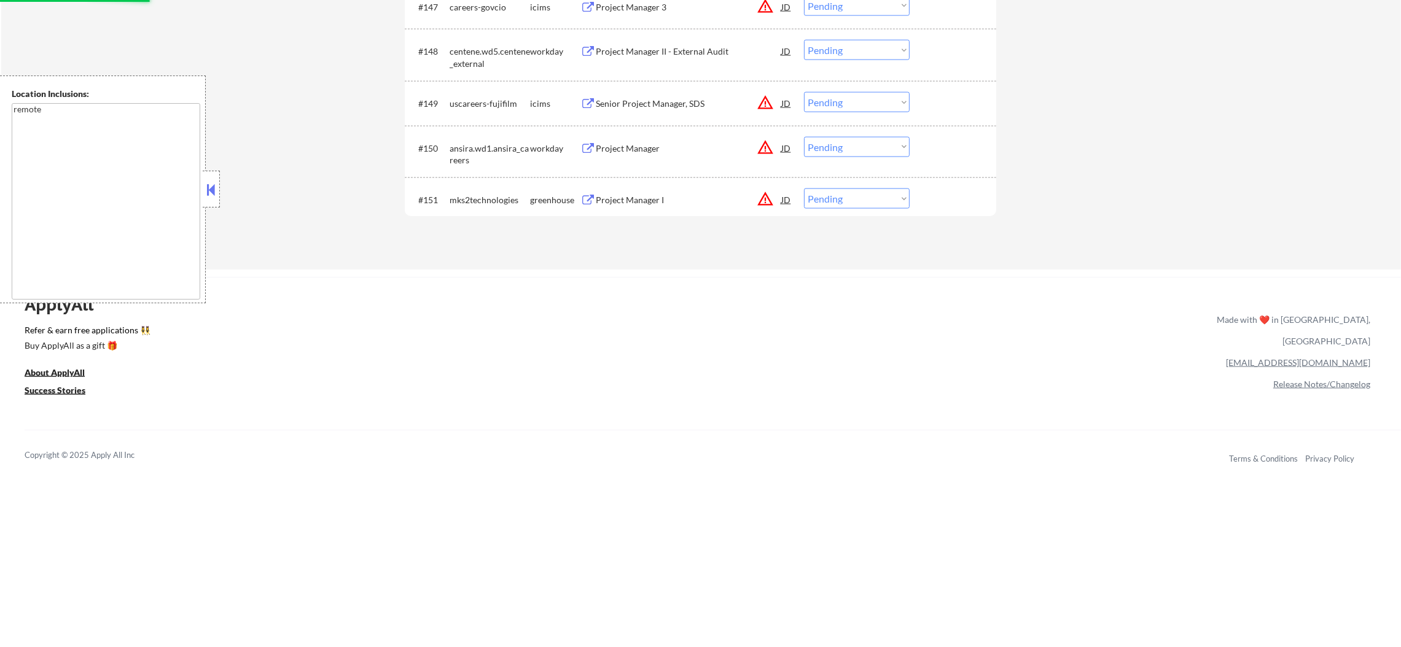
click at [666, 193] on div "Project Manager I" at bounding box center [689, 200] width 186 height 22
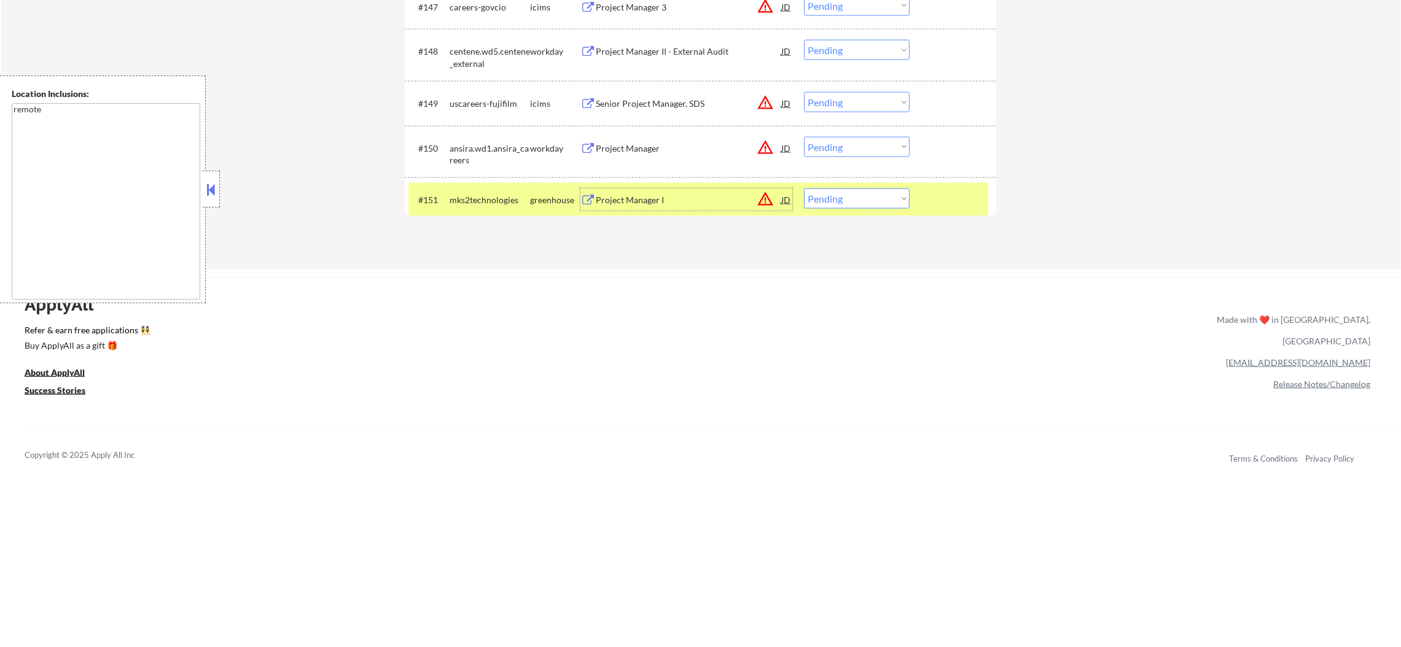
click at [862, 209] on div "#151 mks2technologies greenhouse Project Manager I JD warning_amber Choose an o…" at bounding box center [698, 199] width 580 height 33
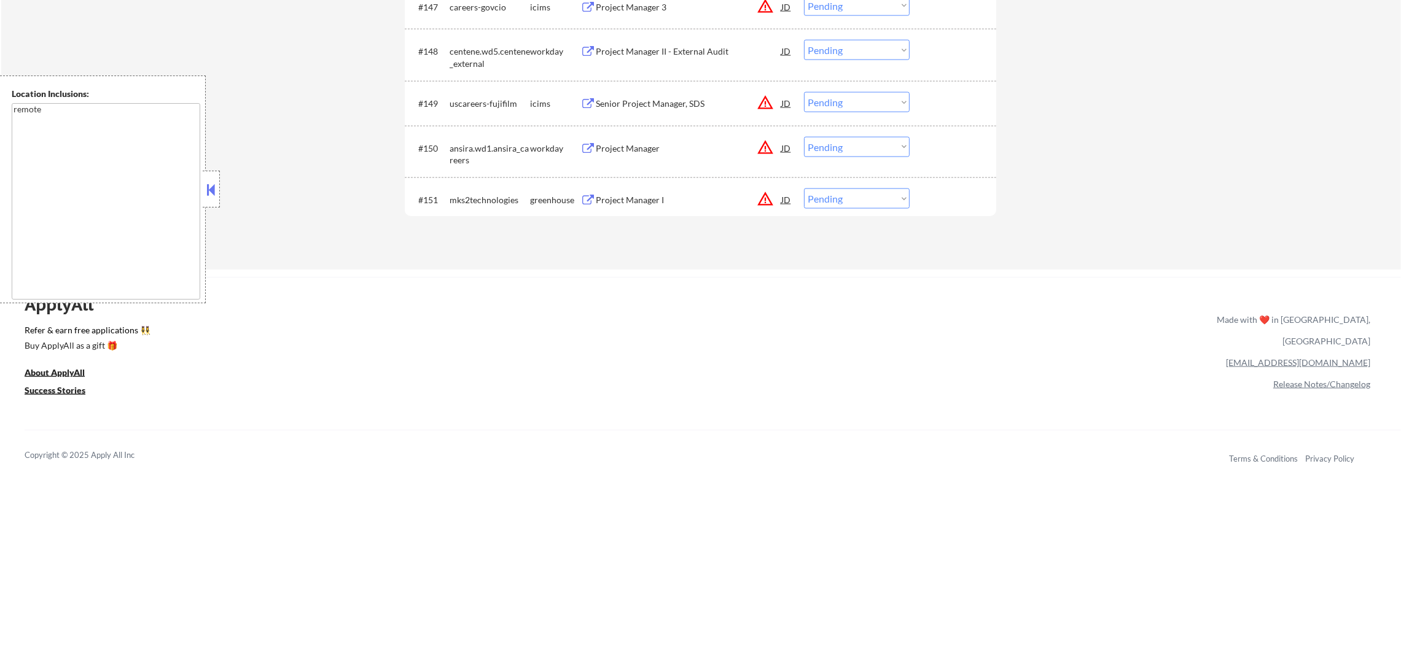
click at [864, 198] on select "Choose an option... Pending Applied Excluded (Questions) Excluded (Expired) Exc…" at bounding box center [857, 199] width 106 height 20
select select ""excluded__salary_""
click at [804, 189] on select "Choose an option... Pending Applied Excluded (Questions) Excluded (Expired) Exc…" at bounding box center [857, 199] width 106 height 20
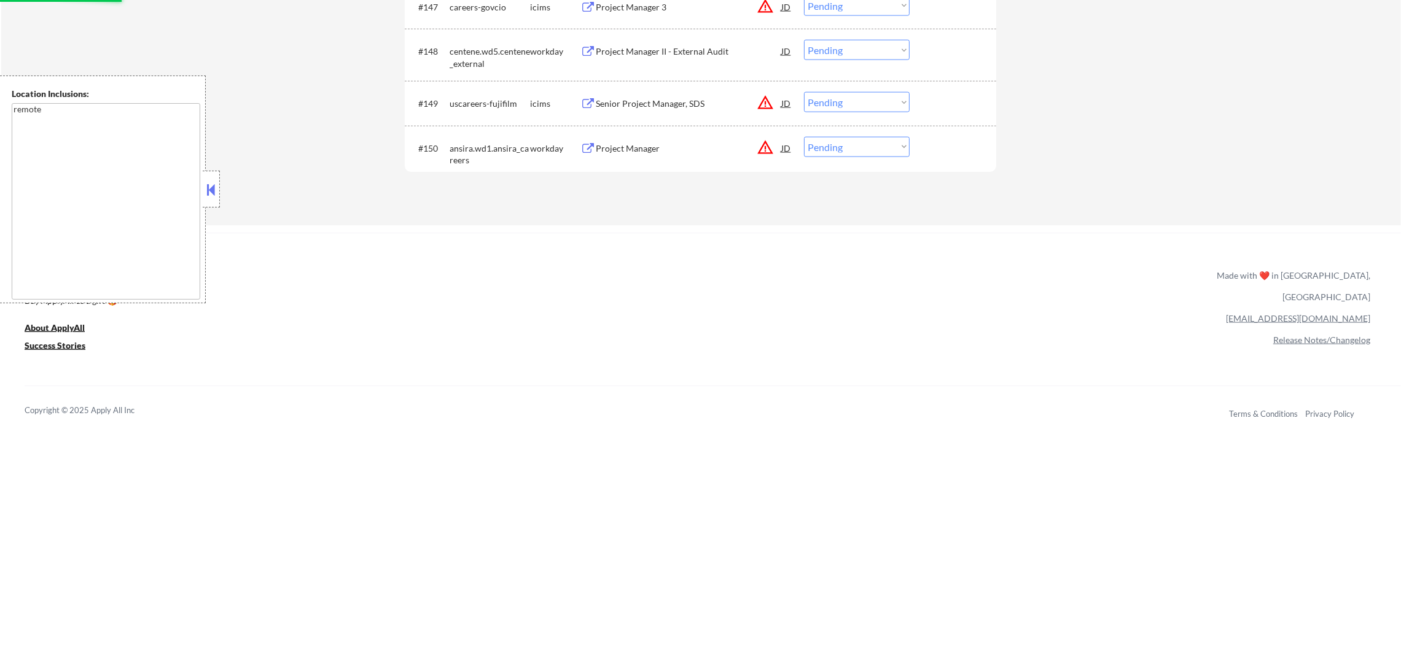
click at [762, 145] on button "warning_amber" at bounding box center [765, 147] width 17 height 17
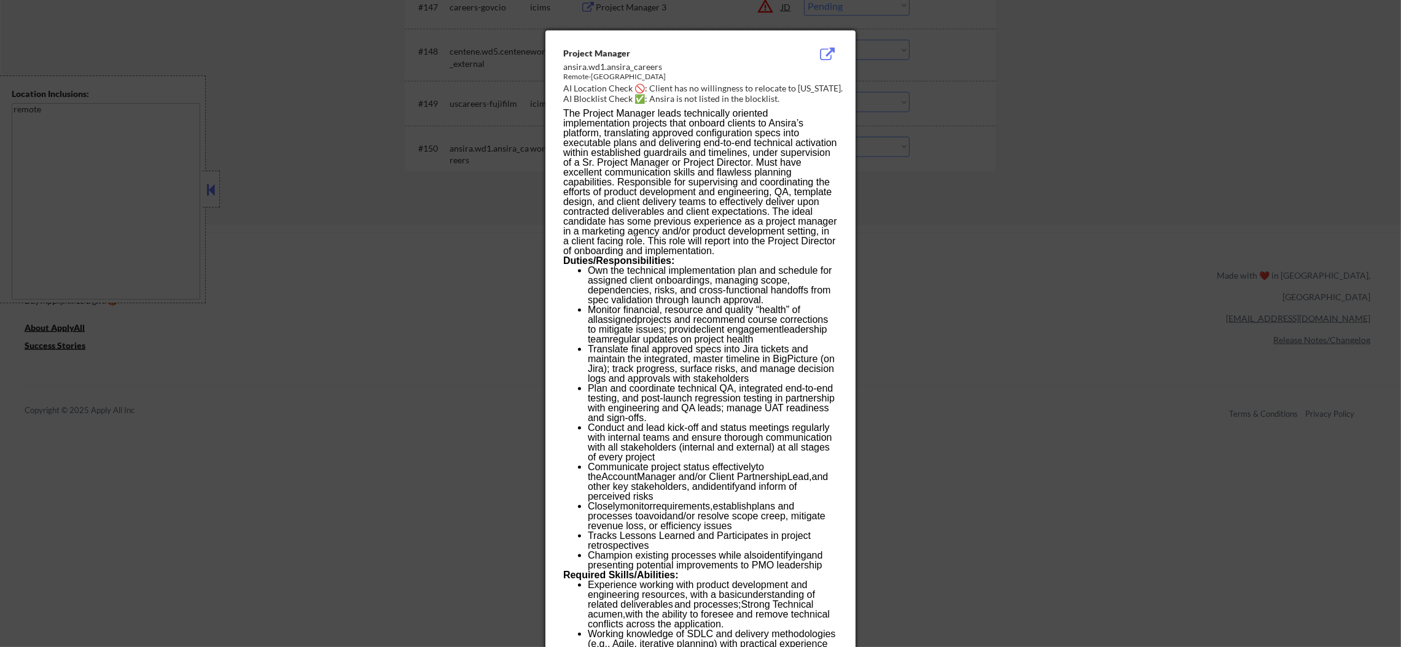
click at [987, 142] on div at bounding box center [700, 323] width 1401 height 647
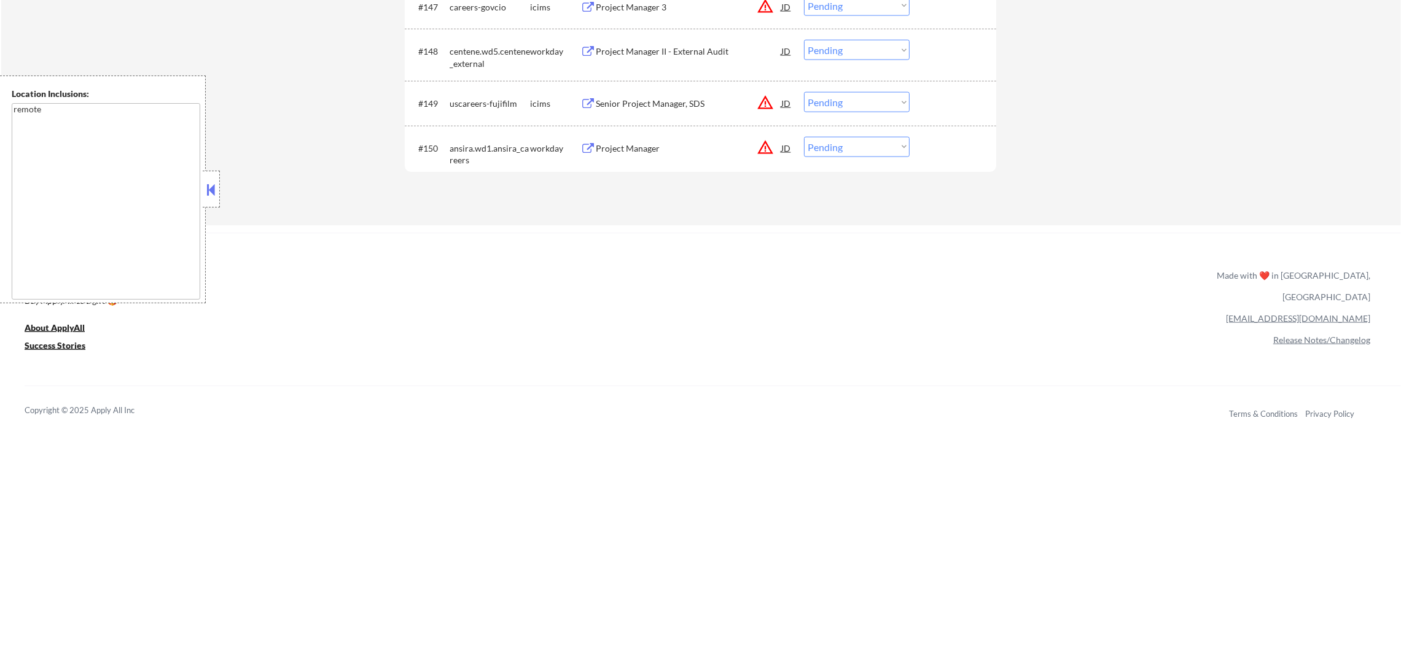
click at [834, 145] on select "Choose an option... Pending Applied Excluded (Questions) Excluded (Expired) Exc…" at bounding box center [857, 147] width 106 height 20
select select ""excluded__location_""
click at [804, 137] on select "Choose an option... Pending Applied Excluded (Questions) Excluded (Expired) Exc…" at bounding box center [857, 147] width 106 height 20
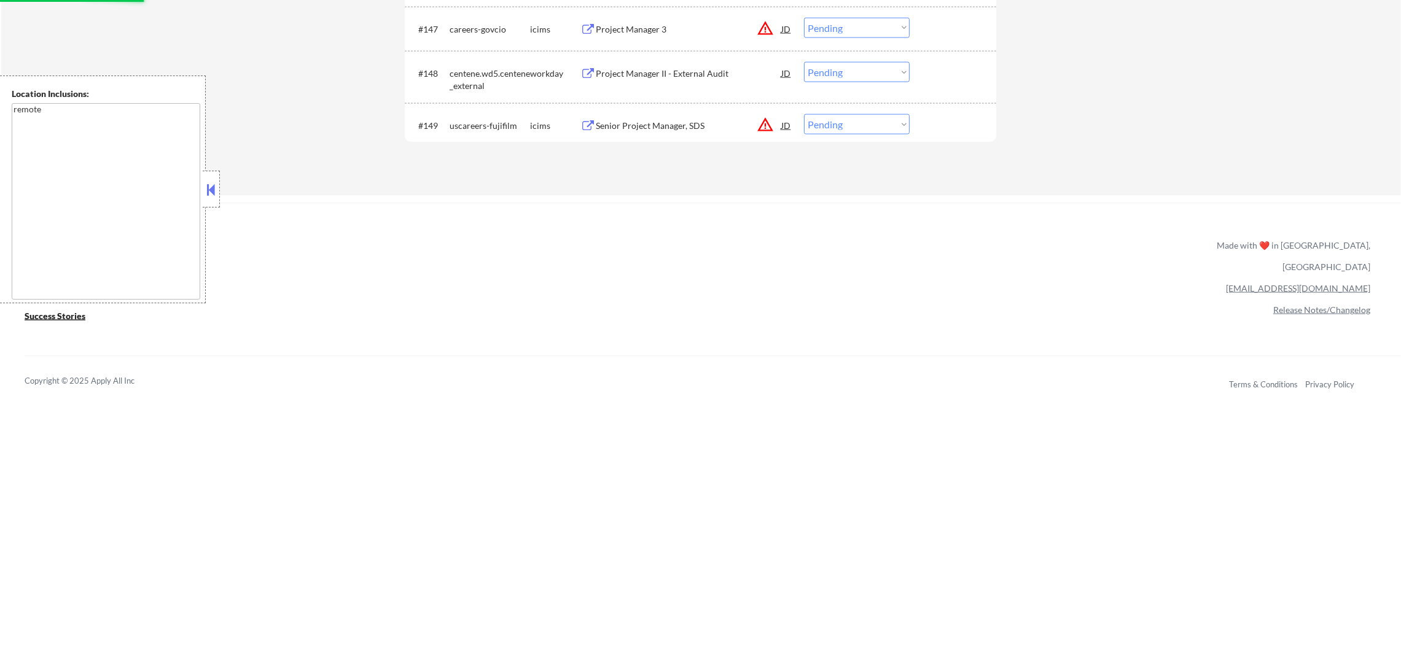
scroll to position [2659, 0]
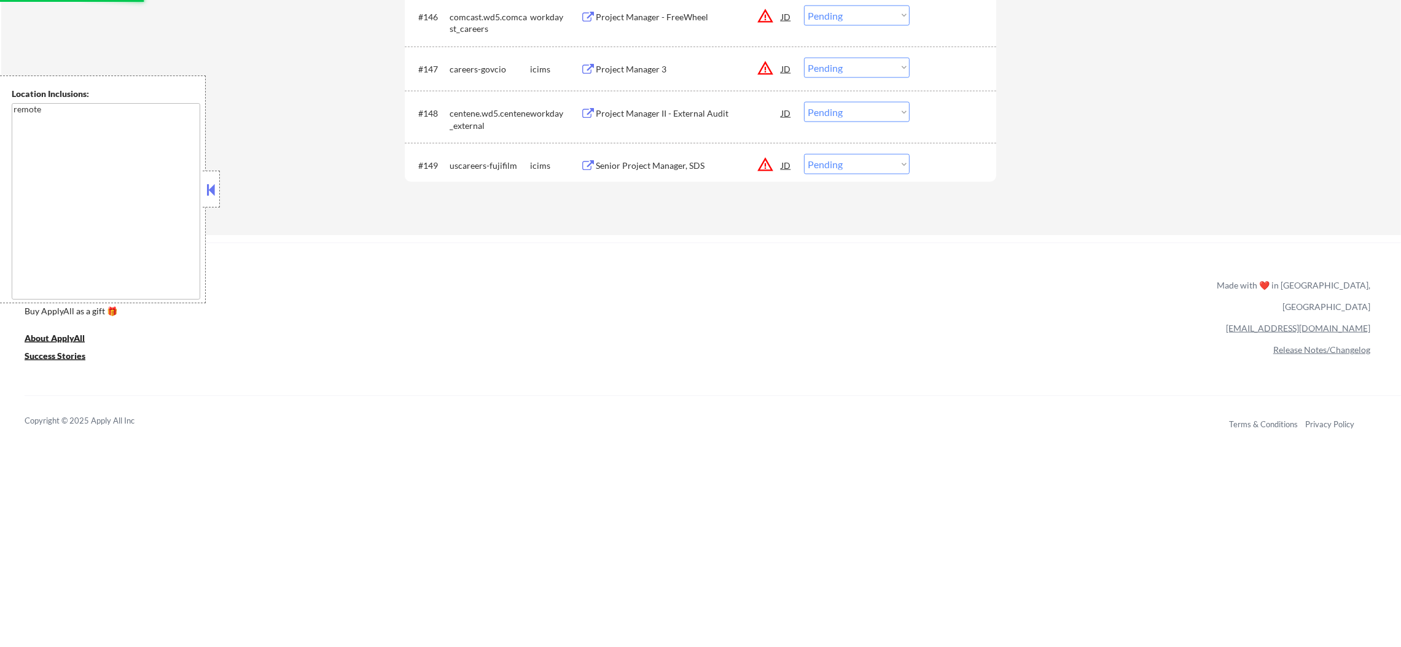
click at [767, 162] on button "warning_amber" at bounding box center [765, 164] width 17 height 17
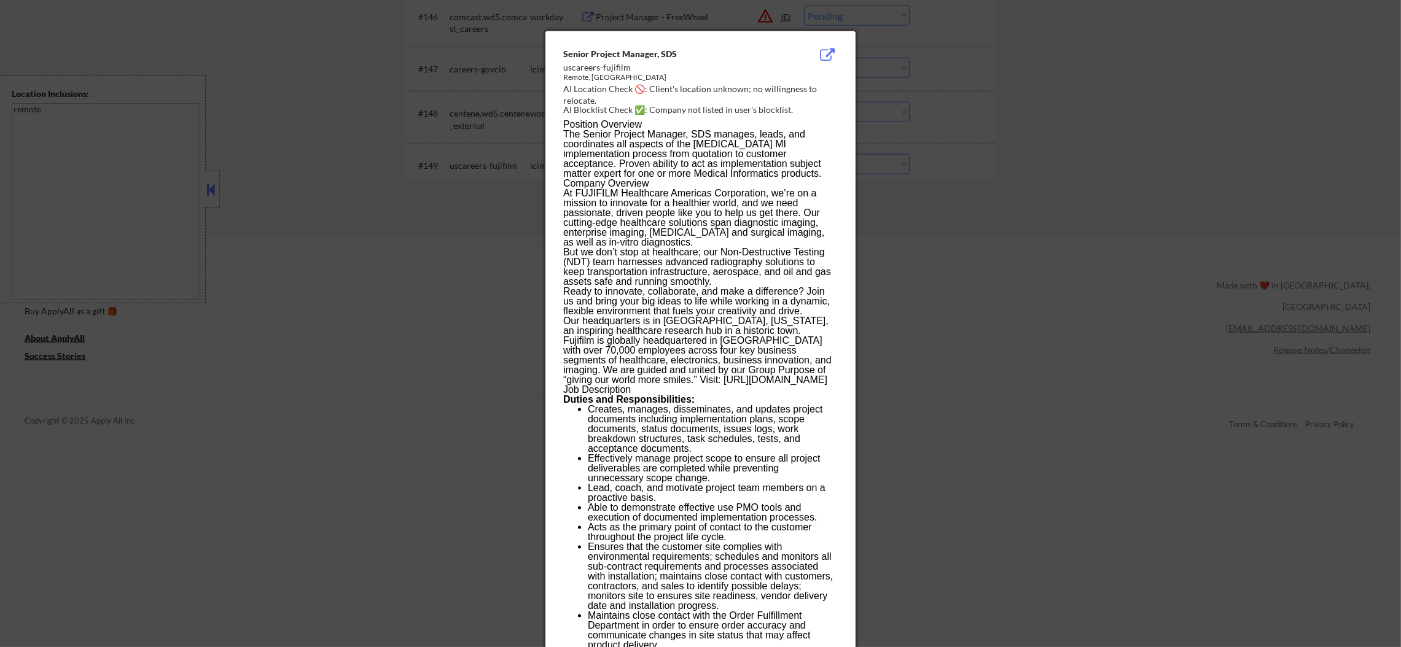
click at [974, 110] on div at bounding box center [700, 323] width 1401 height 647
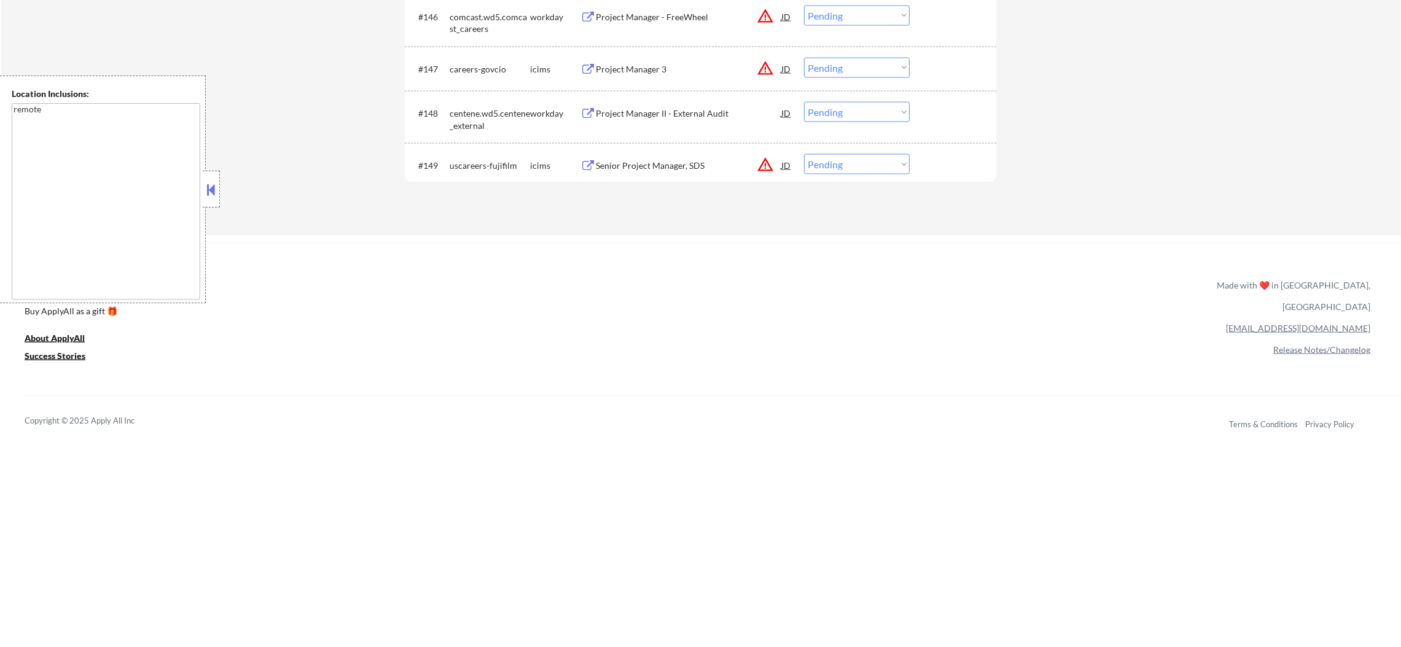
click at [684, 161] on div "Senior Project Manager, SDS" at bounding box center [689, 166] width 186 height 12
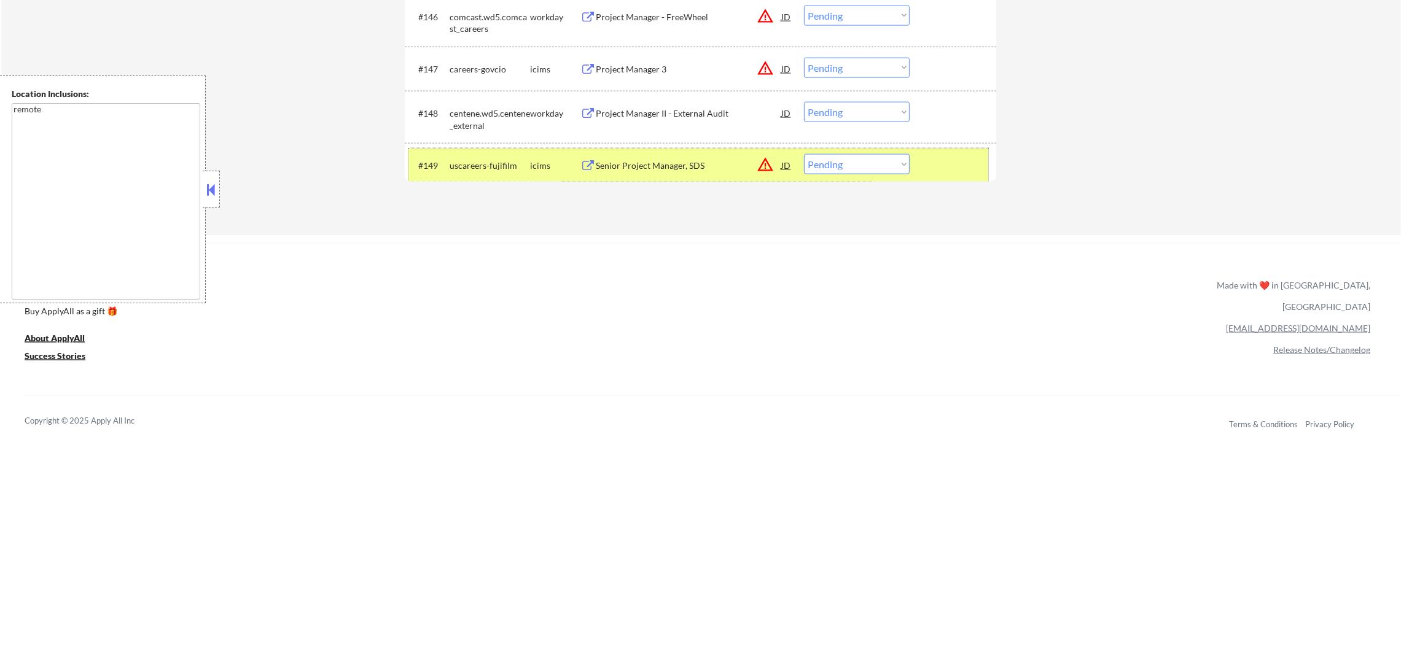
drag, startPoint x: 821, startPoint y: 150, endPoint x: 825, endPoint y: 162, distance: 11.9
click at [822, 150] on div "#149 uscareers-fujifilm icims Senior Project Manager, SDS JD warning_amber Choo…" at bounding box center [698, 165] width 580 height 33
click at [825, 162] on select "Choose an option... Pending Applied Excluded (Questions) Excluded (Expired) Exc…" at bounding box center [857, 164] width 106 height 20
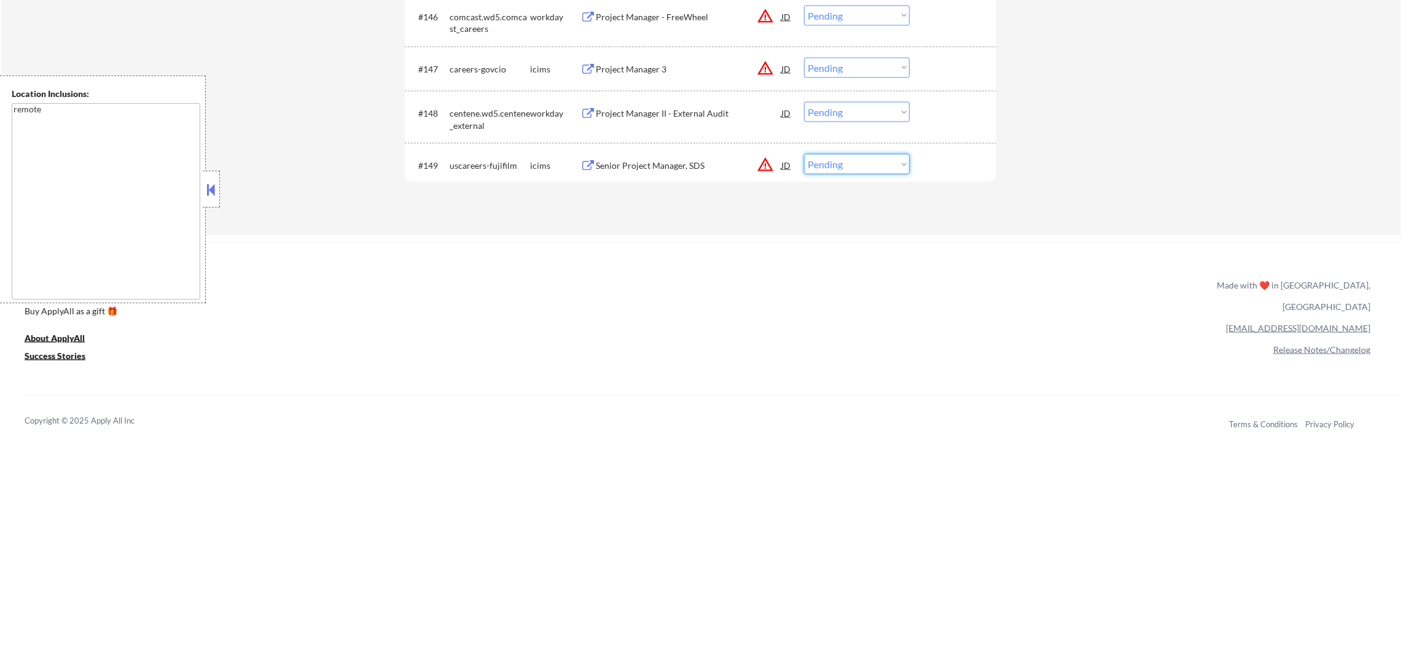
select select ""excluded__salary_""
click at [804, 154] on select "Choose an option... Pending Applied Excluded (Questions) Excluded (Expired) Exc…" at bounding box center [857, 164] width 106 height 20
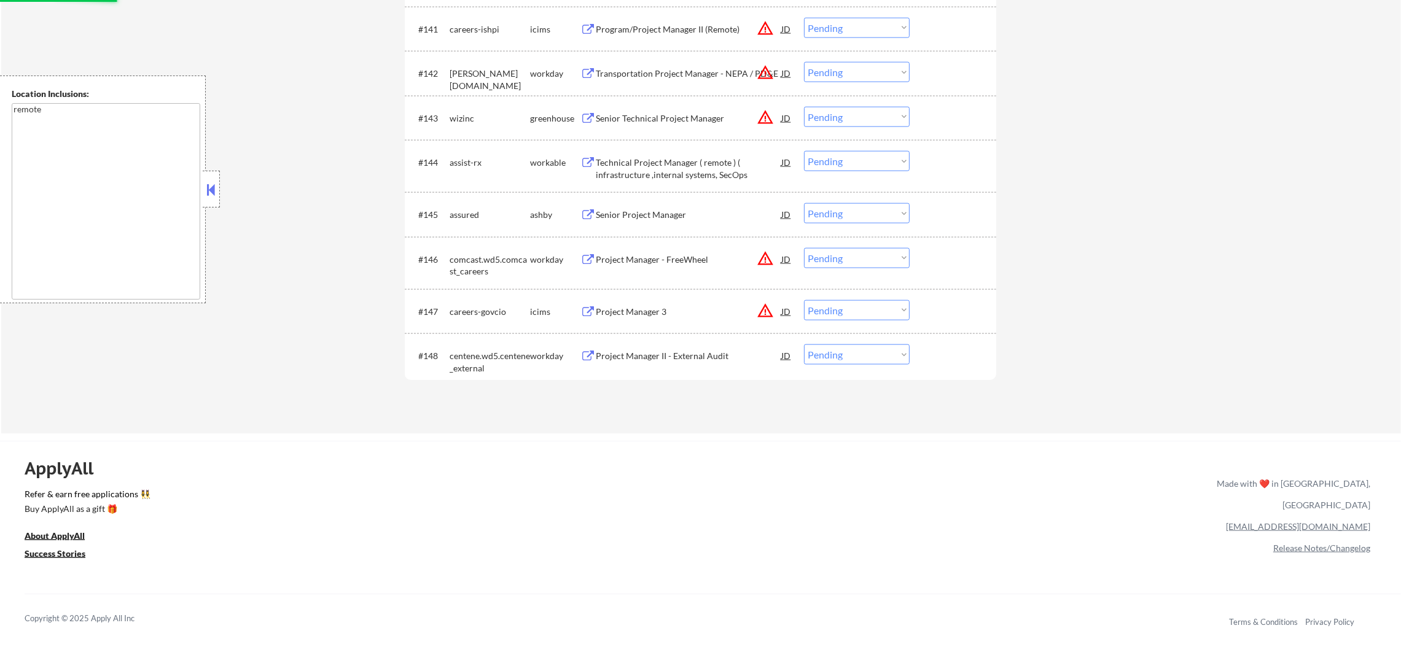
scroll to position [2413, 0]
click at [701, 213] on div "Senior Project Manager" at bounding box center [689, 218] width 186 height 12
